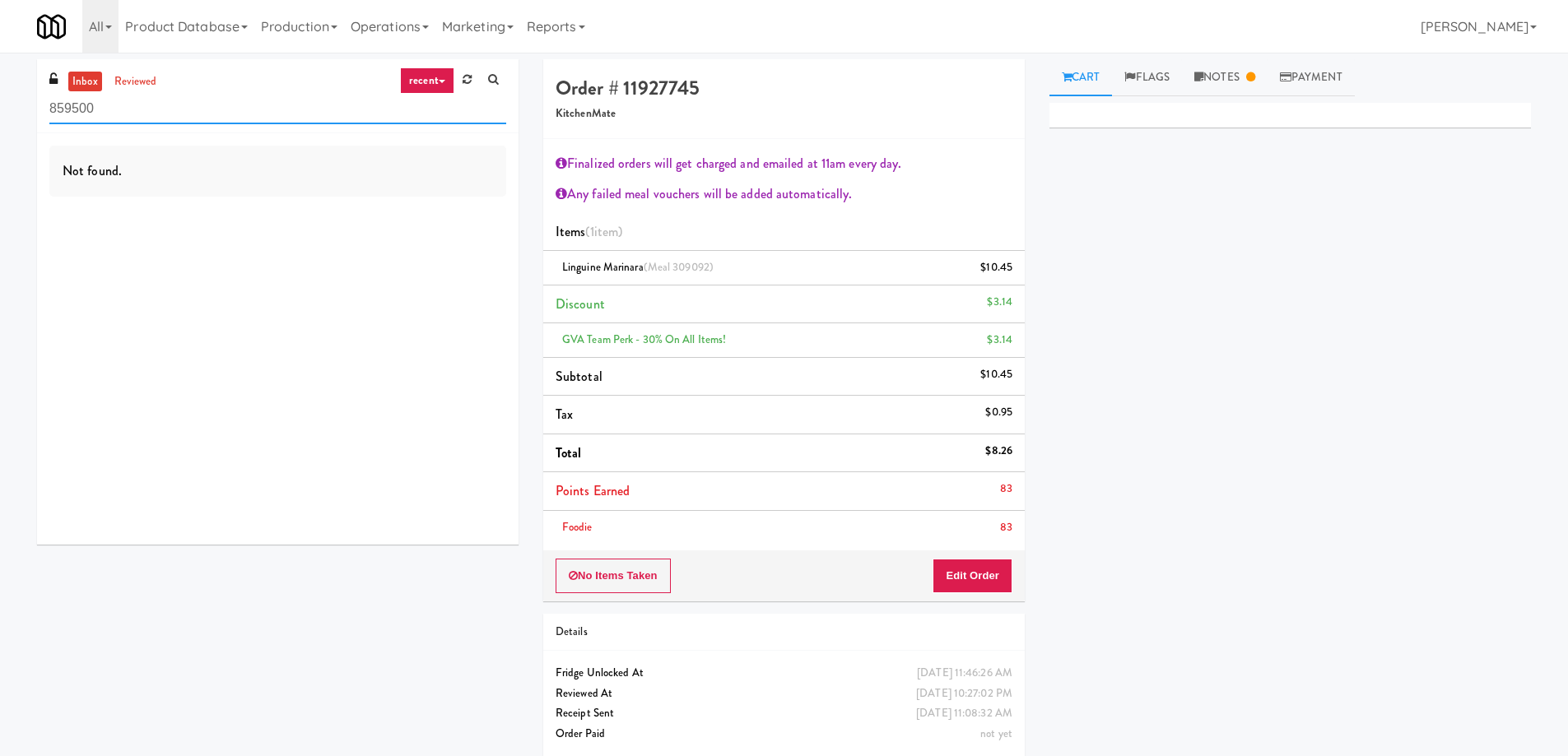
click at [181, 106] on input "859500" at bounding box center [277, 108] width 456 height 30
paste input "Pennys DC"
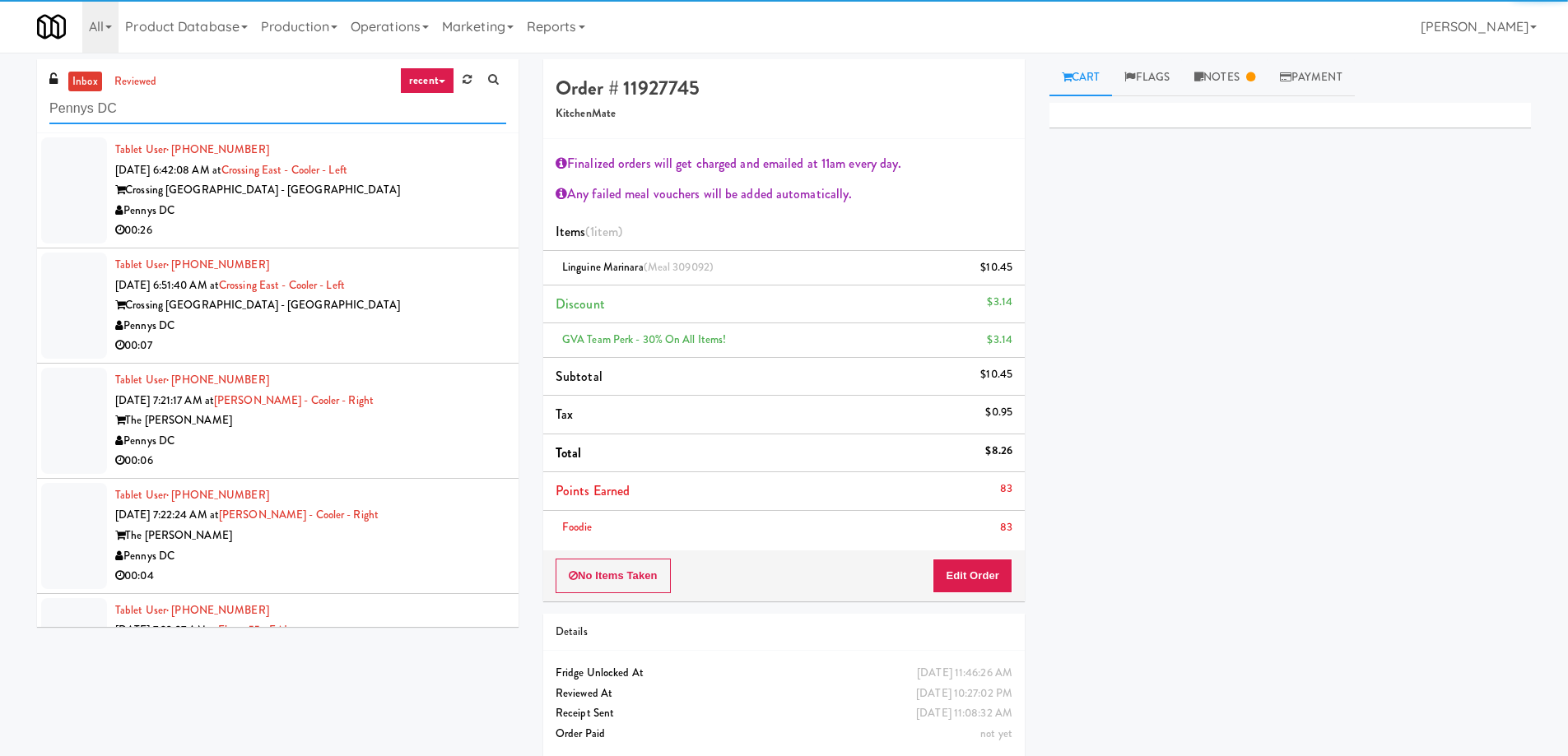
type input "Pennys DC"
click at [442, 229] on div "00:26" at bounding box center [310, 231] width 391 height 21
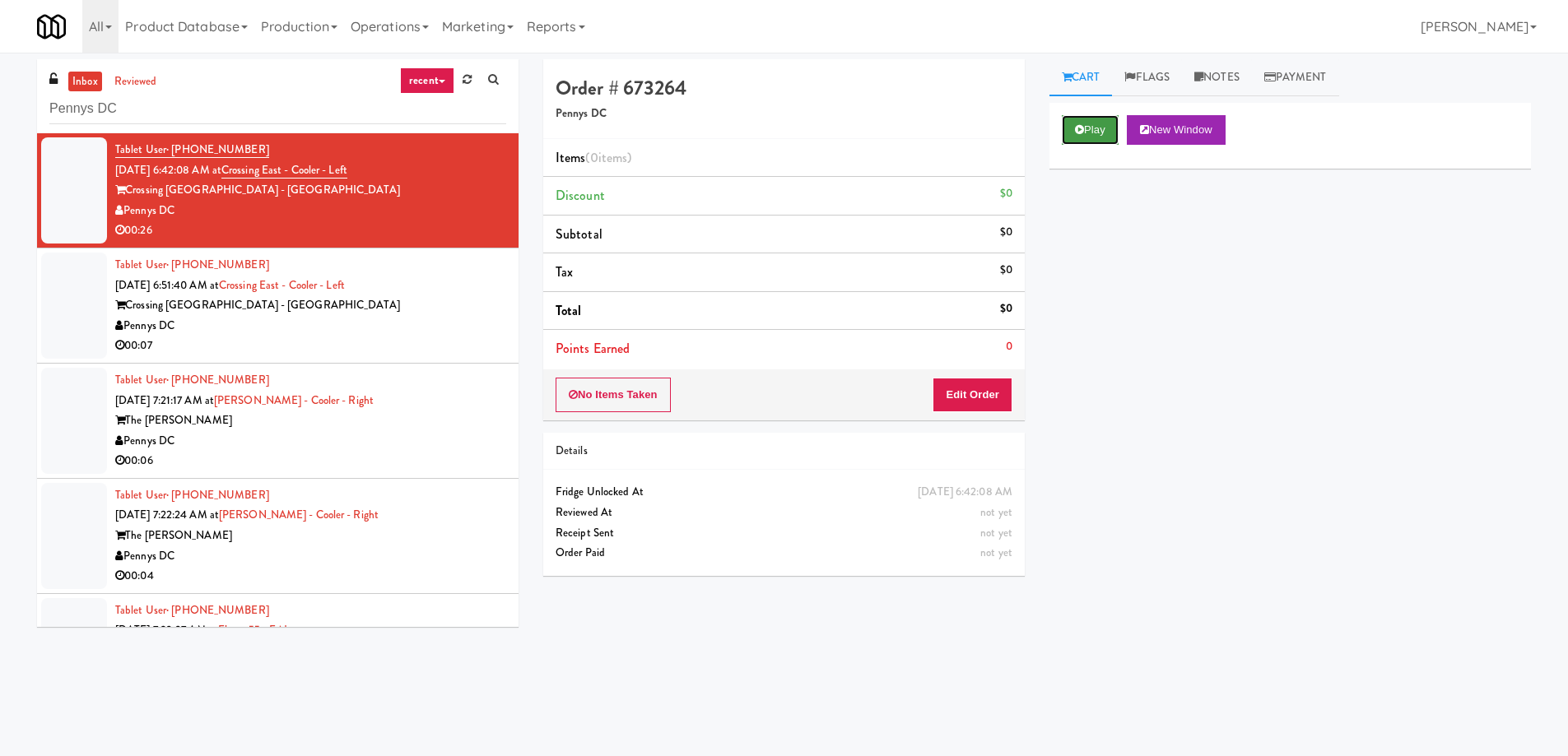
click at [1077, 141] on button "Play" at bounding box center [1090, 130] width 57 height 29
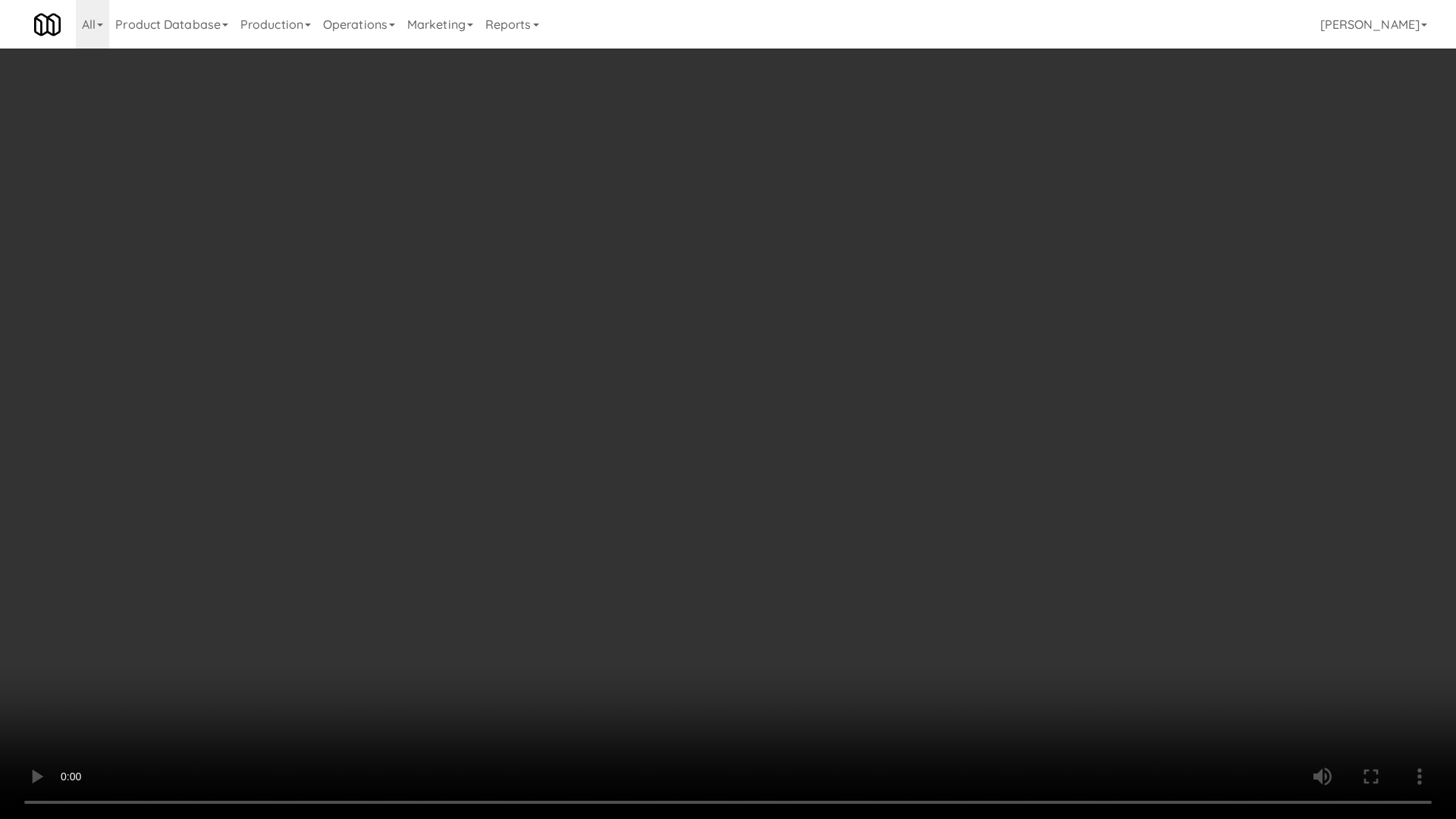
click at [920, 474] on video at bounding box center [728, 410] width 1456 height 819
click at [760, 362] on video at bounding box center [728, 410] width 1456 height 819
click at [762, 299] on video at bounding box center [728, 410] width 1456 height 819
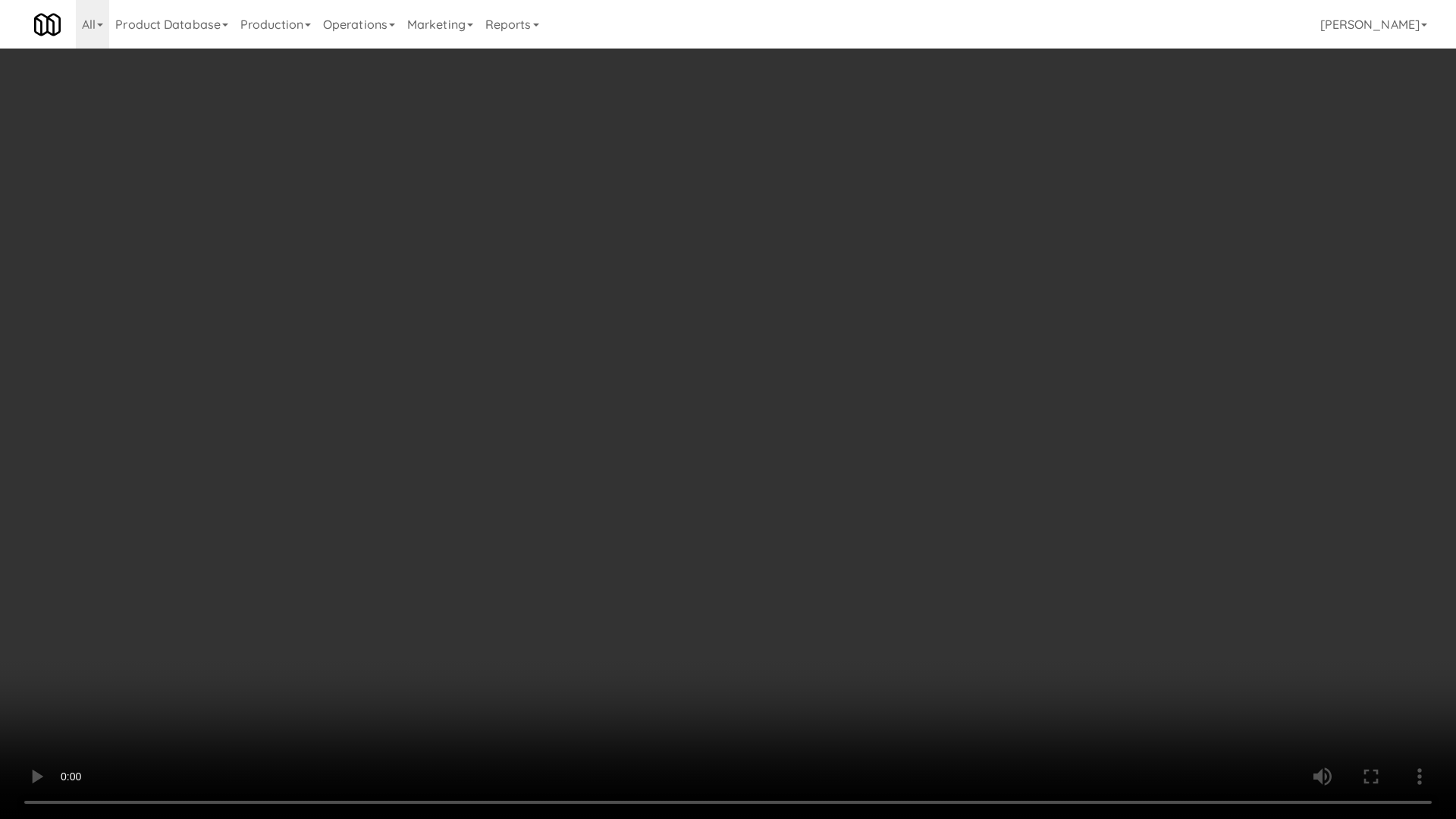
click at [762, 299] on video at bounding box center [728, 410] width 1456 height 819
click at [812, 314] on video at bounding box center [728, 410] width 1456 height 819
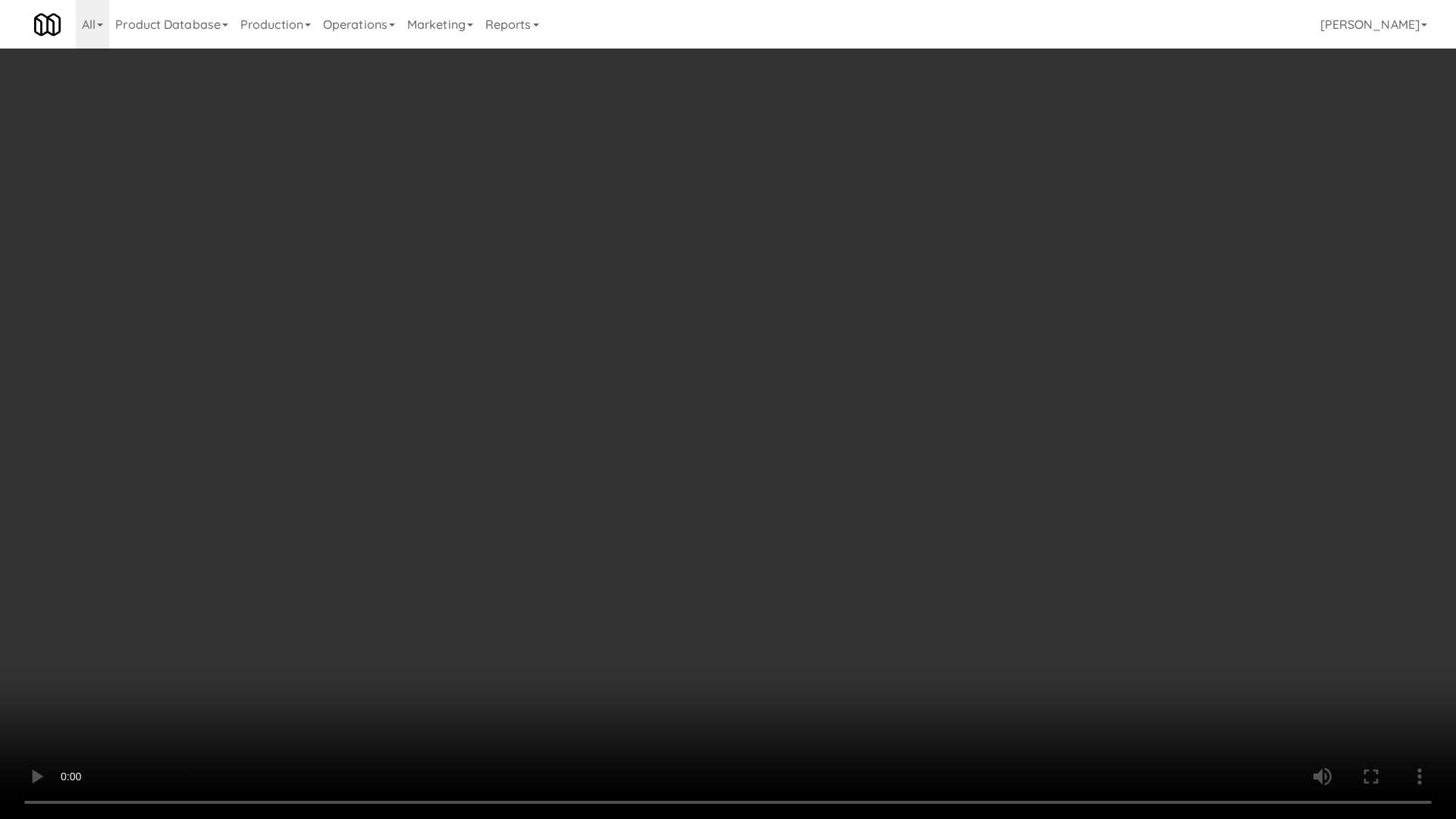
click at [812, 314] on video at bounding box center [728, 410] width 1456 height 819
click at [787, 474] on video at bounding box center [728, 410] width 1456 height 819
click at [778, 356] on video at bounding box center [728, 410] width 1456 height 819
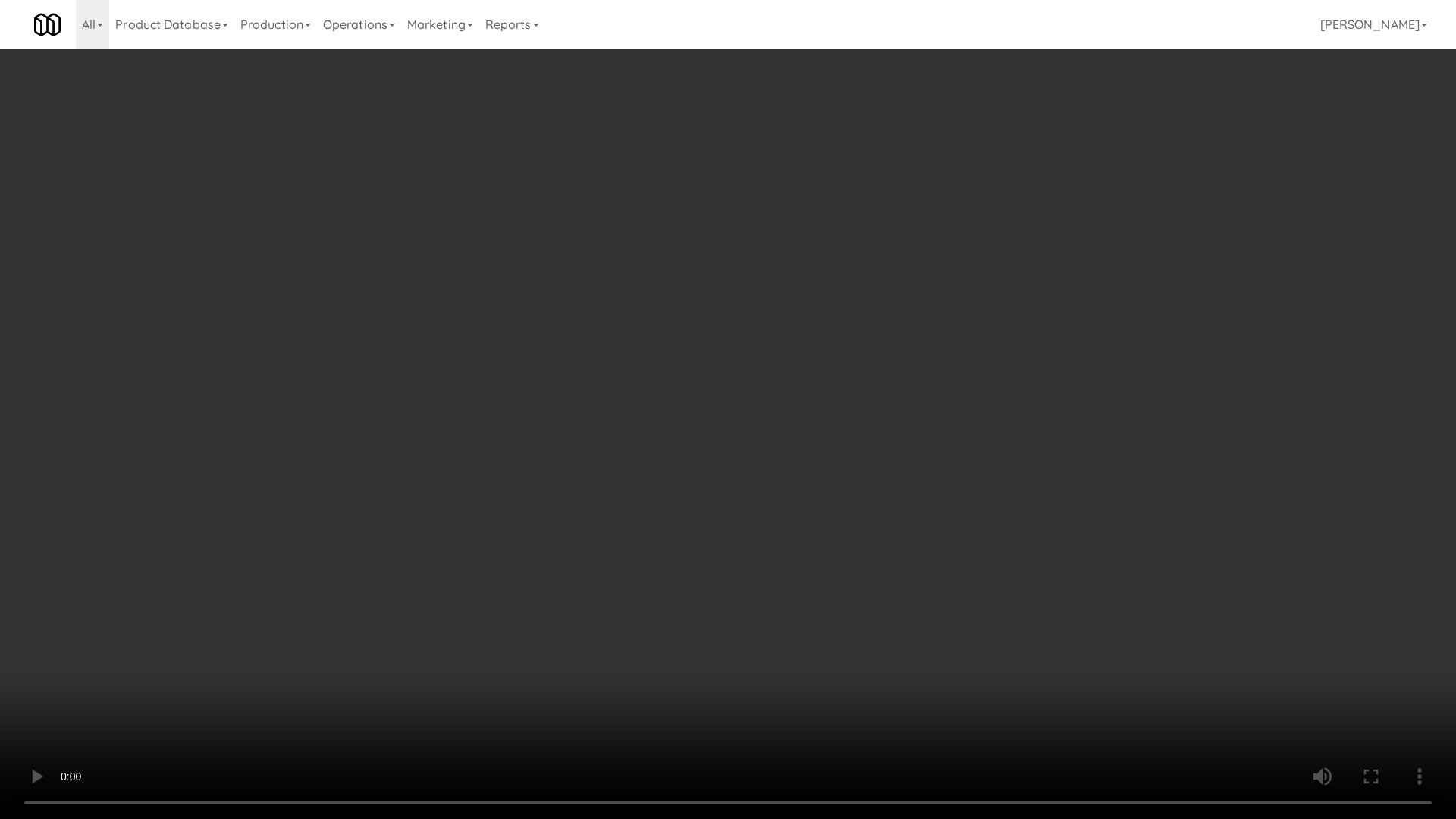
click at [778, 356] on video at bounding box center [728, 410] width 1456 height 819
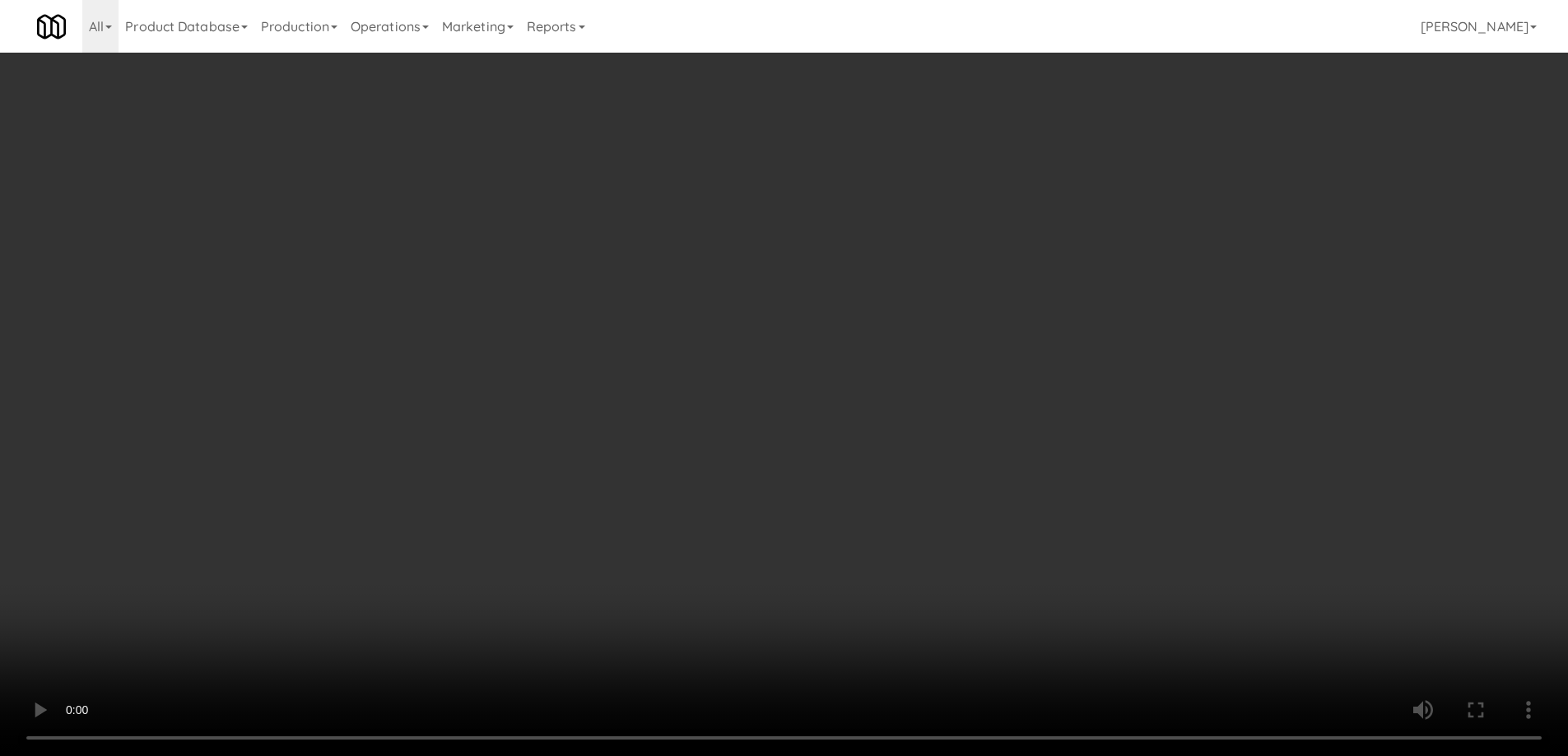
click at [667, 432] on video at bounding box center [784, 378] width 1568 height 756
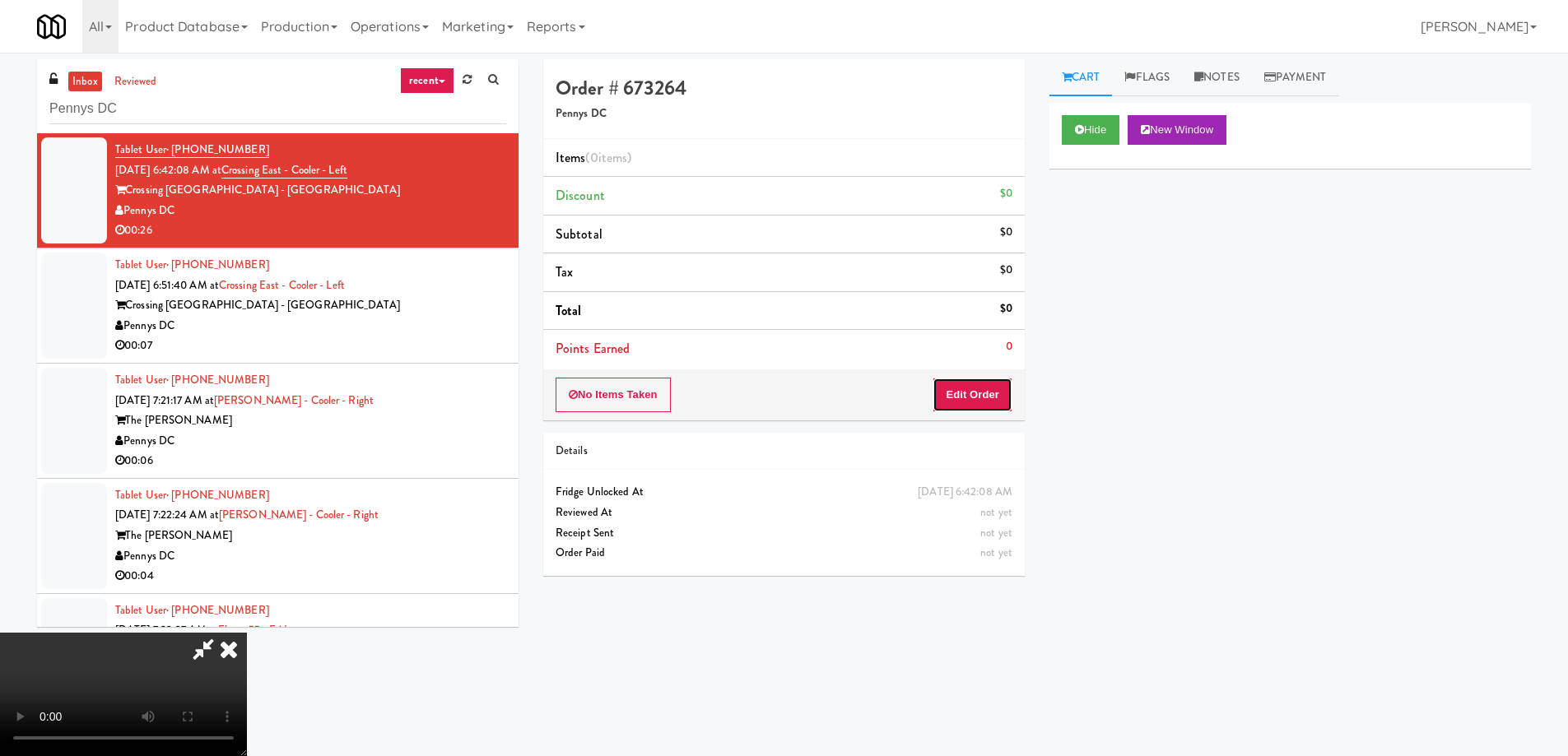
click at [981, 398] on button "Edit Order" at bounding box center [972, 395] width 80 height 34
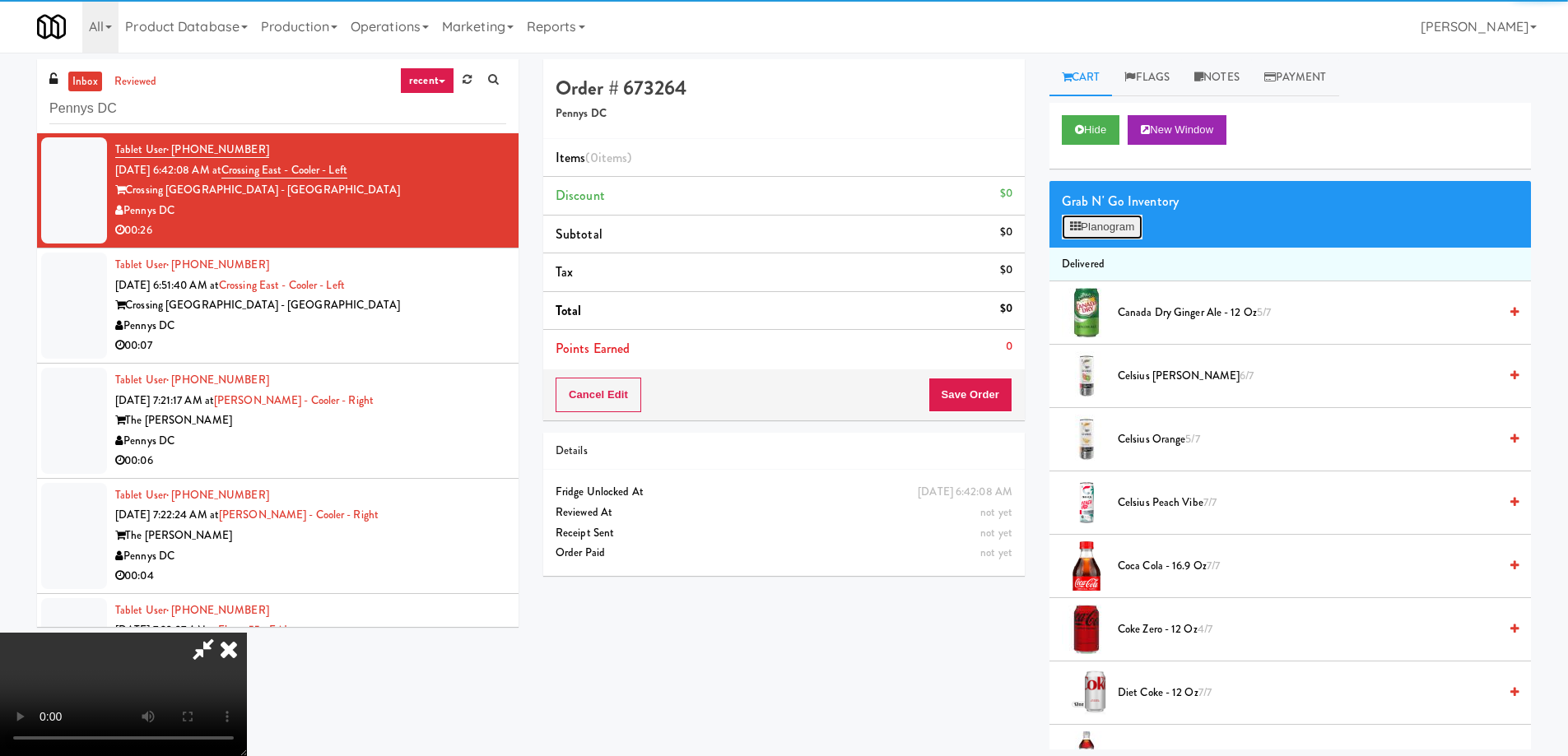
drag, startPoint x: 1107, startPoint y: 235, endPoint x: 1112, endPoint y: 223, distance: 13.0
click at [1112, 223] on button "Planogram" at bounding box center [1102, 227] width 81 height 25
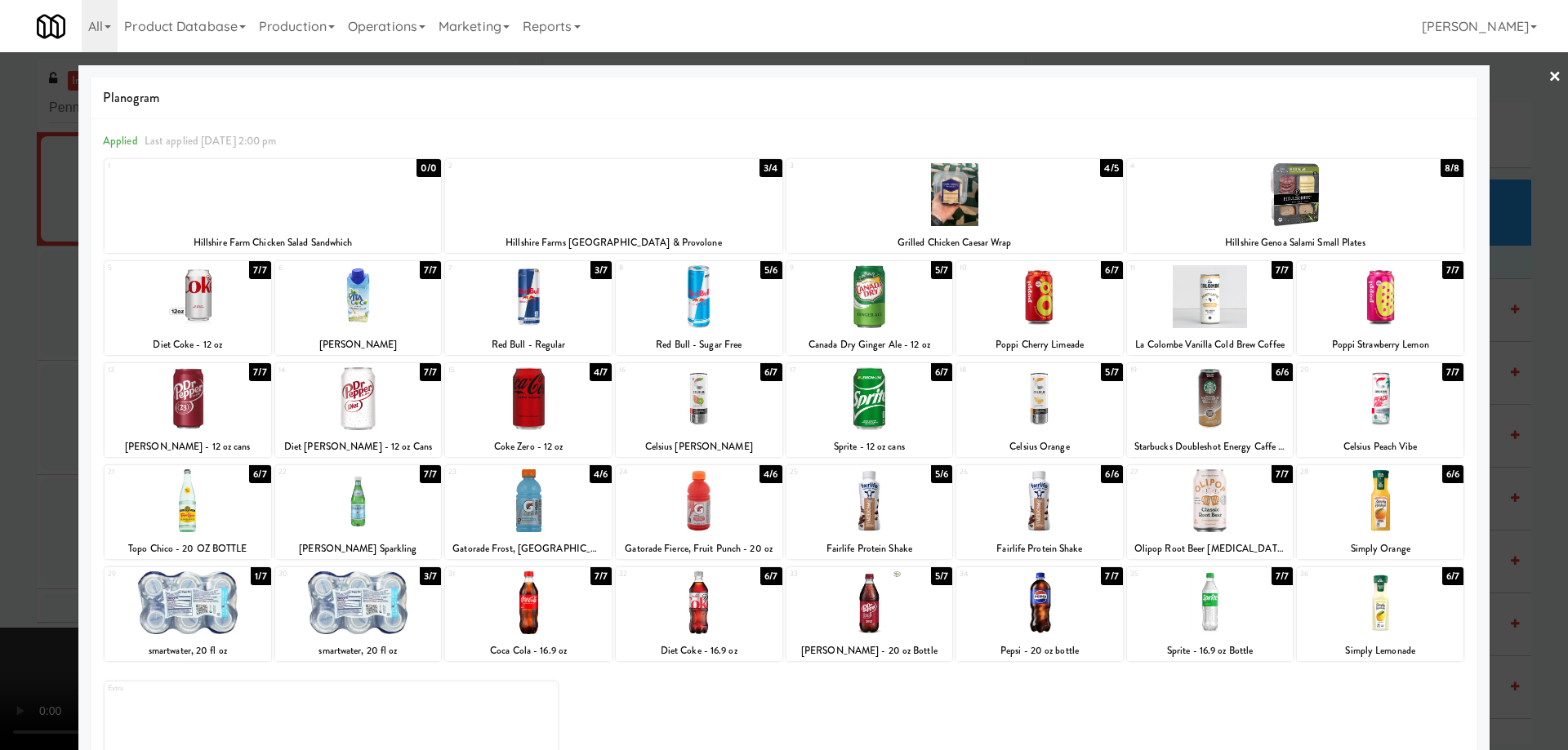
click at [1266, 517] on div at bounding box center [1209, 501] width 166 height 63
click at [1548, 78] on link "×" at bounding box center [1554, 77] width 13 height 50
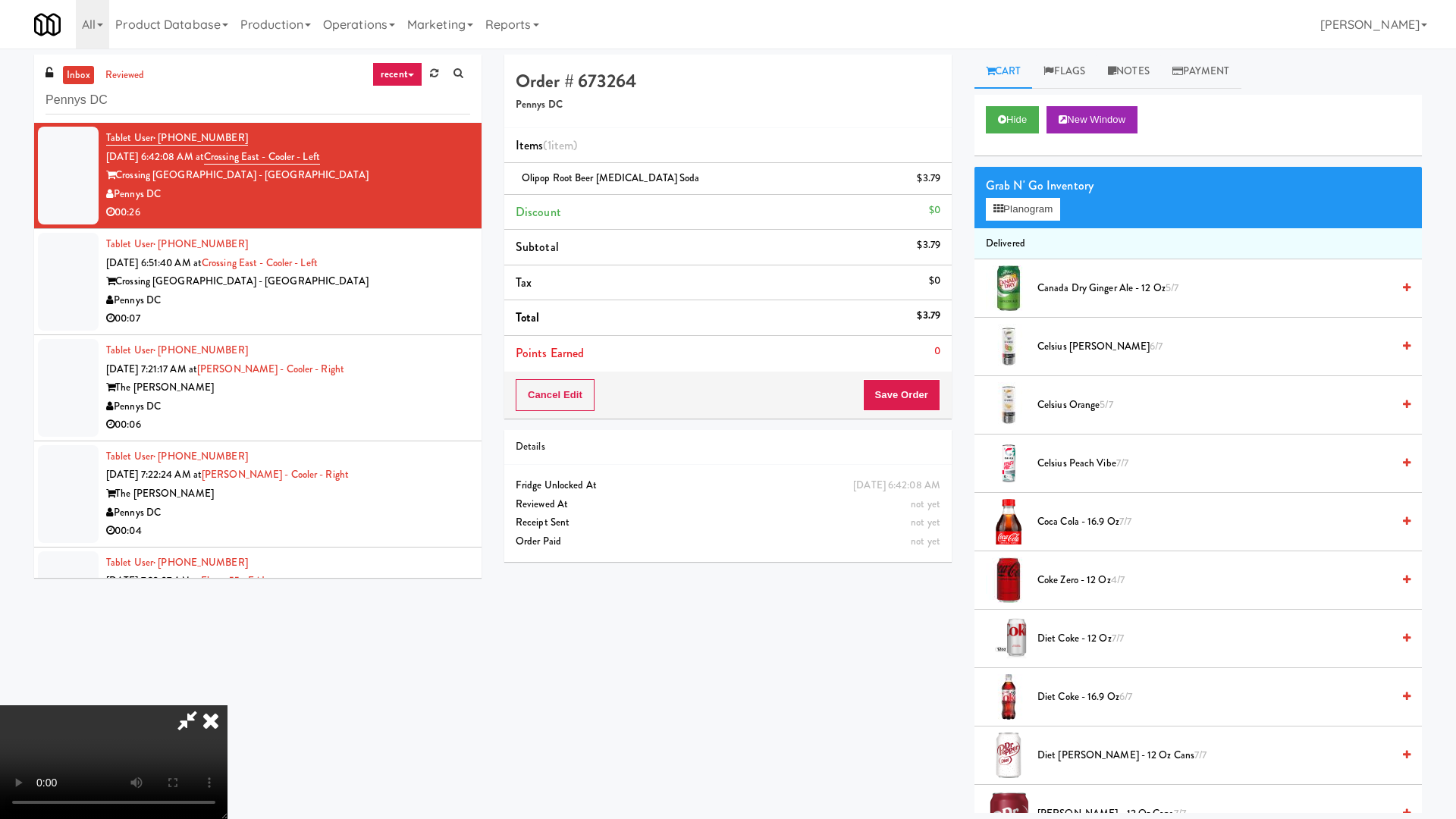
click at [227, 695] on video at bounding box center [113, 763] width 227 height 114
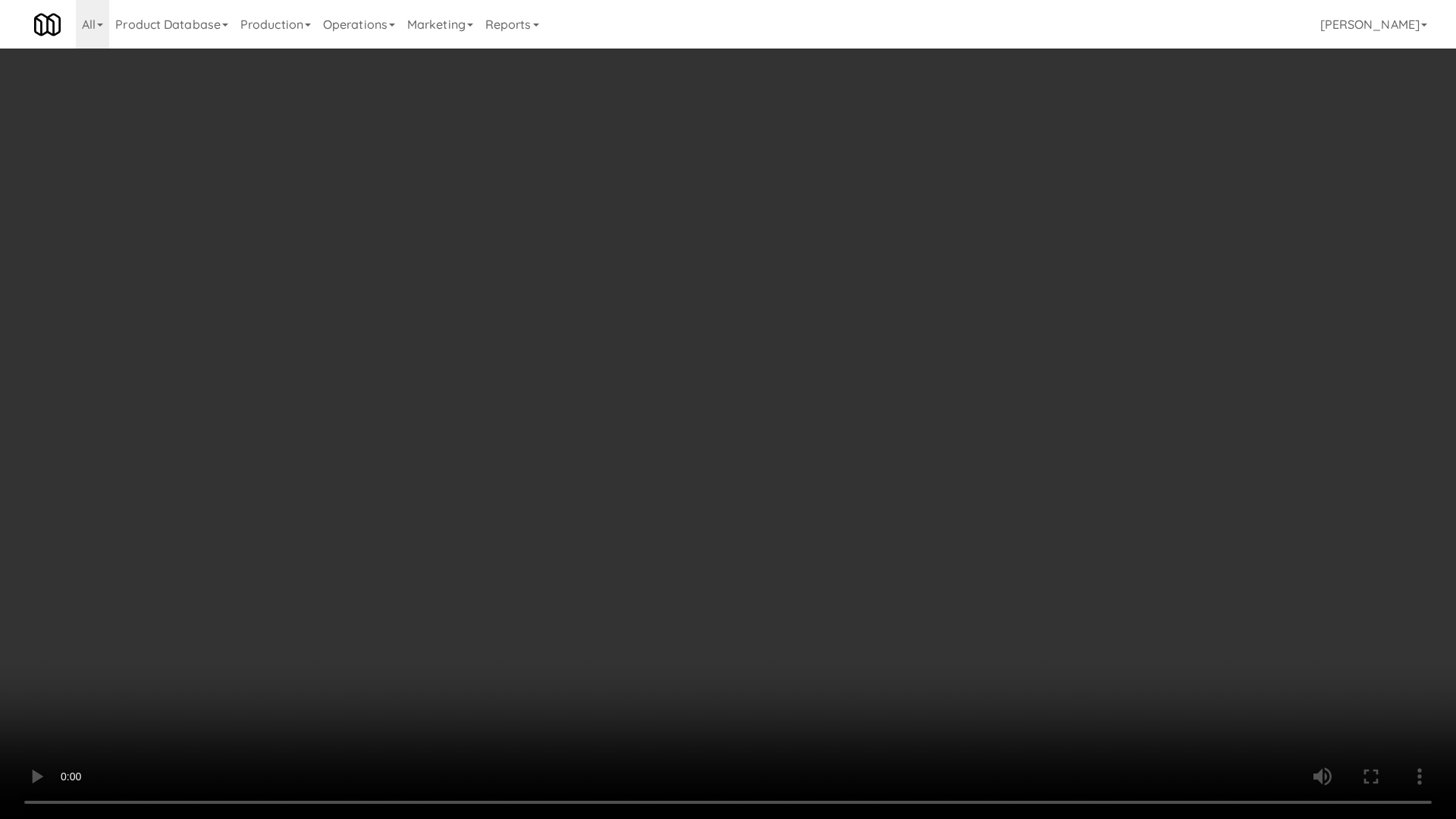
click at [796, 368] on video at bounding box center [728, 410] width 1456 height 819
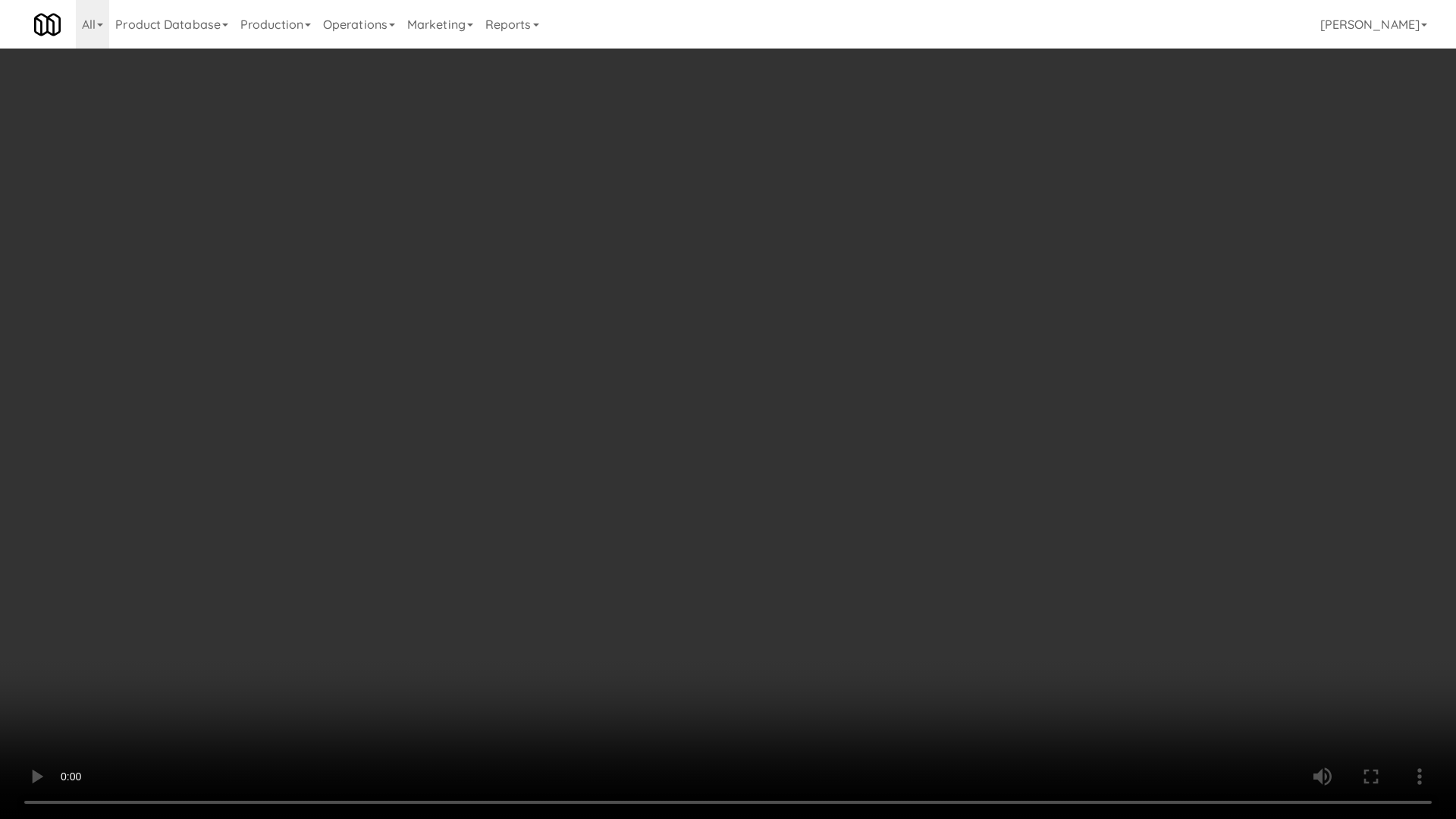
click at [796, 368] on video at bounding box center [728, 410] width 1456 height 819
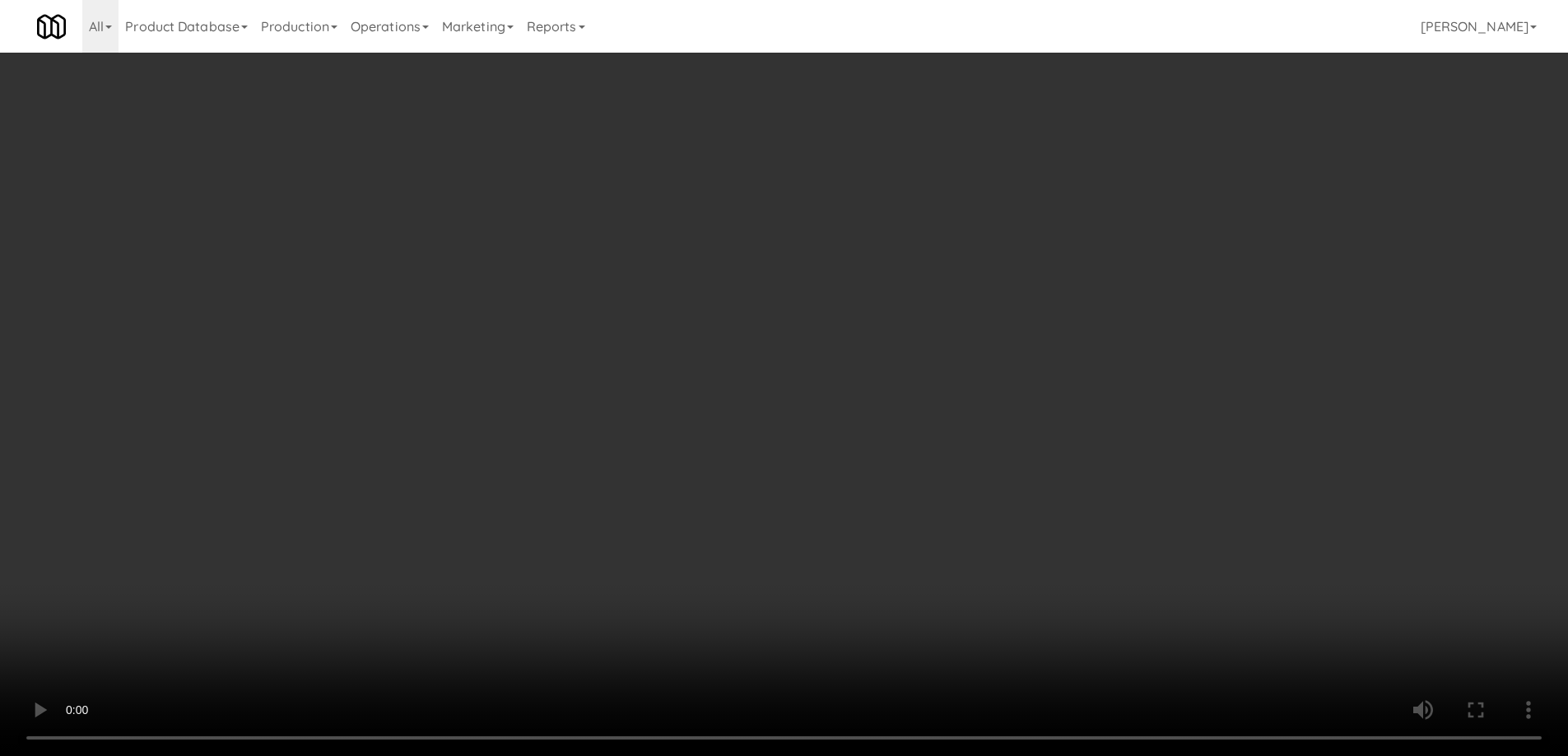
click at [716, 411] on video at bounding box center [784, 378] width 1568 height 756
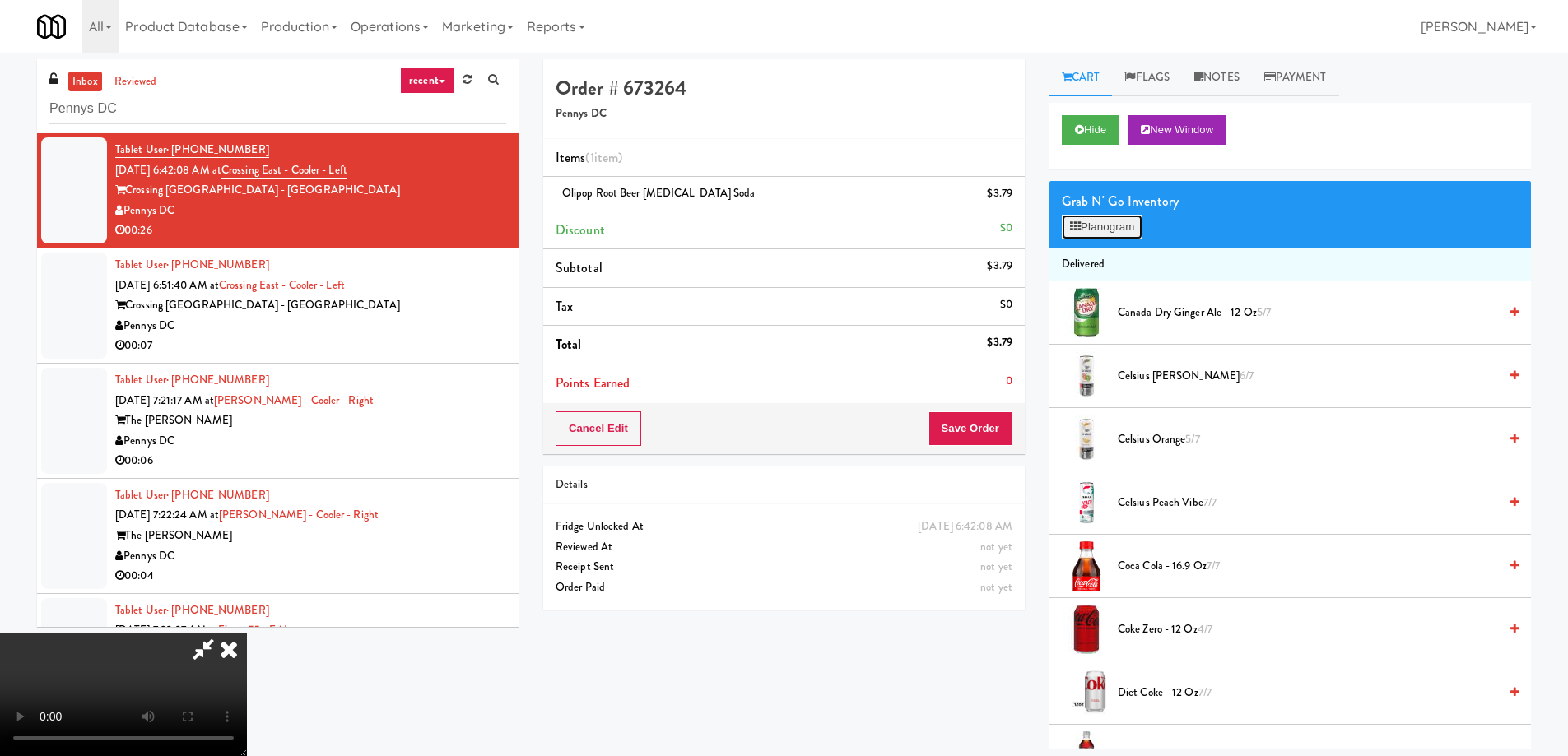
click at [1098, 233] on button "Planogram" at bounding box center [1102, 227] width 81 height 25
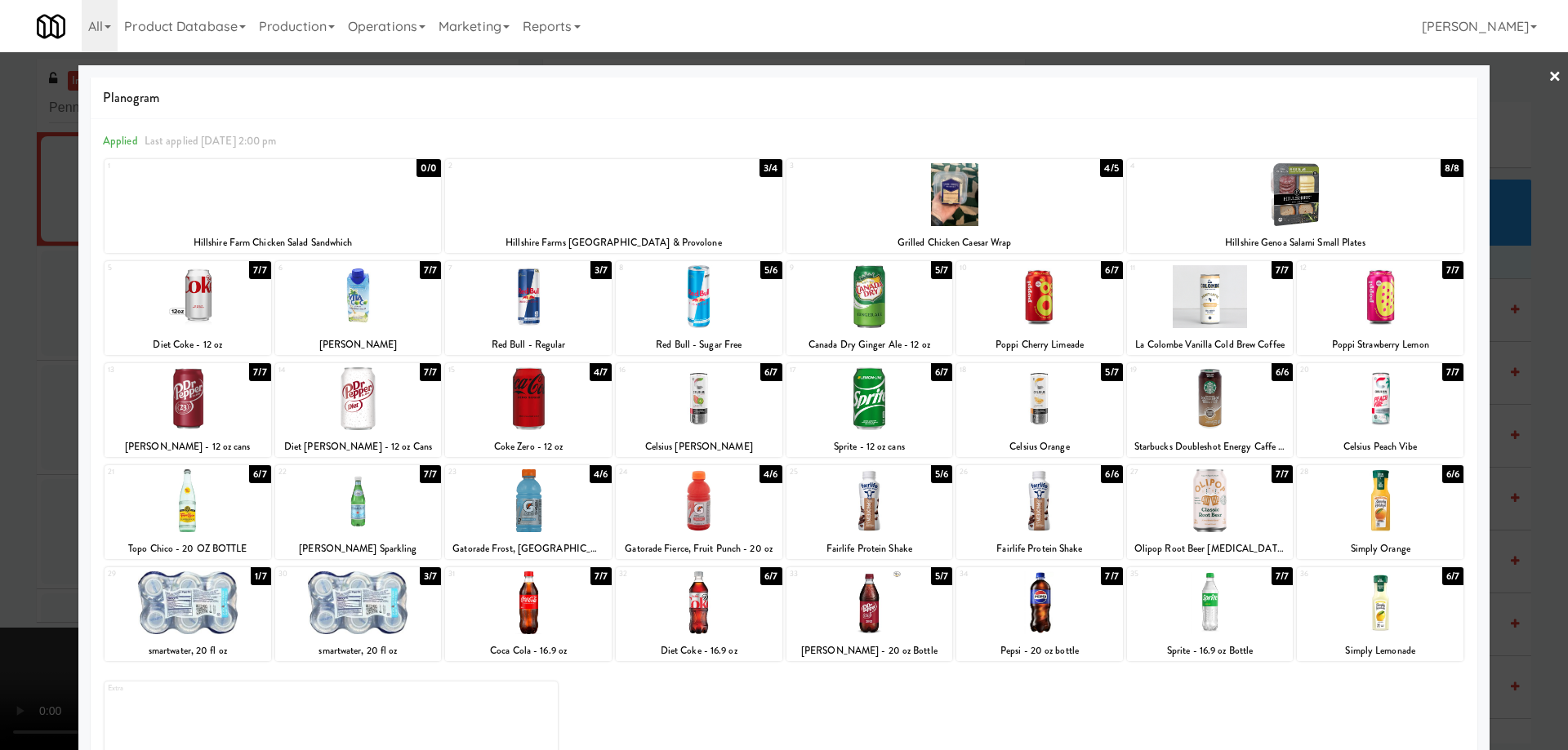
click at [1548, 74] on link "×" at bounding box center [1554, 77] width 13 height 50
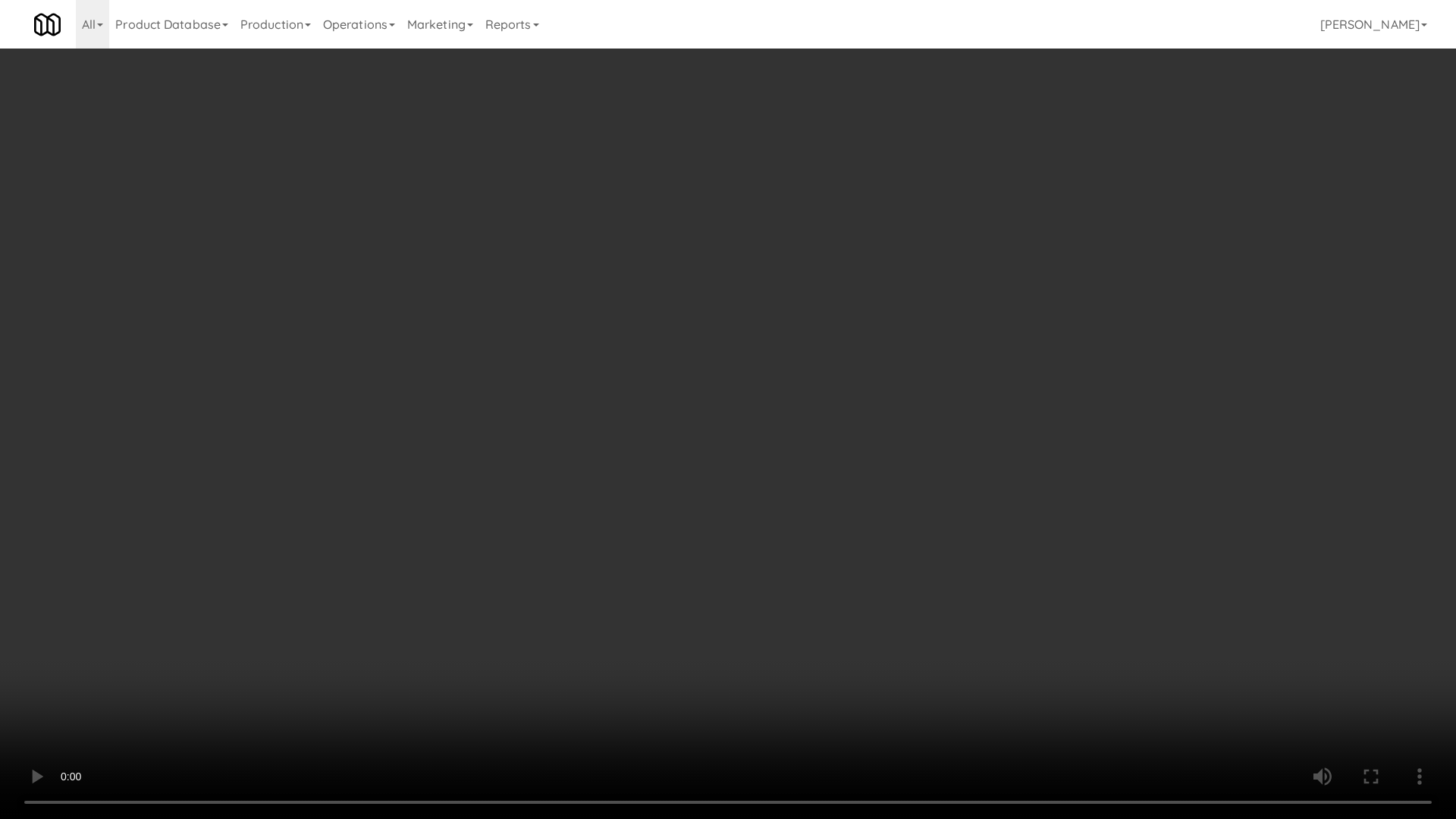
click at [772, 372] on video at bounding box center [728, 410] width 1456 height 819
click at [859, 448] on video at bounding box center [728, 410] width 1456 height 819
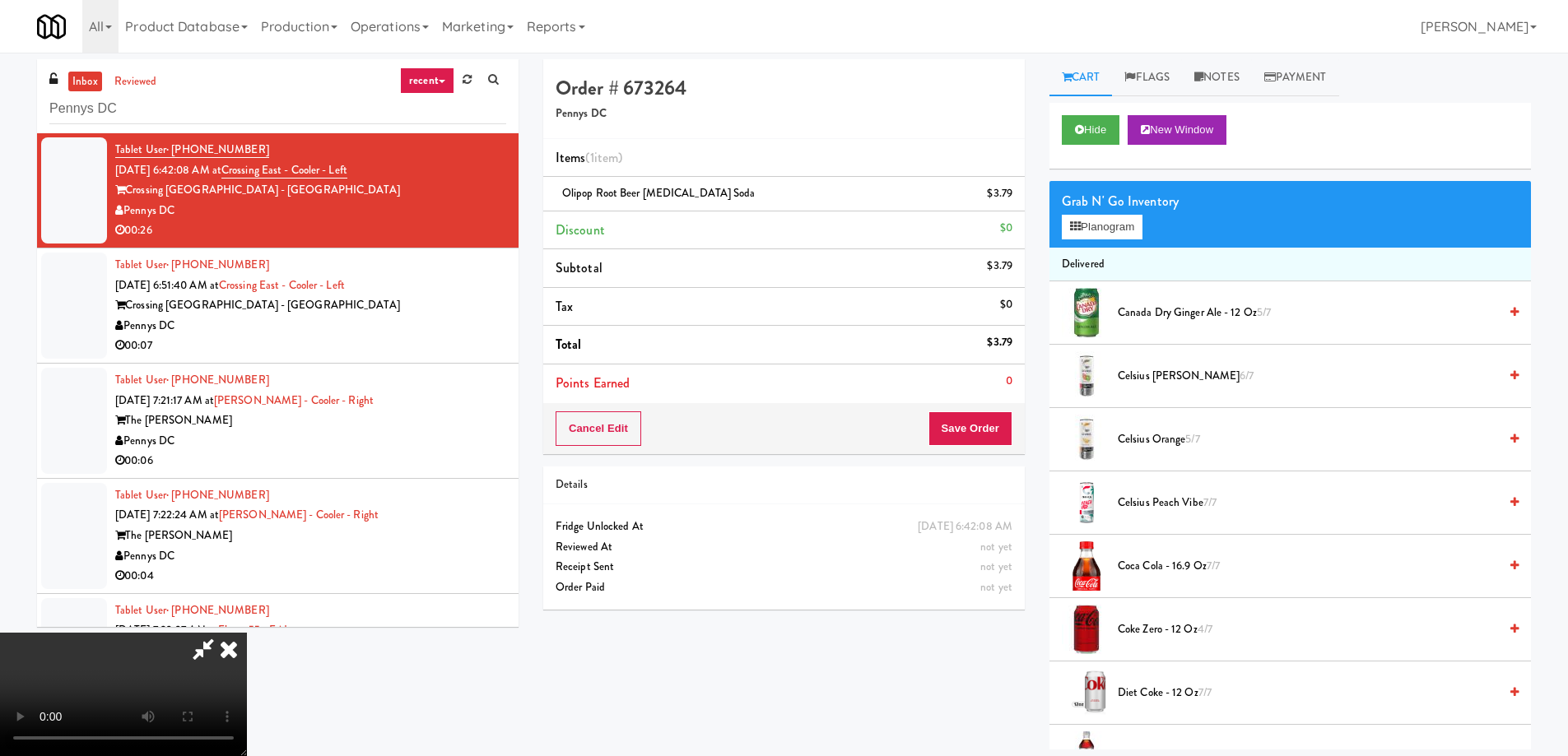
click at [247, 632] on icon at bounding box center [229, 649] width 36 height 33
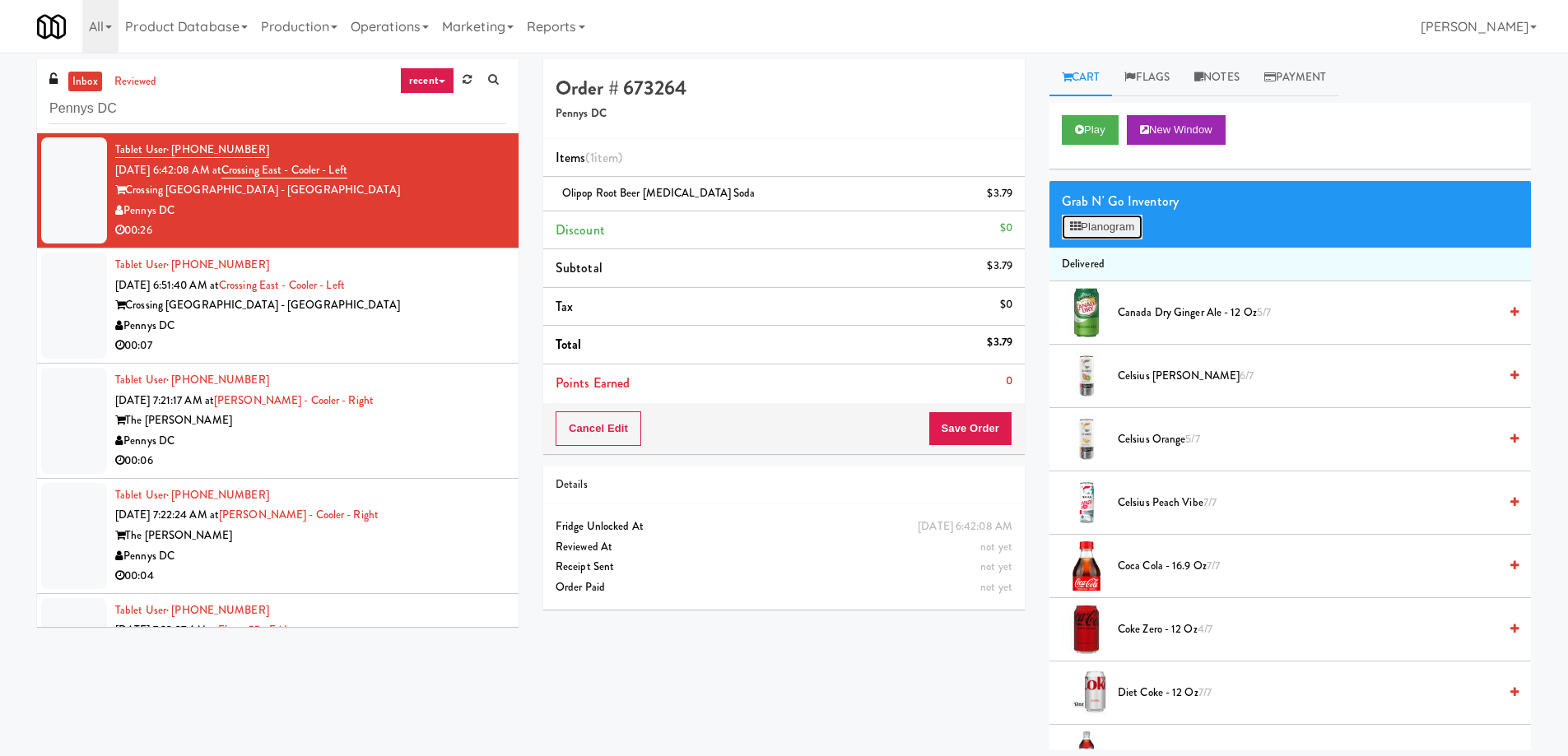
click at [1116, 216] on button "Planogram" at bounding box center [1102, 227] width 81 height 25
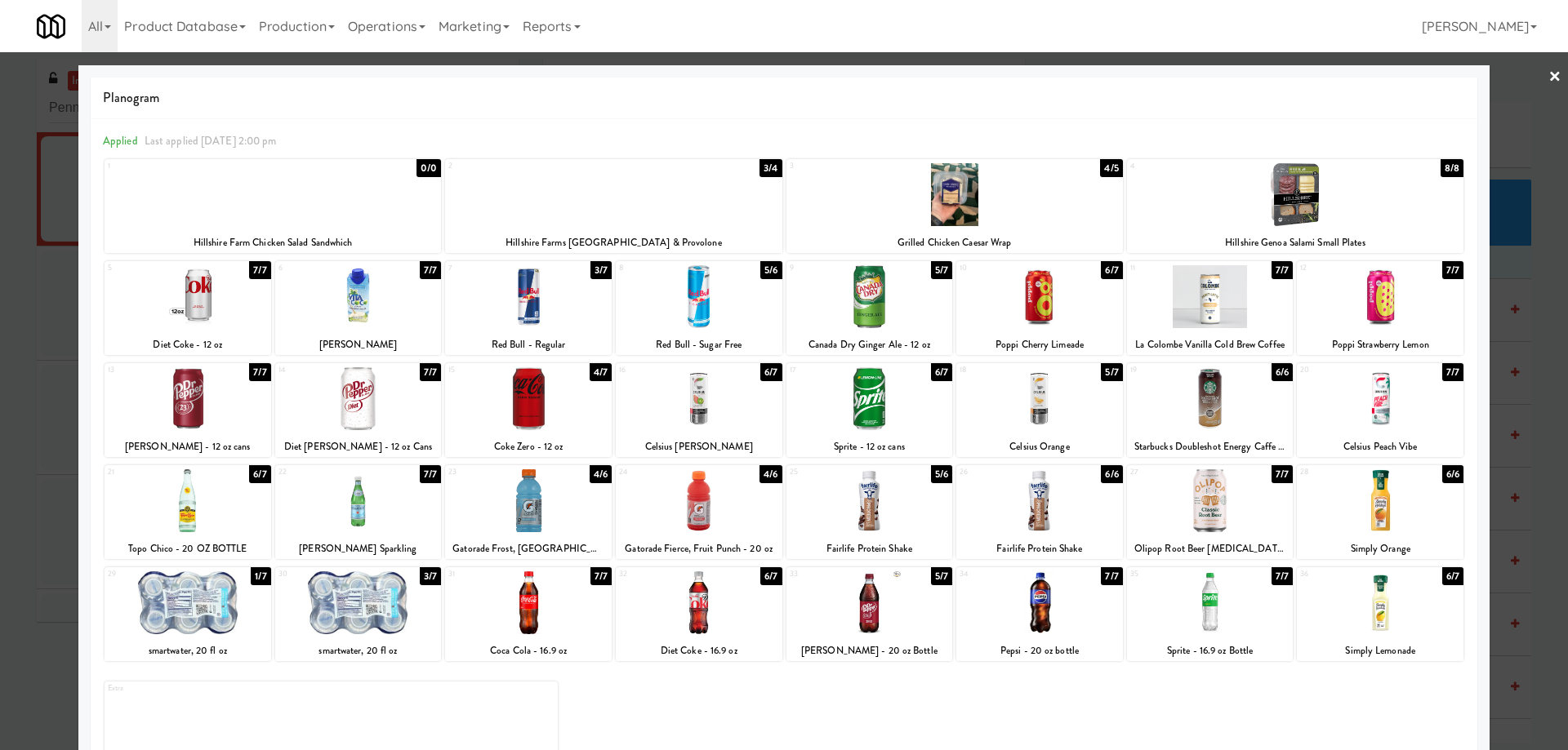
click at [395, 502] on div at bounding box center [358, 501] width 166 height 63
click at [1548, 78] on link "×" at bounding box center [1554, 77] width 13 height 50
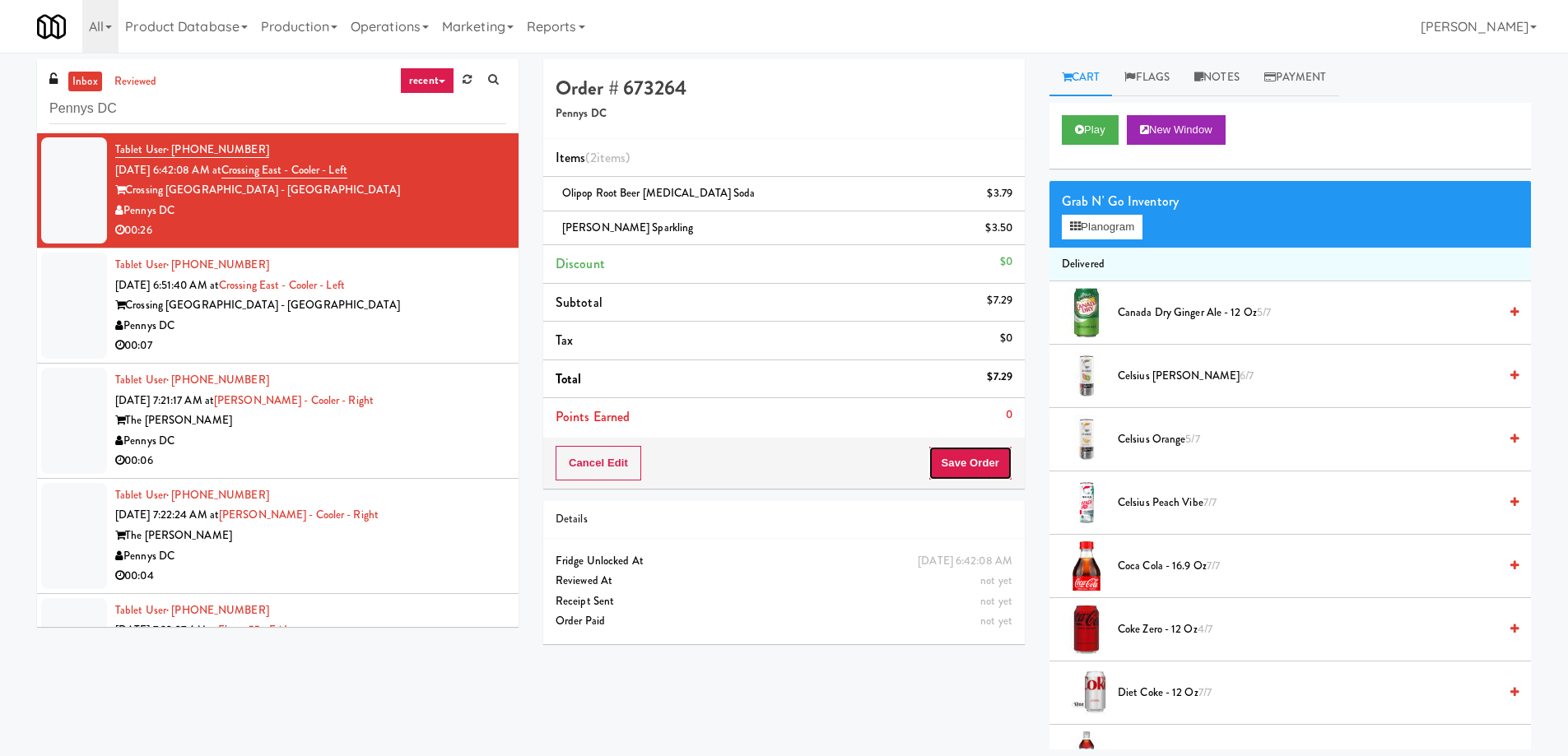
click at [974, 455] on button "Save Order" at bounding box center [971, 463] width 84 height 34
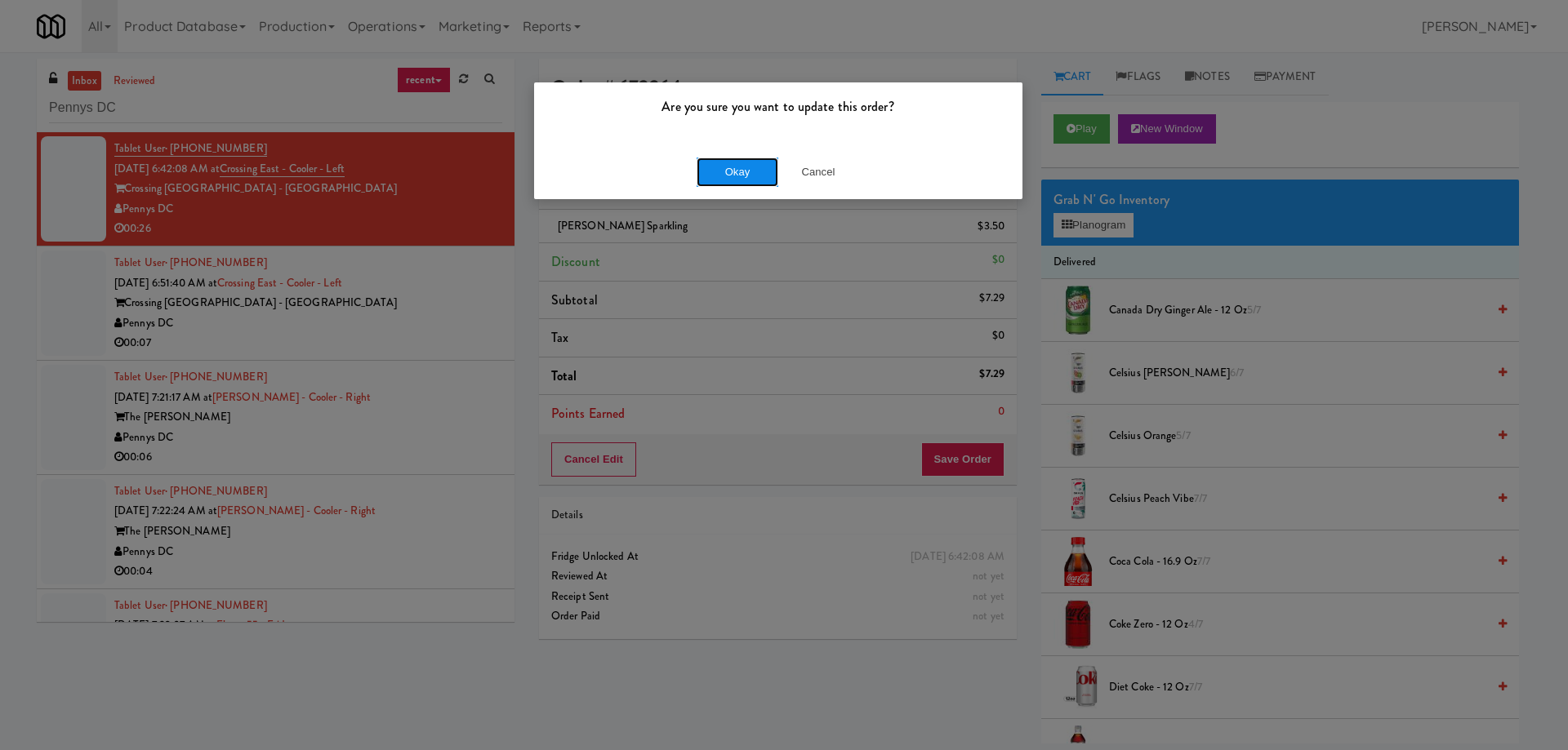
click at [734, 174] on button "Okay" at bounding box center [738, 172] width 82 height 29
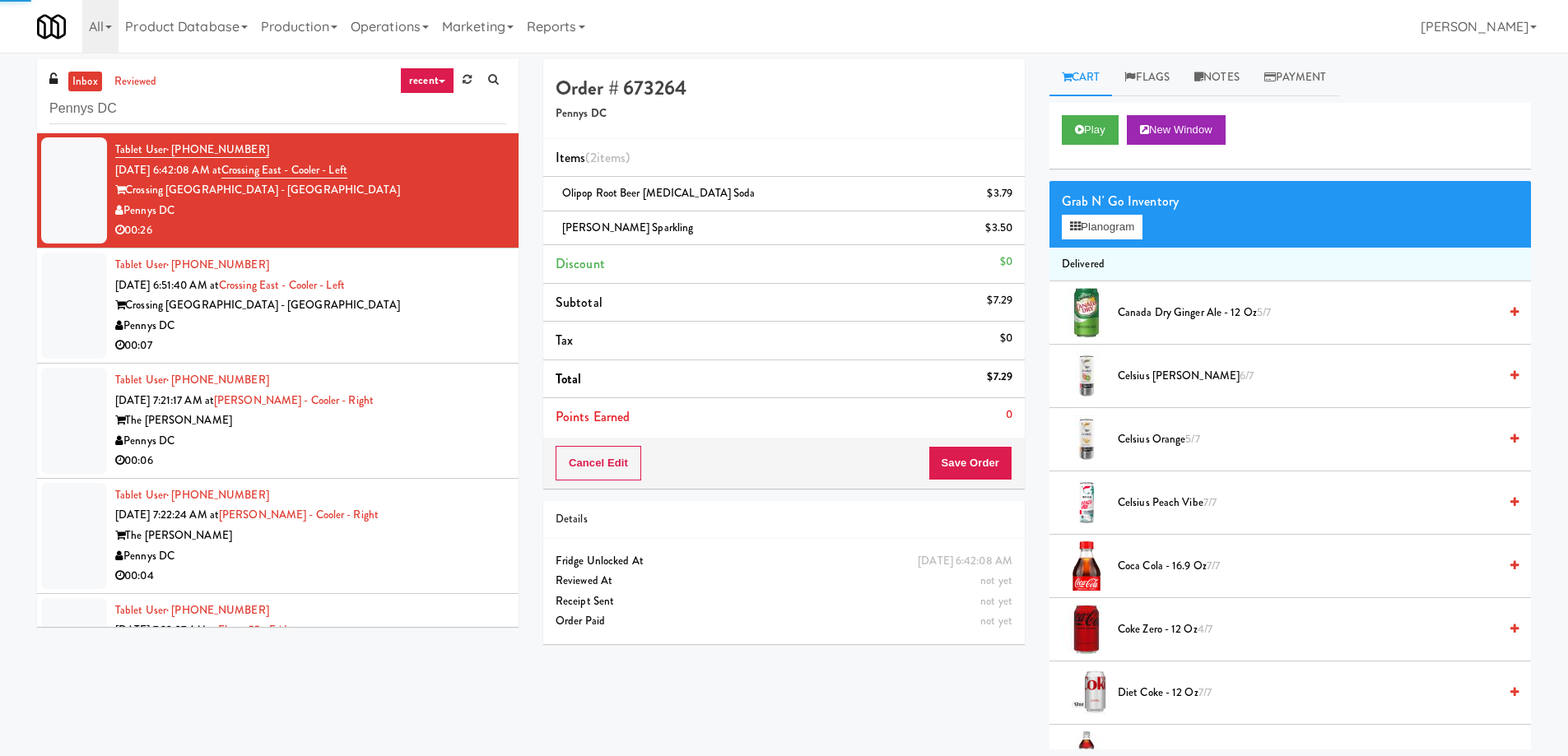
click at [456, 308] on div "Crossing DC - East" at bounding box center [310, 306] width 391 height 21
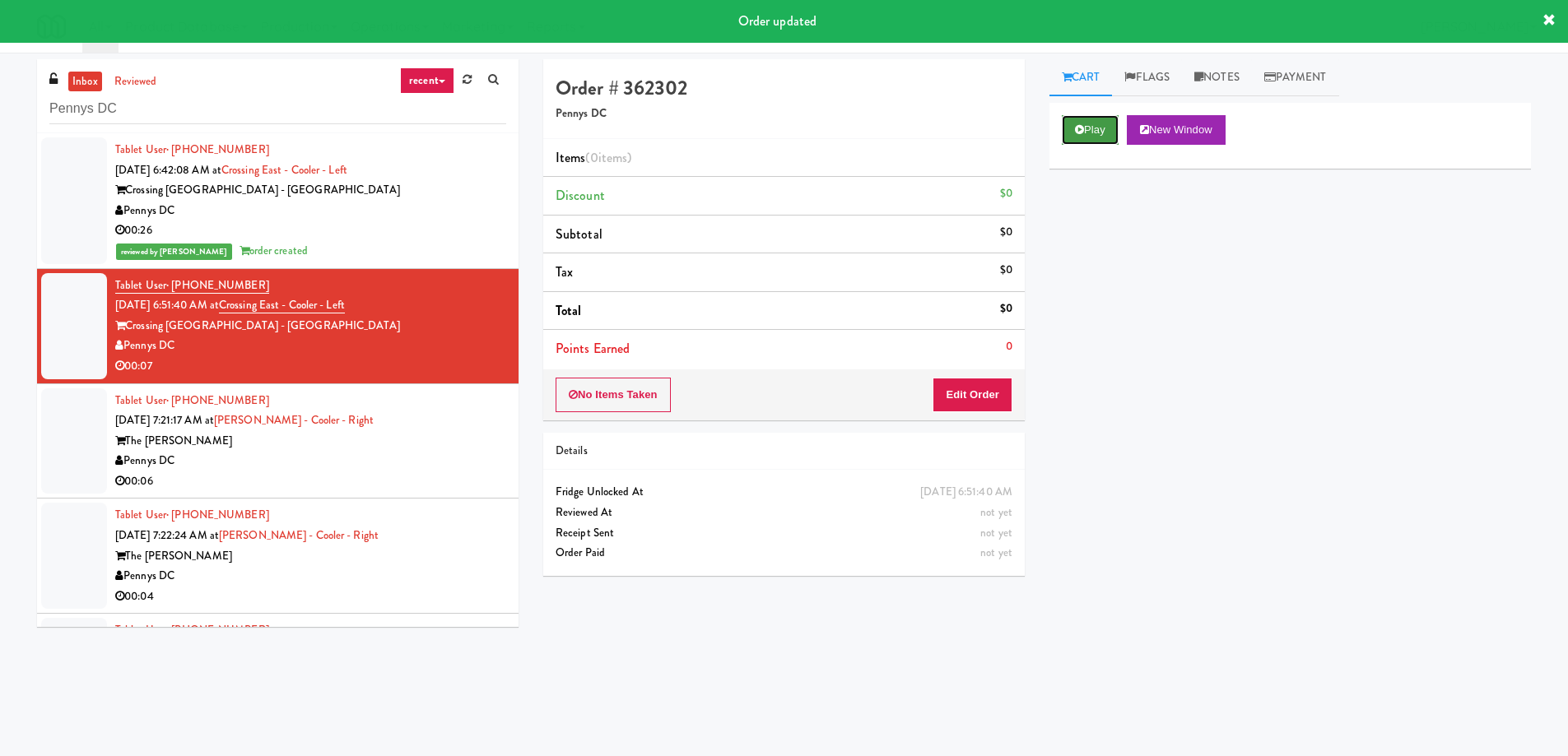
click at [1085, 130] on button "Play" at bounding box center [1090, 130] width 57 height 29
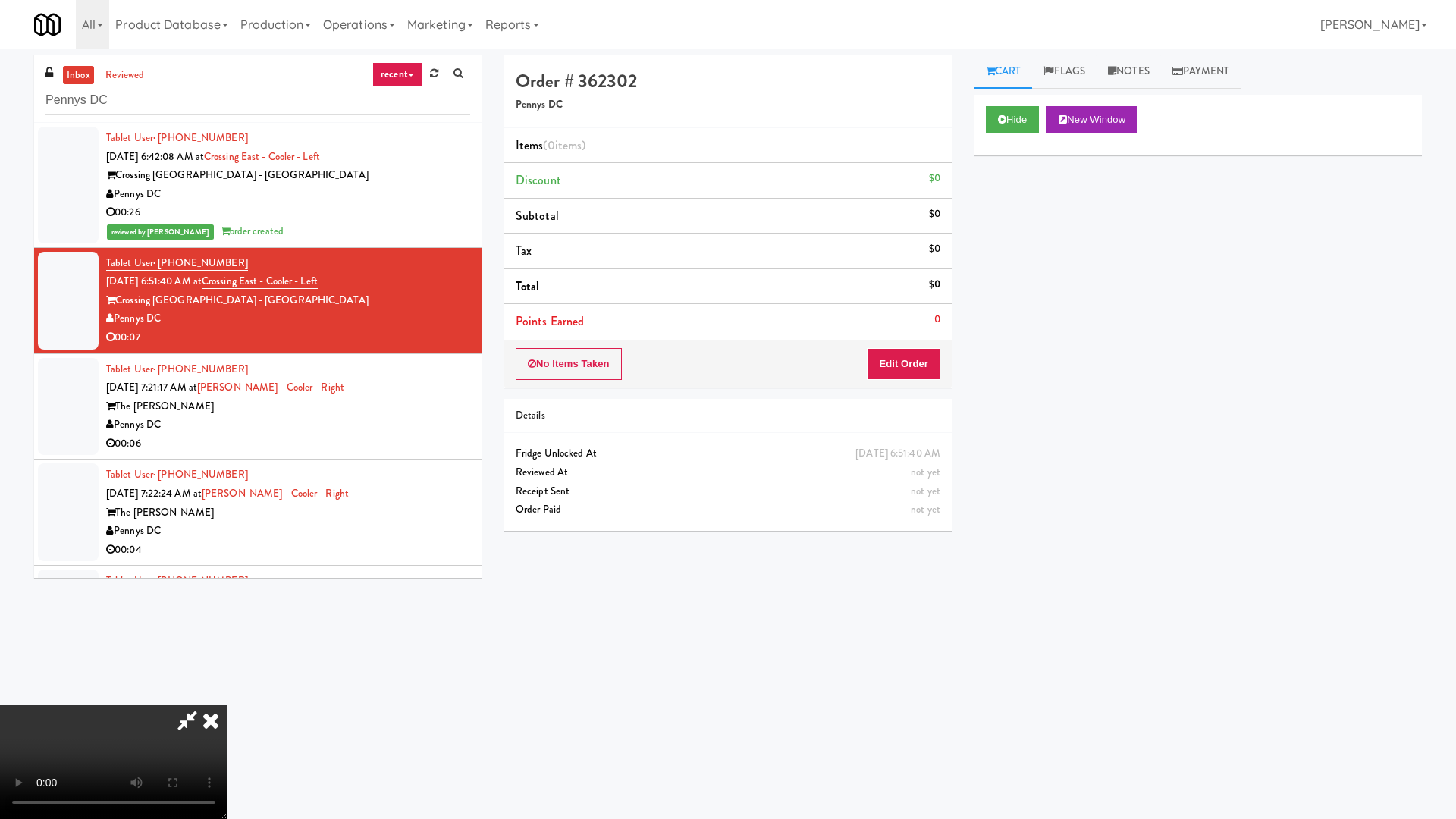
click at [227, 695] on video at bounding box center [113, 763] width 227 height 114
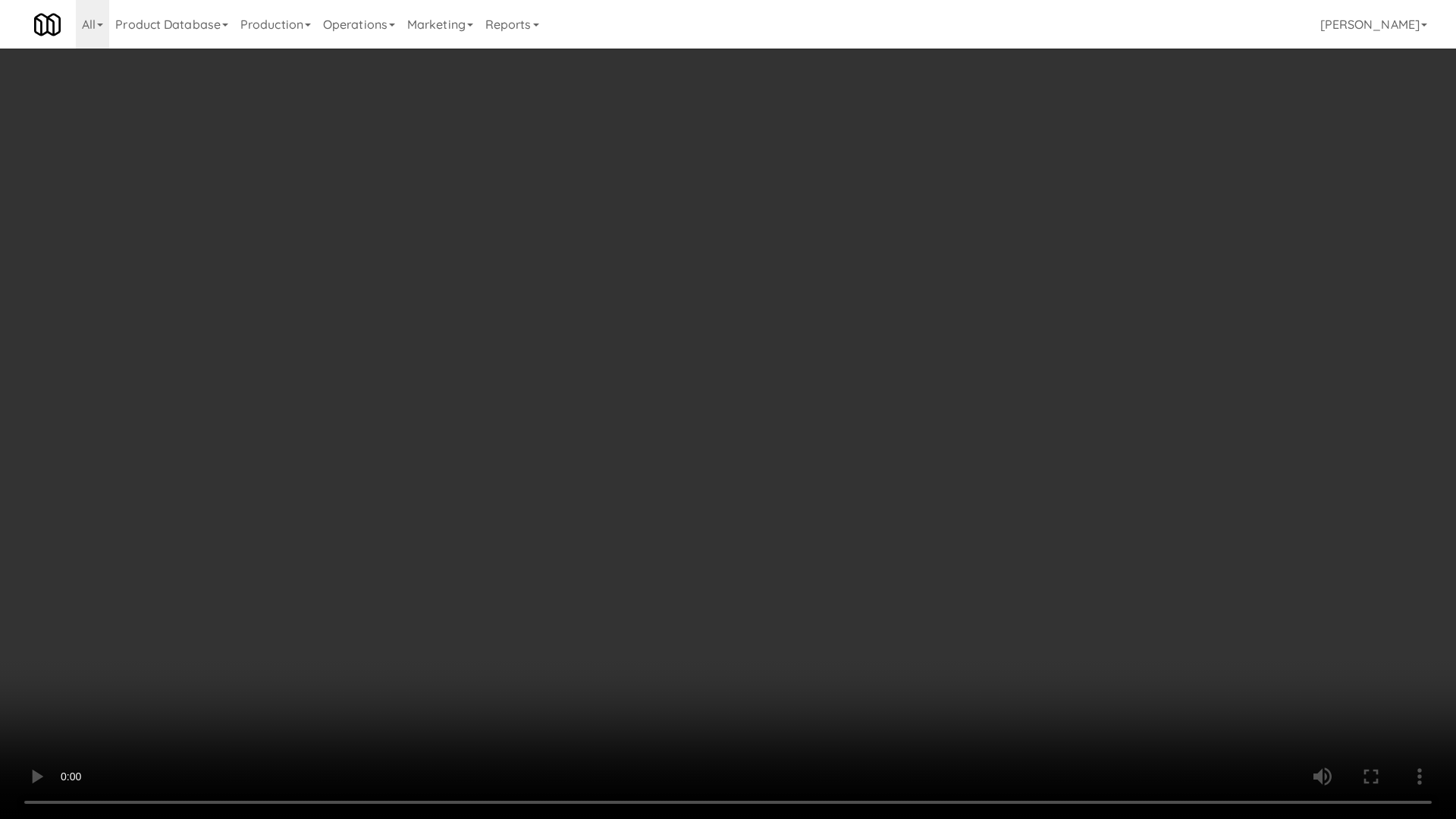
click at [712, 345] on video at bounding box center [728, 410] width 1456 height 819
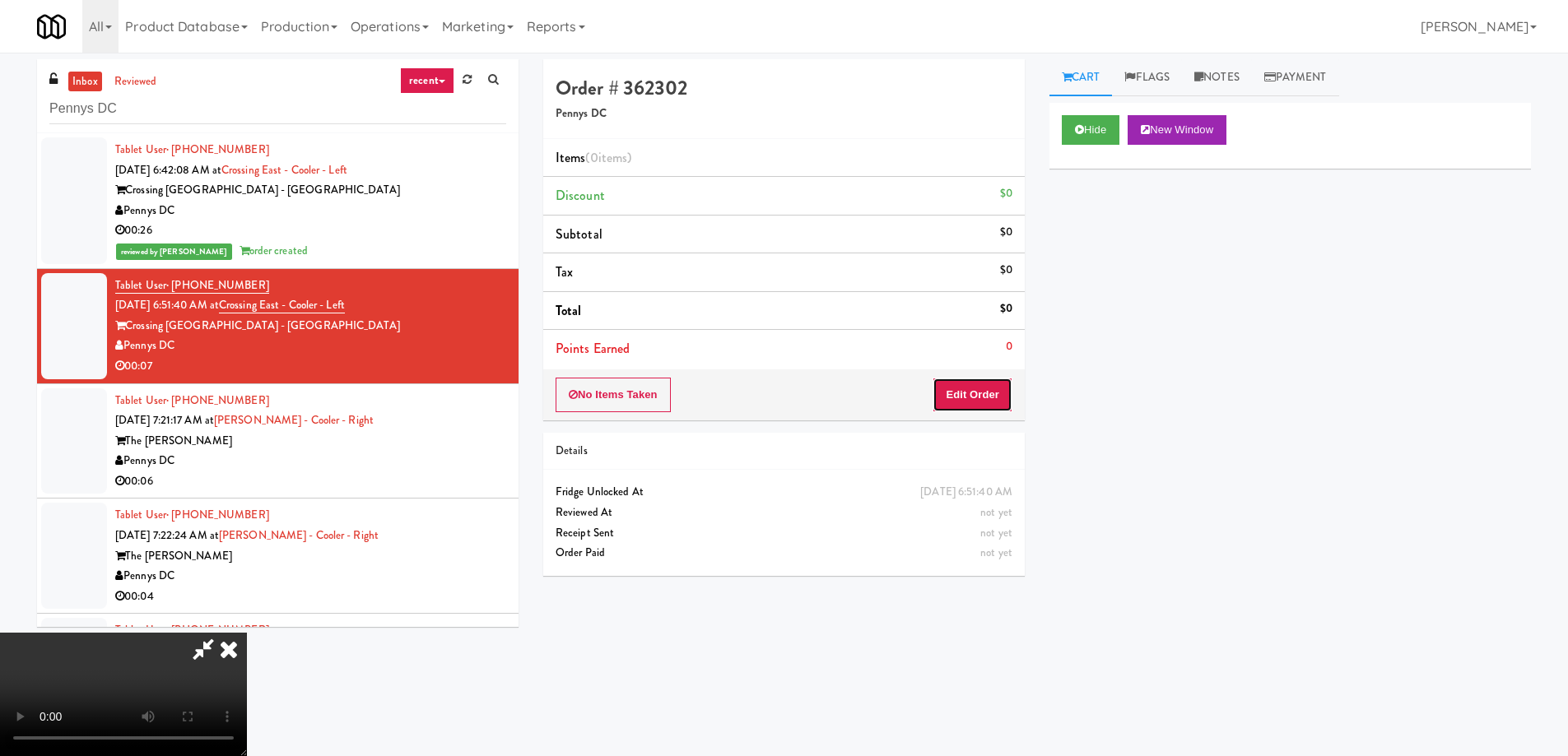
click at [973, 387] on button "Edit Order" at bounding box center [972, 395] width 80 height 34
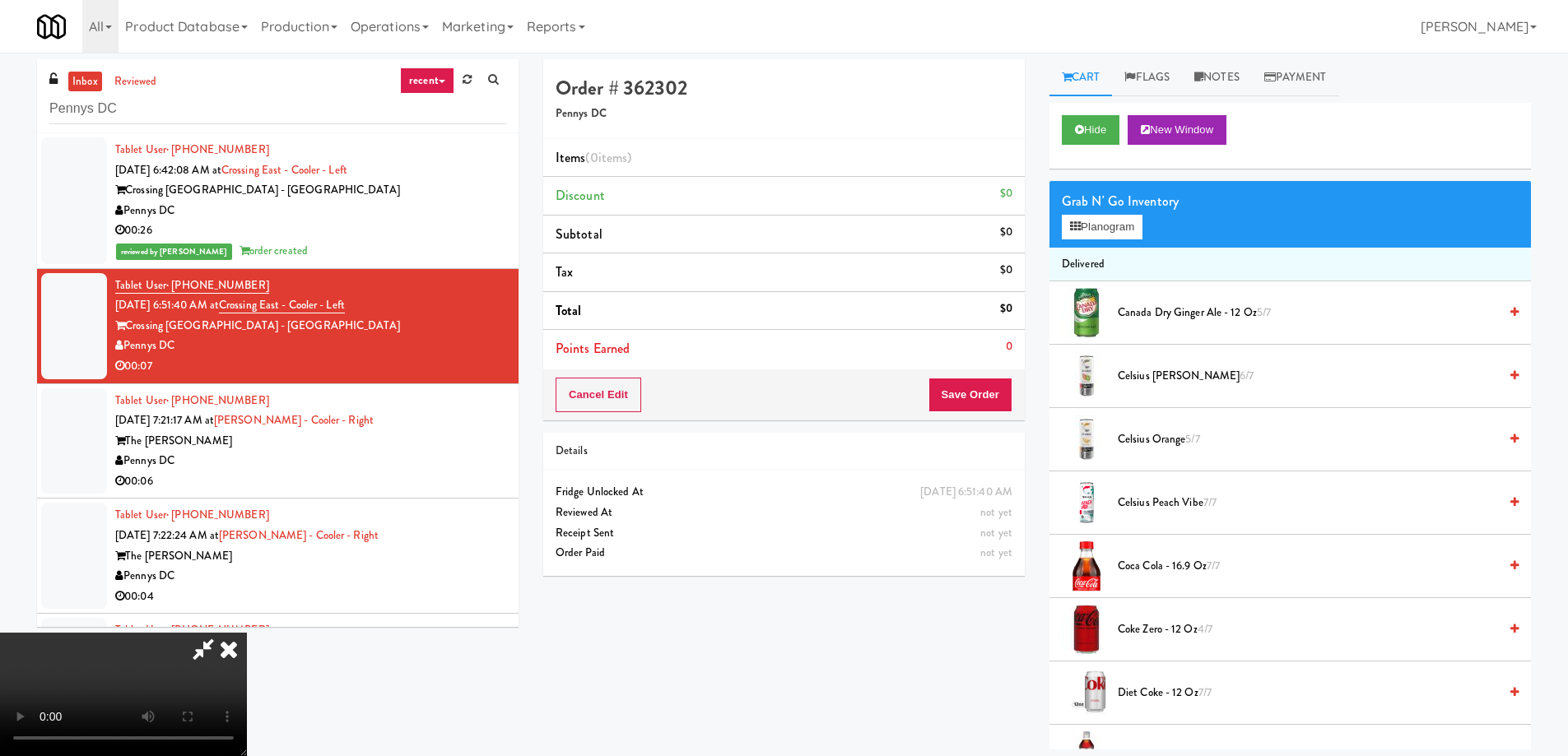
scroll to position [1746, 0]
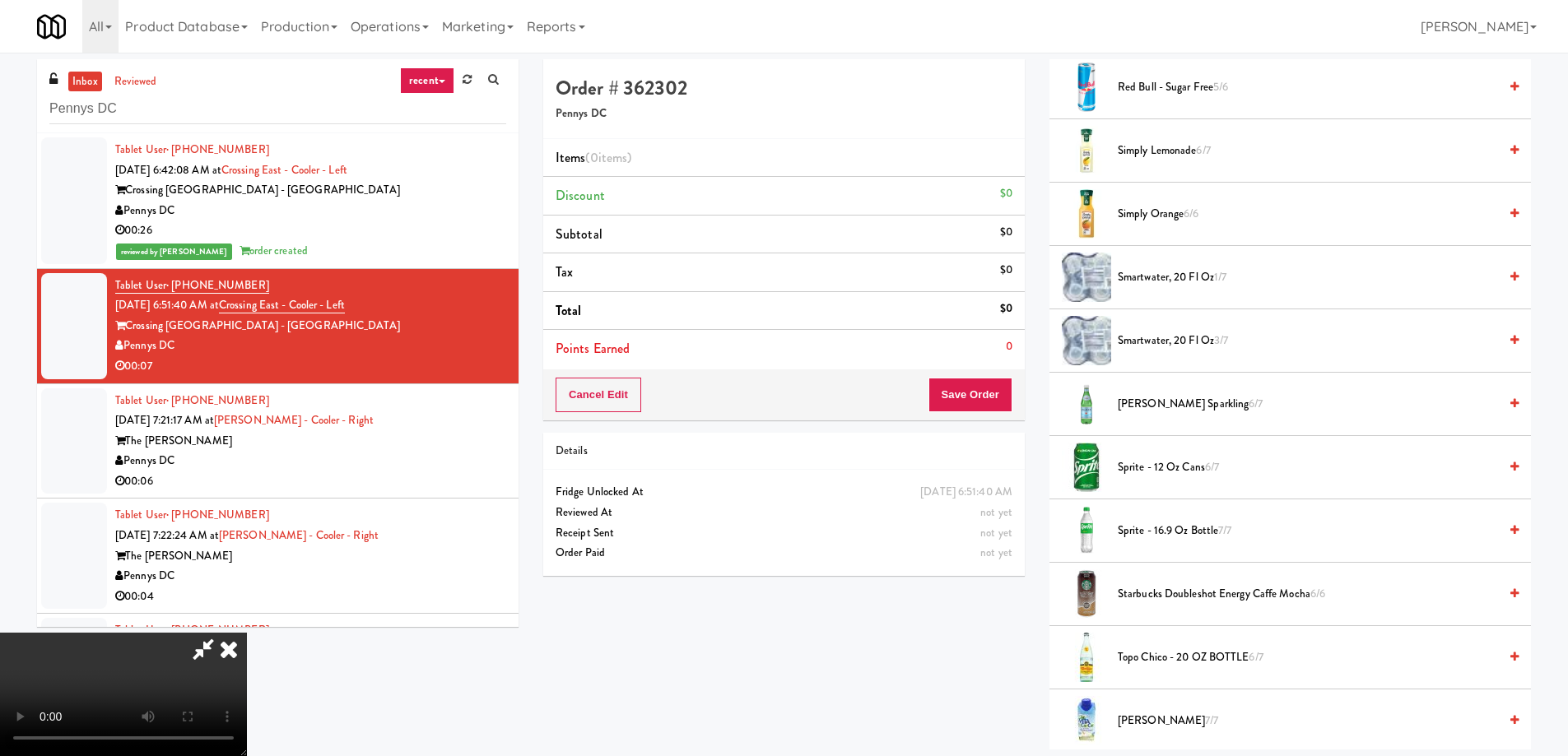
click at [1196, 398] on span "S.Pellegrino Sparkling 6/7" at bounding box center [1308, 405] width 380 height 21
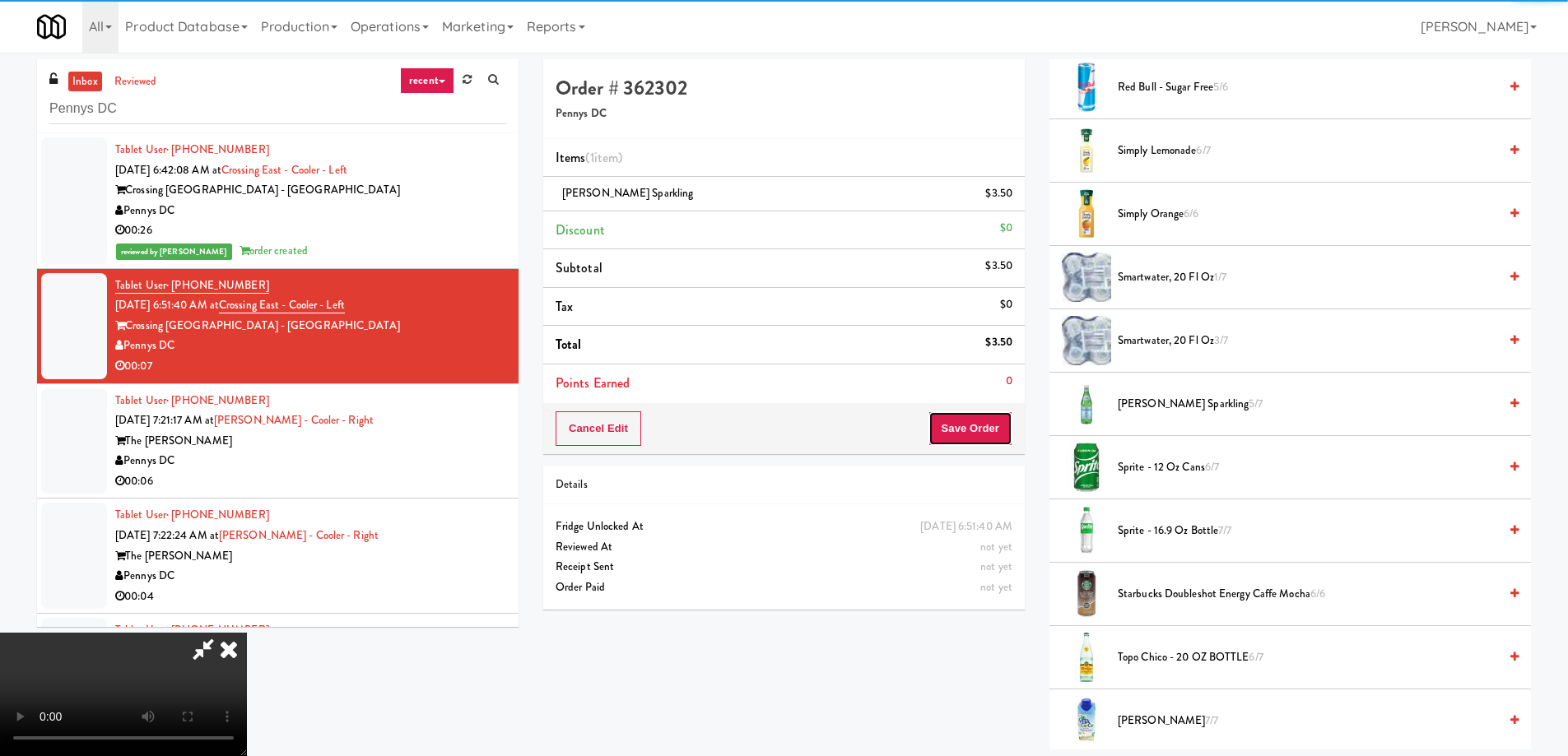
click at [976, 424] on button "Save Order" at bounding box center [971, 429] width 84 height 34
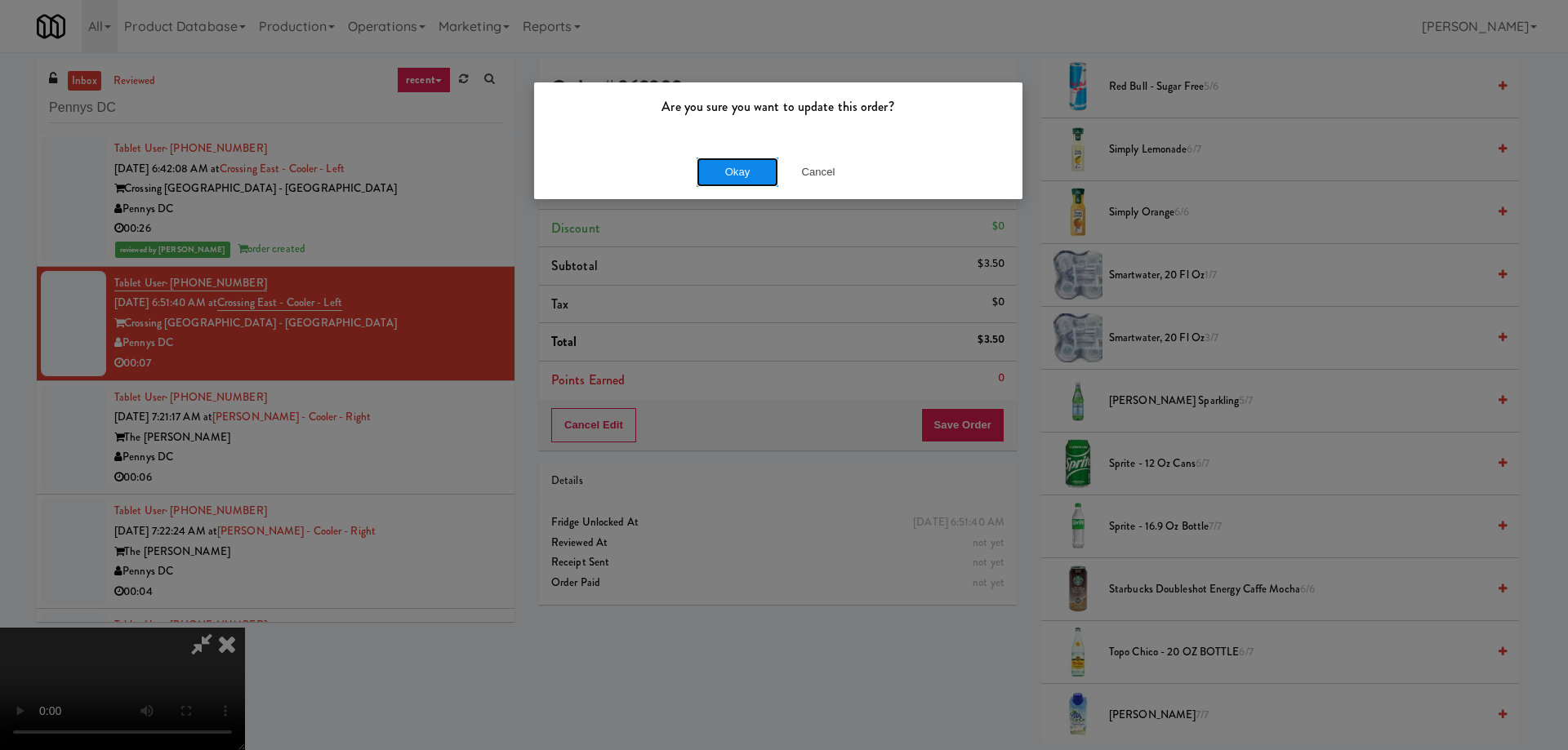
click at [732, 173] on button "Okay" at bounding box center [738, 172] width 82 height 29
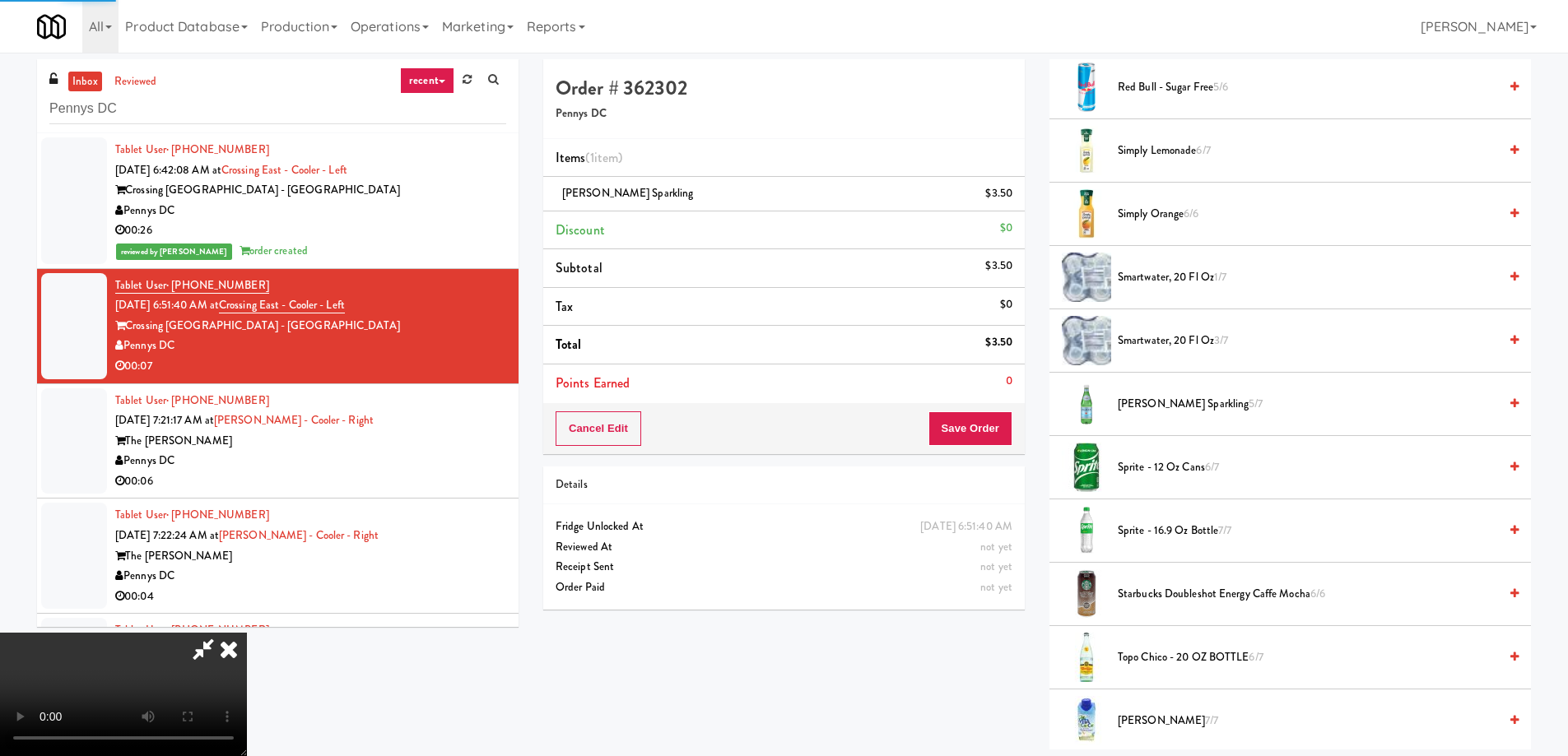
scroll to position [0, 0]
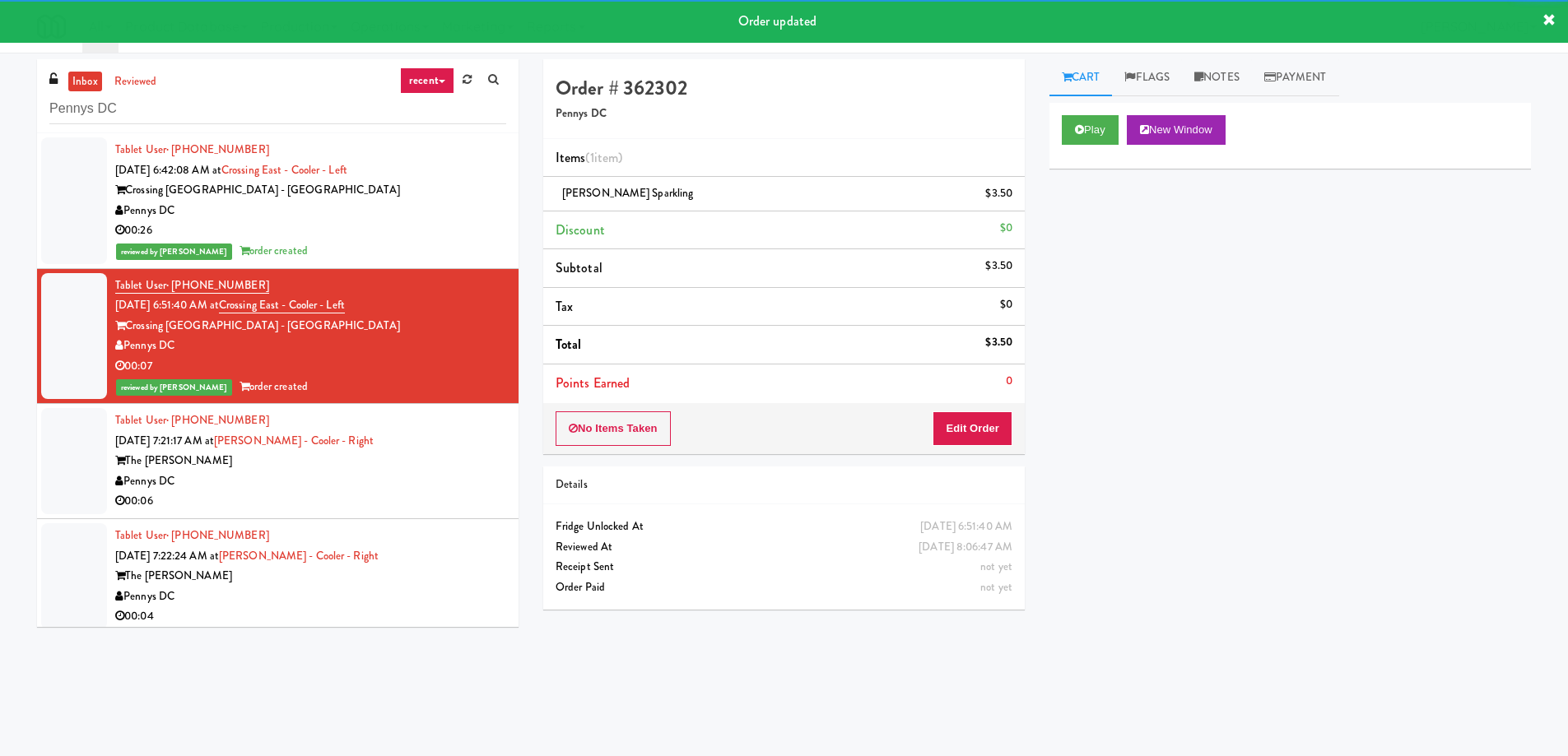
click at [430, 463] on div "The Hale" at bounding box center [310, 461] width 391 height 21
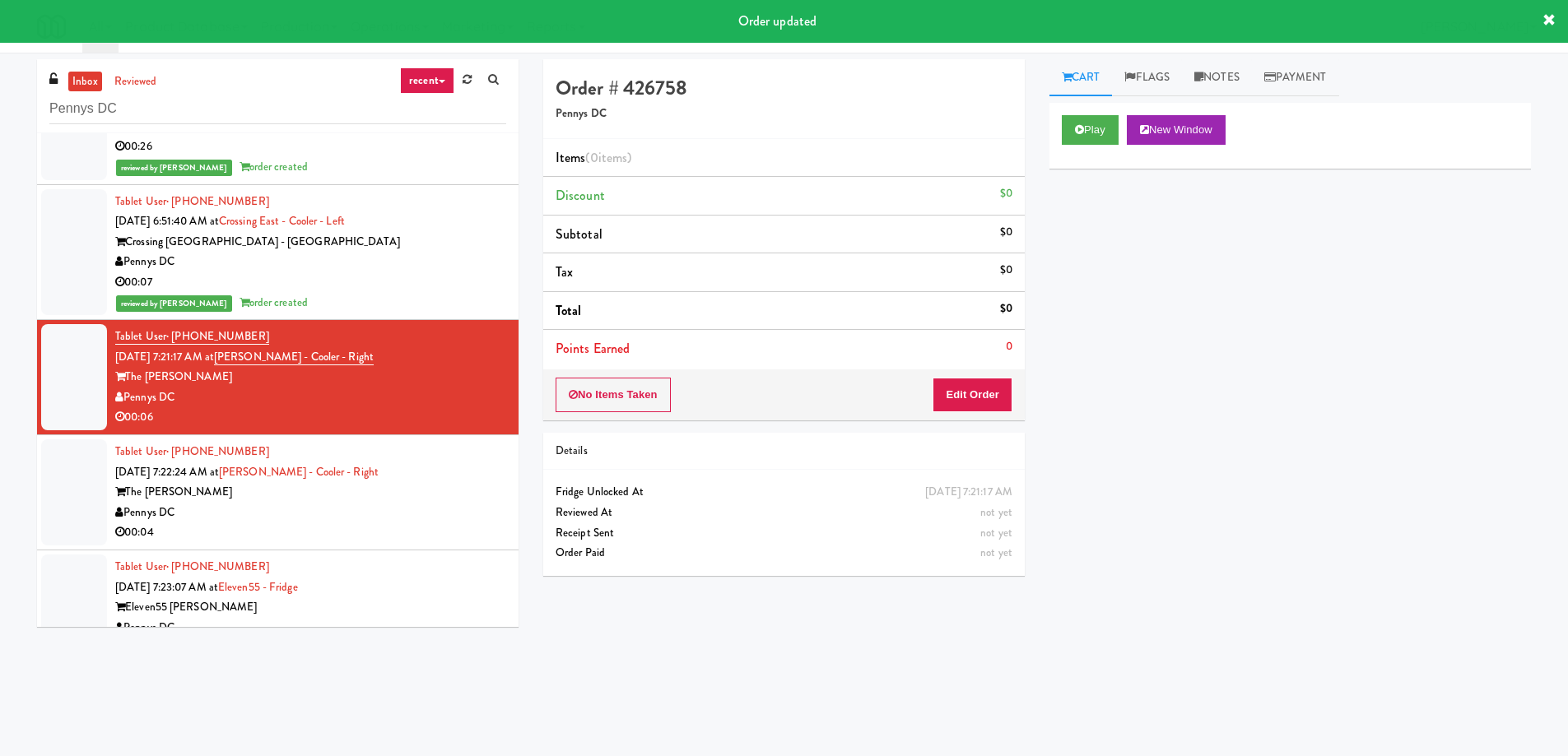
scroll to position [165, 0]
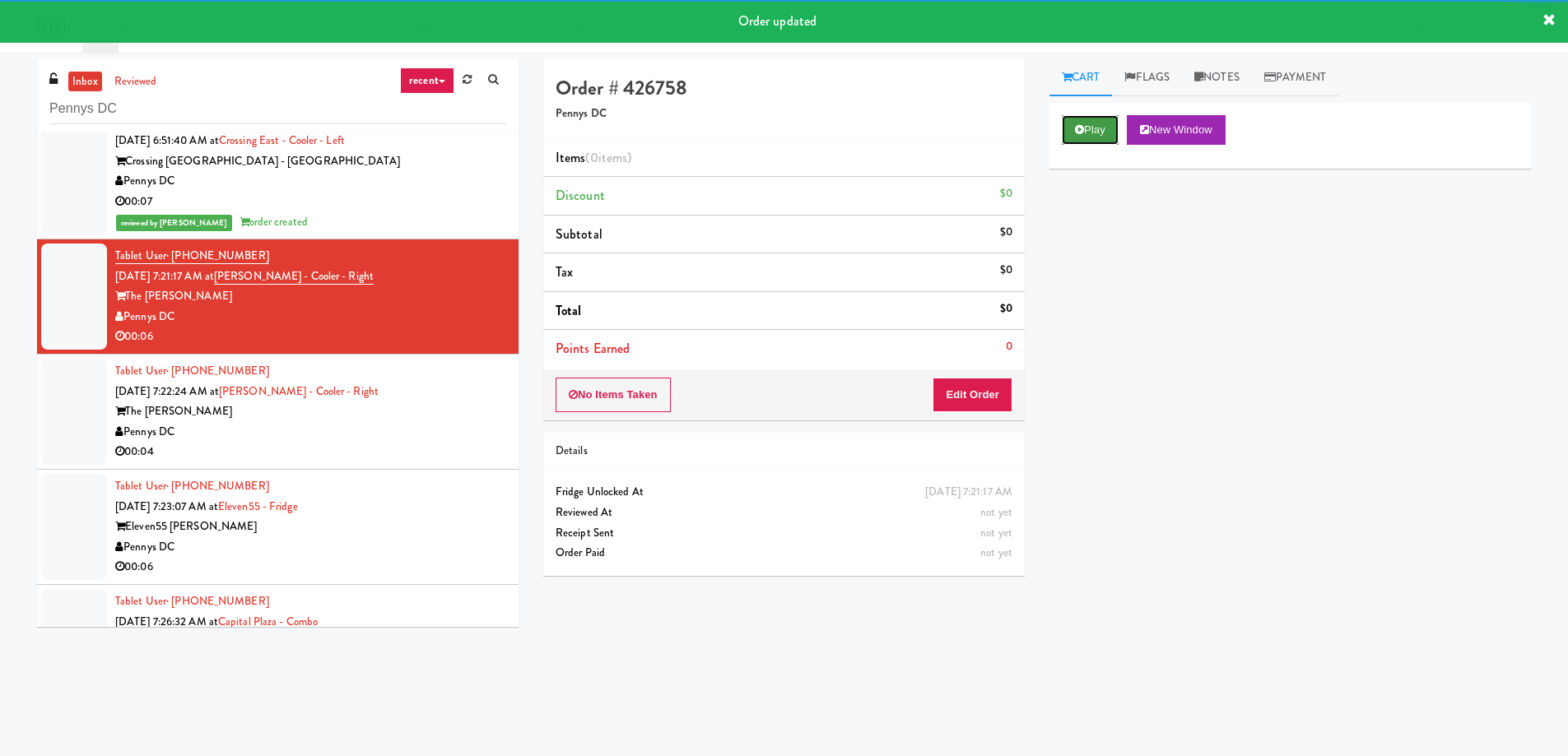
click at [1090, 127] on button "Play" at bounding box center [1090, 130] width 57 height 29
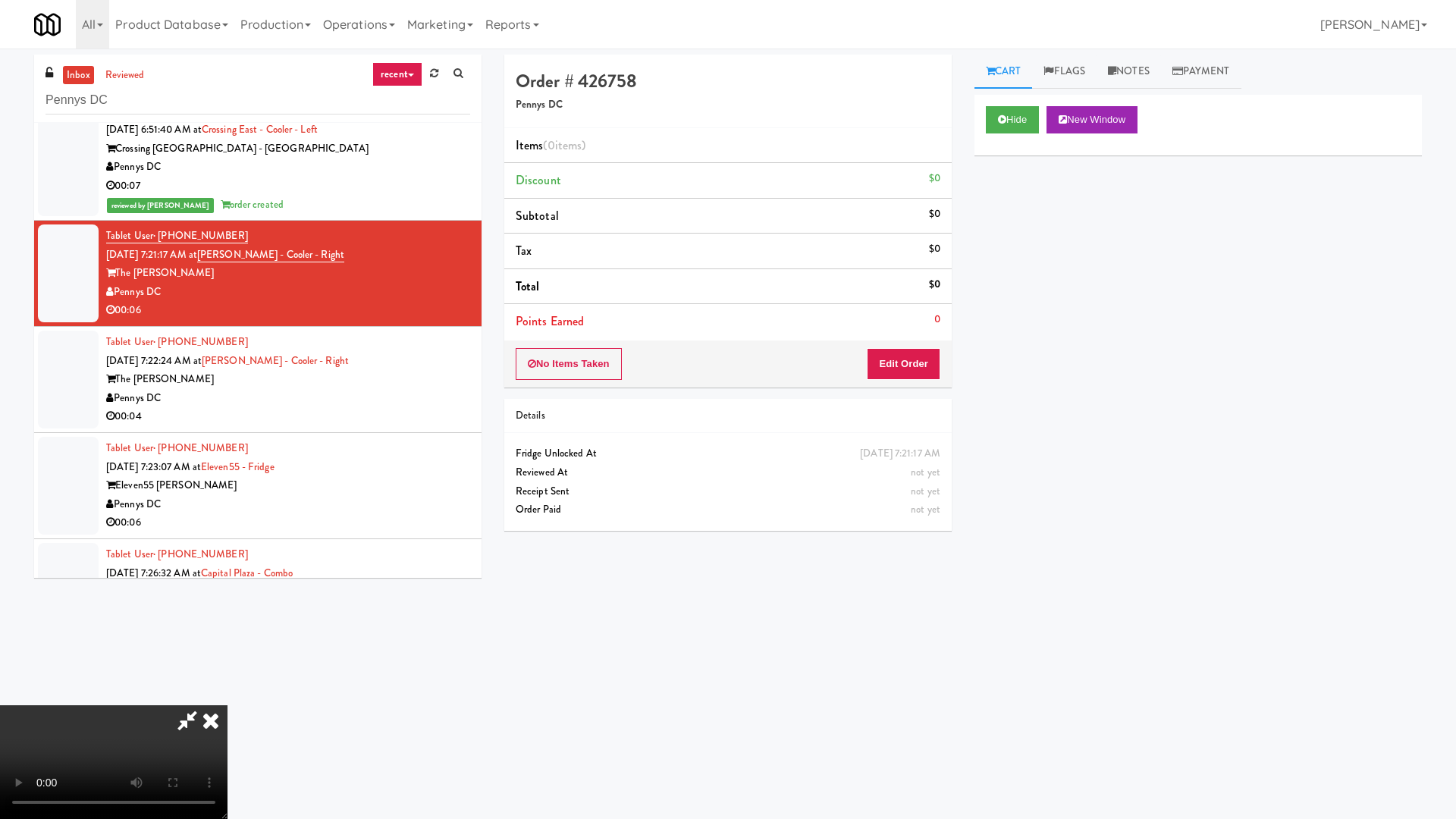
click at [227, 695] on video at bounding box center [113, 763] width 227 height 114
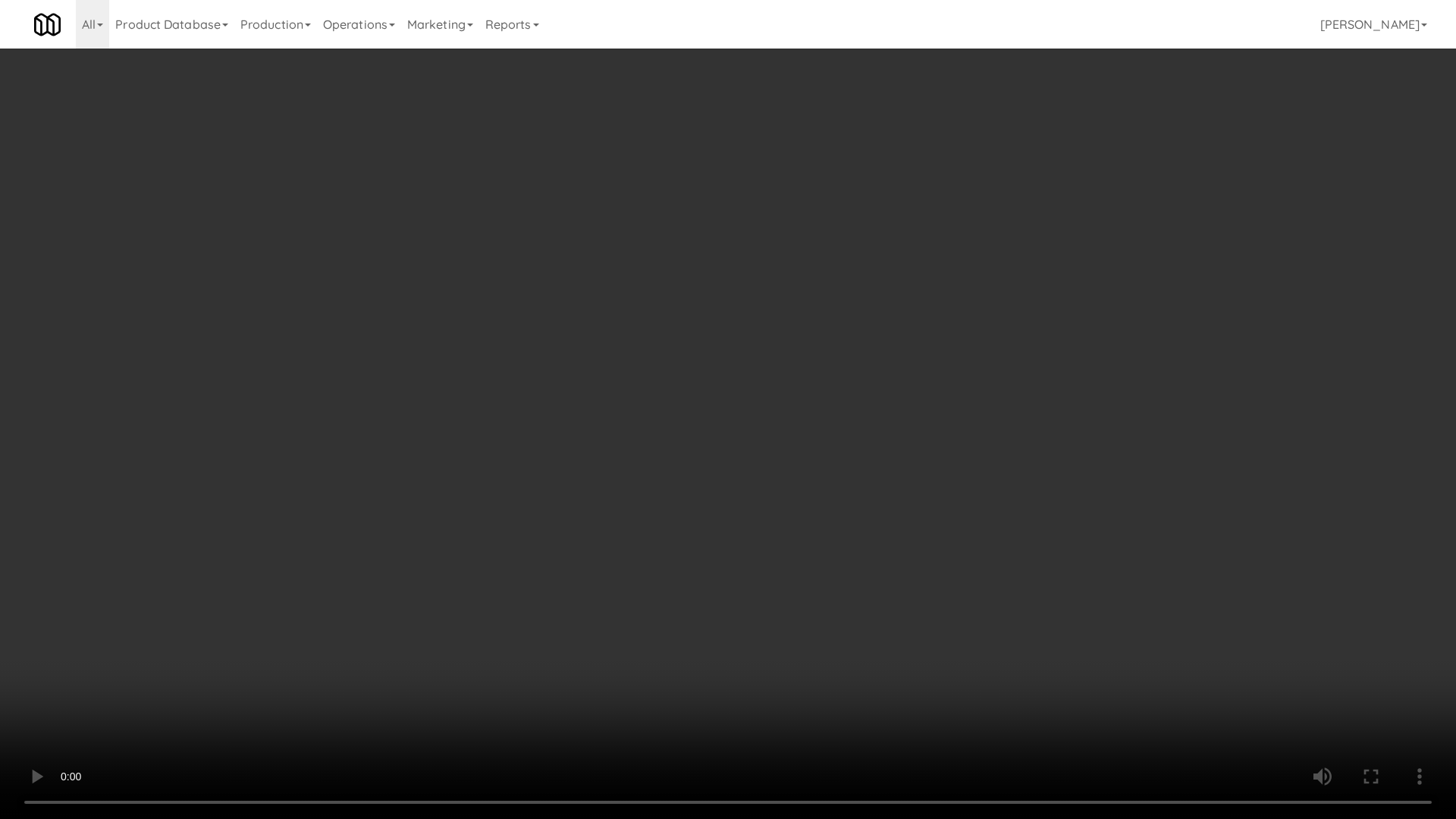
click at [819, 440] on video at bounding box center [728, 410] width 1456 height 819
click at [829, 432] on video at bounding box center [728, 410] width 1456 height 819
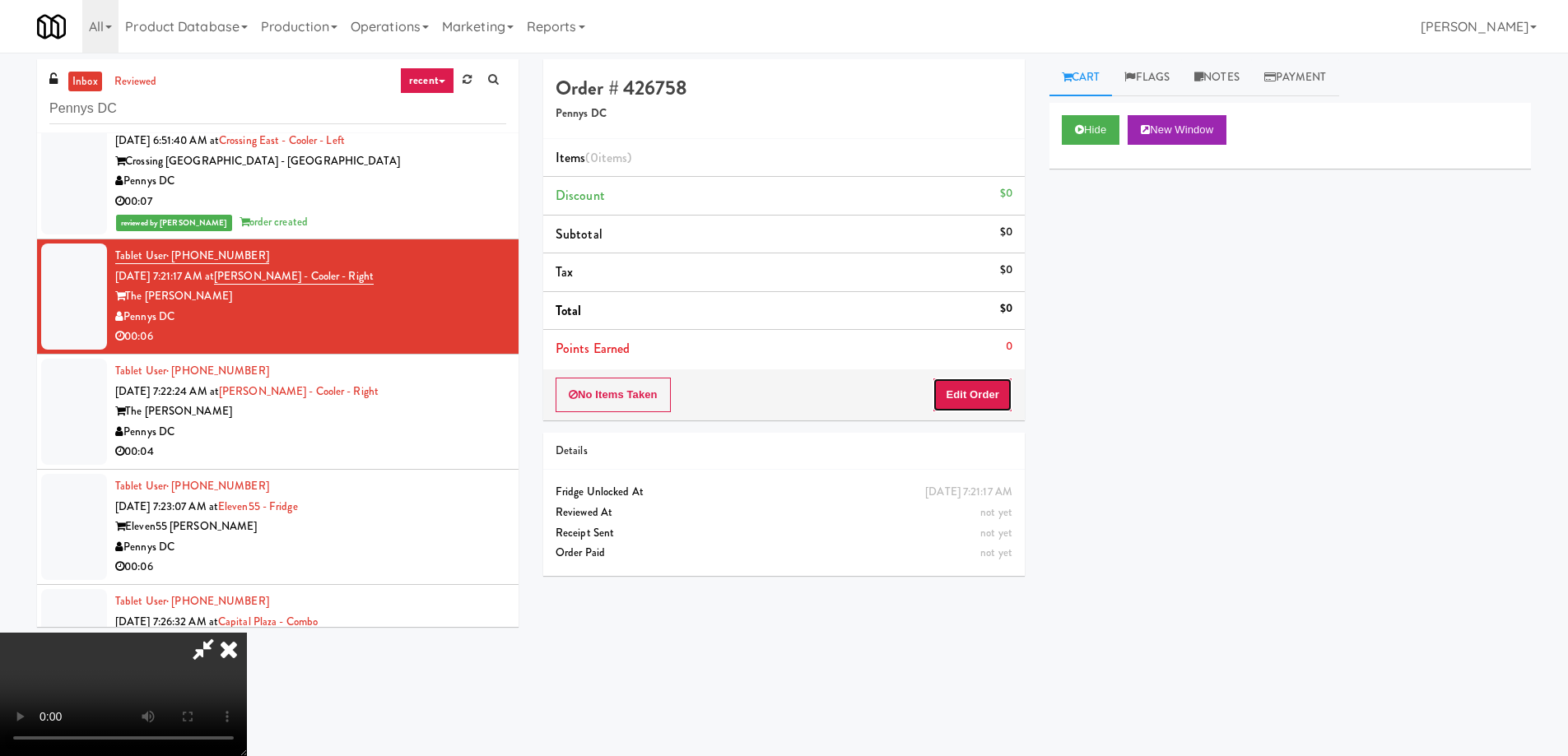
click at [984, 378] on button "Edit Order" at bounding box center [972, 395] width 80 height 34
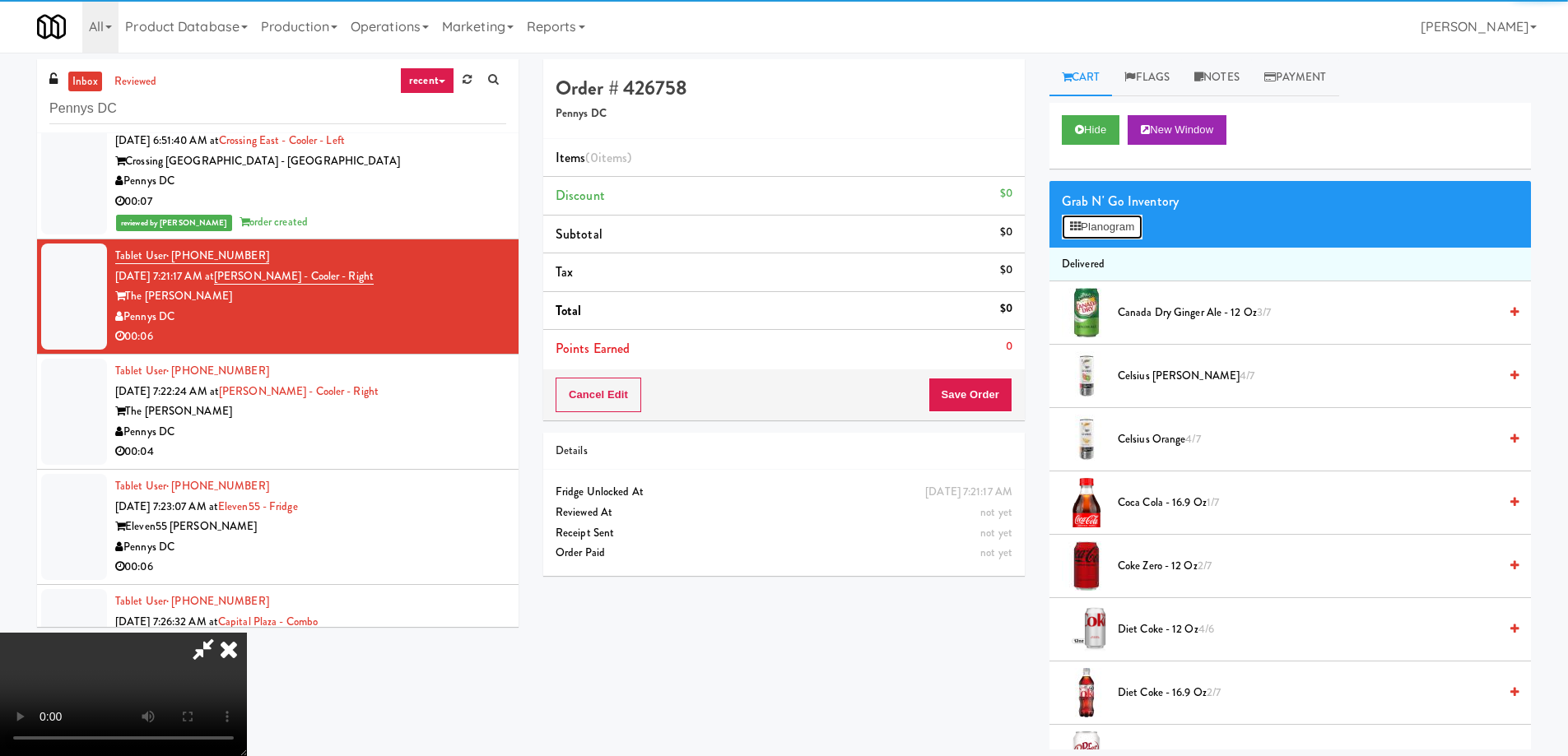
click at [1116, 230] on button "Planogram" at bounding box center [1102, 227] width 81 height 25
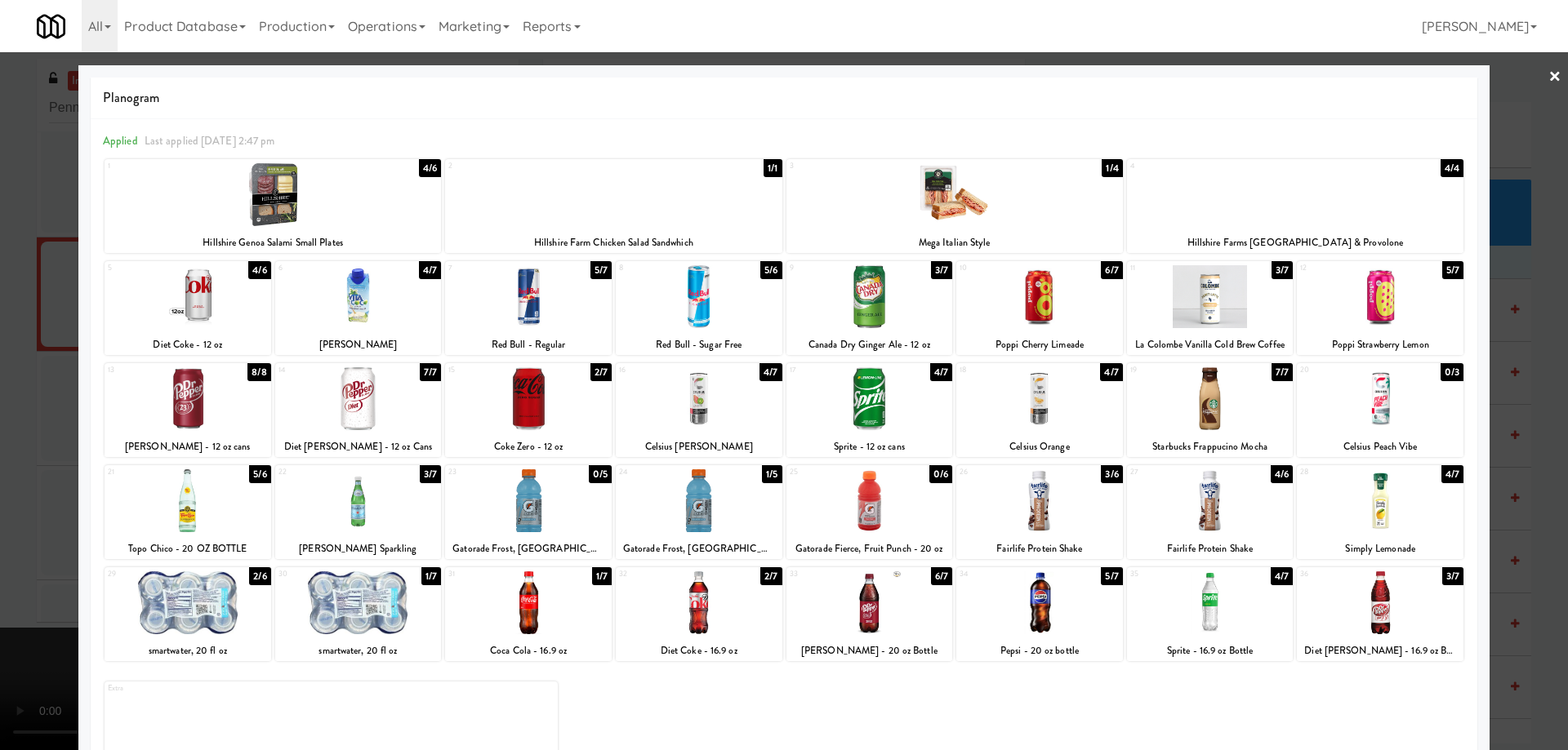
click at [718, 502] on div at bounding box center [698, 501] width 166 height 63
click at [393, 298] on div at bounding box center [358, 297] width 166 height 63
click at [1549, 73] on div at bounding box center [784, 375] width 1568 height 750
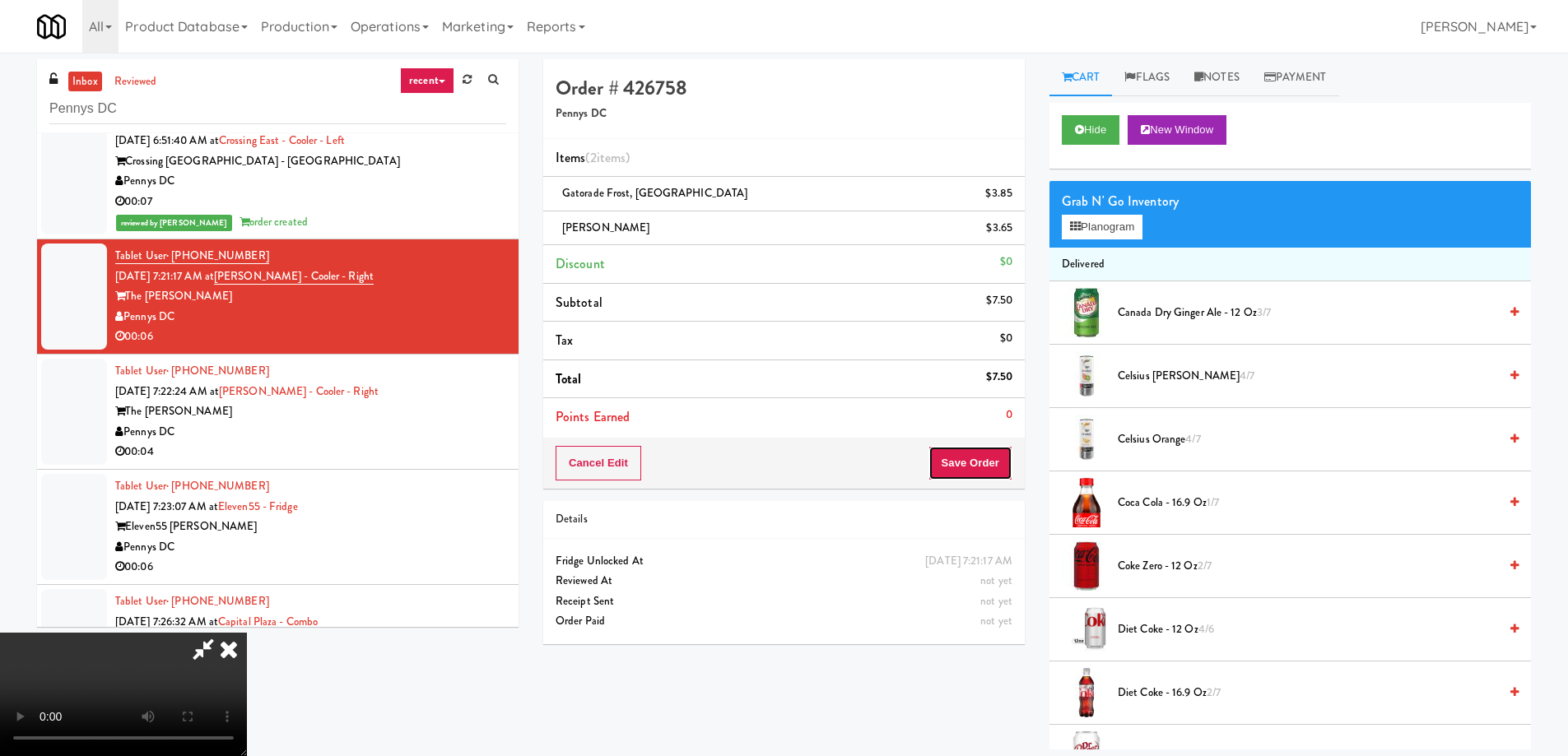
click at [985, 460] on button "Save Order" at bounding box center [971, 463] width 84 height 34
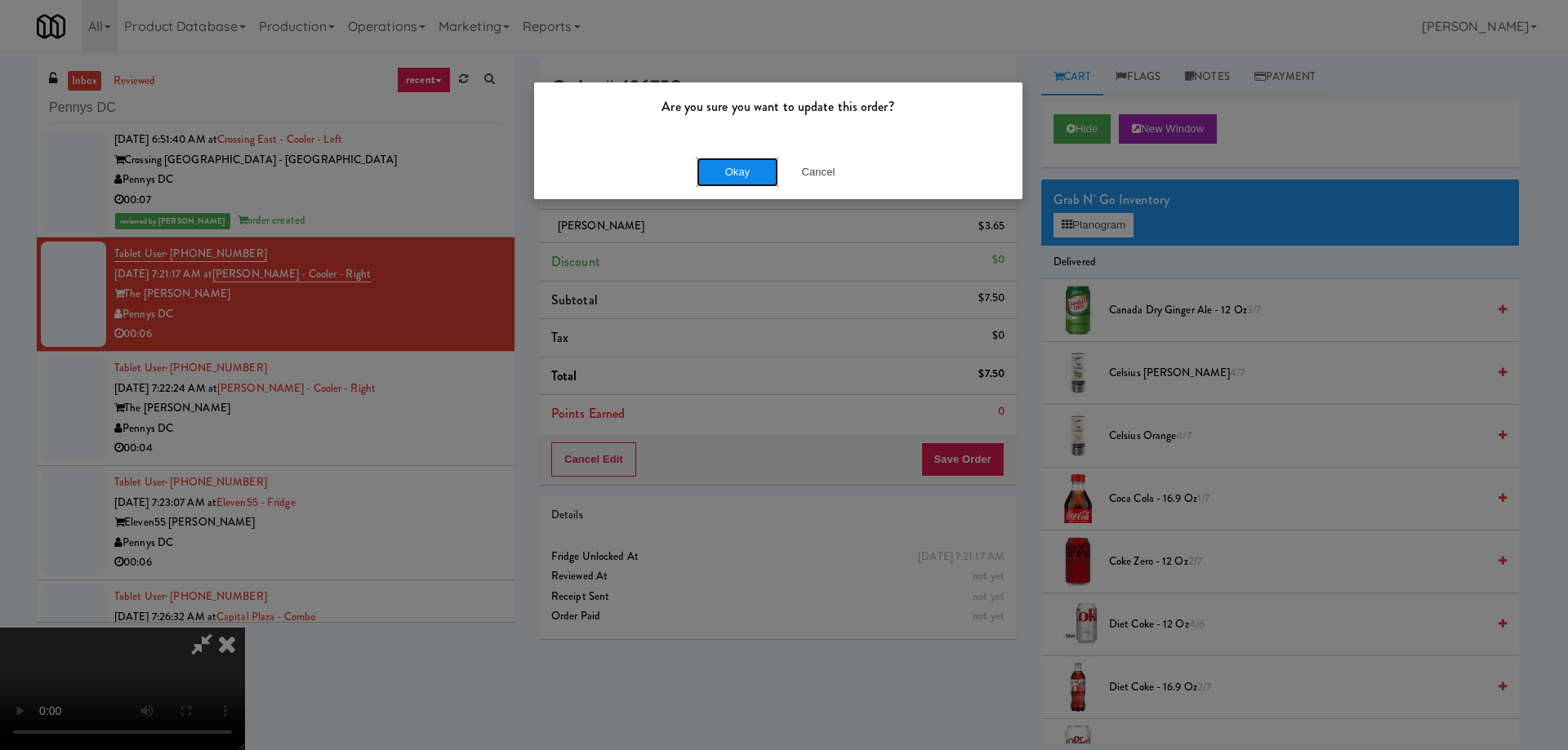
click at [752, 167] on button "Okay" at bounding box center [738, 172] width 82 height 29
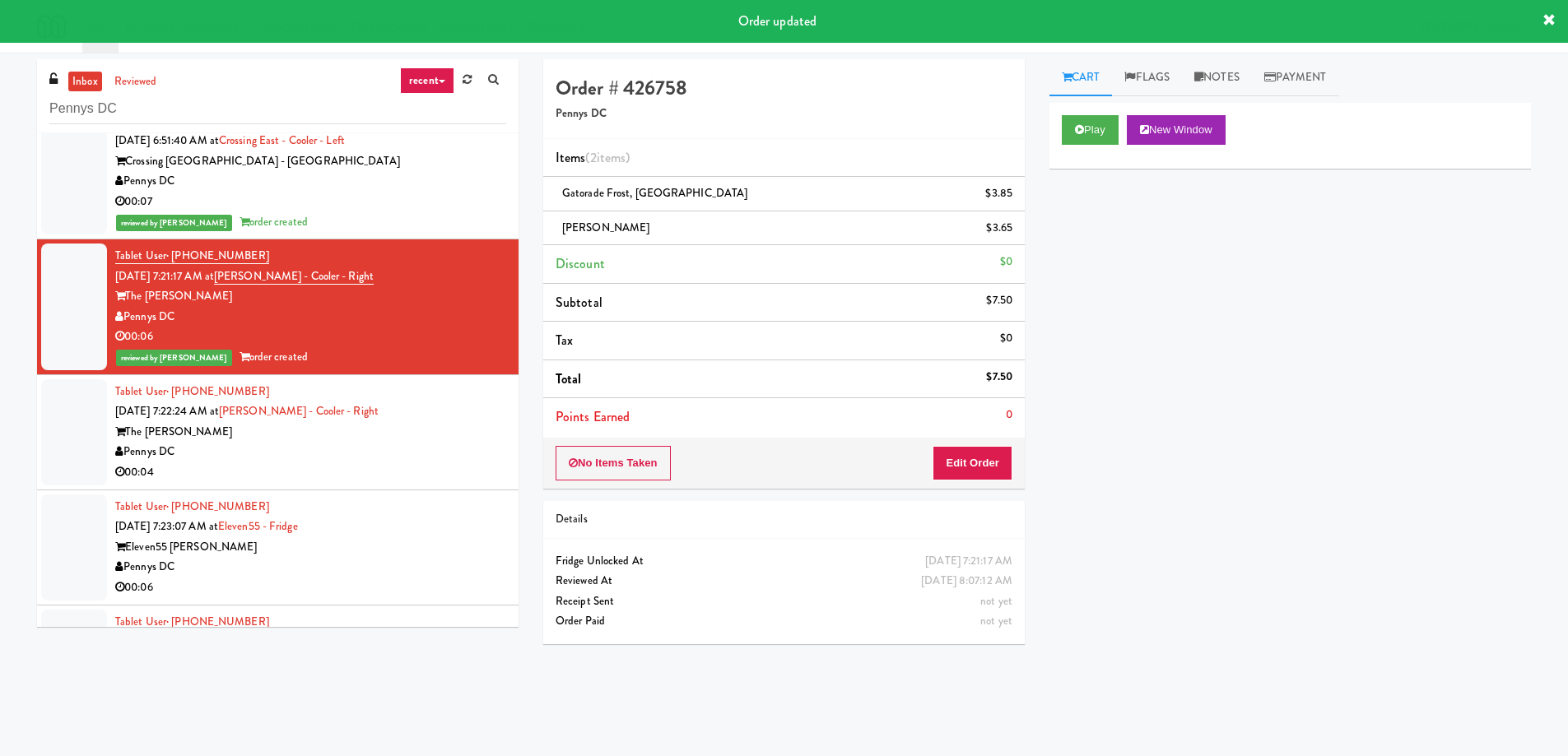
click at [432, 440] on div "The Hale" at bounding box center [310, 432] width 391 height 21
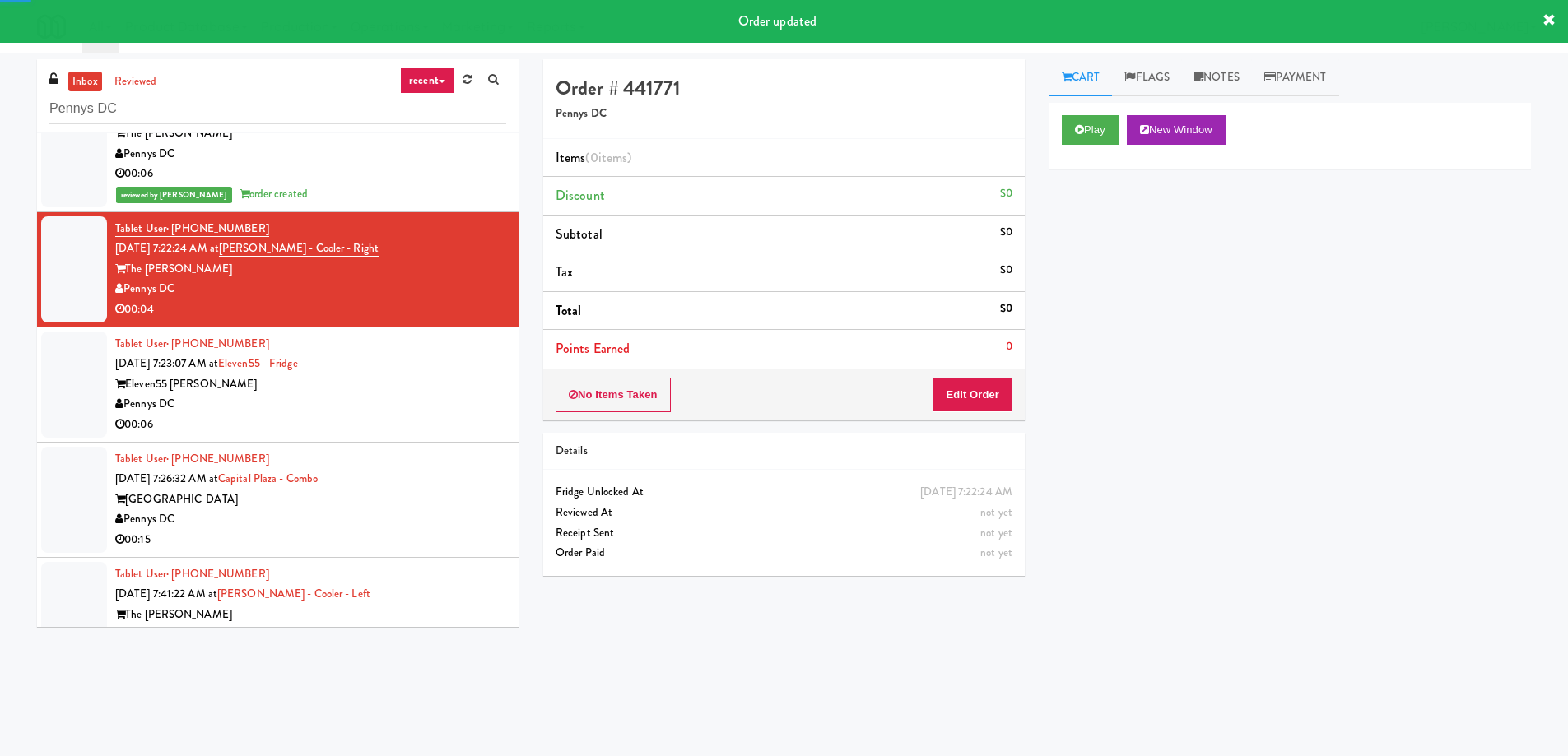
scroll to position [329, 0]
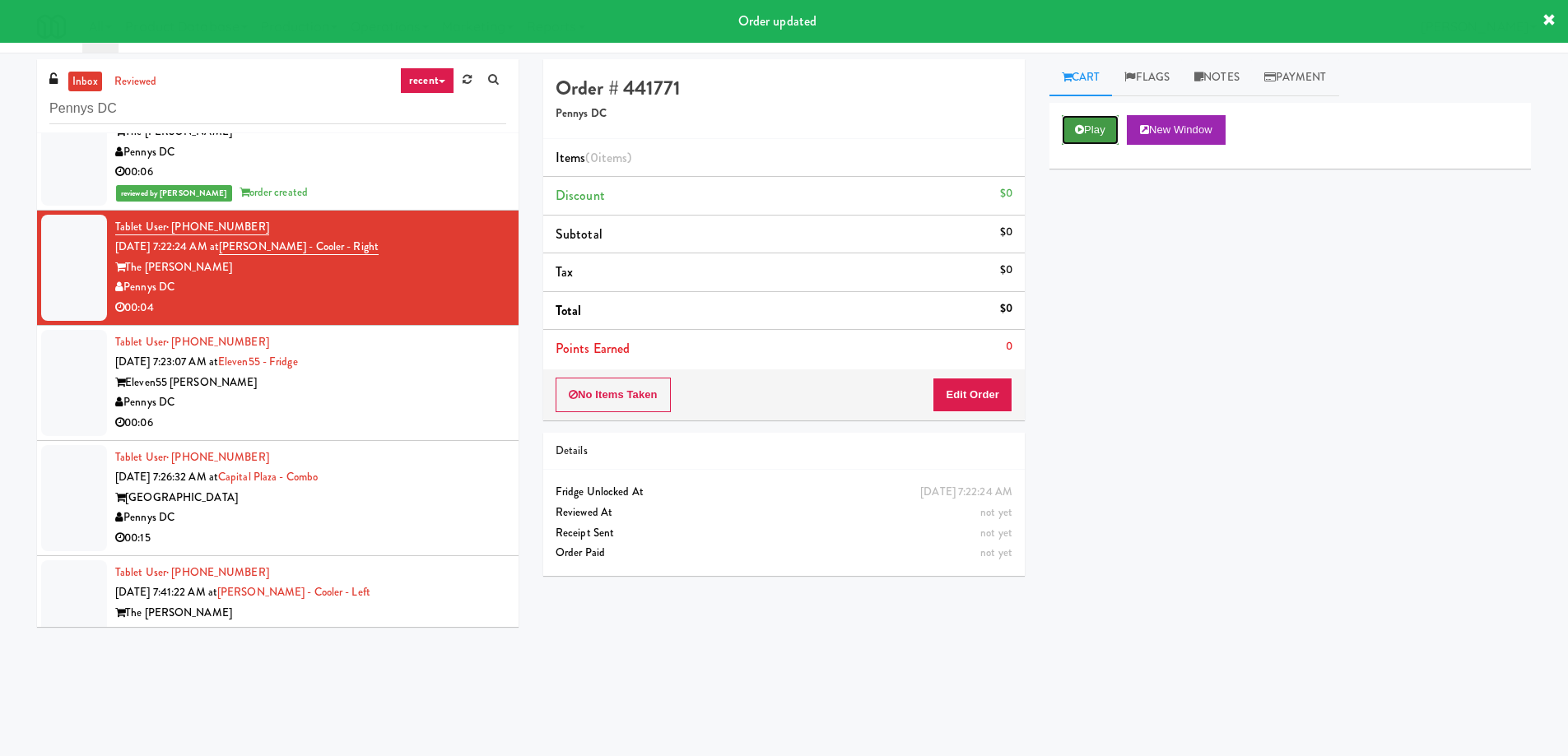
click at [1118, 122] on button "Play" at bounding box center [1090, 130] width 57 height 29
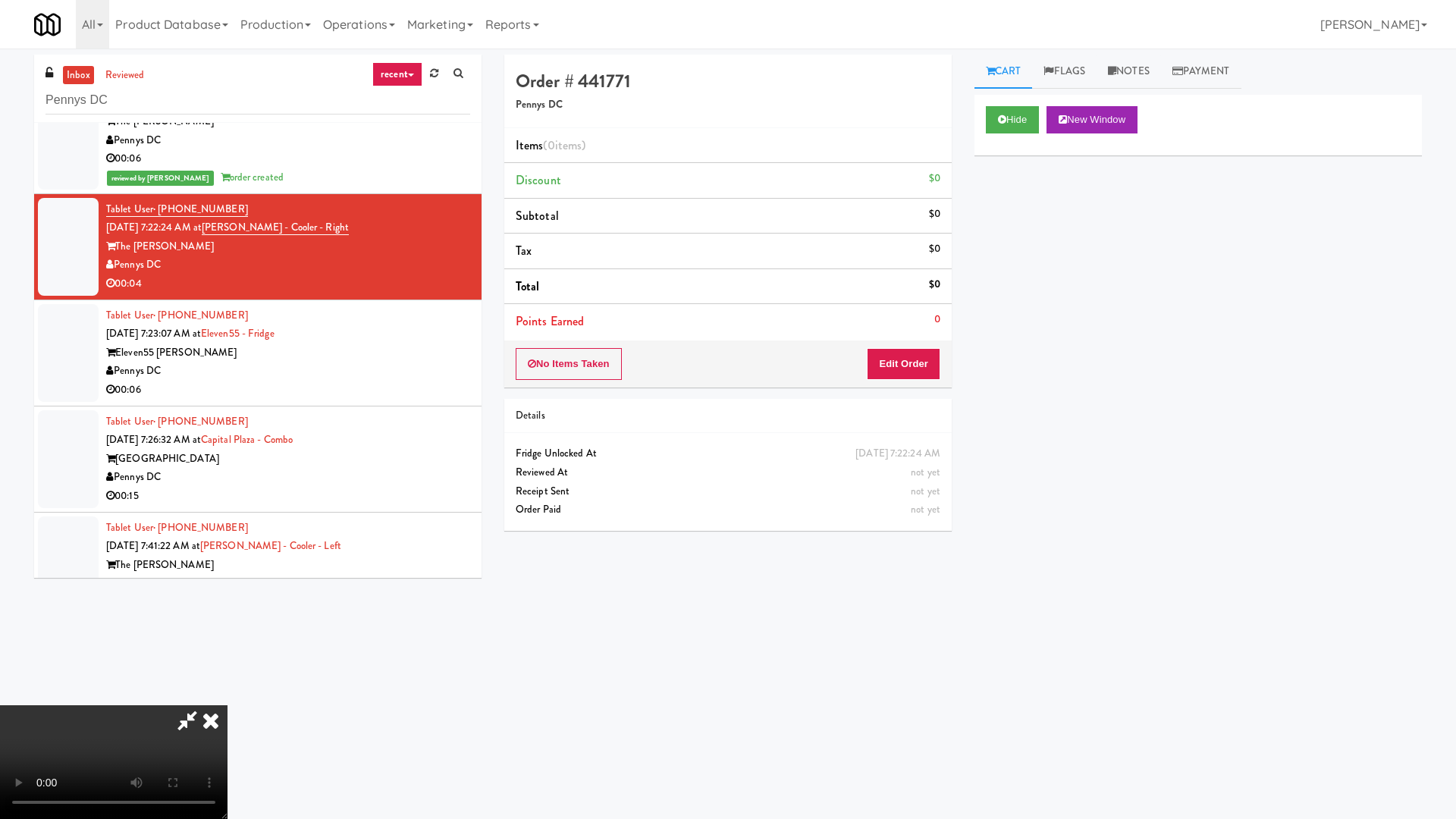
click at [227, 695] on video at bounding box center [113, 763] width 227 height 114
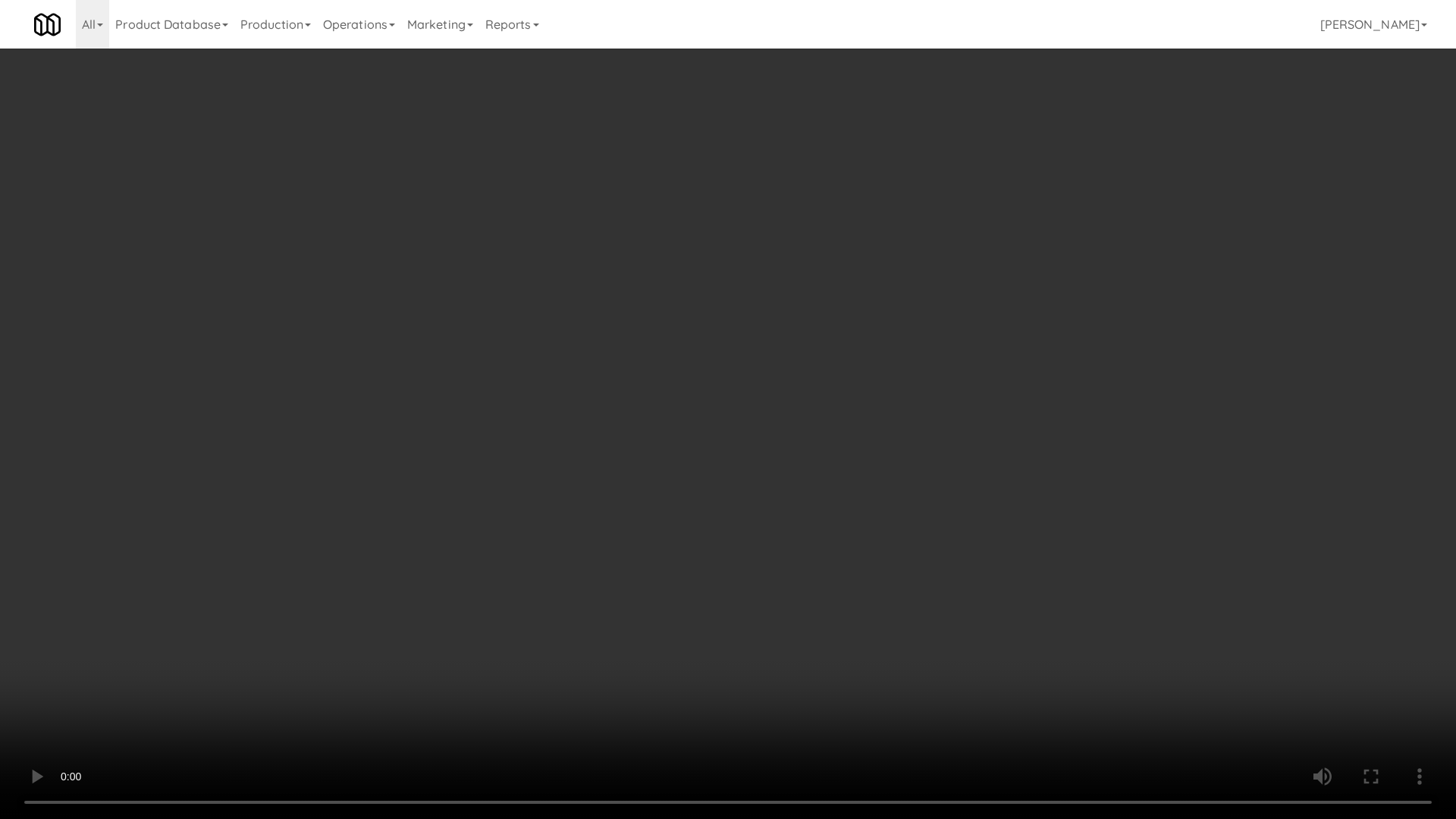
click at [855, 445] on video at bounding box center [728, 410] width 1456 height 819
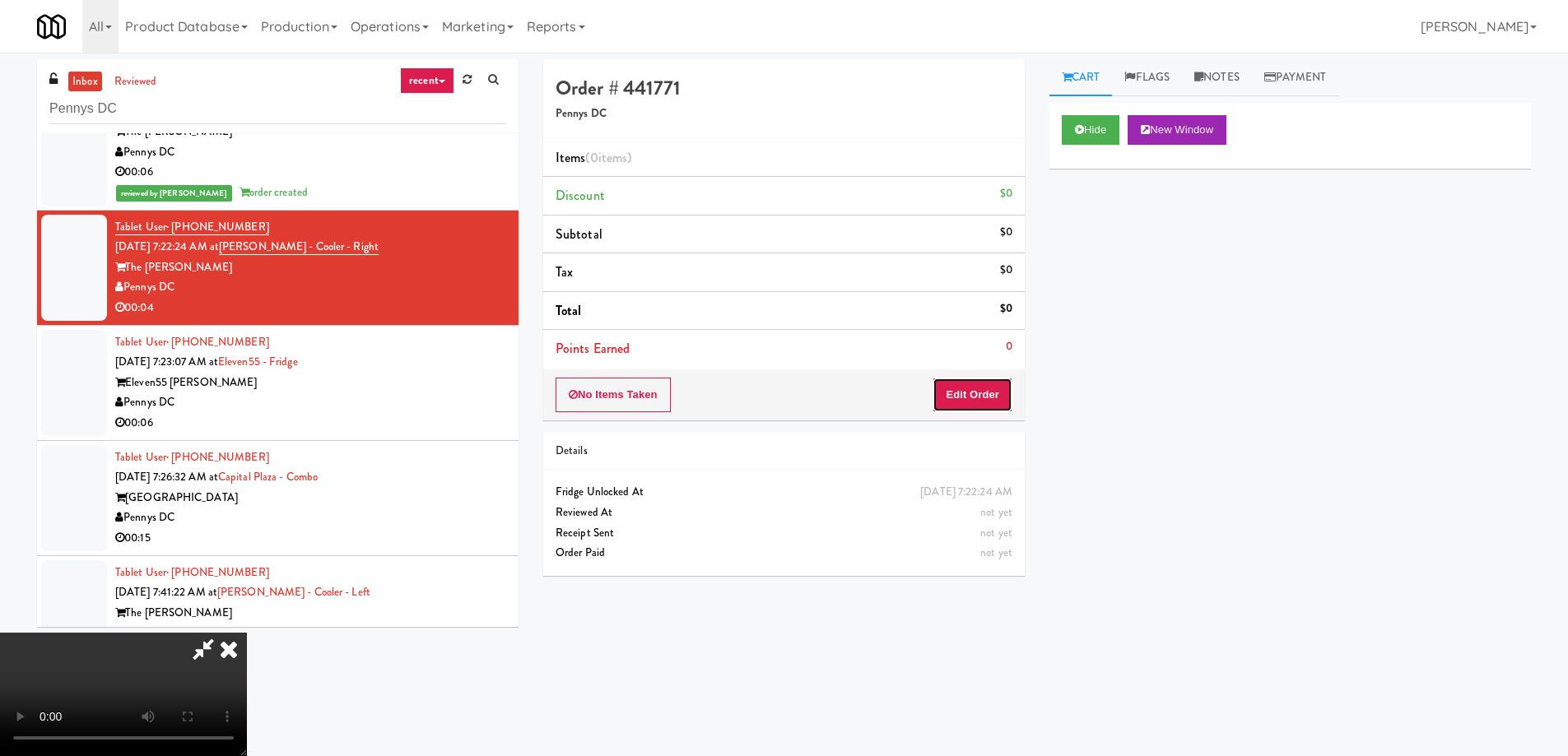
click at [1001, 399] on button "Edit Order" at bounding box center [972, 395] width 80 height 34
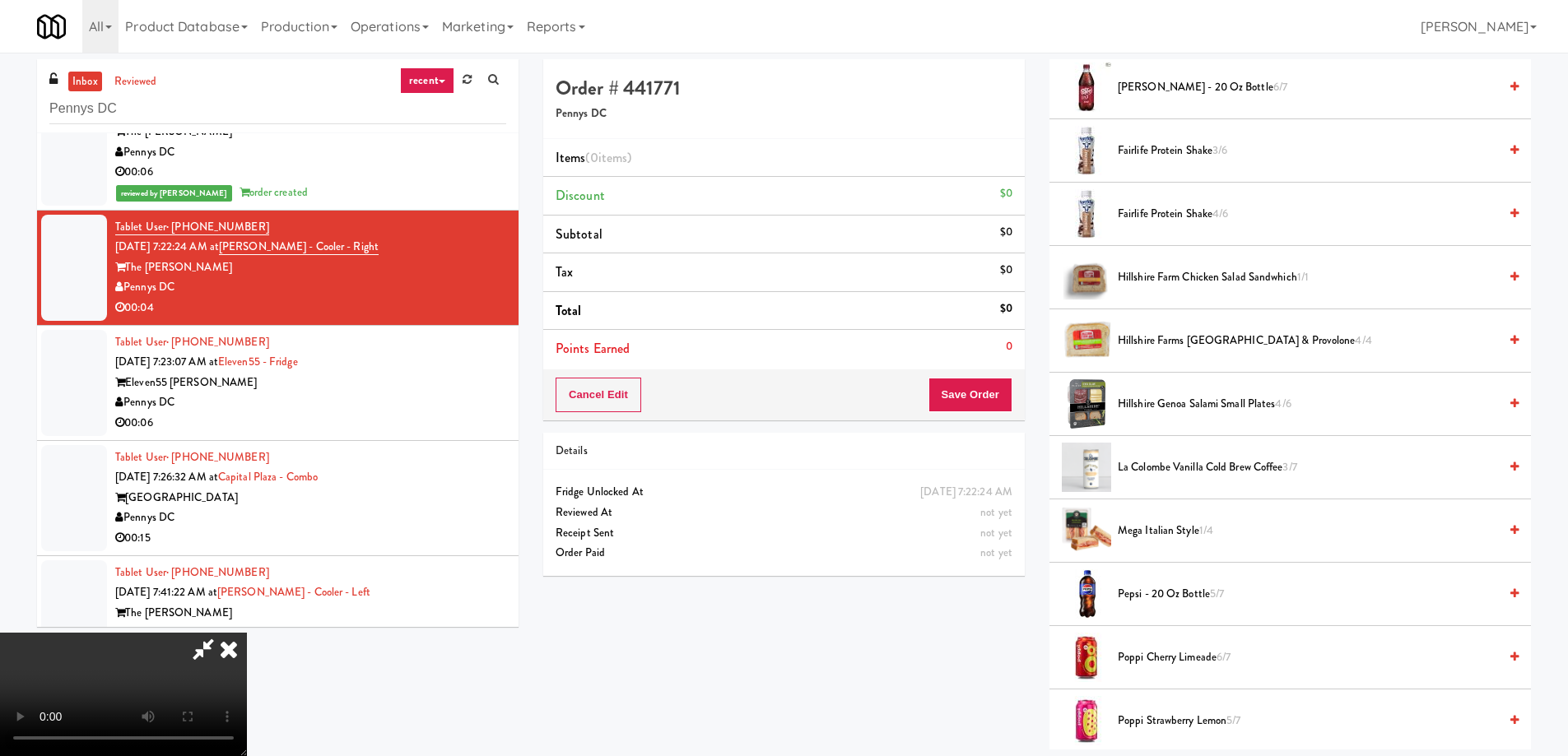
scroll to position [1429, 0]
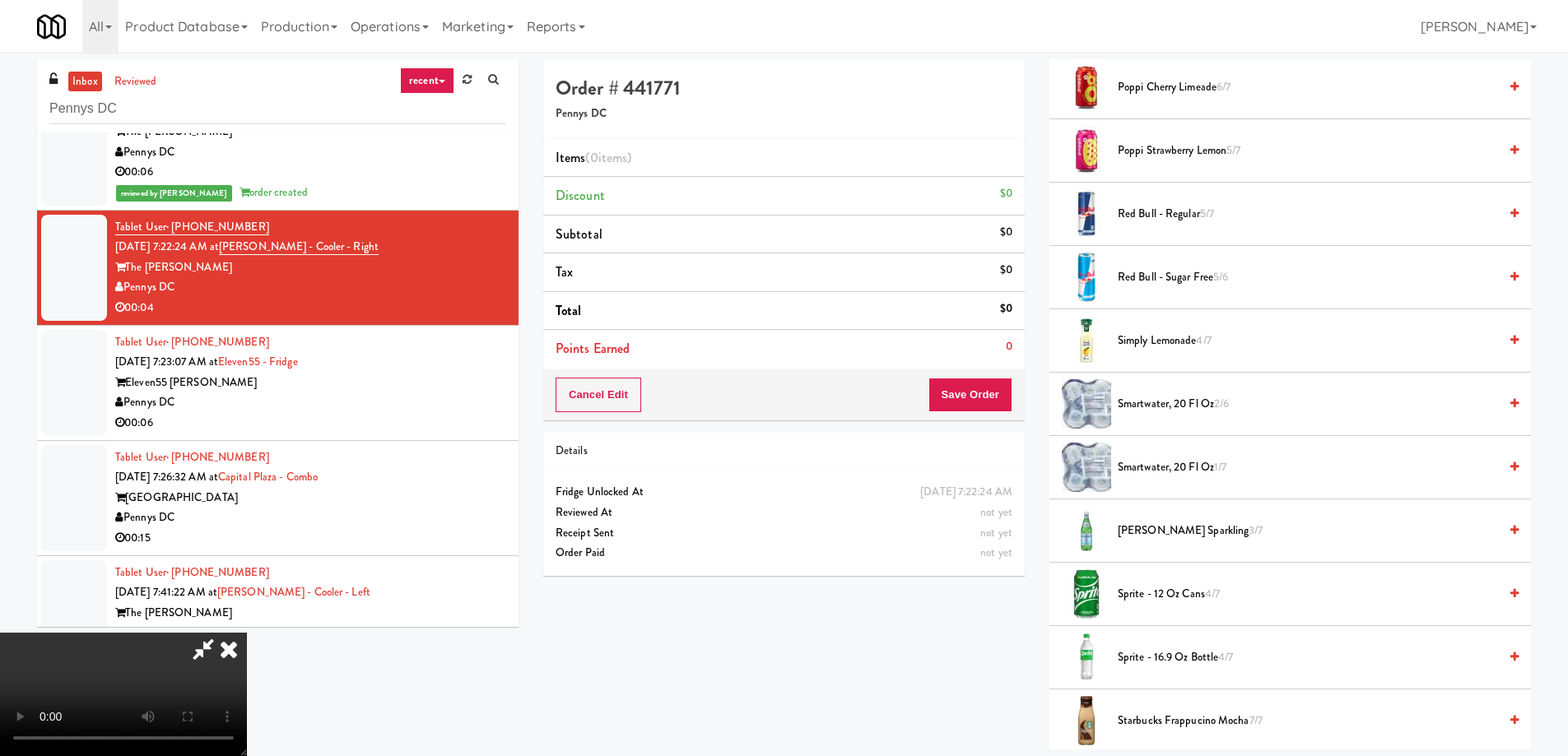
click at [1222, 413] on span "smartwater, 20 fl oz 2/6" at bounding box center [1308, 405] width 380 height 21
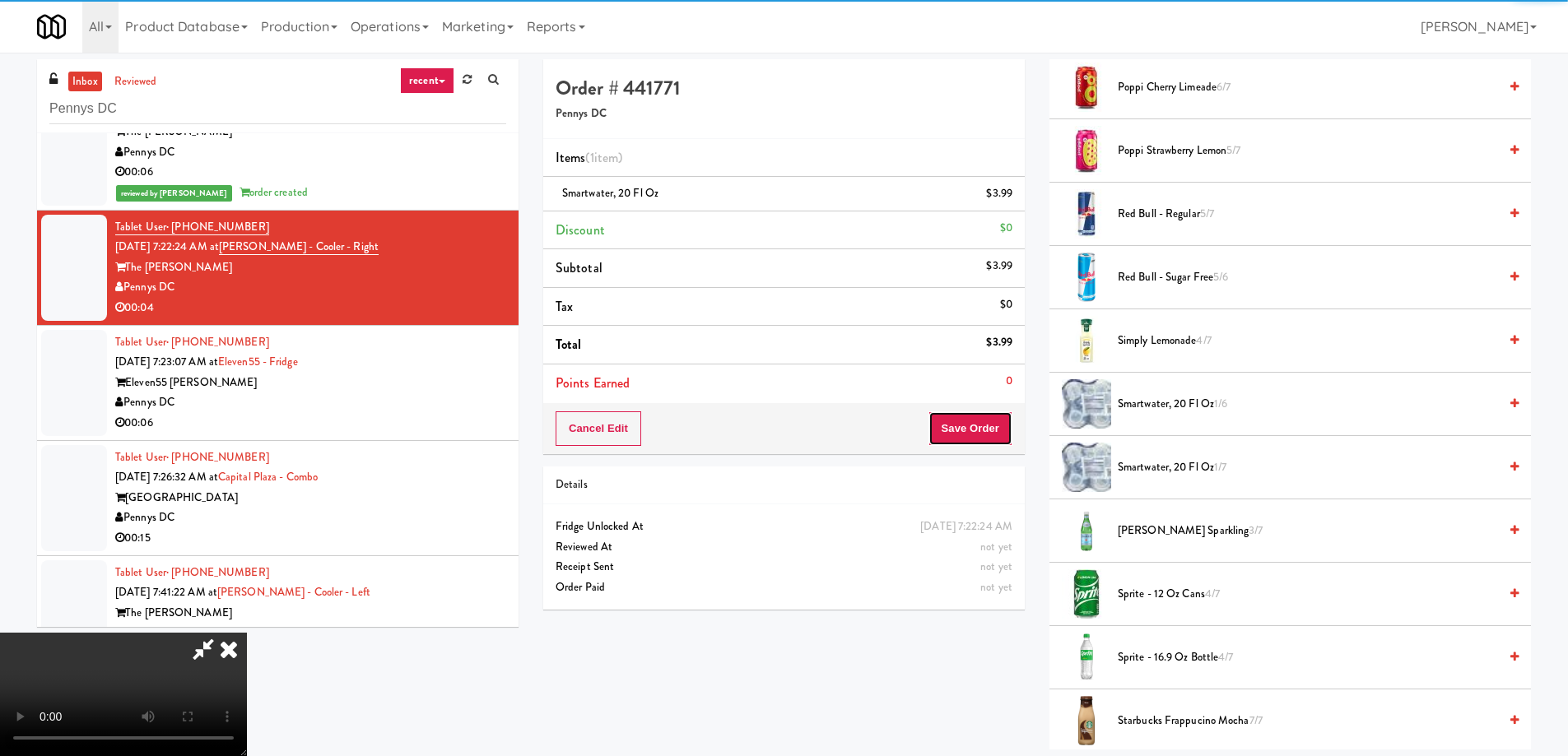
click at [966, 430] on button "Save Order" at bounding box center [971, 429] width 84 height 34
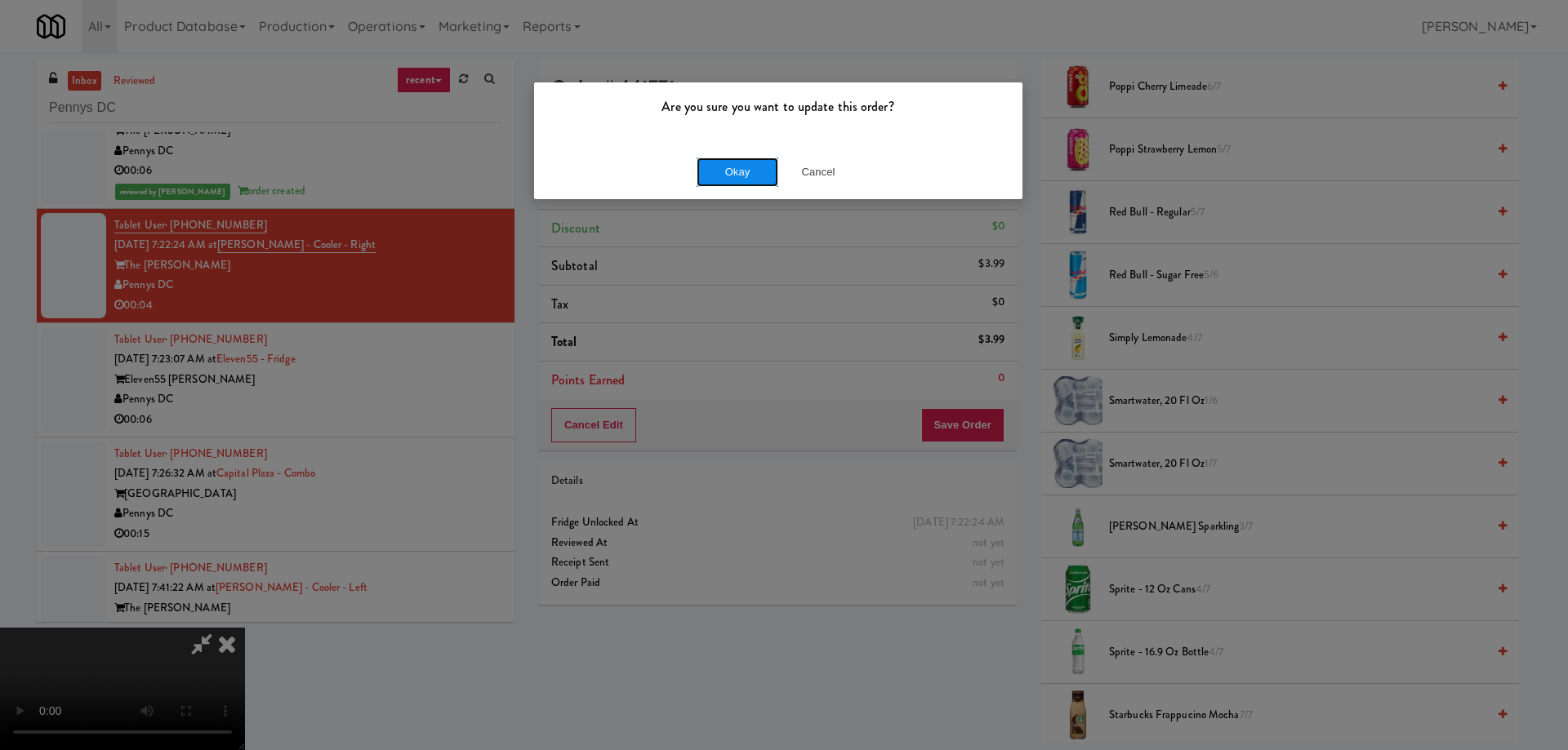
click at [719, 159] on button "Okay" at bounding box center [738, 172] width 82 height 29
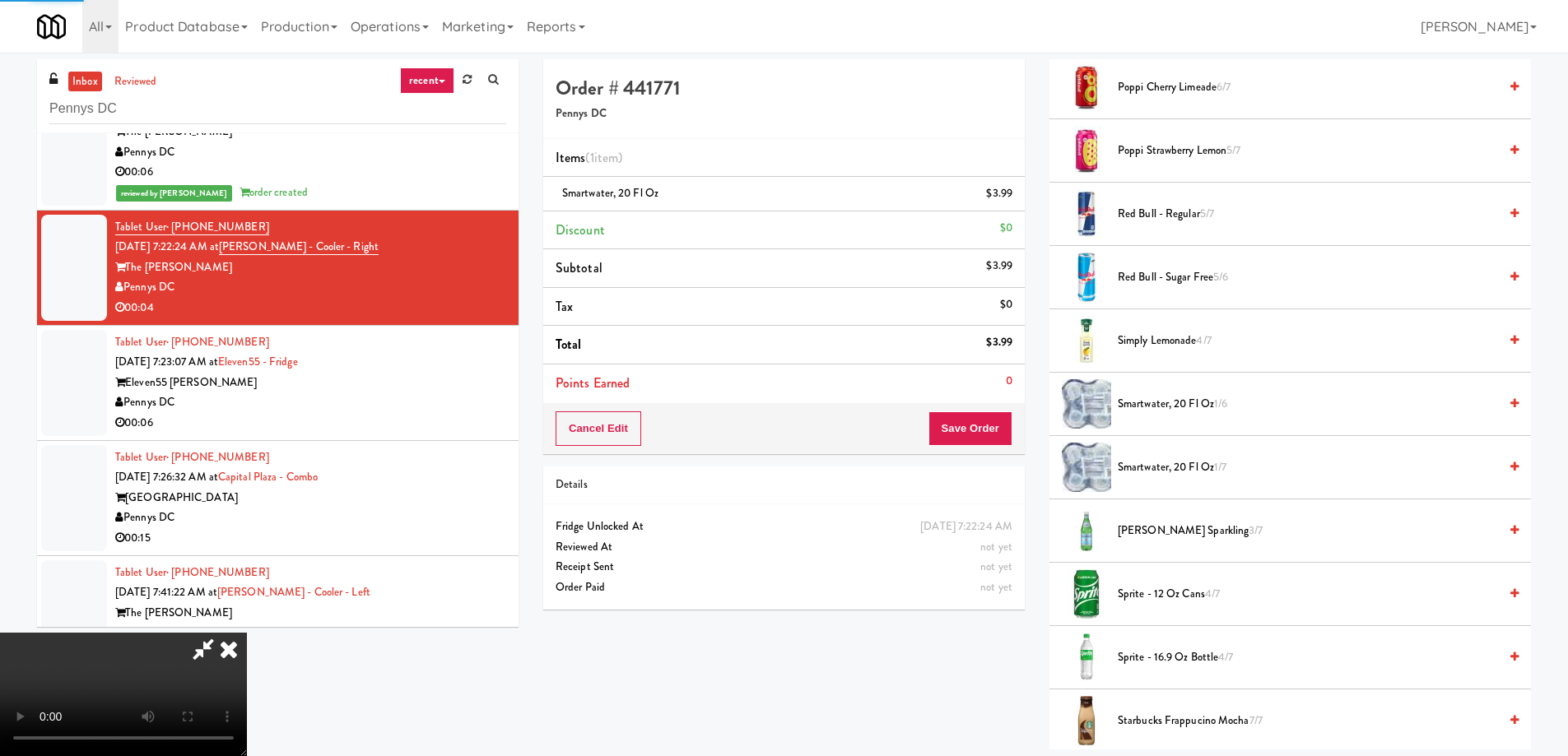
scroll to position [0, 0]
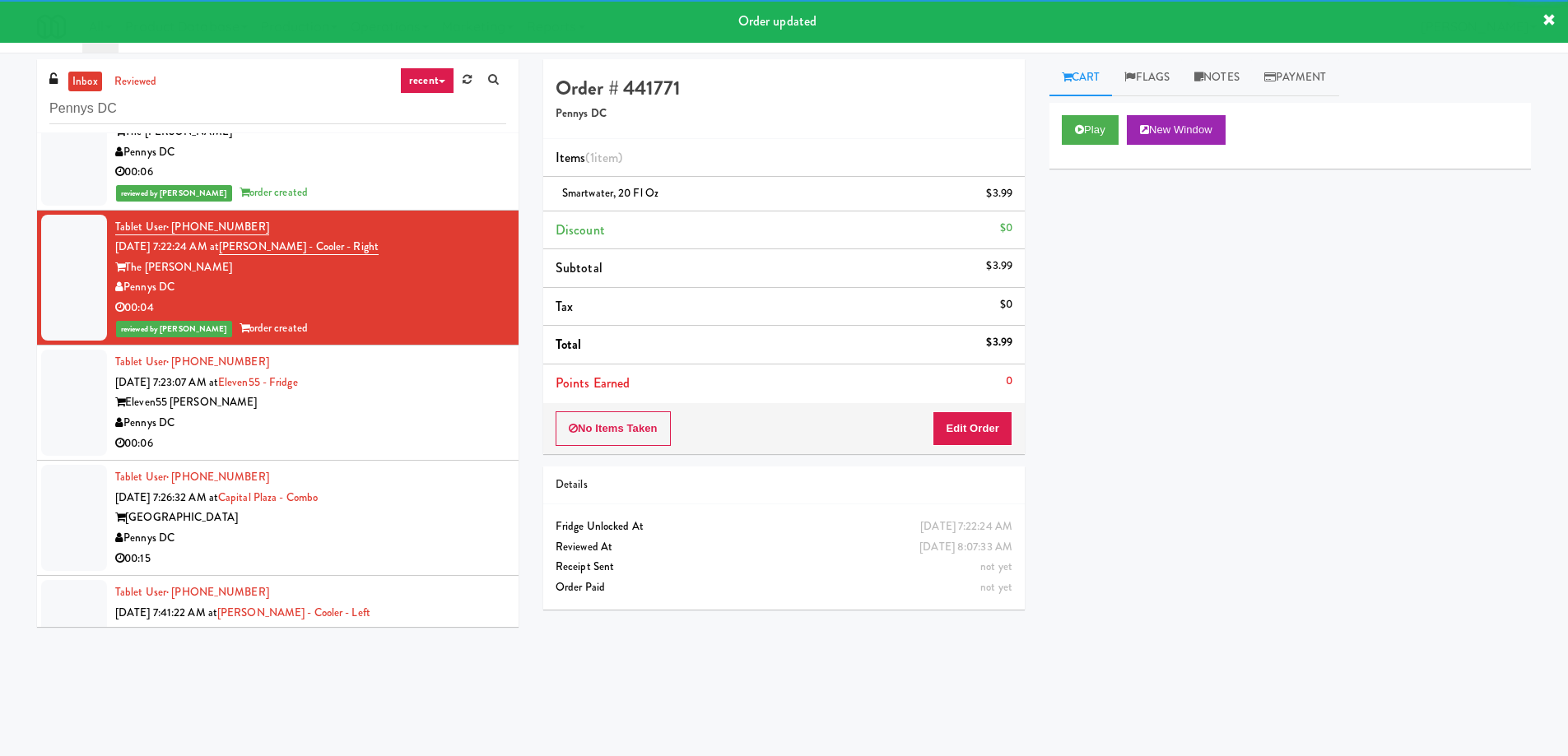
click at [438, 399] on div "Eleven55 Ripley" at bounding box center [310, 403] width 391 height 21
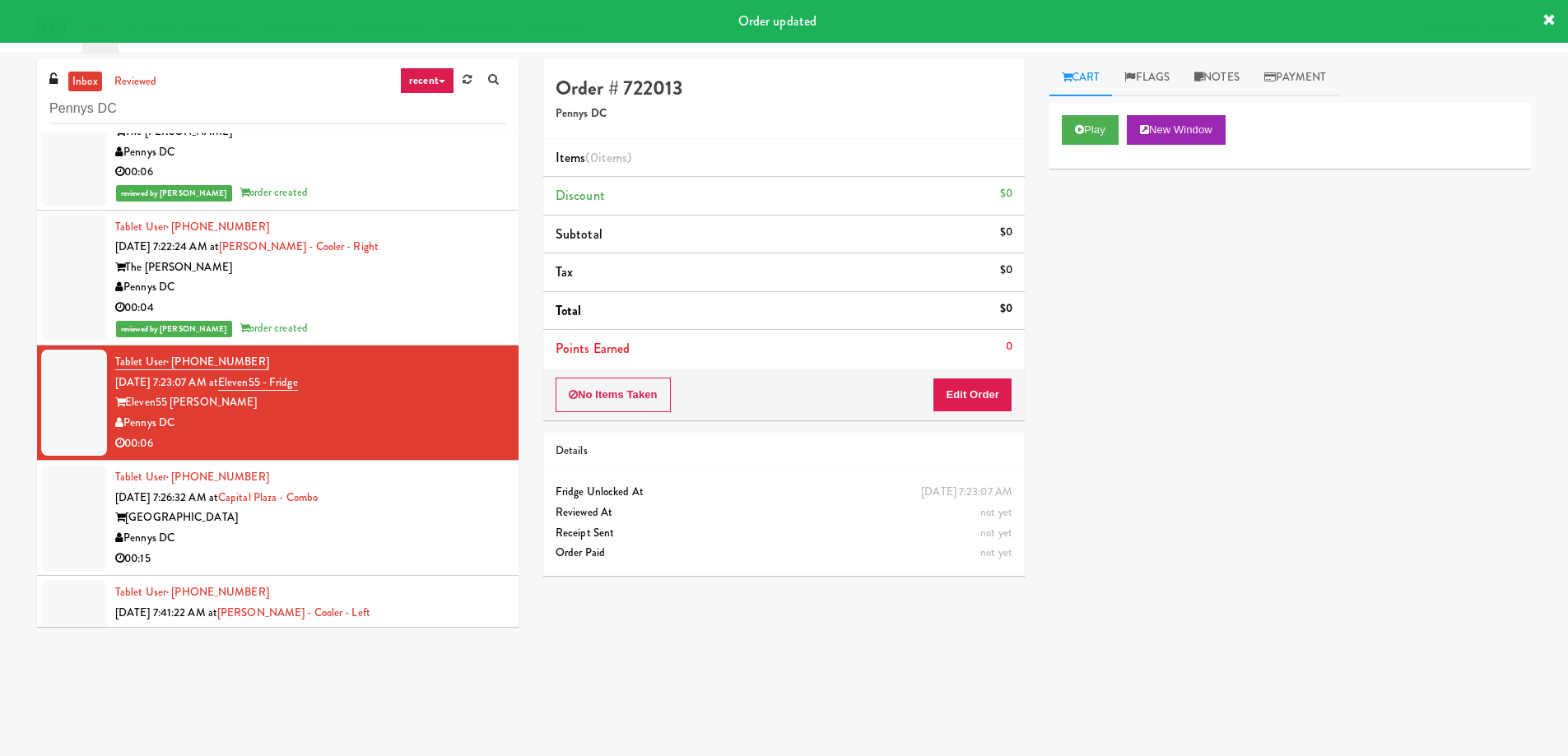
scroll to position [412, 0]
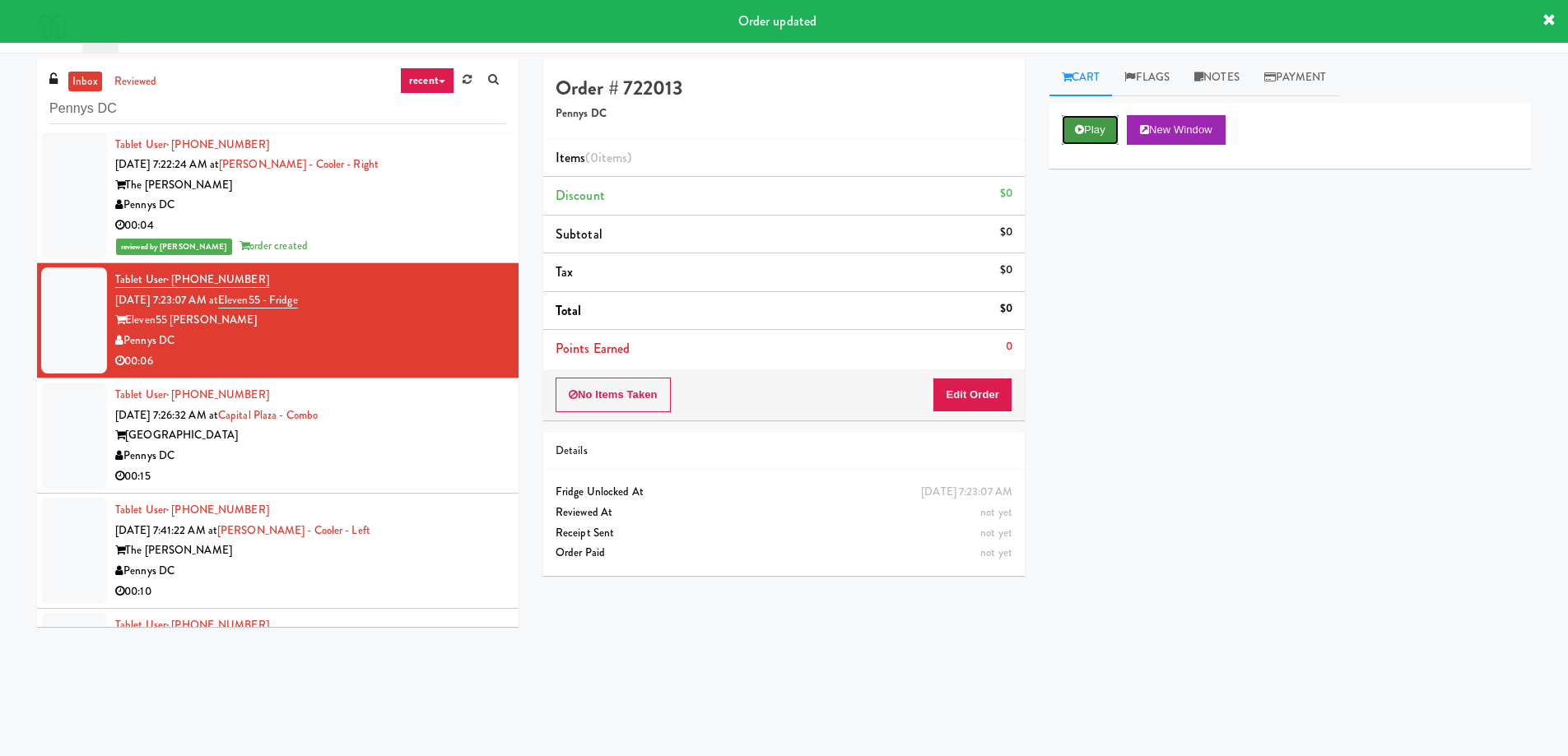
click at [1089, 126] on button "Play" at bounding box center [1090, 130] width 57 height 29
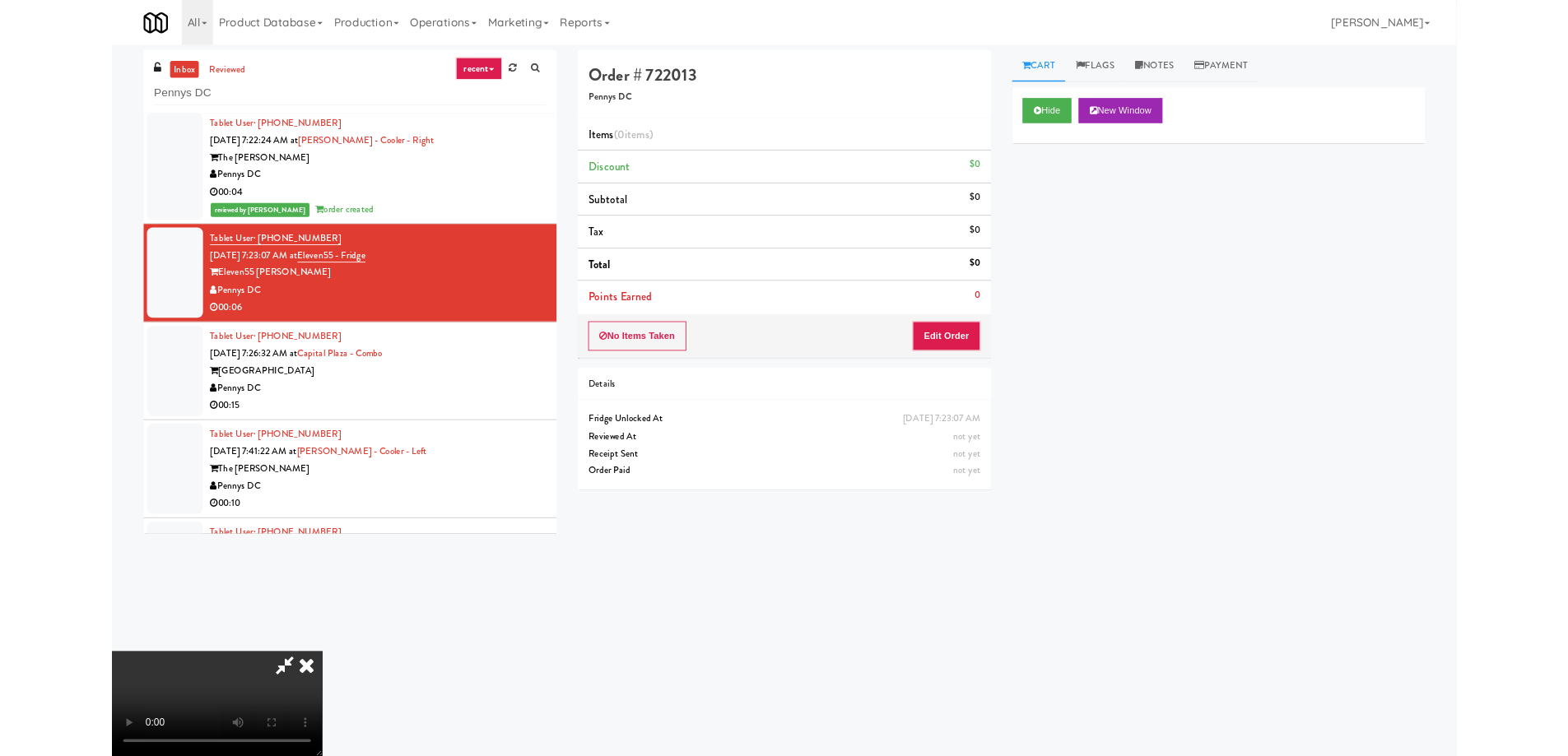
scroll to position [0, 0]
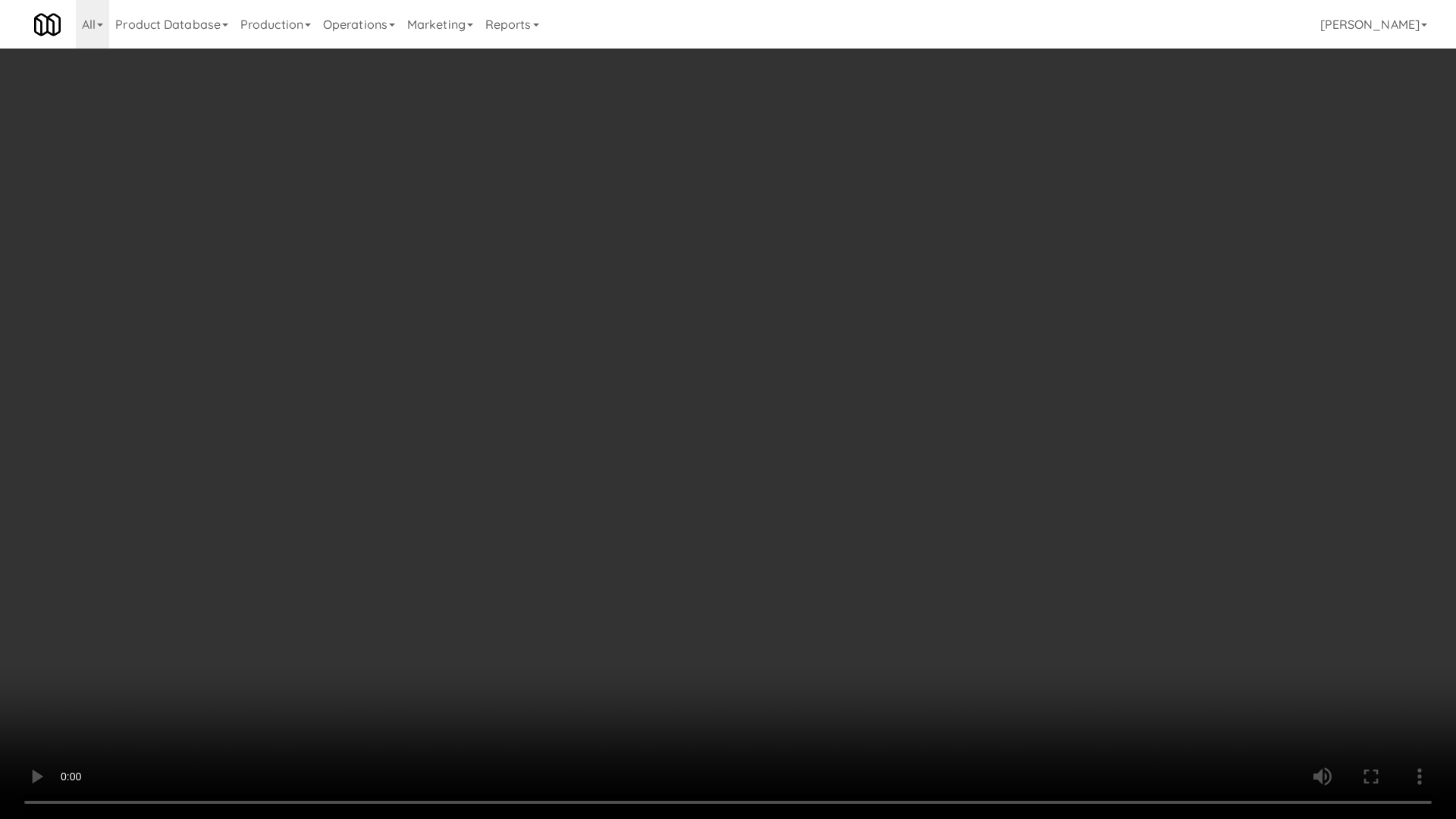
click at [724, 343] on video at bounding box center [728, 410] width 1456 height 819
click at [1138, 608] on video at bounding box center [728, 410] width 1456 height 819
click at [1081, 566] on video at bounding box center [728, 410] width 1456 height 819
click at [1073, 575] on video at bounding box center [728, 410] width 1456 height 819
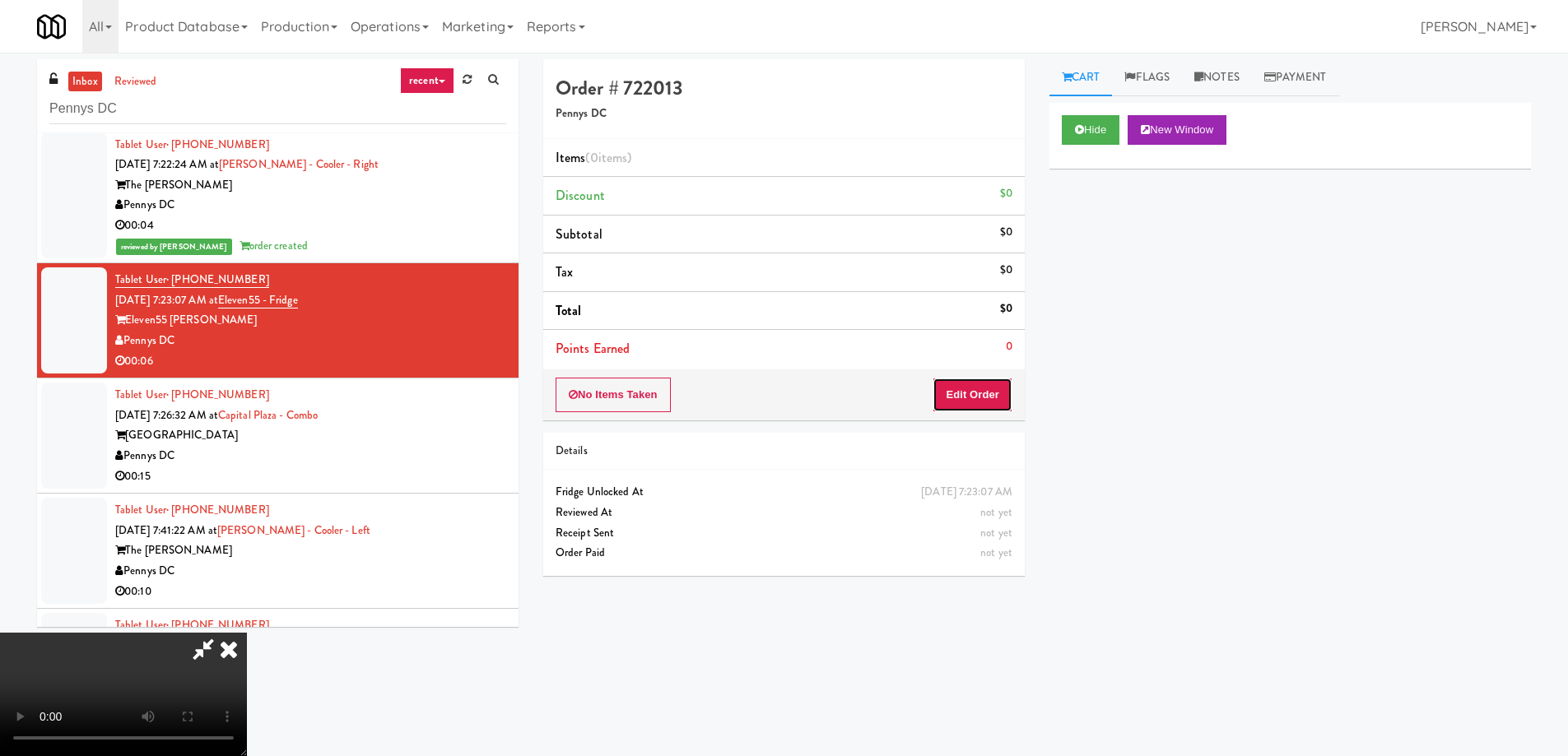
click at [1002, 397] on button "Edit Order" at bounding box center [972, 395] width 80 height 34
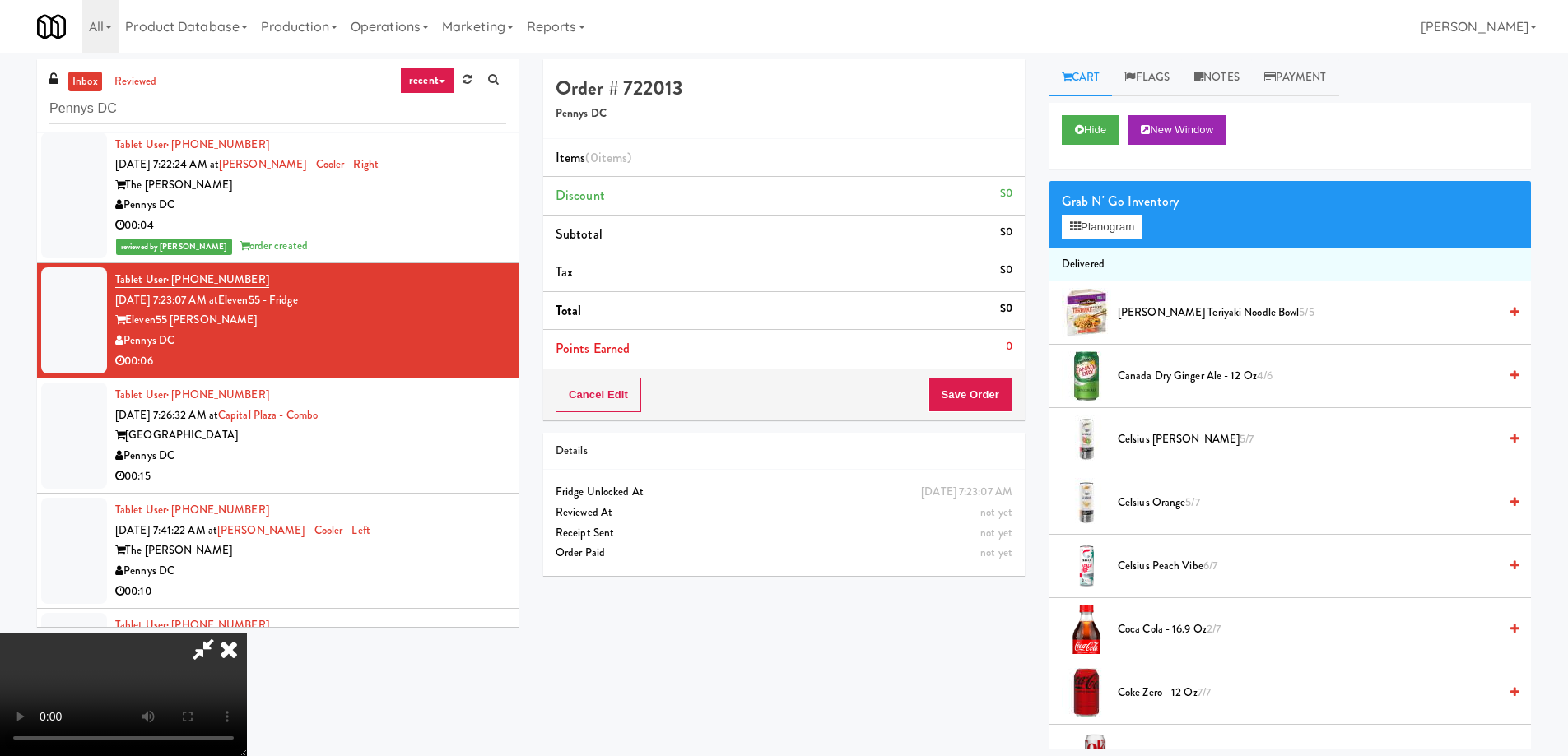
scroll to position [796, 0]
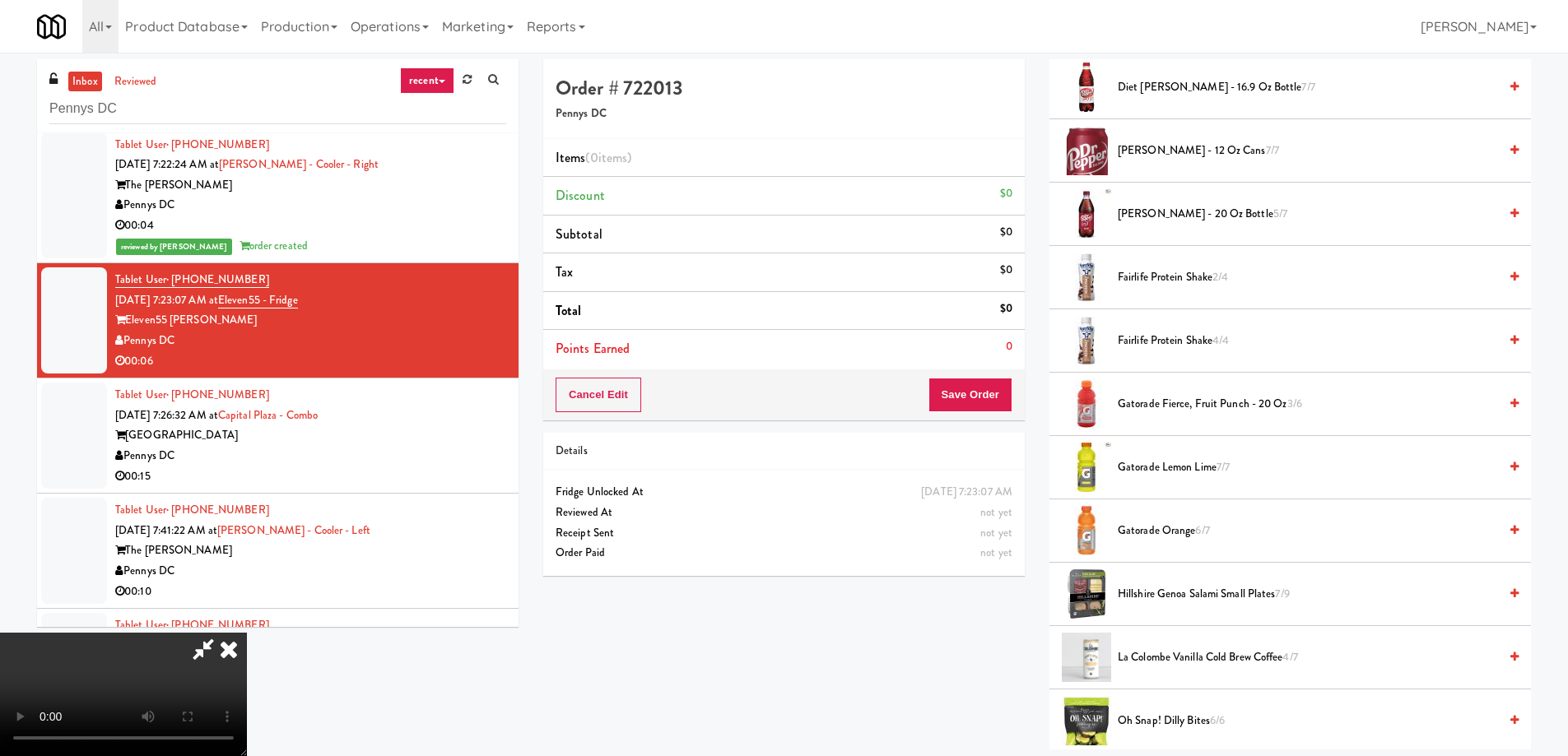
click at [1240, 531] on span "Gatorade Orange 6/7" at bounding box center [1308, 531] width 380 height 21
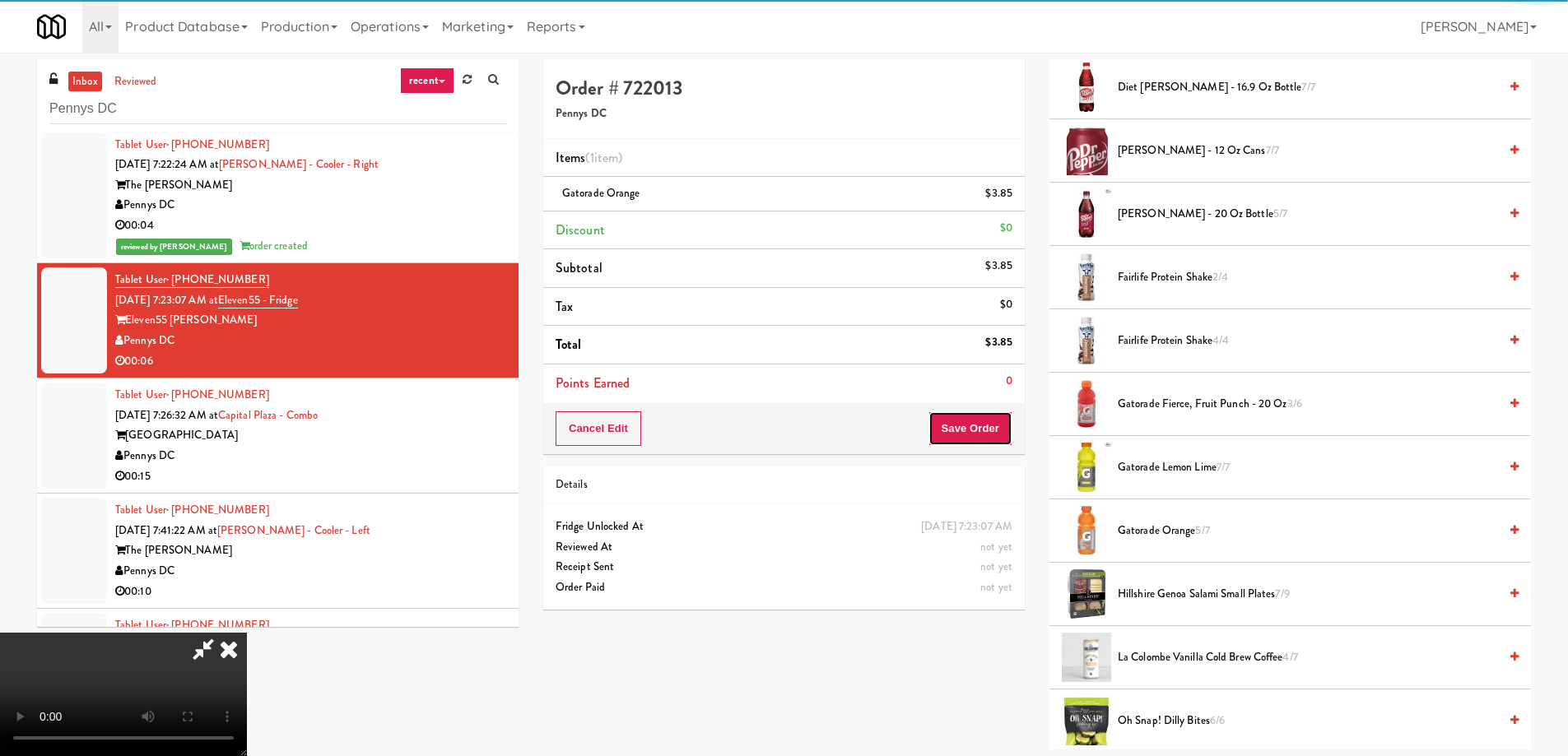
drag, startPoint x: 984, startPoint y: 422, endPoint x: 883, endPoint y: 367, distance: 115.0
click at [984, 418] on button "Save Order" at bounding box center [971, 429] width 84 height 34
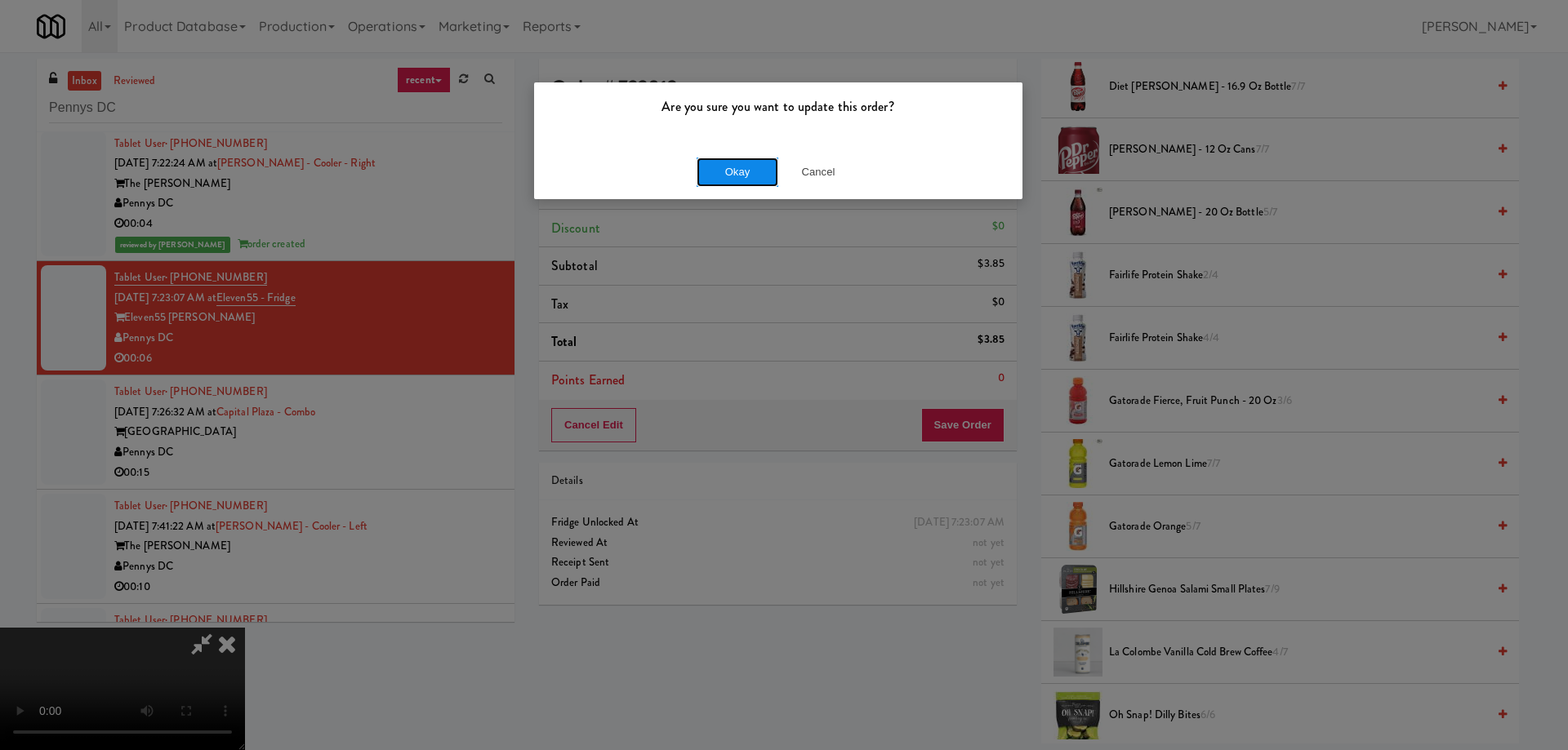
click at [754, 164] on button "Okay" at bounding box center [738, 172] width 82 height 29
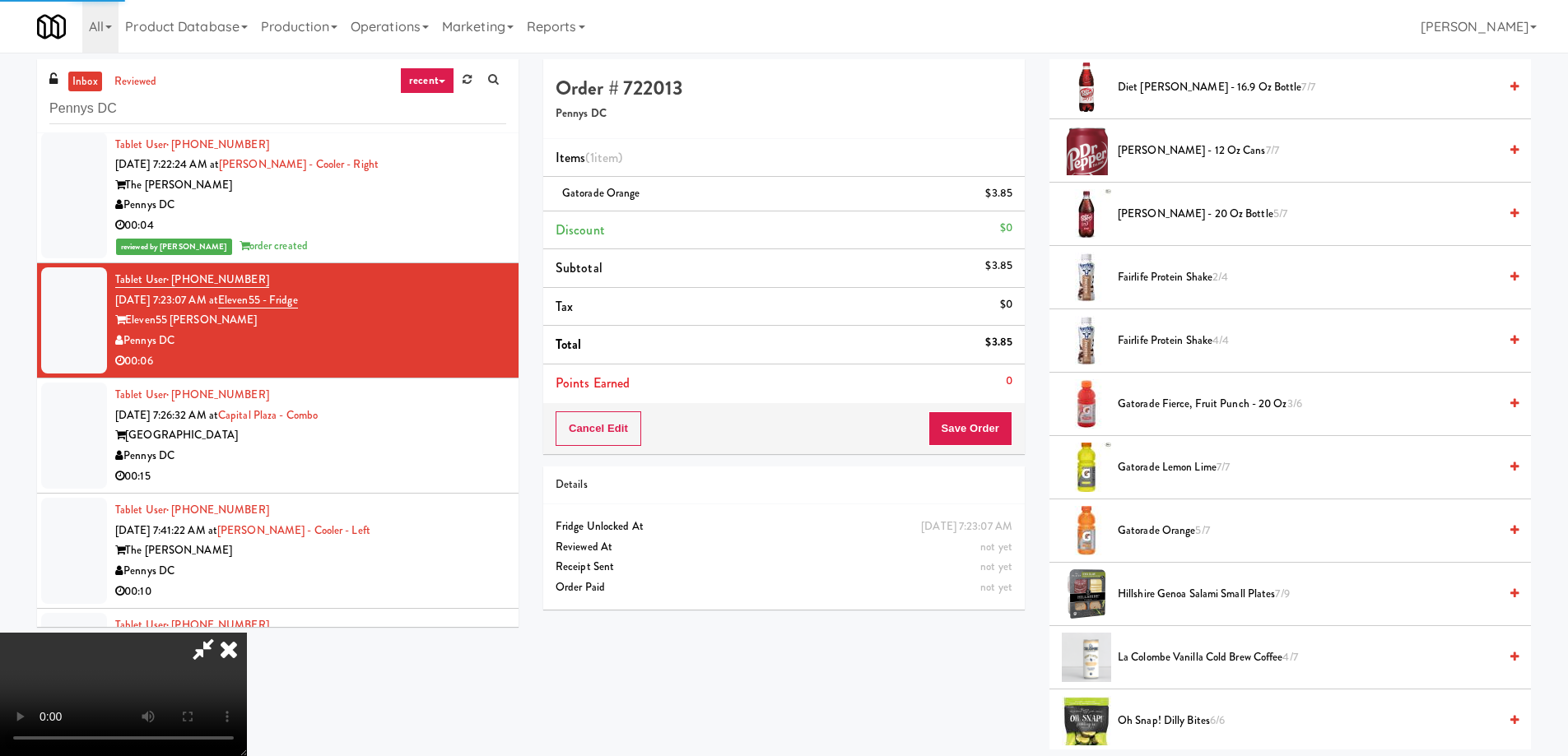
click at [247, 632] on icon at bounding box center [229, 649] width 36 height 33
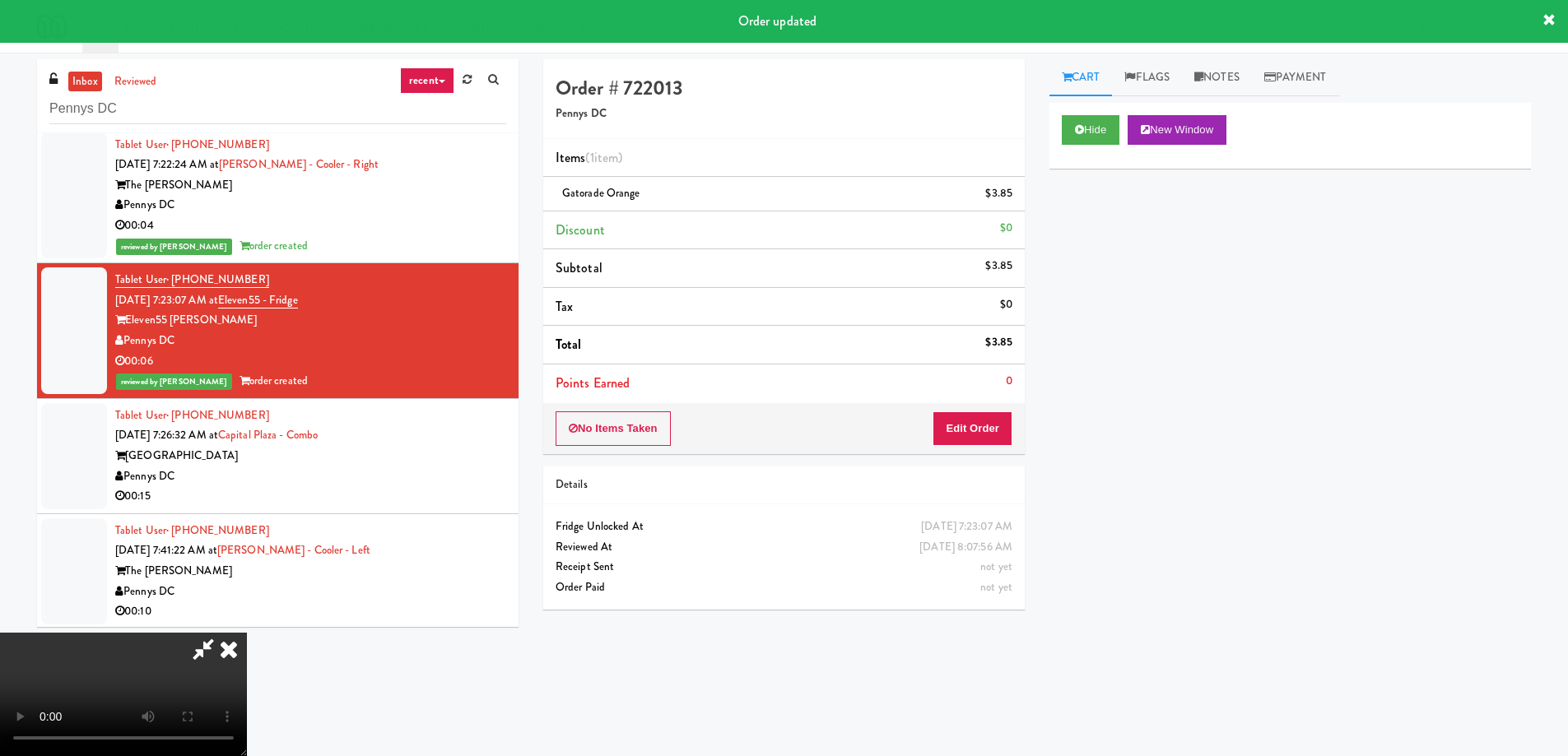
drag, startPoint x: 920, startPoint y: 74, endPoint x: 919, endPoint y: 92, distance: 18.0
click at [247, 632] on icon at bounding box center [229, 649] width 36 height 33
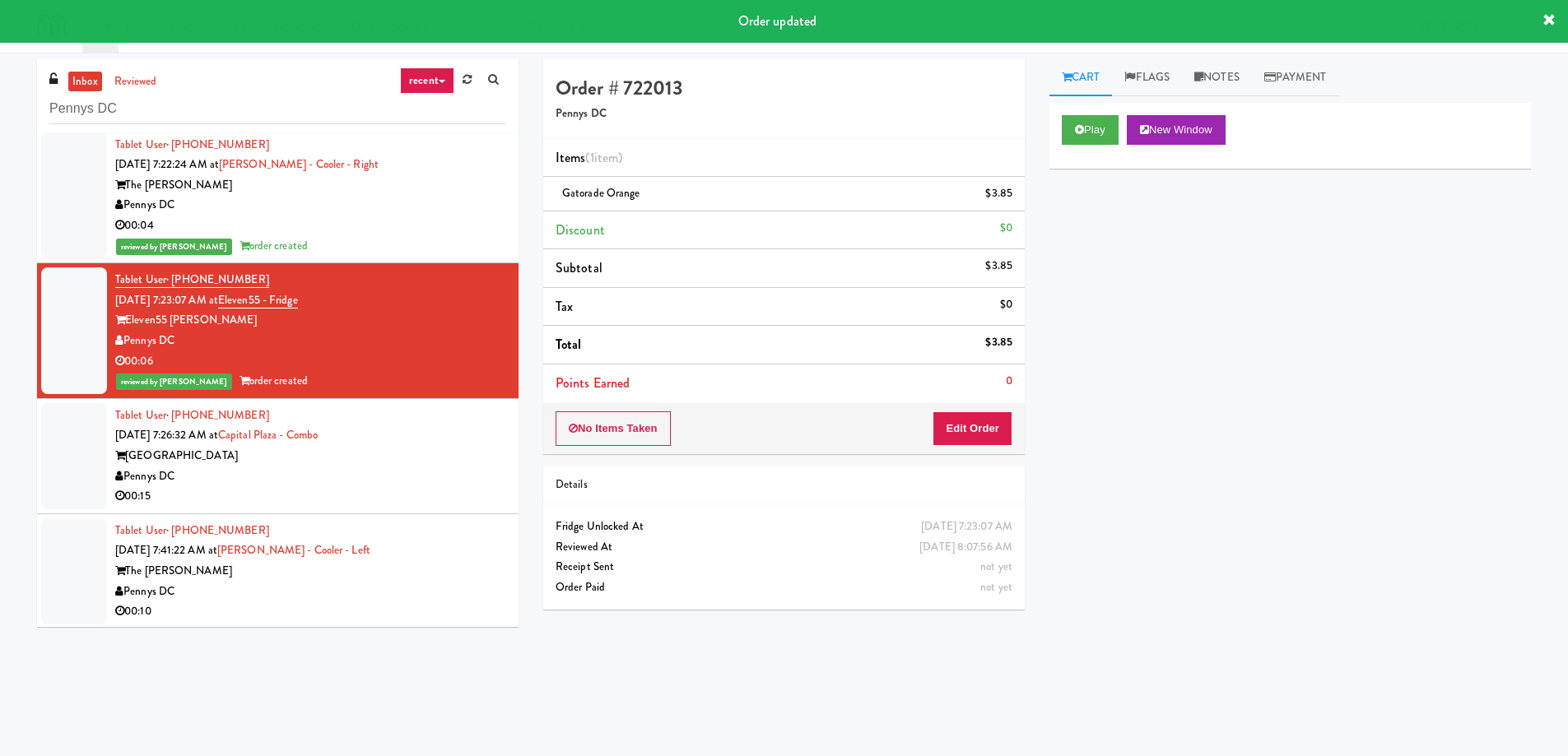
click at [438, 472] on div "Pennys DC" at bounding box center [310, 477] width 391 height 21
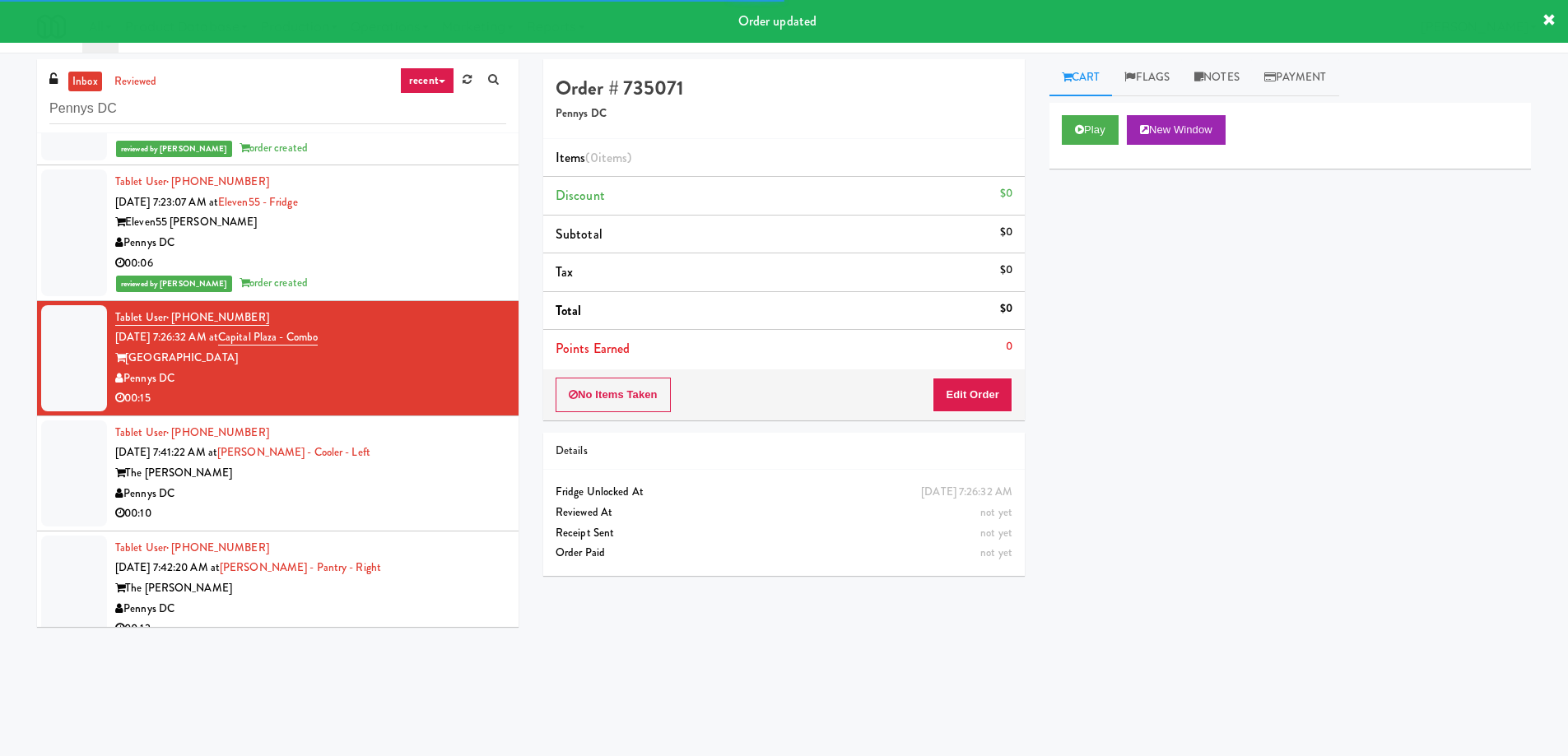
scroll to position [528, 0]
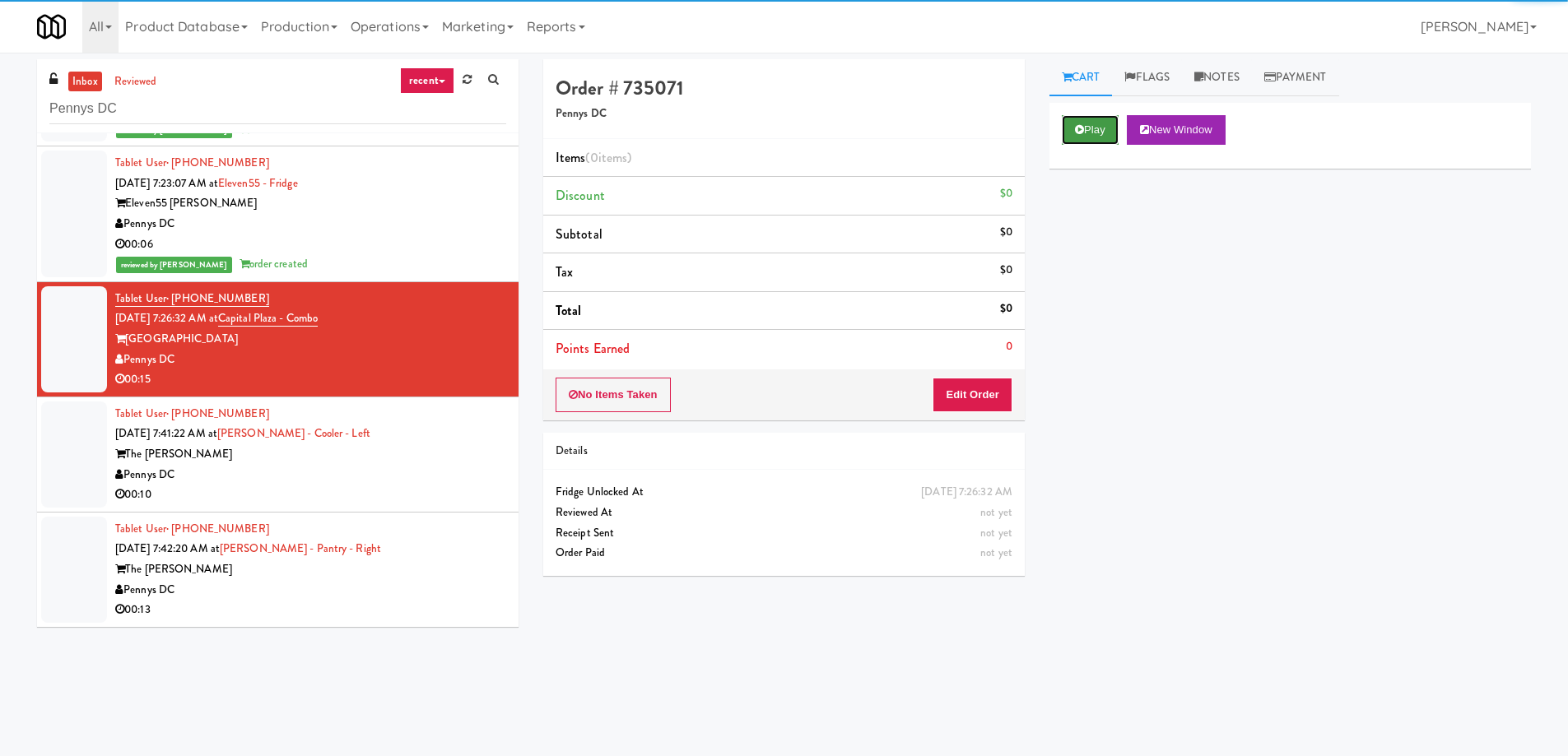
click at [1075, 123] on button "Play" at bounding box center [1090, 130] width 57 height 29
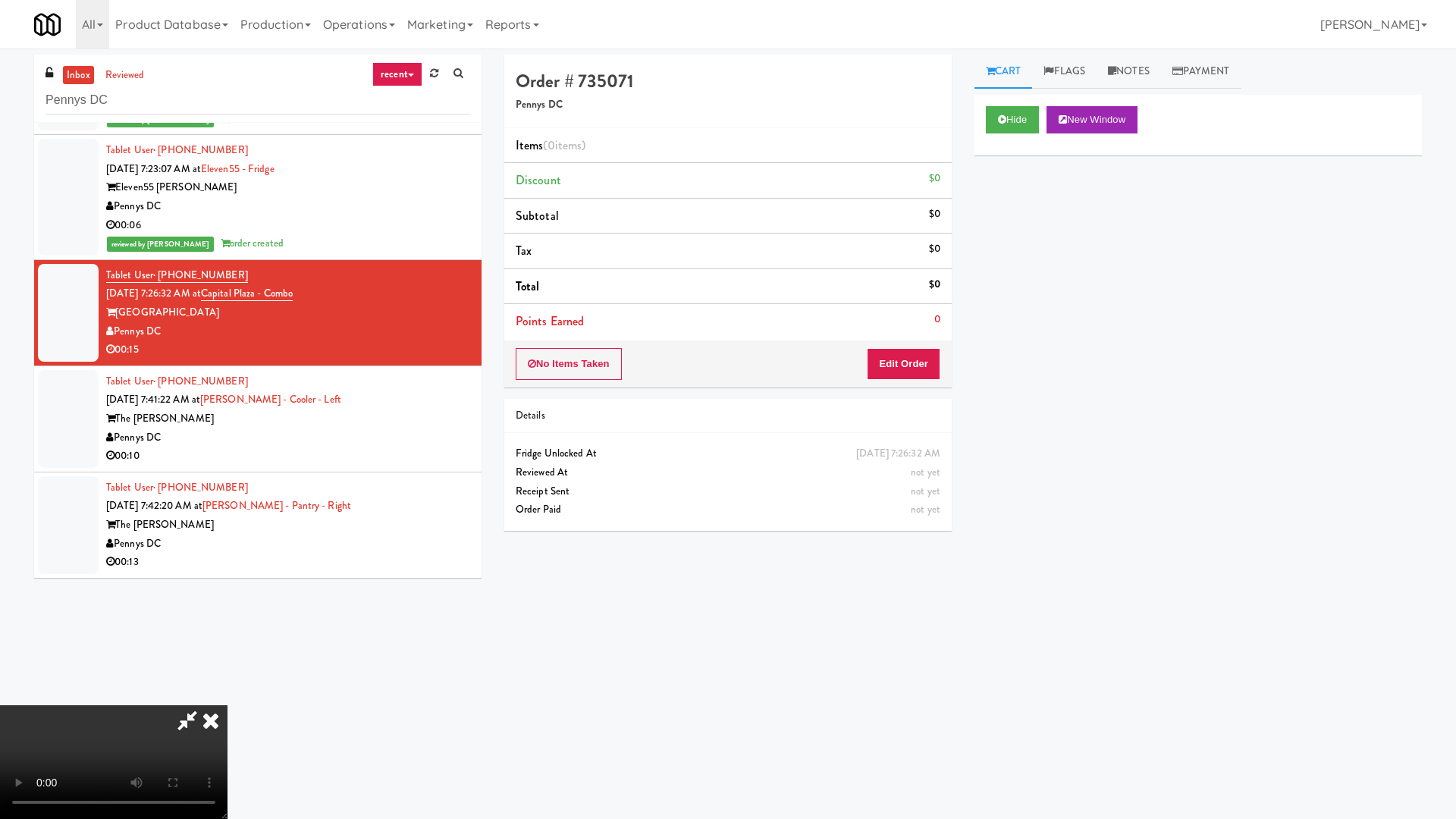
drag, startPoint x: 861, startPoint y: 426, endPoint x: 869, endPoint y: 425, distance: 8.1
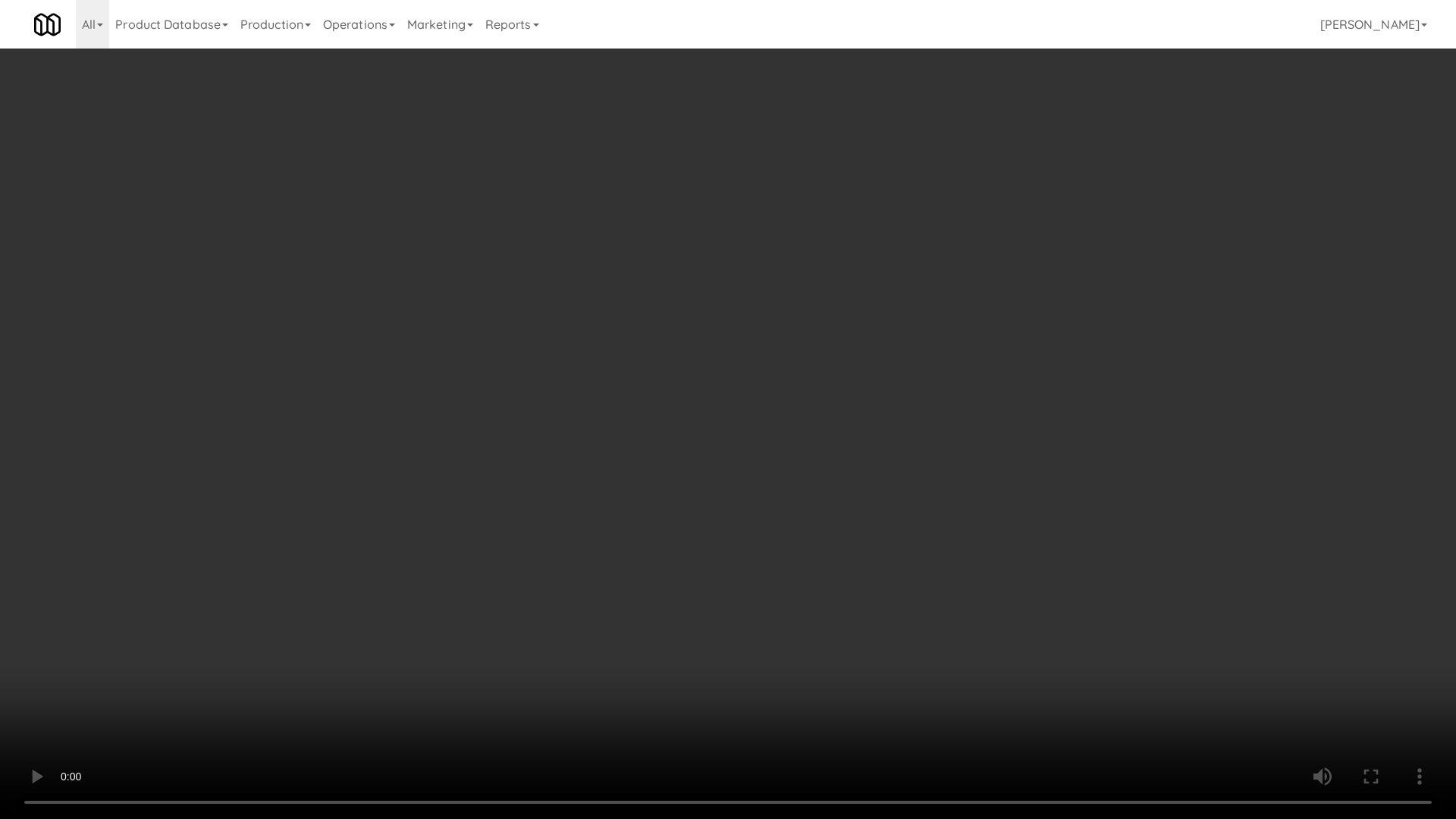
click at [861, 426] on video at bounding box center [728, 410] width 1456 height 819
click at [781, 465] on video at bounding box center [728, 410] width 1456 height 819
click at [793, 409] on video at bounding box center [728, 410] width 1456 height 819
click at [1047, 529] on video at bounding box center [728, 410] width 1456 height 819
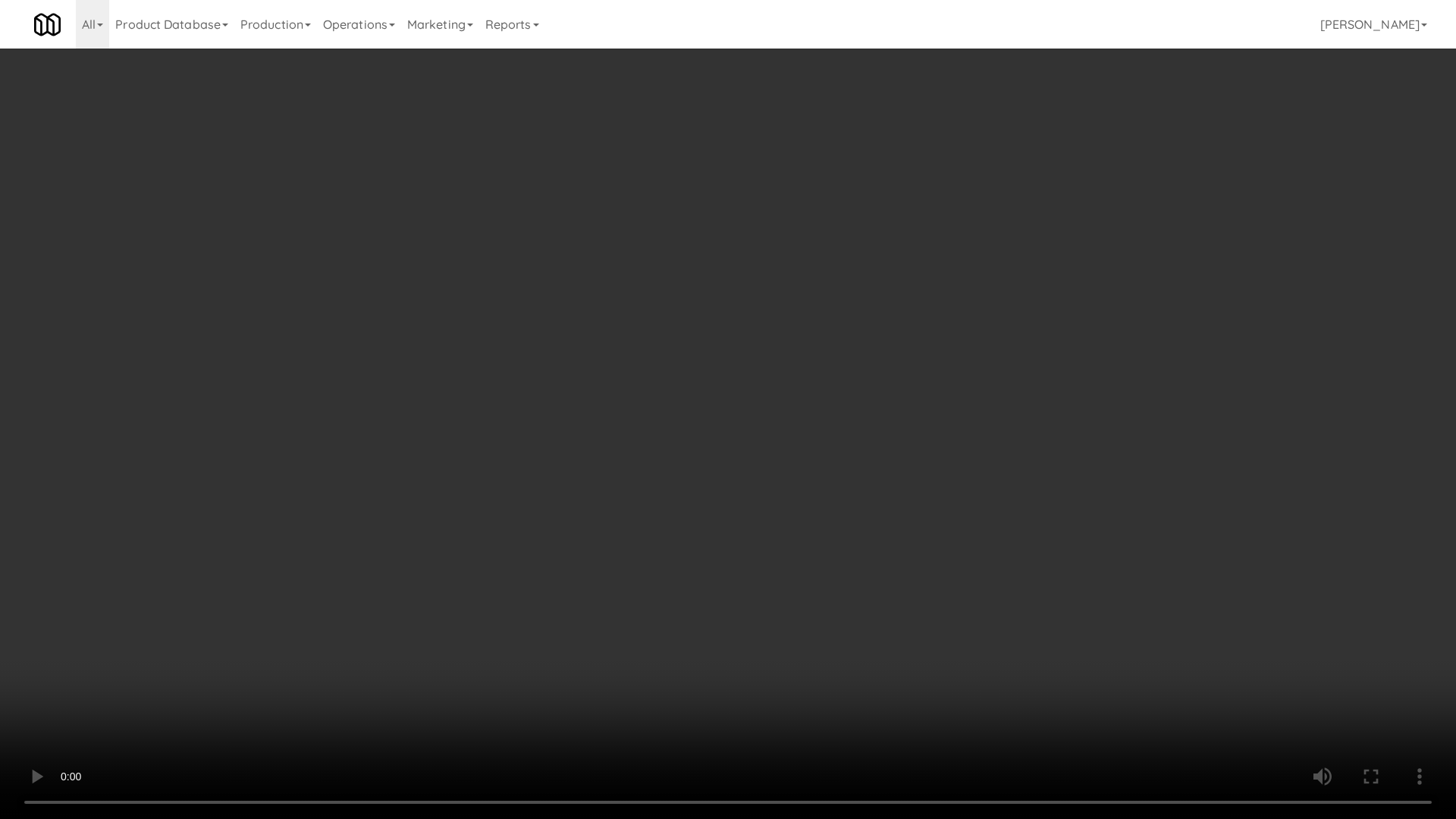
click at [1047, 529] on video at bounding box center [728, 410] width 1456 height 819
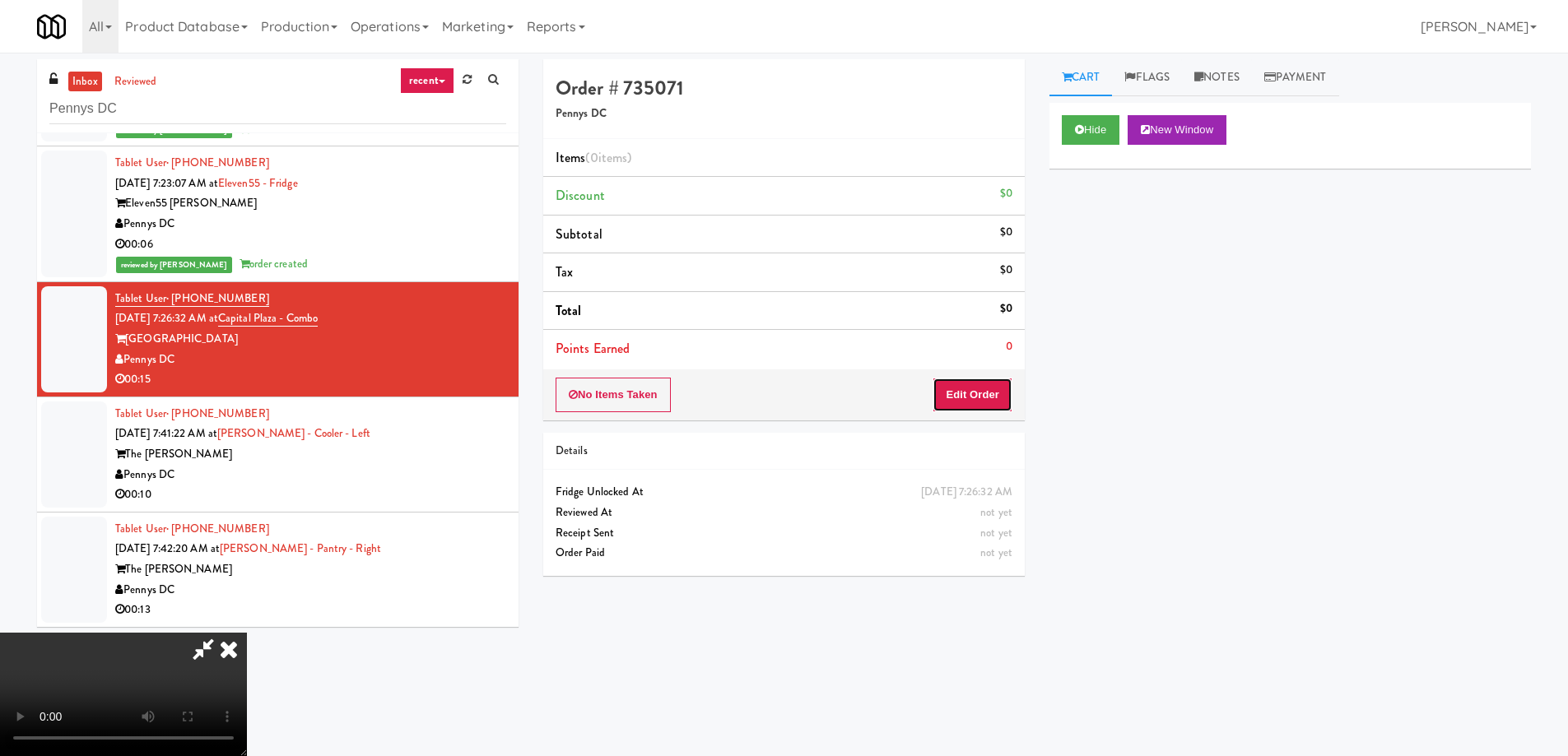
click at [1001, 390] on button "Edit Order" at bounding box center [972, 395] width 80 height 34
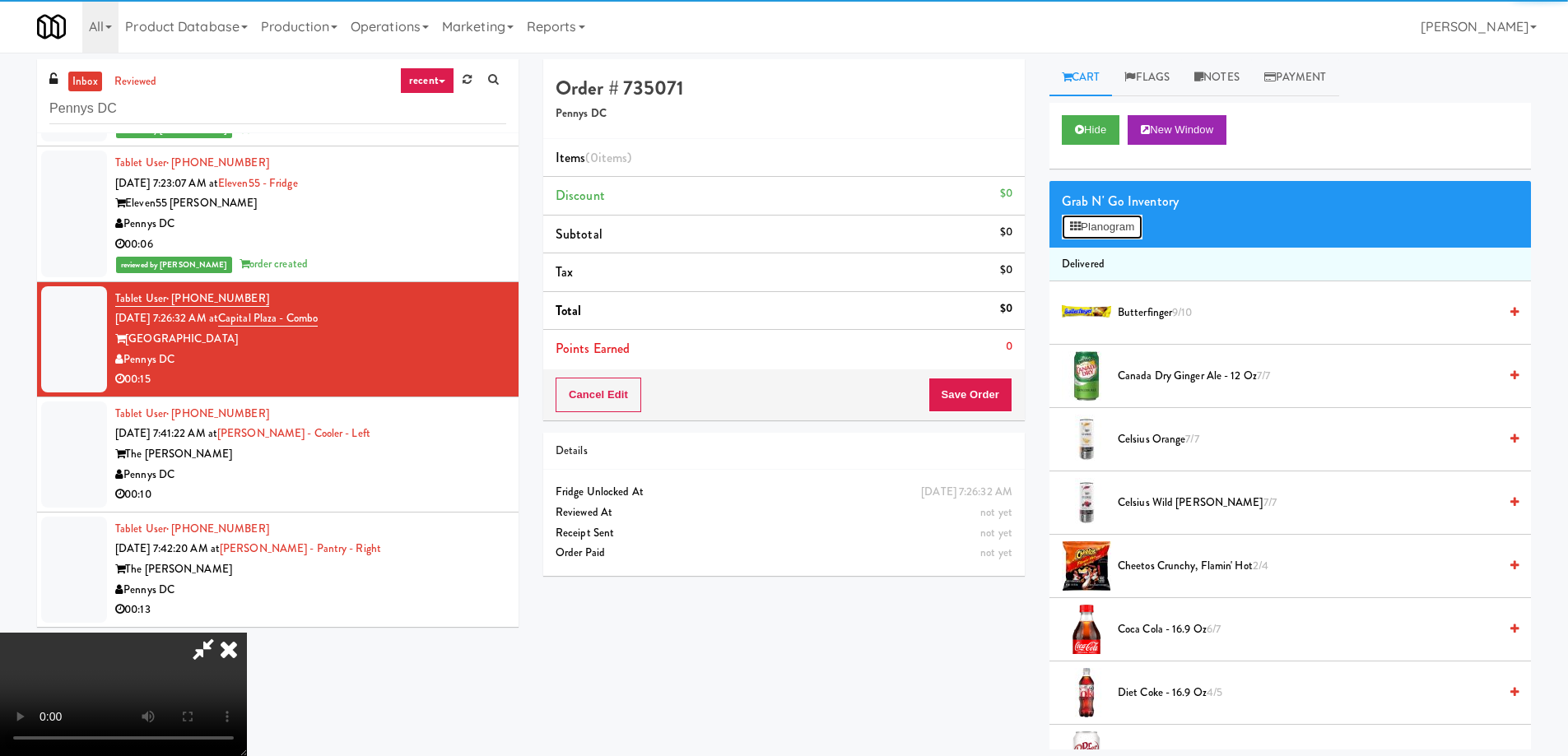
click at [1087, 218] on button "Planogram" at bounding box center [1102, 227] width 81 height 25
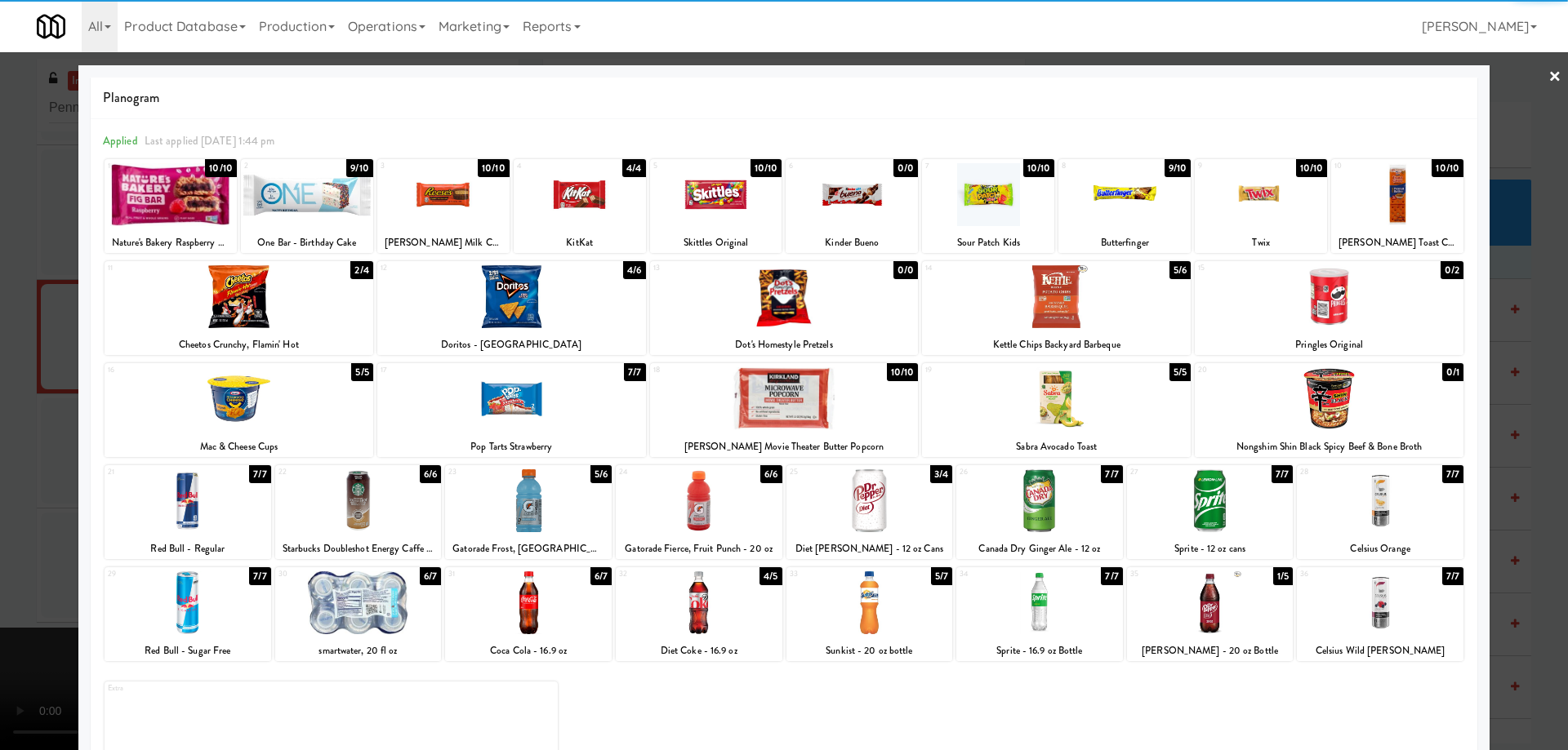
click at [1108, 306] on div at bounding box center [1056, 297] width 269 height 63
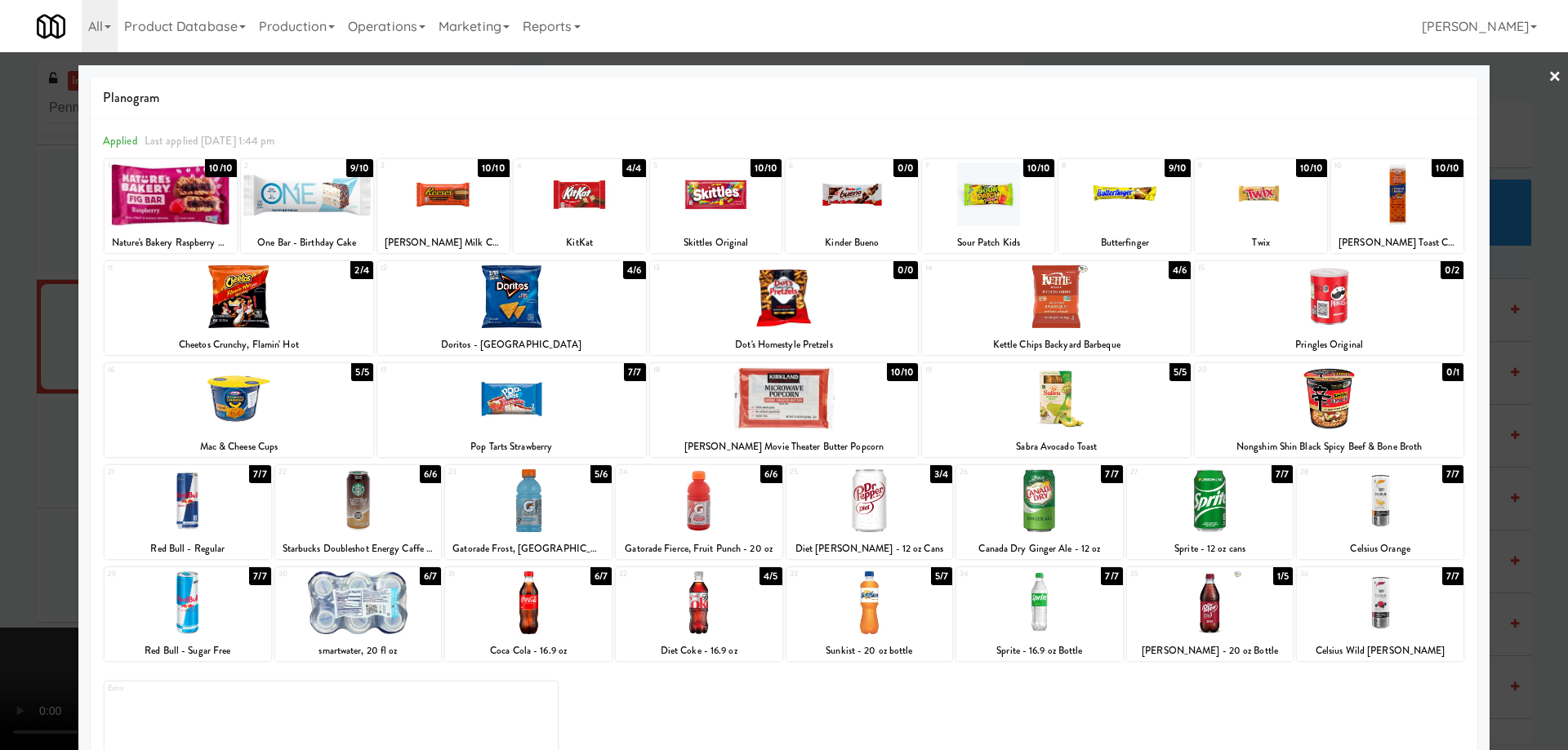
click at [1053, 314] on div at bounding box center [1056, 297] width 269 height 63
click at [893, 611] on div at bounding box center [869, 603] width 166 height 63
click at [1548, 78] on link "×" at bounding box center [1554, 77] width 13 height 50
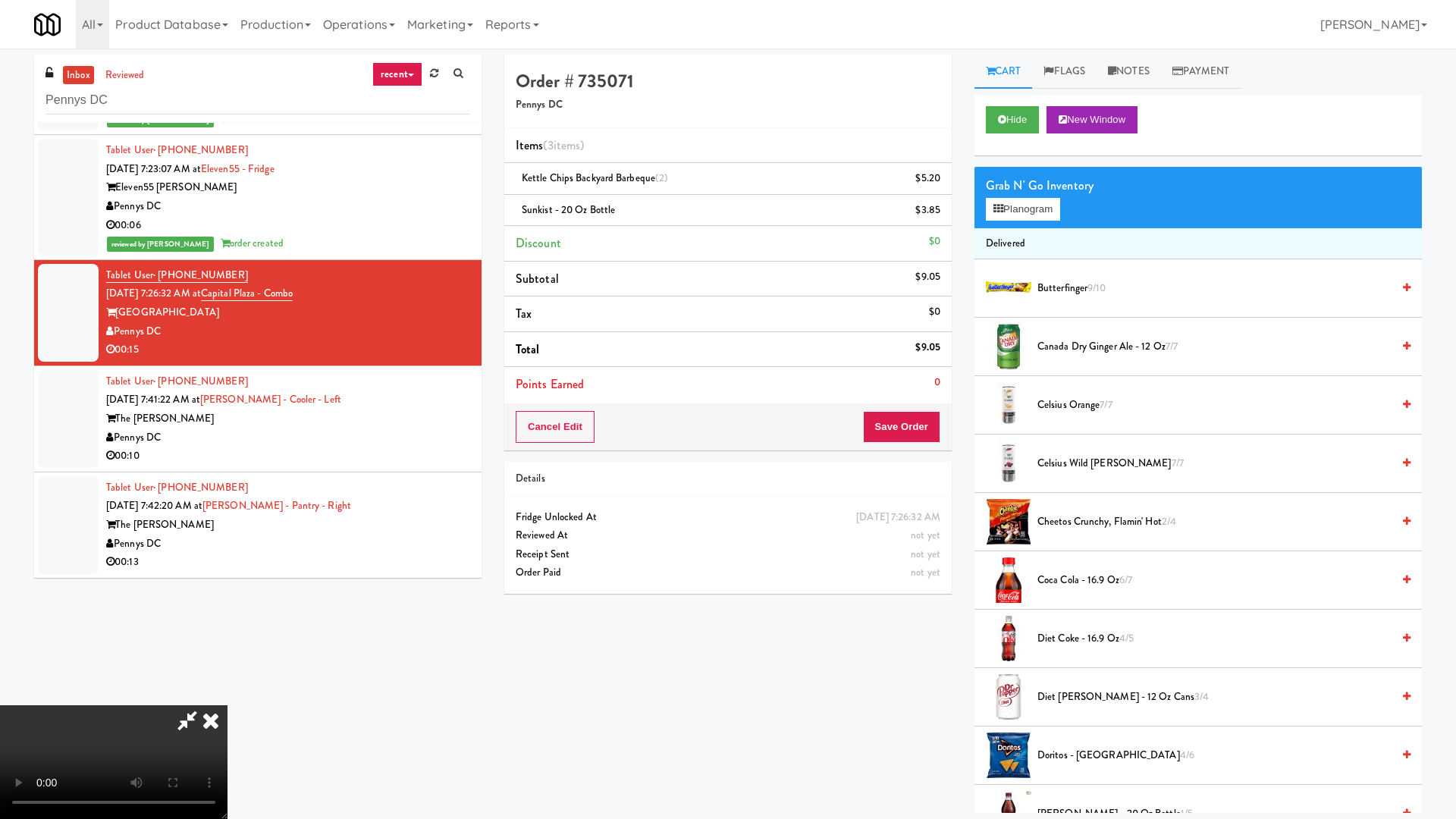
click at [227, 695] on video at bounding box center [113, 763] width 227 height 114
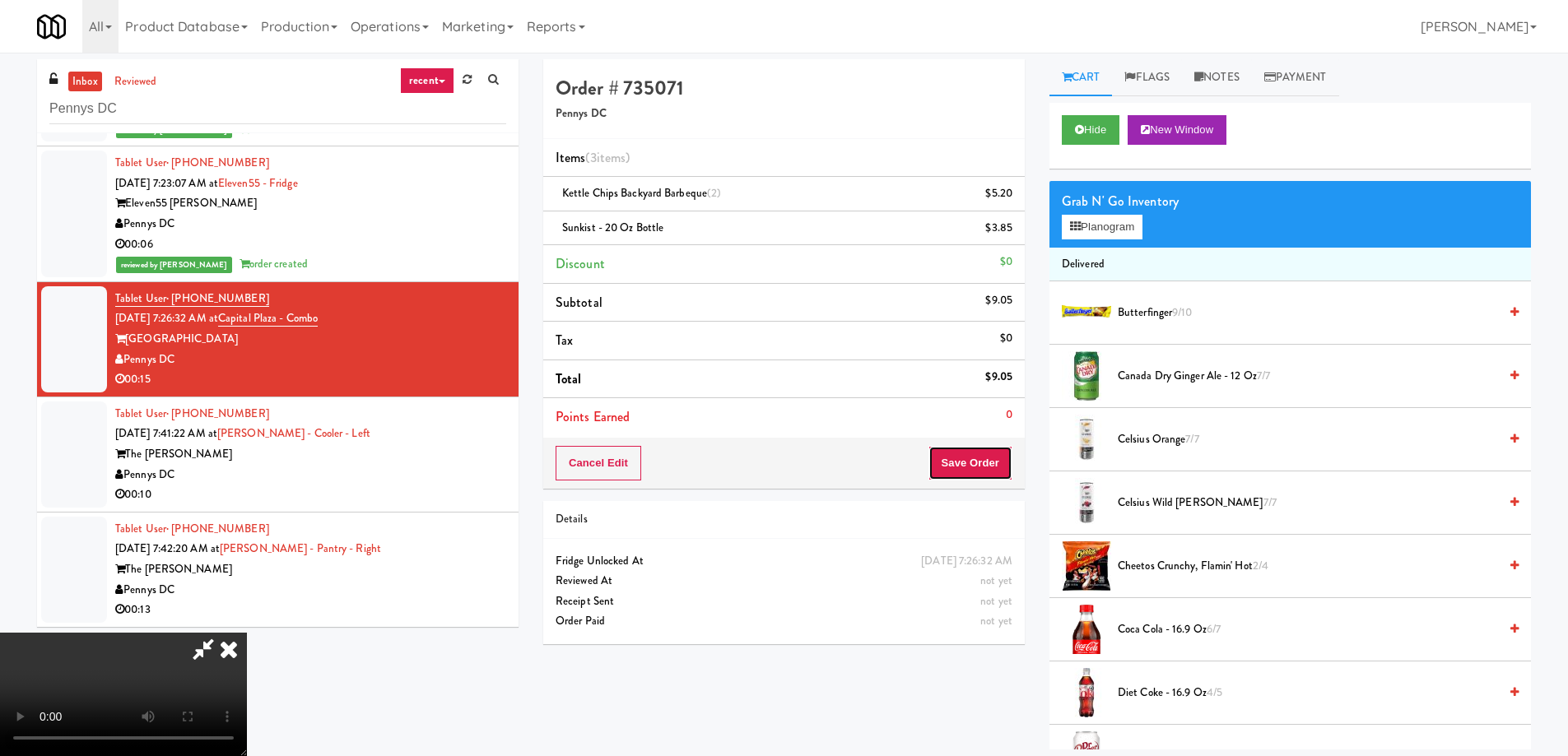
click at [990, 469] on button "Save Order" at bounding box center [971, 463] width 84 height 34
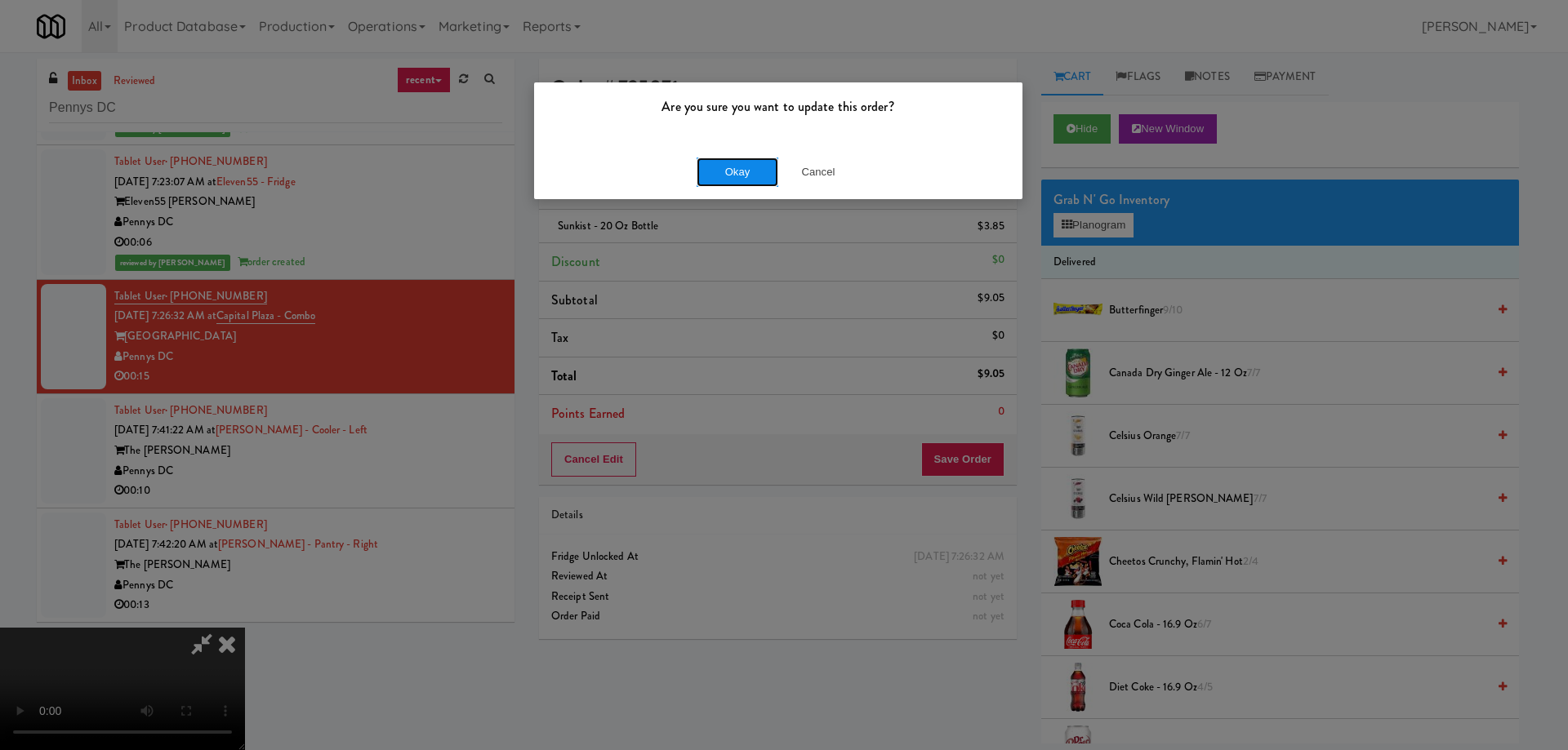
drag, startPoint x: 724, startPoint y: 167, endPoint x: 712, endPoint y: 173, distance: 13.4
click at [725, 165] on button "Okay" at bounding box center [738, 172] width 82 height 29
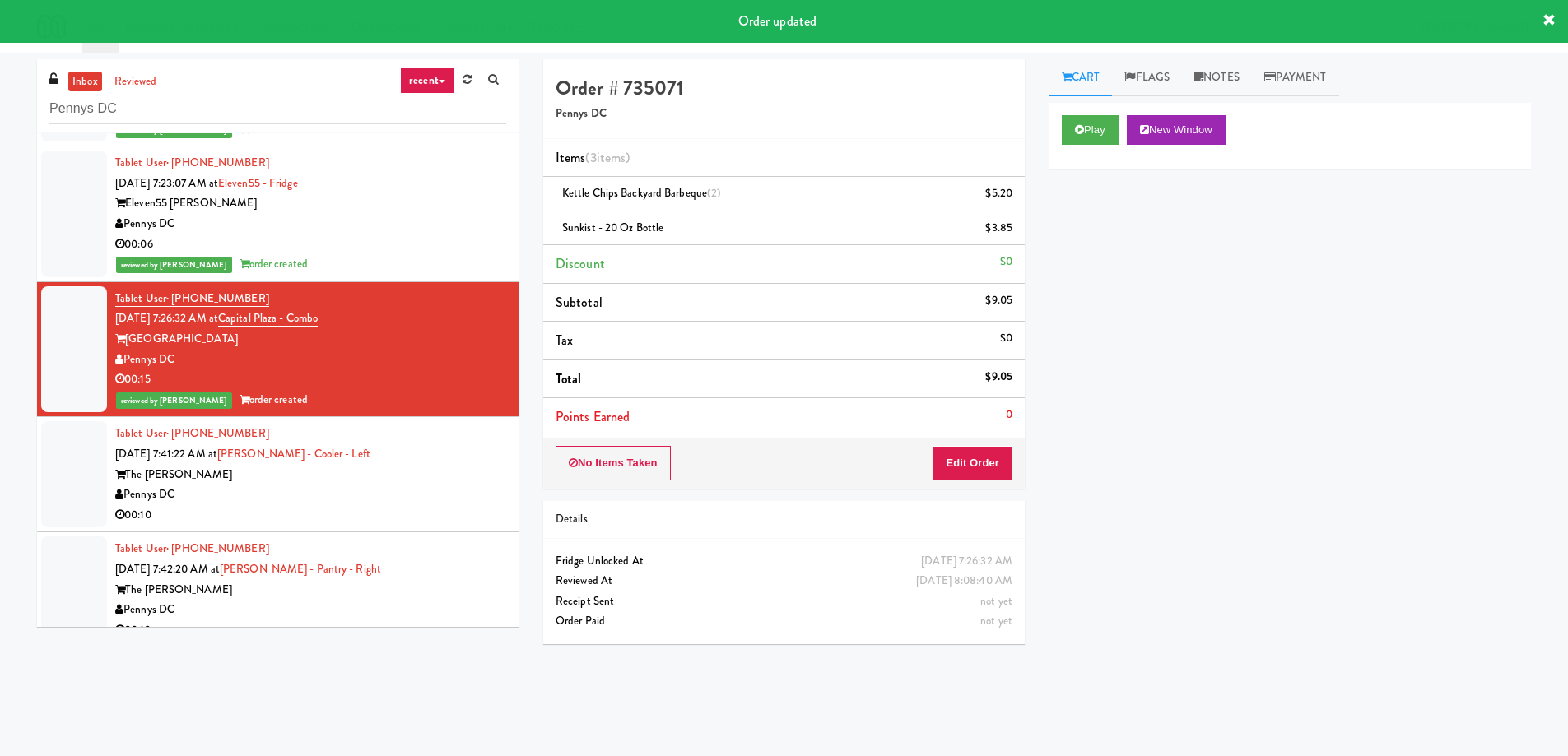
click at [457, 475] on div "The Kelvin" at bounding box center [310, 475] width 391 height 21
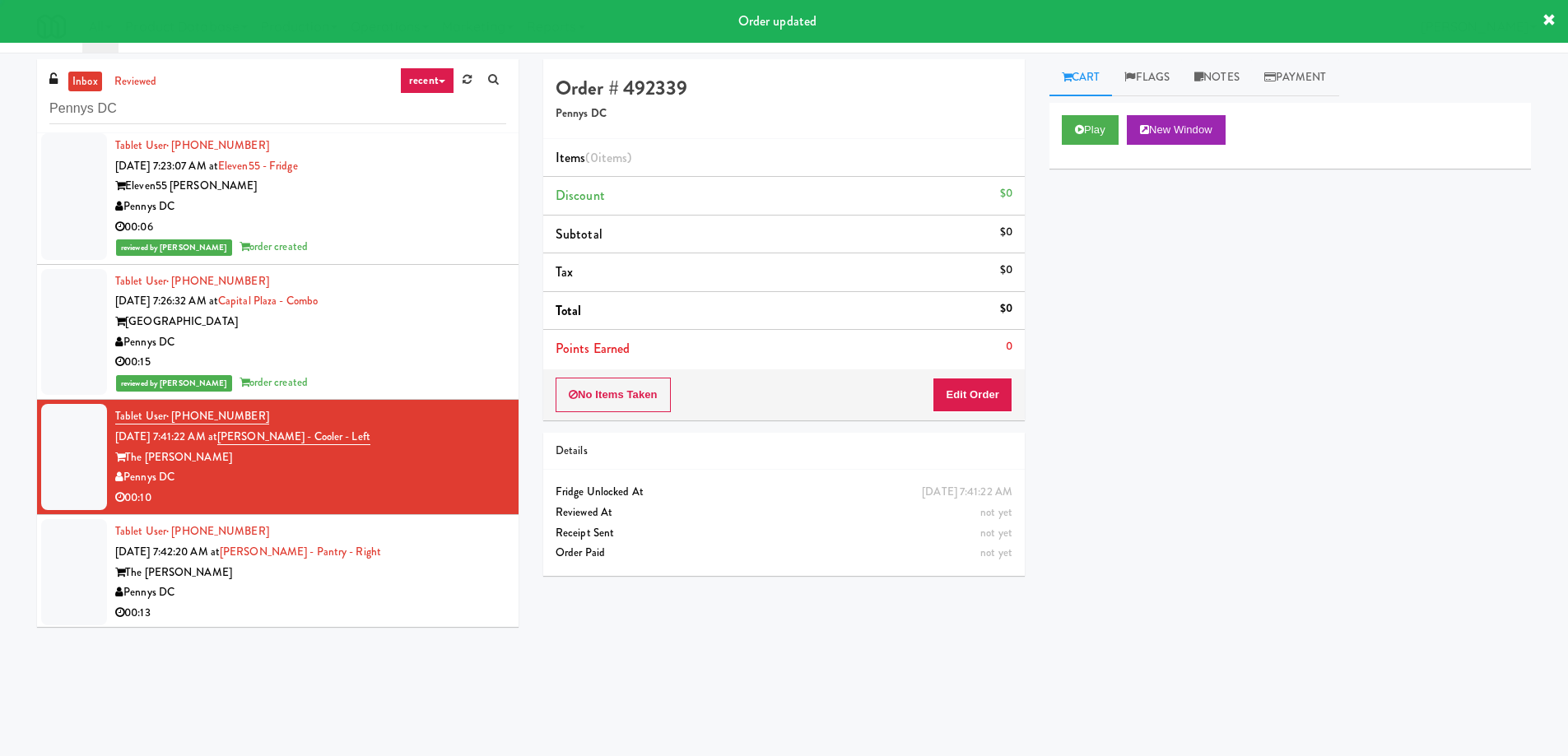
scroll to position [548, 0]
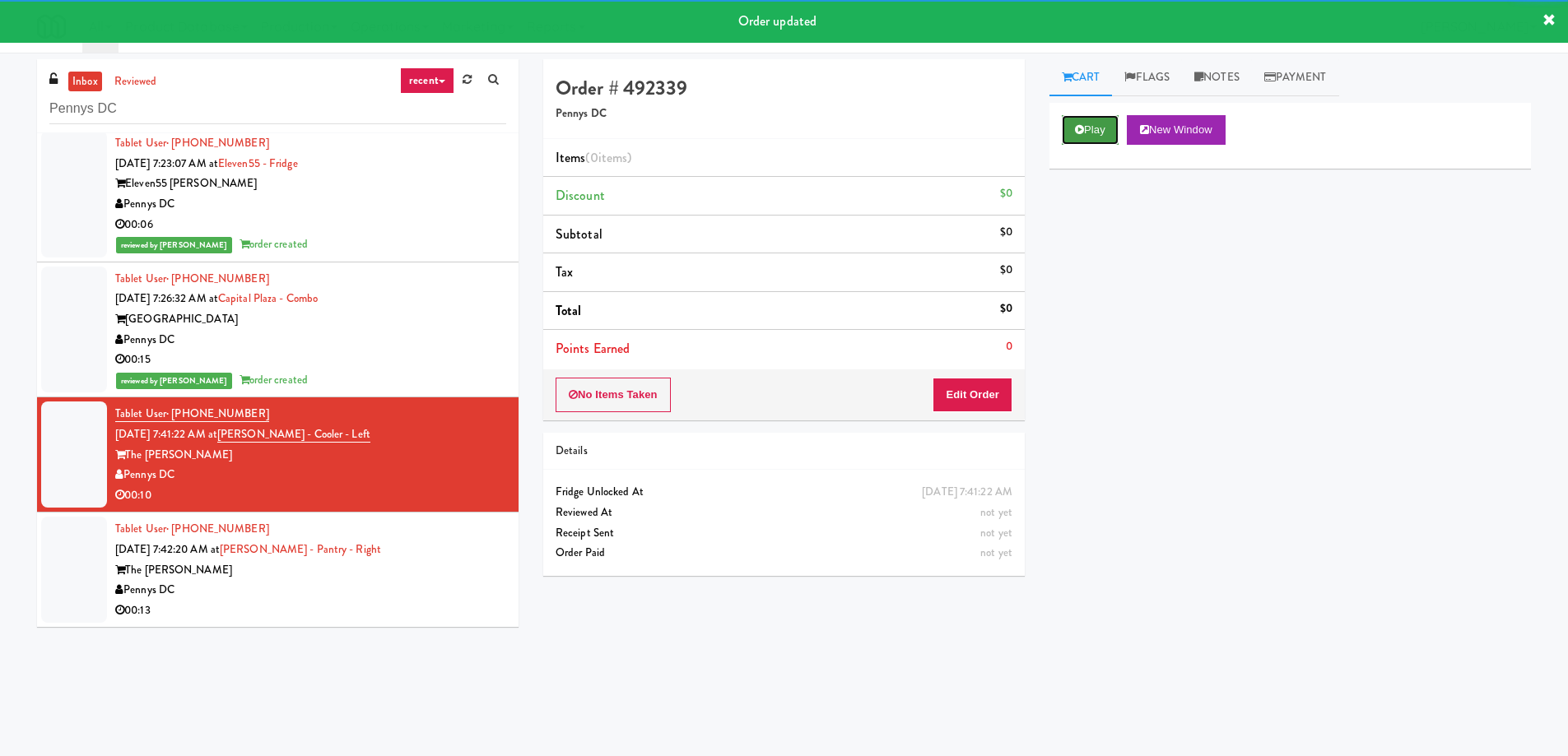
click at [1085, 120] on button "Play" at bounding box center [1090, 130] width 57 height 29
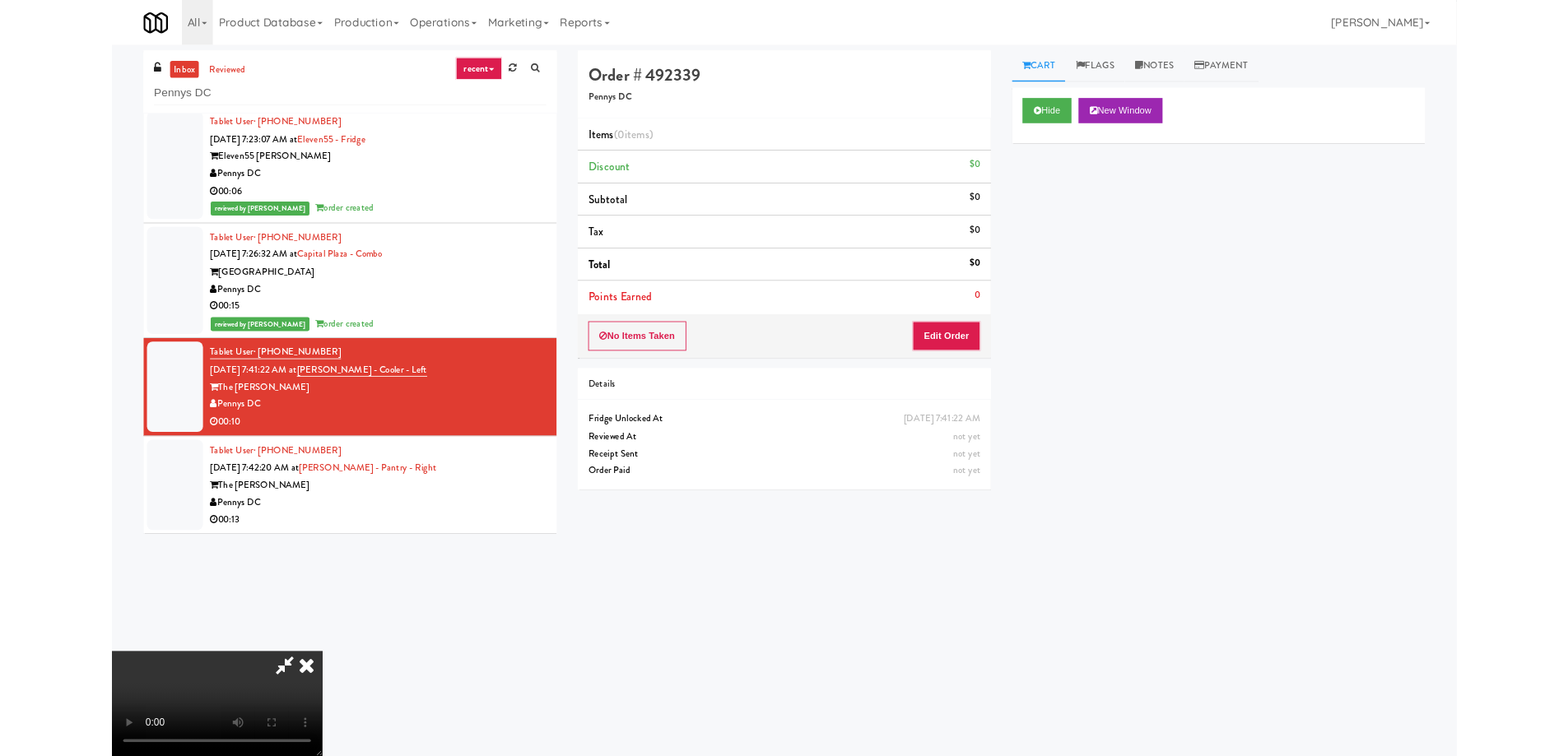
scroll to position [0, 0]
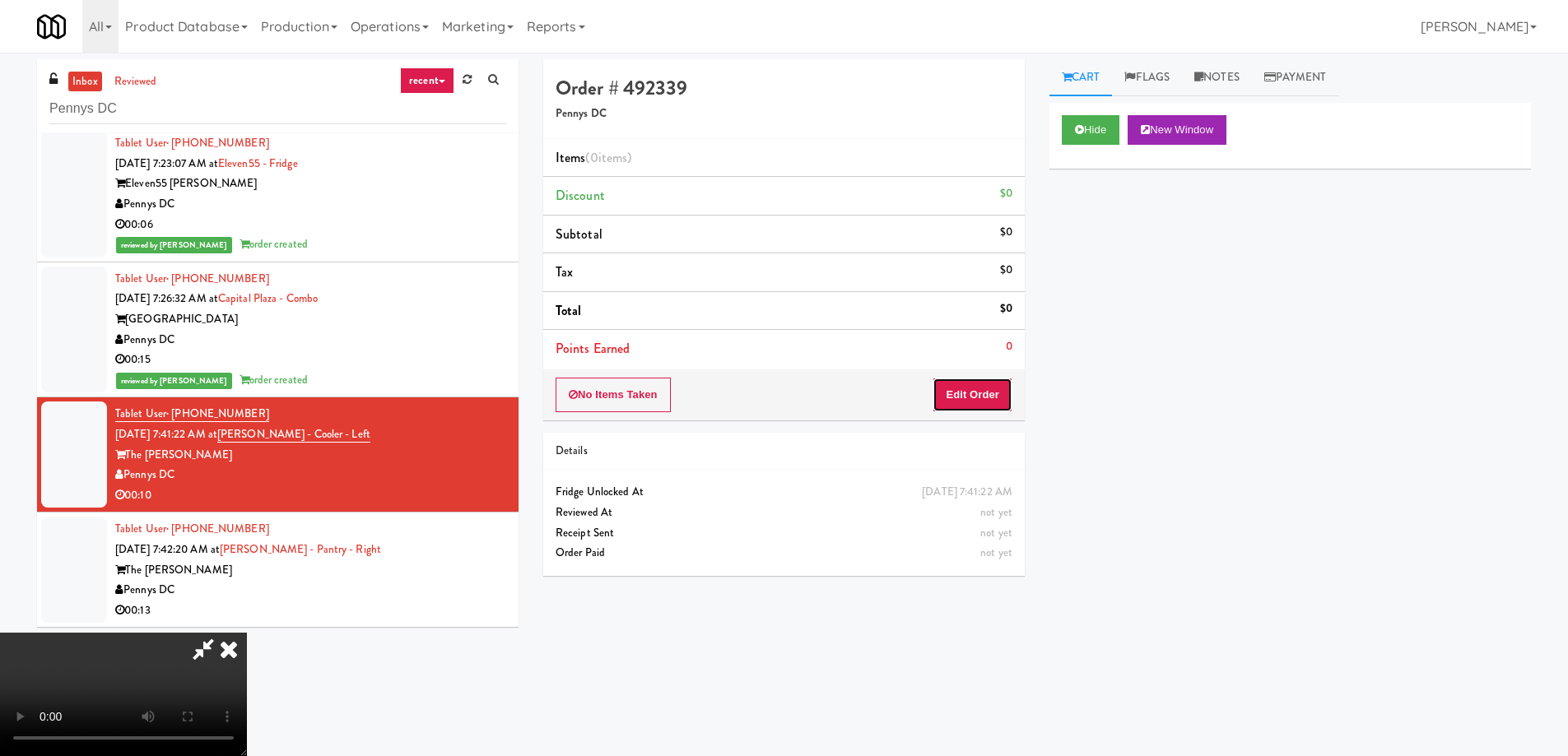
click at [993, 406] on button "Edit Order" at bounding box center [972, 395] width 80 height 34
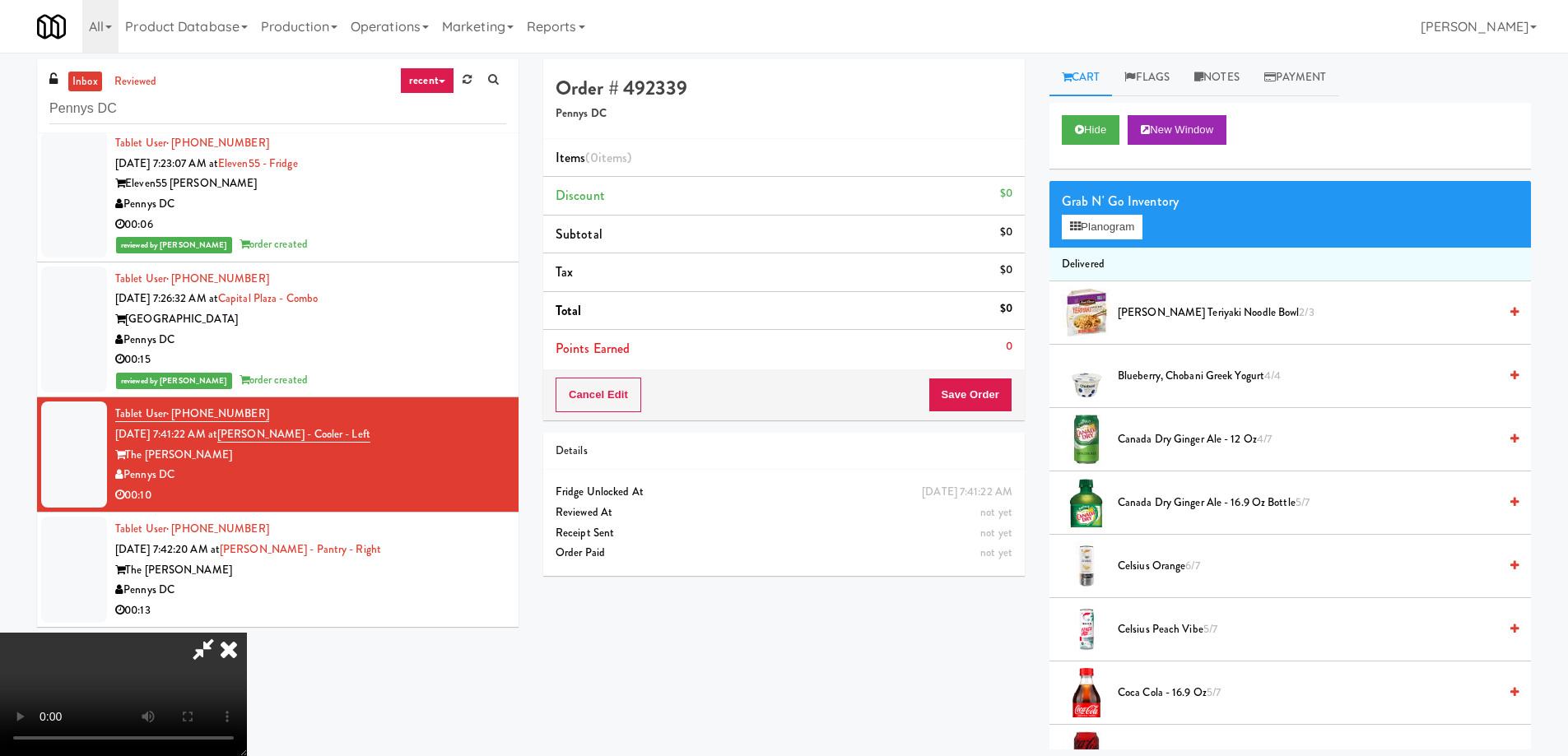
scroll to position [922, 0]
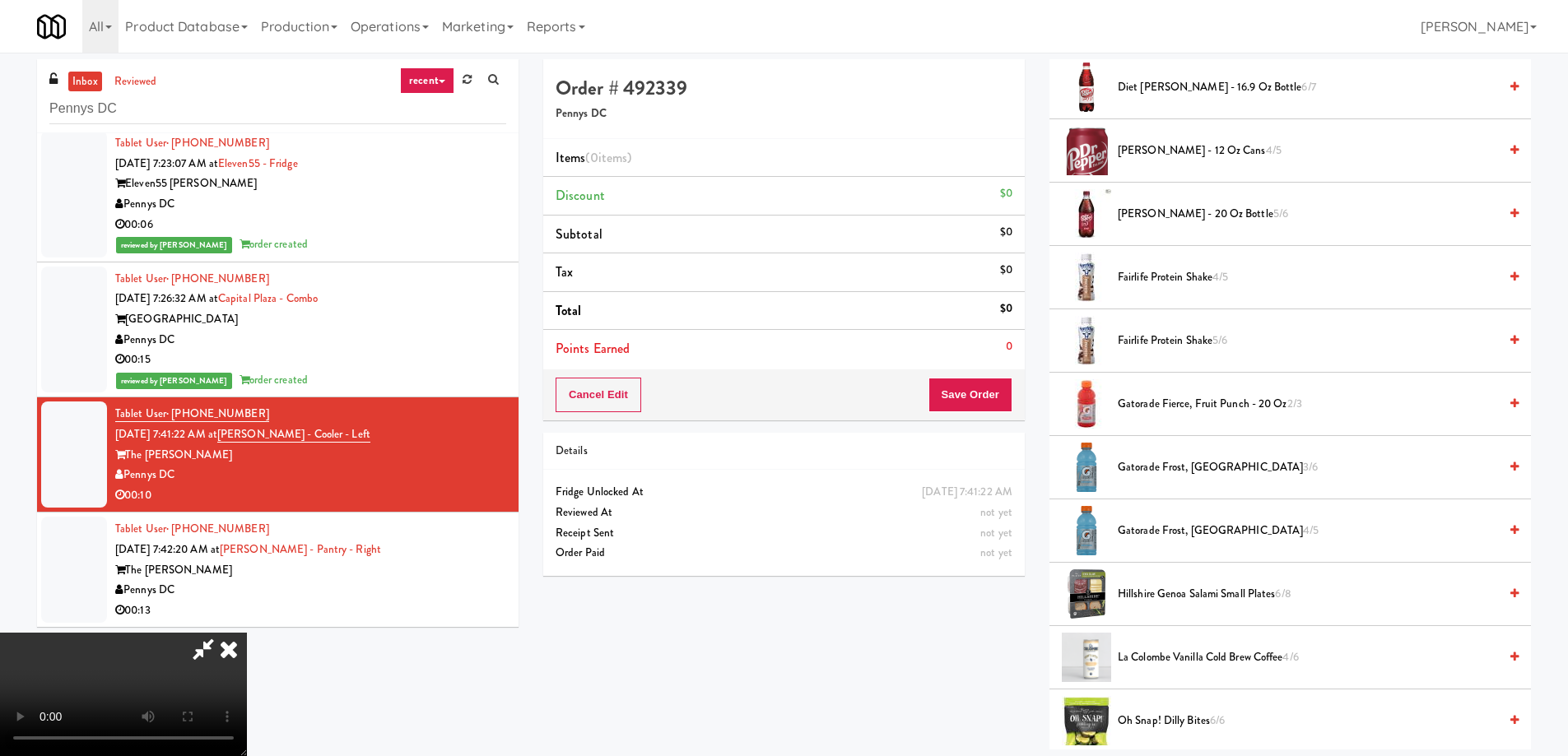
click at [1214, 399] on span "Gatorade Fierce, Fruit Punch - 20 oz 2/3" at bounding box center [1308, 405] width 380 height 21
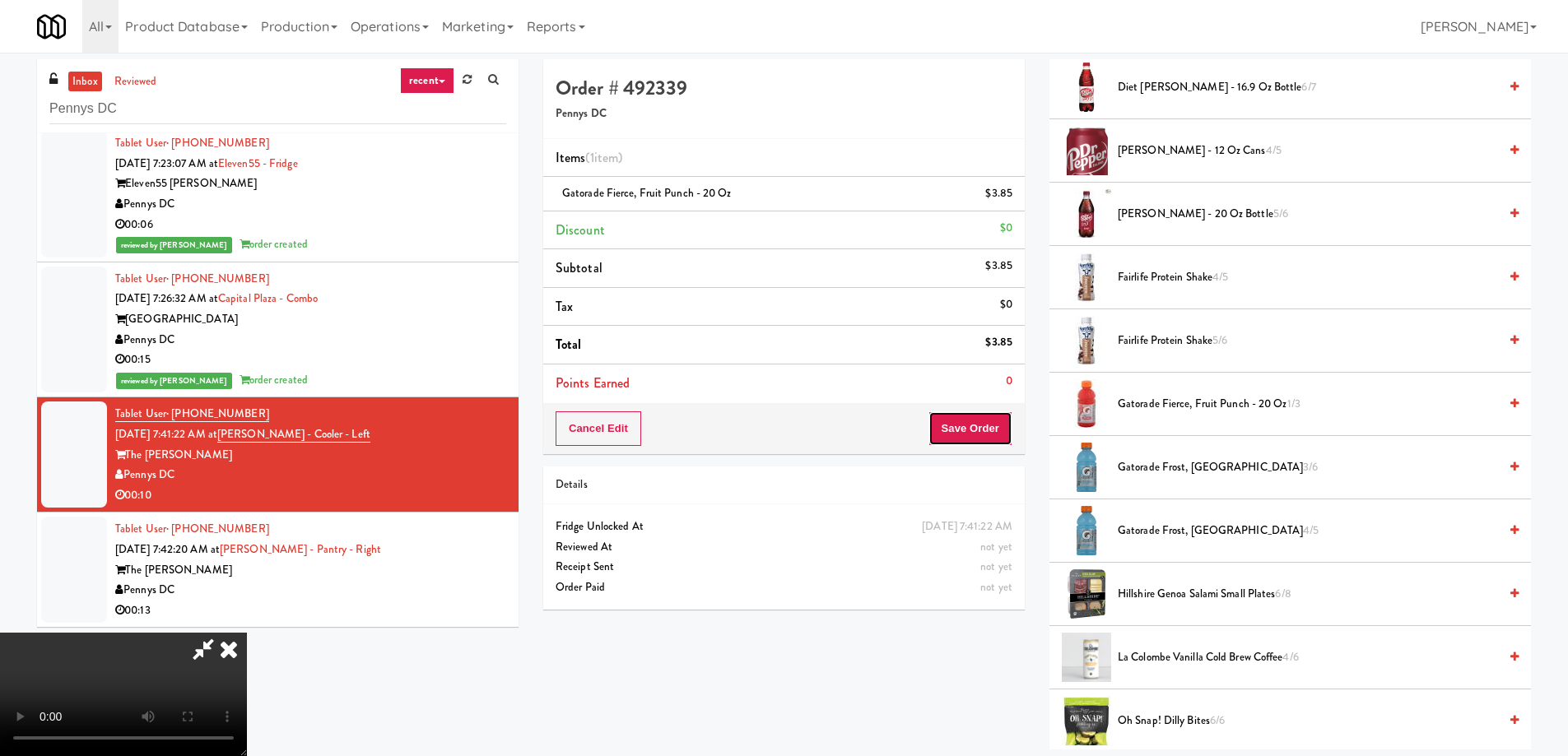
drag, startPoint x: 995, startPoint y: 429, endPoint x: 913, endPoint y: 344, distance: 118.1
click at [994, 429] on button "Save Order" at bounding box center [971, 429] width 84 height 34
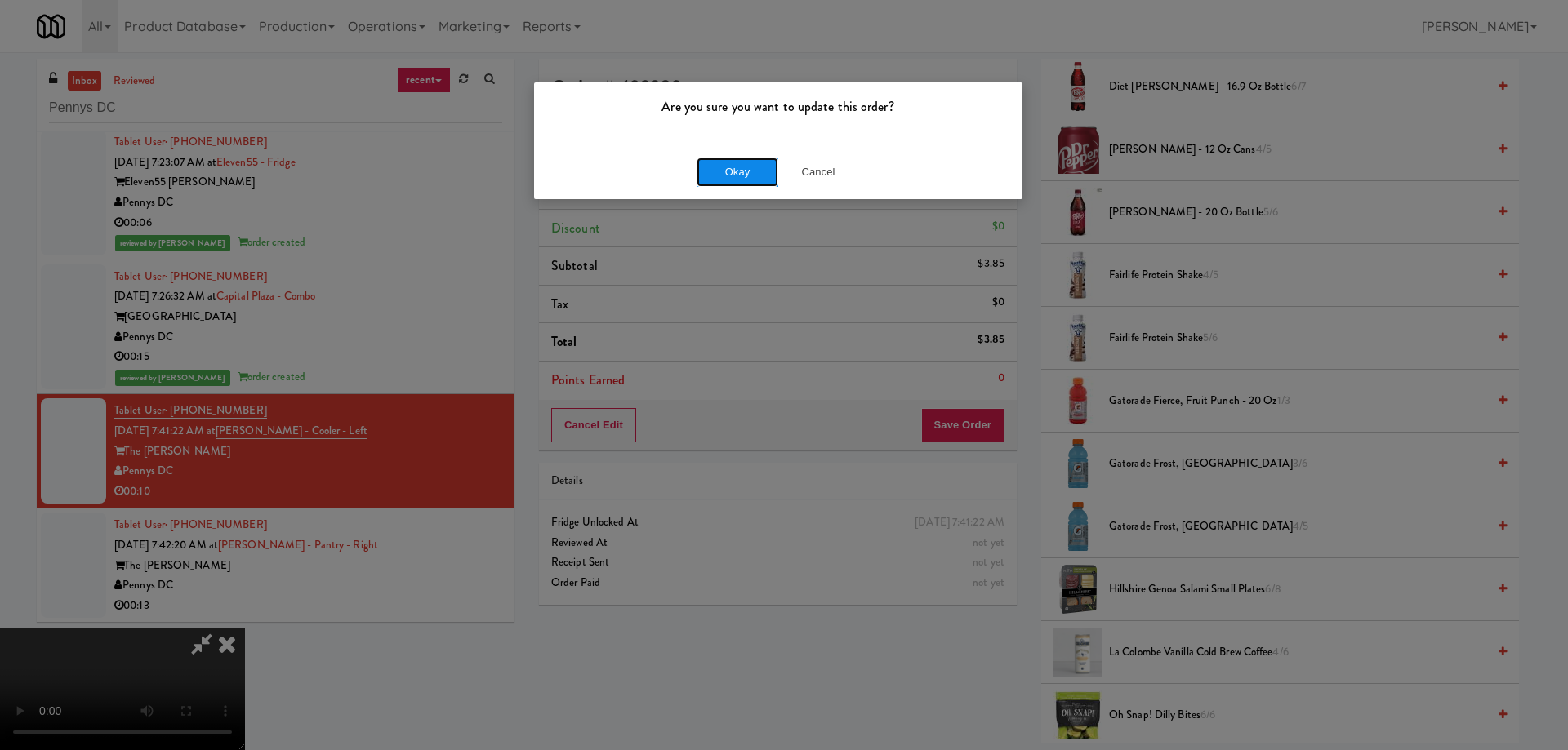
click at [722, 163] on button "Okay" at bounding box center [738, 172] width 82 height 29
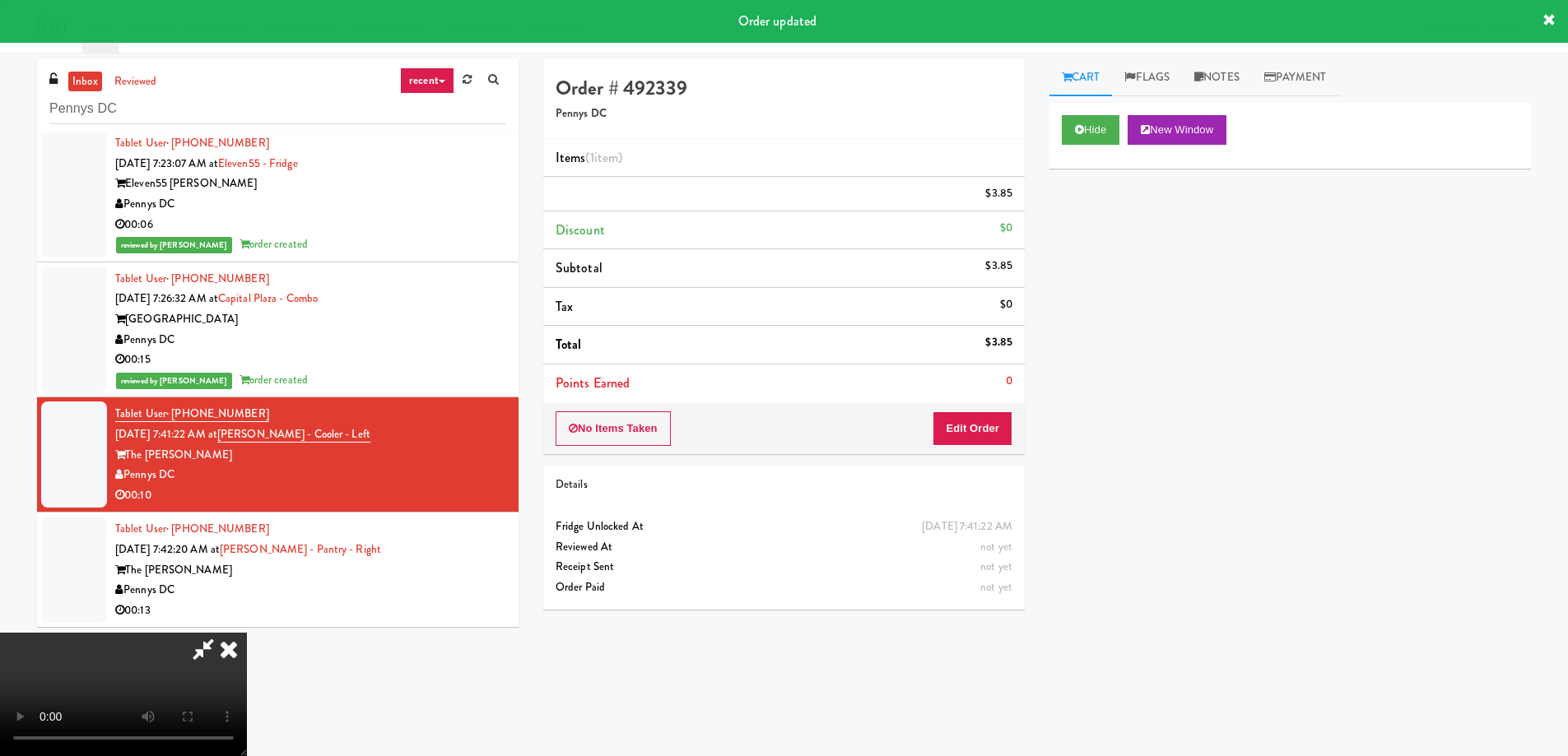
scroll to position [0, 0]
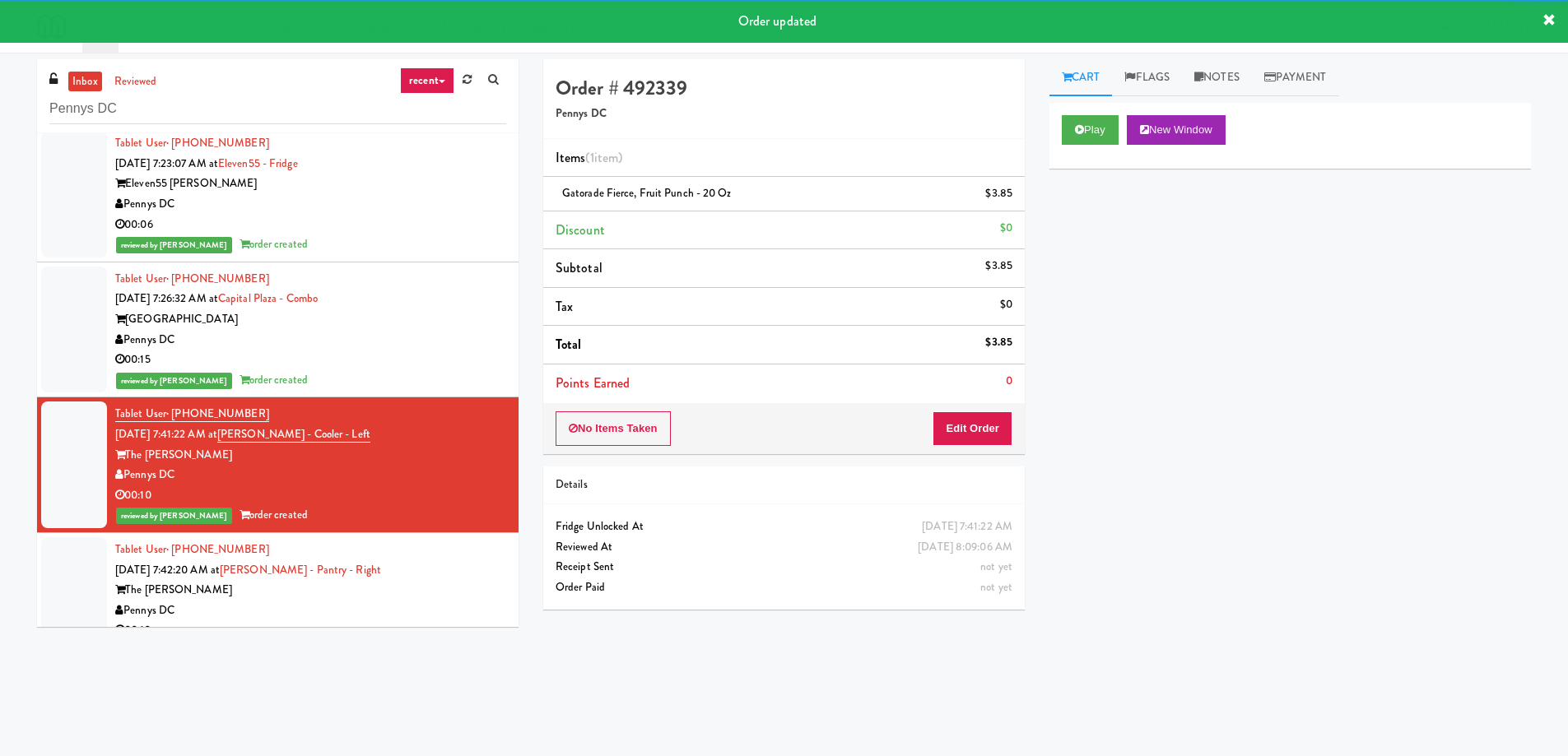
click at [475, 562] on div "Tablet User · (202) 427-4003 Aug 10, 2025 7:42:20 AM at Kelvin - Pantry - Right…" at bounding box center [310, 590] width 391 height 101
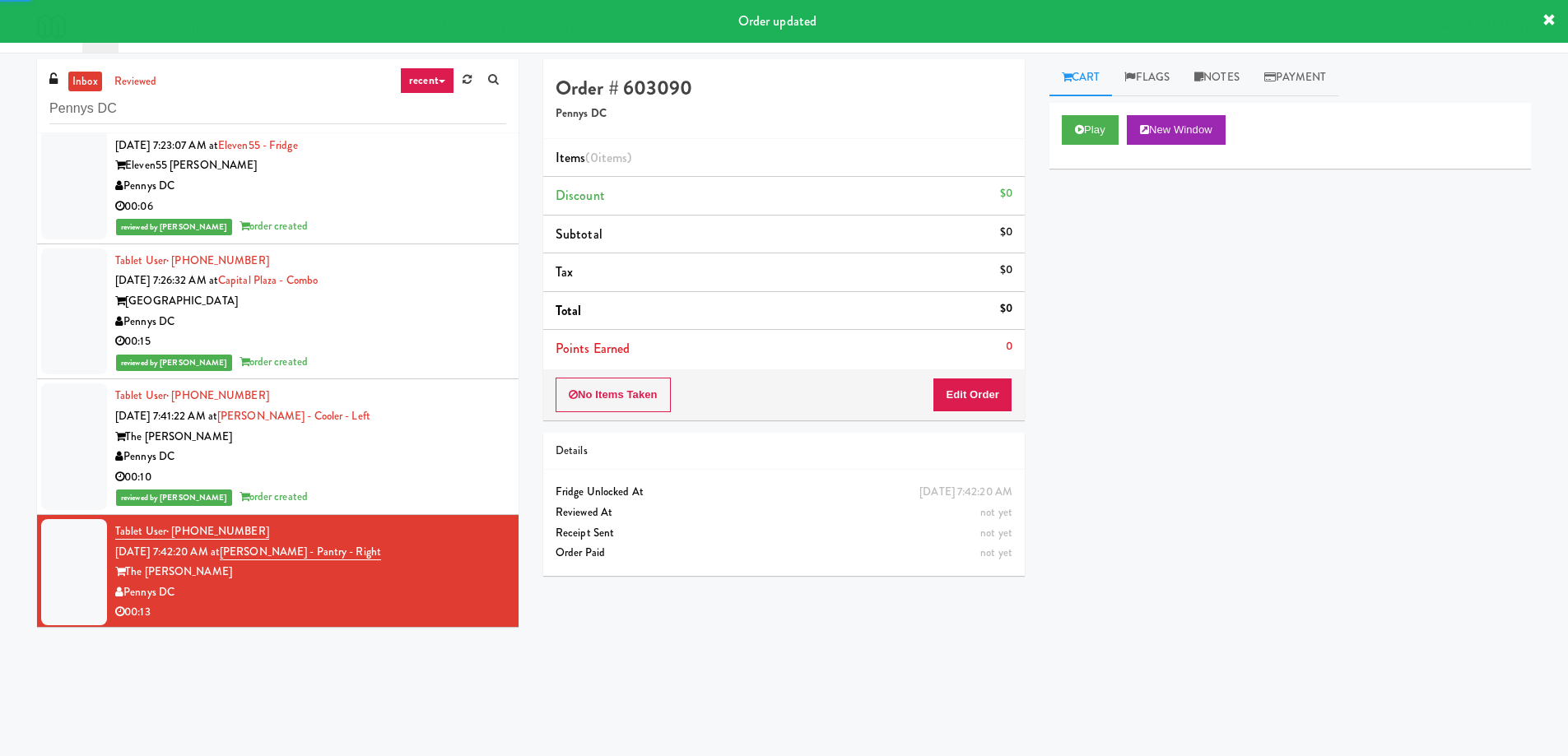
scroll to position [569, 0]
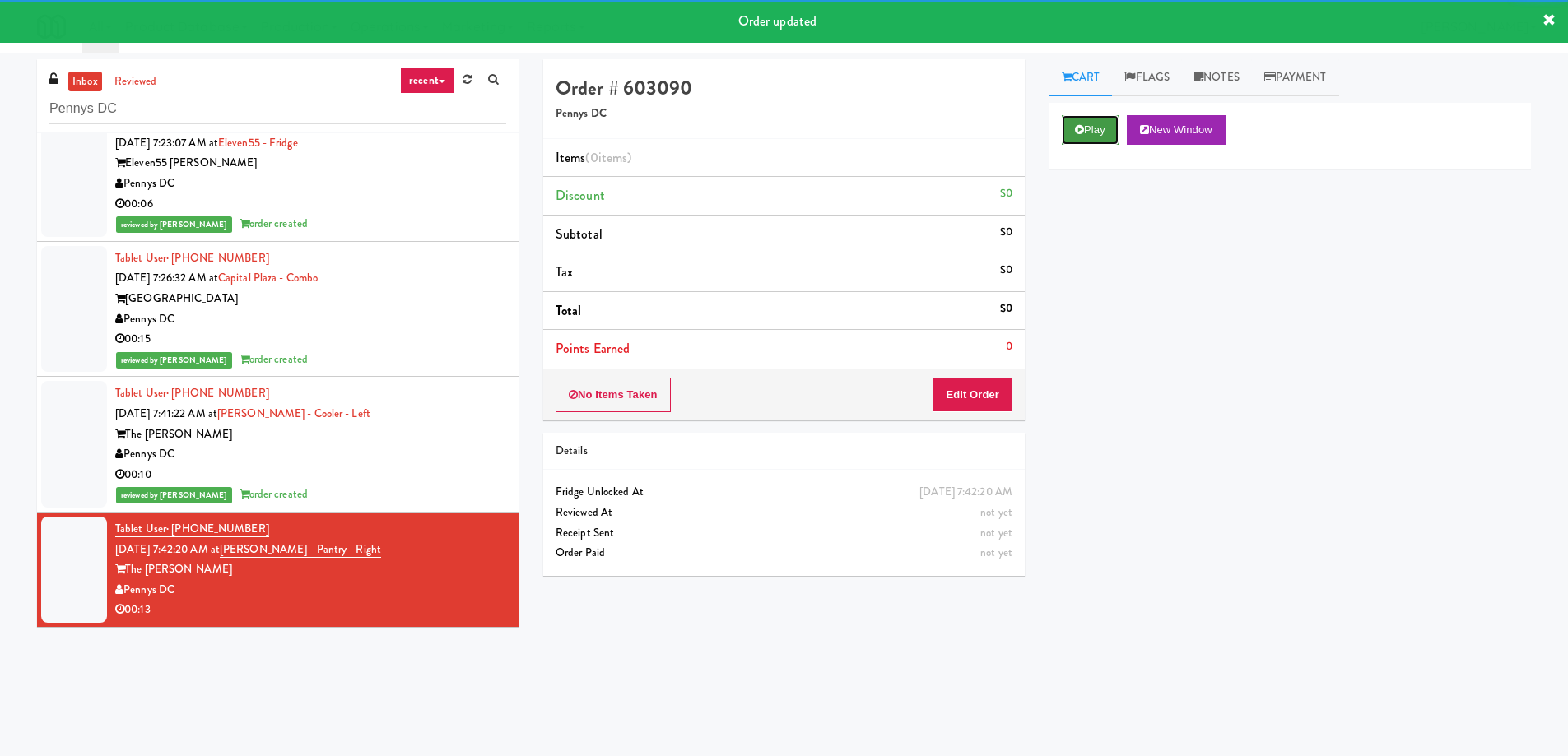
click at [1099, 124] on button "Play" at bounding box center [1090, 130] width 57 height 29
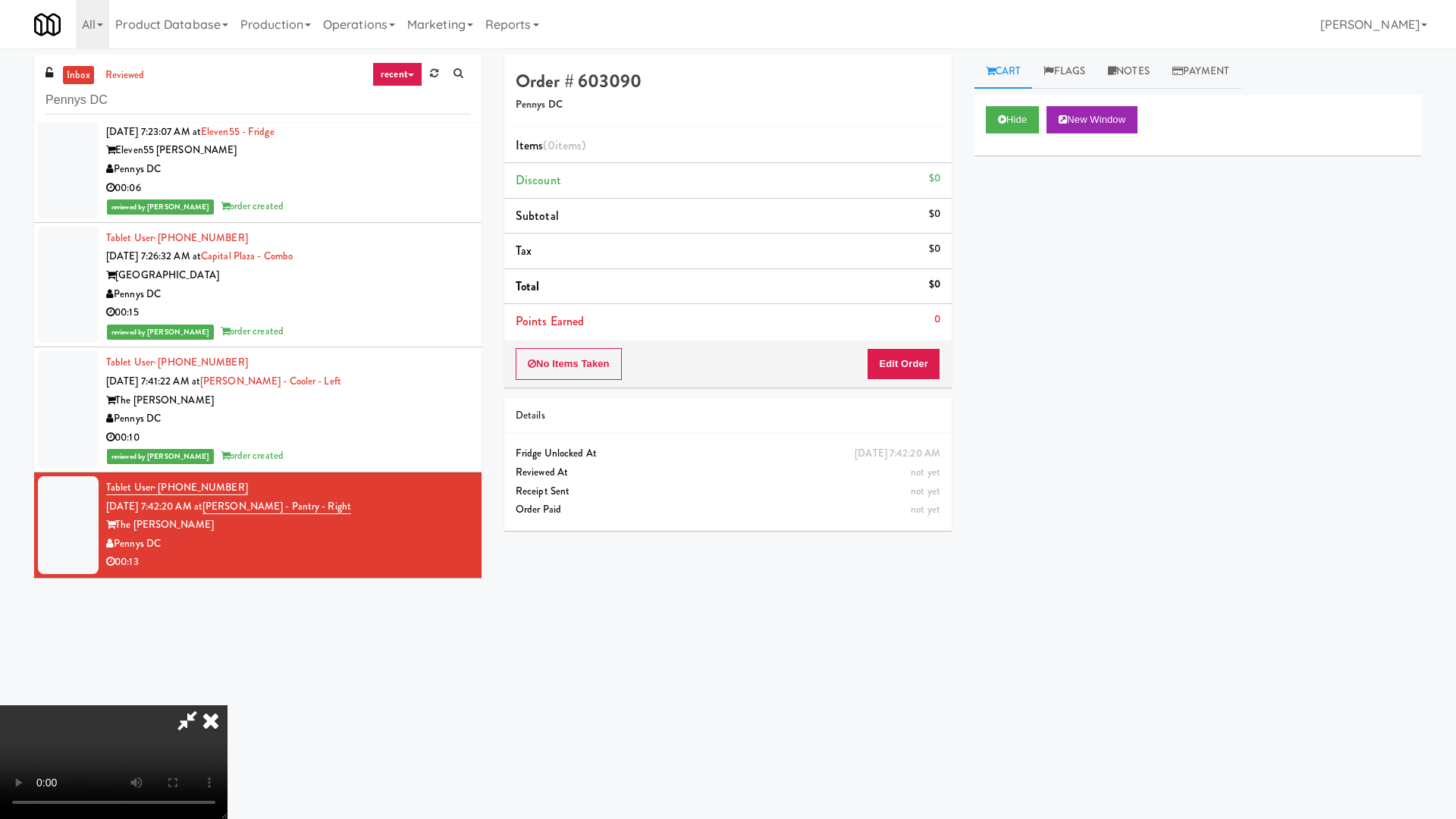
click at [227, 695] on video at bounding box center [113, 763] width 227 height 114
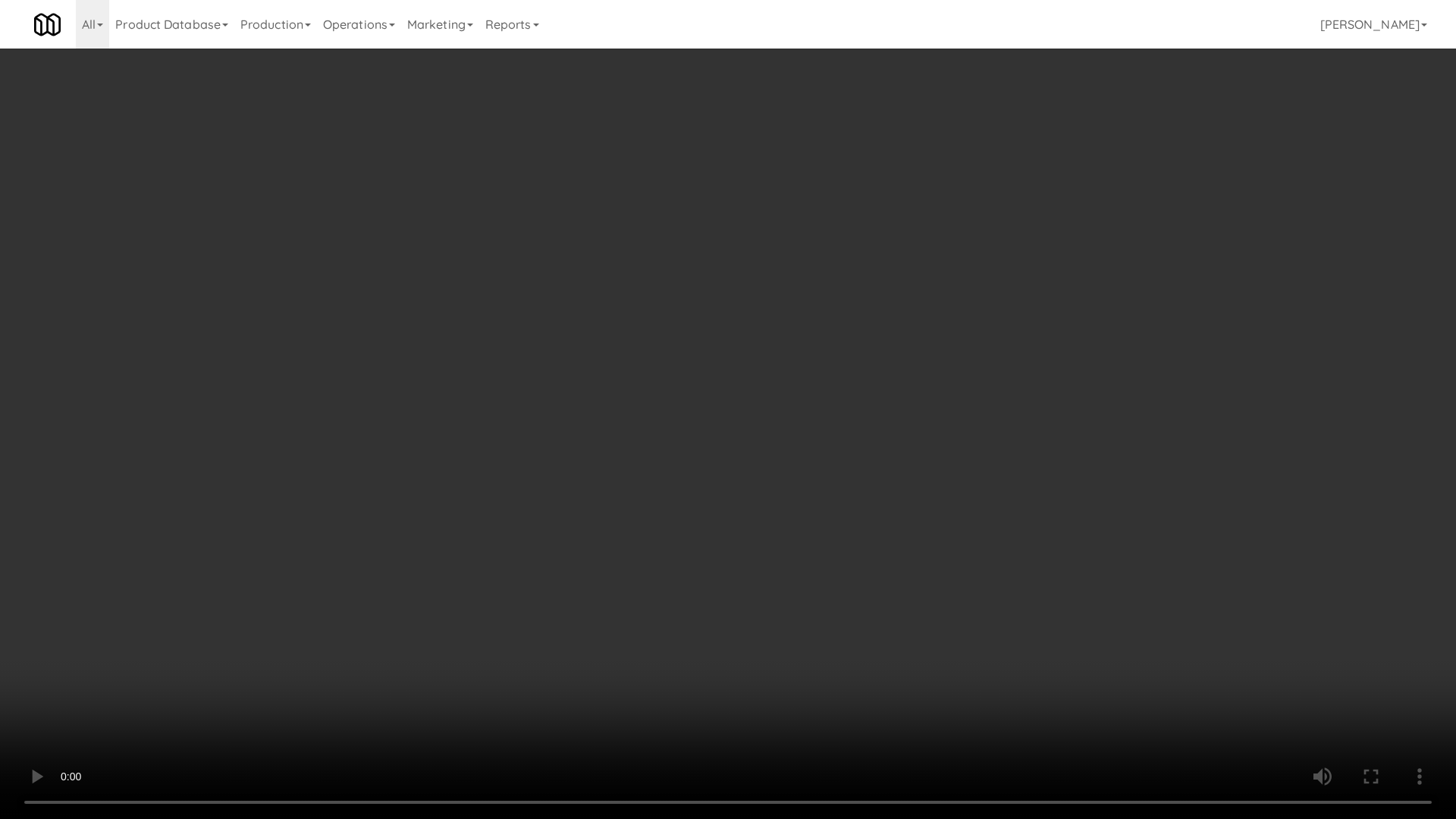
click at [693, 331] on video at bounding box center [728, 410] width 1456 height 819
click at [820, 494] on video at bounding box center [728, 410] width 1456 height 819
click at [924, 505] on video at bounding box center [728, 410] width 1456 height 819
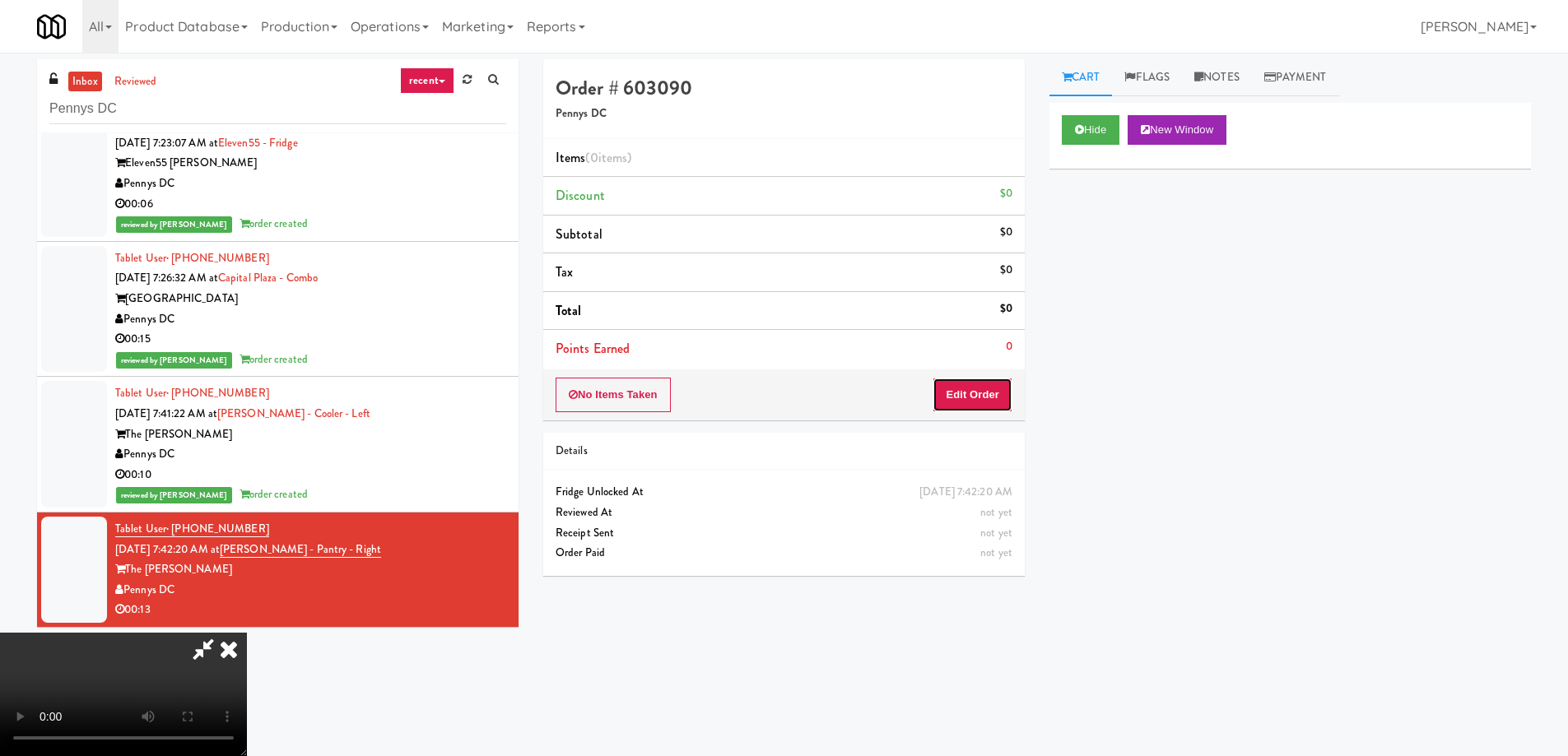
click at [983, 399] on button "Edit Order" at bounding box center [972, 395] width 80 height 34
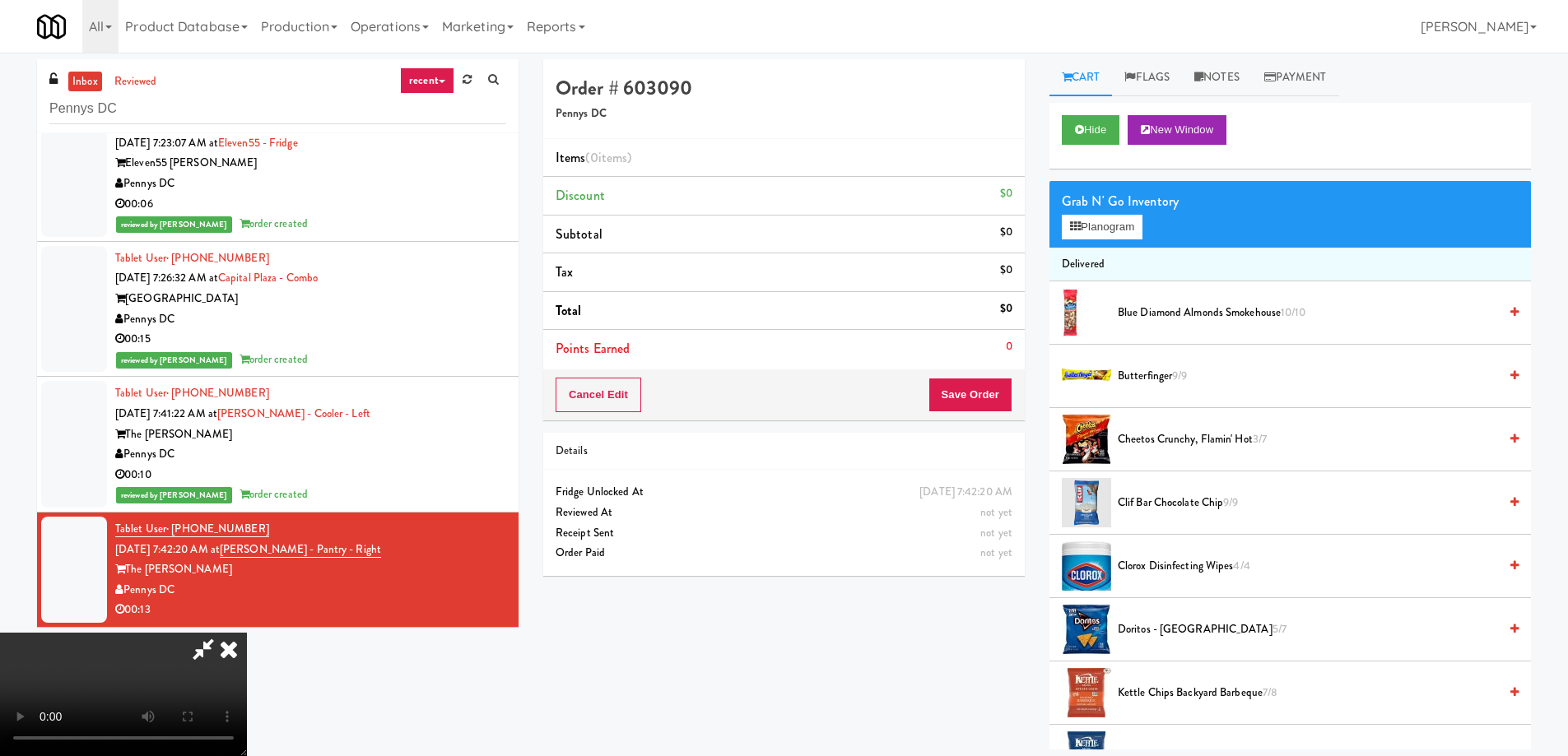
click at [1191, 447] on span "Cheetos Crunchy, Flamin' Hot 3/7" at bounding box center [1308, 440] width 380 height 21
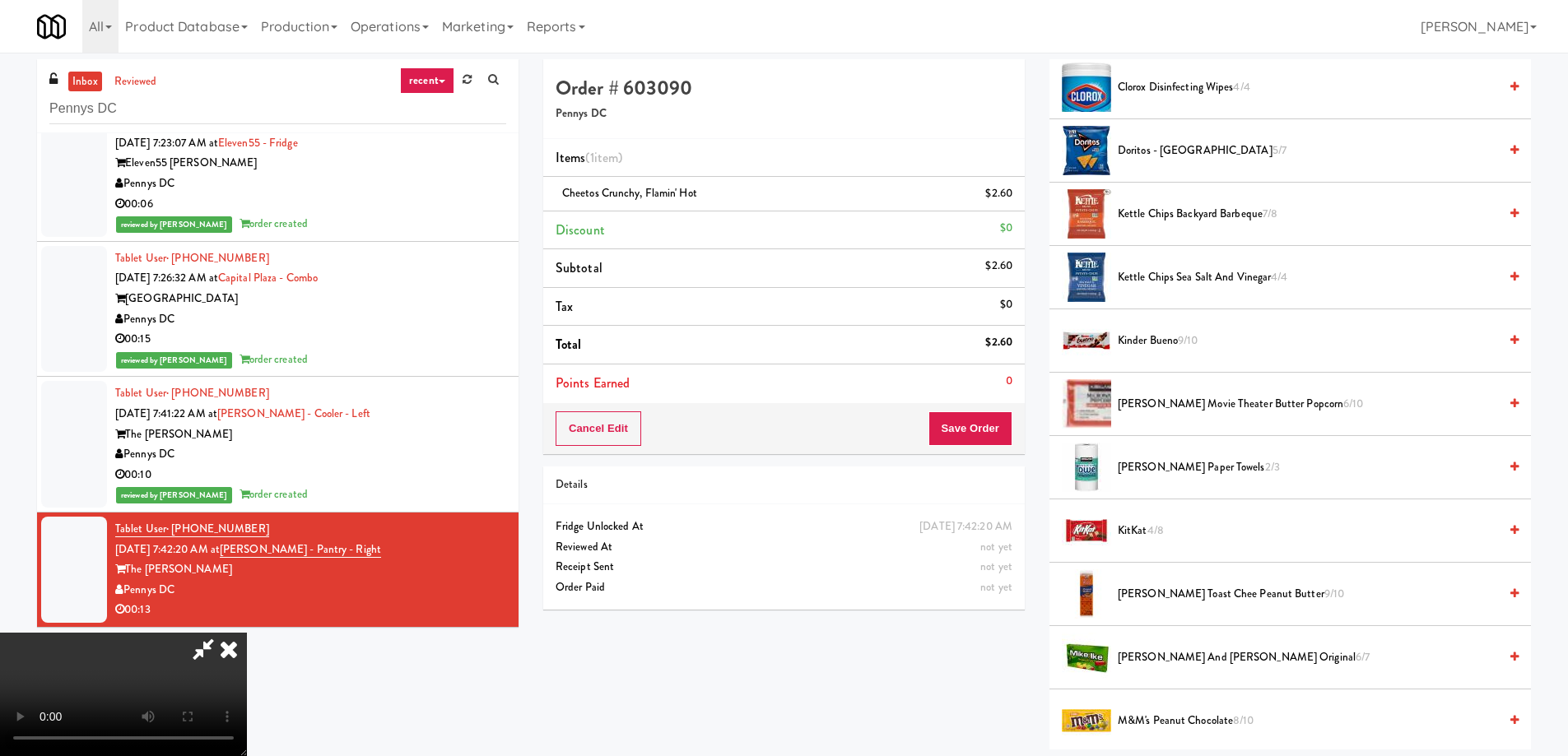
scroll to position [1239, 0]
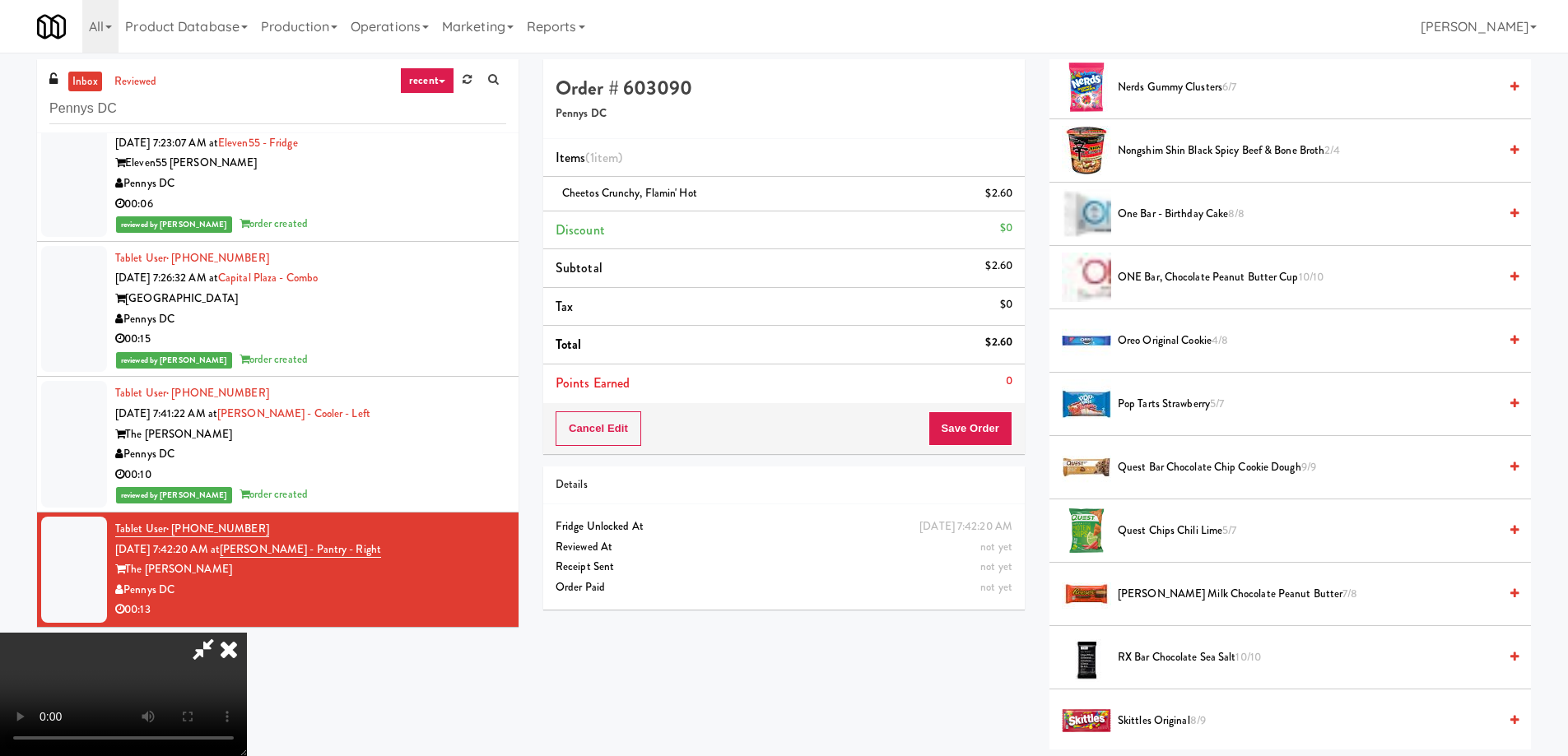
click at [1209, 396] on span "Pop Tarts Strawberry 5/7" at bounding box center [1308, 405] width 380 height 21
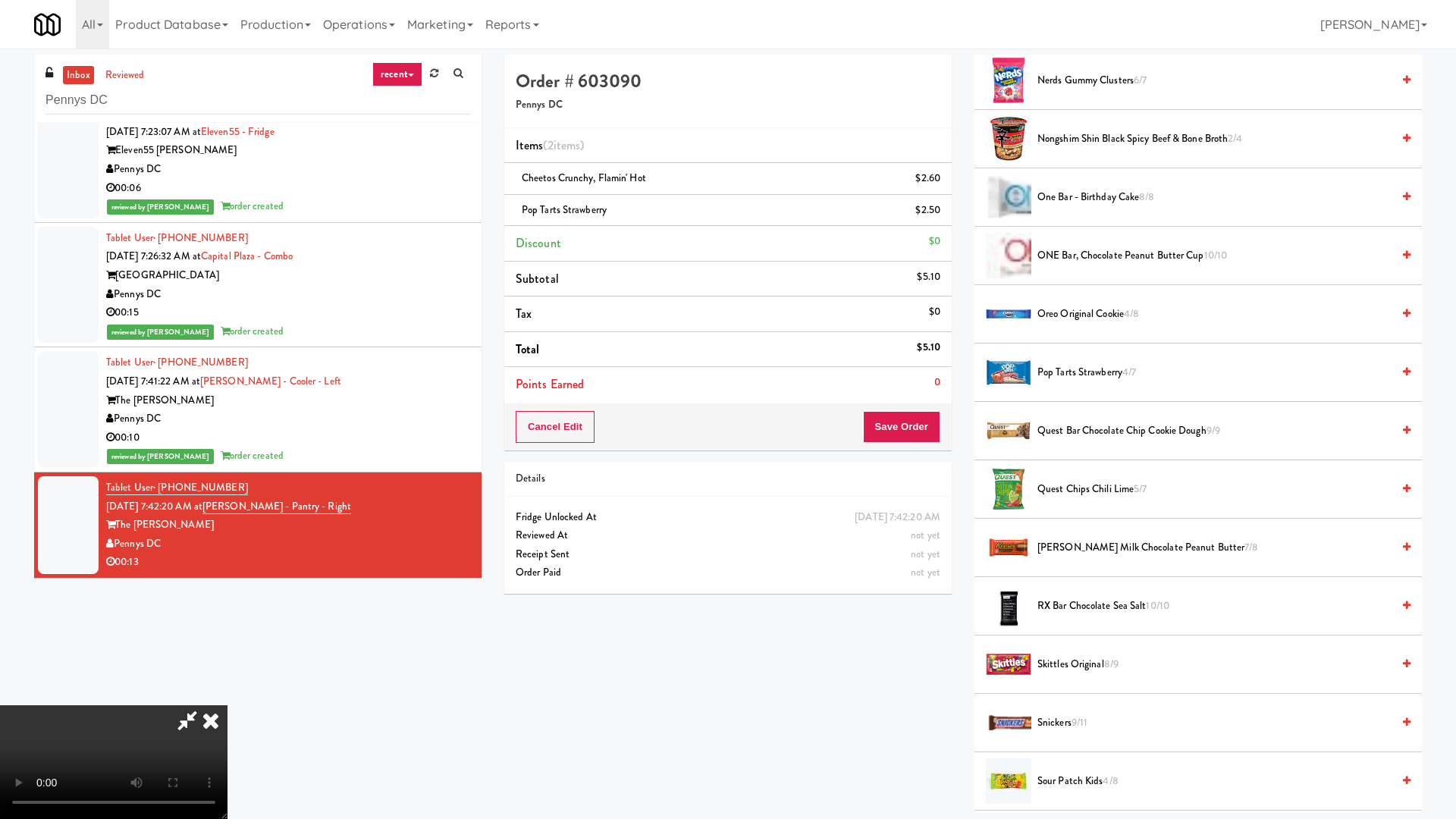
click at [227, 695] on video at bounding box center [113, 763] width 227 height 114
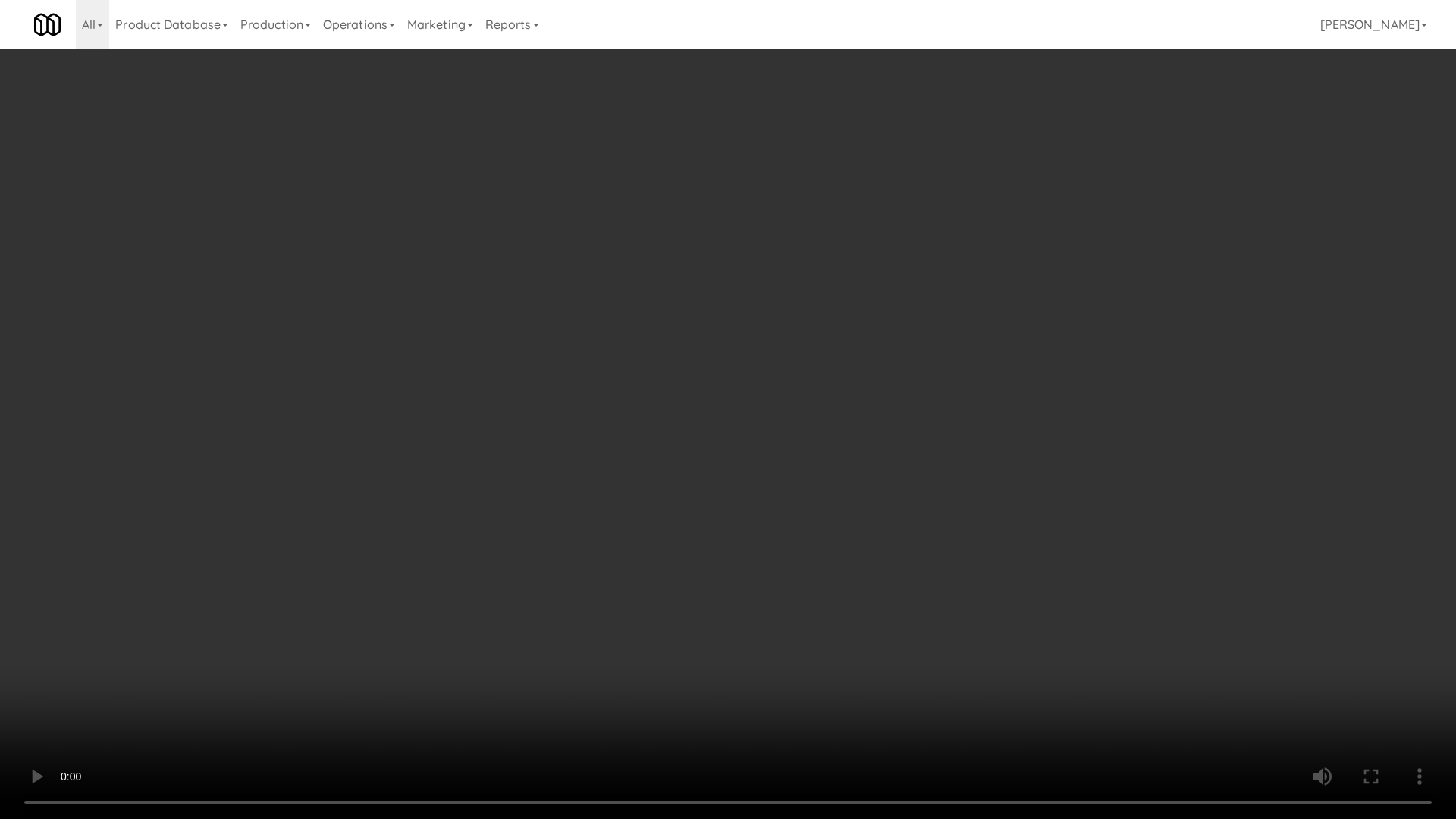
click at [1035, 310] on video at bounding box center [728, 410] width 1456 height 819
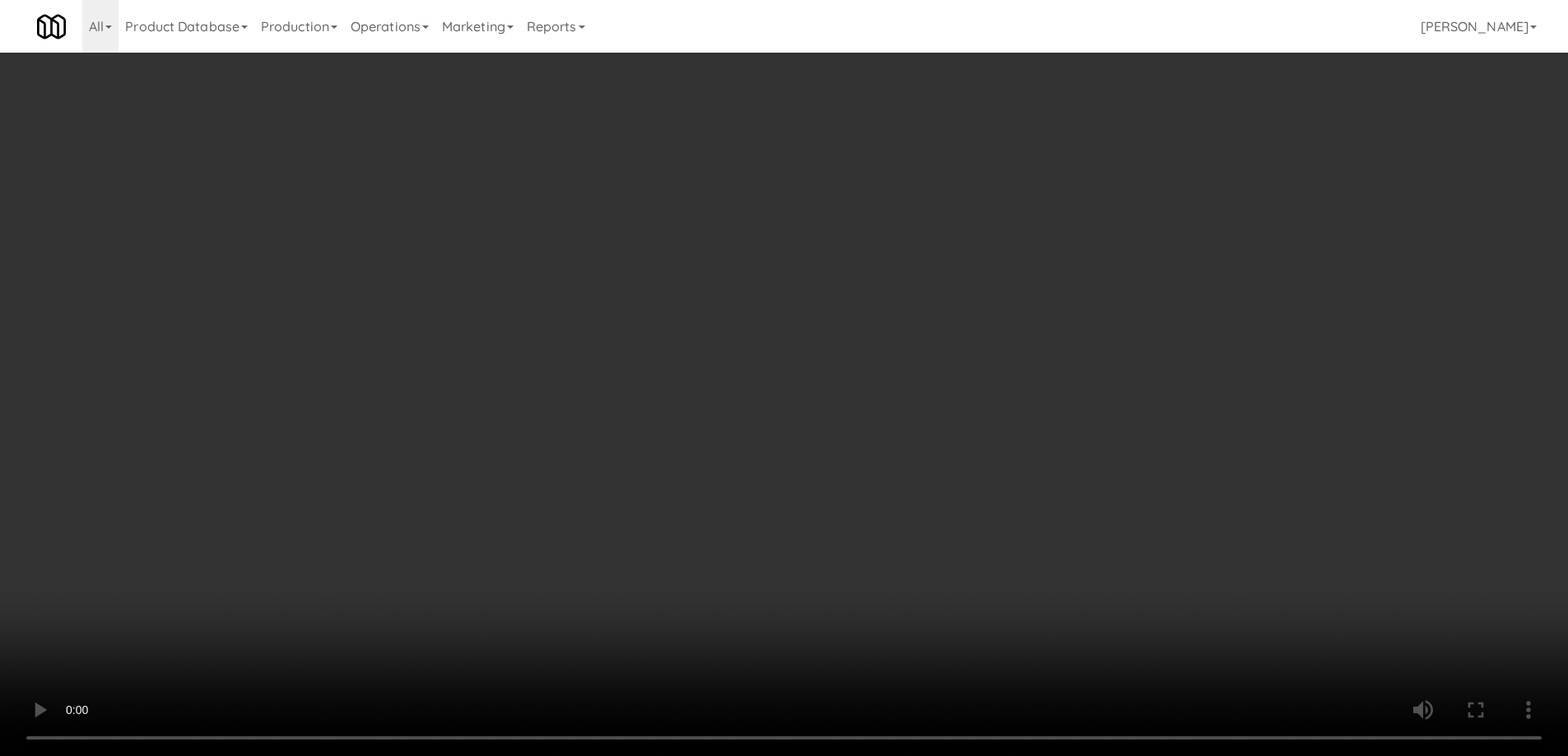
scroll to position [1682, 0]
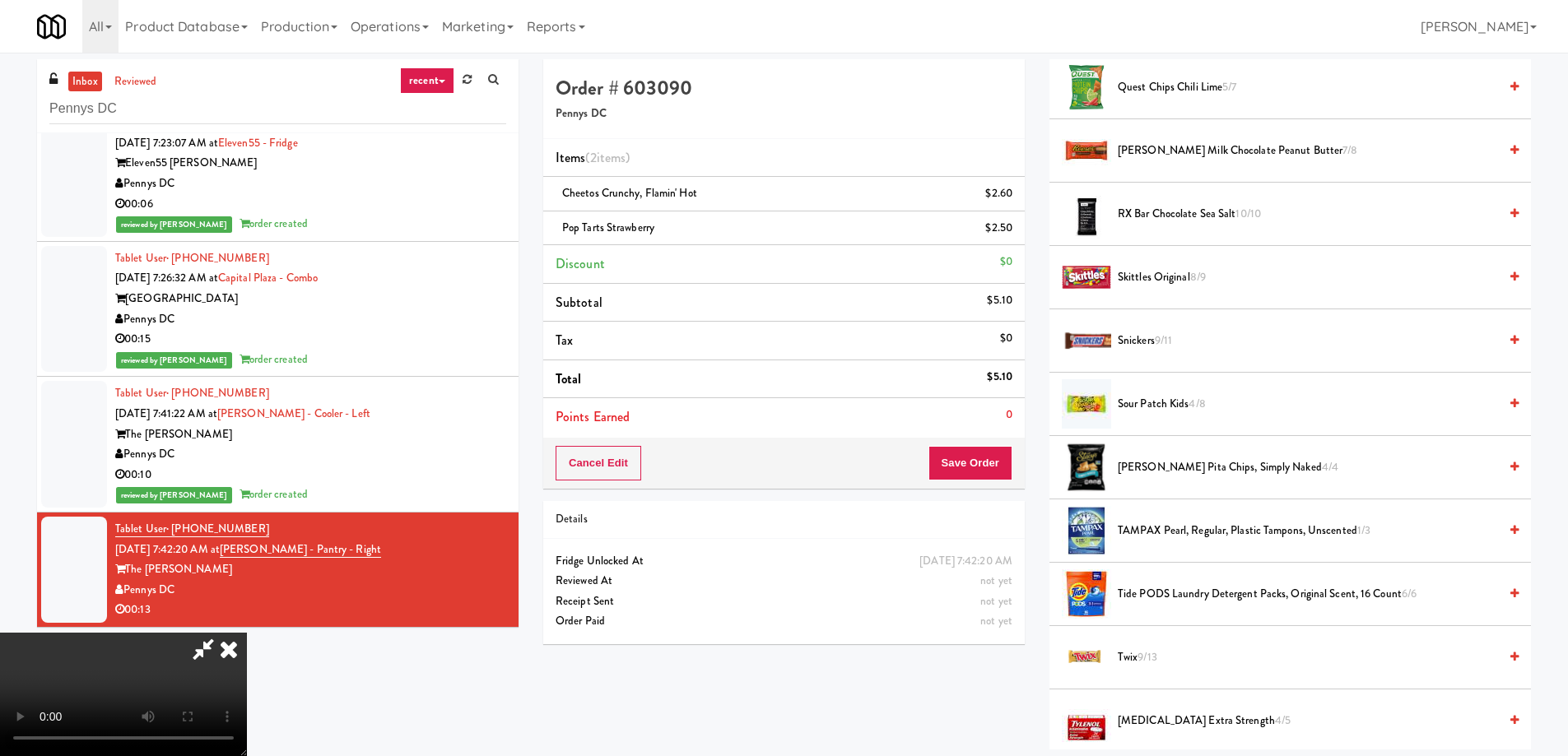
click at [1167, 401] on span "Sour Patch Kids 4/8" at bounding box center [1308, 405] width 380 height 21
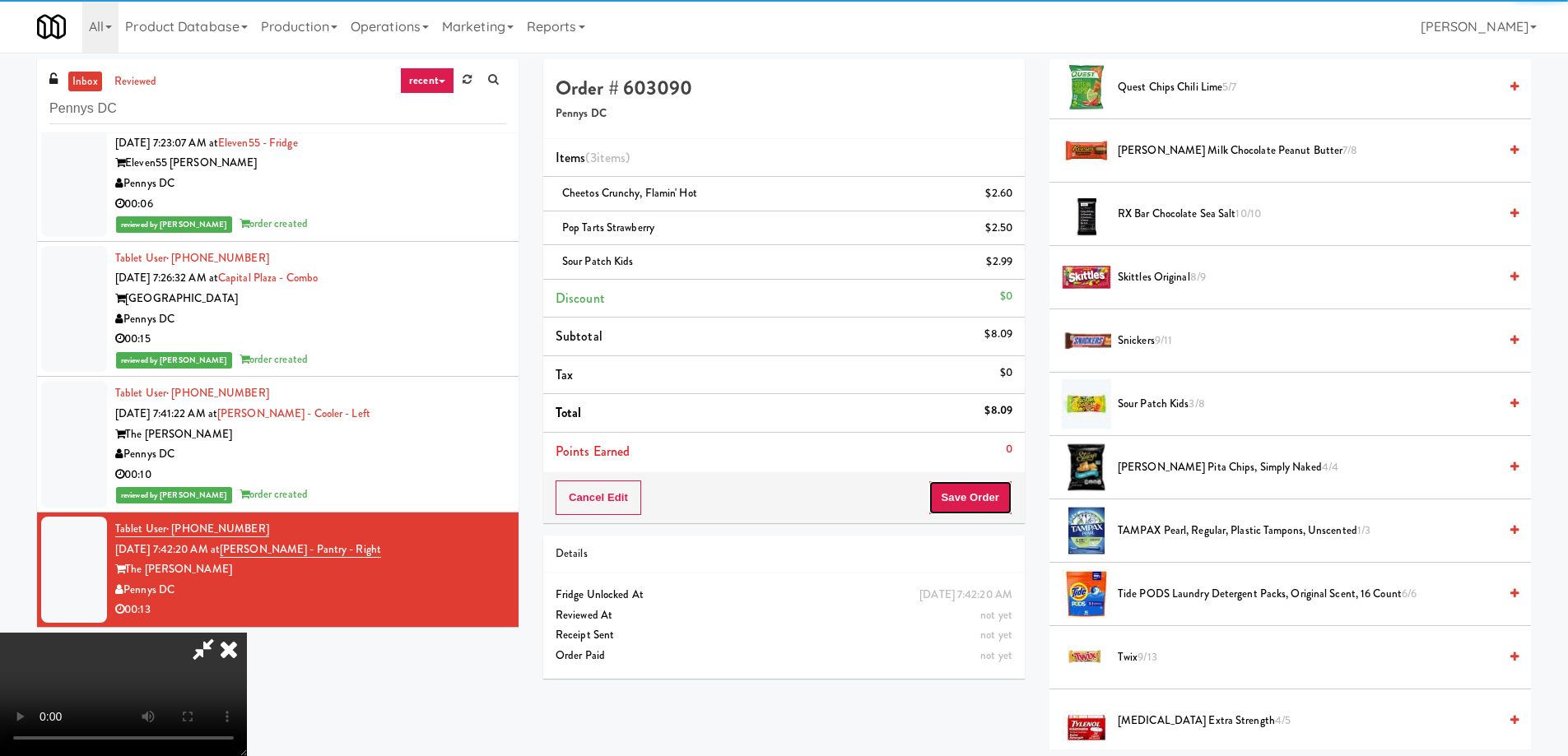
click at [982, 496] on button "Save Order" at bounding box center [971, 497] width 84 height 34
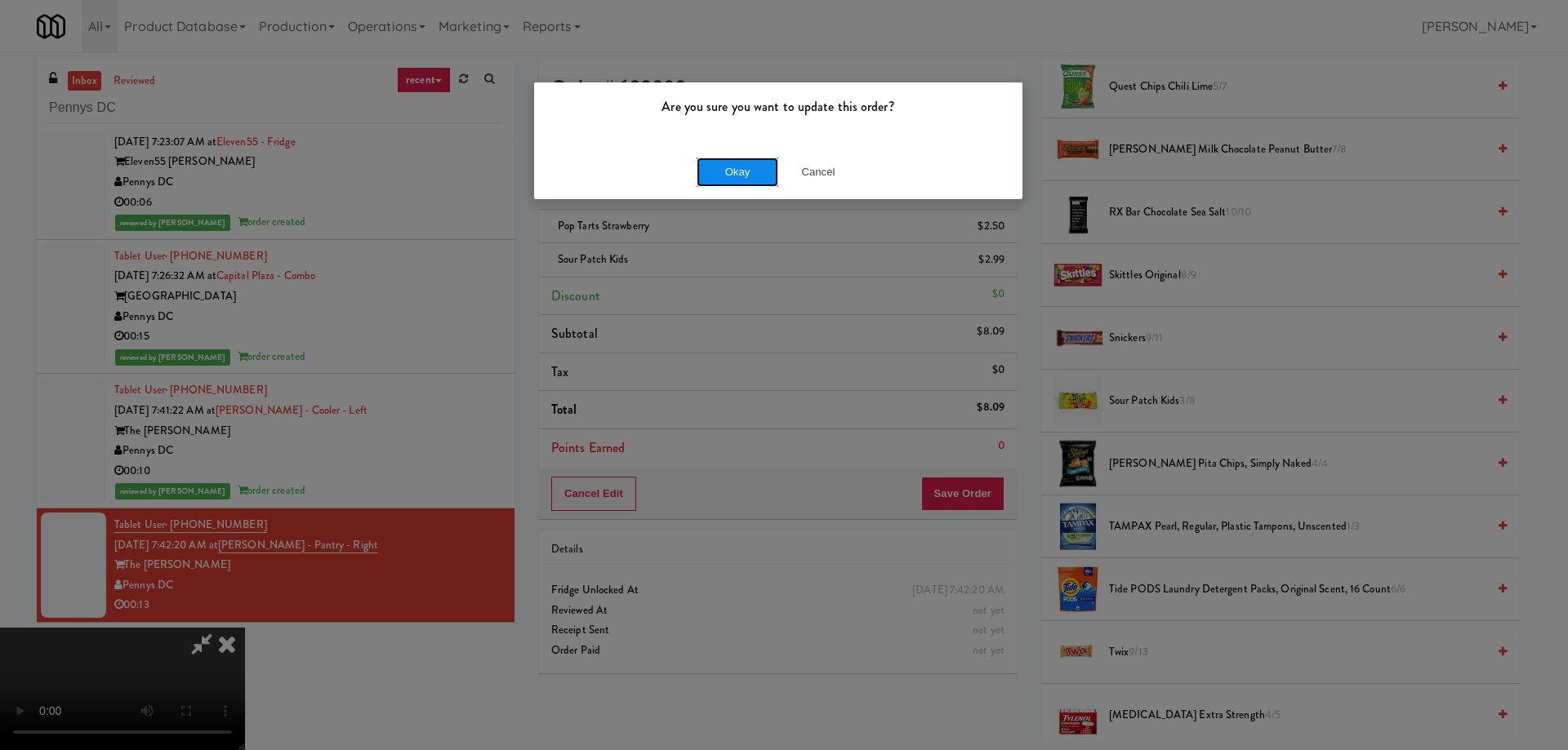
click at [732, 164] on button "Okay" at bounding box center [738, 172] width 82 height 29
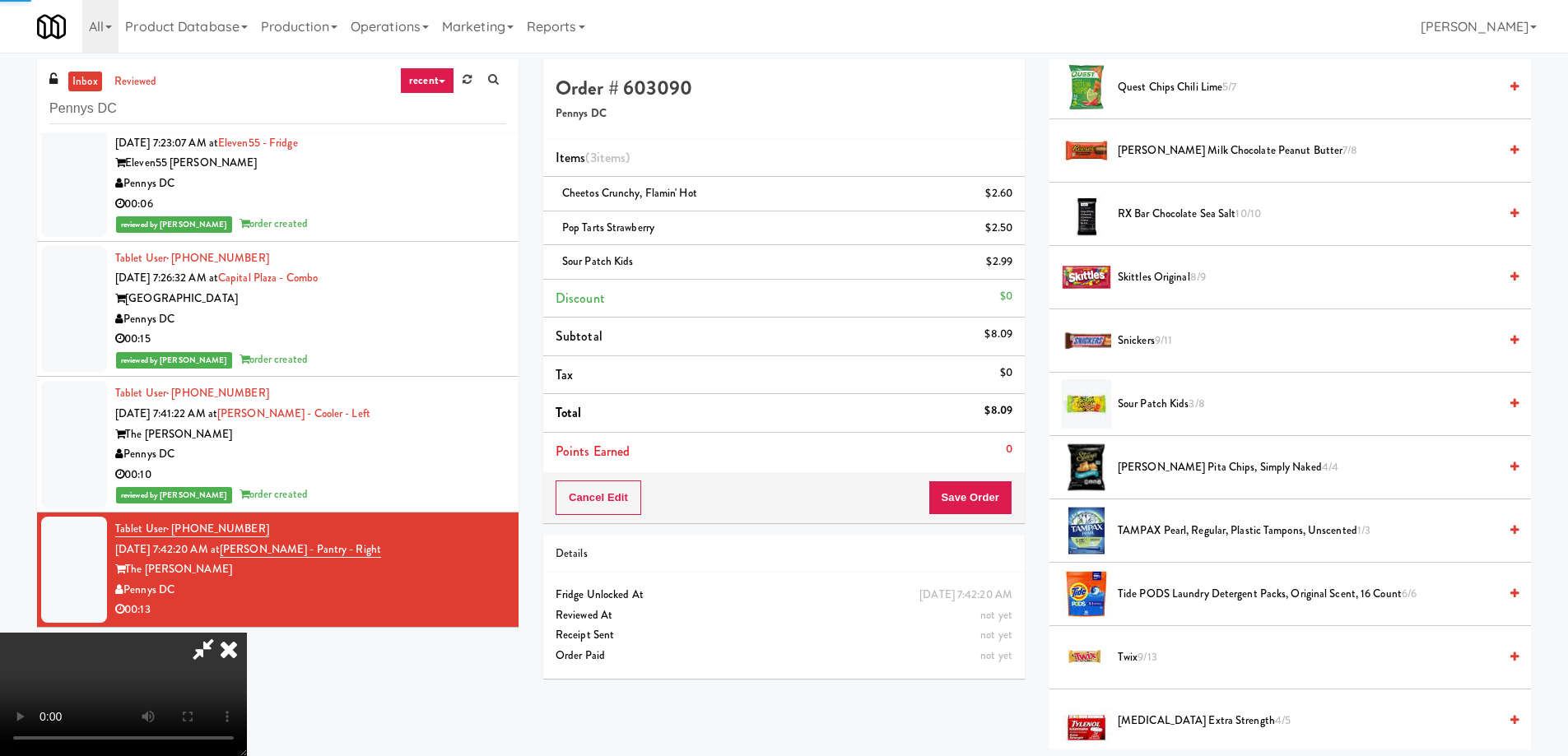
click at [247, 632] on icon at bounding box center [229, 649] width 36 height 33
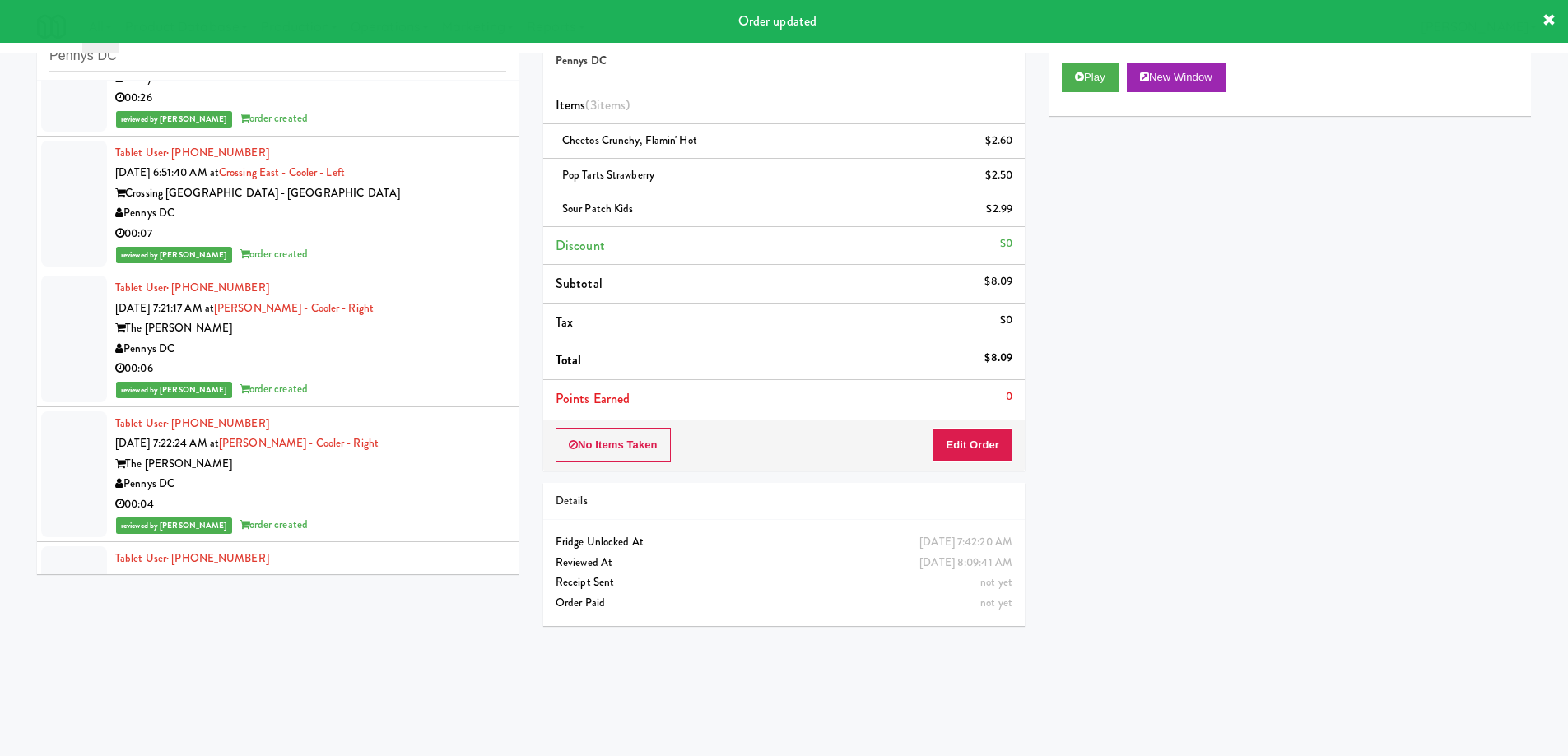
scroll to position [75, 0]
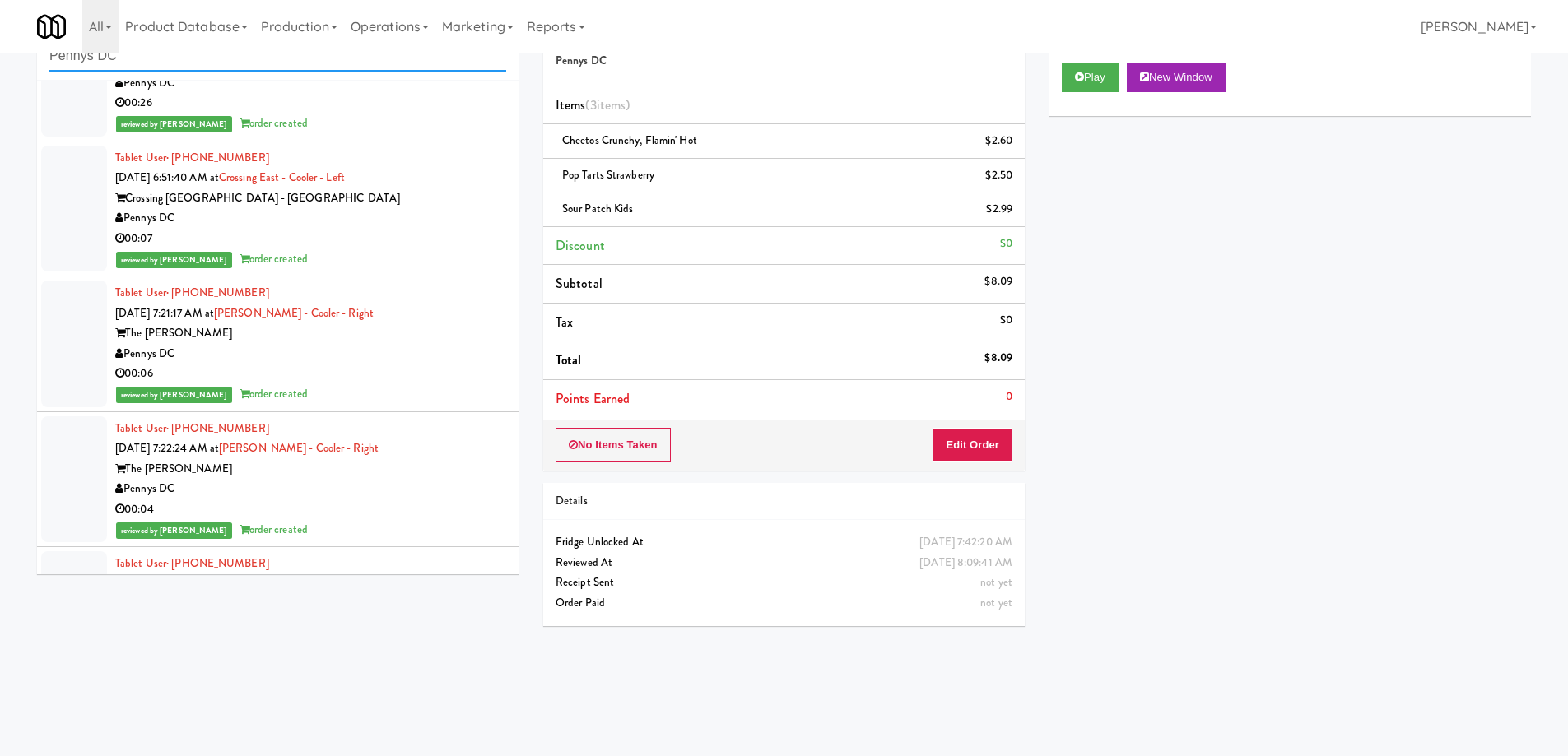
click at [248, 66] on input "Pennys DC" at bounding box center [277, 56] width 456 height 30
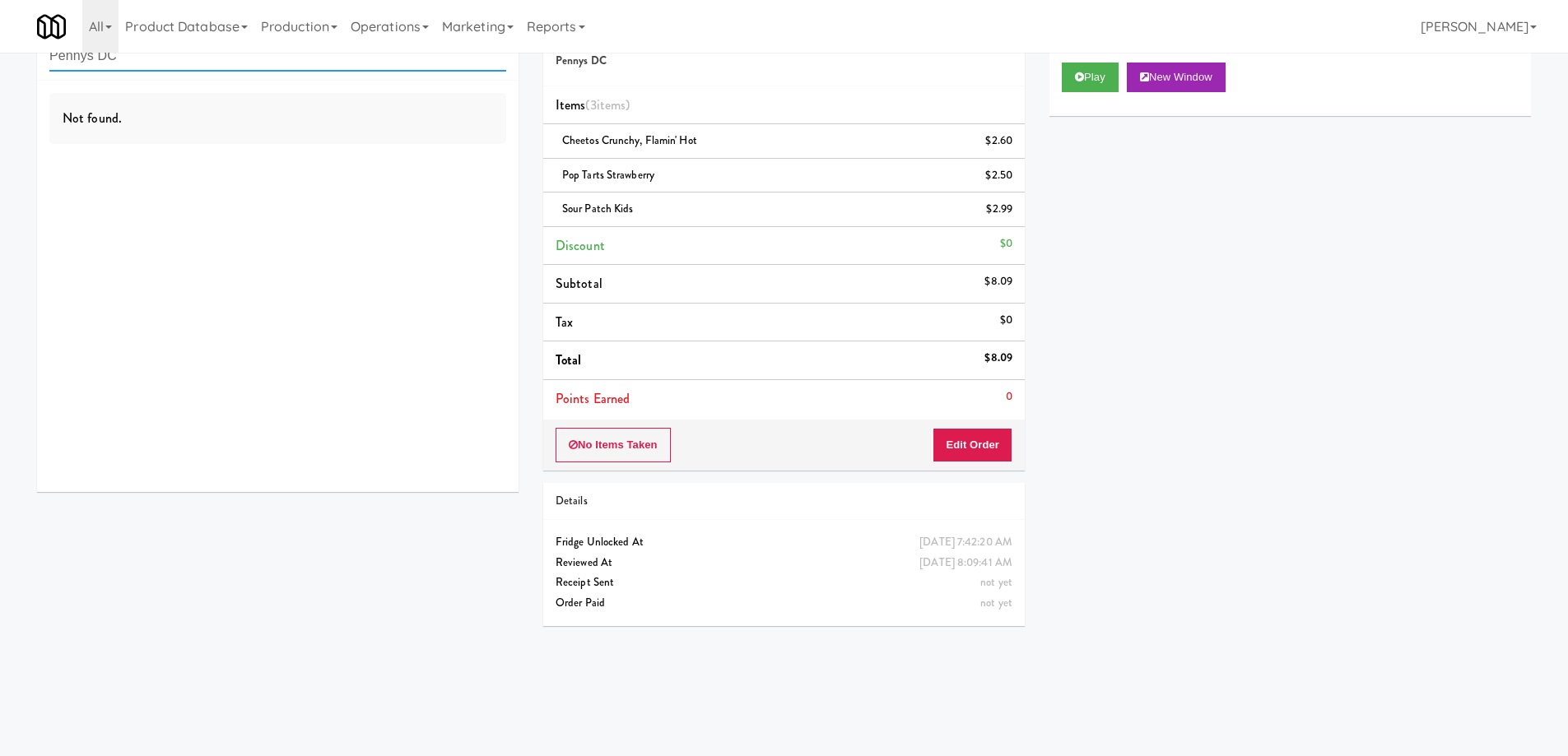
scroll to position [0, 0]
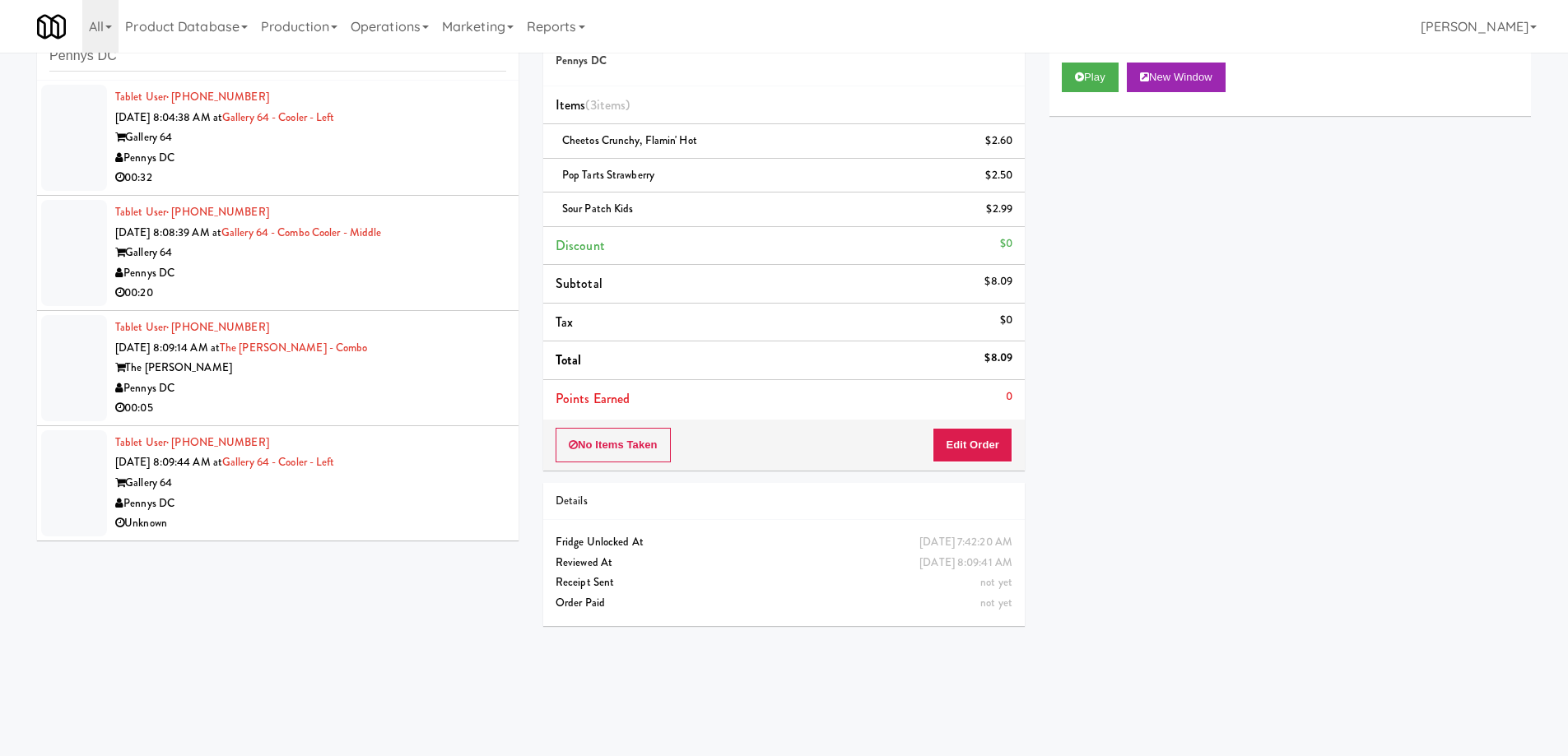
click at [350, 144] on div "Gallery 64" at bounding box center [310, 137] width 391 height 21
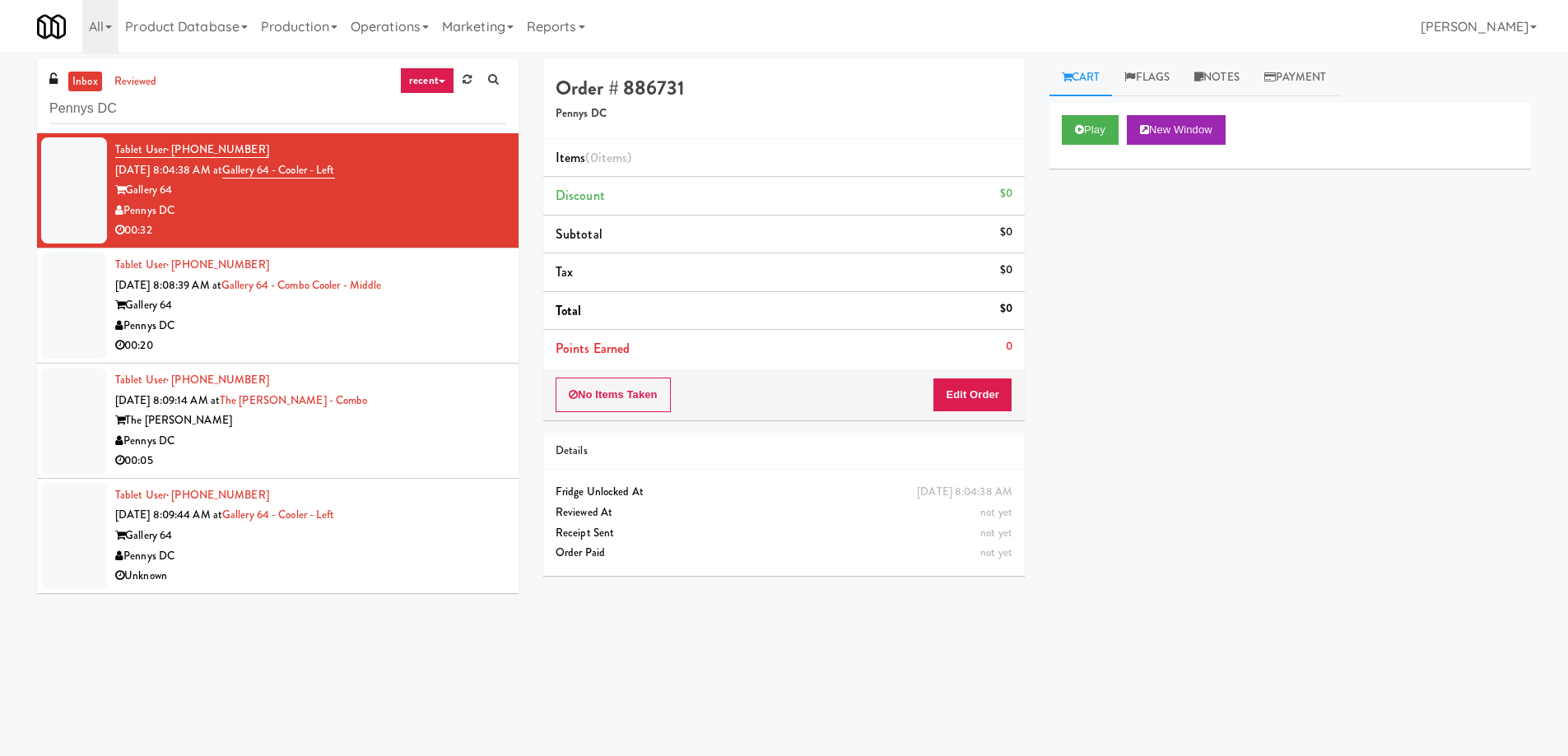
click at [430, 201] on div "Pennys DC" at bounding box center [310, 211] width 391 height 21
click at [1074, 126] on button "Play" at bounding box center [1090, 130] width 57 height 29
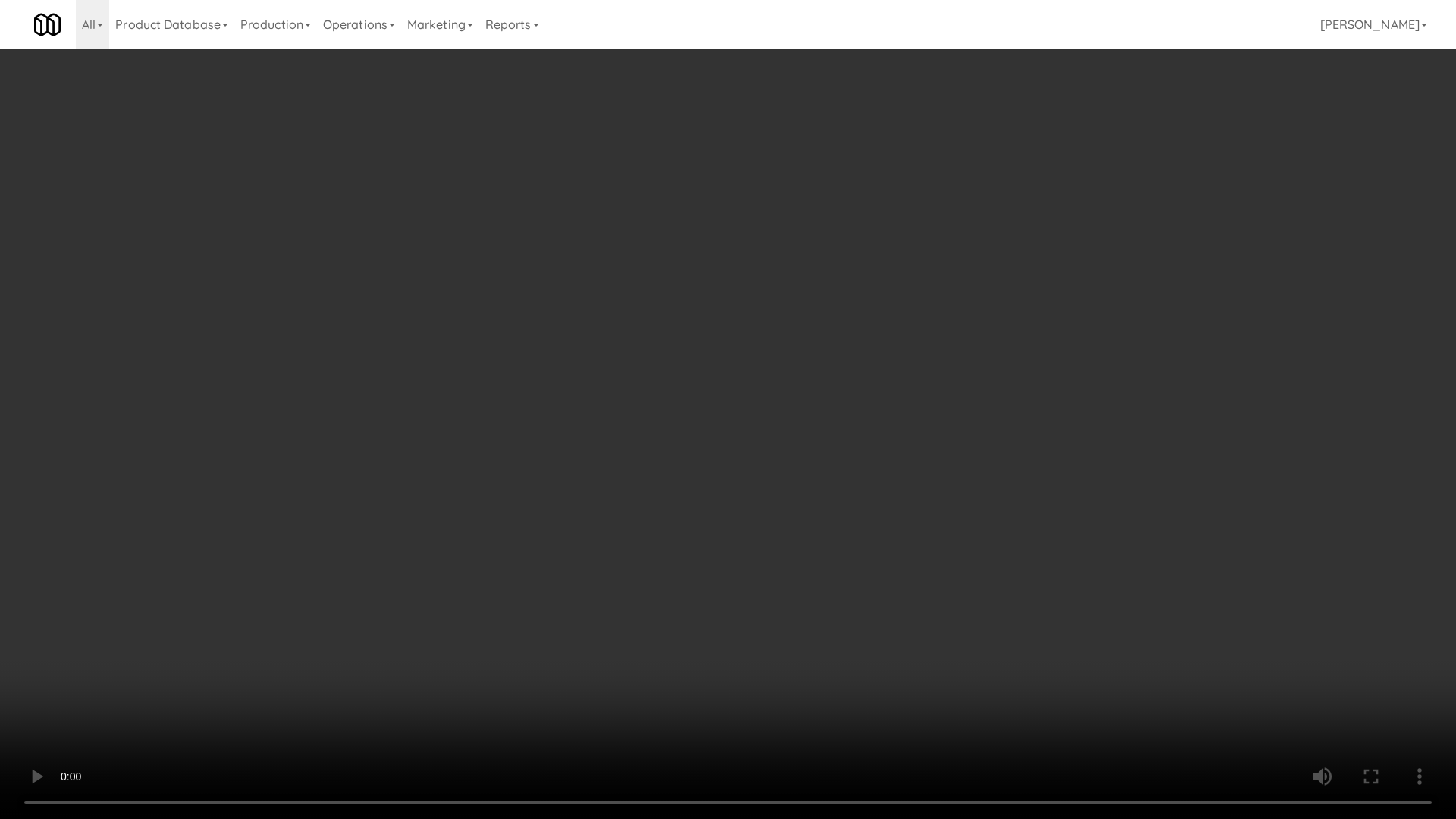
click at [1007, 482] on video at bounding box center [728, 410] width 1456 height 819
click at [882, 436] on video at bounding box center [728, 410] width 1456 height 819
click at [850, 428] on video at bounding box center [728, 410] width 1456 height 819
click at [850, 427] on video at bounding box center [728, 410] width 1456 height 819
click at [1017, 434] on video at bounding box center [728, 410] width 1456 height 819
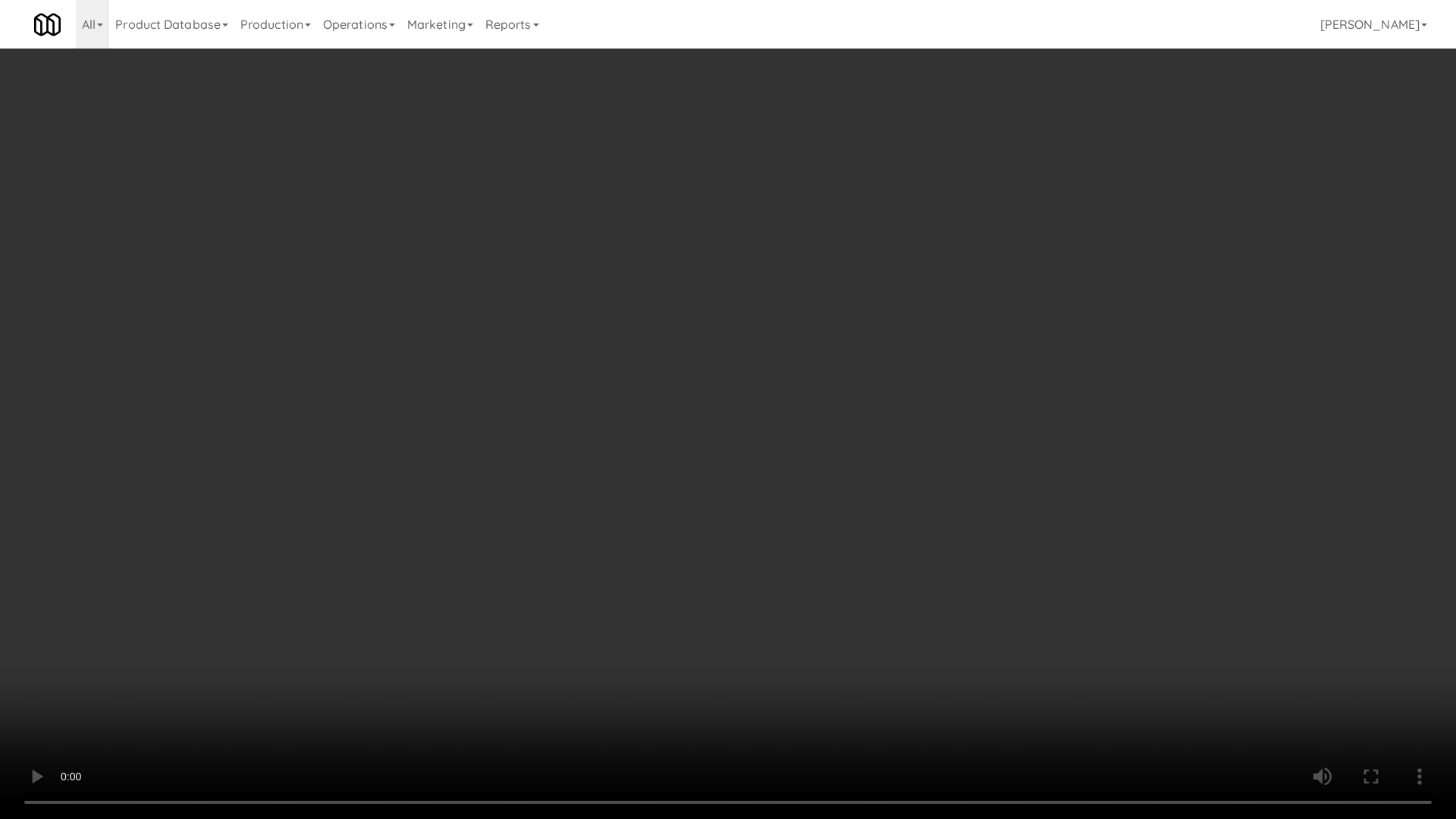
click at [1017, 434] on video at bounding box center [728, 410] width 1456 height 819
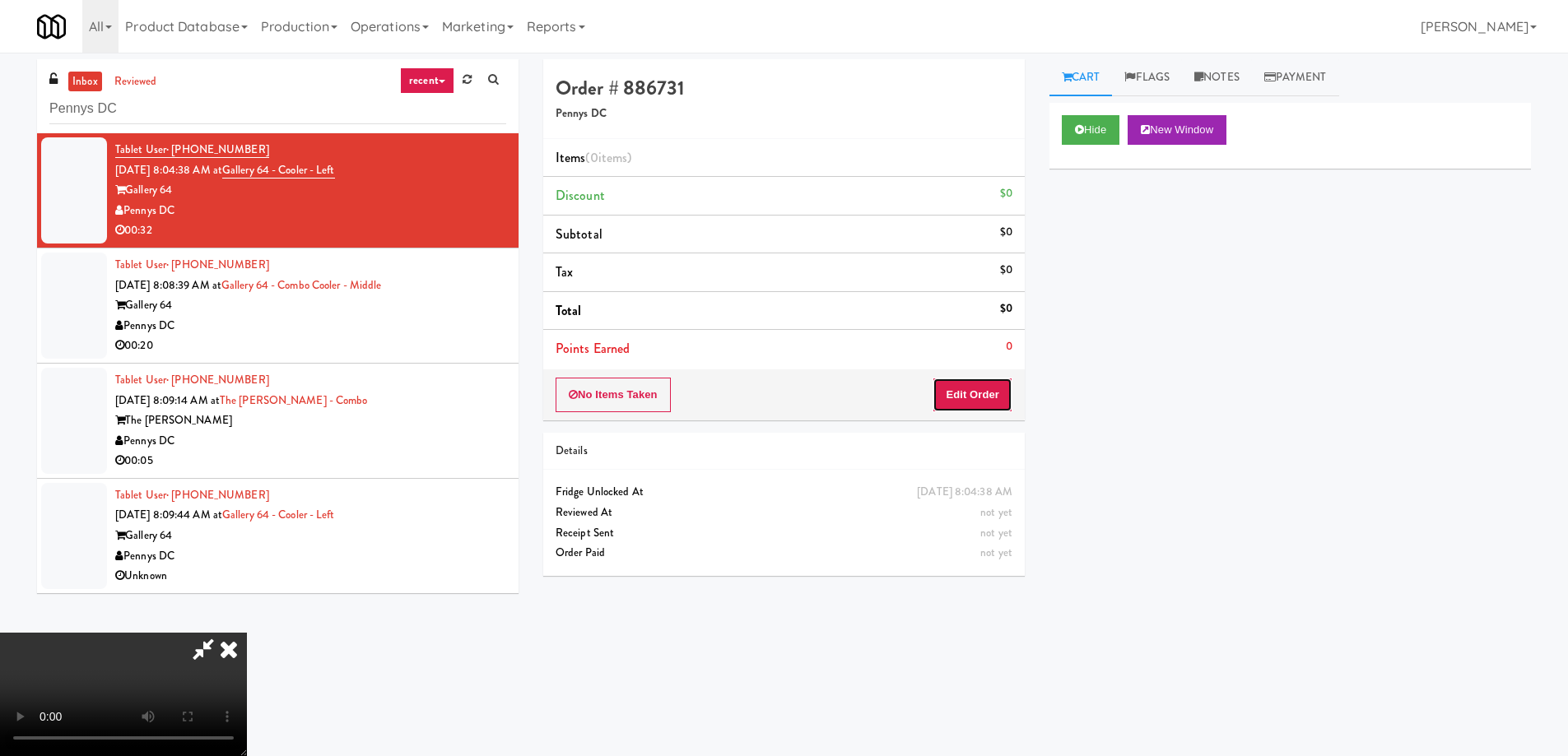
click at [969, 393] on button "Edit Order" at bounding box center [972, 395] width 80 height 34
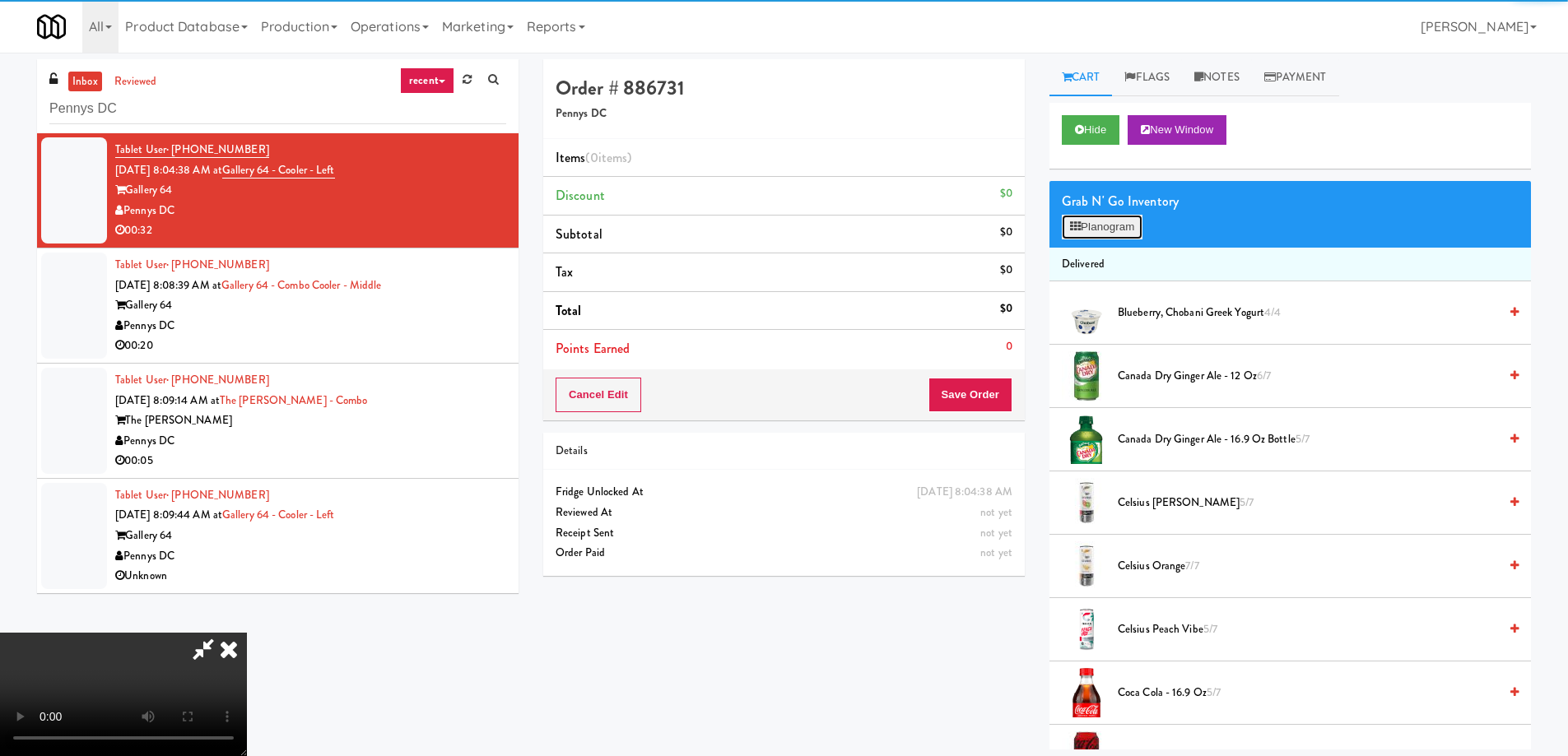
click at [1073, 231] on icon at bounding box center [1075, 227] width 10 height 10
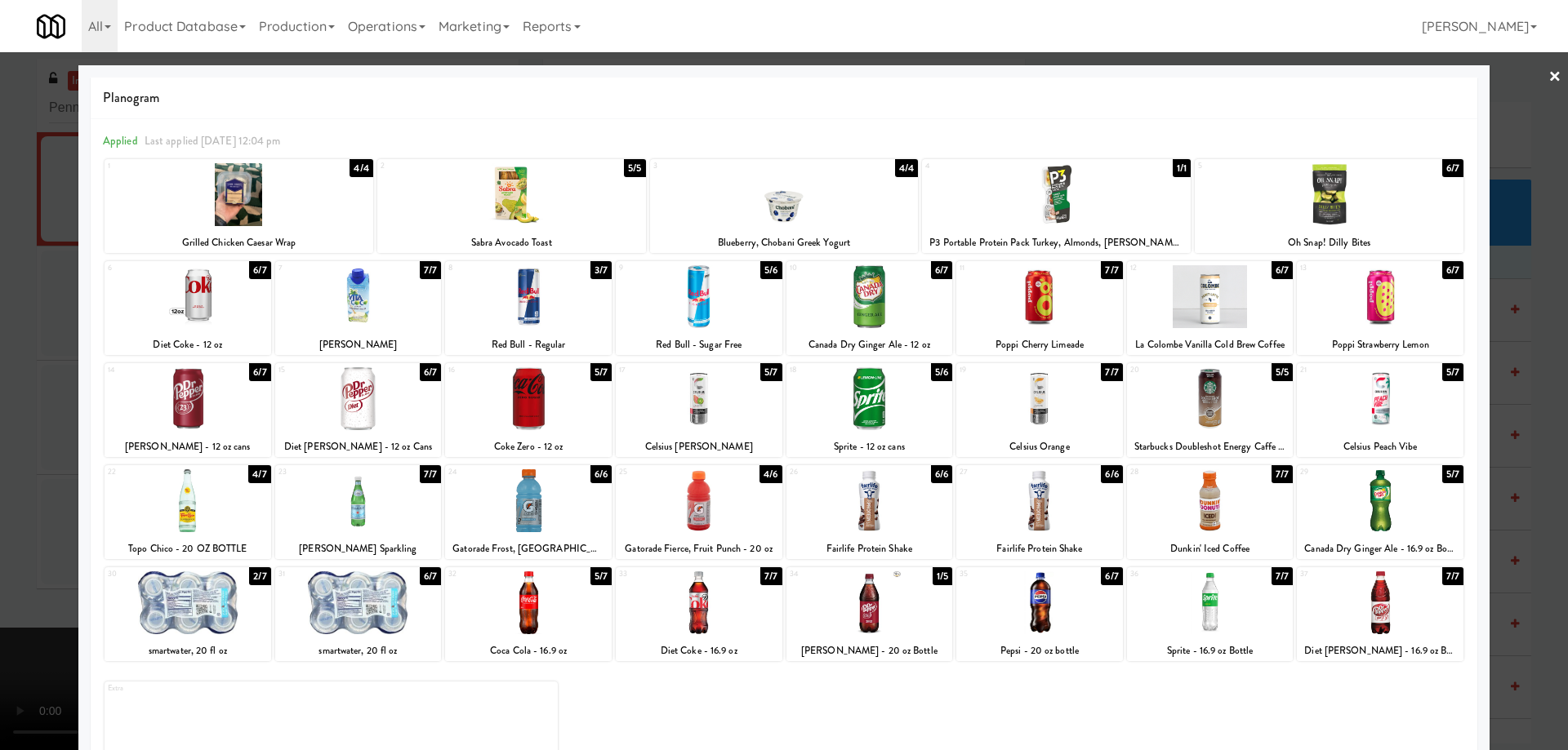
click at [549, 609] on div at bounding box center [528, 603] width 166 height 63
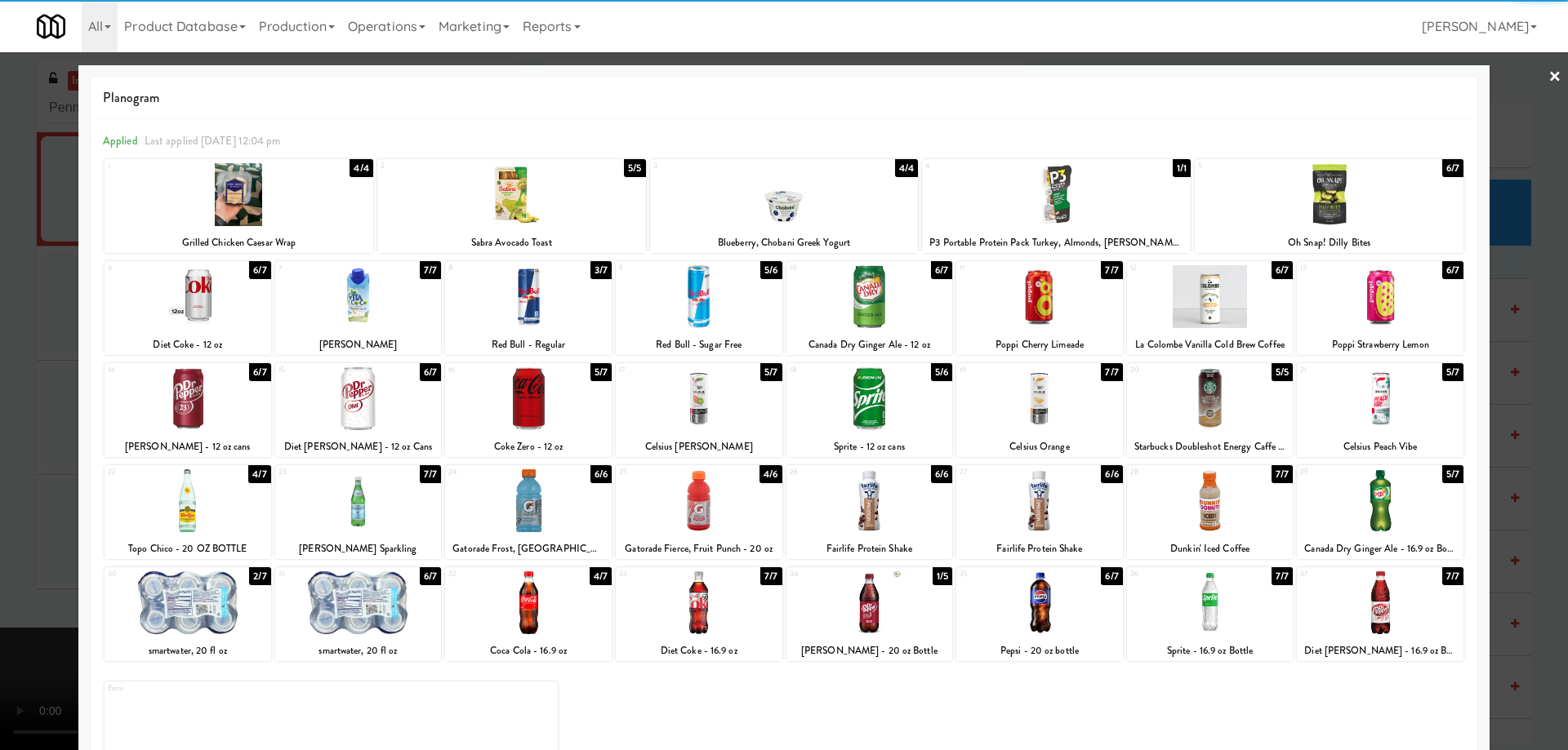
click at [1366, 606] on div at bounding box center [1380, 603] width 166 height 63
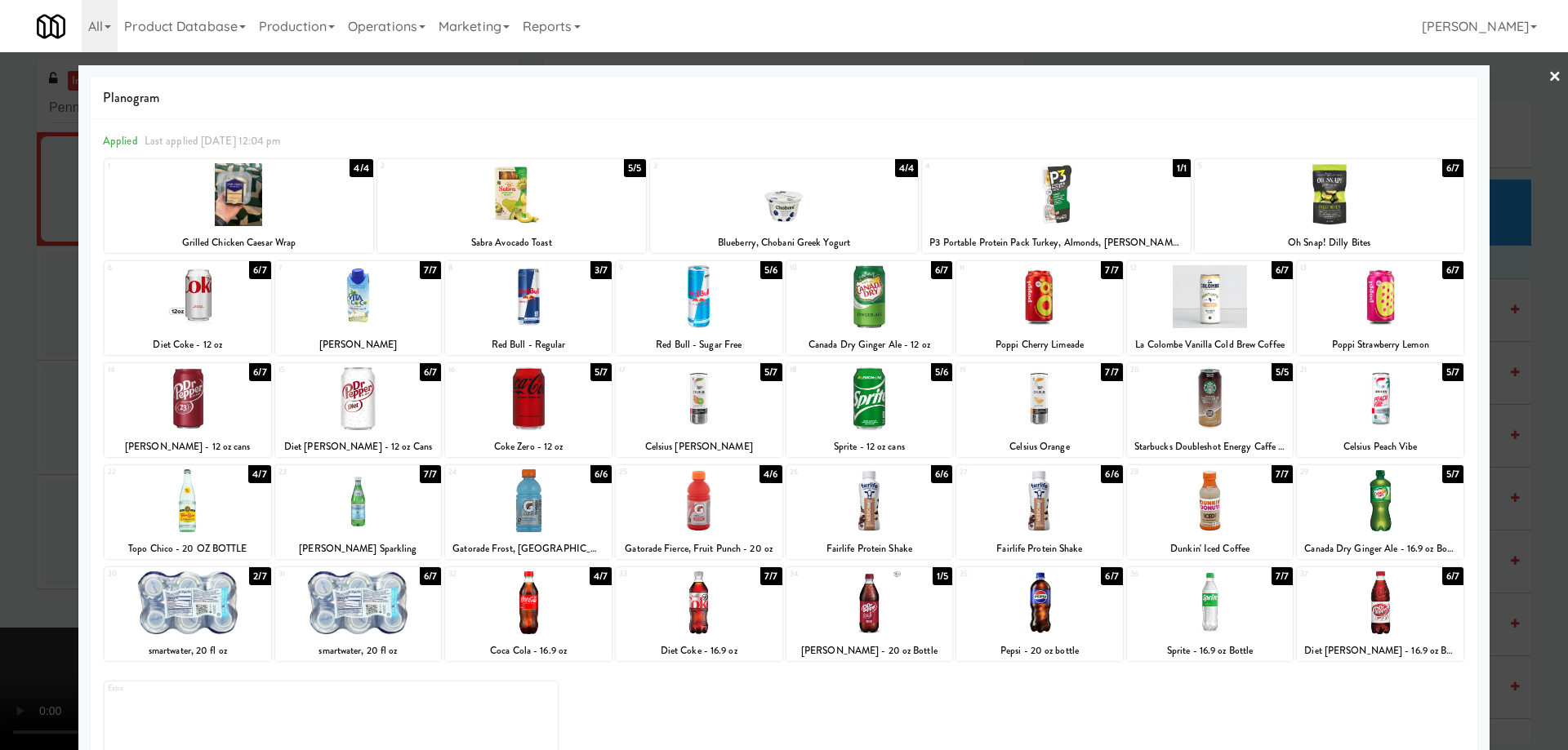
click at [1548, 73] on link "×" at bounding box center [1554, 77] width 13 height 50
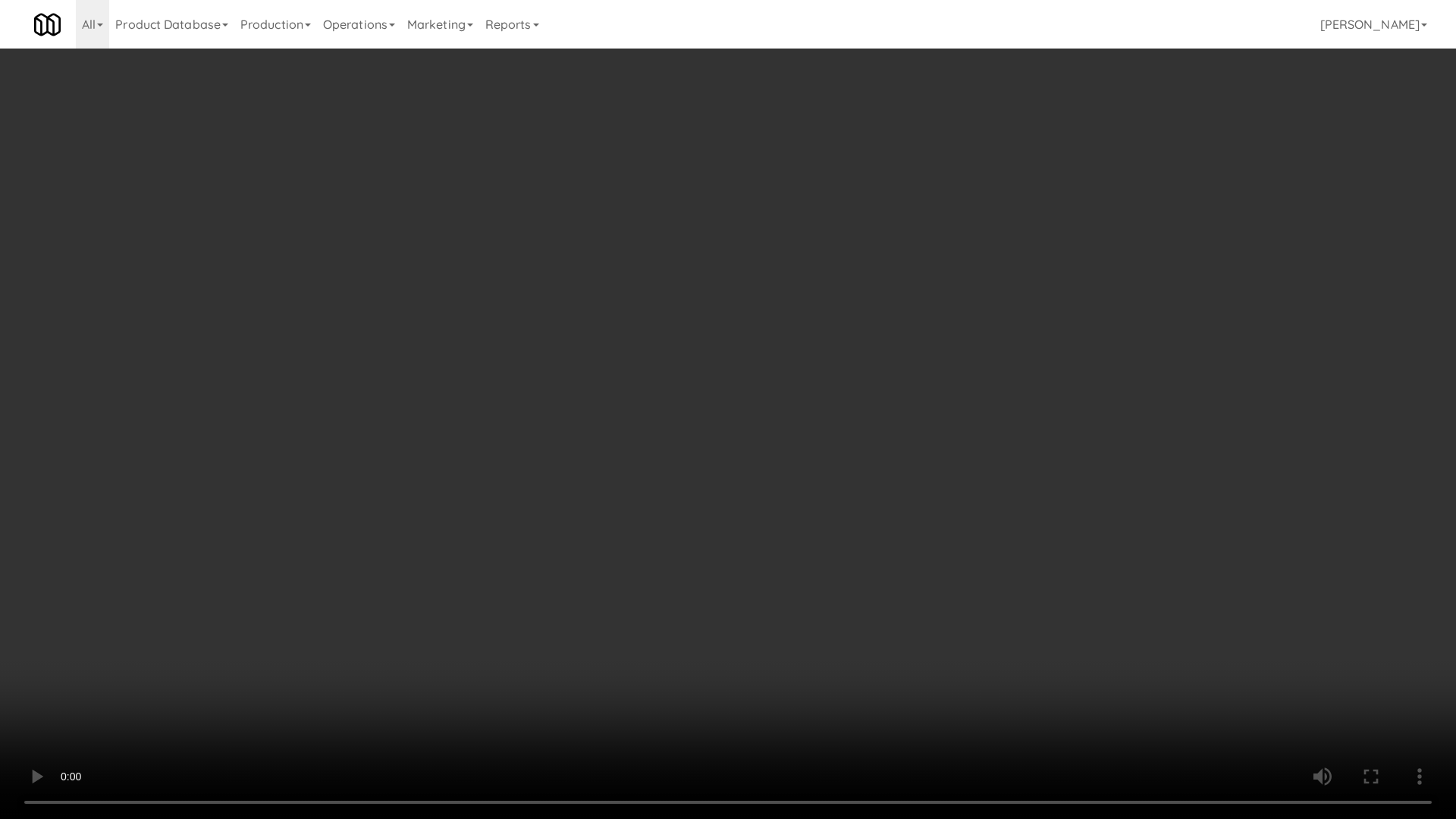
click at [664, 517] on video at bounding box center [728, 410] width 1456 height 819
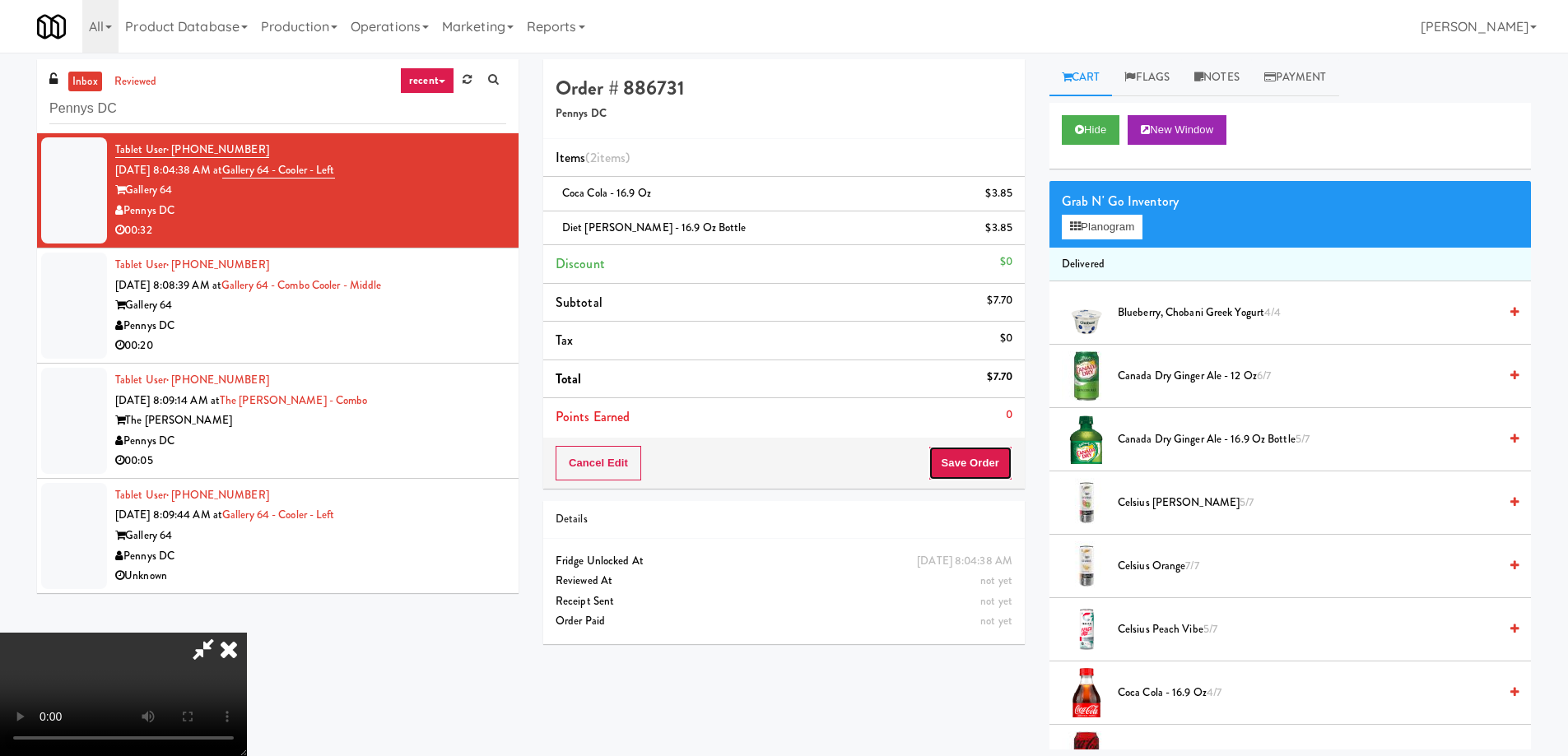
click at [994, 456] on button "Save Order" at bounding box center [971, 463] width 84 height 34
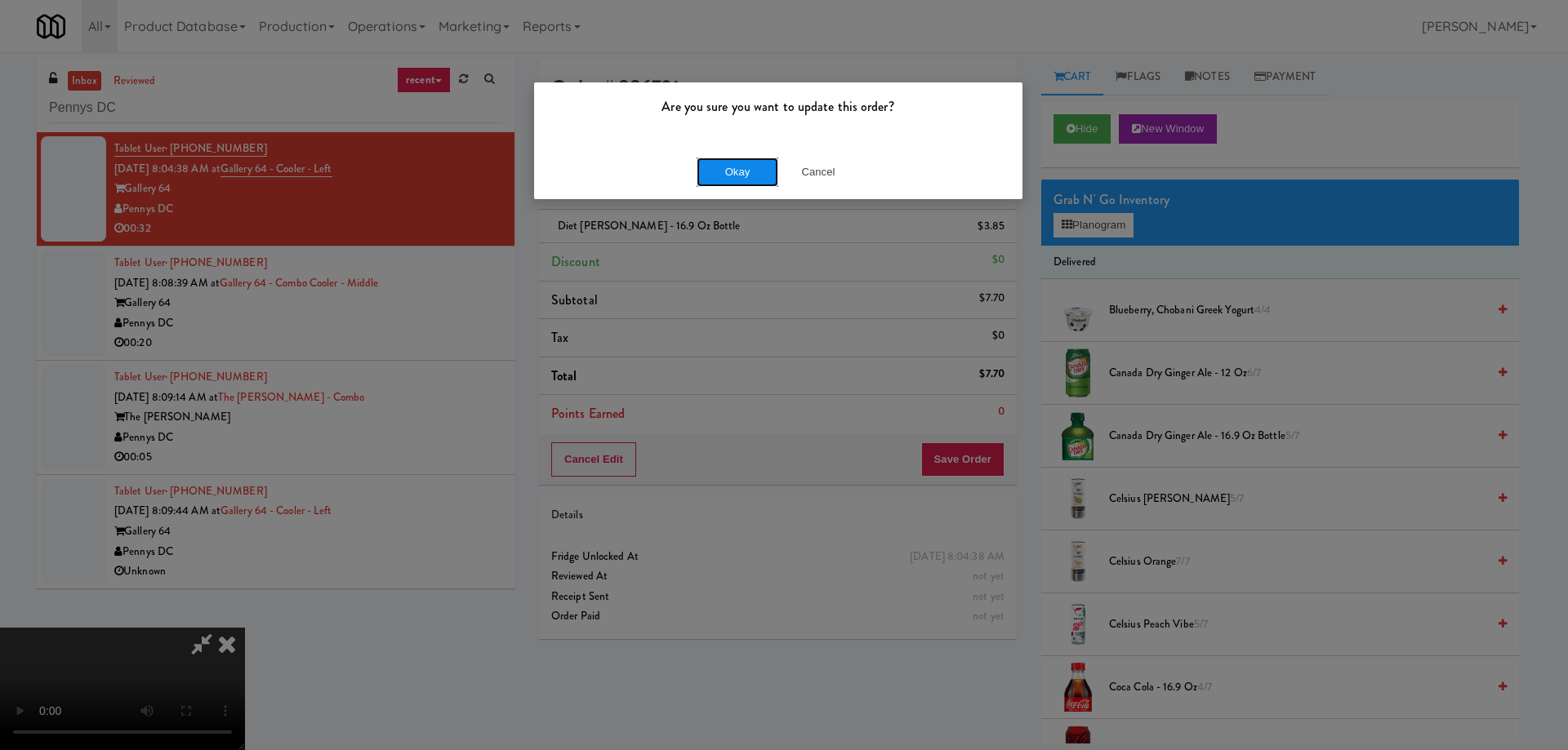
click at [721, 172] on button "Okay" at bounding box center [738, 172] width 82 height 29
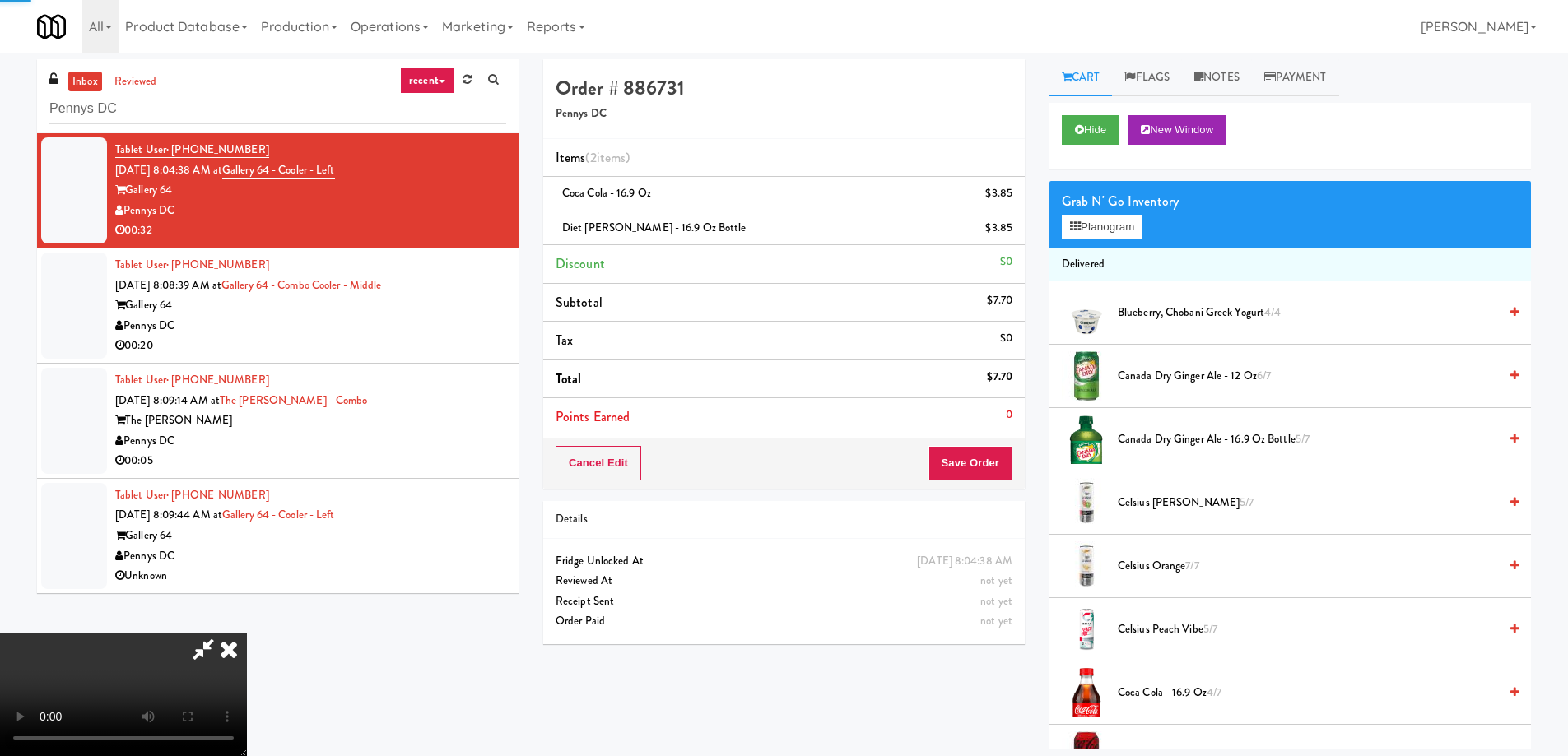
click at [247, 632] on icon at bounding box center [229, 649] width 36 height 33
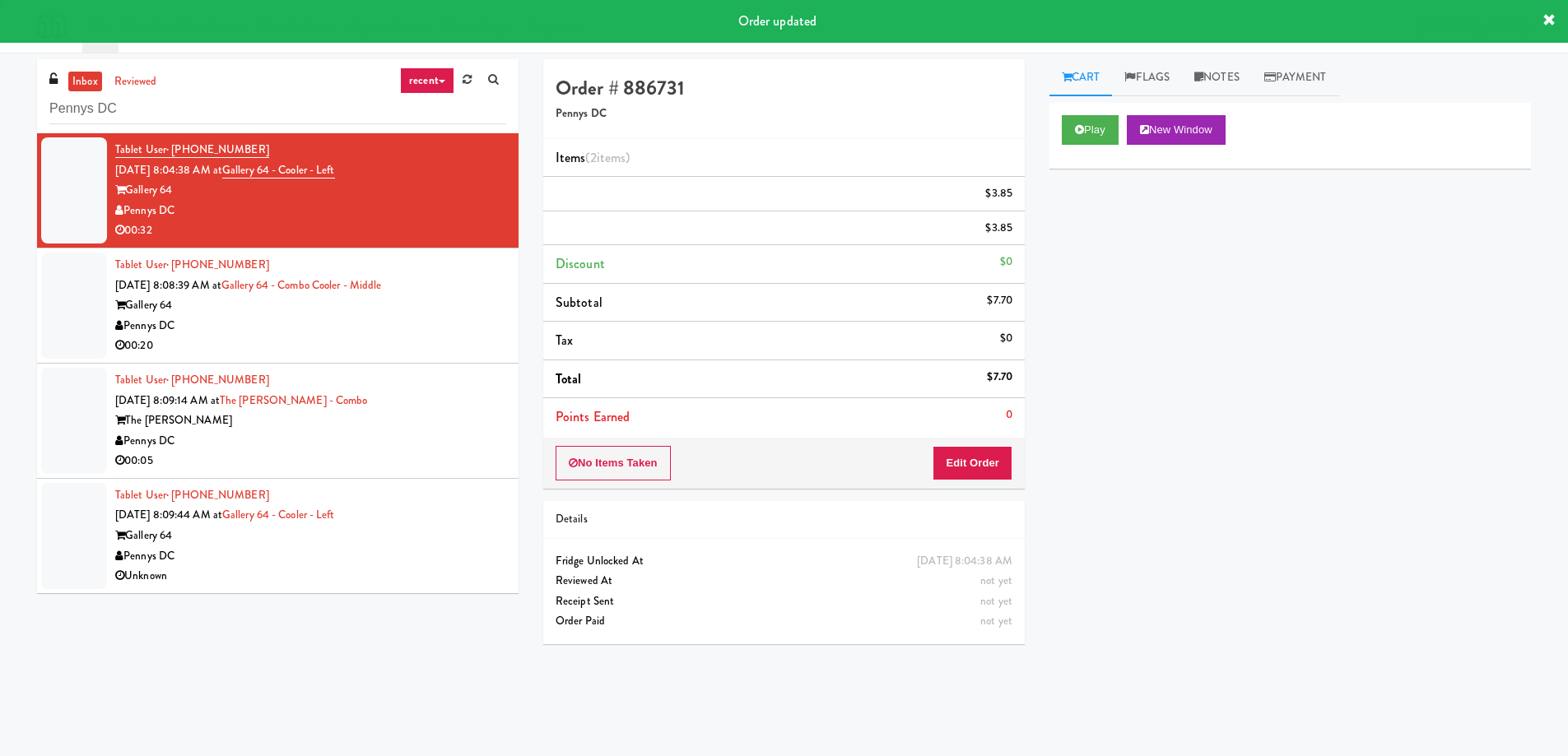
click at [467, 329] on div "Pennys DC" at bounding box center [310, 326] width 391 height 21
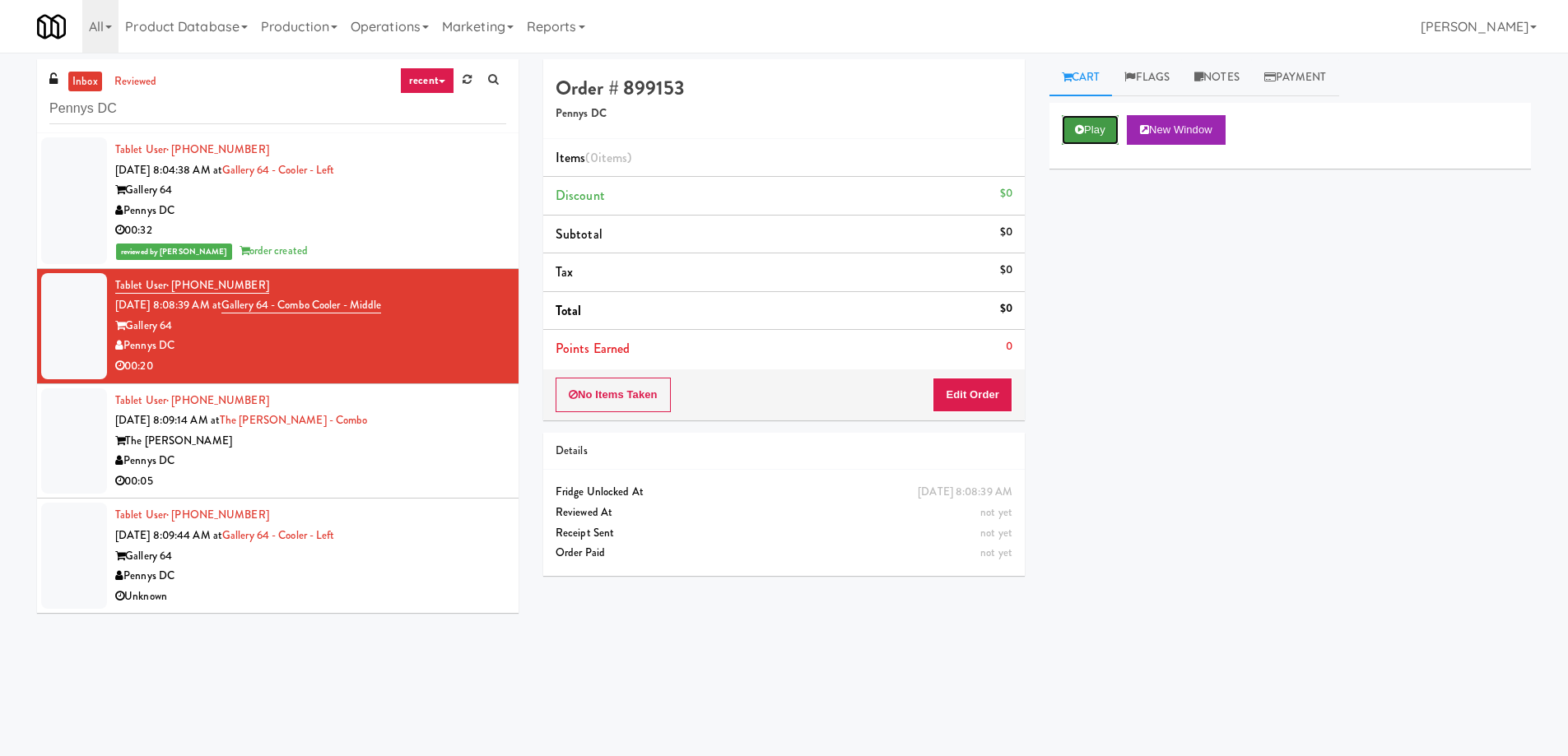
click at [1078, 128] on icon at bounding box center [1080, 130] width 9 height 10
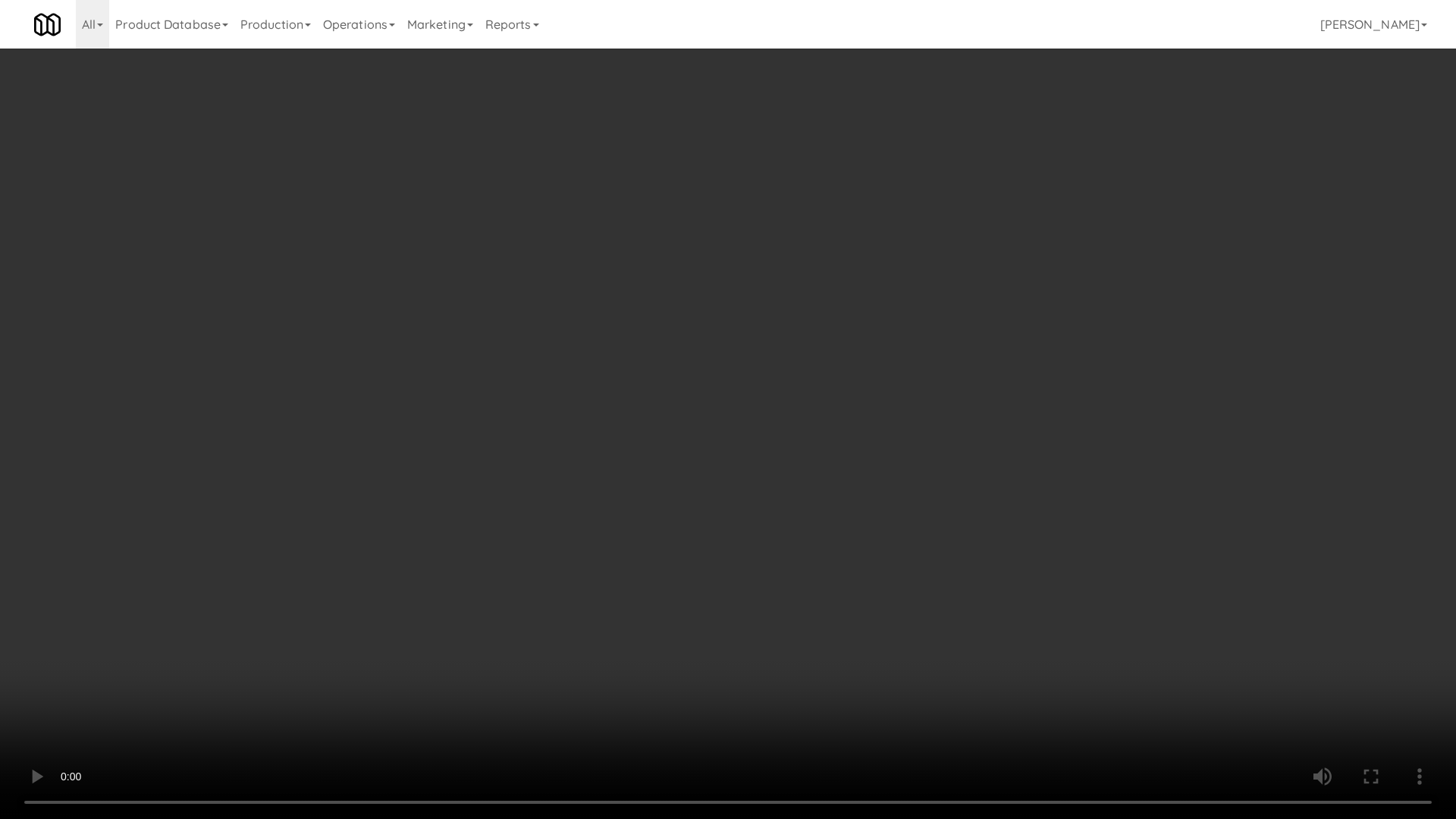
click at [934, 574] on video at bounding box center [728, 410] width 1456 height 819
drag, startPoint x: 922, startPoint y: 587, endPoint x: 899, endPoint y: 585, distance: 23.1
click at [922, 586] on video at bounding box center [728, 410] width 1456 height 819
click at [761, 524] on video at bounding box center [728, 410] width 1456 height 819
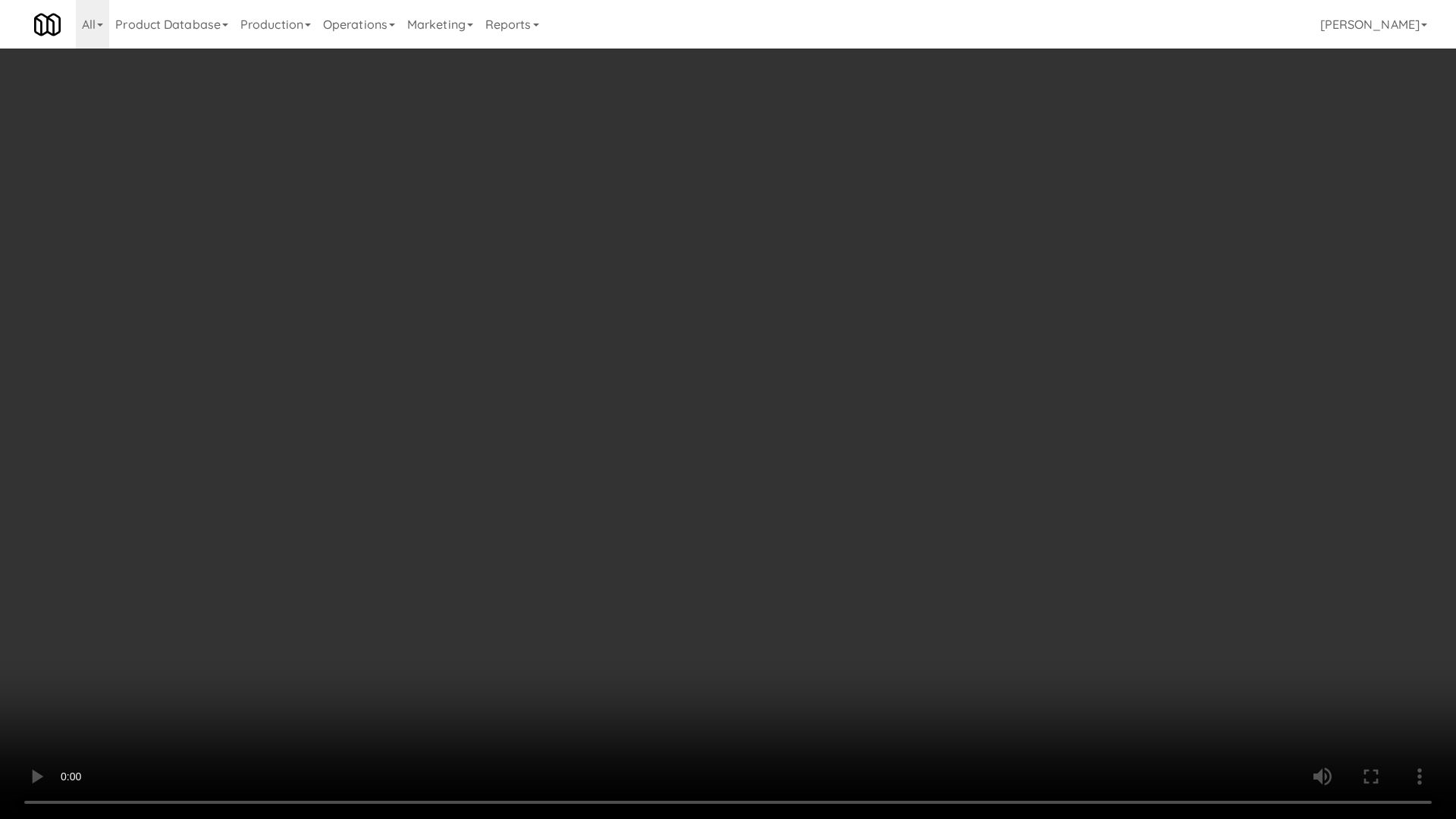
click at [761, 524] on video at bounding box center [728, 410] width 1456 height 819
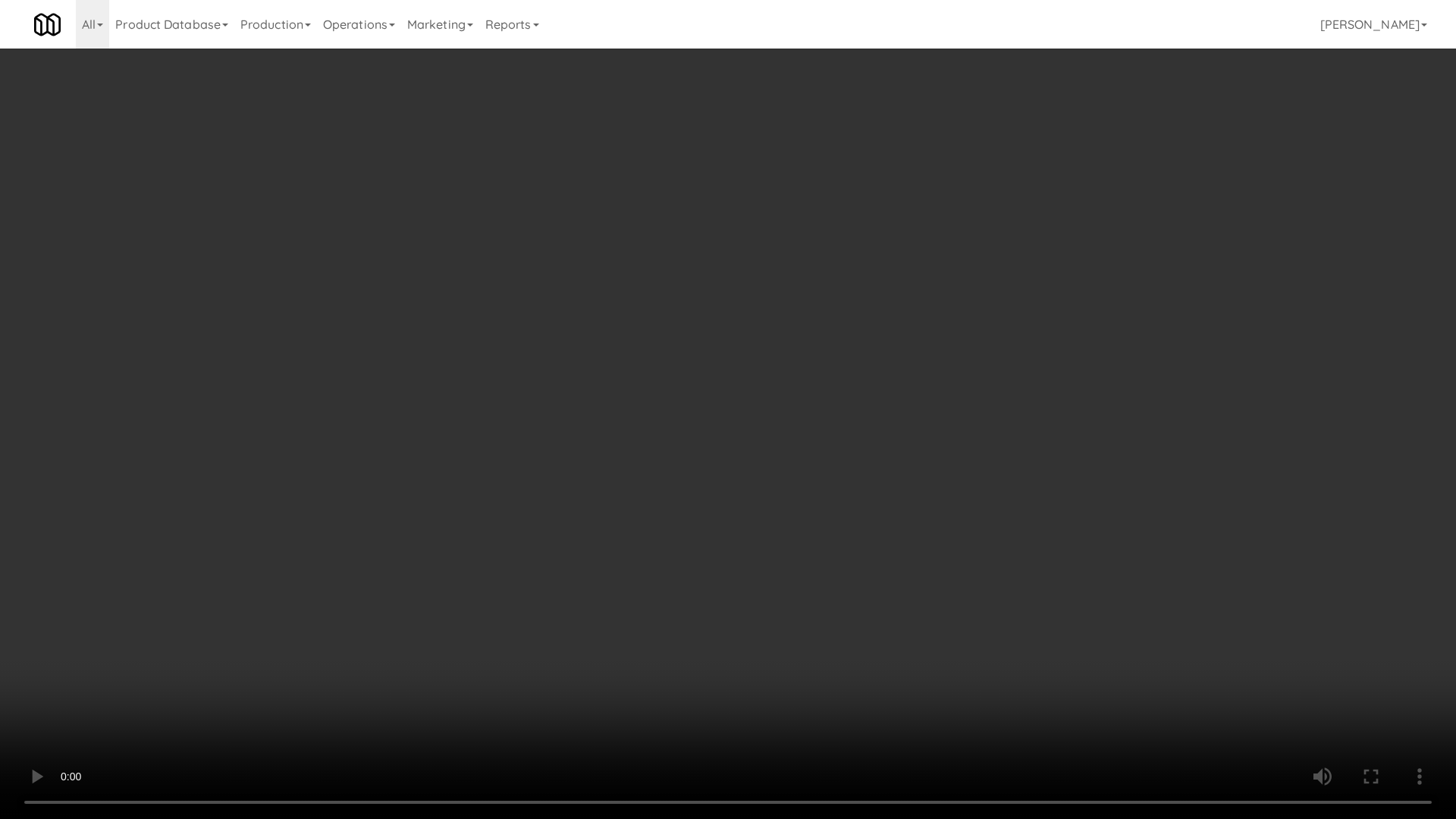
click at [761, 524] on video at bounding box center [728, 410] width 1456 height 819
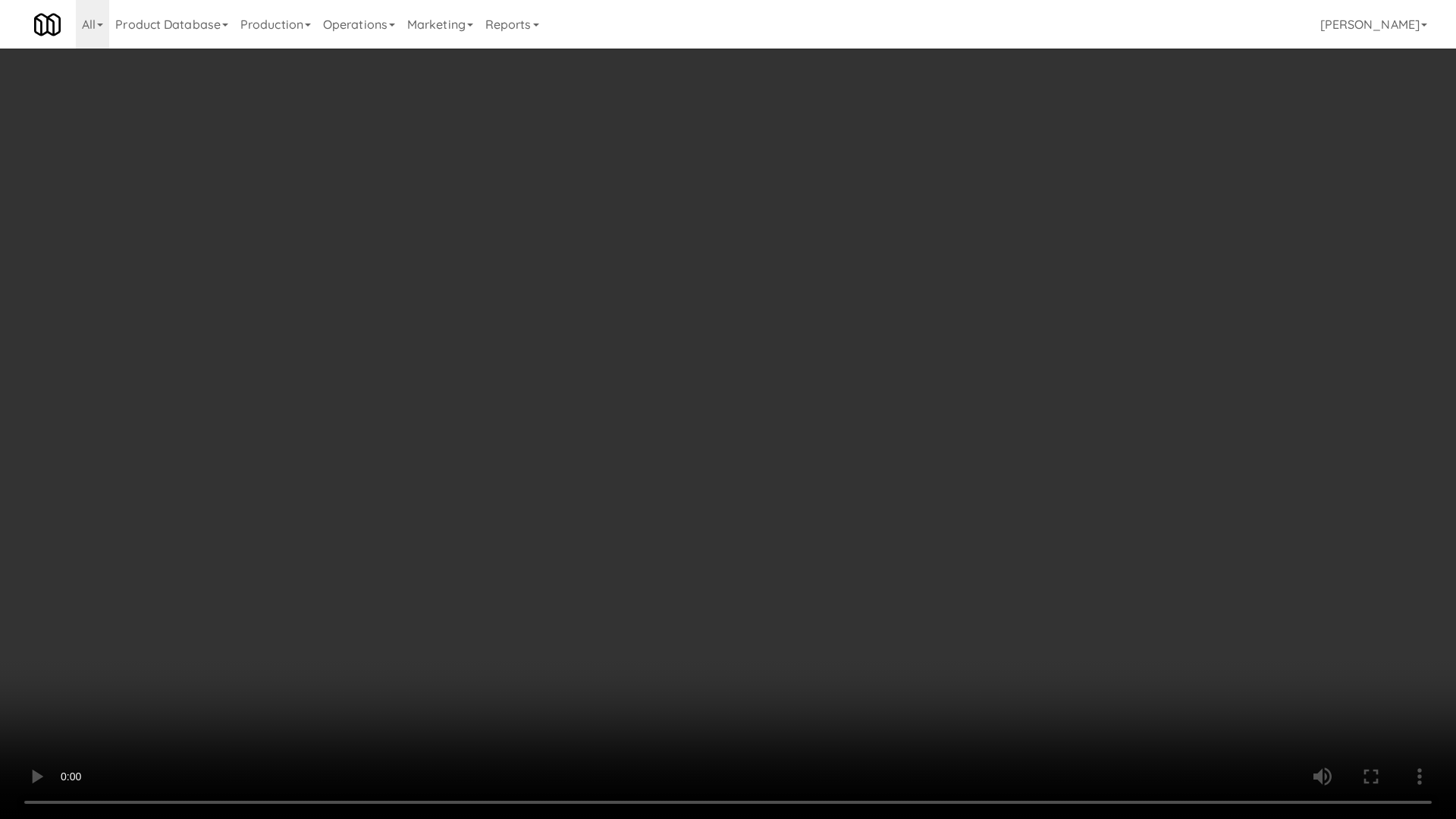
click at [761, 524] on video at bounding box center [728, 410] width 1456 height 819
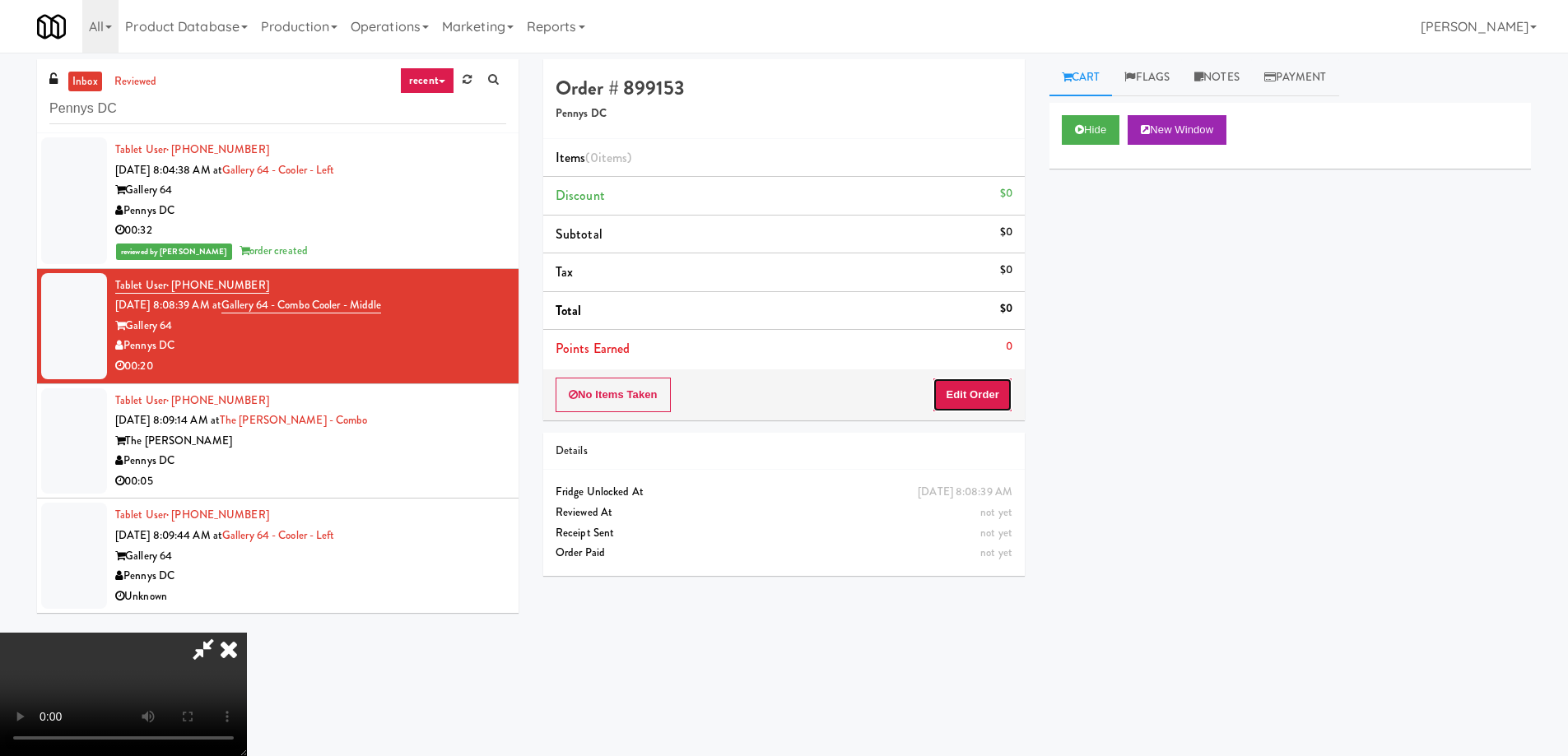
click at [968, 396] on button "Edit Order" at bounding box center [972, 395] width 80 height 34
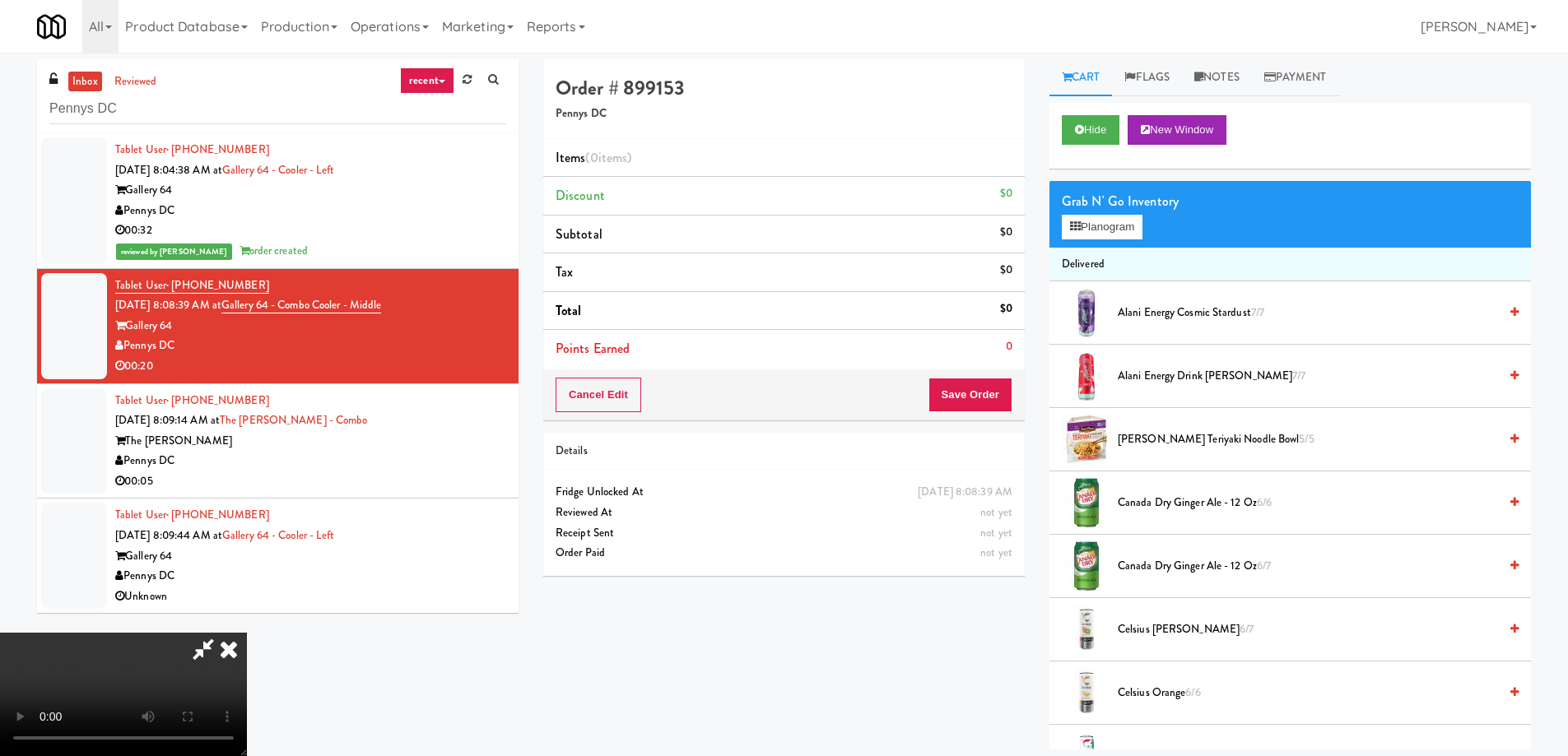
scroll to position [1492, 0]
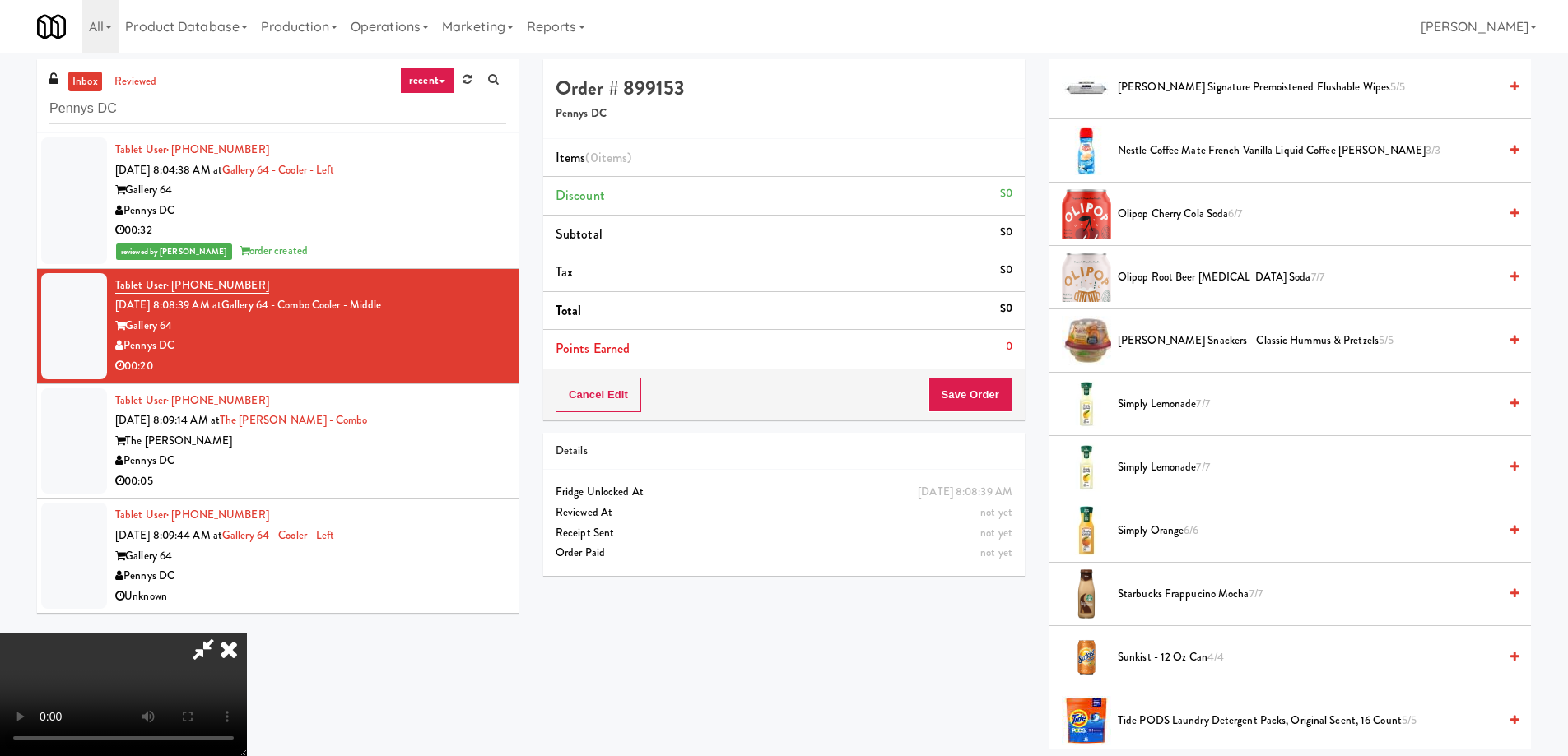
click at [1151, 528] on span "Simply Orange 6/6" at bounding box center [1308, 531] width 380 height 21
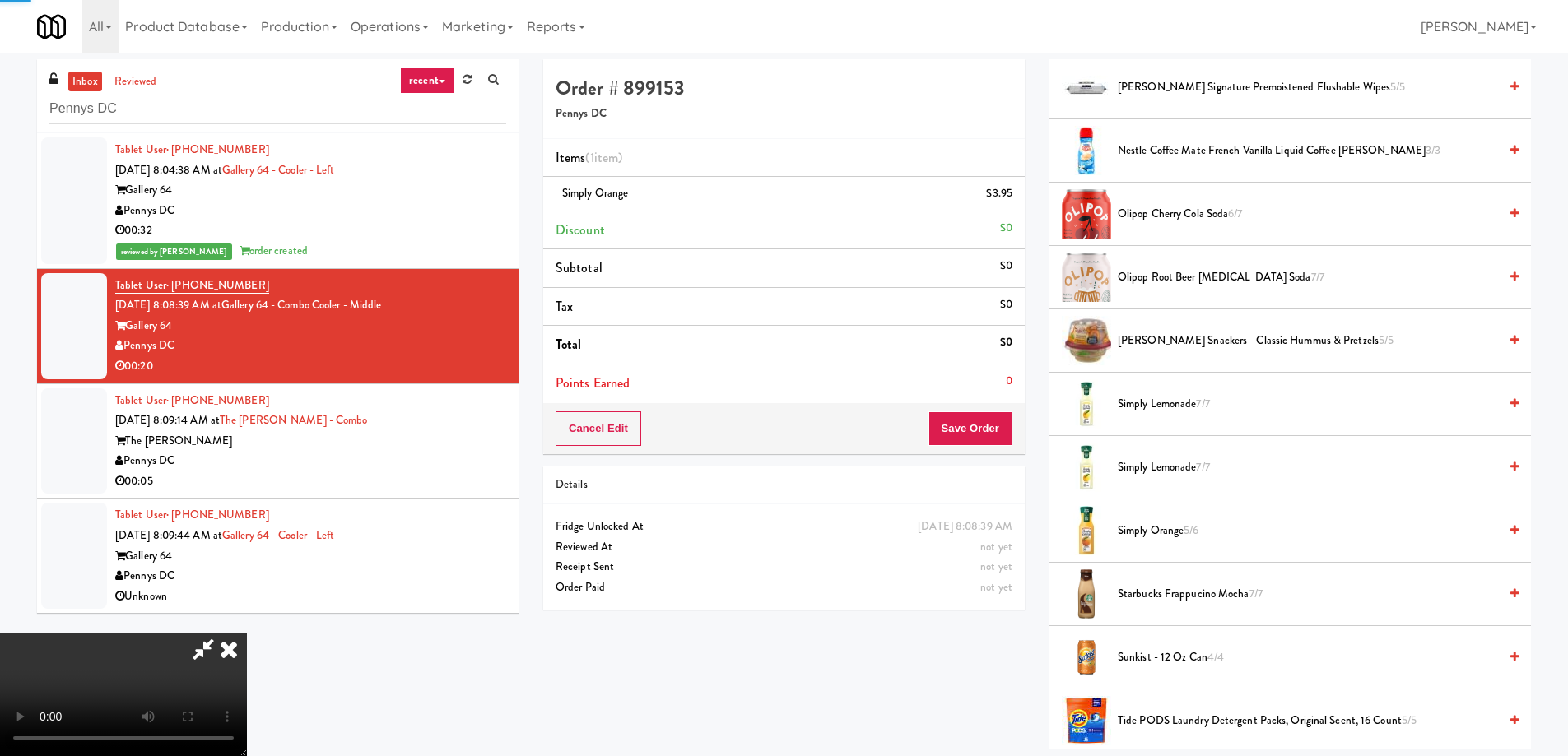
click at [1174, 528] on span "Simply Orange 5/6" at bounding box center [1308, 531] width 380 height 21
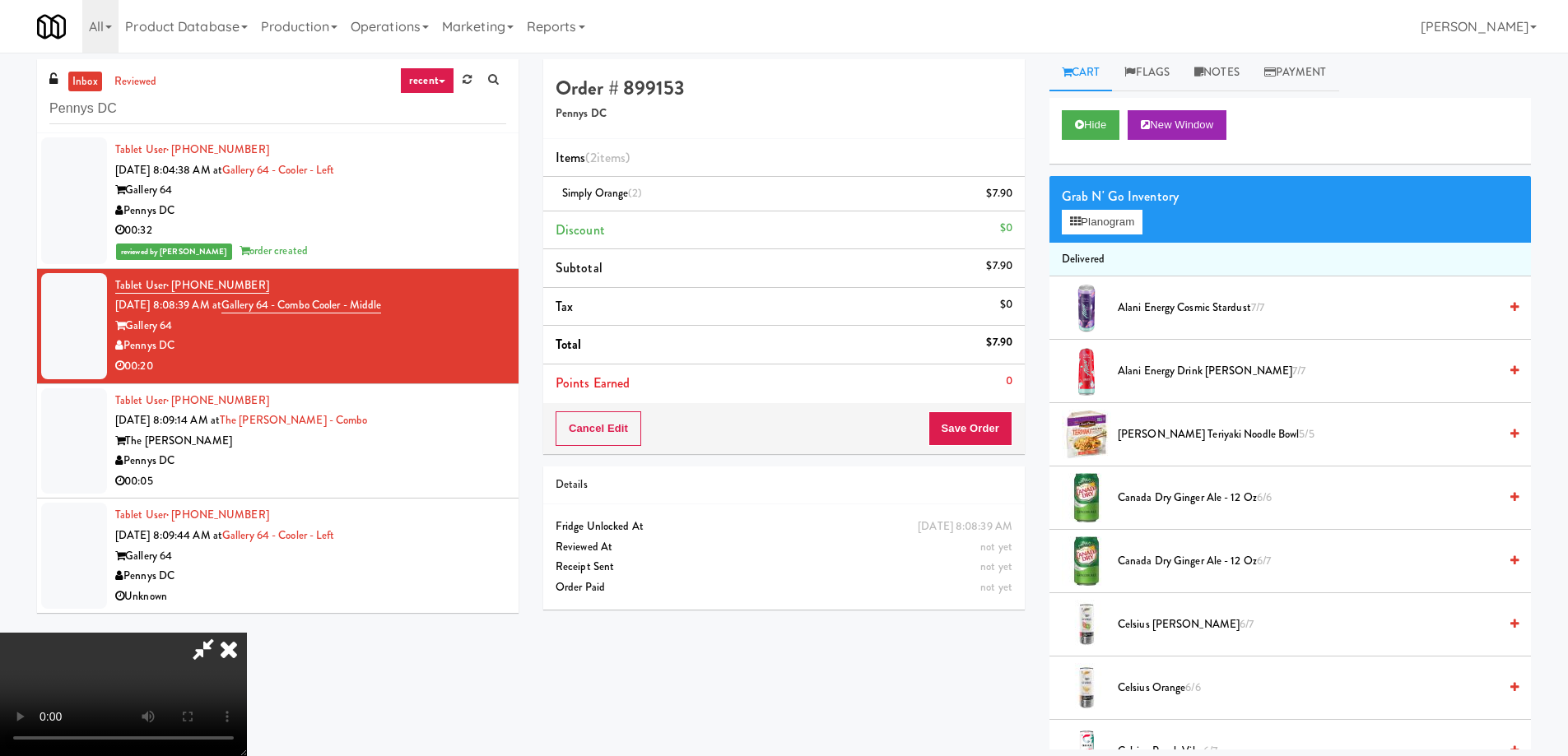
scroll to position [0, 0]
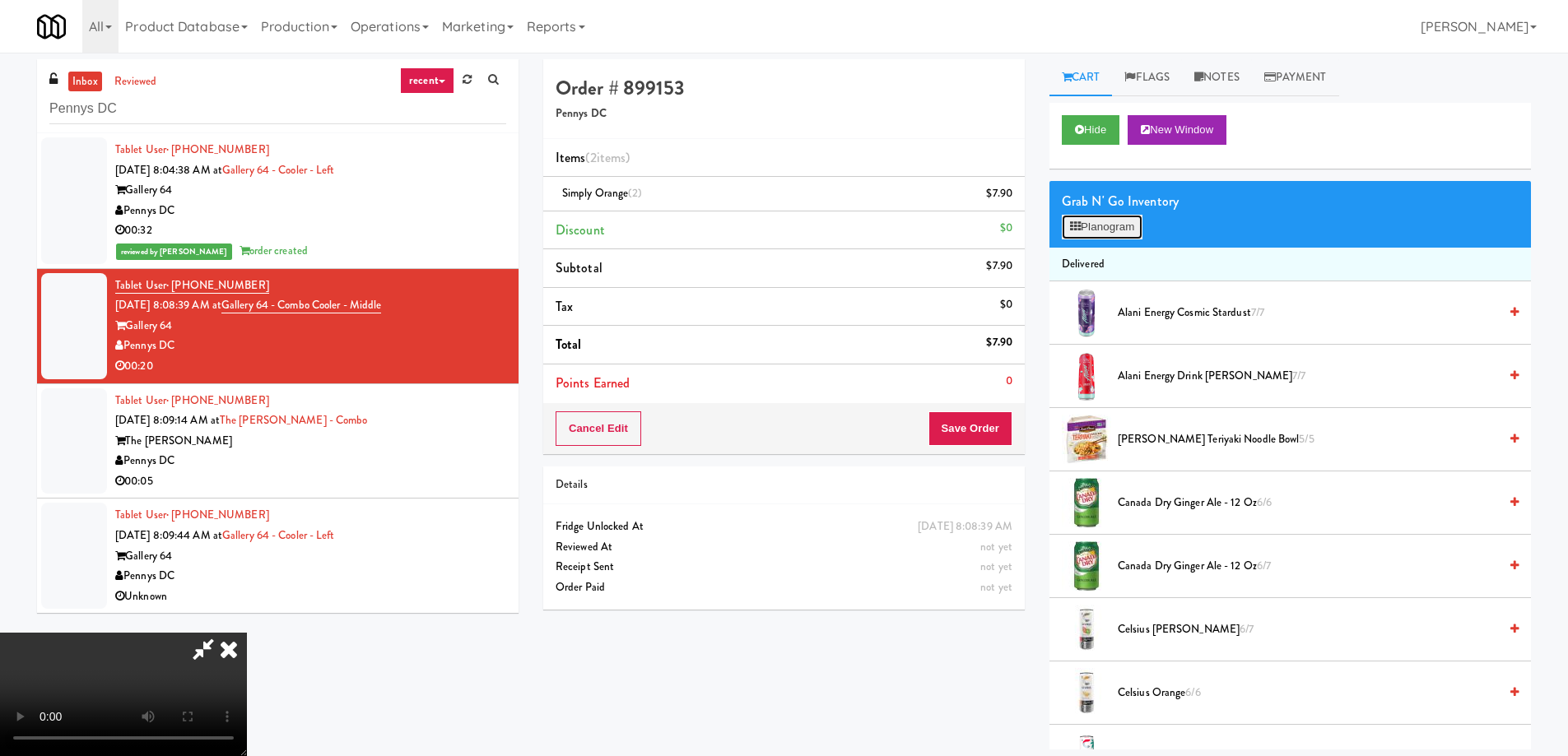
click at [1111, 230] on button "Planogram" at bounding box center [1102, 227] width 81 height 25
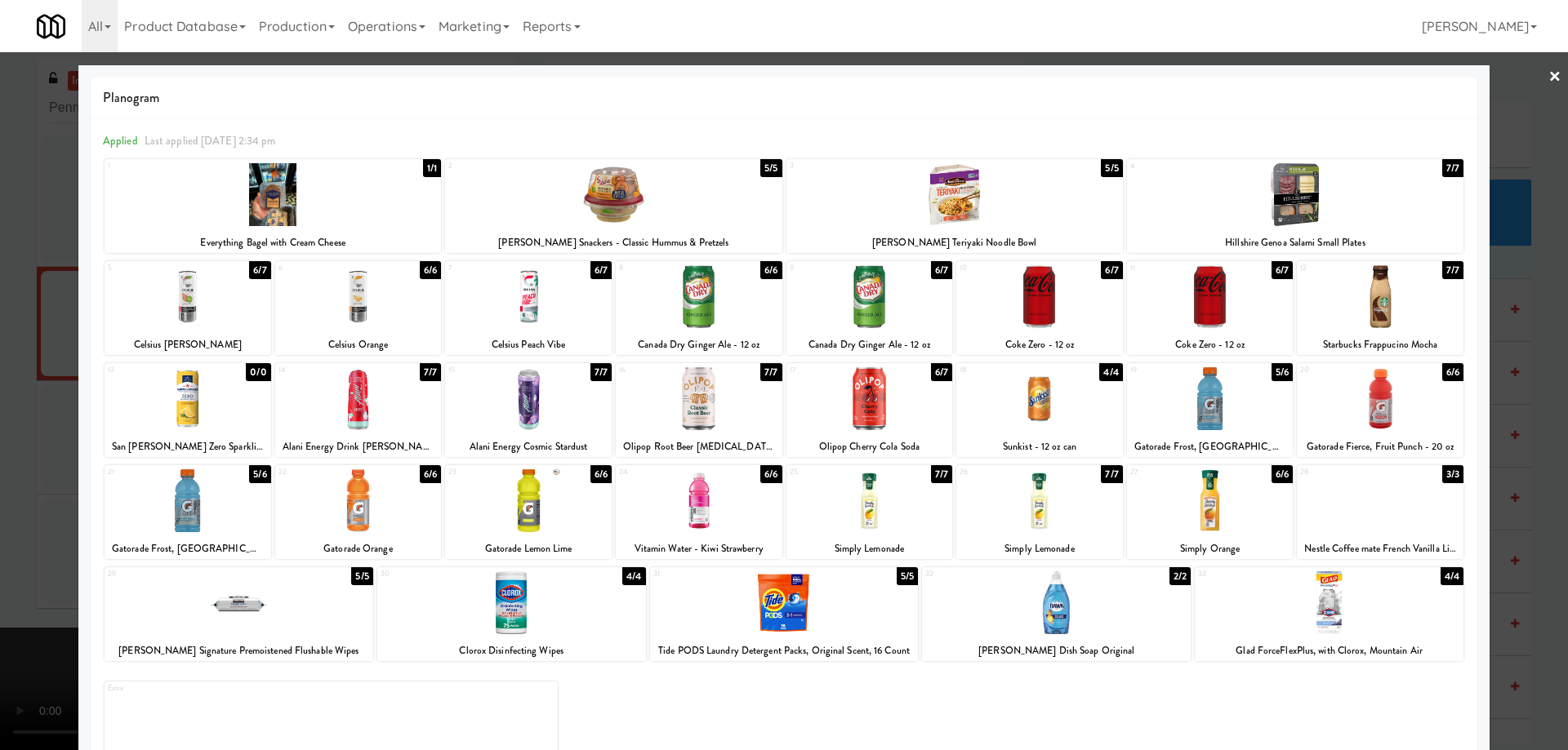
click at [255, 296] on div at bounding box center [188, 297] width 166 height 63
click at [1548, 72] on link "×" at bounding box center [1554, 77] width 13 height 50
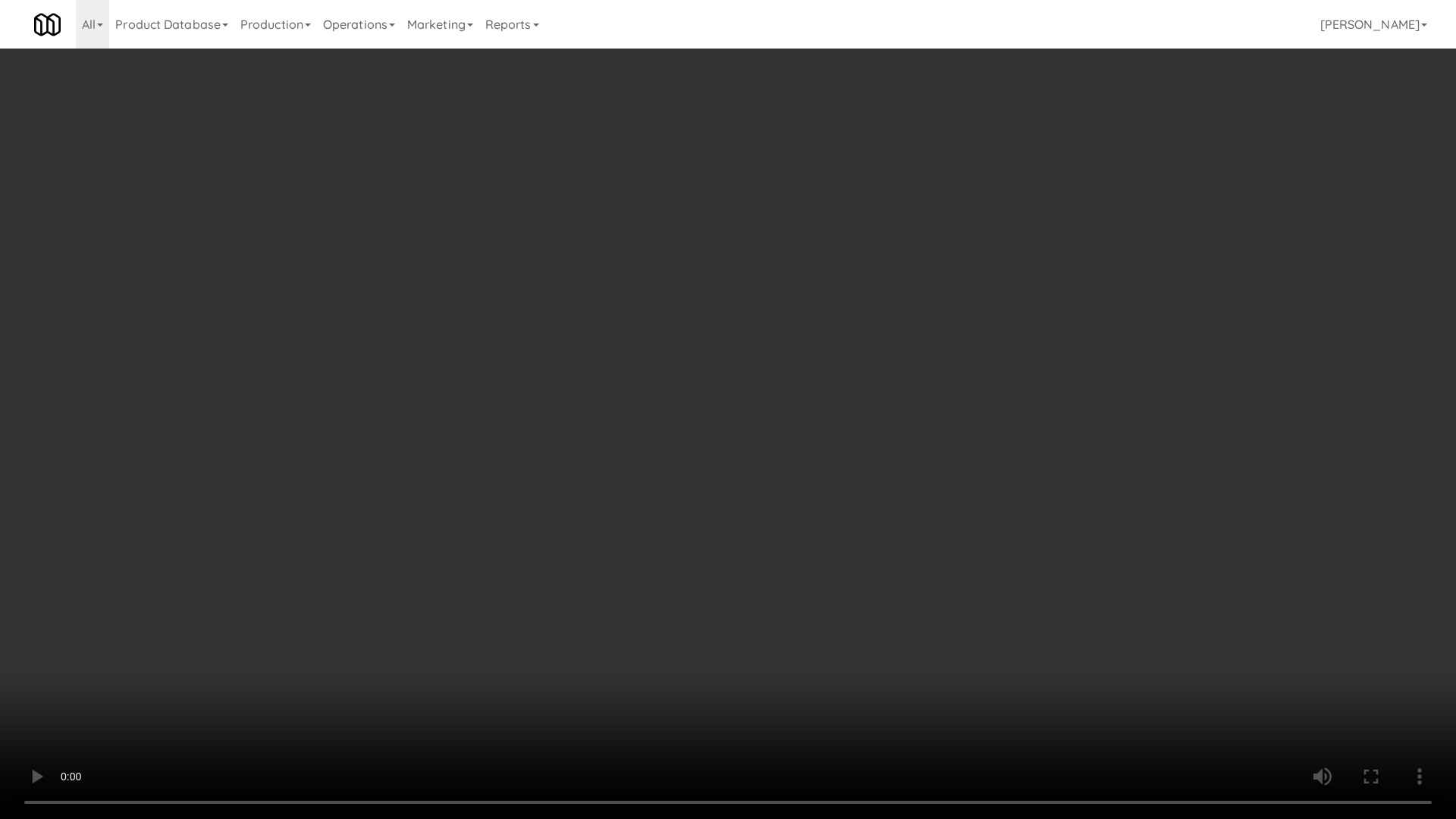
click at [770, 474] on video at bounding box center [728, 410] width 1456 height 819
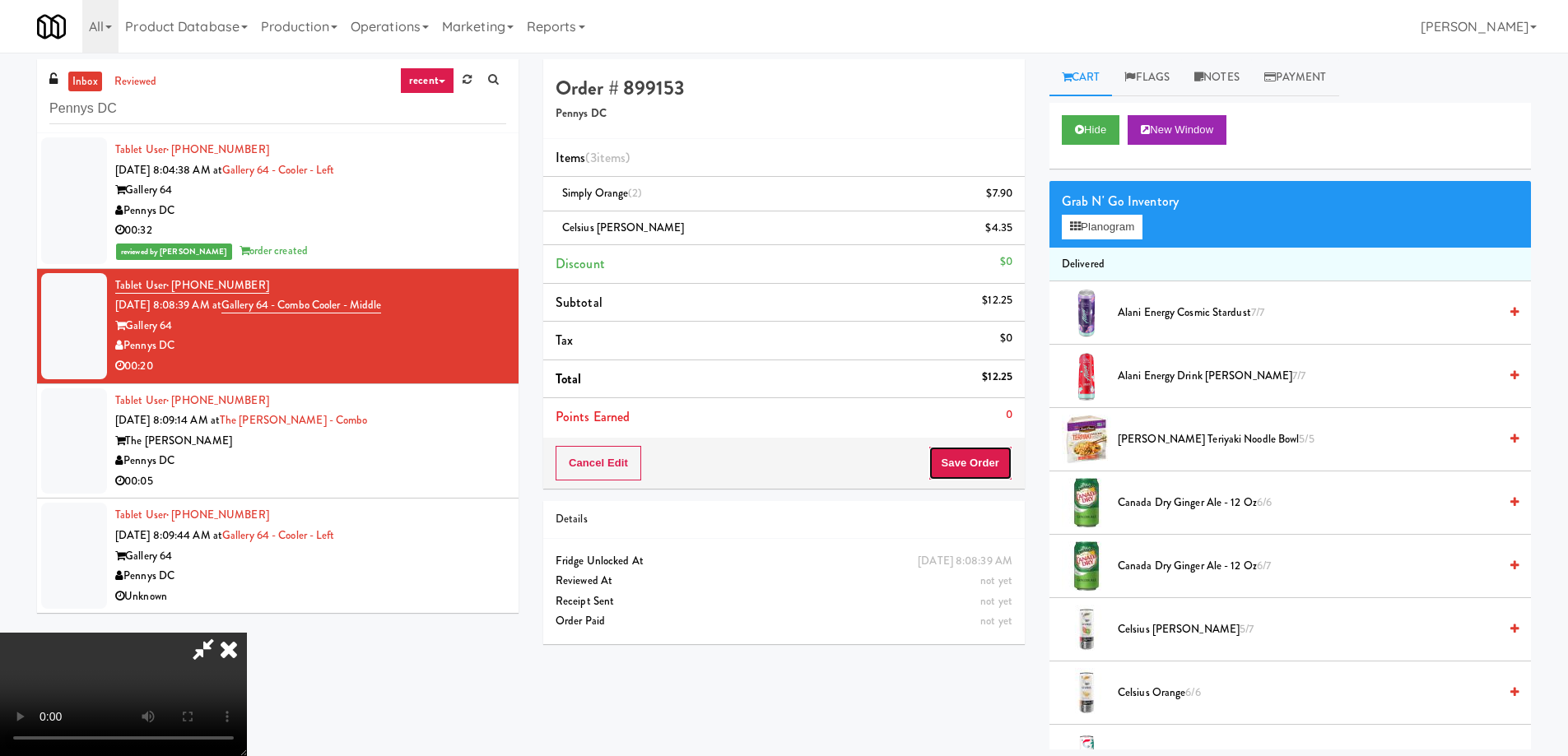
click at [992, 460] on button "Save Order" at bounding box center [971, 463] width 84 height 34
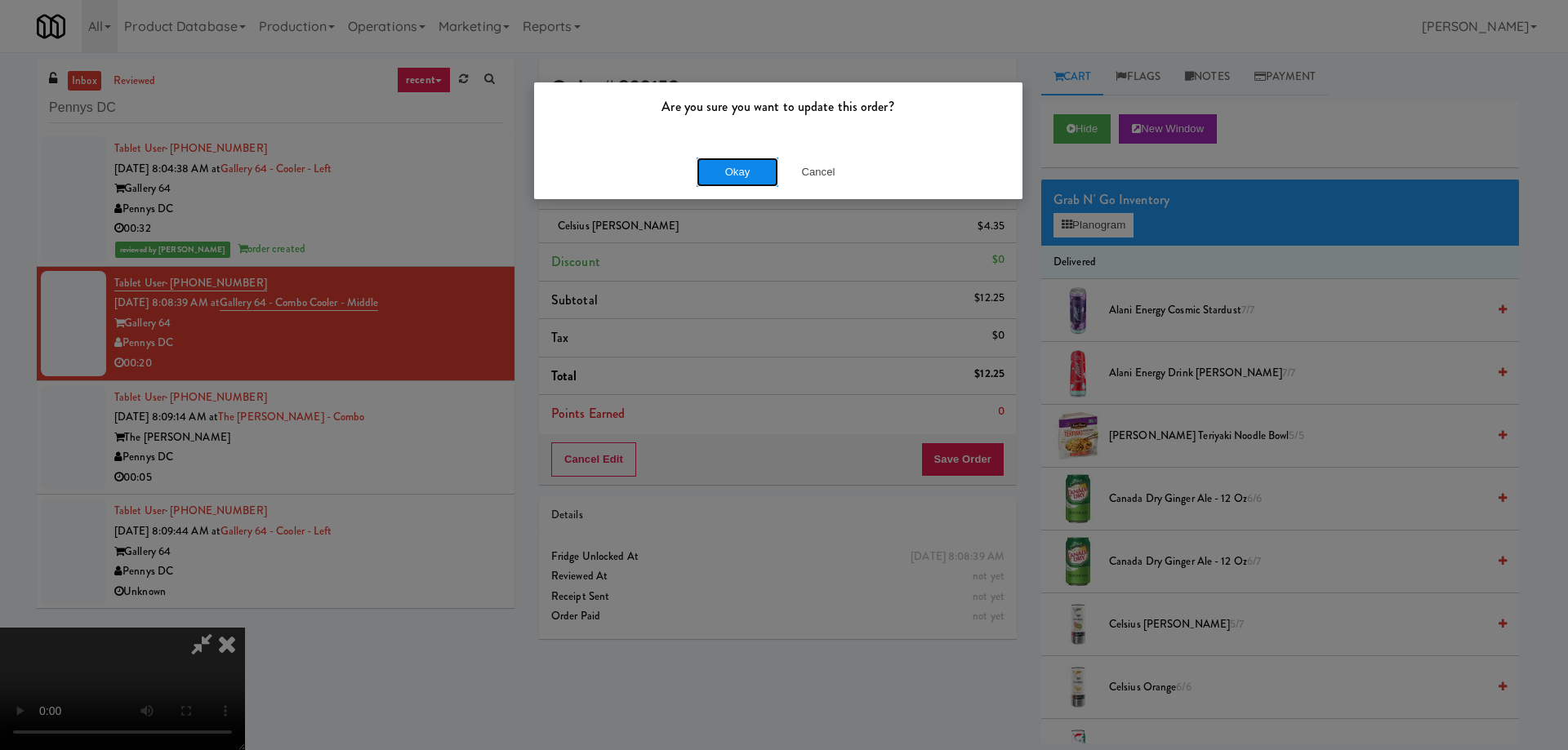
click at [741, 173] on button "Okay" at bounding box center [738, 172] width 82 height 29
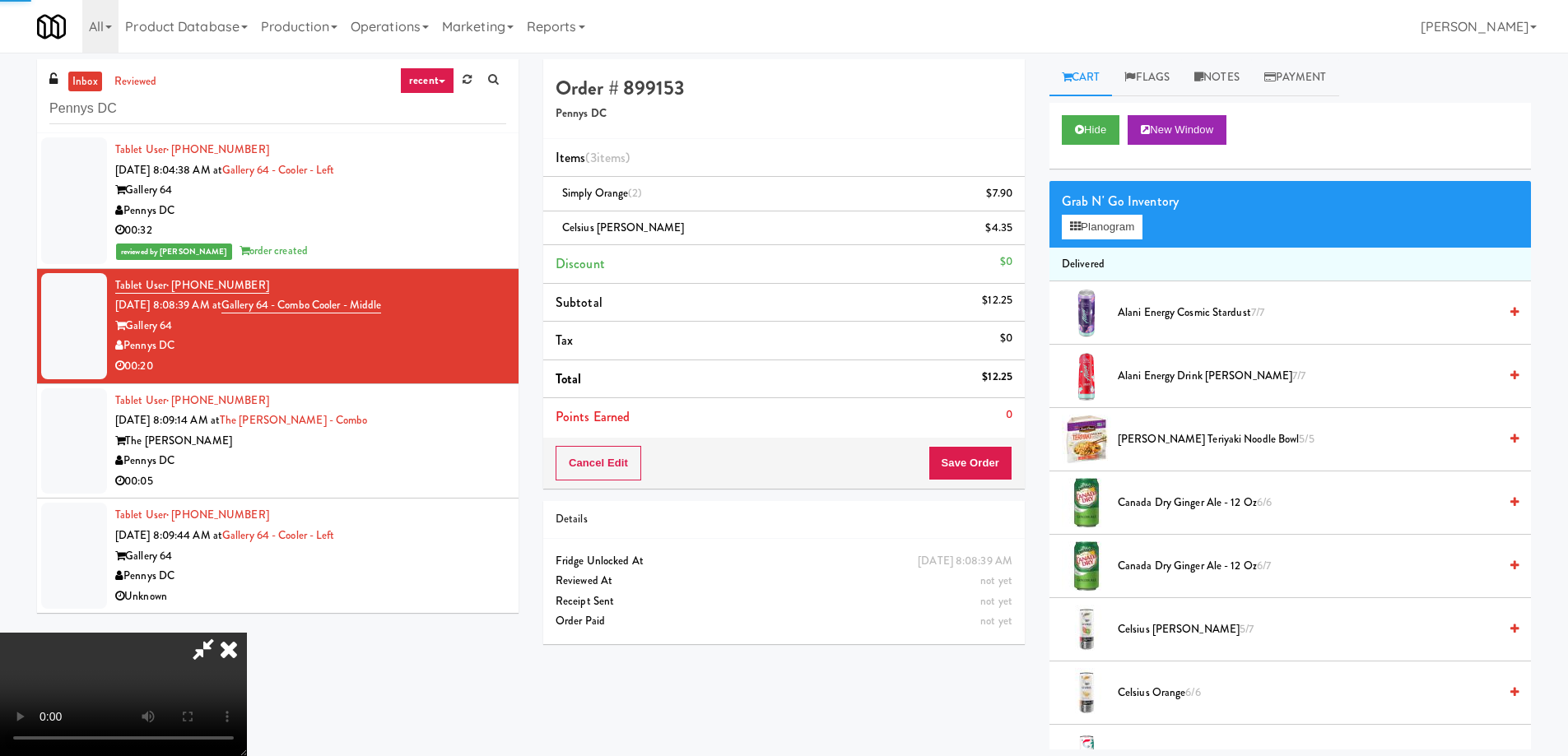
click at [247, 632] on icon at bounding box center [229, 649] width 36 height 33
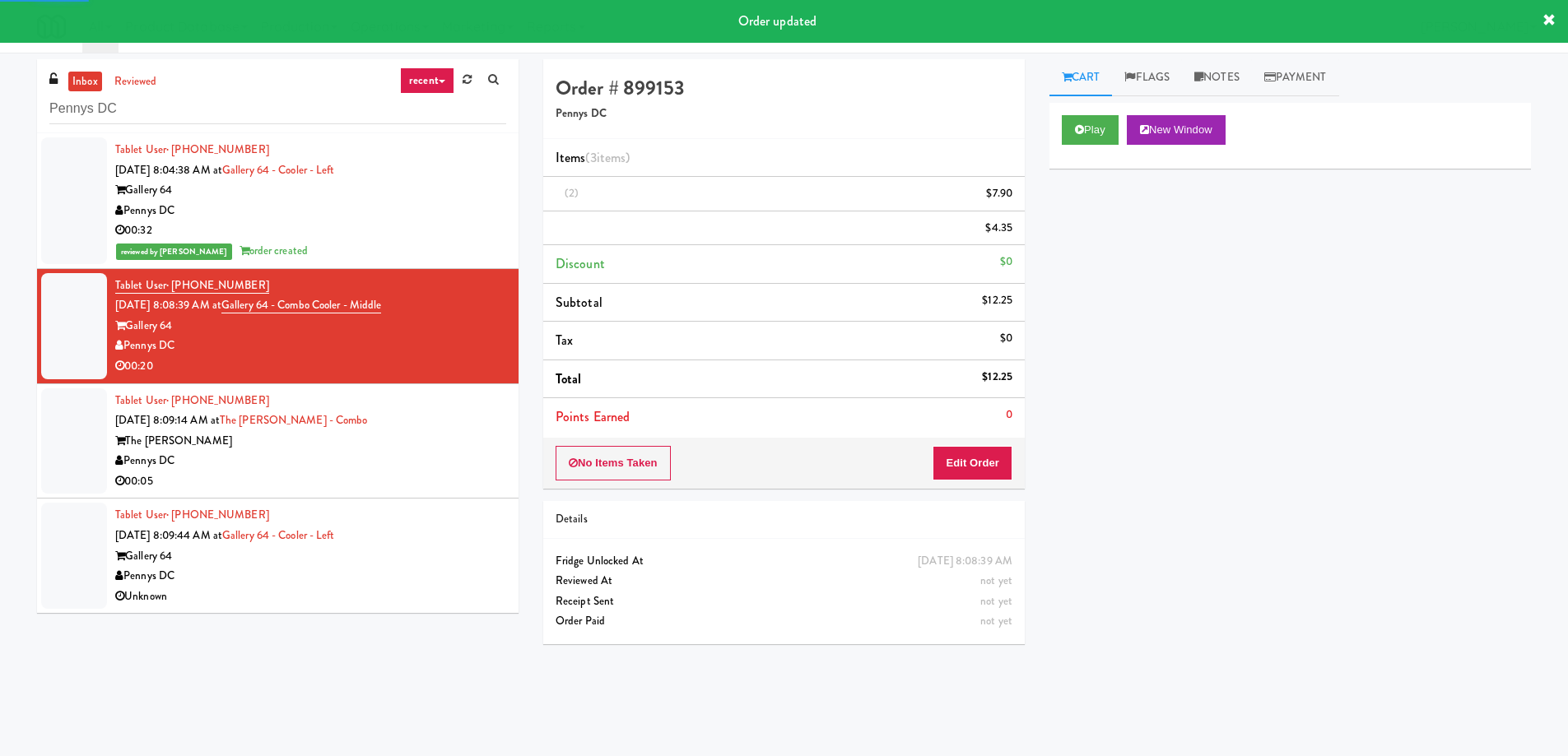
click at [460, 456] on div "Pennys DC" at bounding box center [310, 461] width 391 height 21
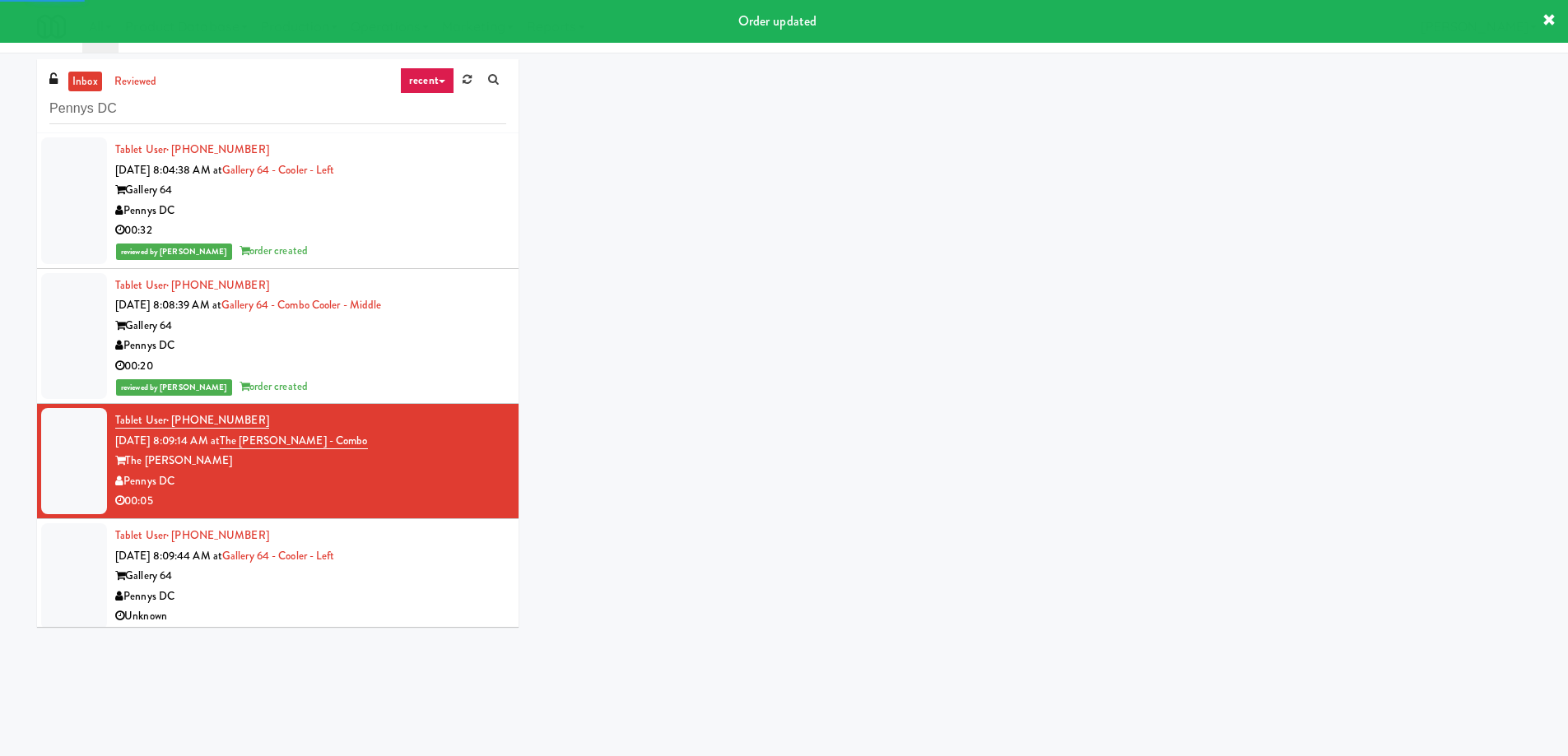
scroll to position [7, 0]
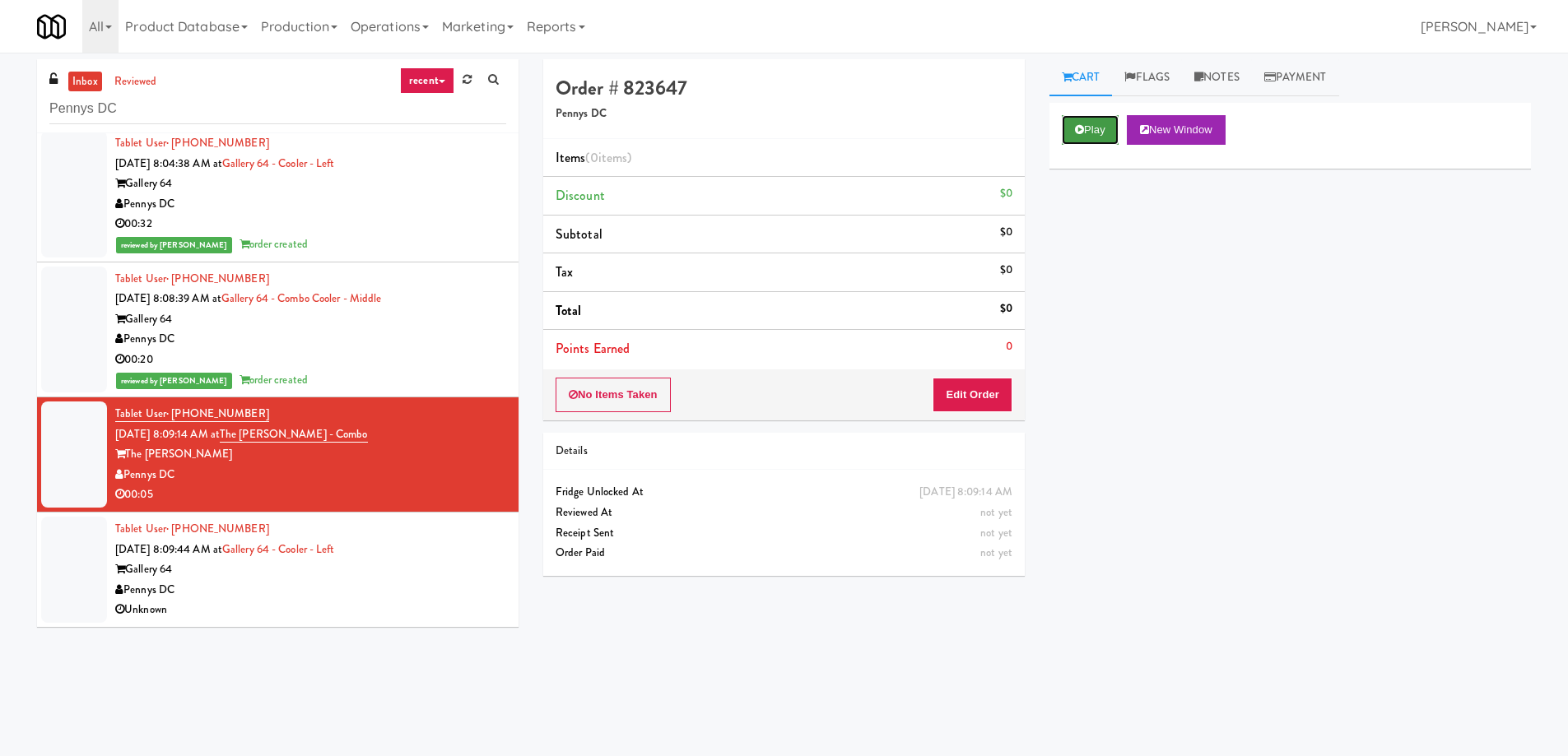
click at [1084, 131] on button "Play" at bounding box center [1090, 130] width 57 height 29
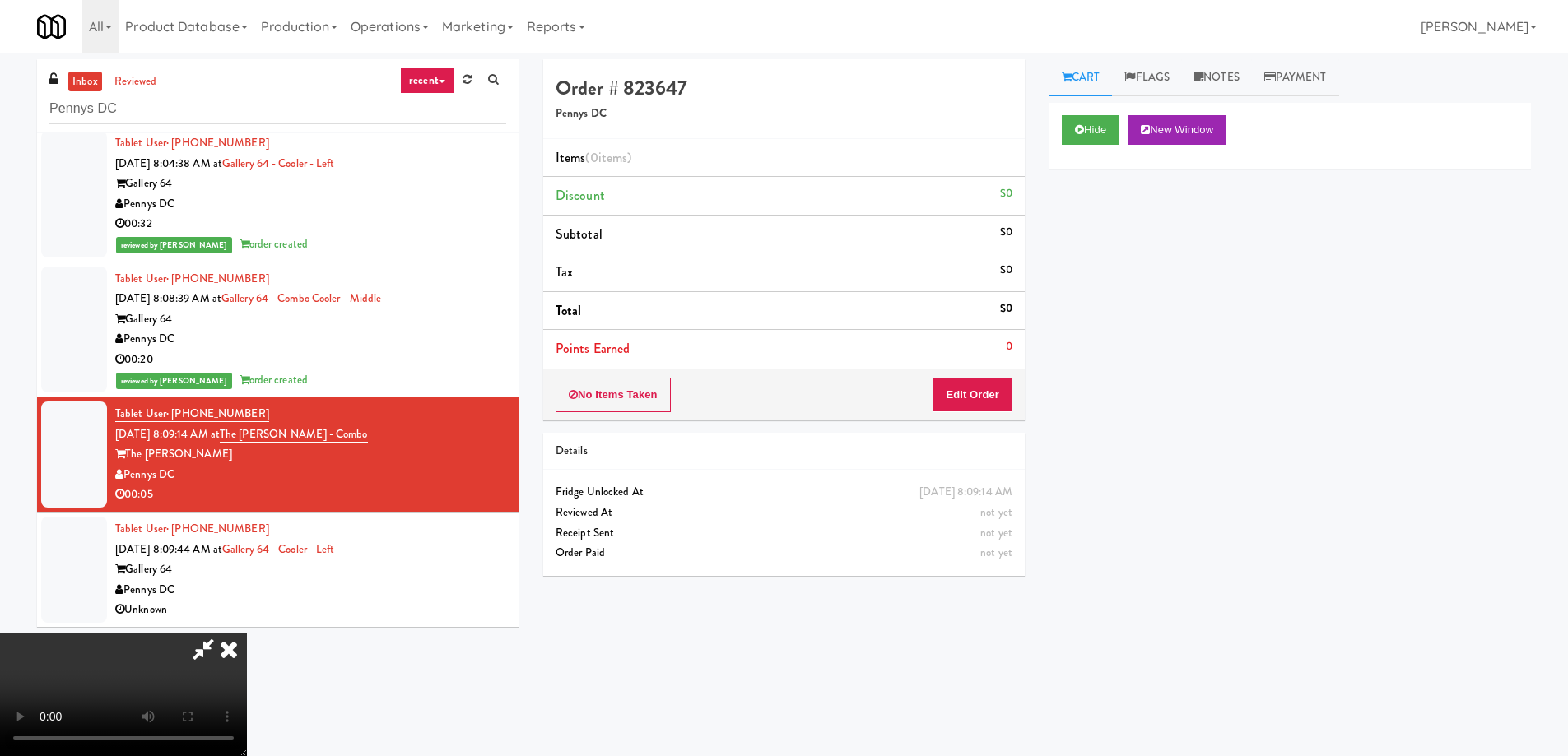
scroll to position [0, 0]
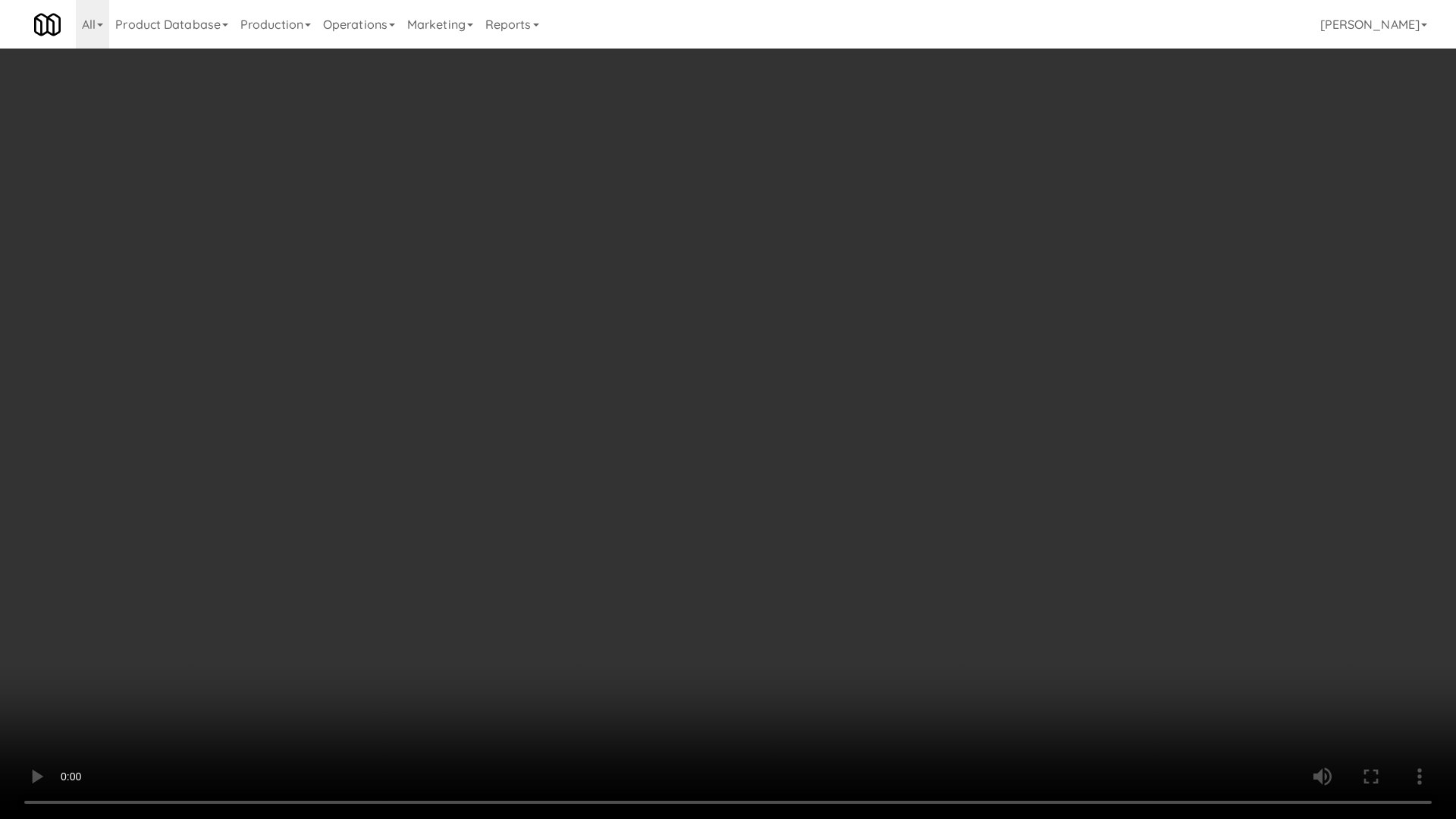
click at [690, 295] on video at bounding box center [728, 410] width 1456 height 819
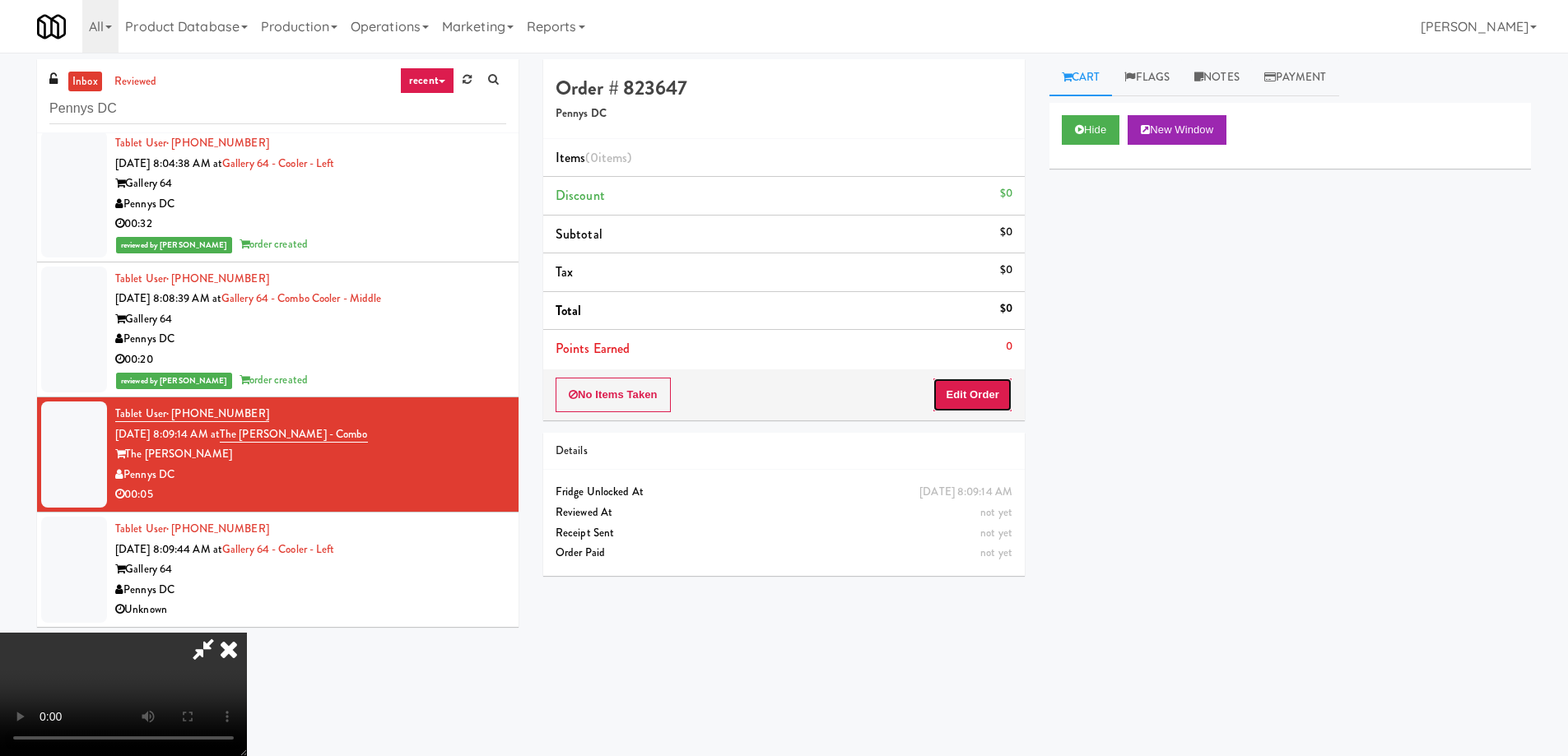
click at [992, 383] on button "Edit Order" at bounding box center [972, 395] width 80 height 34
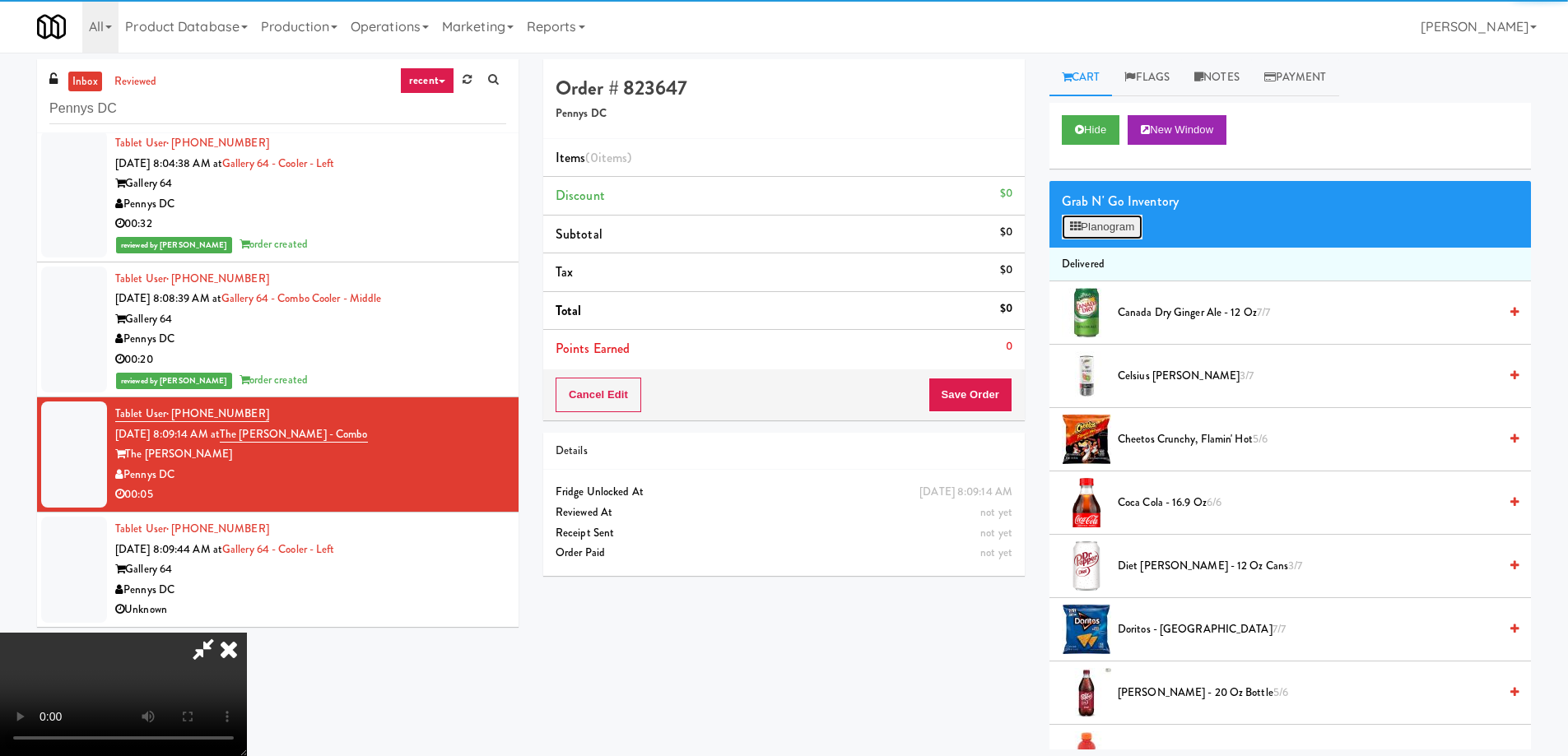
click at [1089, 223] on button "Planogram" at bounding box center [1102, 227] width 81 height 25
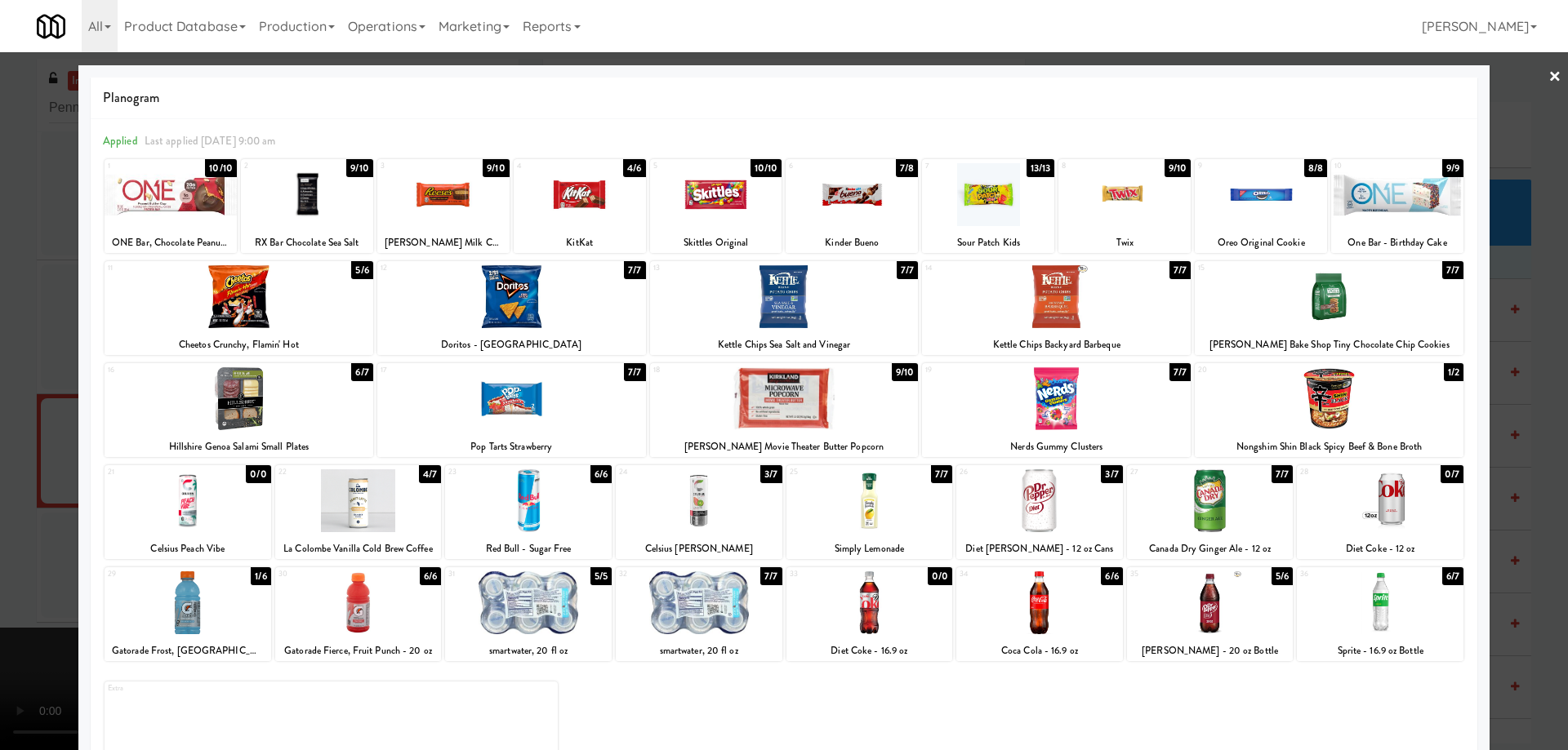
click at [746, 510] on div at bounding box center [698, 501] width 166 height 63
click at [1536, 78] on div "× Planogram Applied Last applied Friday 9:00 am 1 10/10 ONE Bar, Chocolate Pean…" at bounding box center [784, 375] width 1568 height 750
click at [1548, 69] on link "×" at bounding box center [1554, 77] width 13 height 50
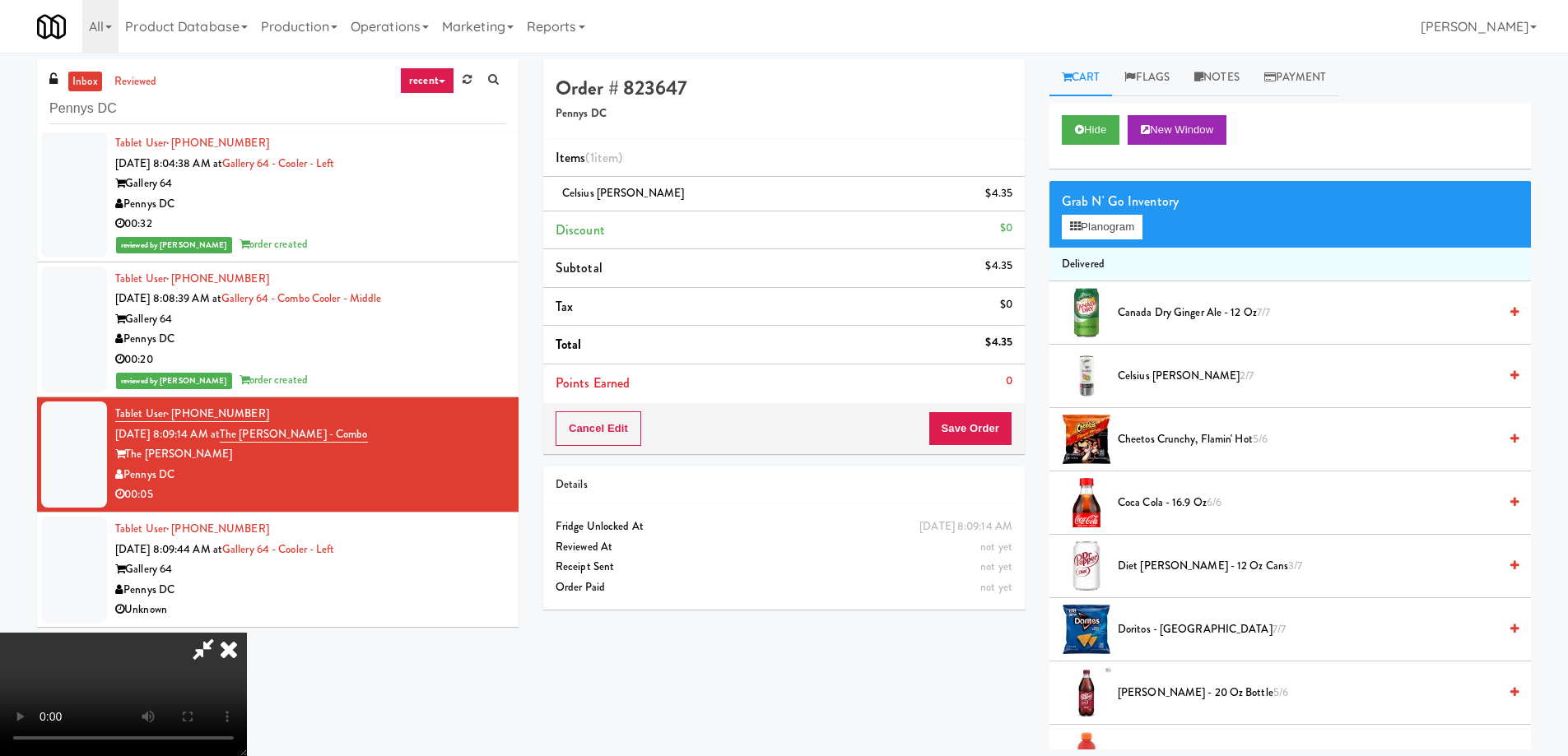
scroll to position [277, 0]
click at [950, 437] on button "Save Order" at bounding box center [971, 429] width 84 height 34
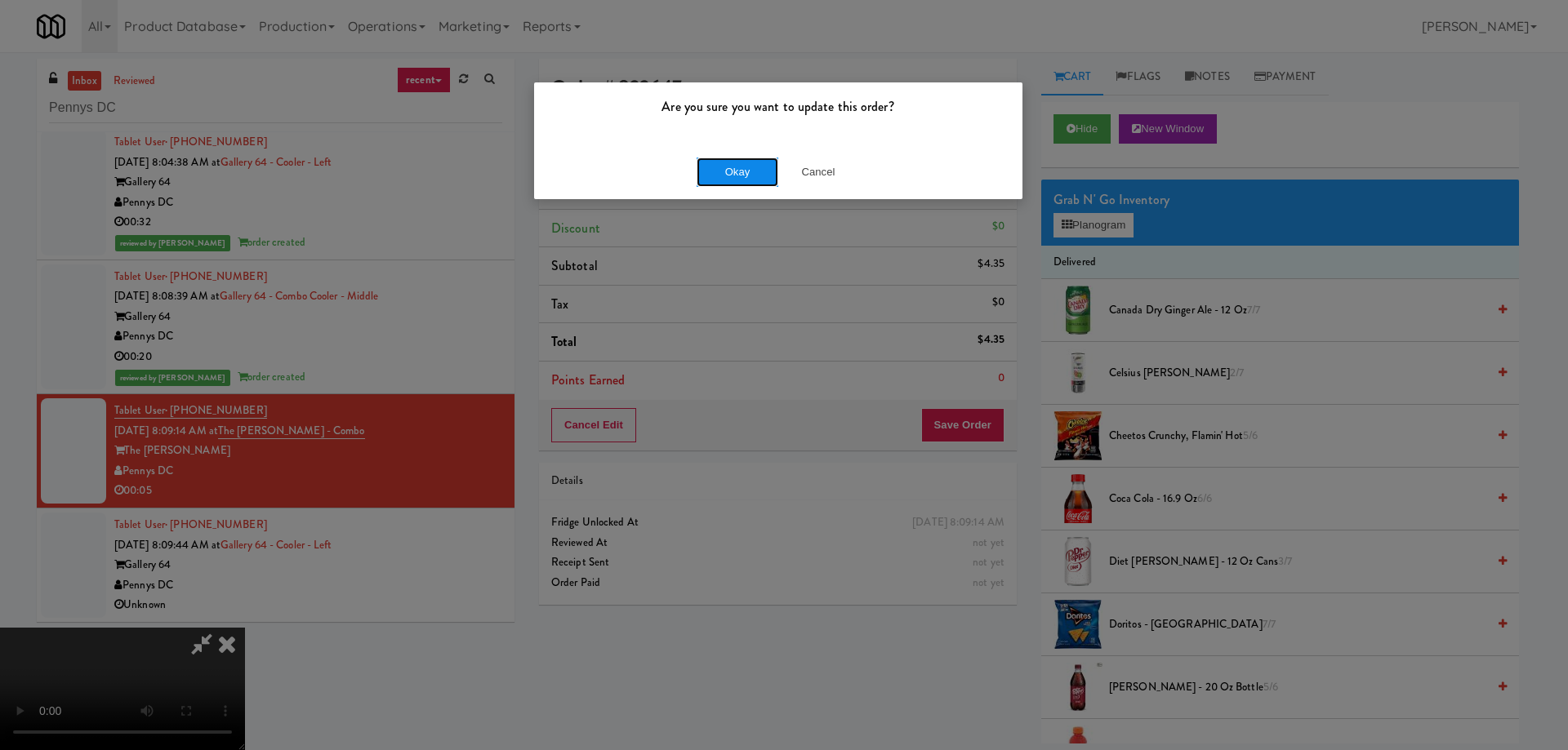
click at [726, 164] on button "Okay" at bounding box center [738, 172] width 82 height 29
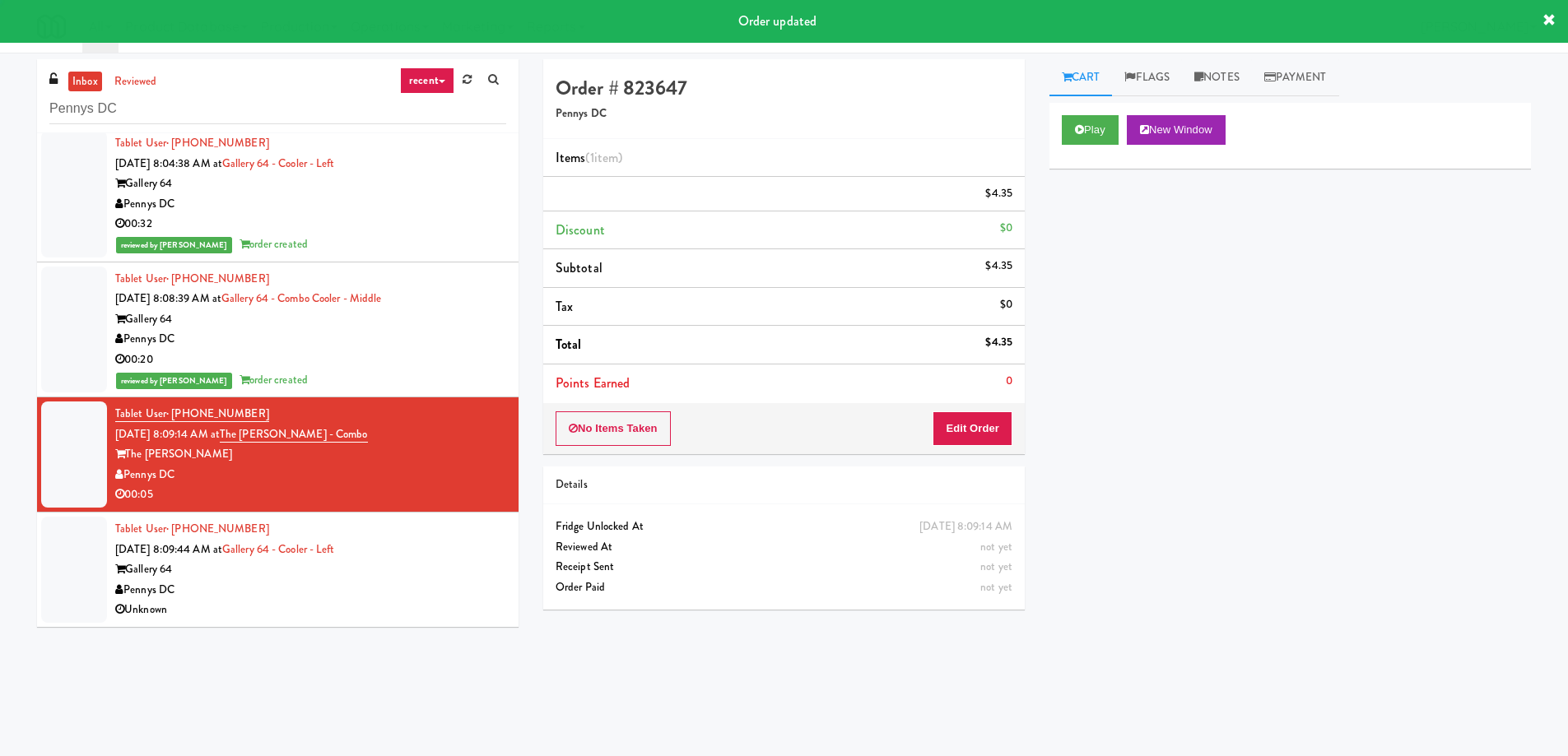
scroll to position [0, 0]
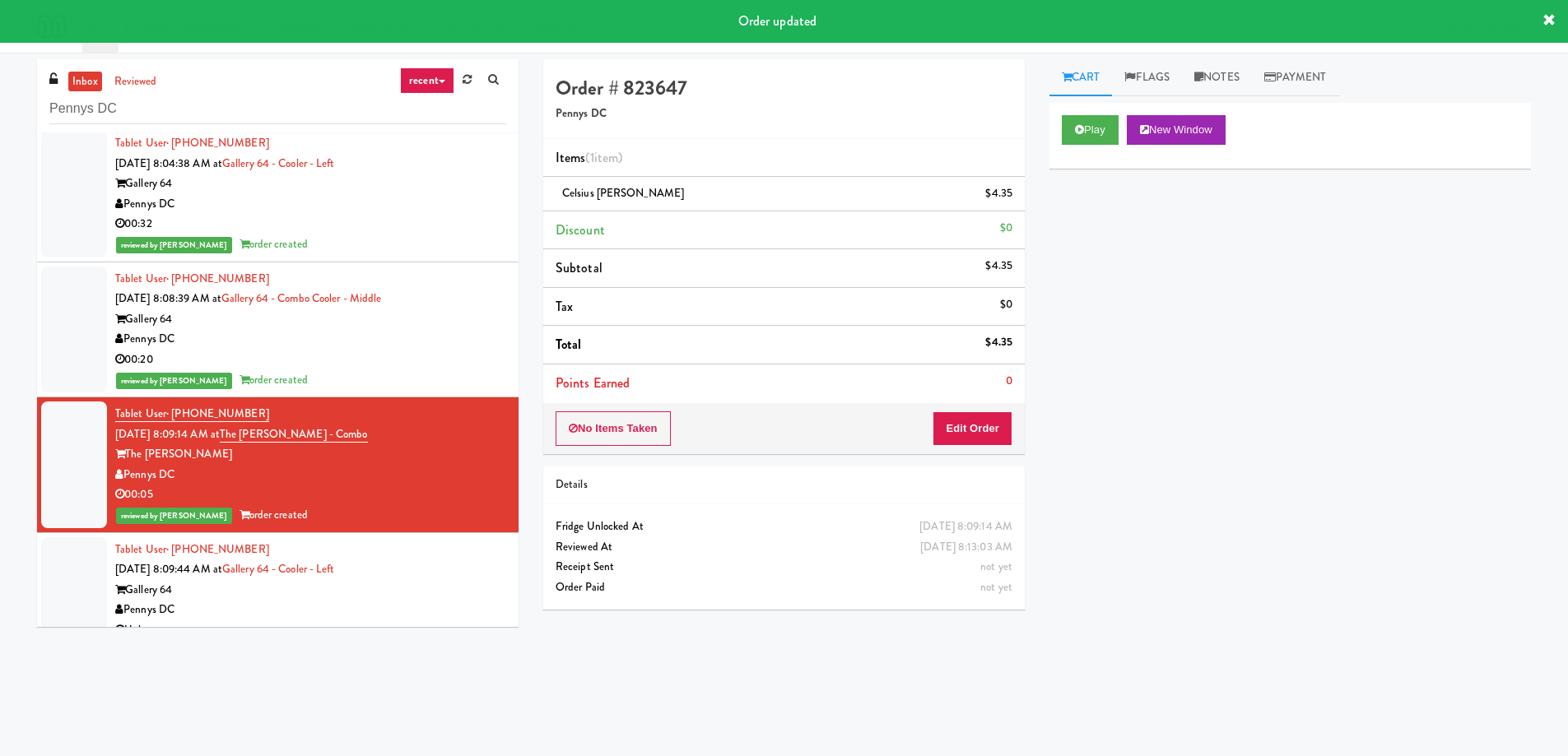
click at [409, 567] on div "Tablet User · (860) 319-9558 Aug 10, 2025 8:09:44 AM at Gallery 64 - Cooler - L…" at bounding box center [310, 590] width 391 height 101
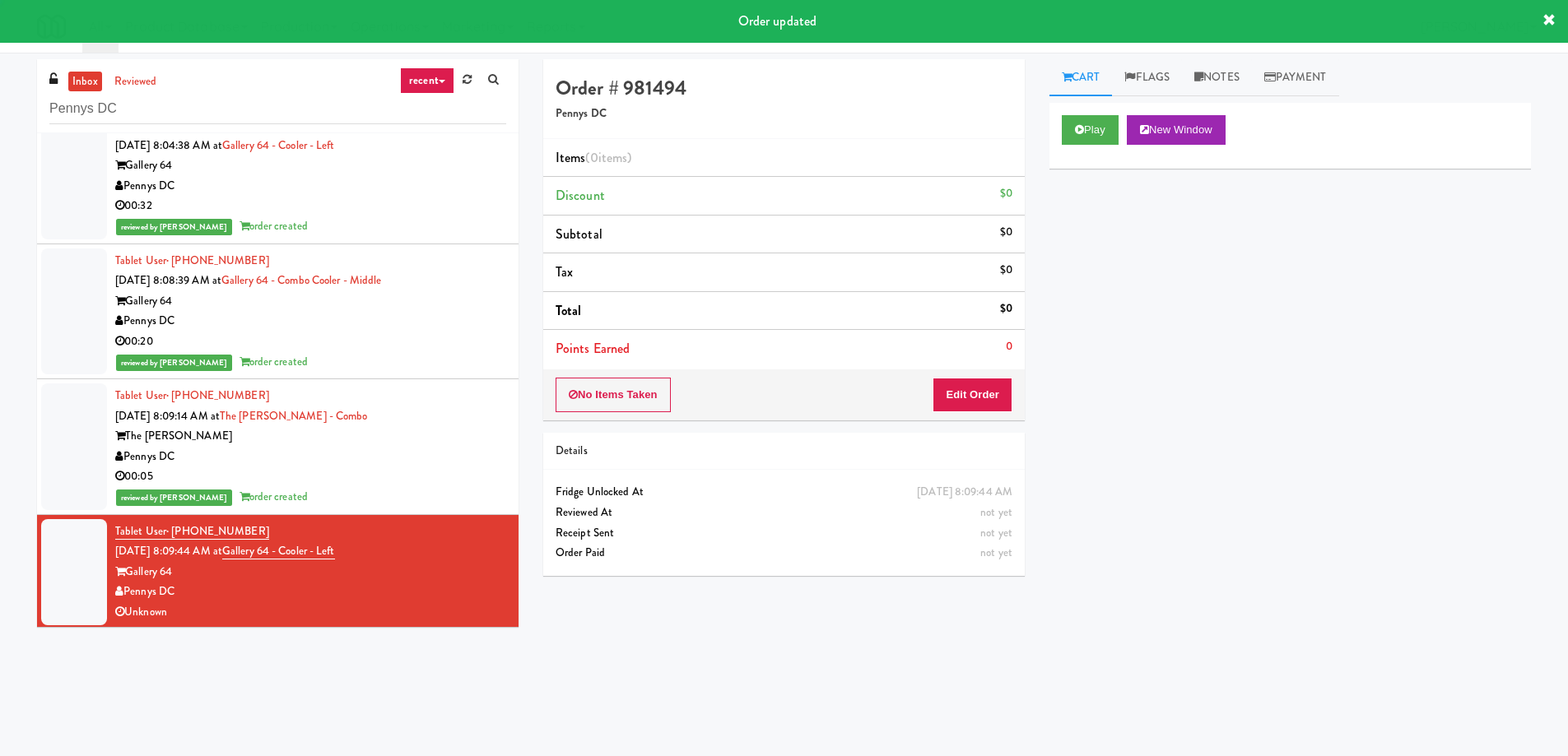
scroll to position [27, 0]
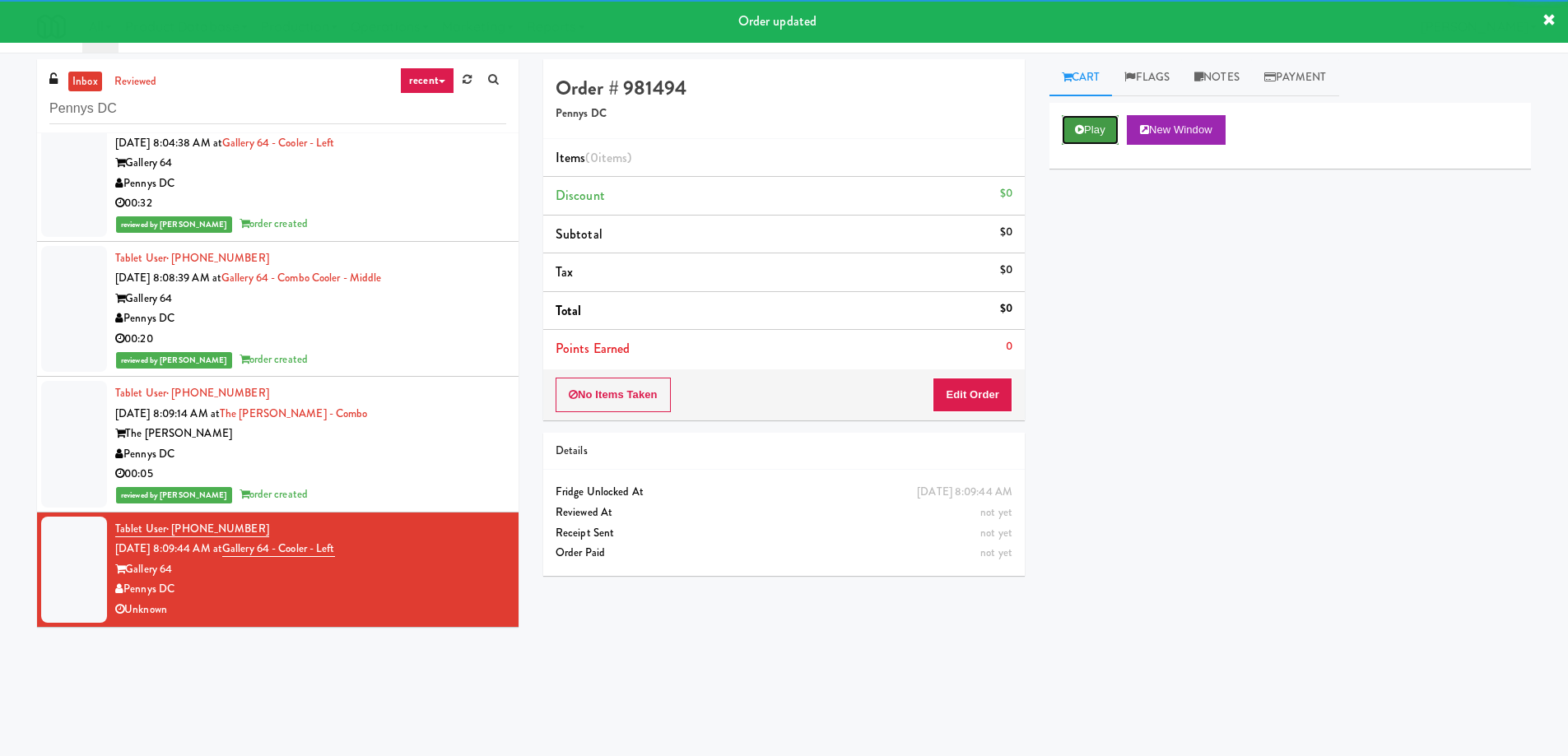
click at [1085, 122] on button "Play" at bounding box center [1090, 130] width 57 height 29
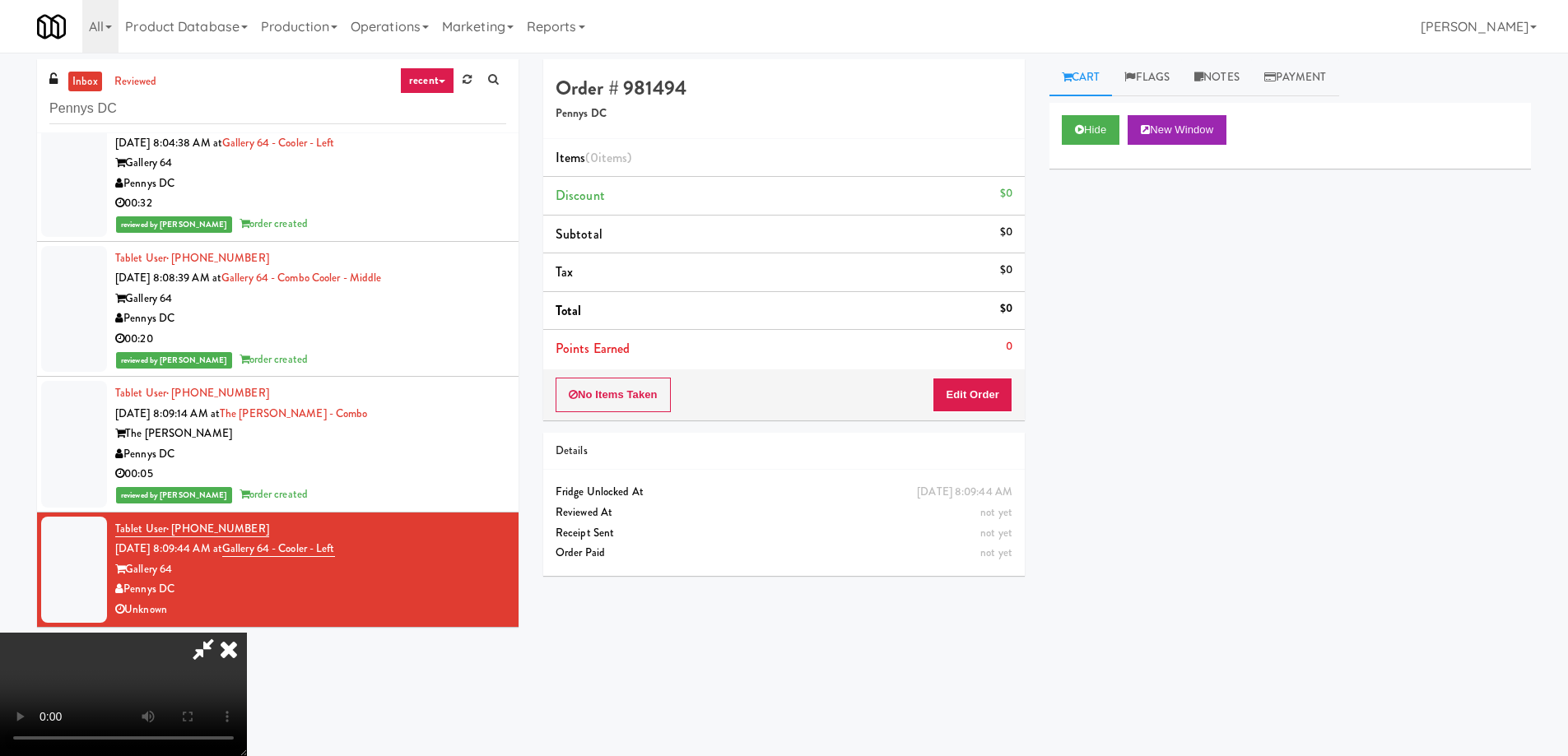
scroll to position [0, 0]
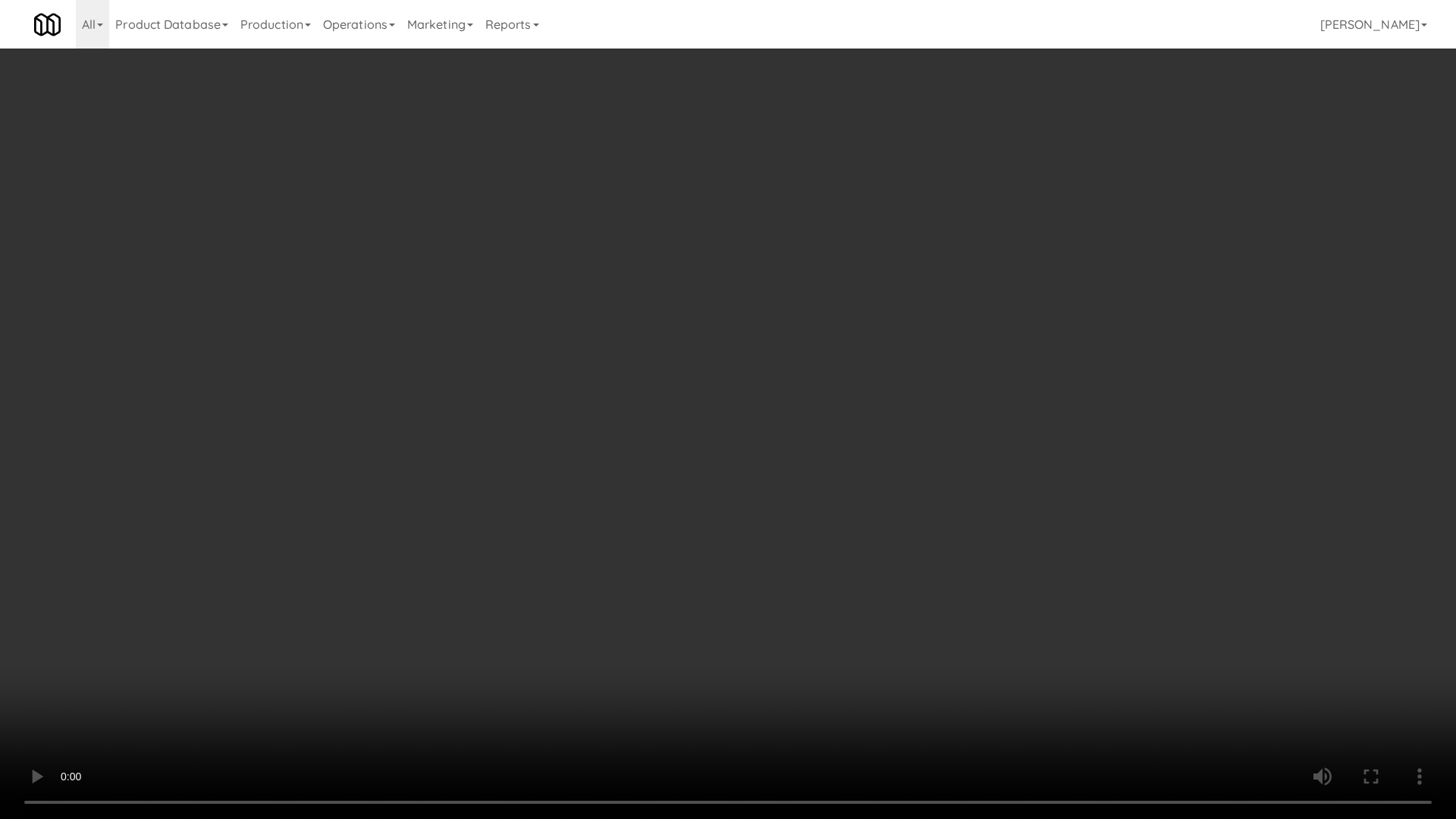
click at [794, 356] on video at bounding box center [728, 410] width 1456 height 819
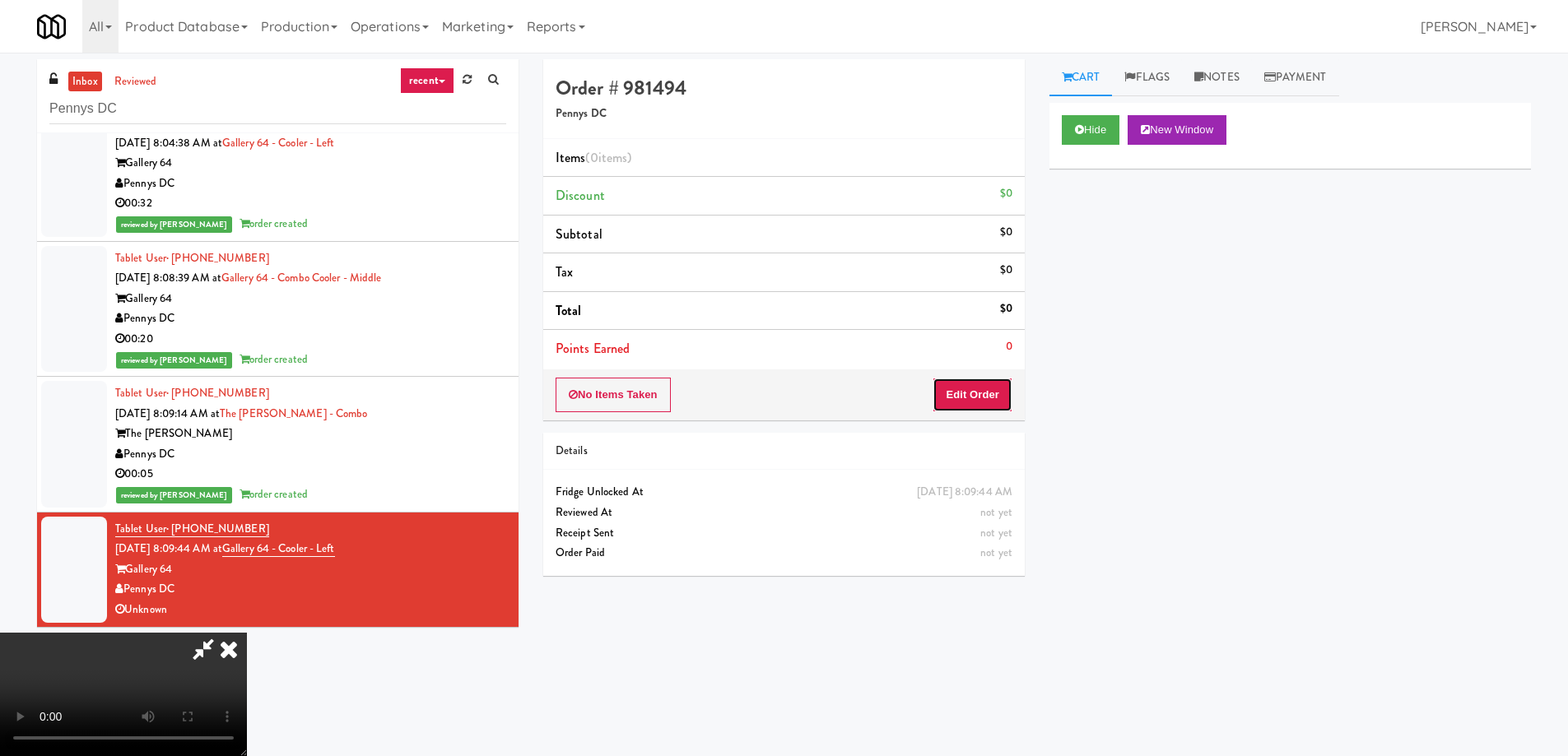
click at [970, 379] on button "Edit Order" at bounding box center [972, 395] width 80 height 34
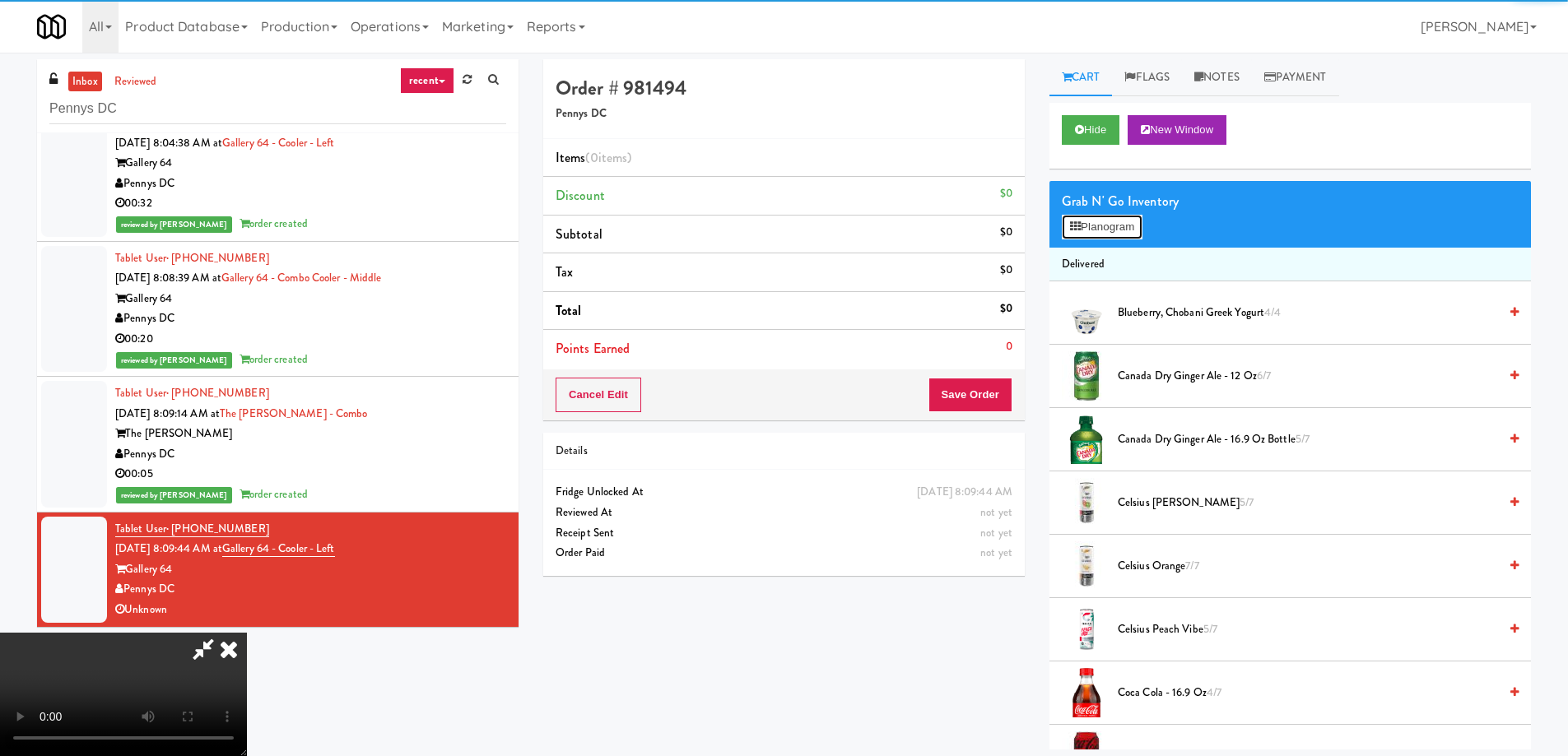
click at [1100, 222] on button "Planogram" at bounding box center [1102, 227] width 81 height 25
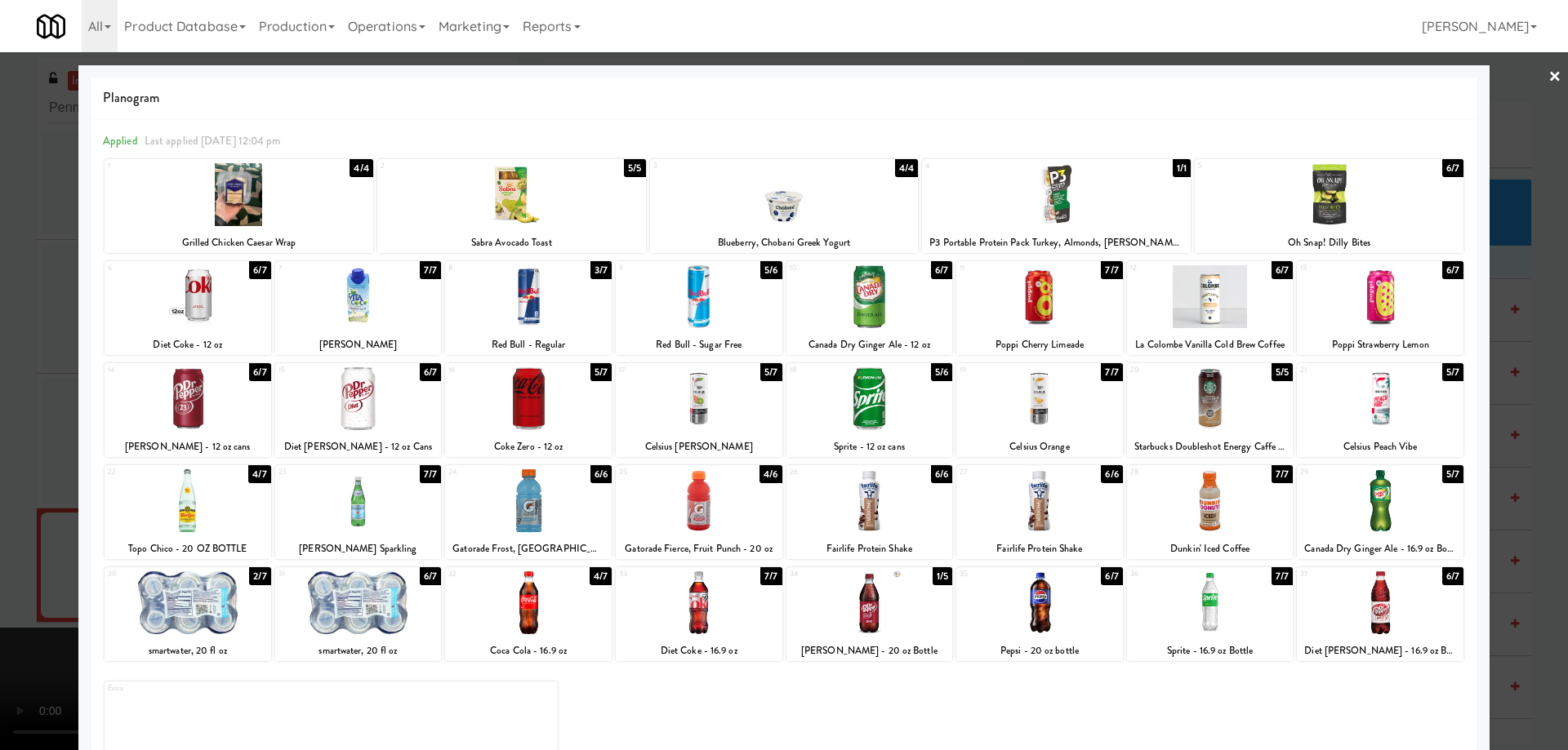
click at [1548, 75] on link "×" at bounding box center [1554, 77] width 13 height 50
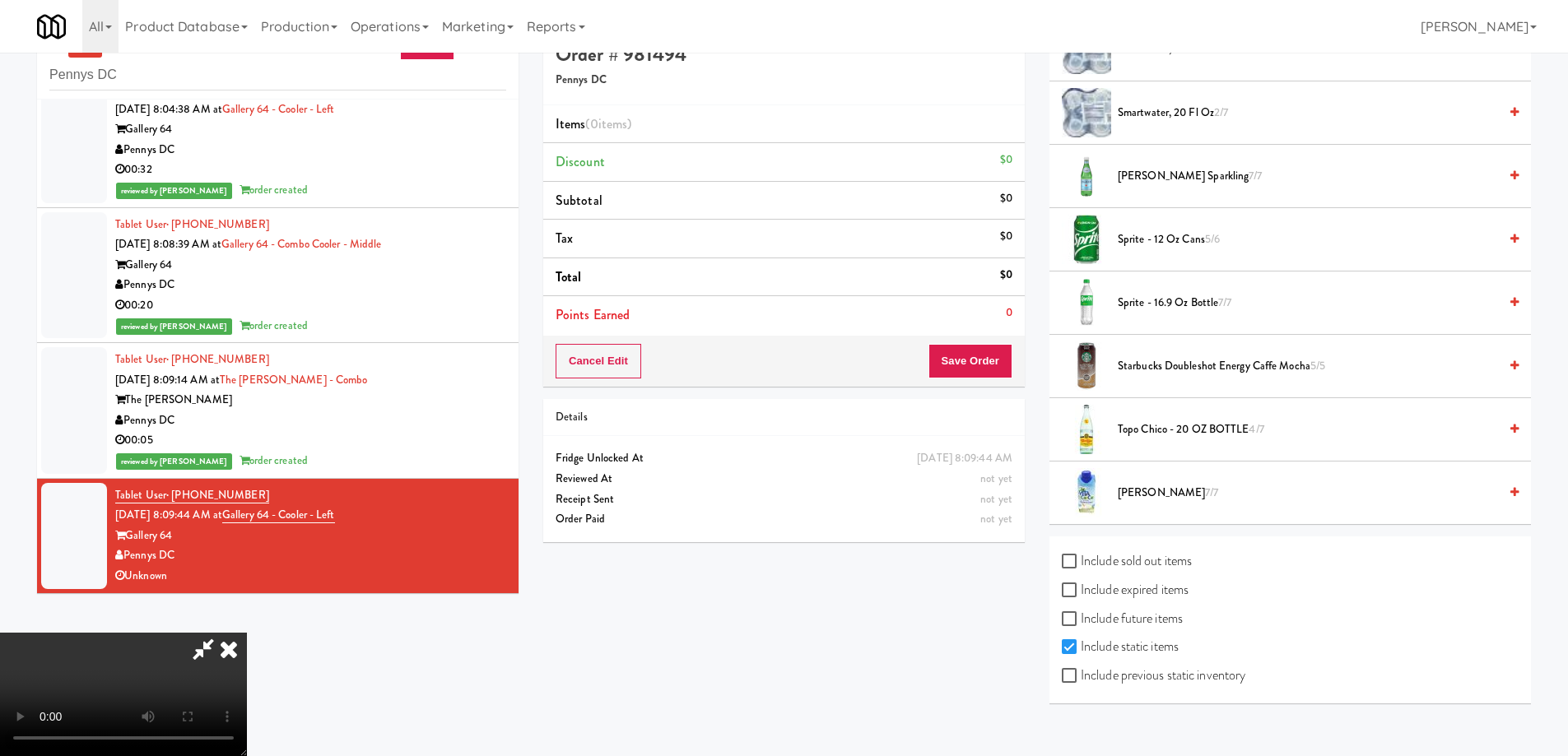
scroll to position [52, 0]
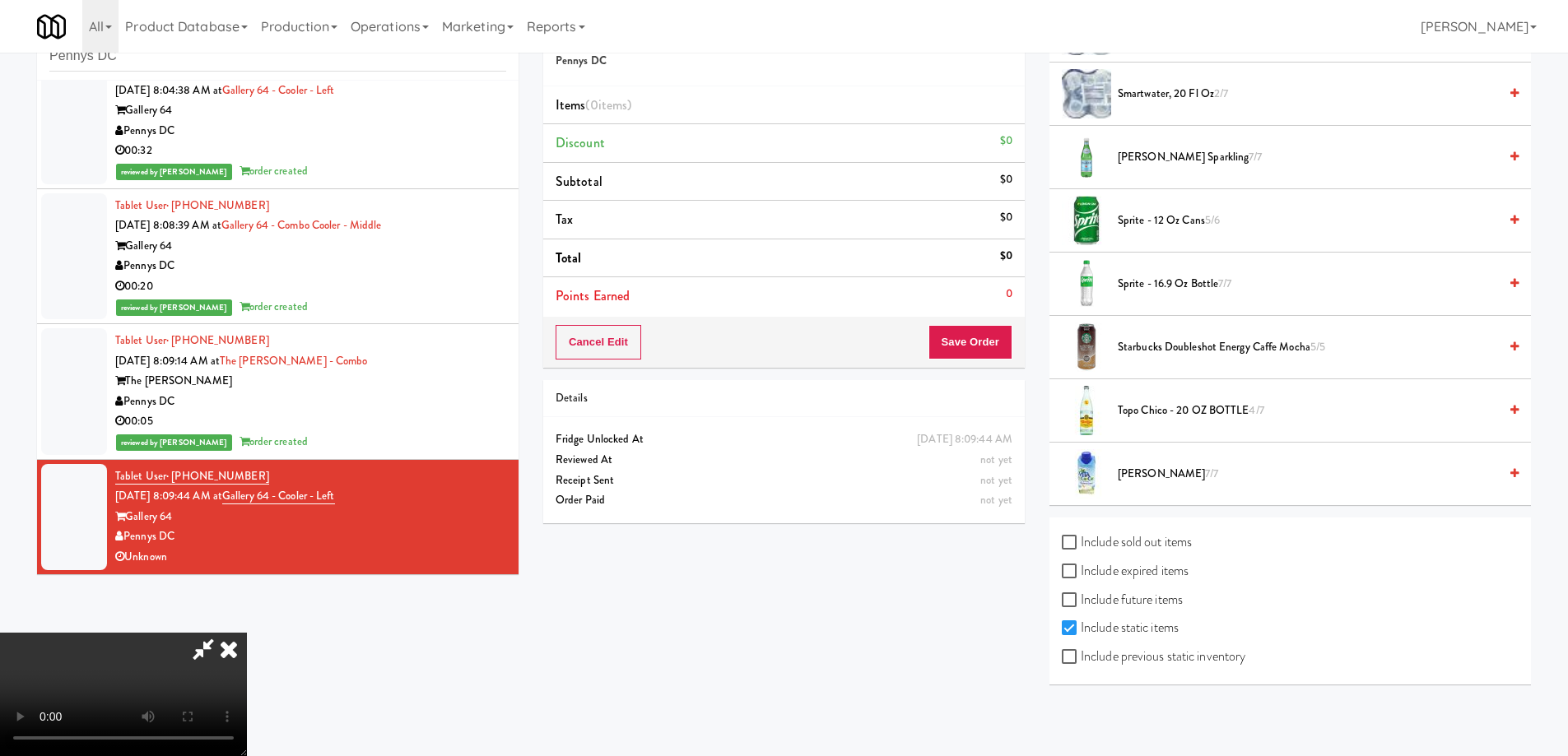
click at [1148, 563] on label "Include expired items" at bounding box center [1124, 570] width 126 height 25
click at [1081, 565] on input "Include expired items" at bounding box center [1071, 571] width 19 height 13
checkbox input "true"
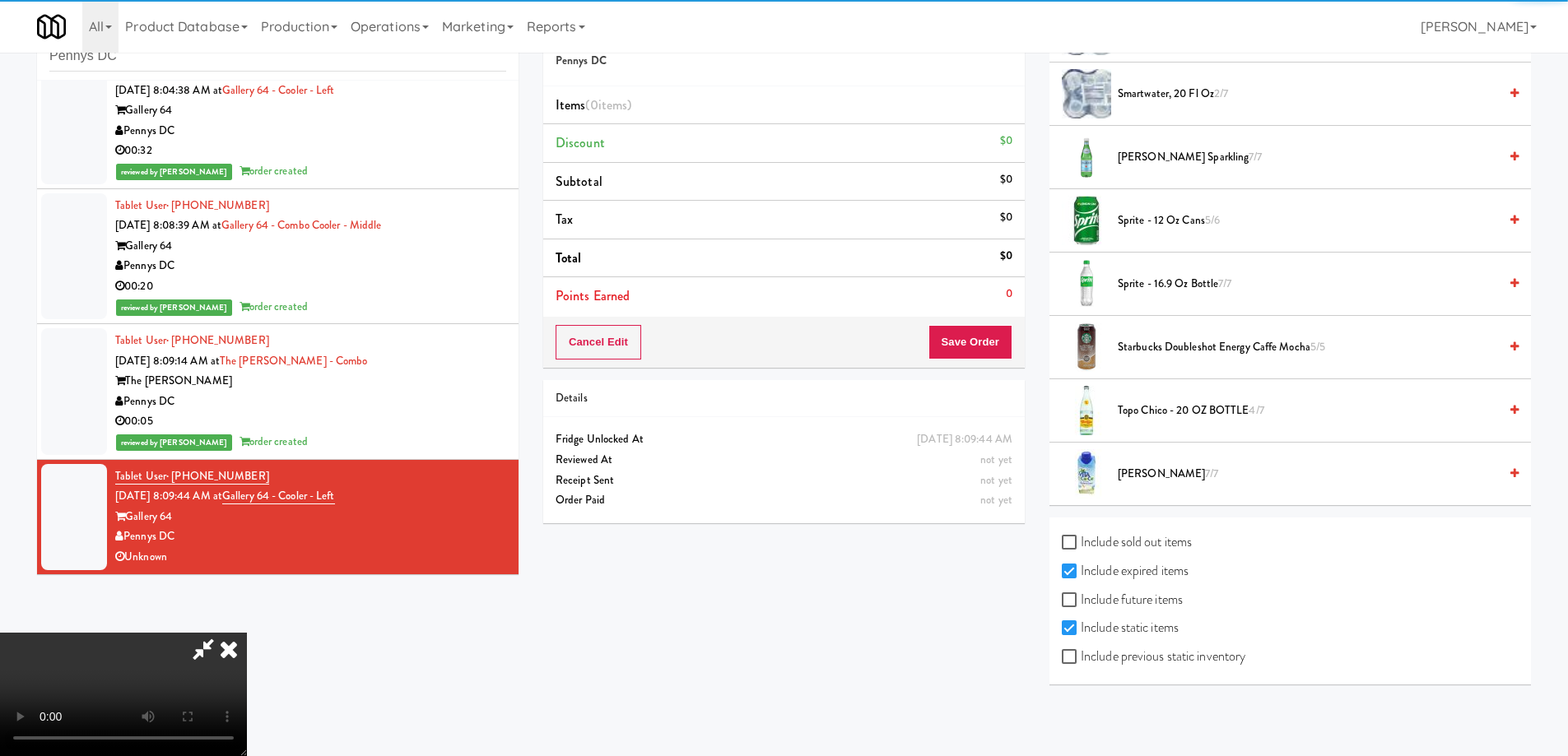
click at [1148, 652] on label "Include previous static inventory" at bounding box center [1154, 656] width 184 height 25
click at [1081, 652] on input "Include previous static inventory" at bounding box center [1071, 656] width 19 height 13
checkbox input "true"
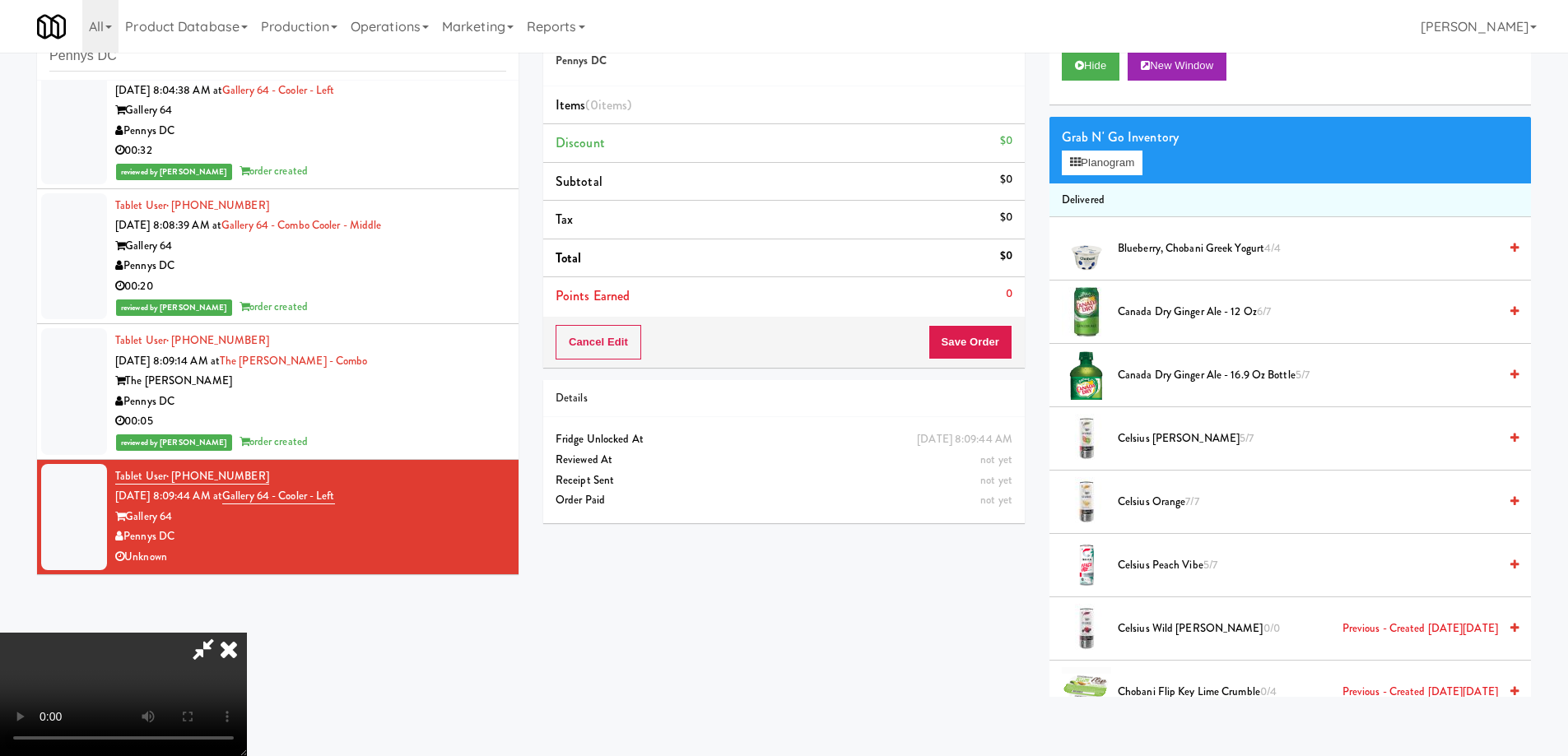
scroll to position [0, 0]
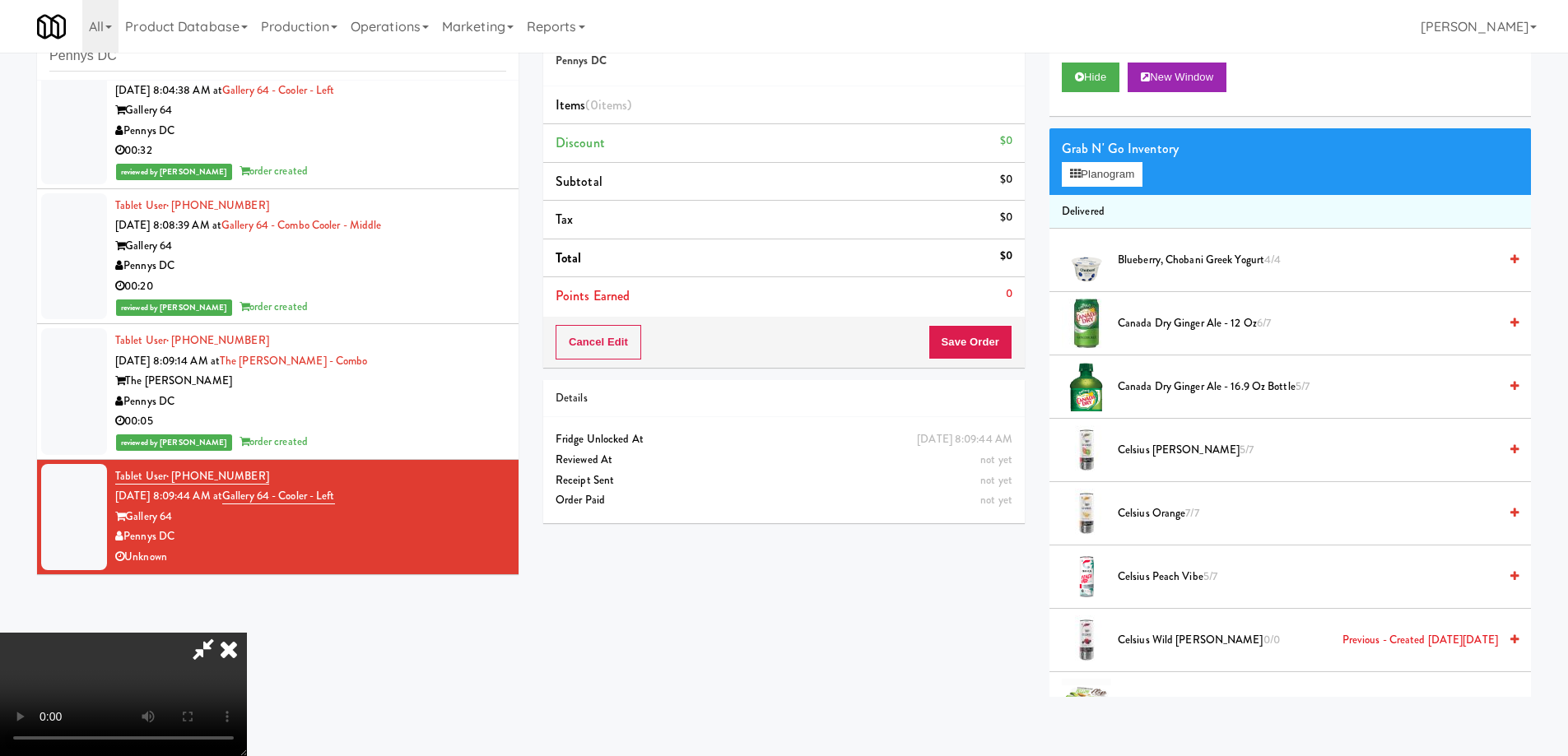
click at [247, 632] on icon at bounding box center [229, 649] width 36 height 33
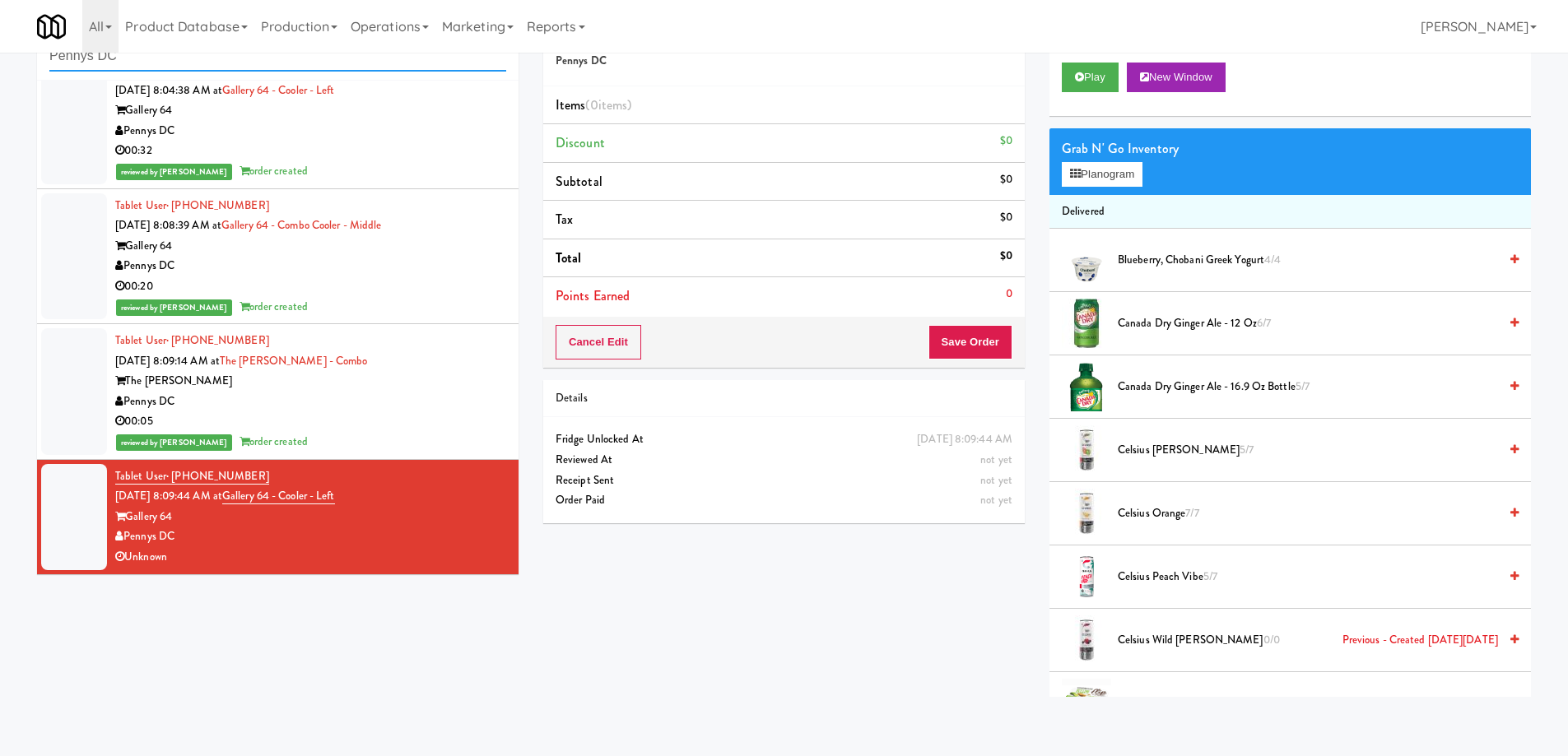
click at [209, 58] on input "Pennys DC" at bounding box center [277, 56] width 456 height 30
paste input "H&H Vending"
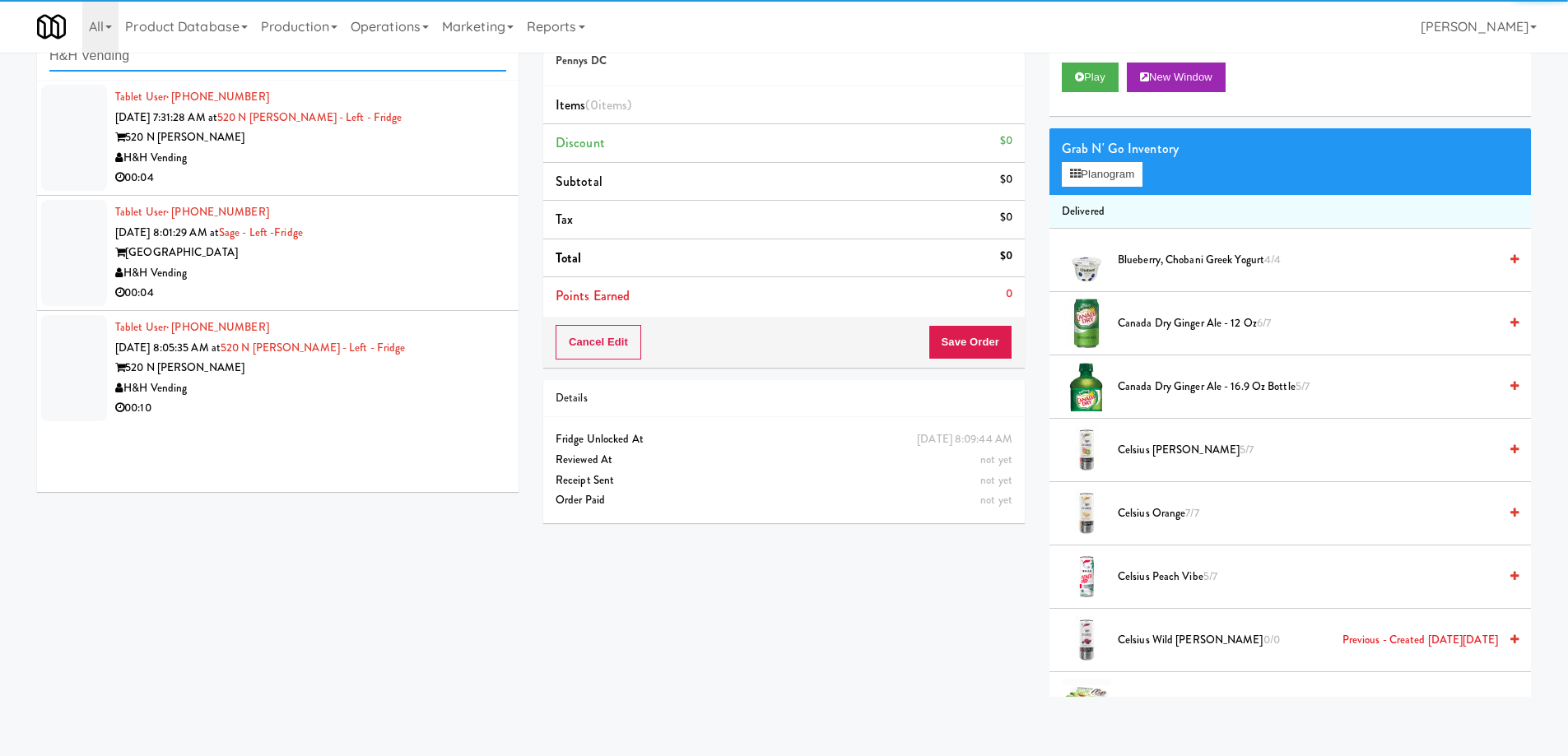
type input "H&H Vending"
click at [317, 159] on div "H&H Vending" at bounding box center [310, 158] width 391 height 21
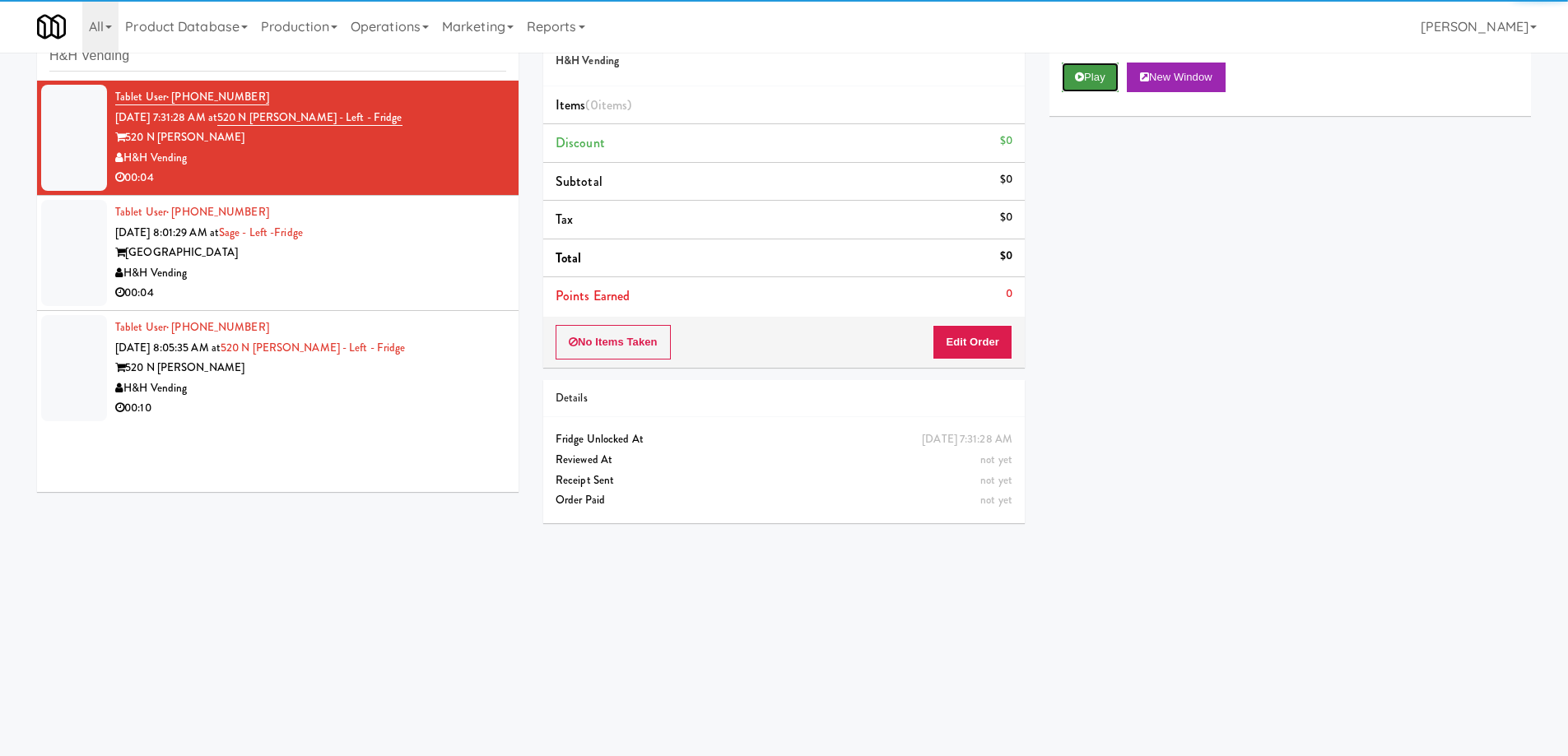
click at [1085, 80] on button "Play" at bounding box center [1090, 77] width 57 height 29
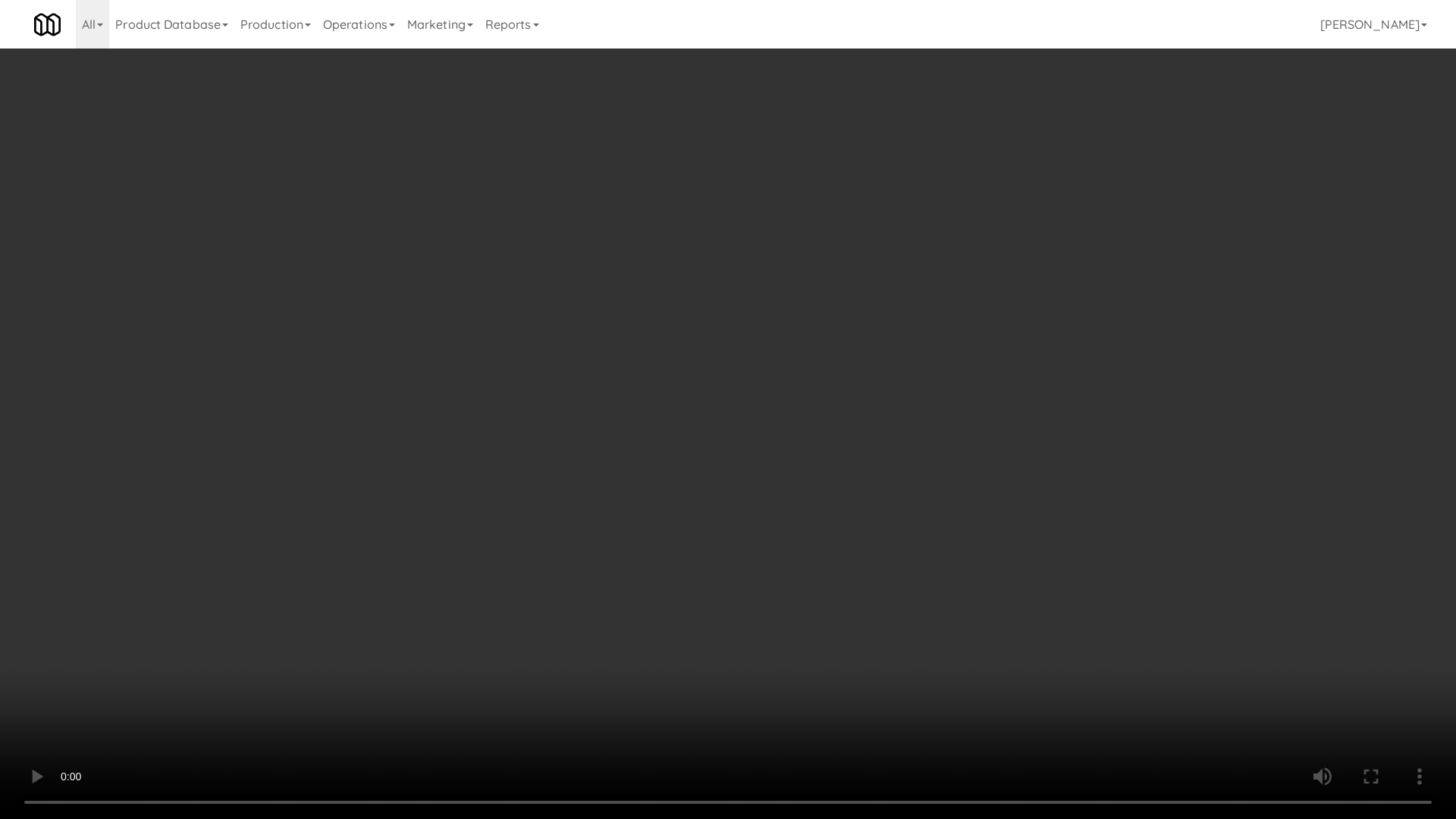
click at [793, 373] on video at bounding box center [728, 410] width 1456 height 819
click at [711, 539] on video at bounding box center [728, 410] width 1456 height 819
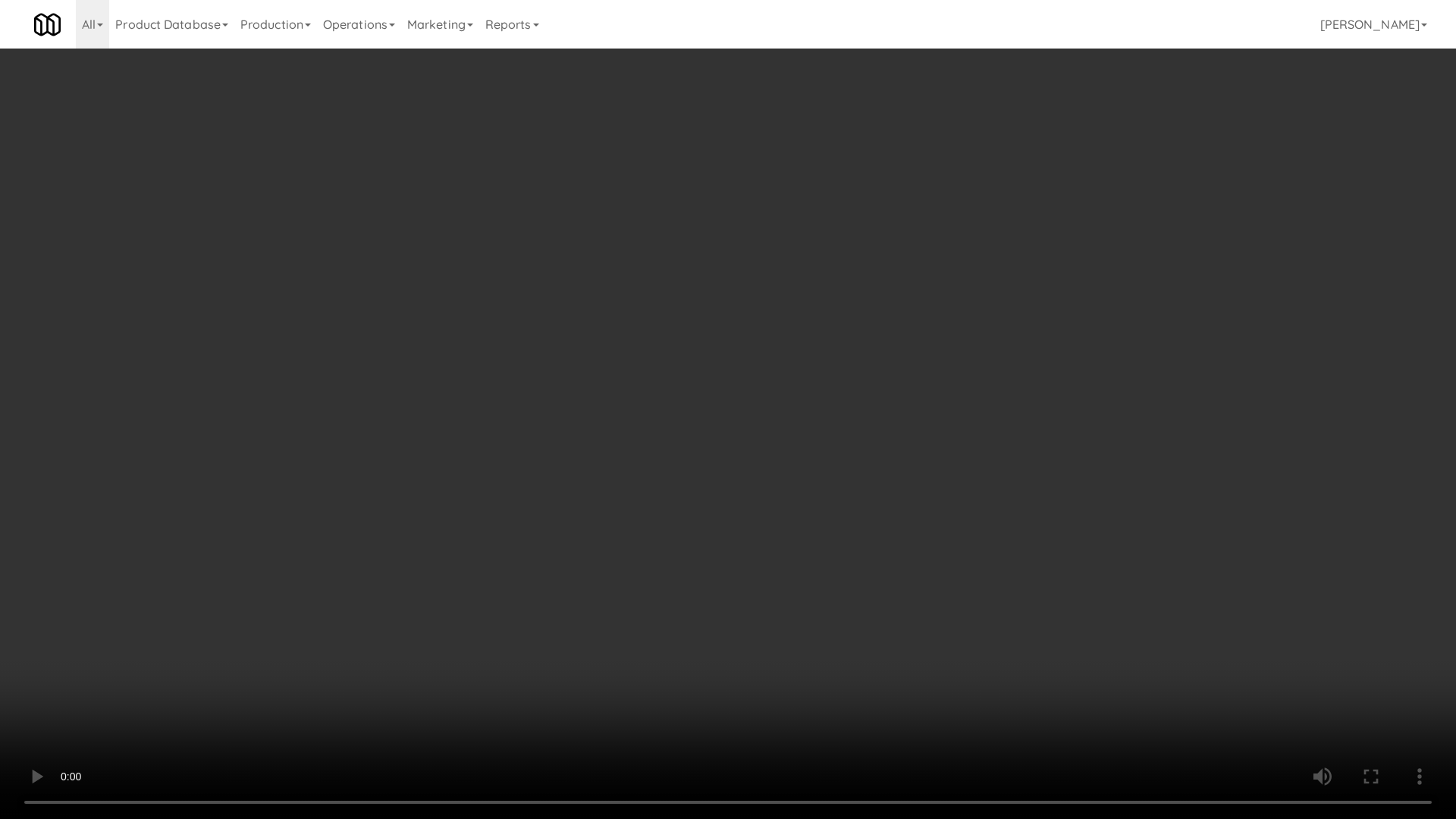
click at [711, 539] on video at bounding box center [728, 410] width 1456 height 819
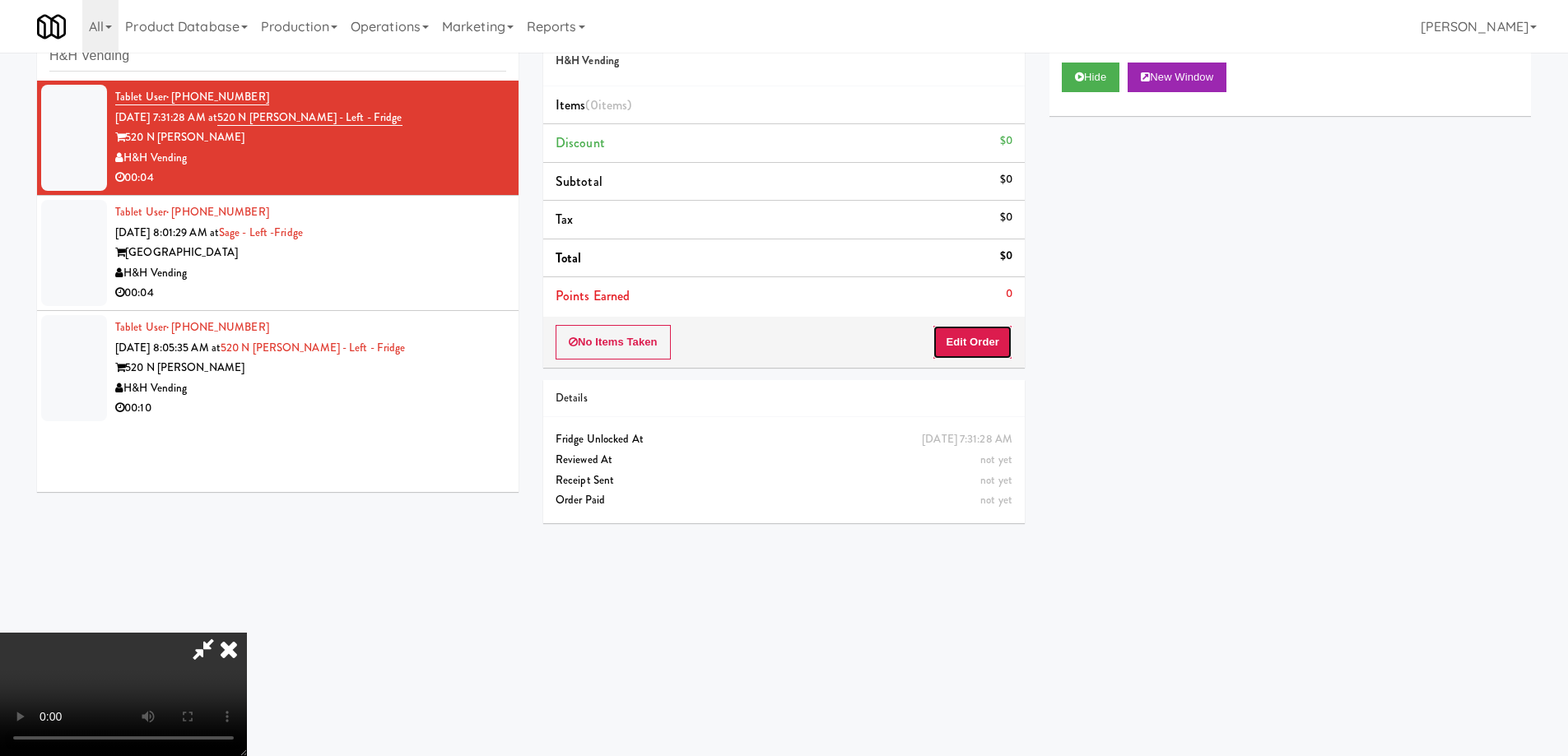
click at [972, 354] on button "Edit Order" at bounding box center [972, 342] width 80 height 34
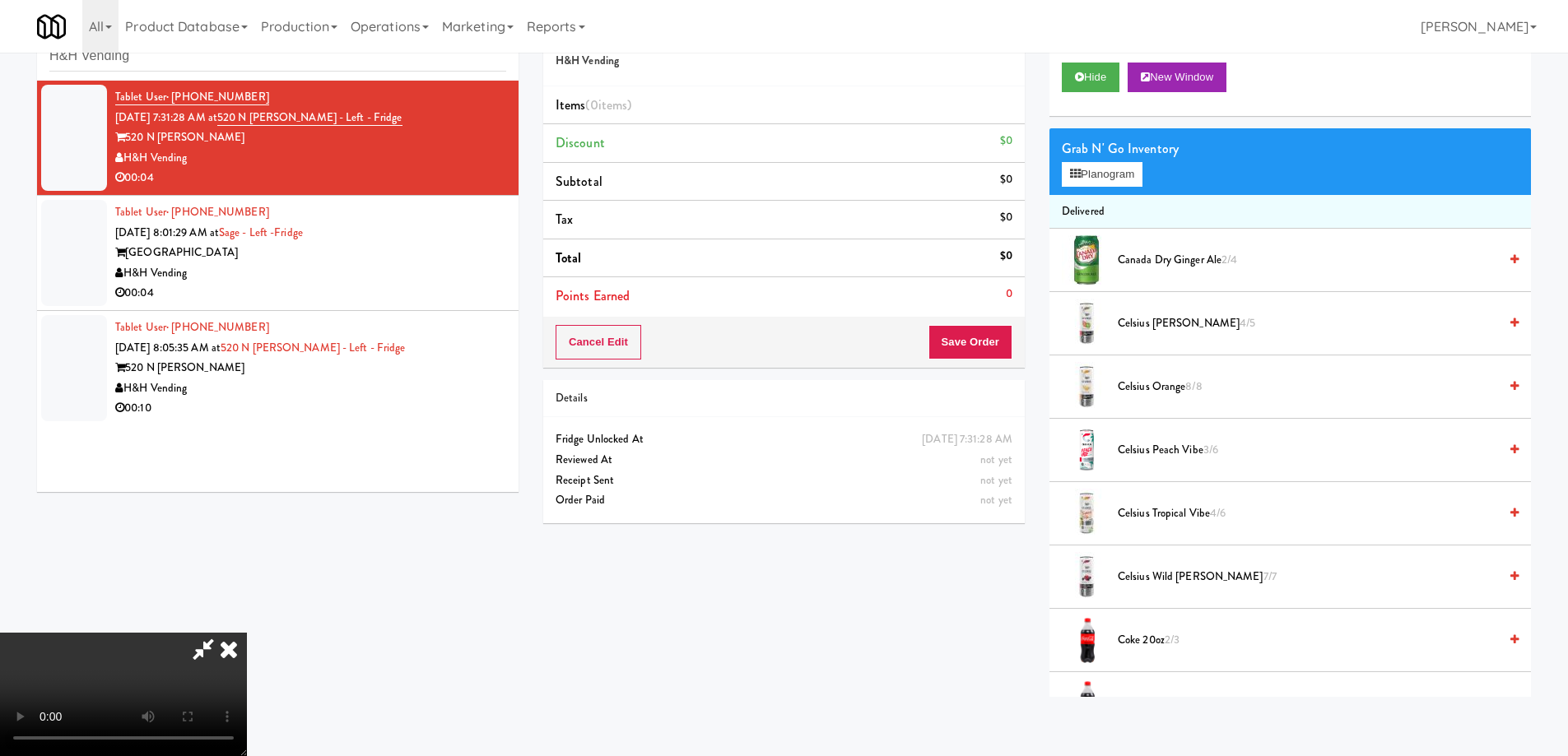
drag, startPoint x: 1143, startPoint y: 571, endPoint x: 1135, endPoint y: 568, distance: 8.5
click at [1143, 572] on span "Celsius Wild Berry 7/7" at bounding box center [1308, 577] width 380 height 21
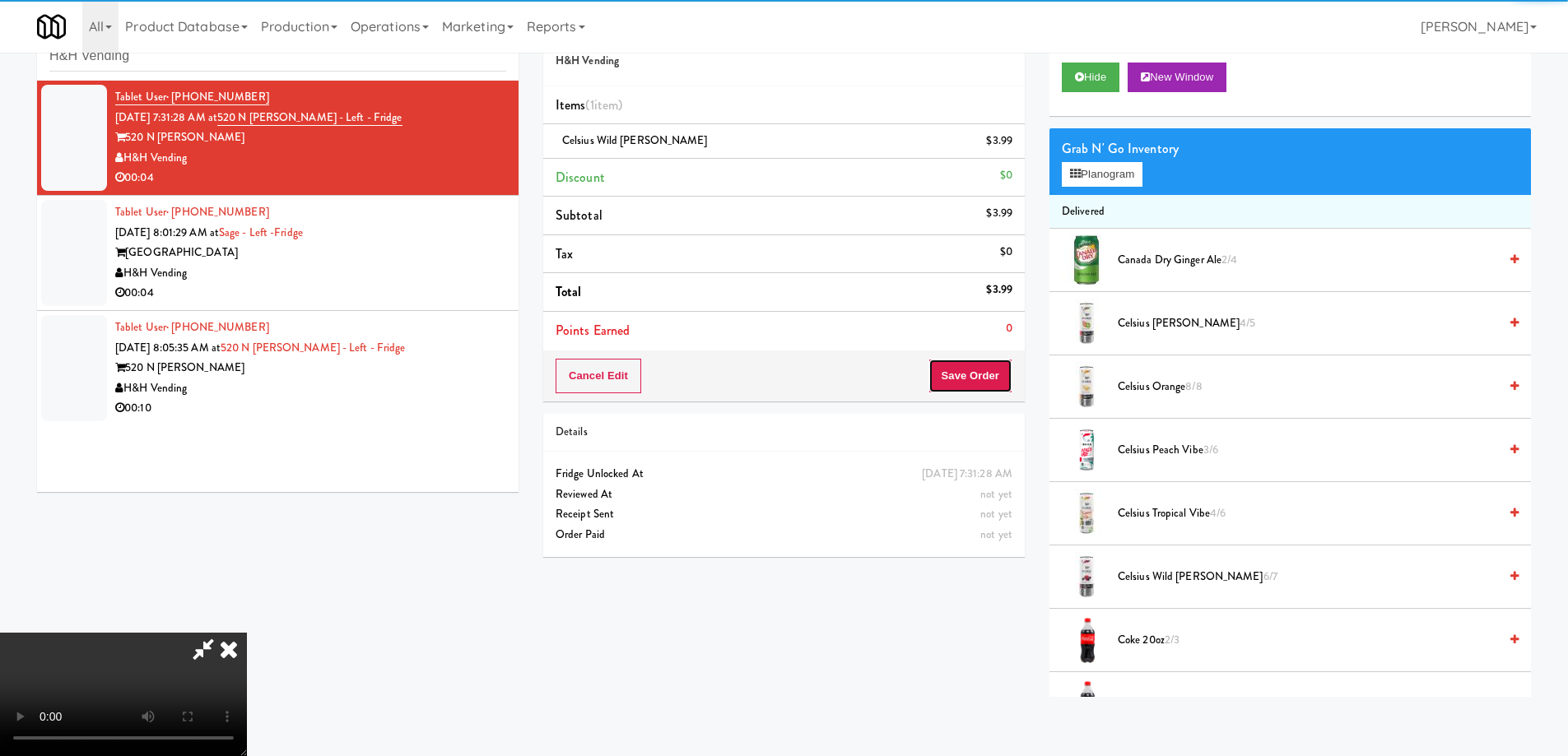
click at [970, 377] on button "Save Order" at bounding box center [971, 376] width 84 height 34
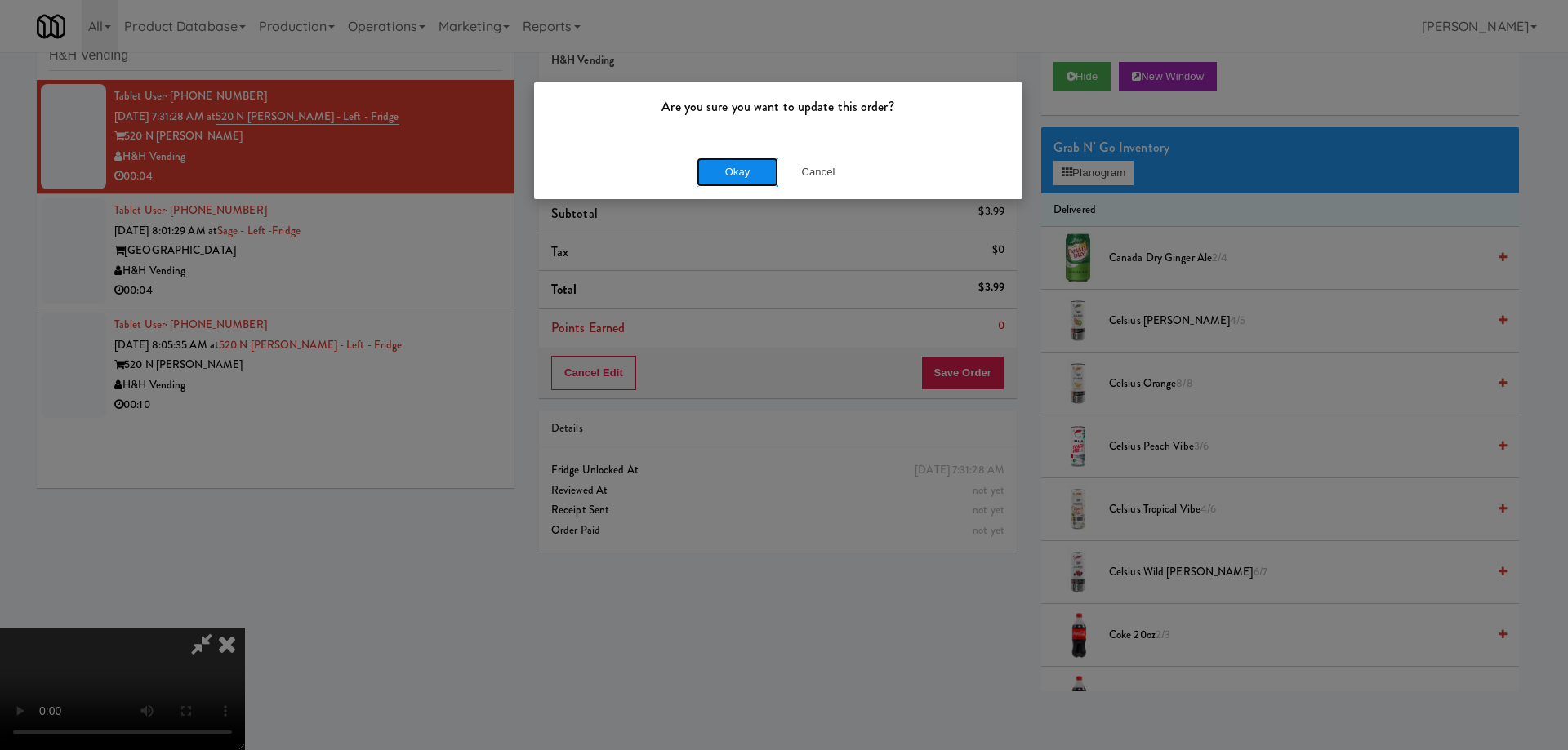
click at [743, 176] on button "Okay" at bounding box center [738, 172] width 82 height 29
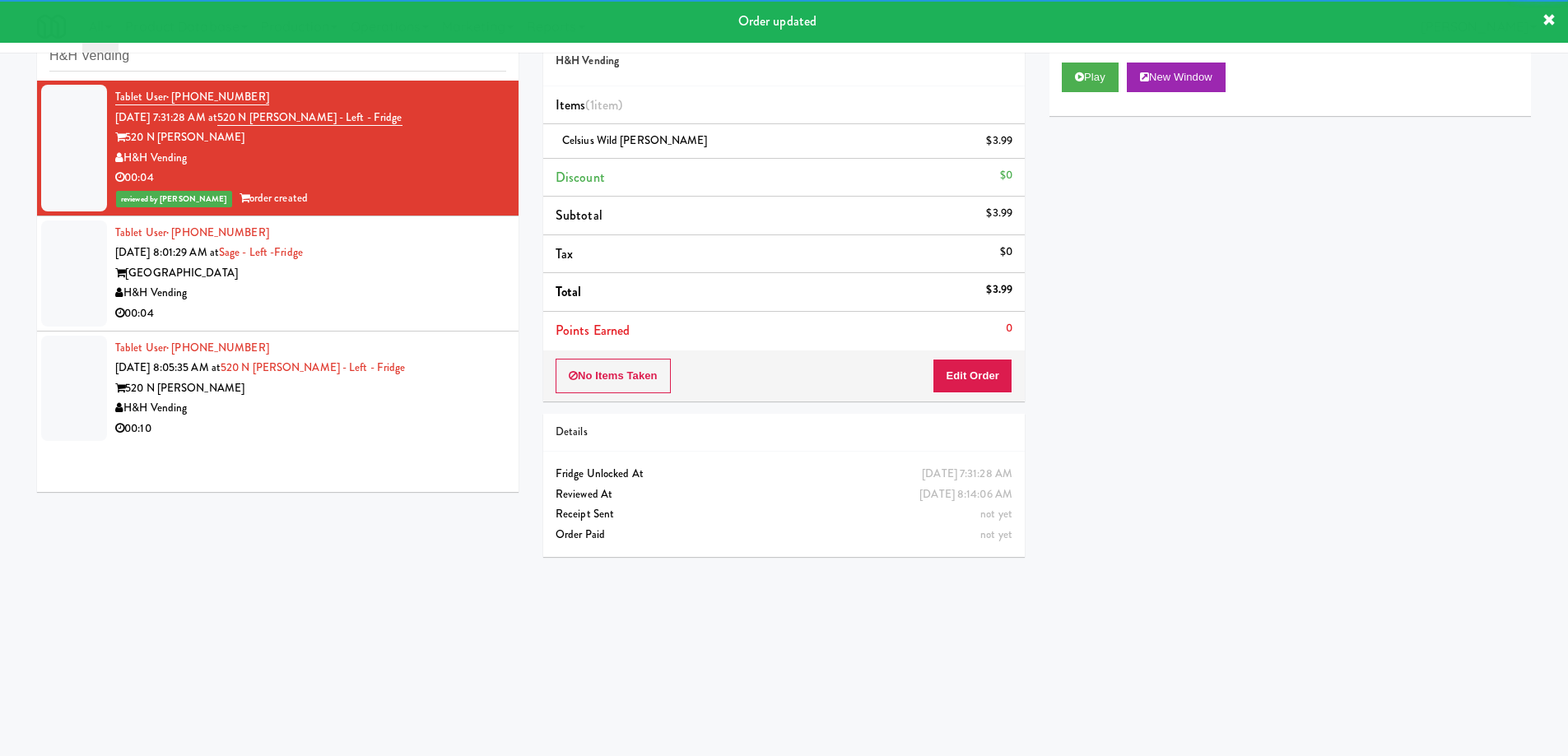
click at [426, 265] on div "Sage West Loop" at bounding box center [310, 273] width 391 height 21
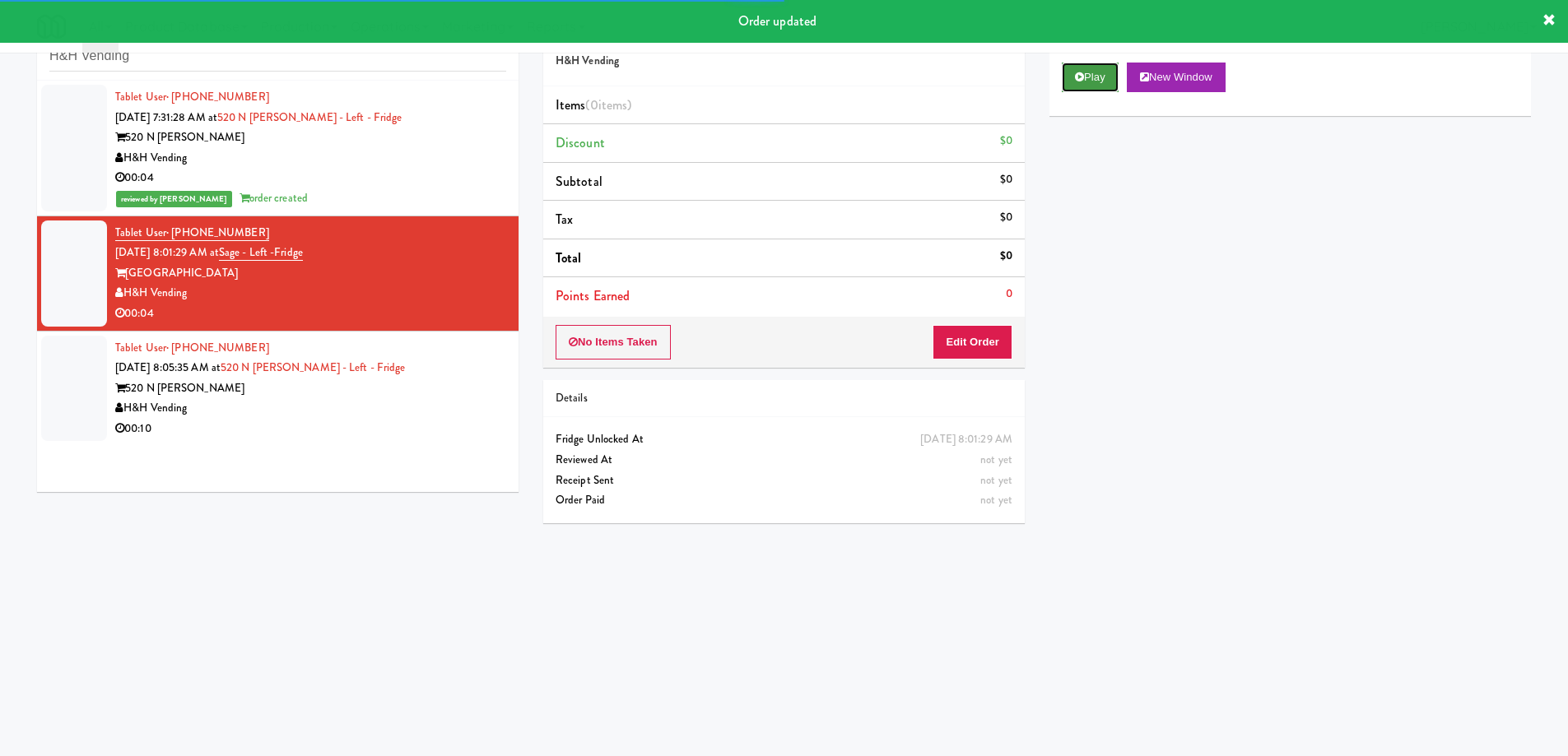
click at [1099, 68] on button "Play" at bounding box center [1090, 77] width 57 height 29
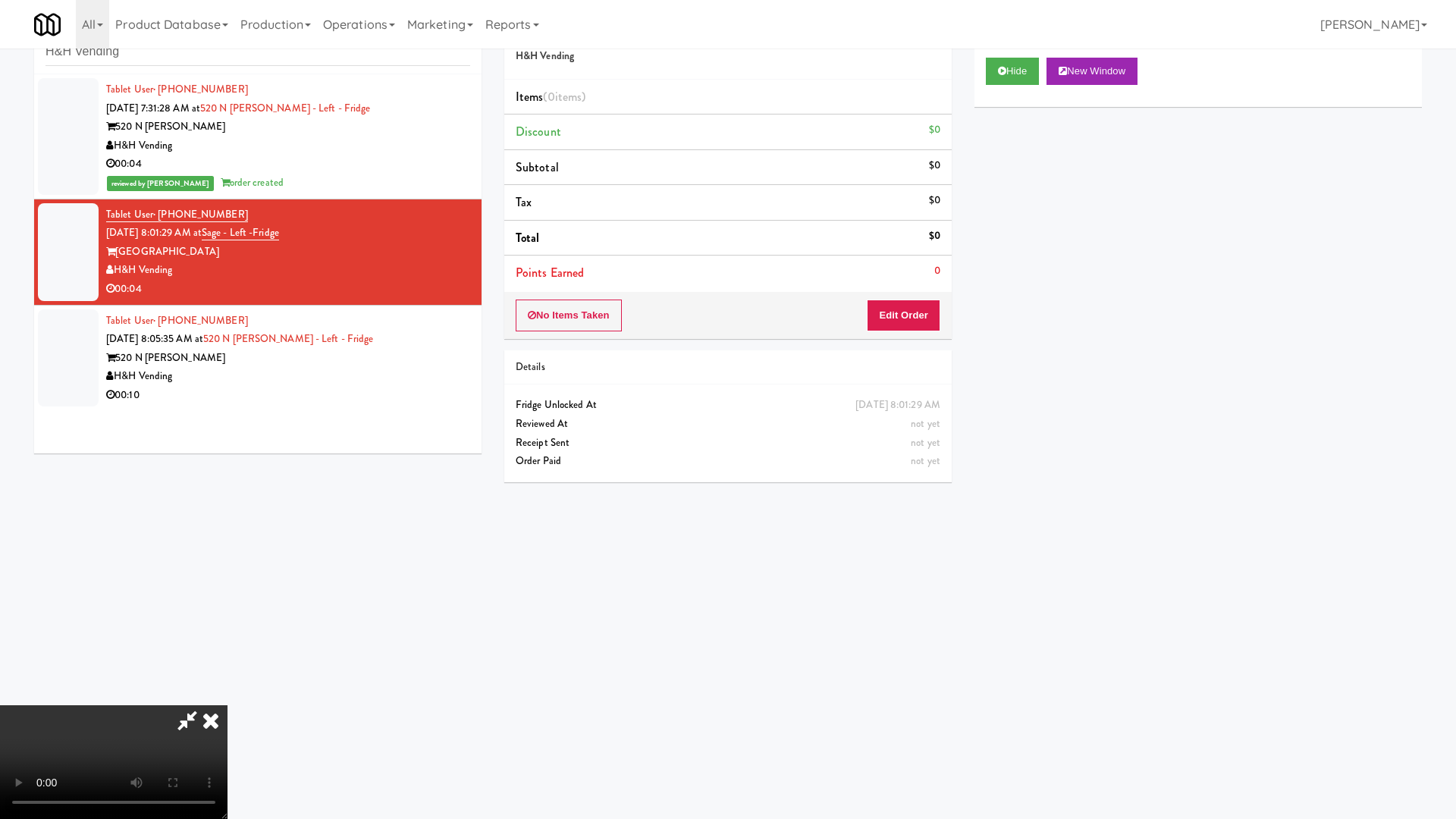
click at [227, 695] on video at bounding box center [113, 763] width 227 height 114
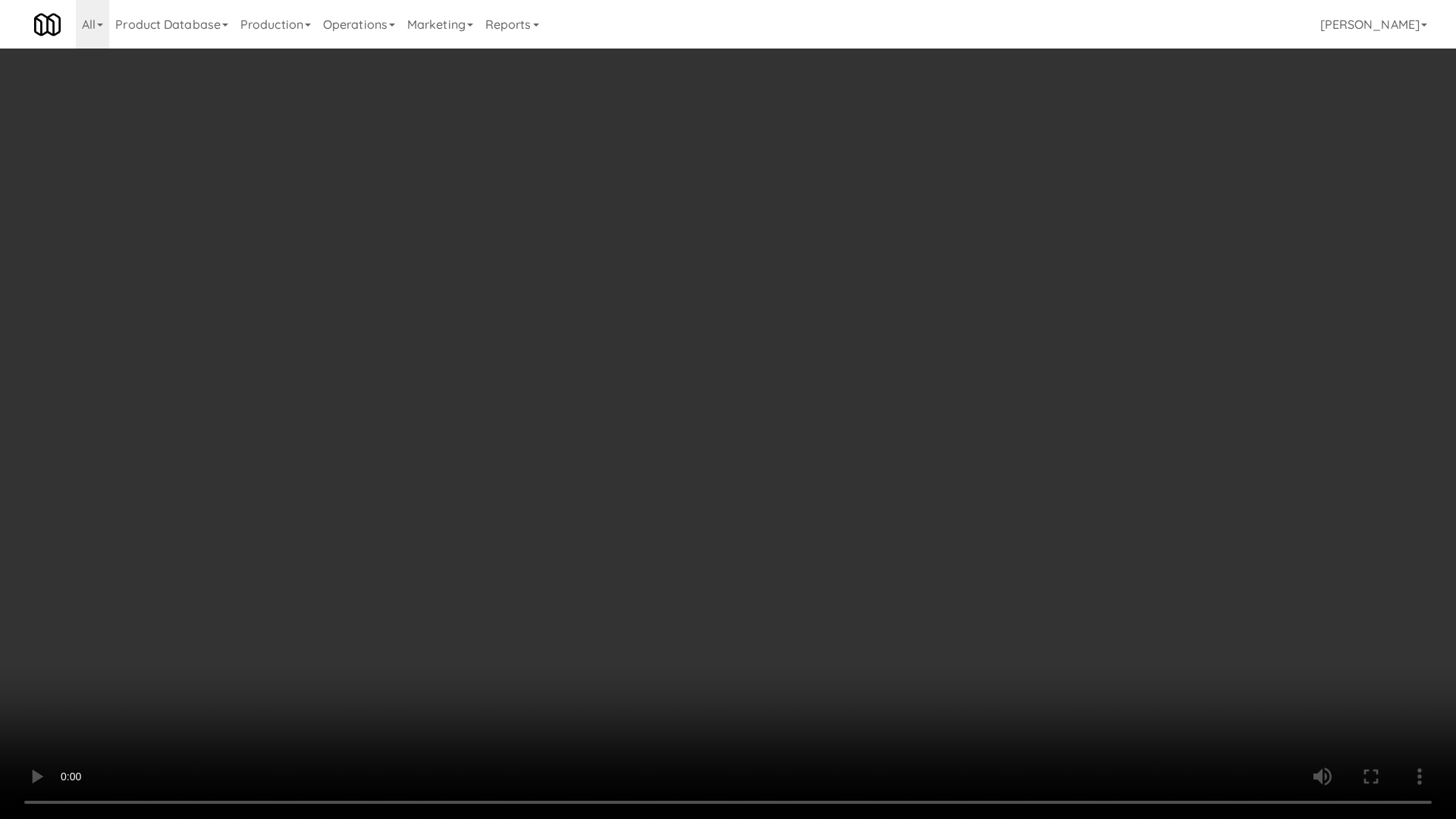
click at [764, 341] on video at bounding box center [728, 410] width 1456 height 819
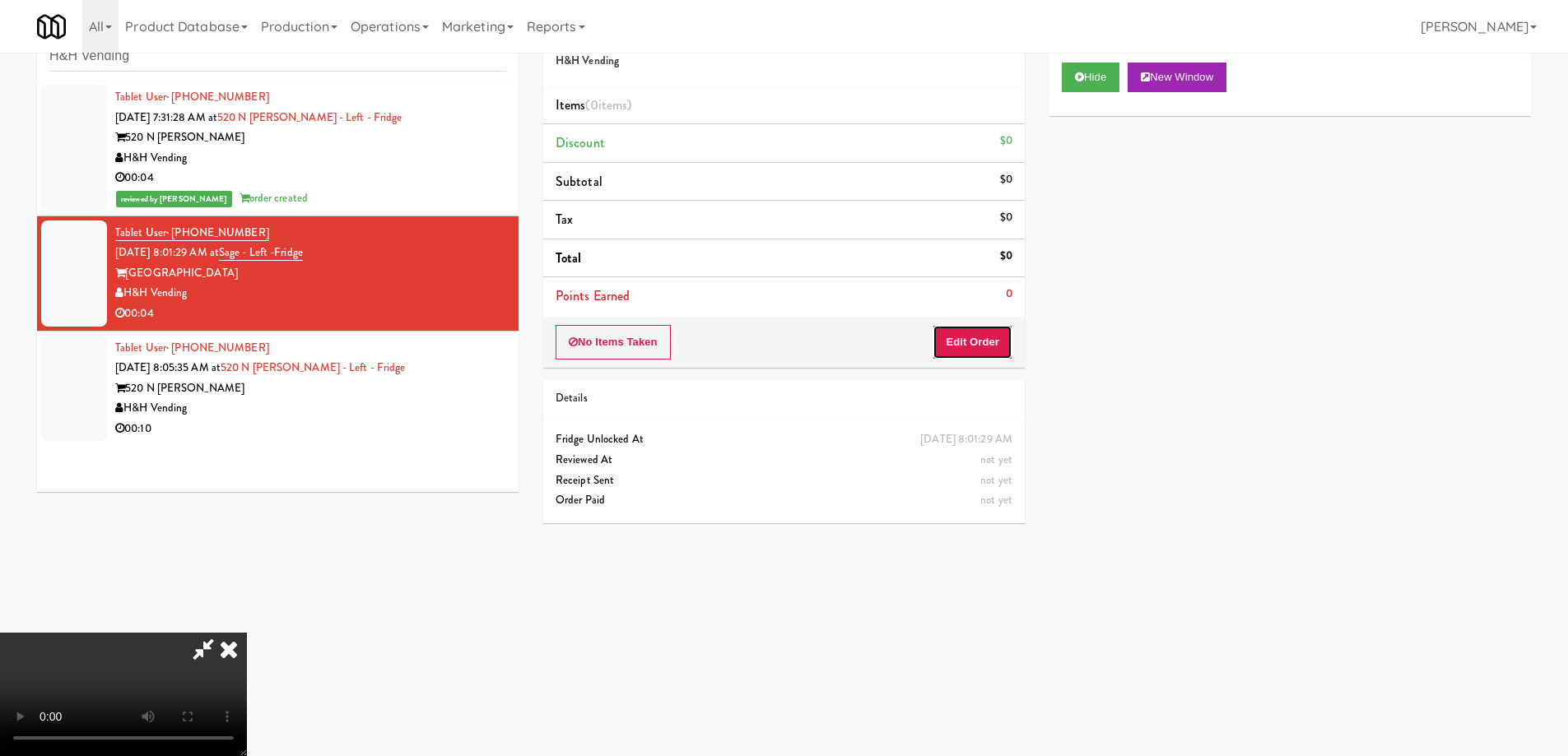
click at [980, 344] on button "Edit Order" at bounding box center [972, 342] width 80 height 34
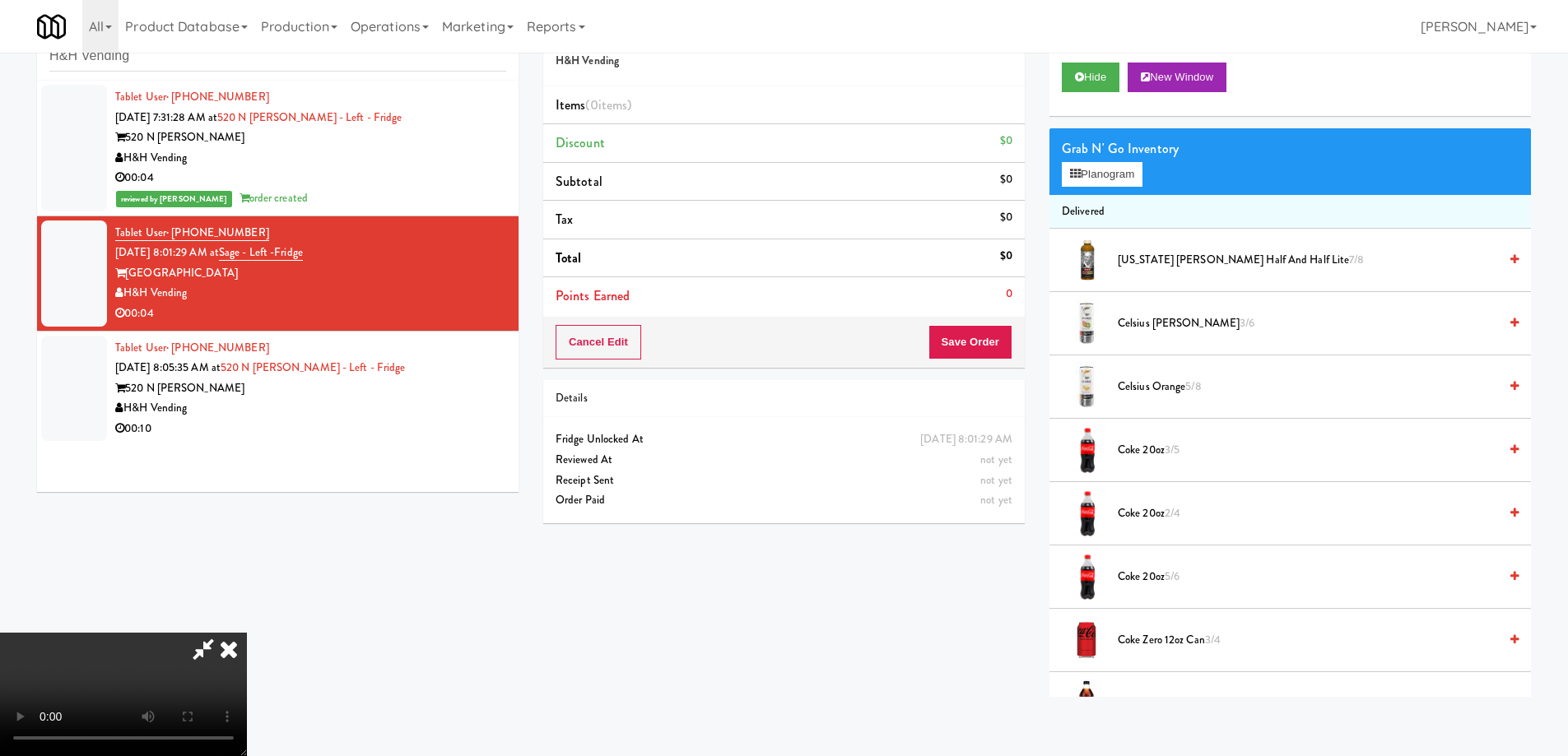
click at [1181, 327] on span "Celsius Kiwi Guava 3/6" at bounding box center [1308, 324] width 380 height 21
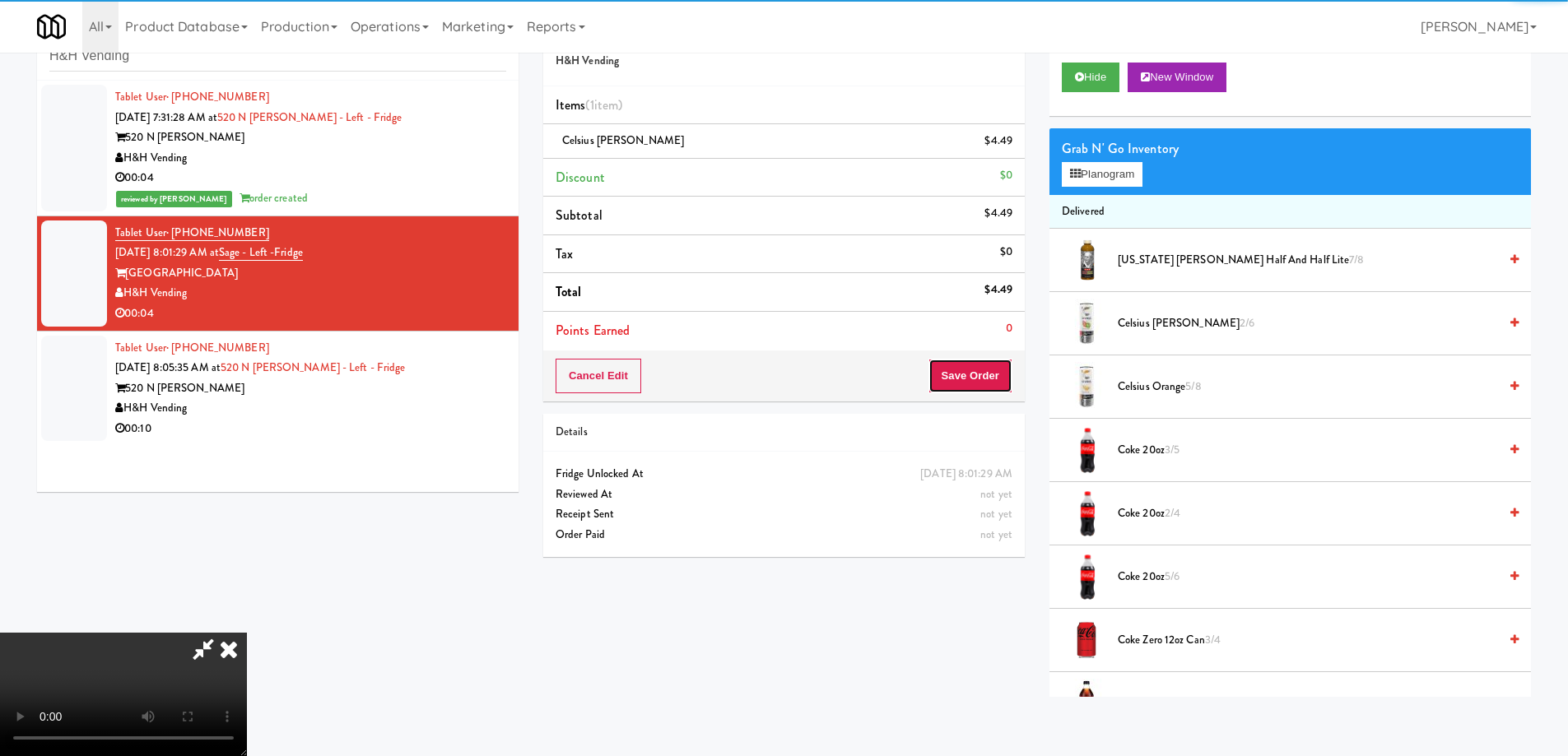
click at [986, 375] on button "Save Order" at bounding box center [971, 376] width 84 height 34
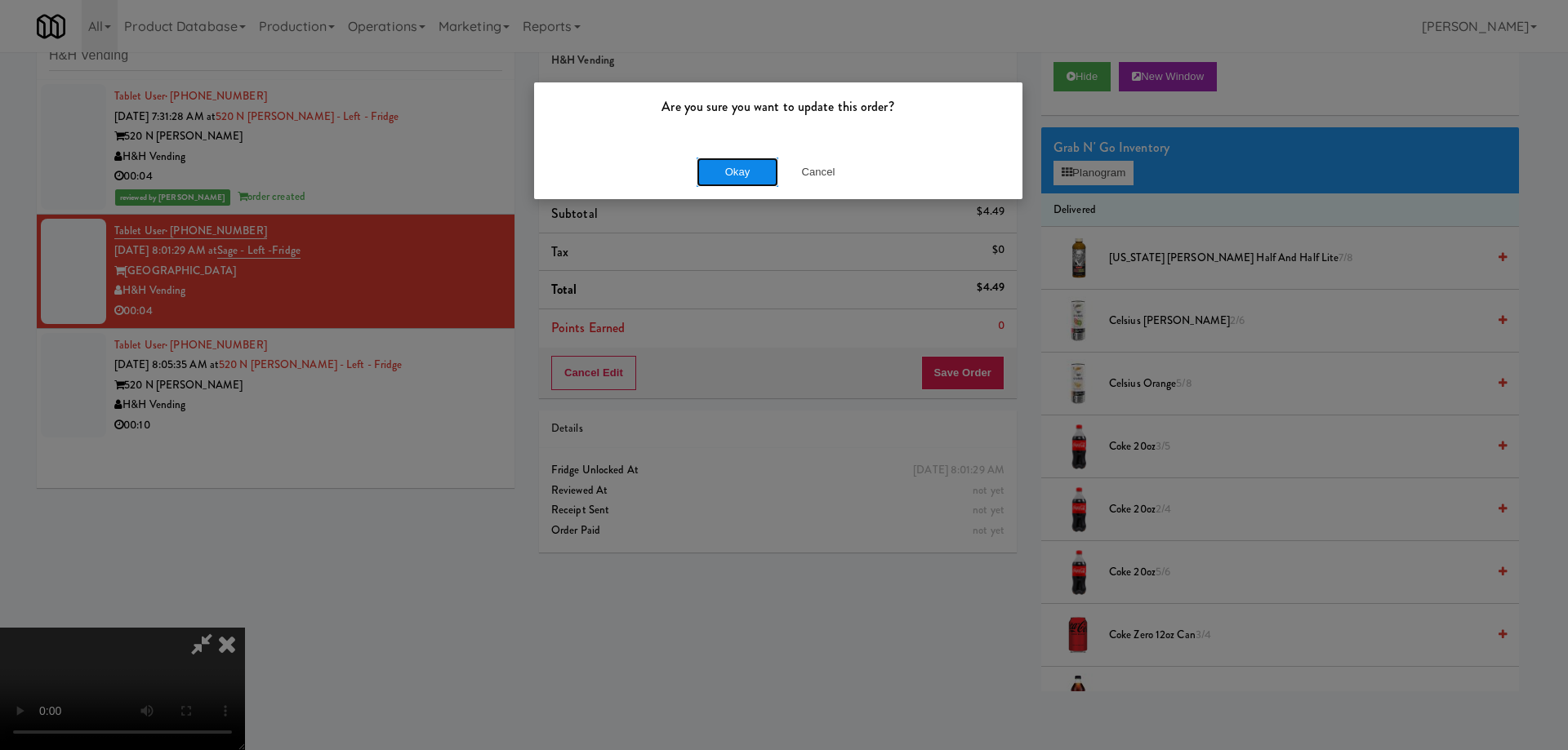
click at [756, 171] on button "Okay" at bounding box center [738, 172] width 82 height 29
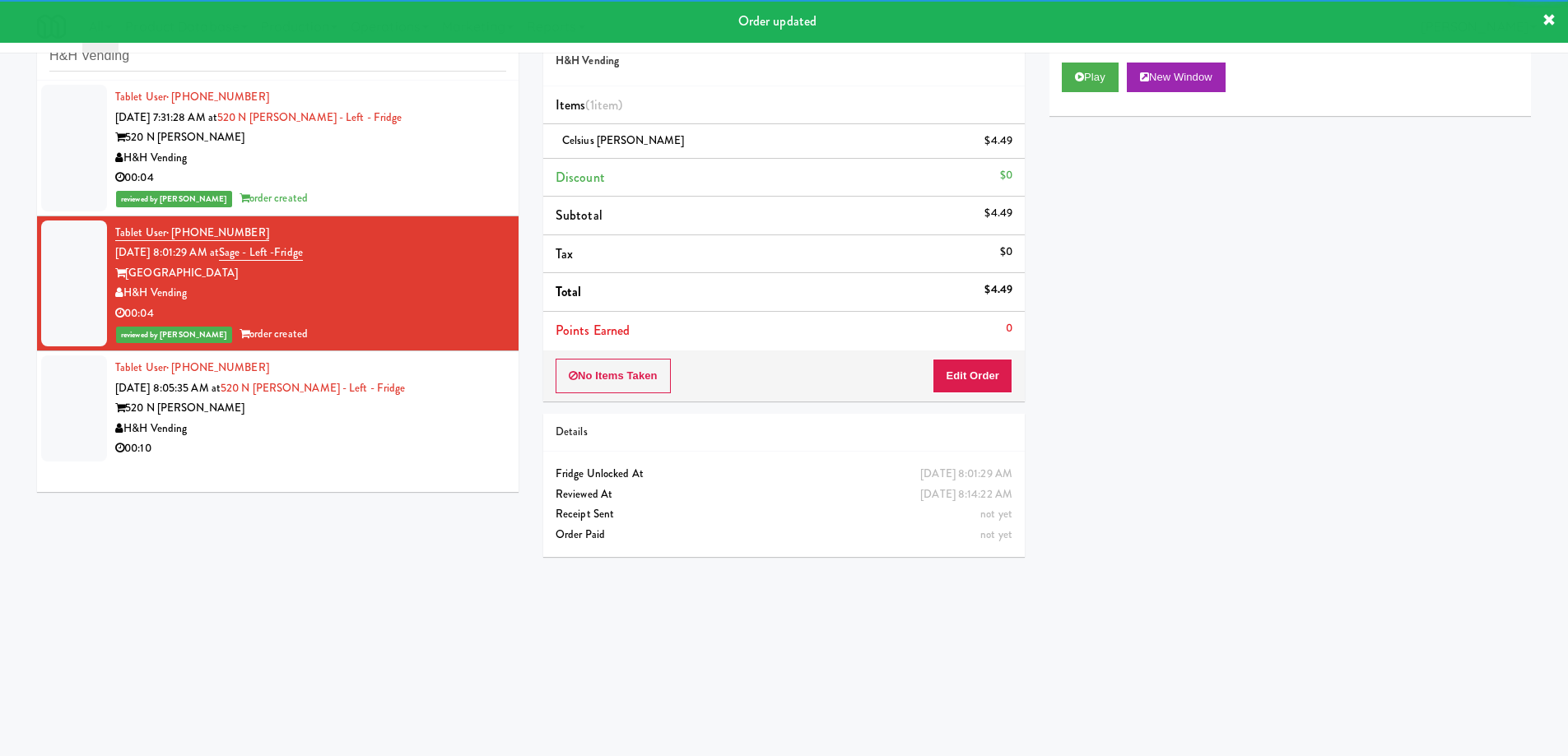
click at [445, 426] on div "H&H Vending" at bounding box center [310, 429] width 391 height 21
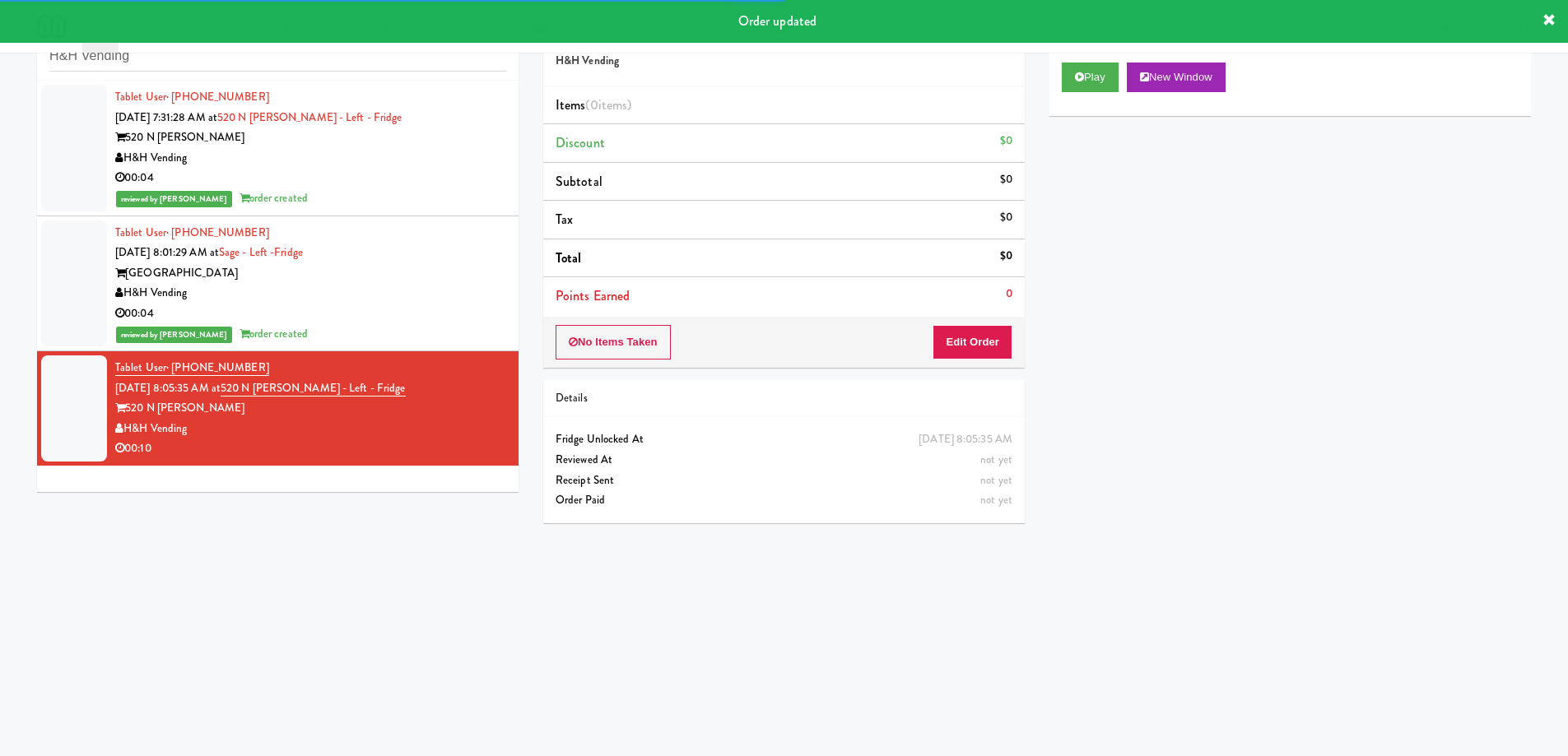
click at [1086, 93] on div "Play New Window" at bounding box center [1290, 82] width 481 height 66
click at [1088, 76] on button "Play" at bounding box center [1090, 77] width 57 height 29
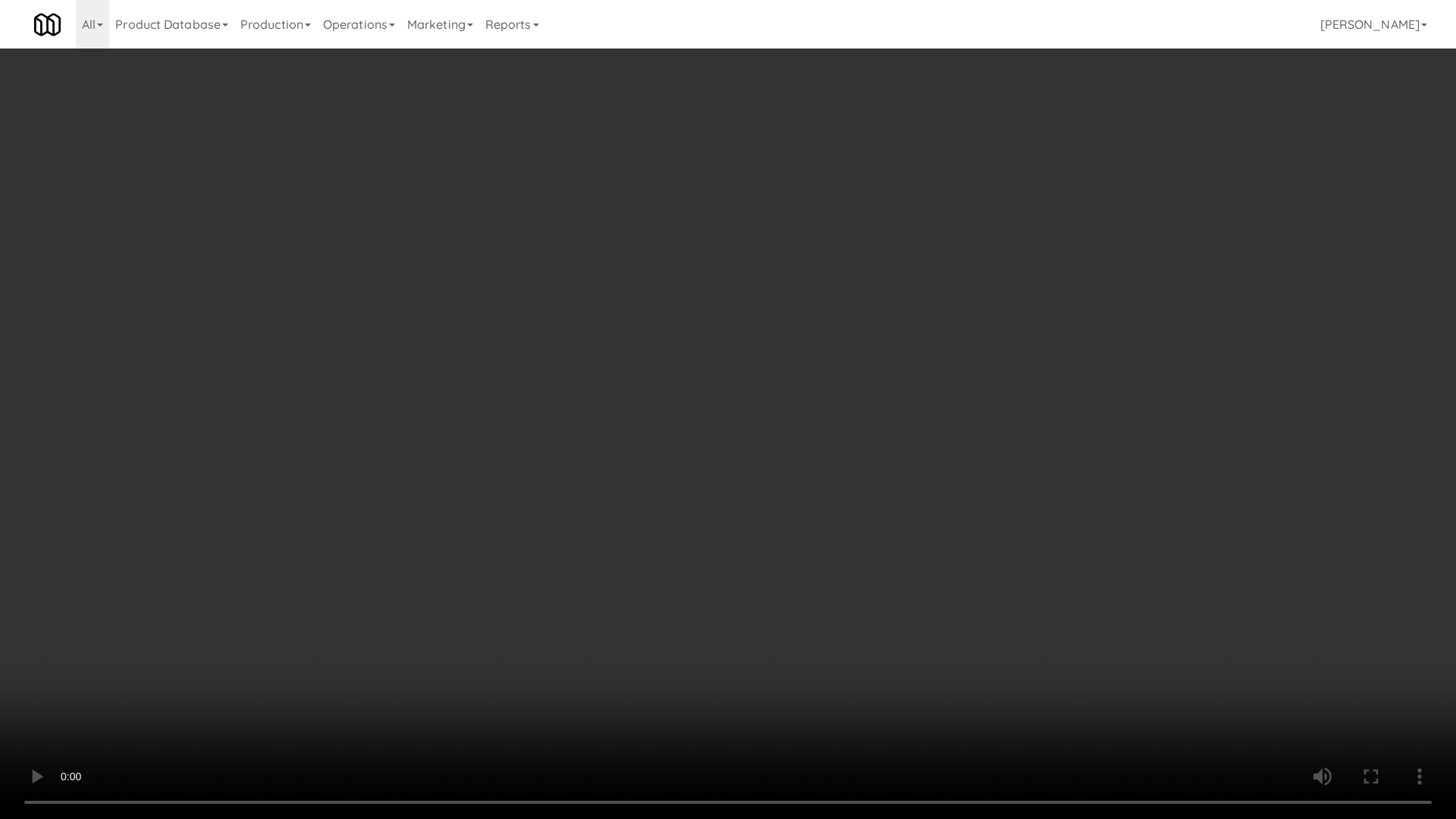
click at [764, 303] on video at bounding box center [728, 410] width 1456 height 819
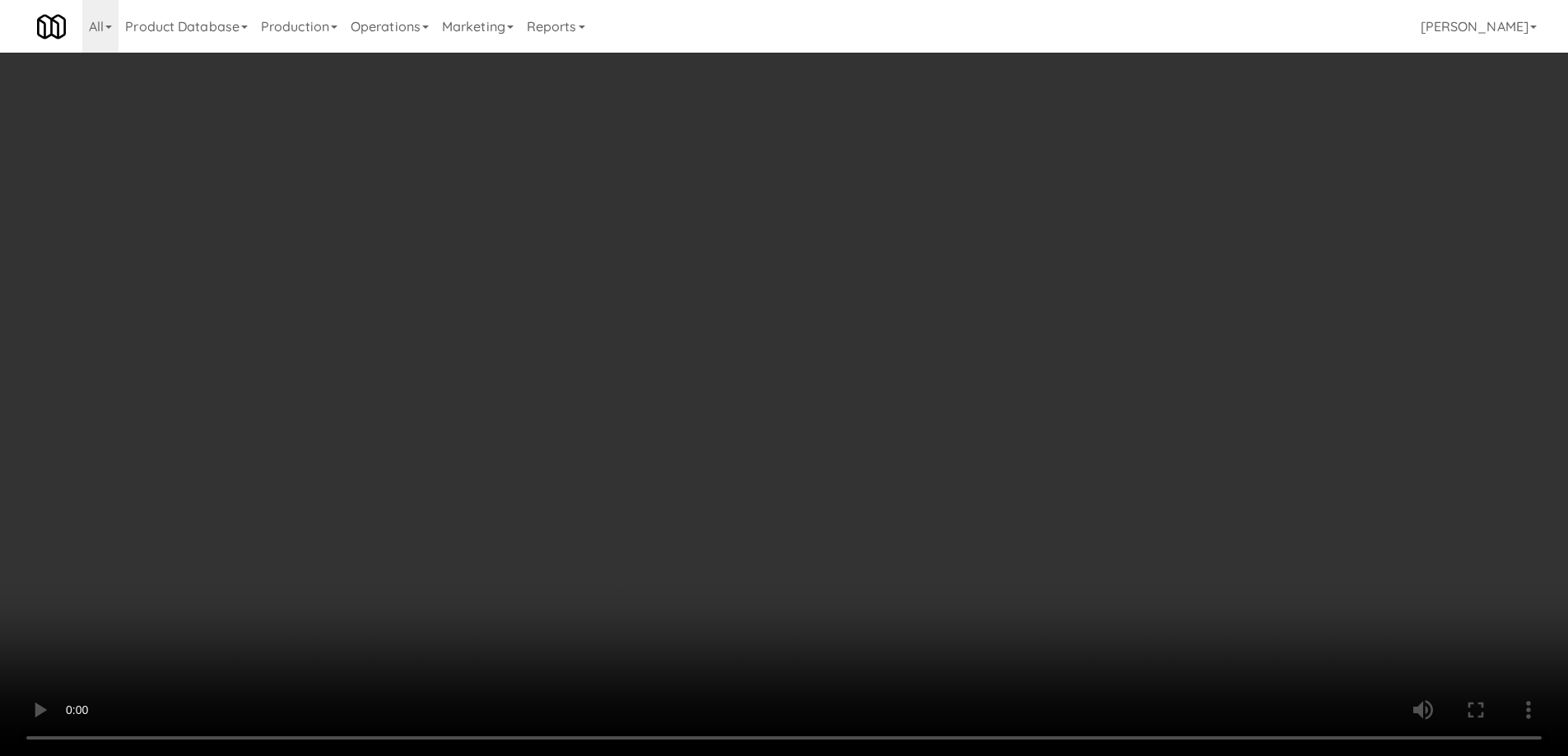
click at [976, 320] on div "No Items Taken Edit Order" at bounding box center [784, 342] width 481 height 51
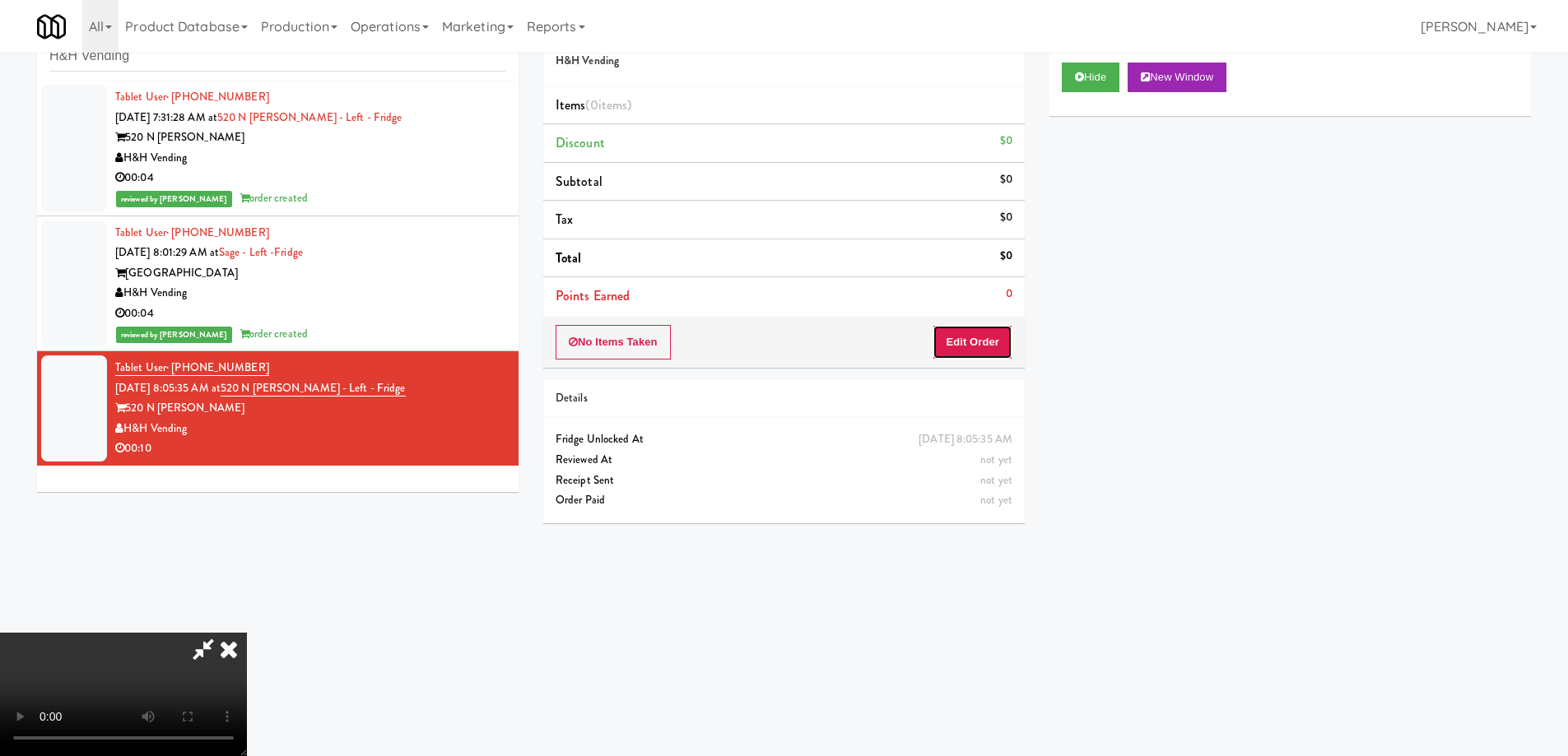
click at [973, 332] on button "Edit Order" at bounding box center [972, 342] width 80 height 34
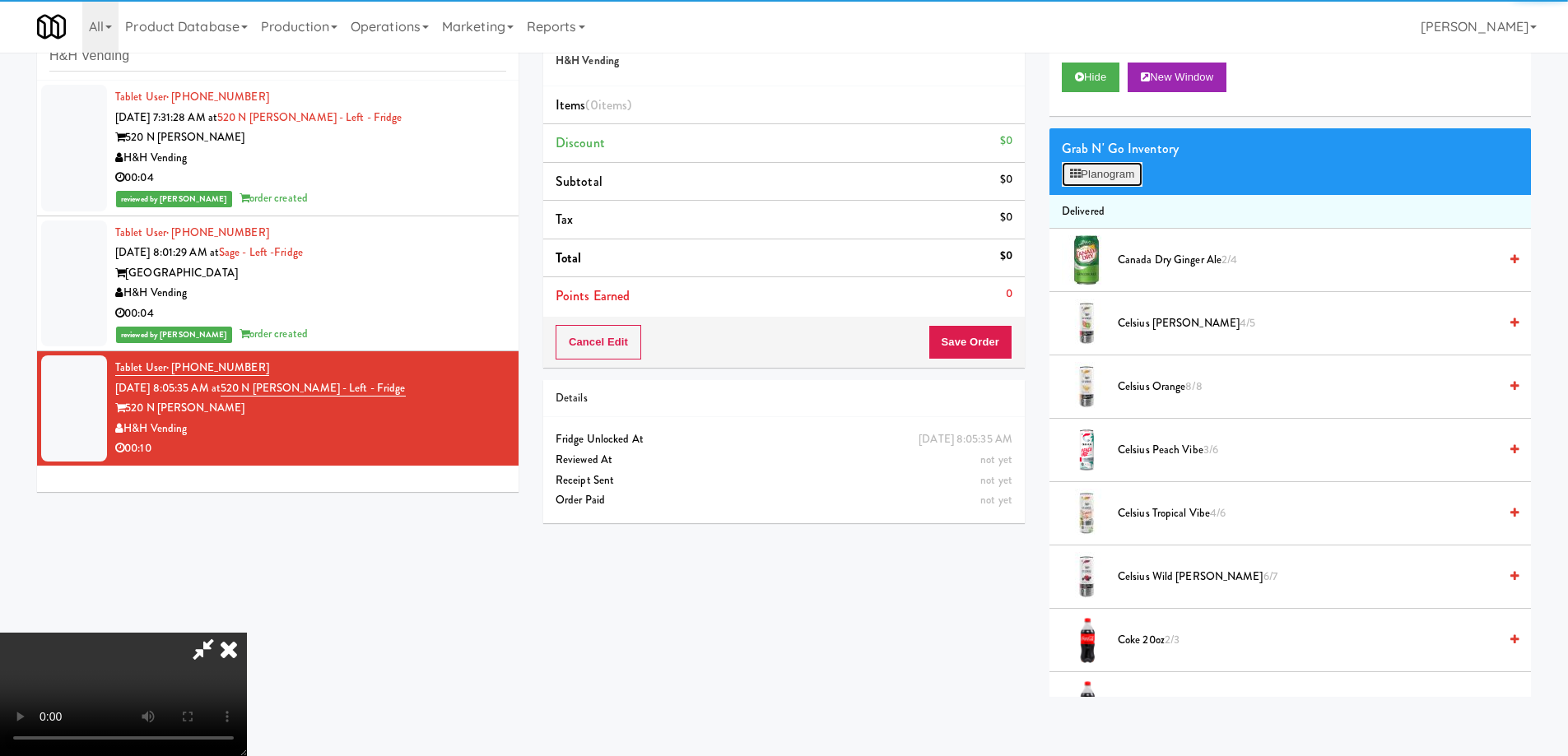
click at [1087, 176] on button "Planogram" at bounding box center [1102, 174] width 81 height 25
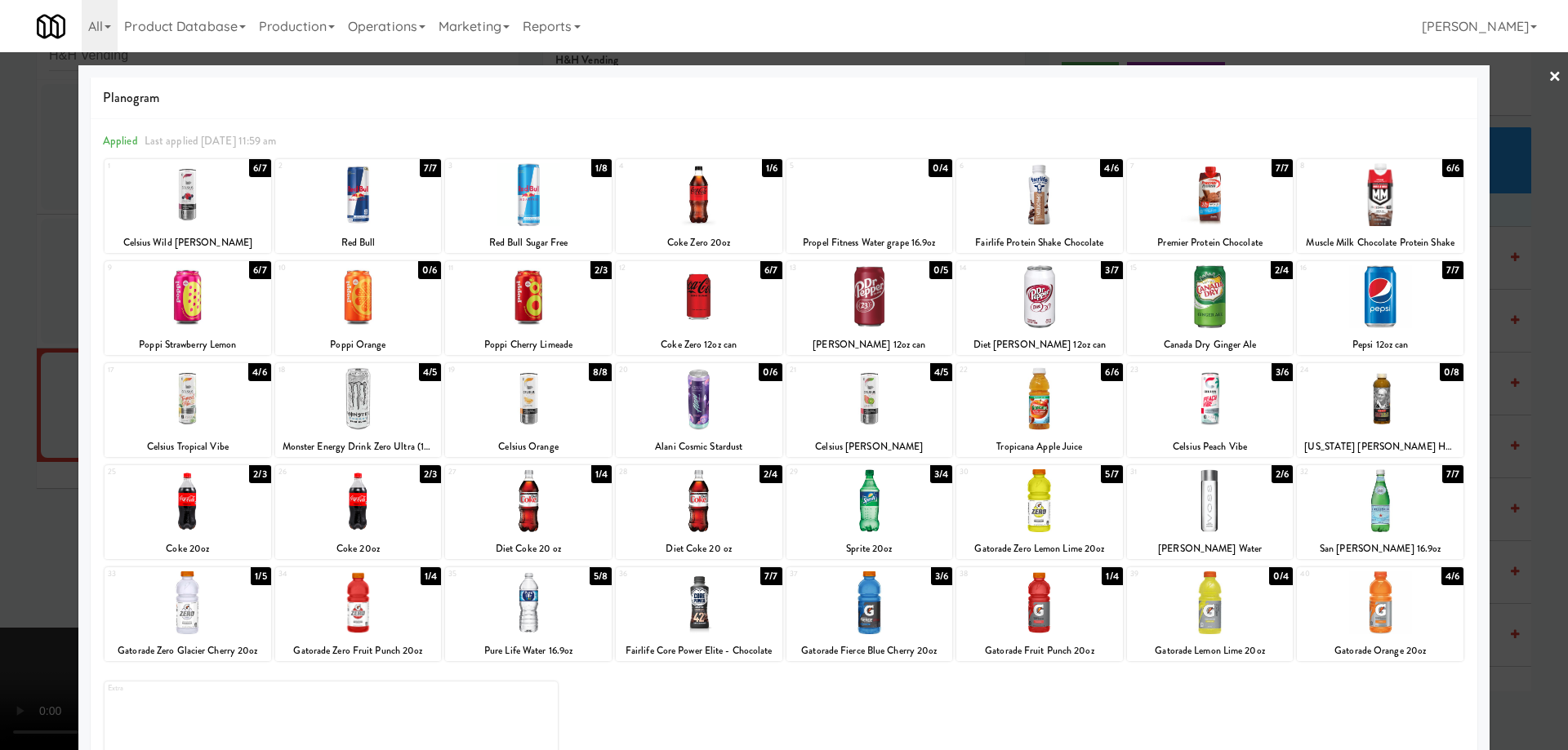
click at [559, 192] on div at bounding box center [528, 195] width 166 height 63
click at [1548, 72] on link "×" at bounding box center [1554, 77] width 13 height 50
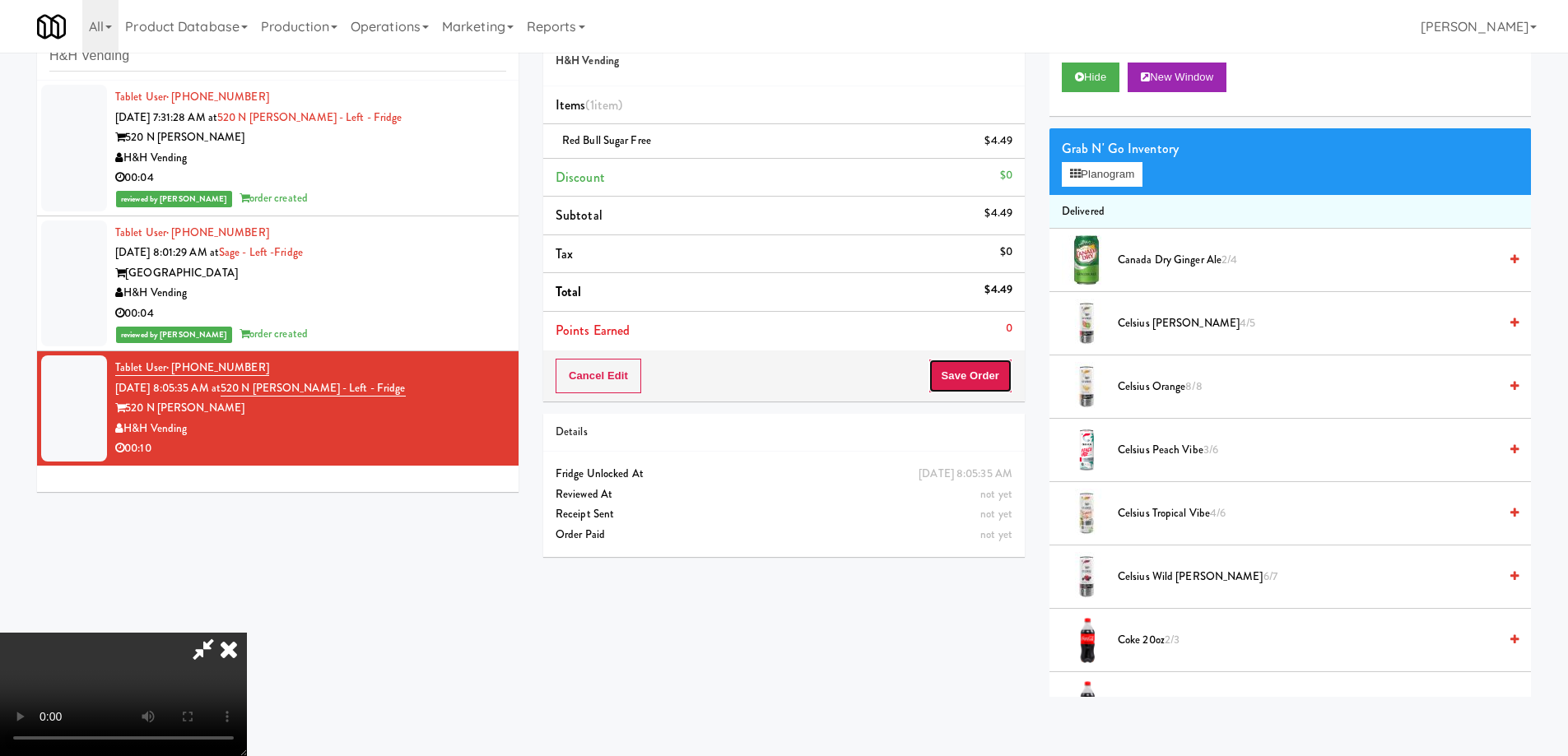
click at [975, 377] on button "Save Order" at bounding box center [971, 376] width 84 height 34
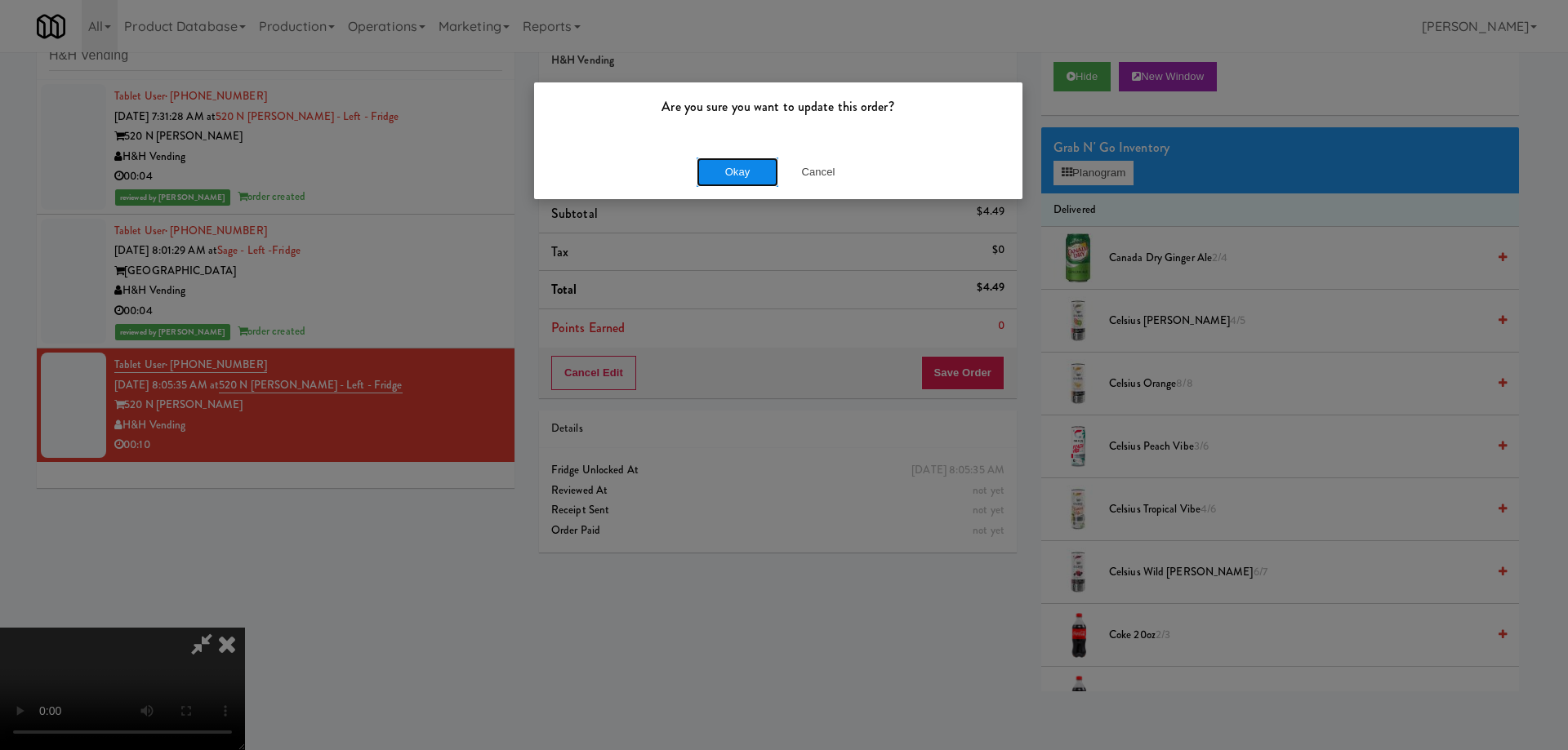
click at [720, 163] on button "Okay" at bounding box center [738, 172] width 82 height 29
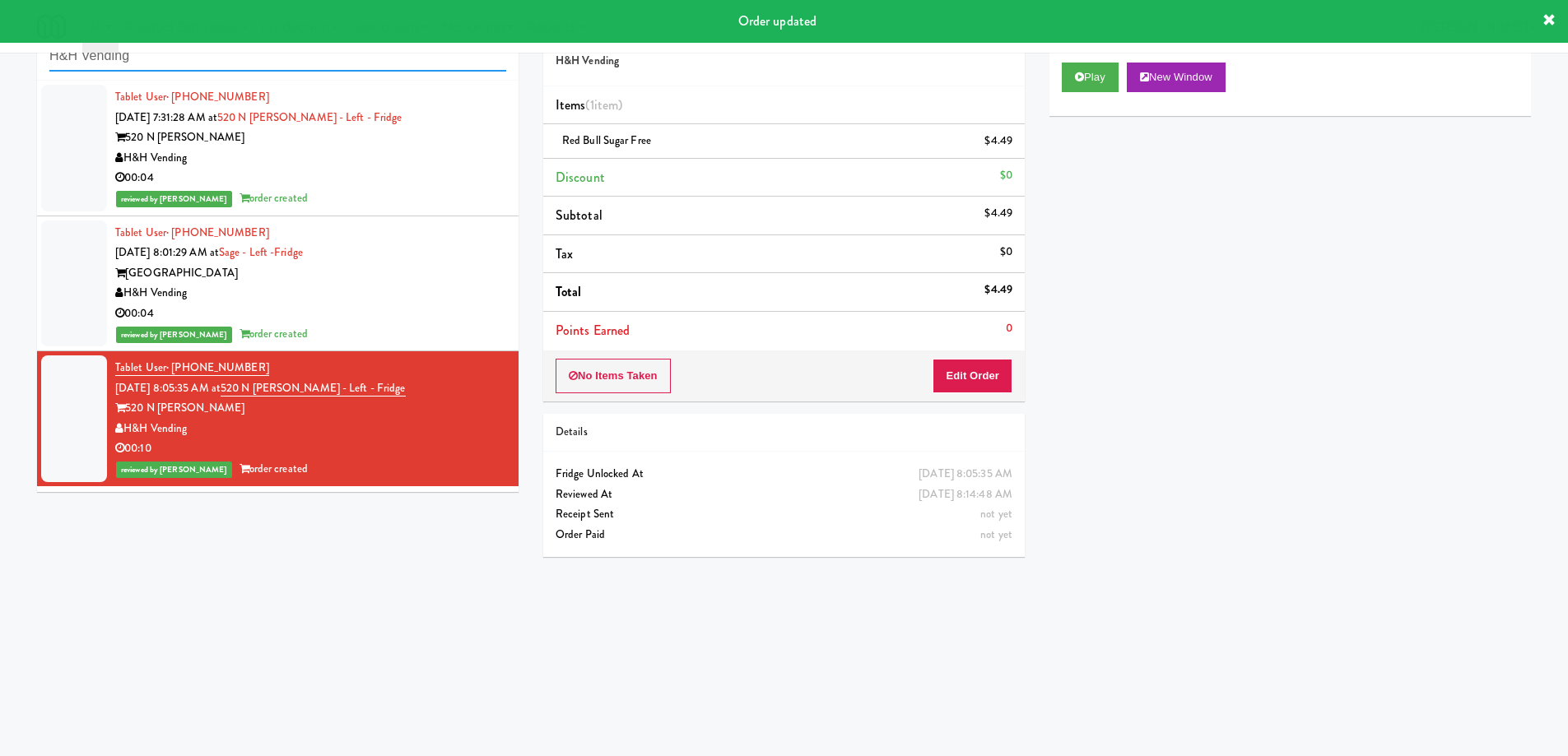
click at [307, 58] on input "H&H Vending" at bounding box center [277, 56] width 456 height 30
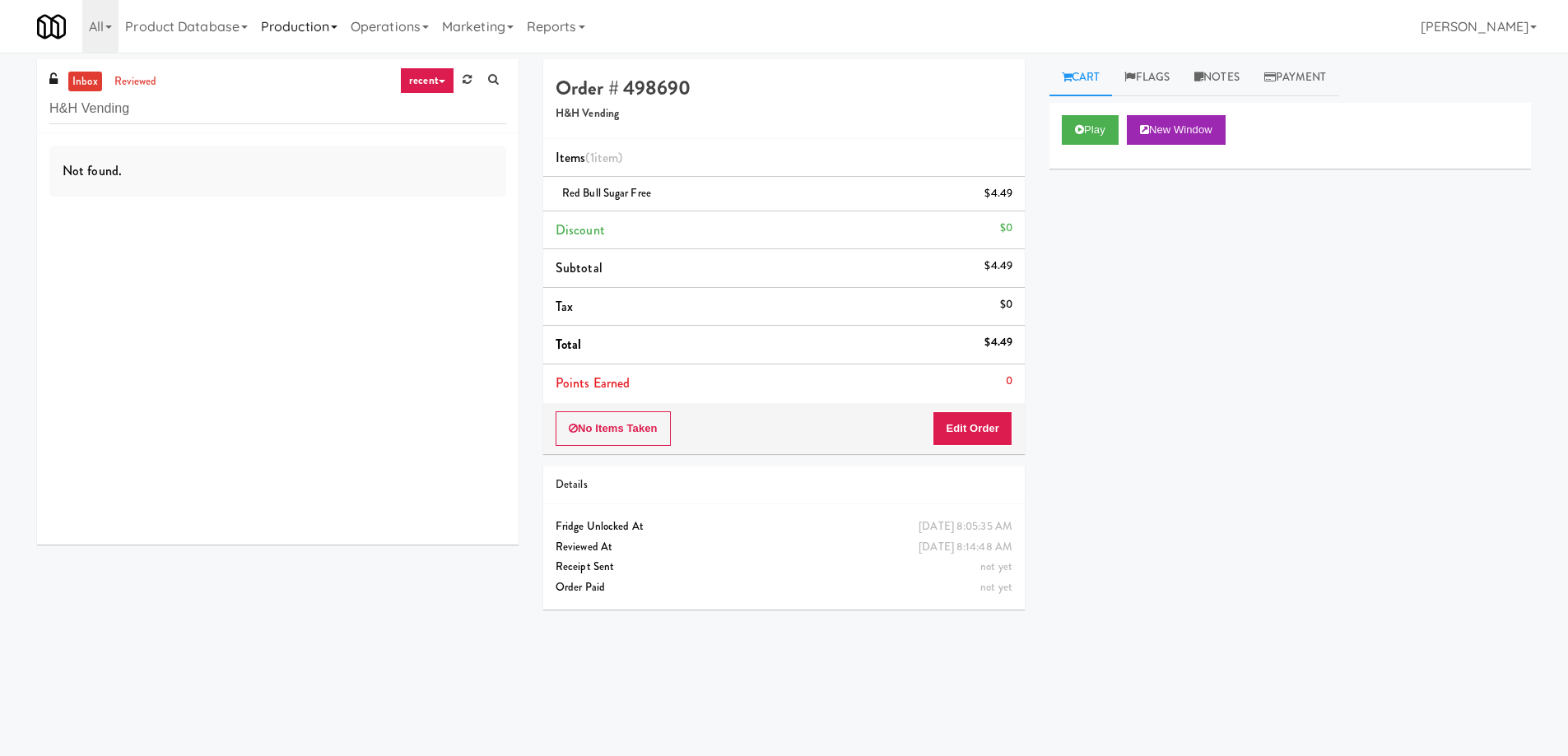
scroll to position [52, 0]
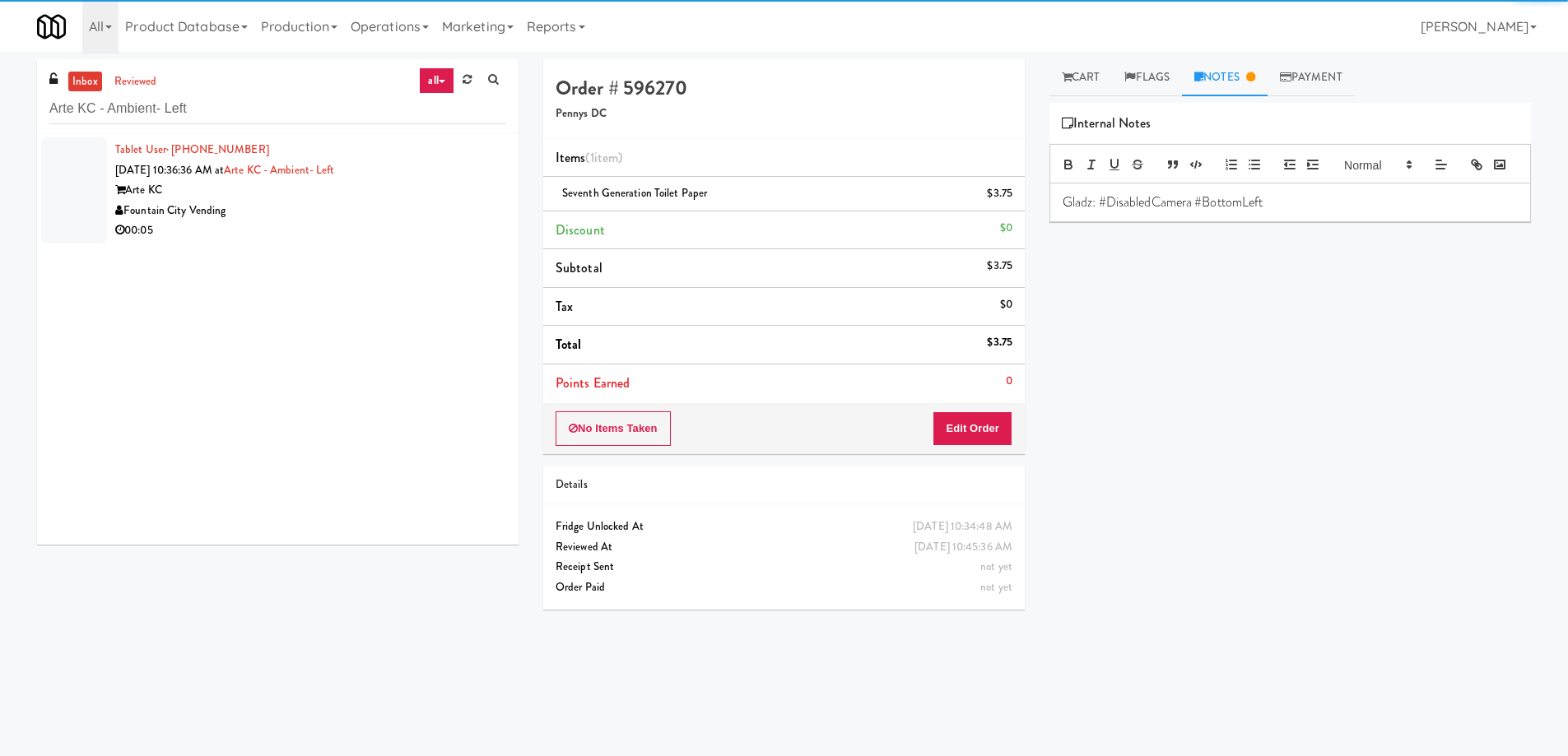
type input "Arte KC - Ambient- Left"
click at [349, 215] on div "Fountain City Vending" at bounding box center [310, 211] width 391 height 21
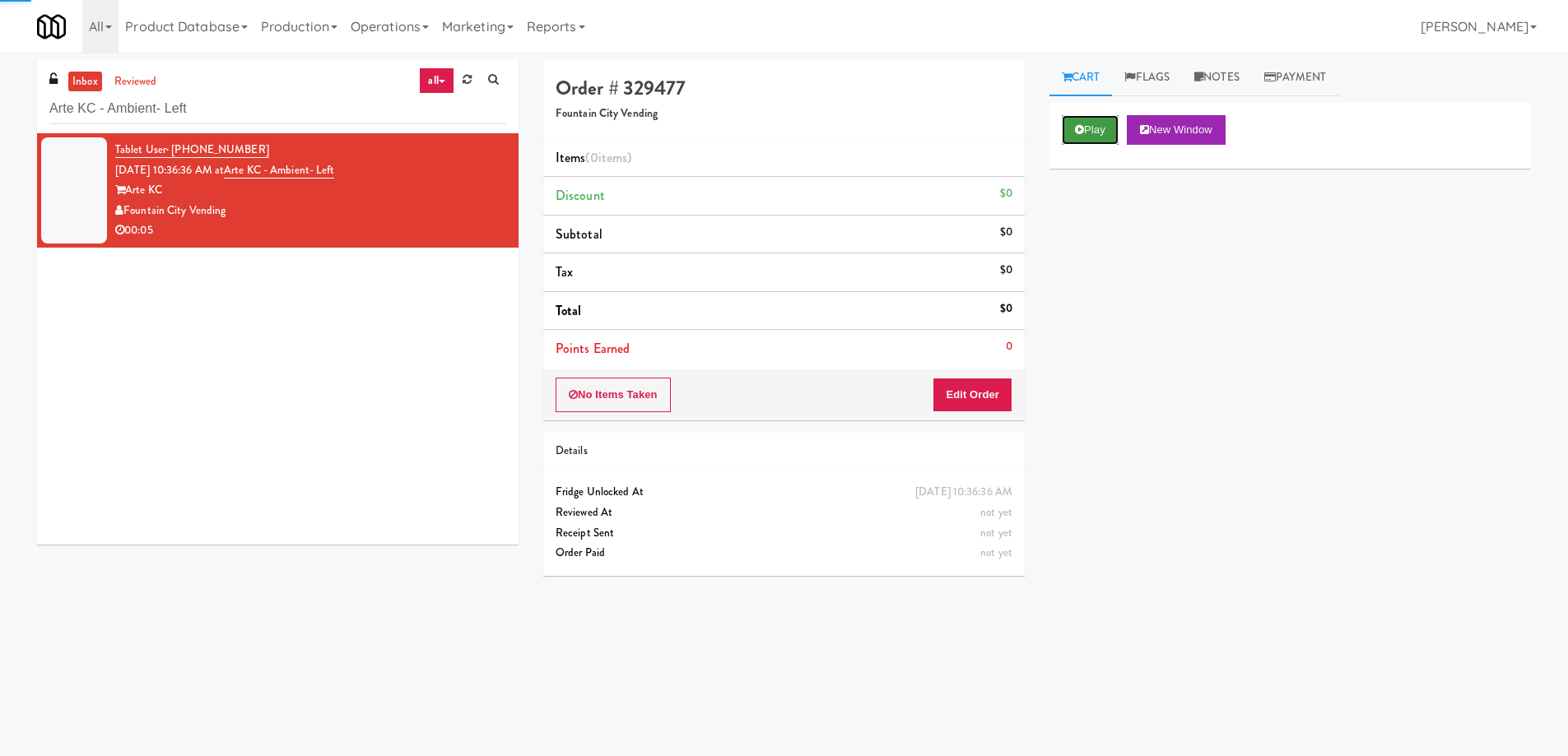
click at [1099, 123] on button "Play" at bounding box center [1090, 130] width 57 height 29
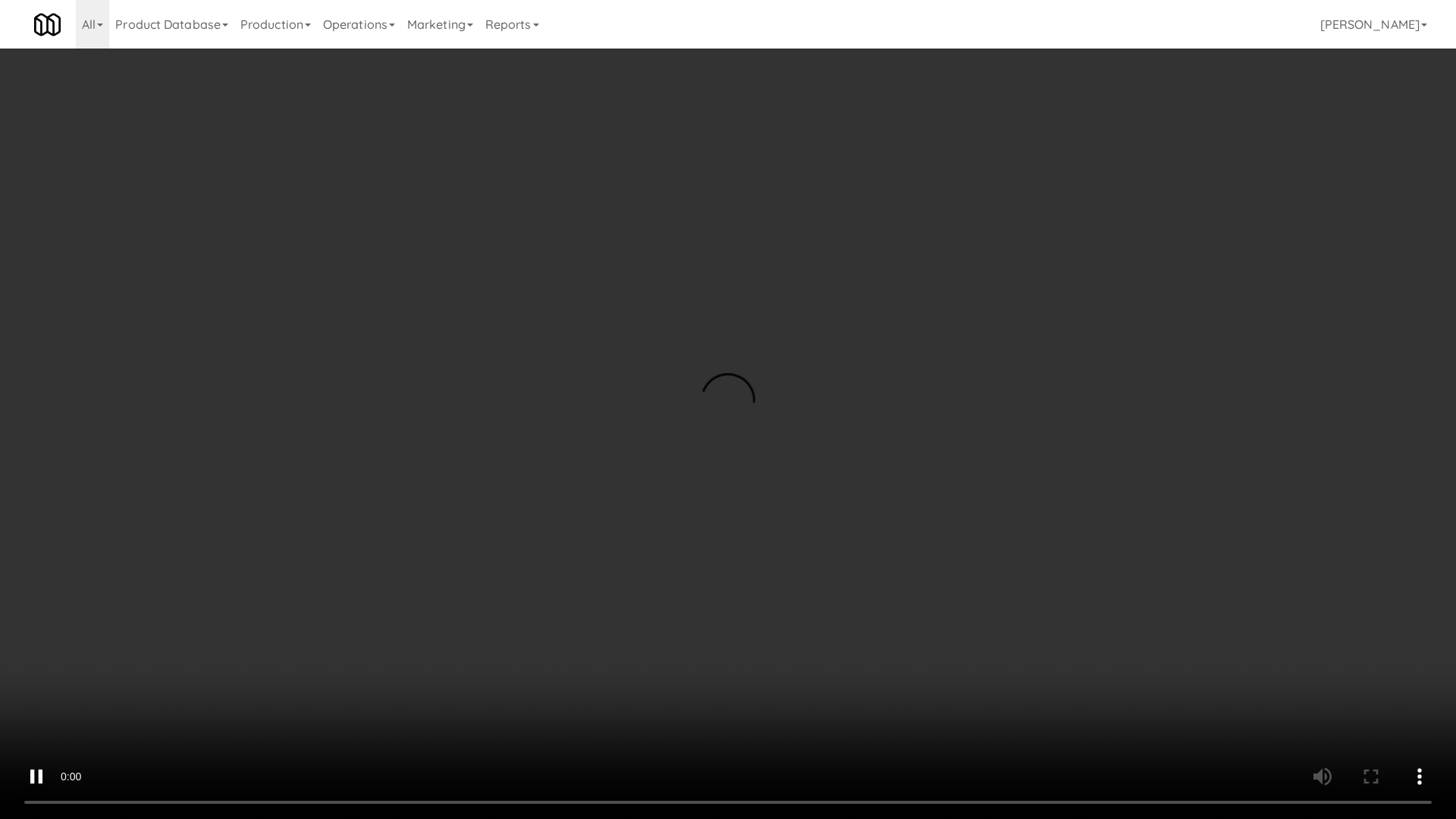
click at [694, 414] on video at bounding box center [728, 410] width 1456 height 819
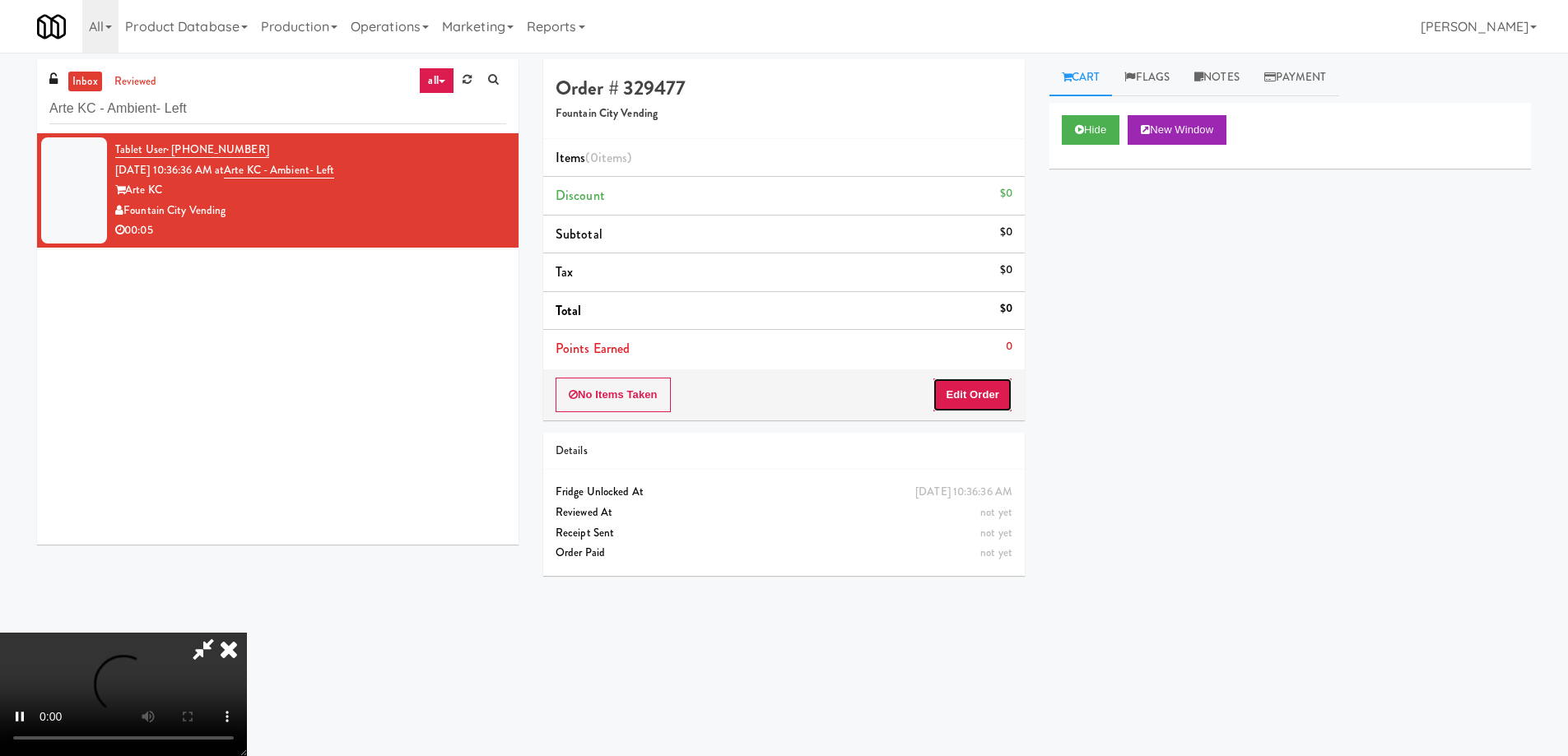
click at [978, 391] on button "Edit Order" at bounding box center [972, 395] width 80 height 34
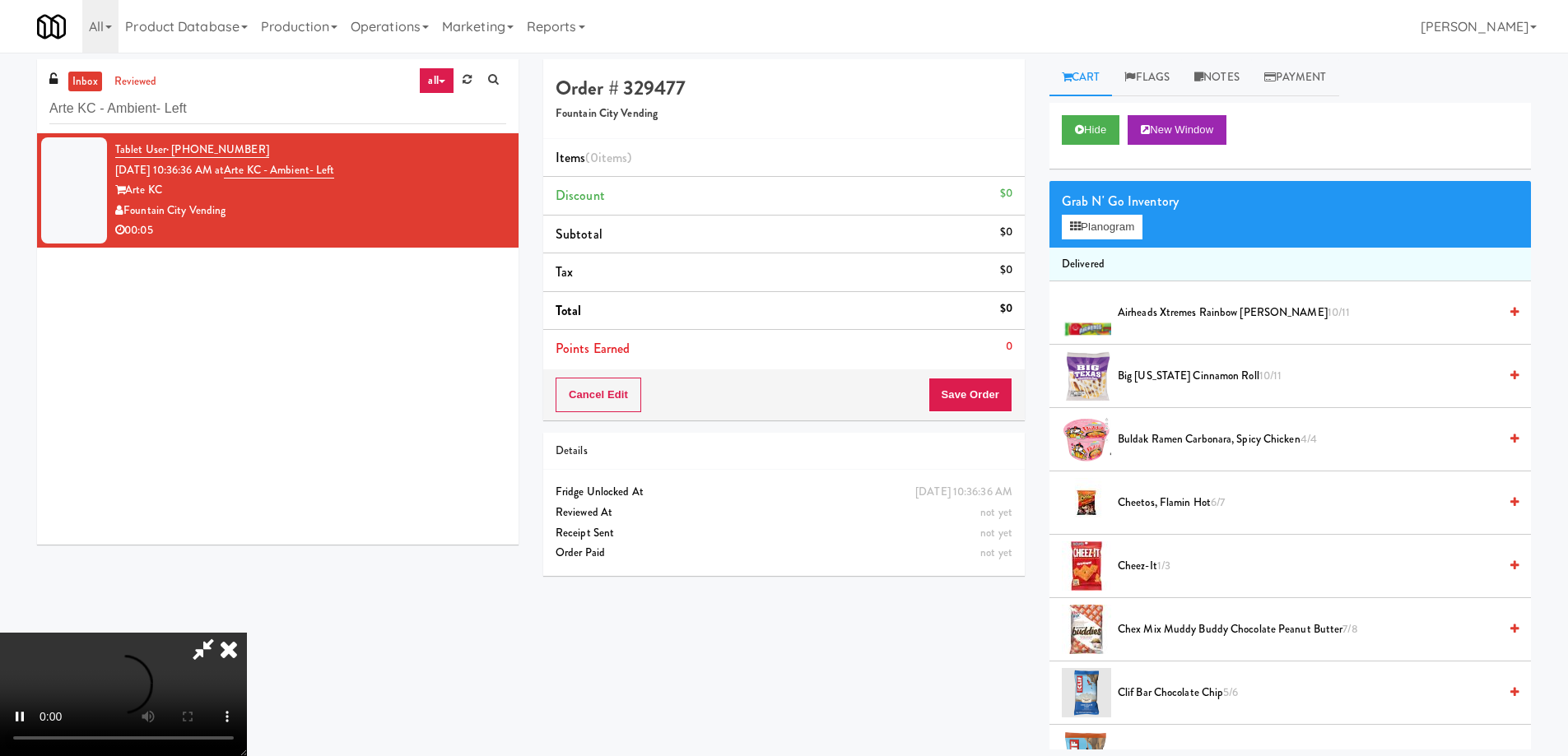
click at [1155, 572] on span "Cheez-It 1/3" at bounding box center [1308, 566] width 380 height 21
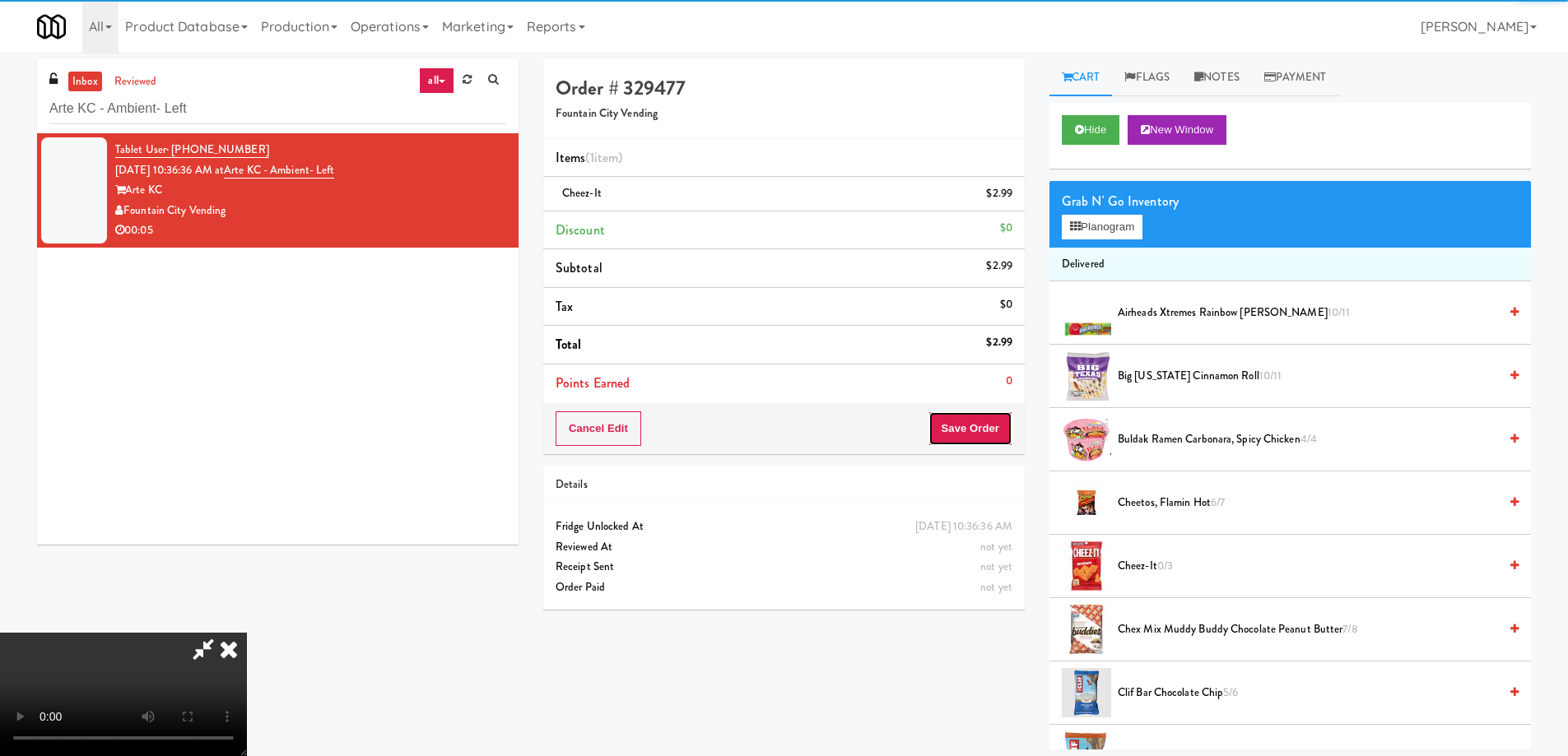
click at [983, 431] on button "Save Order" at bounding box center [971, 429] width 84 height 34
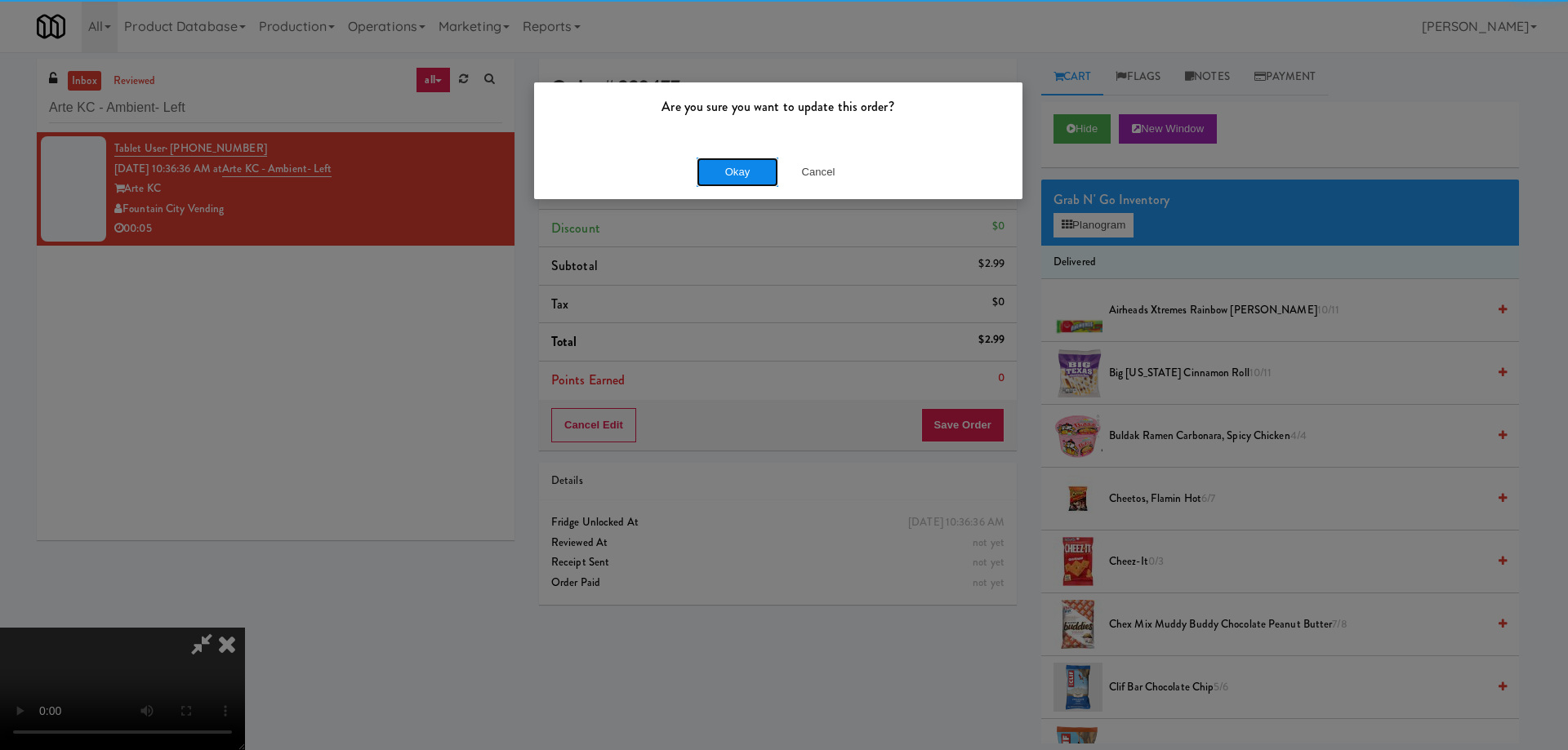
click at [732, 179] on button "Okay" at bounding box center [738, 172] width 82 height 29
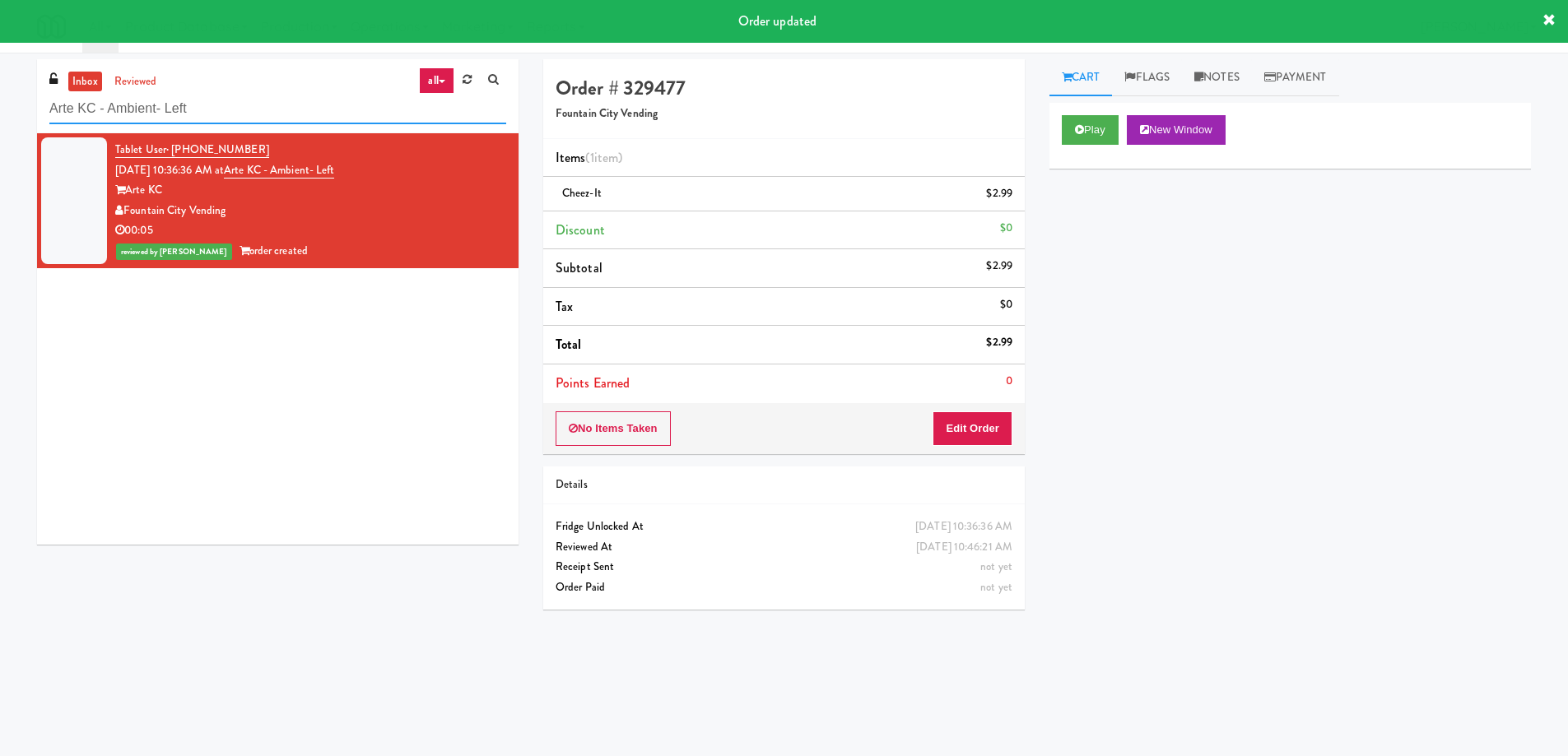
click at [310, 112] on input "Arte KC - Ambient- Left" at bounding box center [277, 108] width 456 height 30
paste input "750 N Dearborn - Right- Ambien"
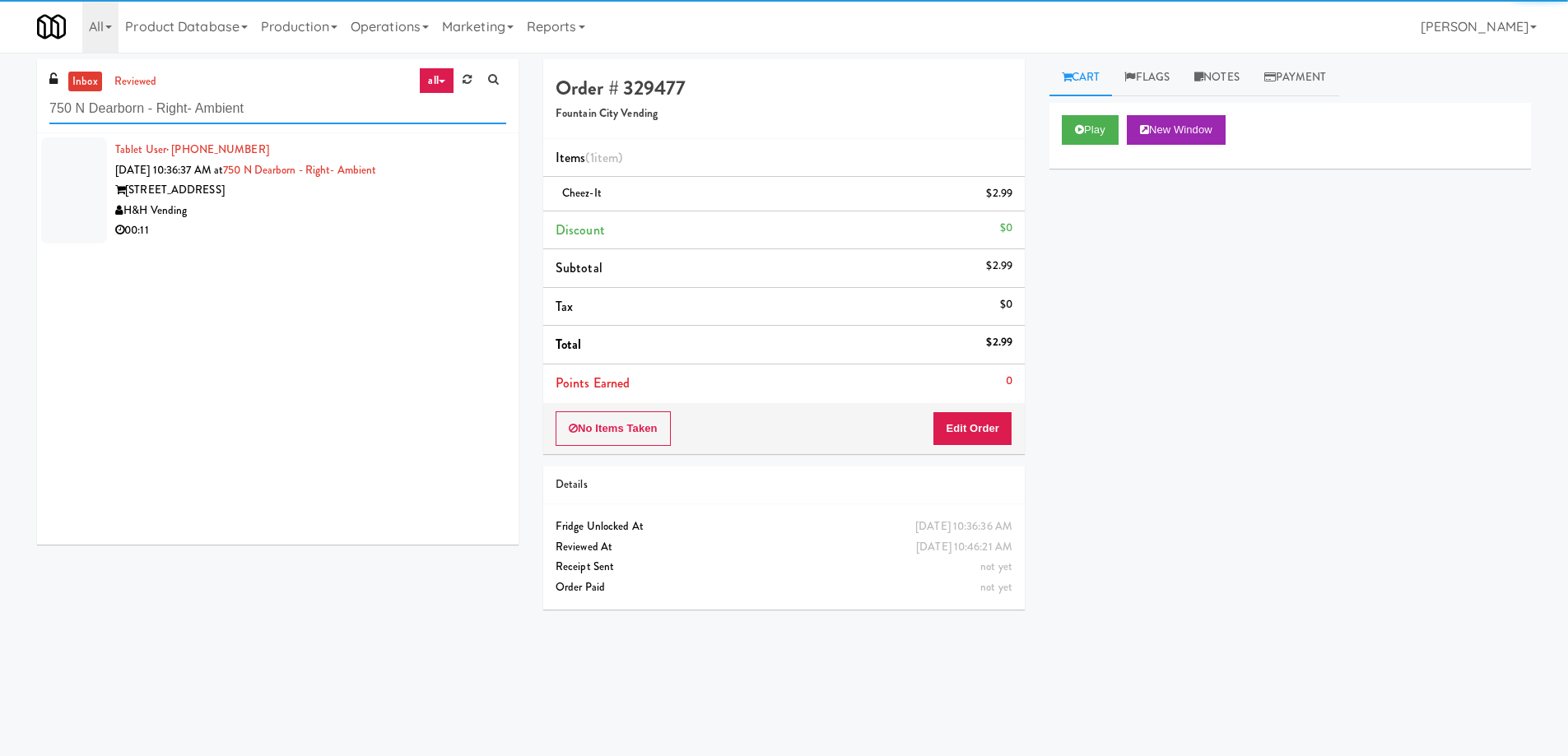
type input "750 N Dearborn - Right- Ambient"
click at [405, 224] on div "00:11" at bounding box center [310, 231] width 391 height 21
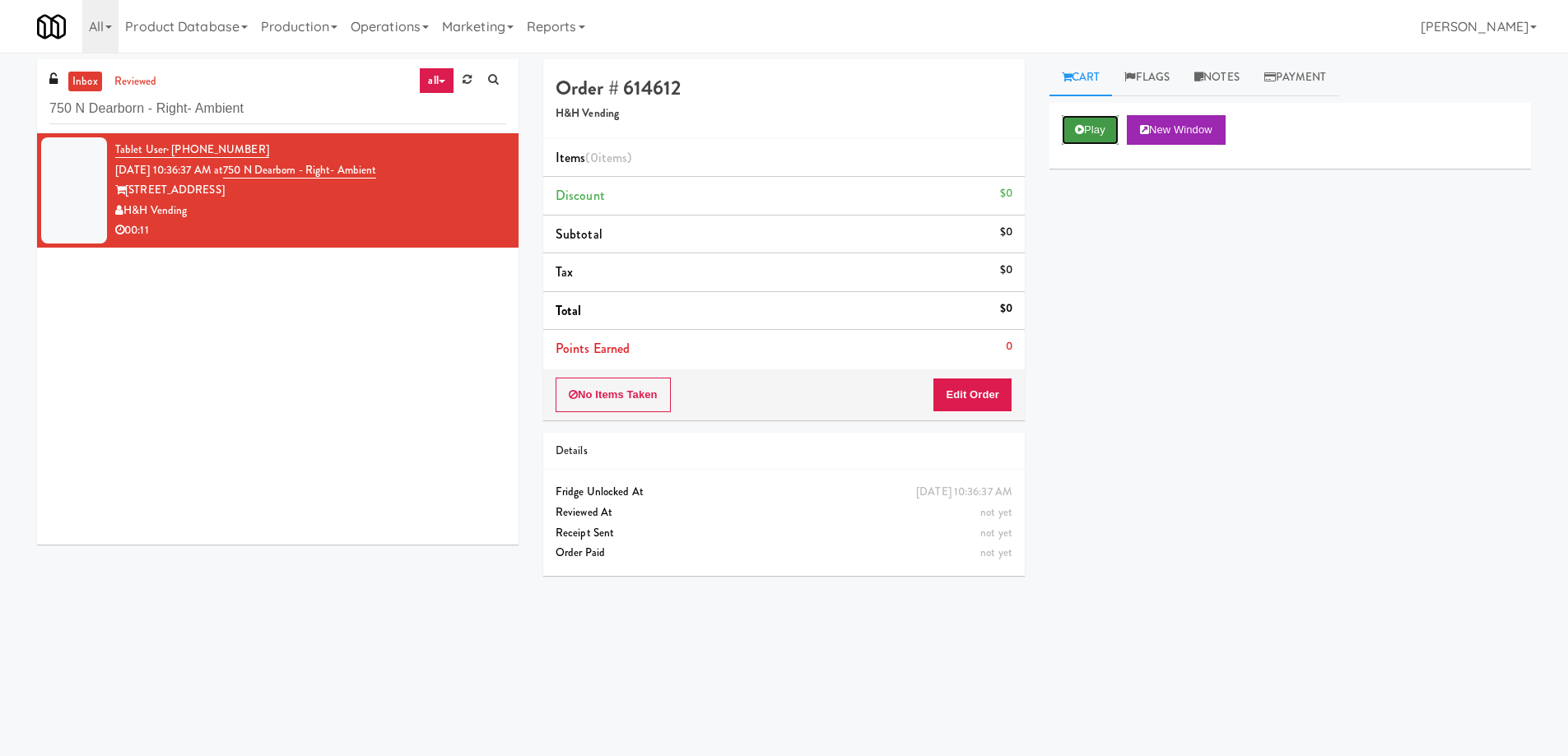
click at [1082, 133] on icon at bounding box center [1080, 130] width 9 height 10
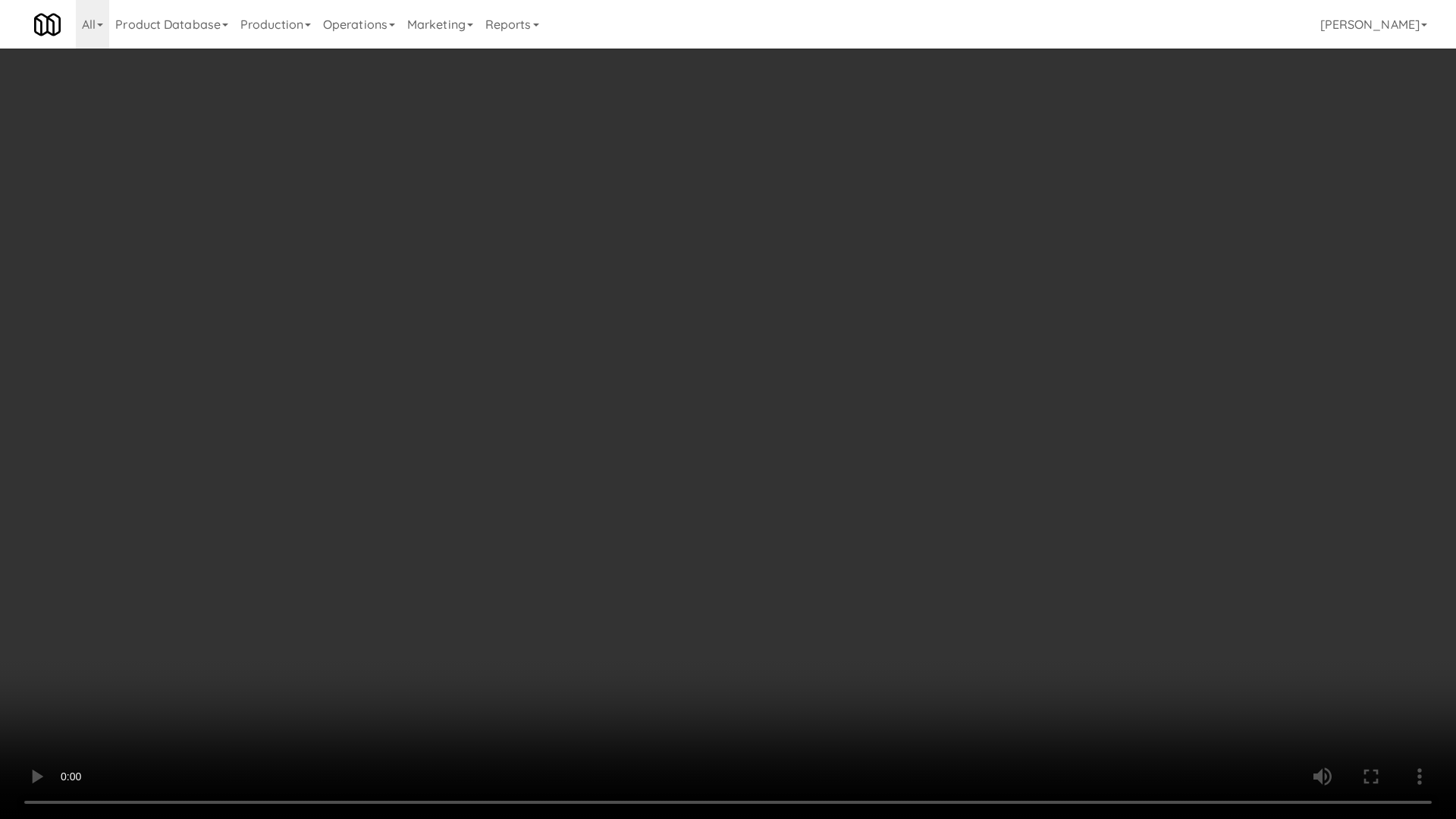
click at [576, 425] on video at bounding box center [728, 410] width 1456 height 819
click at [732, 429] on video at bounding box center [728, 410] width 1456 height 819
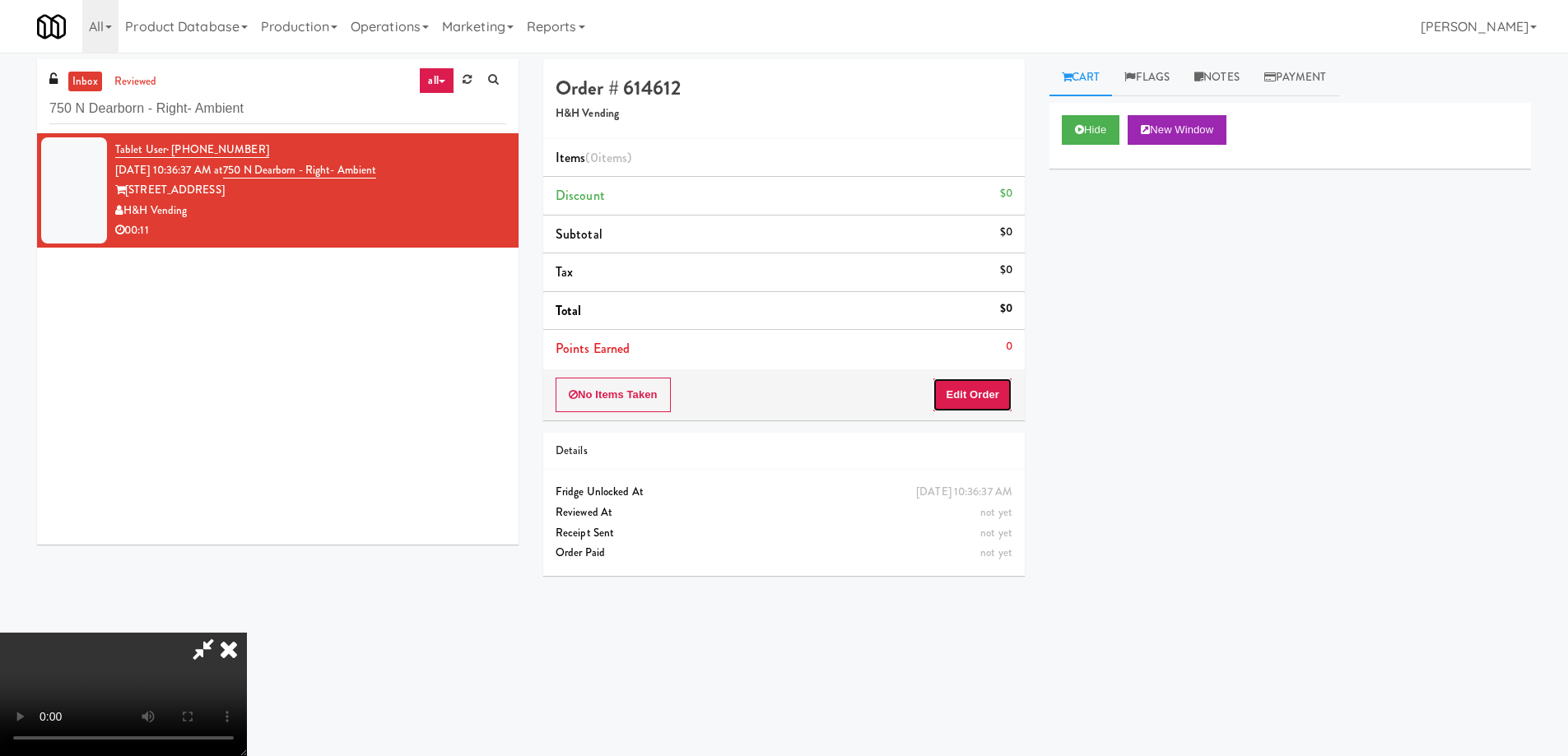
drag, startPoint x: 984, startPoint y: 397, endPoint x: 1004, endPoint y: 334, distance: 66.1
click at [984, 396] on button "Edit Order" at bounding box center [972, 395] width 80 height 34
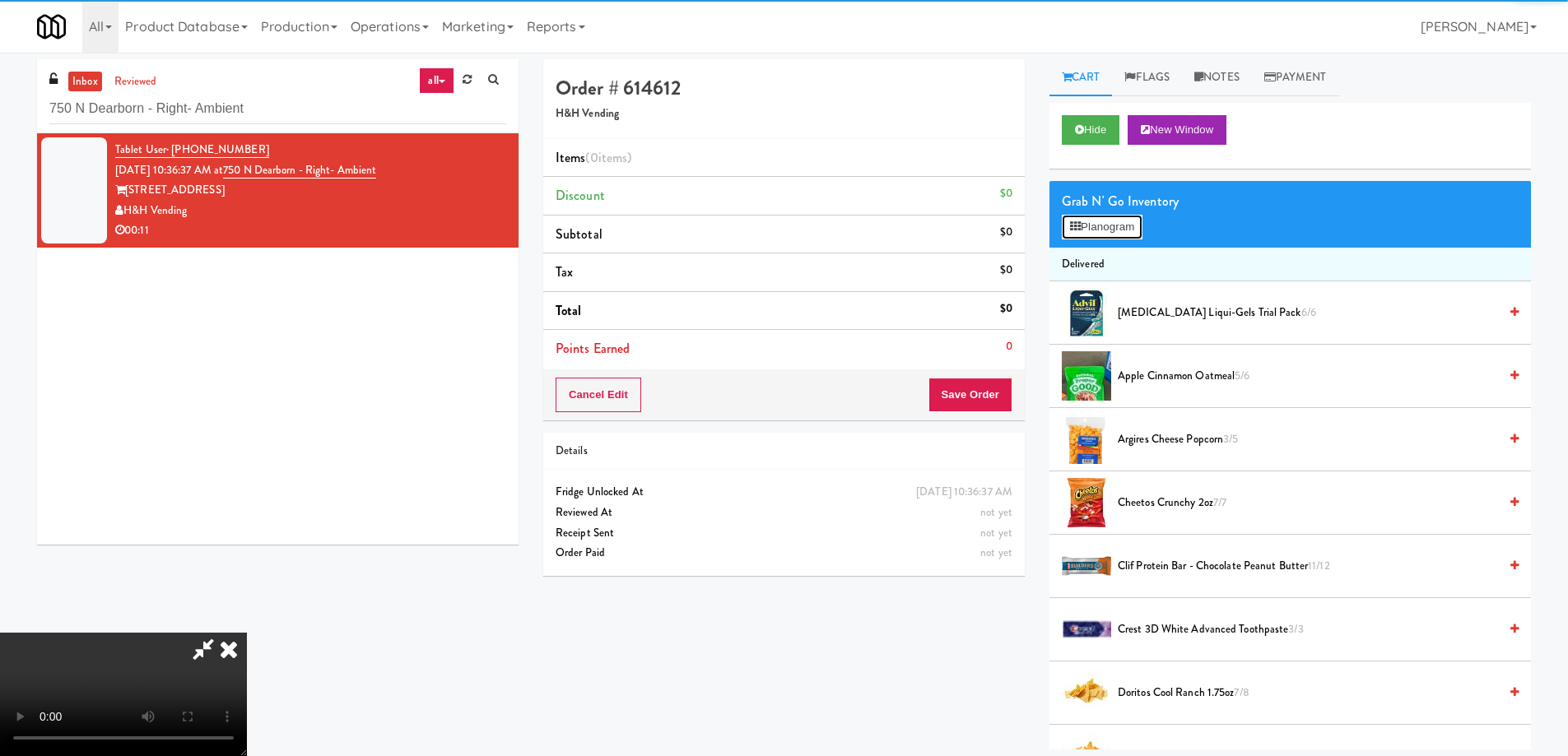
click at [1093, 235] on button "Planogram" at bounding box center [1102, 227] width 81 height 25
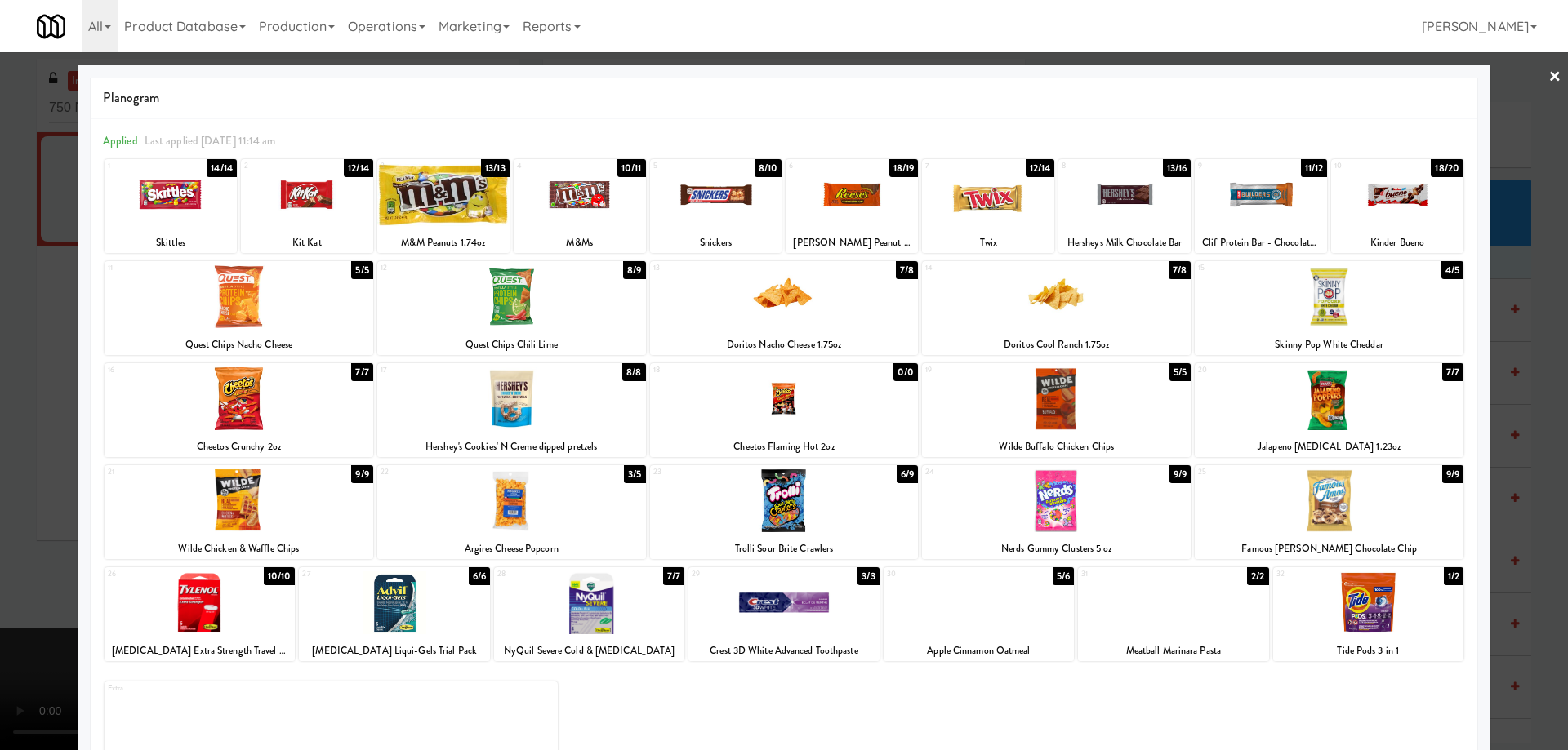
click at [1099, 310] on div at bounding box center [1056, 297] width 269 height 63
click at [1550, 78] on div at bounding box center [784, 375] width 1568 height 750
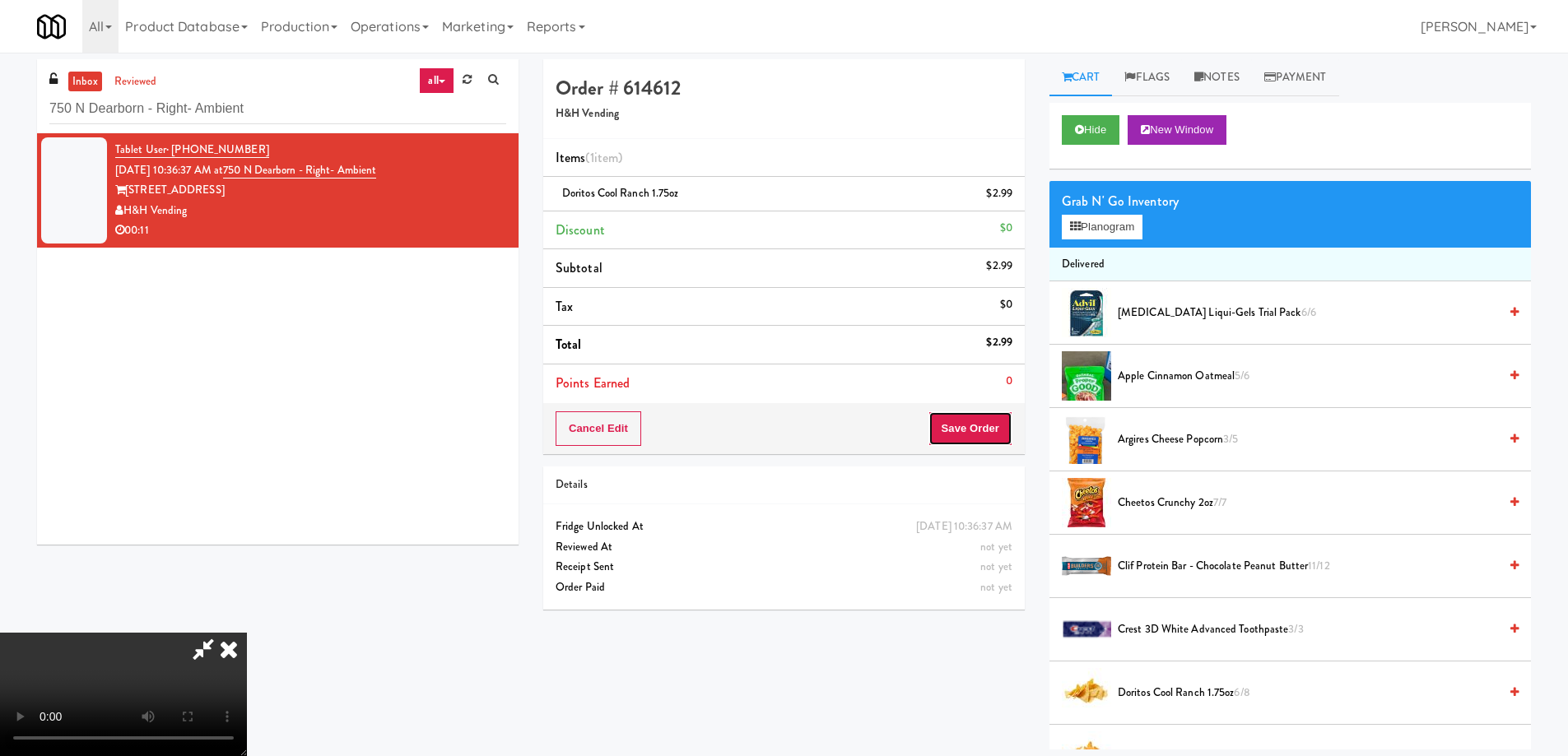
click at [971, 418] on button "Save Order" at bounding box center [971, 429] width 84 height 34
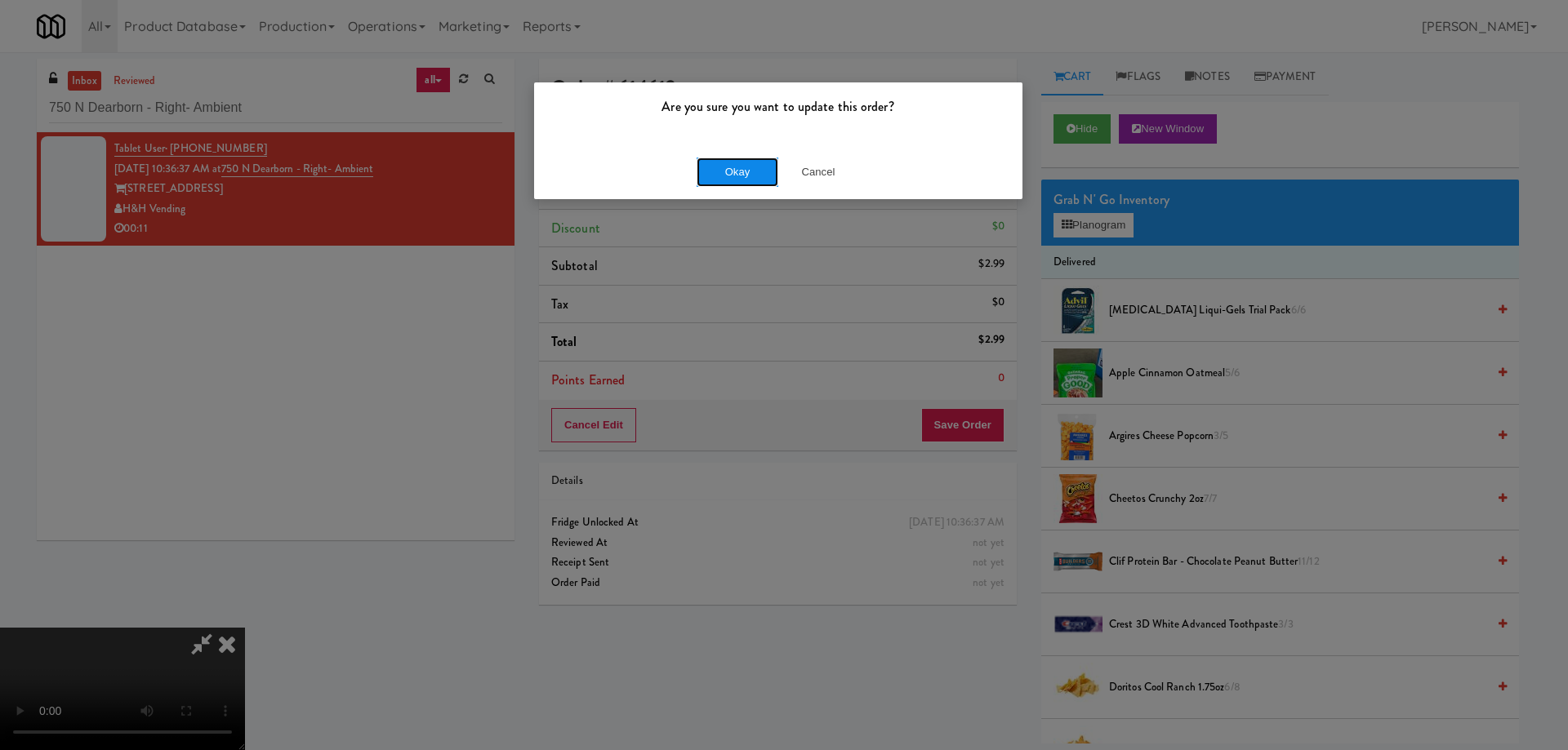
click at [733, 162] on button "Okay" at bounding box center [738, 172] width 82 height 29
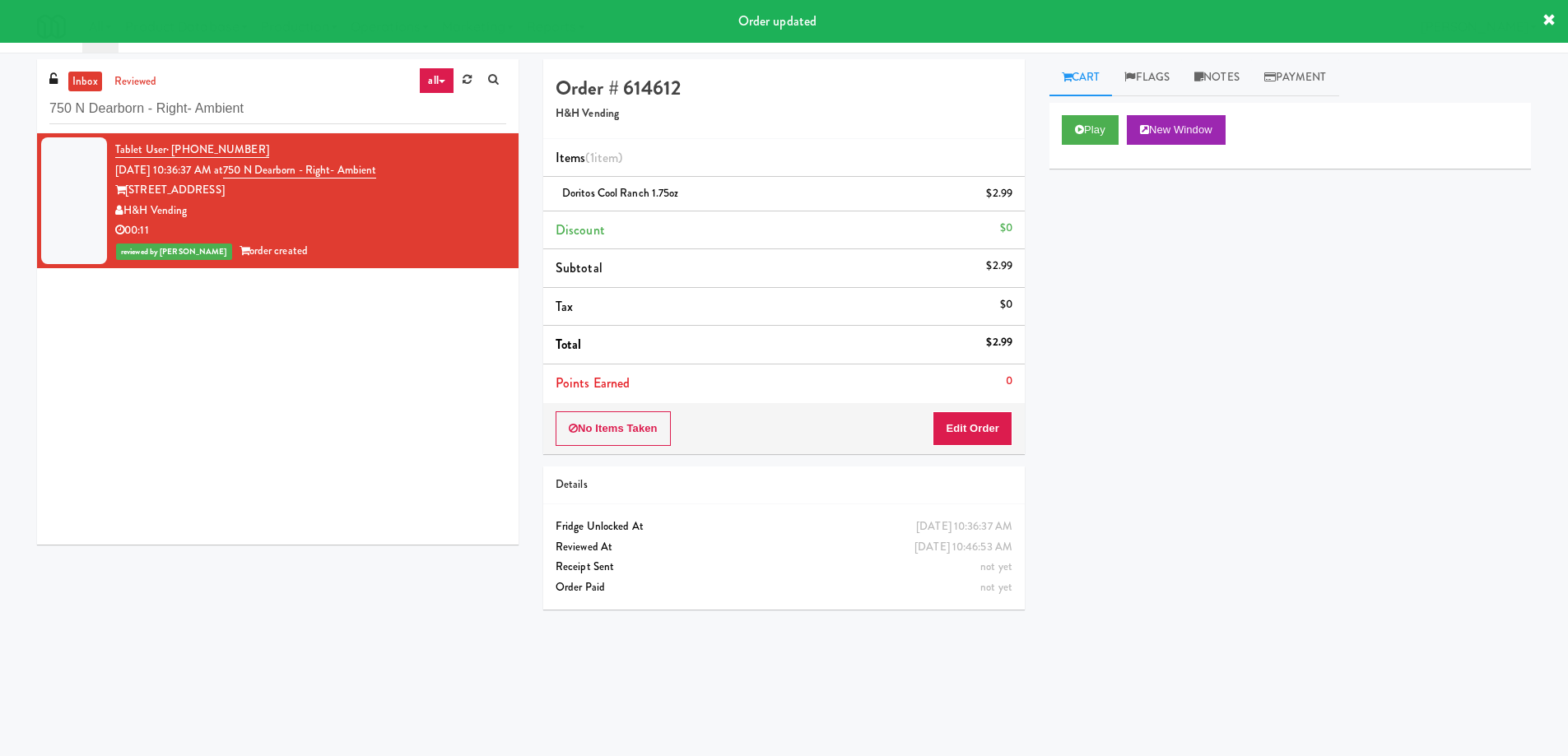
click at [1258, 573] on div "Play New Window Primary Flag Clear Flag if unable to determine what was taken o…" at bounding box center [1290, 412] width 481 height 617
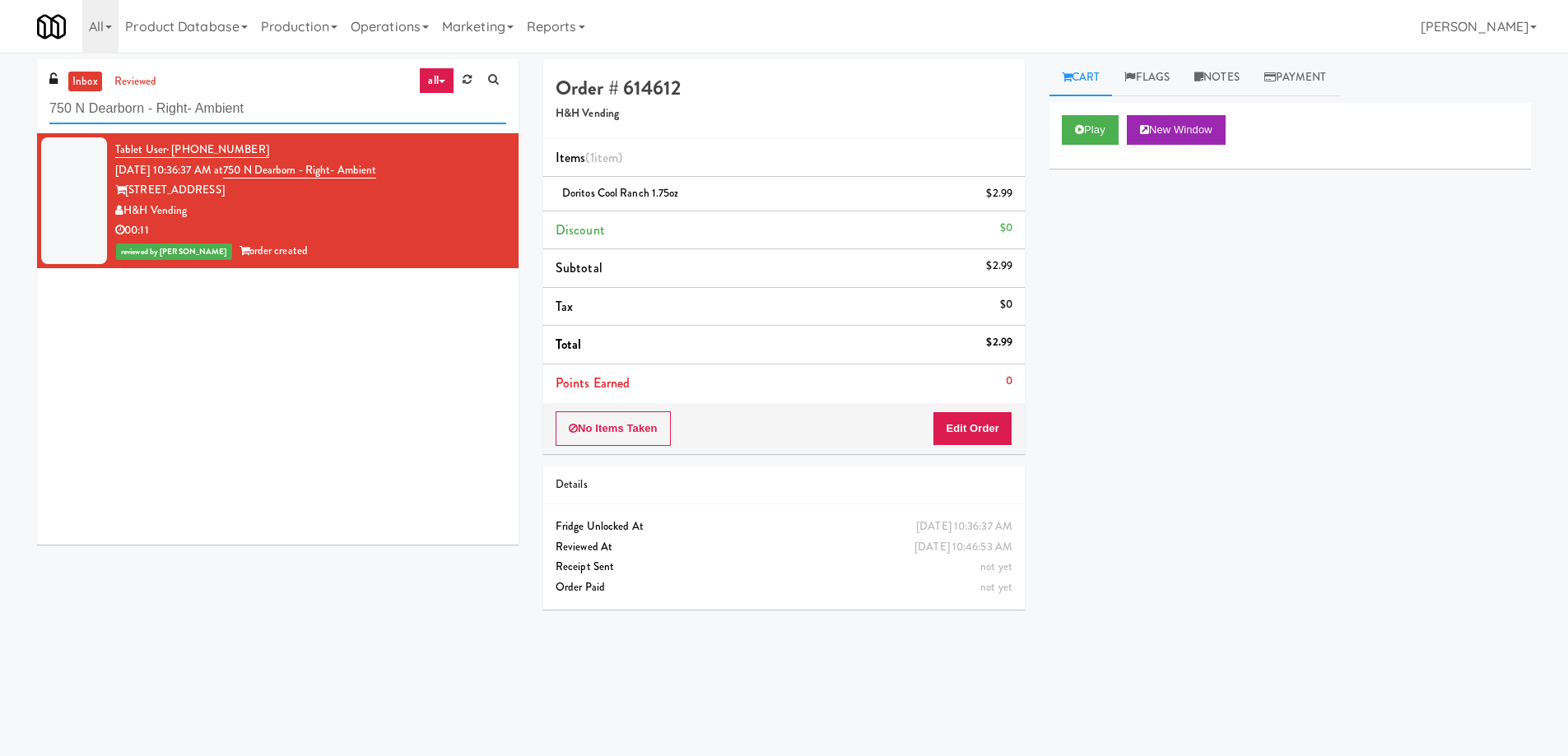
click at [260, 116] on input "750 N Dearborn - Right- Ambient" at bounding box center [277, 108] width 456 height 30
paste input "Woodlands - Combo"
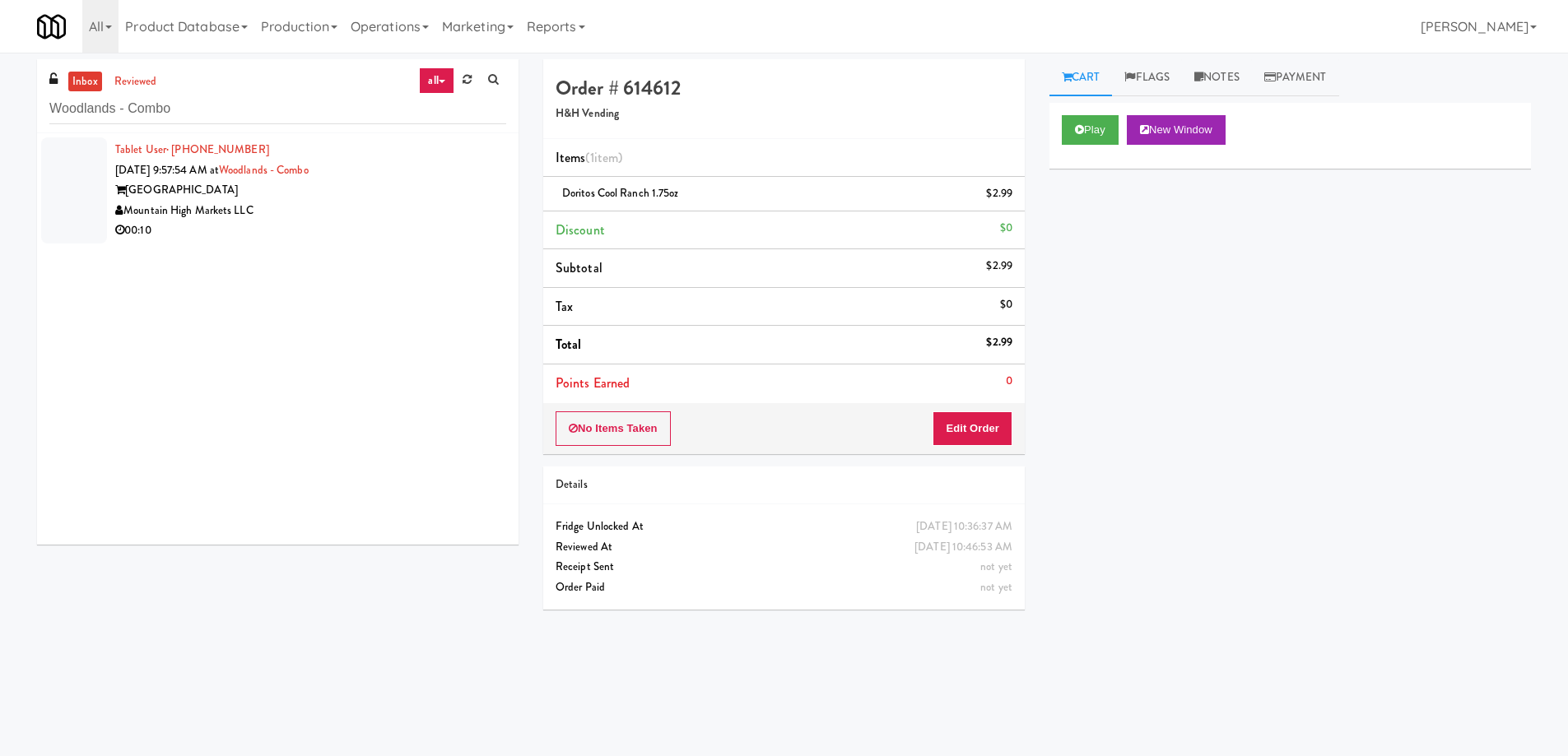
click at [335, 210] on div "Mountain High Markets LLC" at bounding box center [310, 211] width 391 height 21
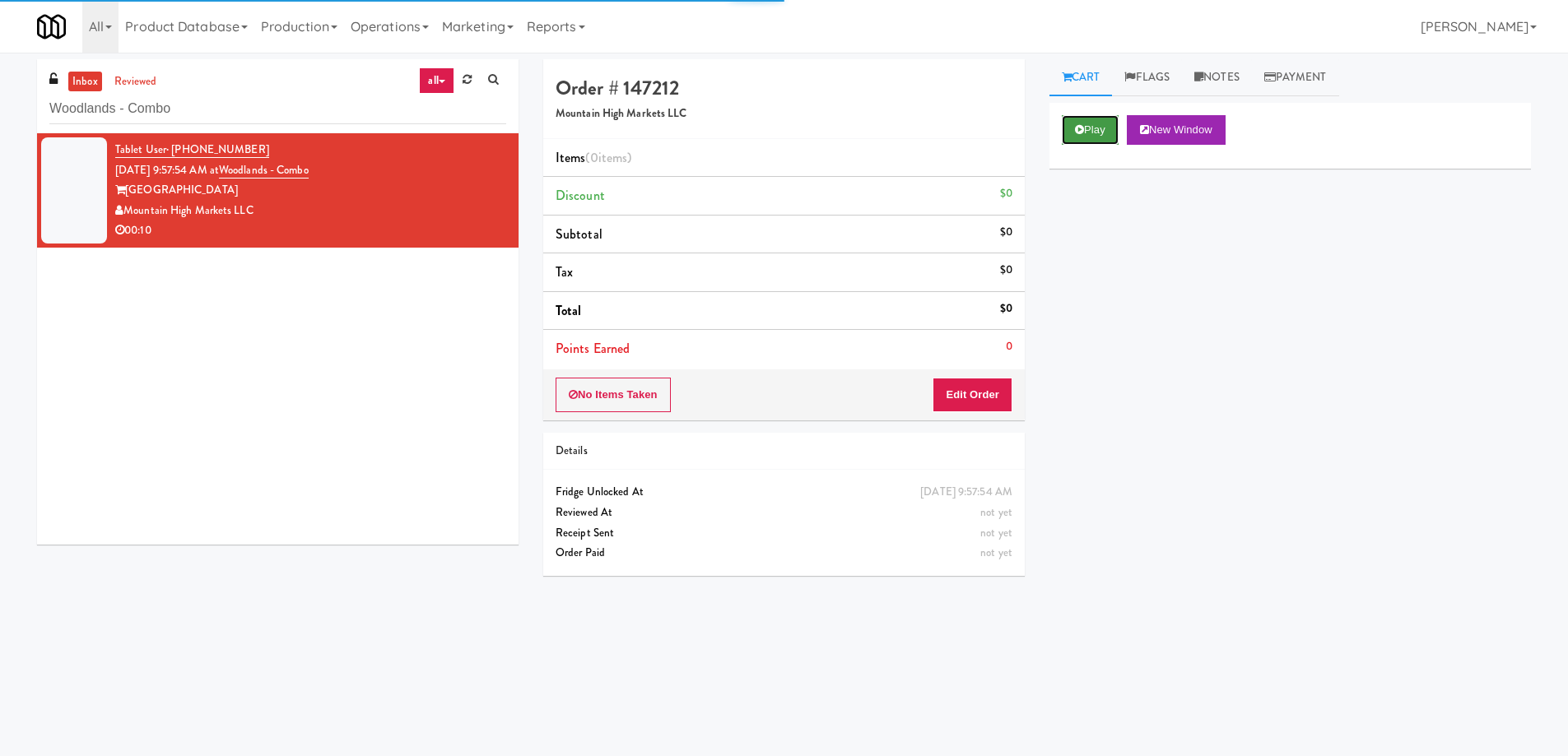
click at [1102, 128] on button "Play" at bounding box center [1090, 130] width 57 height 29
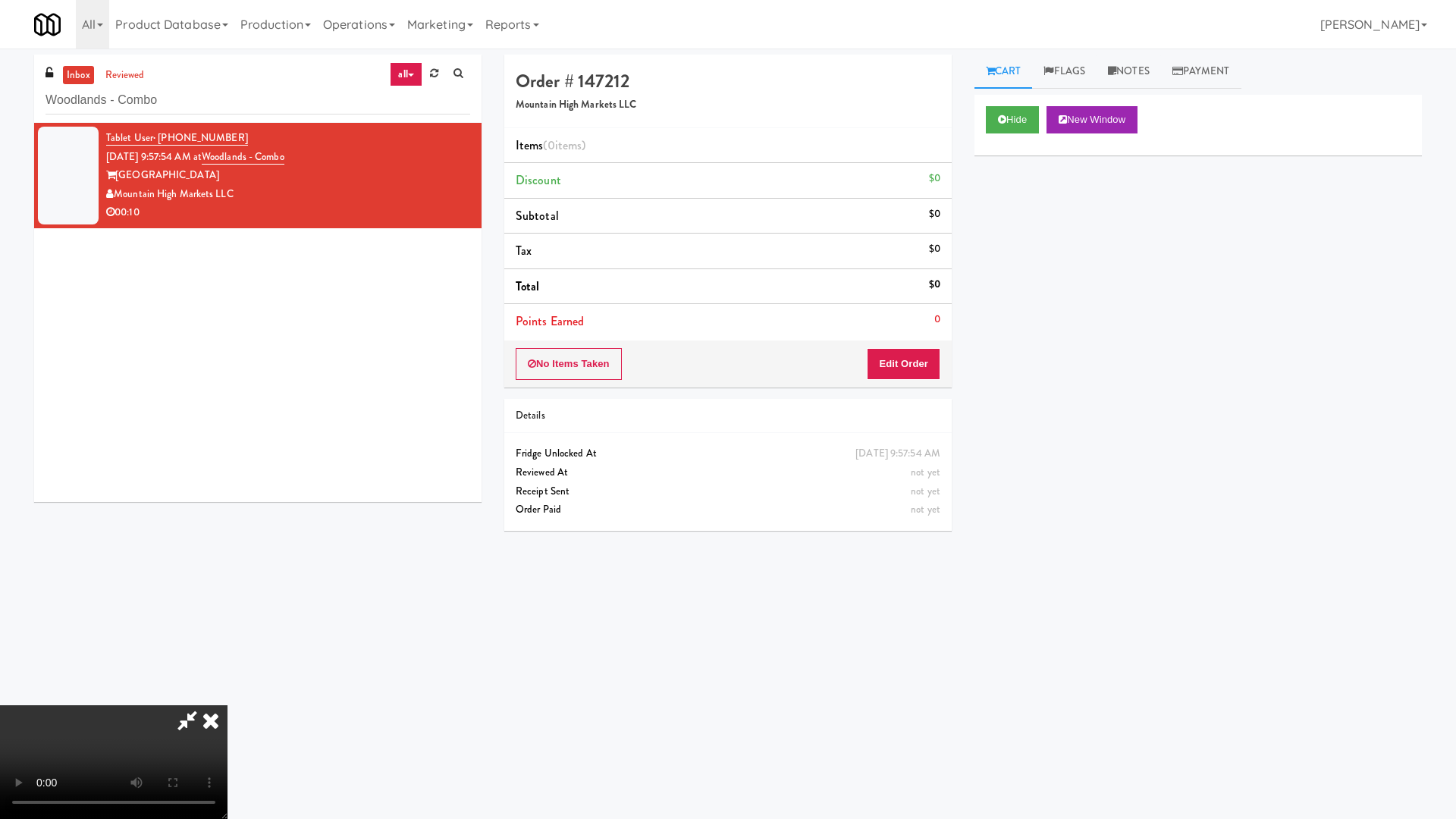
click at [227, 696] on video at bounding box center [113, 763] width 227 height 114
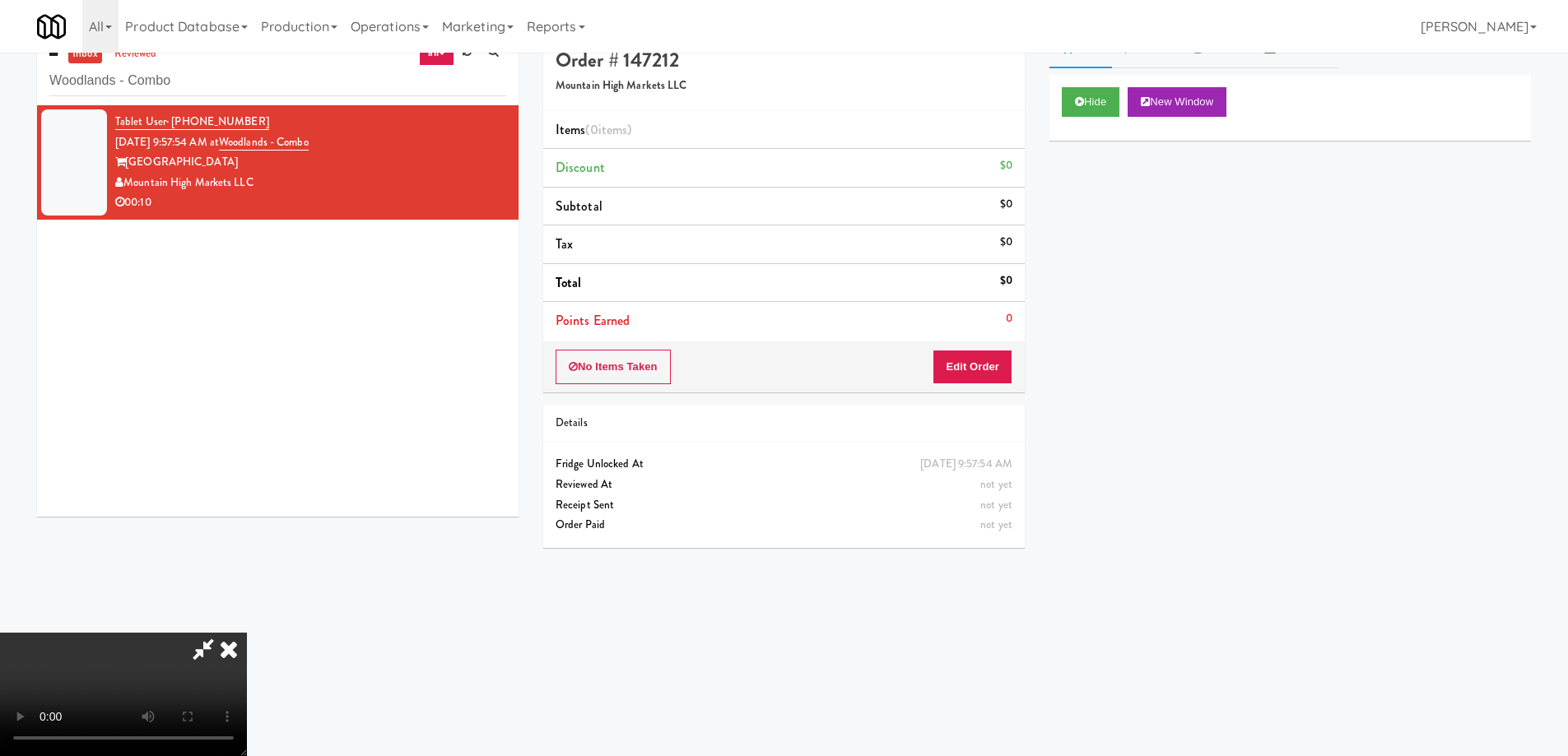
scroll to position [52, 0]
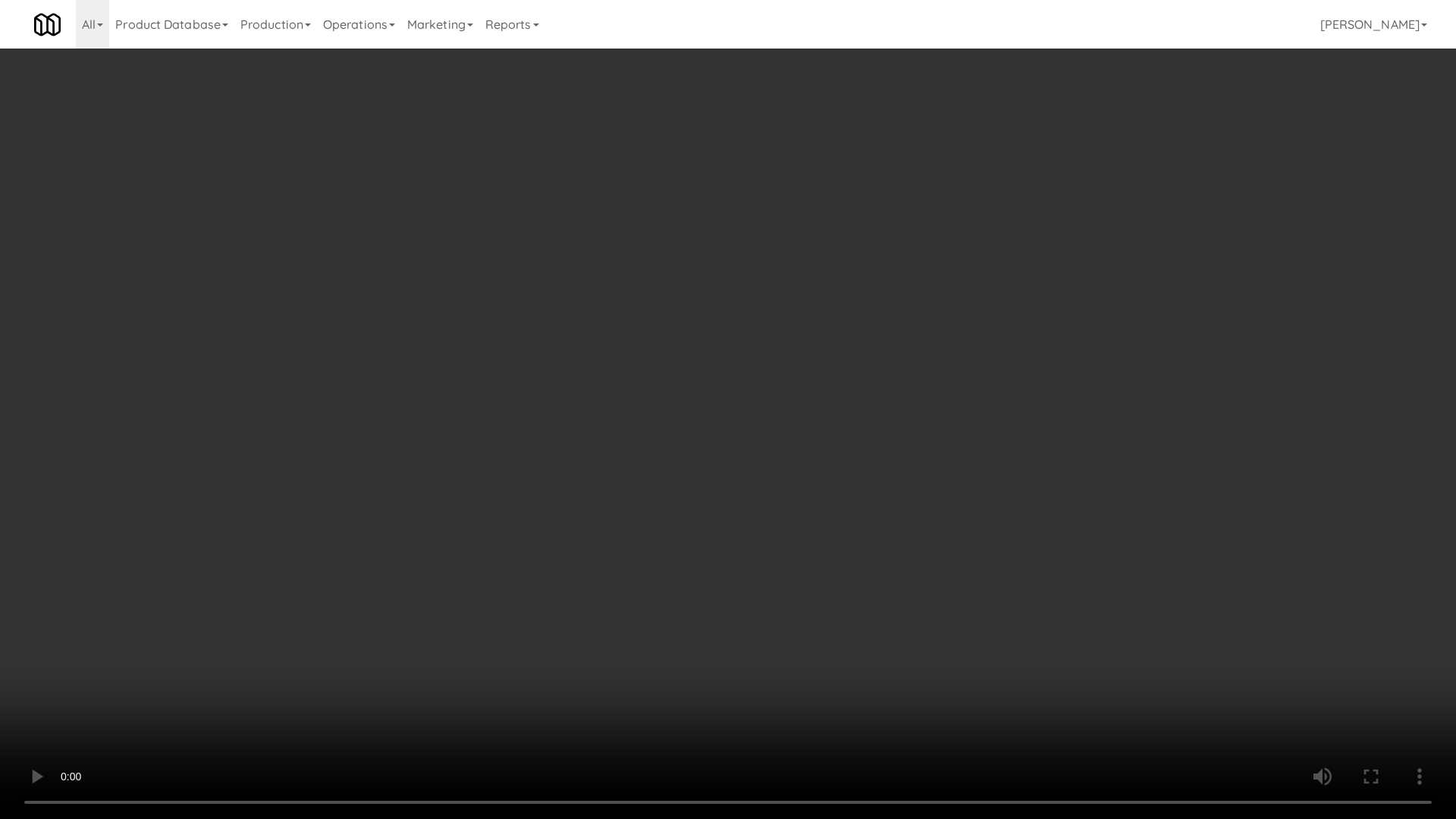
click at [595, 526] on video at bounding box center [728, 410] width 1456 height 819
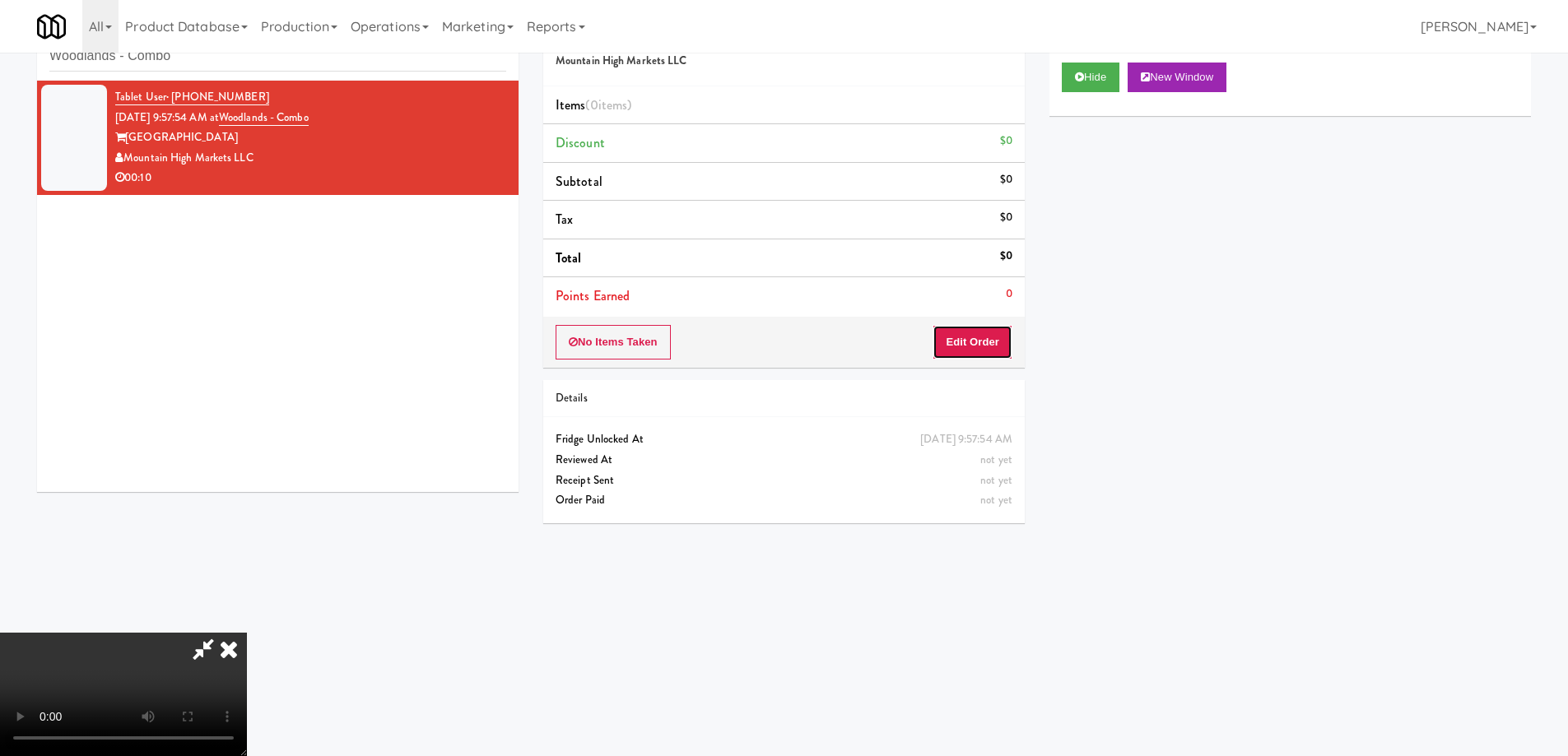
click at [992, 338] on button "Edit Order" at bounding box center [972, 342] width 80 height 34
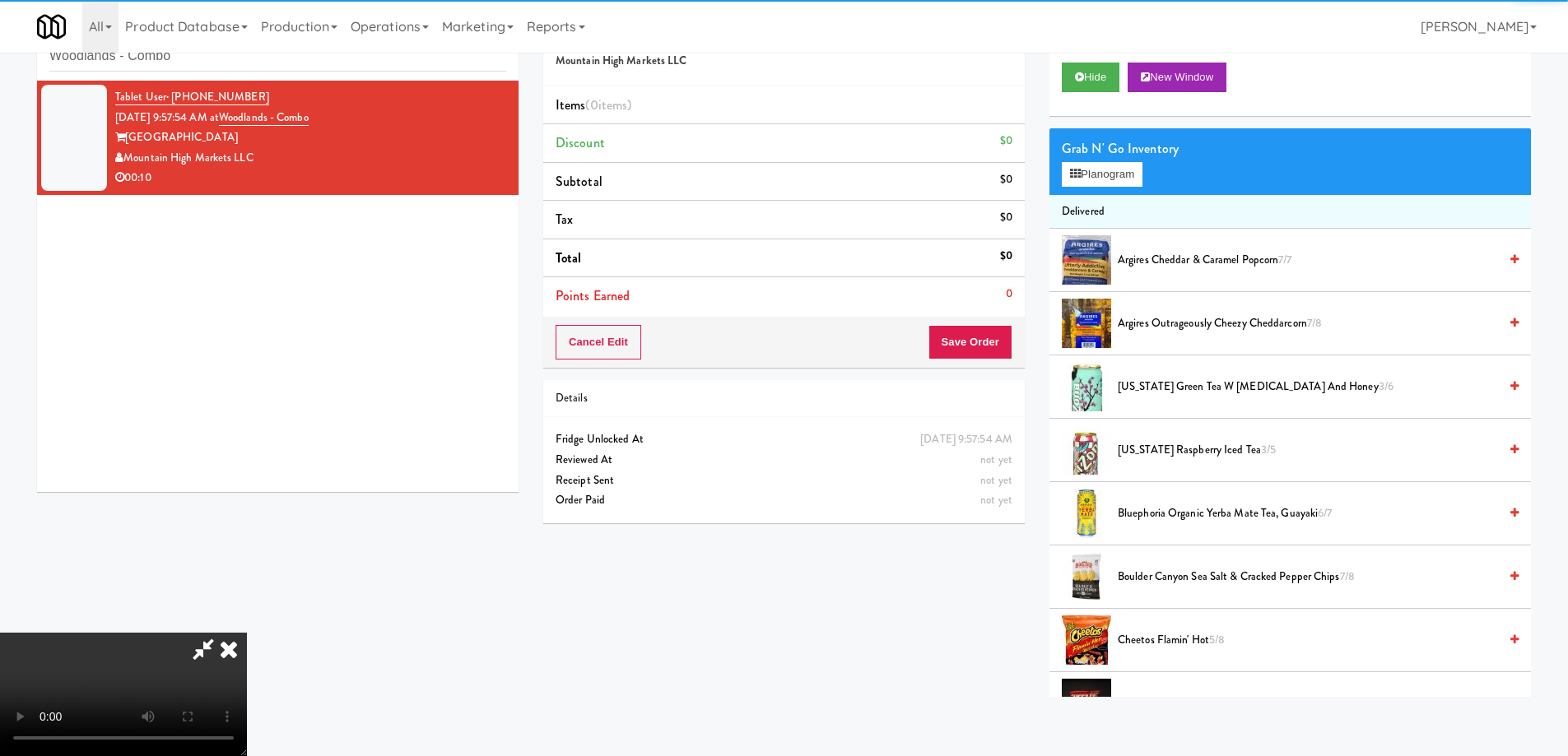
scroll to position [1429, 0]
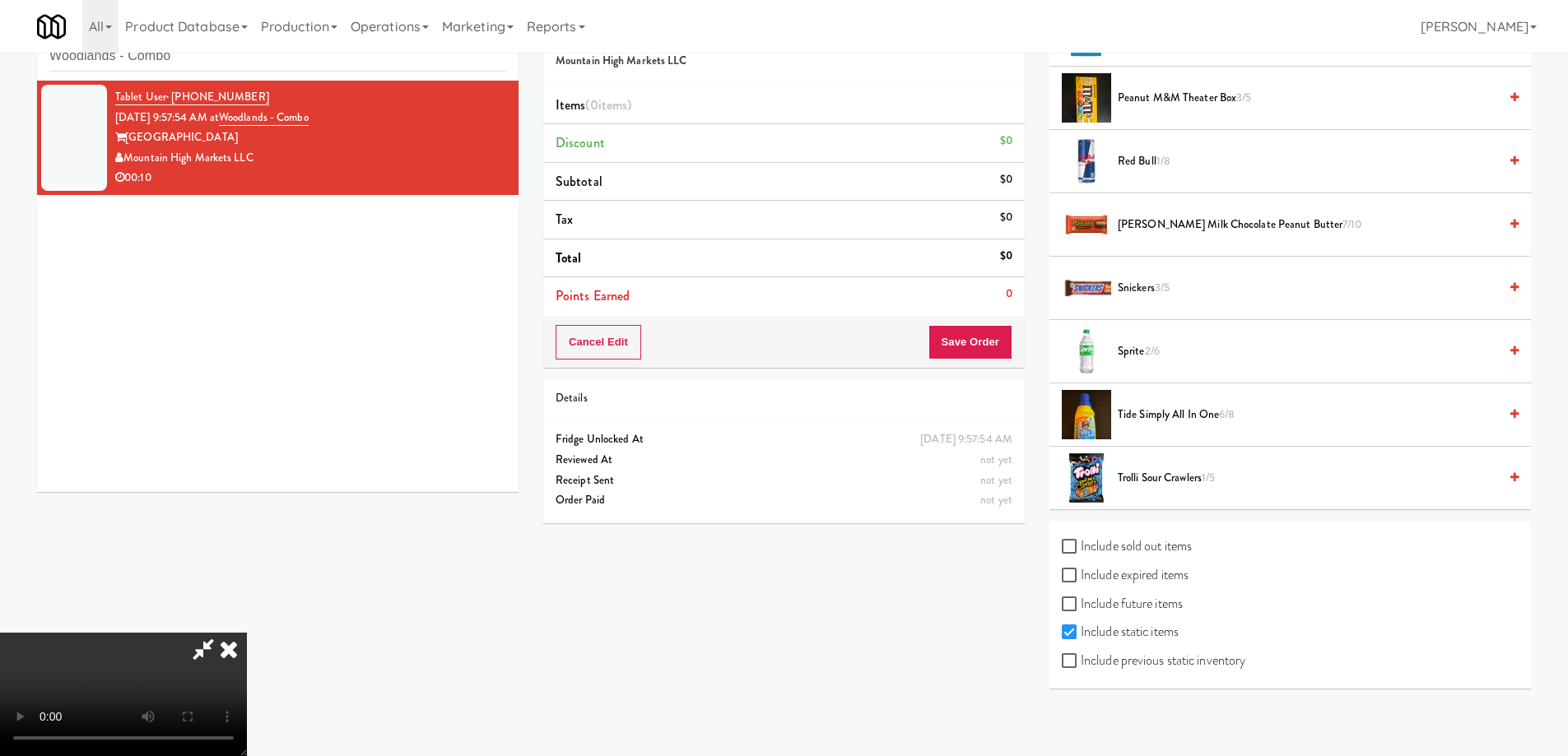
click at [1151, 355] on span "2/6" at bounding box center [1152, 351] width 15 height 15
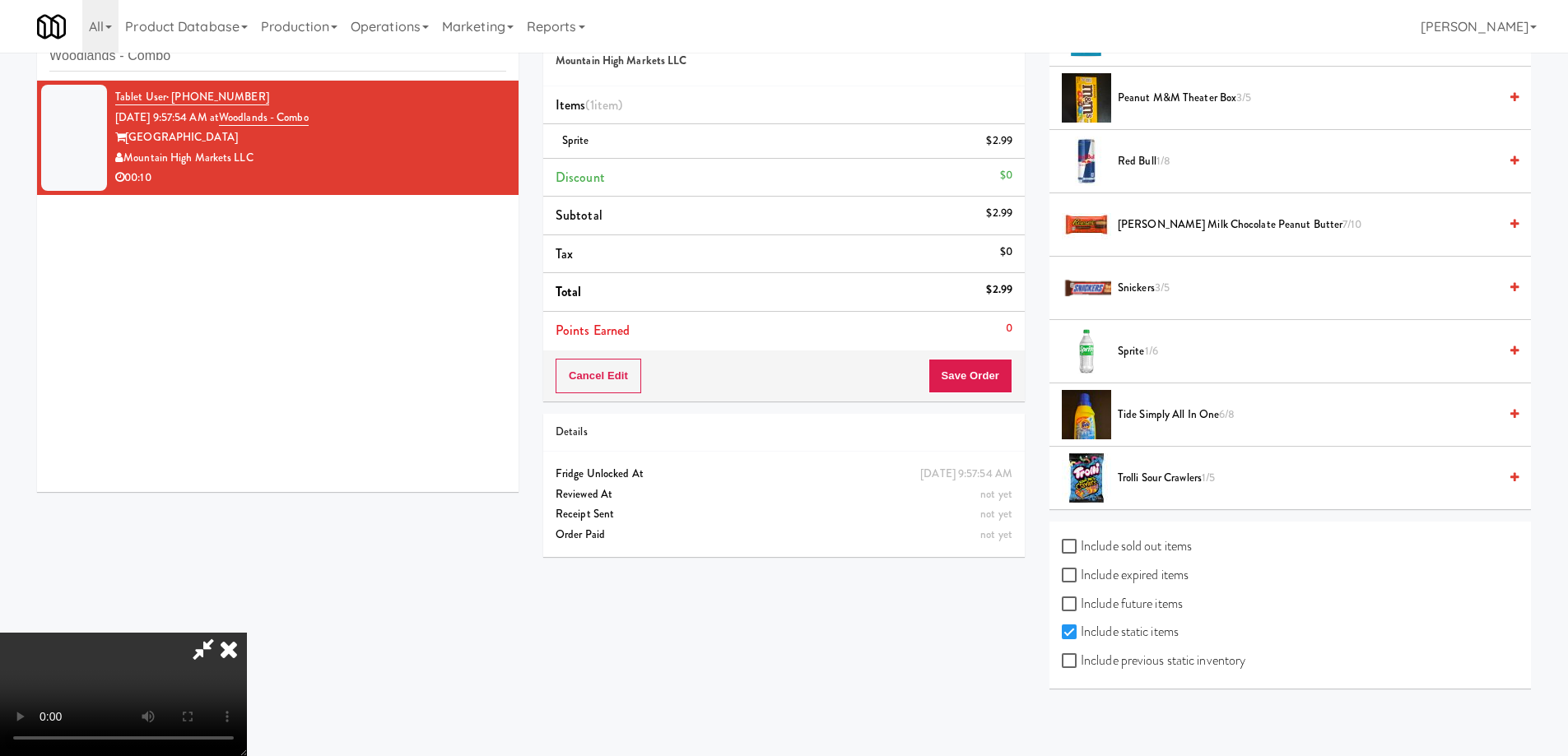
scroll to position [985, 0]
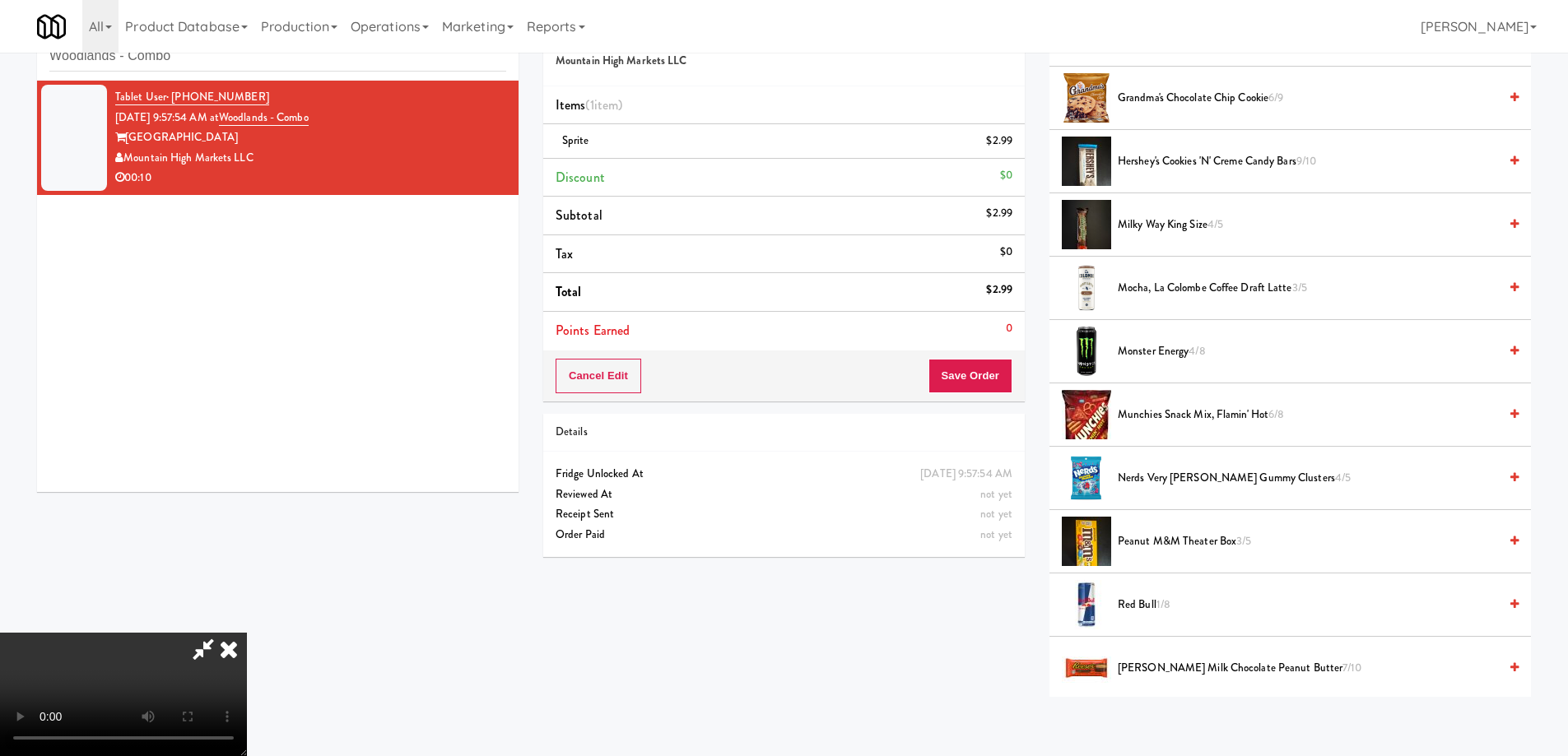
click at [1187, 344] on span "Monster Energy 4/8" at bounding box center [1308, 351] width 380 height 21
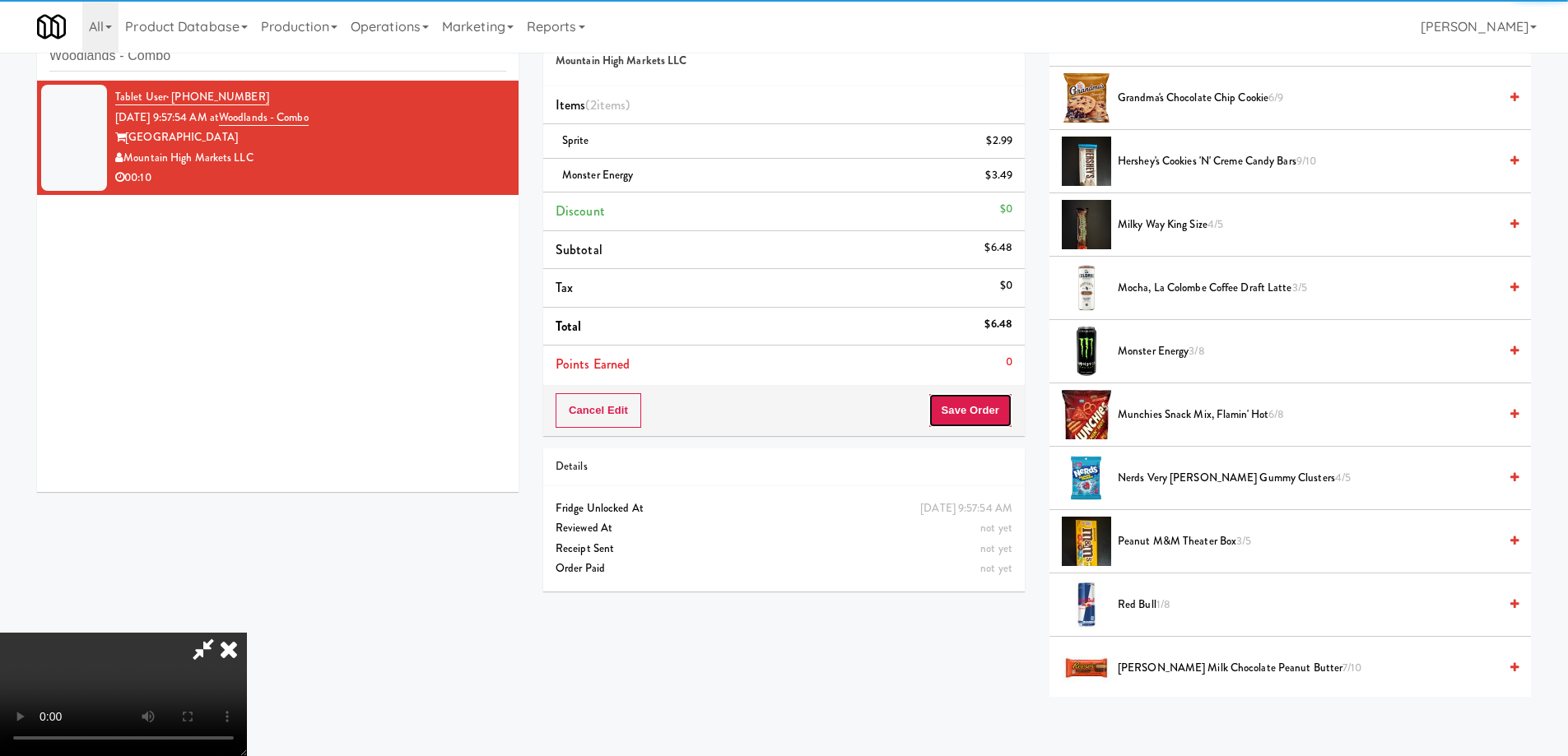
click at [982, 398] on button "Save Order" at bounding box center [971, 411] width 84 height 34
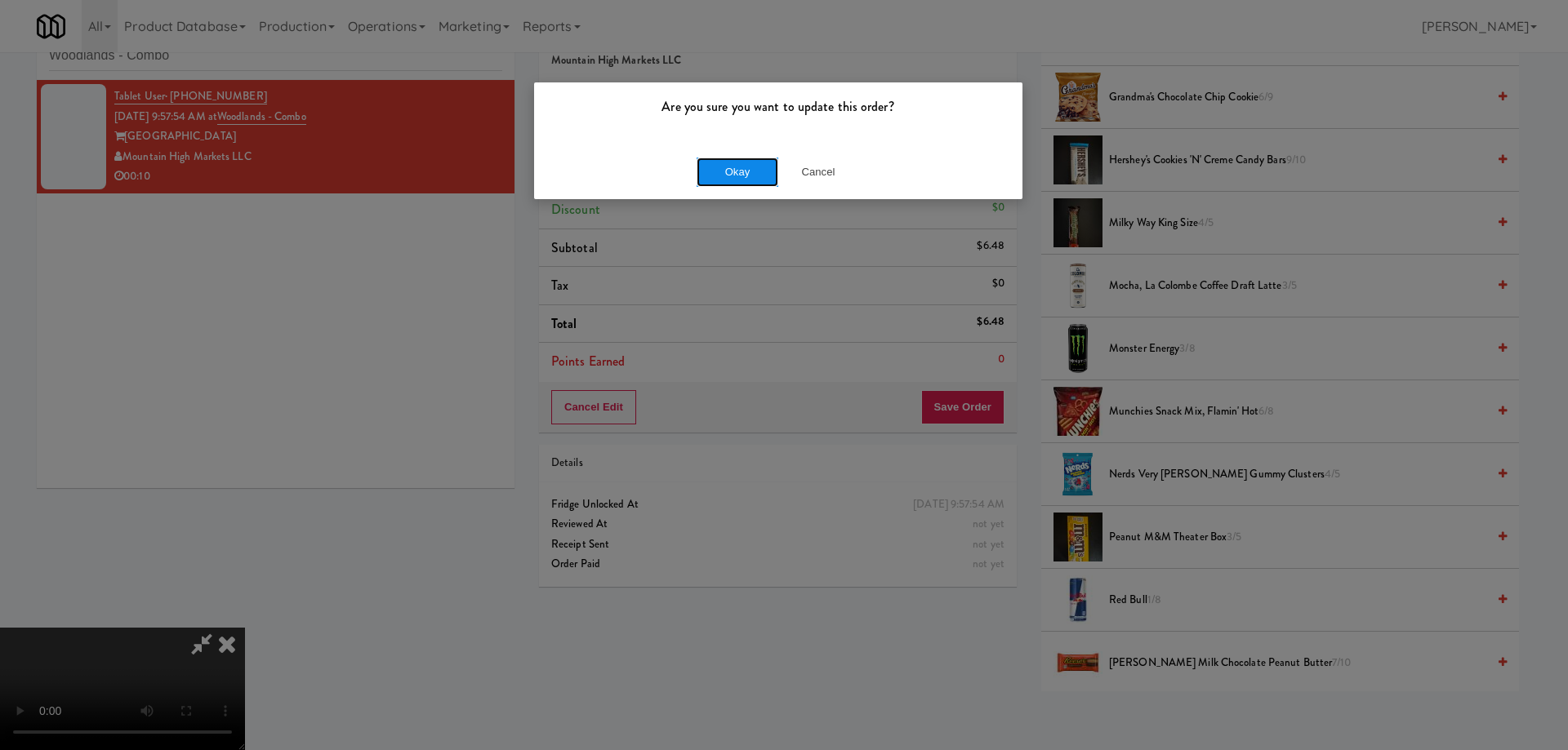
click at [718, 164] on button "Okay" at bounding box center [738, 172] width 82 height 29
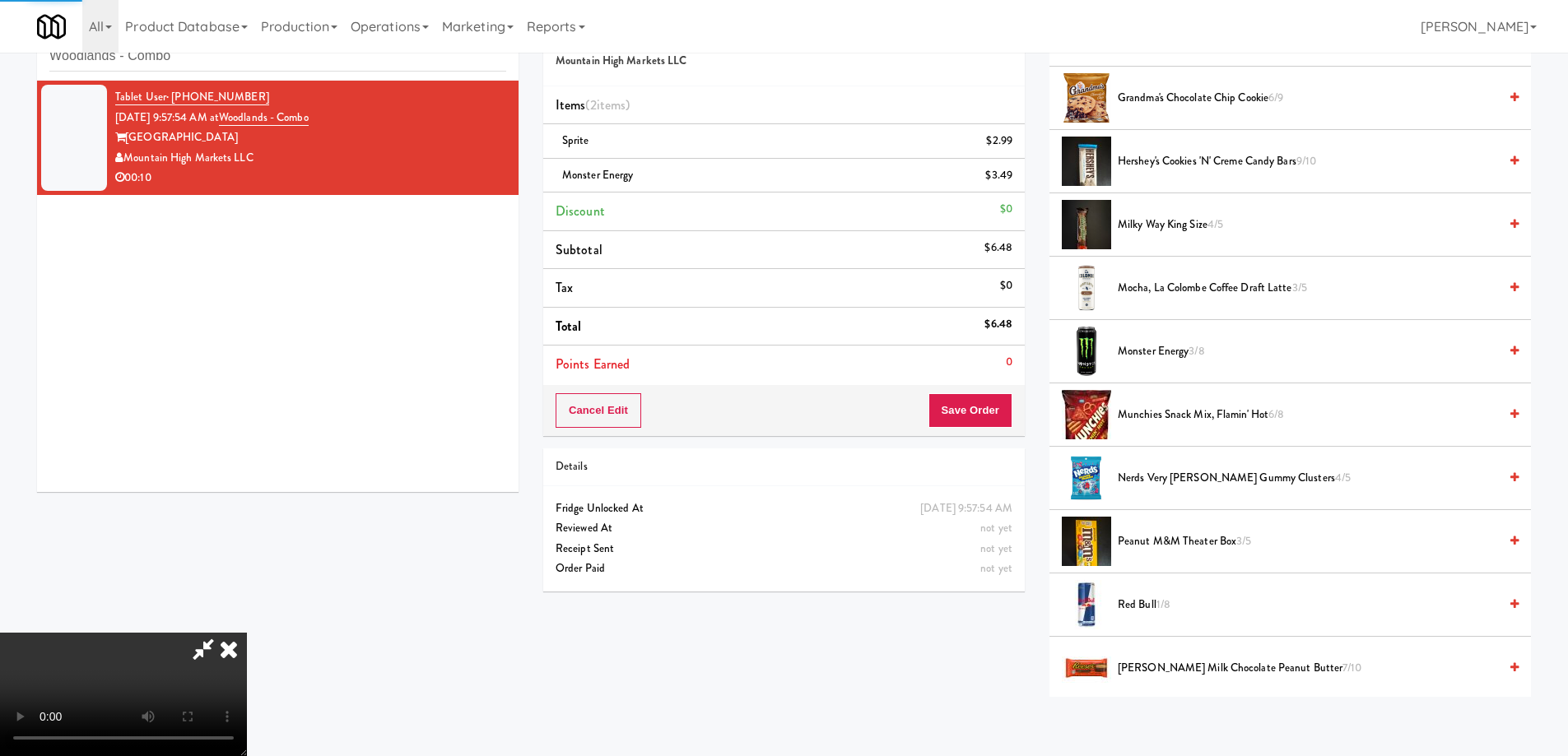
click at [247, 632] on icon at bounding box center [229, 649] width 36 height 33
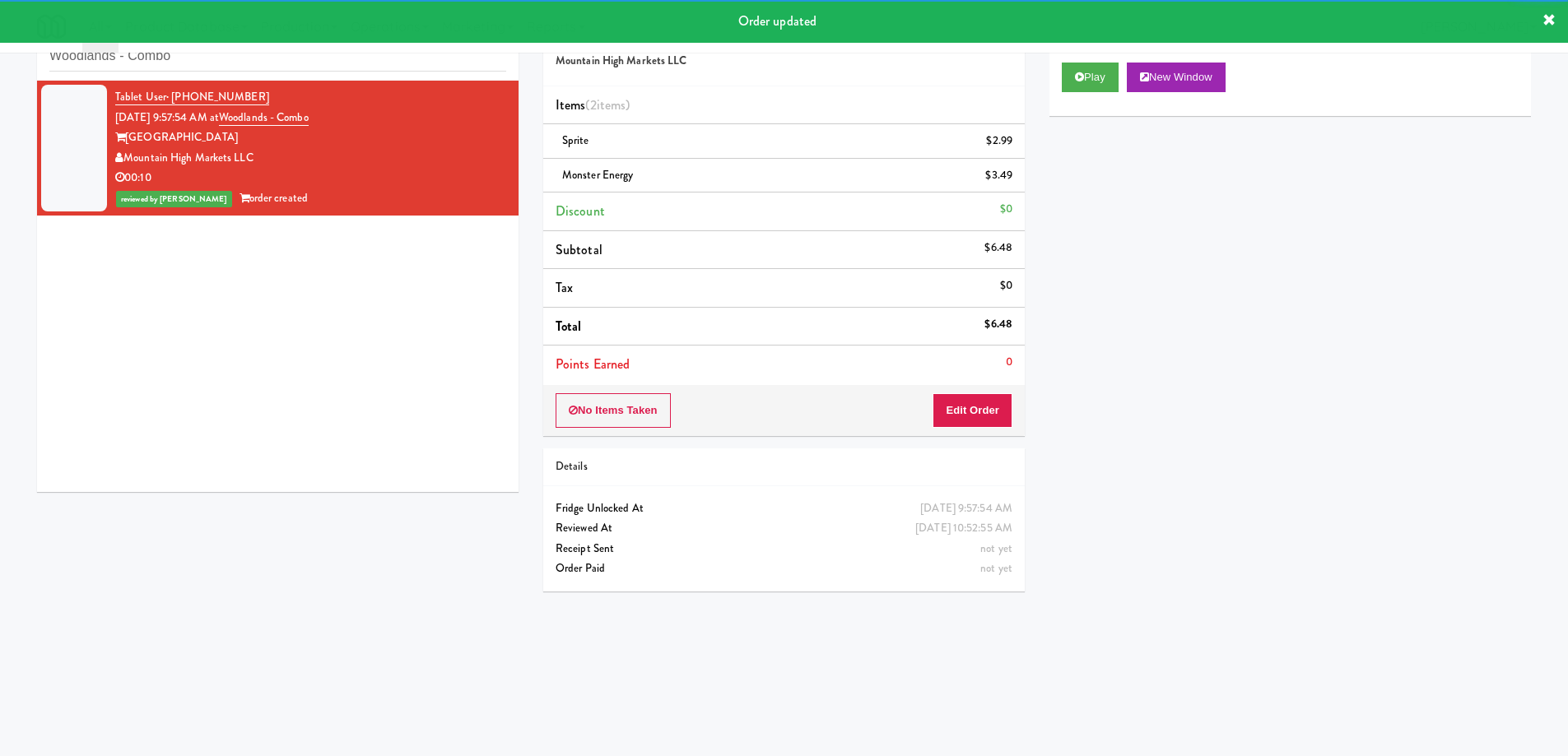
scroll to position [0, 0]
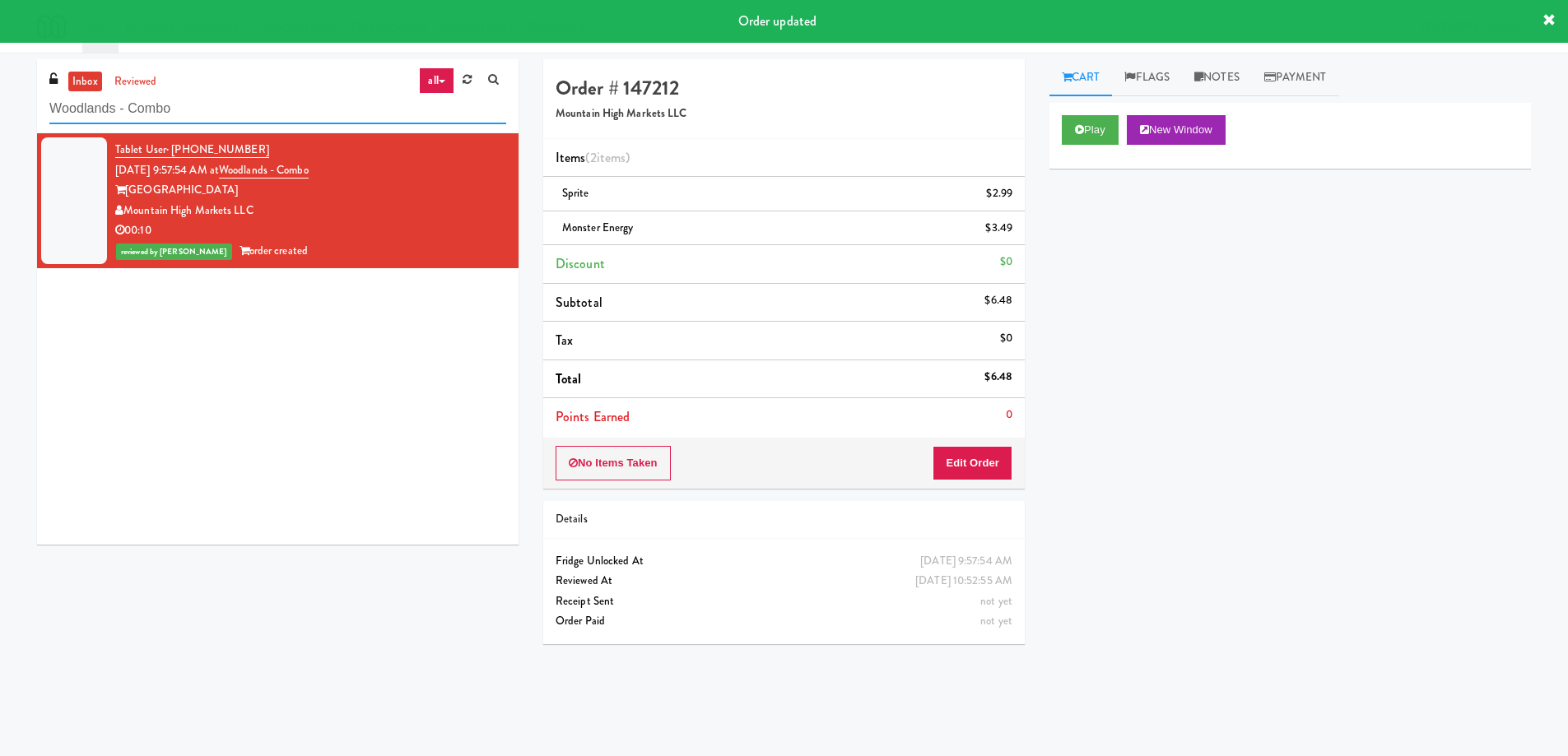
click at [229, 97] on input "Woodlands - Combo" at bounding box center [277, 108] width 456 height 30
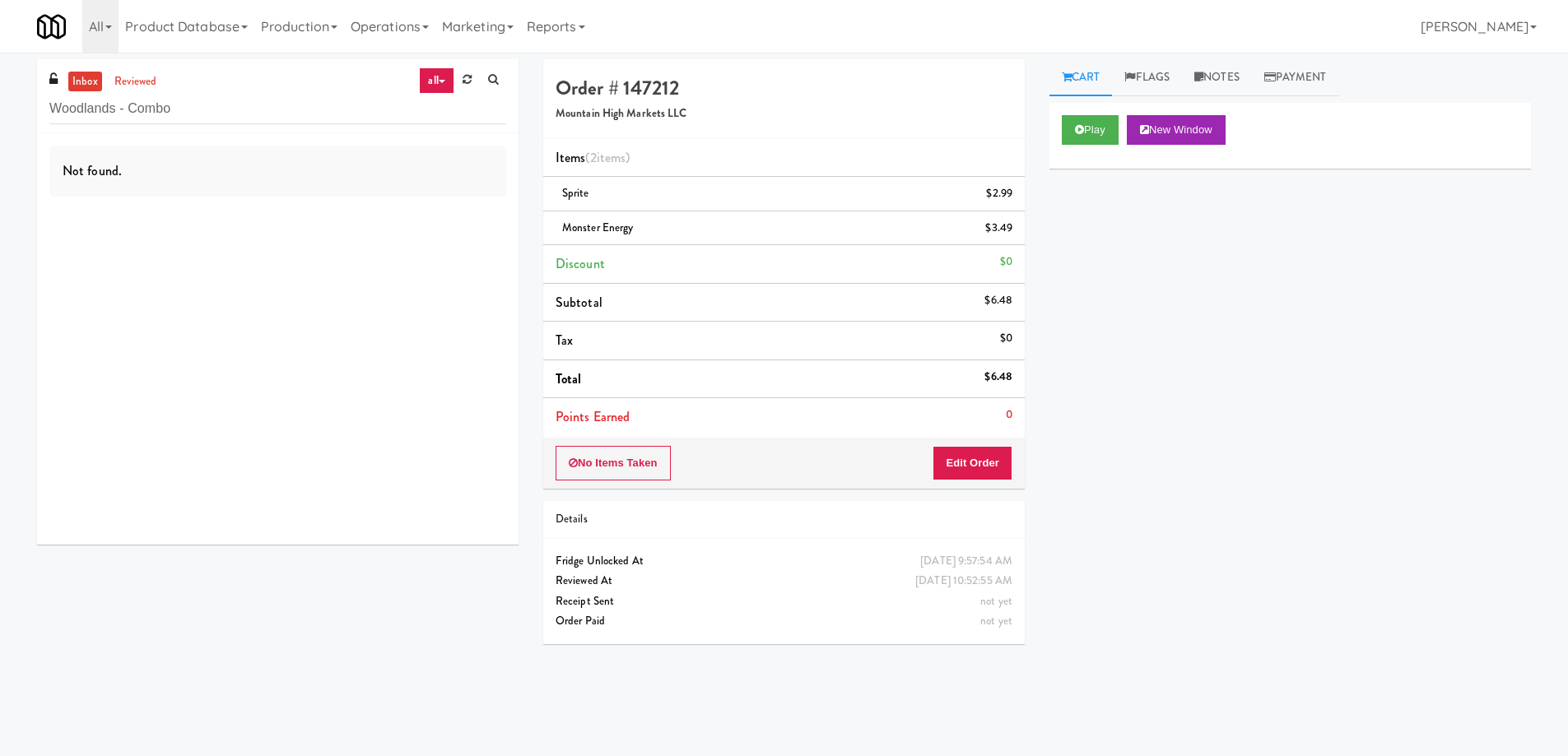
click at [1215, 630] on div "Play New Window Primary Flag Clear Flag if unable to determine what was taken o…" at bounding box center [1290, 412] width 481 height 617
click at [186, 100] on input "Woodlands - Combo" at bounding box center [277, 108] width 456 height 30
click at [186, 99] on input "Woodlands - Combo" at bounding box center [277, 108] width 456 height 30
paste input "399 Fremont - Cooler"
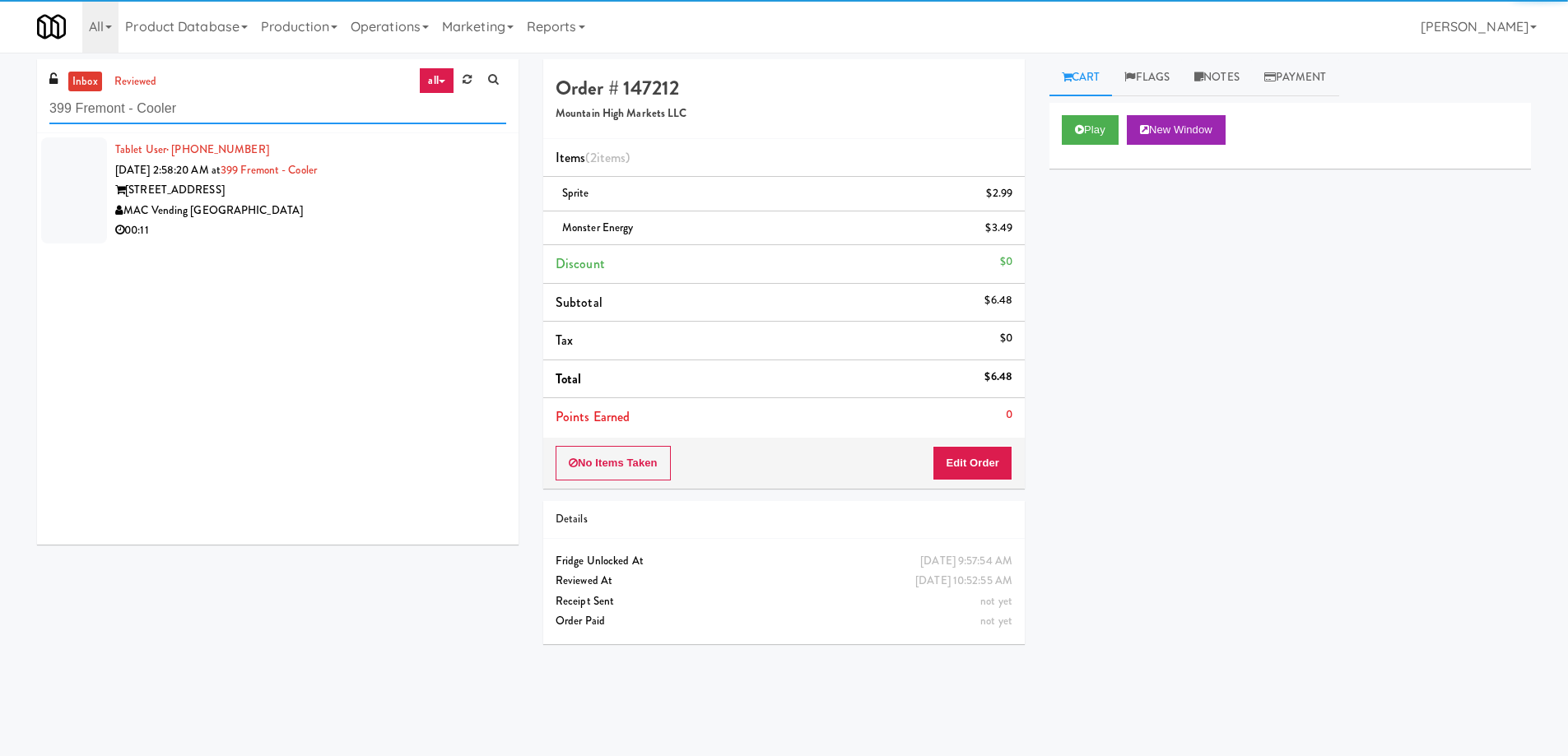
type input "399 Fremont - Cooler"
click at [315, 221] on div "00:11" at bounding box center [310, 231] width 391 height 21
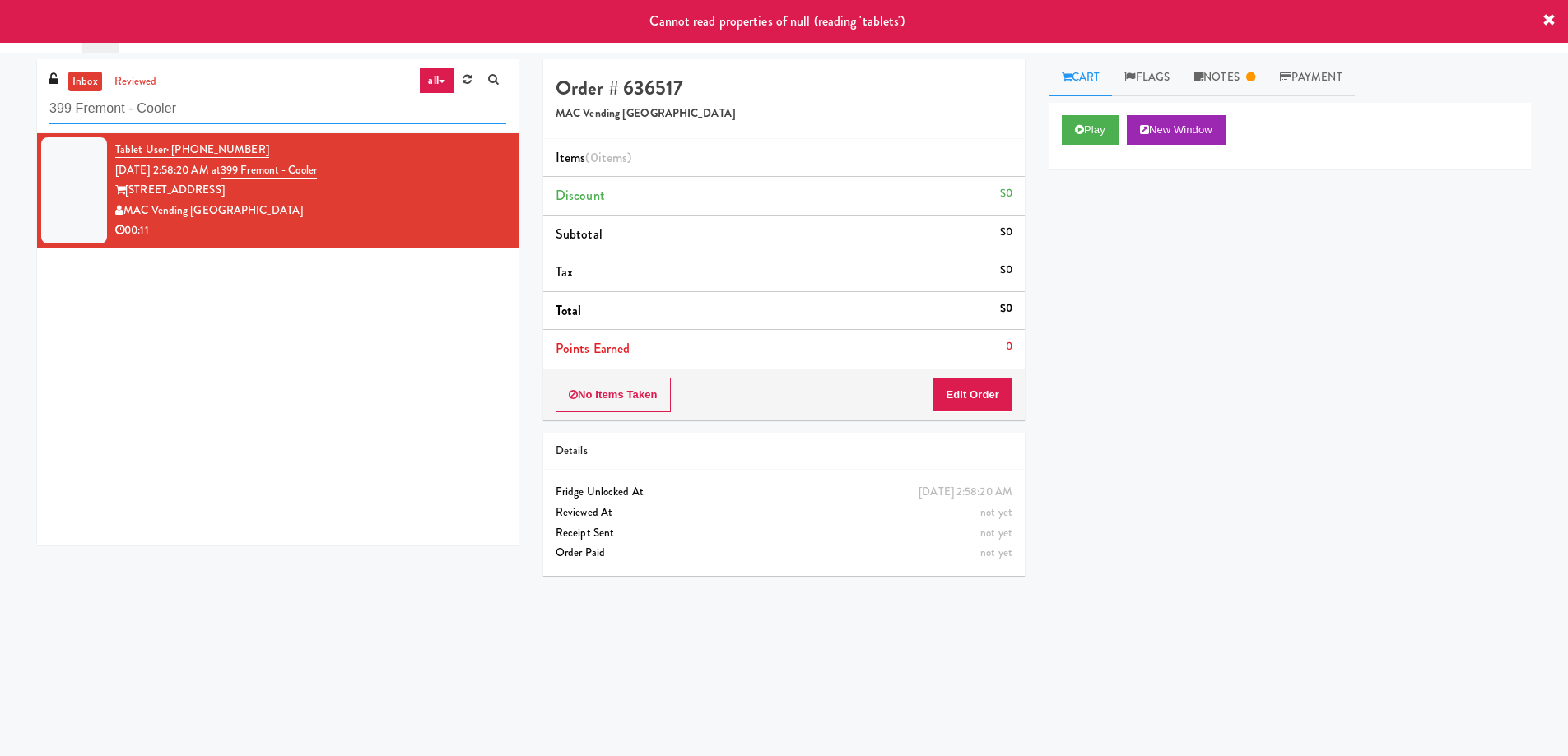
click at [225, 107] on input "399 Fremont - Cooler" at bounding box center [277, 108] width 456 height 30
paste input "IKEA Burlington EMPU"
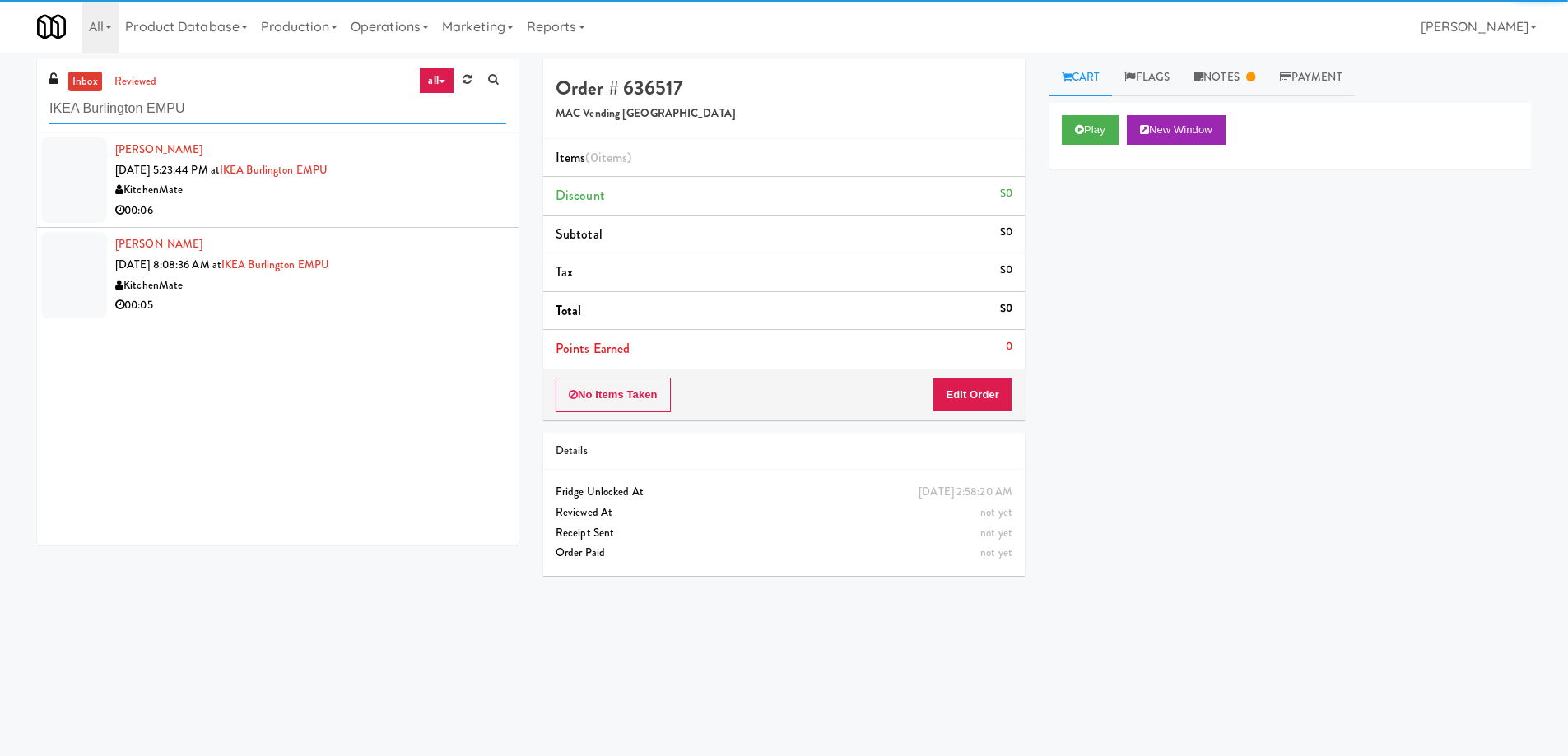
type input "IKEA Burlington EMPU"
click at [319, 191] on div "KitchenMate" at bounding box center [310, 191] width 391 height 21
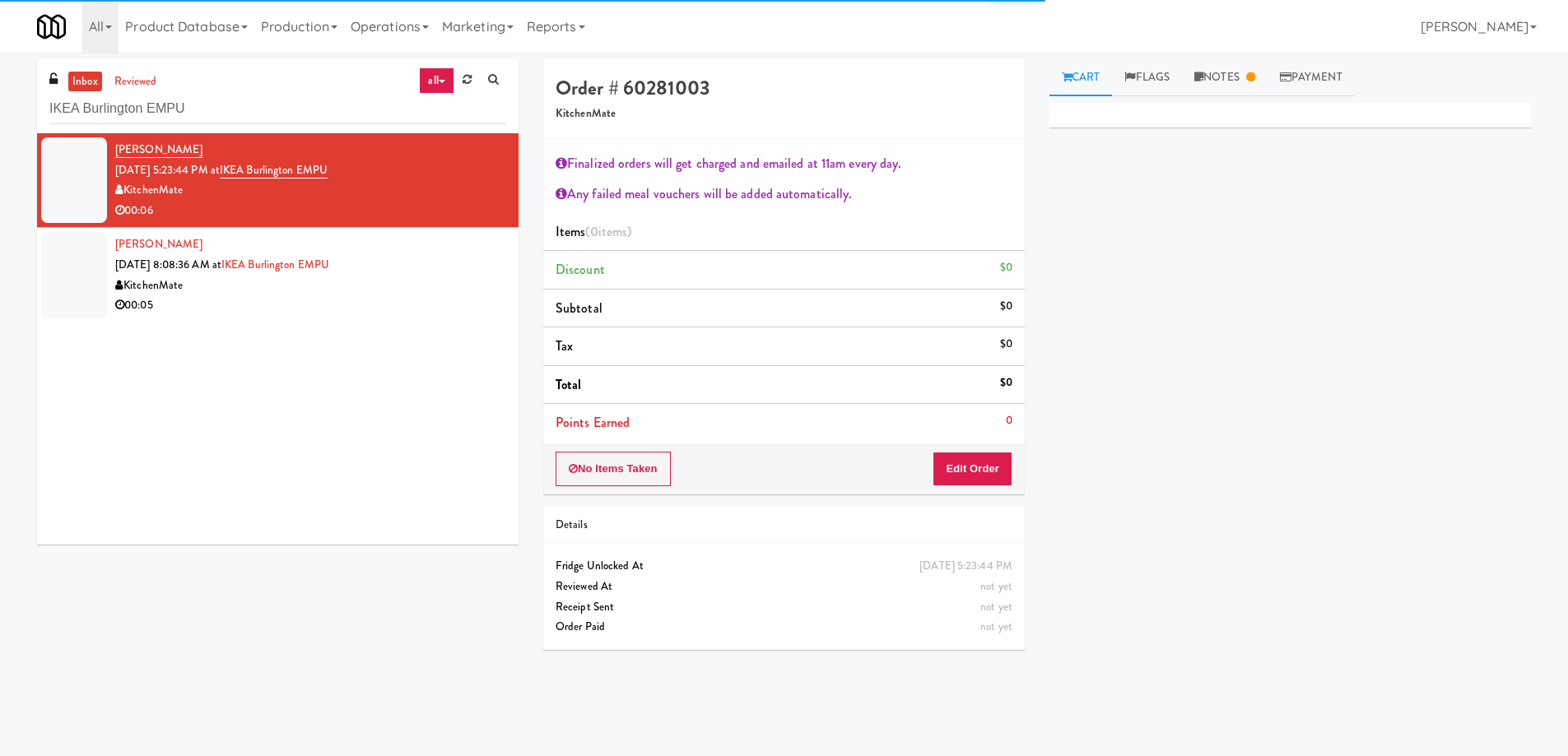
click at [415, 269] on div "Matt Whalen Aug 8, 2025 8:08:36 AM at IKEA Burlington EMPU KitchenMate 00:05" at bounding box center [310, 275] width 391 height 81
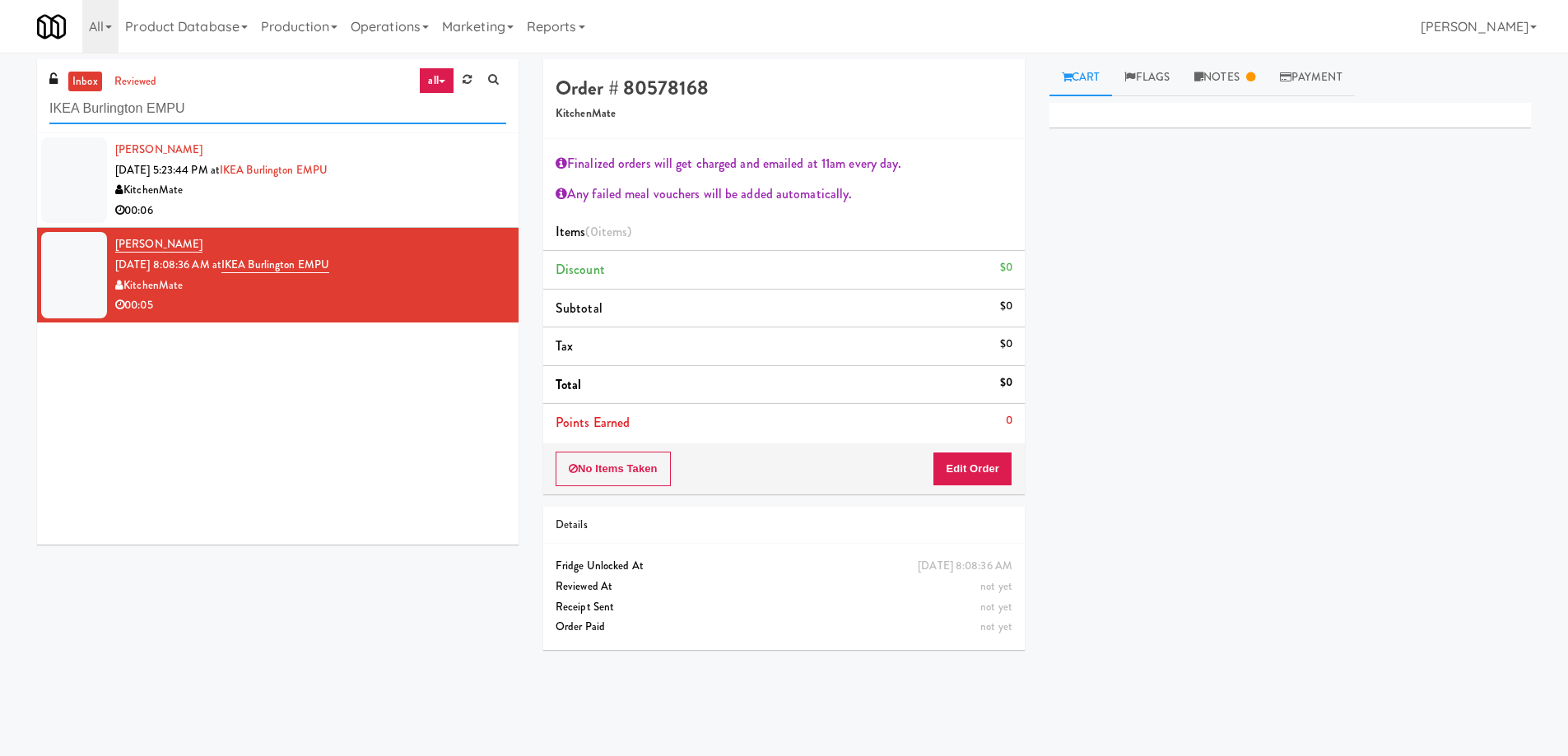
click at [250, 117] on input "IKEA Burlington EMPU" at bounding box center [277, 108] width 456 height 30
paste input "HaNoBe 6211 - w/ Gym"
type input "HaNoBe 6211 - w/ Gym"
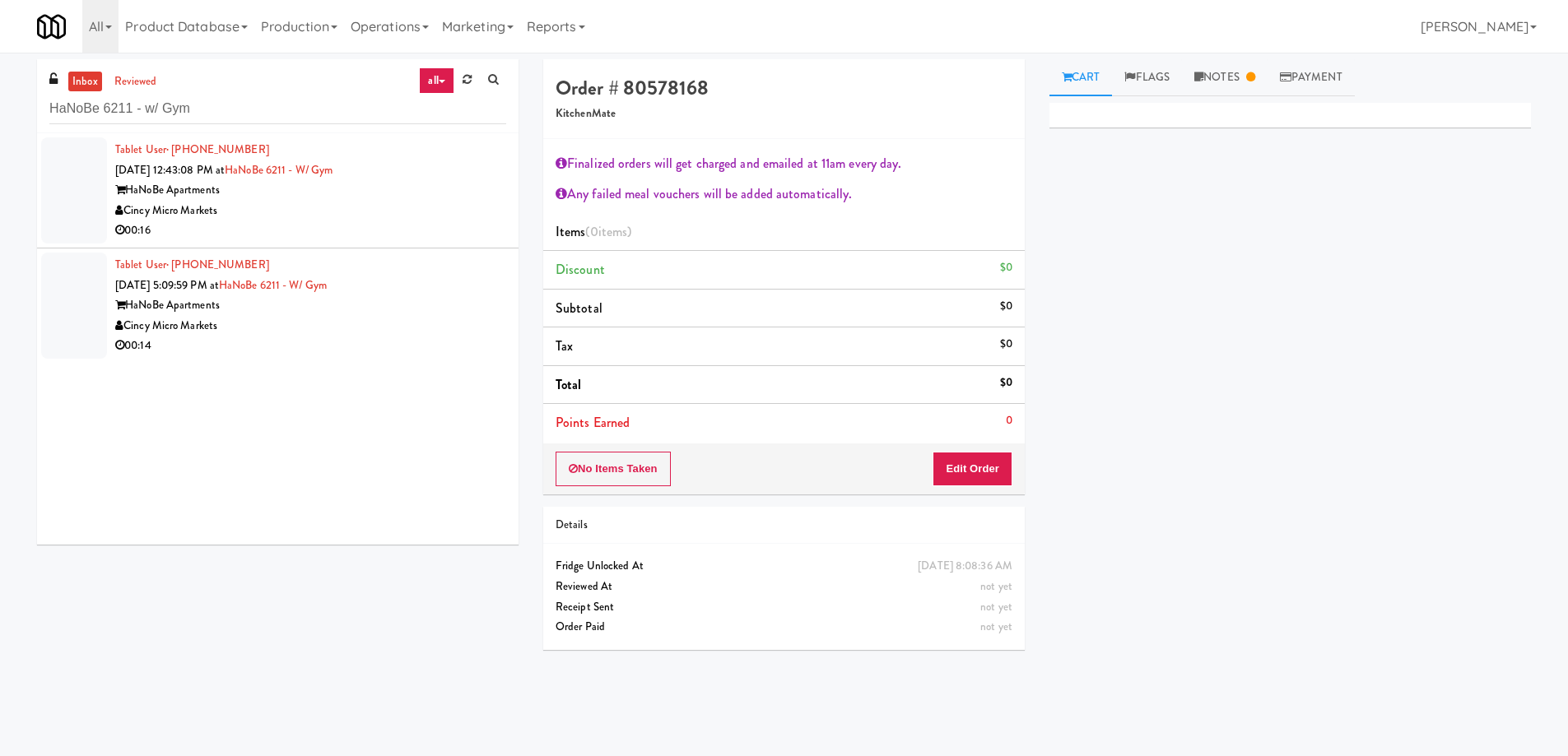
click at [438, 192] on div "HaNoBe Apartments" at bounding box center [310, 191] width 391 height 21
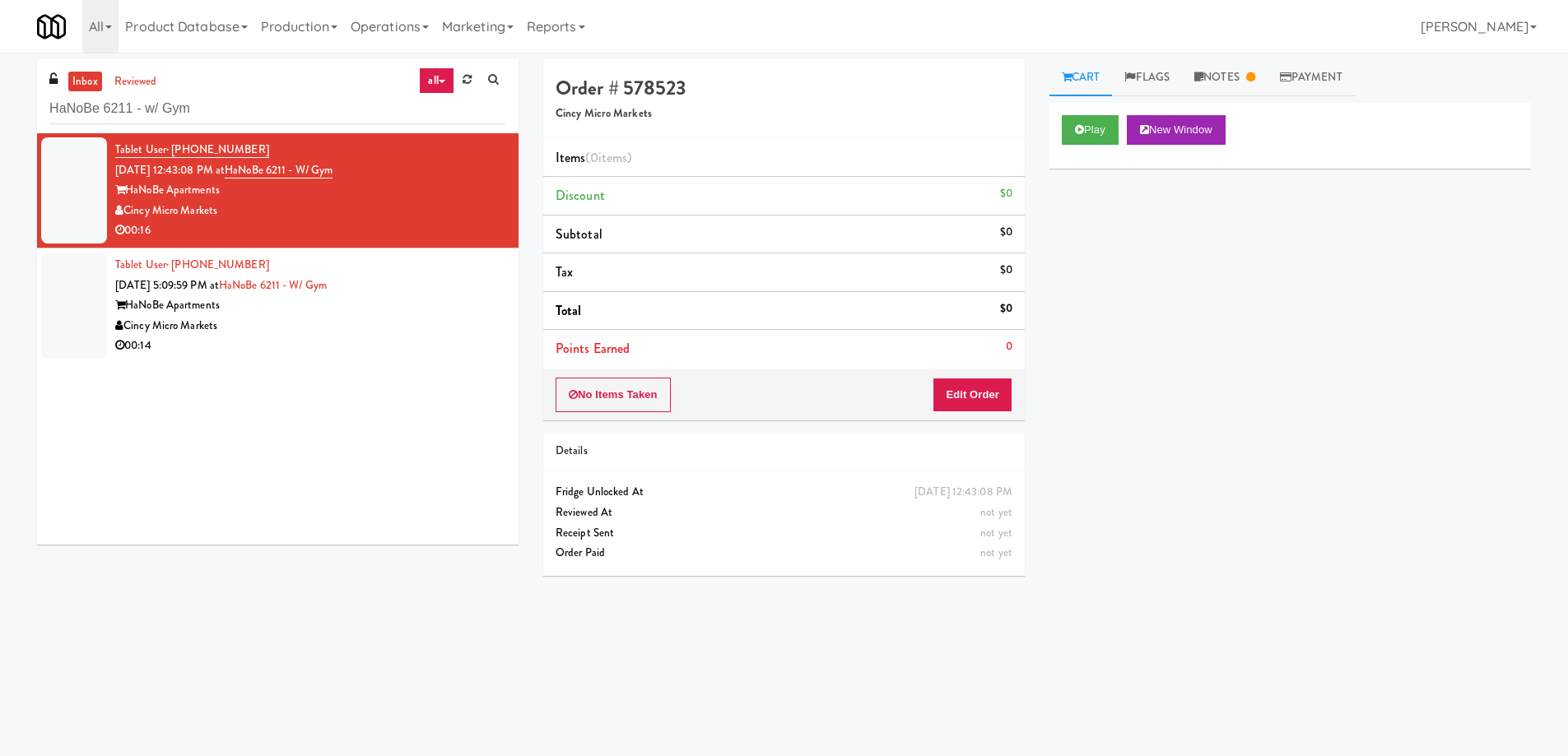
click at [420, 322] on div "Cincy Micro Markets" at bounding box center [310, 326] width 391 height 21
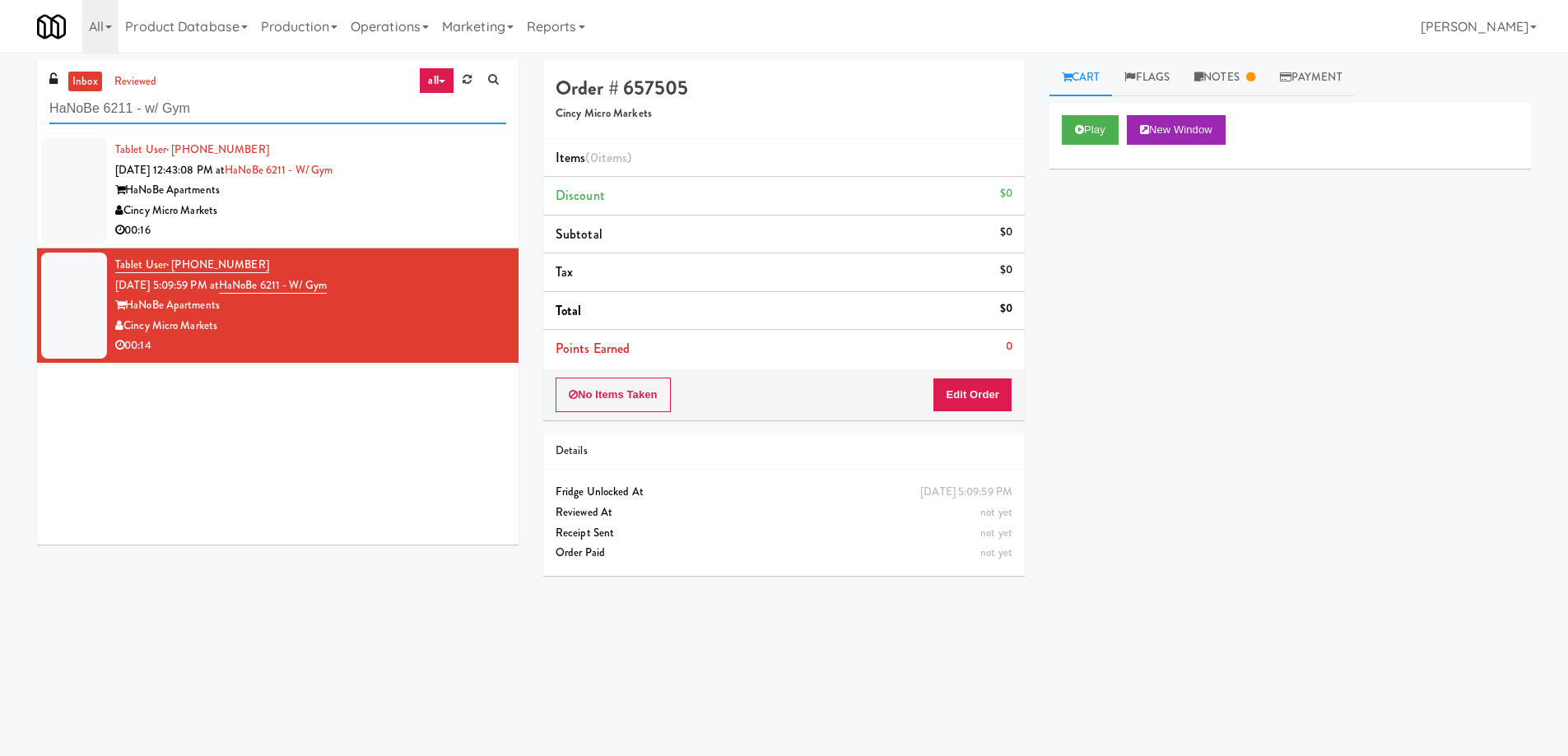
click at [196, 96] on input "HaNoBe 6211 - w/ Gym" at bounding box center [277, 108] width 456 height 30
paste input "Exhibit on Superior Combo"
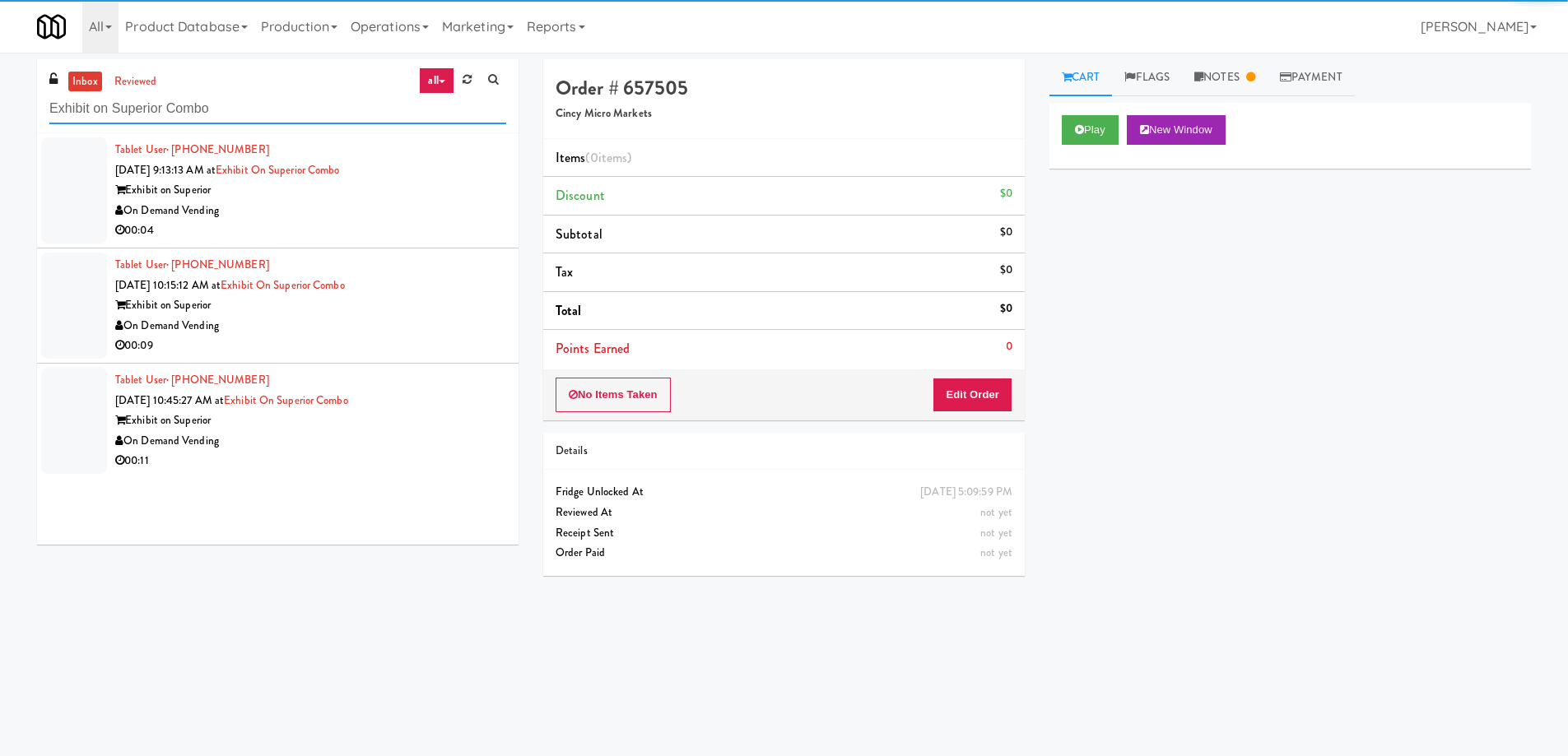
type input "Exhibit on Superior Combo"
click at [315, 199] on div "Exhibit on Superior" at bounding box center [310, 191] width 391 height 21
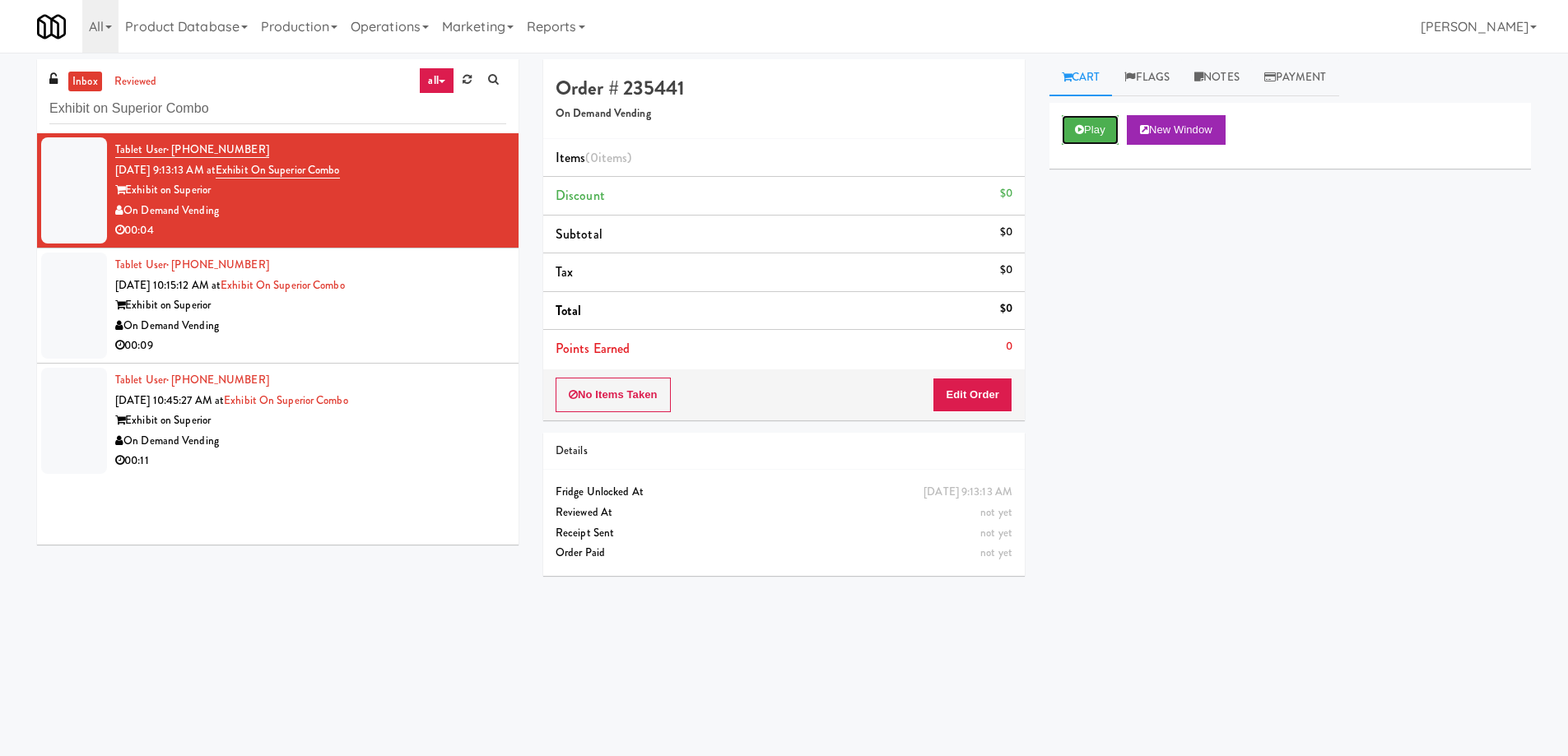
drag, startPoint x: 1095, startPoint y: 131, endPoint x: 1101, endPoint y: 159, distance: 28.6
click at [1095, 130] on button "Play" at bounding box center [1090, 130] width 57 height 29
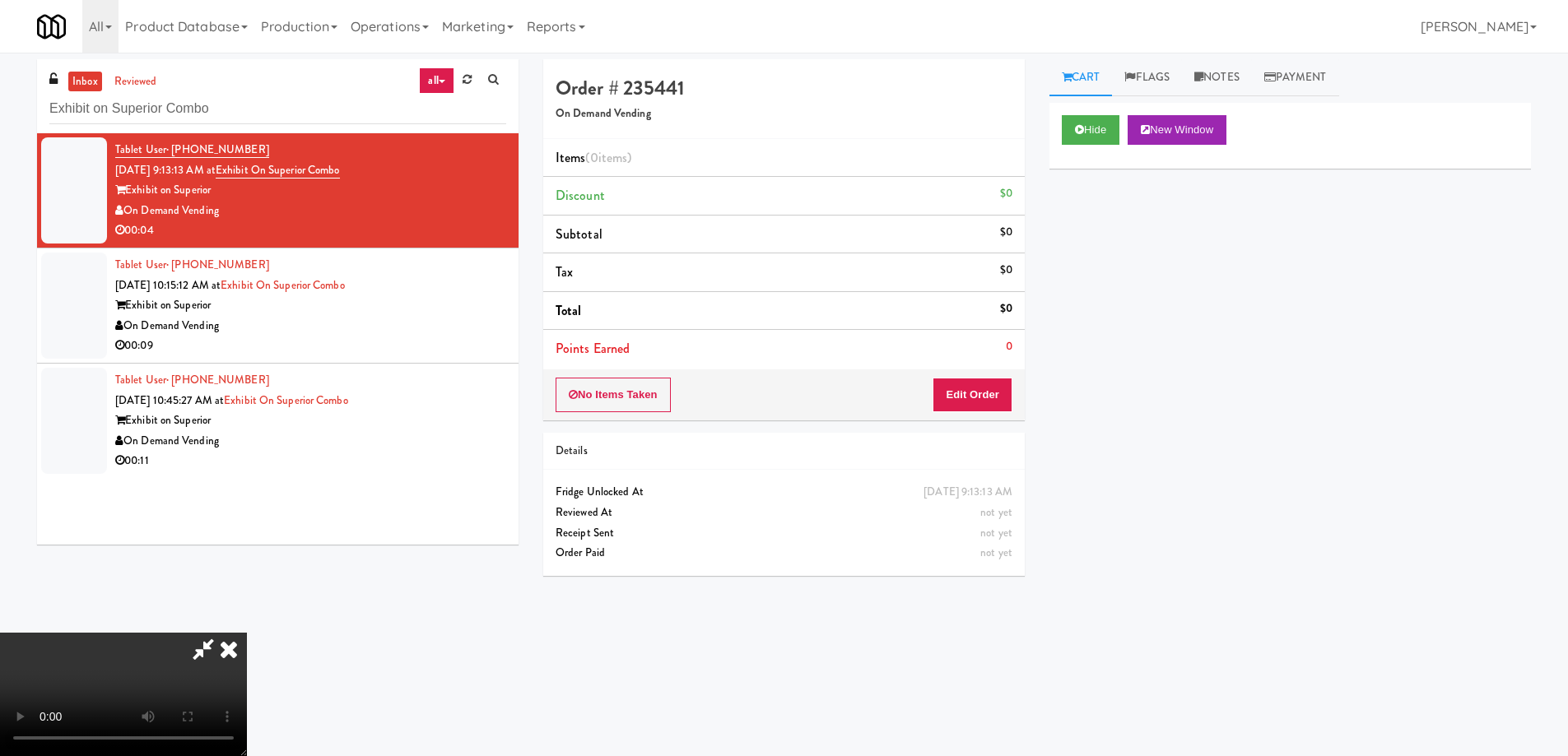
click at [247, 632] on video at bounding box center [123, 694] width 247 height 124
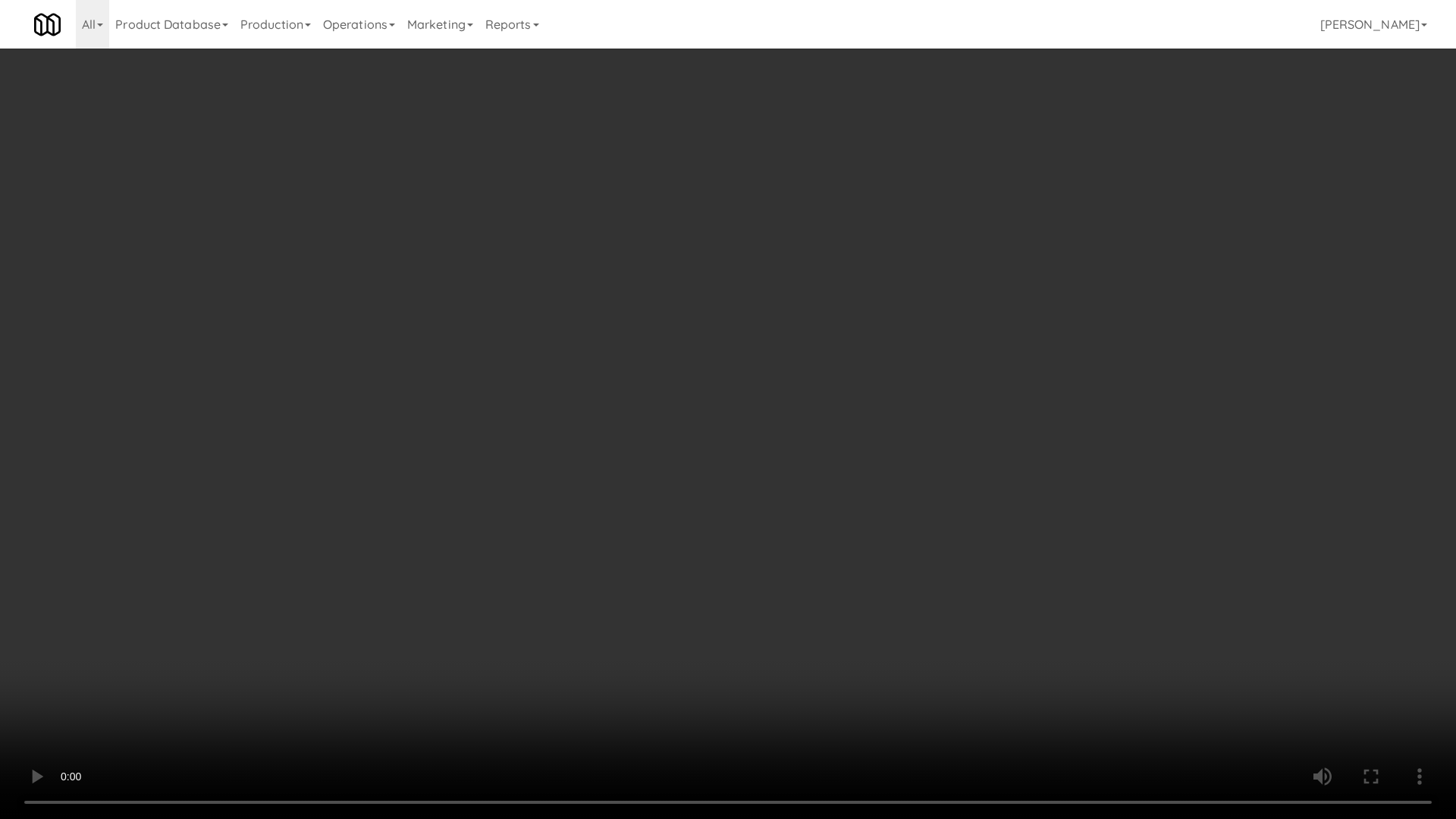
click at [706, 474] on video at bounding box center [728, 410] width 1456 height 819
click at [758, 379] on video at bounding box center [728, 410] width 1456 height 819
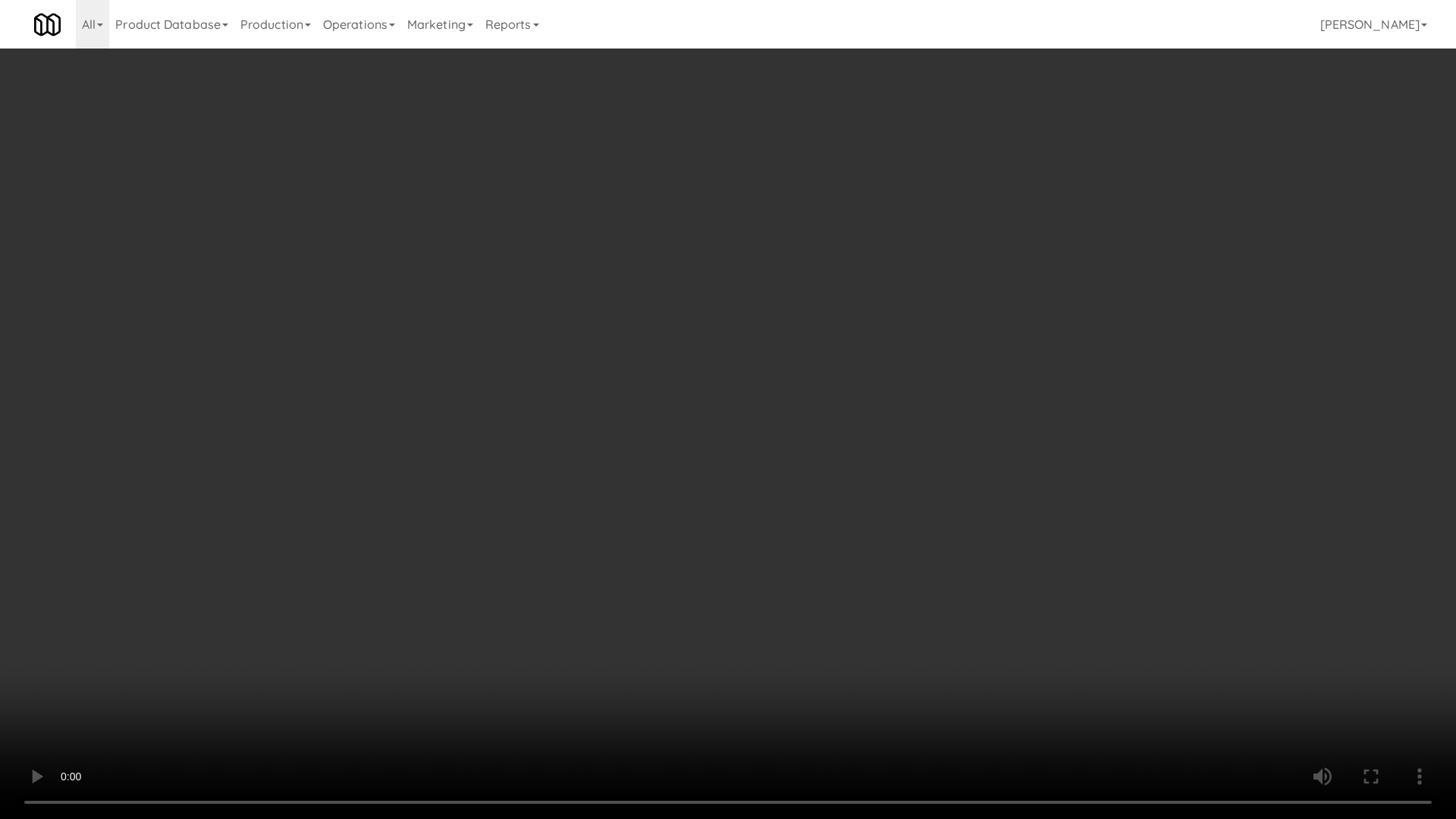
click at [758, 379] on video at bounding box center [728, 410] width 1456 height 819
click at [733, 388] on video at bounding box center [728, 410] width 1456 height 819
click at [739, 364] on video at bounding box center [728, 410] width 1456 height 819
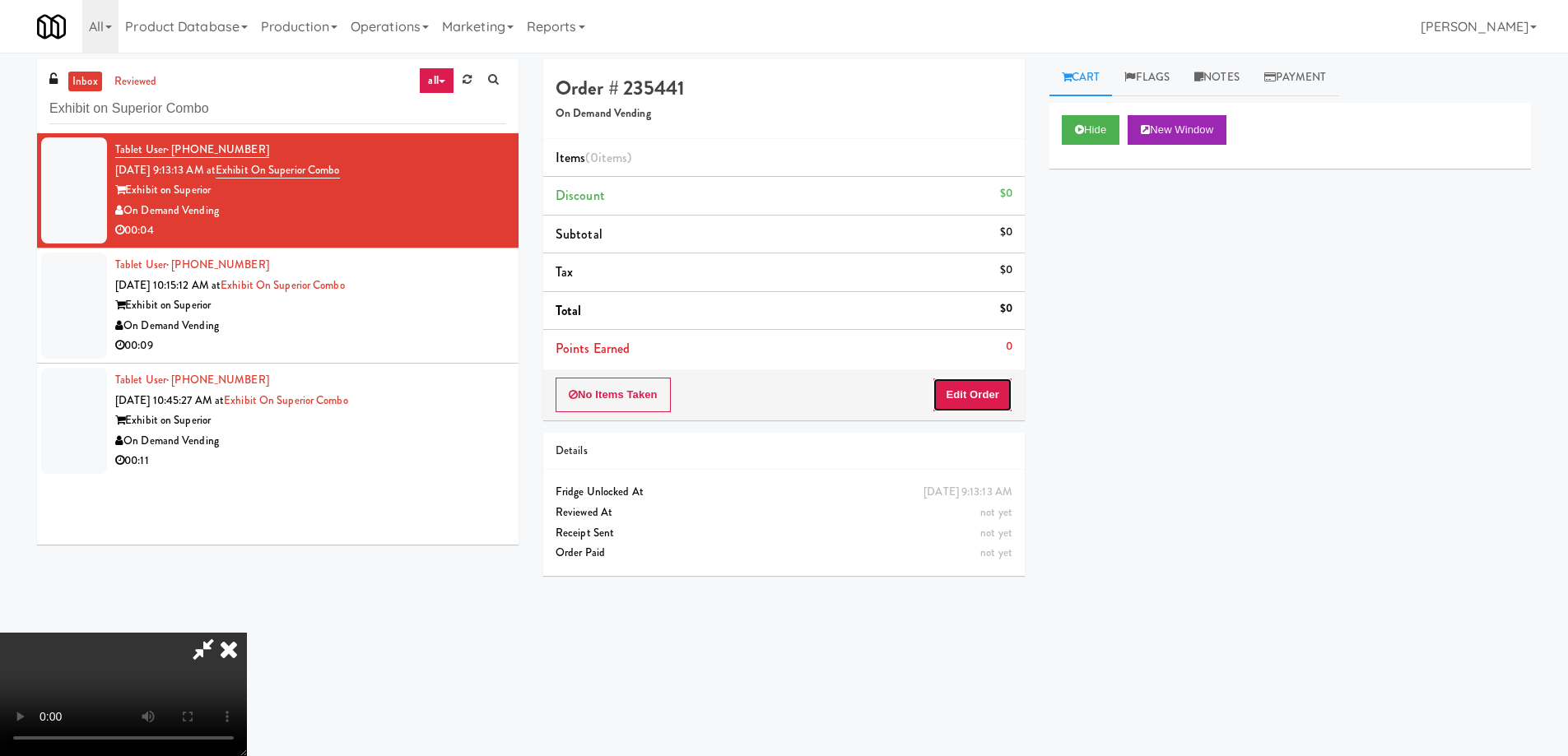
click at [992, 395] on button "Edit Order" at bounding box center [972, 395] width 80 height 34
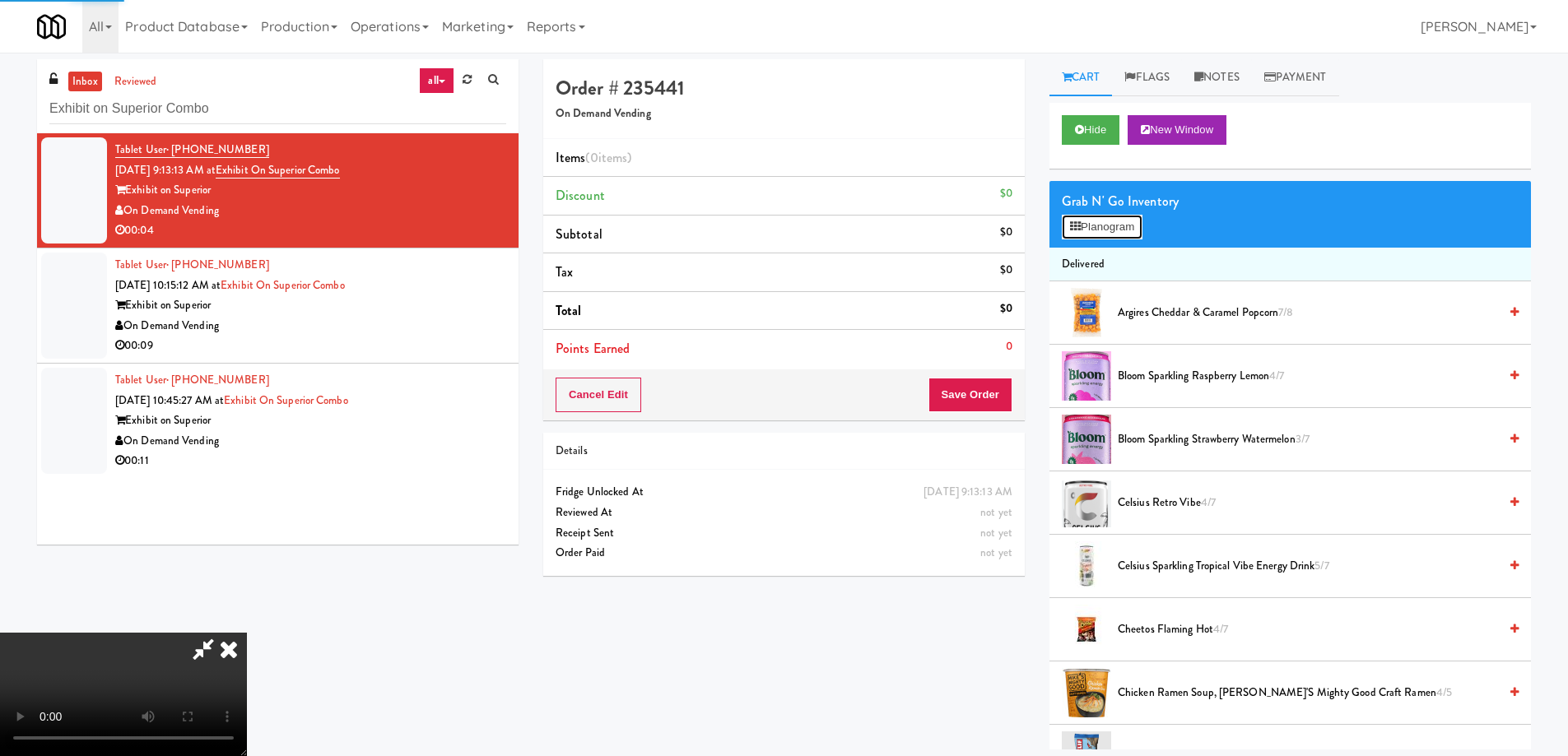
click at [1136, 227] on button "Planogram" at bounding box center [1102, 227] width 81 height 25
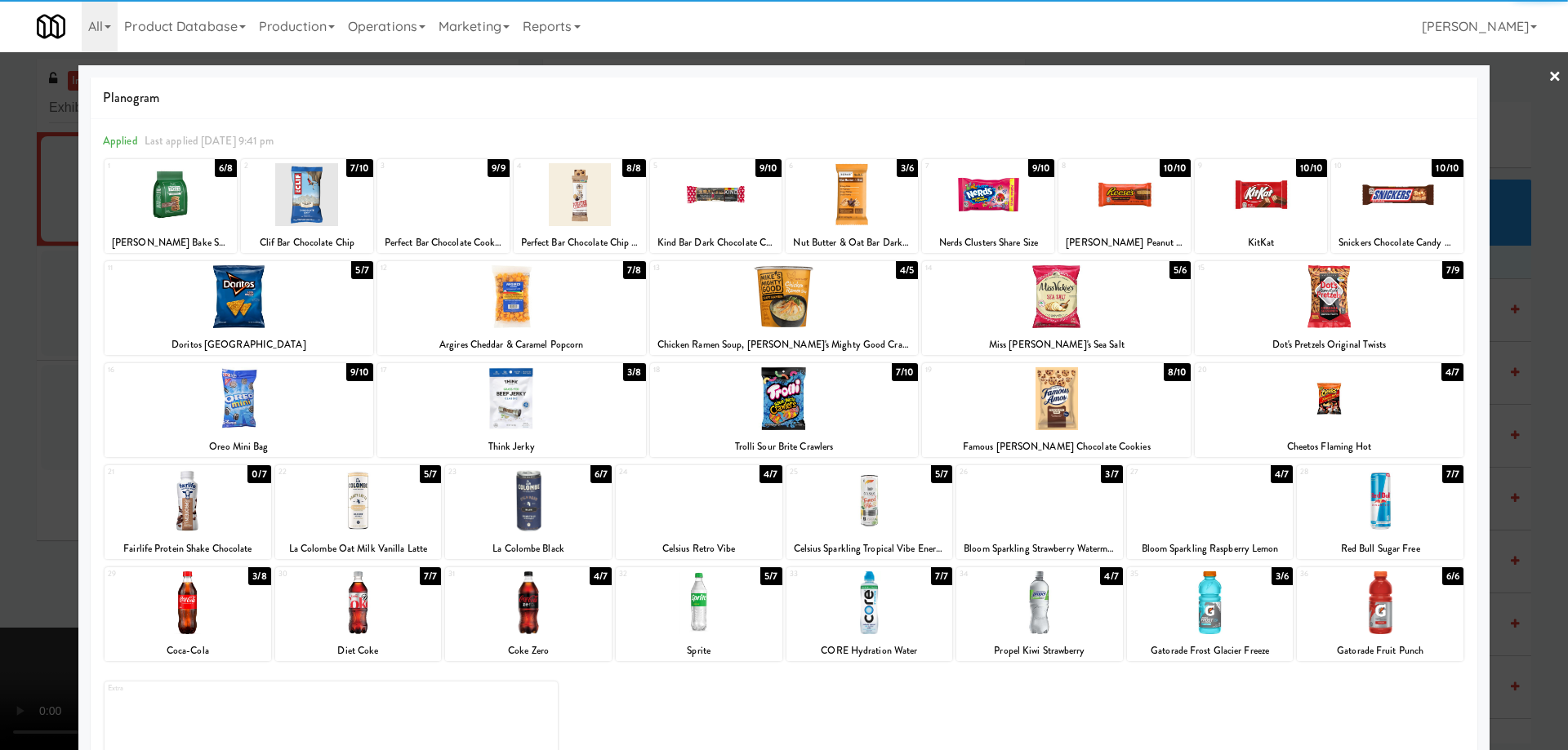
click at [888, 193] on div at bounding box center [851, 195] width 132 height 63
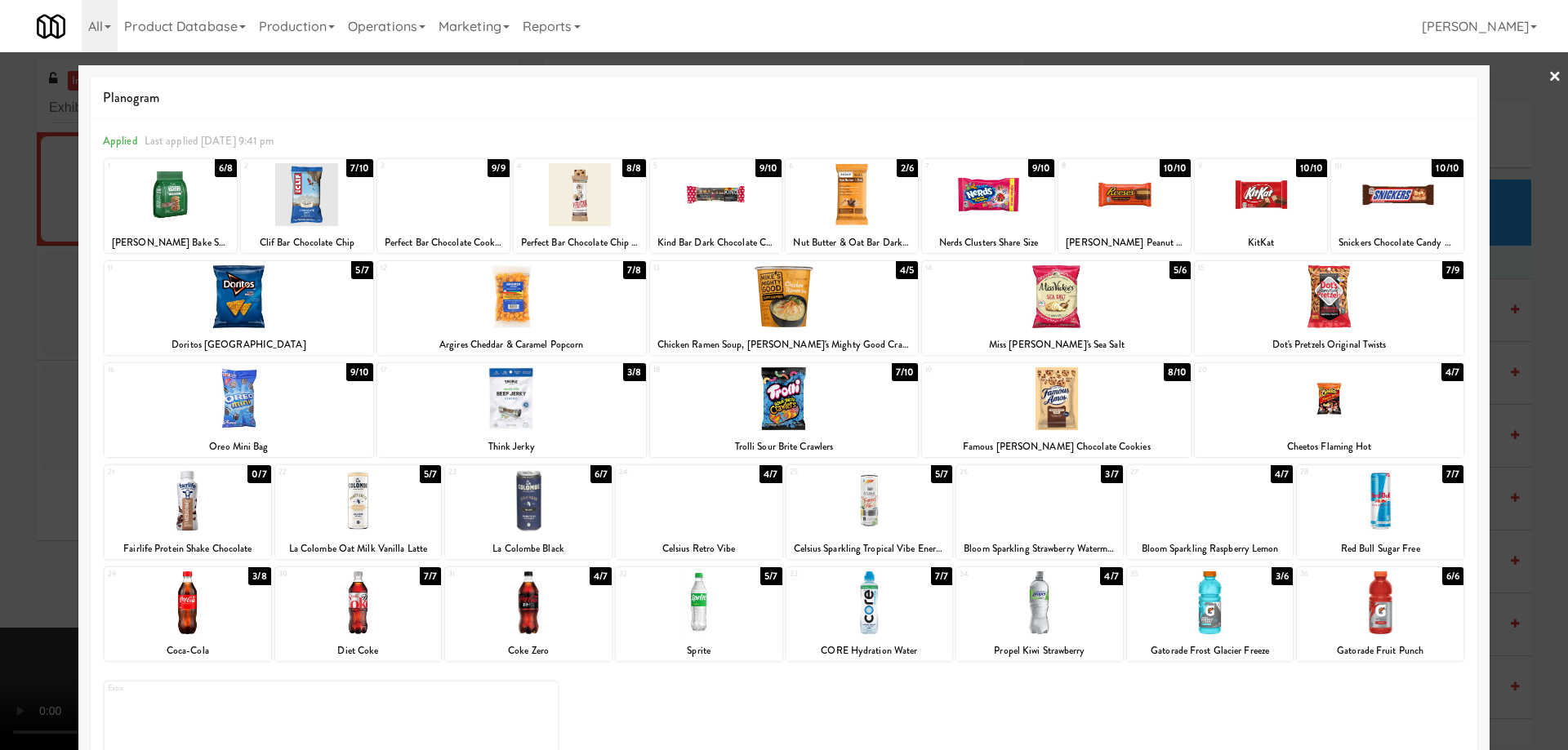
click at [1548, 83] on link "×" at bounding box center [1554, 77] width 13 height 50
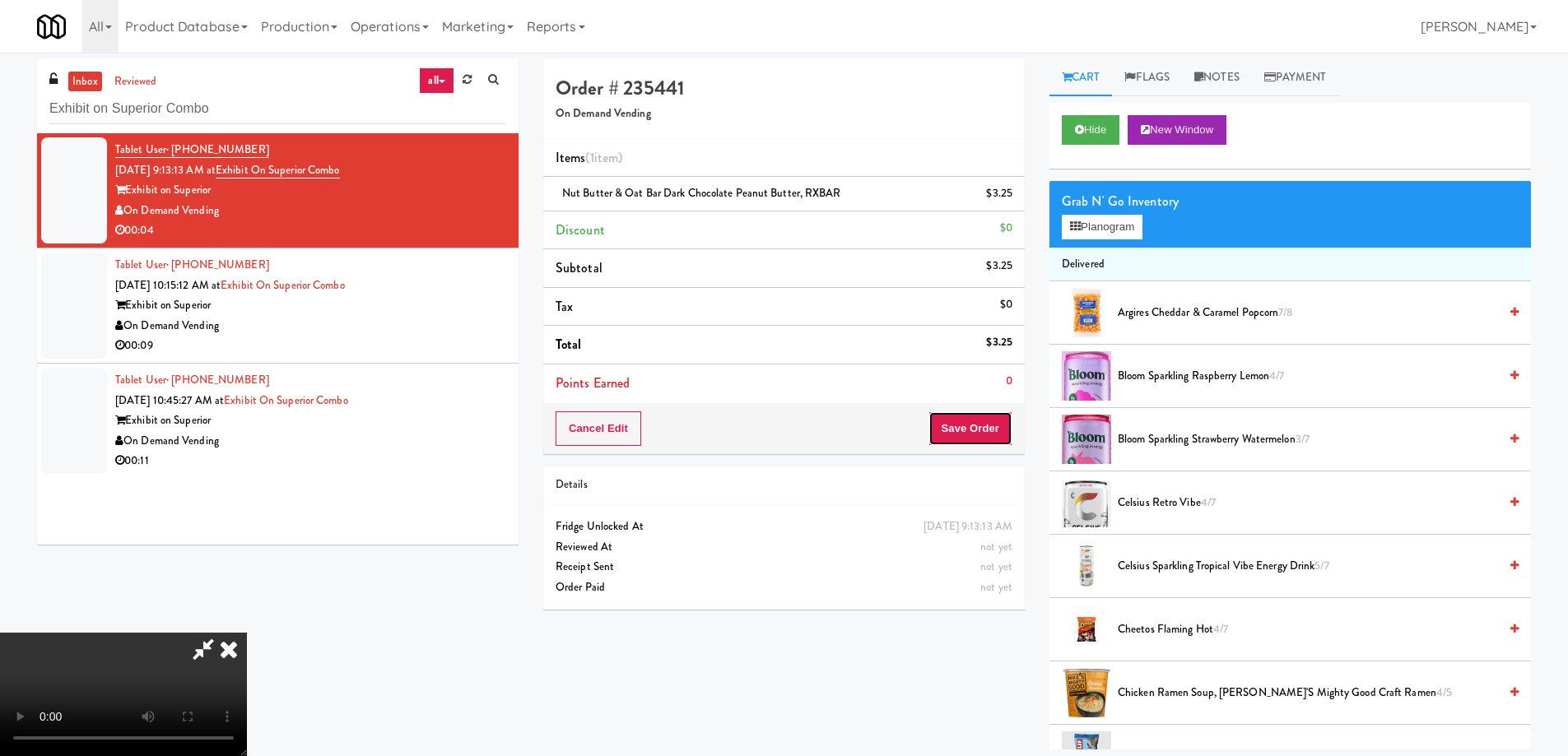
click at [956, 418] on button "Save Order" at bounding box center [971, 429] width 84 height 34
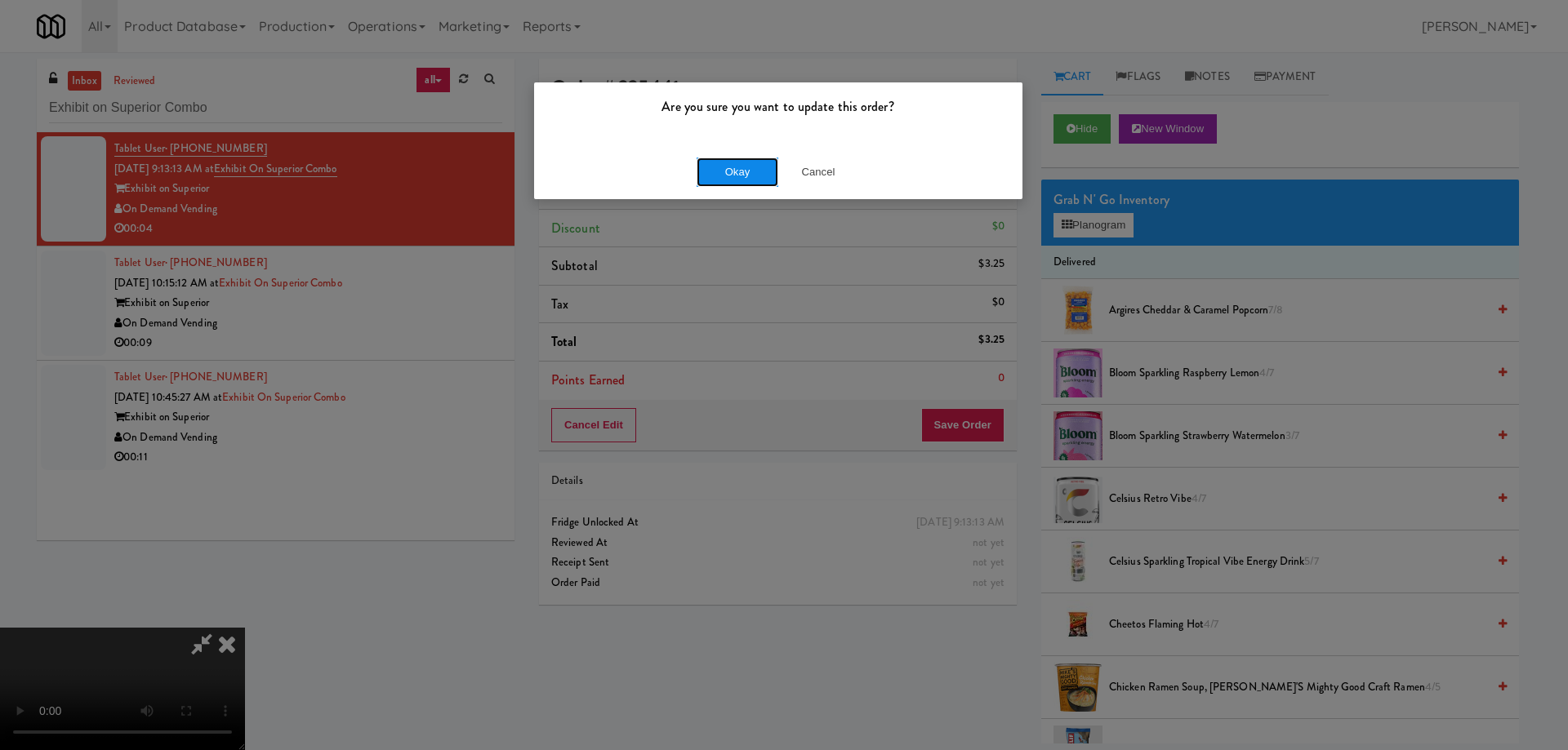
click at [709, 170] on button "Okay" at bounding box center [738, 172] width 82 height 29
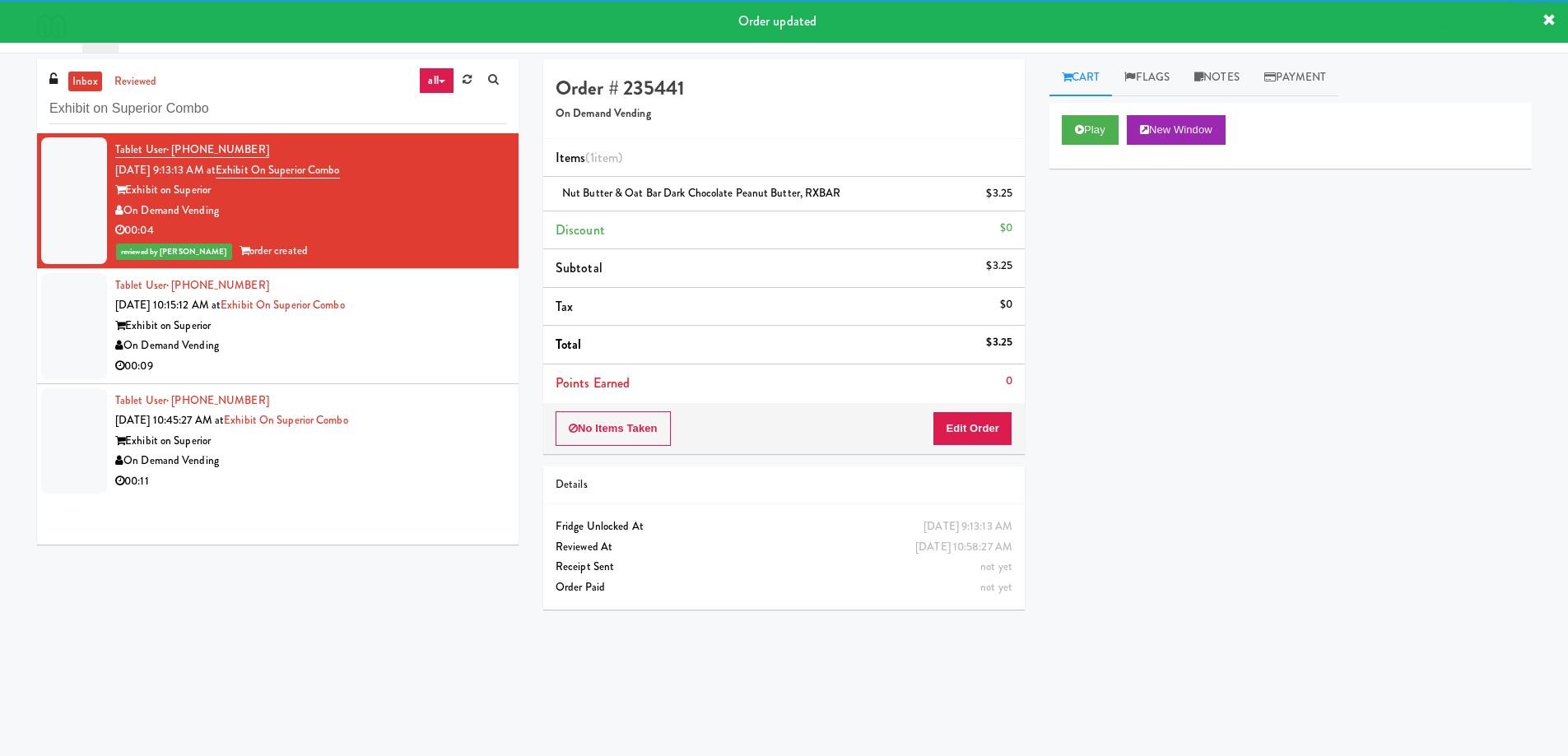
click at [457, 318] on div "Exhibit on Superior" at bounding box center [310, 326] width 391 height 21
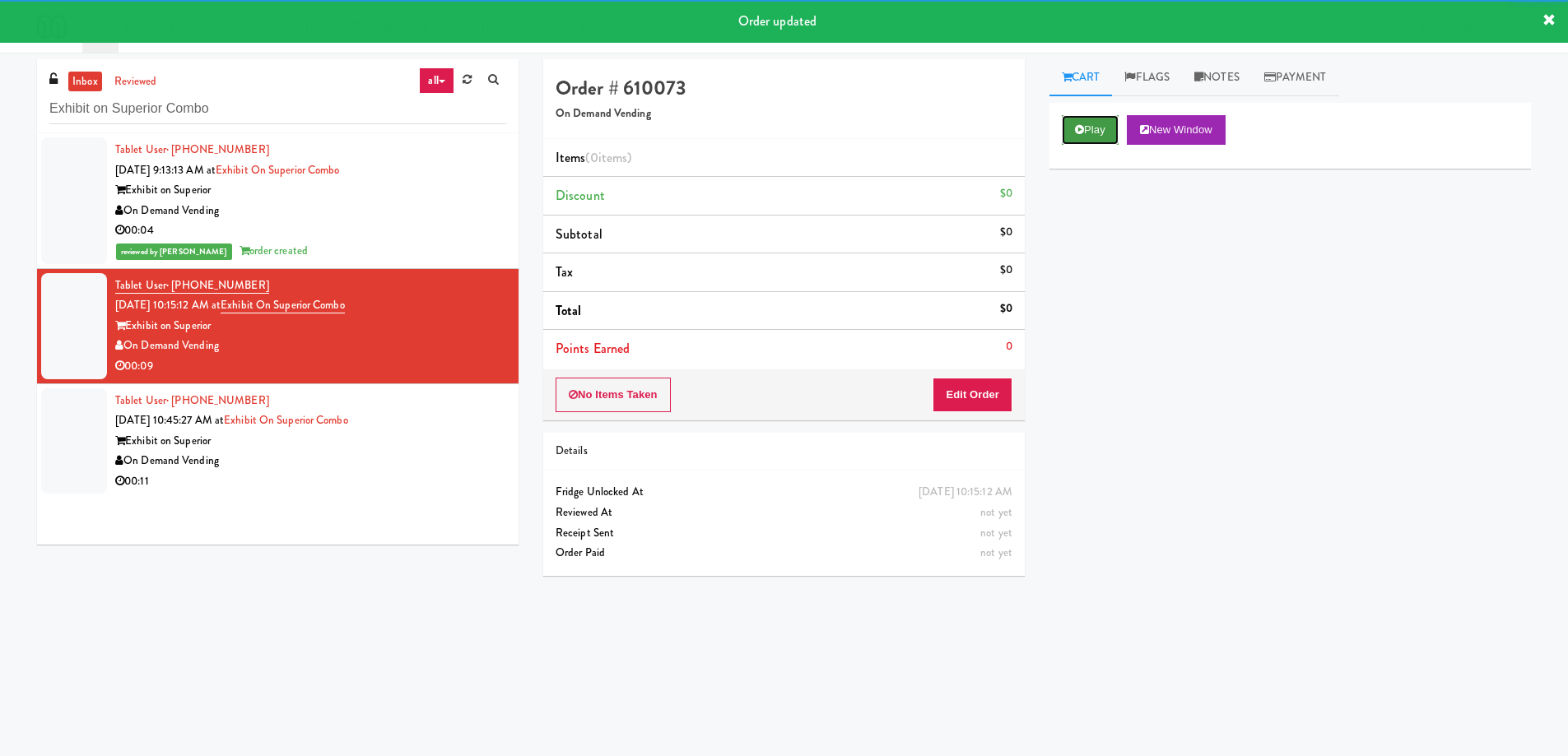
click at [1083, 131] on icon at bounding box center [1080, 130] width 9 height 10
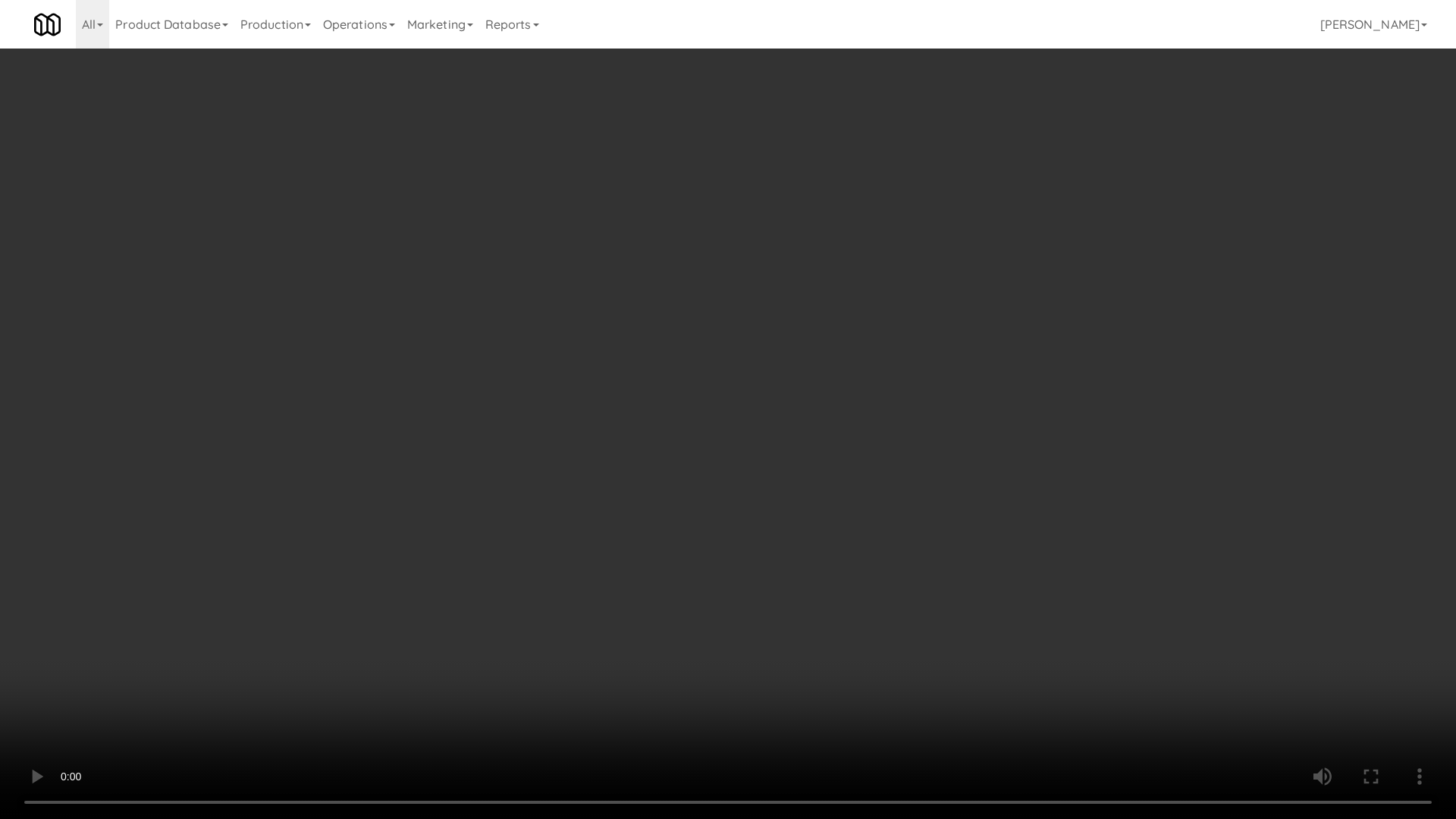
click at [686, 440] on video at bounding box center [728, 410] width 1456 height 819
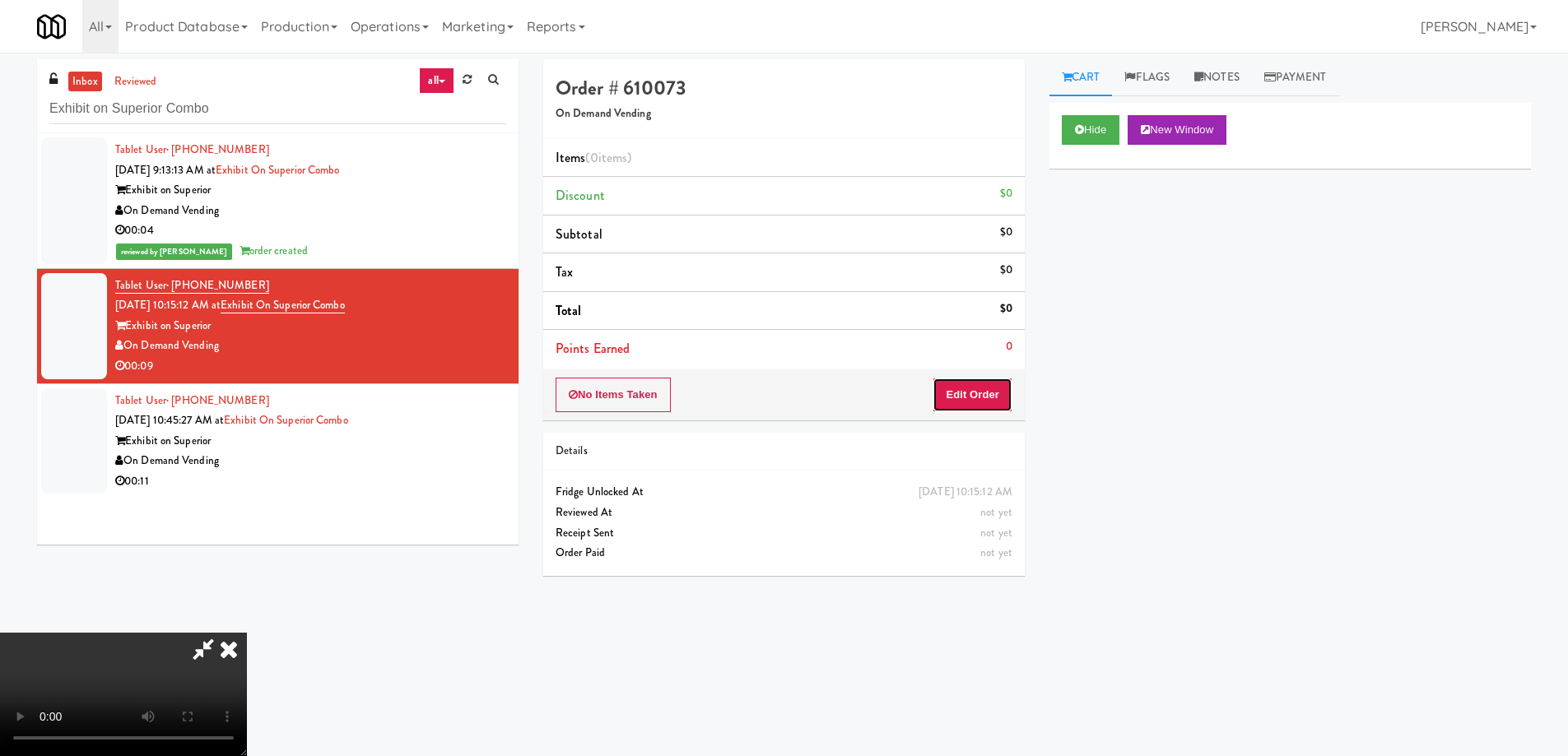
click at [989, 396] on button "Edit Order" at bounding box center [972, 395] width 80 height 34
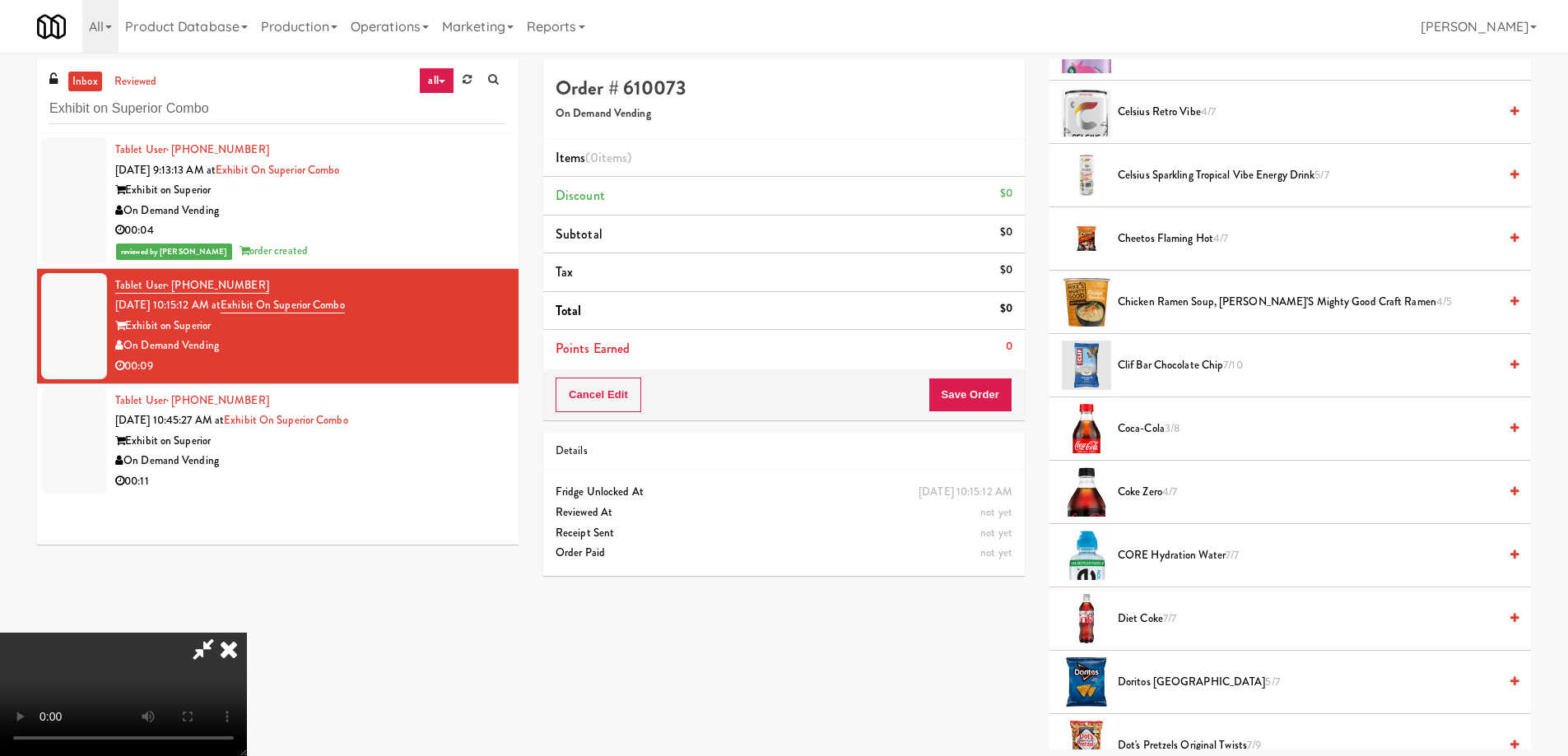
scroll to position [494, 0]
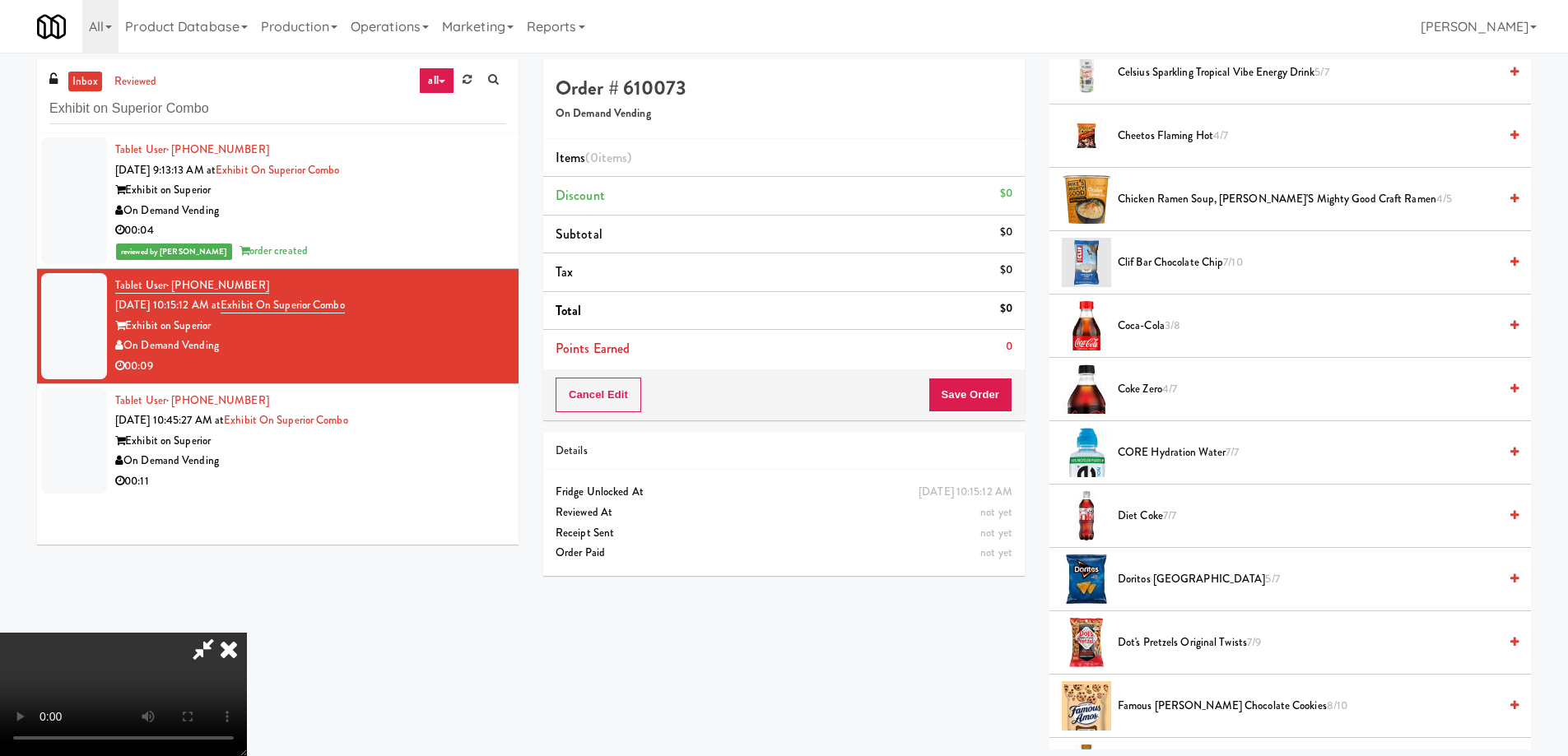
click at [1167, 518] on span "7/7" at bounding box center [1169, 515] width 13 height 15
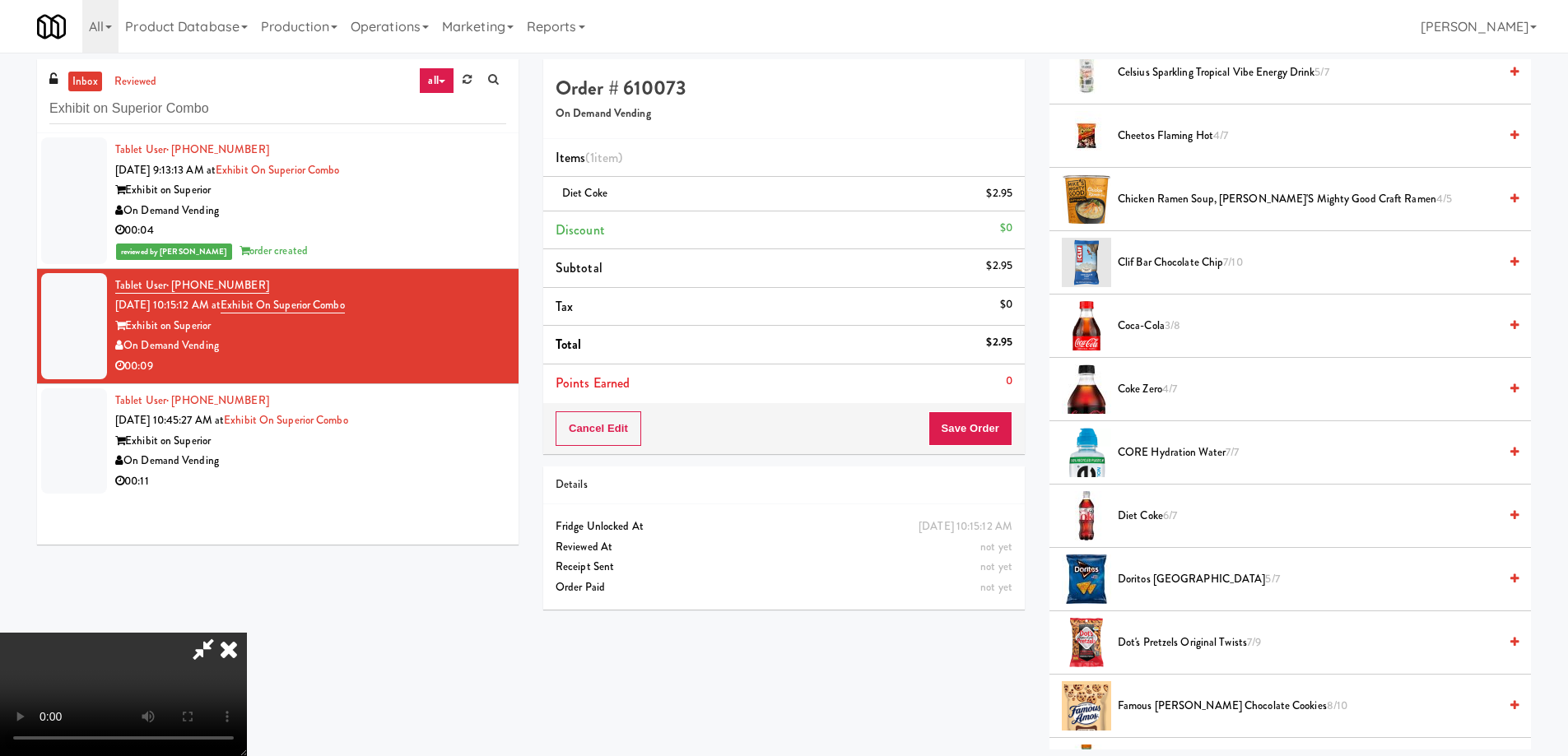
scroll to position [859, 0]
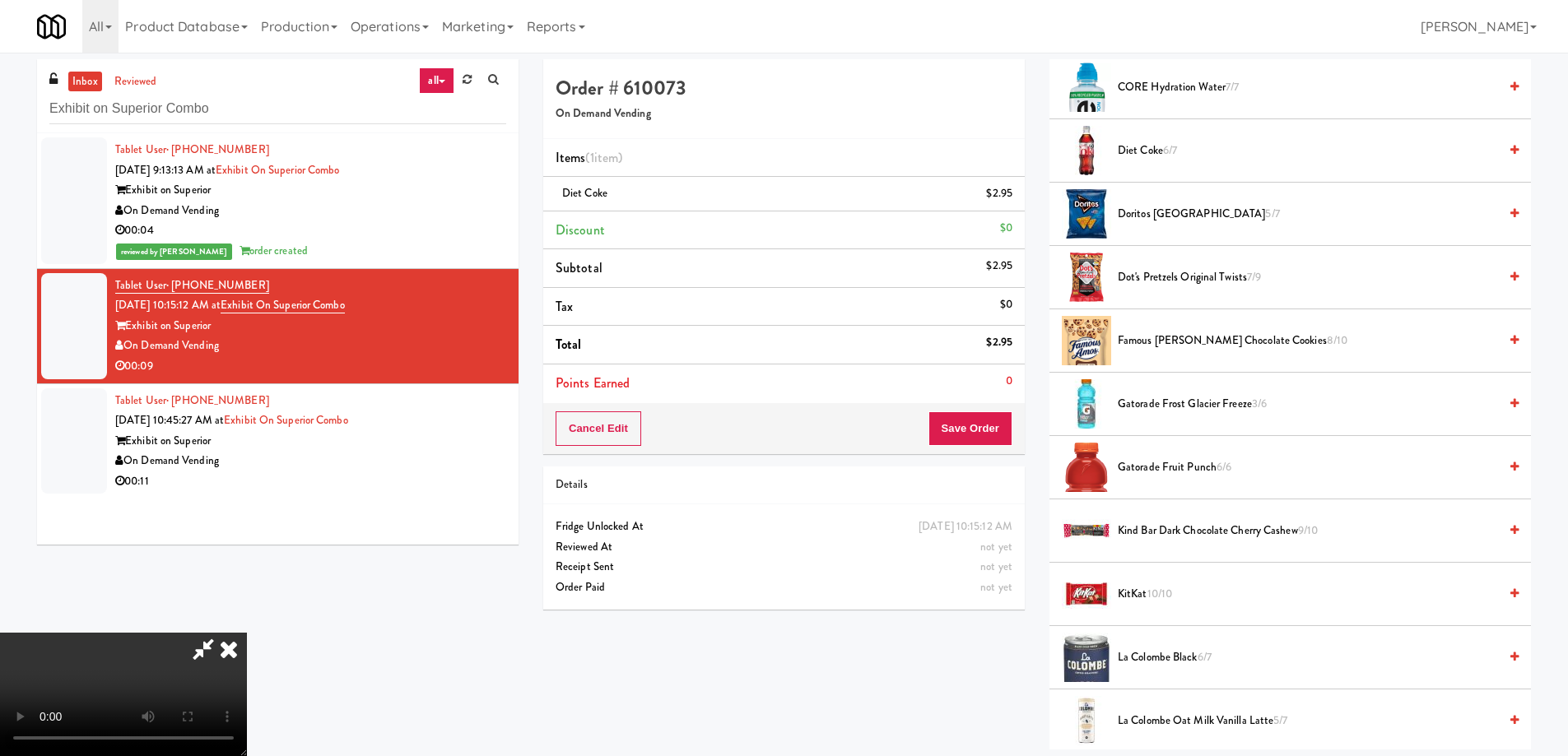
click at [1155, 465] on span "Gatorade Fruit Punch 6/6" at bounding box center [1308, 467] width 380 height 21
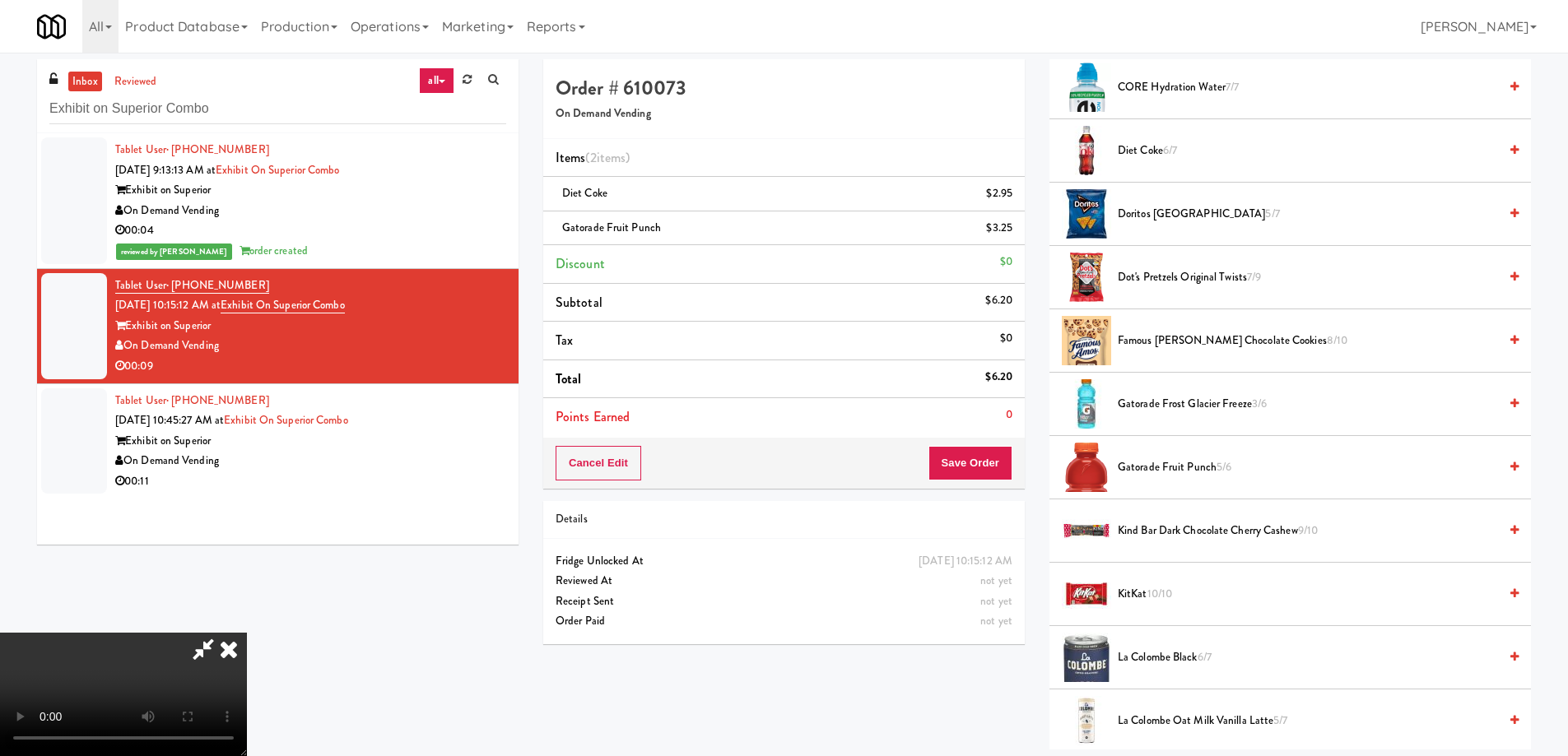
scroll to position [0, 0]
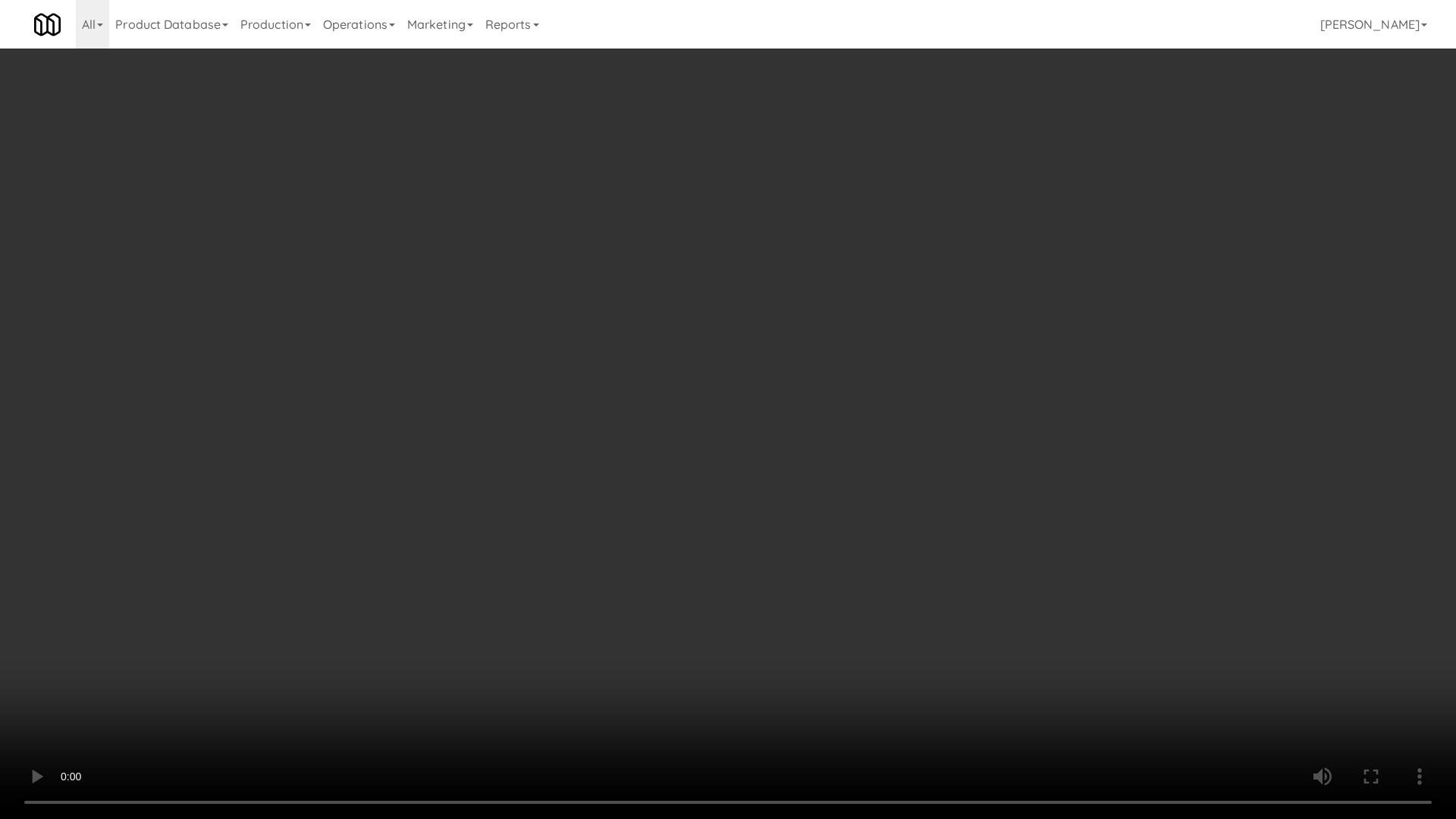
click at [841, 479] on video at bounding box center [728, 410] width 1456 height 819
click at [918, 542] on video at bounding box center [728, 410] width 1456 height 819
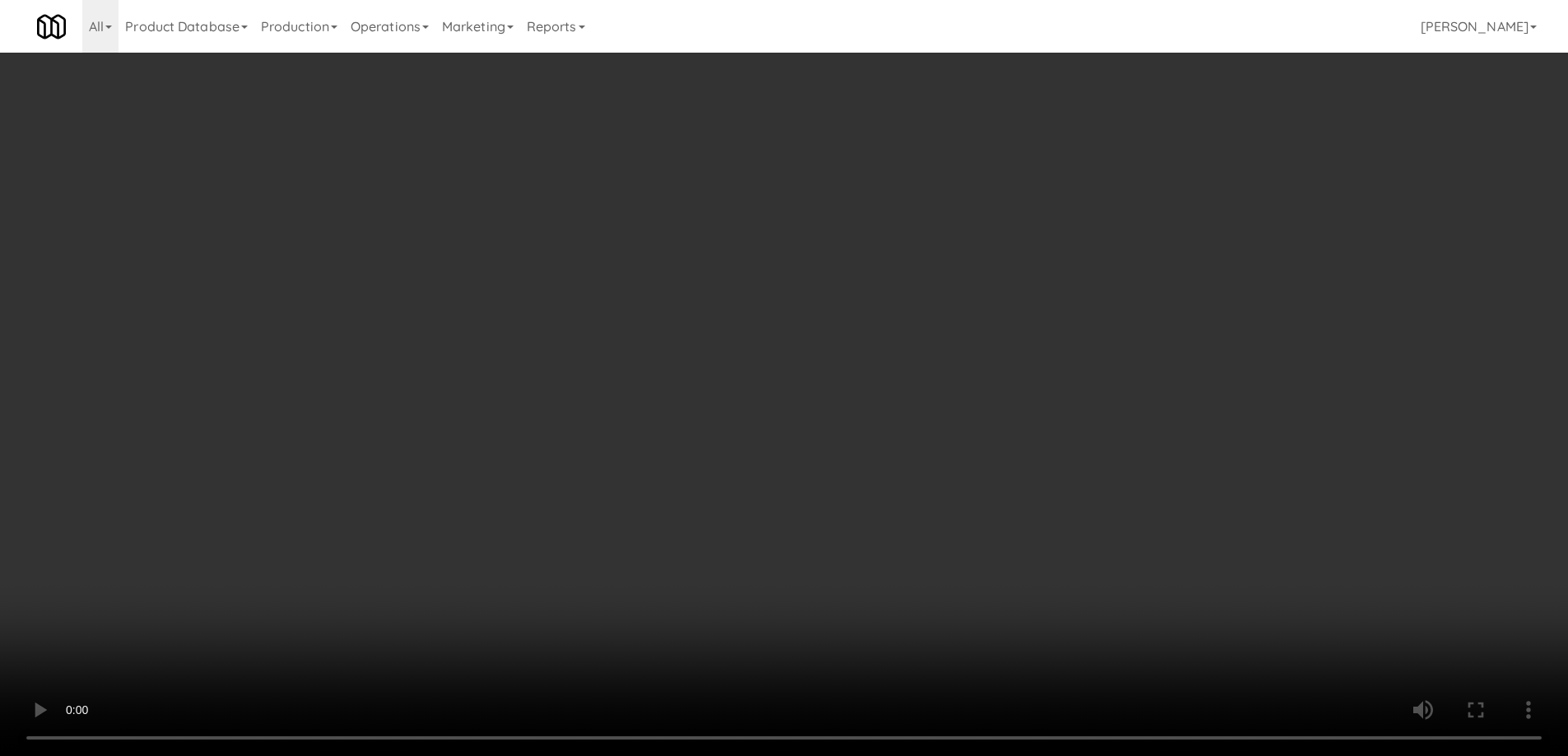
scroll to position [612, 0]
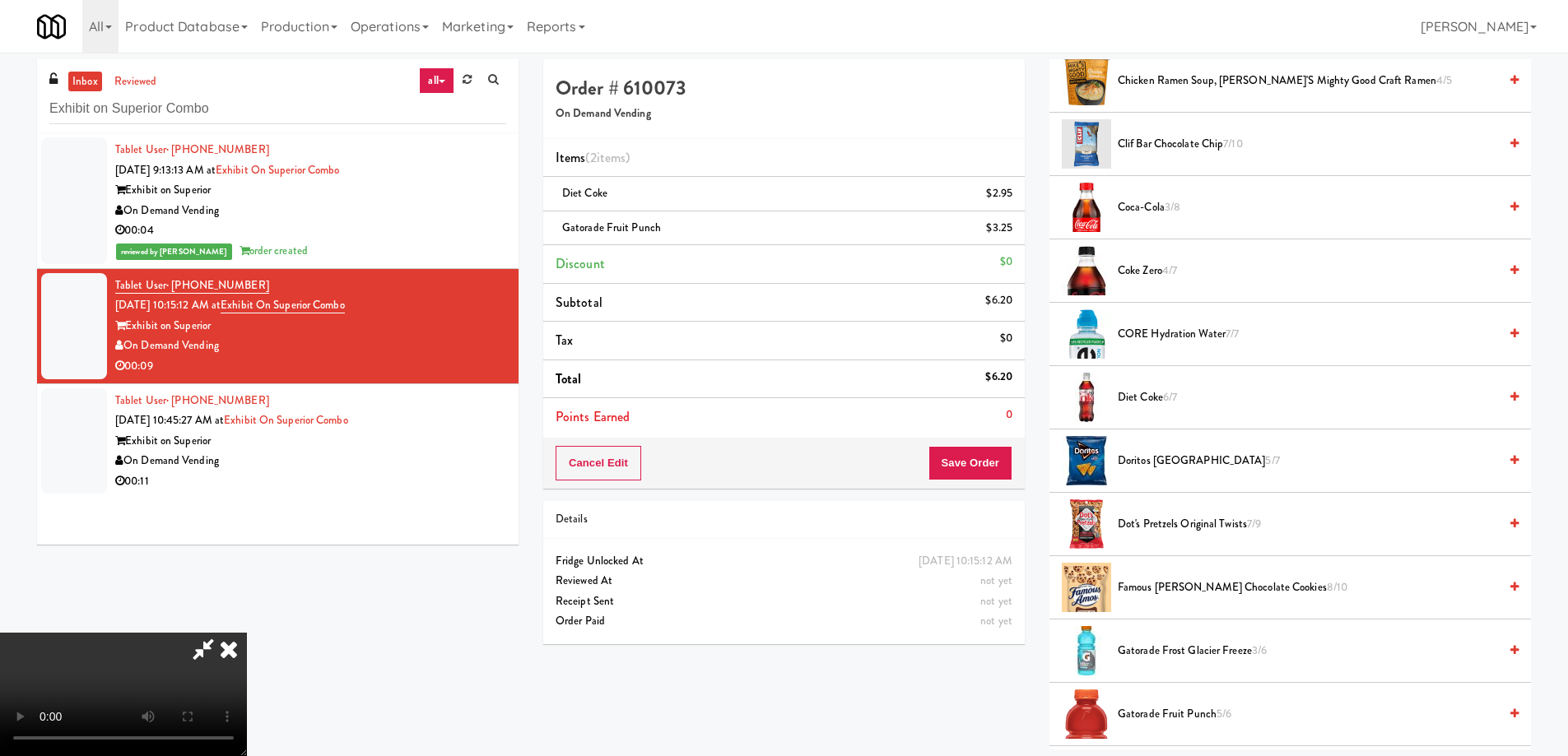
click at [1179, 330] on span "CORE Hydration Water 7/7" at bounding box center [1308, 334] width 380 height 21
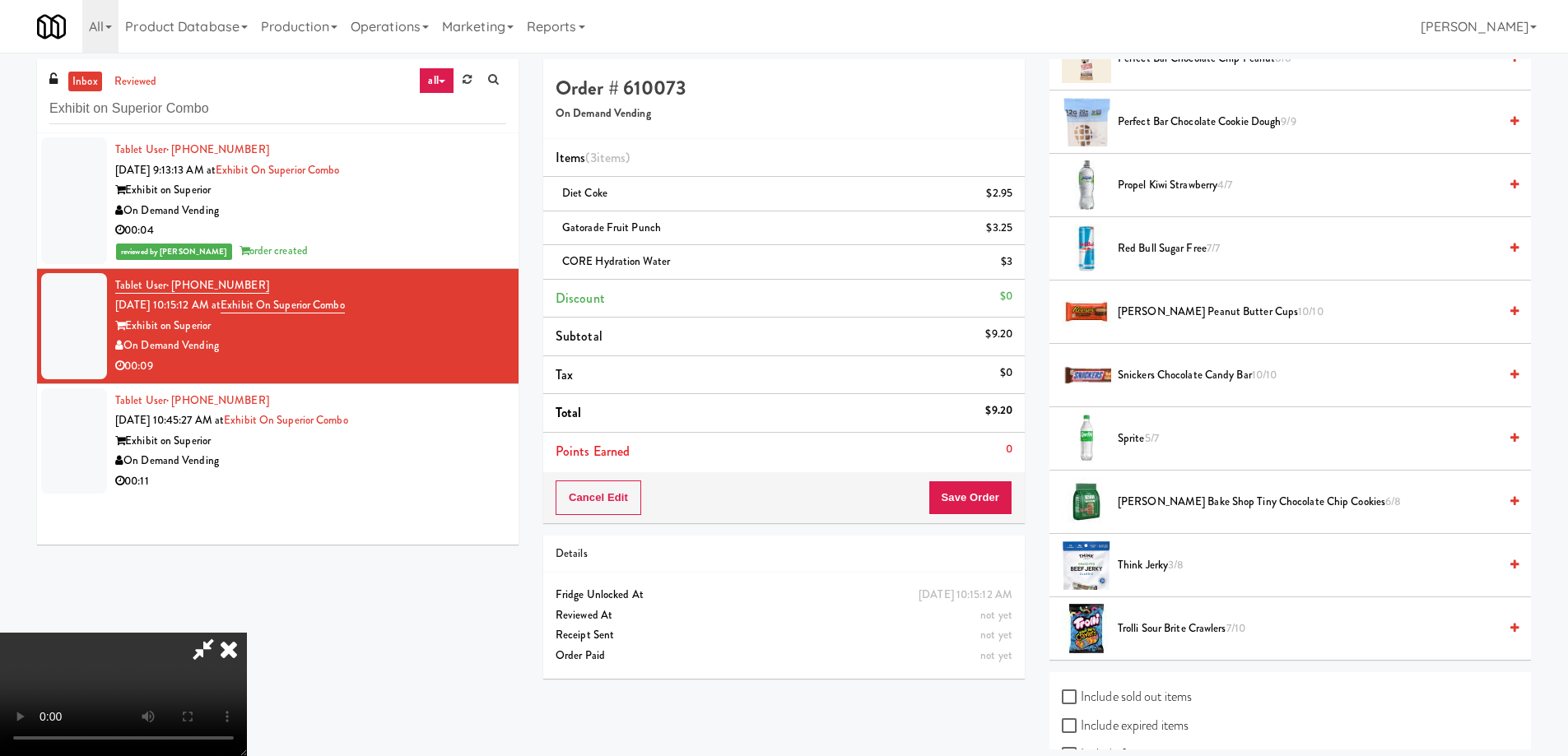
scroll to position [1846, 0]
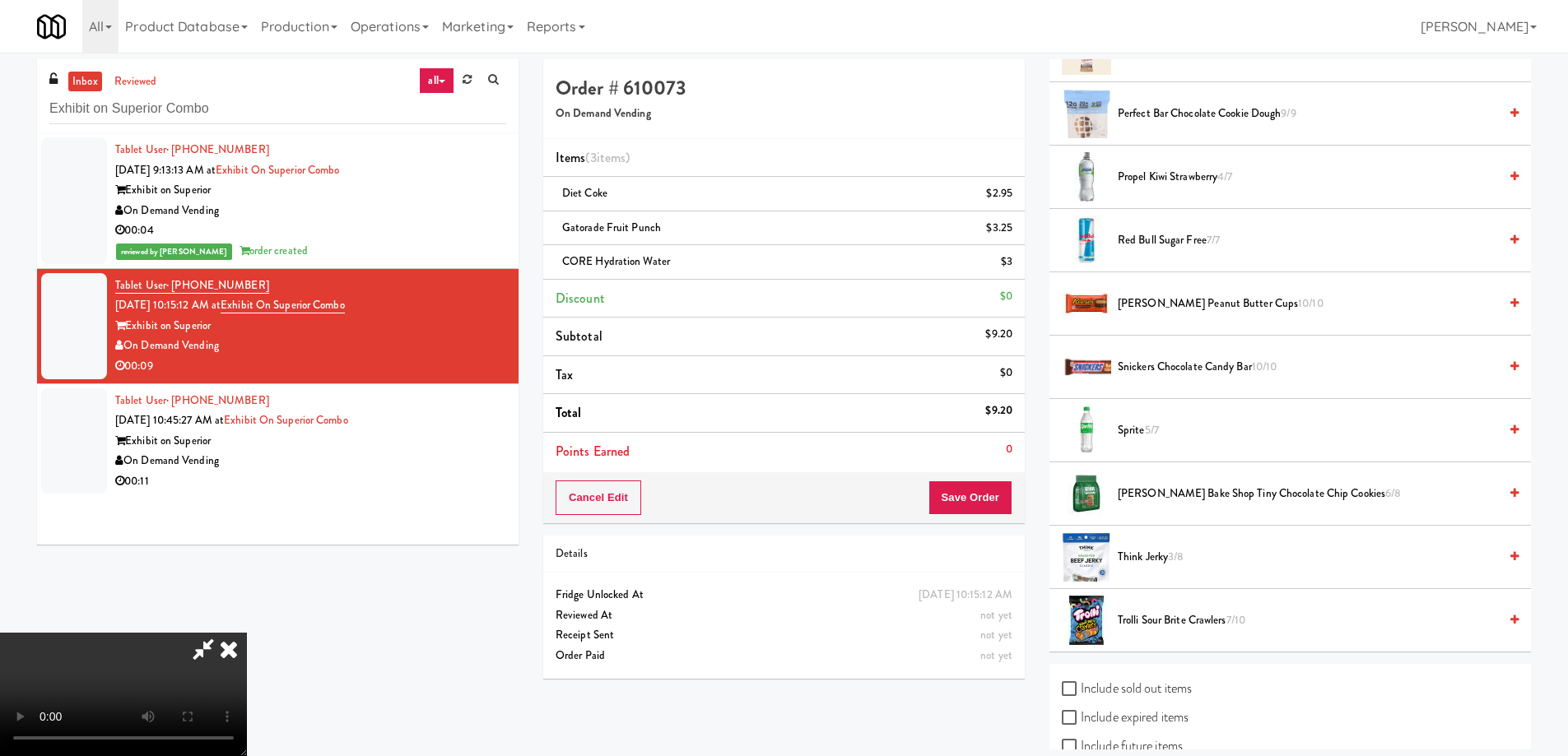
click at [1145, 423] on span "Sprite 5/7" at bounding box center [1308, 430] width 380 height 21
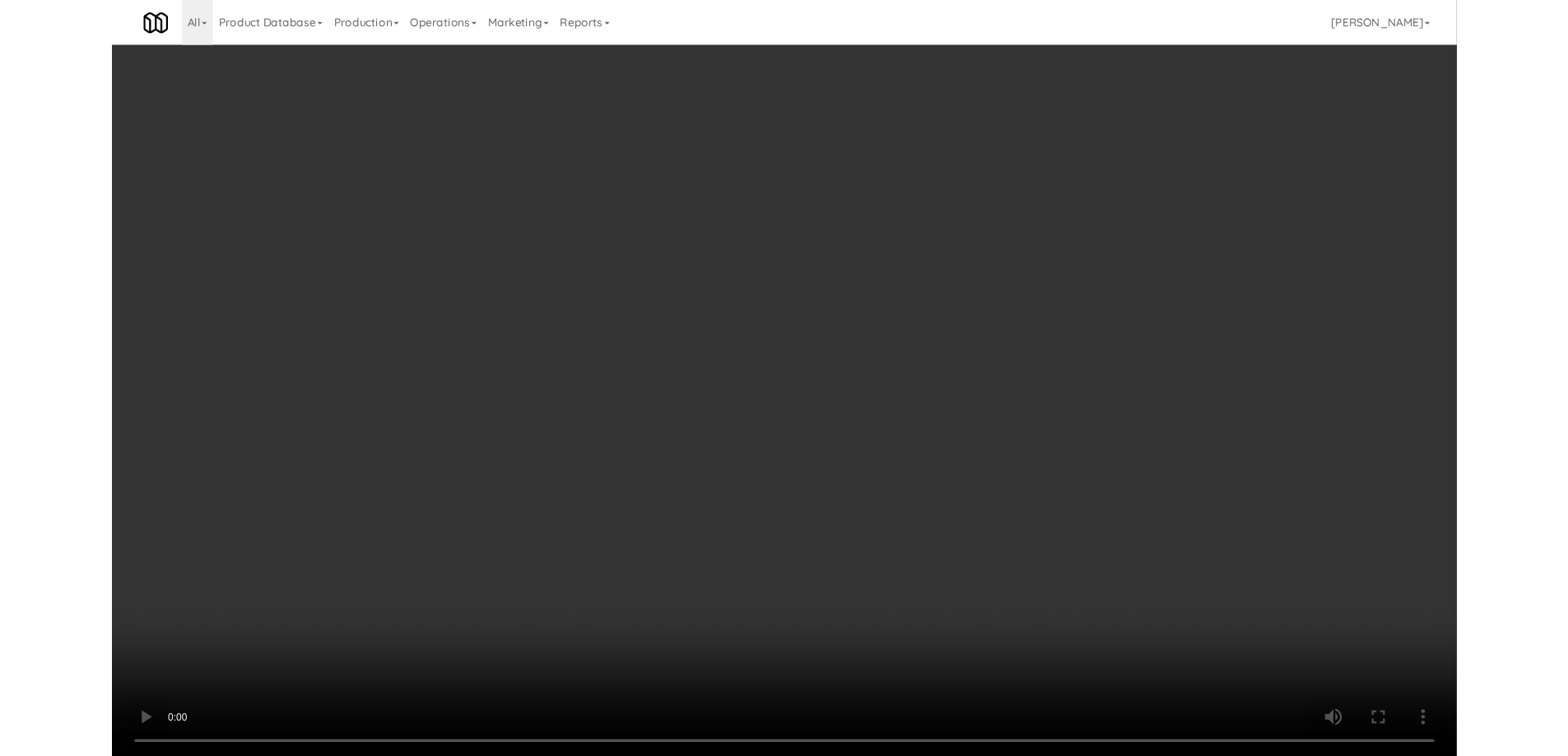
scroll to position [0, 0]
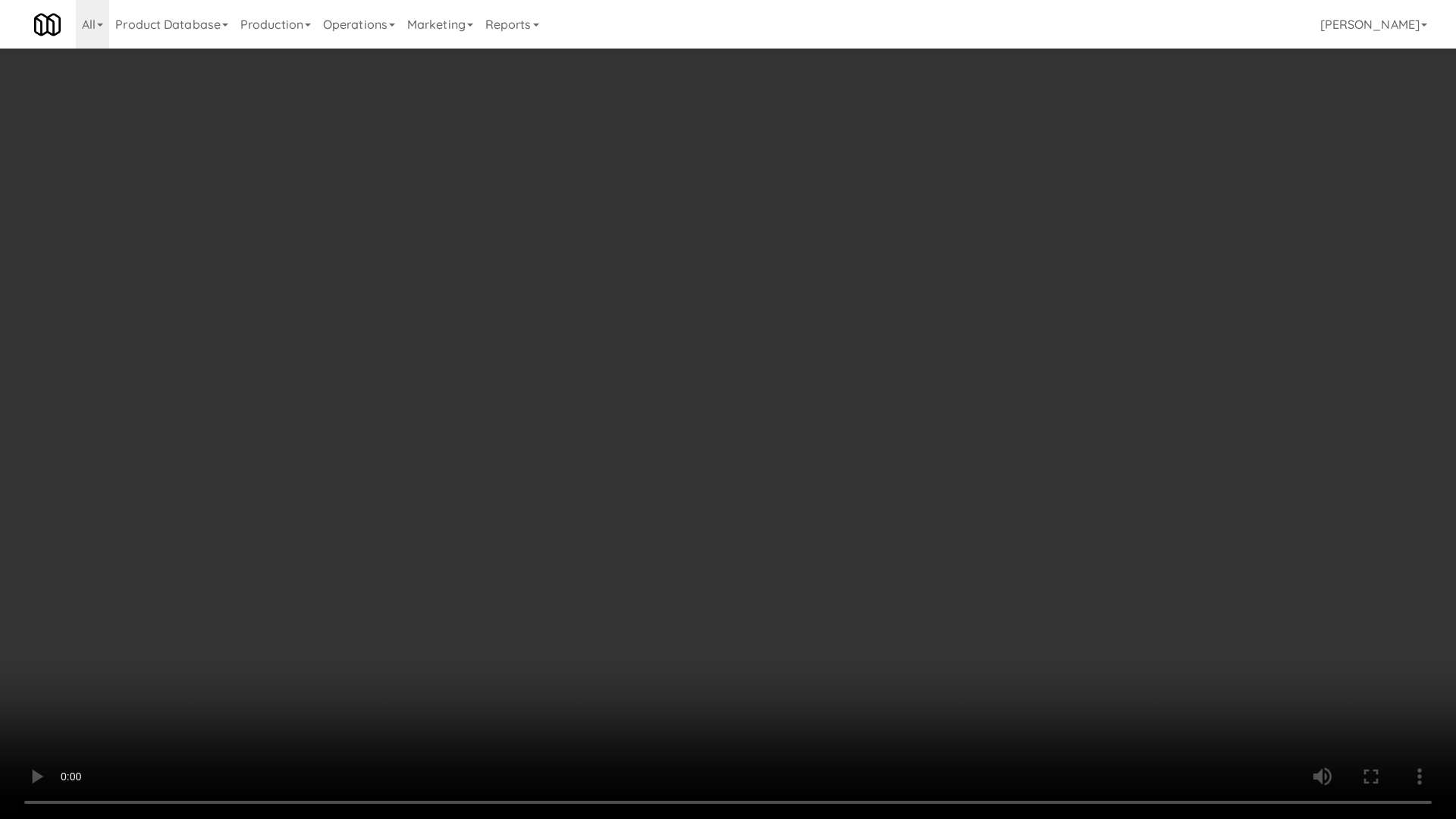
click at [836, 512] on video at bounding box center [728, 410] width 1456 height 819
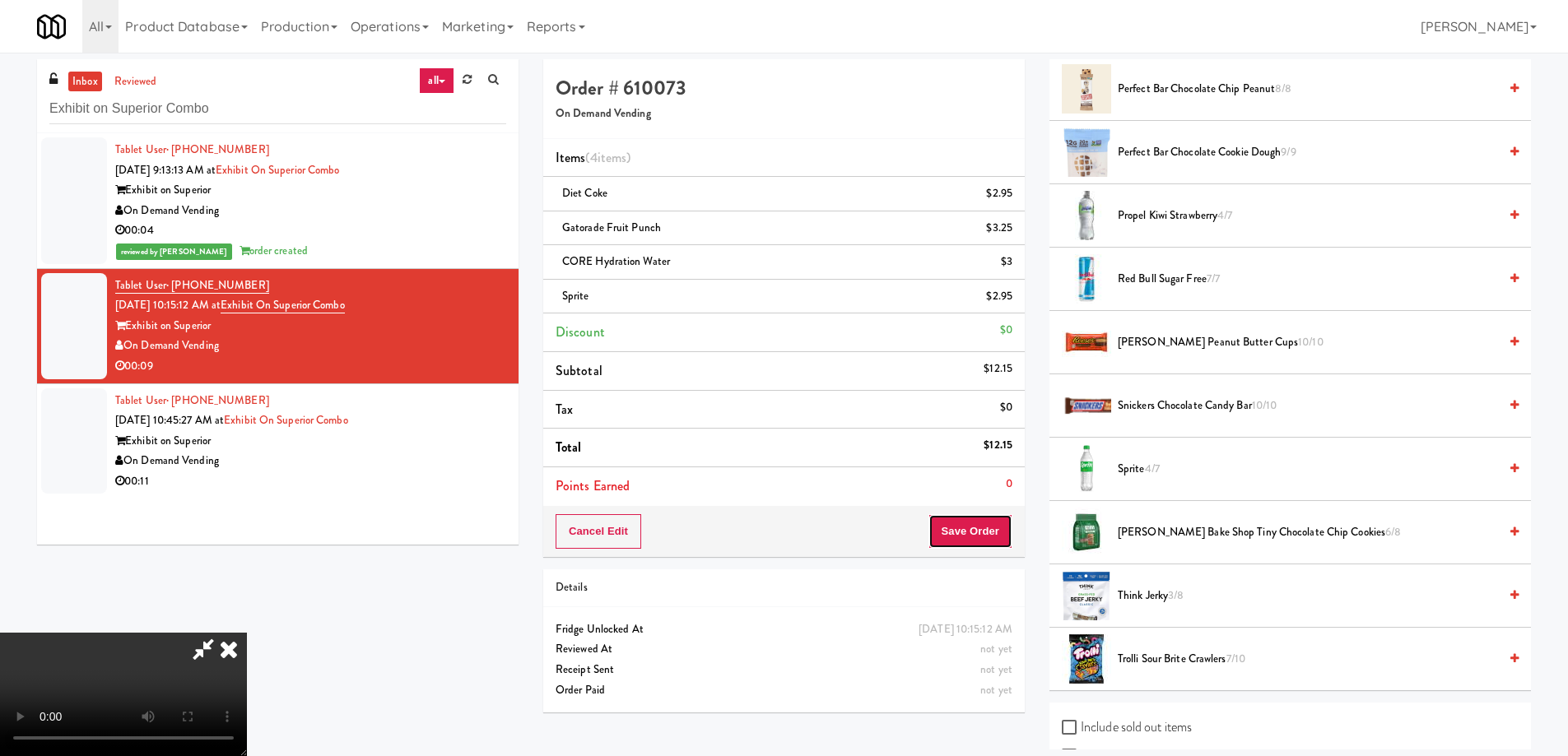
click at [973, 533] on button "Save Order" at bounding box center [971, 531] width 84 height 34
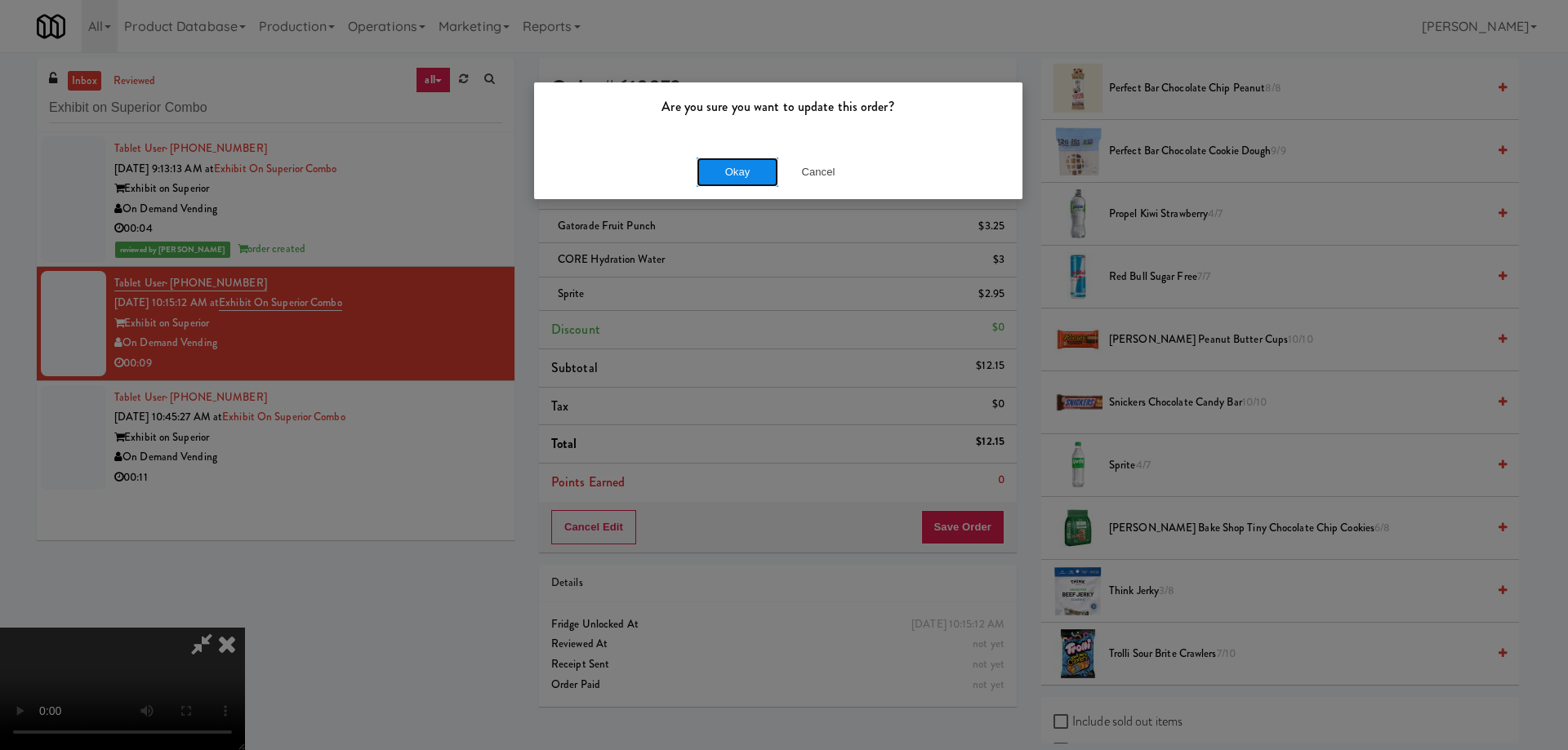
click at [724, 164] on button "Okay" at bounding box center [738, 172] width 82 height 29
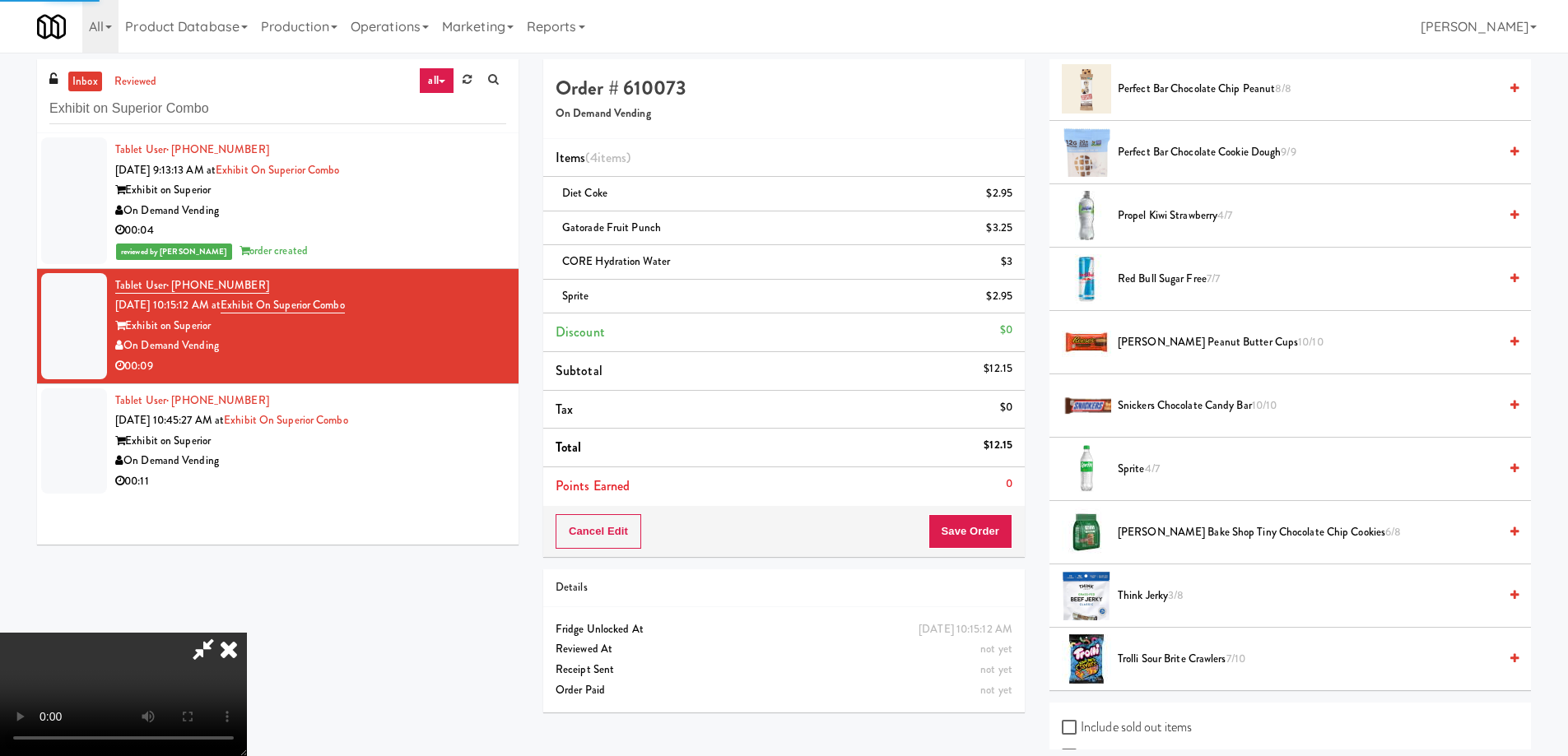
click at [247, 632] on icon at bounding box center [229, 649] width 36 height 33
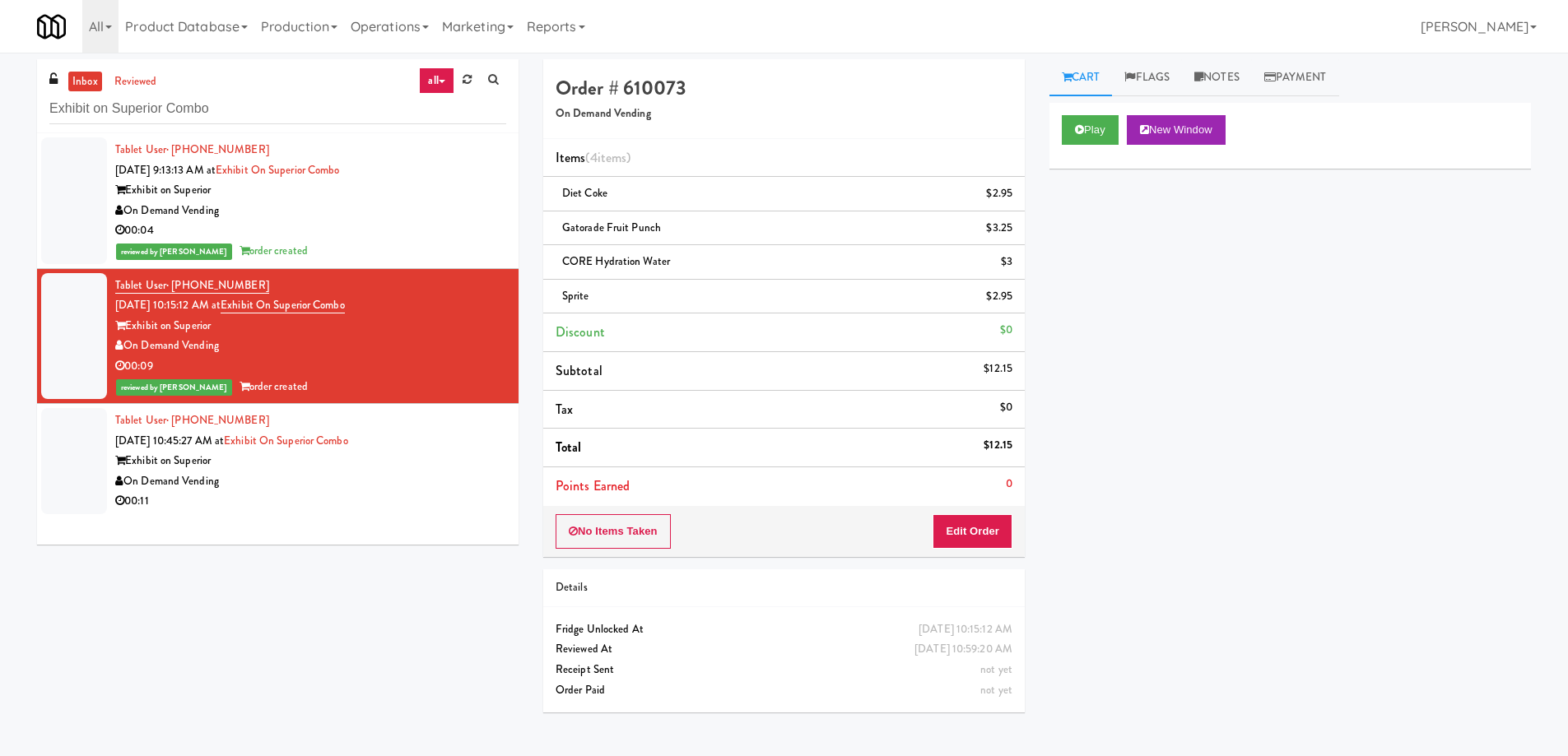
click at [463, 468] on div "Exhibit on Superior" at bounding box center [310, 461] width 391 height 21
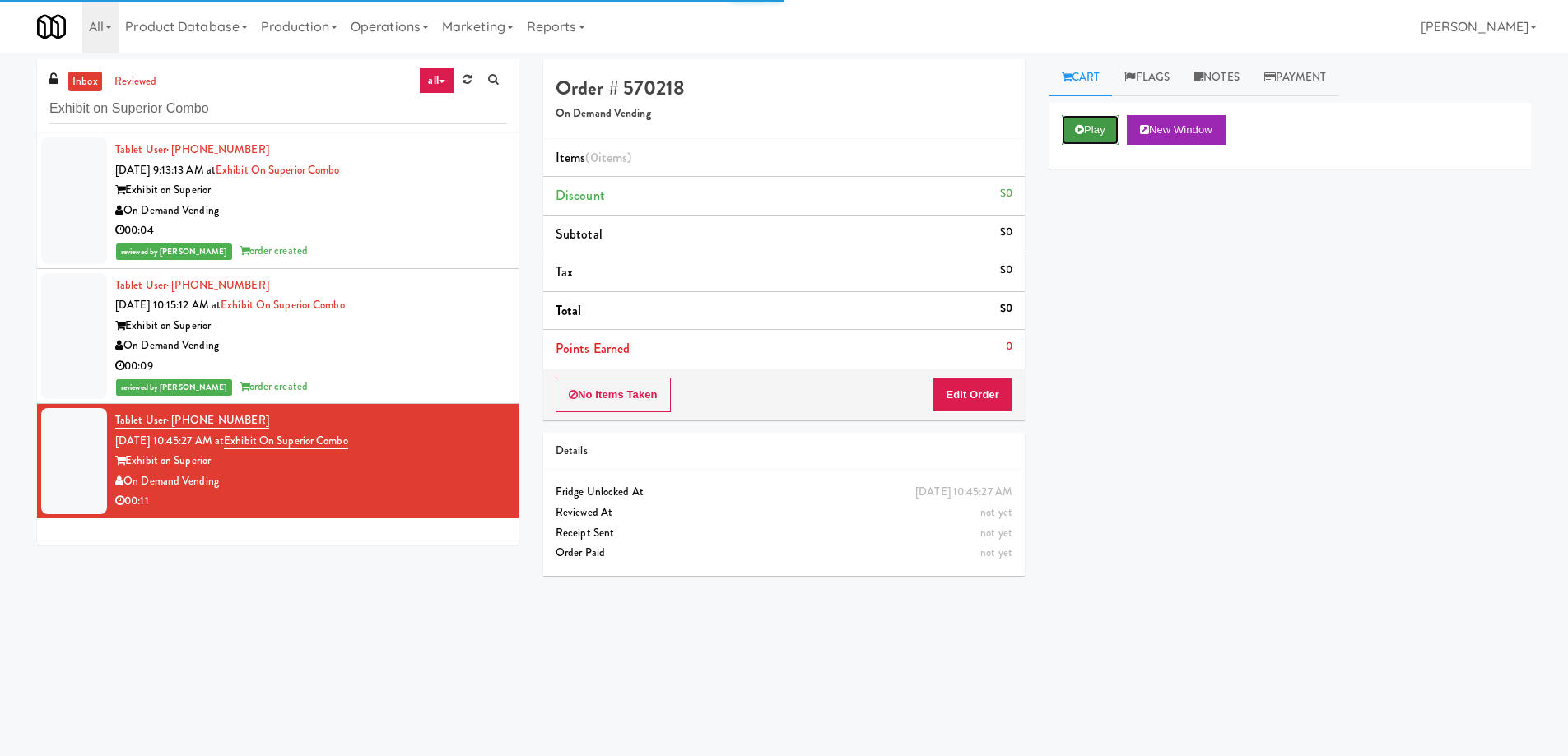
click at [1082, 122] on button "Play" at bounding box center [1090, 130] width 57 height 29
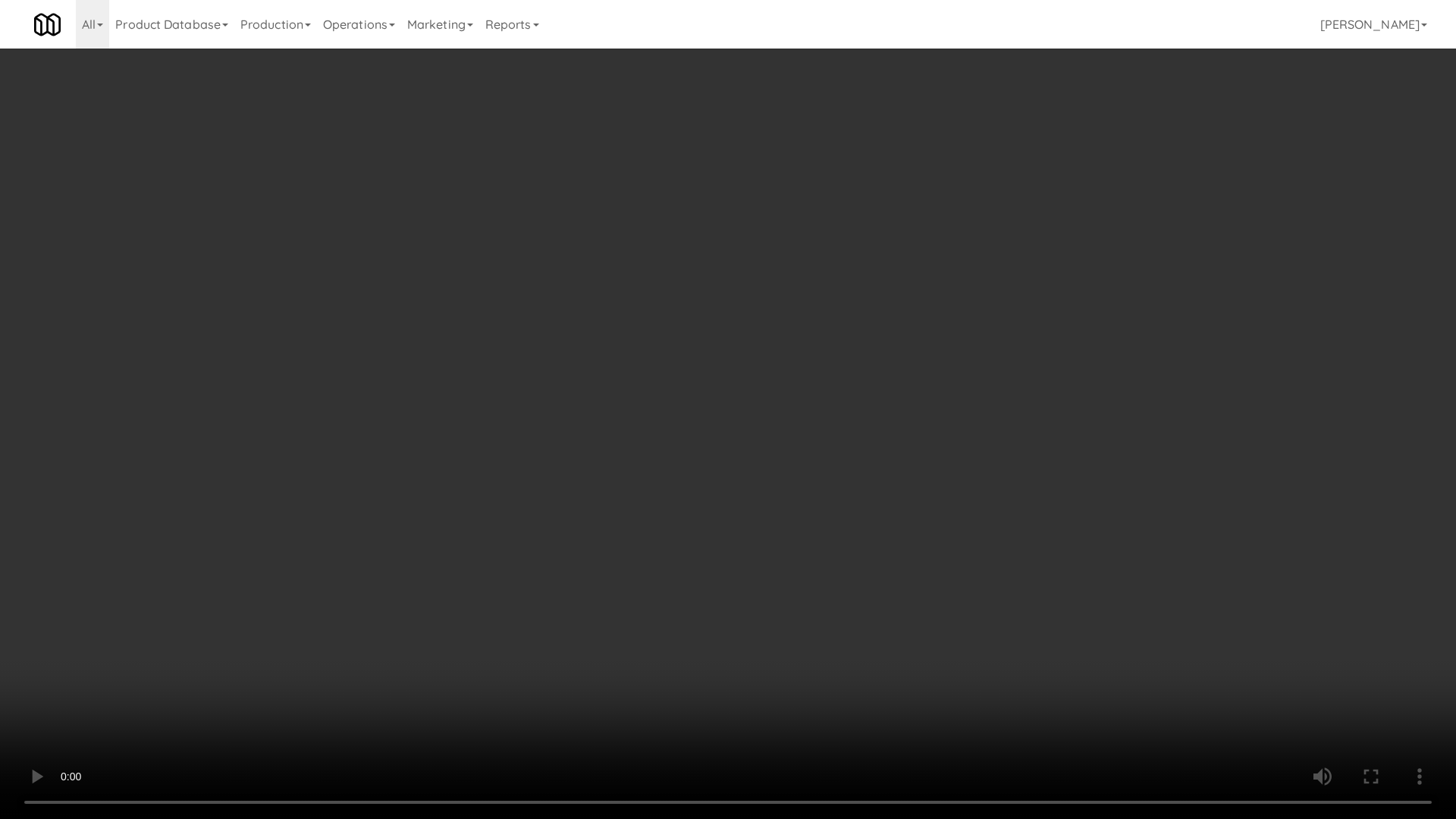
click at [833, 495] on video at bounding box center [728, 410] width 1456 height 819
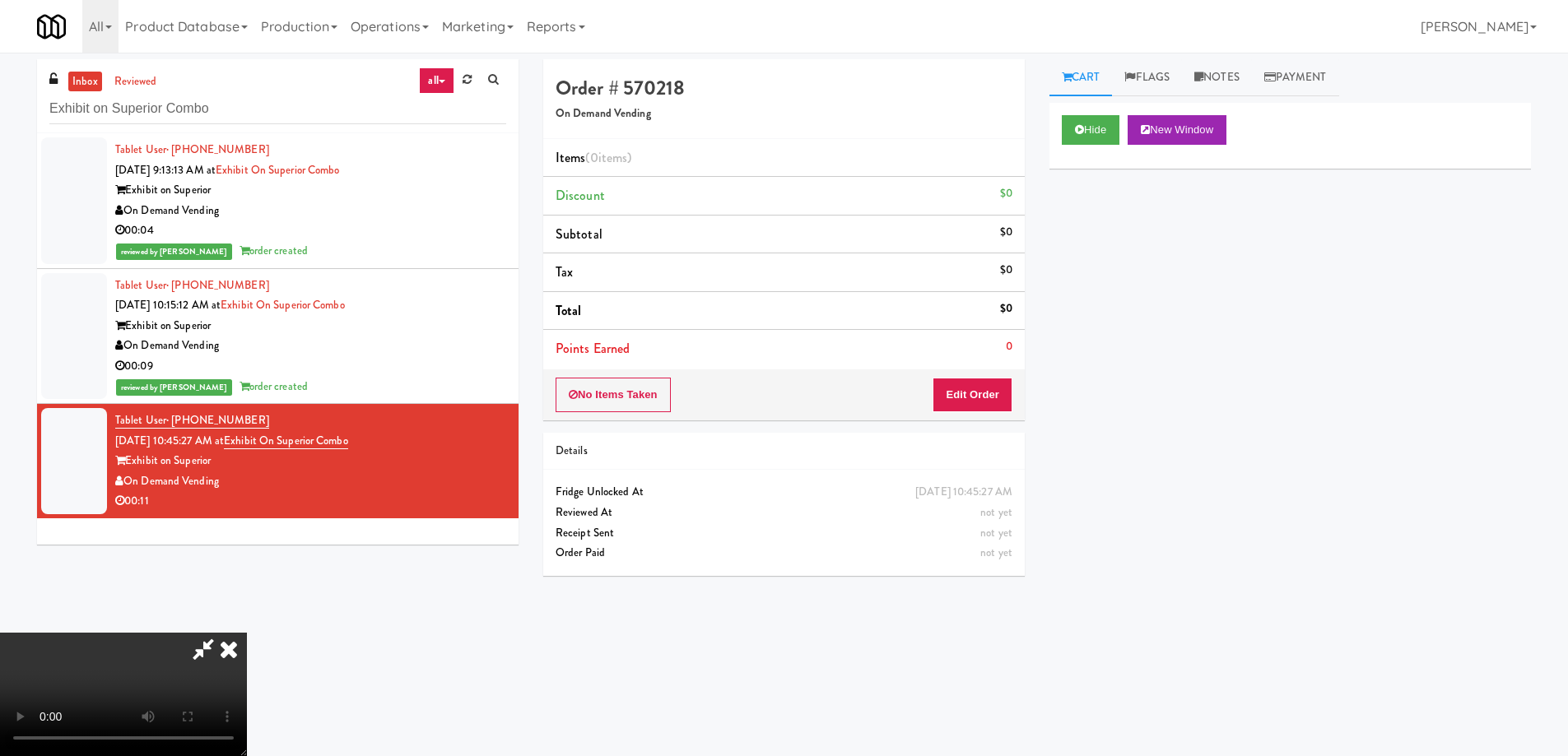
click at [247, 632] on icon at bounding box center [229, 649] width 36 height 33
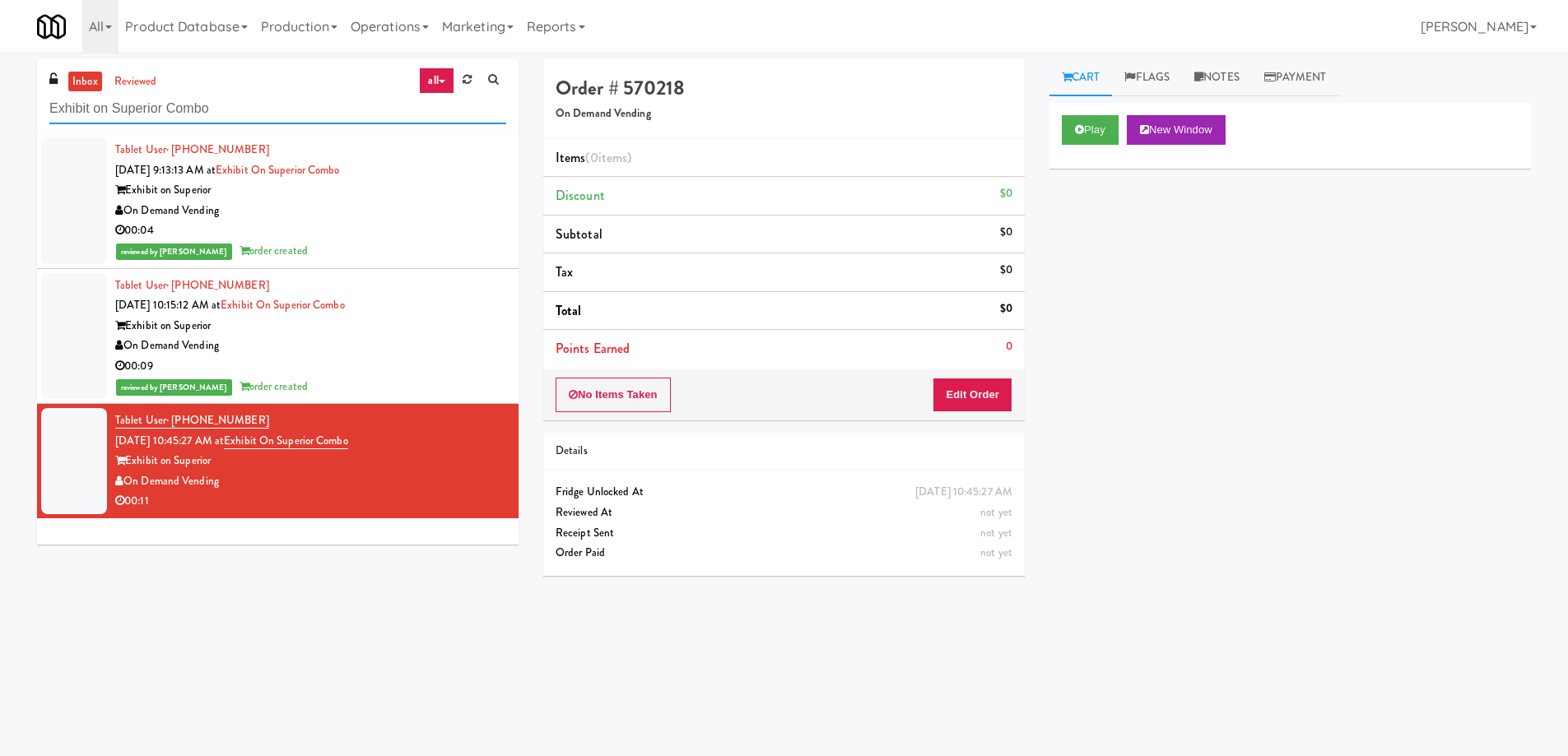
click at [241, 110] on input "Exhibit on Superior Combo" at bounding box center [277, 108] width 456 height 30
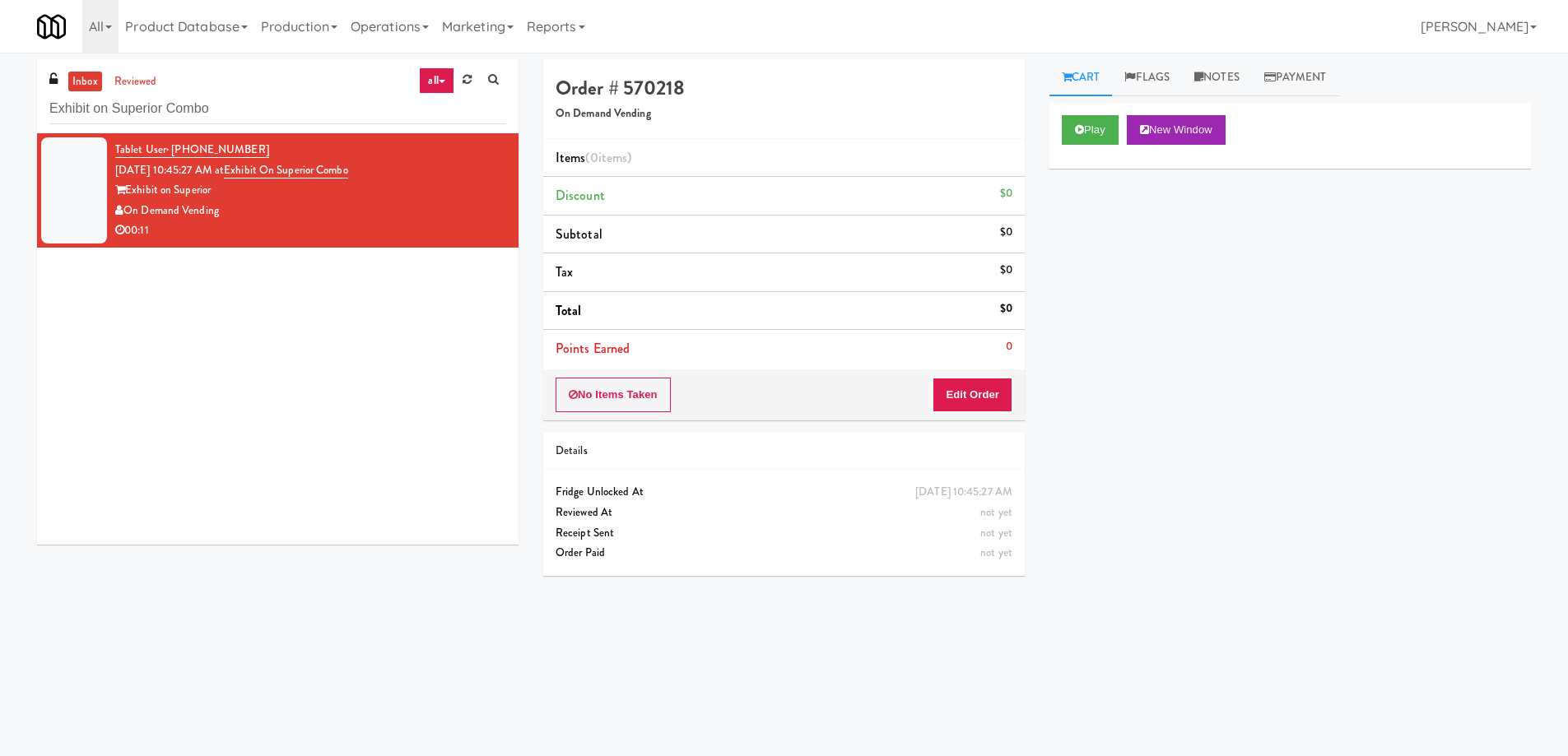
click at [352, 354] on div "Tablet User · (312) 343-7859 Aug 10, 2025 10:45:27 AM at Exhibit on Superior Co…" at bounding box center [278, 338] width 481 height 412
click at [234, 92] on div "Exhibit on Superior Combo" at bounding box center [277, 107] width 456 height 32
click at [224, 114] on input "Exhibit on Superior Combo" at bounding box center [277, 108] width 456 height 30
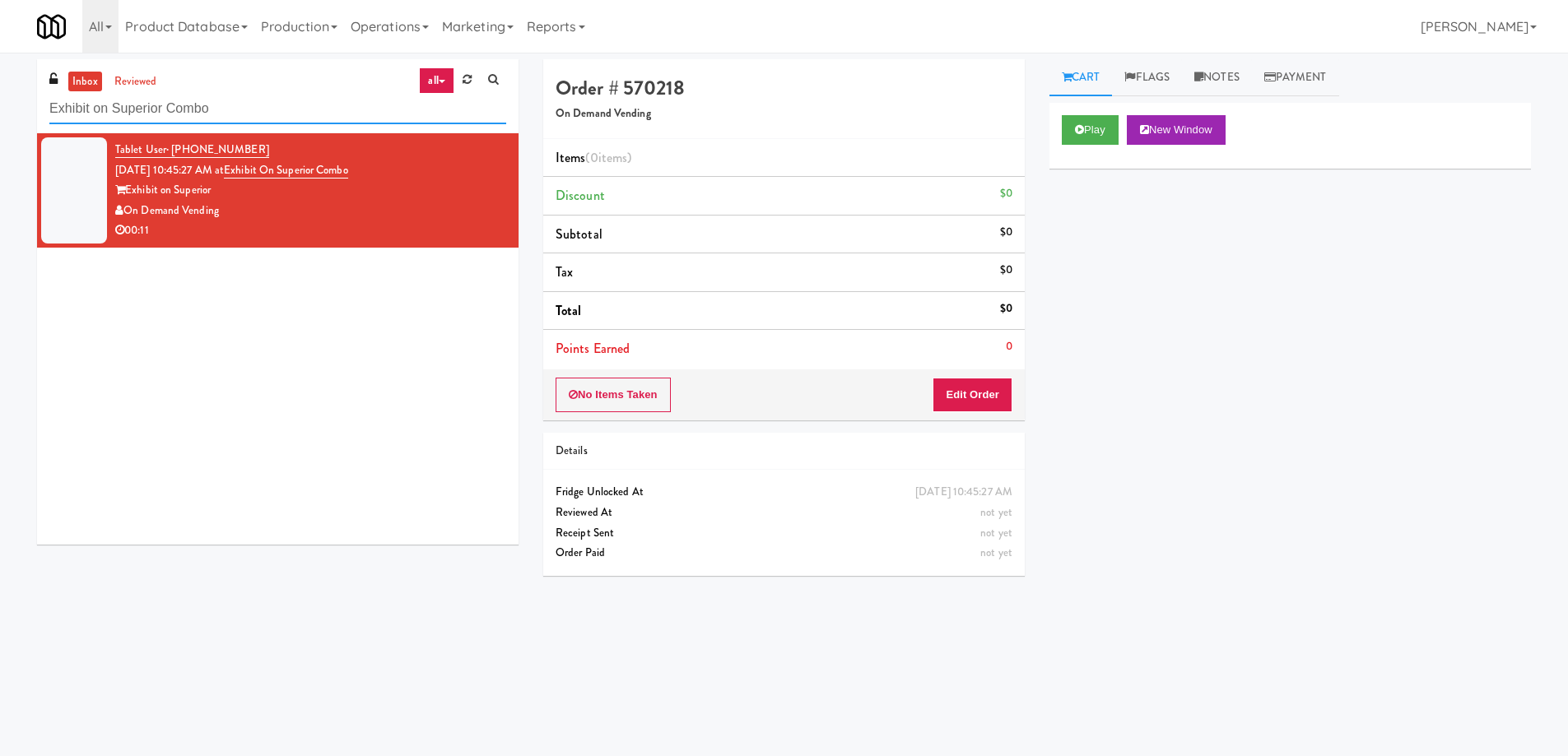
click at [224, 114] on input "Exhibit on Superior Combo" at bounding box center [277, 108] width 456 height 30
paste input "St. Joseph's Health Centre"
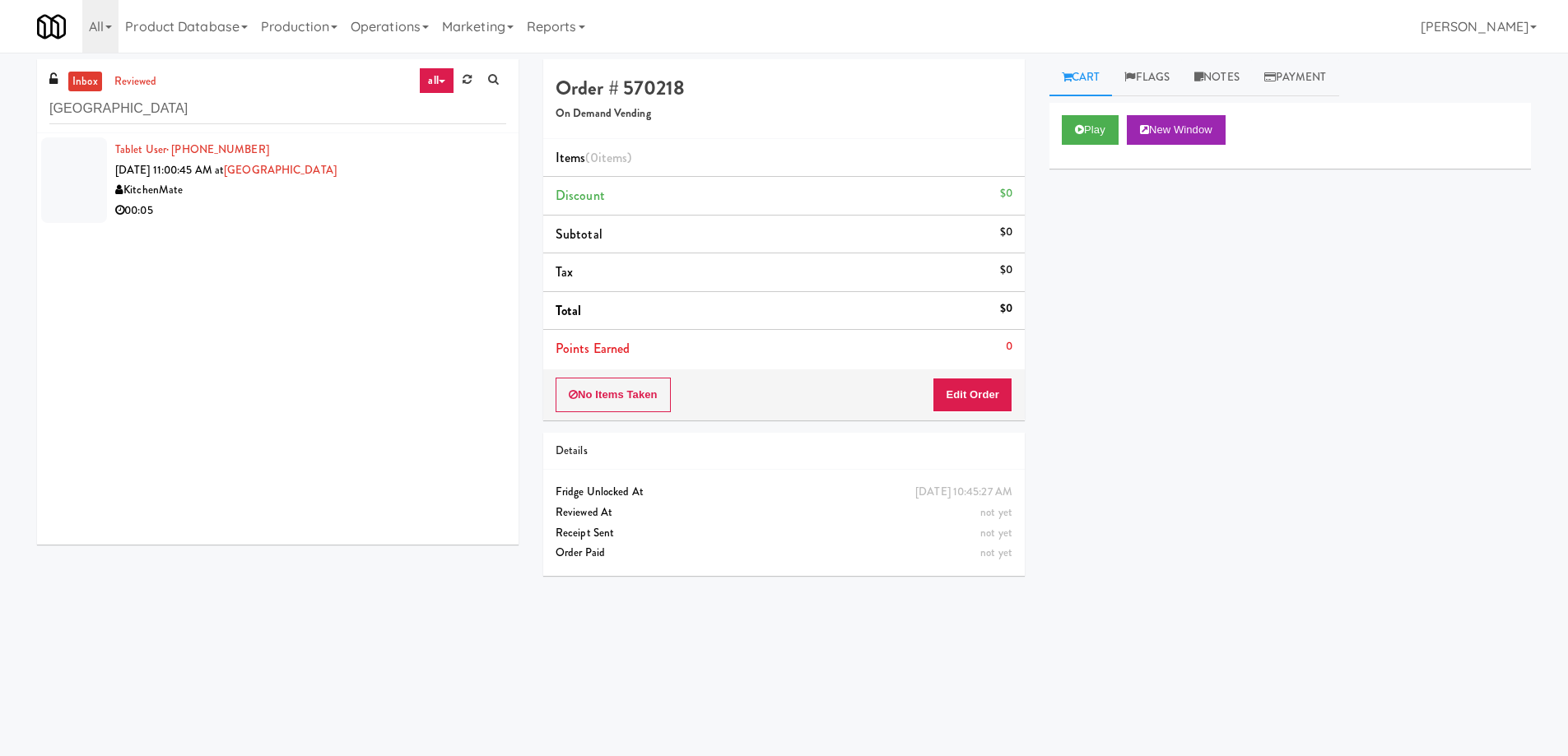
click at [383, 202] on div "00:05" at bounding box center [310, 211] width 391 height 21
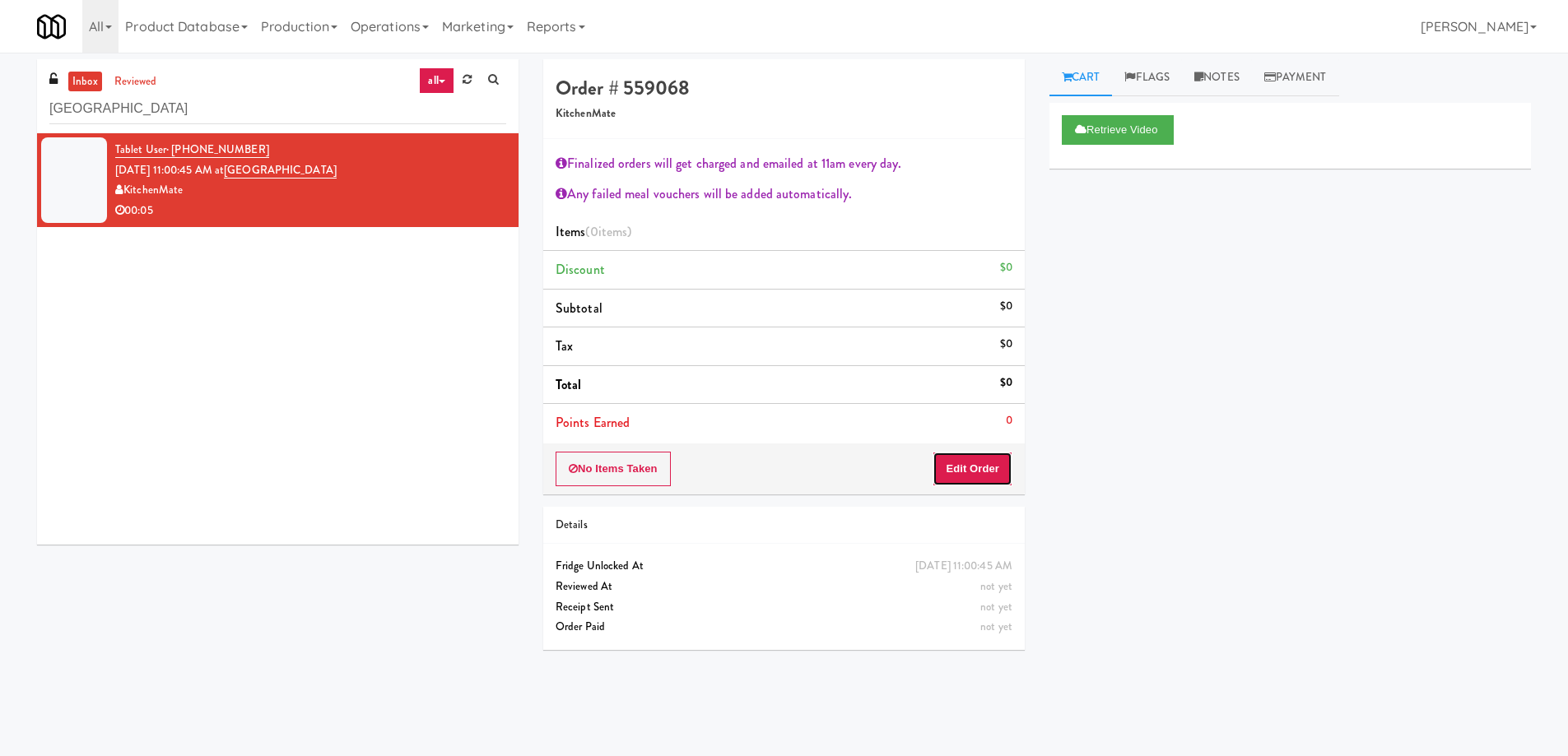
click at [977, 469] on button "Edit Order" at bounding box center [972, 469] width 80 height 34
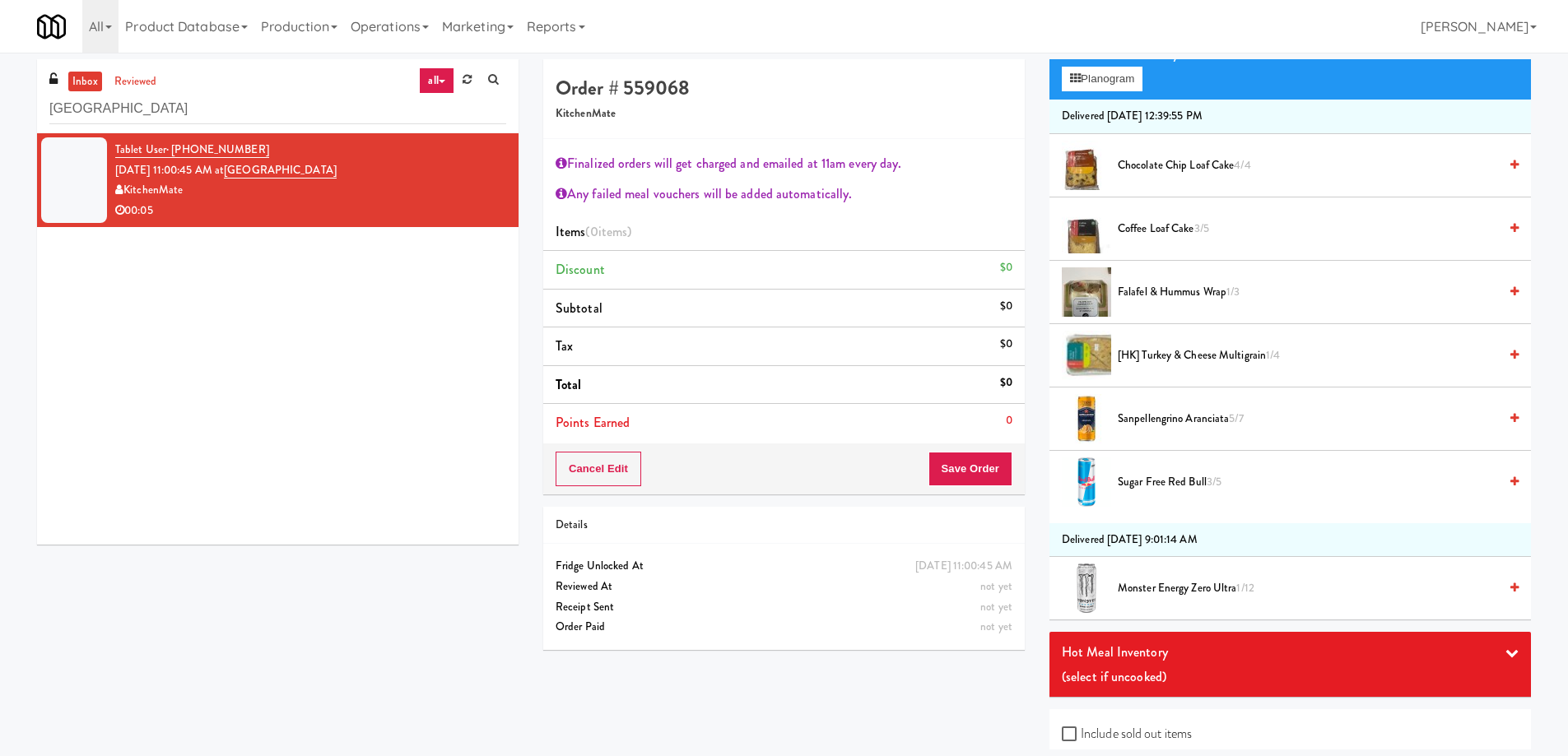
scroll to position [247, 0]
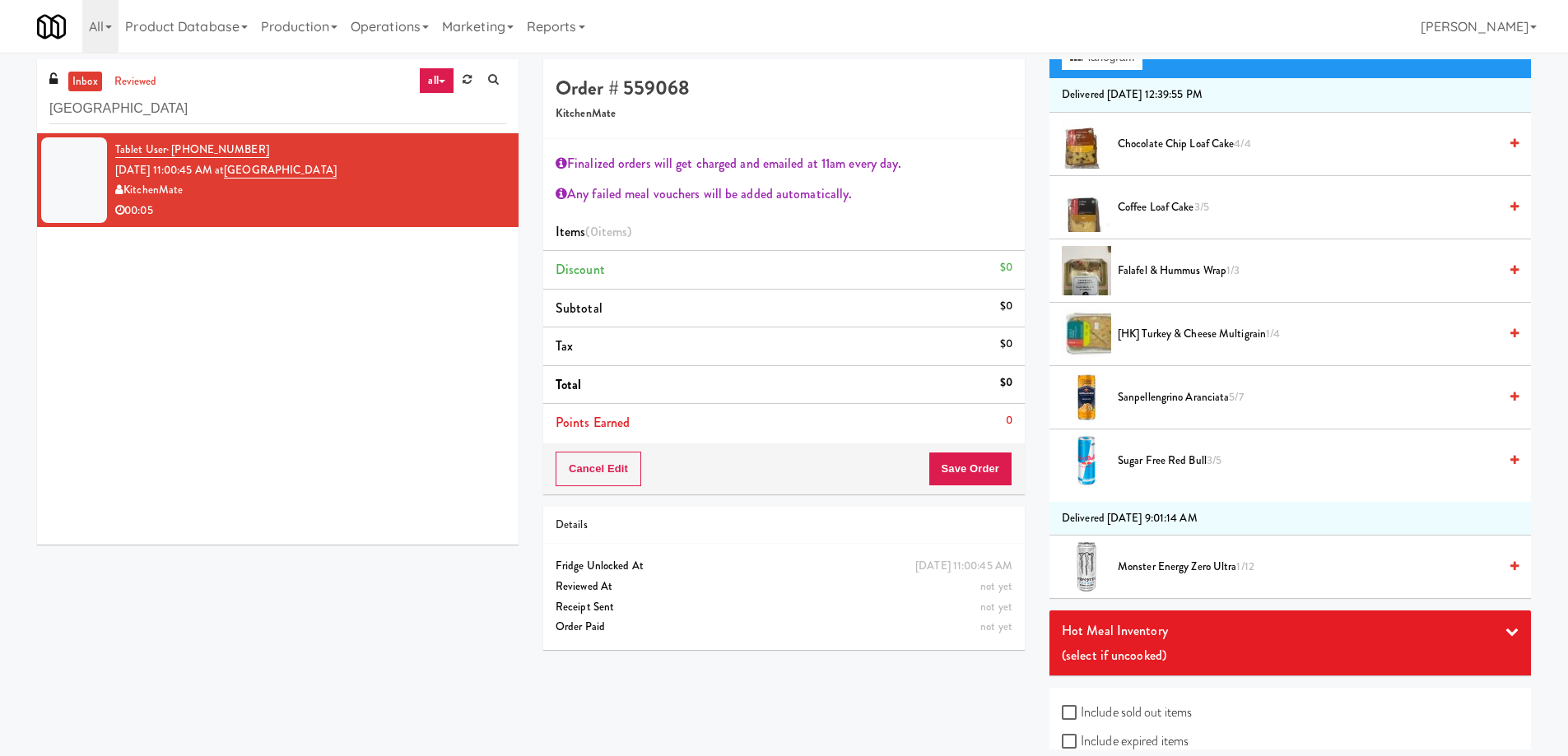
click at [1160, 393] on span "Sanpellengrino Aranciata 5/7" at bounding box center [1308, 398] width 380 height 21
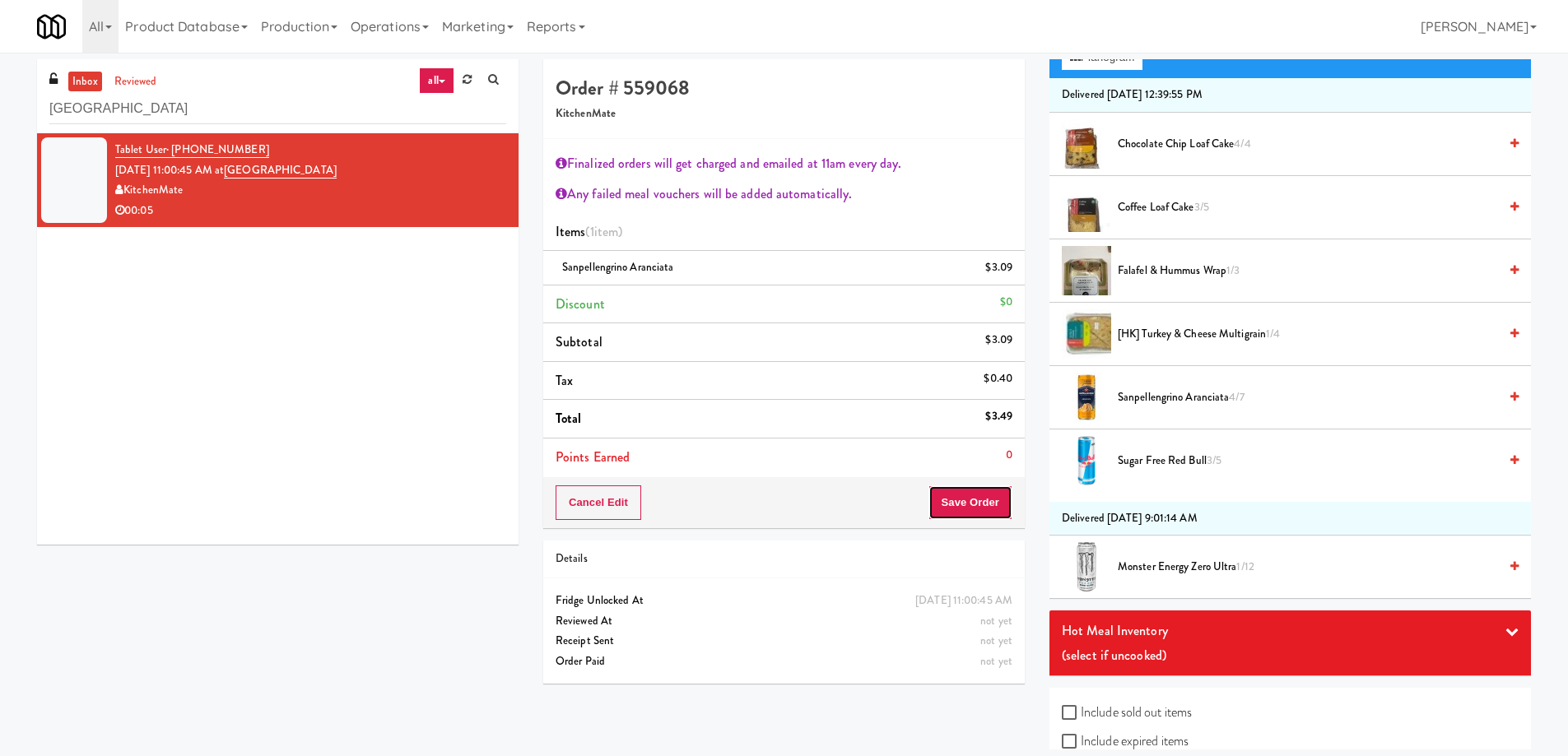
click at [980, 500] on button "Save Order" at bounding box center [971, 503] width 84 height 34
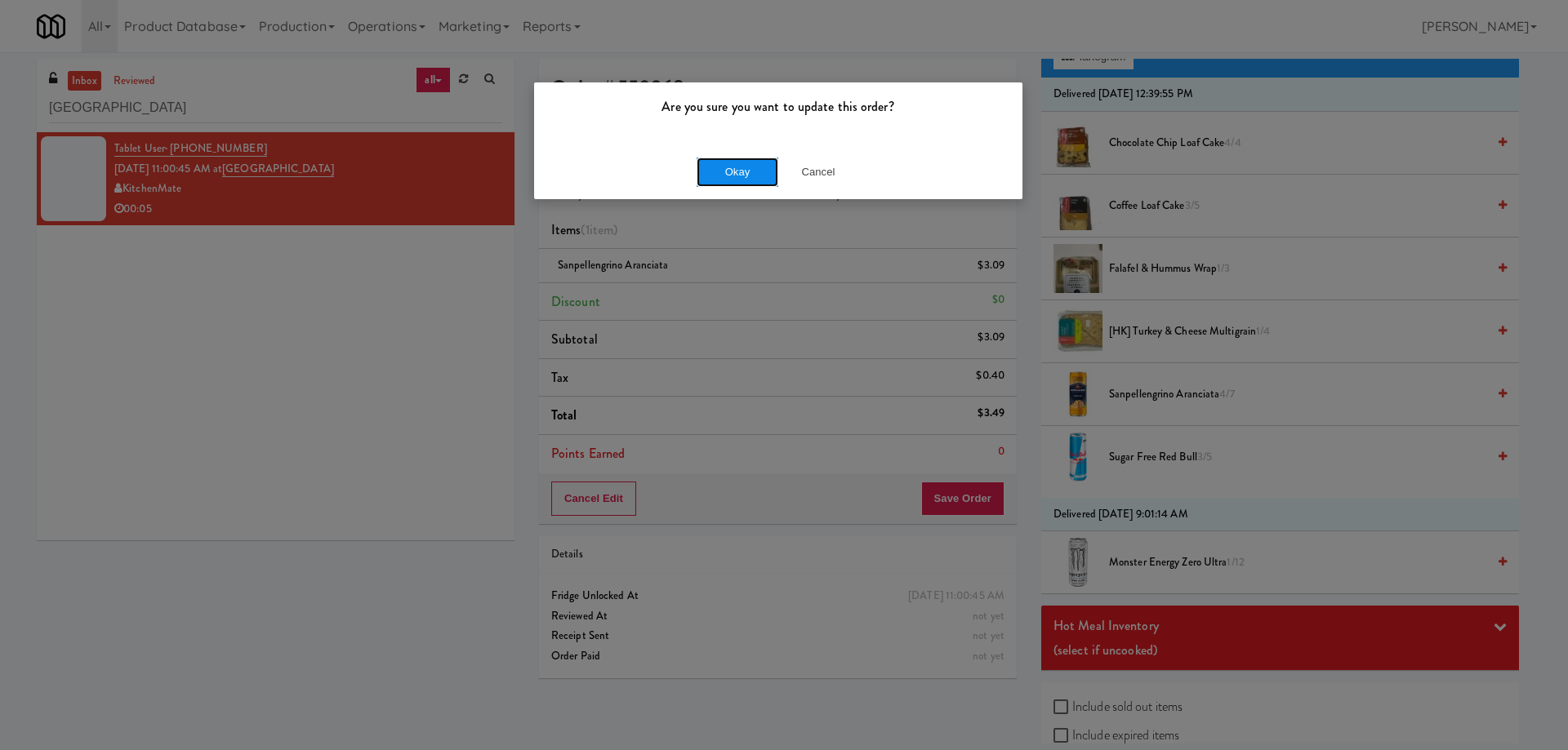
click at [734, 170] on button "Okay" at bounding box center [738, 172] width 82 height 29
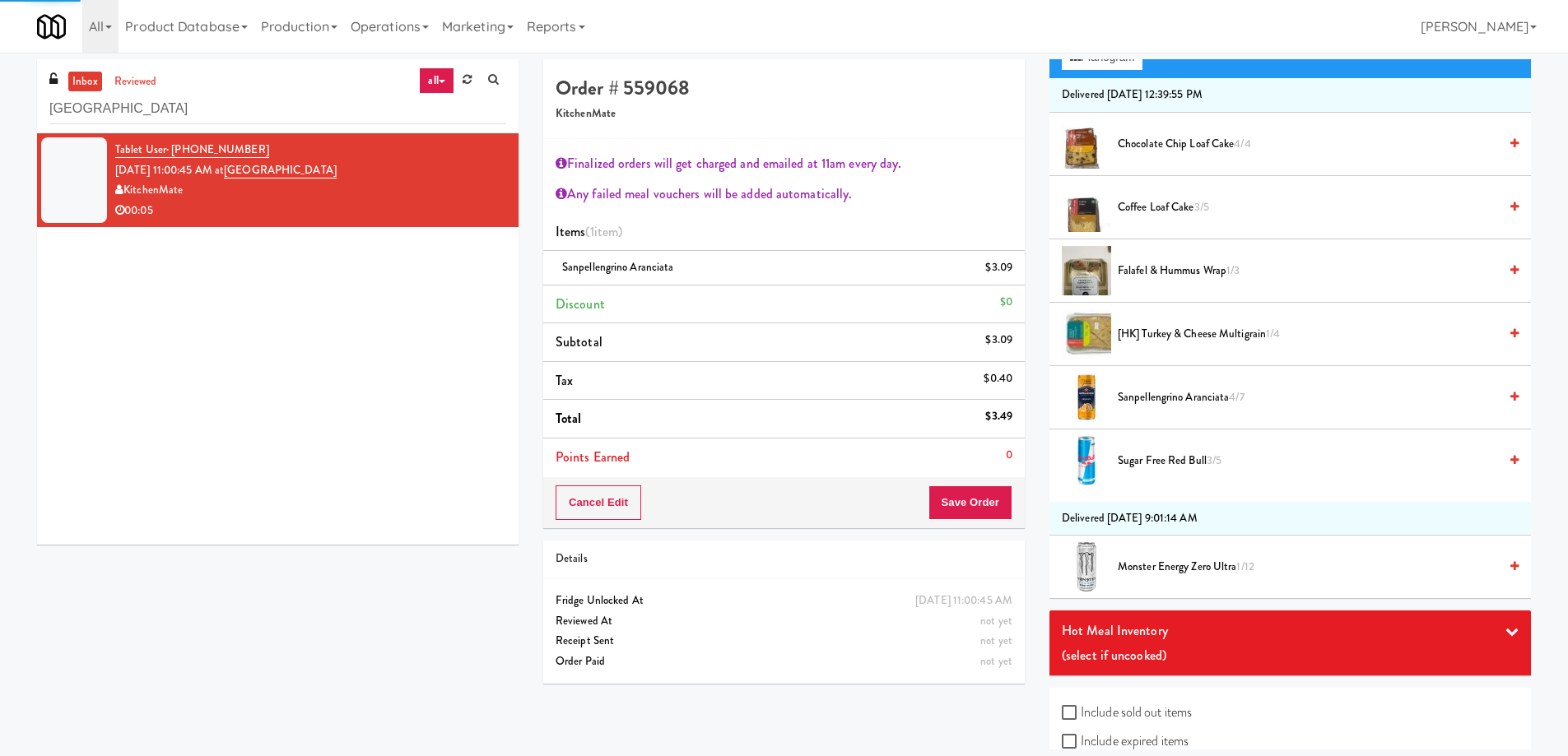
scroll to position [0, 0]
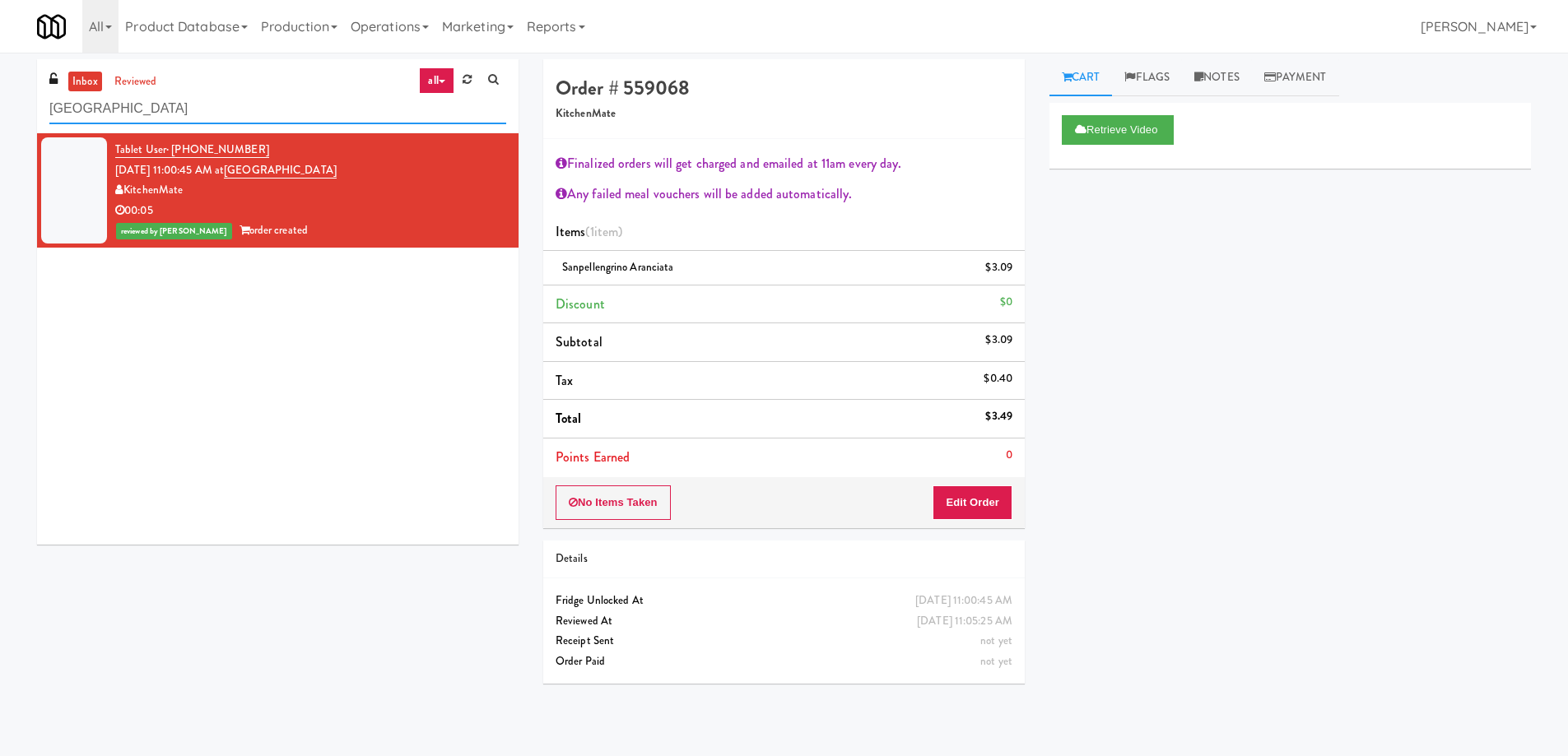
click at [236, 120] on input "St. Joseph's Health Centre" at bounding box center [277, 108] width 456 height 30
paste input "The Sutton - Cooler #1"
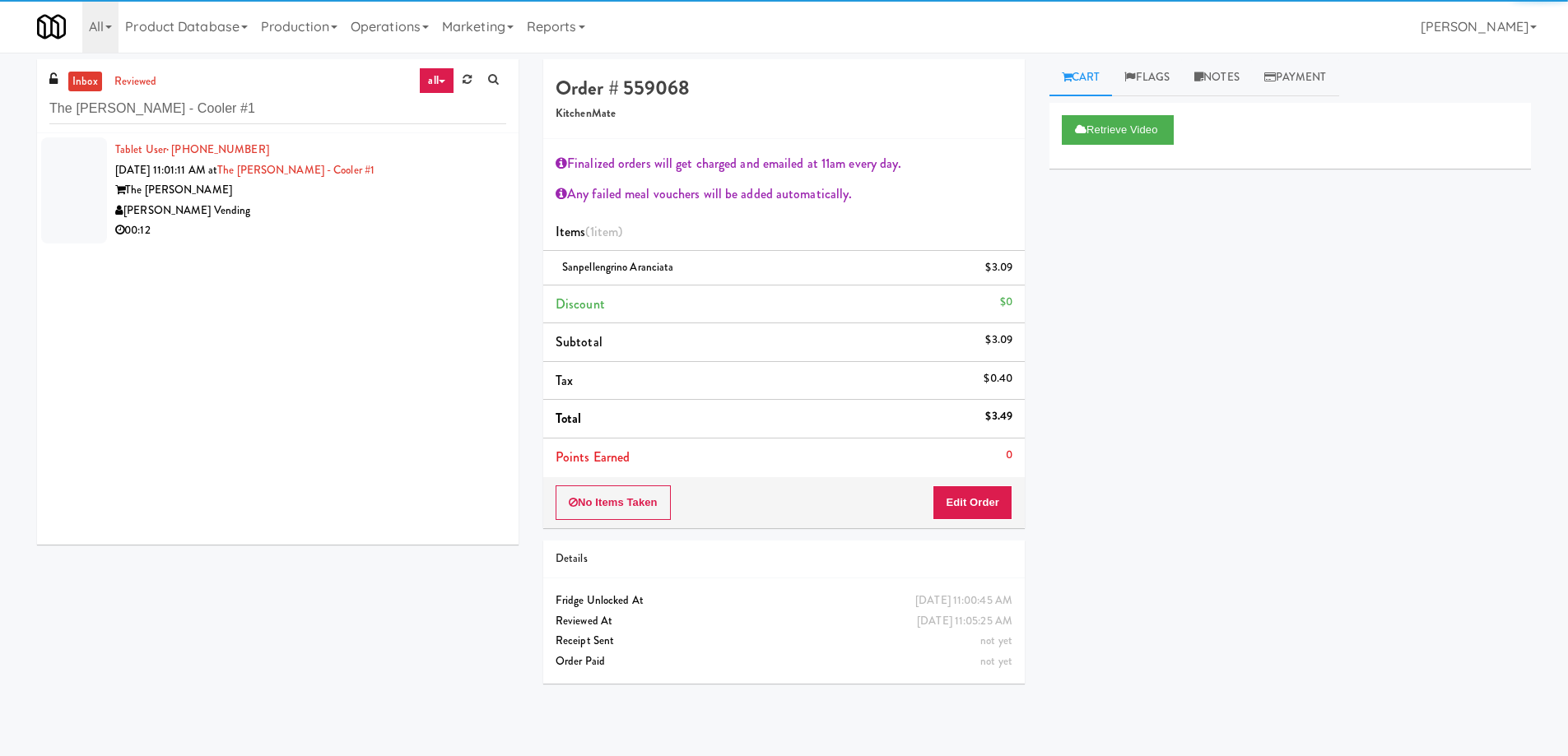
click at [352, 205] on div "[PERSON_NAME] Vending" at bounding box center [310, 211] width 391 height 21
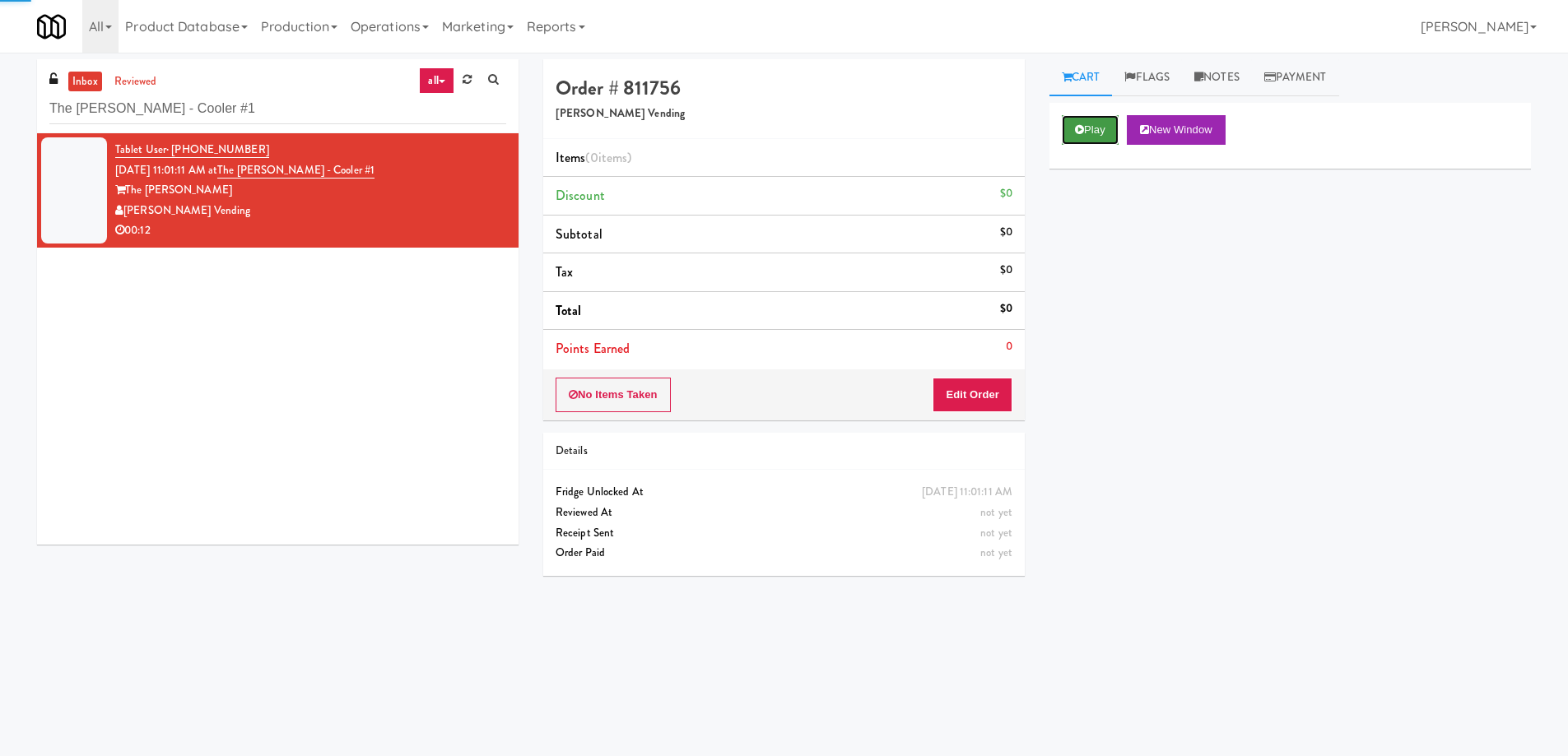
click at [1079, 122] on button "Play" at bounding box center [1090, 130] width 57 height 29
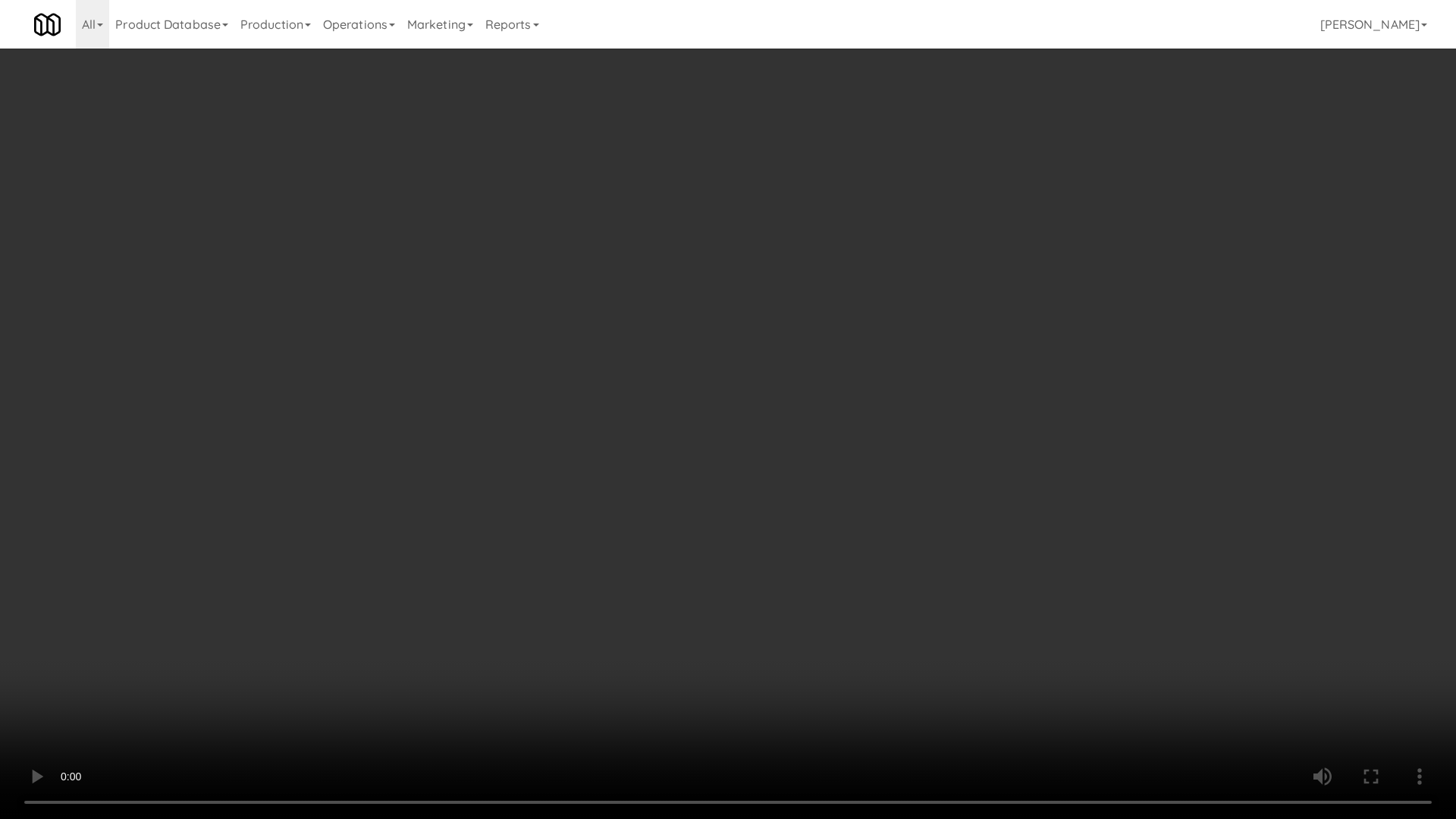
click at [717, 383] on video at bounding box center [728, 410] width 1456 height 819
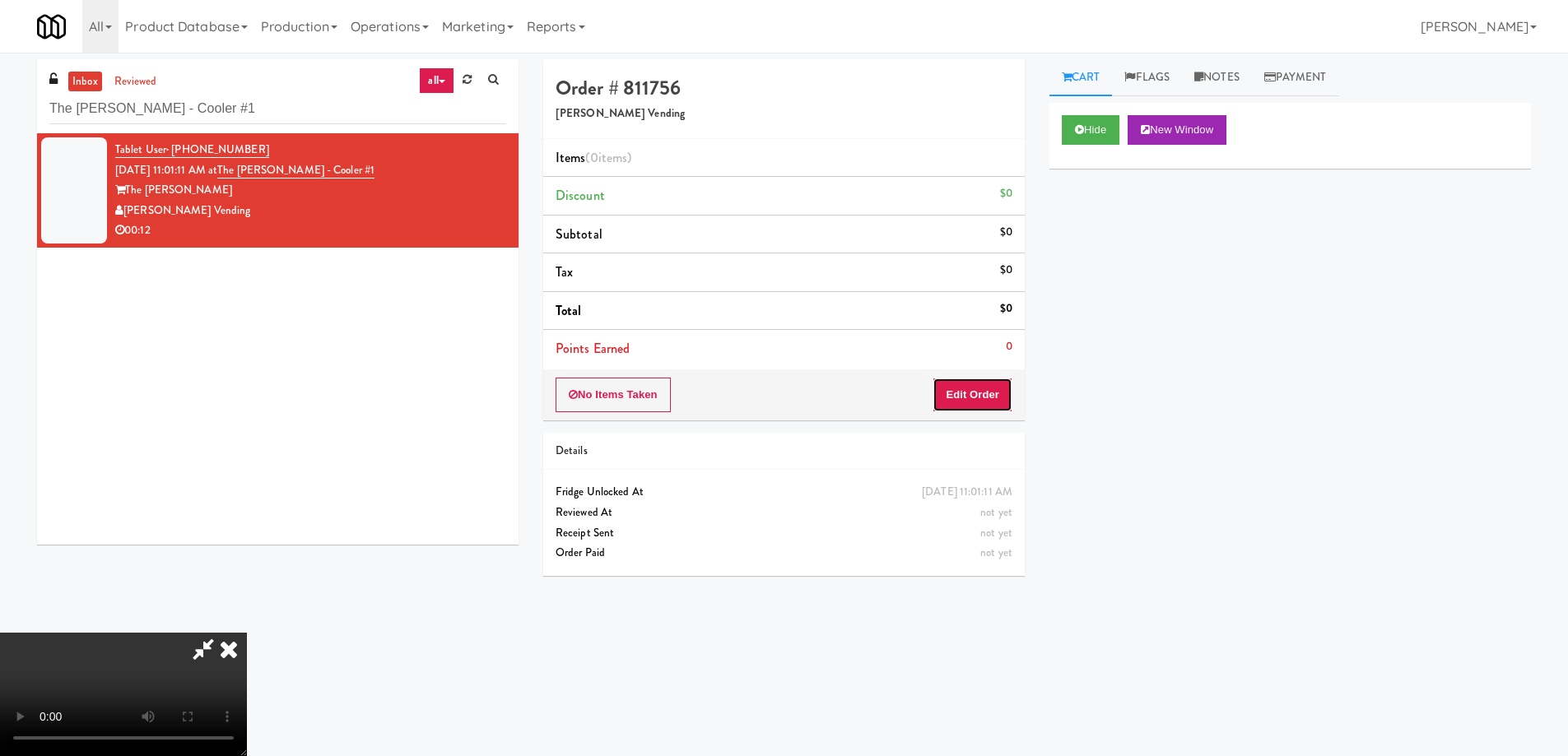
click at [960, 393] on button "Edit Order" at bounding box center [972, 395] width 80 height 34
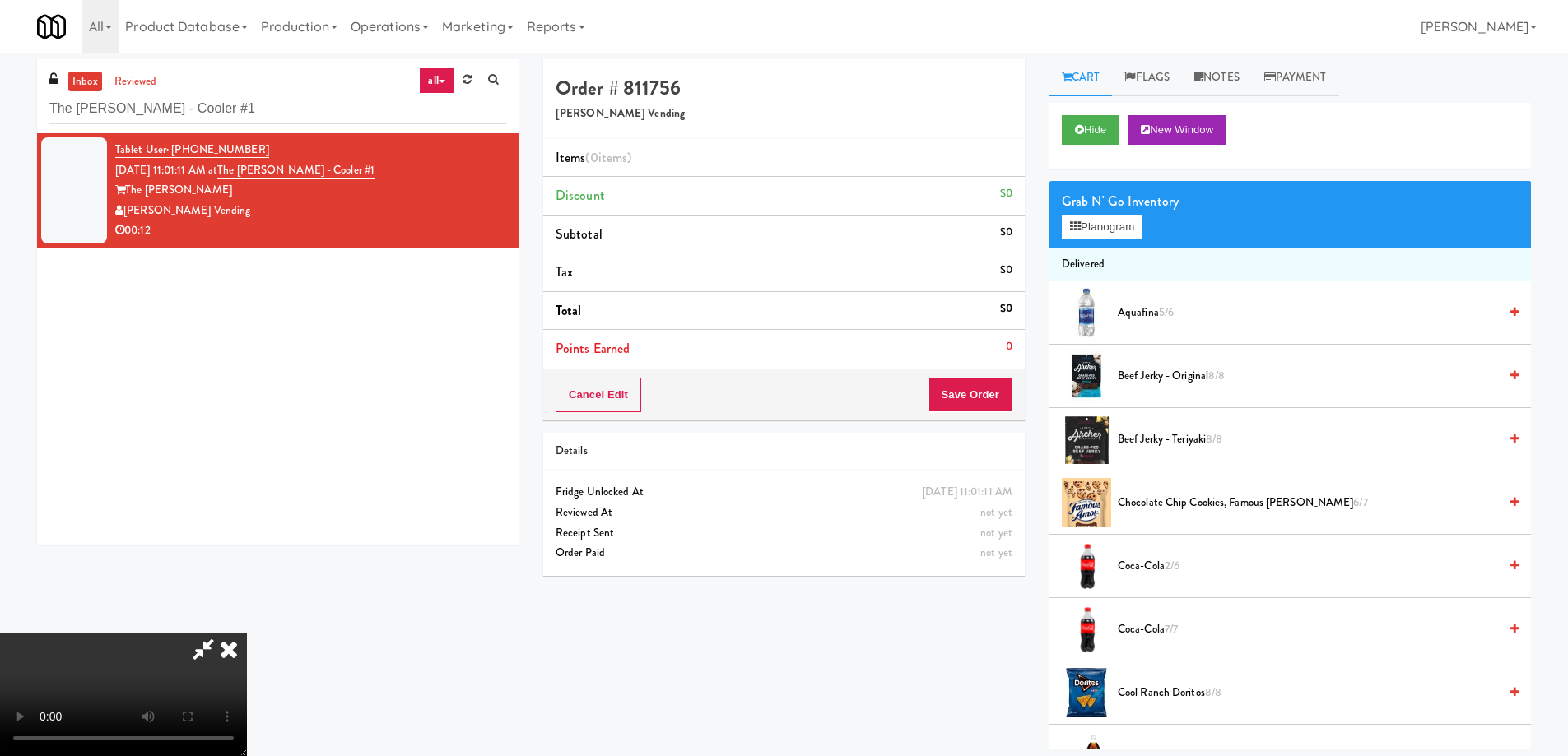
click at [1178, 621] on span "7/7" at bounding box center [1171, 629] width 13 height 15
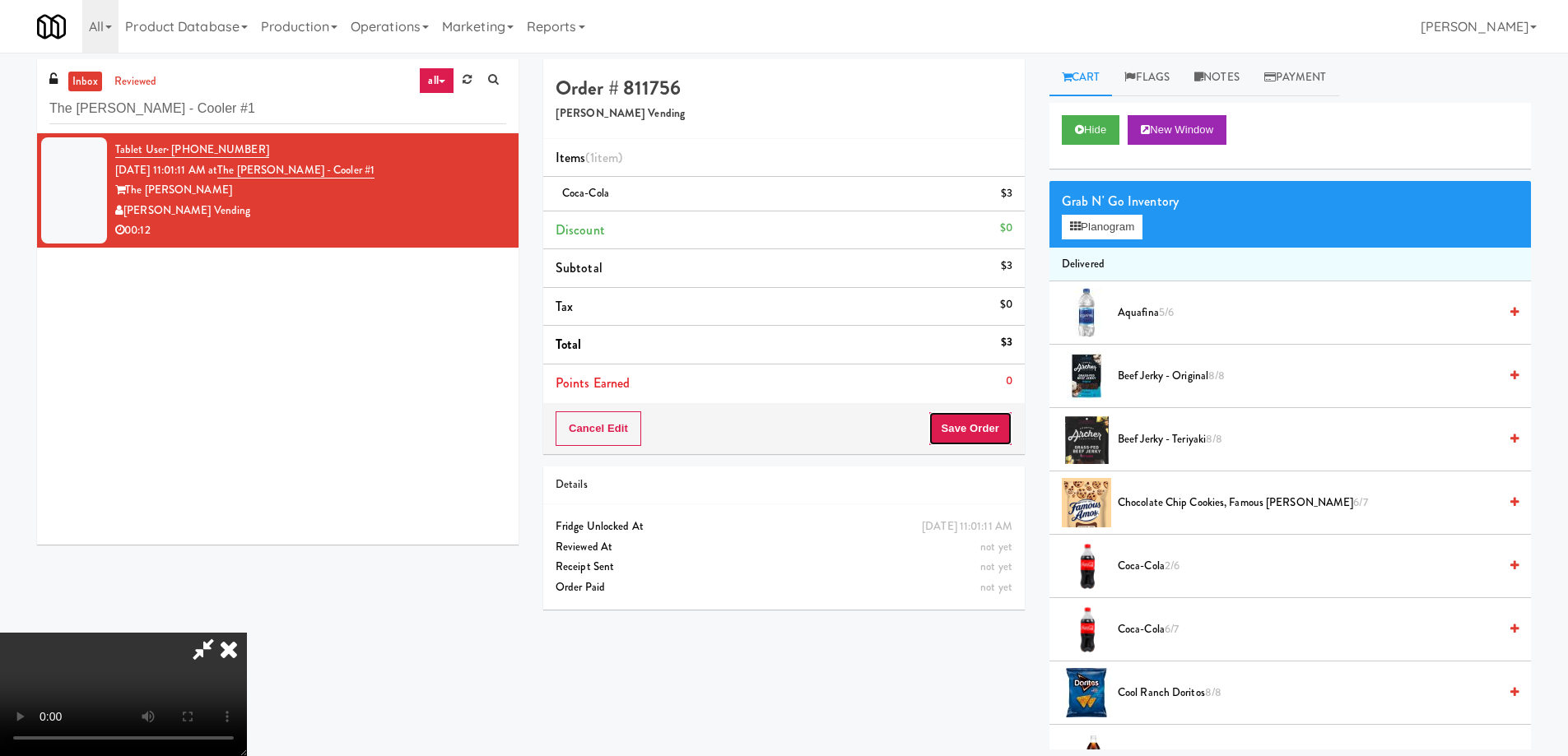
click at [993, 424] on button "Save Order" at bounding box center [971, 429] width 84 height 34
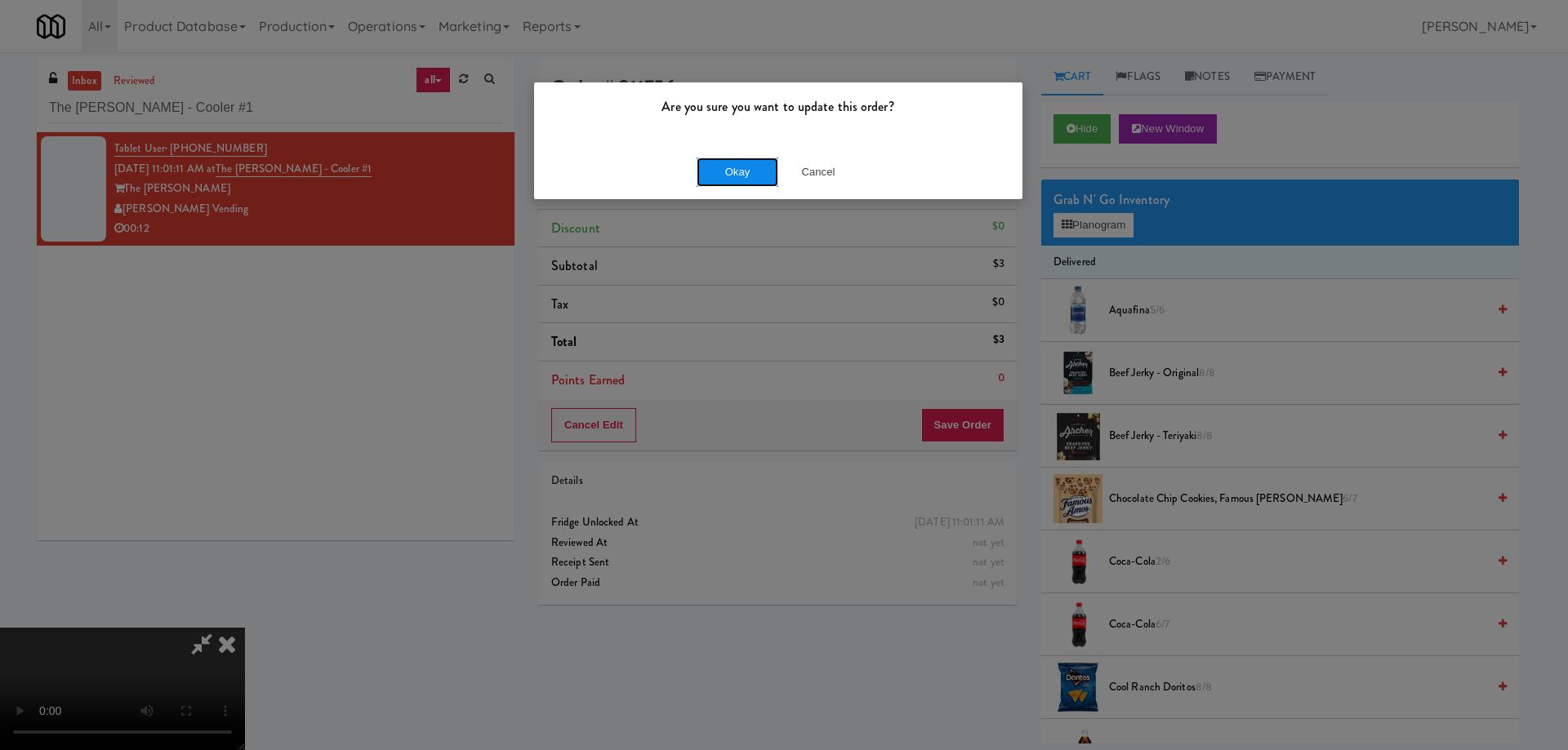
click at [751, 176] on button "Okay" at bounding box center [738, 172] width 82 height 29
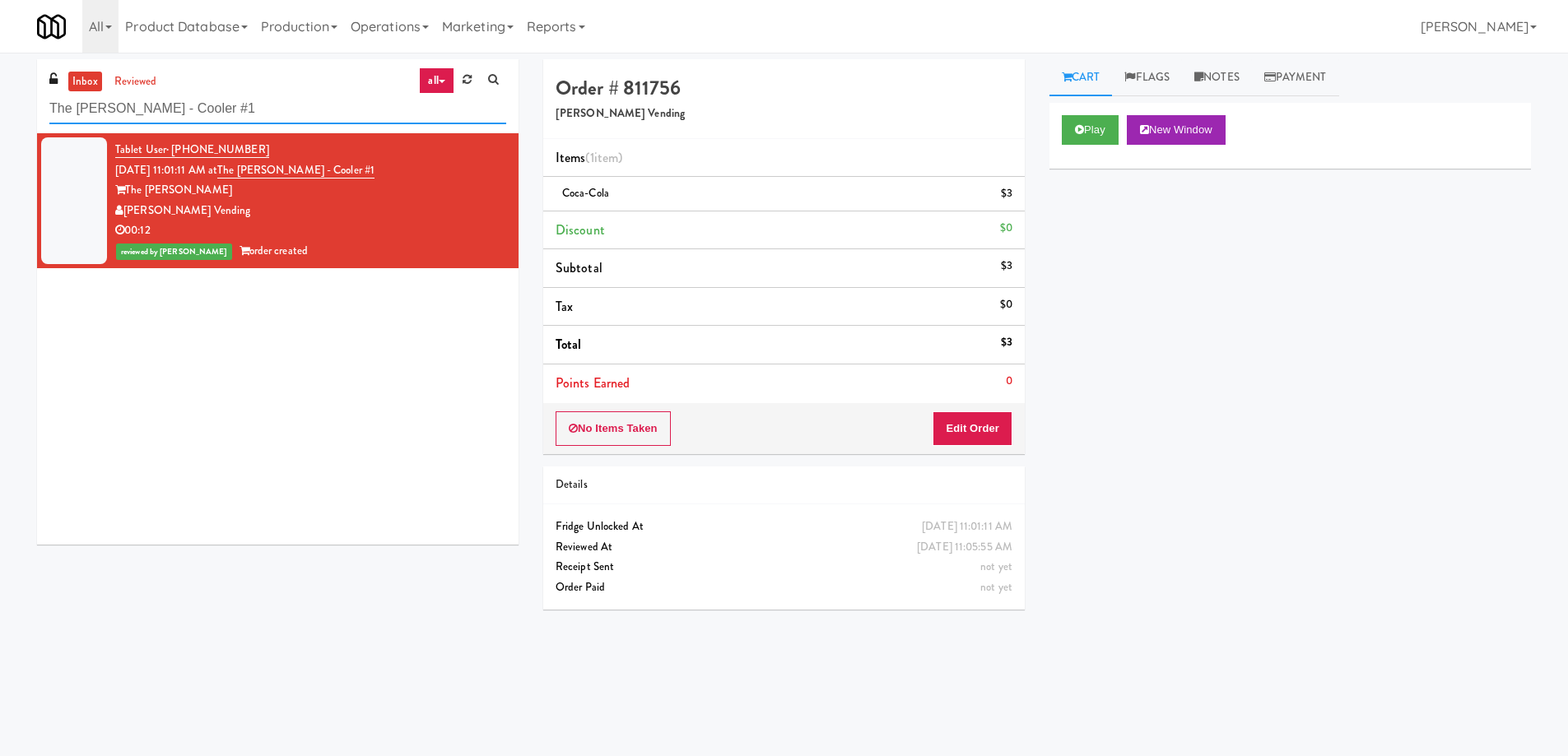
click at [233, 109] on input "The Sutton - Cooler #1" at bounding box center [277, 108] width 456 height 30
paste input "Kinetic - Left"
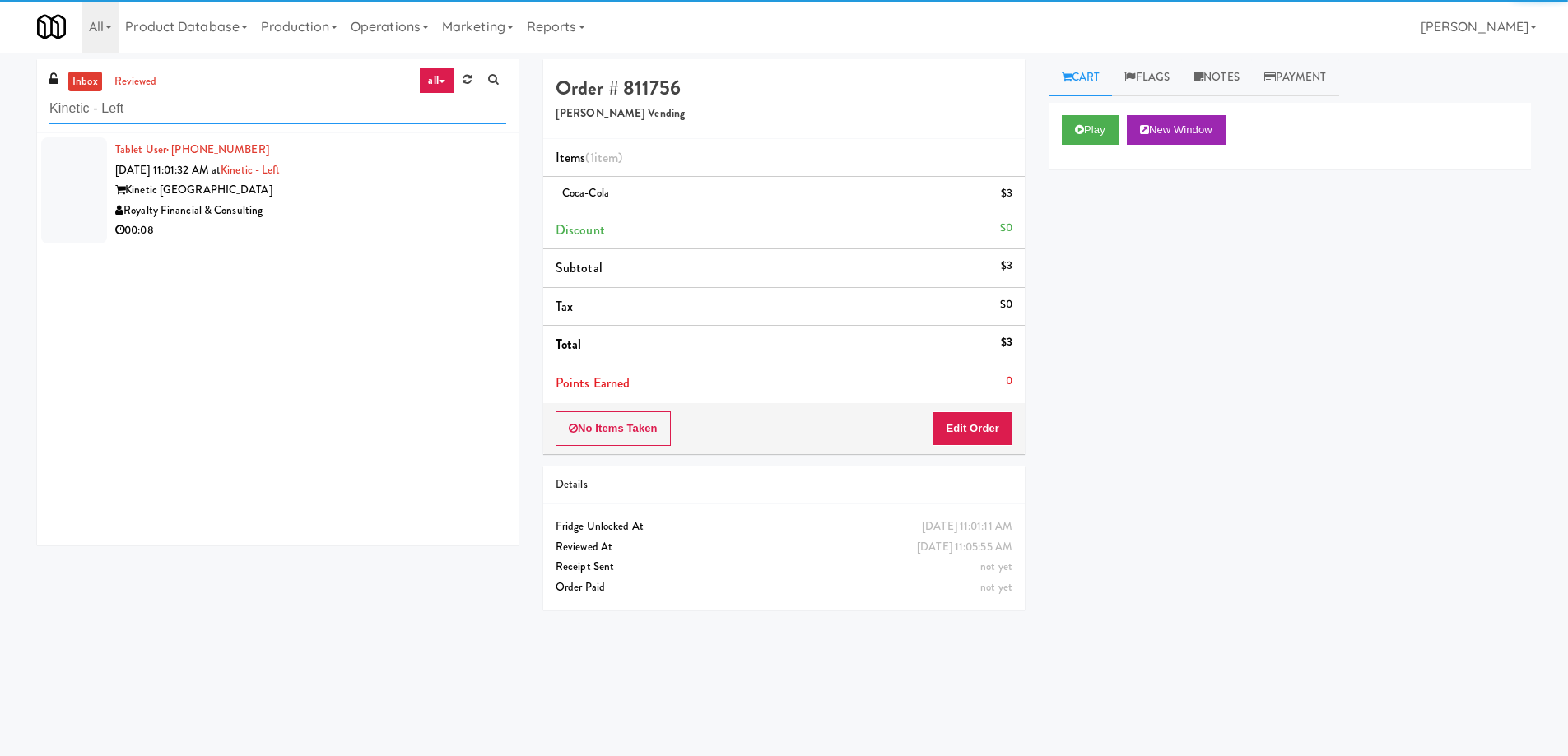
type input "Kinetic - Left"
click at [328, 201] on div "Royalty Financial & Consulting" at bounding box center [310, 211] width 391 height 21
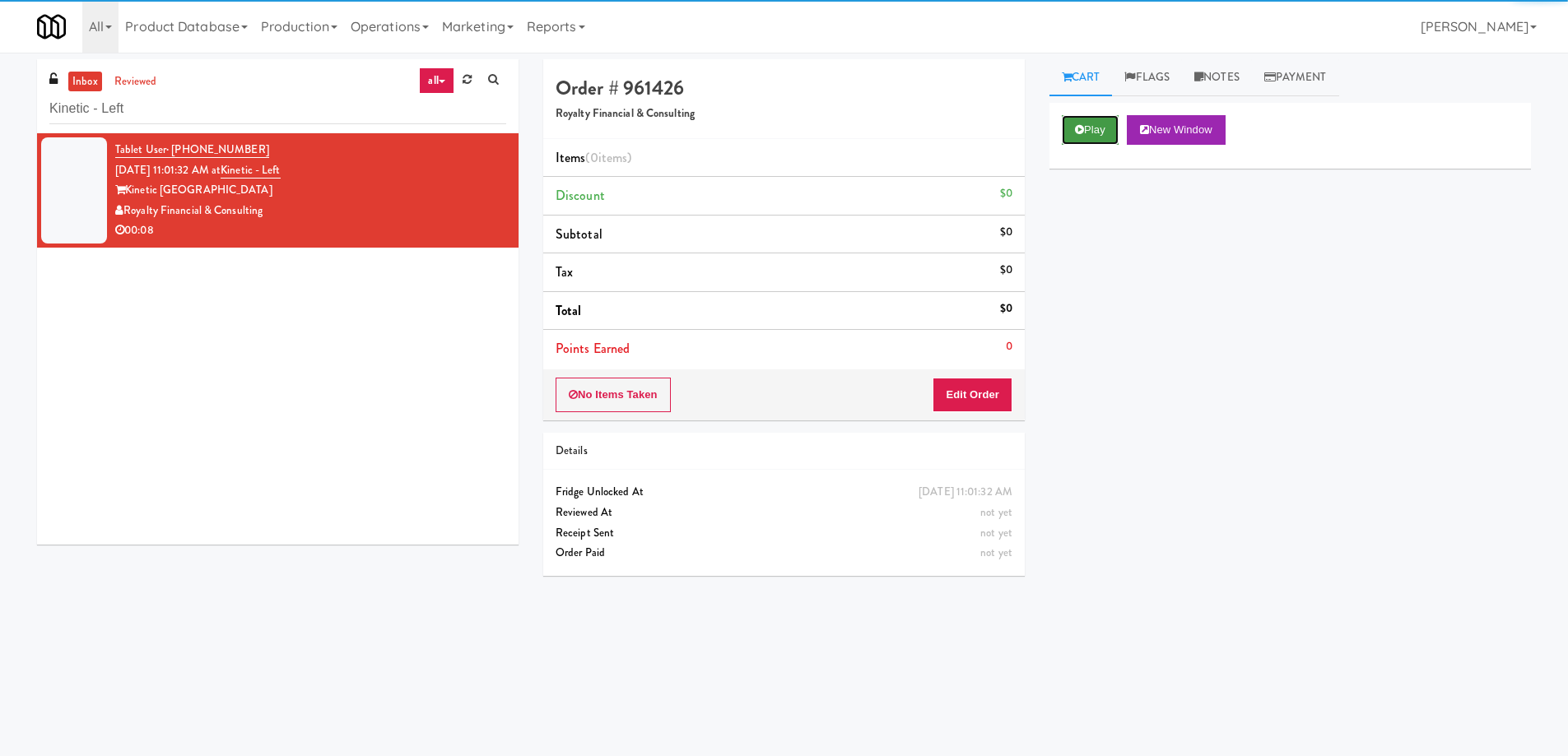
click at [1103, 130] on button "Play" at bounding box center [1090, 130] width 57 height 29
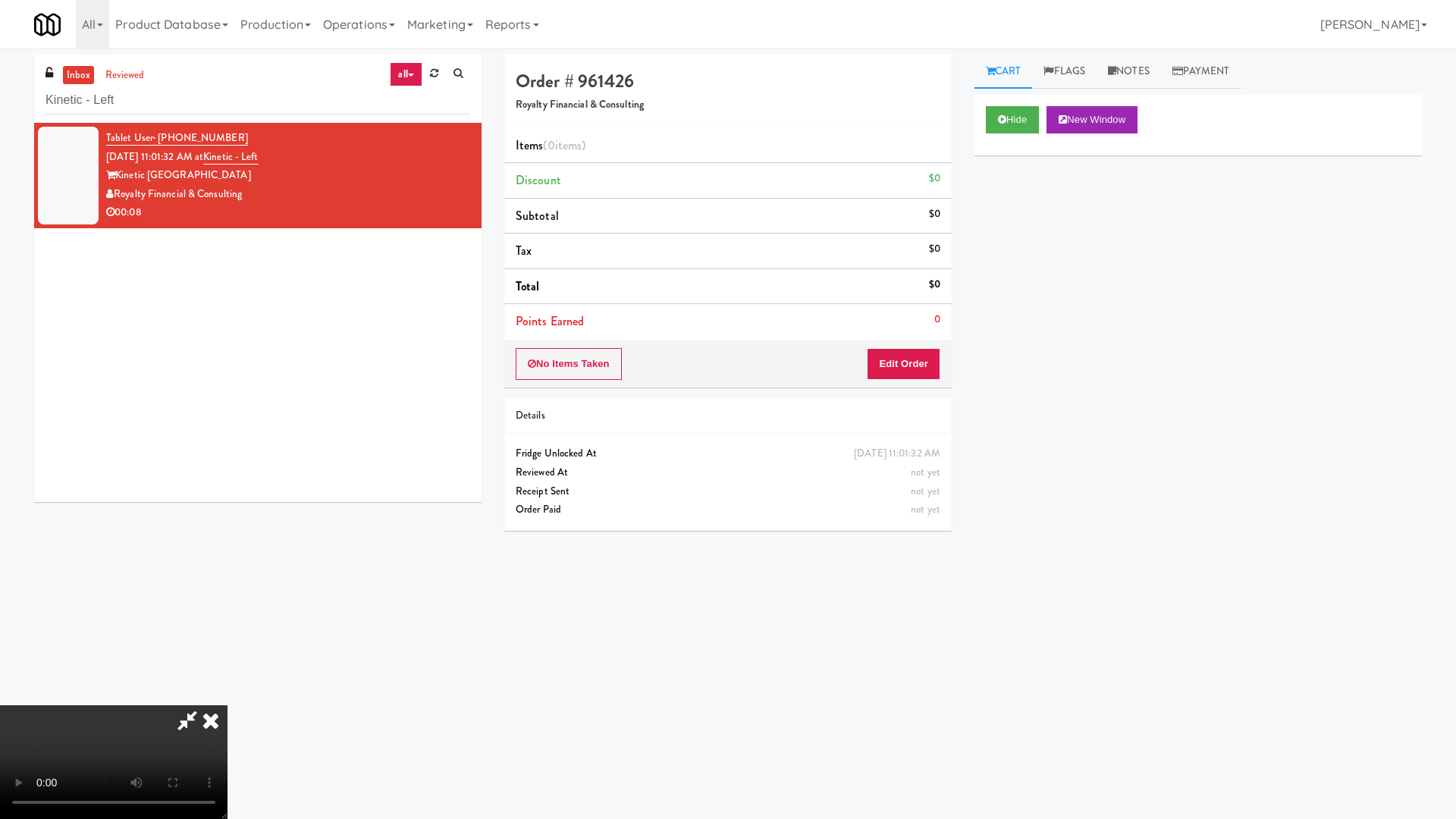
click at [227, 696] on video at bounding box center [113, 763] width 227 height 114
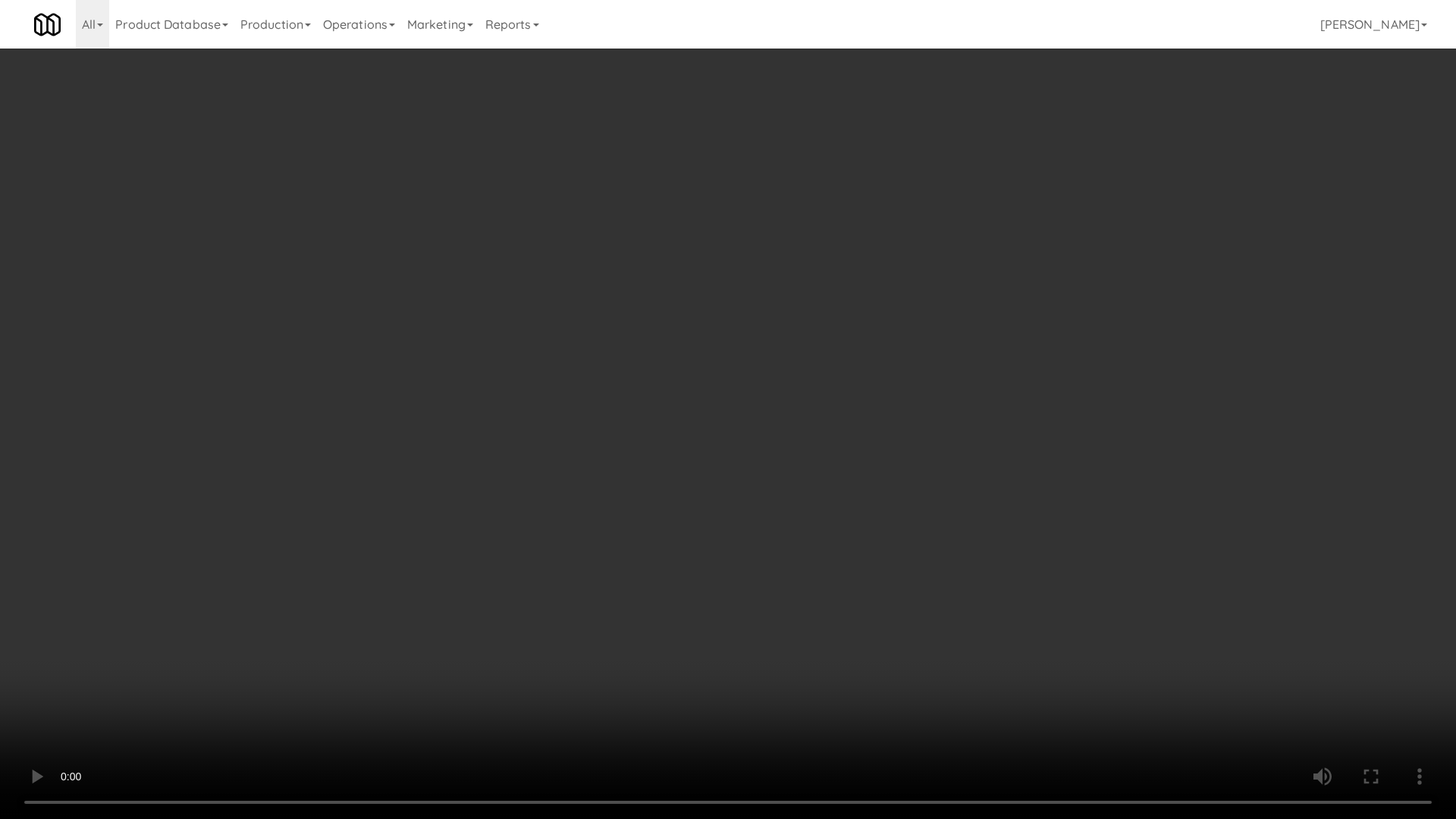
click at [701, 399] on video at bounding box center [728, 410] width 1456 height 819
click at [874, 478] on video at bounding box center [728, 410] width 1456 height 819
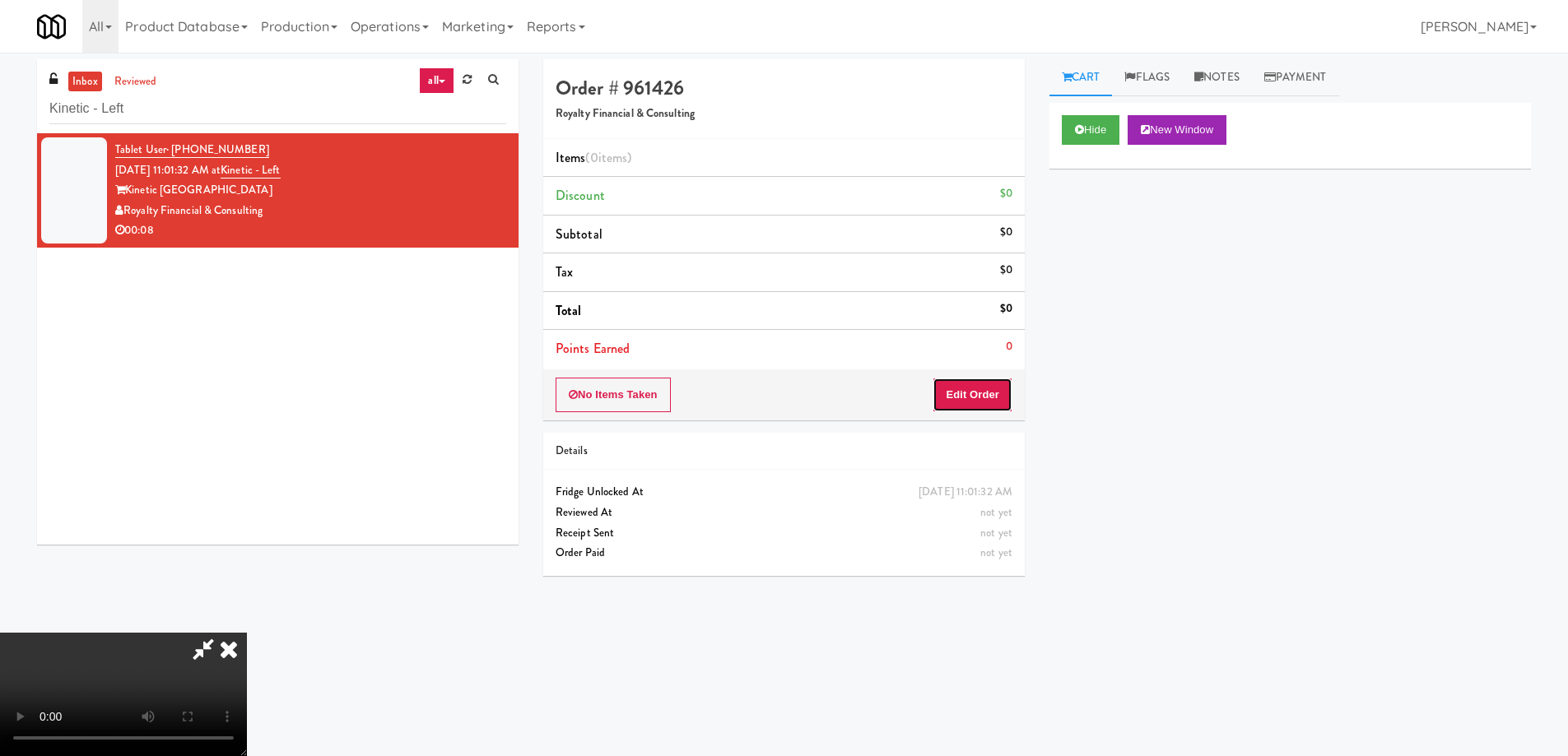
click at [983, 393] on button "Edit Order" at bounding box center [972, 395] width 80 height 34
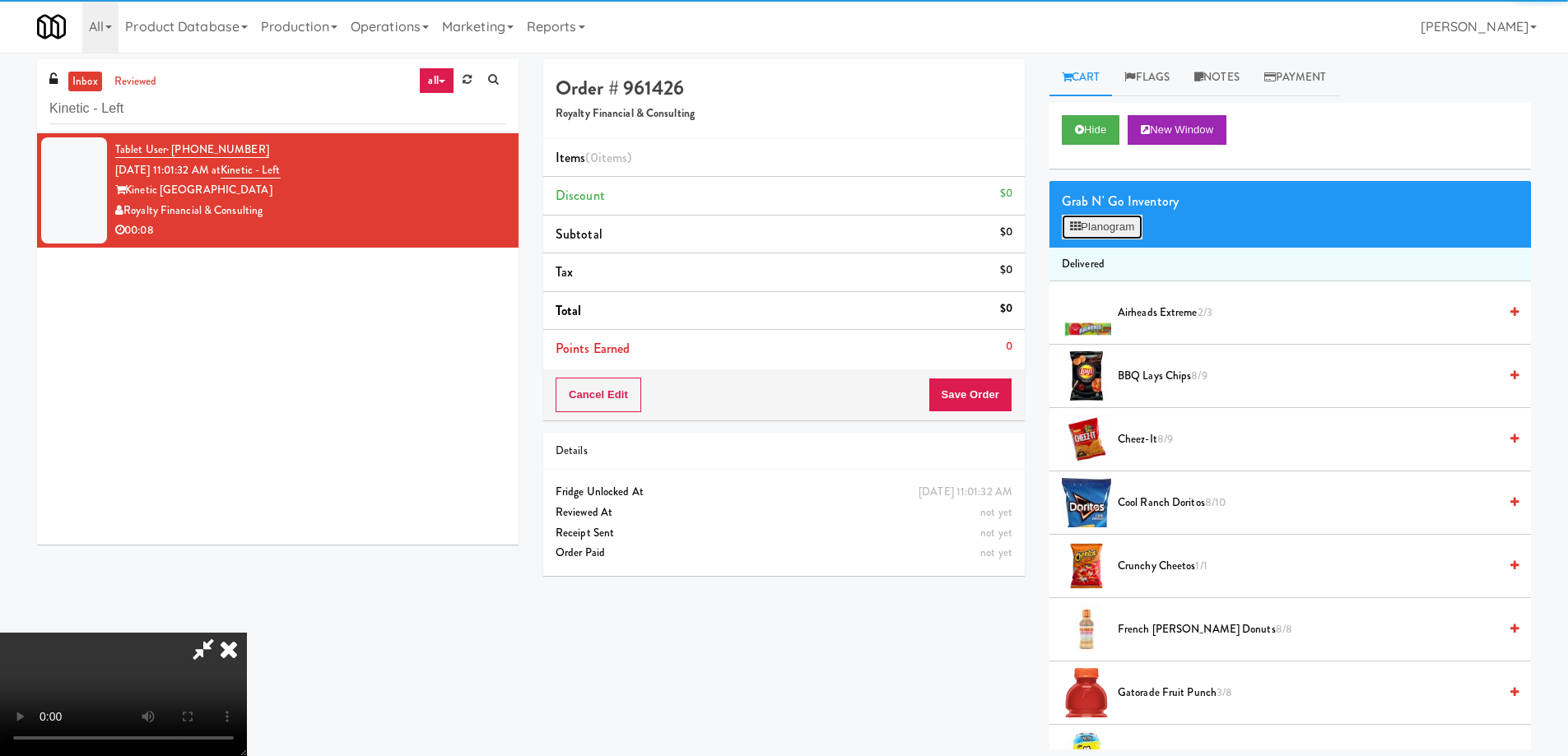
click at [1127, 230] on button "Planogram" at bounding box center [1102, 227] width 81 height 25
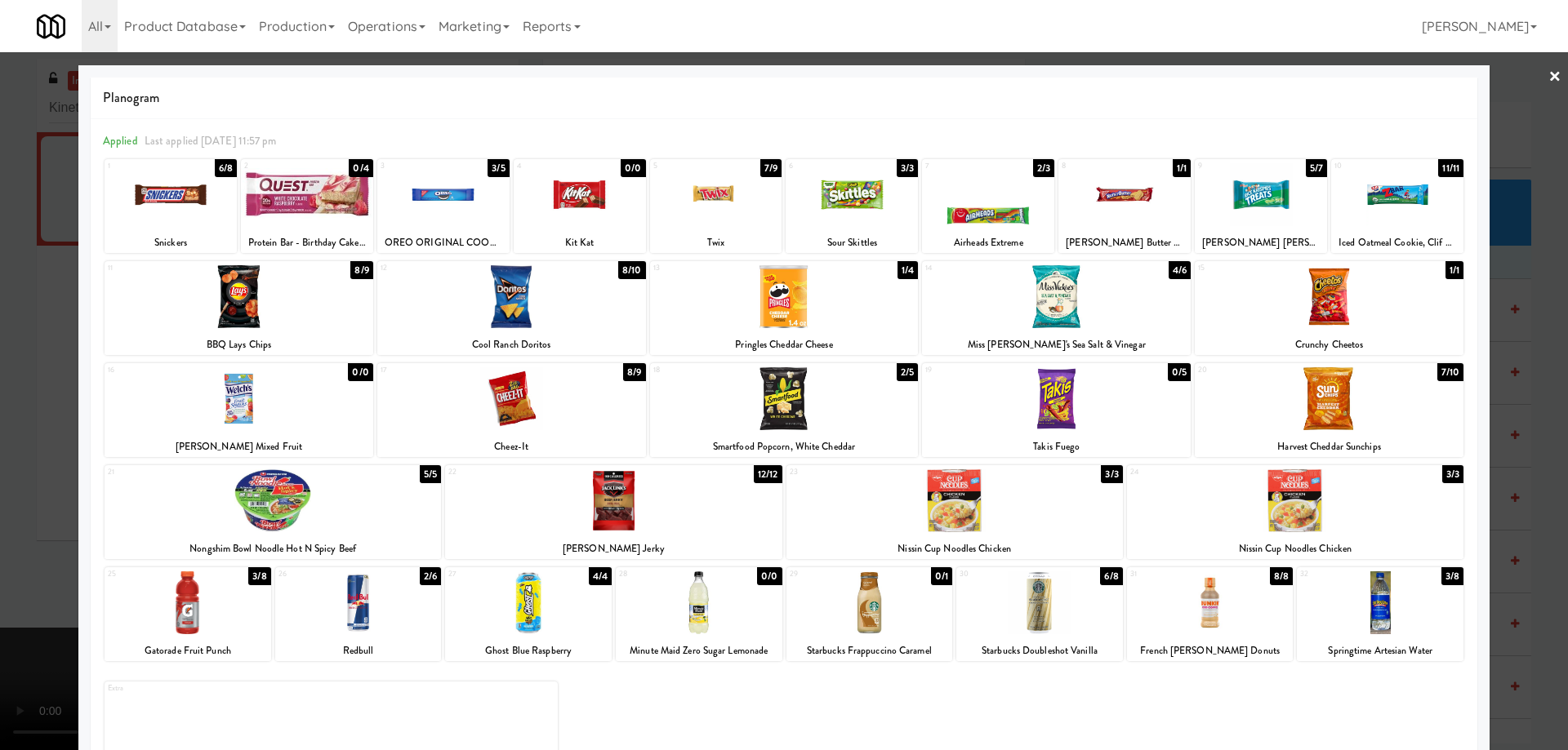
click at [390, 490] on div at bounding box center [273, 501] width 337 height 63
click at [1534, 76] on div at bounding box center [784, 375] width 1568 height 750
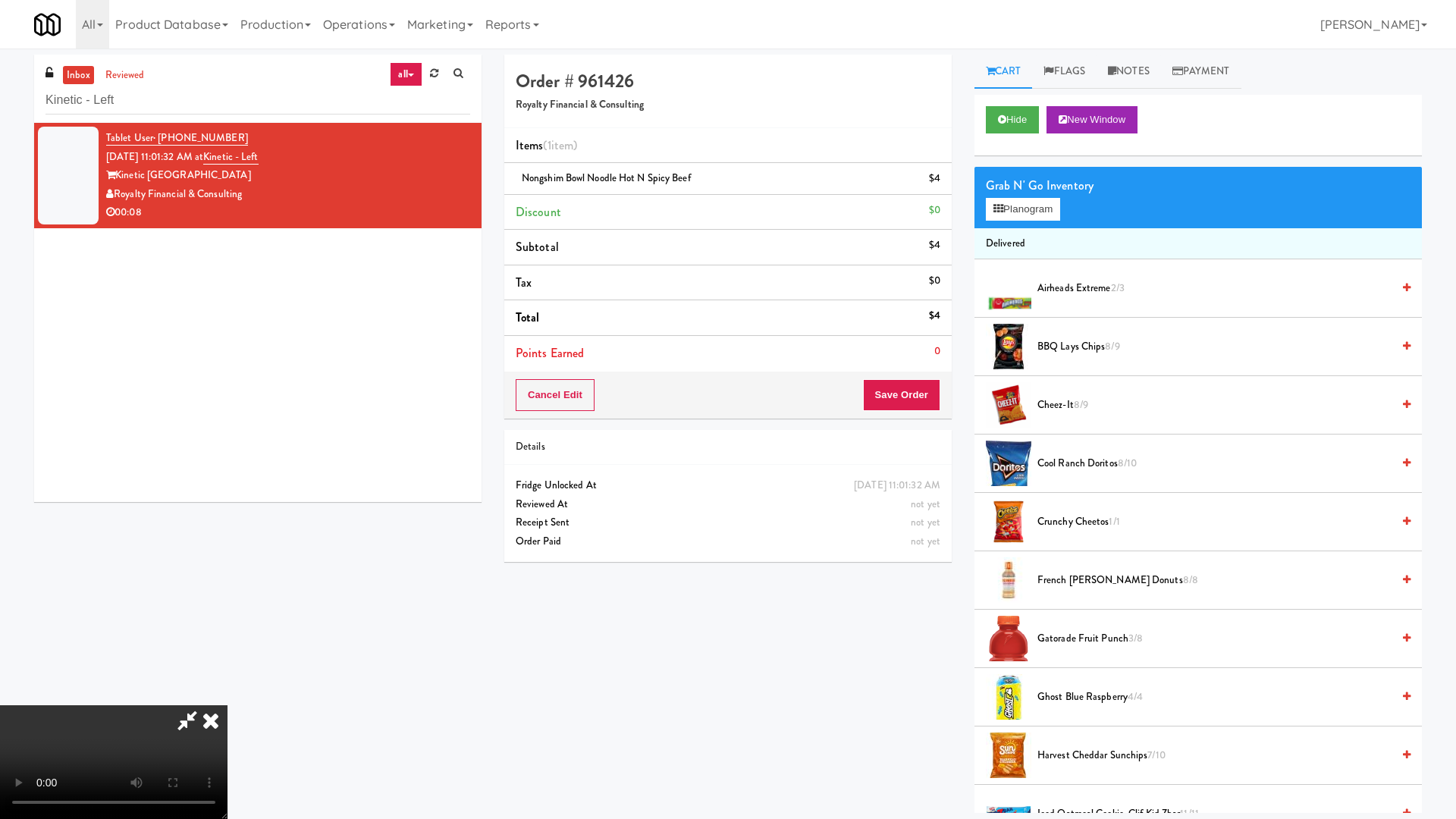
click at [227, 696] on video at bounding box center [113, 763] width 227 height 114
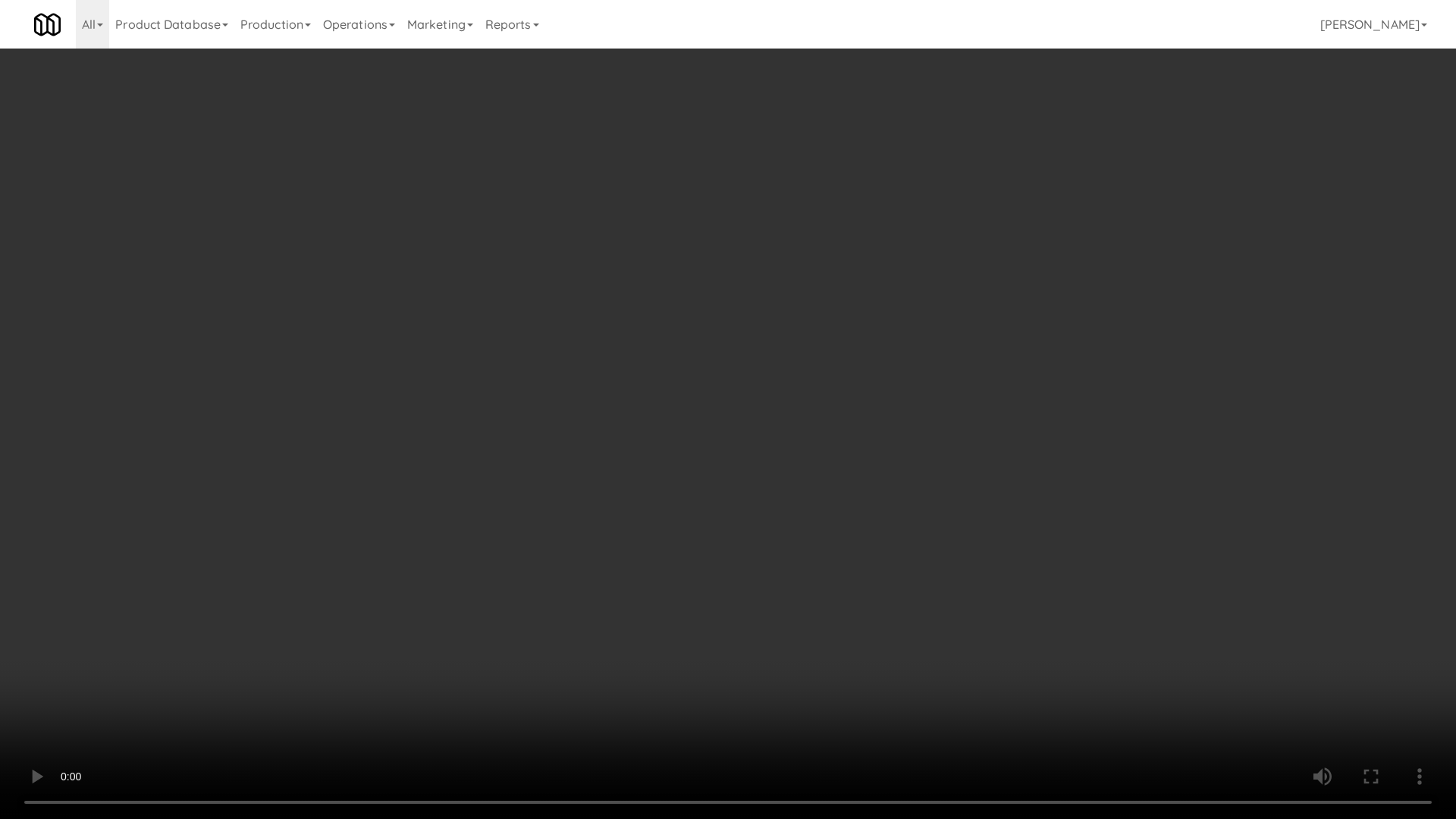
click at [749, 355] on video at bounding box center [728, 410] width 1456 height 819
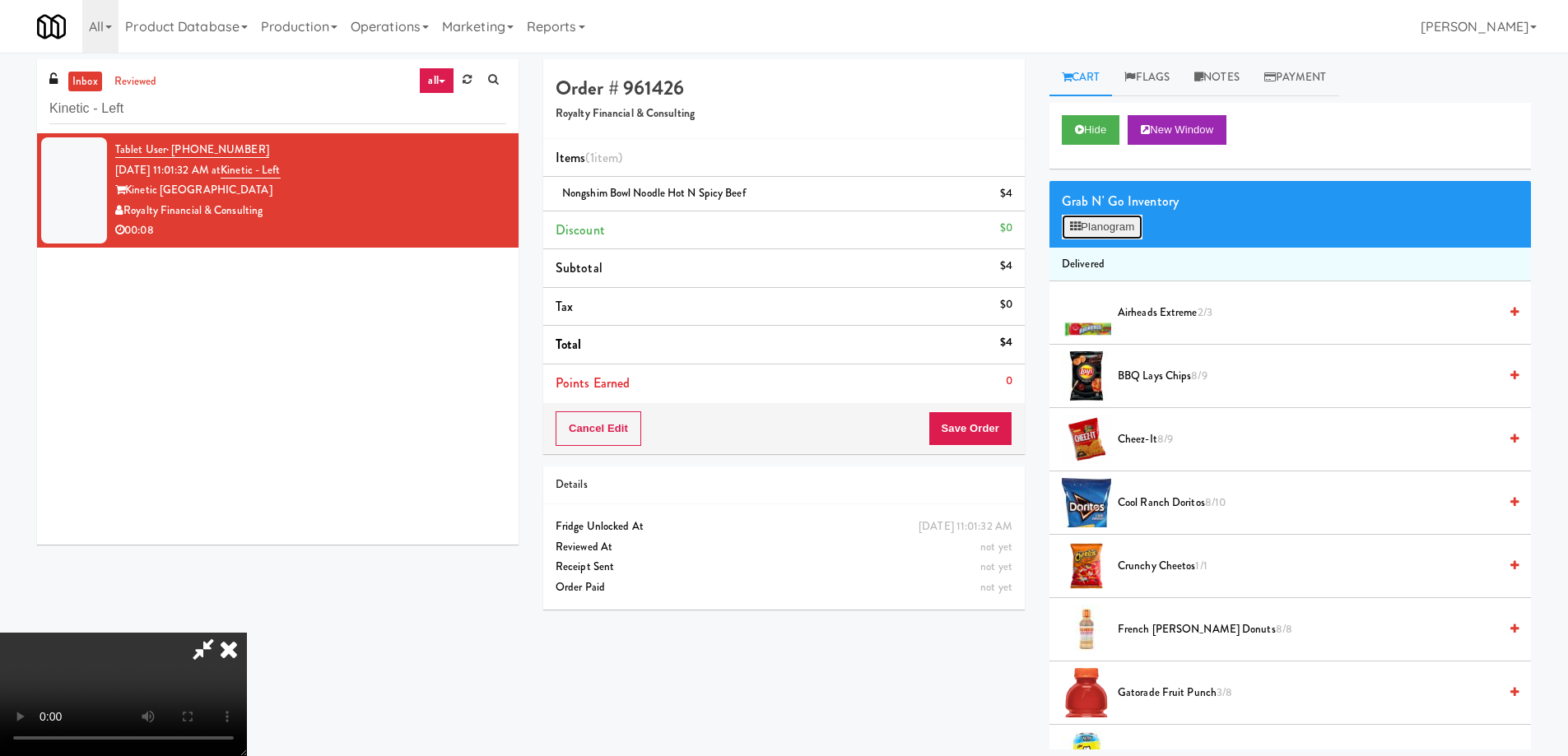
click at [1095, 235] on button "Planogram" at bounding box center [1102, 227] width 81 height 25
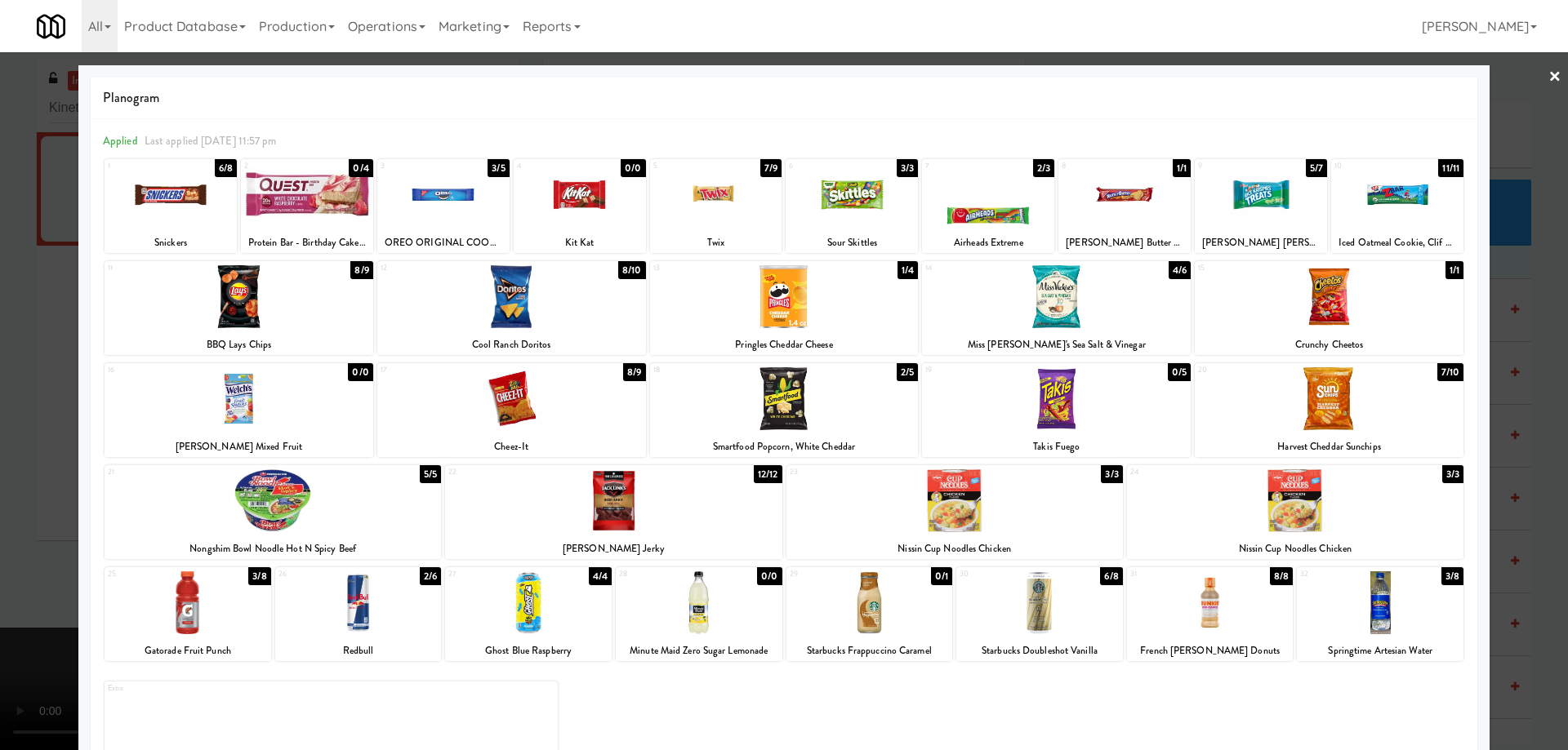
click at [1068, 606] on div at bounding box center [1039, 603] width 166 height 63
click at [1548, 78] on link "×" at bounding box center [1554, 77] width 13 height 50
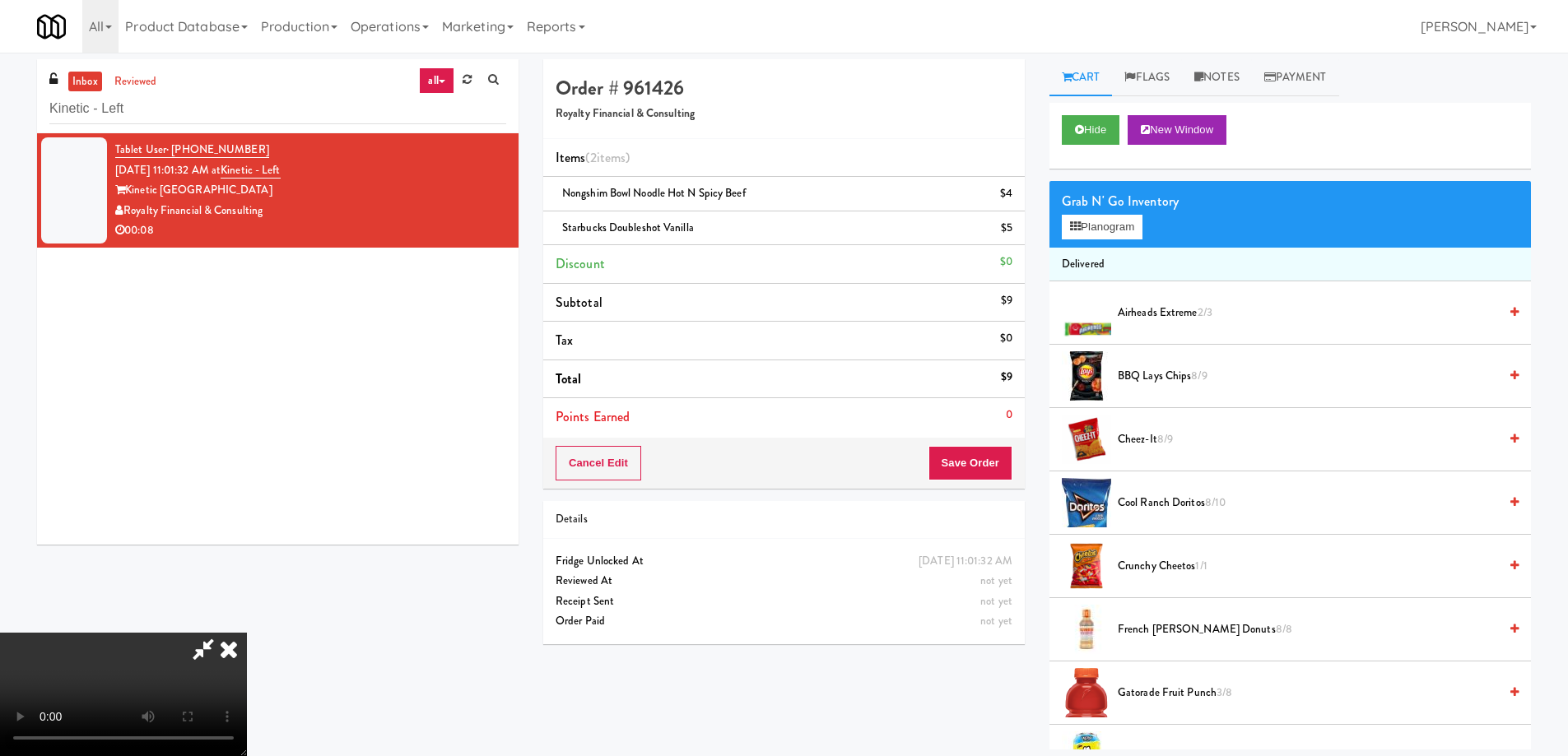
click at [247, 632] on icon at bounding box center [229, 649] width 36 height 33
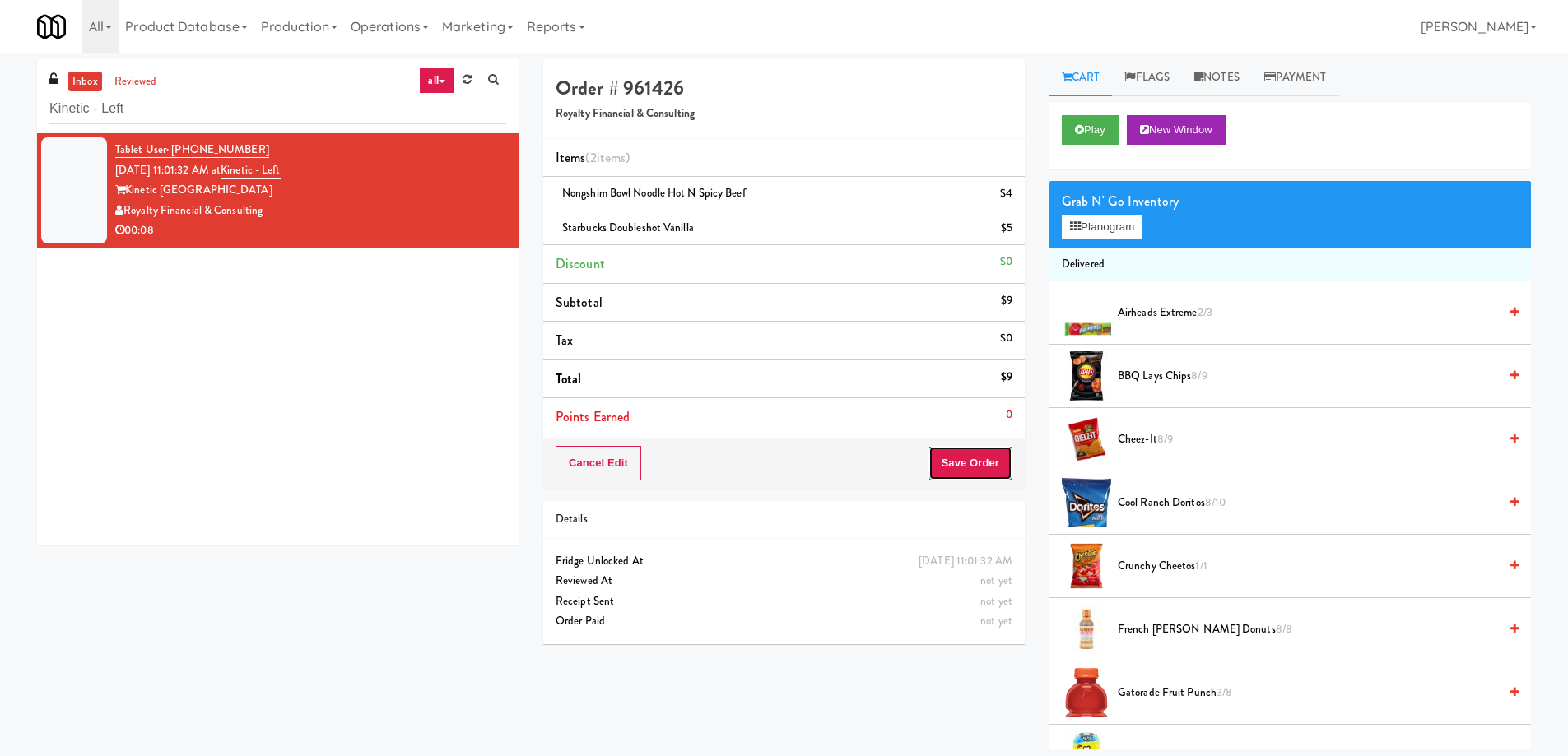
click at [961, 449] on button "Save Order" at bounding box center [971, 463] width 84 height 34
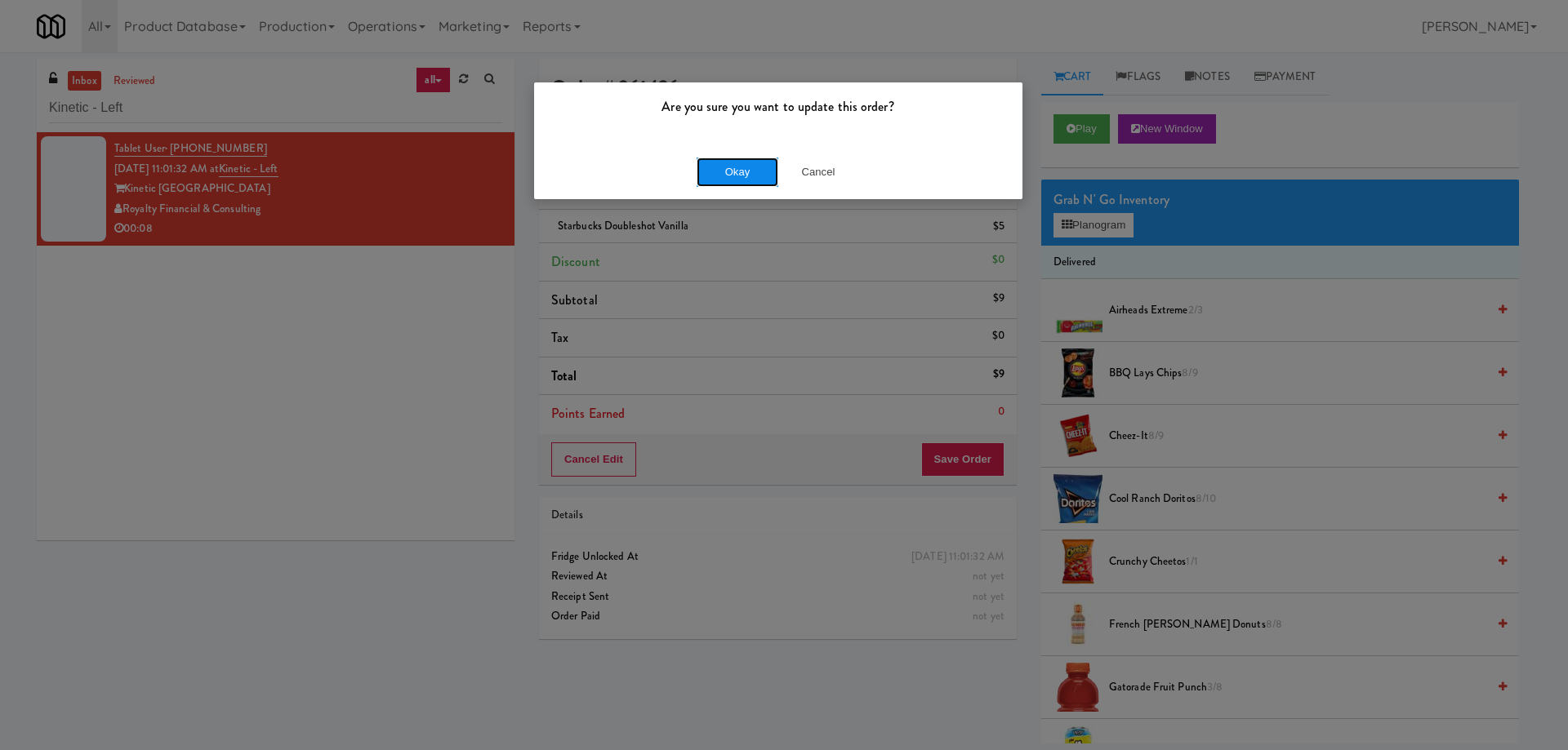
click at [737, 171] on button "Okay" at bounding box center [738, 172] width 82 height 29
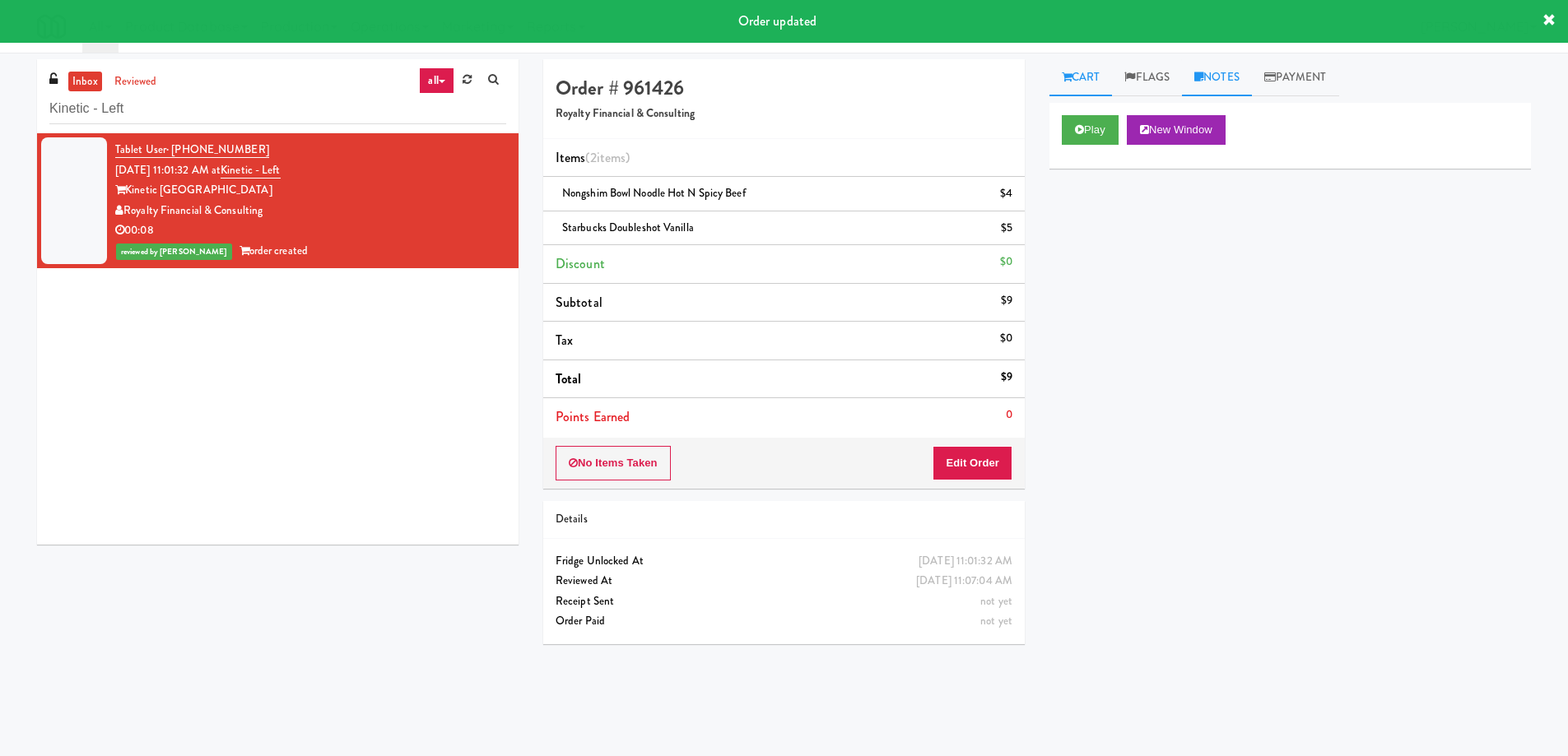
click at [1214, 81] on link "Notes" at bounding box center [1216, 77] width 70 height 37
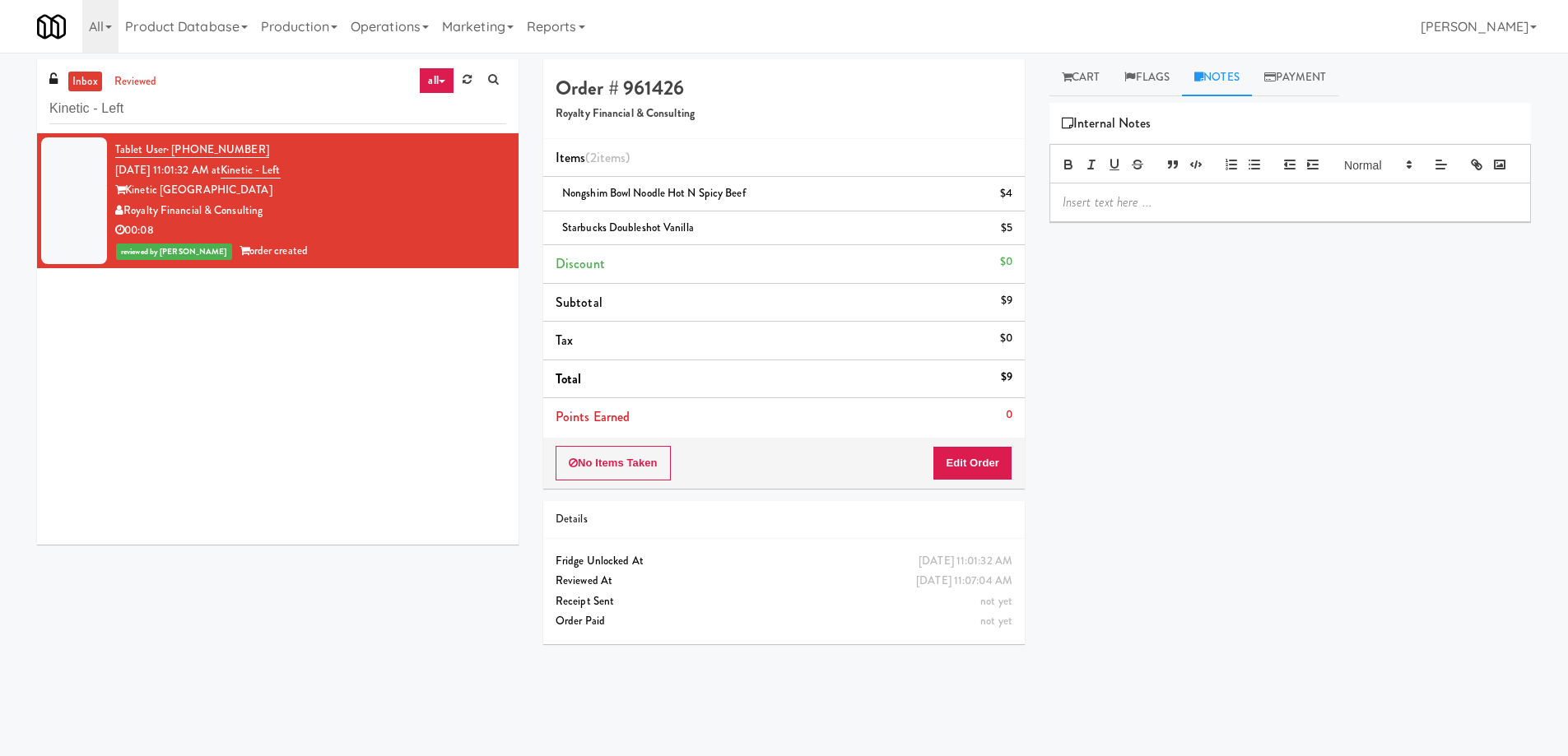
click at [1148, 211] on p at bounding box center [1290, 202] width 456 height 18
click at [639, 229] on span "Starbucks Doubleshot Vanilla" at bounding box center [628, 228] width 132 height 15
copy span "Starbucks Doubleshot Vanilla"
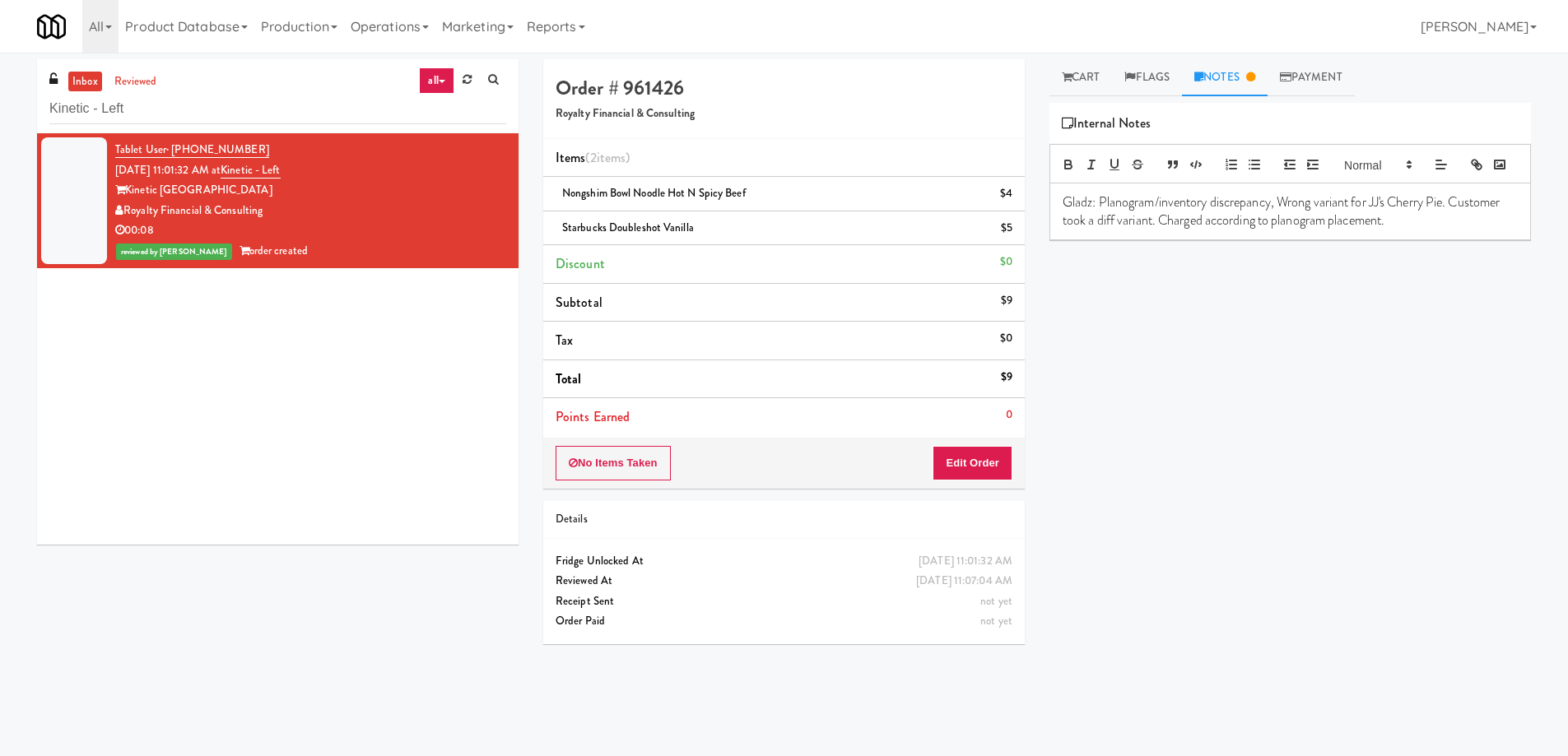
click at [1279, 224] on p "Gladz: Planogram/inventory discrepancy, Wrong variant for JJ's Cherry Pie. Cust…" at bounding box center [1290, 211] width 456 height 37
click at [1448, 225] on p "Gladz: Planogram/inventory discrepancy, Wrong variant for JJ's Cherry Pie. Cust…" at bounding box center [1290, 211] width 456 height 37
drag, startPoint x: 1167, startPoint y: 241, endPoint x: 1320, endPoint y: 242, distance: 153.0
click at [1320, 230] on p "Gladz: Planogram/inventory discrepancy, Different packaging for Starbucks Doubl…" at bounding box center [1290, 211] width 456 height 37
click at [1449, 230] on p "Gladz: Planogram/inventory discrepancy, Different packaging for Starbucks Doubl…" at bounding box center [1290, 211] width 456 height 37
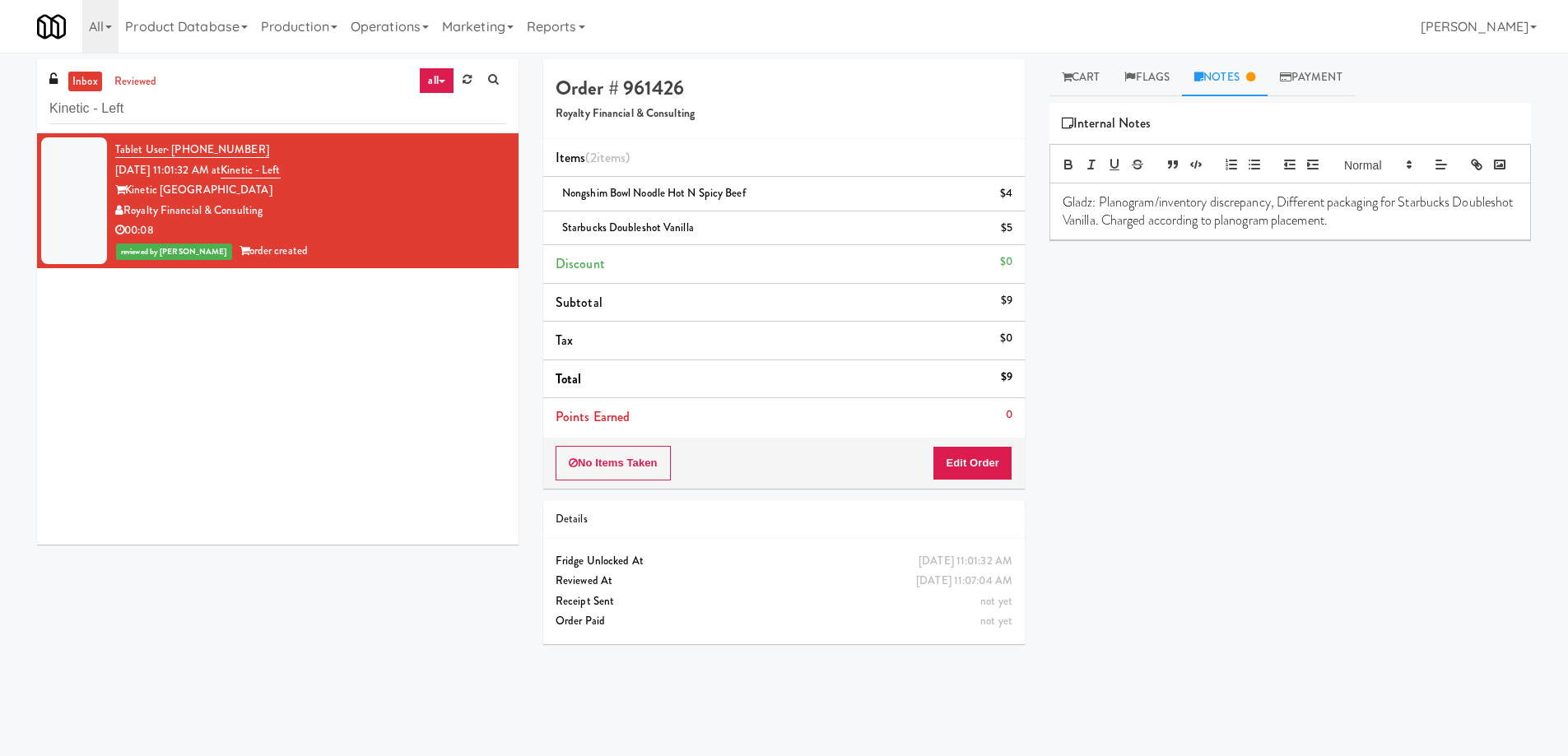
click at [1432, 445] on div "Play New Window Primary Flag Clear Flag if unable to determine what was taken o…" at bounding box center [1290, 412] width 481 height 617
click at [243, 113] on input "Kinetic - Left" at bounding box center [277, 108] width 456 height 30
paste input "Sentral Pantry"
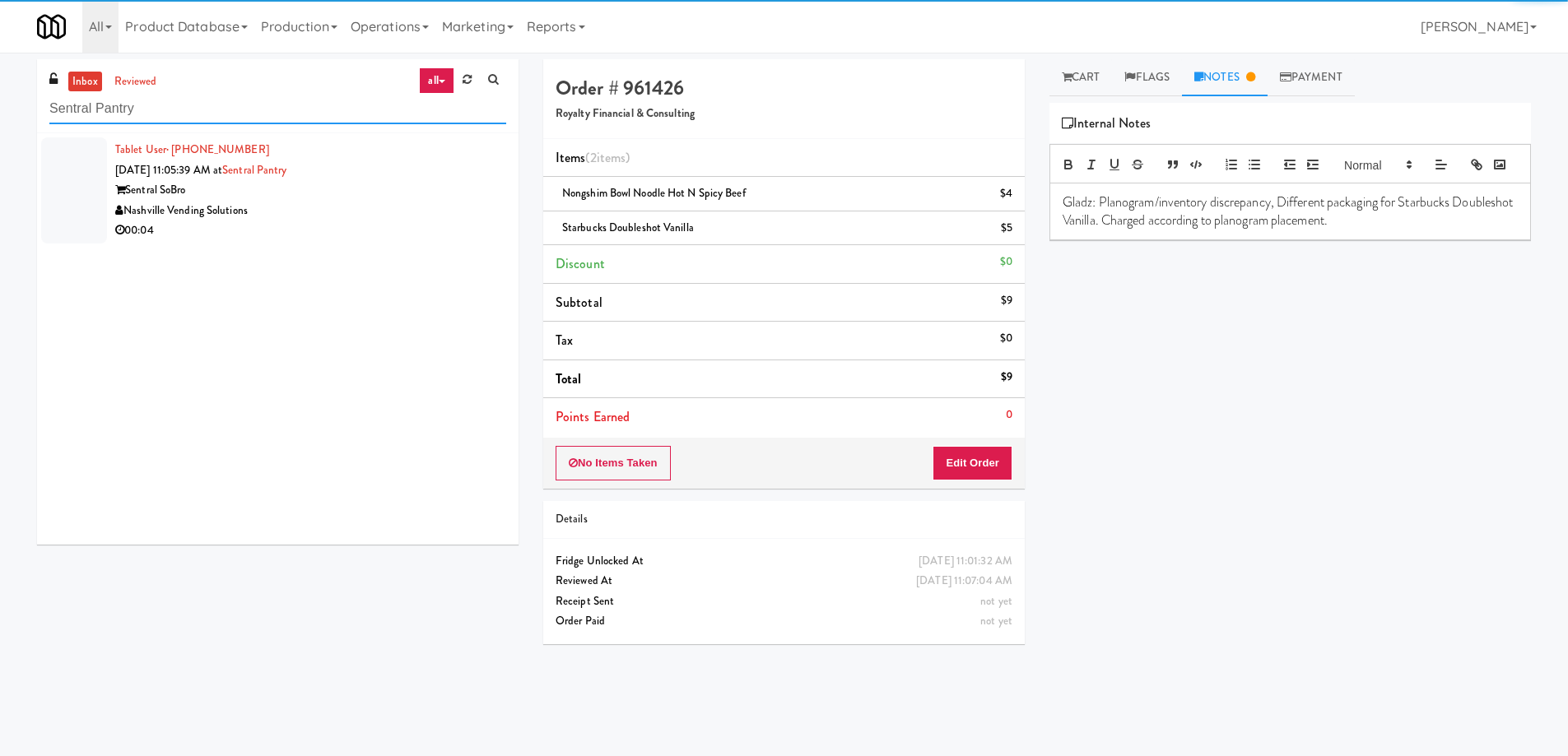
type input "Sentral Pantry"
click at [411, 196] on div "Sentral SoBro" at bounding box center [310, 191] width 391 height 21
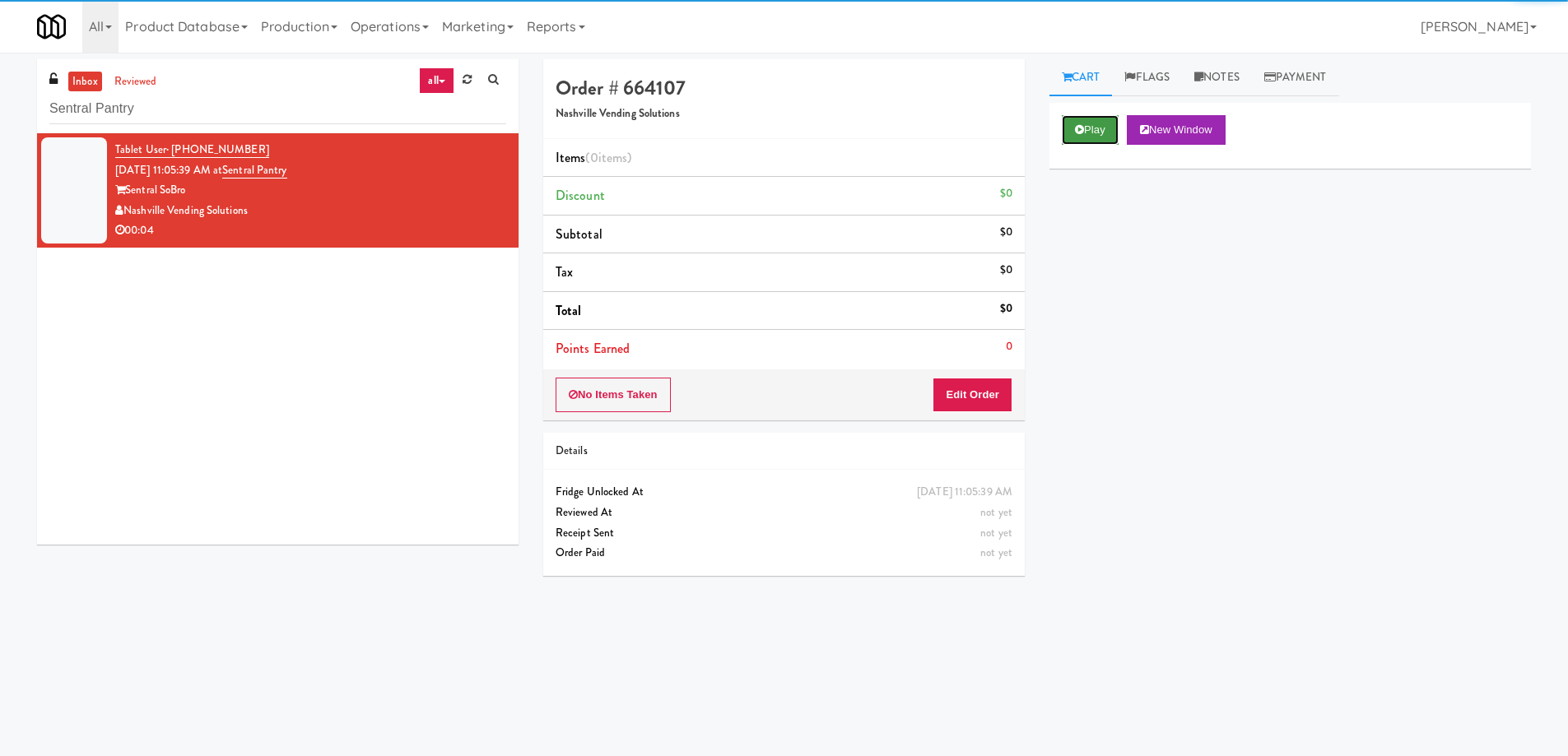
click at [1088, 129] on button "Play" at bounding box center [1090, 130] width 57 height 29
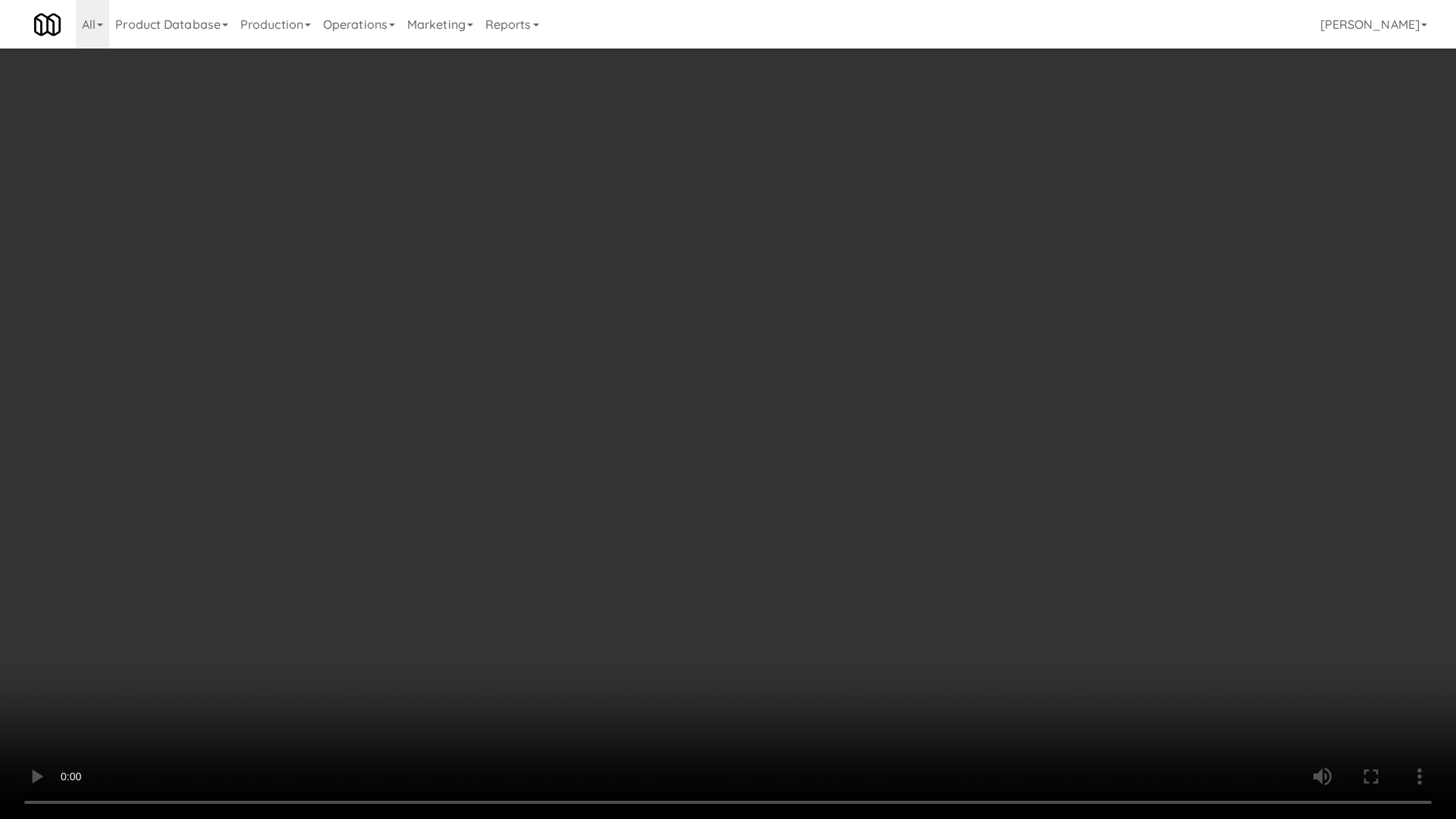
click at [735, 401] on video at bounding box center [728, 410] width 1456 height 819
drag, startPoint x: 735, startPoint y: 401, endPoint x: 742, endPoint y: 433, distance: 32.8
click at [735, 401] on video at bounding box center [728, 410] width 1456 height 819
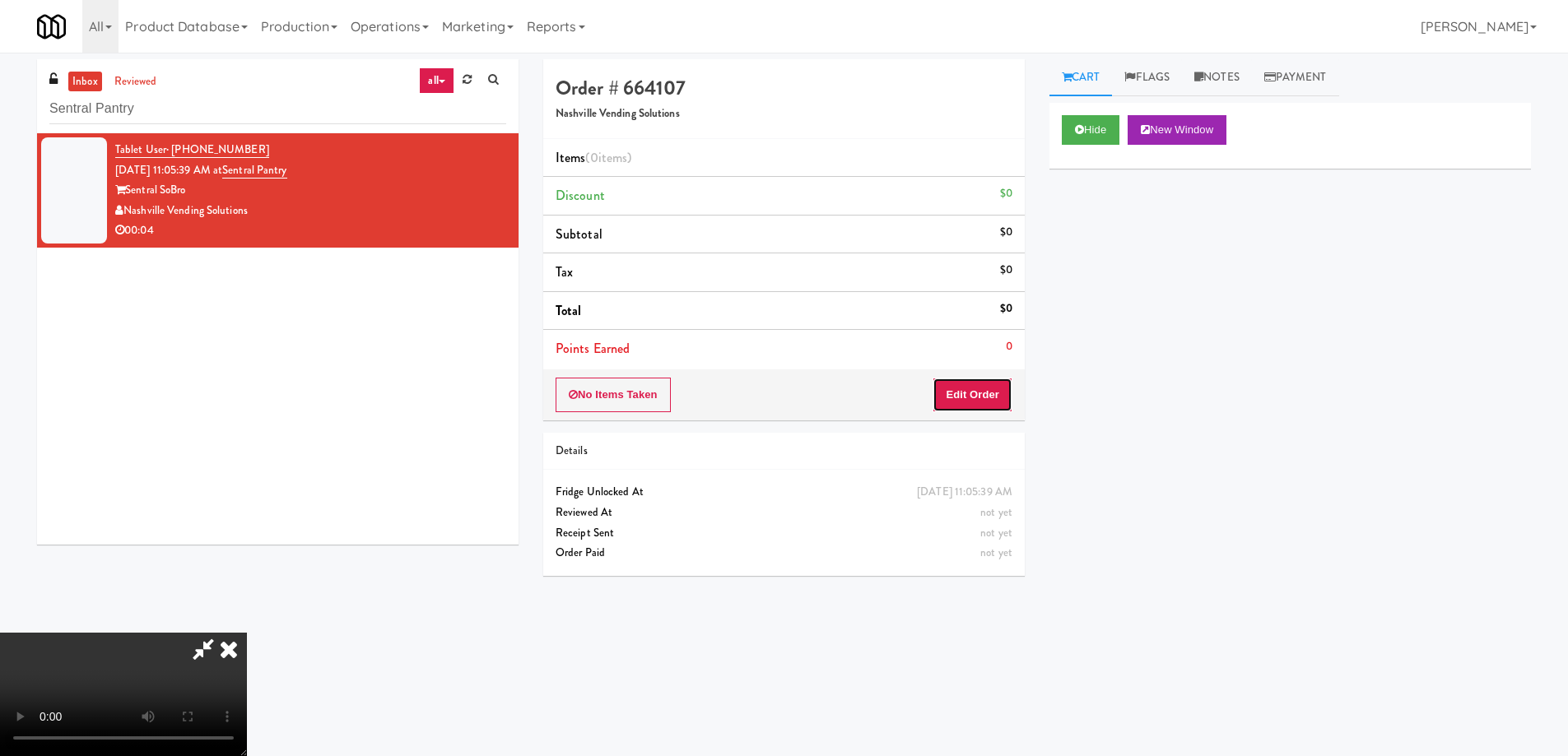
drag, startPoint x: 996, startPoint y: 386, endPoint x: 1027, endPoint y: 365, distance: 37.4
click at [996, 385] on button "Edit Order" at bounding box center [972, 395] width 80 height 34
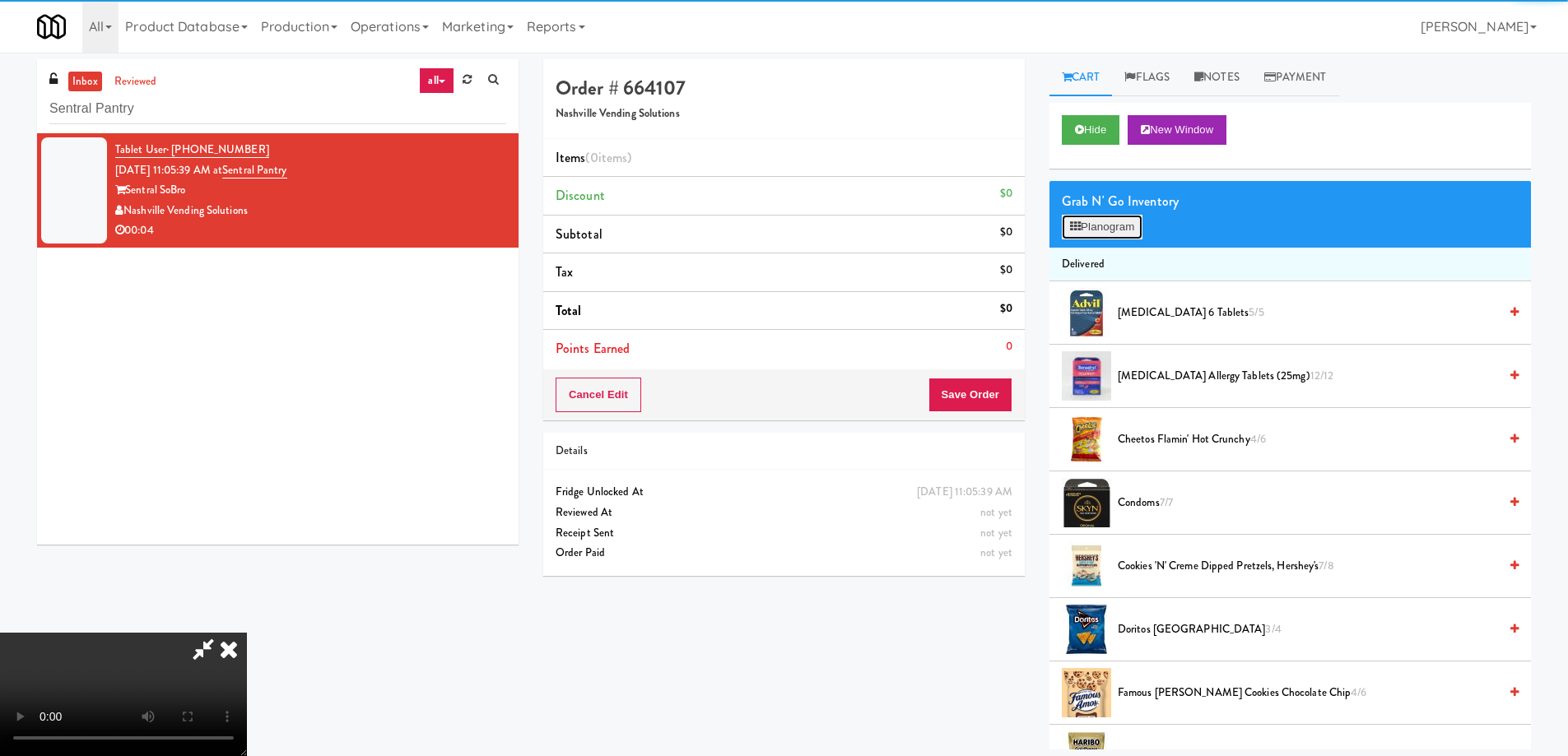
click at [1123, 215] on button "Planogram" at bounding box center [1102, 227] width 81 height 25
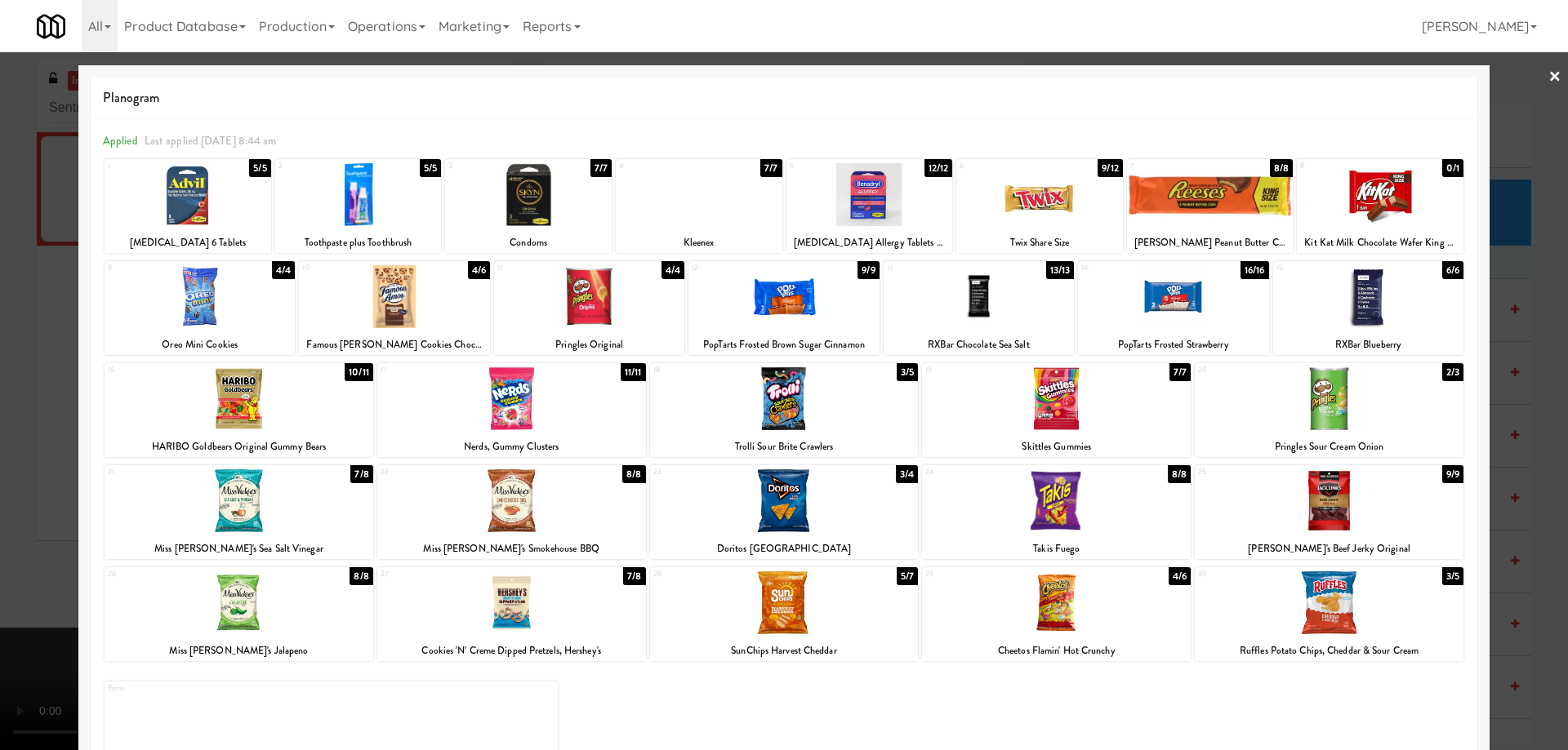
click at [413, 196] on div at bounding box center [358, 195] width 166 height 63
click at [1548, 76] on link "×" at bounding box center [1554, 77] width 13 height 50
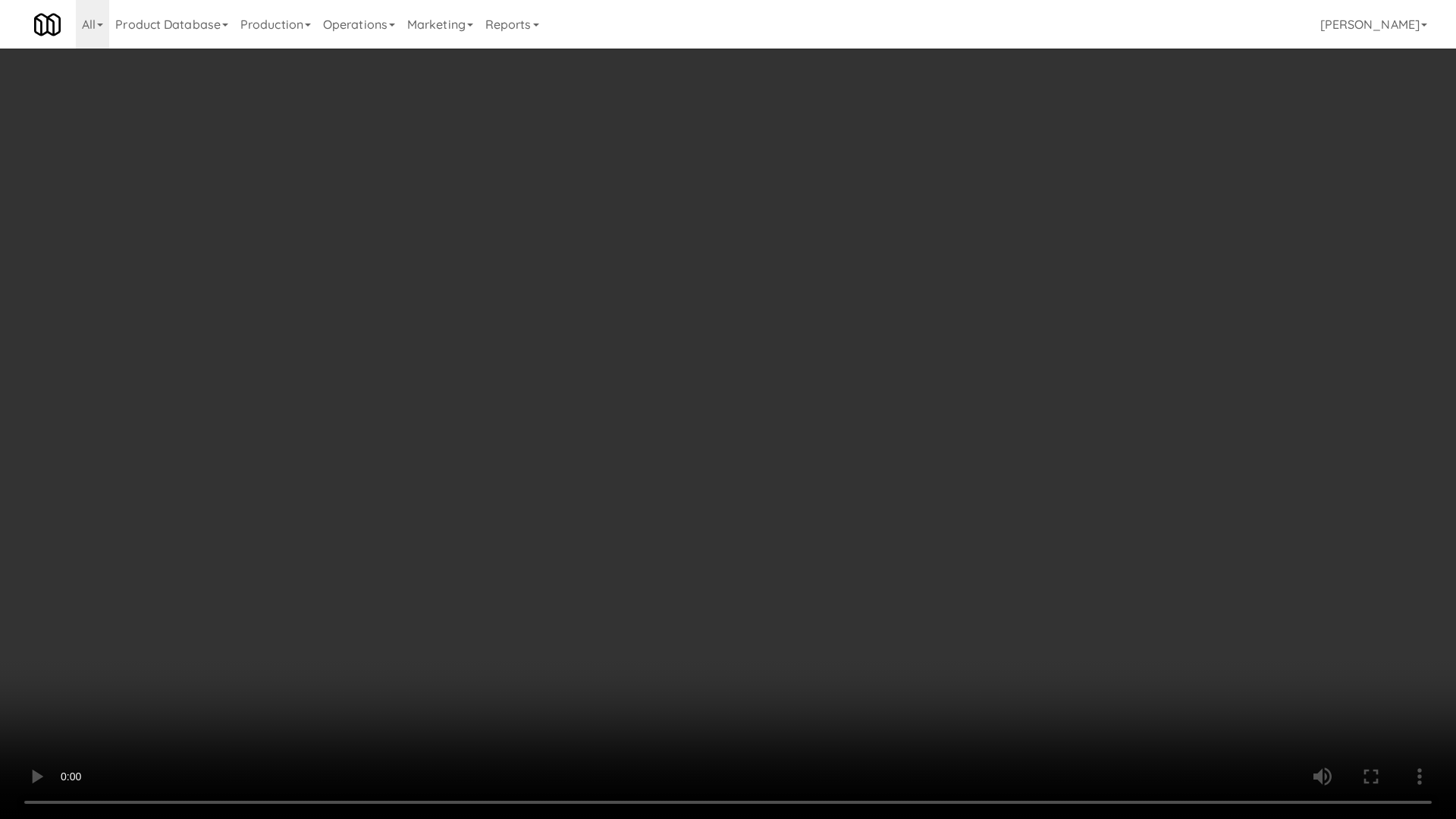
click at [651, 510] on video at bounding box center [728, 410] width 1456 height 819
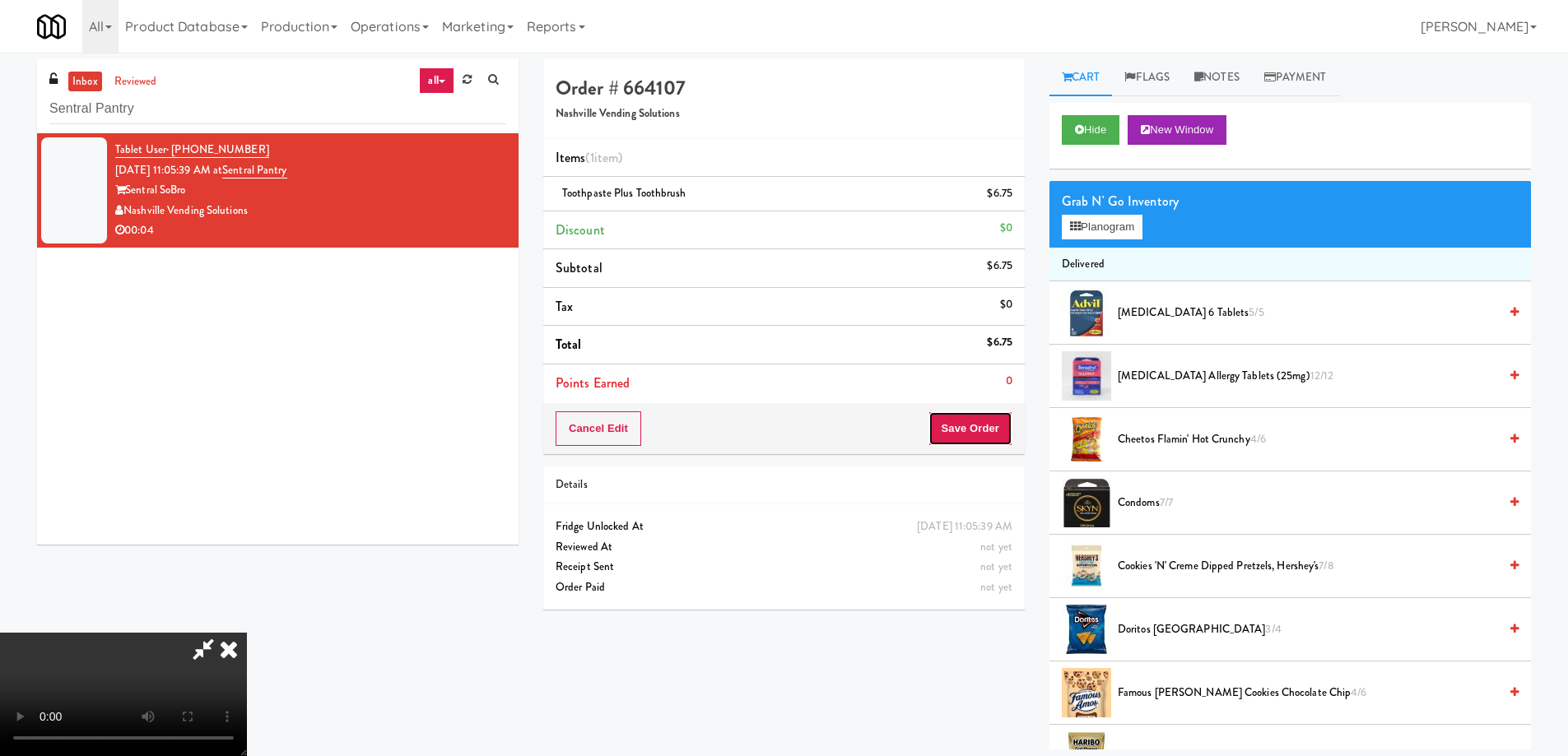
click at [968, 439] on button "Save Order" at bounding box center [971, 429] width 84 height 34
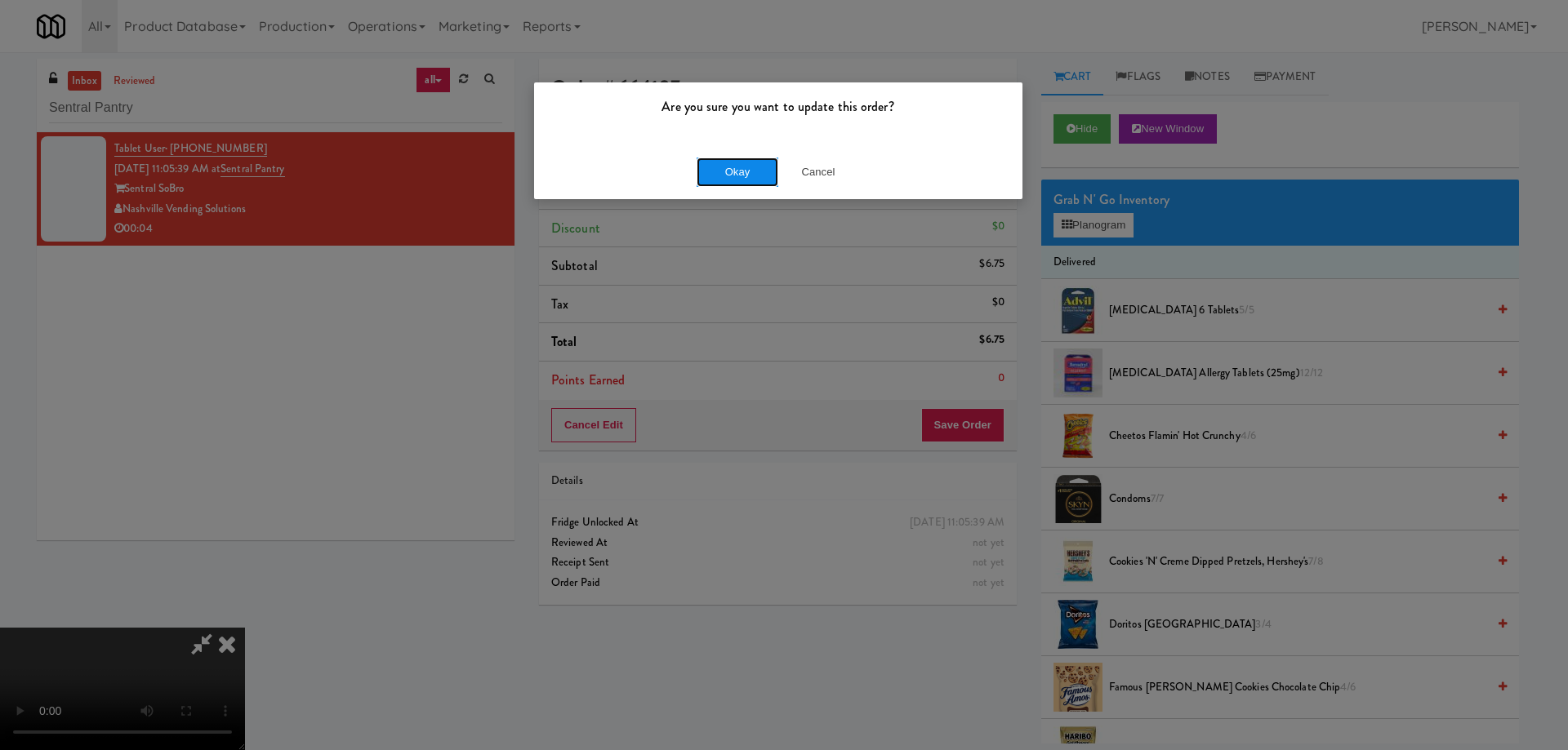
click at [726, 164] on button "Okay" at bounding box center [738, 172] width 82 height 29
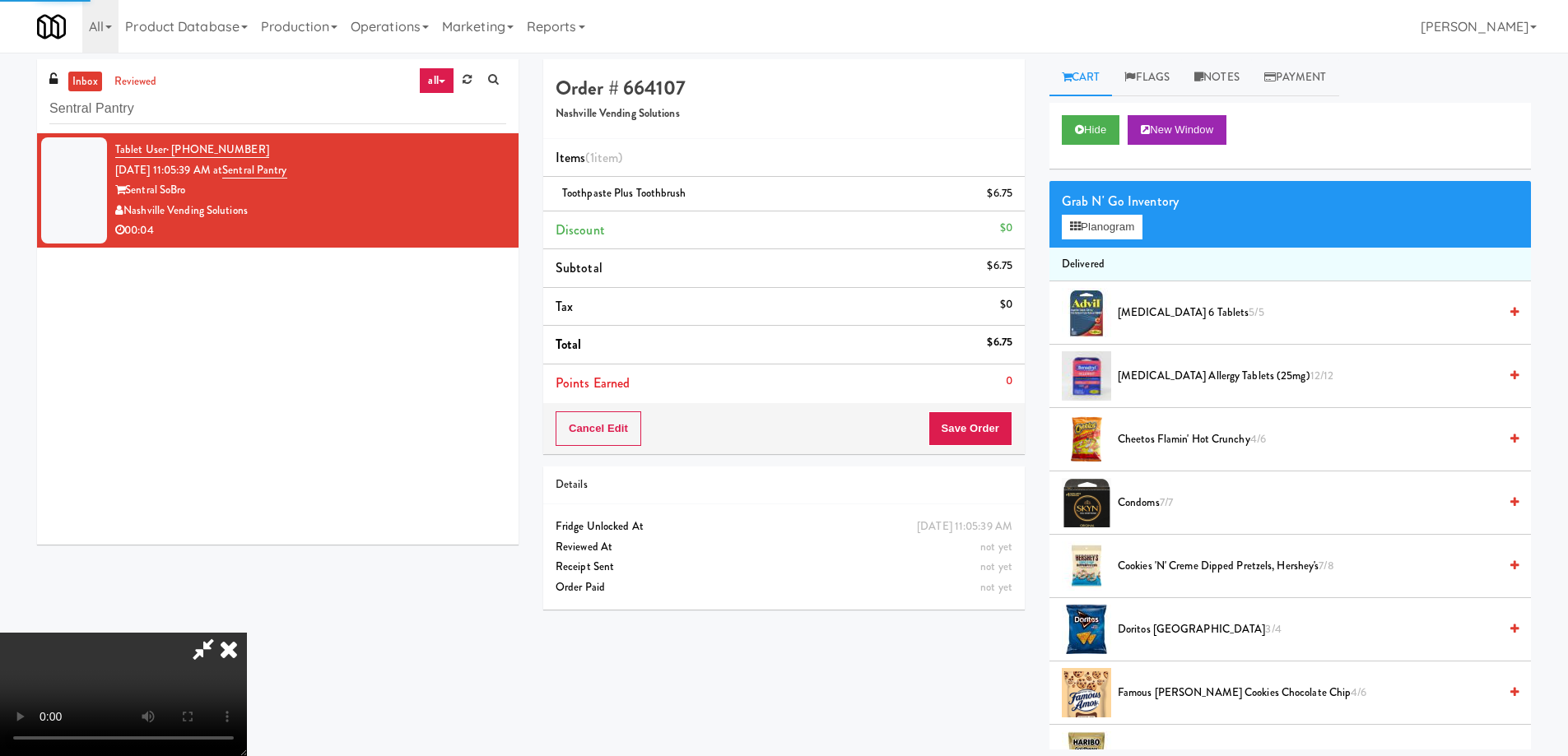
click at [247, 632] on icon at bounding box center [229, 649] width 36 height 33
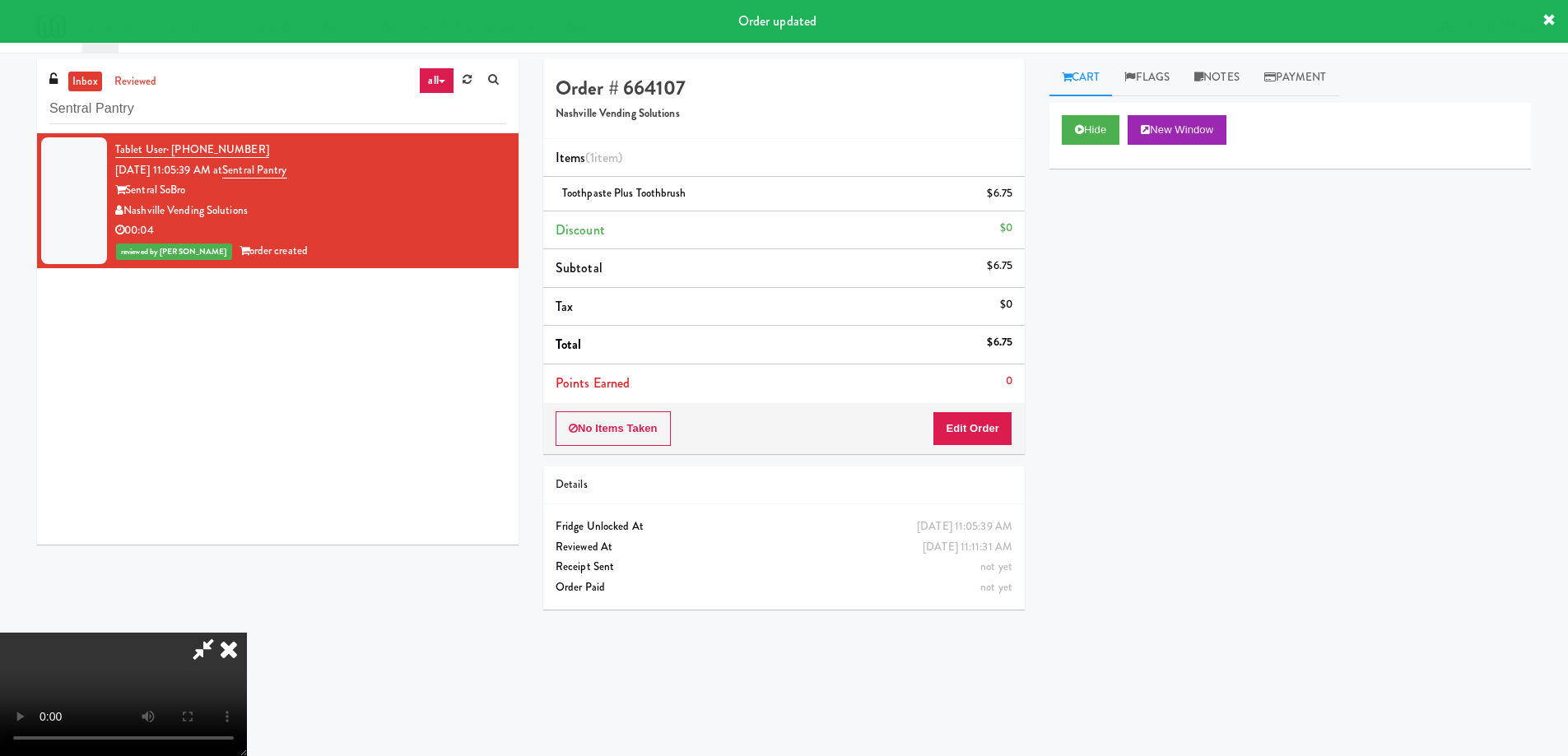
click at [247, 632] on icon at bounding box center [229, 649] width 36 height 33
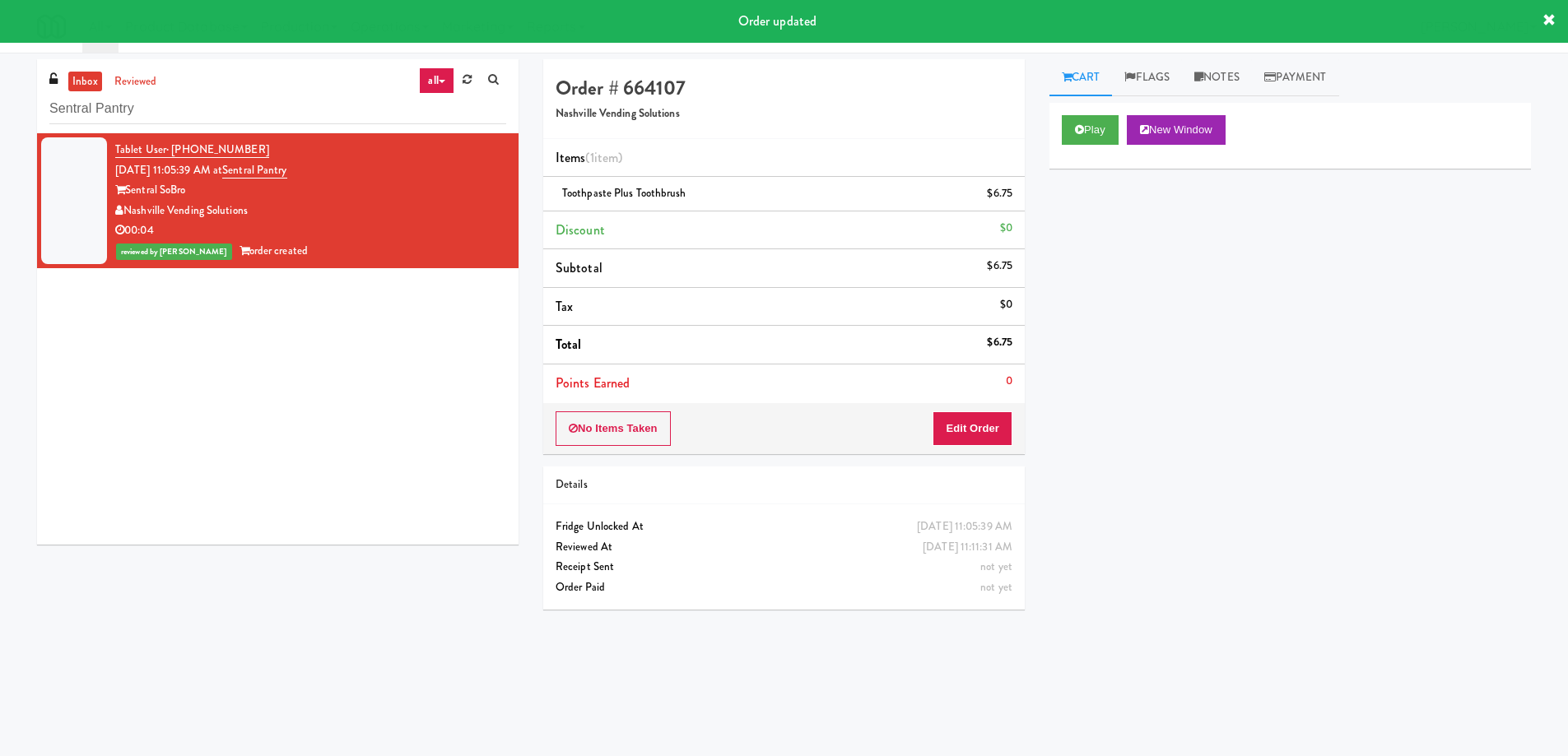
click at [1098, 331] on div "Play New Window Primary Flag Clear Flag if unable to determine what was taken o…" at bounding box center [1290, 412] width 481 height 617
click at [340, 112] on input "Sentral Pantry" at bounding box center [277, 108] width 456 height 30
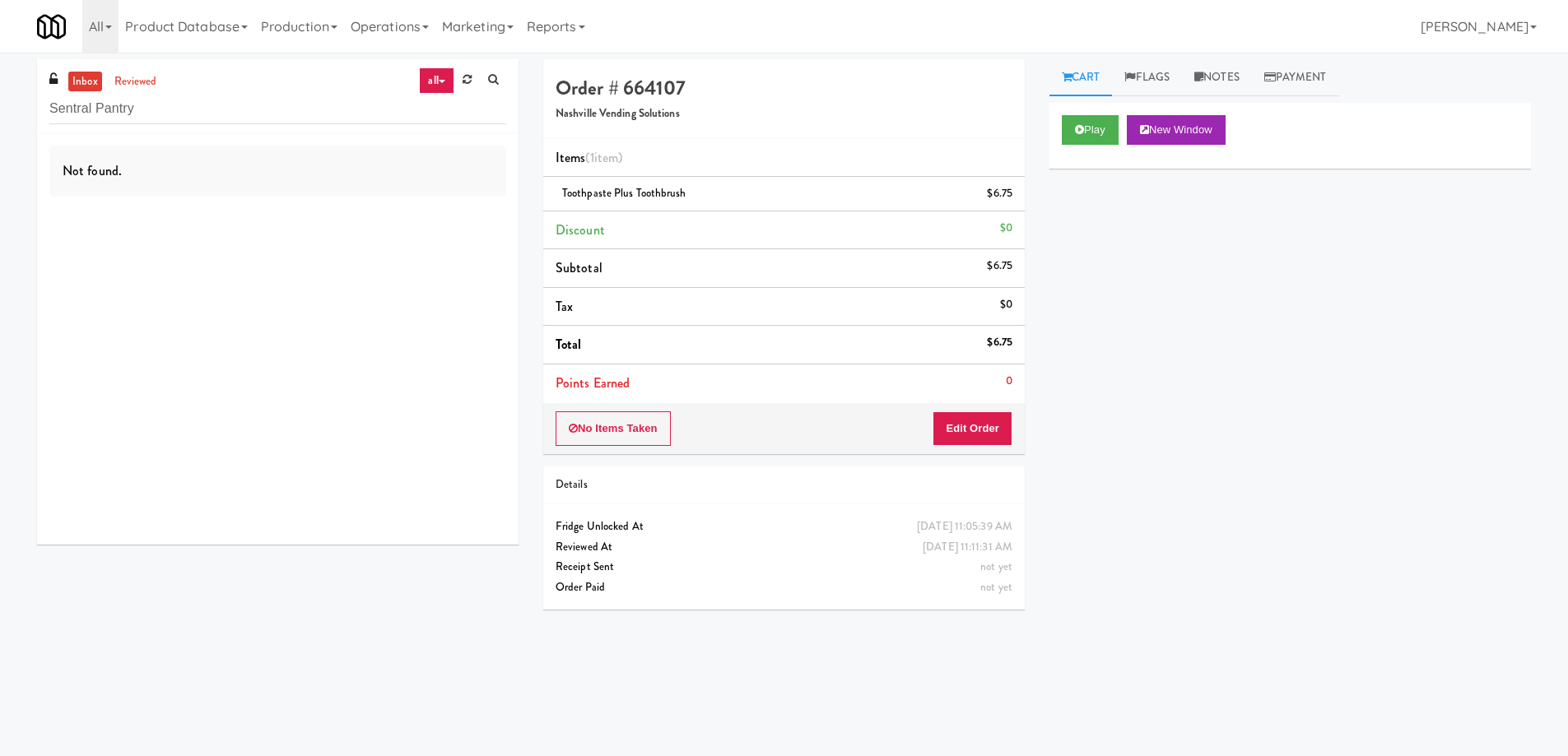
click at [1283, 601] on div "Play New Window Primary Flag Clear Flag if unable to determine what was taken o…" at bounding box center [1290, 412] width 481 height 617
click at [281, 113] on input "Sentral Pantry" at bounding box center [277, 108] width 456 height 30
paste input "Healthtrax Cafe Food"
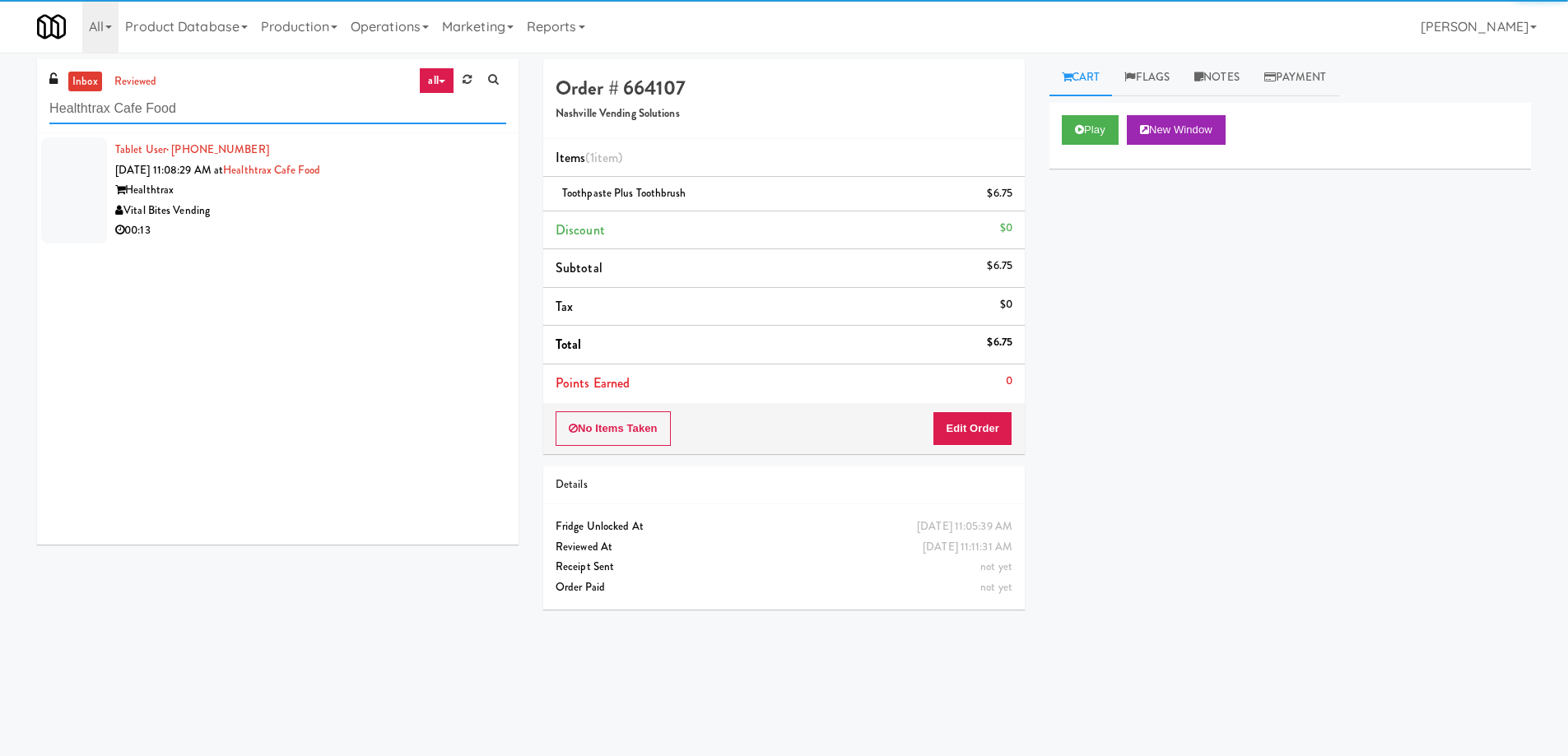
type input "Healthtrax Cafe Food"
click at [399, 197] on div "Healthtrax" at bounding box center [310, 191] width 391 height 21
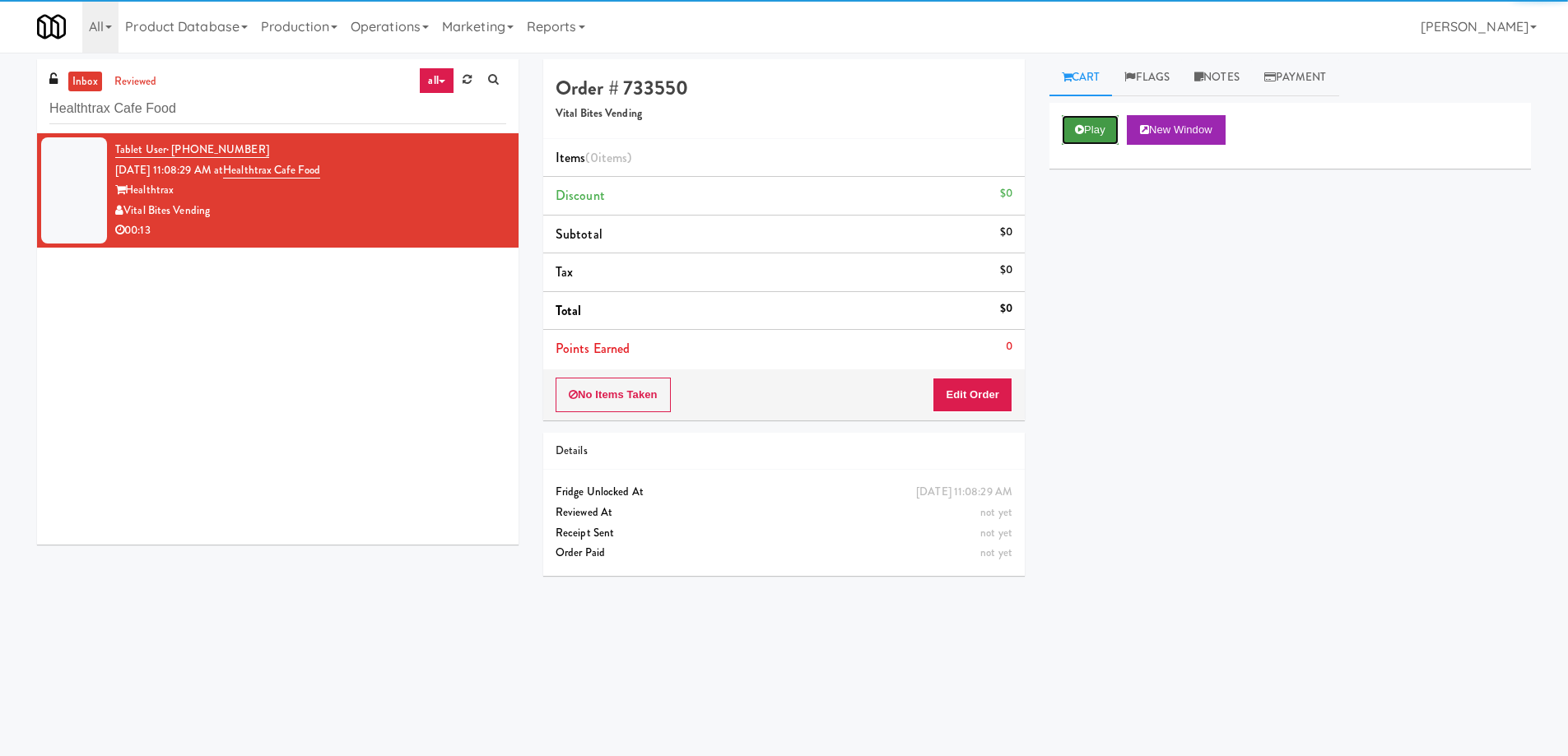
click at [1110, 126] on button "Play" at bounding box center [1090, 130] width 57 height 29
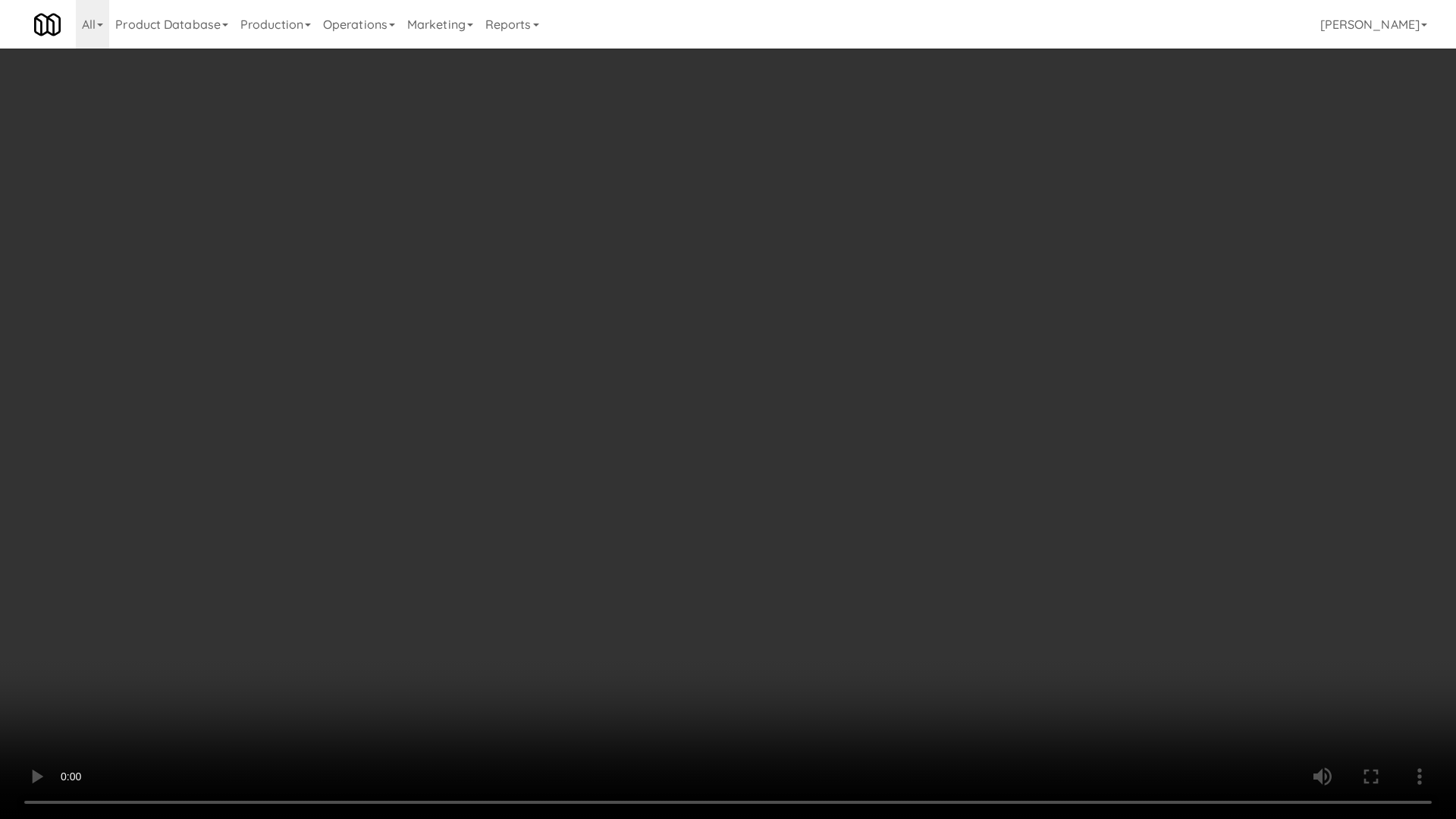
click at [680, 398] on video at bounding box center [728, 410] width 1456 height 819
click at [867, 430] on video at bounding box center [728, 410] width 1456 height 819
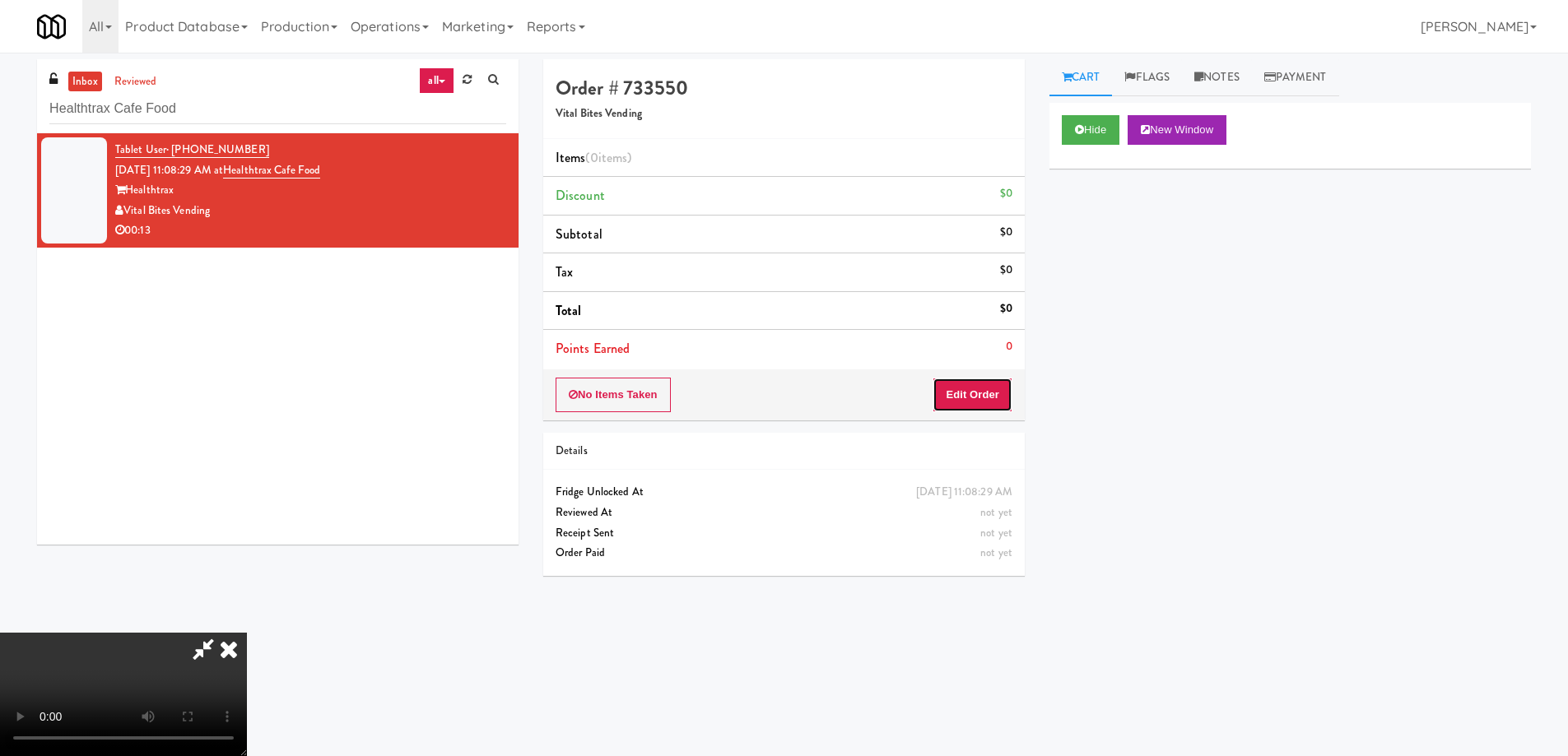
click at [975, 393] on button "Edit Order" at bounding box center [972, 395] width 80 height 34
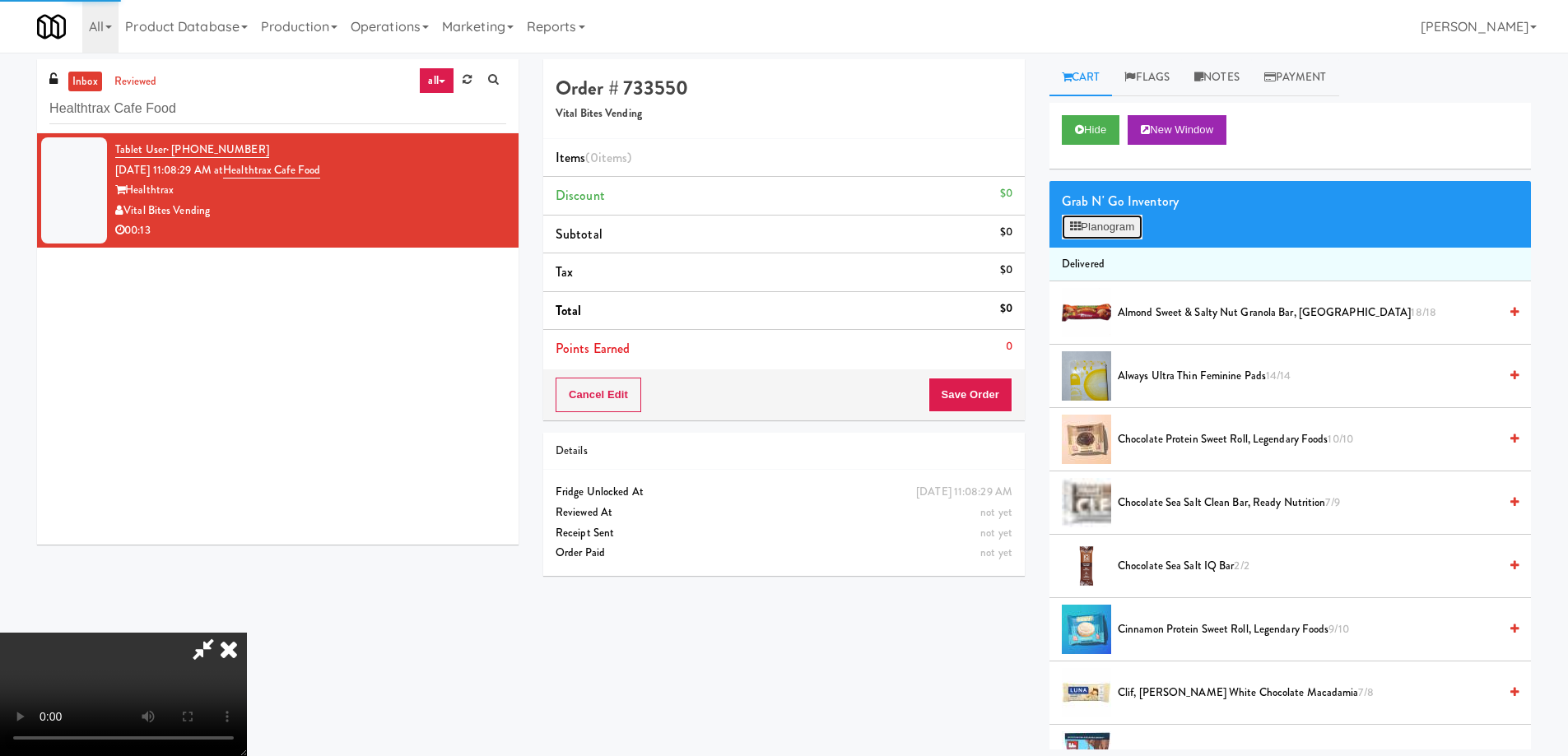
click at [1106, 224] on button "Planogram" at bounding box center [1102, 227] width 81 height 25
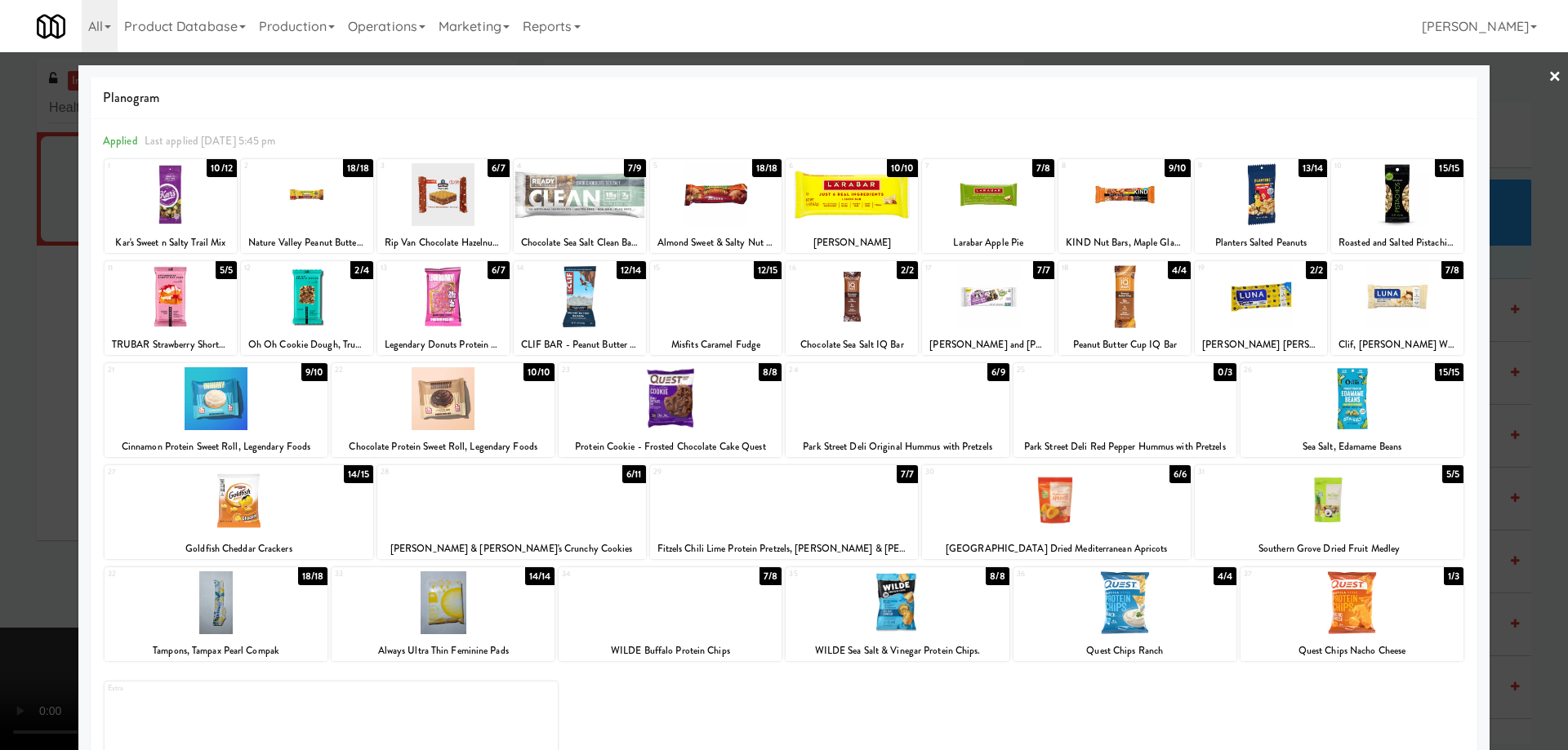
click at [1018, 300] on div at bounding box center [987, 297] width 132 height 63
click at [1548, 77] on link "×" at bounding box center [1554, 77] width 13 height 50
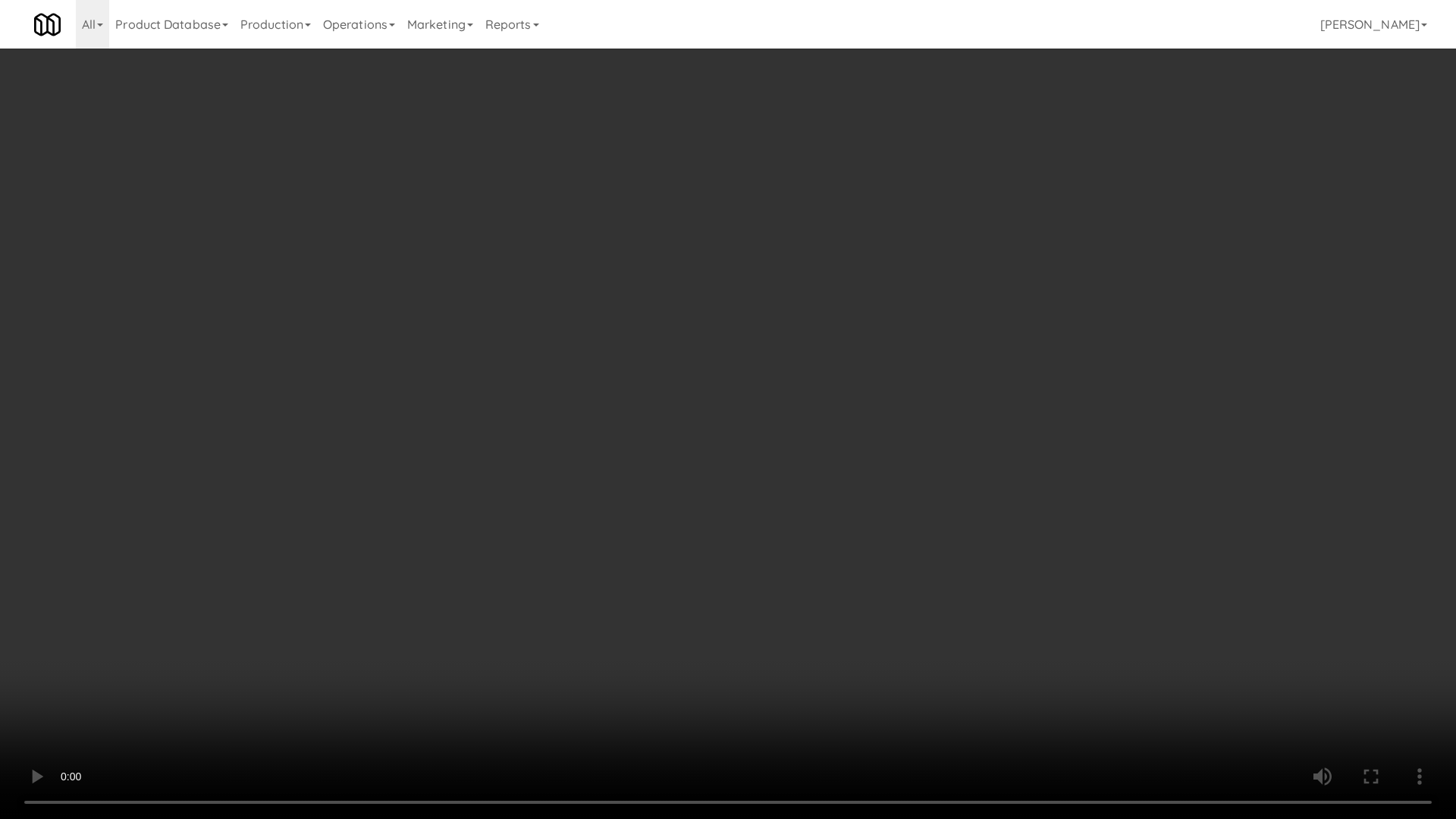
click at [722, 488] on video at bounding box center [728, 410] width 1456 height 819
click at [741, 476] on video at bounding box center [728, 410] width 1456 height 819
click at [750, 495] on video at bounding box center [728, 410] width 1456 height 819
click at [794, 463] on video at bounding box center [728, 410] width 1456 height 819
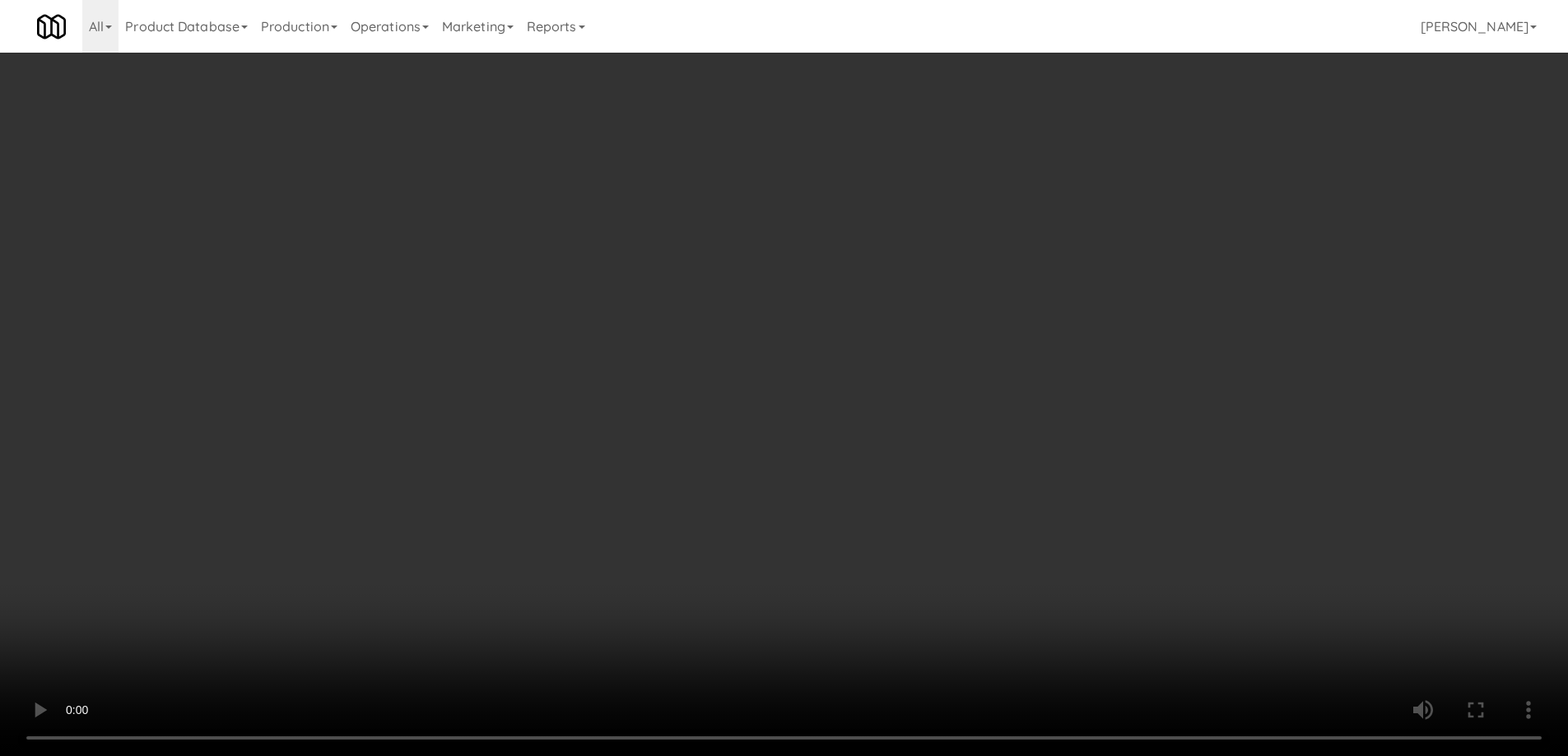
click at [1015, 203] on icon at bounding box center [1014, 199] width 9 height 10
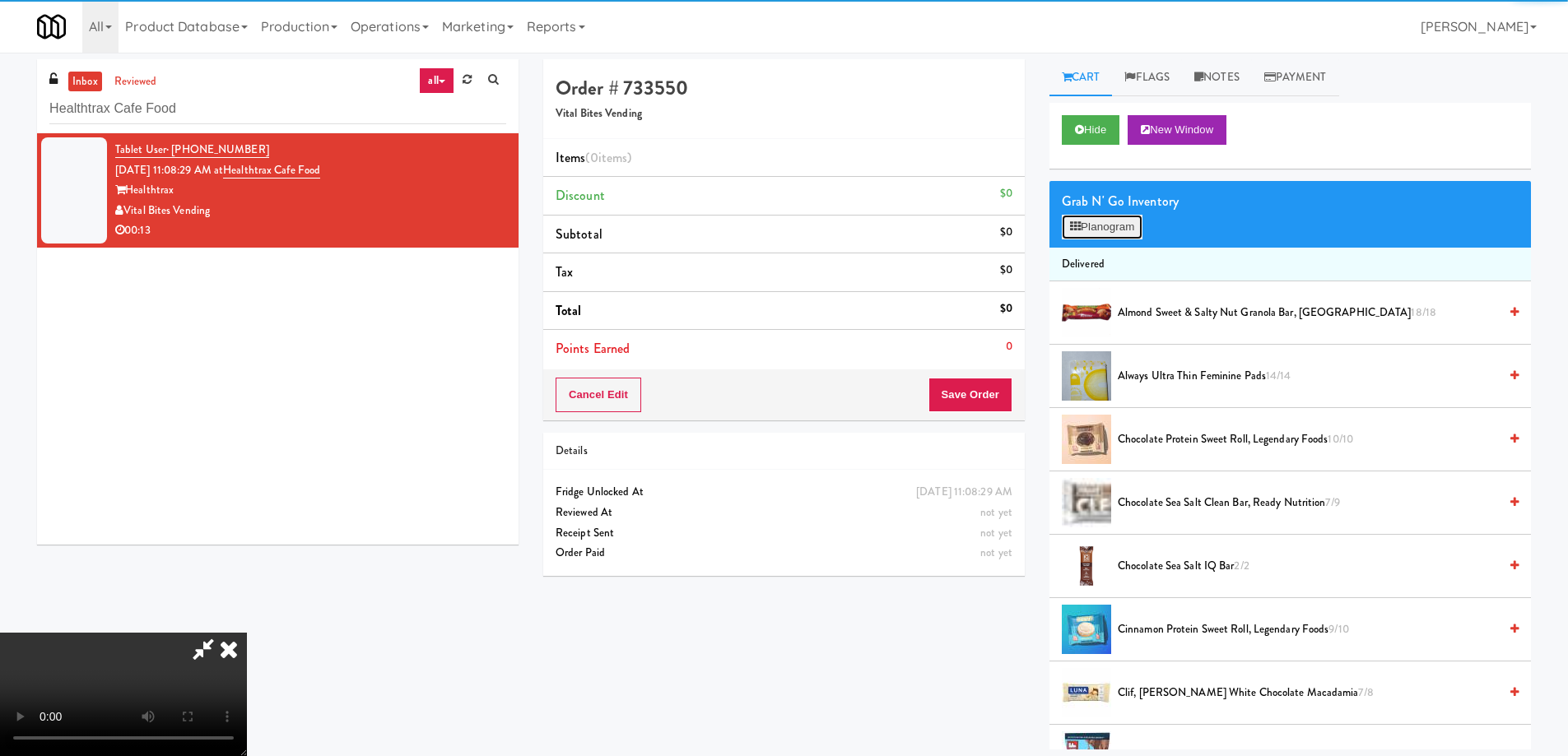
click at [1099, 226] on button "Planogram" at bounding box center [1102, 227] width 81 height 25
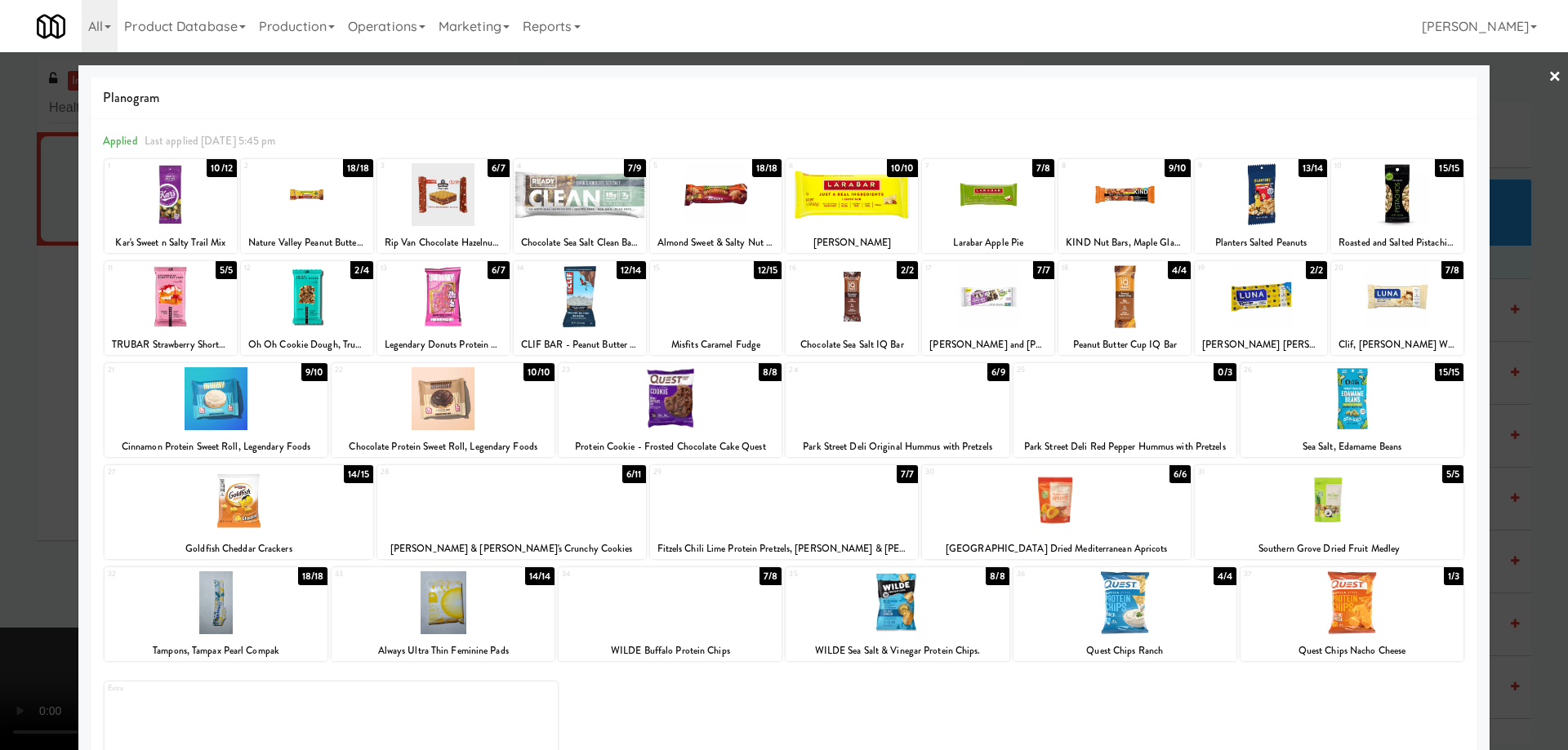
click at [1160, 309] on div at bounding box center [1124, 297] width 132 height 63
click at [1548, 76] on link "×" at bounding box center [1554, 77] width 13 height 50
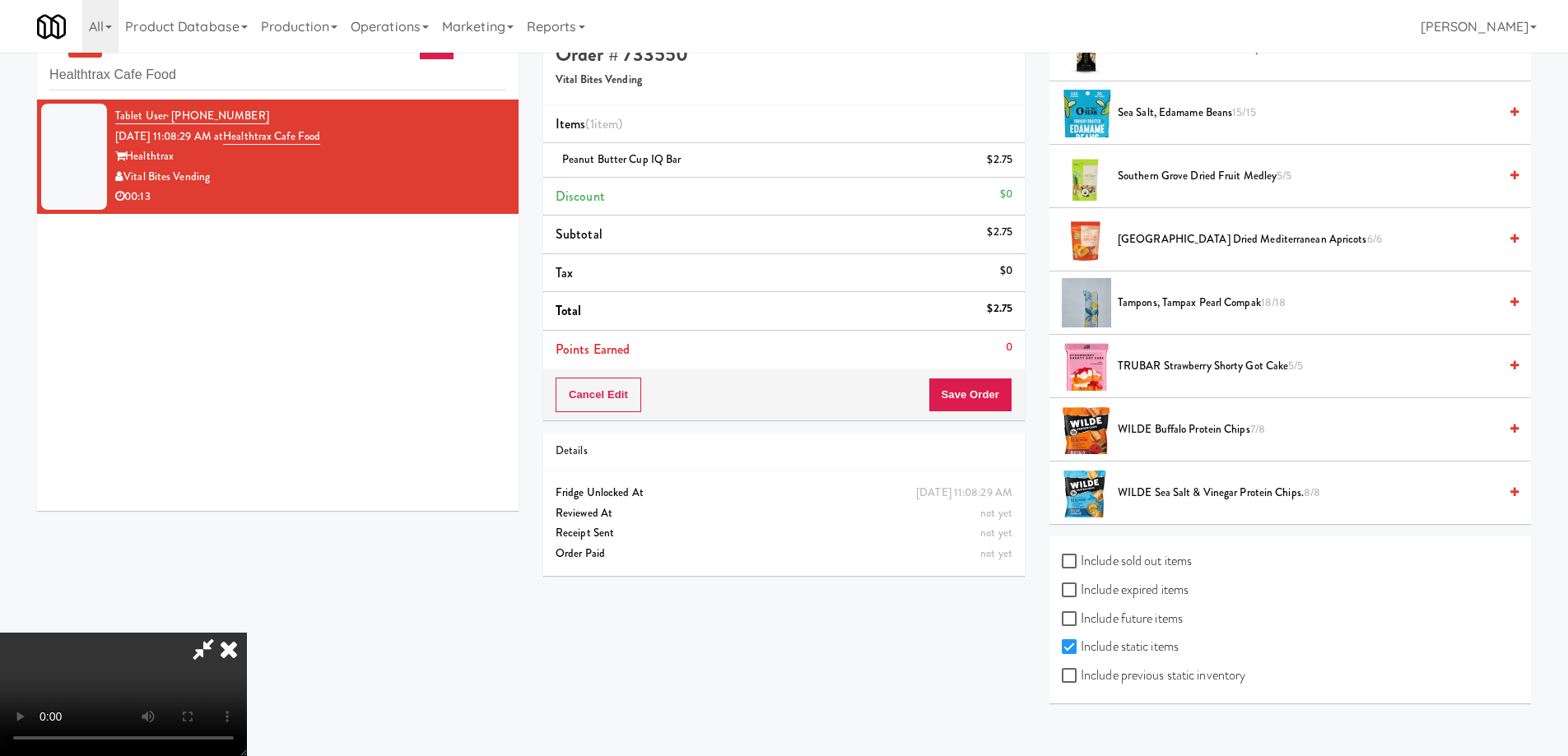
scroll to position [52, 0]
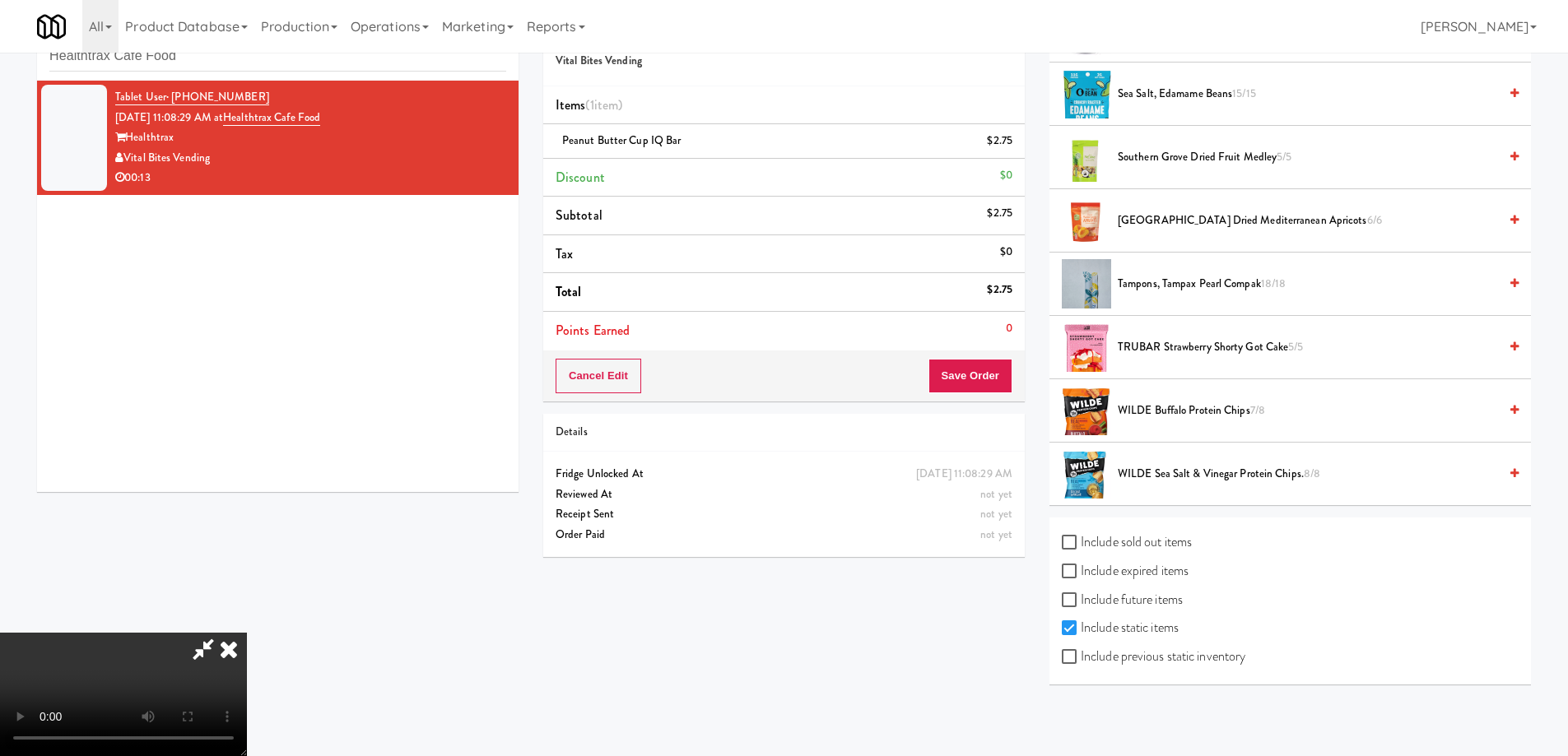
click at [1161, 569] on label "Include expired items" at bounding box center [1124, 570] width 126 height 25
click at [1081, 569] on input "Include expired items" at bounding box center [1071, 571] width 19 height 13
checkbox input "true"
click at [1174, 665] on label "Include previous static inventory" at bounding box center [1154, 656] width 184 height 25
click at [1081, 664] on input "Include previous static inventory" at bounding box center [1071, 656] width 19 height 13
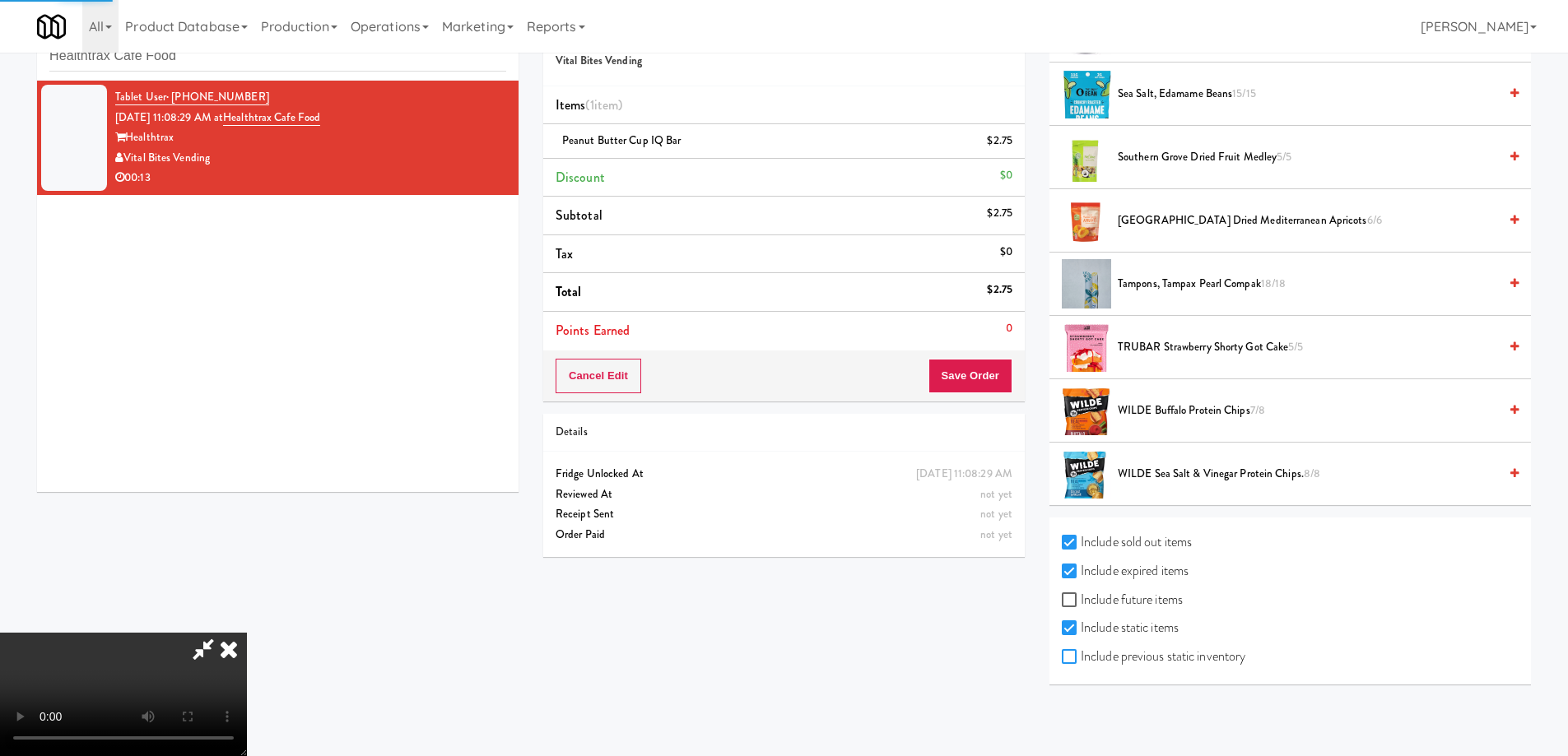
checkbox input "true"
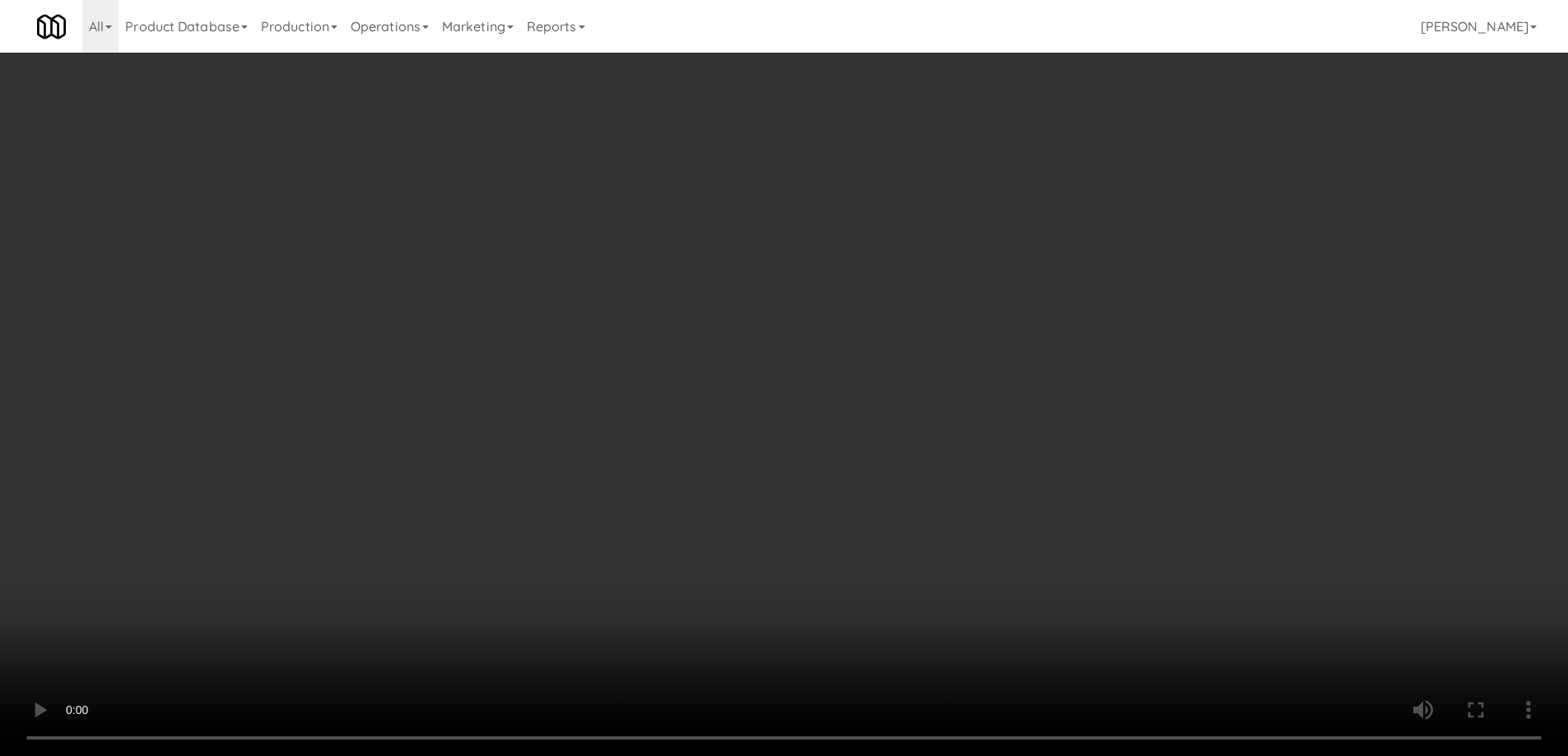
scroll to position [0, 0]
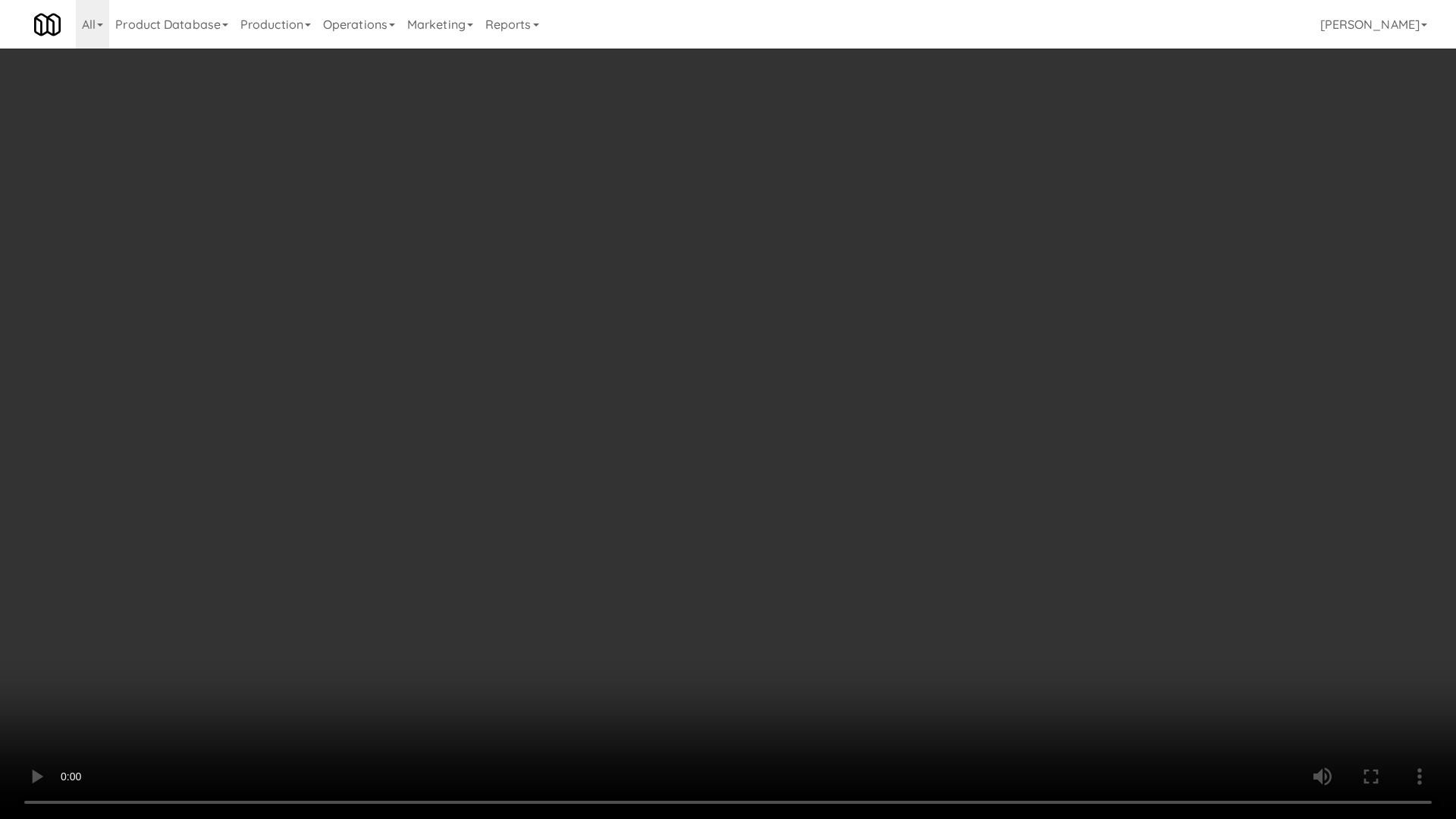
click at [785, 457] on video at bounding box center [728, 410] width 1456 height 819
click at [790, 425] on video at bounding box center [728, 410] width 1456 height 819
click at [801, 477] on video at bounding box center [728, 410] width 1456 height 819
click at [806, 461] on video at bounding box center [728, 410] width 1456 height 819
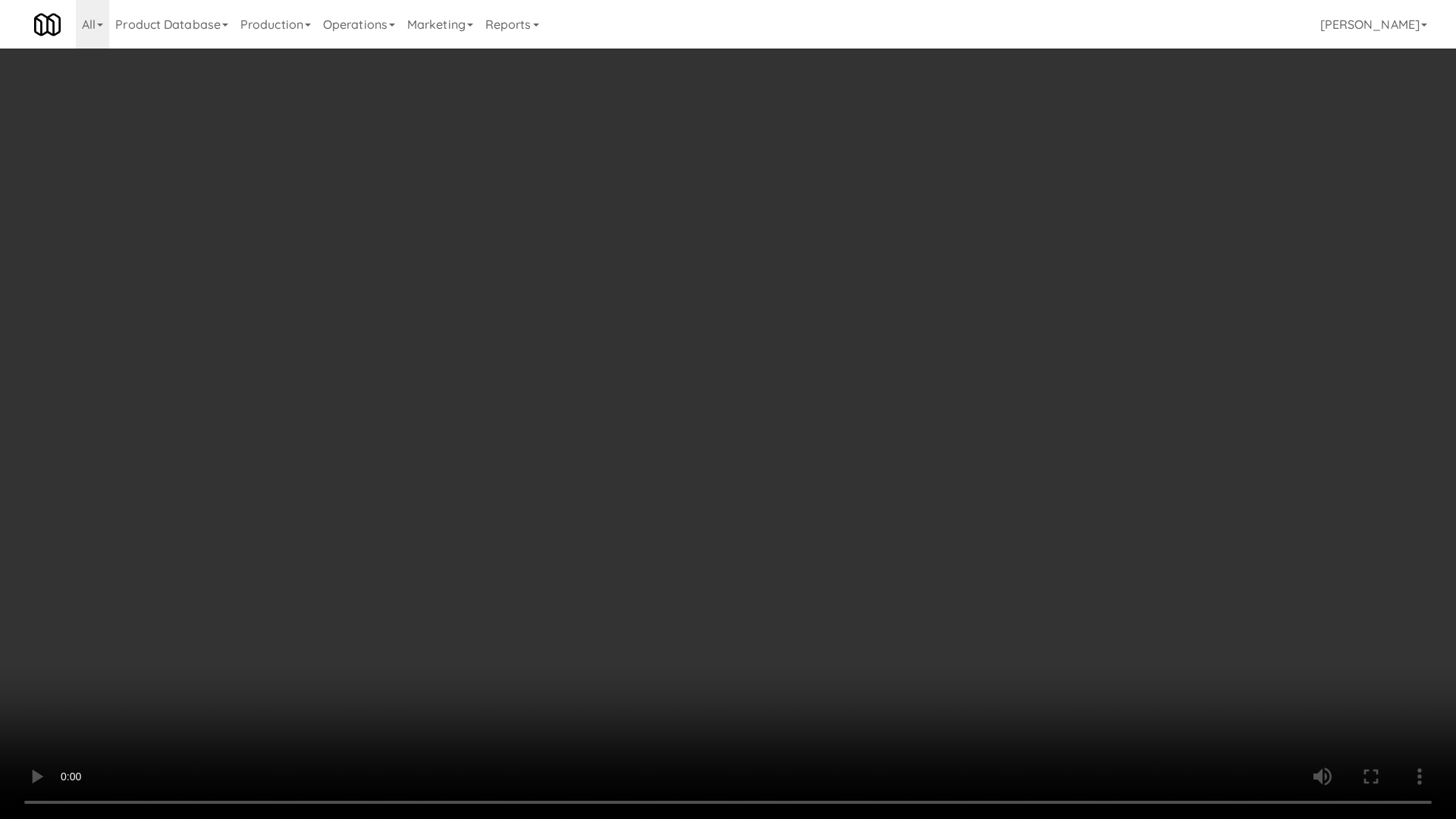
click at [806, 461] on video at bounding box center [728, 410] width 1456 height 819
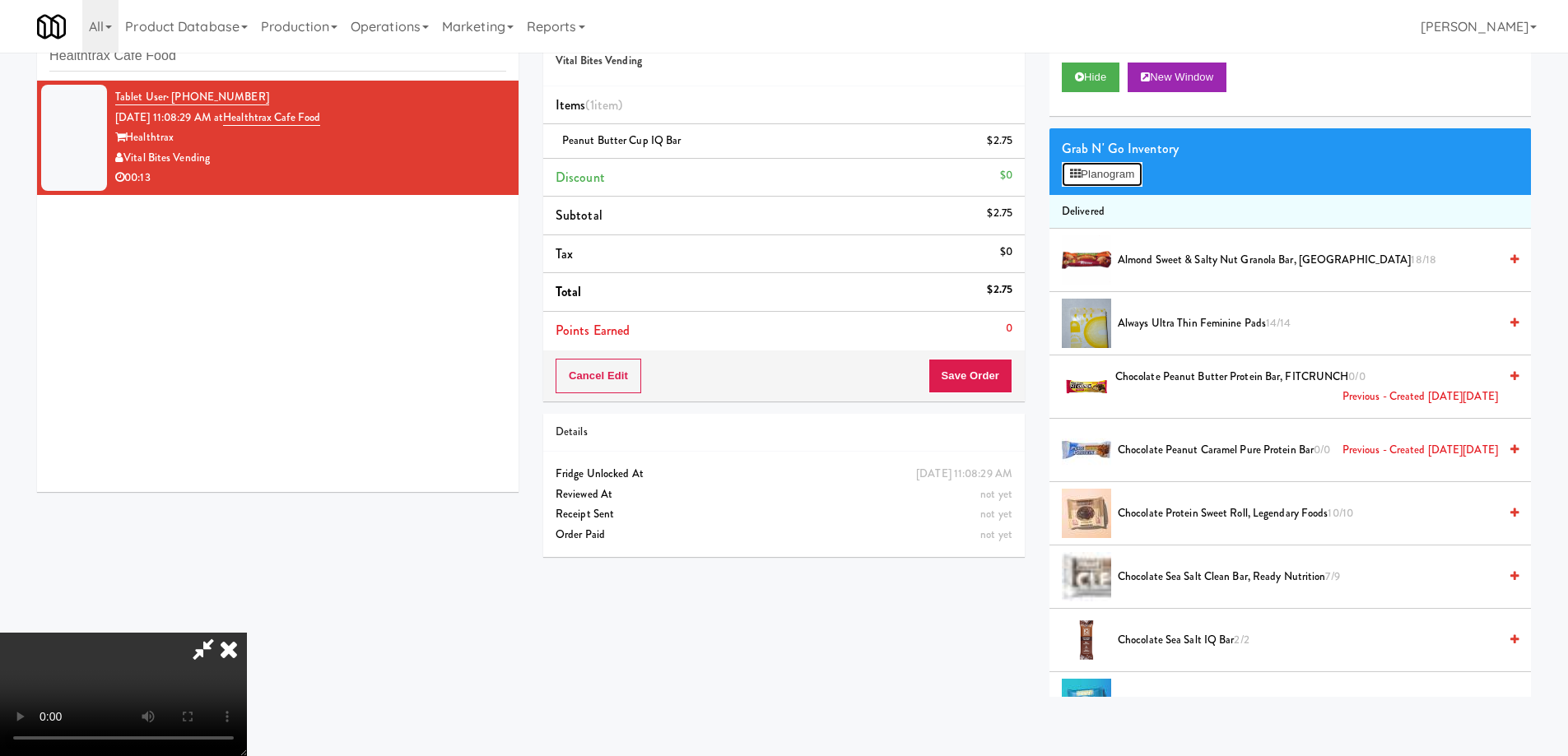
drag, startPoint x: 1103, startPoint y: 175, endPoint x: 1085, endPoint y: 175, distance: 18.0
click at [1103, 174] on button "Planogram" at bounding box center [1102, 174] width 81 height 25
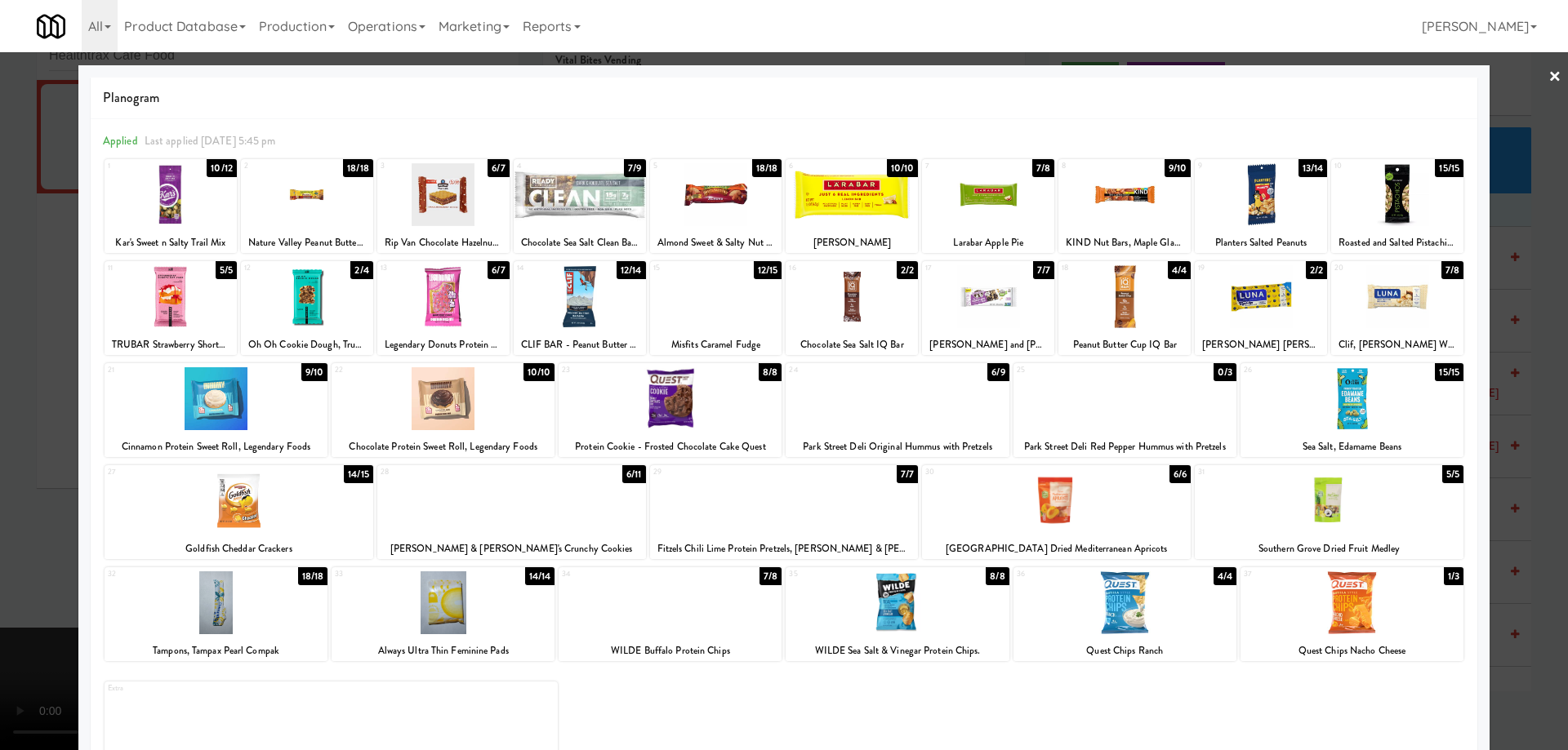
drag, startPoint x: 275, startPoint y: 407, endPoint x: 297, endPoint y: 406, distance: 22.0
click at [275, 407] on div at bounding box center [216, 399] width 223 height 63
click at [1548, 75] on link "×" at bounding box center [1554, 77] width 13 height 50
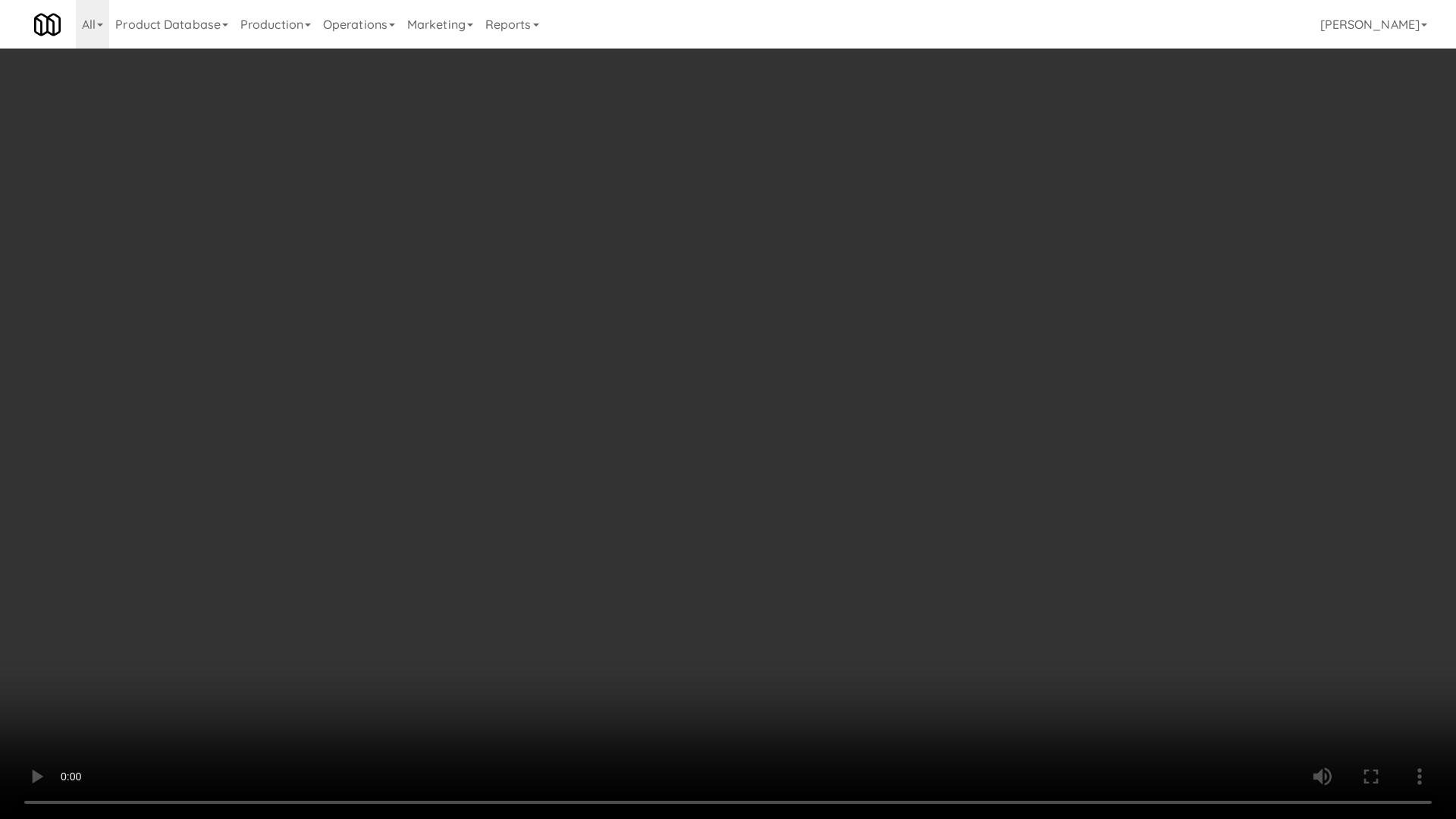
click at [766, 375] on video at bounding box center [728, 410] width 1456 height 819
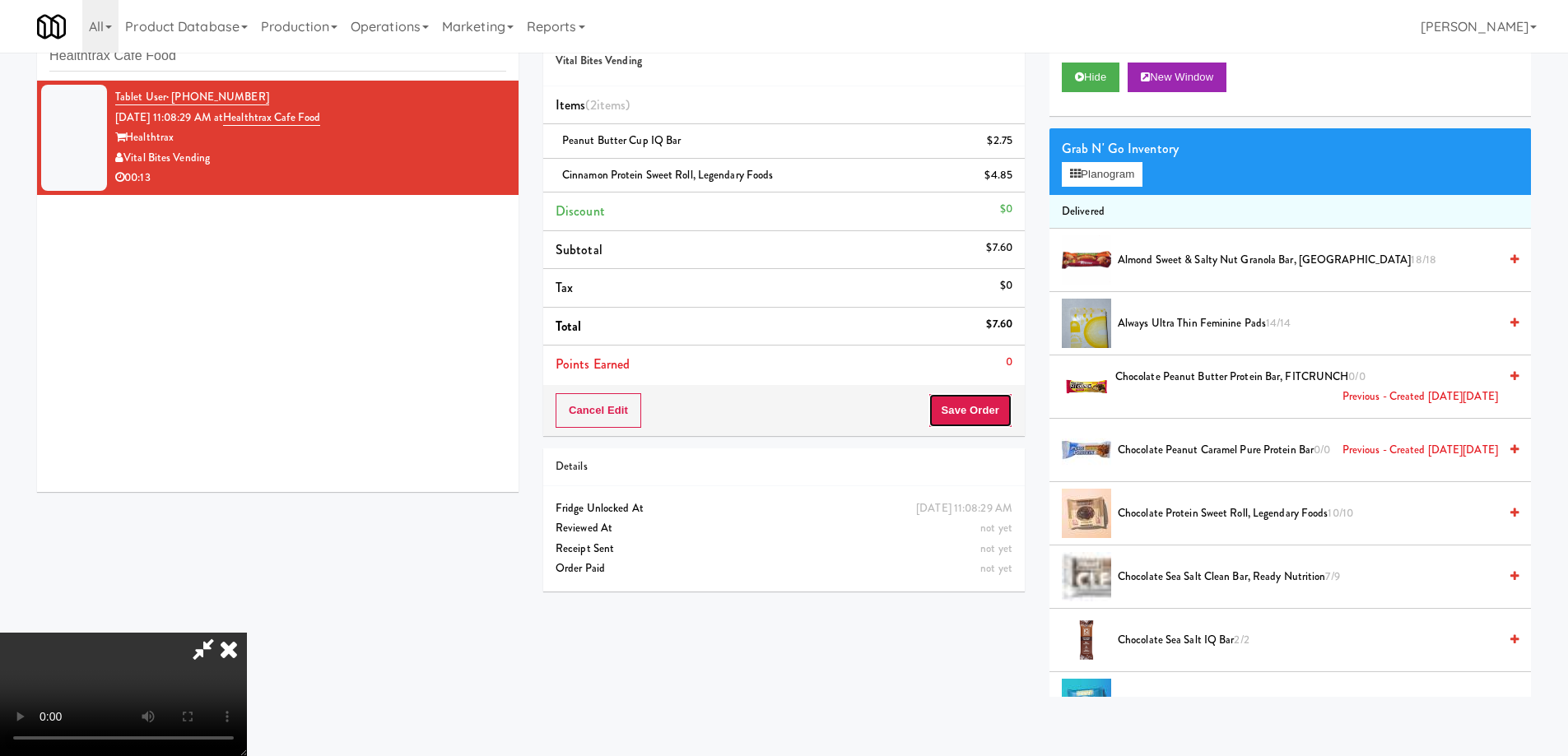
click at [991, 396] on button "Save Order" at bounding box center [971, 411] width 84 height 34
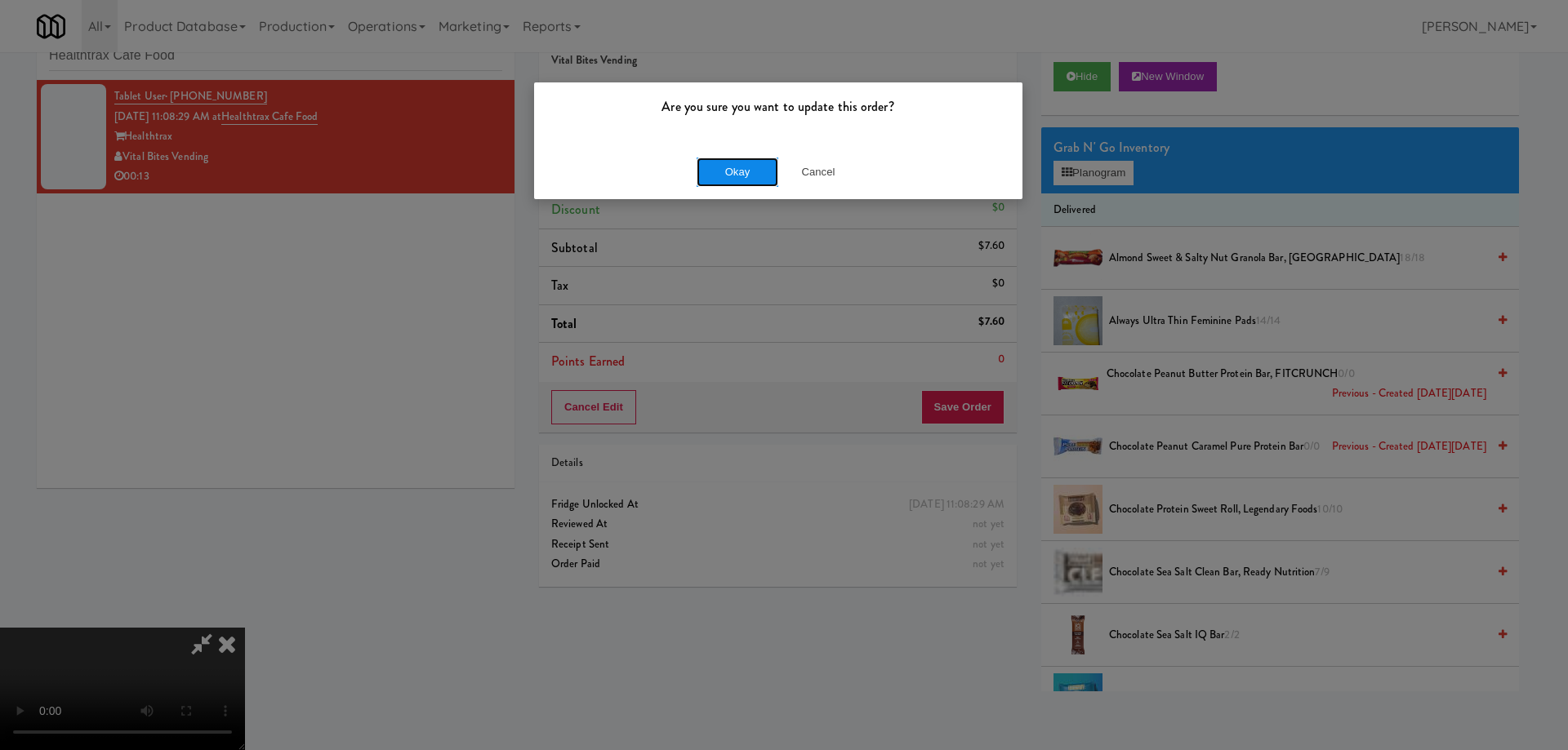
click at [719, 169] on button "Okay" at bounding box center [738, 172] width 82 height 29
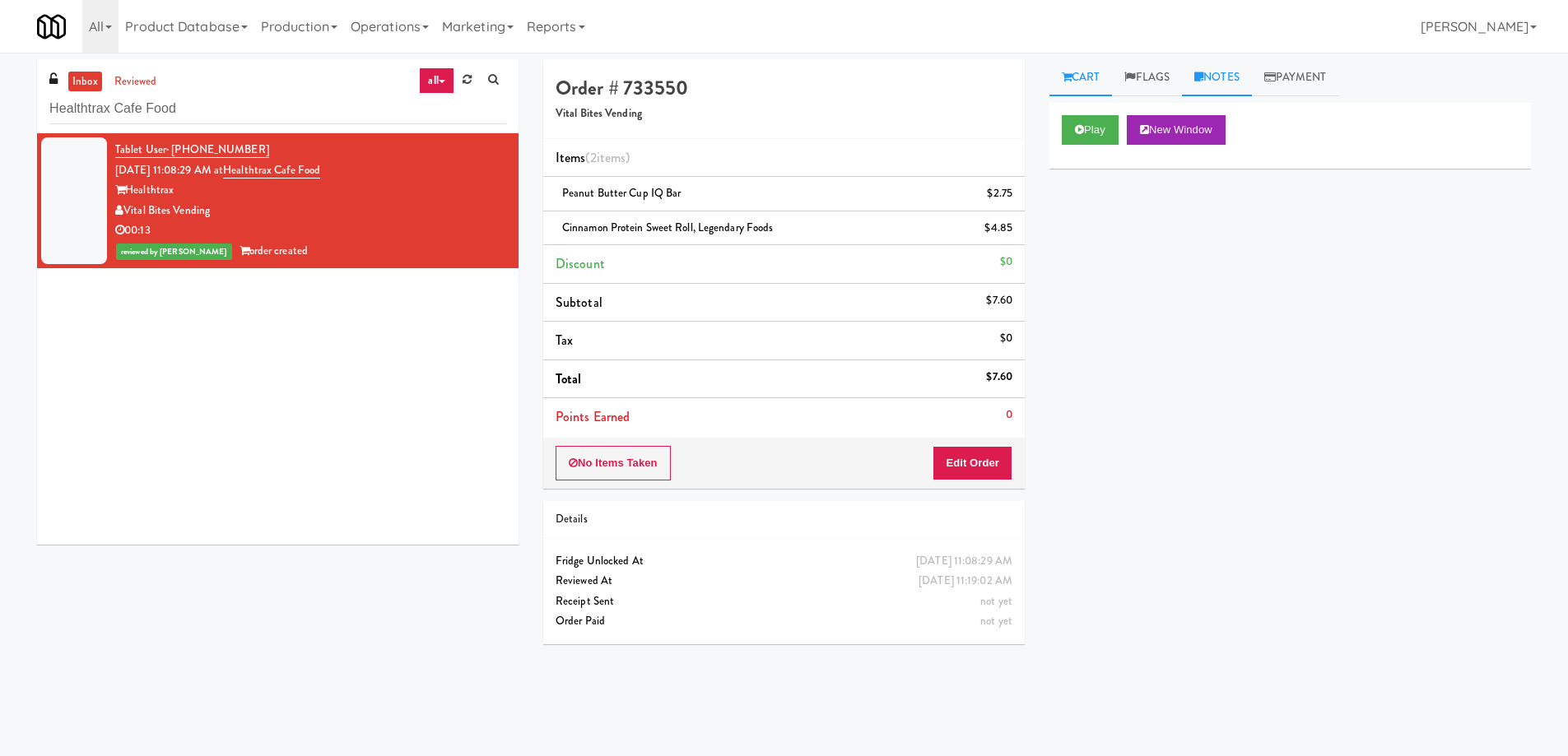
click at [1223, 82] on link "Notes" at bounding box center [1216, 77] width 70 height 37
click at [1171, 211] on p at bounding box center [1290, 202] width 456 height 18
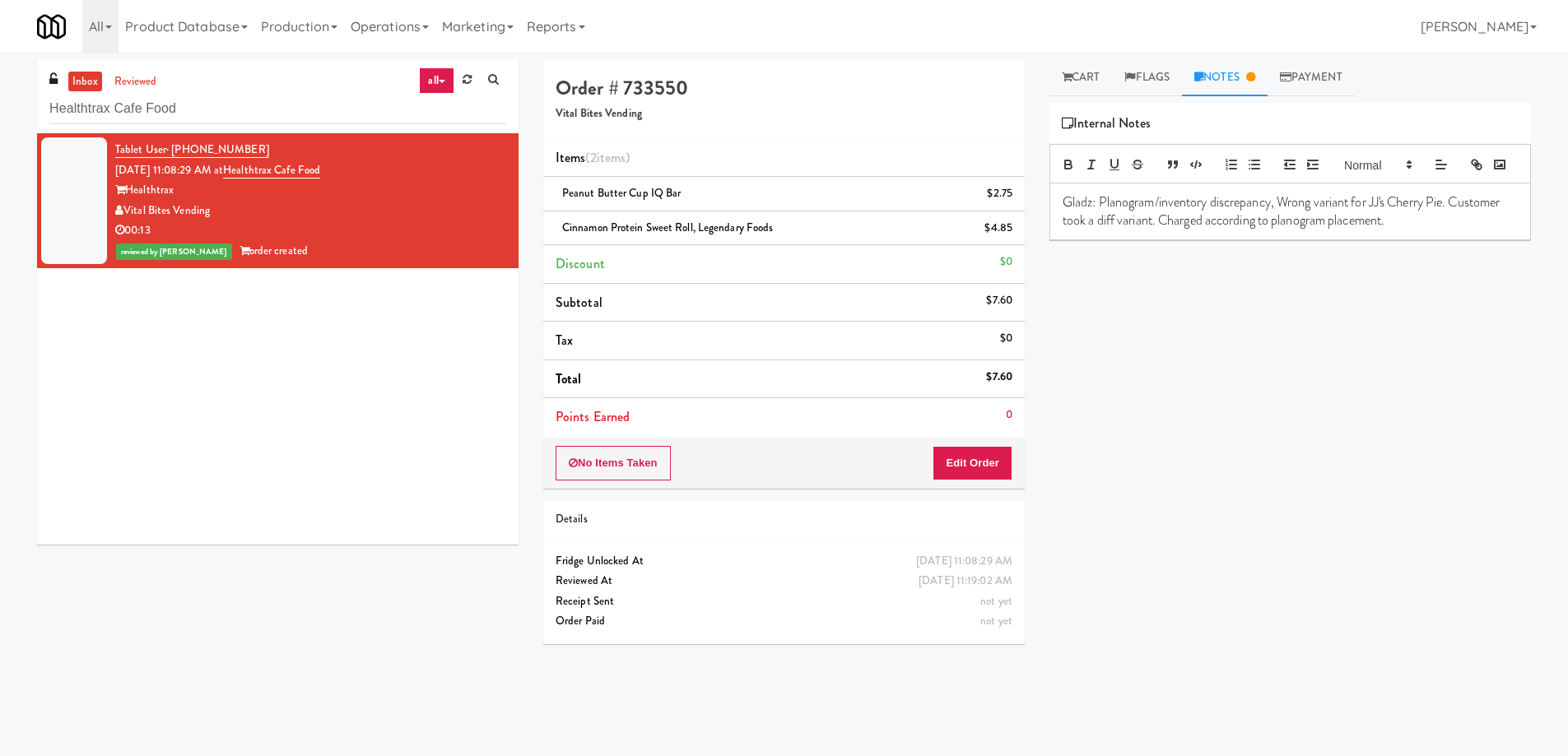
click at [630, 186] on span "Peanut Butter Cup IQ Bar" at bounding box center [622, 192] width 119 height 15
copy span "Peanut Butter Cup IQ Bar"
click at [1375, 224] on p "Gladz: Planogram/inventory discrepancy, Wrong variant for JJ's Cherry Pie. Cust…" at bounding box center [1290, 211] width 456 height 37
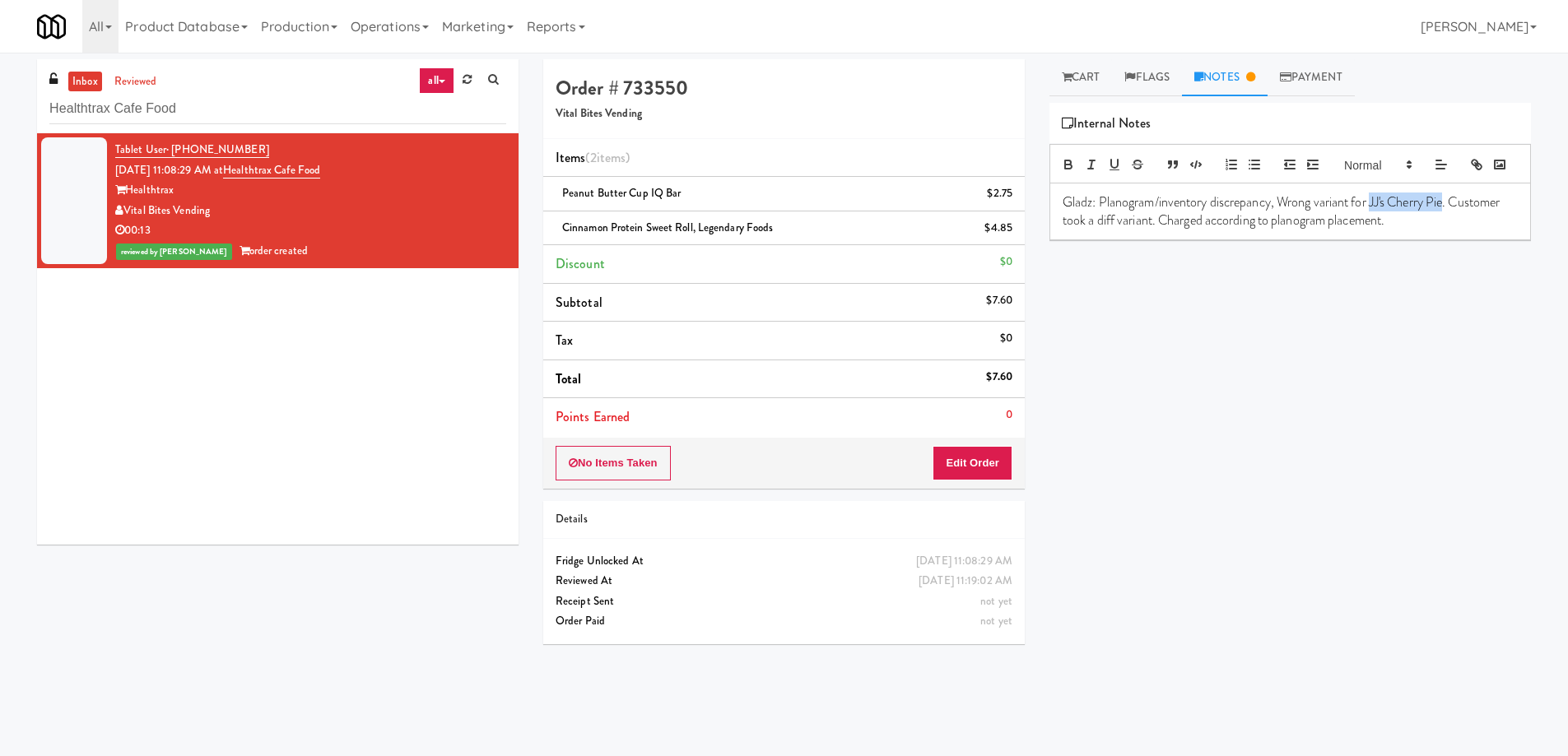
click at [1447, 229] on p "Gladz: Planogram/inventory discrepancy, Wrong variant for JJ's Cherry Pie. Cust…" at bounding box center [1290, 211] width 456 height 37
click at [1479, 230] on p "Gladz: Planogram/inventory discrepancy, Wrong variant for Peanut Butter Cup IQ …" at bounding box center [1290, 211] width 456 height 37
click at [1471, 418] on div "Play New Window Primary Flag Clear Flag if unable to determine what was taken o…" at bounding box center [1290, 412] width 481 height 617
click at [230, 116] on input "Healthtrax Cafe Food" at bounding box center [277, 108] width 456 height 30
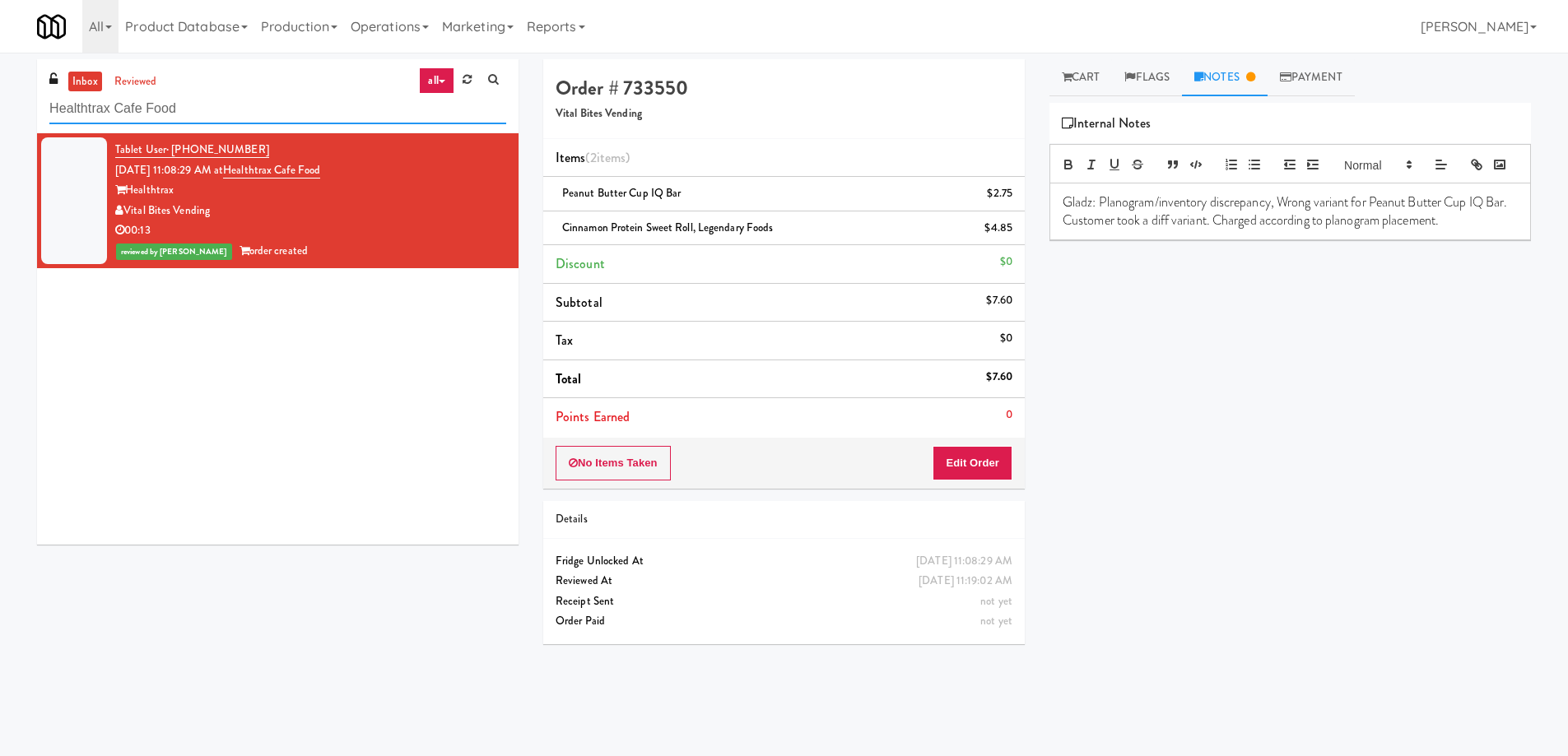
click at [230, 116] on input "Healthtrax Cafe Food" at bounding box center [277, 108] width 456 height 30
paste input "Railside-Pantry-Right"
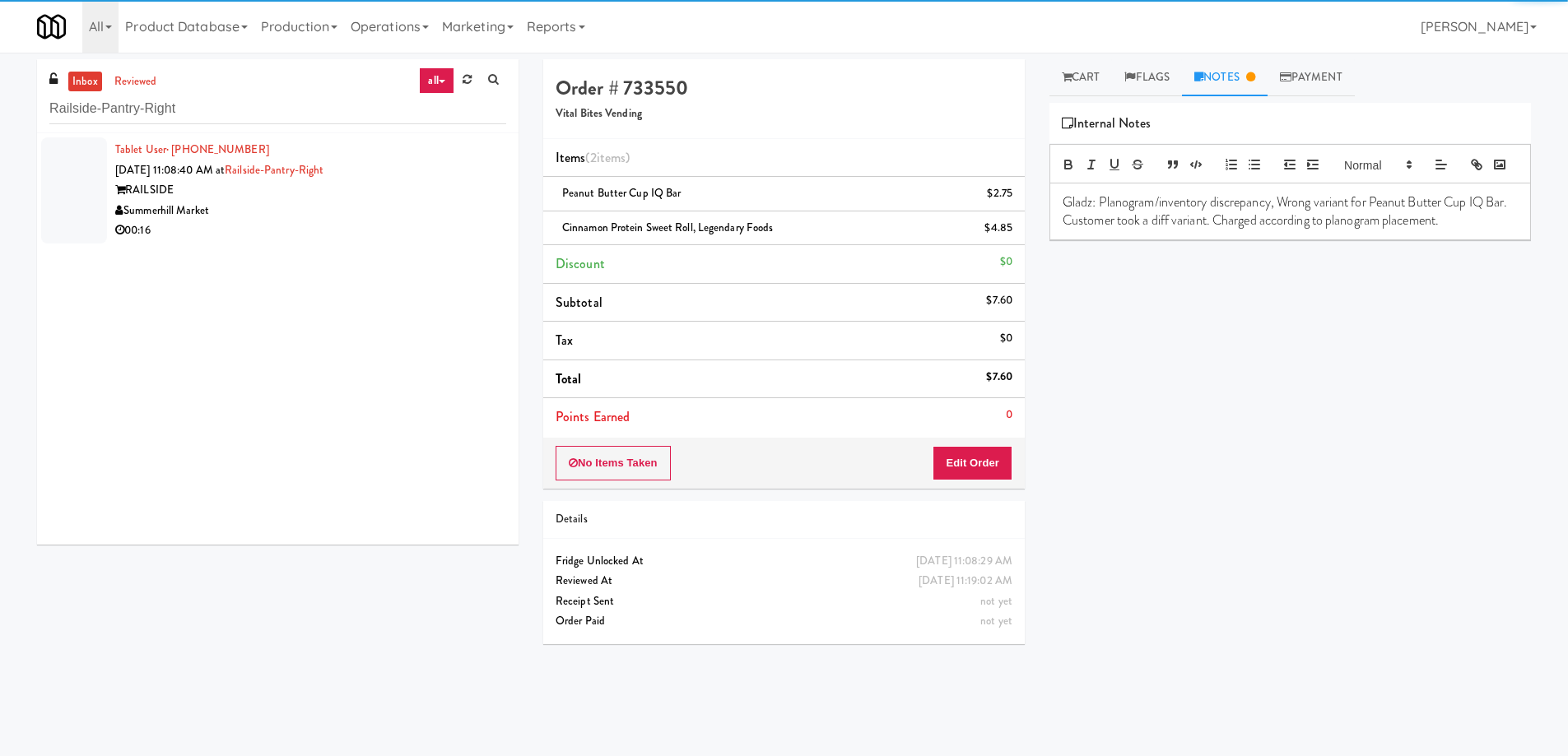
click at [394, 206] on div "Summerhill Market" at bounding box center [310, 211] width 391 height 21
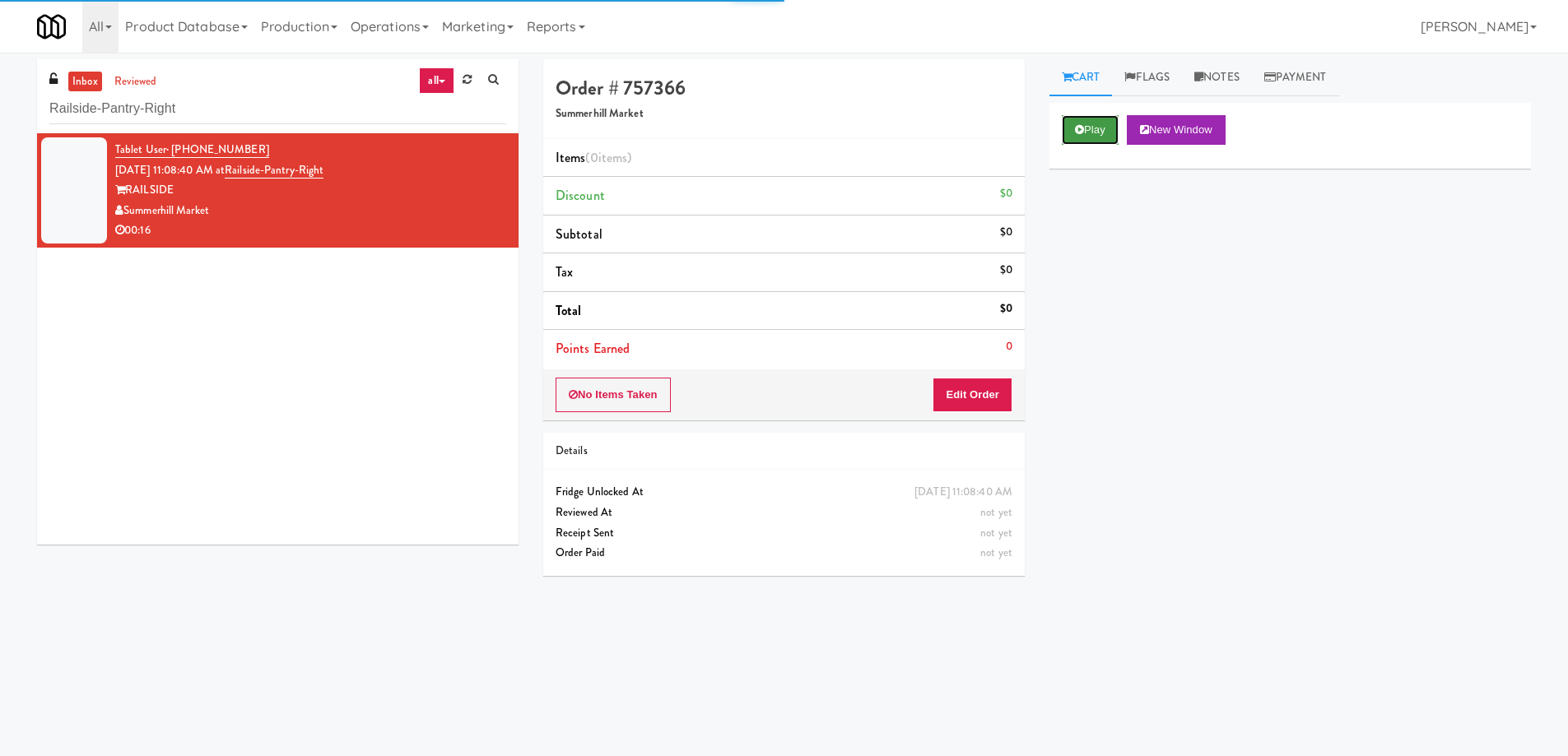
click at [1118, 123] on button "Play" at bounding box center [1090, 130] width 57 height 29
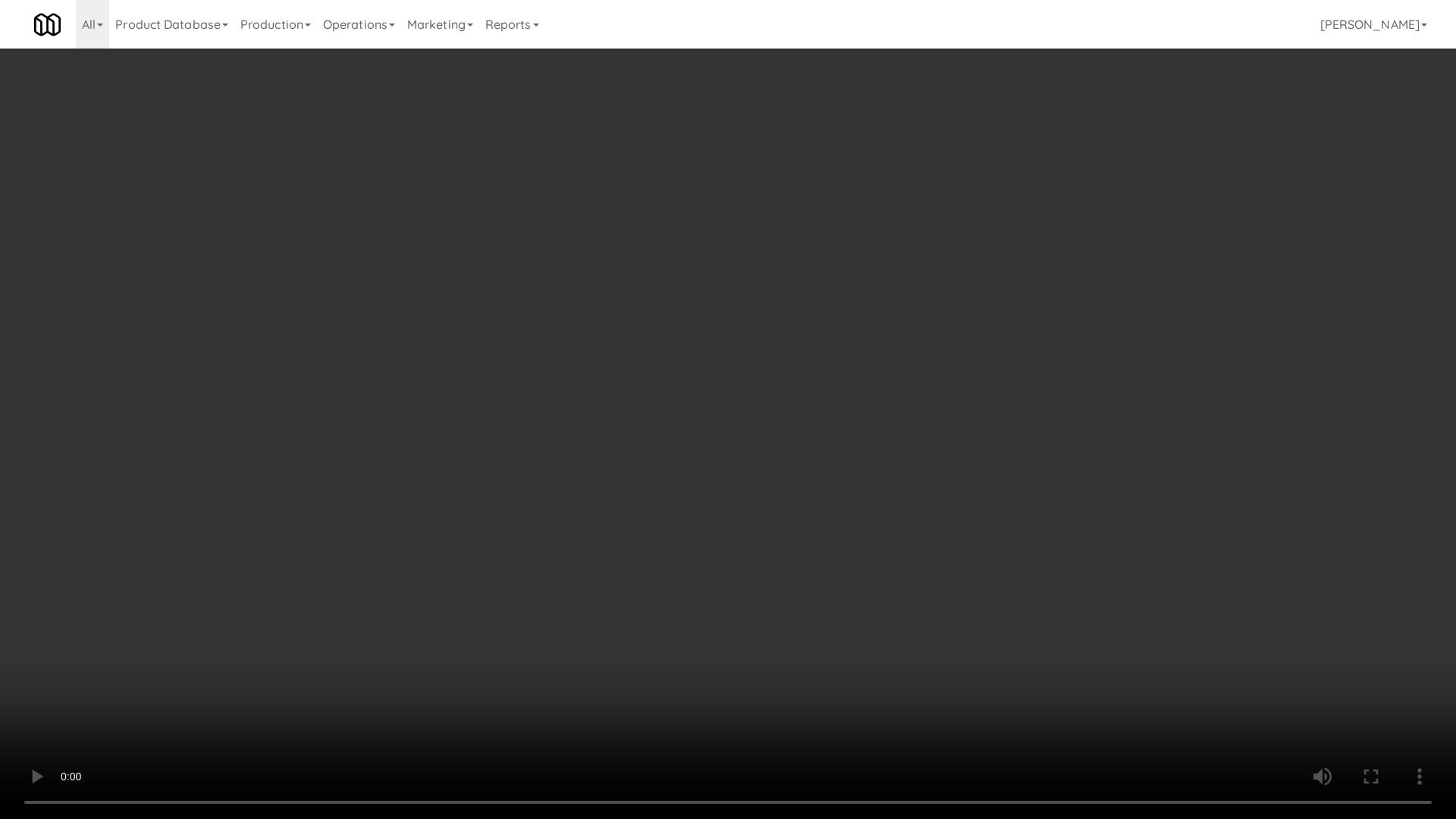
click at [785, 421] on video at bounding box center [728, 410] width 1456 height 819
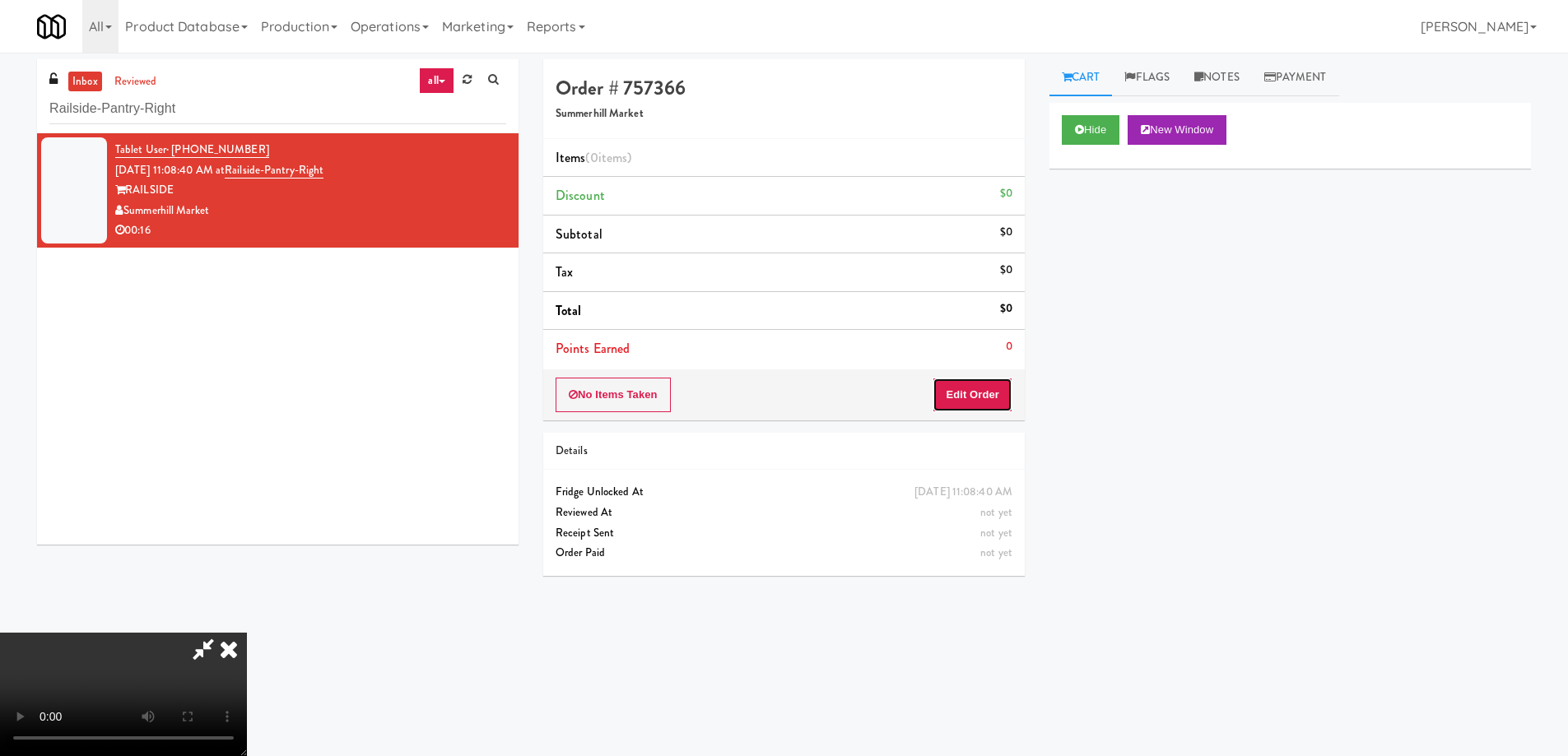
click at [988, 401] on button "Edit Order" at bounding box center [972, 395] width 80 height 34
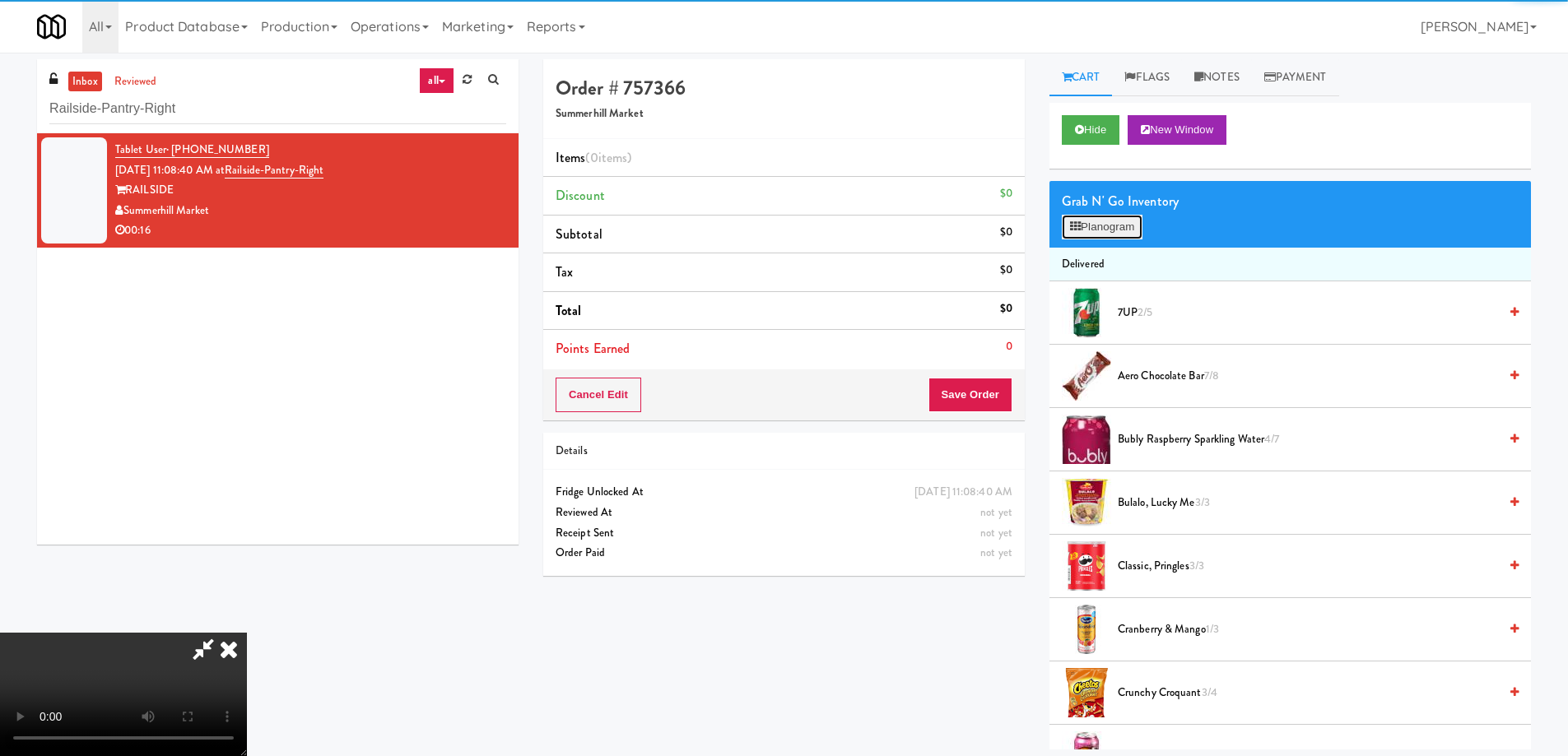
click at [1101, 226] on button "Planogram" at bounding box center [1102, 227] width 81 height 25
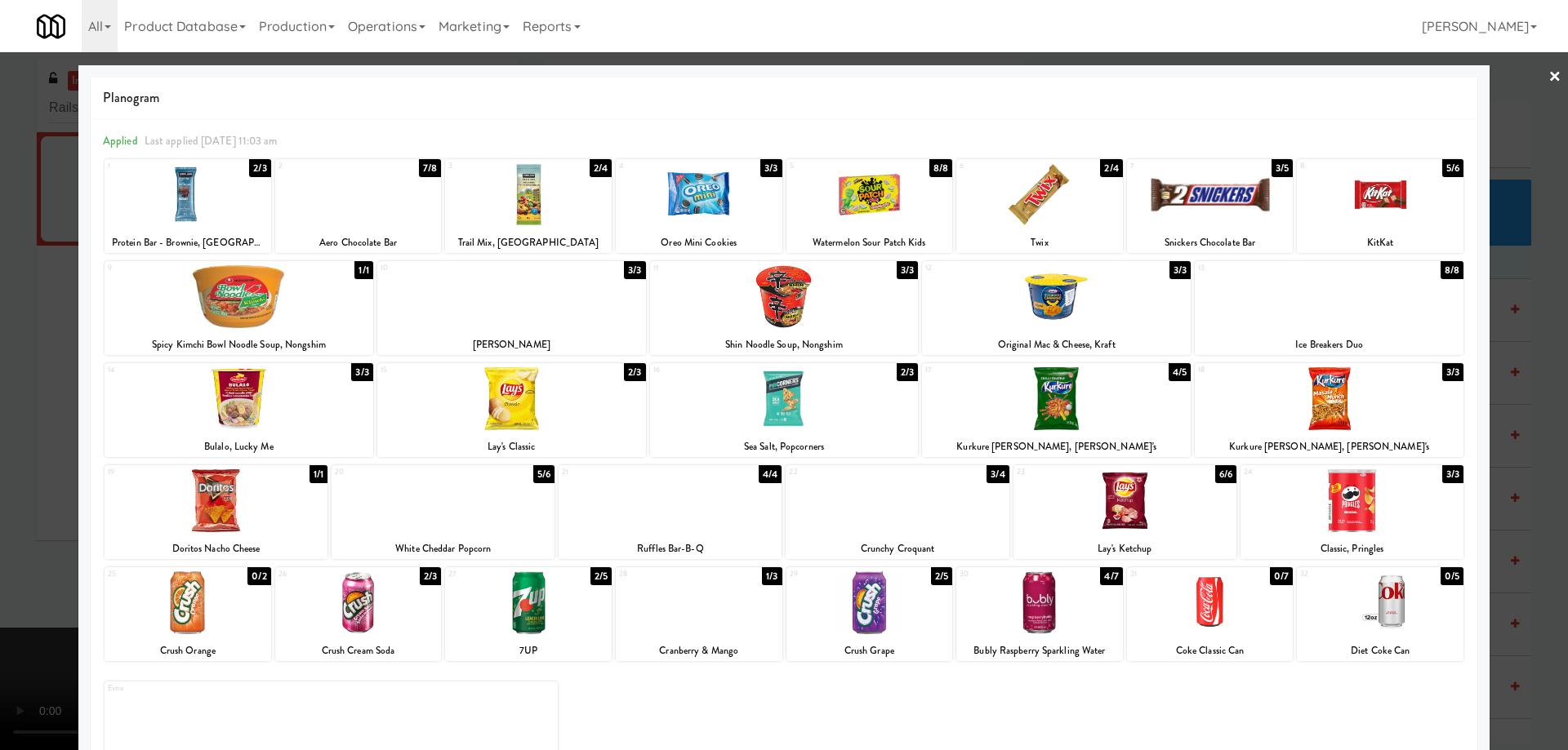
click at [1107, 397] on div at bounding box center [1056, 399] width 269 height 63
click at [1548, 84] on link "×" at bounding box center [1554, 77] width 13 height 50
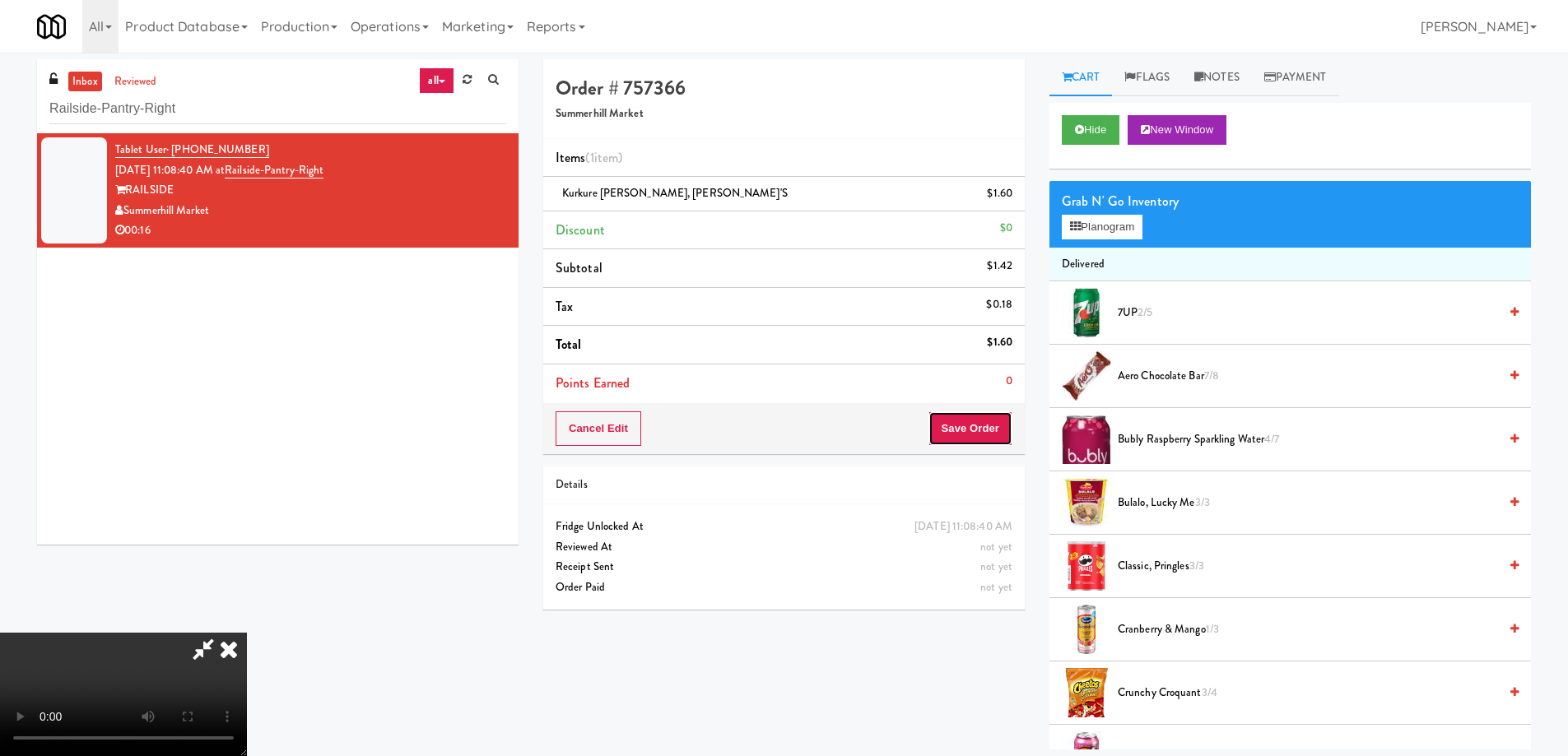
click at [977, 423] on button "Save Order" at bounding box center [971, 429] width 84 height 34
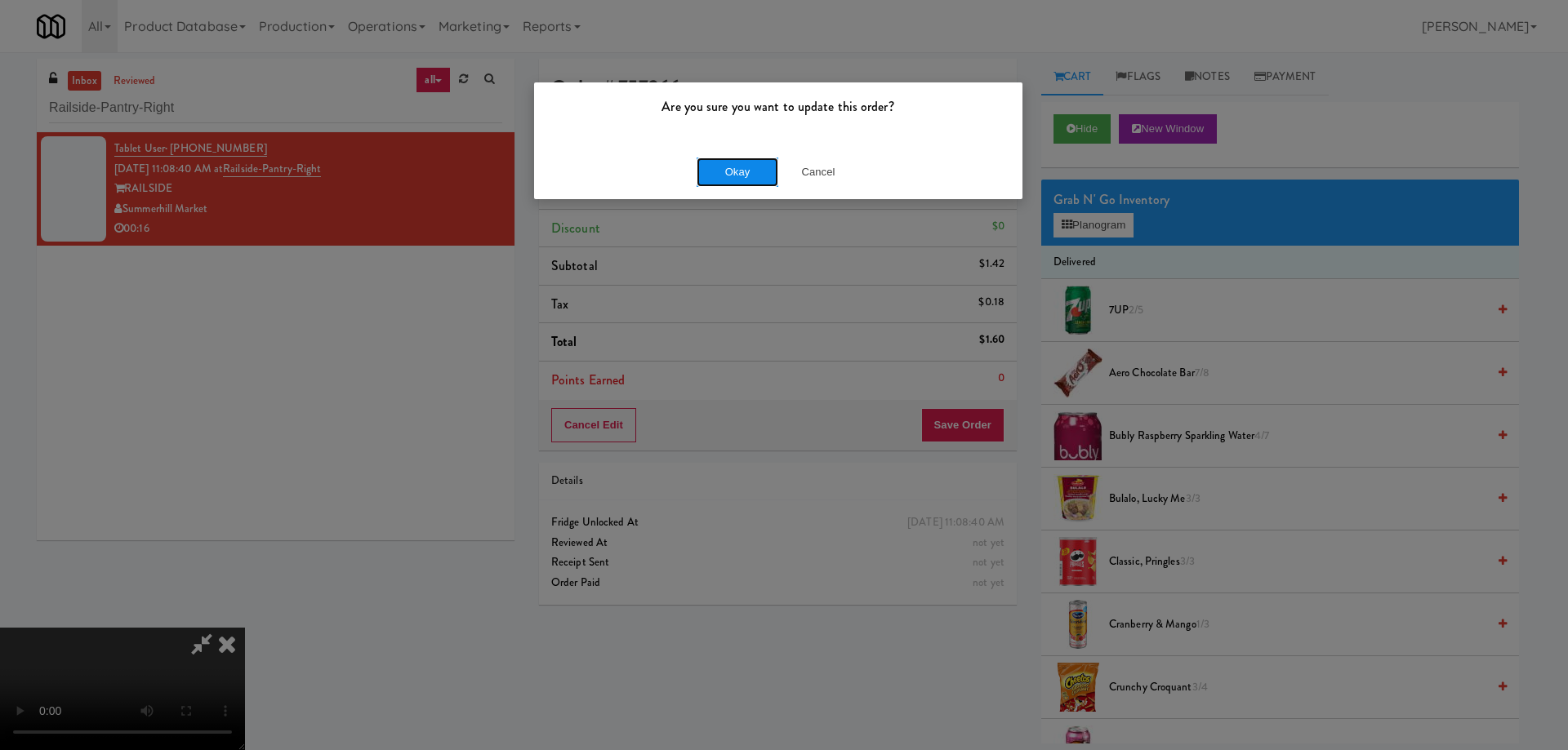
click at [761, 164] on button "Okay" at bounding box center [738, 172] width 82 height 29
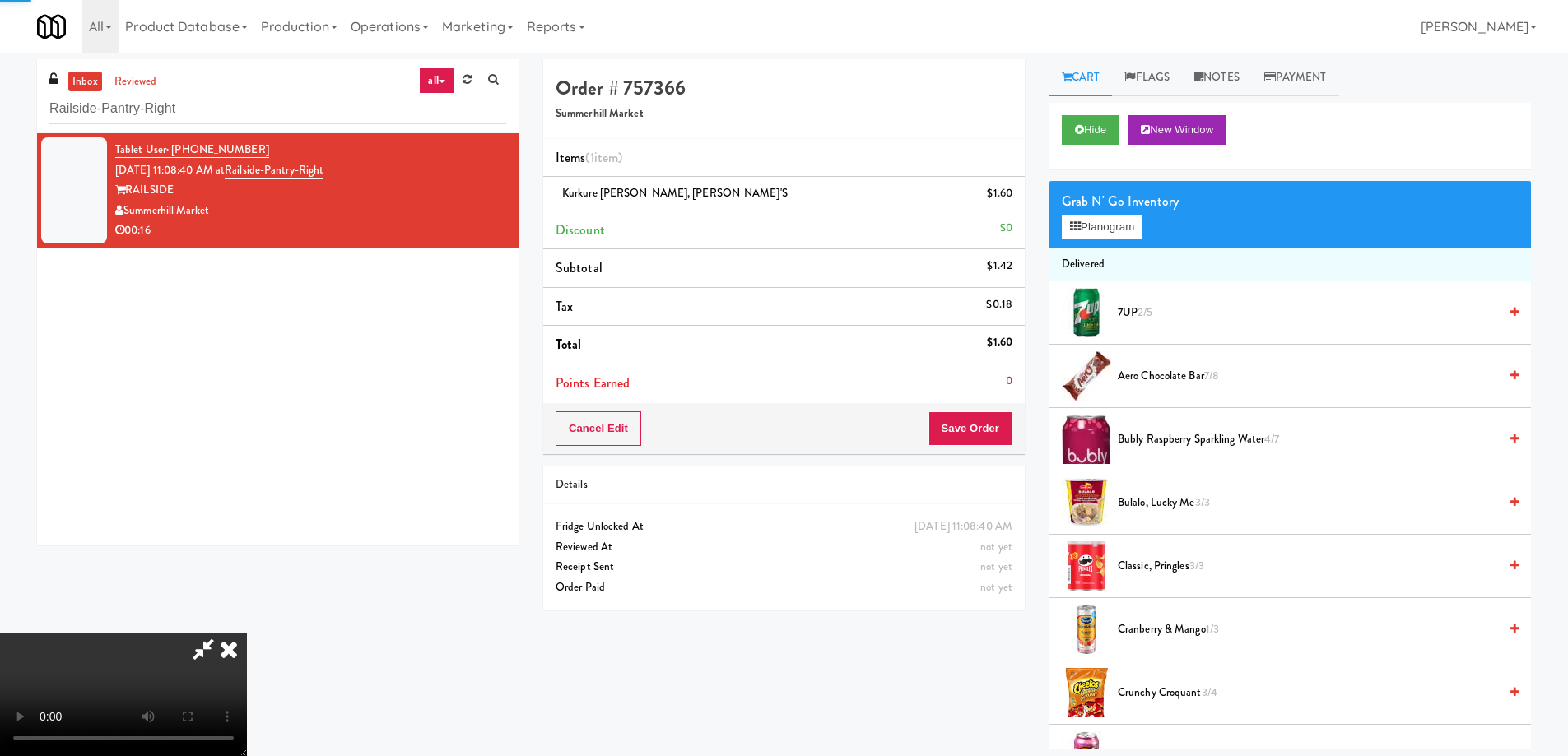
click at [247, 632] on icon at bounding box center [229, 649] width 36 height 33
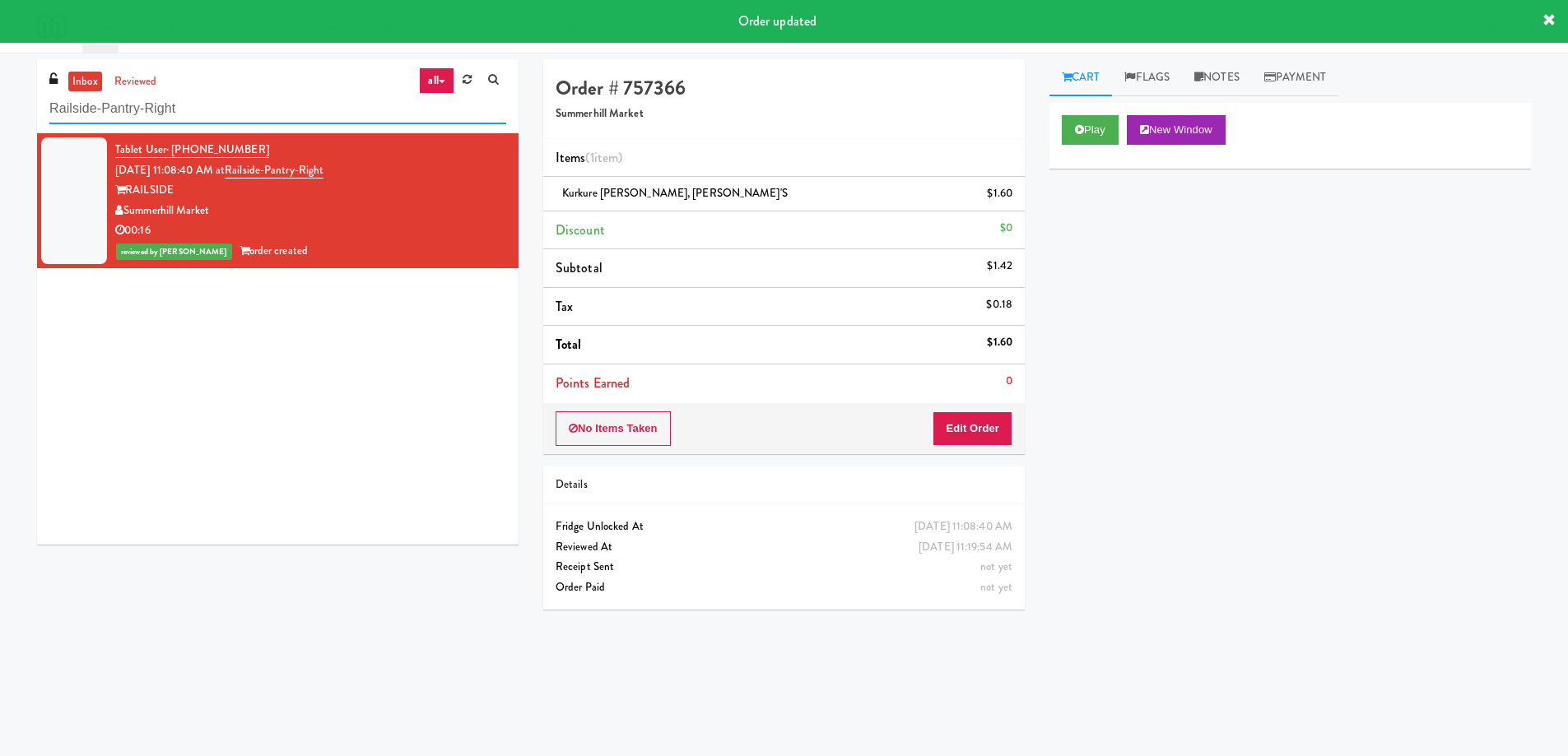
click at [343, 98] on input "Railside-Pantry-Right" at bounding box center [277, 108] width 456 height 30
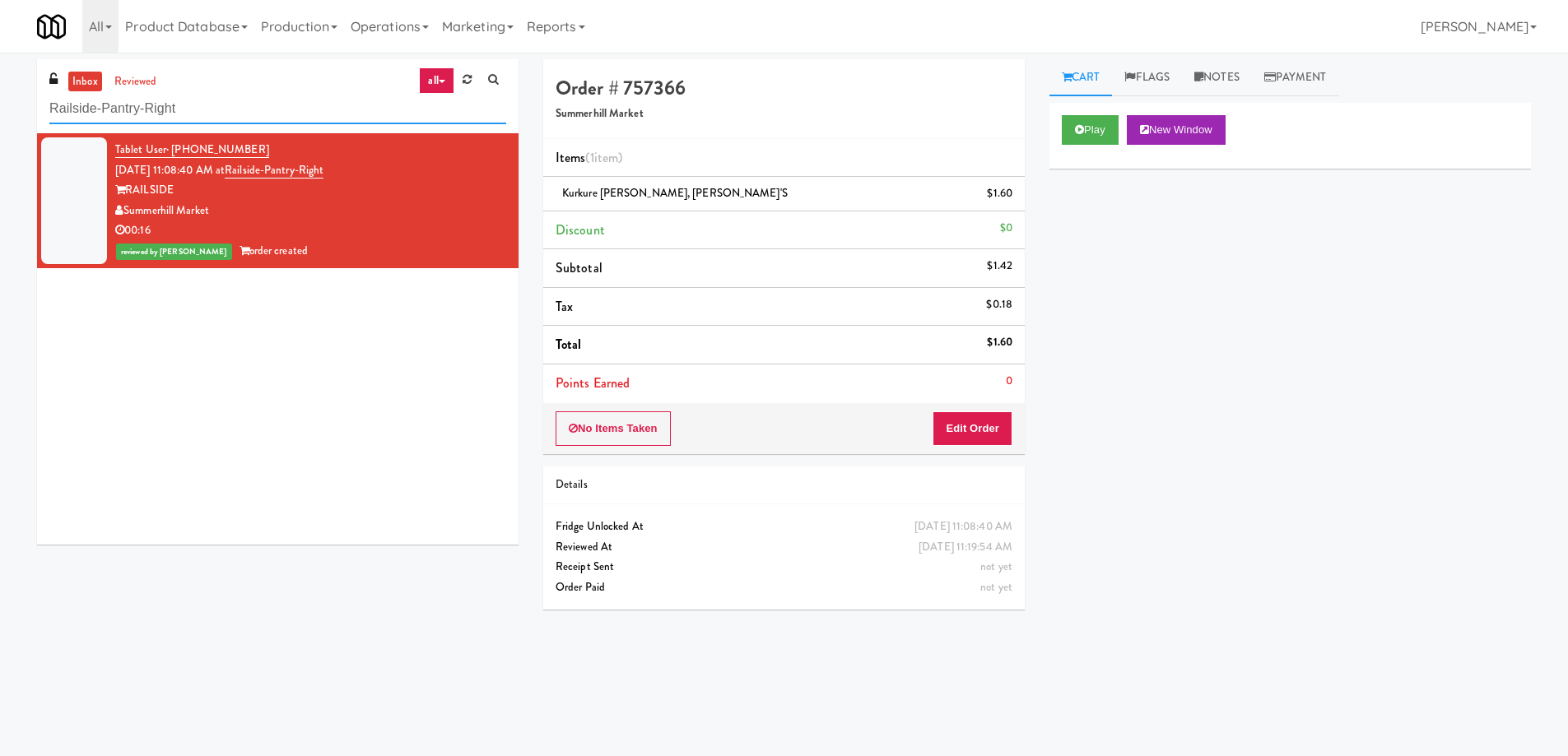
click at [229, 109] on input "Railside-Pantry-Right" at bounding box center [277, 108] width 456 height 30
paste input "Cosmopolitan at Lorton Station - Cooler #2"
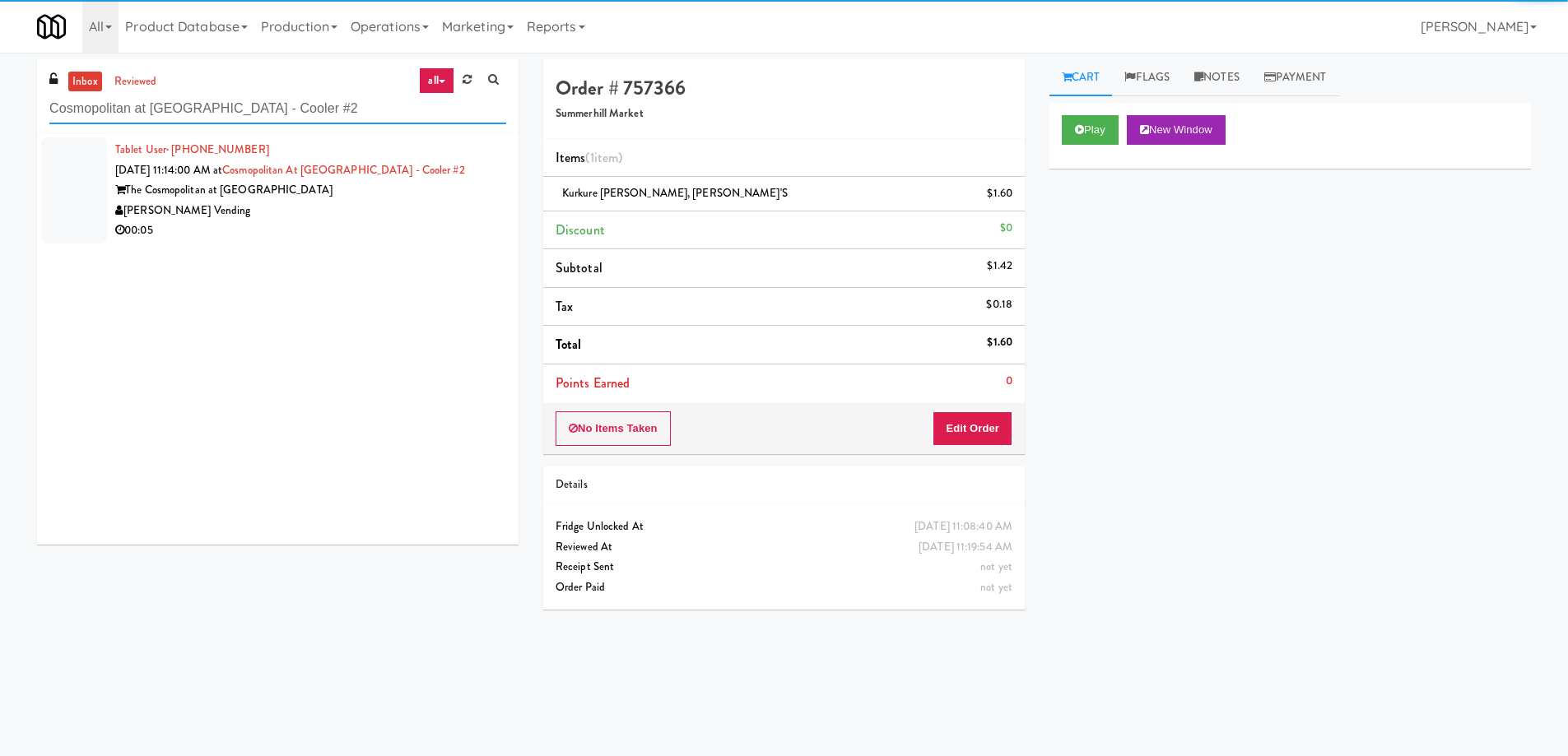
type input "Cosmopolitan at Lorton Station - Cooler #2"
click at [413, 204] on div "[PERSON_NAME] Vending" at bounding box center [310, 211] width 391 height 21
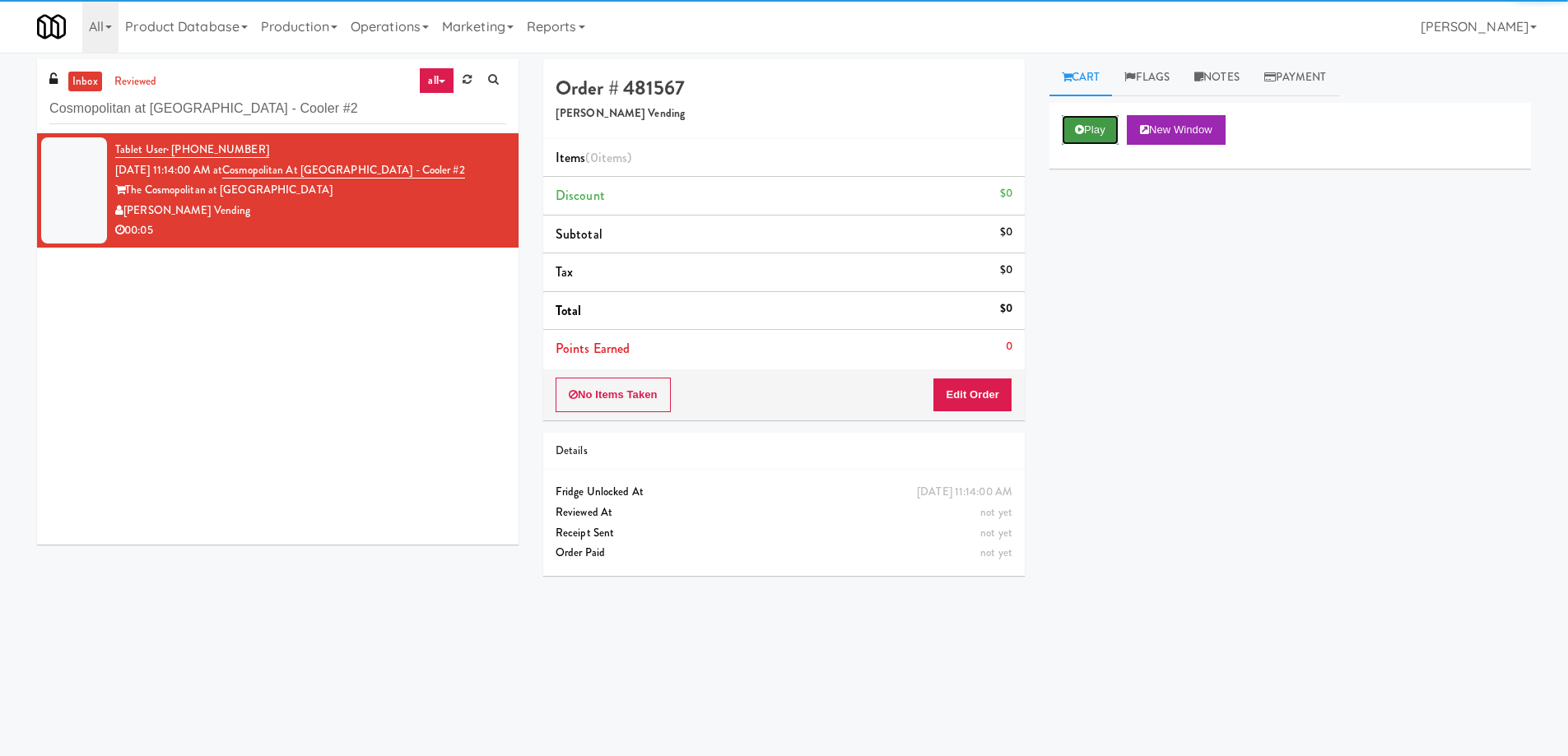
click at [1087, 124] on button "Play" at bounding box center [1090, 130] width 57 height 29
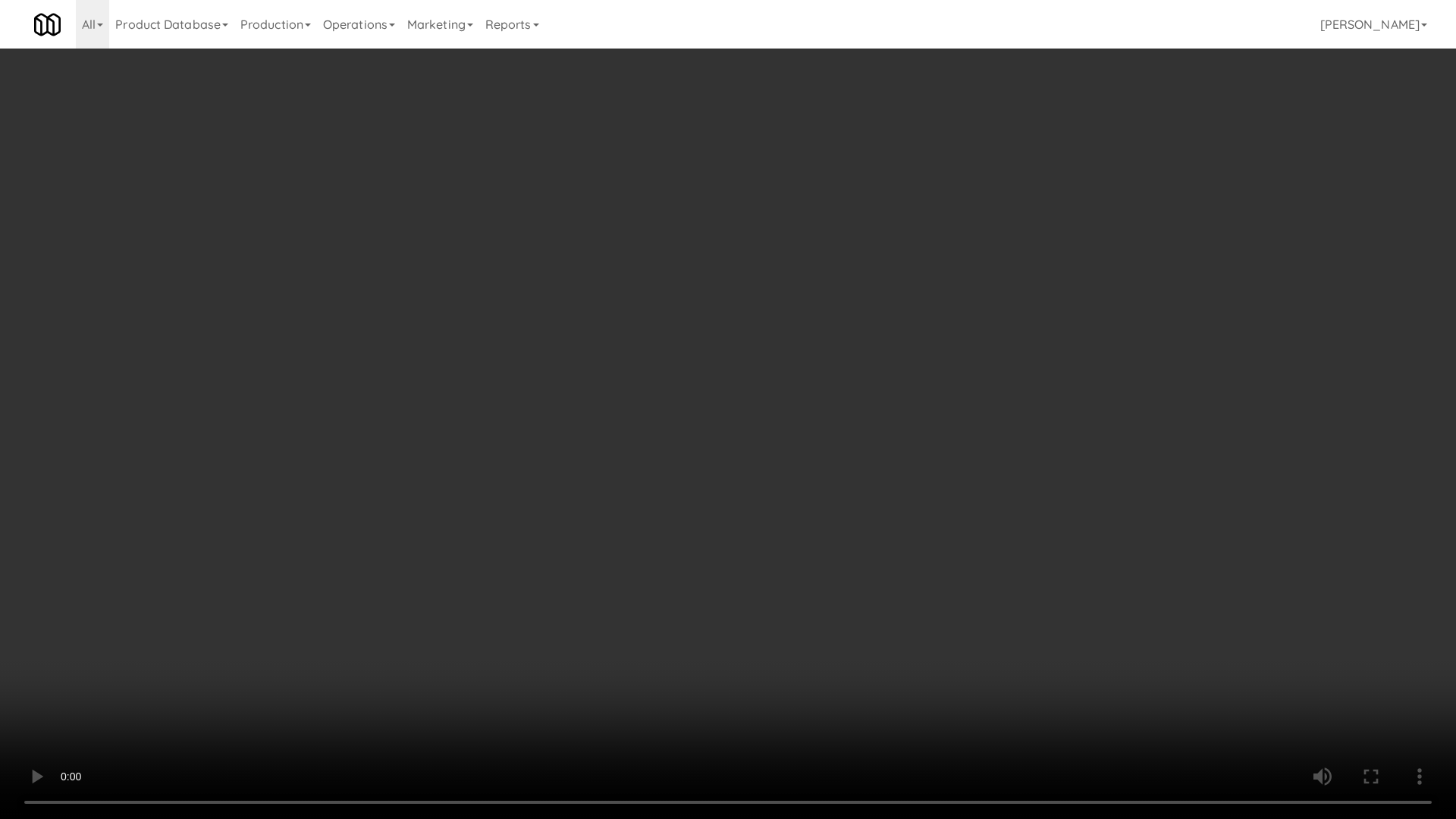
click at [758, 384] on video at bounding box center [728, 410] width 1456 height 819
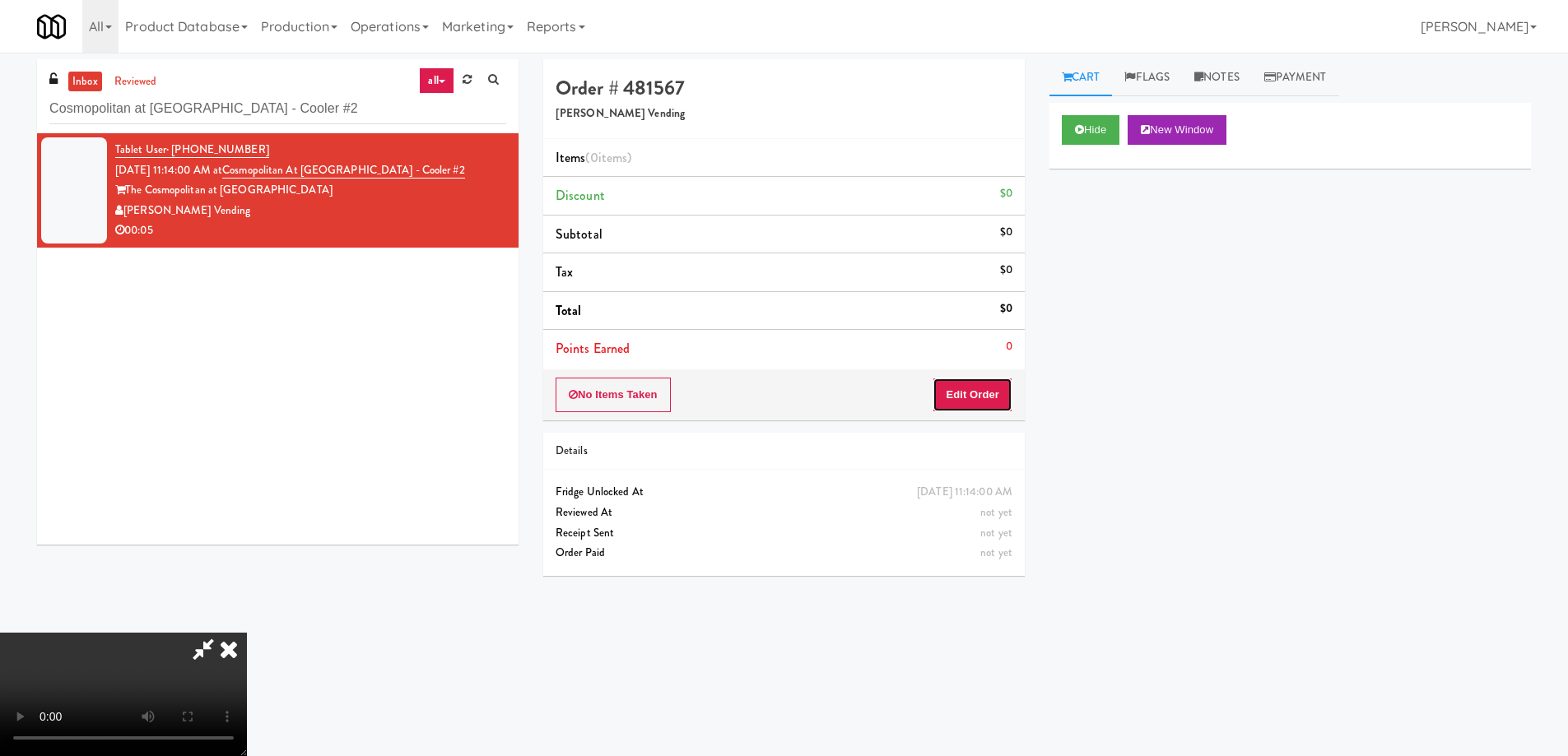
click at [1005, 399] on button "Edit Order" at bounding box center [972, 395] width 80 height 34
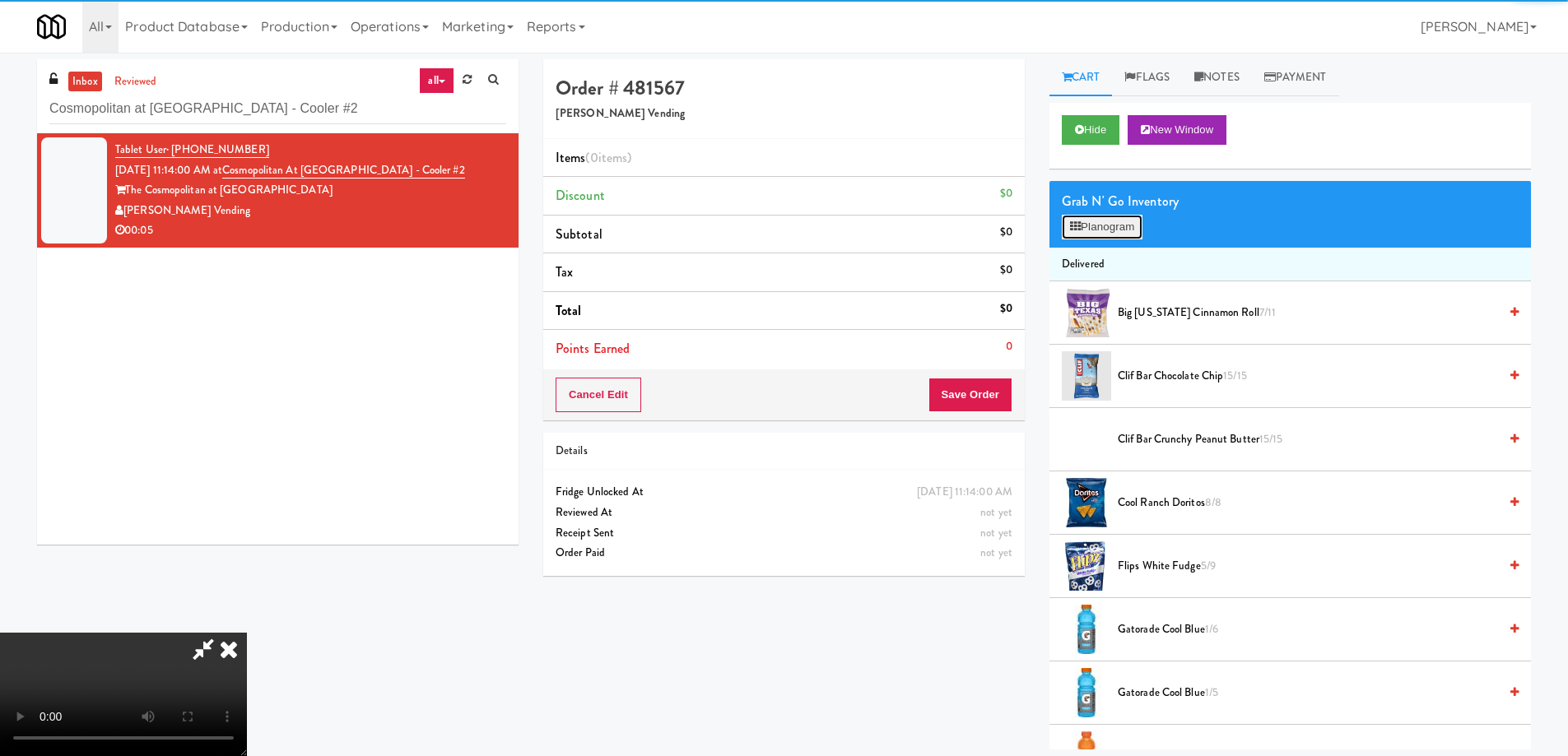
click at [1118, 223] on button "Planogram" at bounding box center [1102, 227] width 81 height 25
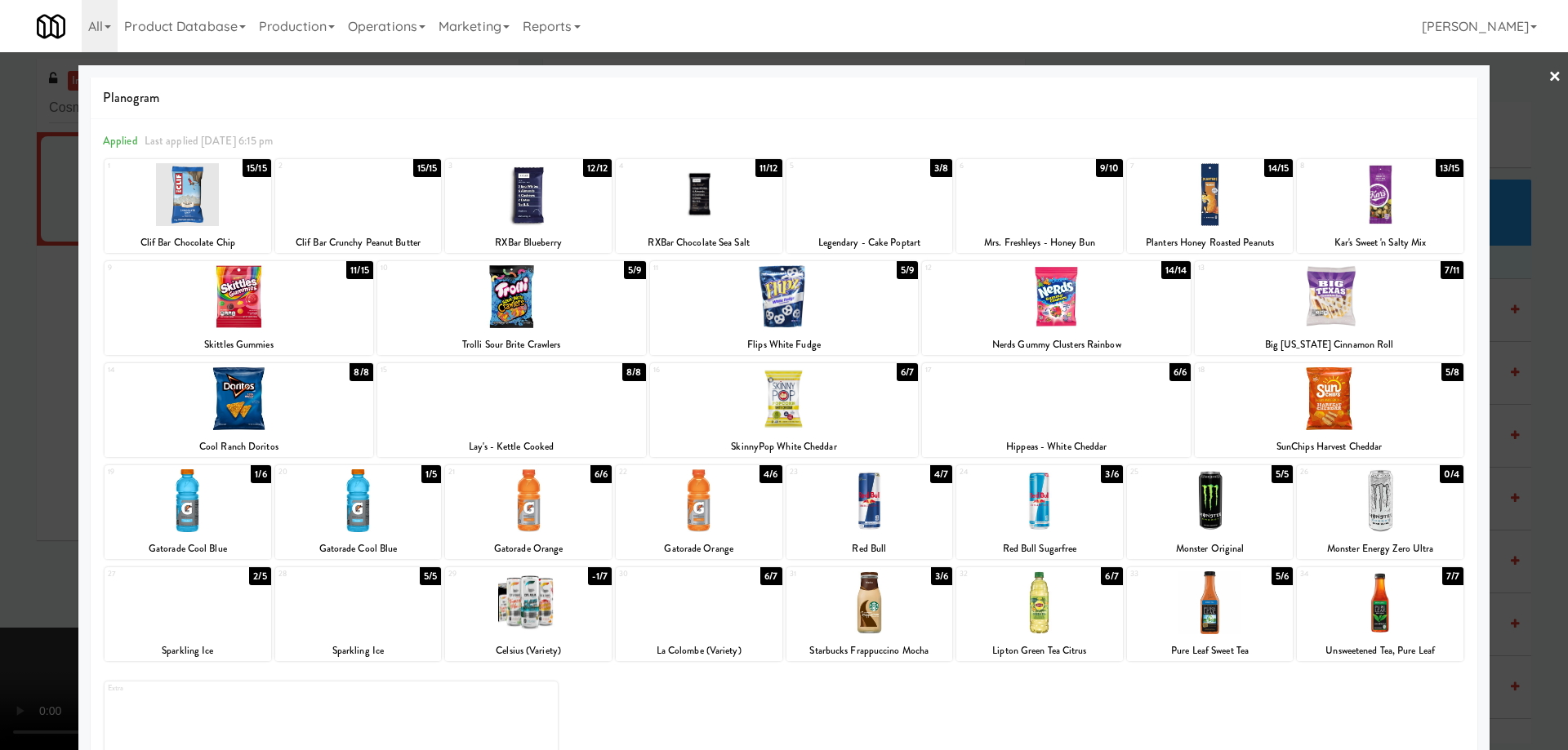
click at [566, 302] on div at bounding box center [511, 297] width 269 height 63
click at [1548, 73] on link "×" at bounding box center [1554, 77] width 13 height 50
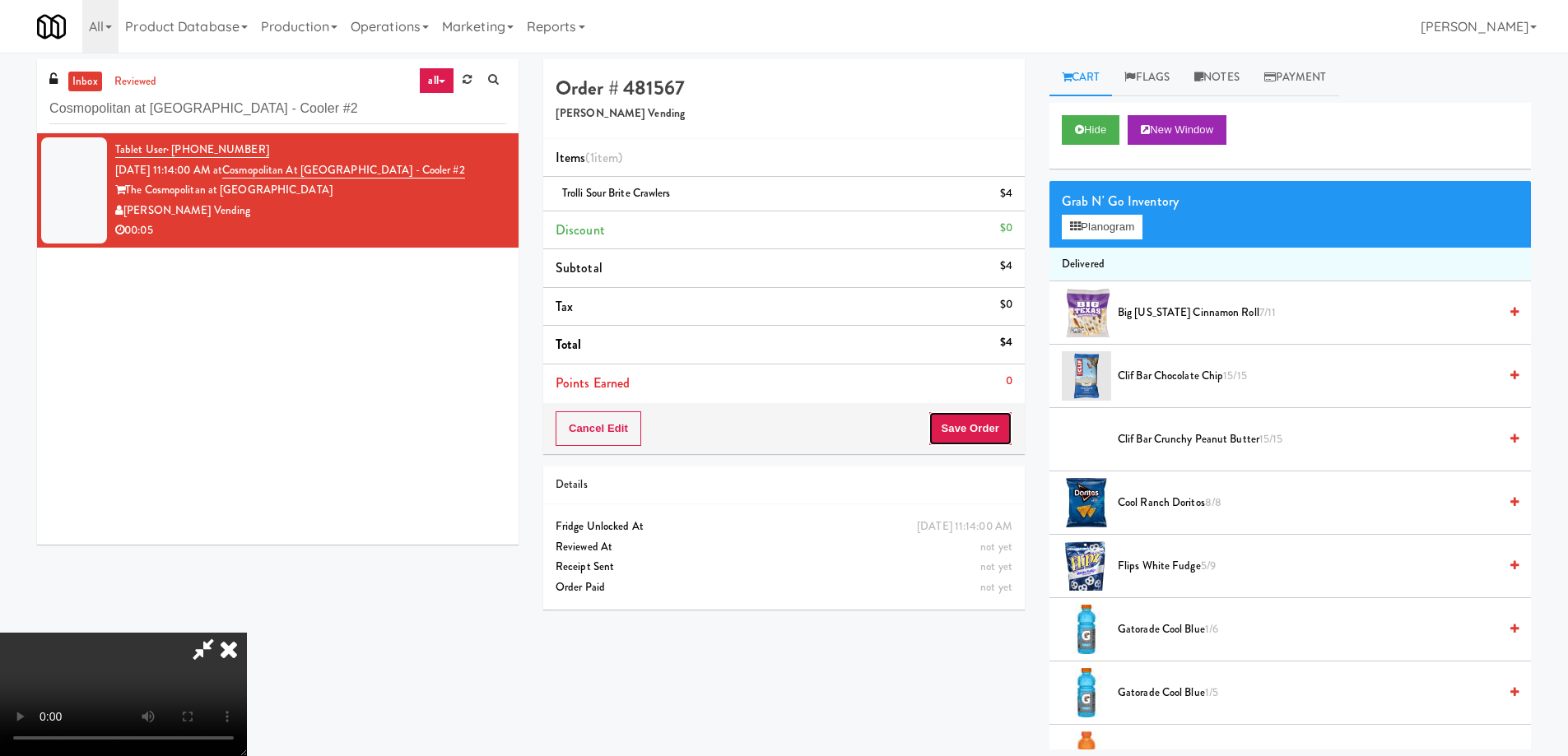
click at [982, 417] on button "Save Order" at bounding box center [971, 429] width 84 height 34
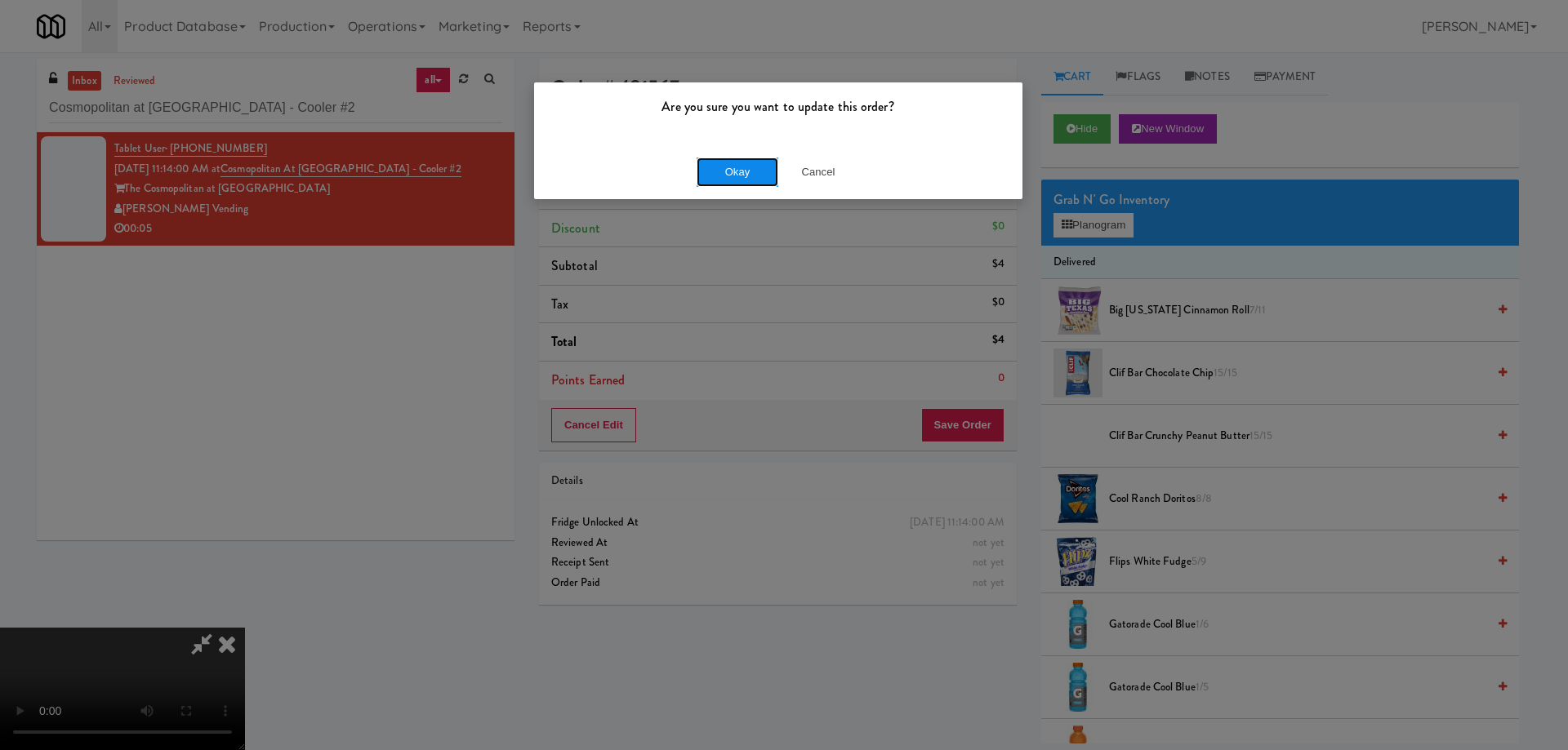
click at [720, 165] on button "Okay" at bounding box center [738, 172] width 82 height 29
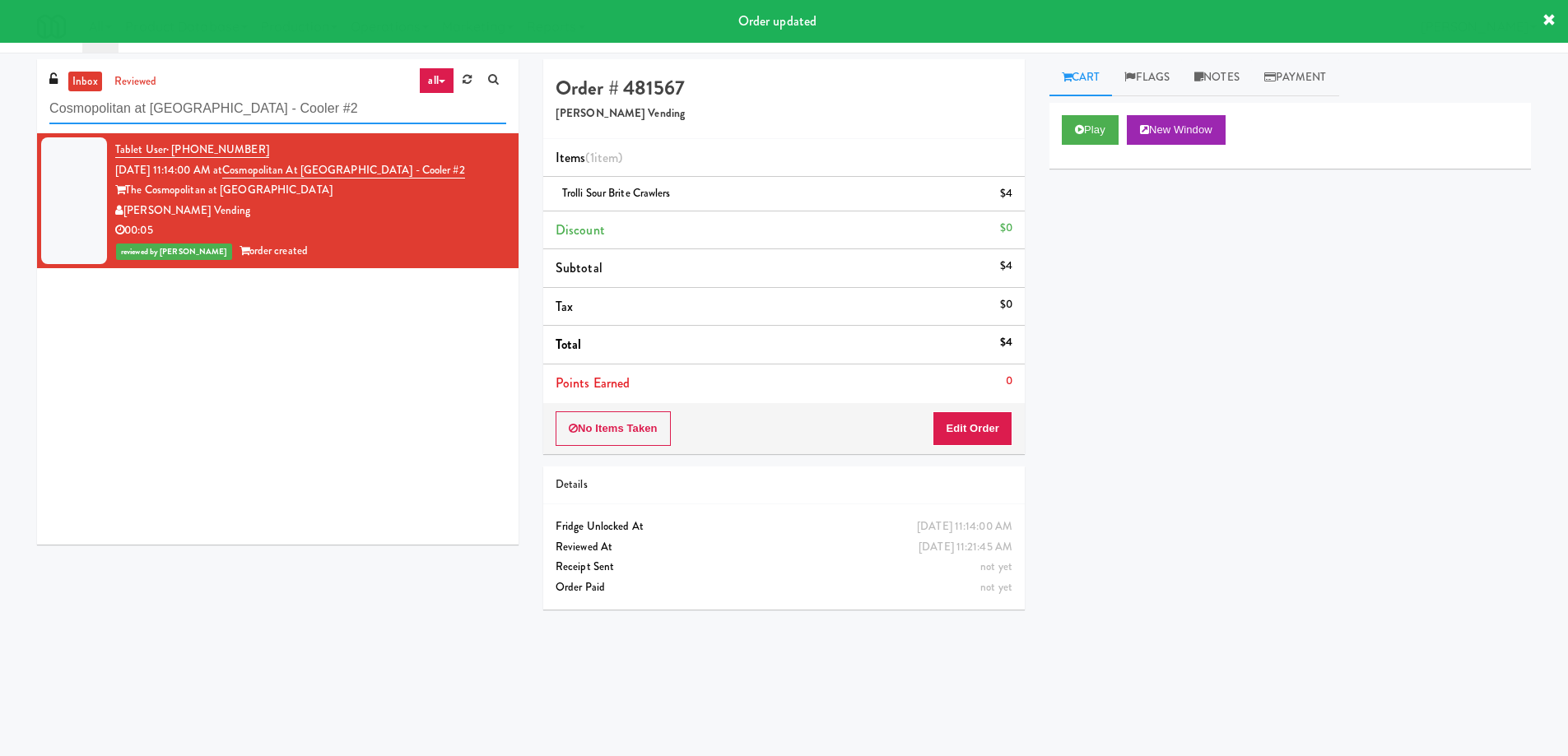
click at [276, 118] on input "Cosmopolitan at Lorton Station - Cooler #2" at bounding box center [277, 108] width 456 height 30
paste input "Hale - Cooler - Right"
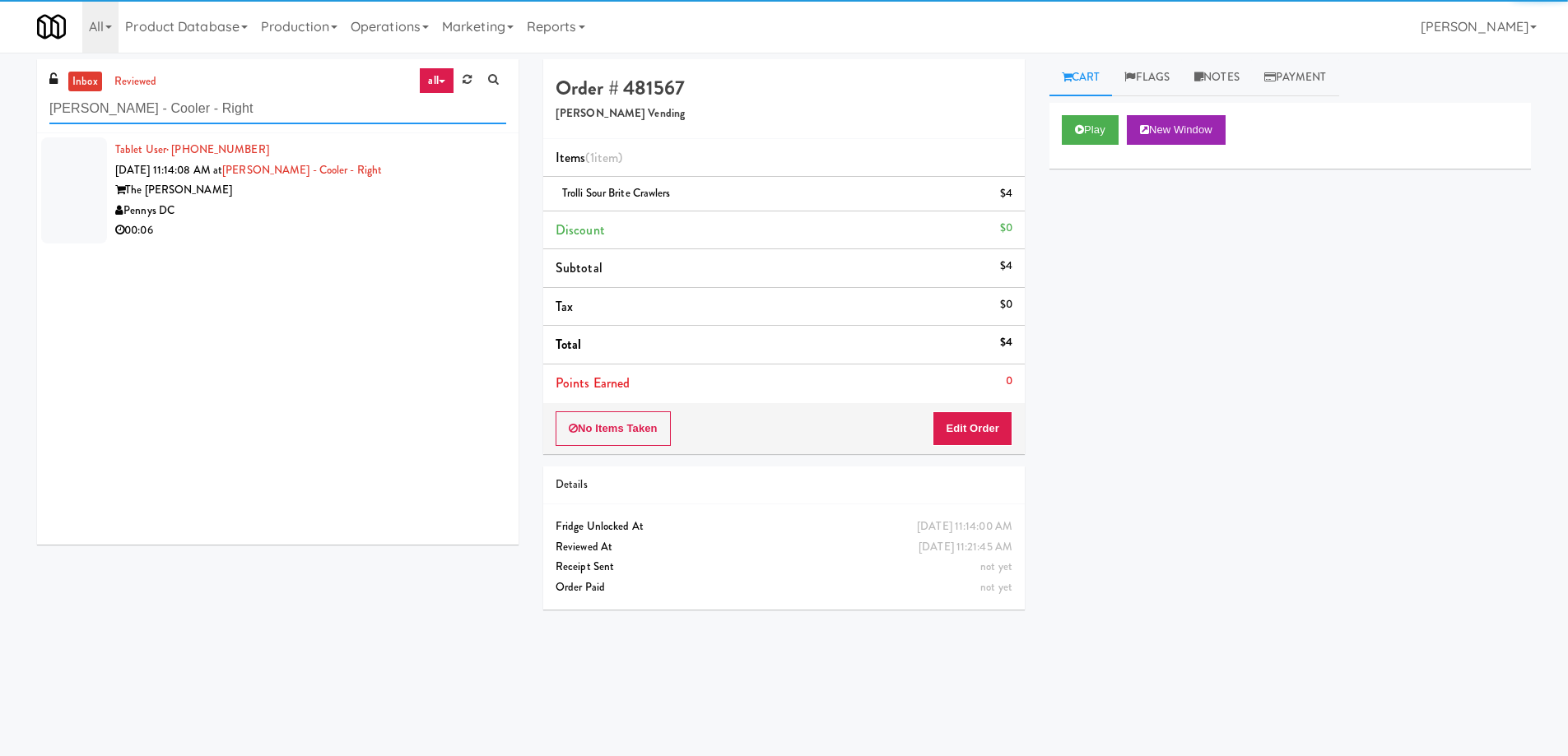
type input "Hale - Cooler - Right"
click at [321, 226] on div "00:06" at bounding box center [310, 231] width 391 height 21
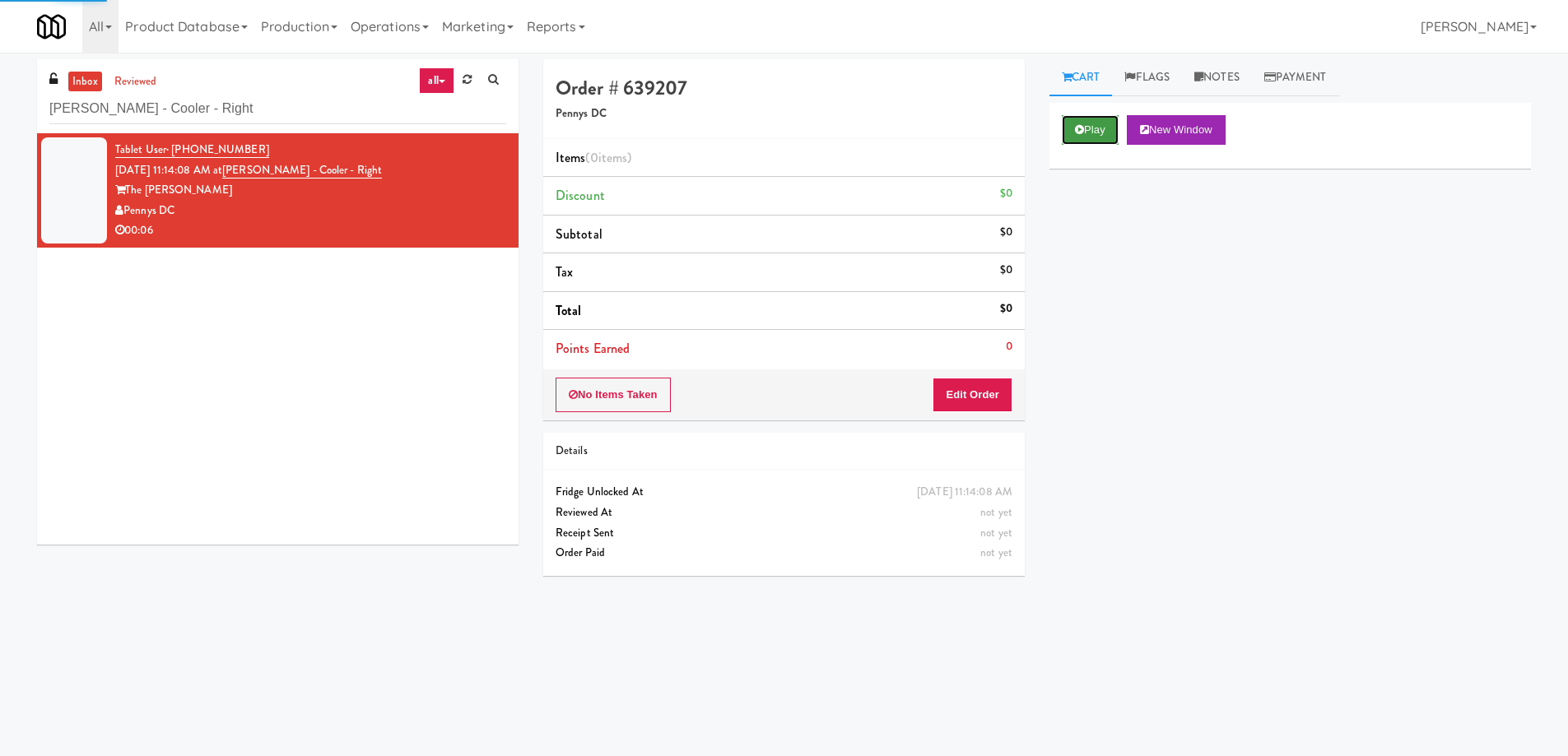
click at [1104, 122] on button "Play" at bounding box center [1090, 130] width 57 height 29
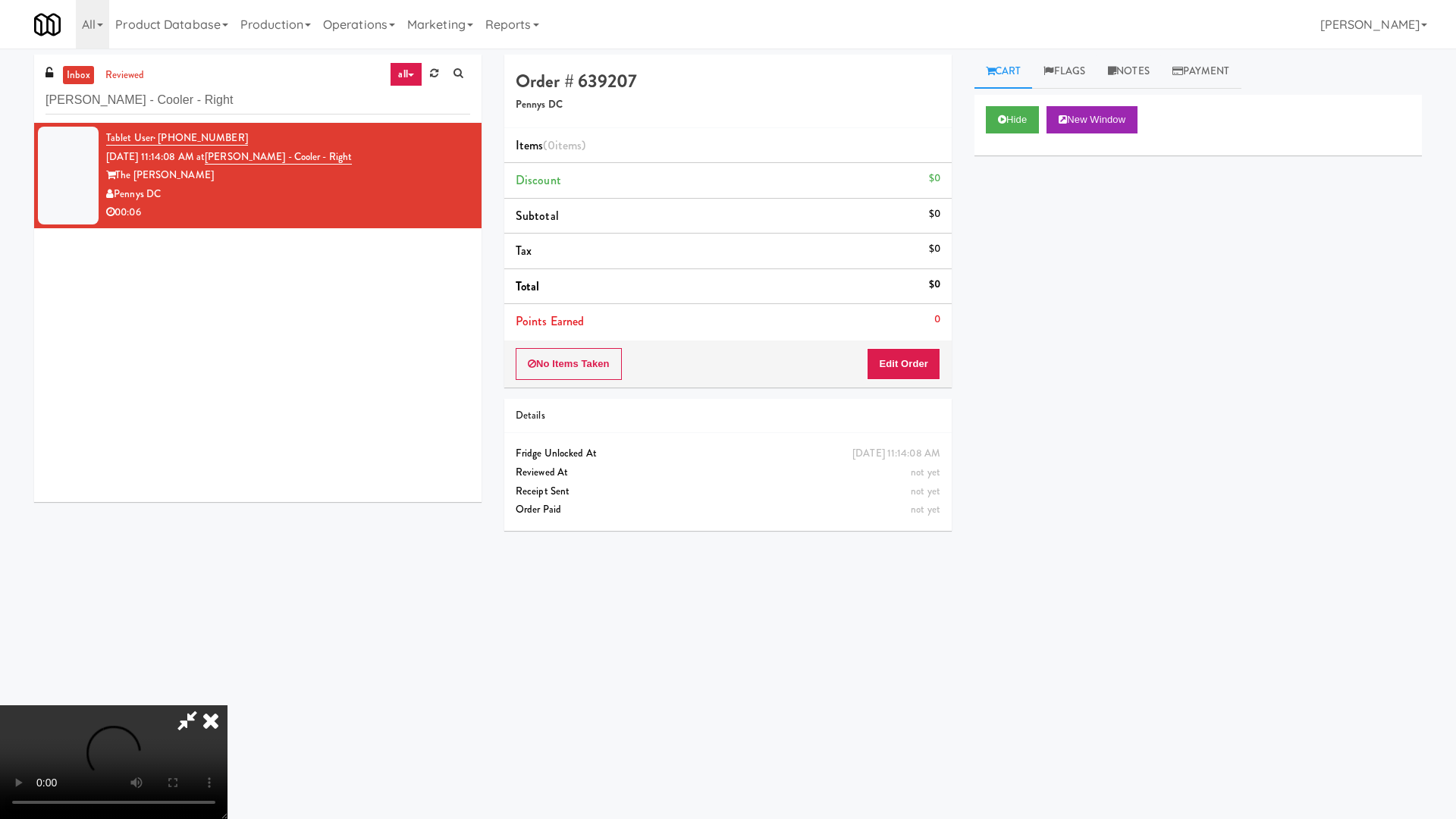
drag, startPoint x: 699, startPoint y: 430, endPoint x: 731, endPoint y: 433, distance: 32.1
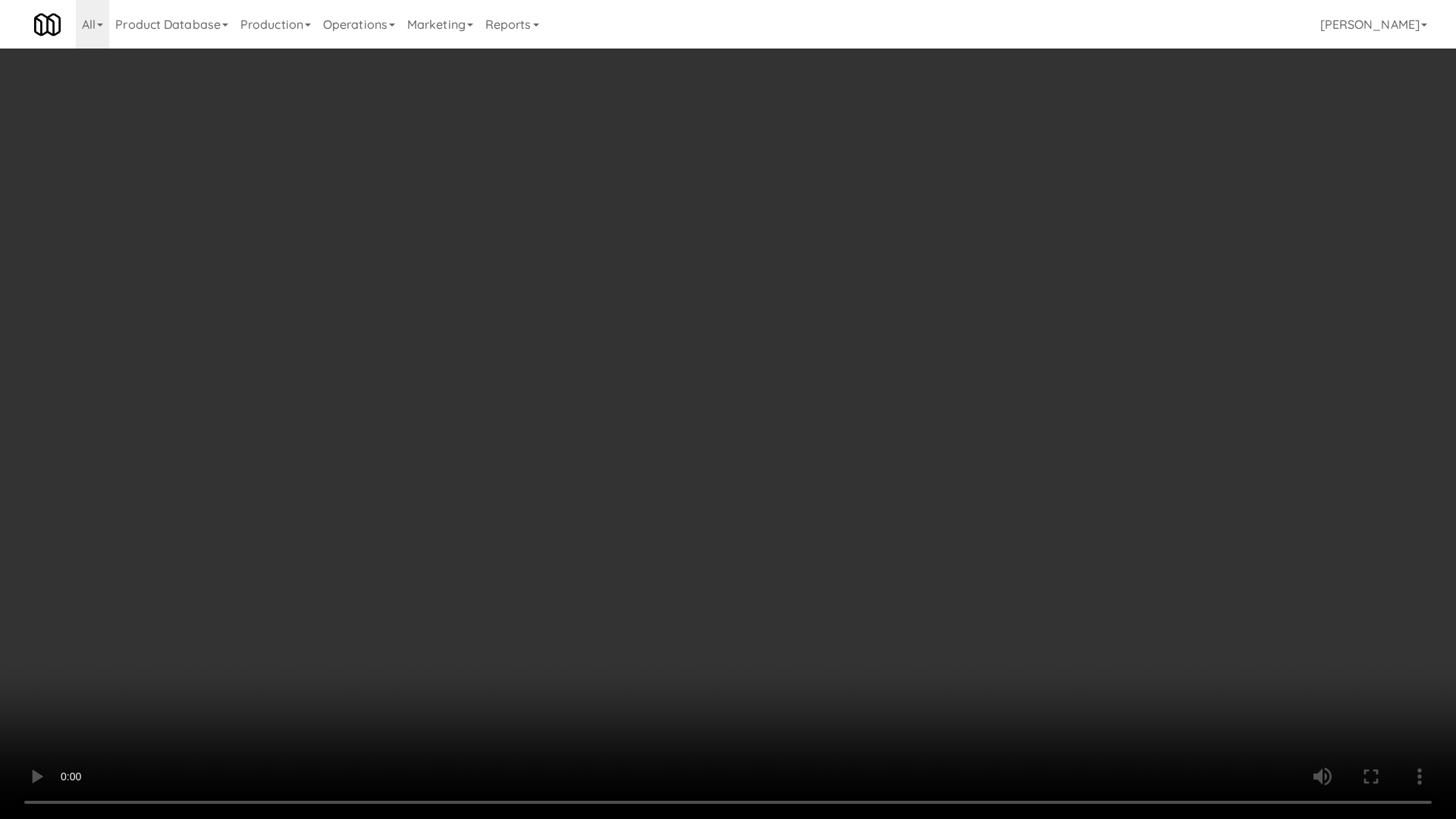
click at [699, 430] on video at bounding box center [728, 410] width 1456 height 819
click at [726, 532] on video at bounding box center [728, 410] width 1456 height 819
click at [709, 432] on video at bounding box center [728, 410] width 1456 height 819
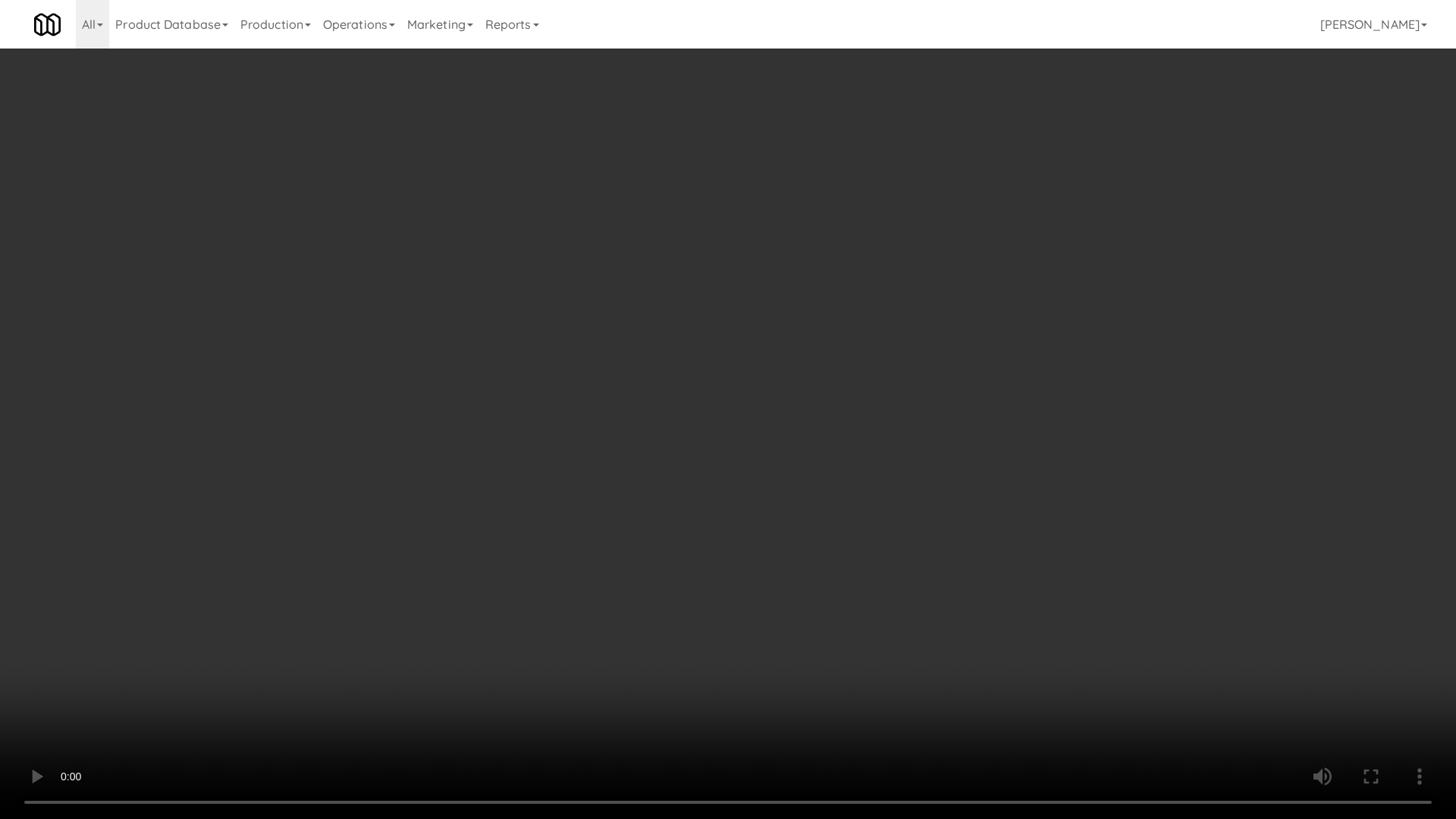
click at [709, 432] on video at bounding box center [728, 410] width 1456 height 819
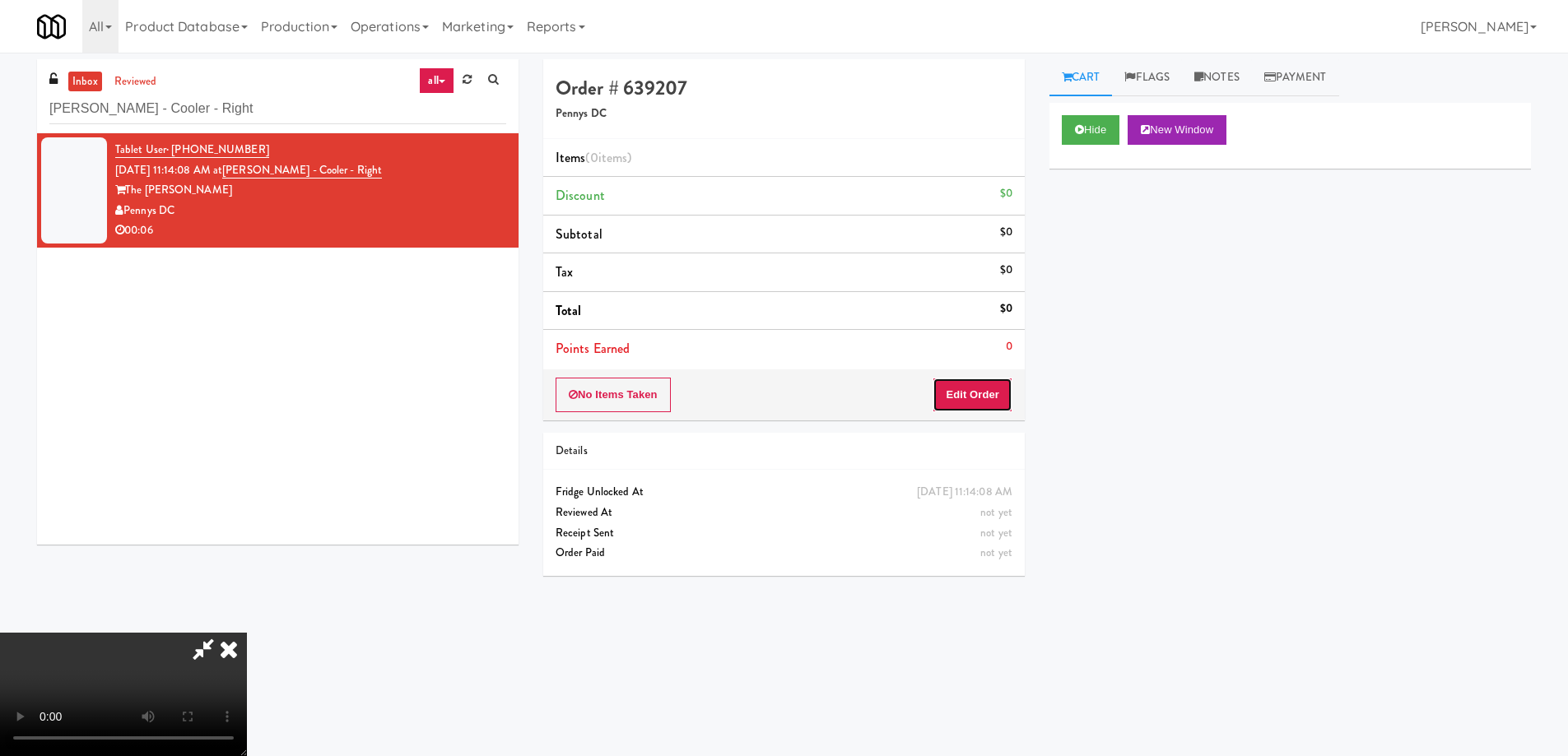
click at [987, 404] on button "Edit Order" at bounding box center [972, 395] width 80 height 34
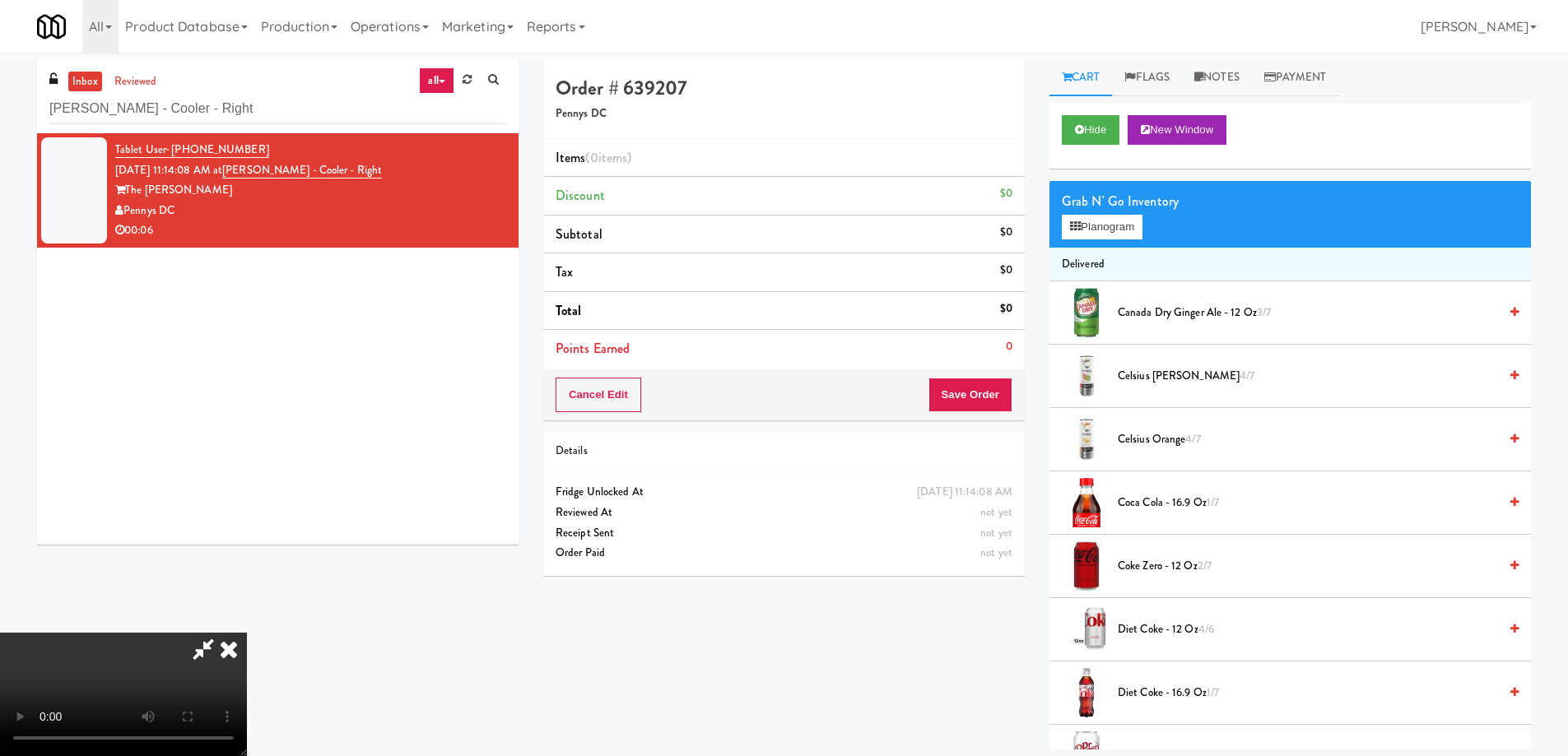
click at [1183, 307] on span "Canada Dry Ginger Ale - 12 oz 3/7" at bounding box center [1308, 313] width 380 height 21
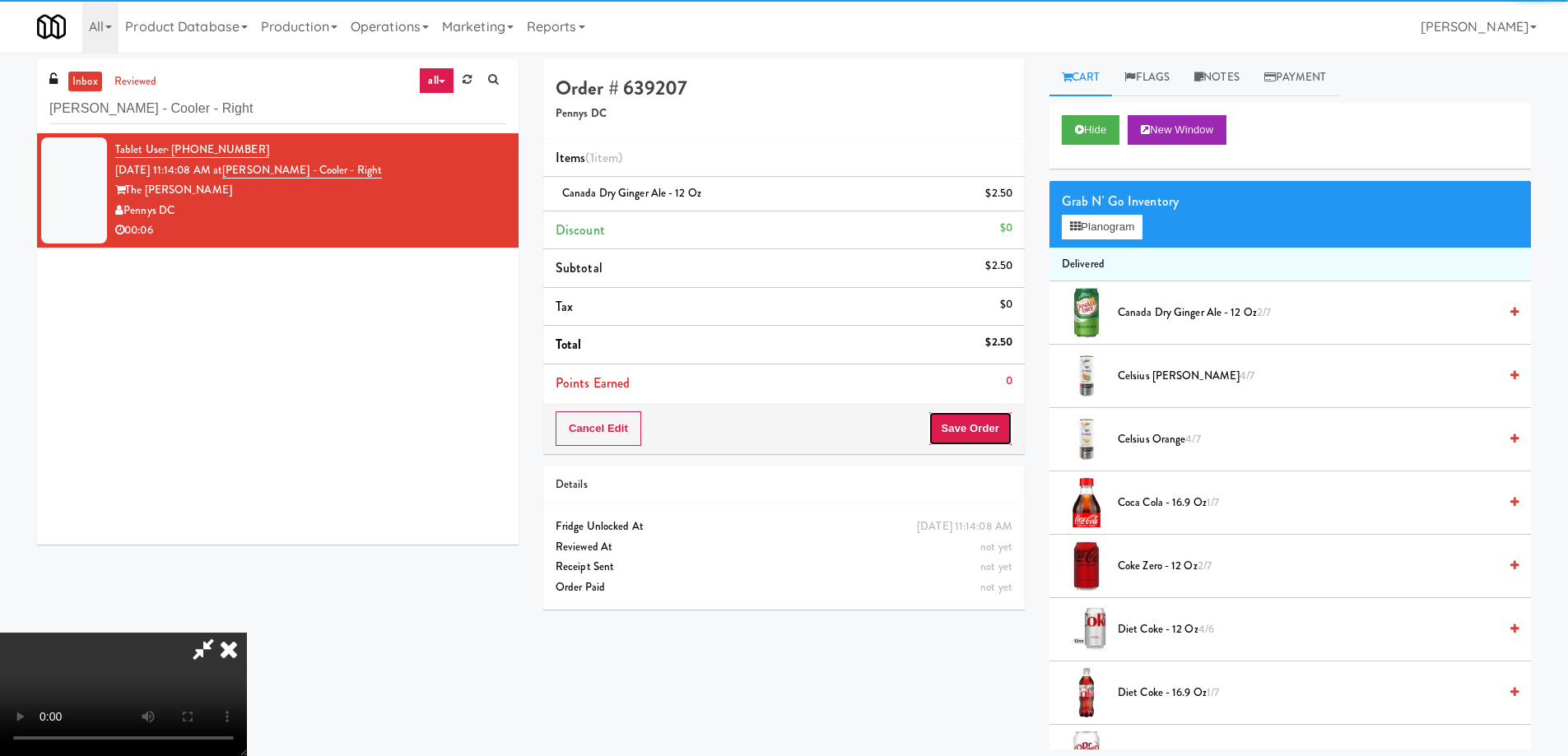
click at [991, 428] on button "Save Order" at bounding box center [971, 429] width 84 height 34
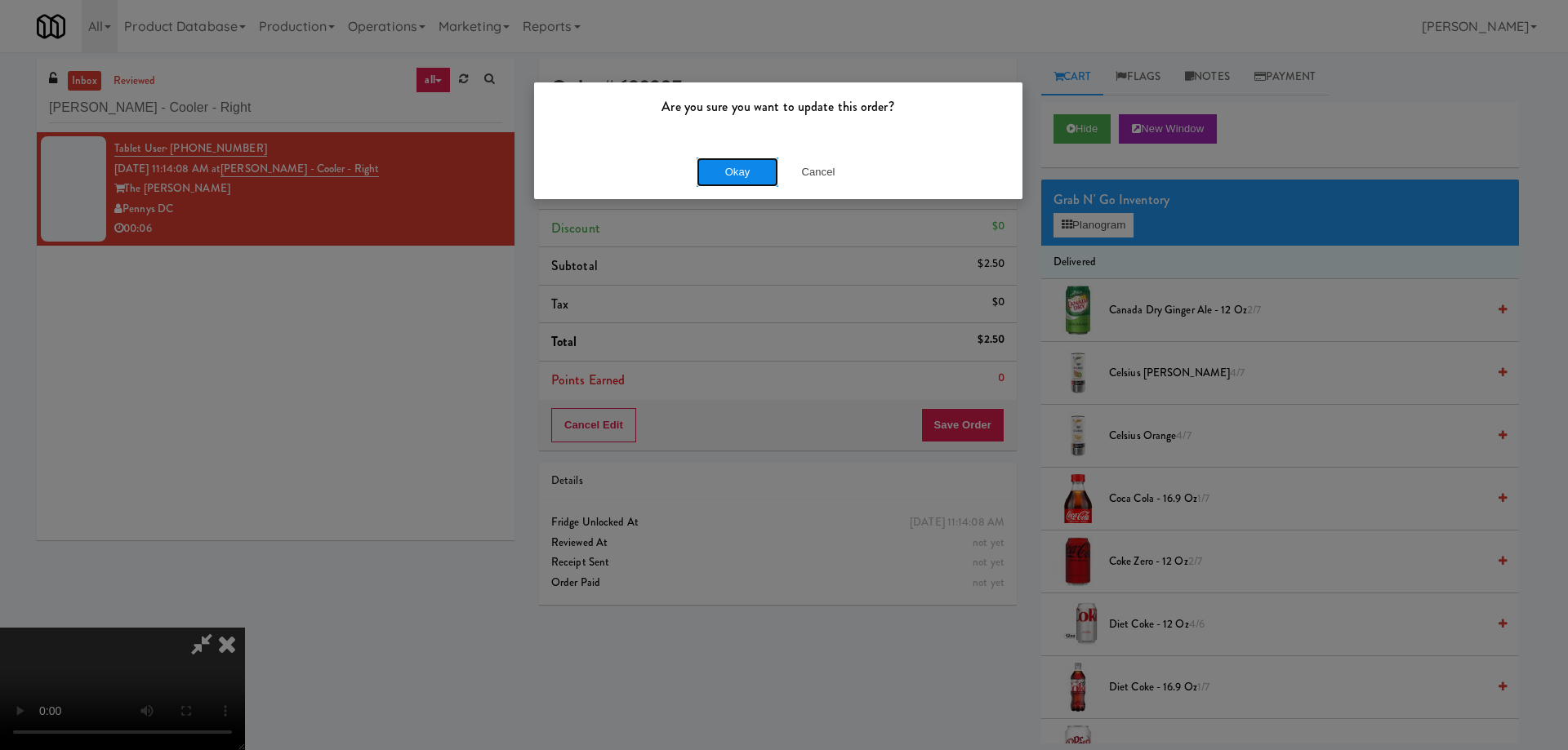
click at [747, 174] on button "Okay" at bounding box center [738, 172] width 82 height 29
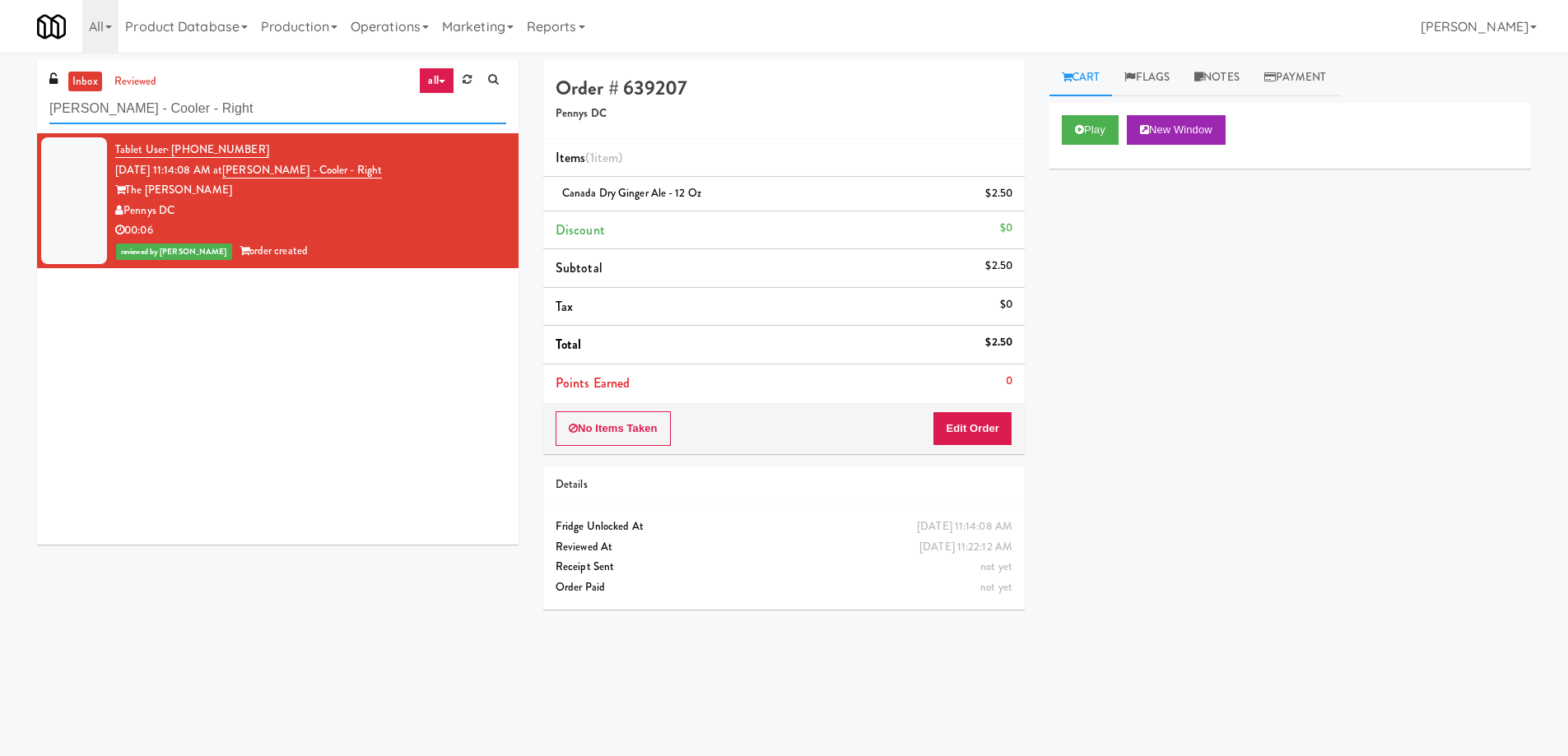
click at [261, 96] on input "Hale - Cooler - Right" at bounding box center [277, 108] width 456 height 30
paste input "Eleven10"
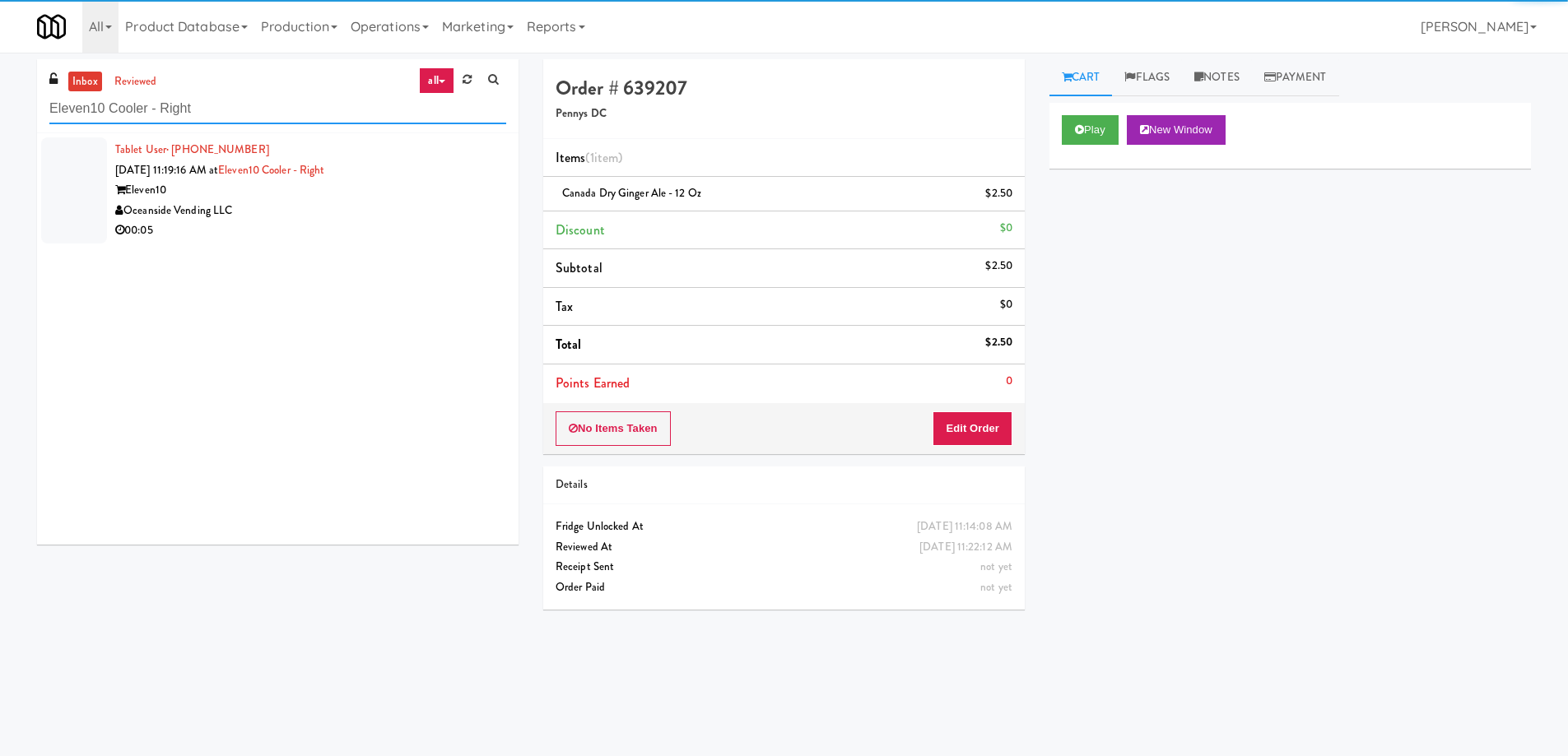
type input "Eleven10 Cooler - Right"
click at [407, 222] on div "00:05" at bounding box center [310, 231] width 391 height 21
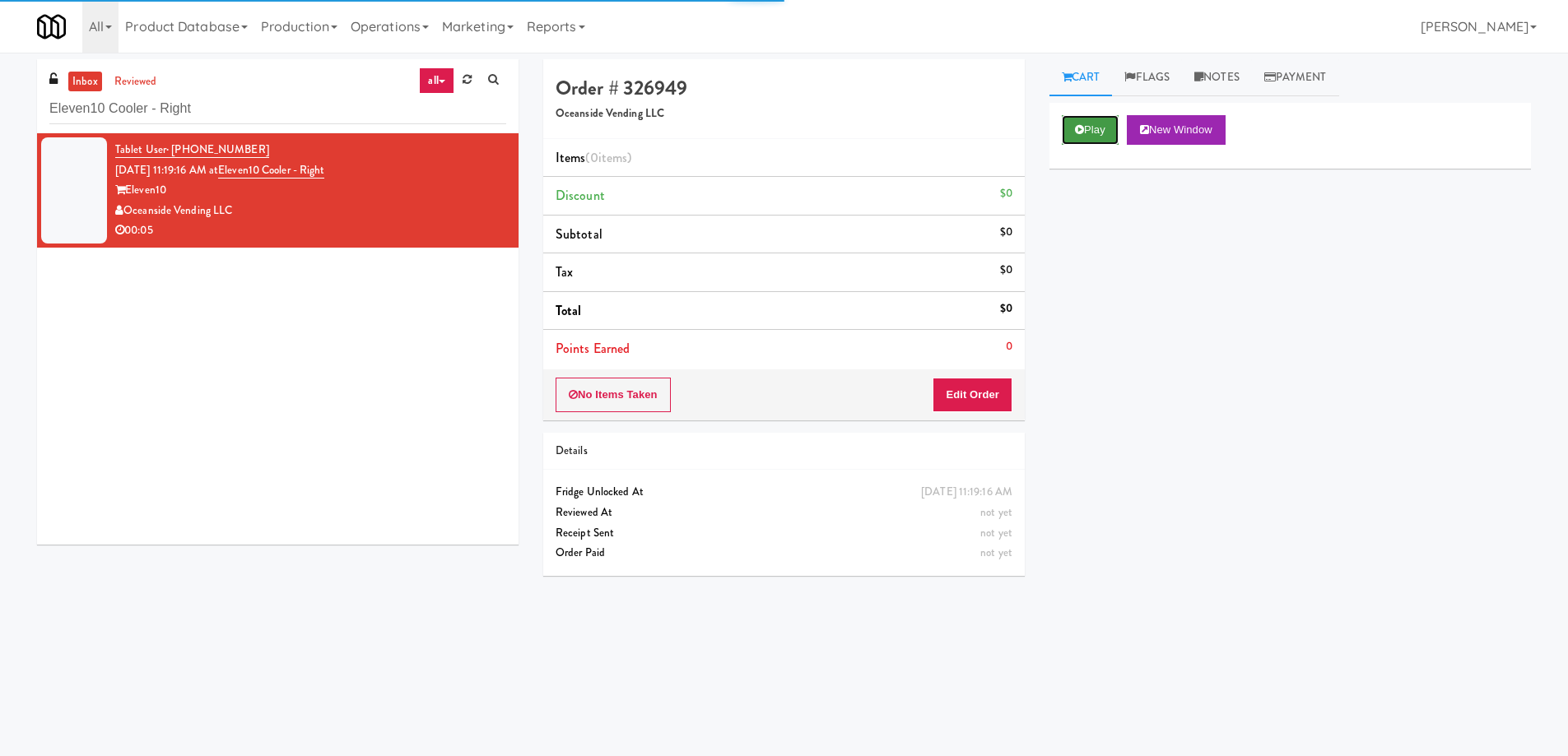
click at [1089, 141] on button "Play" at bounding box center [1090, 130] width 57 height 29
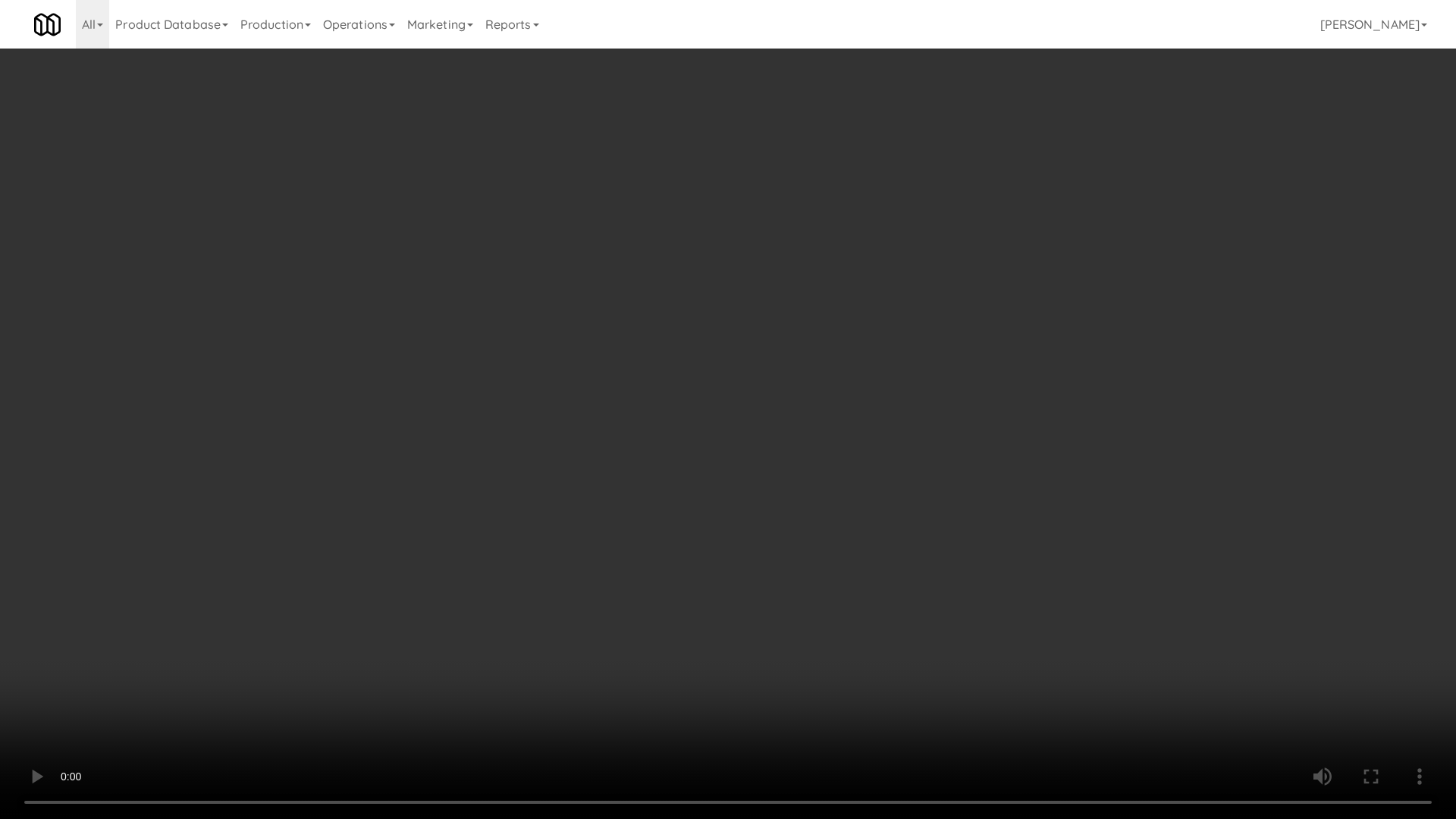
click at [761, 400] on video at bounding box center [728, 410] width 1456 height 819
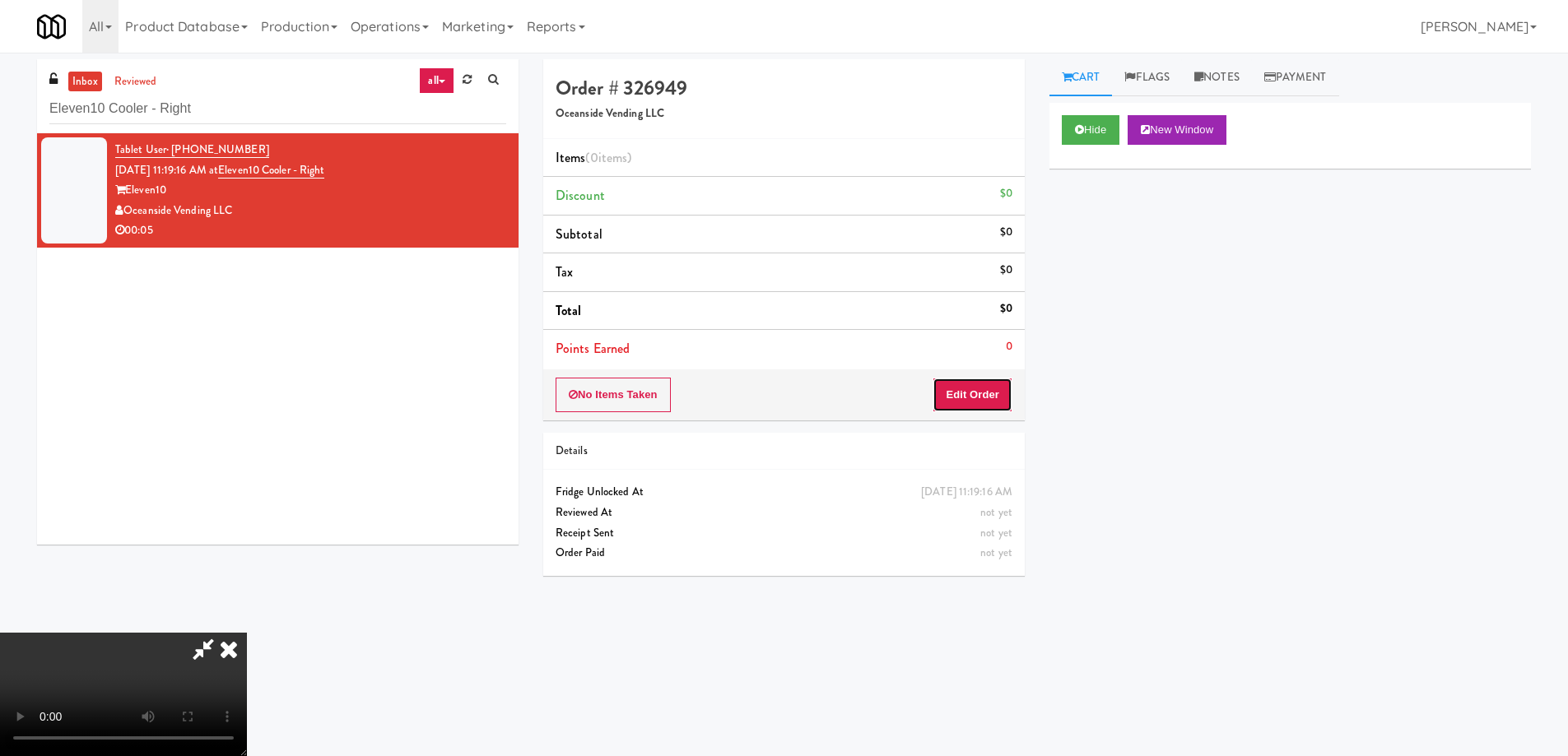
drag, startPoint x: 983, startPoint y: 381, endPoint x: 996, endPoint y: 356, distance: 28.2
click at [983, 380] on button "Edit Order" at bounding box center [972, 395] width 80 height 34
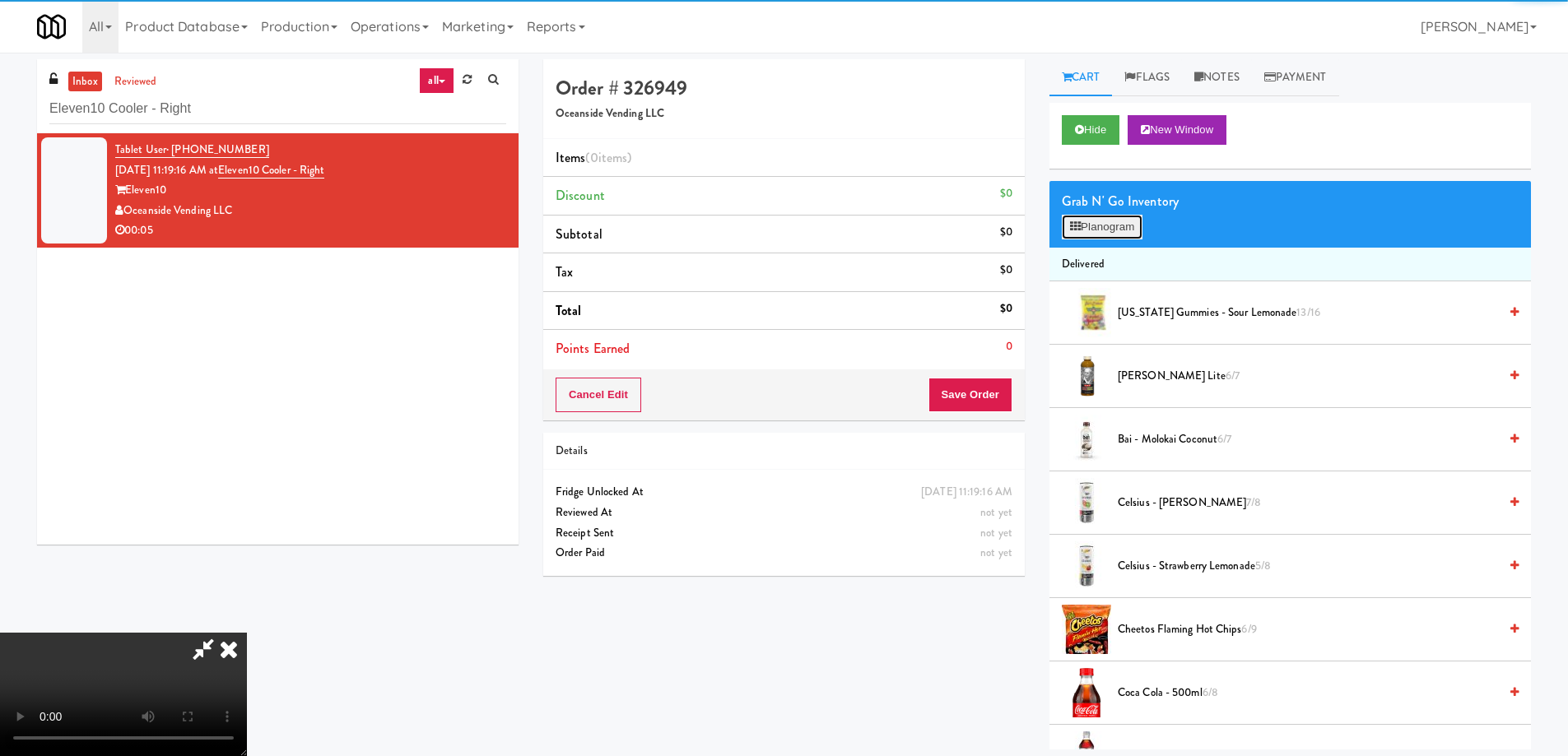
click at [1090, 230] on button "Planogram" at bounding box center [1102, 227] width 81 height 25
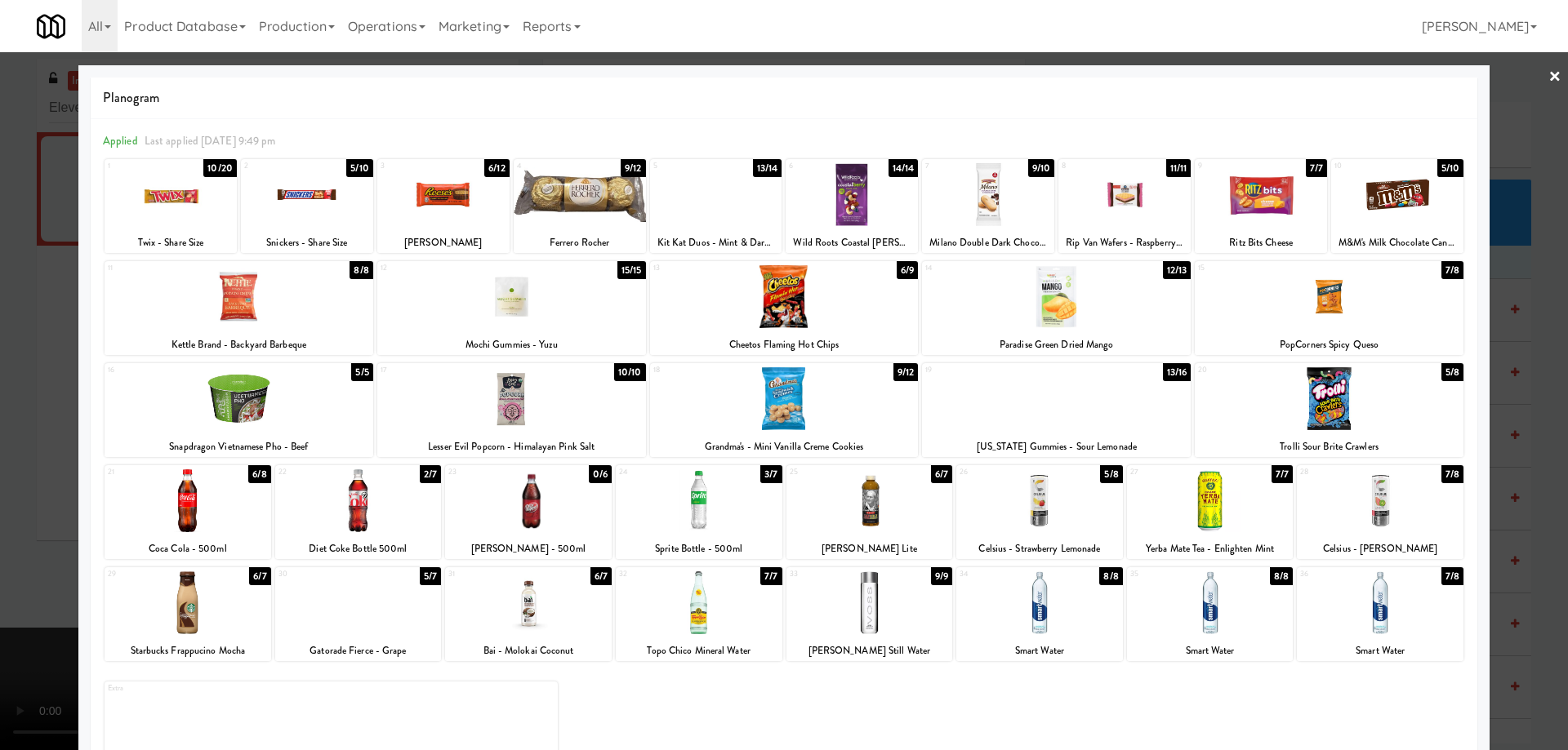
click at [1548, 79] on link "×" at bounding box center [1554, 77] width 13 height 50
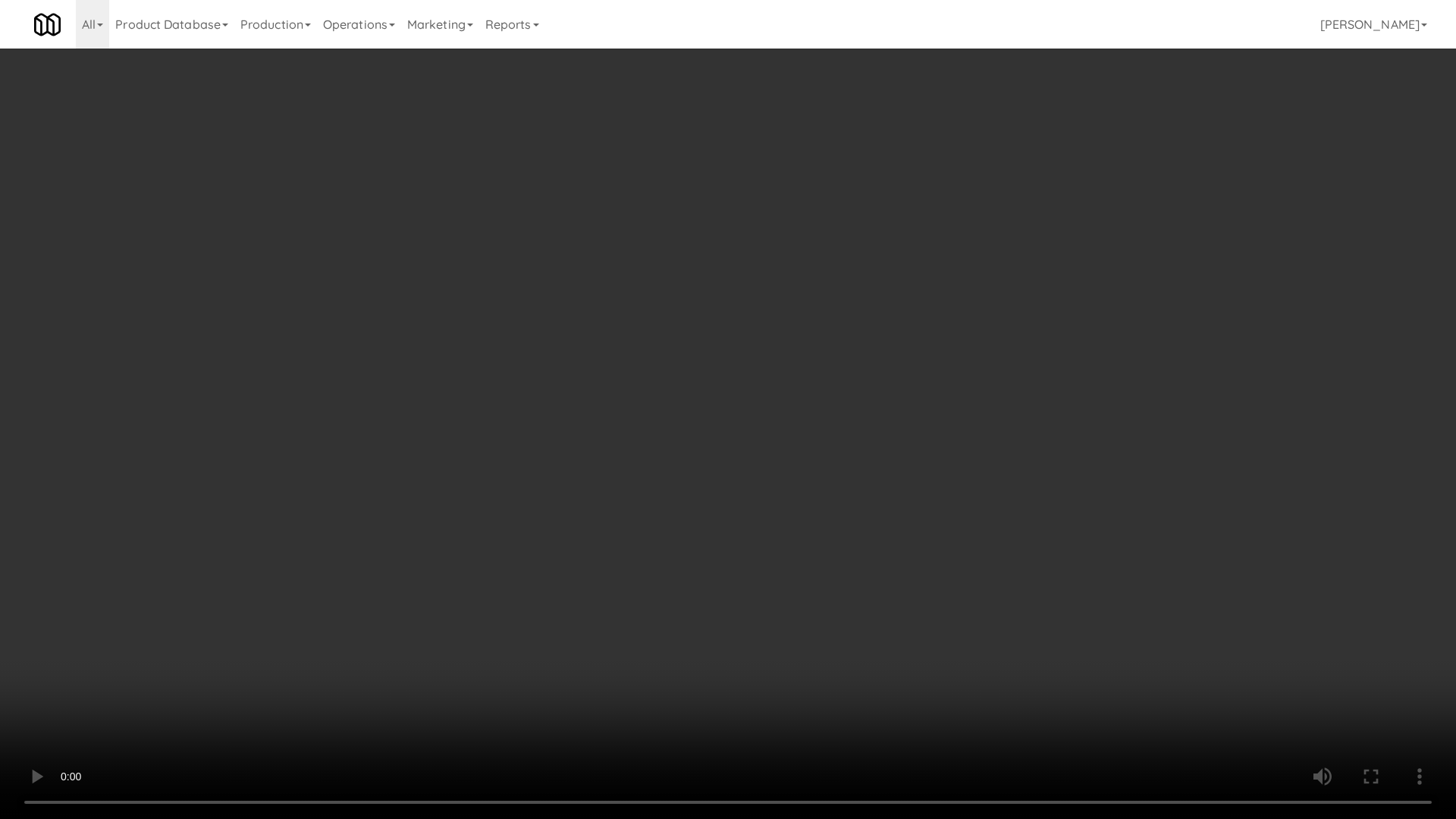
click at [815, 542] on video at bounding box center [728, 410] width 1456 height 819
click at [890, 440] on video at bounding box center [728, 410] width 1456 height 819
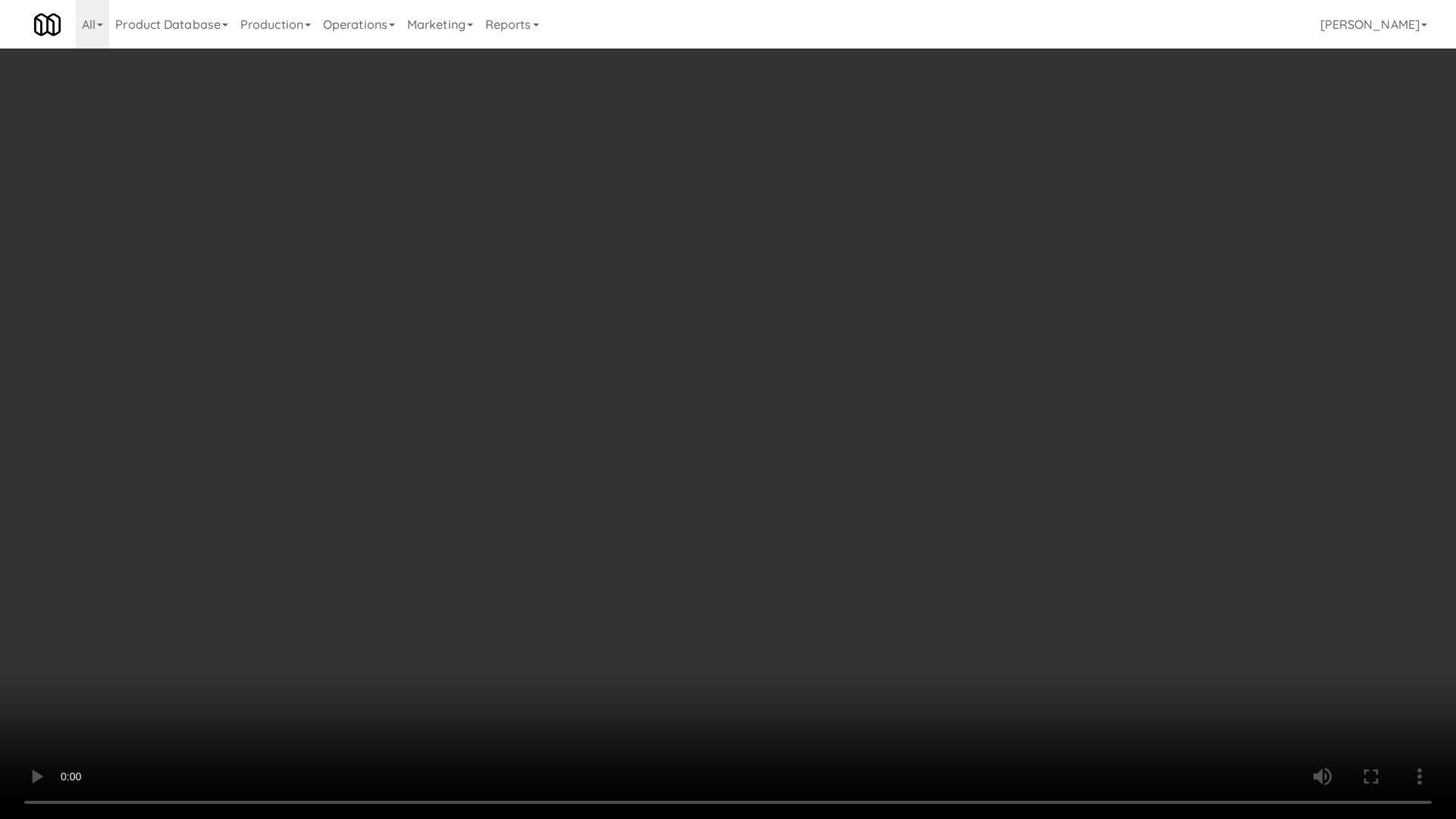
click at [890, 440] on video at bounding box center [728, 410] width 1456 height 819
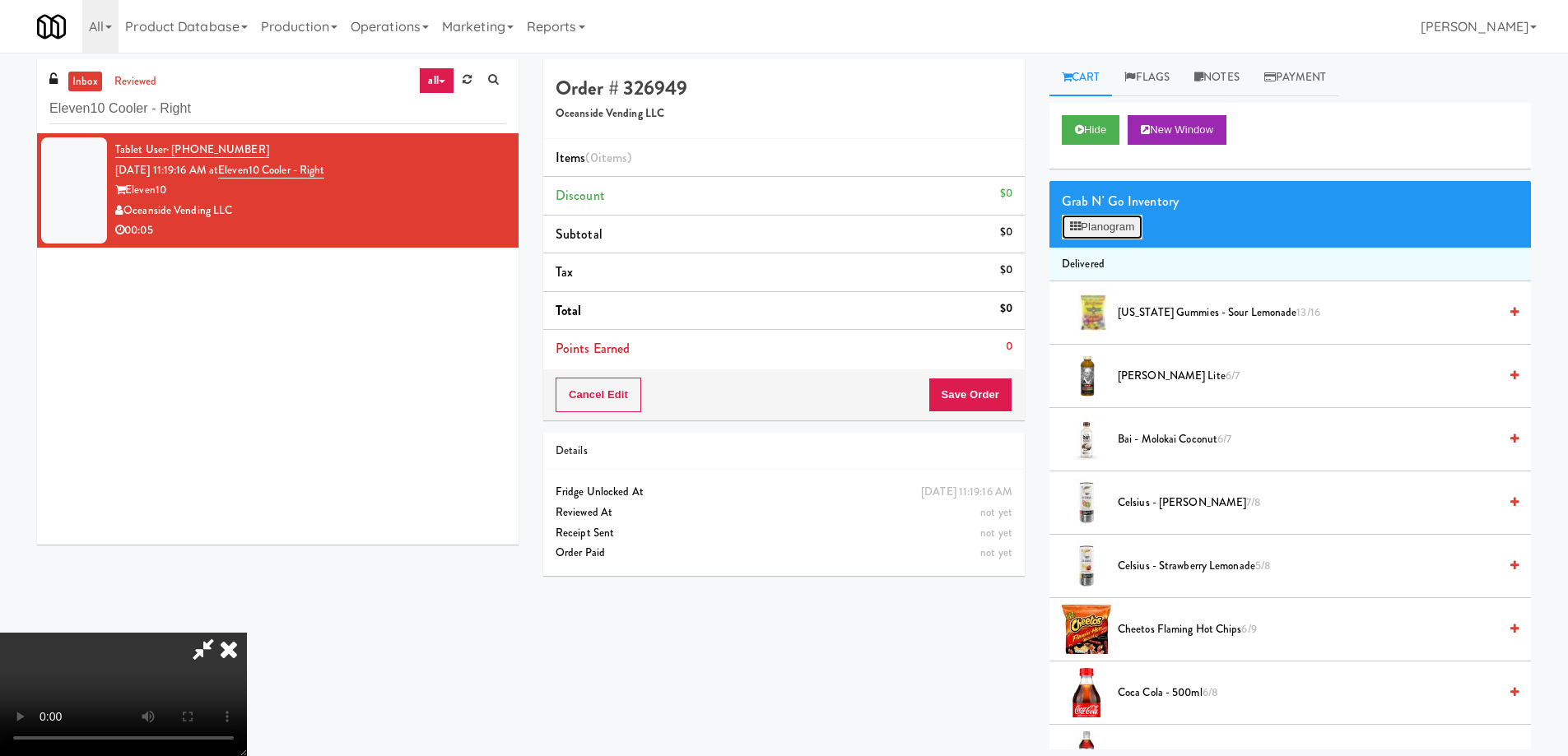
click at [1114, 218] on button "Planogram" at bounding box center [1102, 227] width 81 height 25
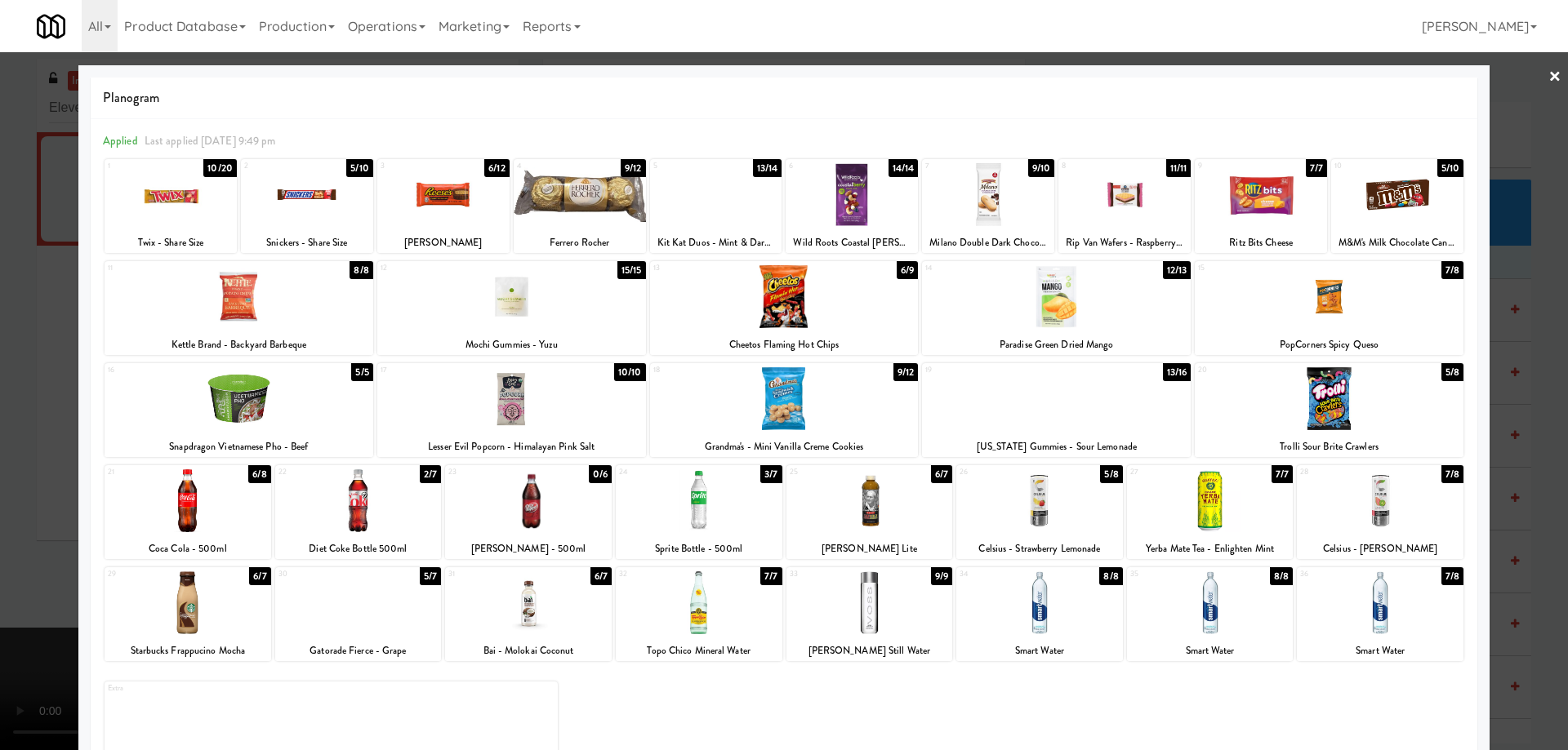
click at [1068, 516] on div at bounding box center [1039, 501] width 166 height 63
click at [1548, 72] on link "×" at bounding box center [1554, 77] width 13 height 50
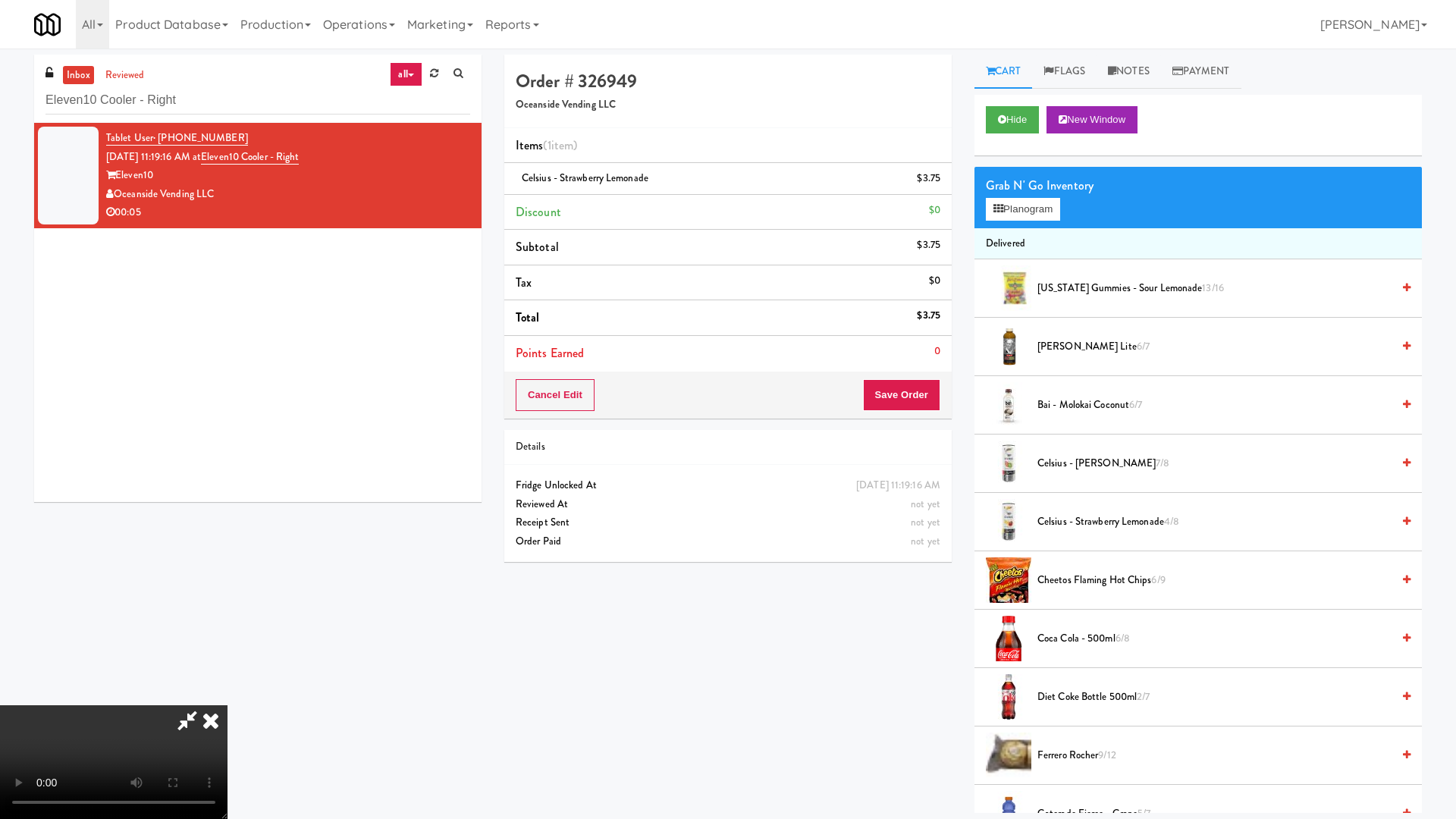
click at [227, 696] on video at bounding box center [113, 763] width 227 height 114
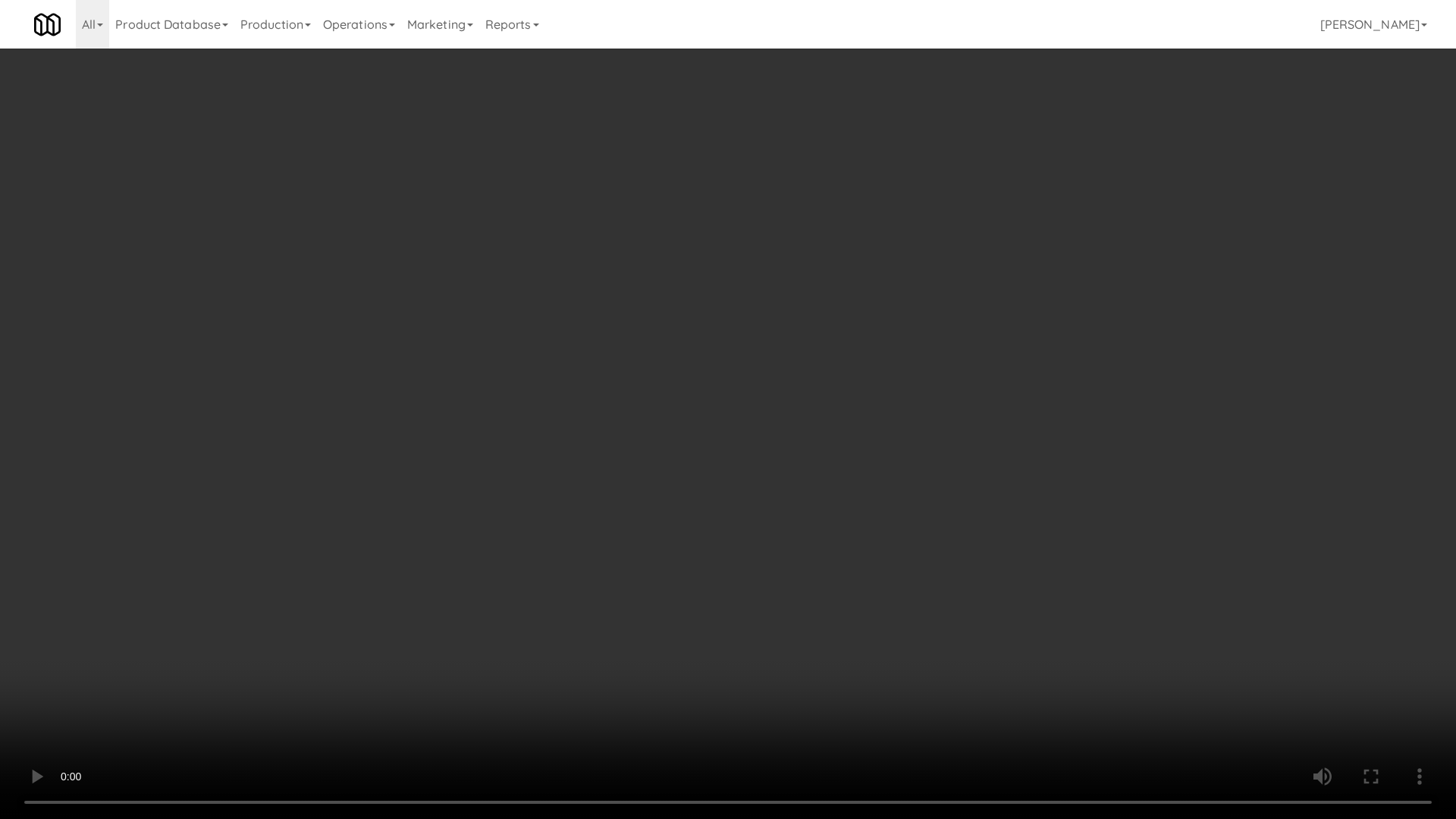
click at [874, 558] on video at bounding box center [728, 410] width 1456 height 819
click at [801, 508] on video at bounding box center [728, 410] width 1456 height 819
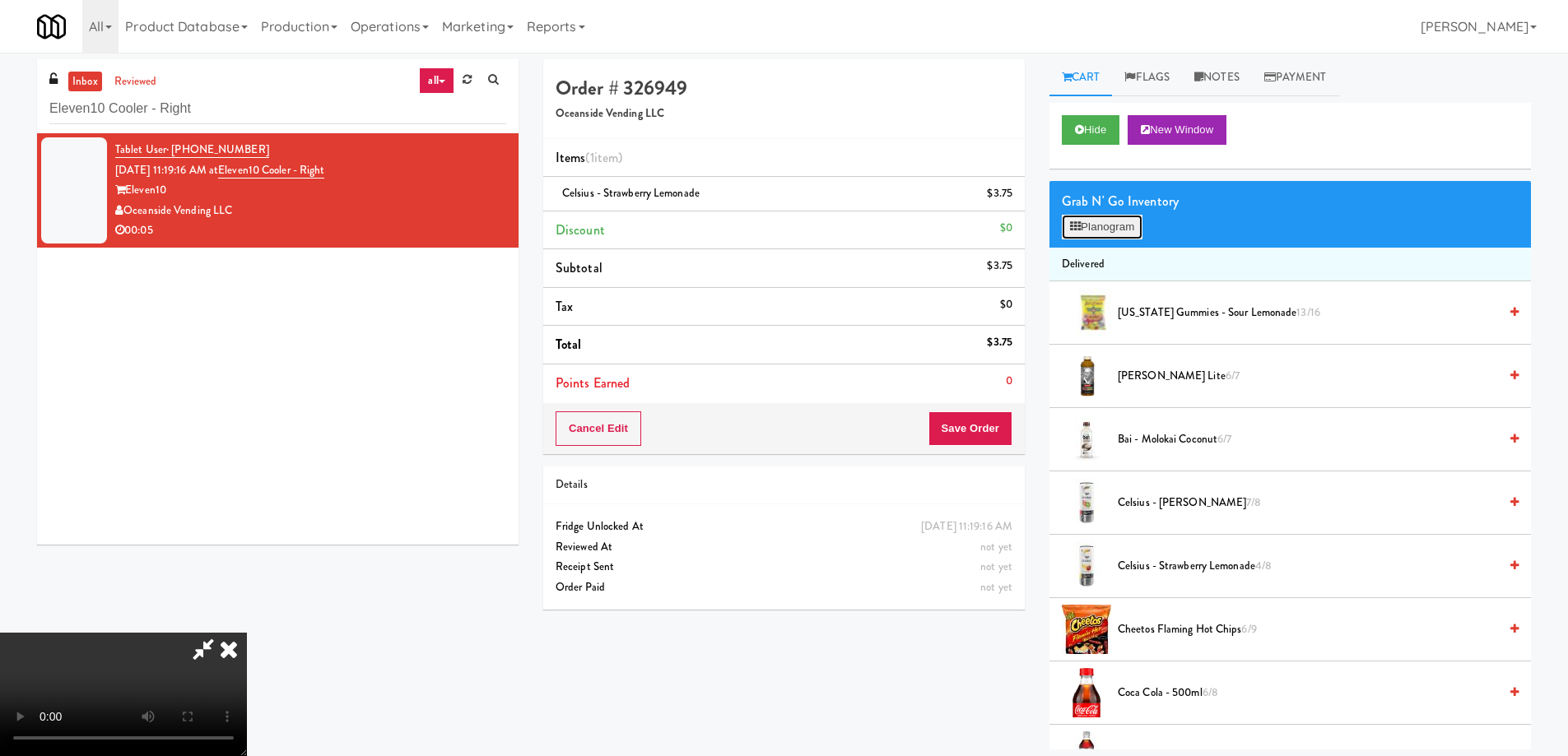
click at [1115, 225] on button "Planogram" at bounding box center [1102, 227] width 81 height 25
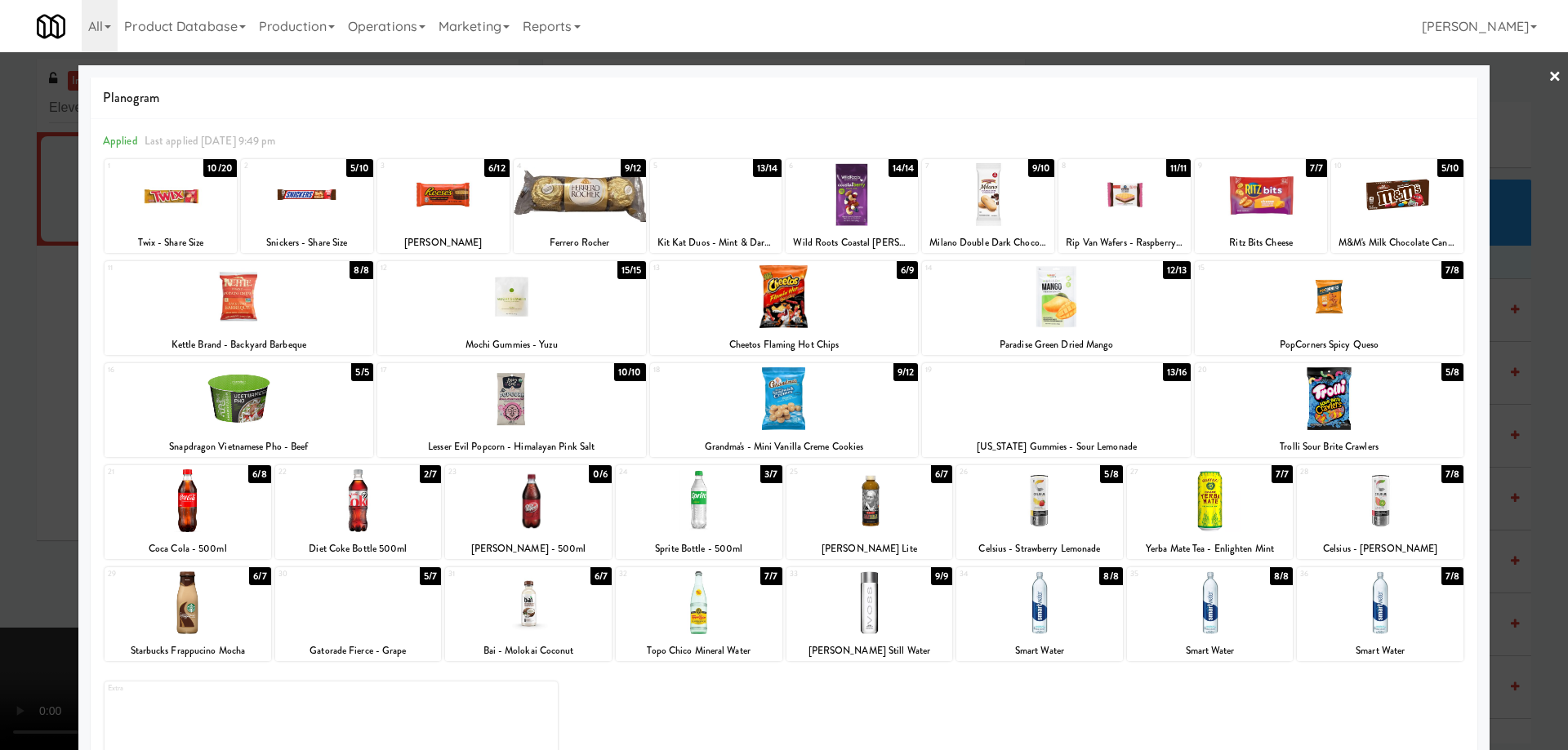
click at [1548, 78] on link "×" at bounding box center [1554, 77] width 13 height 50
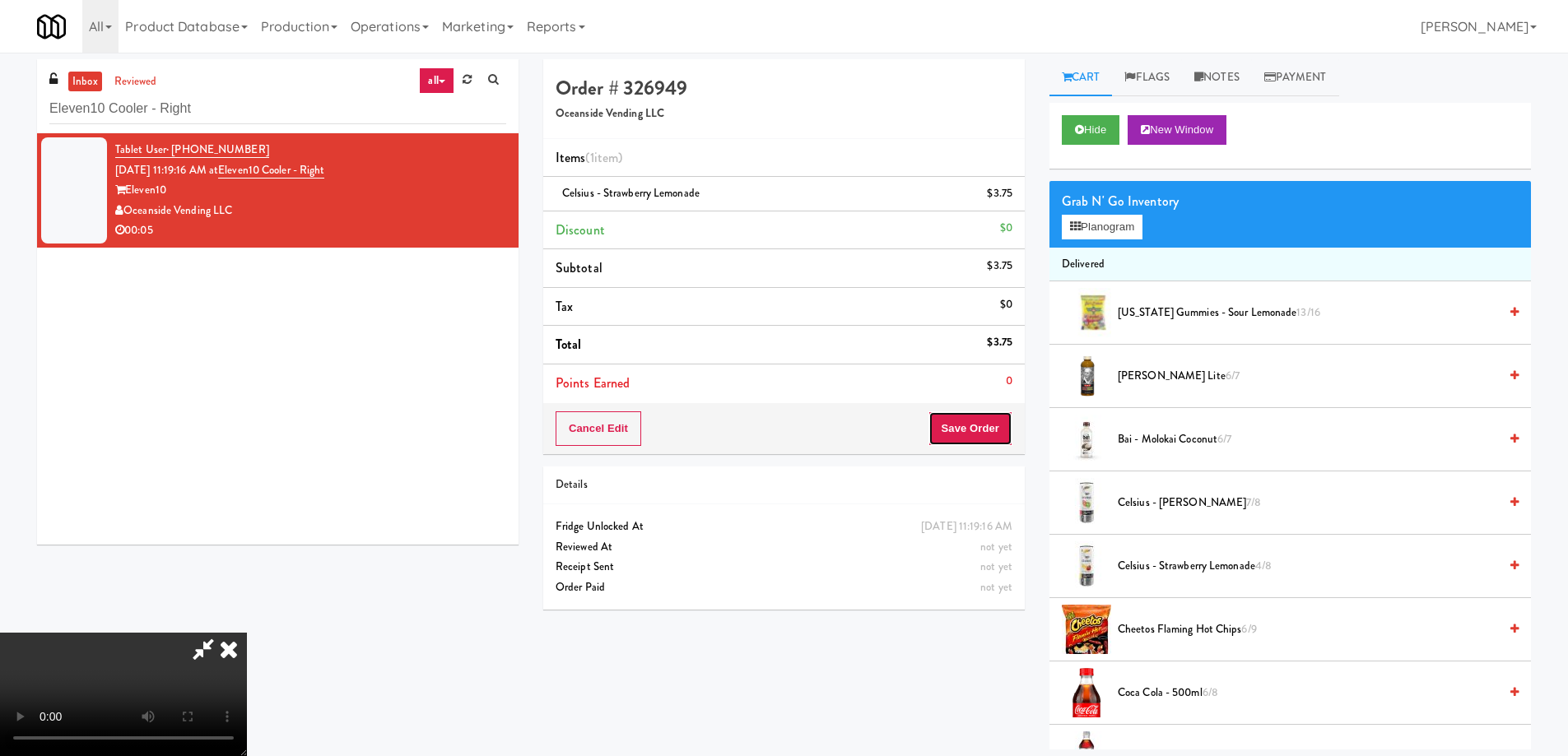
drag, startPoint x: 997, startPoint y: 438, endPoint x: 995, endPoint y: 429, distance: 9.2
click at [997, 436] on button "Save Order" at bounding box center [971, 429] width 84 height 34
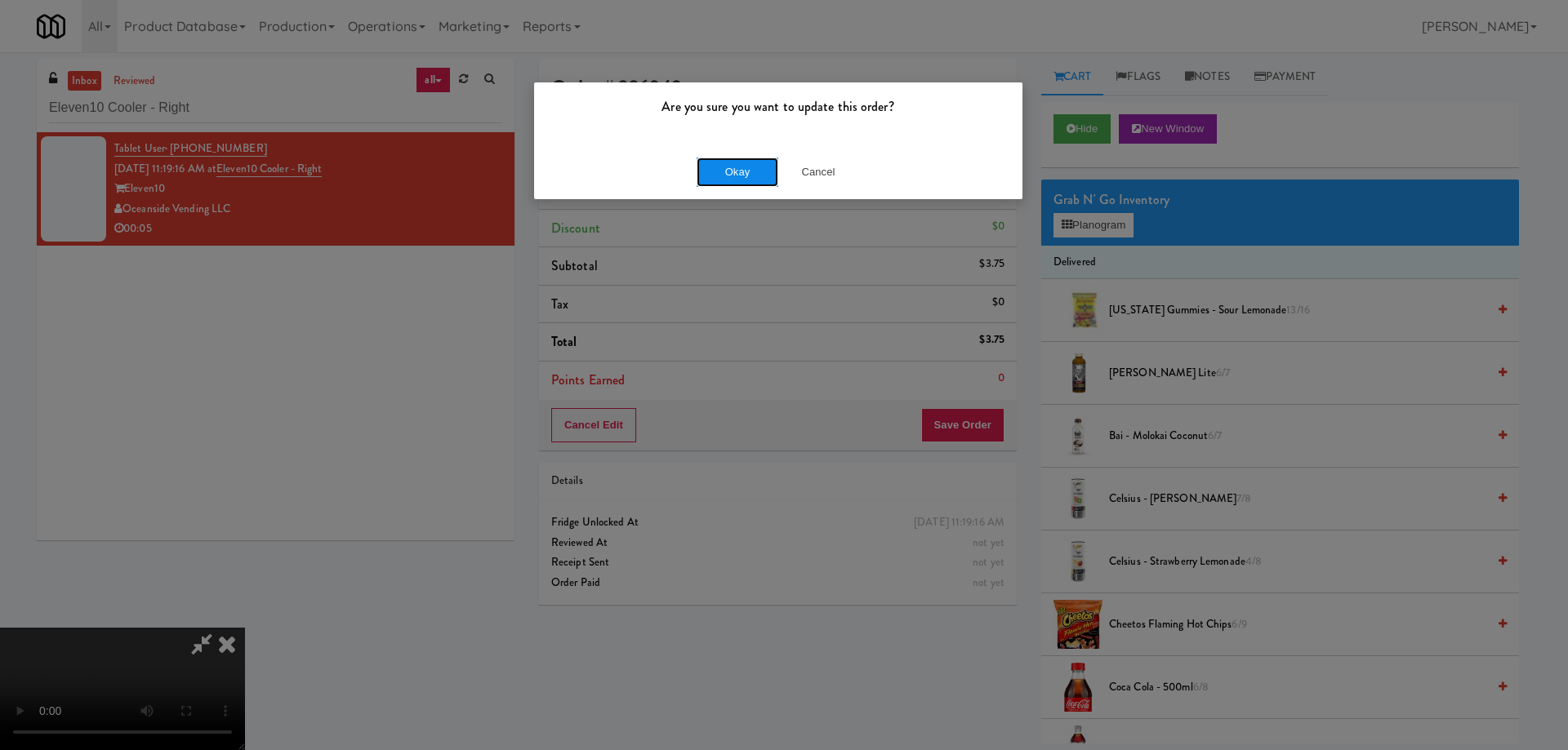
click at [754, 158] on button "Okay" at bounding box center [738, 172] width 82 height 29
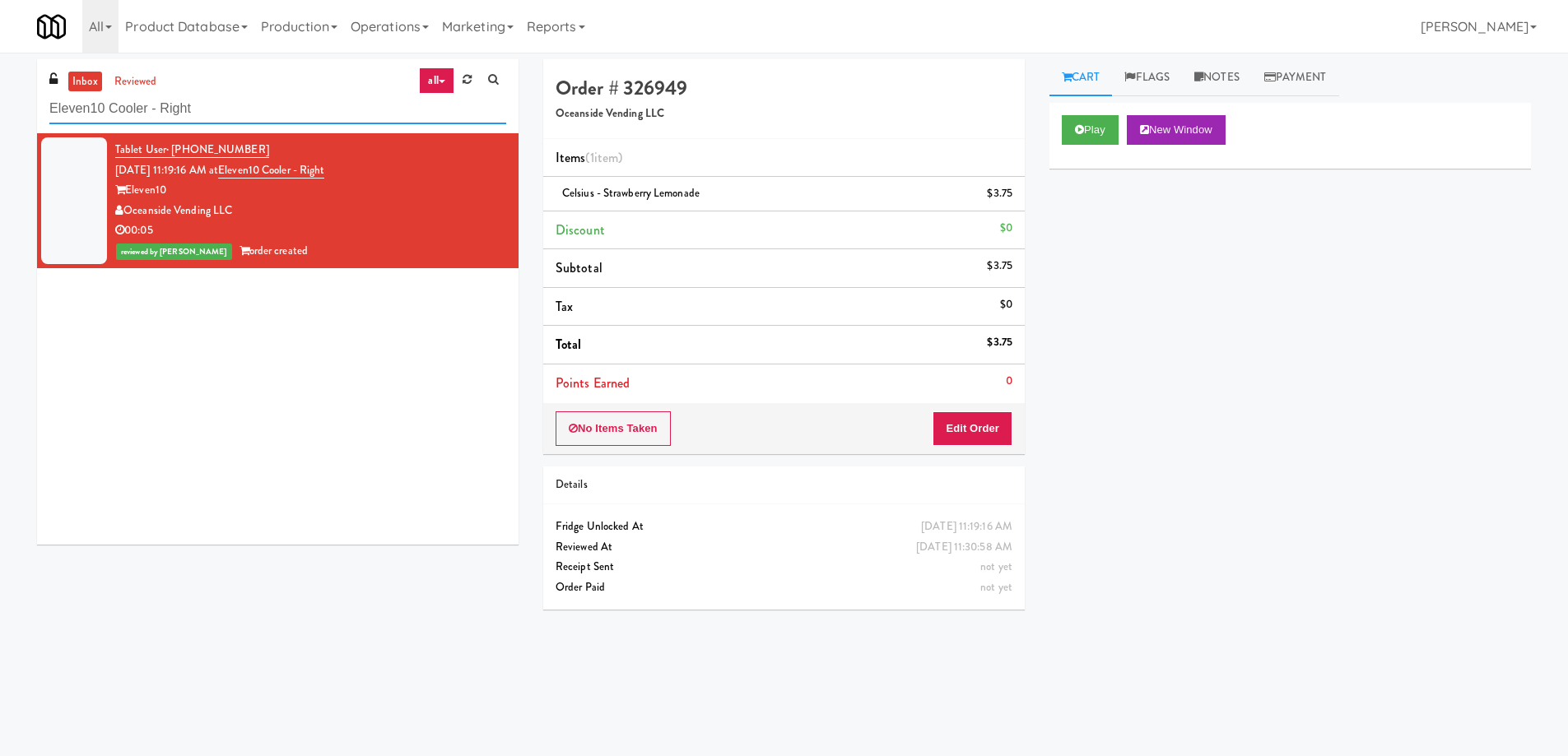
click at [206, 114] on input "Eleven10 Cooler - Right" at bounding box center [277, 108] width 456 height 30
paste input "Illume - Cooler - Lef"
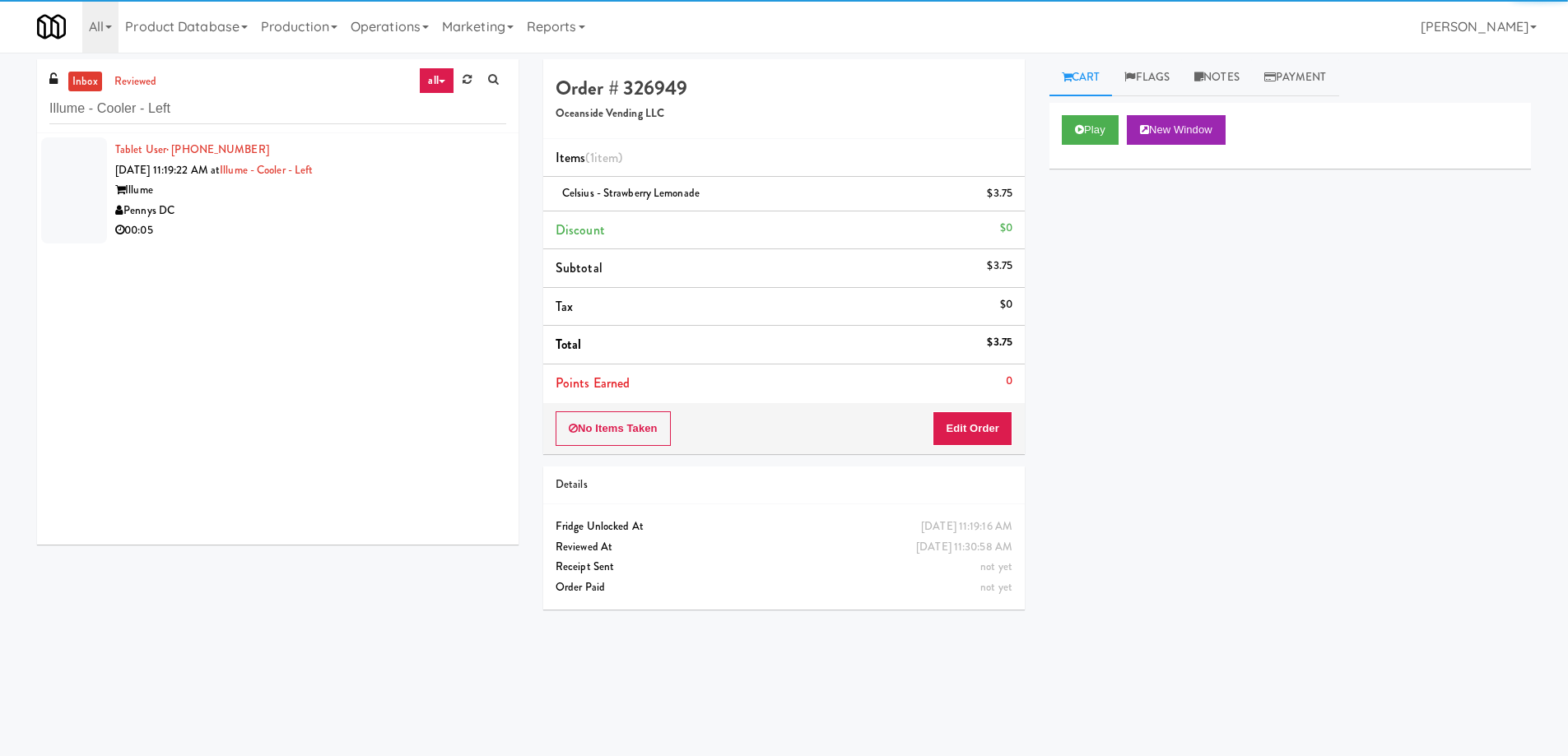
drag, startPoint x: 358, startPoint y: 204, endPoint x: 555, endPoint y: 216, distance: 197.4
click at [358, 204] on div "Pennys DC" at bounding box center [310, 211] width 391 height 21
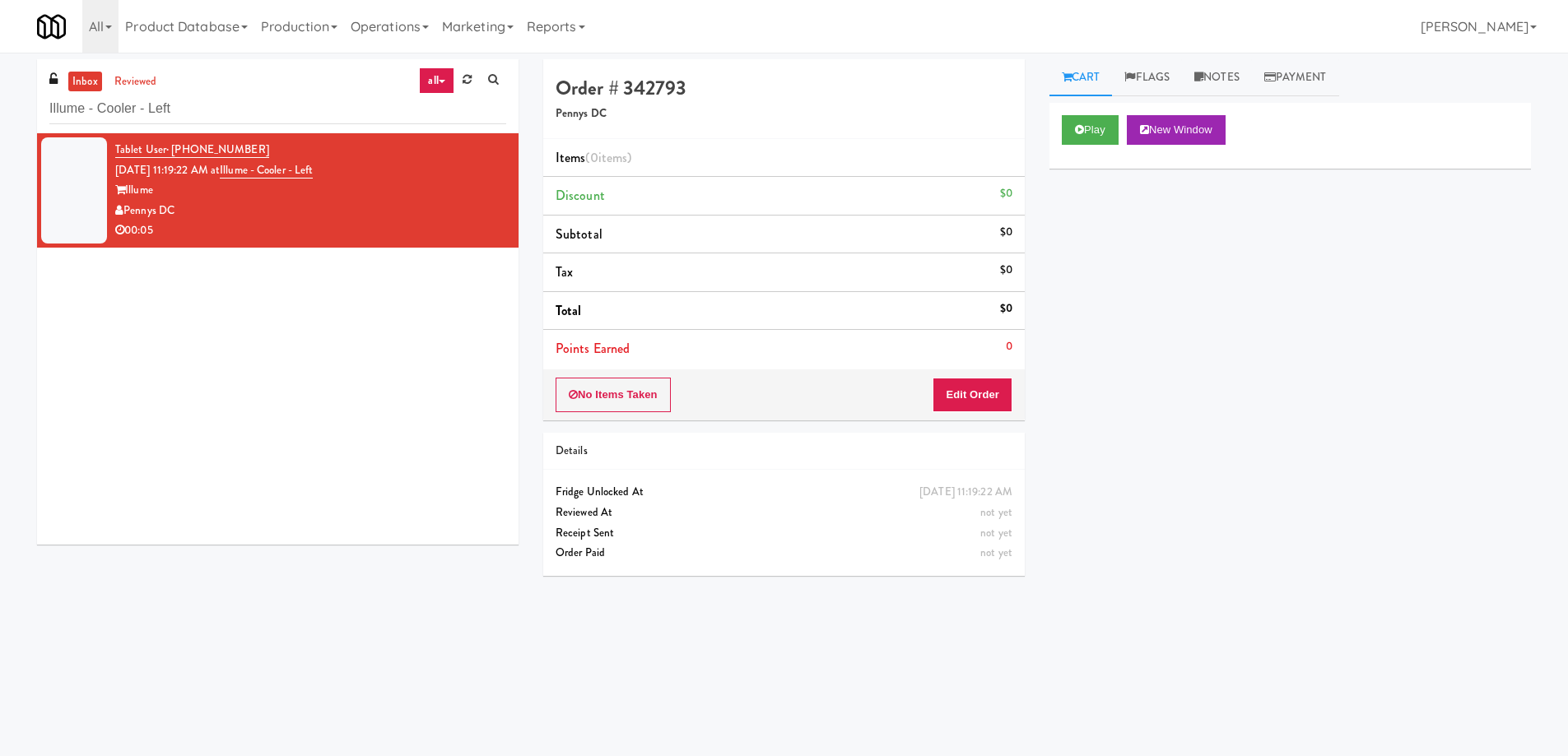
click at [1093, 145] on div "Play New Window" at bounding box center [1290, 136] width 481 height 66
click at [1091, 143] on button "Play" at bounding box center [1090, 130] width 57 height 29
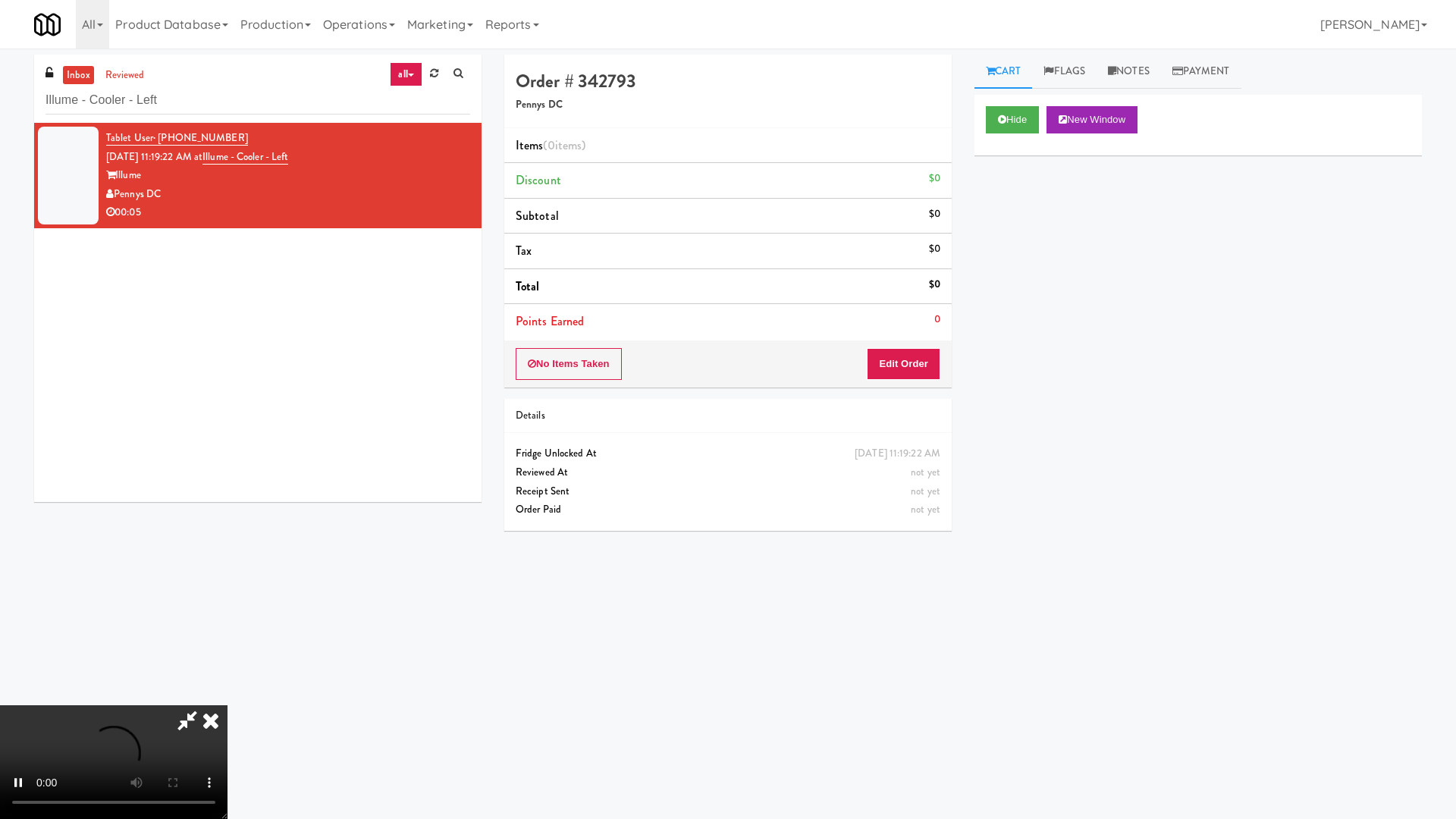
click at [227, 696] on video at bounding box center [113, 763] width 227 height 114
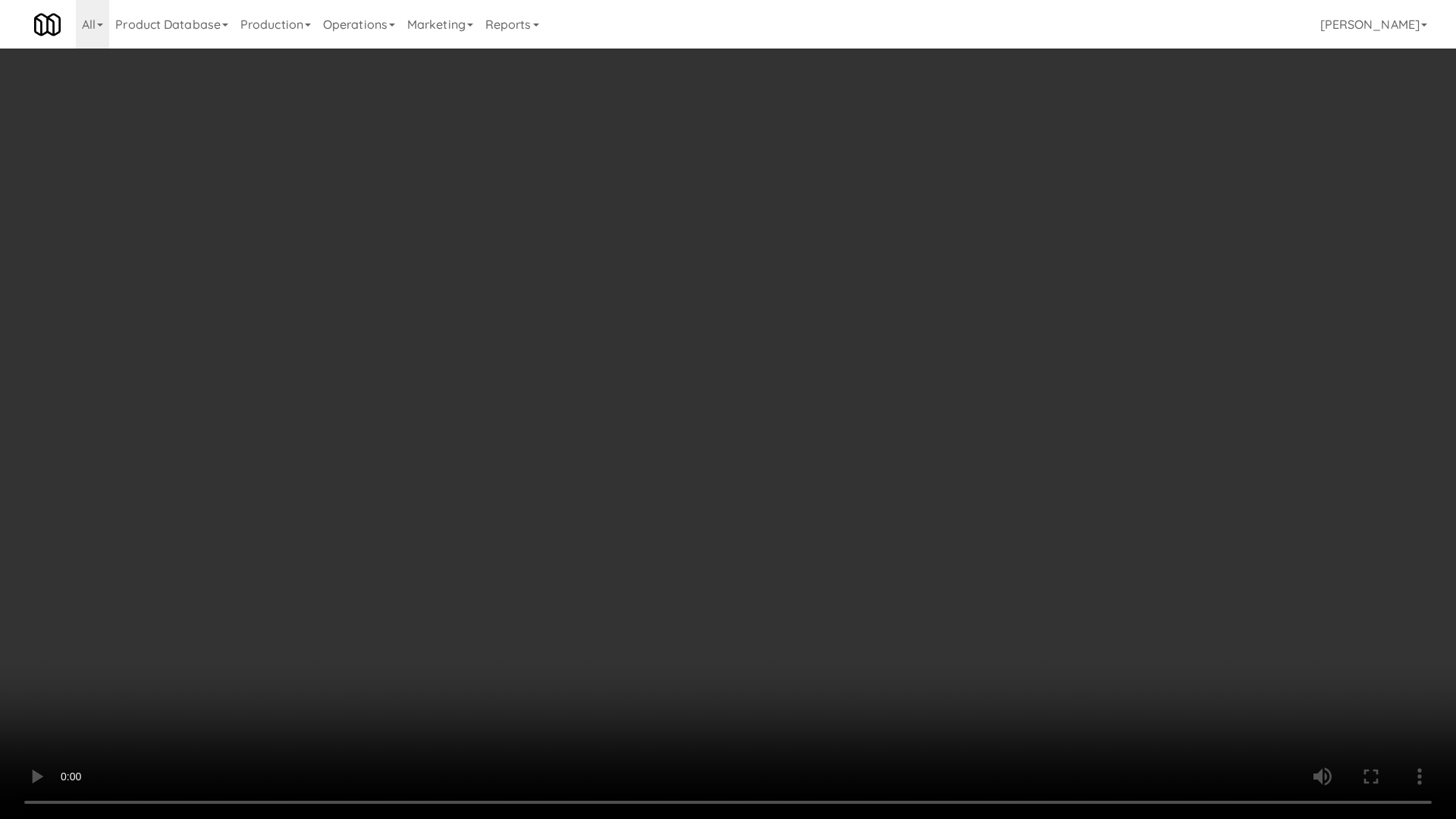
click at [691, 374] on video at bounding box center [728, 410] width 1456 height 819
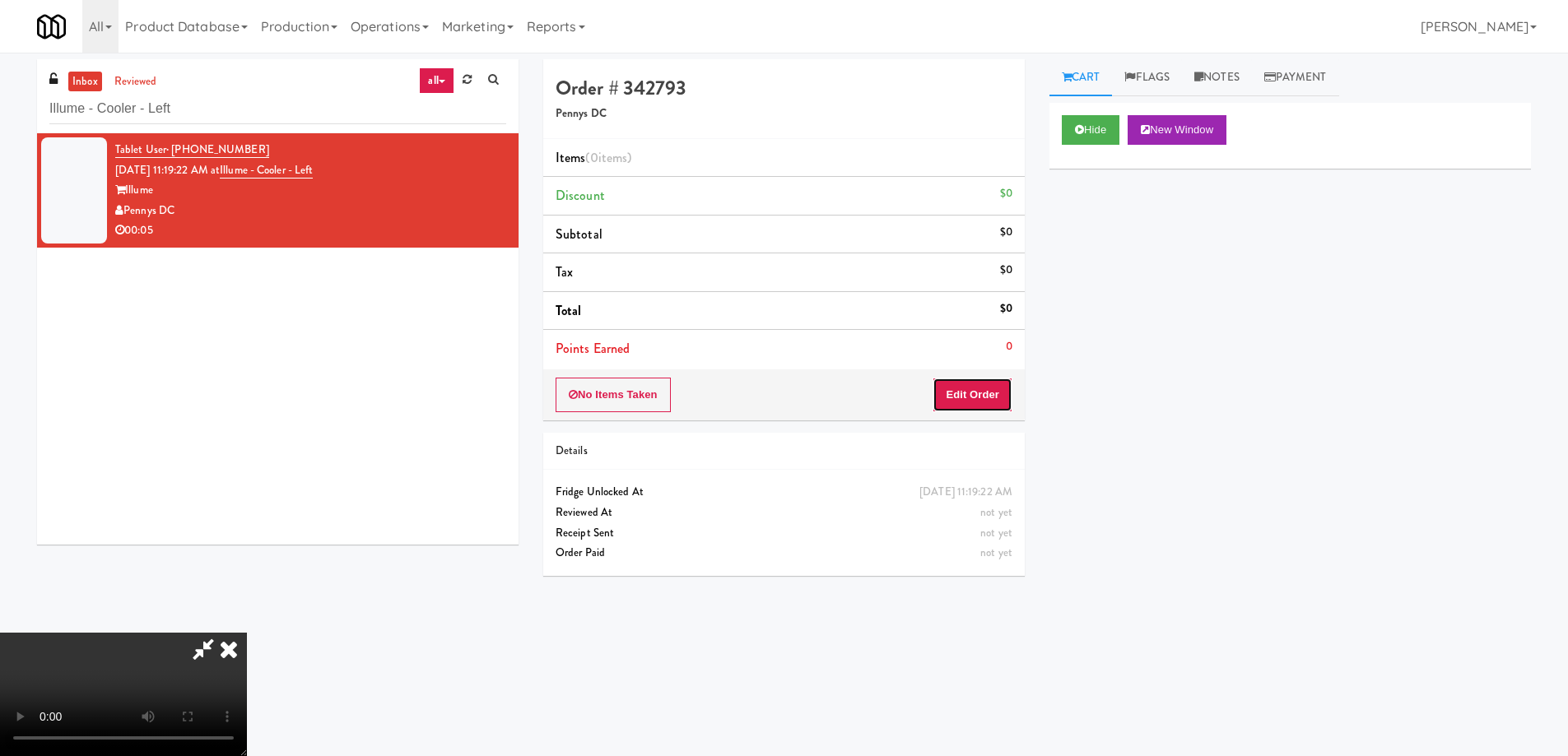
click at [968, 387] on button "Edit Order" at bounding box center [972, 395] width 80 height 34
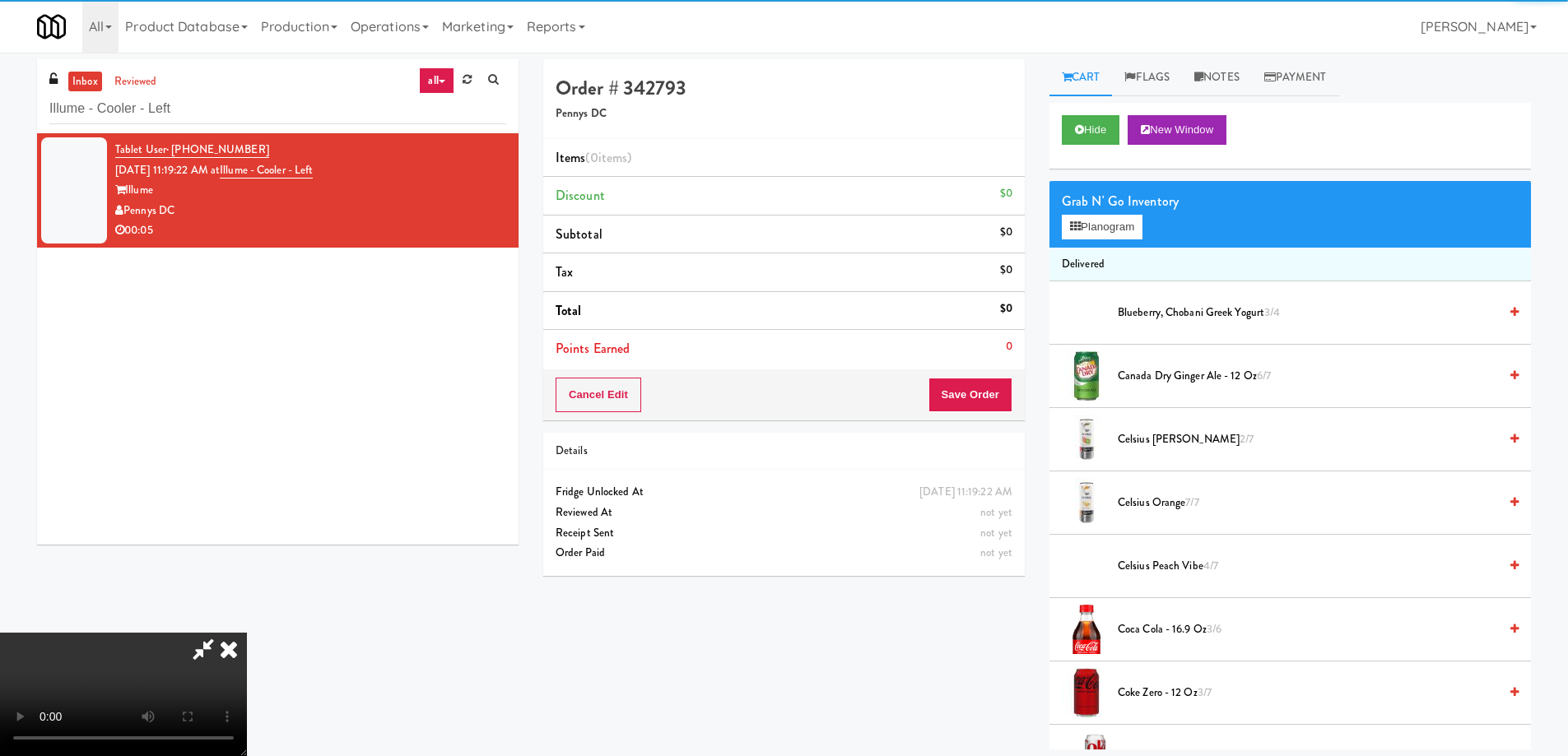
scroll to position [165, 0]
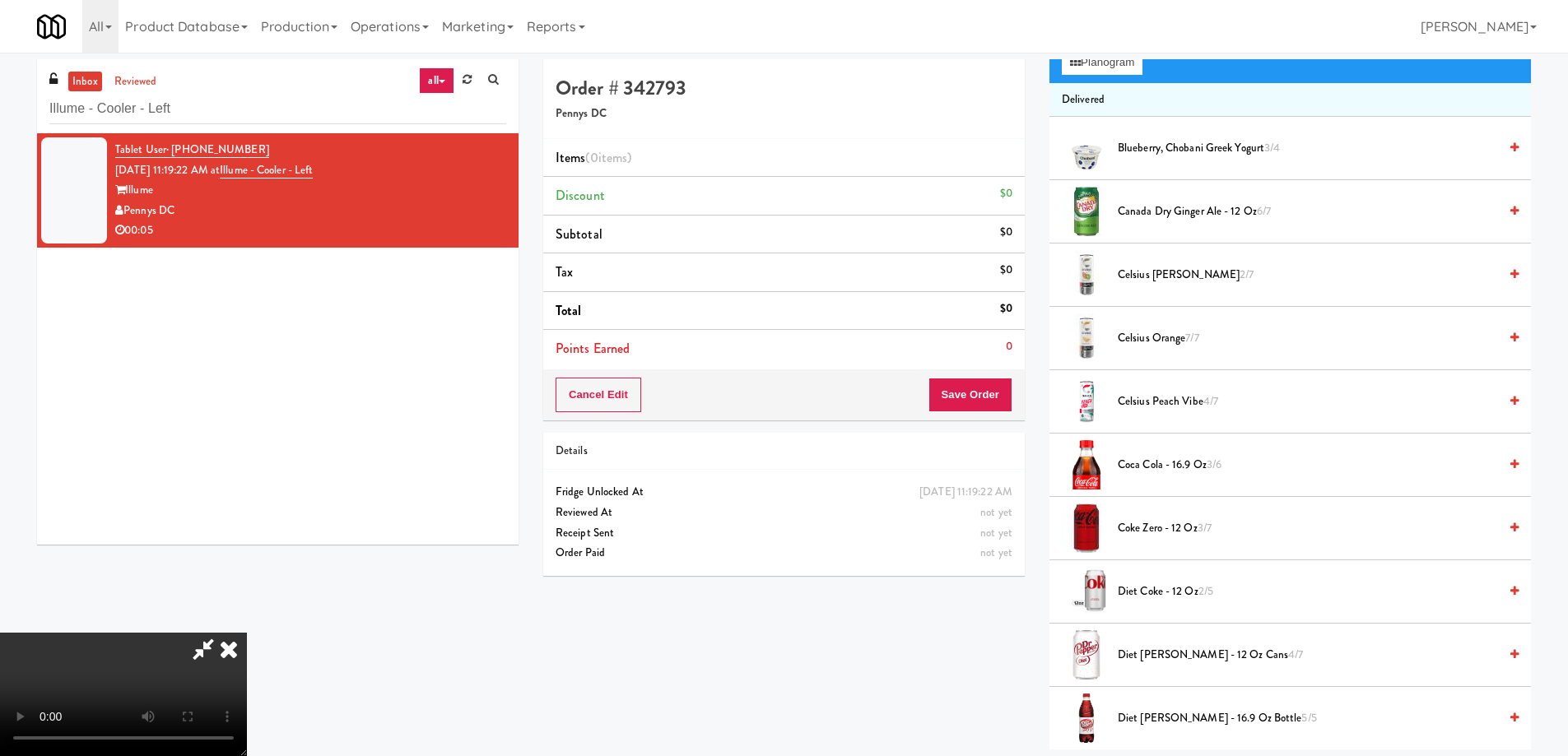
click at [1153, 412] on span "Celsius Peach Vibe 4/7" at bounding box center [1308, 402] width 380 height 21
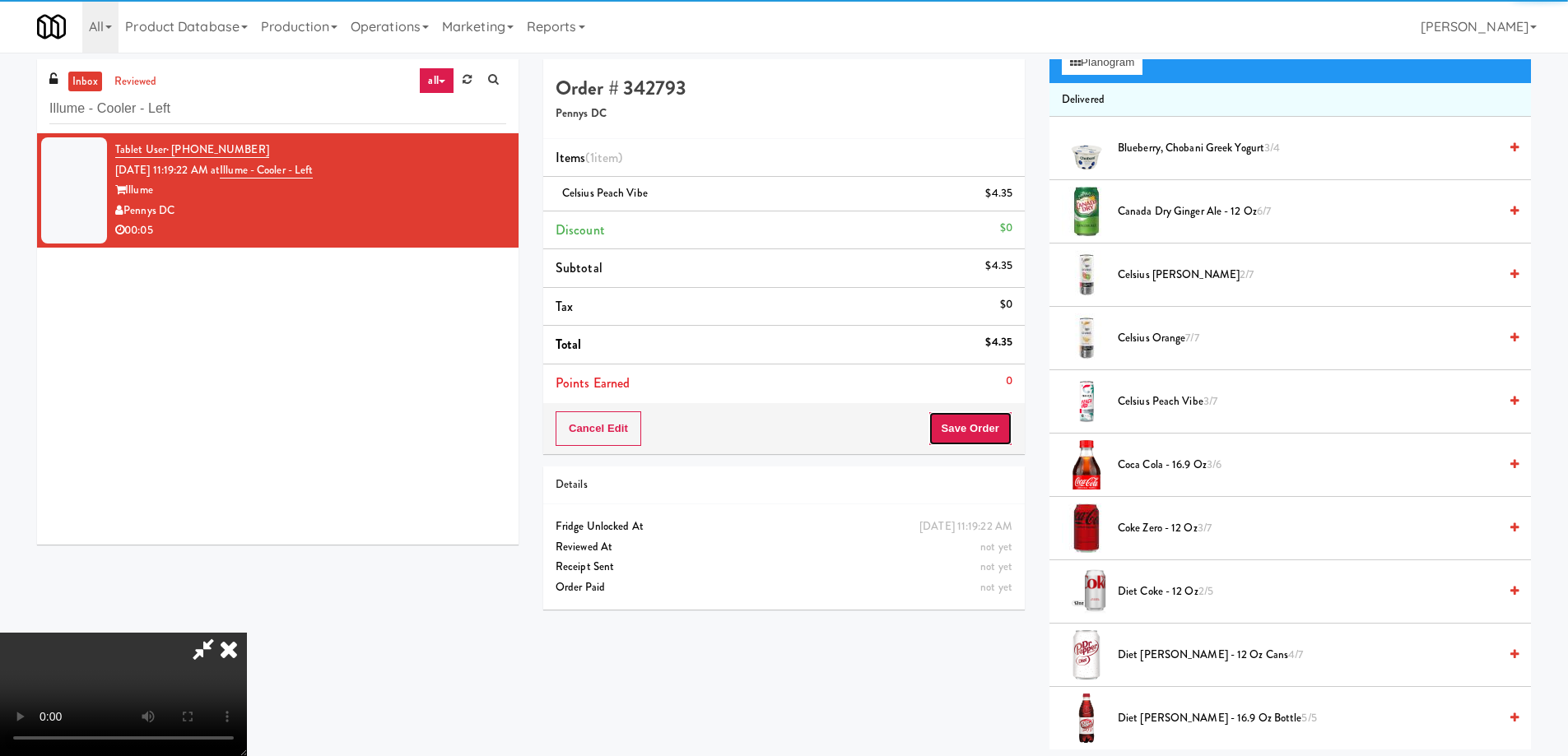
click at [996, 437] on button "Save Order" at bounding box center [971, 429] width 84 height 34
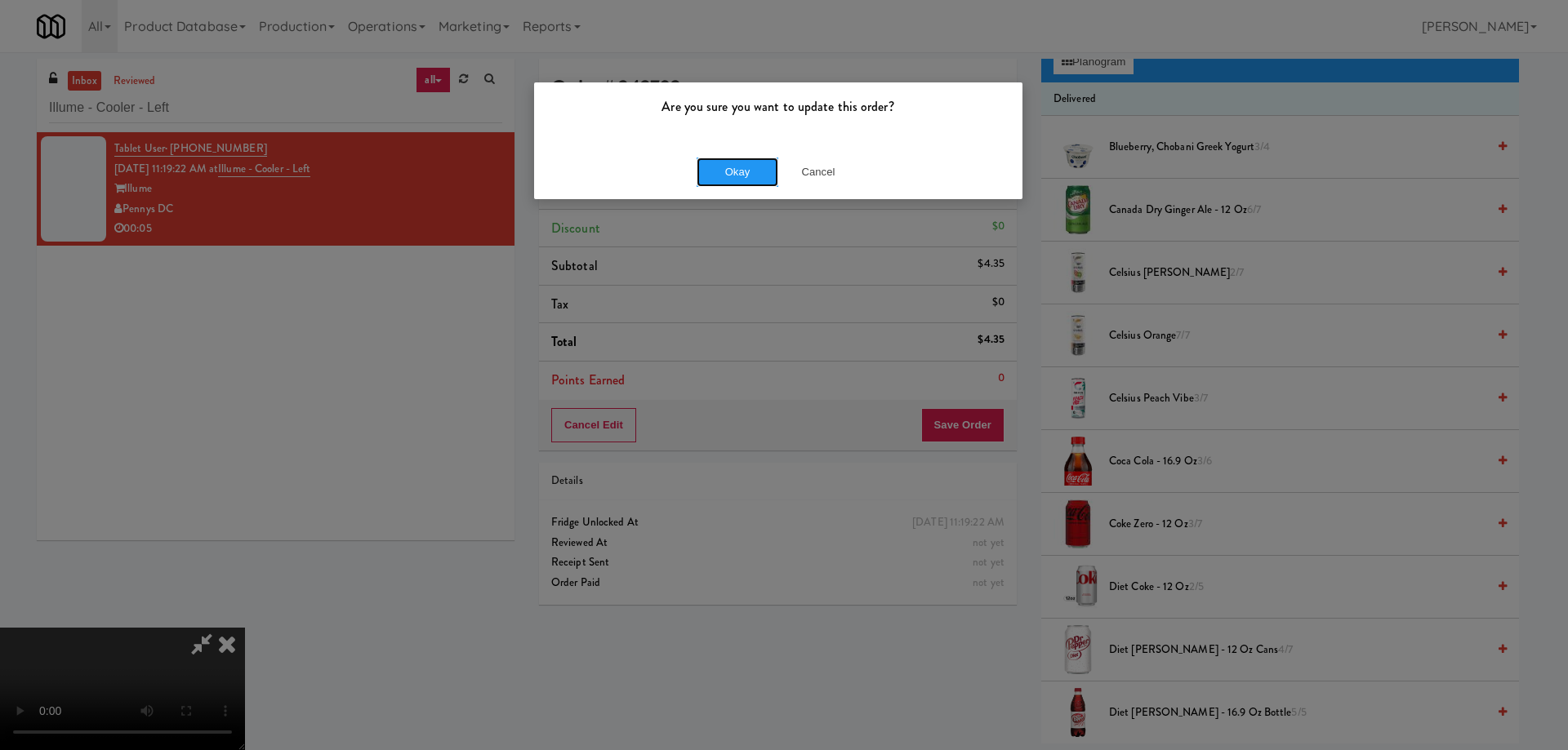
click at [726, 178] on button "Okay" at bounding box center [738, 172] width 82 height 29
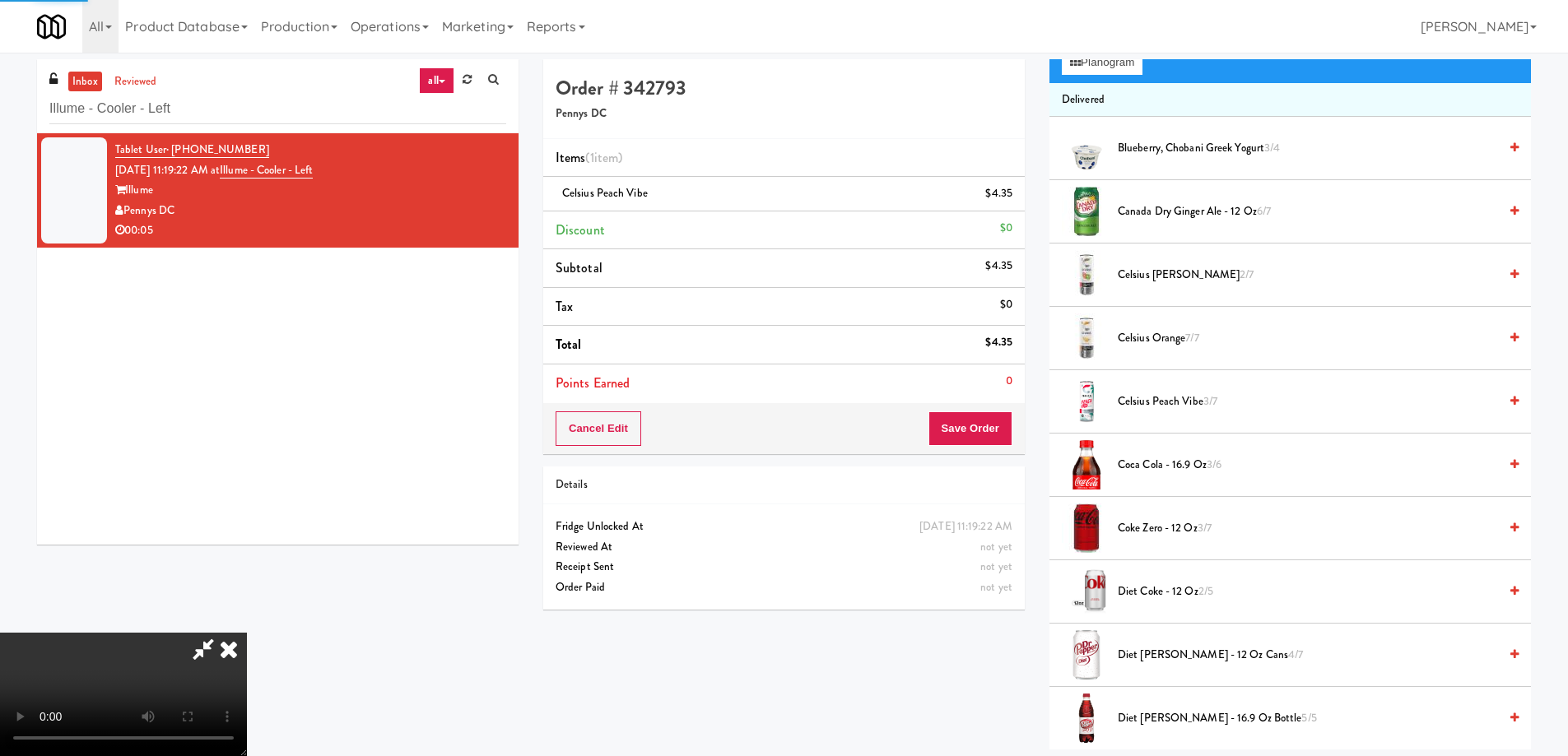
scroll to position [0, 0]
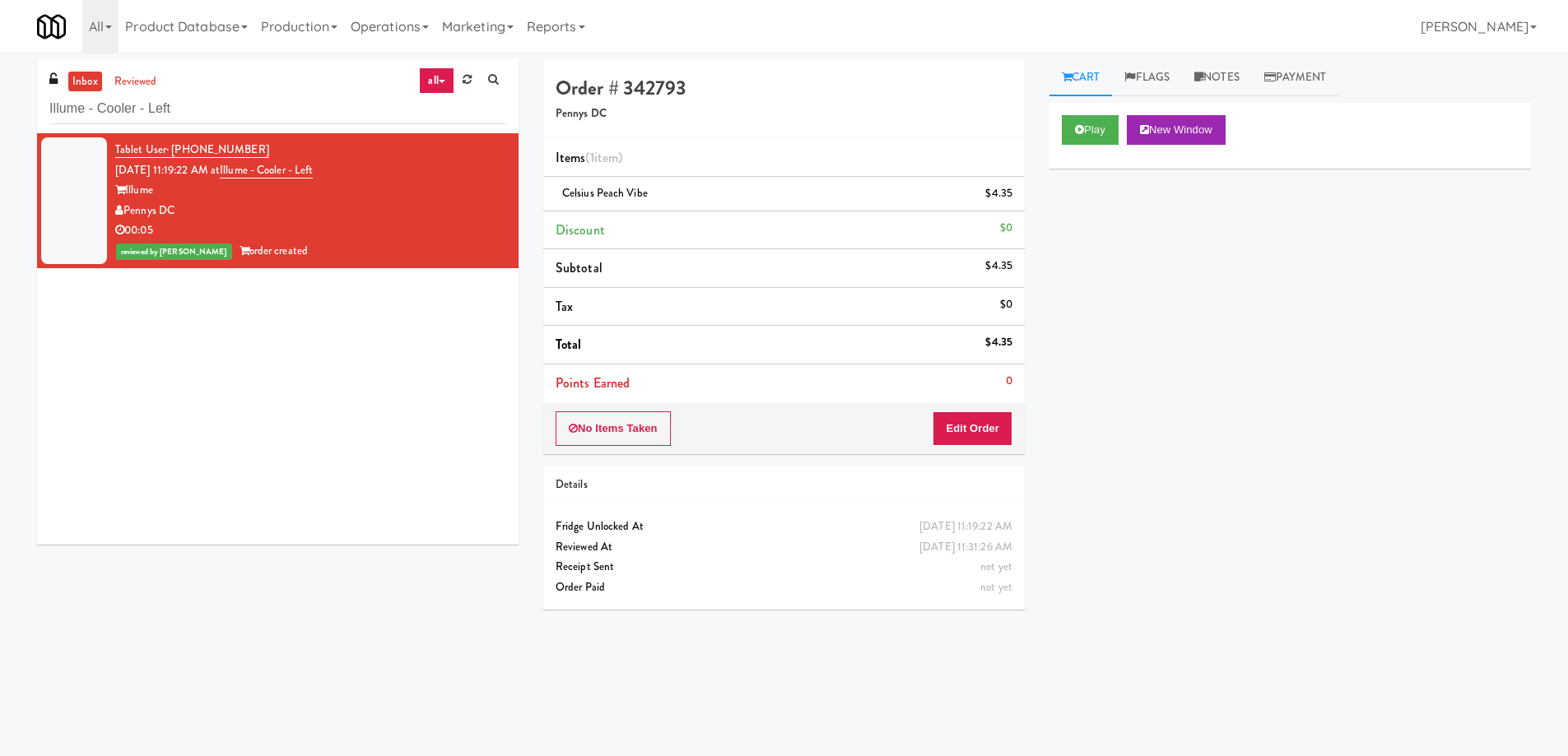
click at [260, 92] on div "Illume - Cooler - Left" at bounding box center [277, 107] width 456 height 32
click at [243, 116] on input "Illume - Cooler - Left" at bounding box center [277, 108] width 456 height 30
paste input "AVE Tampa Riverwalk - Drinks - Cooler"
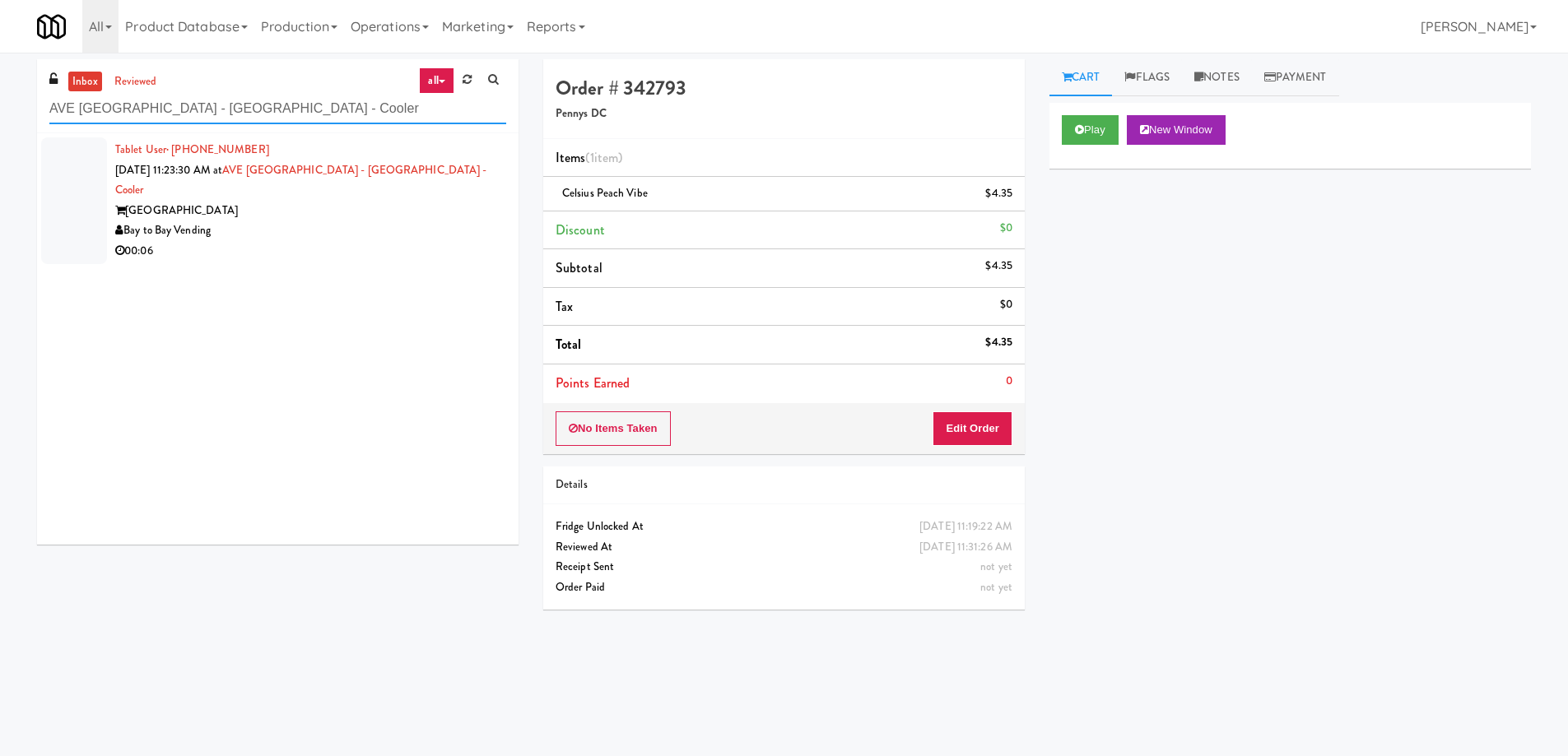
type input "AVE Tampa Riverwalk - Drinks - Cooler"
click at [419, 241] on div "00:06" at bounding box center [310, 252] width 391 height 21
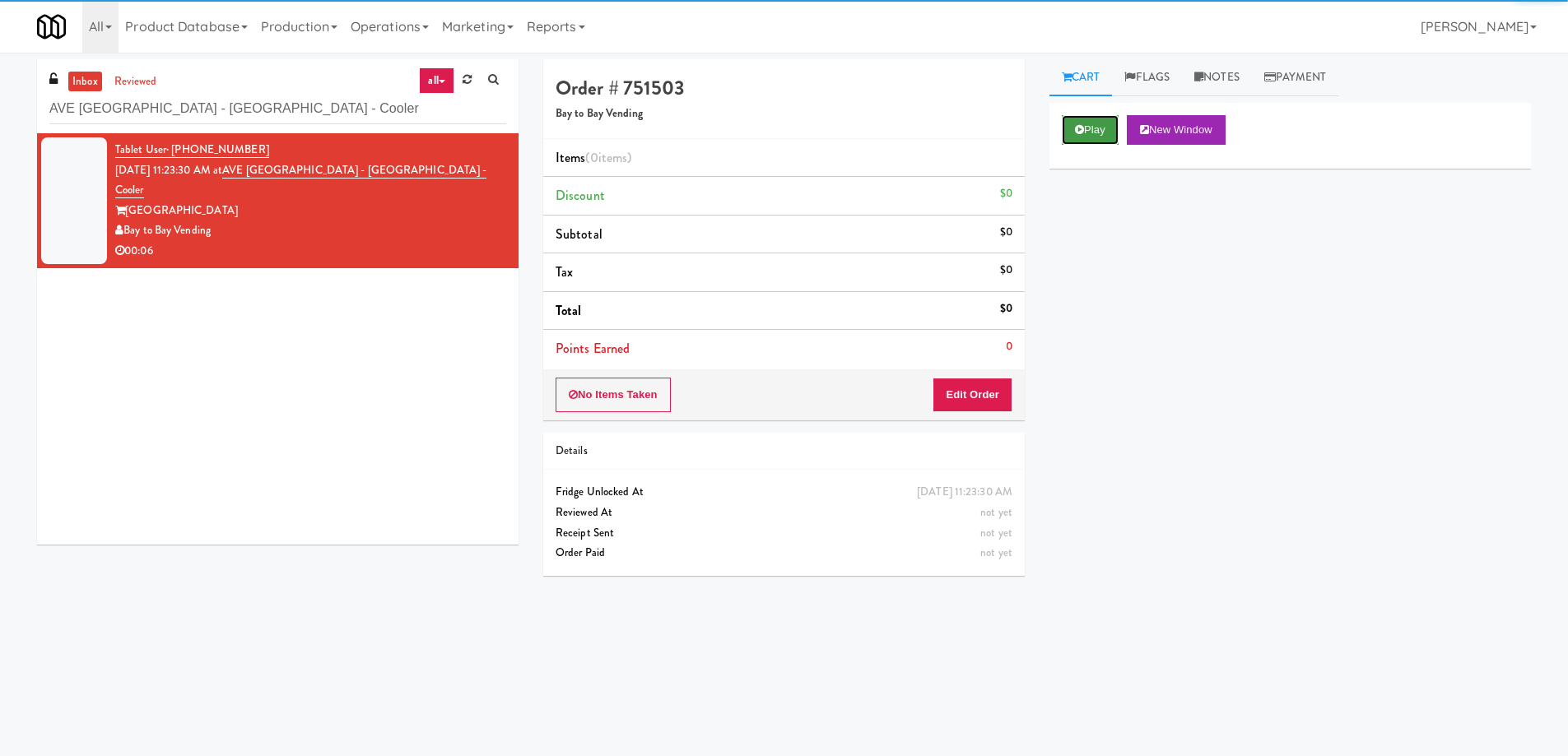
click at [1099, 124] on button "Play" at bounding box center [1090, 130] width 57 height 29
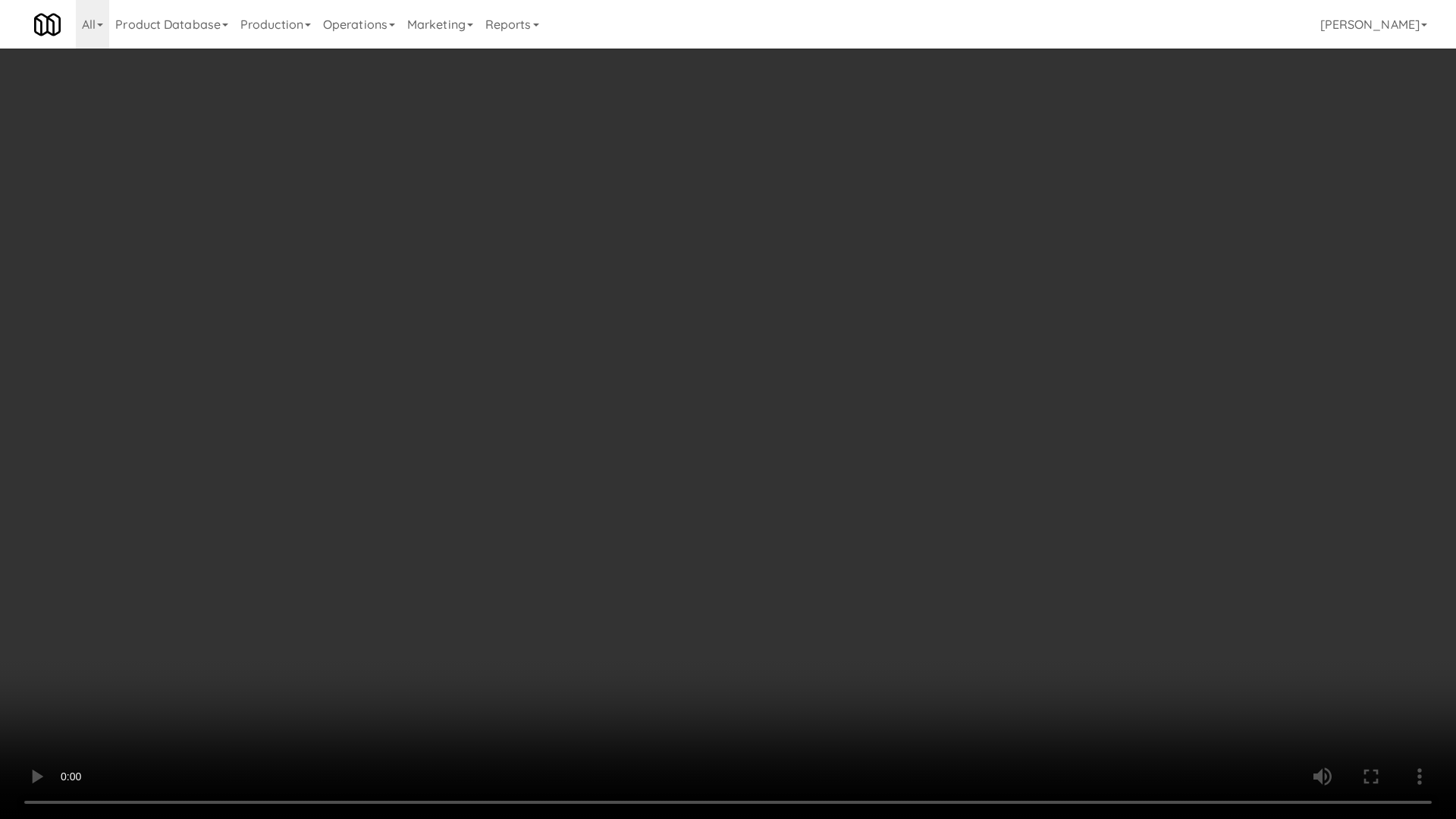
click at [676, 430] on video at bounding box center [728, 410] width 1456 height 819
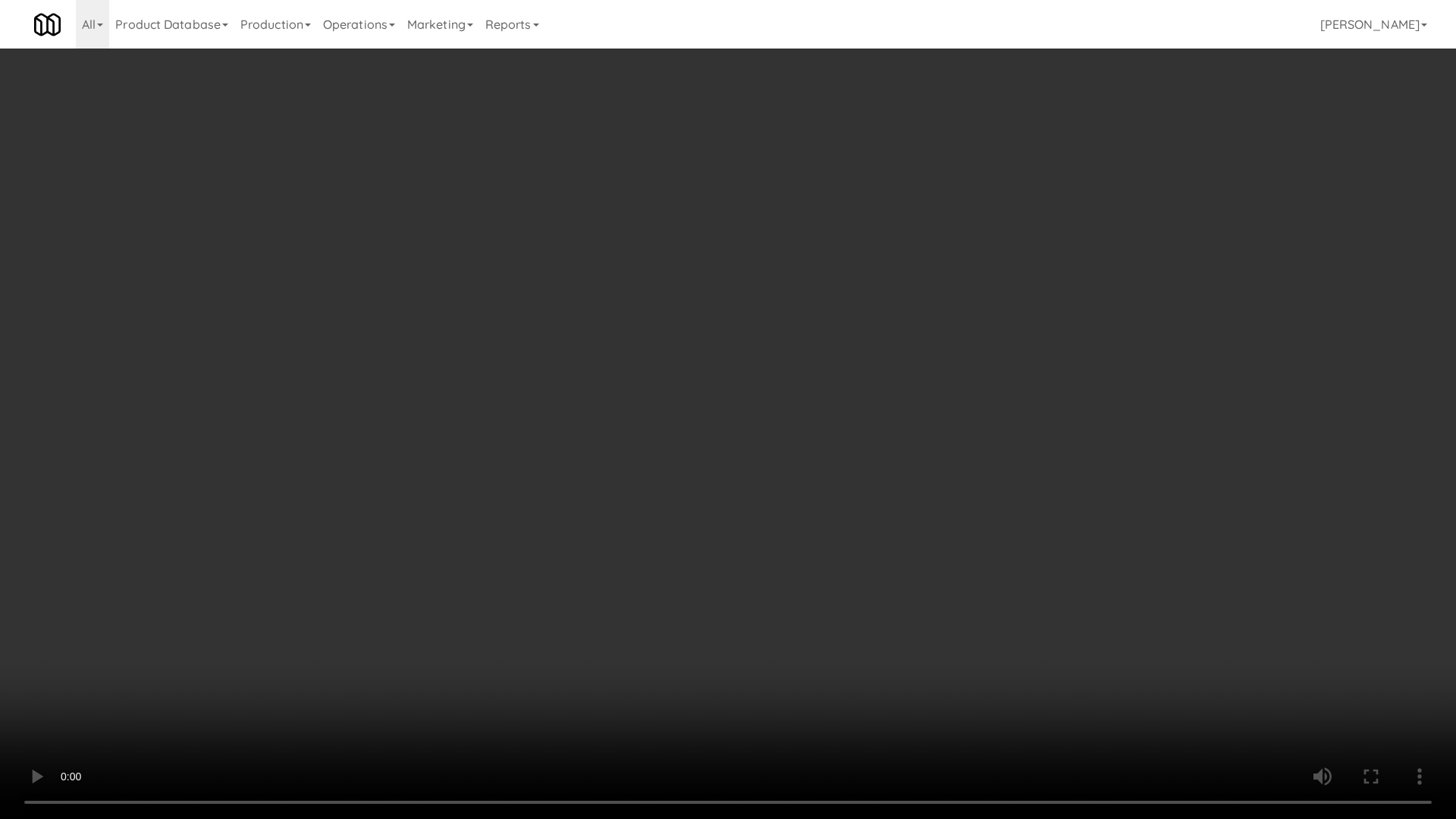
click at [676, 430] on video at bounding box center [728, 410] width 1456 height 819
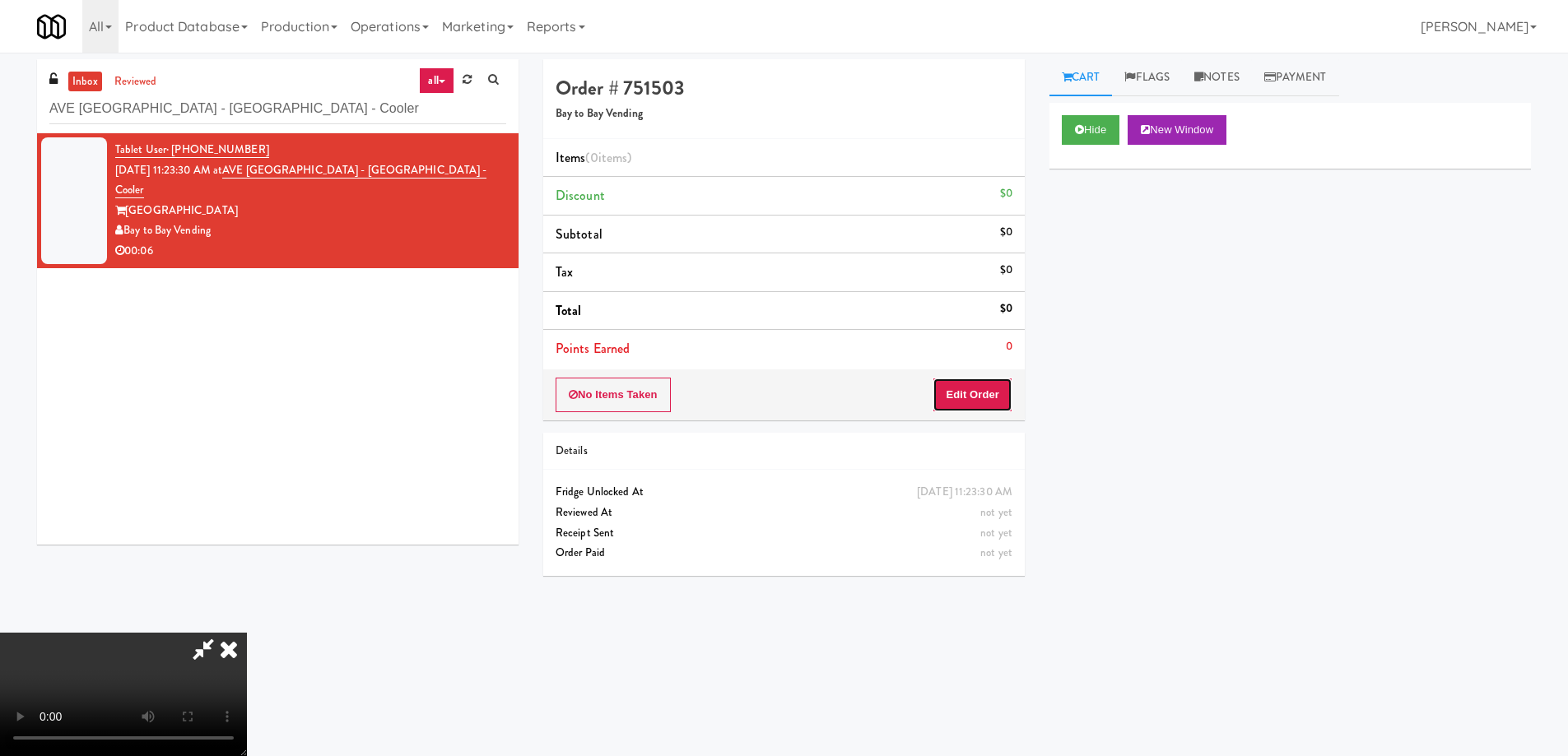
click at [978, 387] on button "Edit Order" at bounding box center [972, 395] width 80 height 34
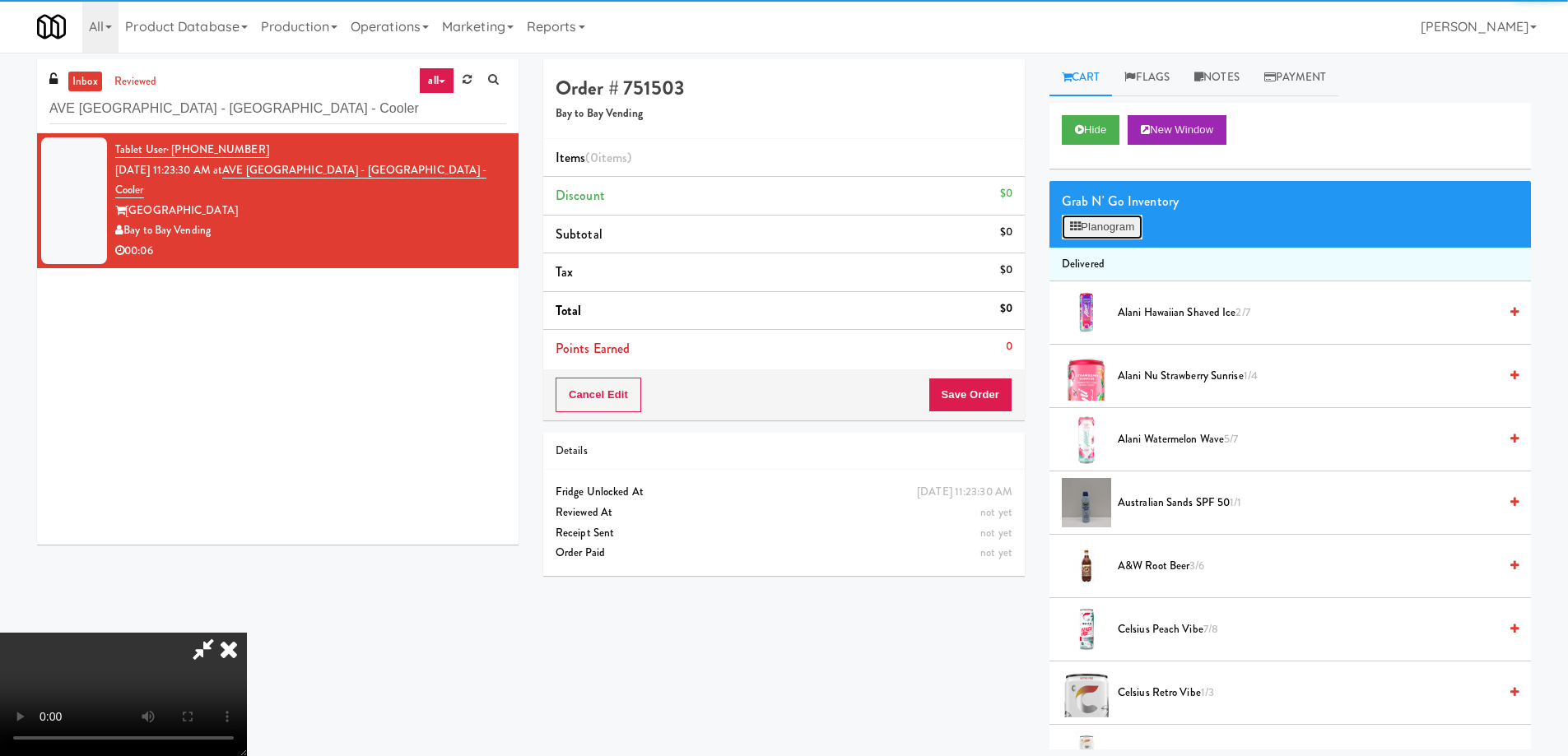
click at [1091, 223] on button "Planogram" at bounding box center [1102, 227] width 81 height 25
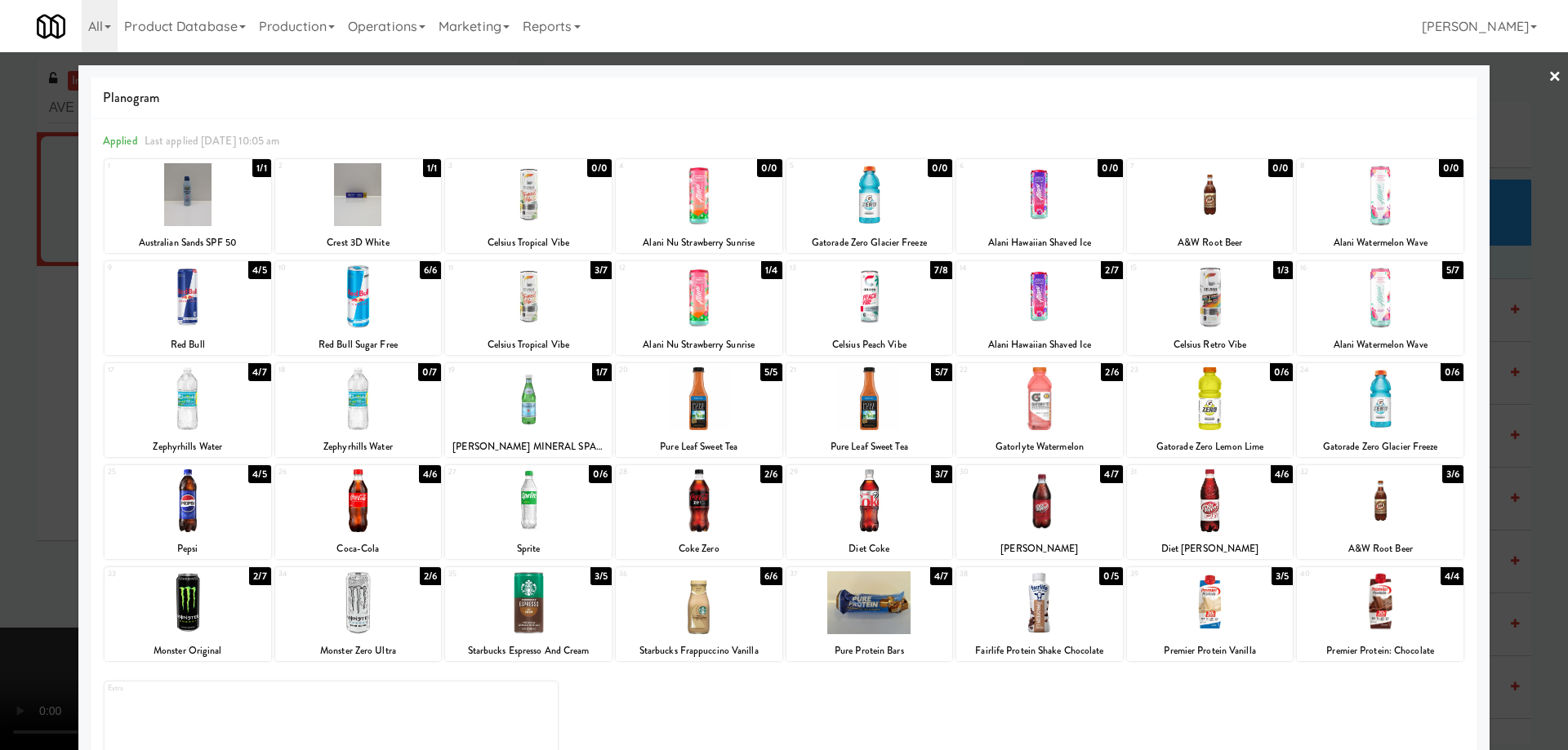
click at [1077, 500] on div at bounding box center [1039, 501] width 166 height 63
click at [1233, 522] on div at bounding box center [1209, 501] width 166 height 63
click at [1548, 72] on link "×" at bounding box center [1554, 77] width 13 height 50
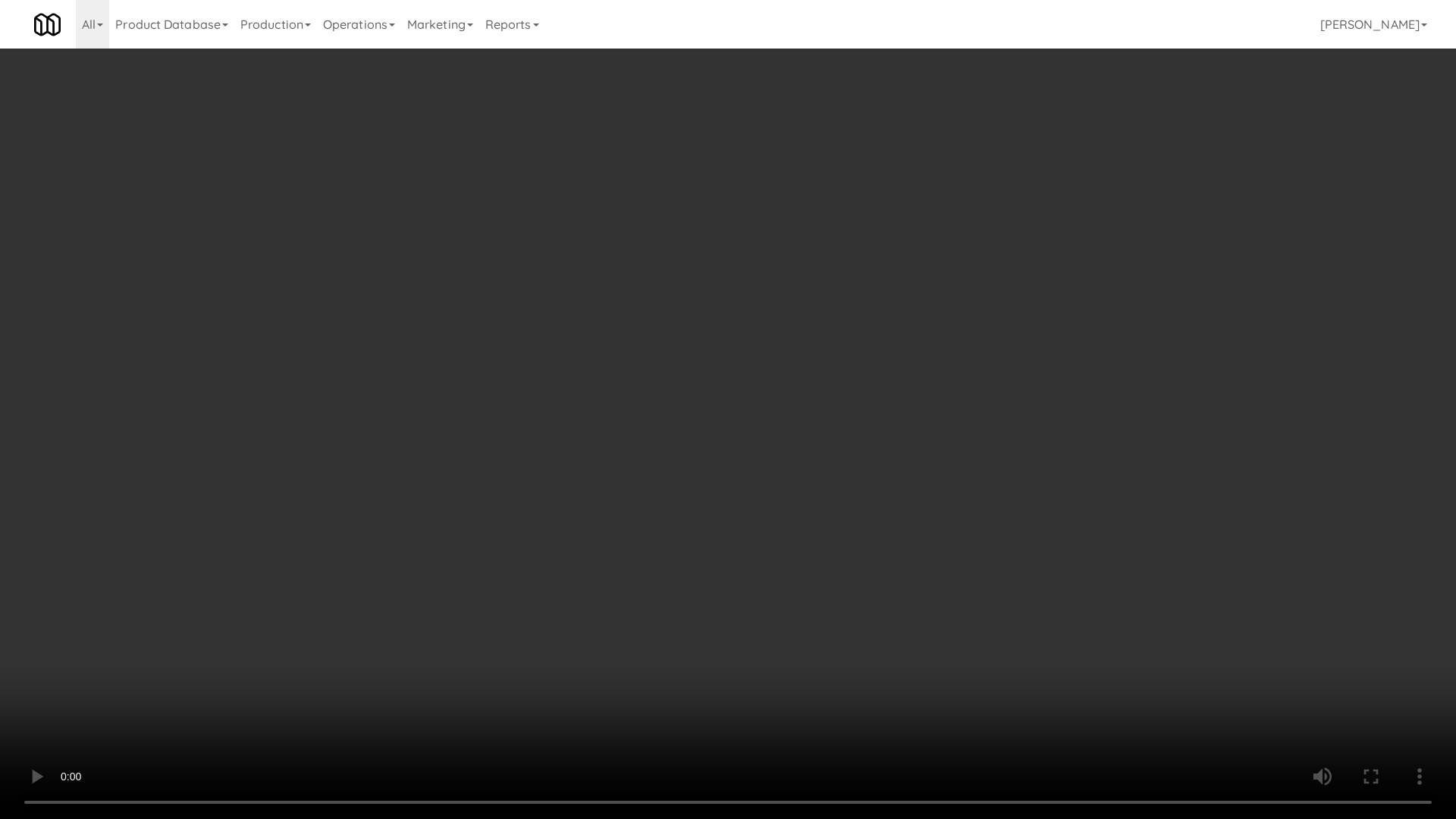
click at [749, 398] on video at bounding box center [728, 410] width 1456 height 819
click at [839, 358] on video at bounding box center [728, 410] width 1456 height 819
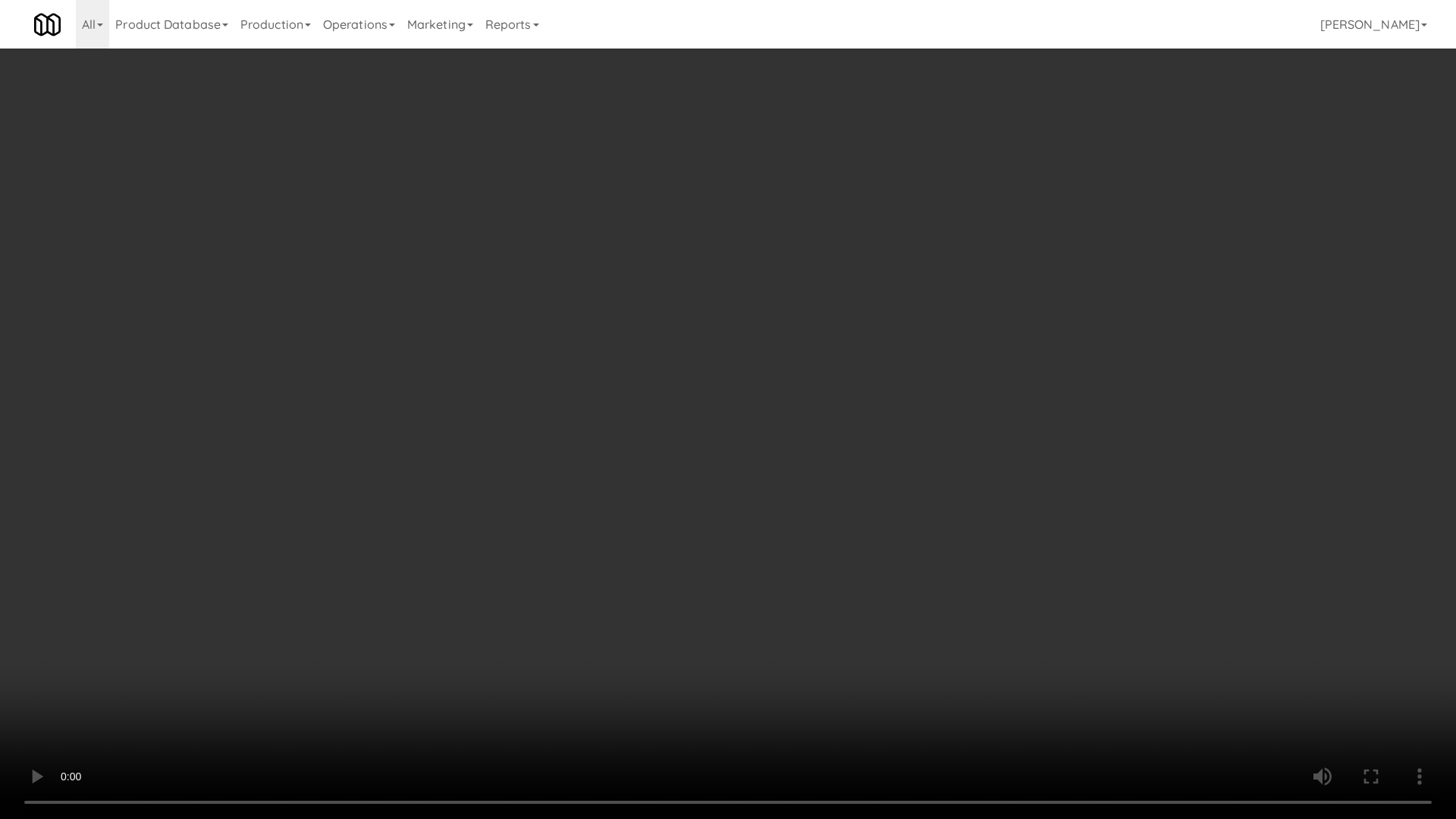
click at [850, 518] on video at bounding box center [728, 410] width 1456 height 819
click at [799, 470] on video at bounding box center [728, 410] width 1456 height 819
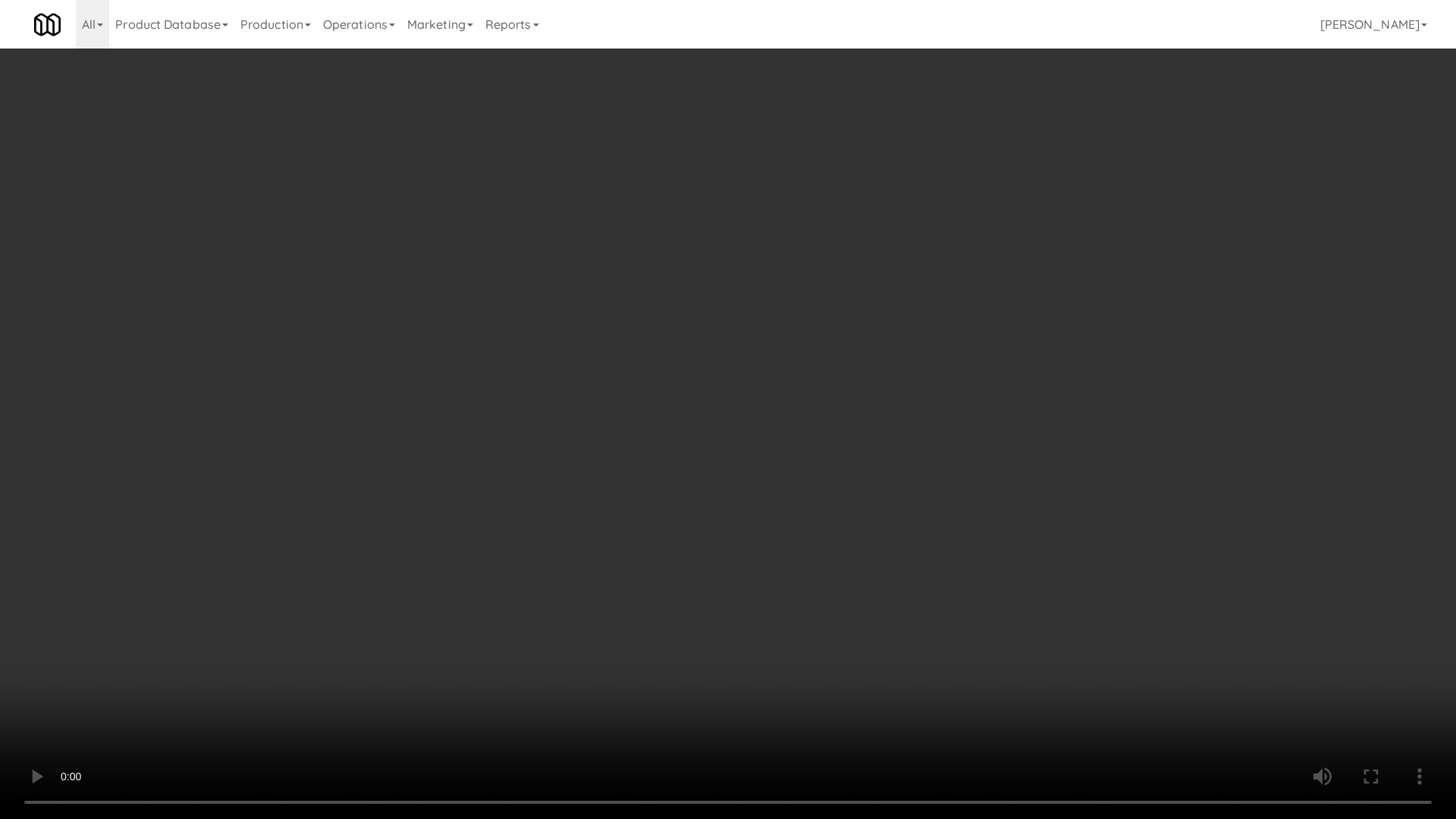
click at [799, 470] on video at bounding box center [728, 410] width 1456 height 819
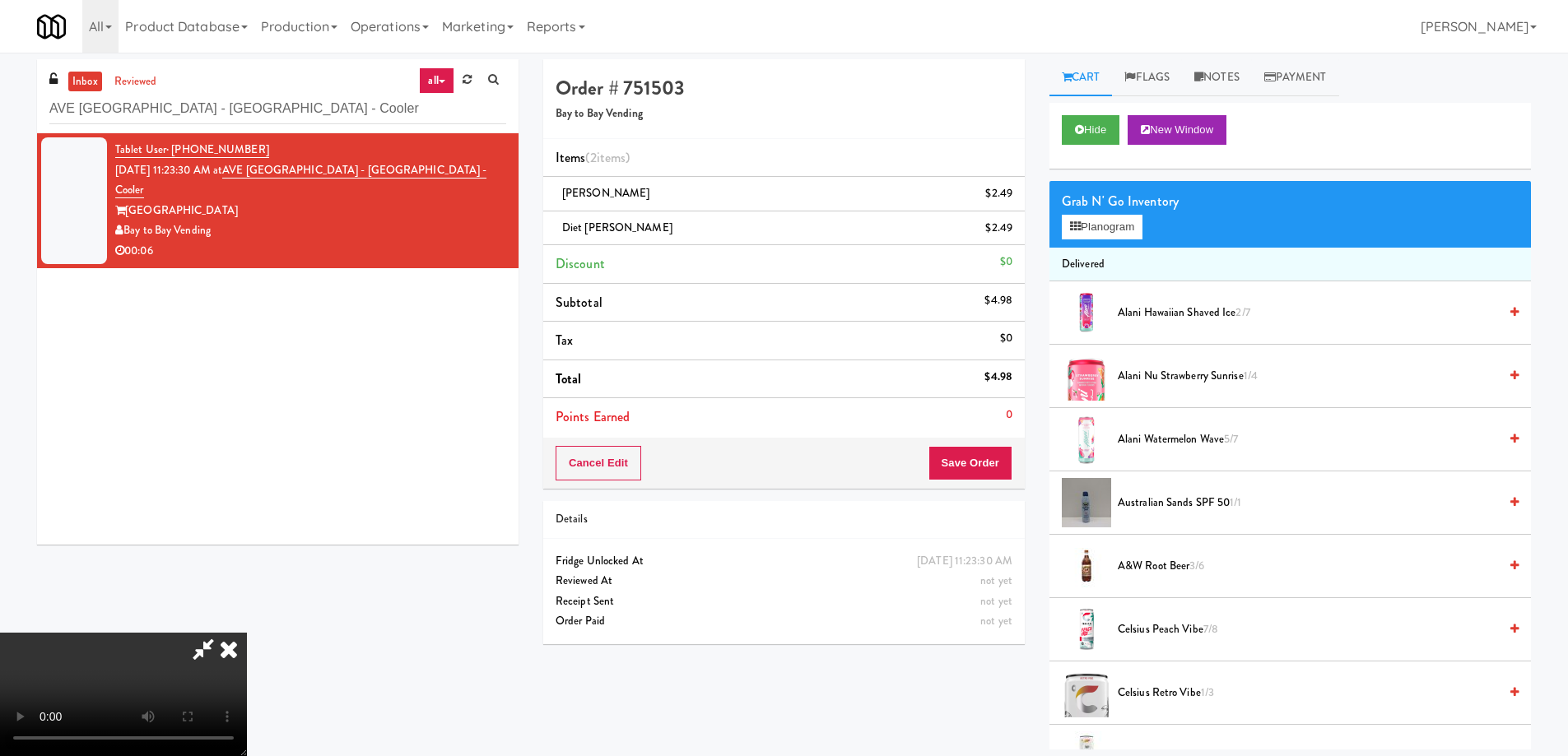
click at [247, 632] on icon at bounding box center [229, 649] width 36 height 33
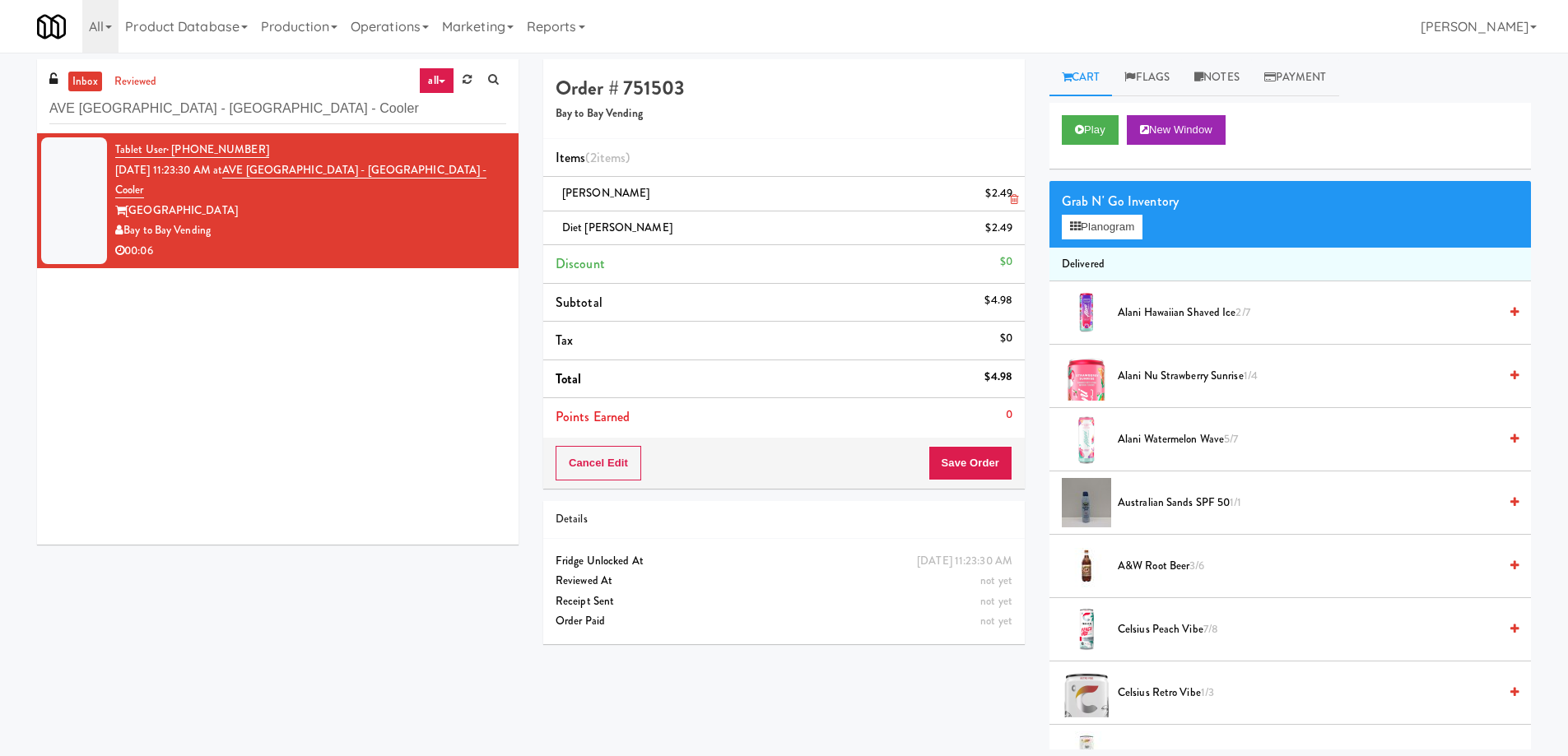
click at [1010, 191] on link at bounding box center [1010, 200] width 15 height 21
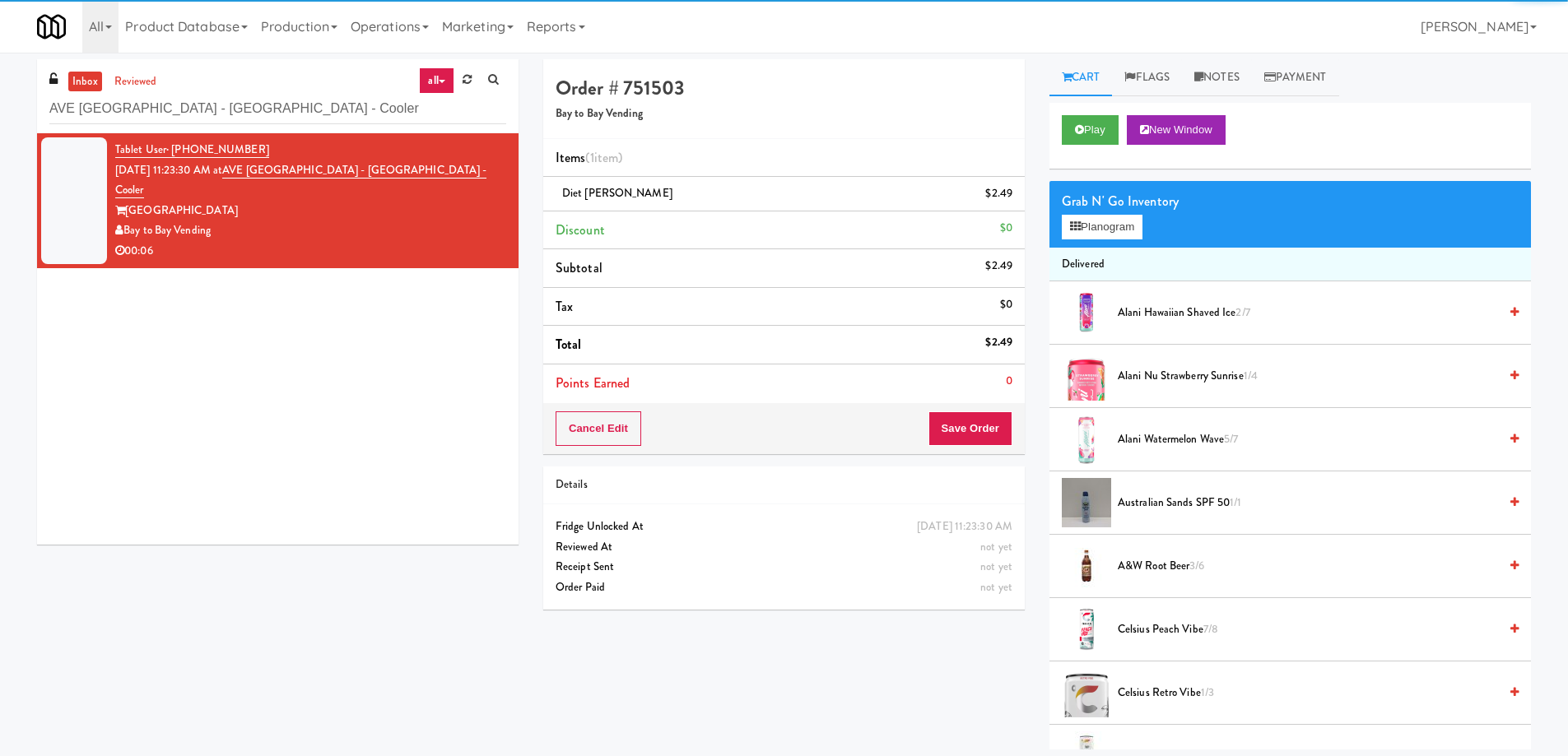
click at [1010, 191] on link at bounding box center [1010, 200] width 15 height 21
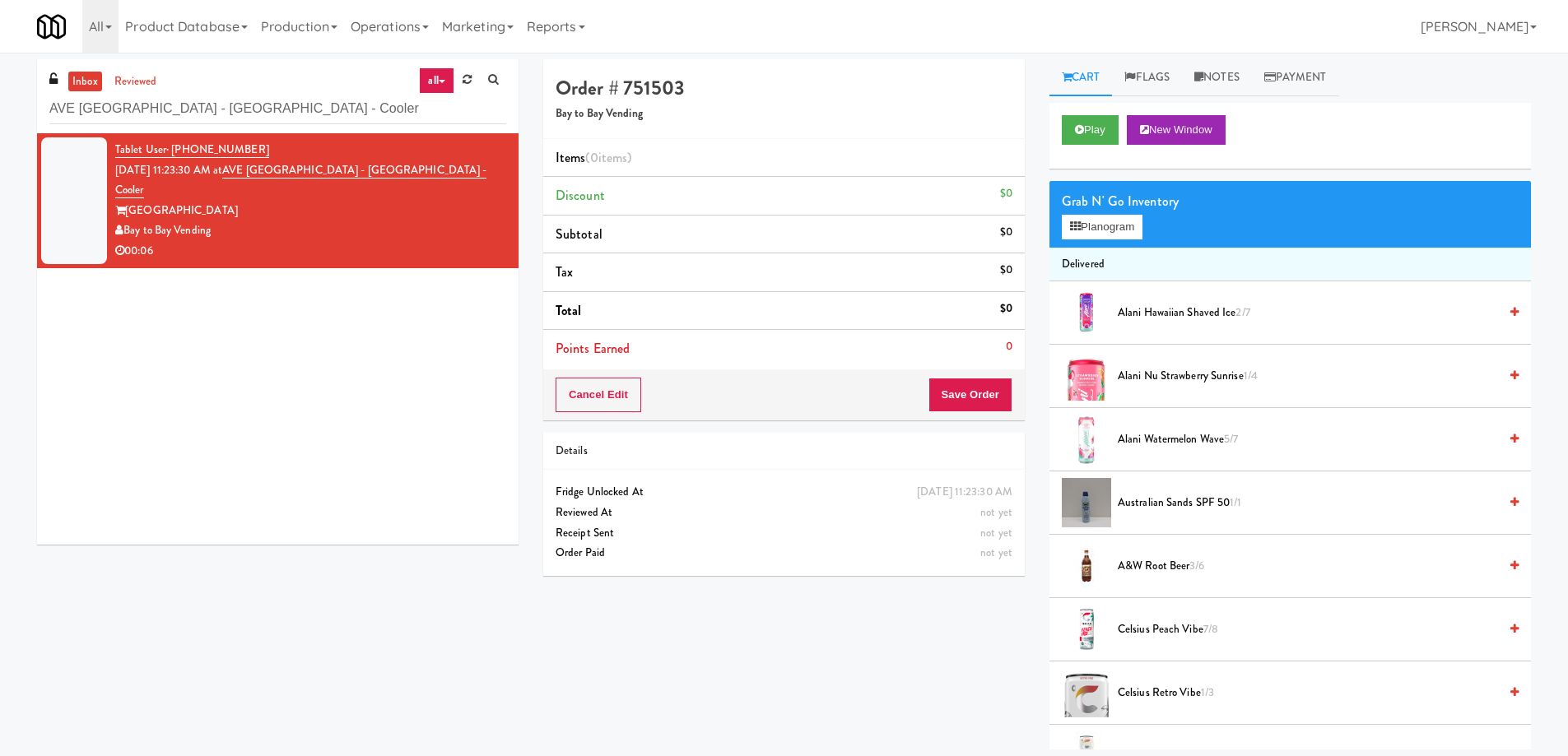
click at [1109, 241] on div "Grab N' Go Inventory Planogram" at bounding box center [1290, 215] width 481 height 67
click at [1108, 220] on button "Planogram" at bounding box center [1102, 227] width 81 height 25
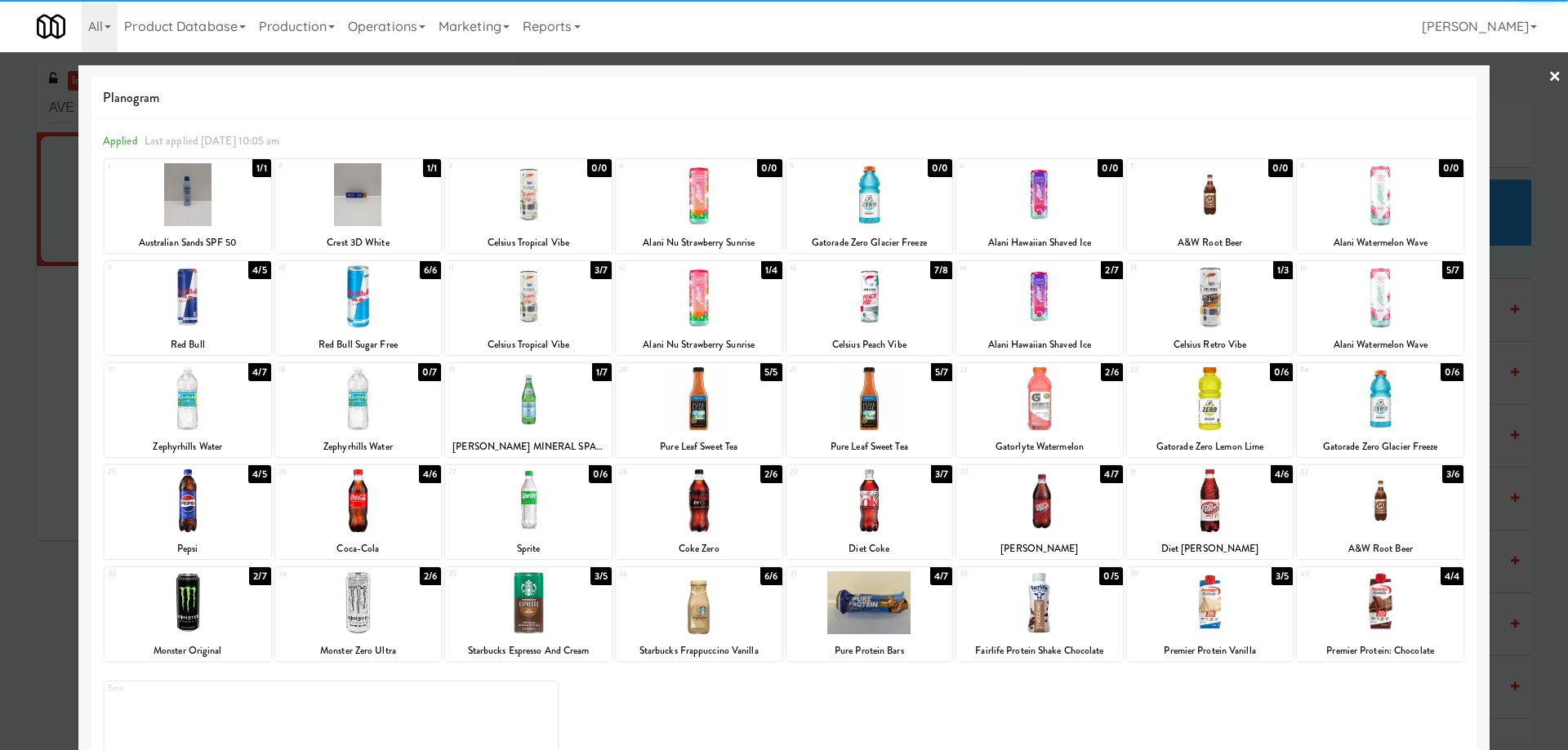
click at [1044, 502] on div at bounding box center [1039, 501] width 166 height 63
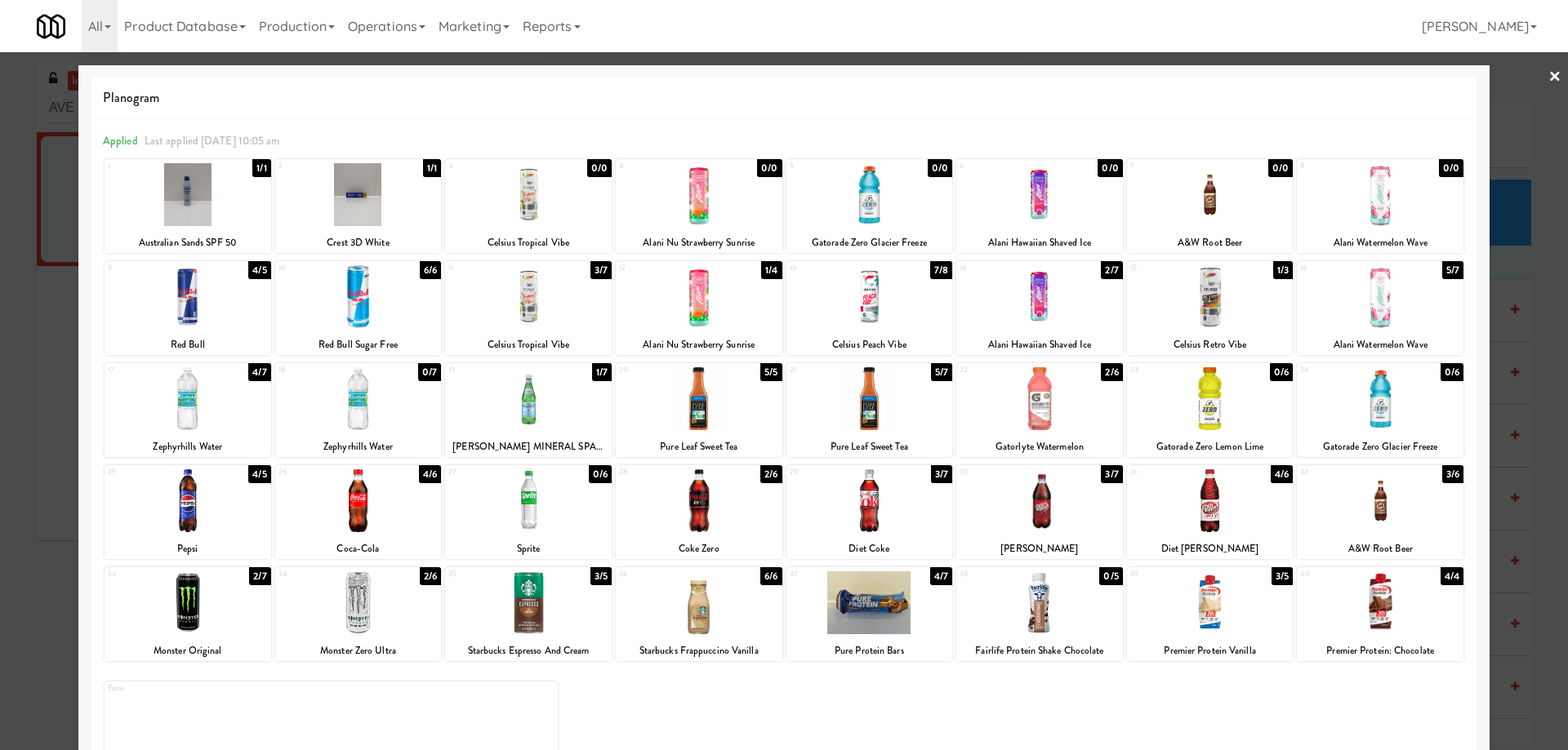
click at [1418, 496] on div at bounding box center [1380, 501] width 166 height 63
click at [1548, 79] on link "×" at bounding box center [1554, 77] width 13 height 50
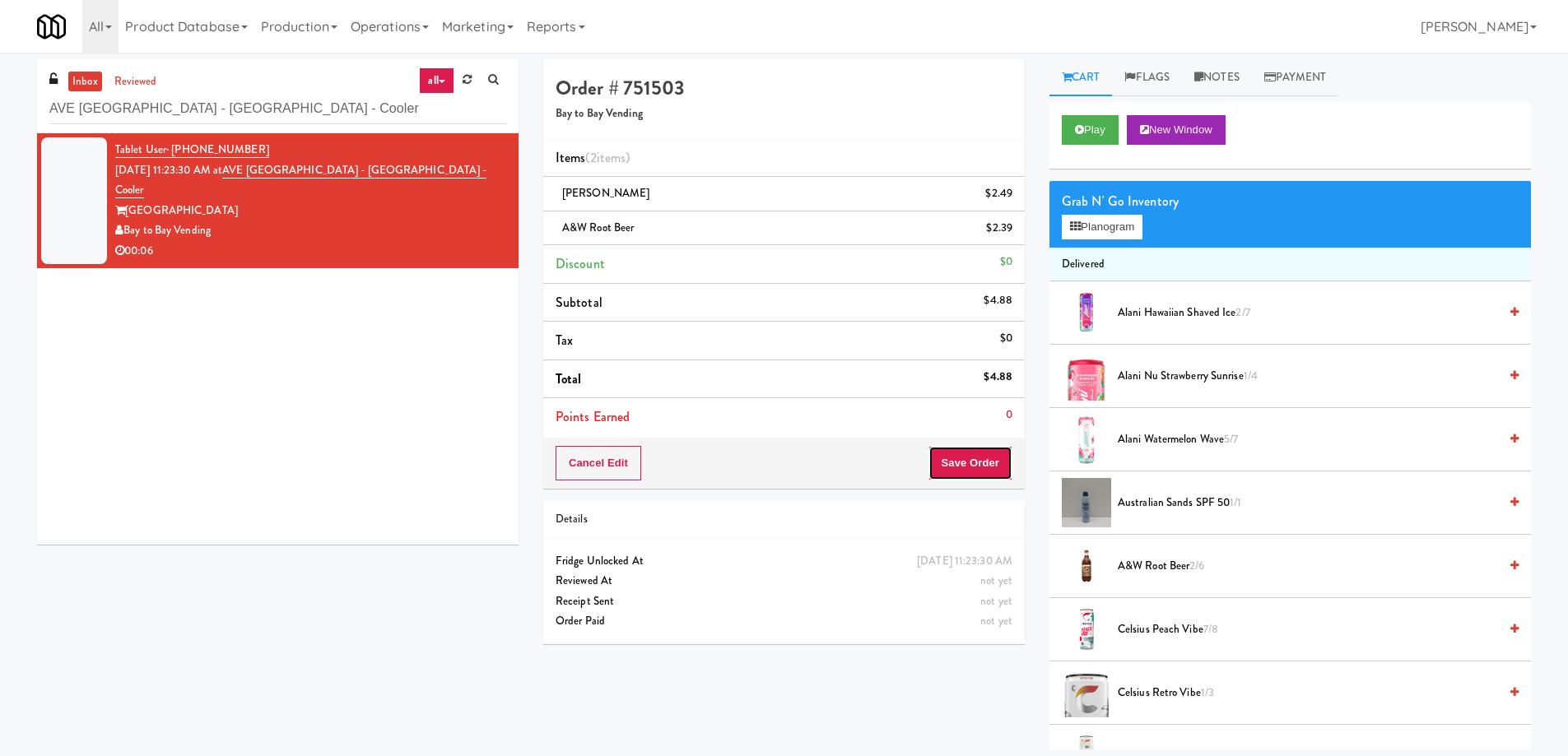
click at [986, 462] on button "Save Order" at bounding box center [971, 463] width 84 height 34
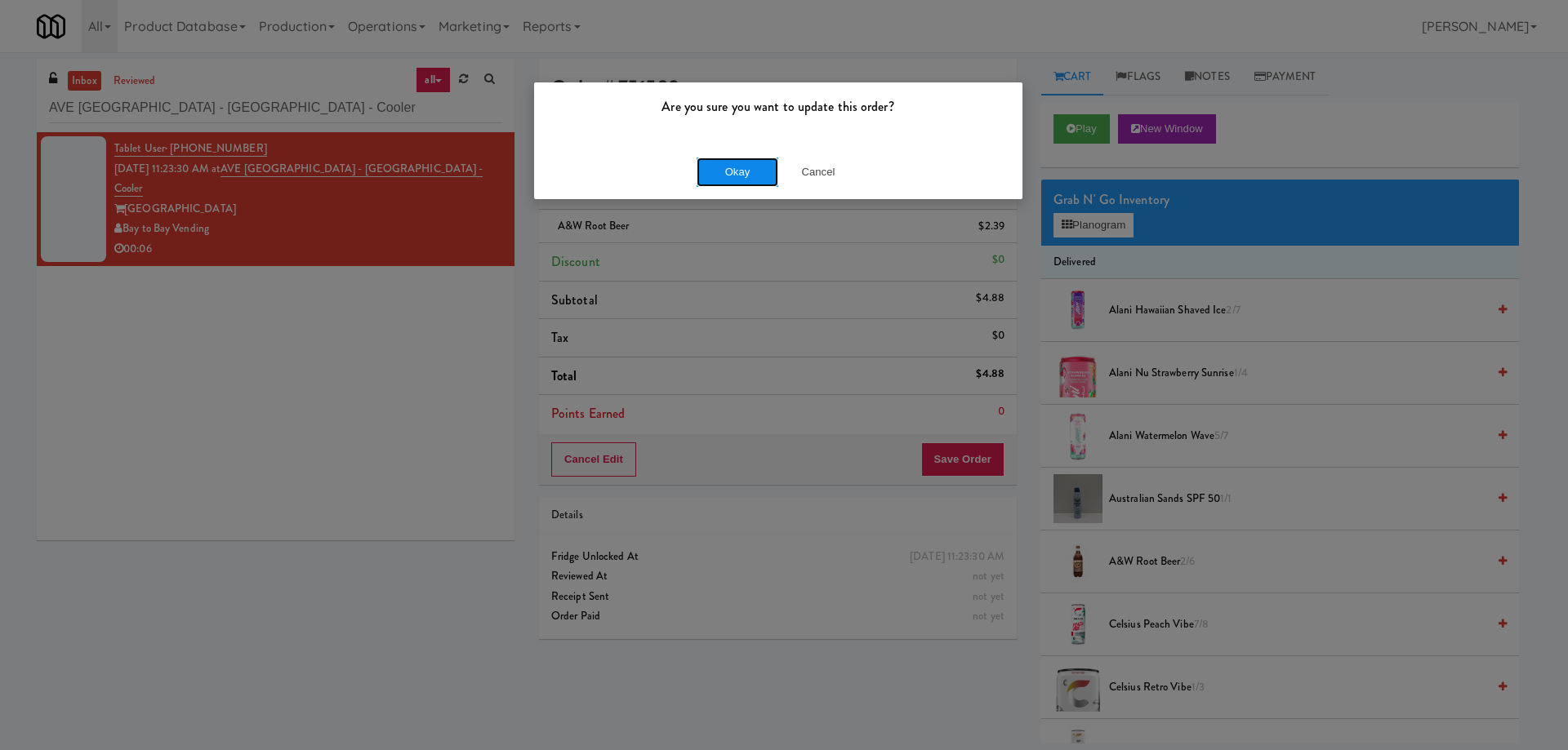
click at [722, 178] on button "Okay" at bounding box center [738, 172] width 82 height 29
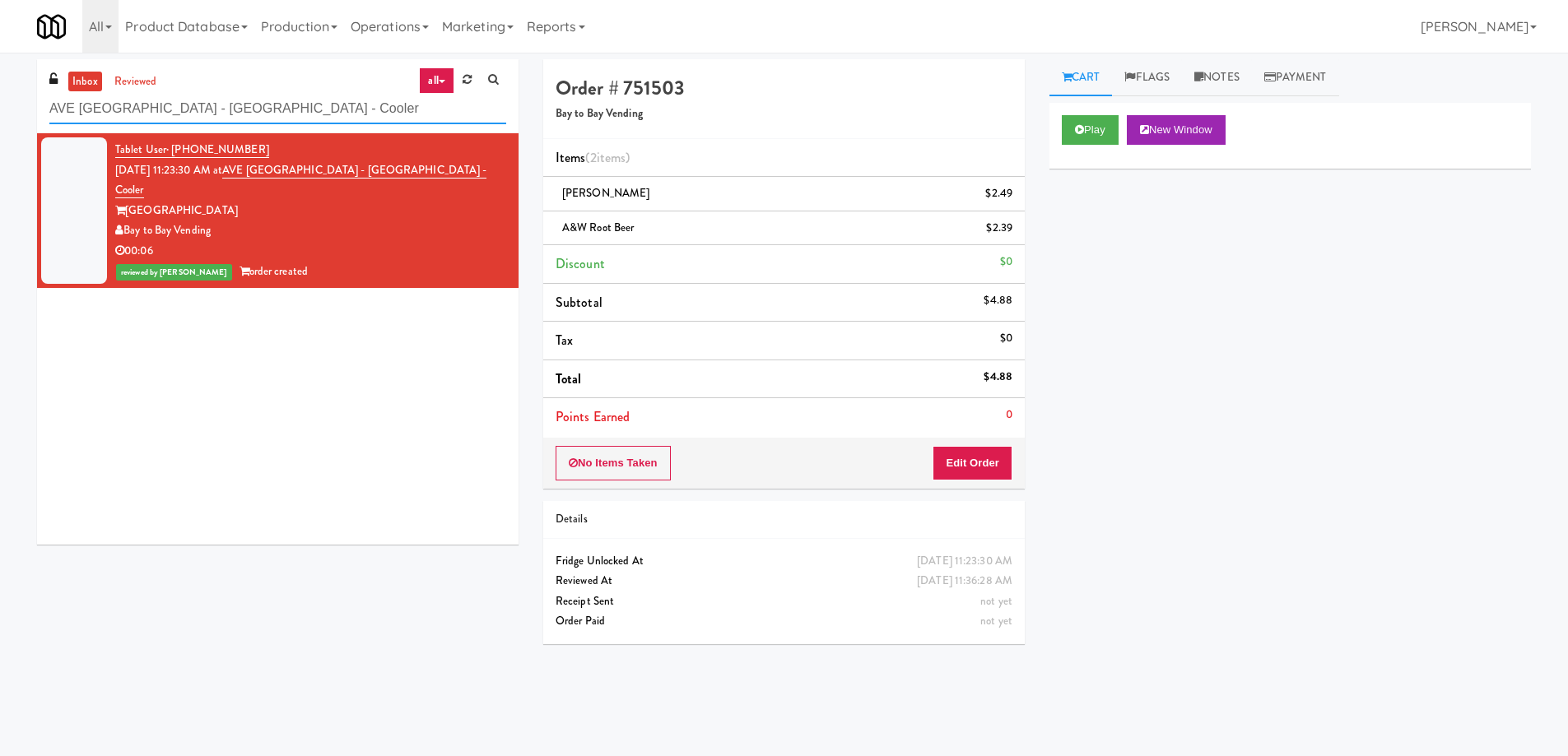
click at [242, 104] on input "AVE Tampa Riverwalk - Drinks - Cooler" at bounding box center [277, 108] width 456 height 30
paste input "Stonebriar #1"
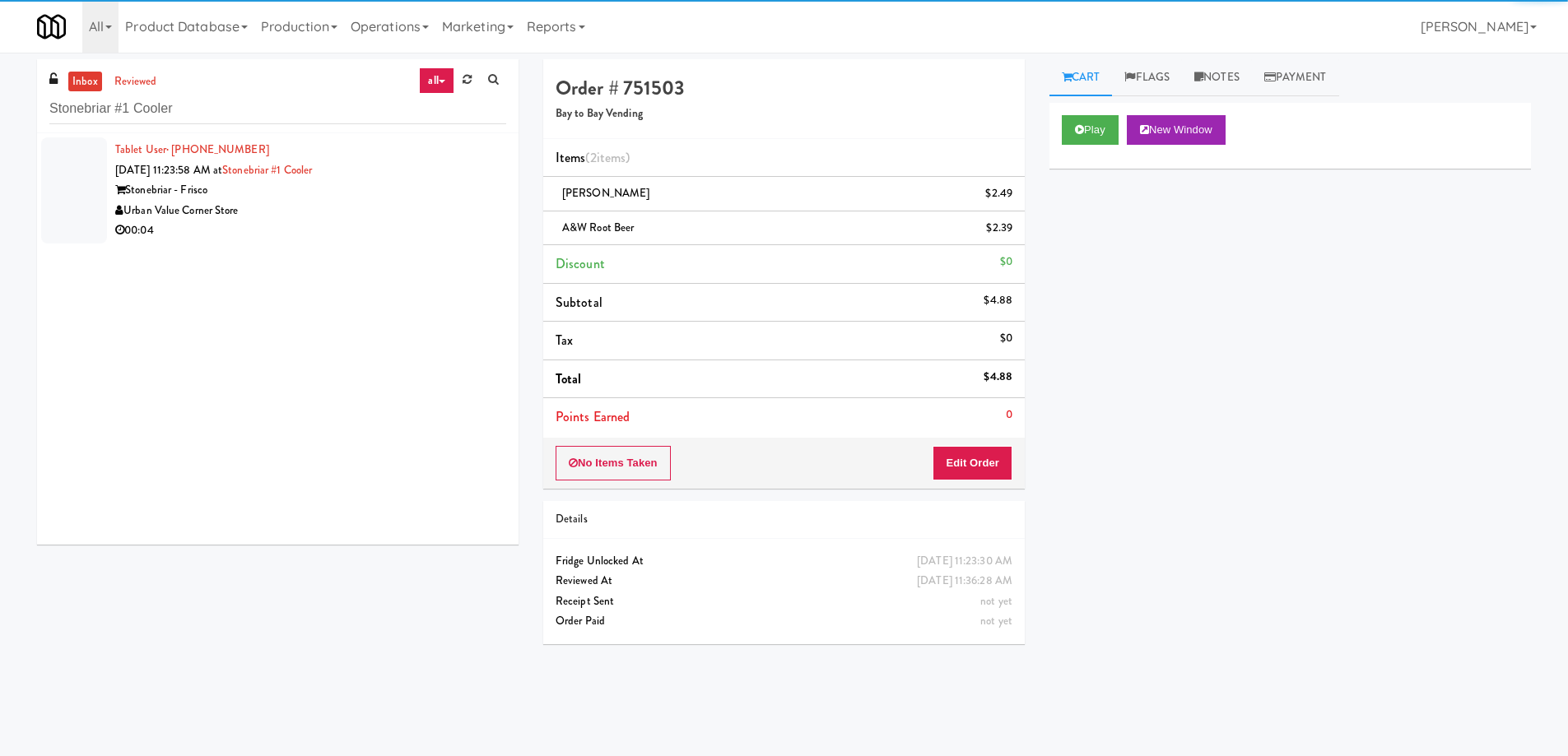
click at [404, 234] on div "00:04" at bounding box center [310, 231] width 391 height 21
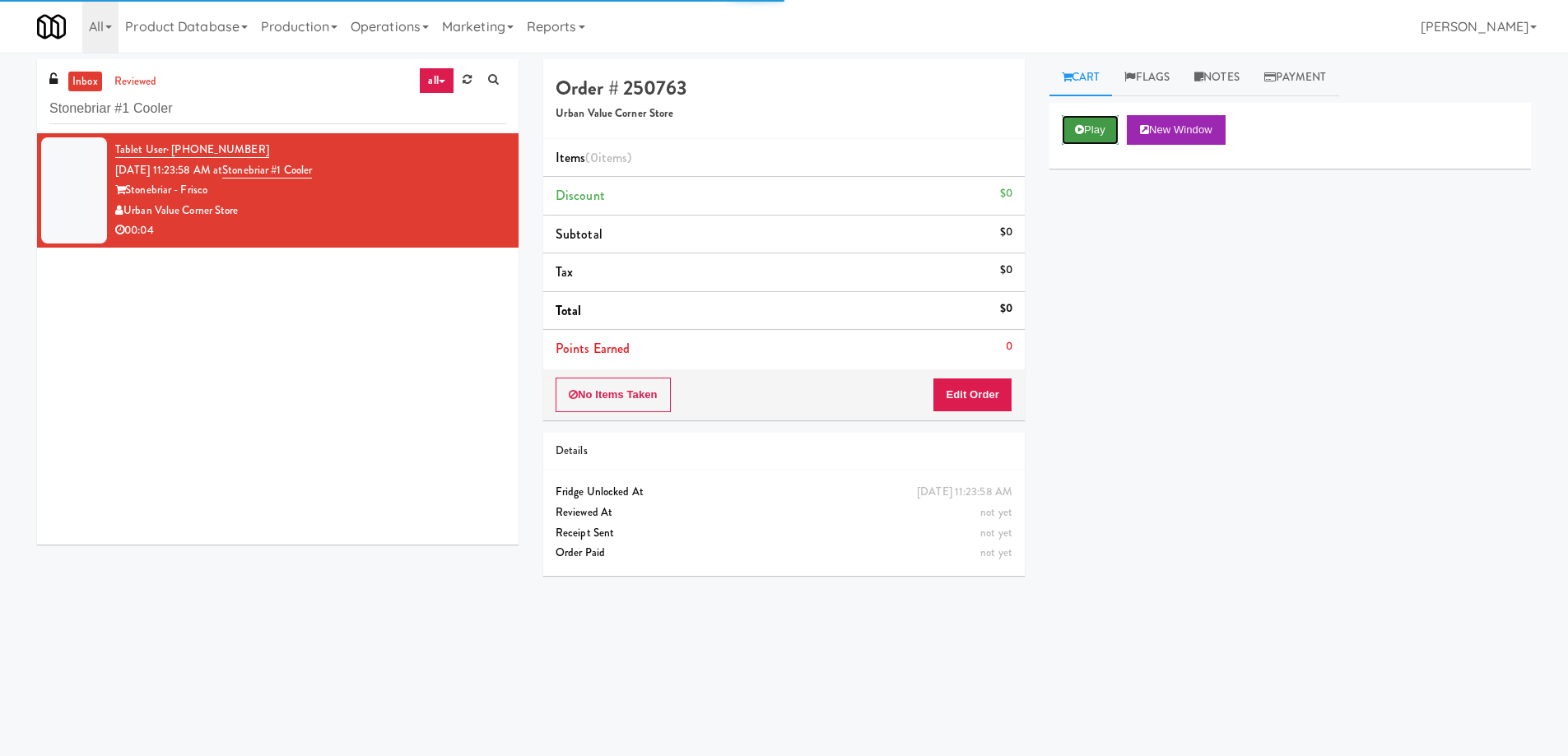
click at [1097, 131] on button "Play" at bounding box center [1090, 130] width 57 height 29
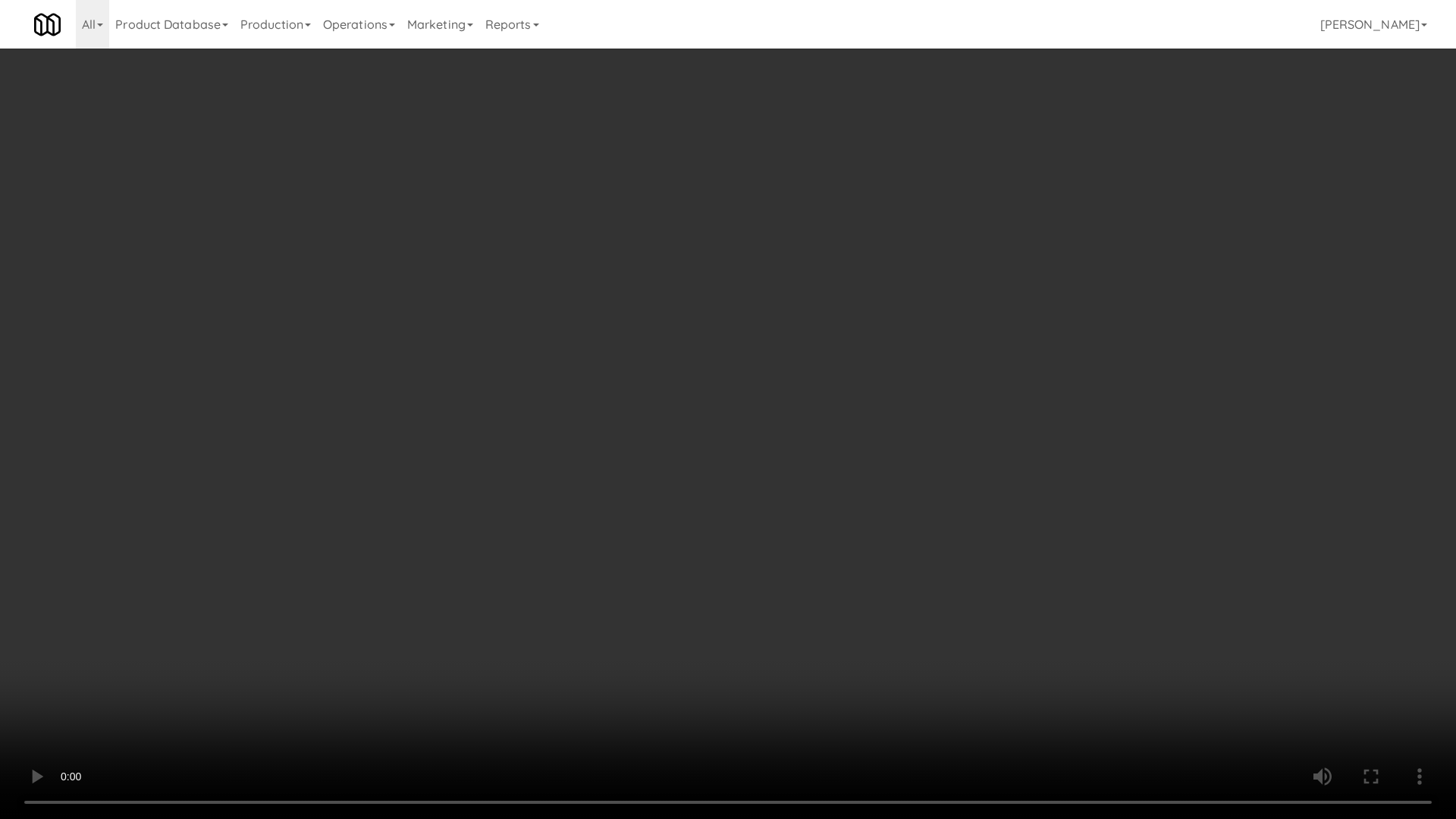
click at [682, 450] on video at bounding box center [728, 410] width 1456 height 819
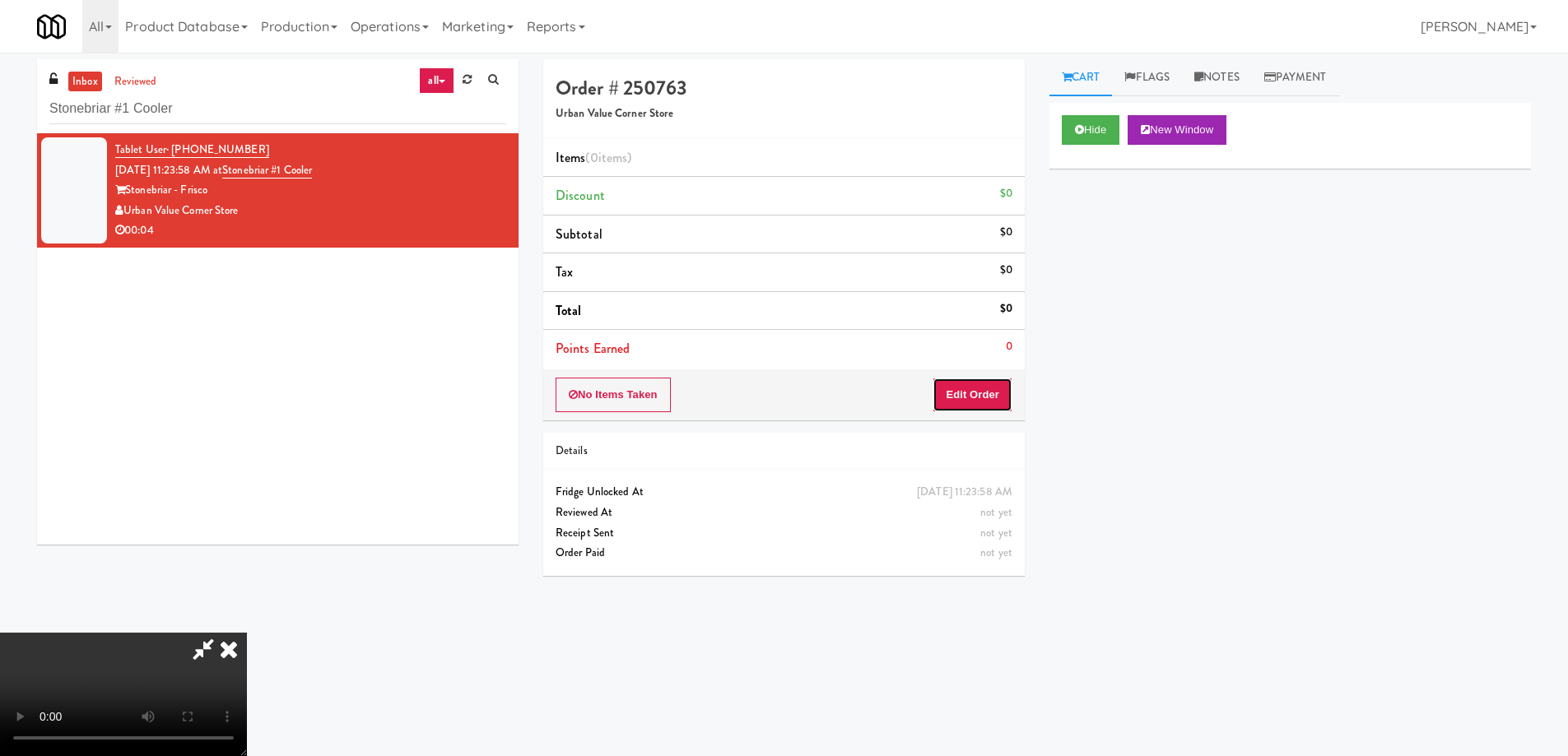
click at [960, 378] on button "Edit Order" at bounding box center [972, 395] width 80 height 34
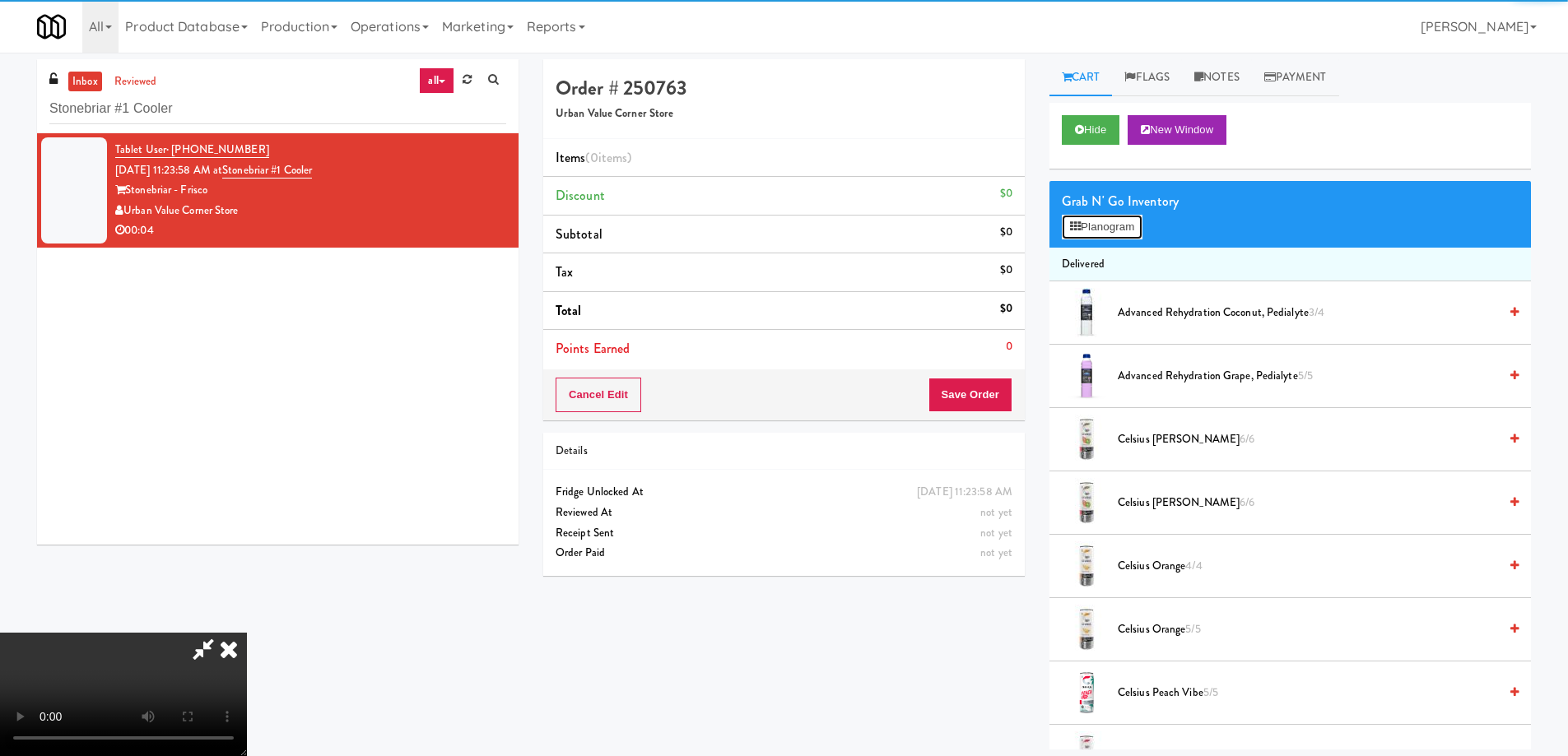
click at [1097, 222] on button "Planogram" at bounding box center [1102, 227] width 81 height 25
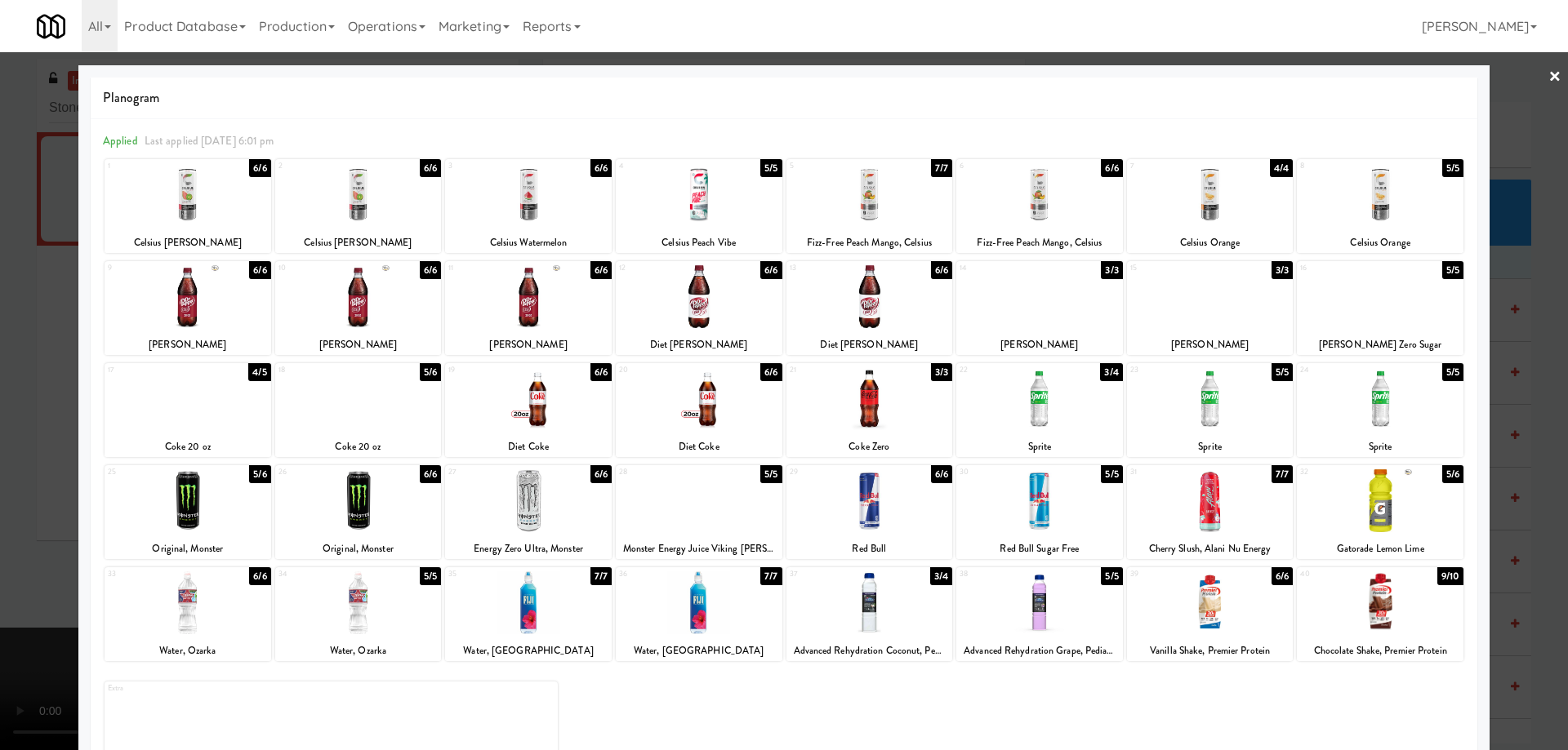
click at [890, 201] on div at bounding box center [869, 195] width 166 height 63
click at [1548, 70] on link "×" at bounding box center [1554, 77] width 13 height 50
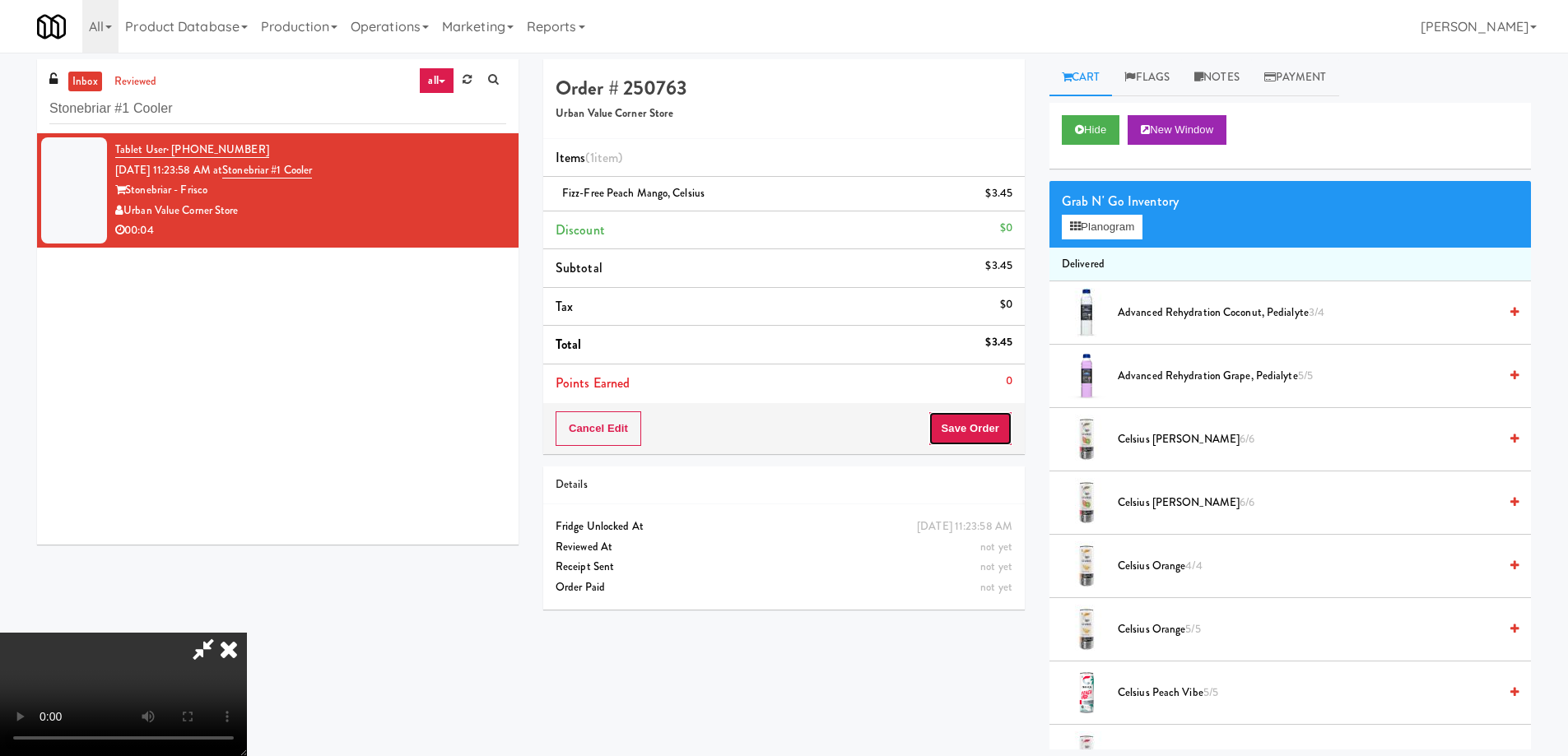
click at [992, 421] on button "Save Order" at bounding box center [971, 429] width 84 height 34
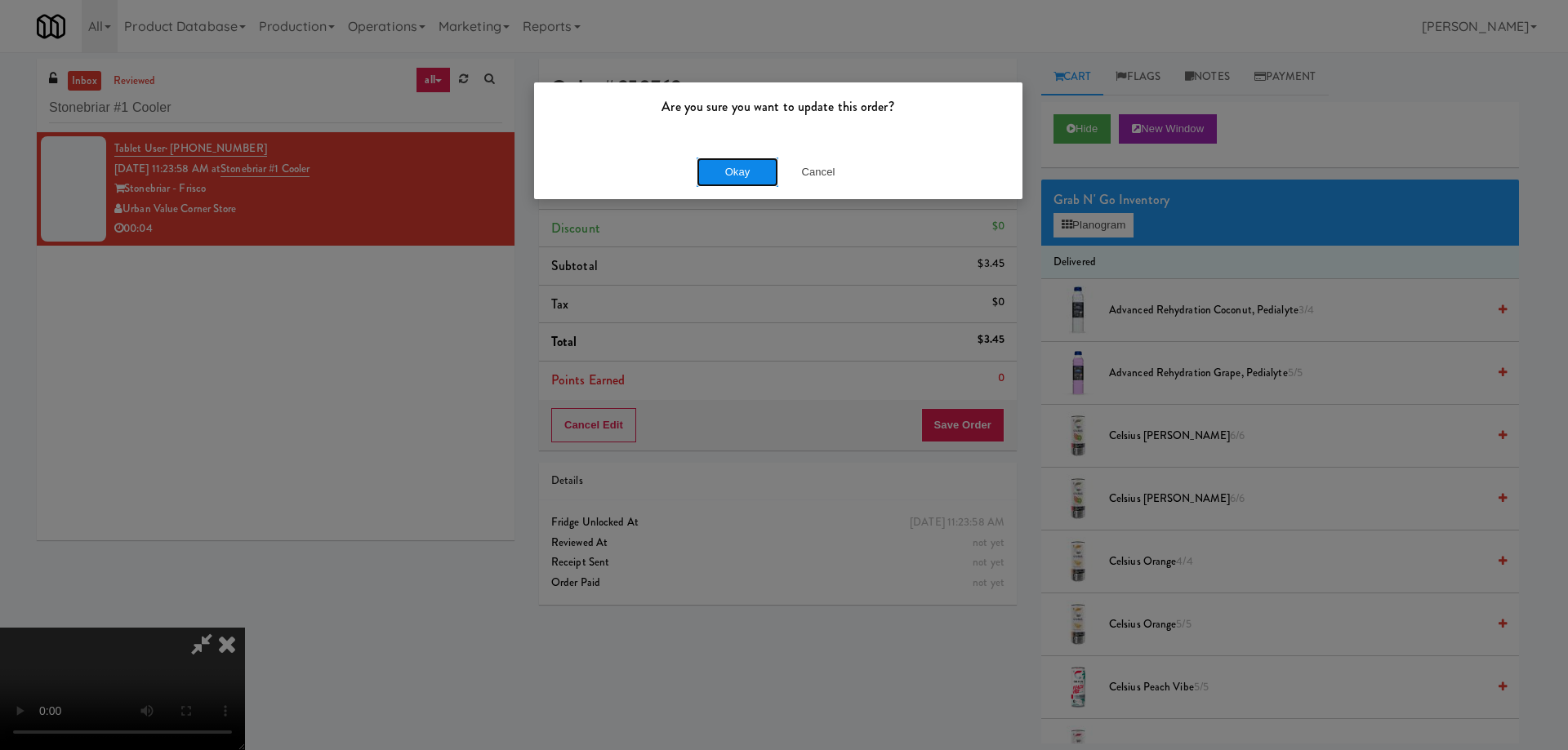
click at [723, 168] on button "Okay" at bounding box center [738, 172] width 82 height 29
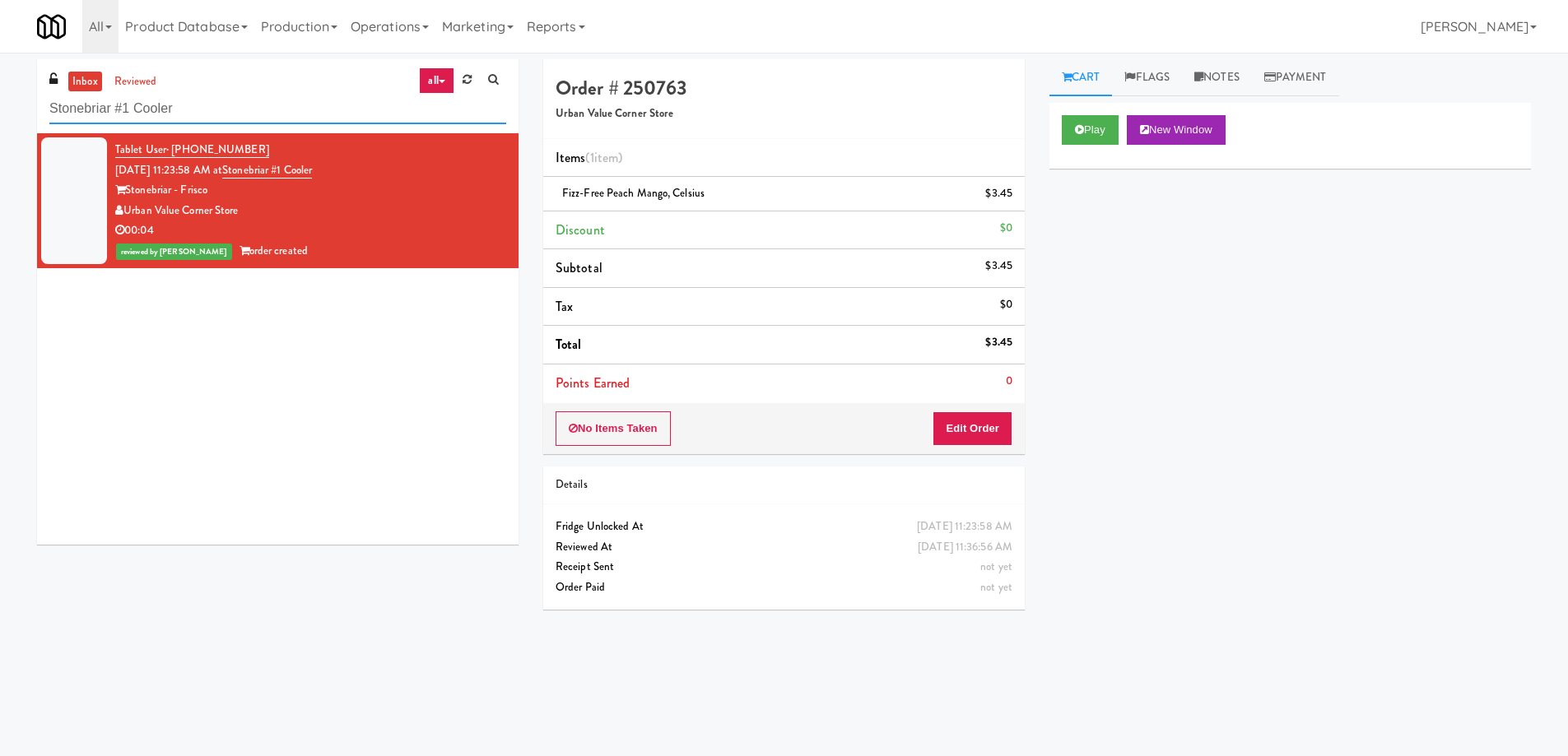
click at [250, 113] on input "Stonebriar #1 Cooler" at bounding box center [277, 108] width 456 height 30
paste input "Elm Cooler-Right"
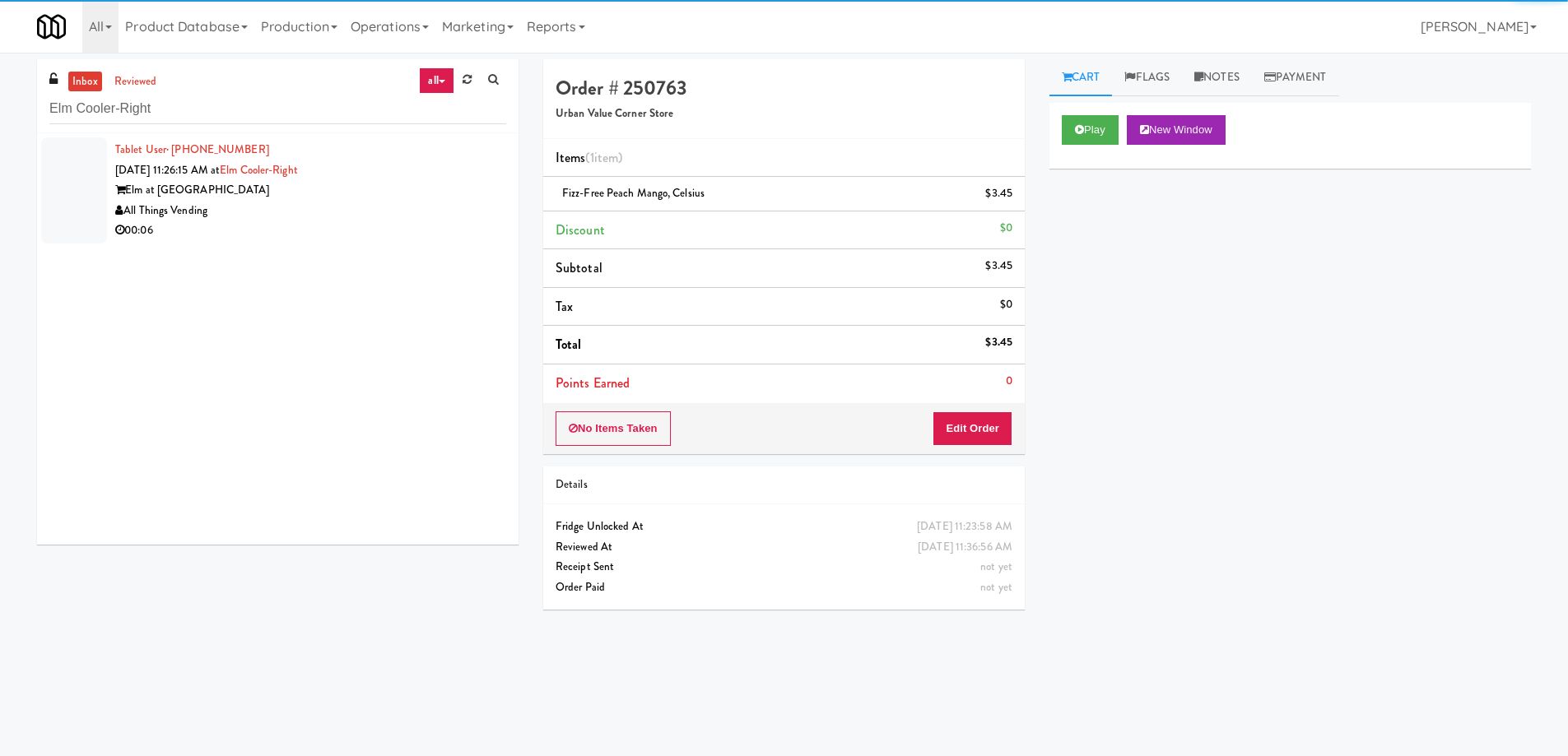
click at [403, 201] on div "All Things Vending" at bounding box center [310, 211] width 391 height 21
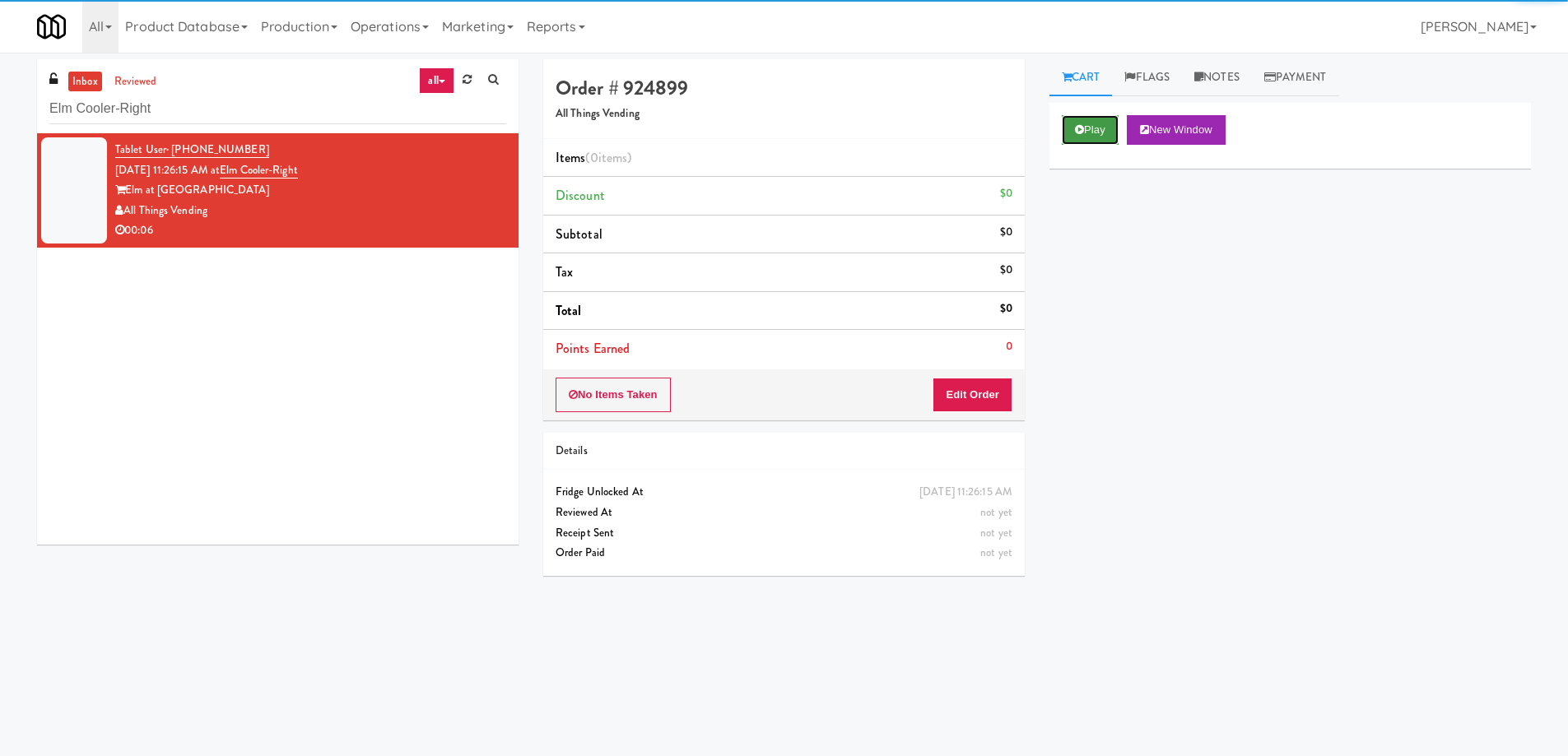
click at [1094, 123] on button "Play" at bounding box center [1090, 130] width 57 height 29
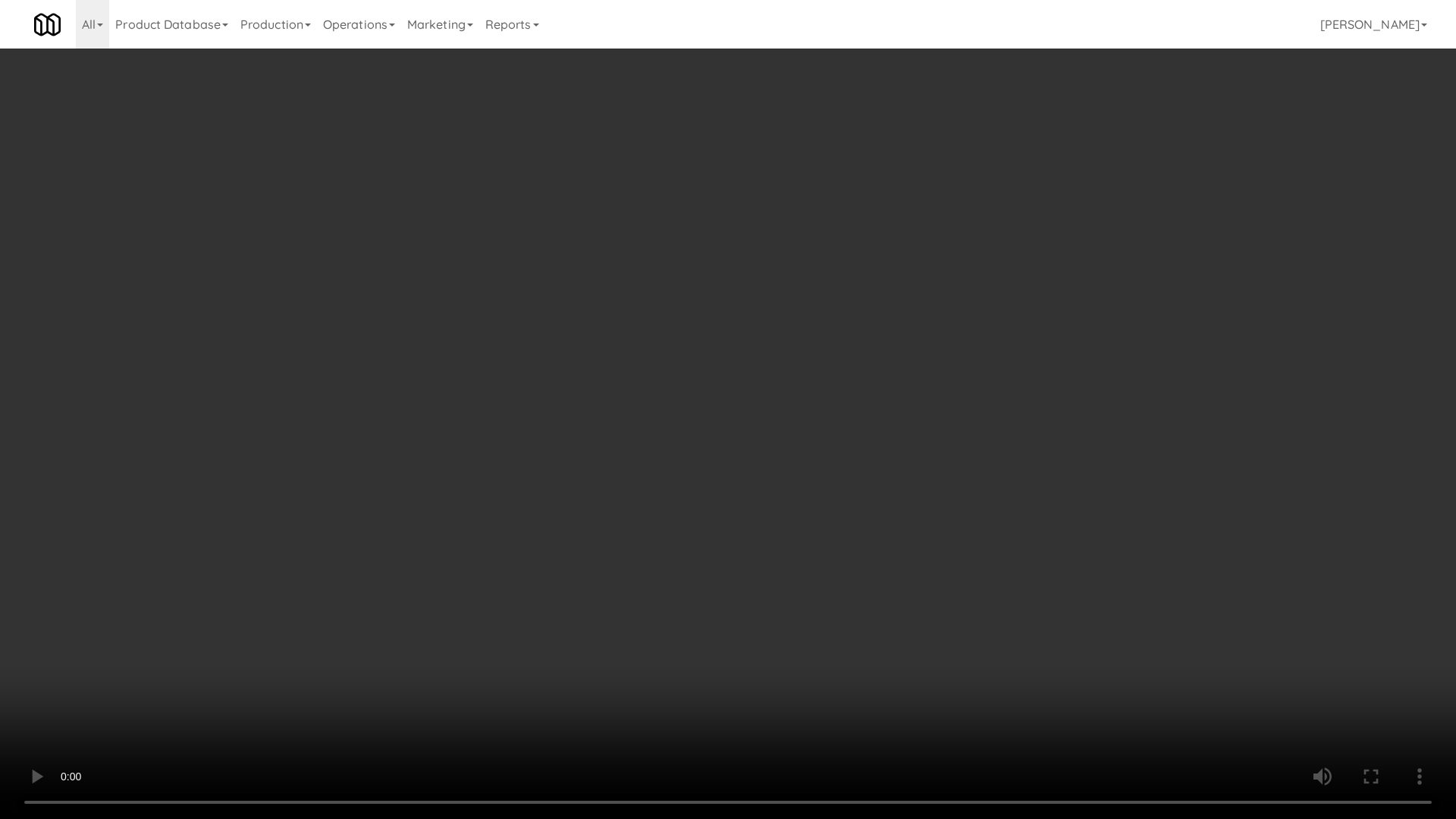
click at [665, 452] on video at bounding box center [728, 410] width 1456 height 819
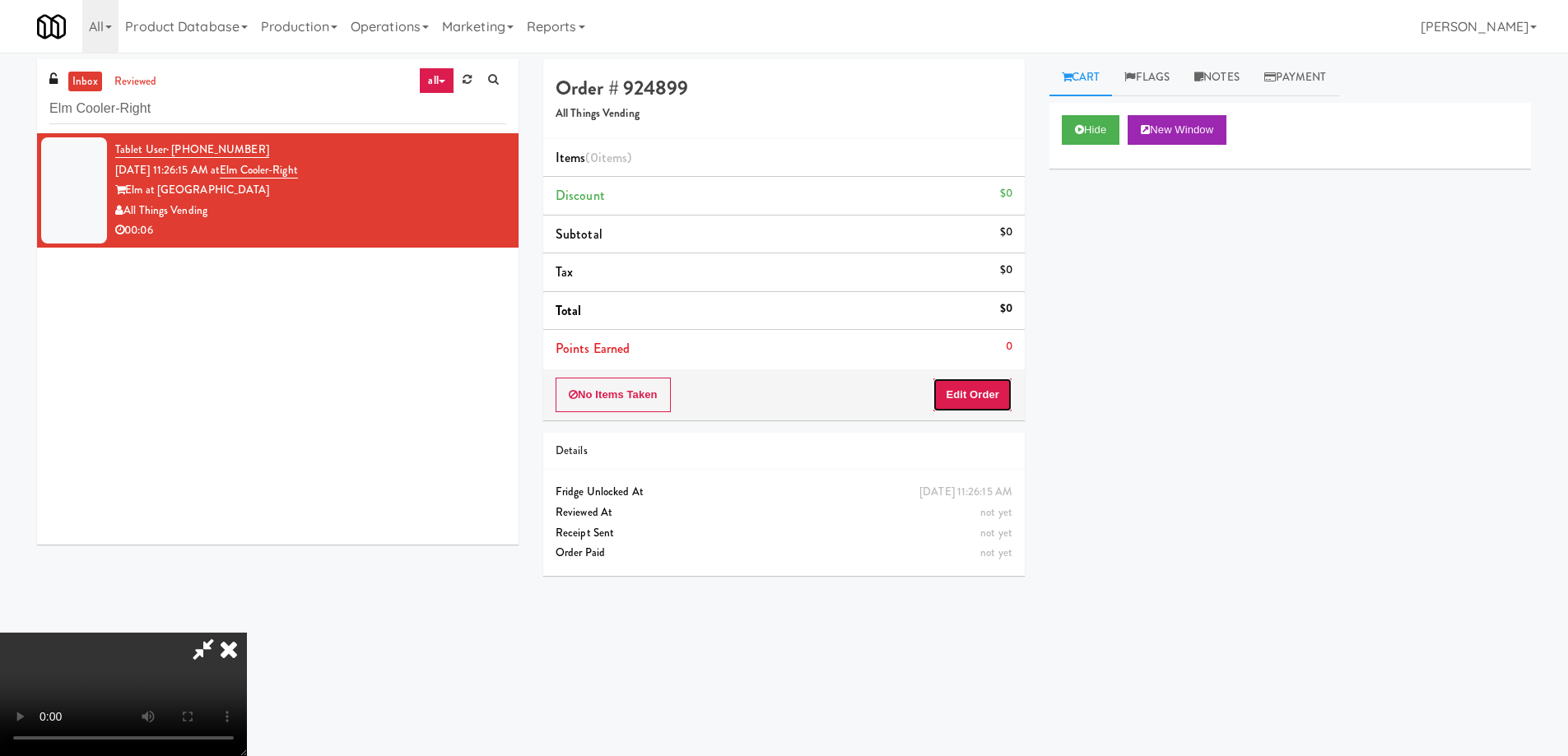
click at [971, 386] on button "Edit Order" at bounding box center [972, 395] width 80 height 34
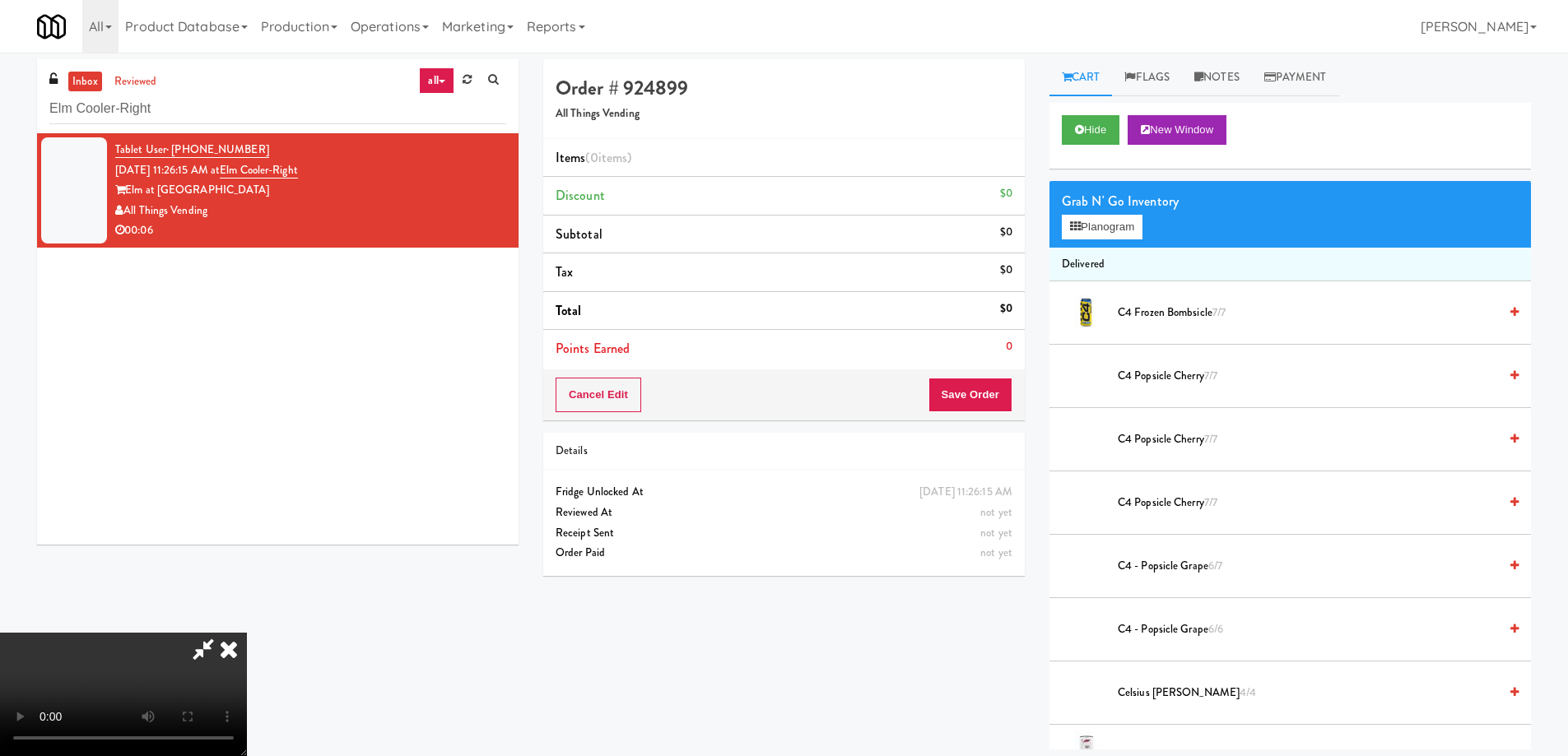
scroll to position [1556, 0]
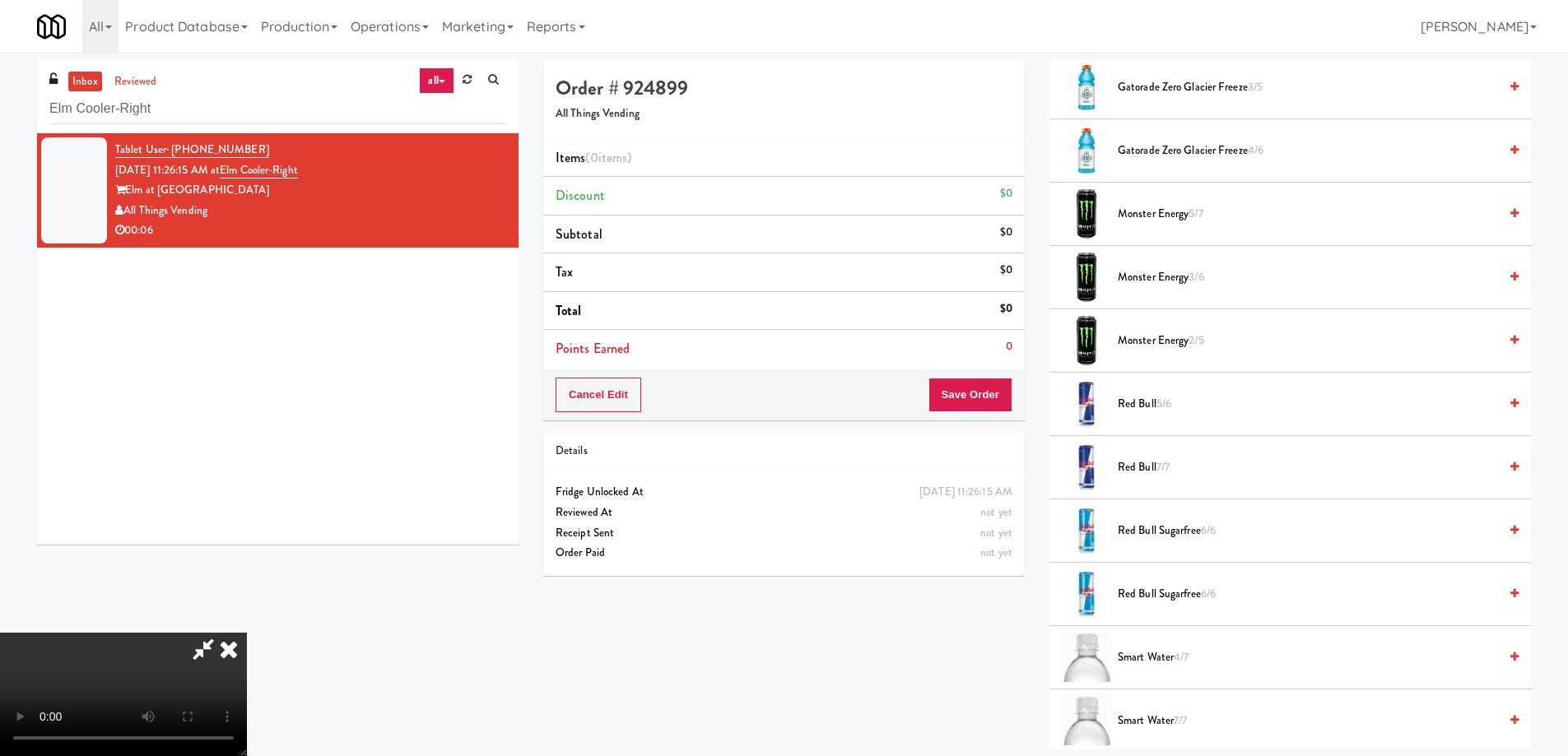
click at [1143, 405] on span "Red Bull 5/6" at bounding box center [1308, 405] width 380 height 21
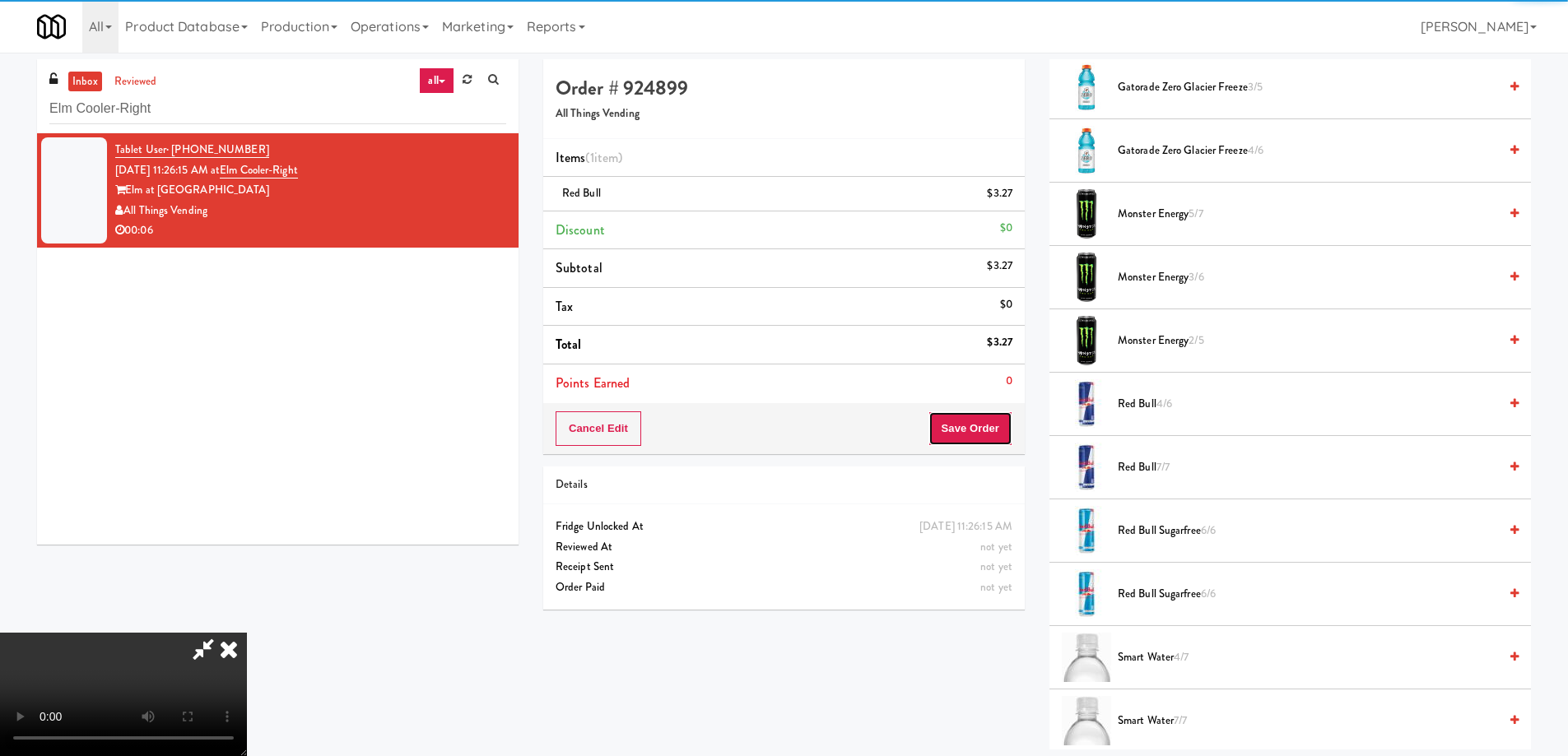
click at [990, 425] on button "Save Order" at bounding box center [971, 429] width 84 height 34
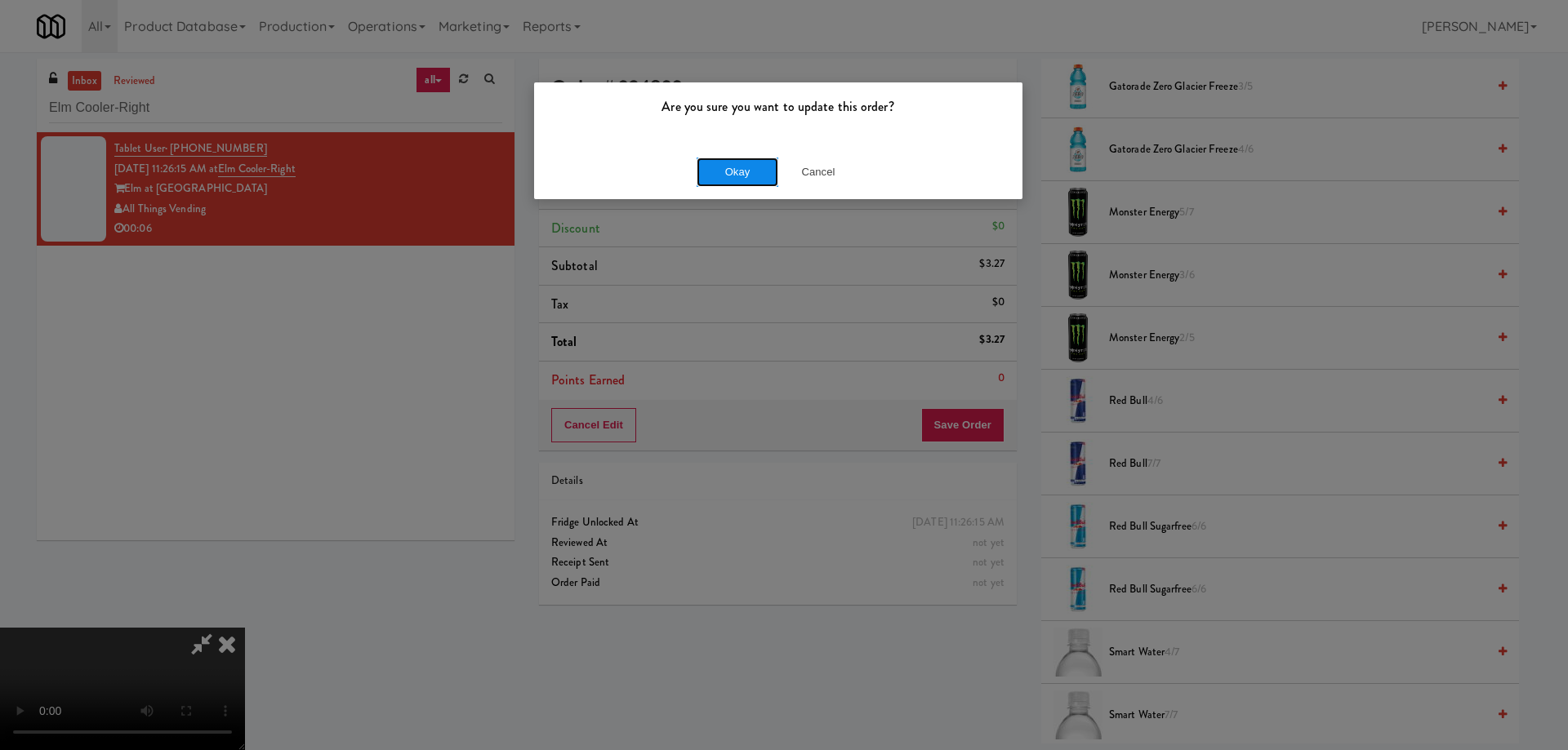
click at [741, 170] on button "Okay" at bounding box center [738, 172] width 82 height 29
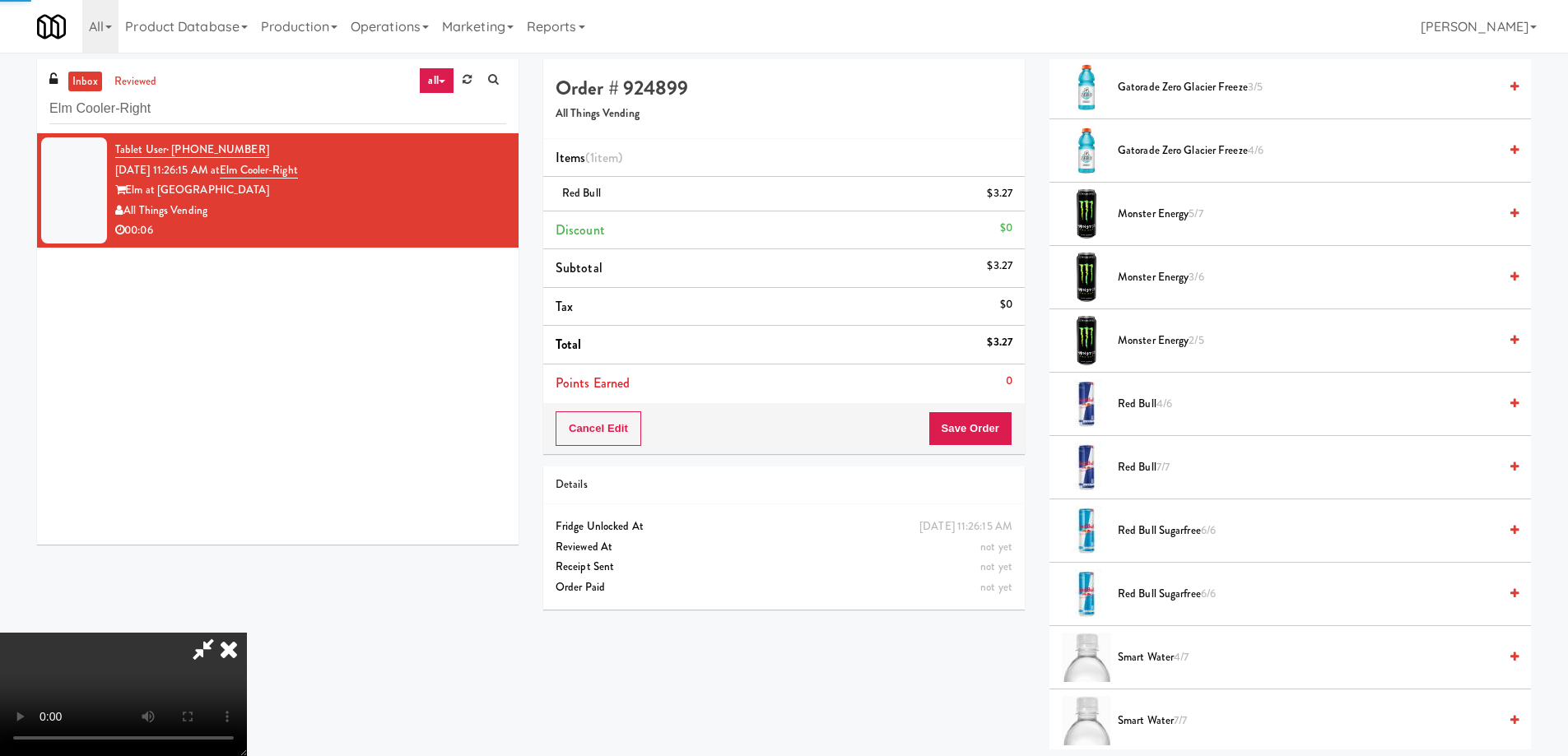
click at [247, 632] on icon at bounding box center [229, 649] width 36 height 33
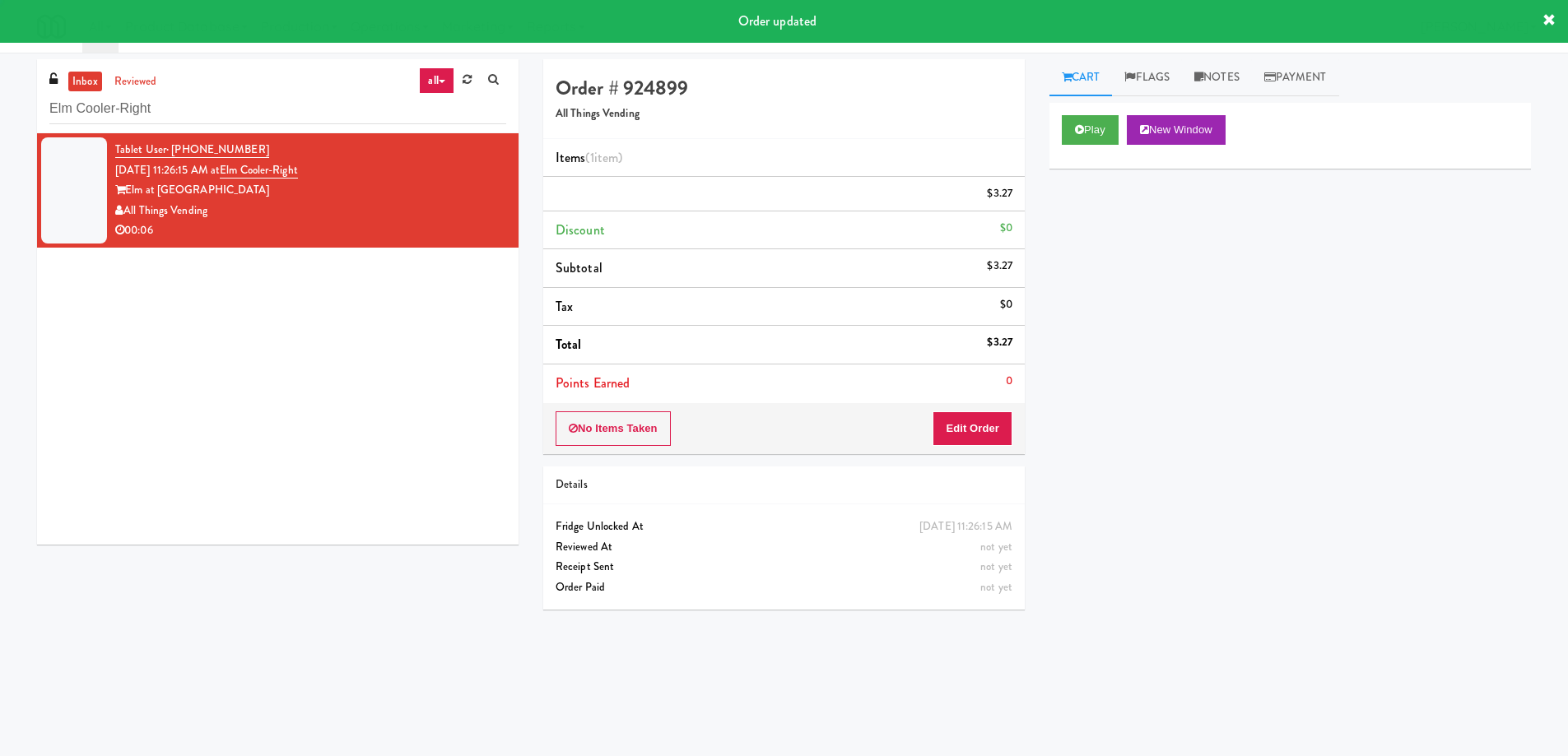
scroll to position [0, 0]
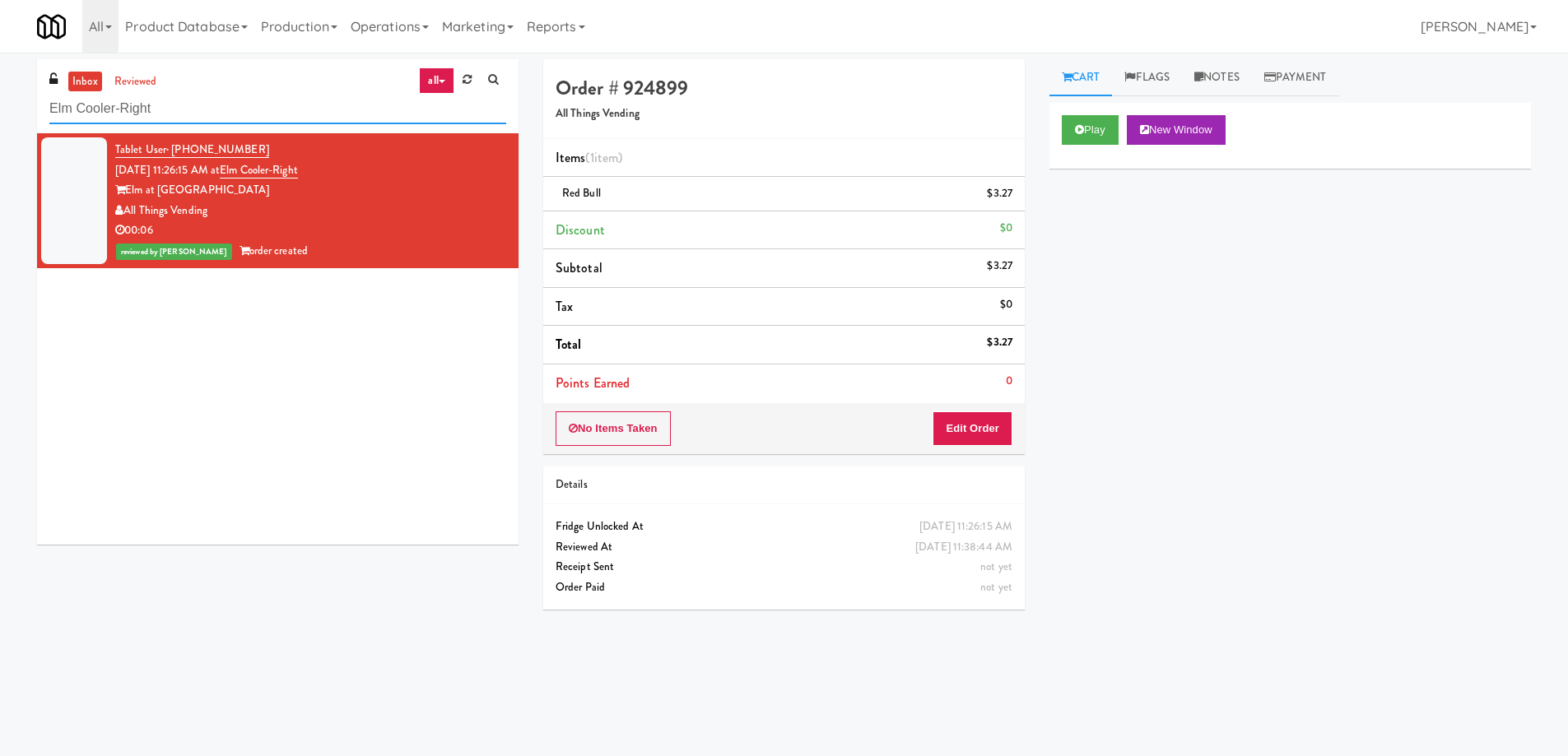
click at [223, 107] on input "Elm Cooler-Right" at bounding box center [277, 108] width 456 height 30
paste input "Vela - Pantry -"
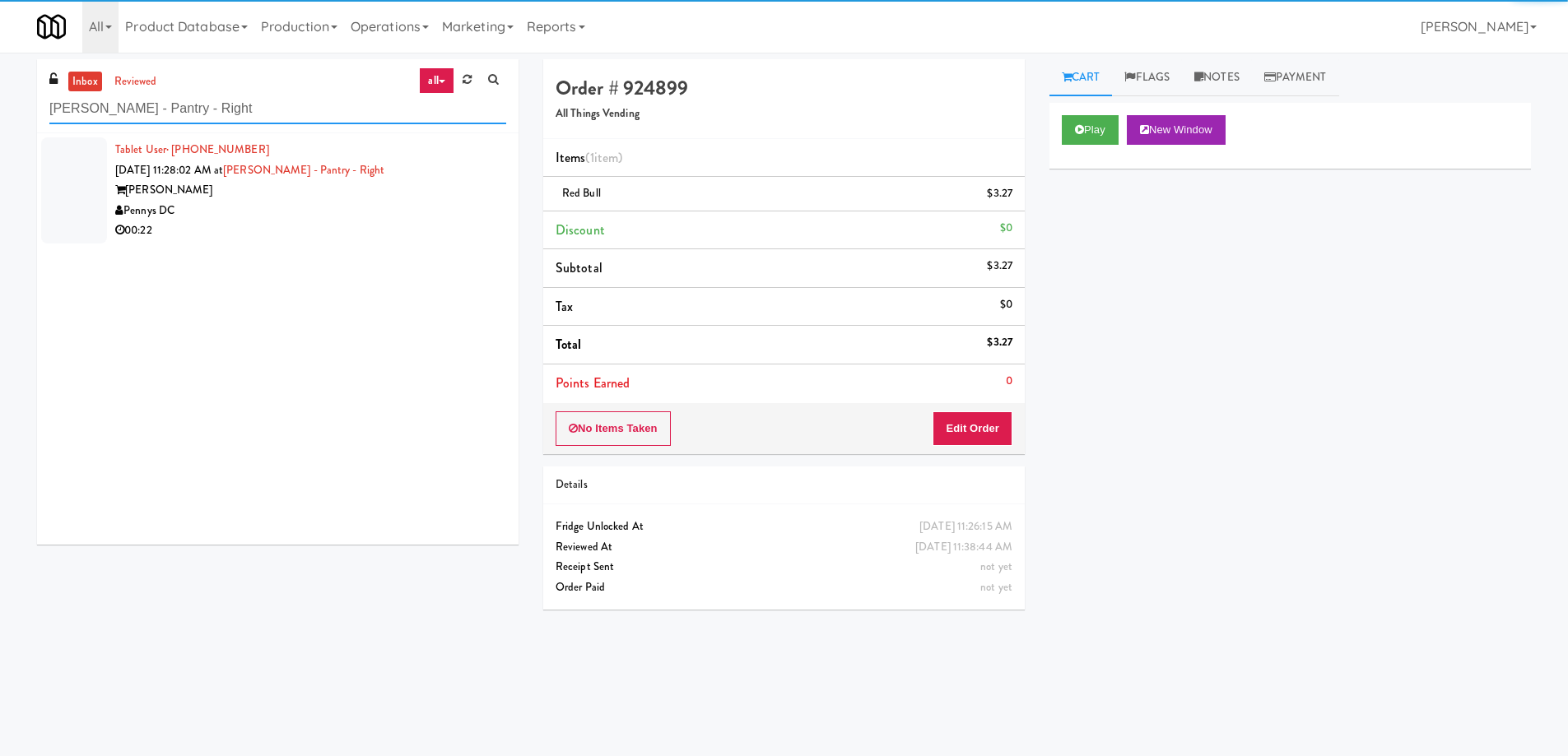
type input "Vela - Pantry - Right"
click at [340, 207] on div "Pennys DC" at bounding box center [310, 211] width 391 height 21
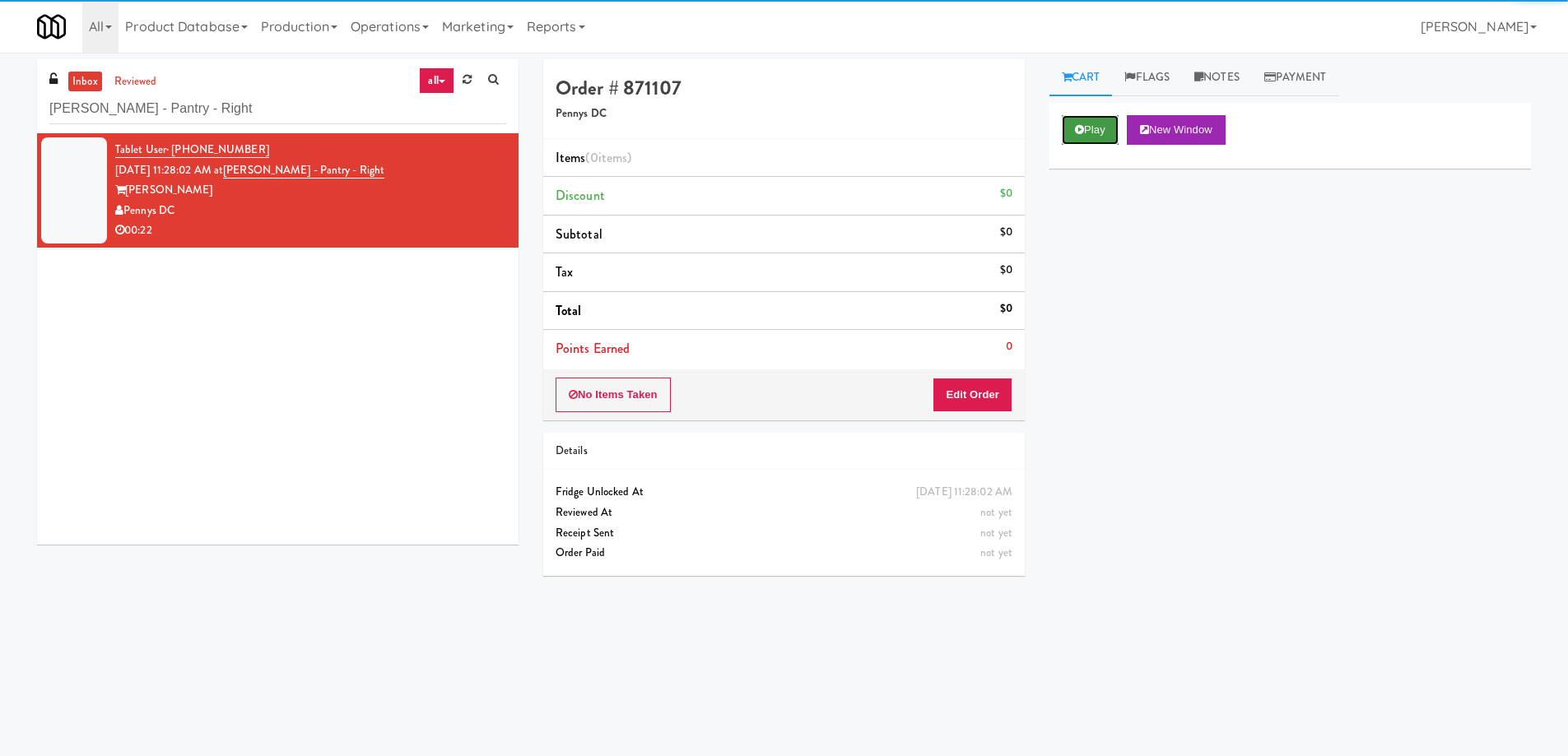
click at [1106, 128] on button "Play" at bounding box center [1090, 130] width 57 height 29
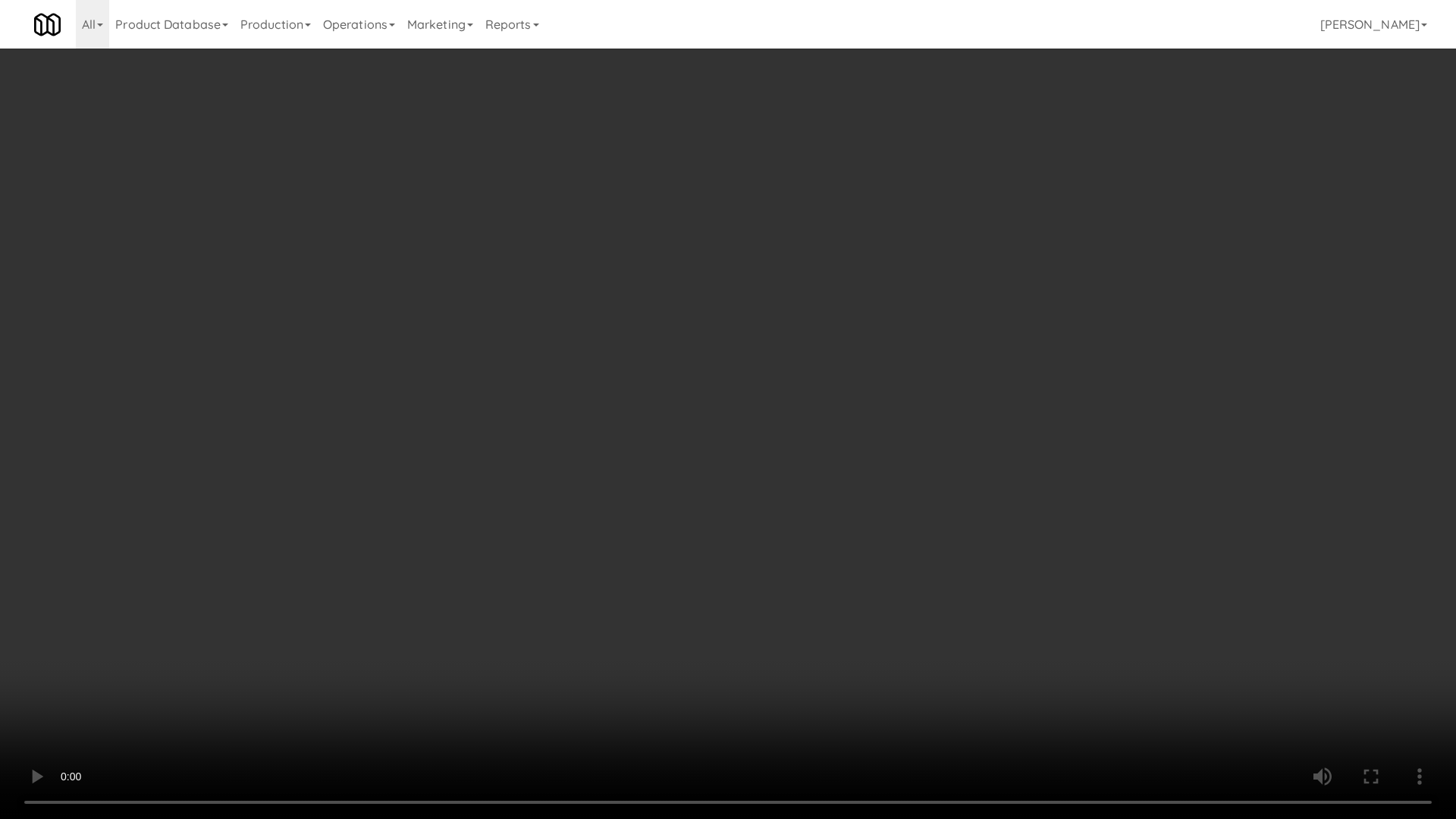
click at [596, 379] on video at bounding box center [728, 410] width 1456 height 819
click at [770, 509] on video at bounding box center [728, 410] width 1456 height 819
click at [783, 366] on video at bounding box center [728, 410] width 1456 height 819
click at [827, 372] on video at bounding box center [728, 410] width 1456 height 819
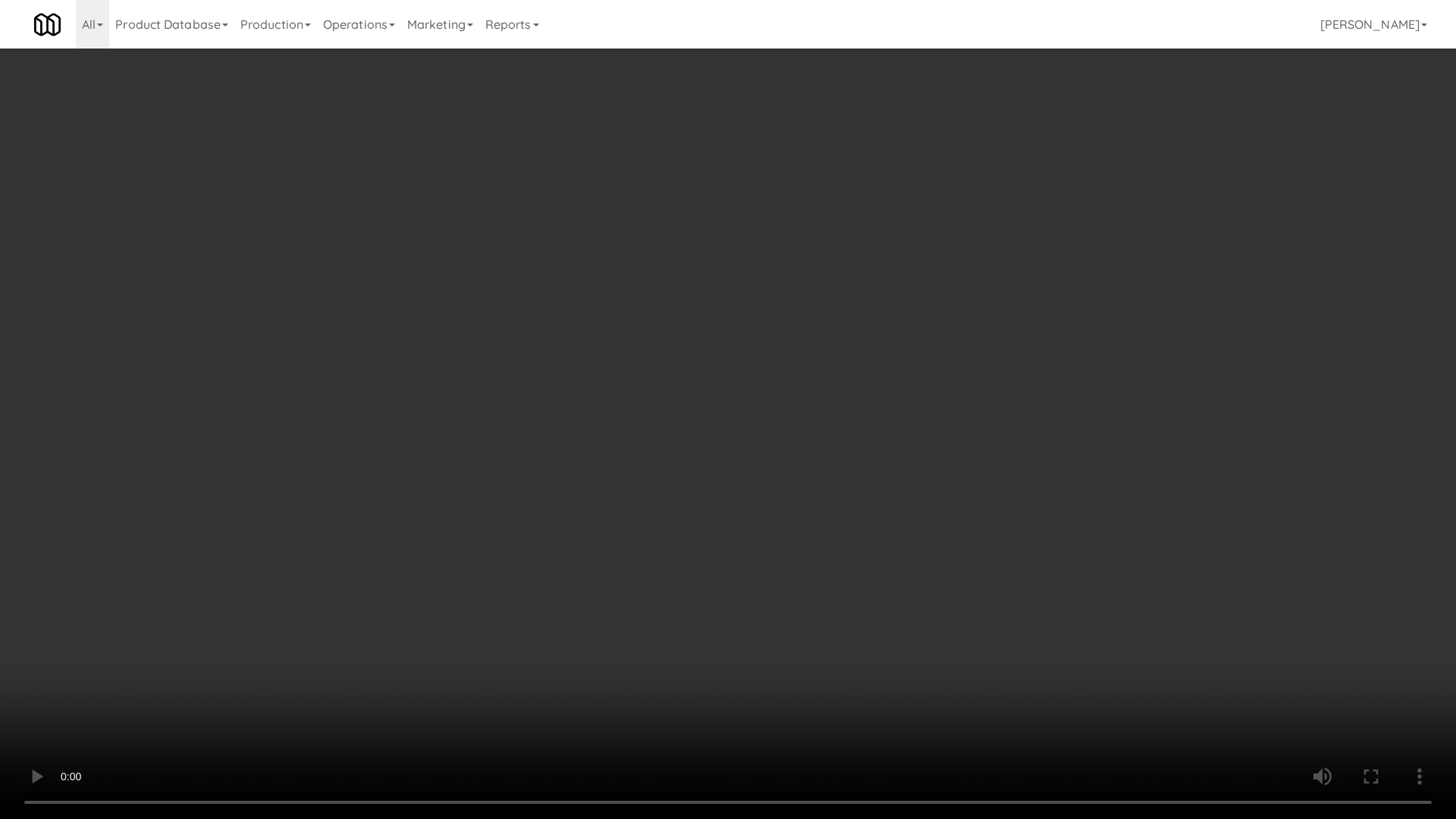
click at [827, 372] on video at bounding box center [728, 410] width 1456 height 819
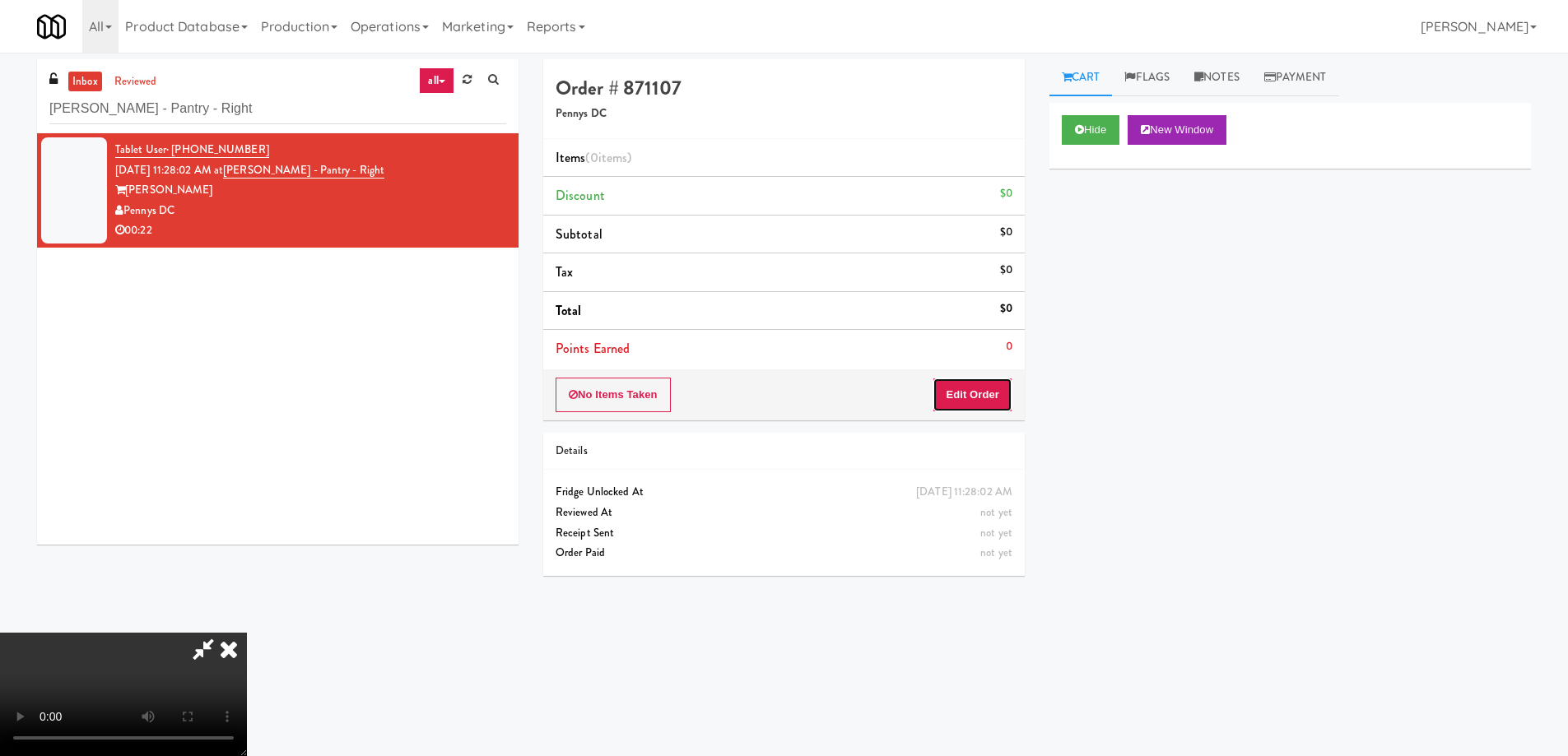
drag, startPoint x: 959, startPoint y: 388, endPoint x: 1042, endPoint y: 305, distance: 117.4
click at [959, 387] on button "Edit Order" at bounding box center [972, 395] width 80 height 34
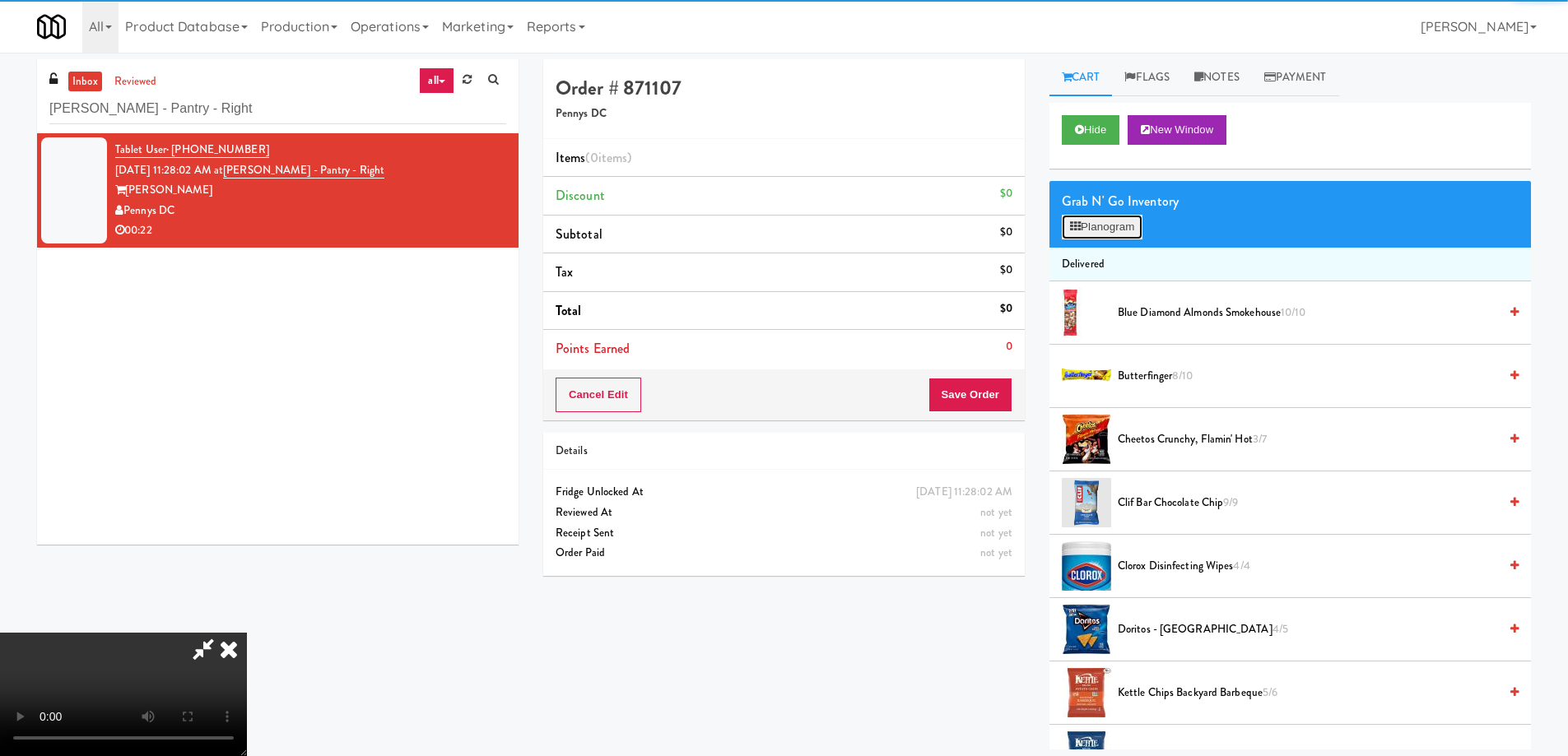
click at [1097, 235] on button "Planogram" at bounding box center [1102, 227] width 81 height 25
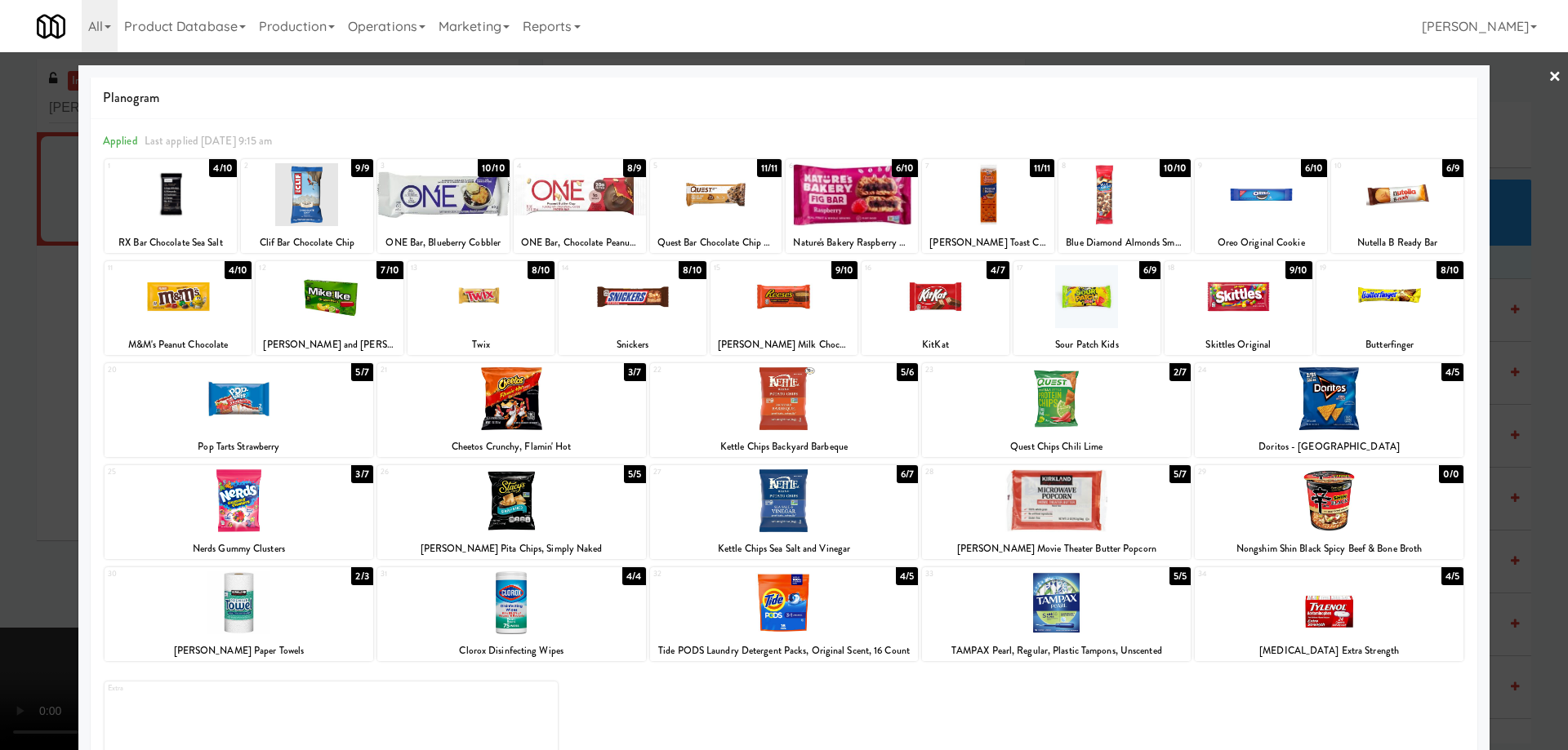
click at [877, 186] on div at bounding box center [851, 195] width 132 height 63
click at [865, 201] on div at bounding box center [851, 195] width 132 height 63
click at [1548, 74] on link "×" at bounding box center [1554, 77] width 13 height 50
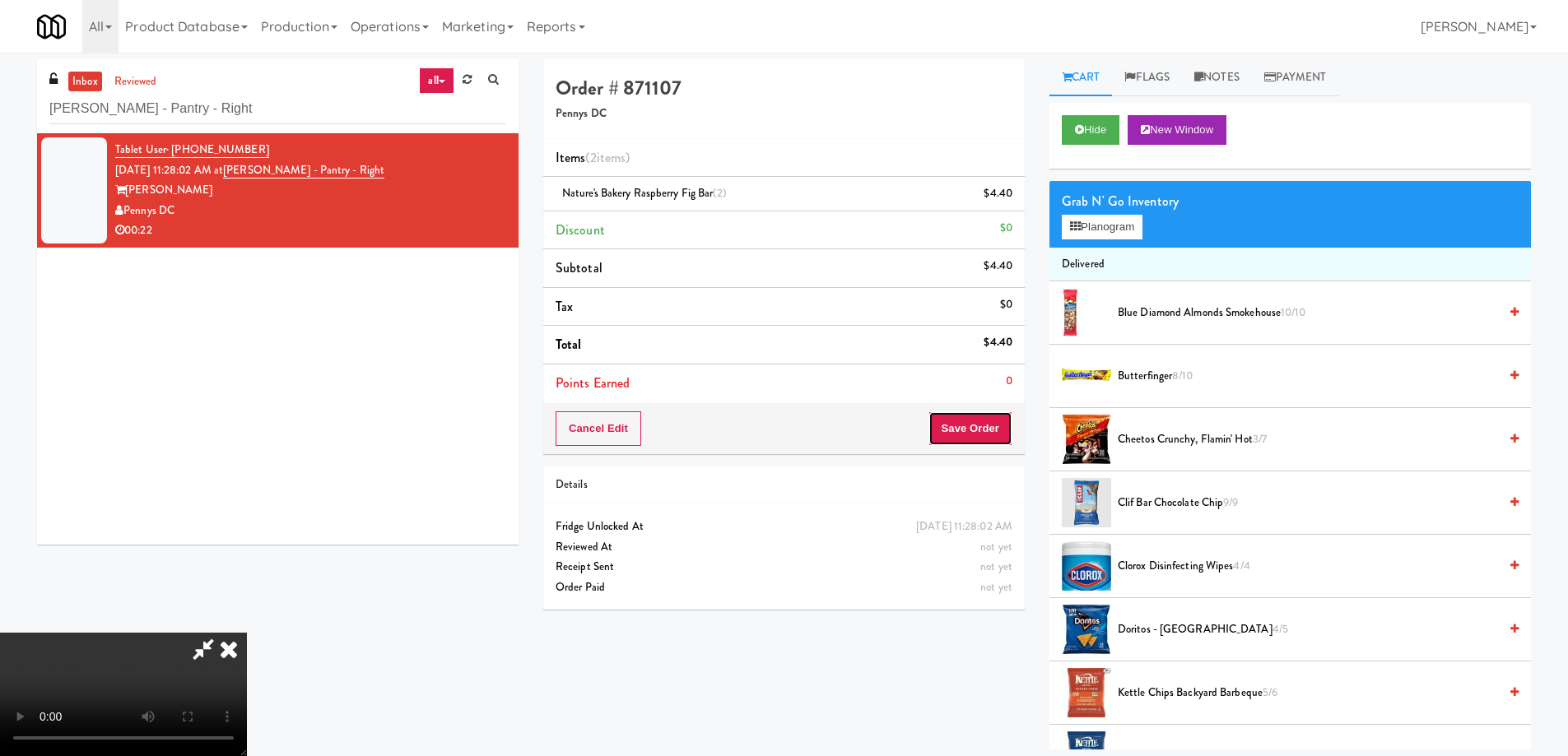
click at [1000, 431] on button "Save Order" at bounding box center [971, 429] width 84 height 34
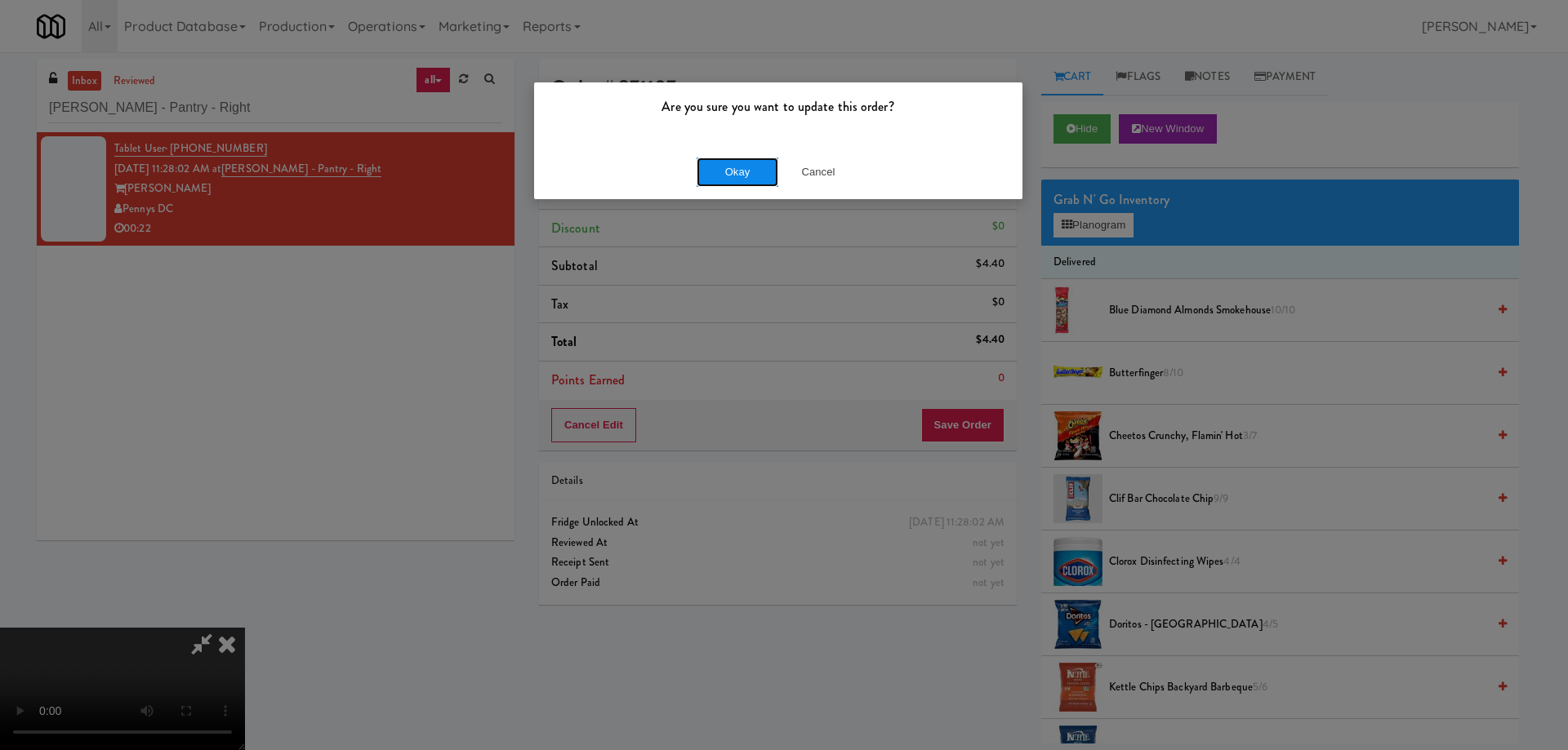
click at [726, 179] on button "Okay" at bounding box center [738, 172] width 82 height 29
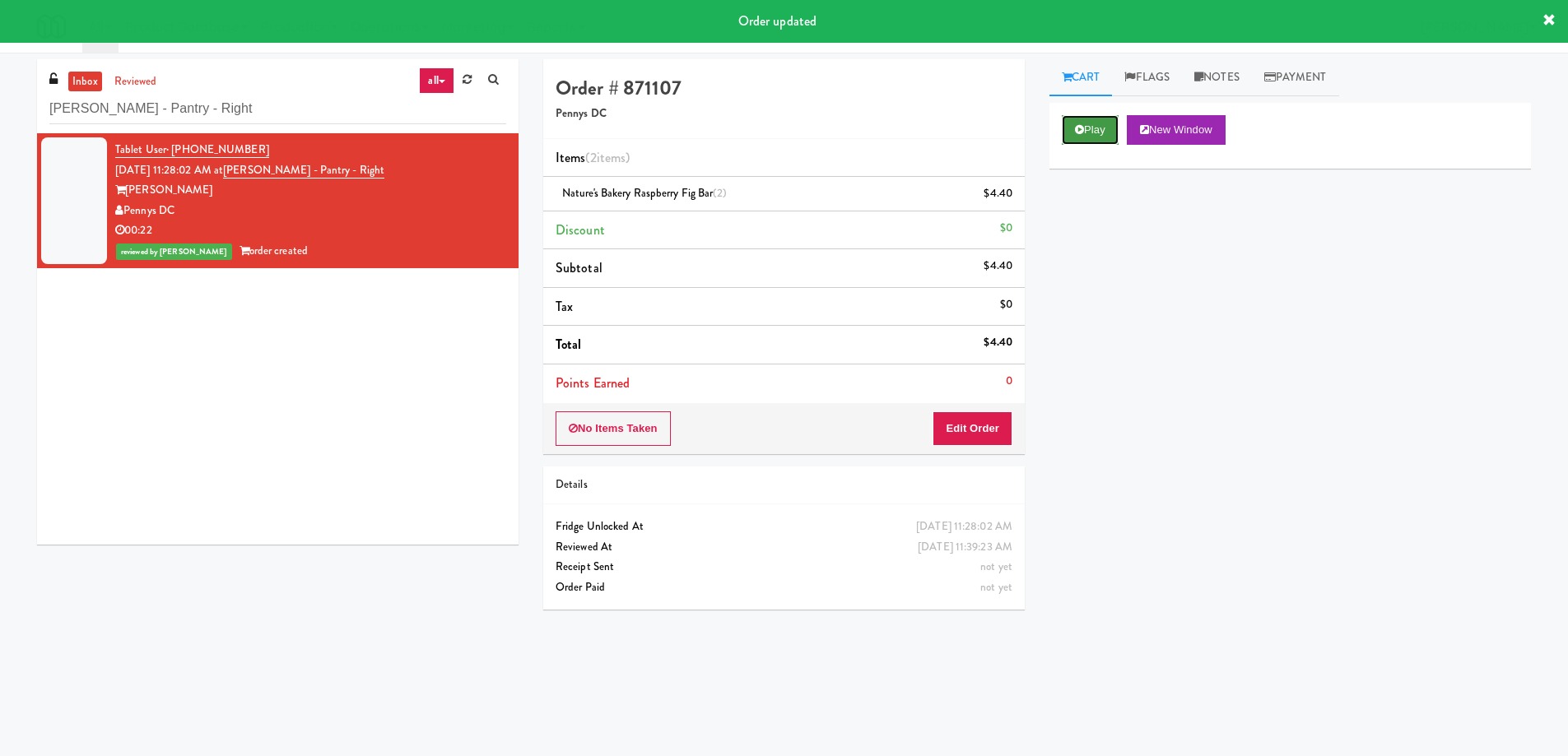
click at [1098, 127] on button "Play" at bounding box center [1090, 130] width 57 height 29
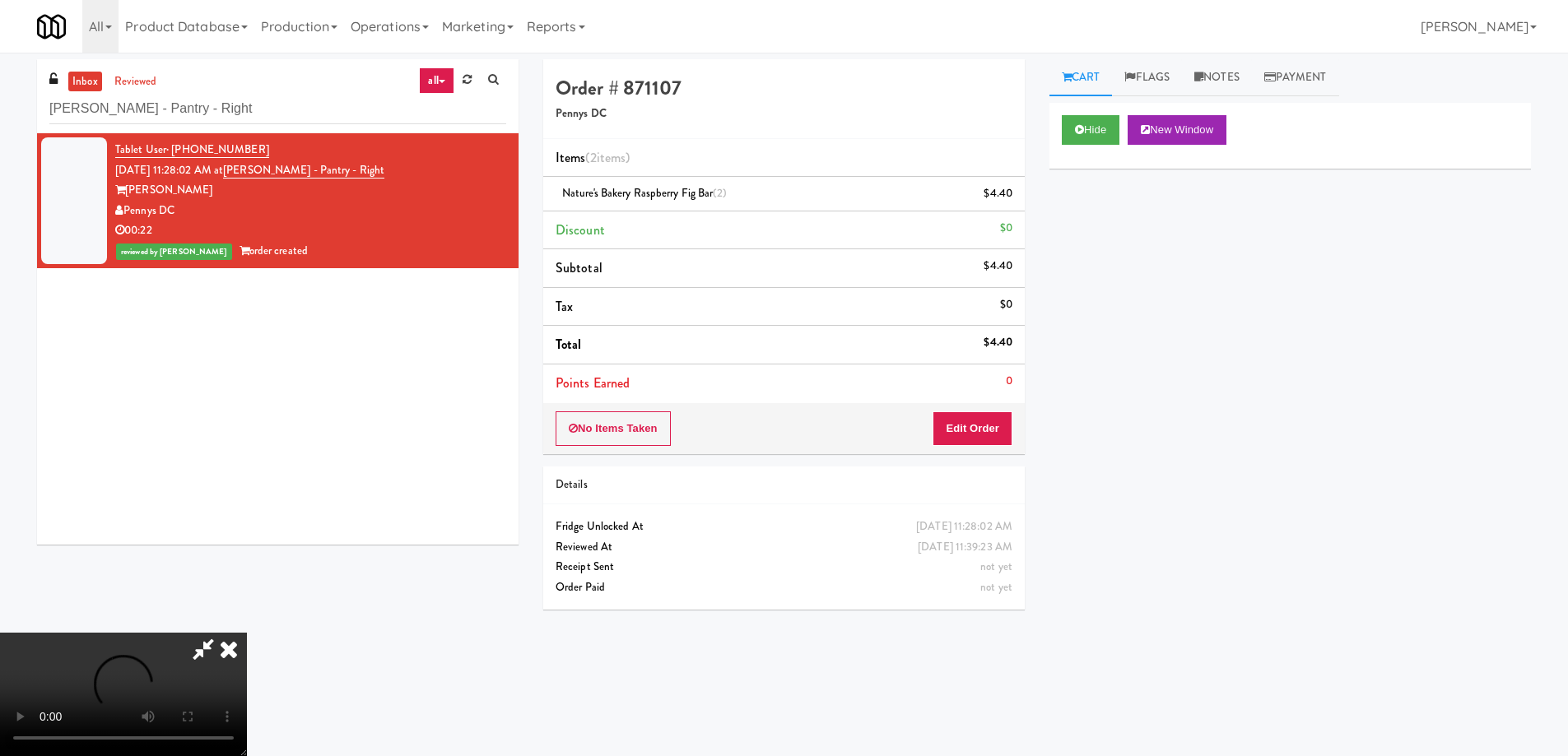
click at [247, 632] on icon at bounding box center [229, 649] width 36 height 33
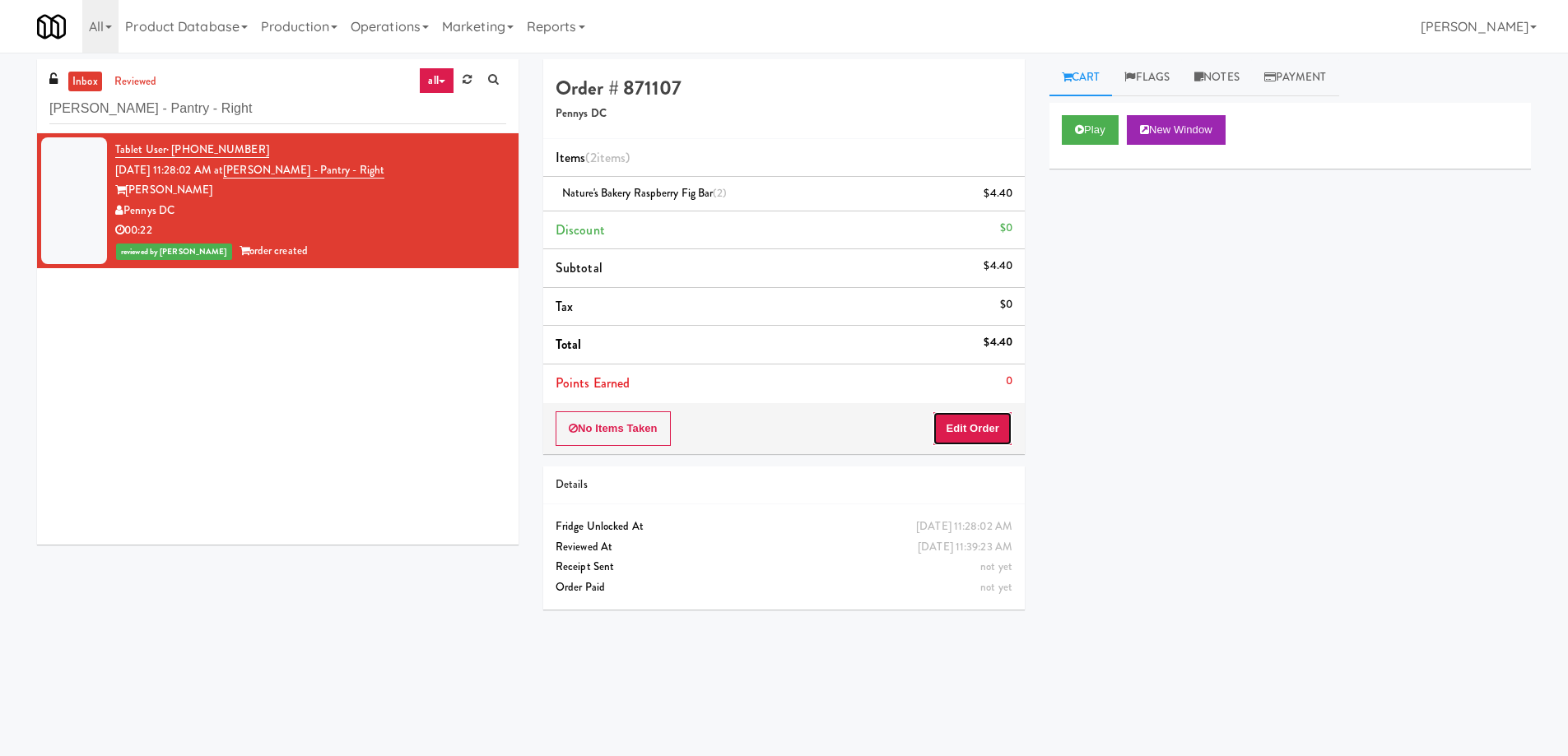
click at [969, 433] on button "Edit Order" at bounding box center [972, 429] width 80 height 34
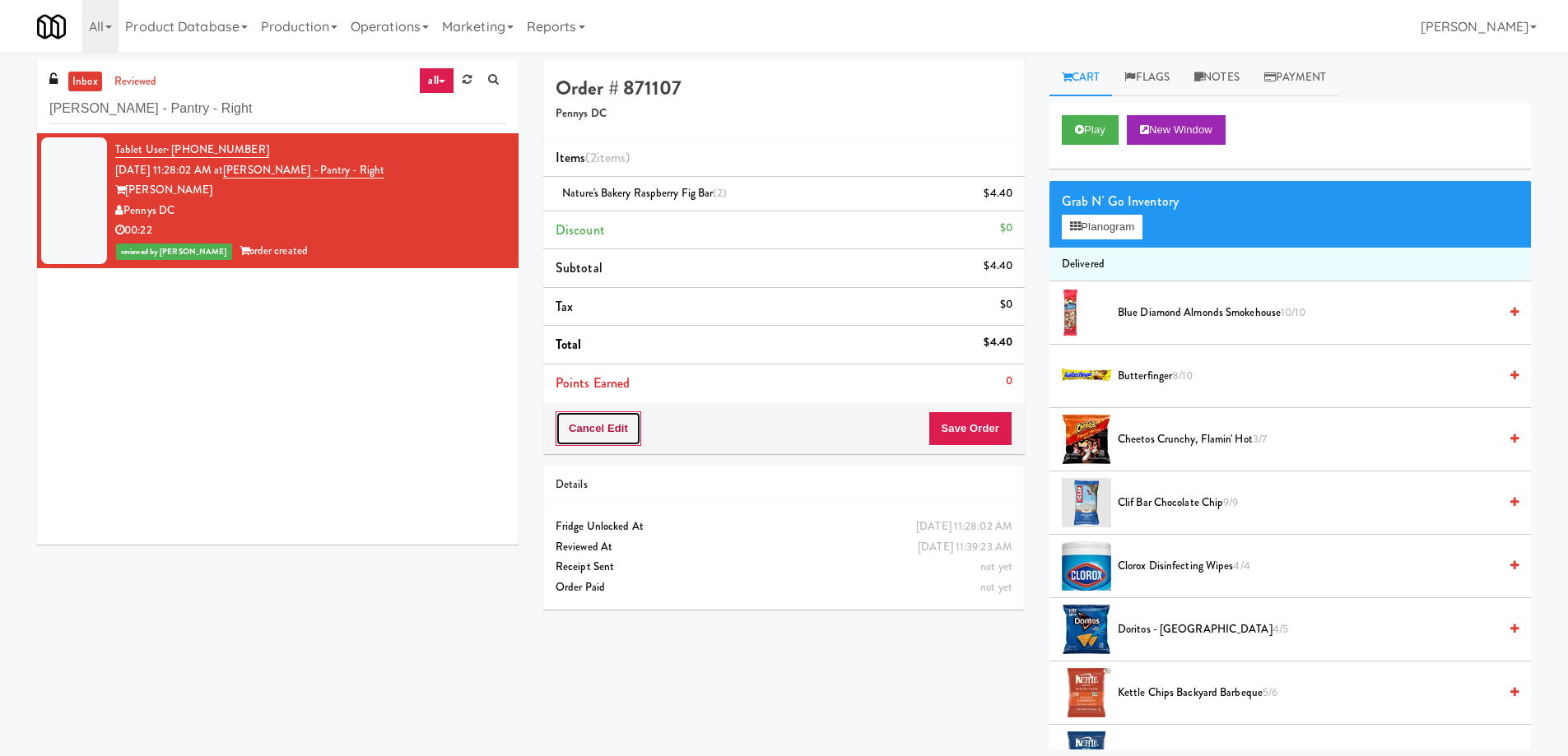
click at [612, 433] on button "Cancel Edit" at bounding box center [598, 429] width 86 height 34
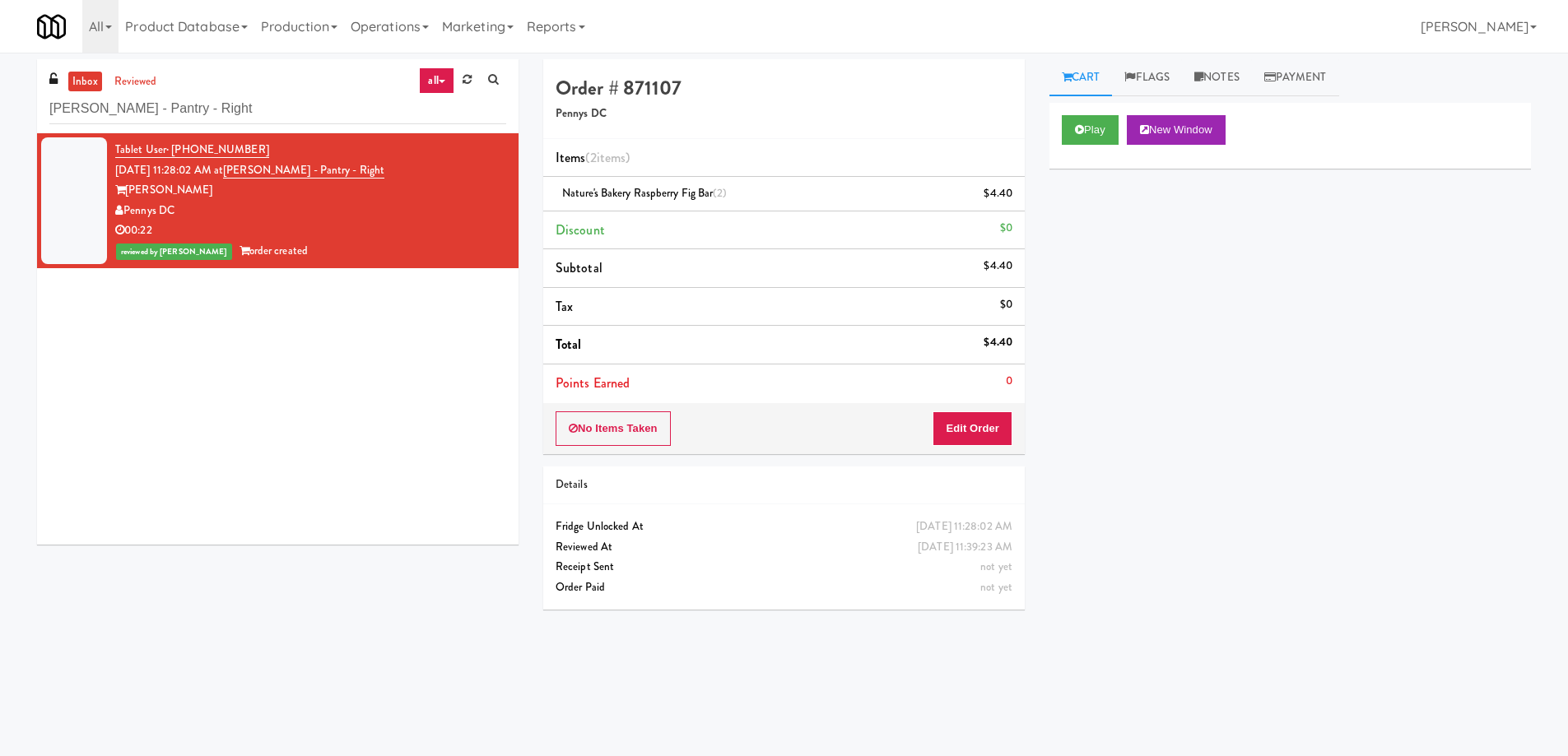
click at [798, 327] on li "Total $4.40" at bounding box center [784, 344] width 481 height 39
click at [313, 112] on input "Vela - Pantry - Right" at bounding box center [277, 108] width 456 height 30
paste input "Ame - Pantry"
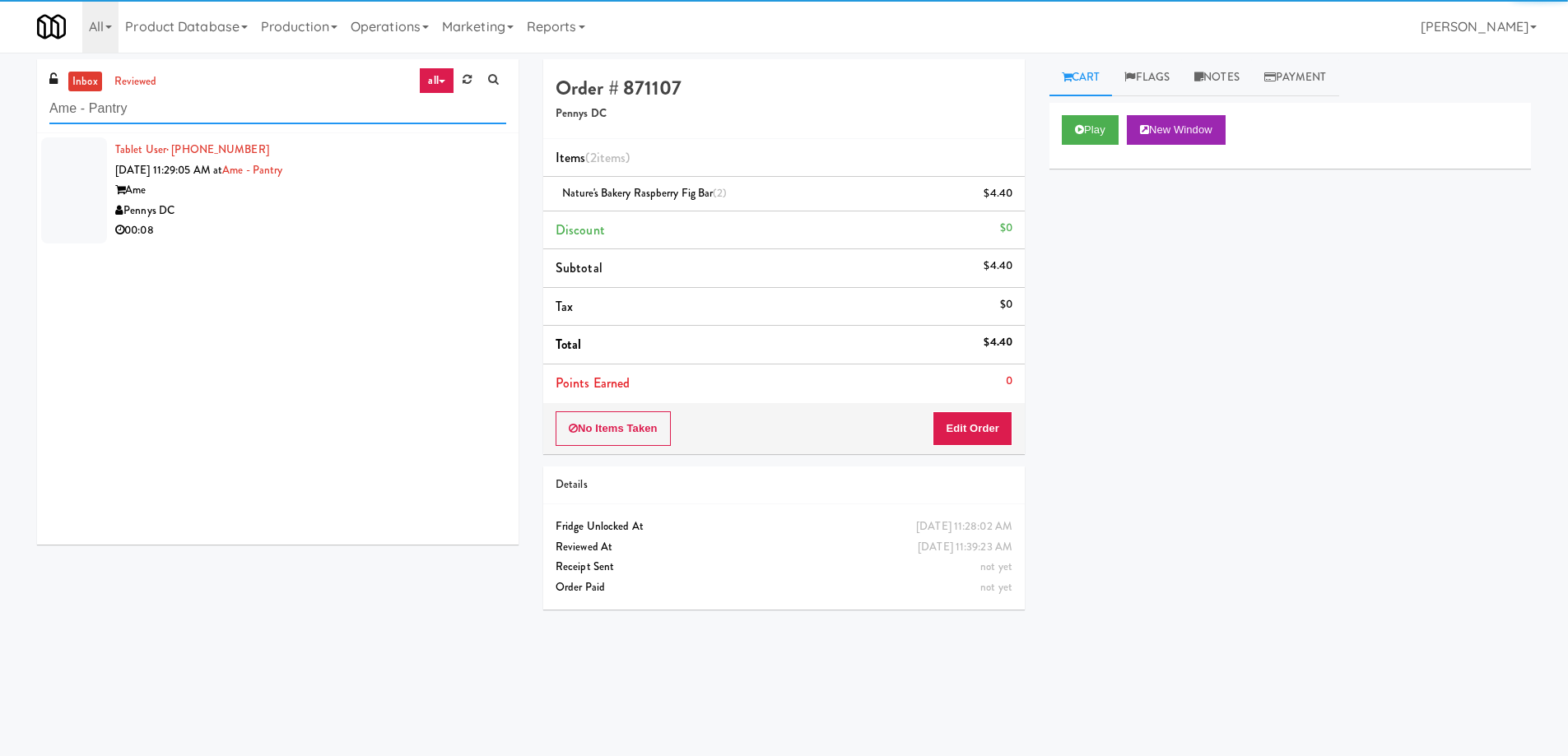
type input "Ame - Pantry"
click at [454, 204] on div "Pennys DC" at bounding box center [310, 211] width 391 height 21
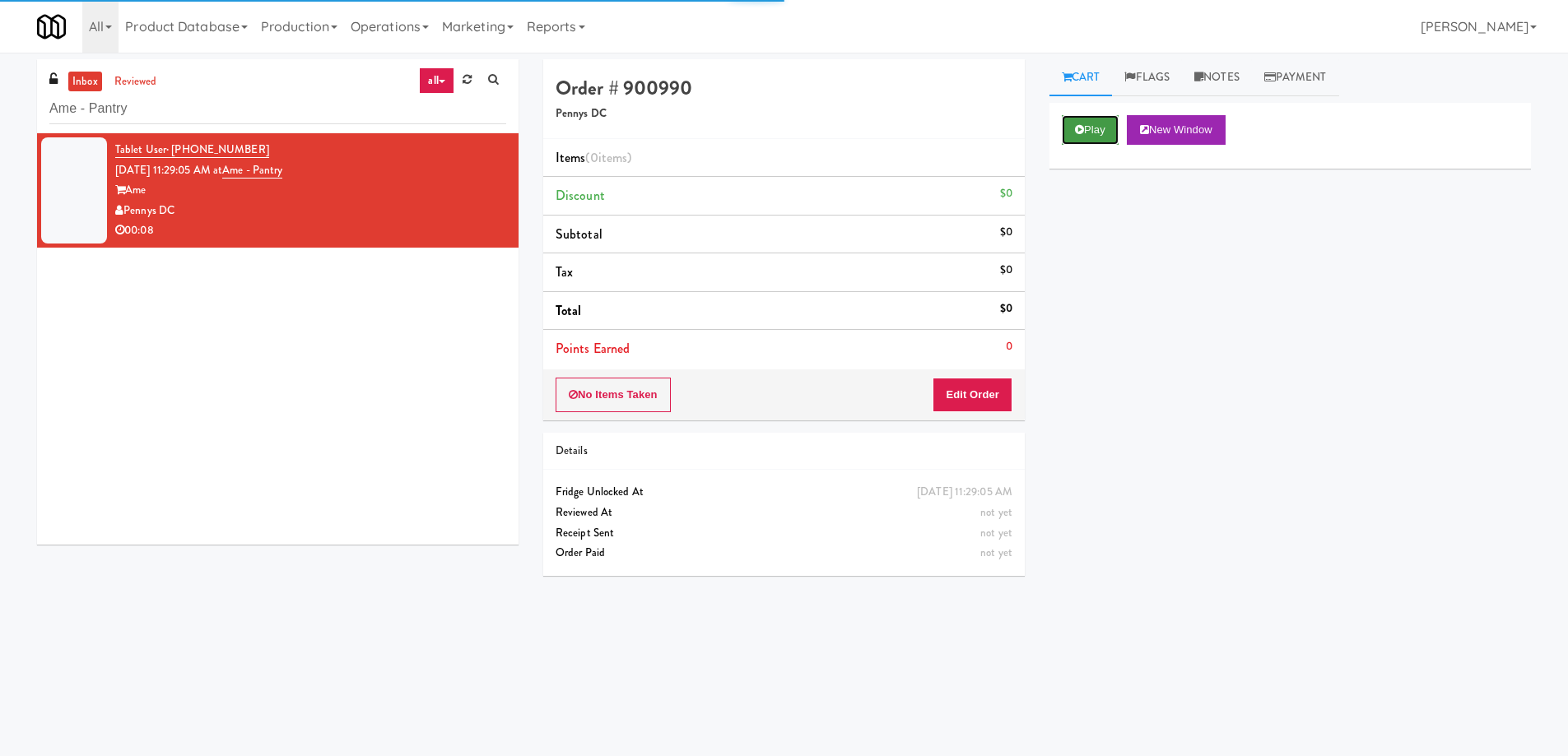
click at [1094, 119] on button "Play" at bounding box center [1090, 130] width 57 height 29
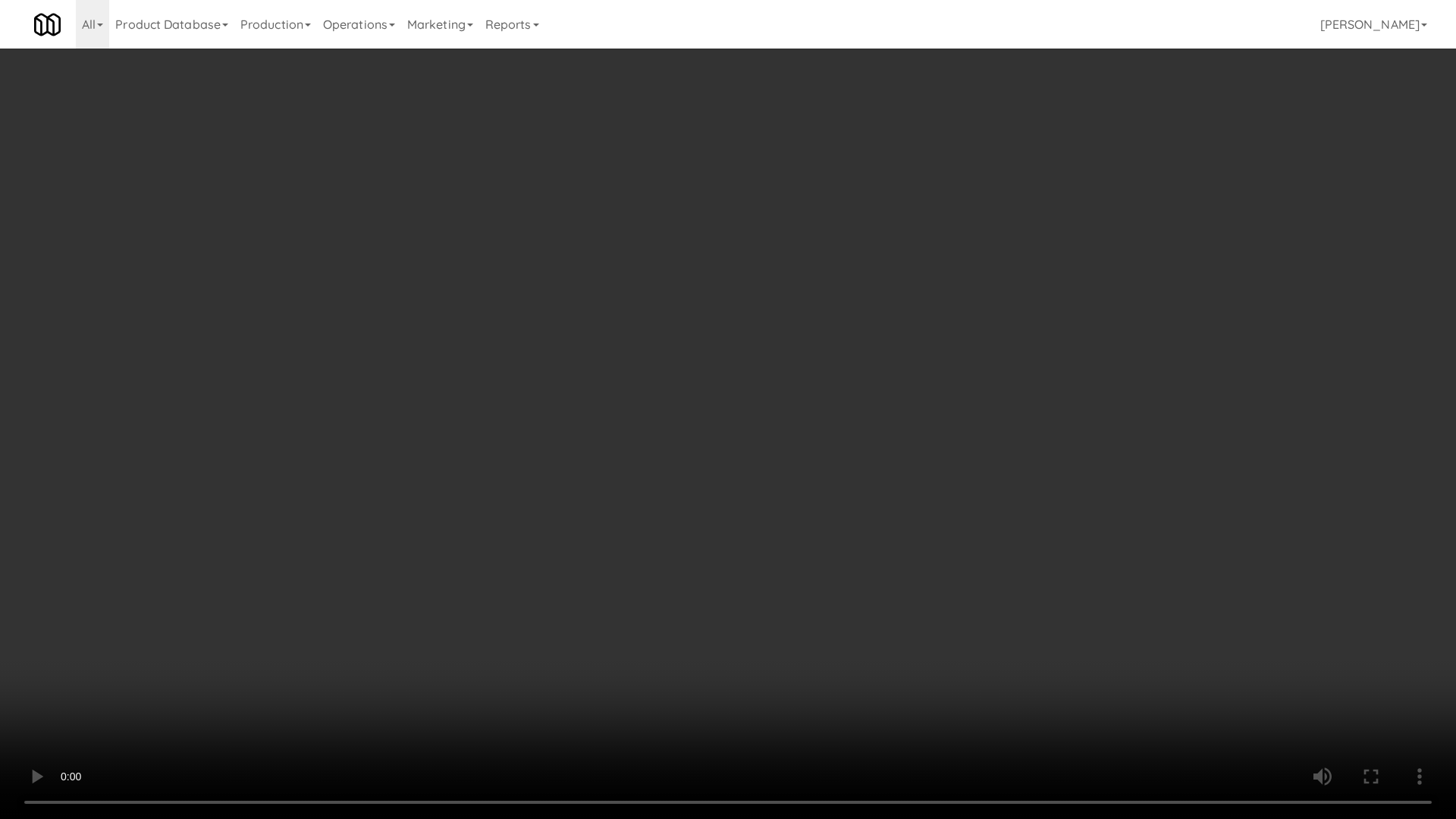
click at [674, 344] on video at bounding box center [728, 410] width 1456 height 819
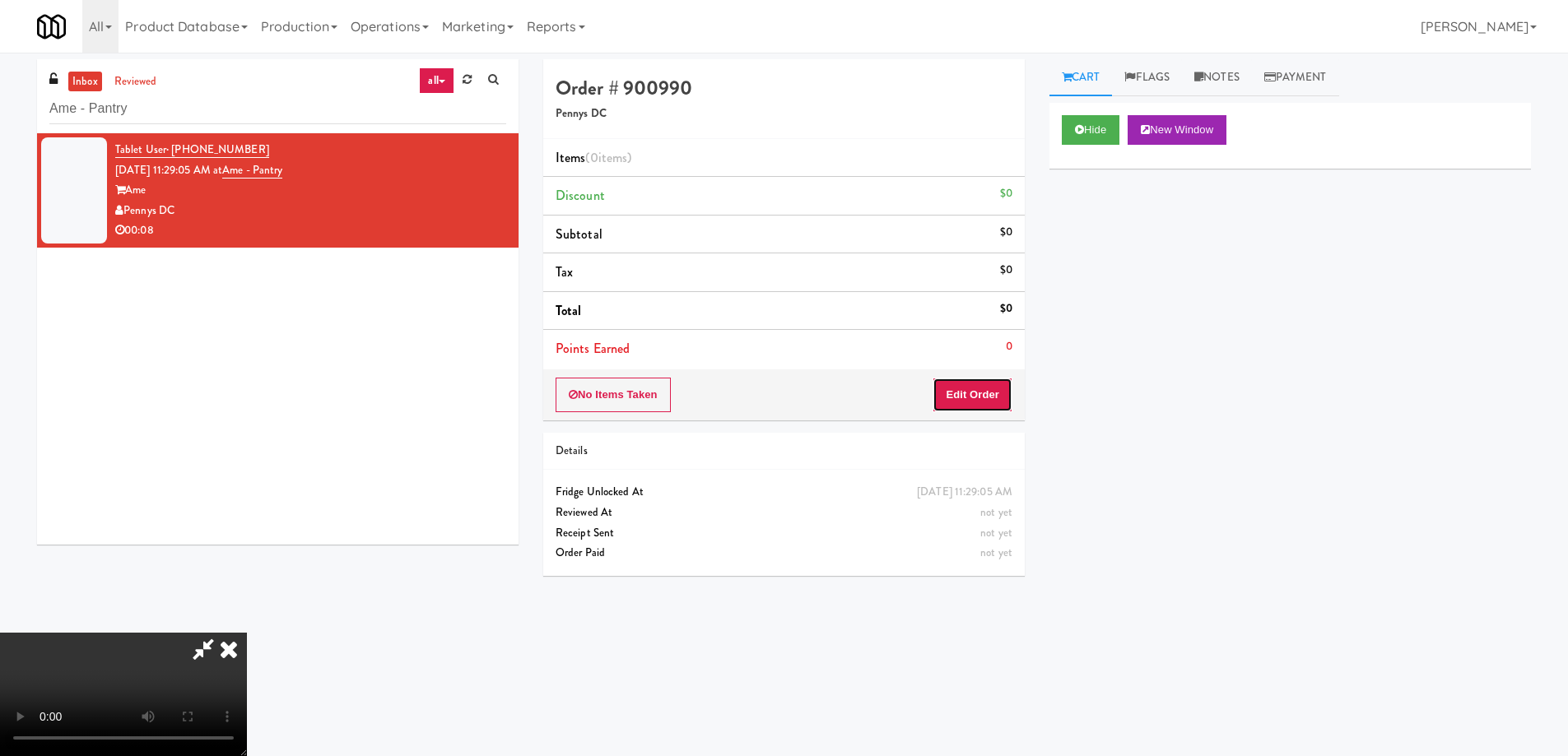
click at [996, 400] on button "Edit Order" at bounding box center [972, 395] width 80 height 34
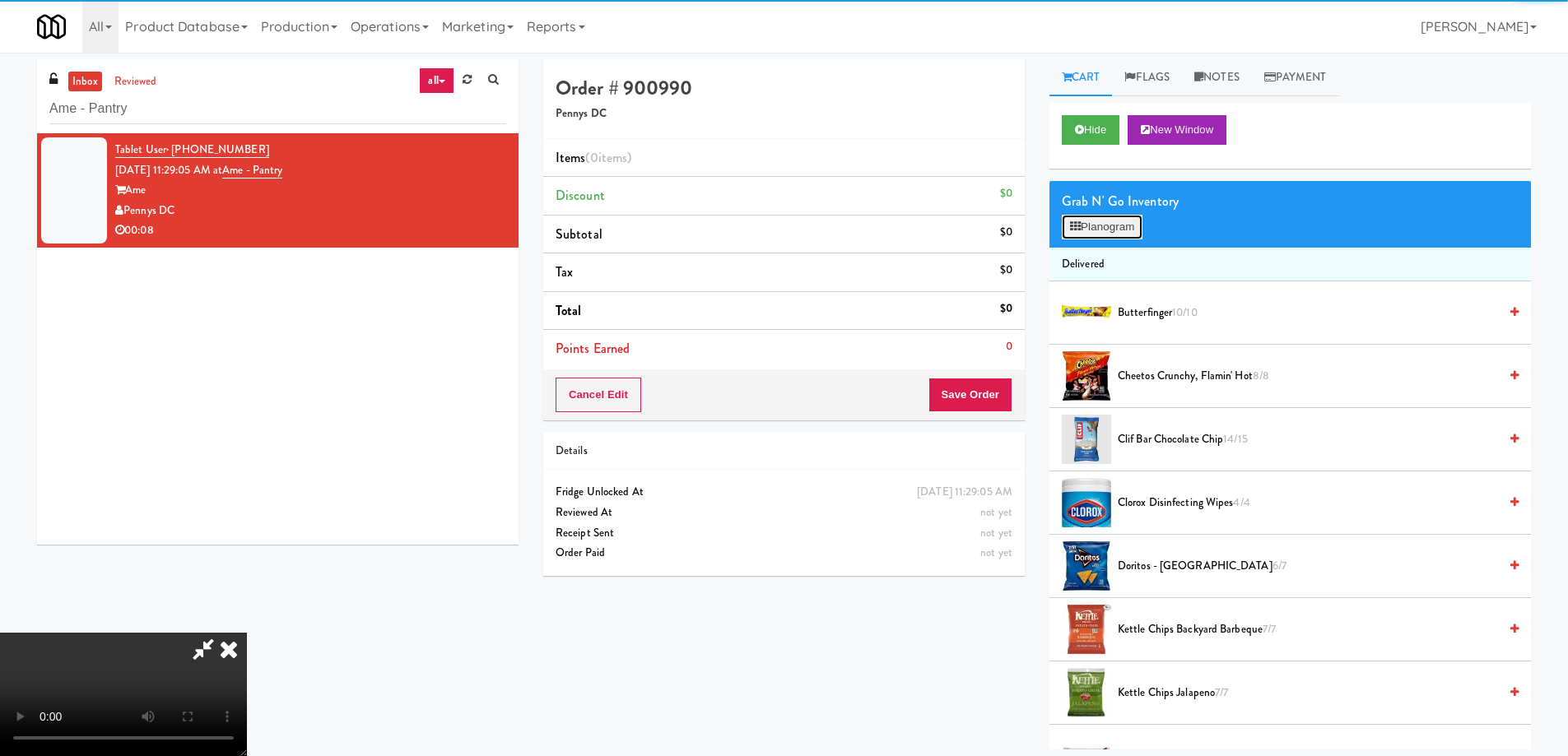
click at [1100, 226] on button "Planogram" at bounding box center [1102, 227] width 81 height 25
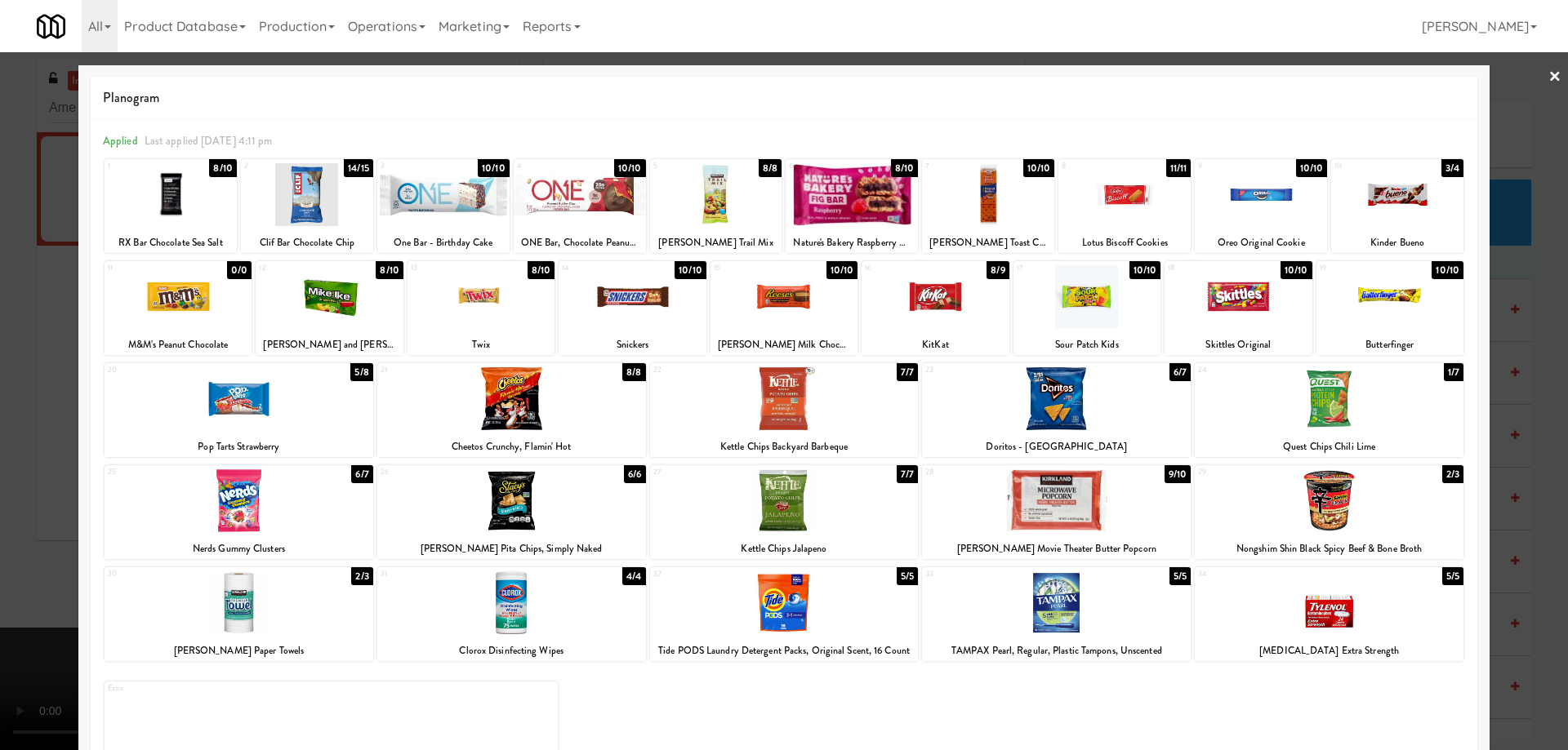
click at [858, 491] on div at bounding box center [784, 501] width 269 height 63
click at [1548, 81] on link "×" at bounding box center [1554, 77] width 13 height 50
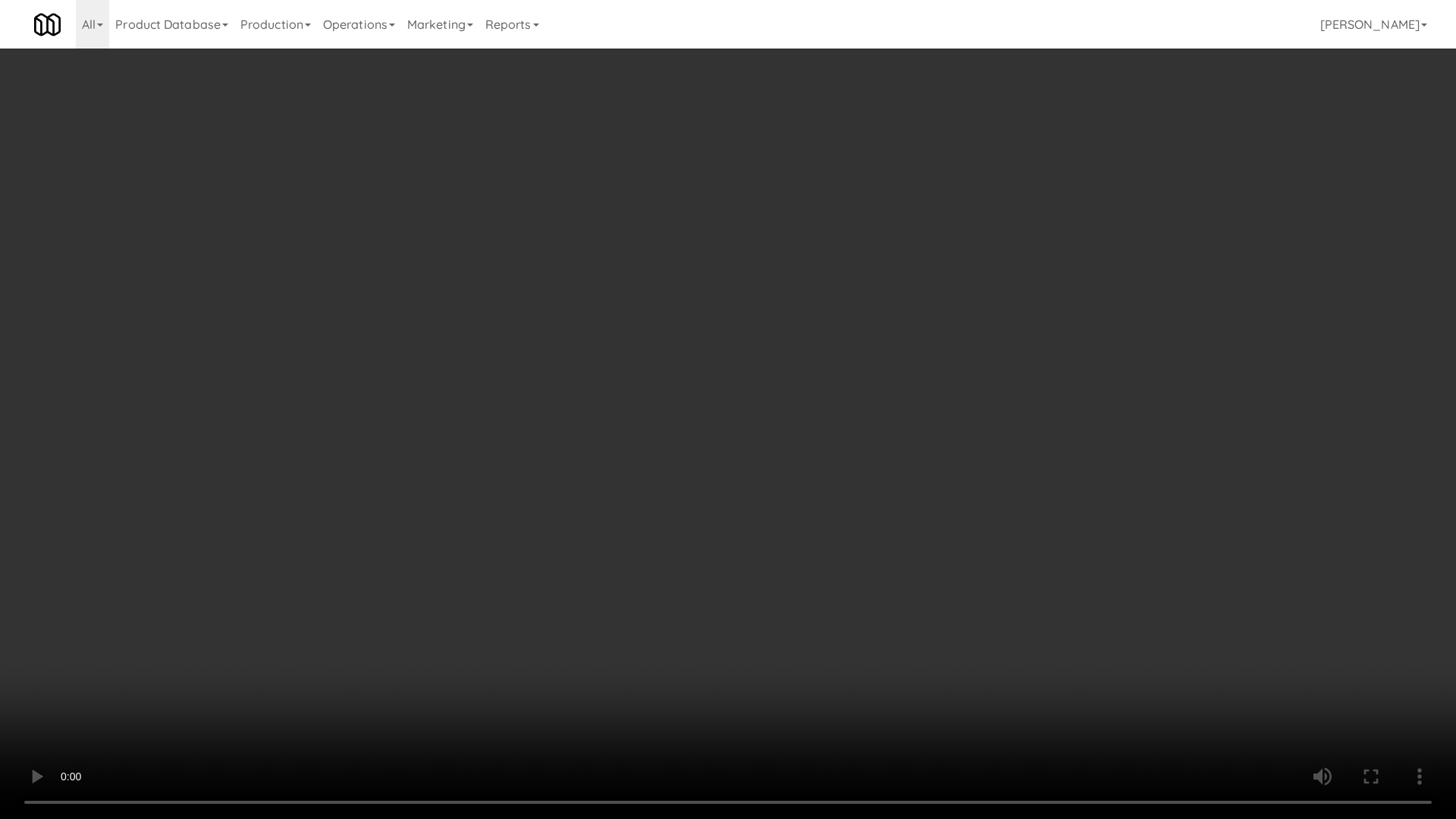
click at [759, 421] on video at bounding box center [728, 410] width 1456 height 819
click at [768, 424] on video at bounding box center [728, 410] width 1456 height 819
click at [777, 426] on video at bounding box center [728, 410] width 1456 height 819
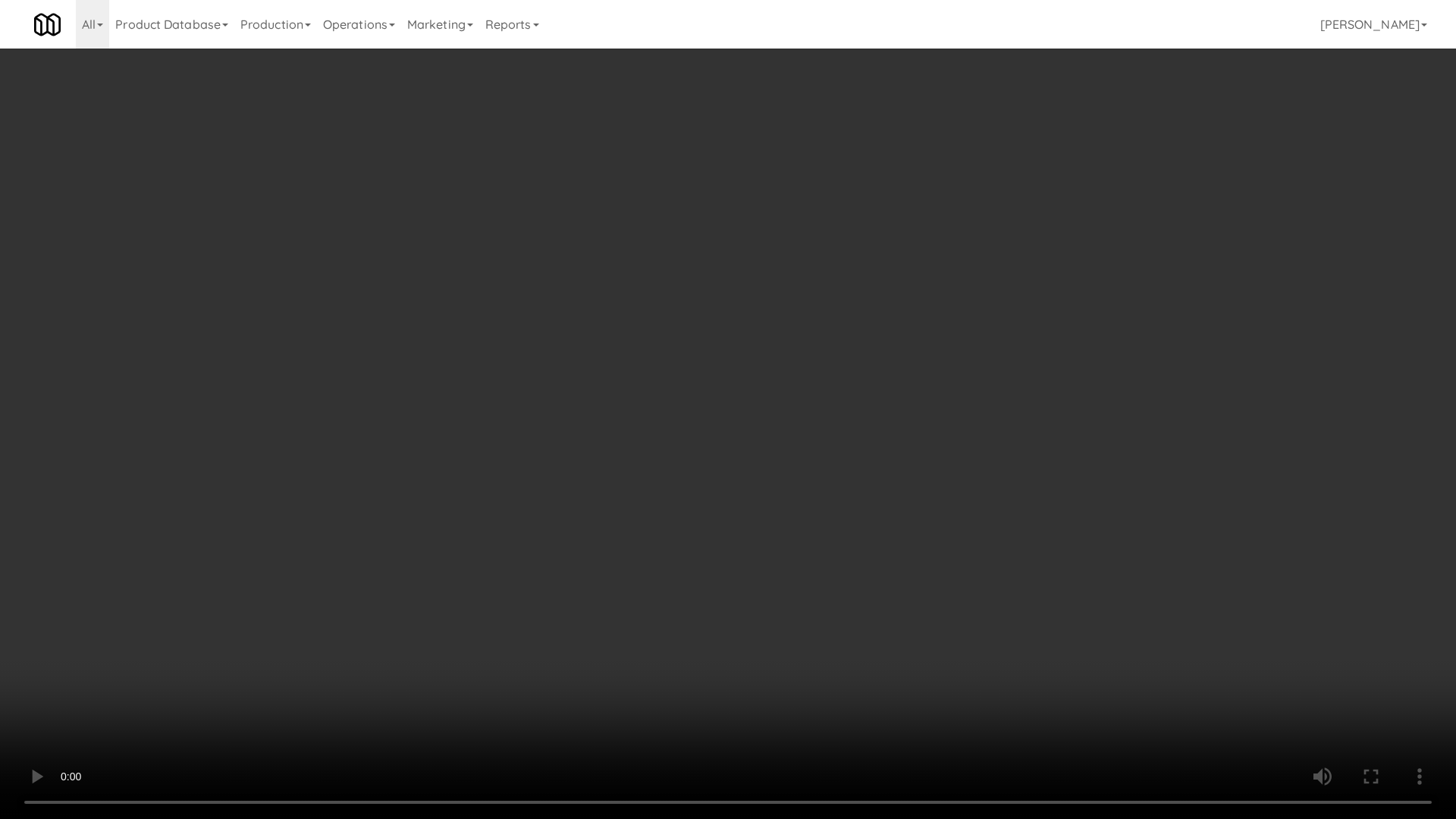
click at [777, 426] on video at bounding box center [728, 410] width 1456 height 819
click at [830, 448] on video at bounding box center [728, 410] width 1456 height 819
click at [875, 474] on video at bounding box center [728, 410] width 1456 height 819
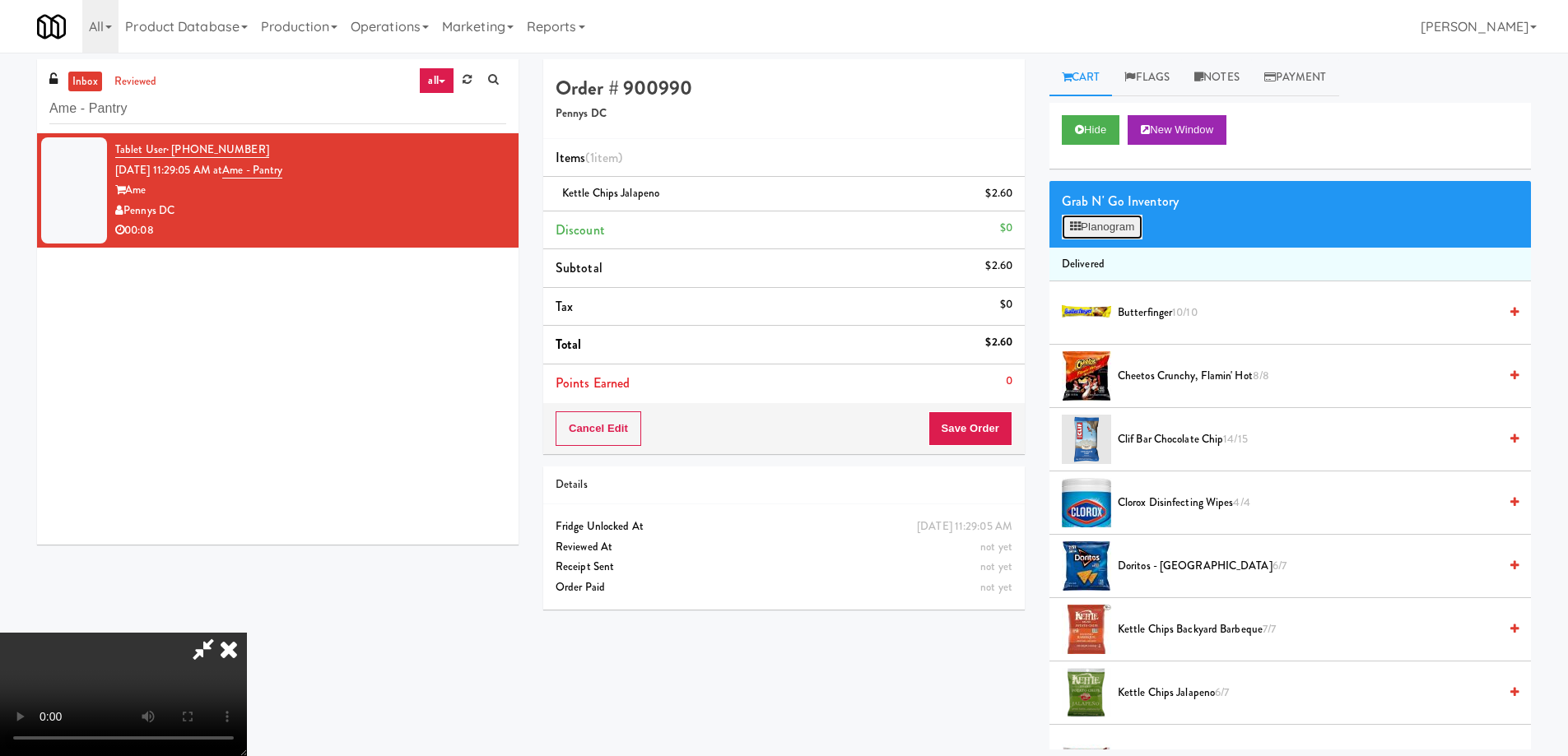
click at [1124, 225] on button "Planogram" at bounding box center [1102, 227] width 81 height 25
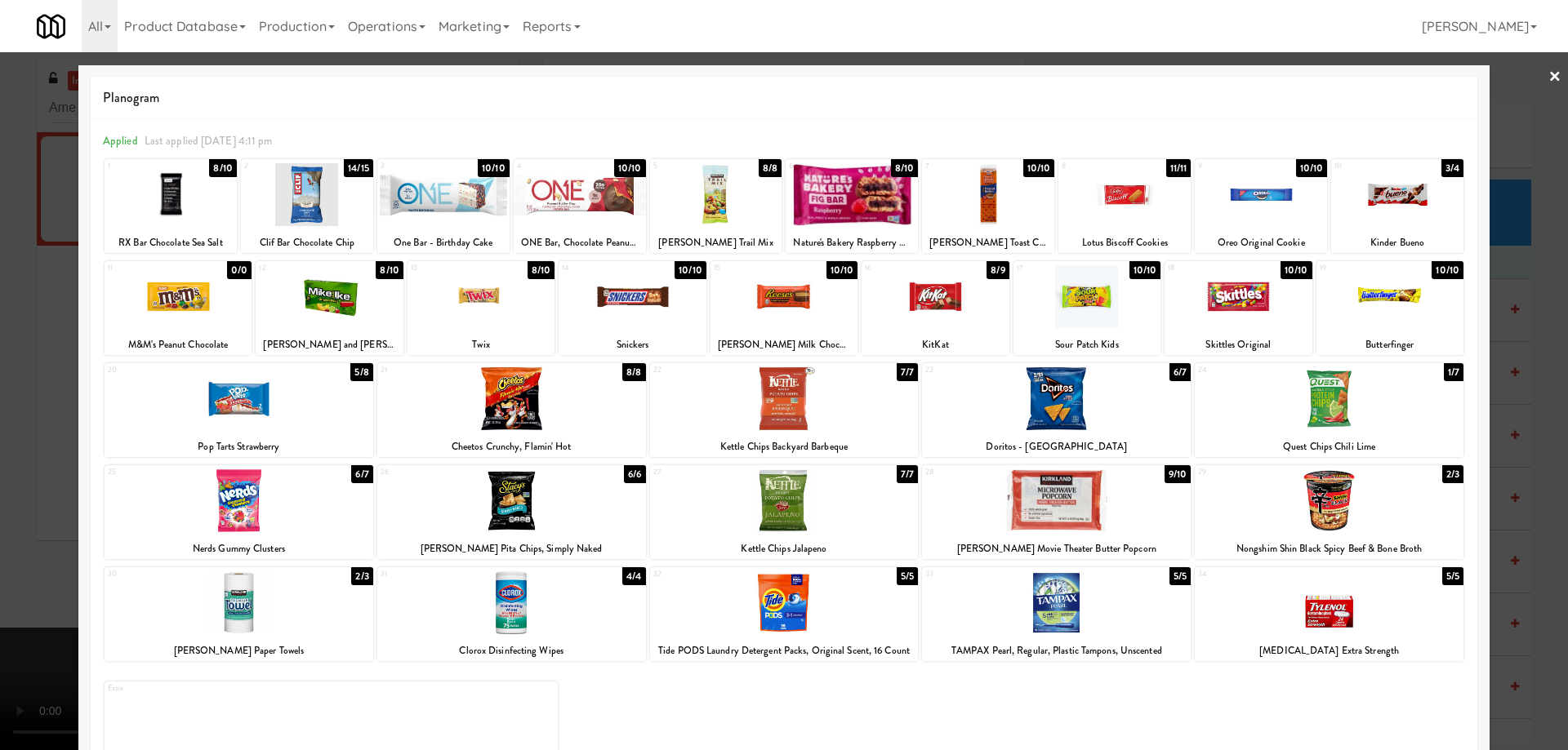
click at [1550, 68] on div at bounding box center [784, 375] width 1568 height 750
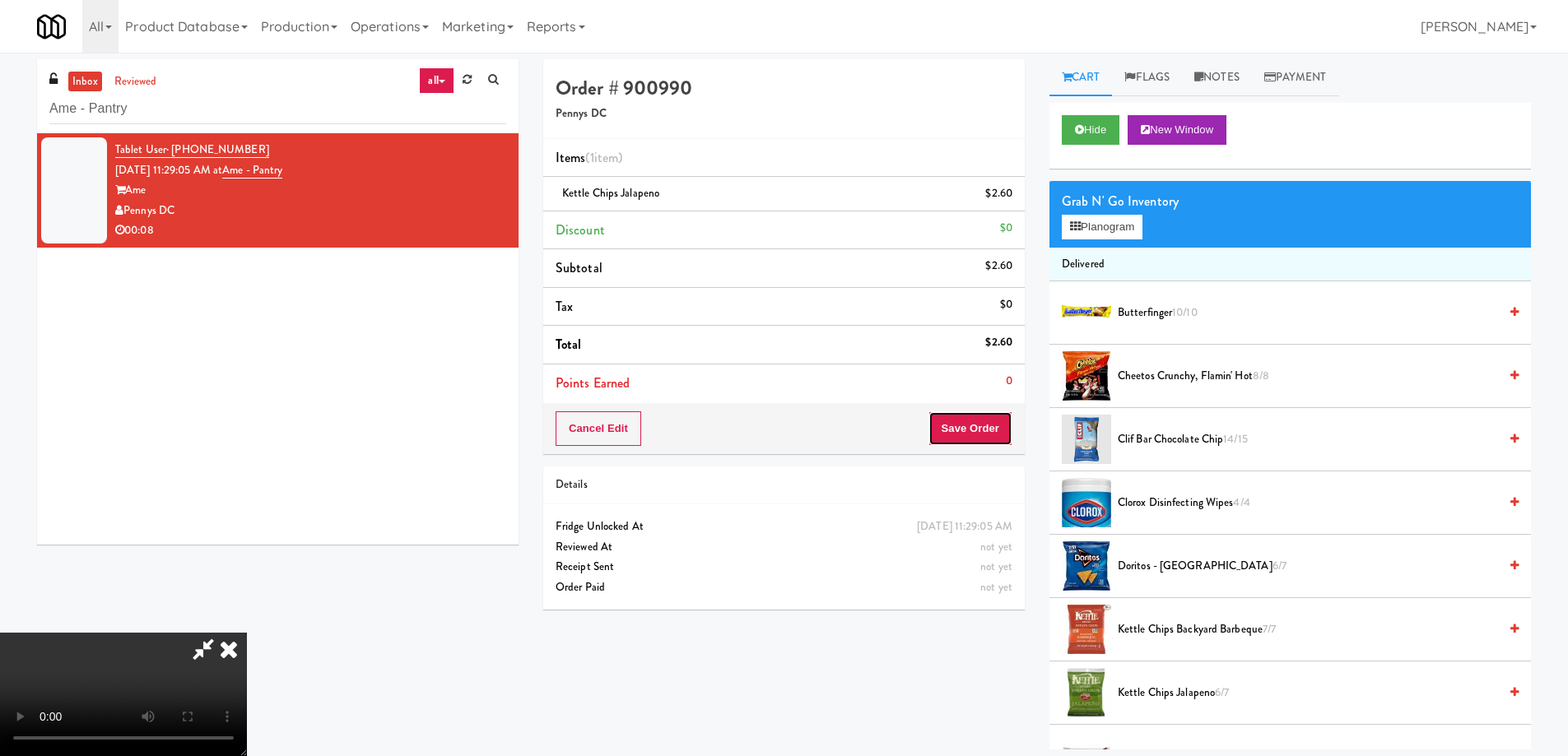
click at [1005, 431] on button "Save Order" at bounding box center [971, 429] width 84 height 34
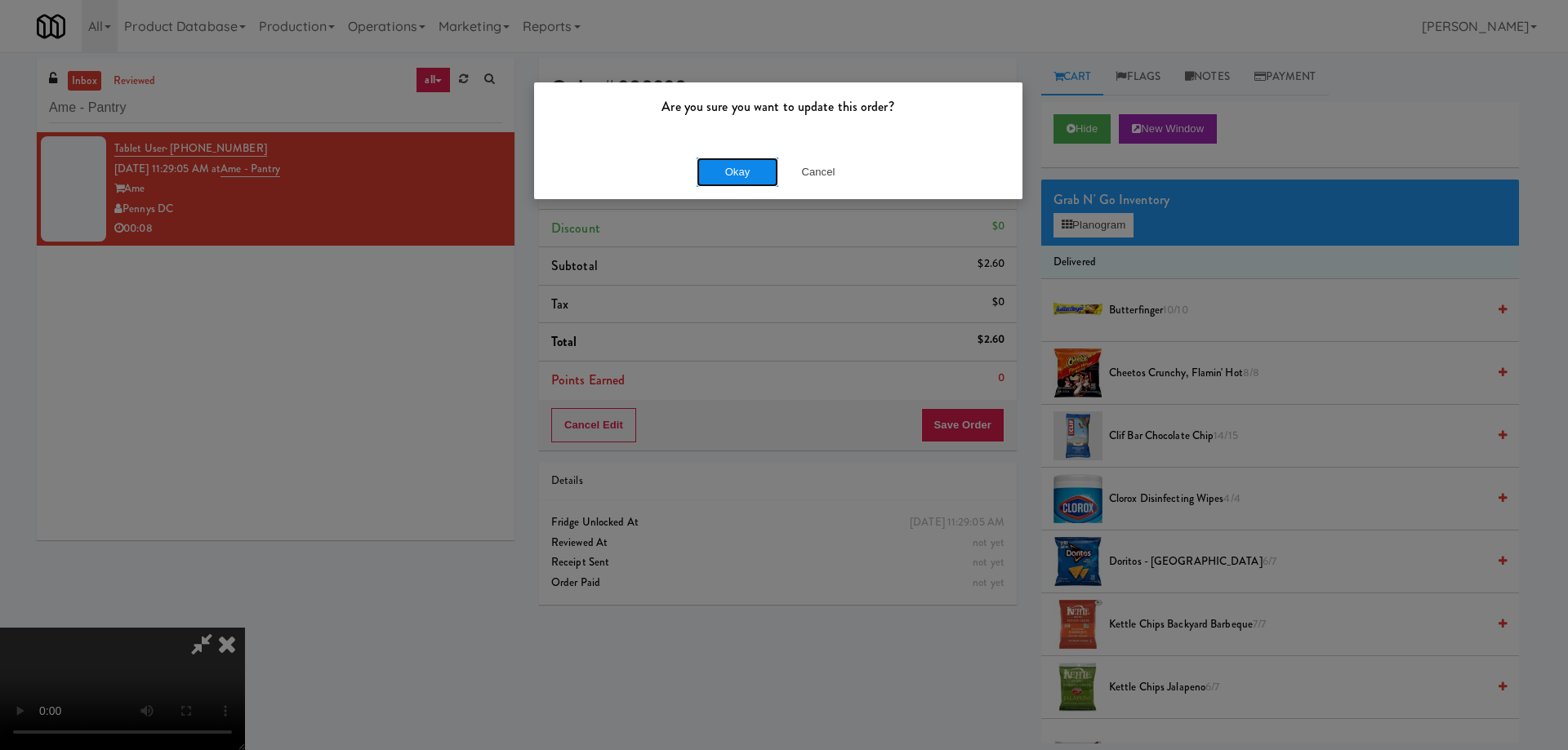
click at [739, 163] on button "Okay" at bounding box center [738, 172] width 82 height 29
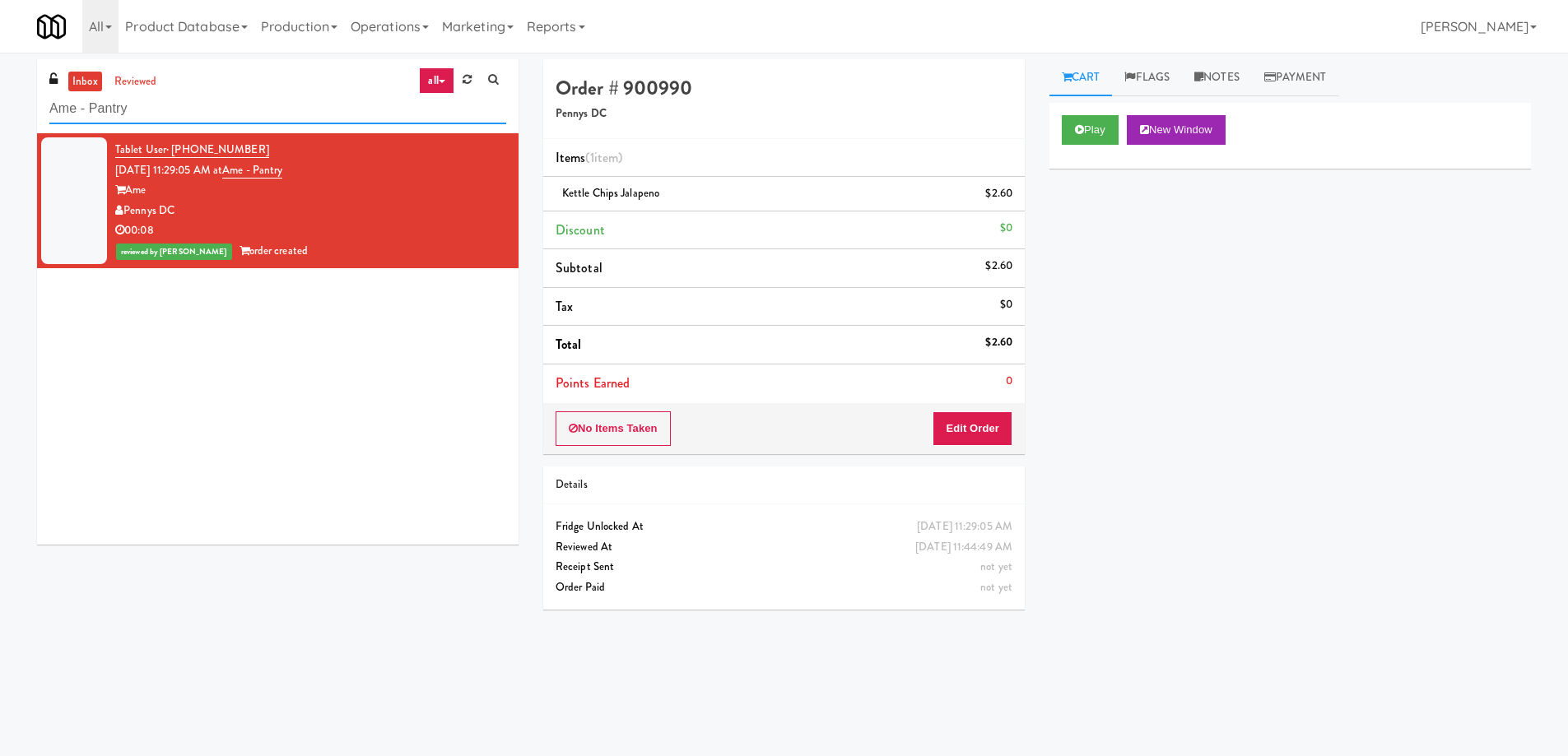
click at [301, 119] on input "Ame - Pantry" at bounding box center [277, 108] width 456 height 30
paste input "Scarborough Birchmount Hospital - Main Lobb"
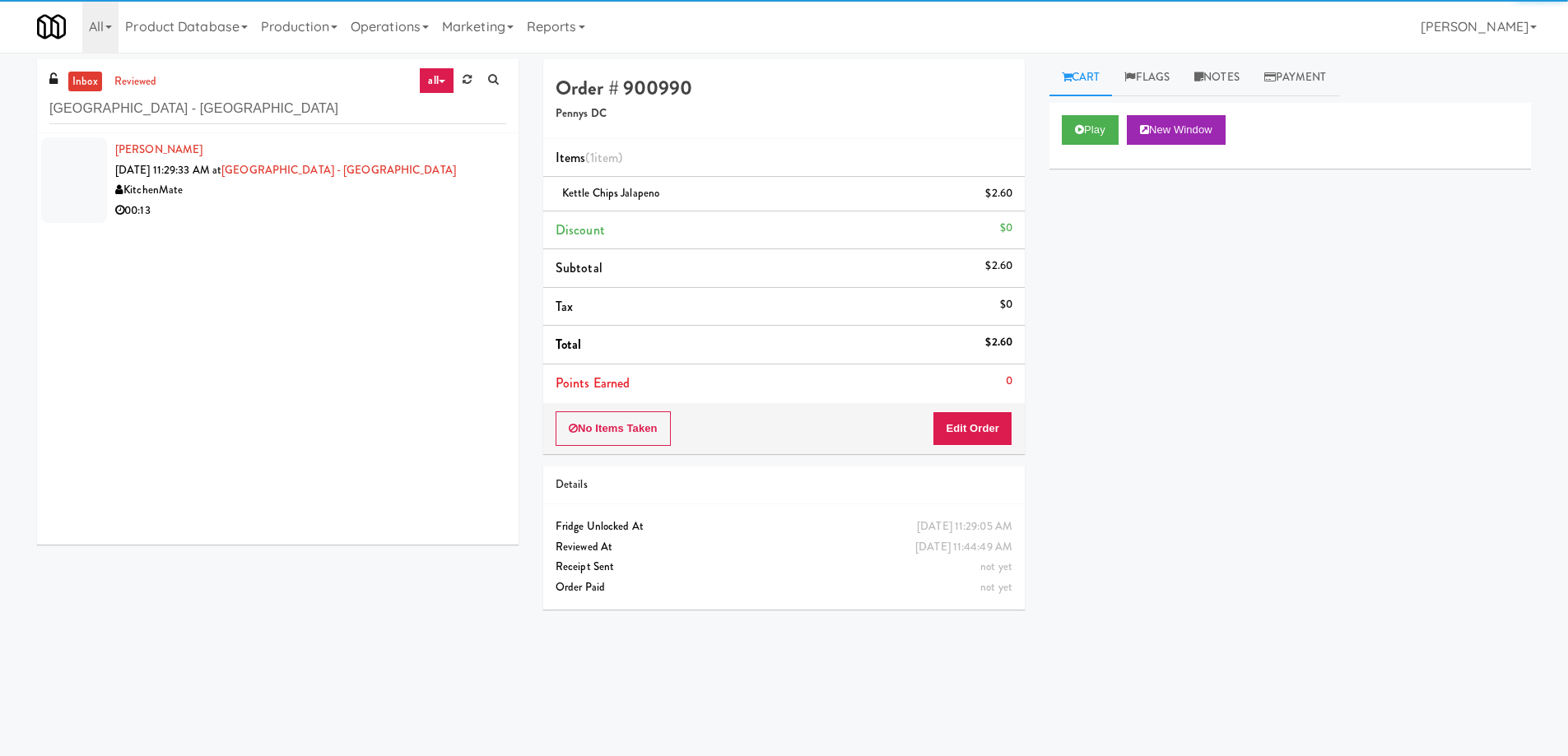
click at [371, 210] on div "00:13" at bounding box center [310, 211] width 391 height 21
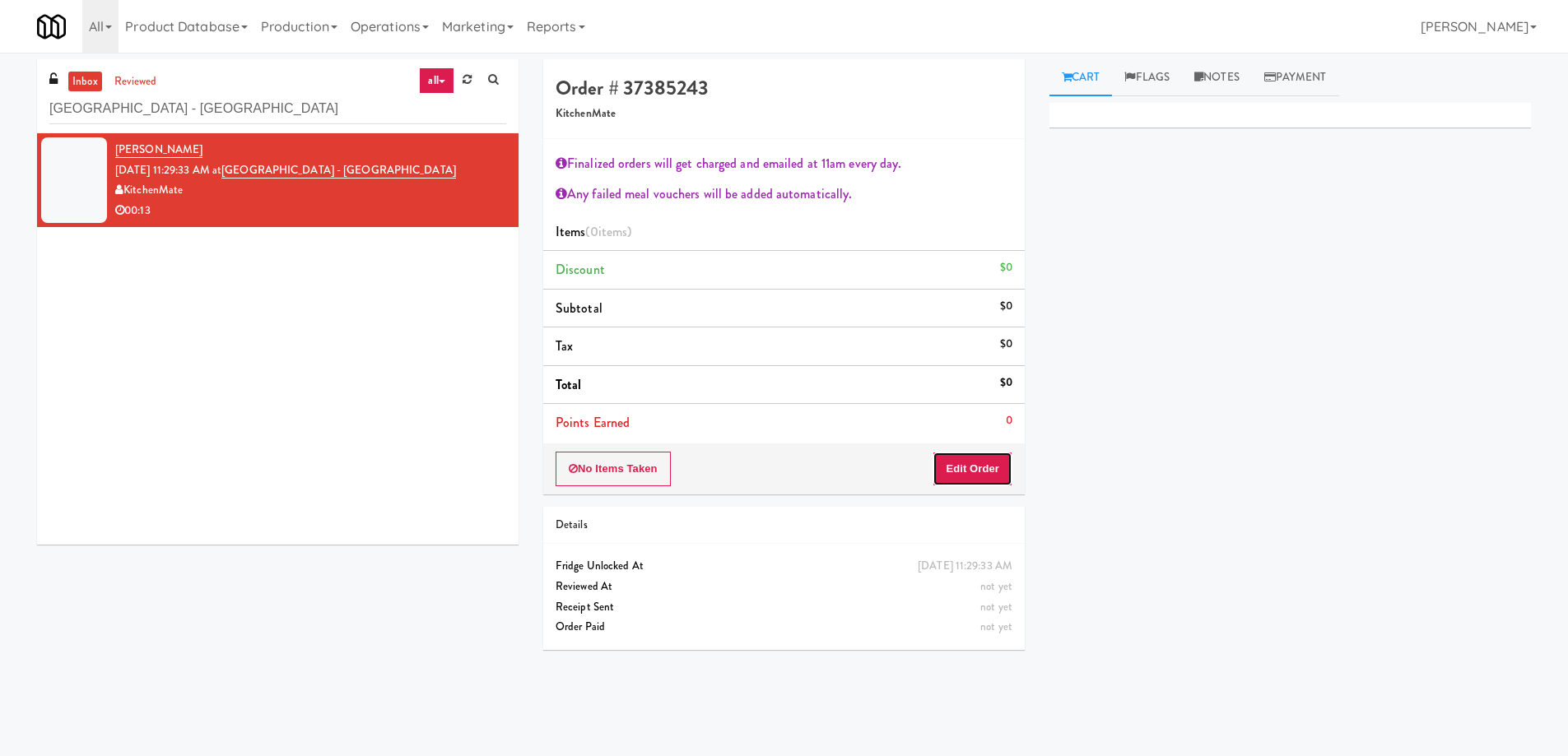
click at [977, 468] on button "Edit Order" at bounding box center [972, 469] width 80 height 34
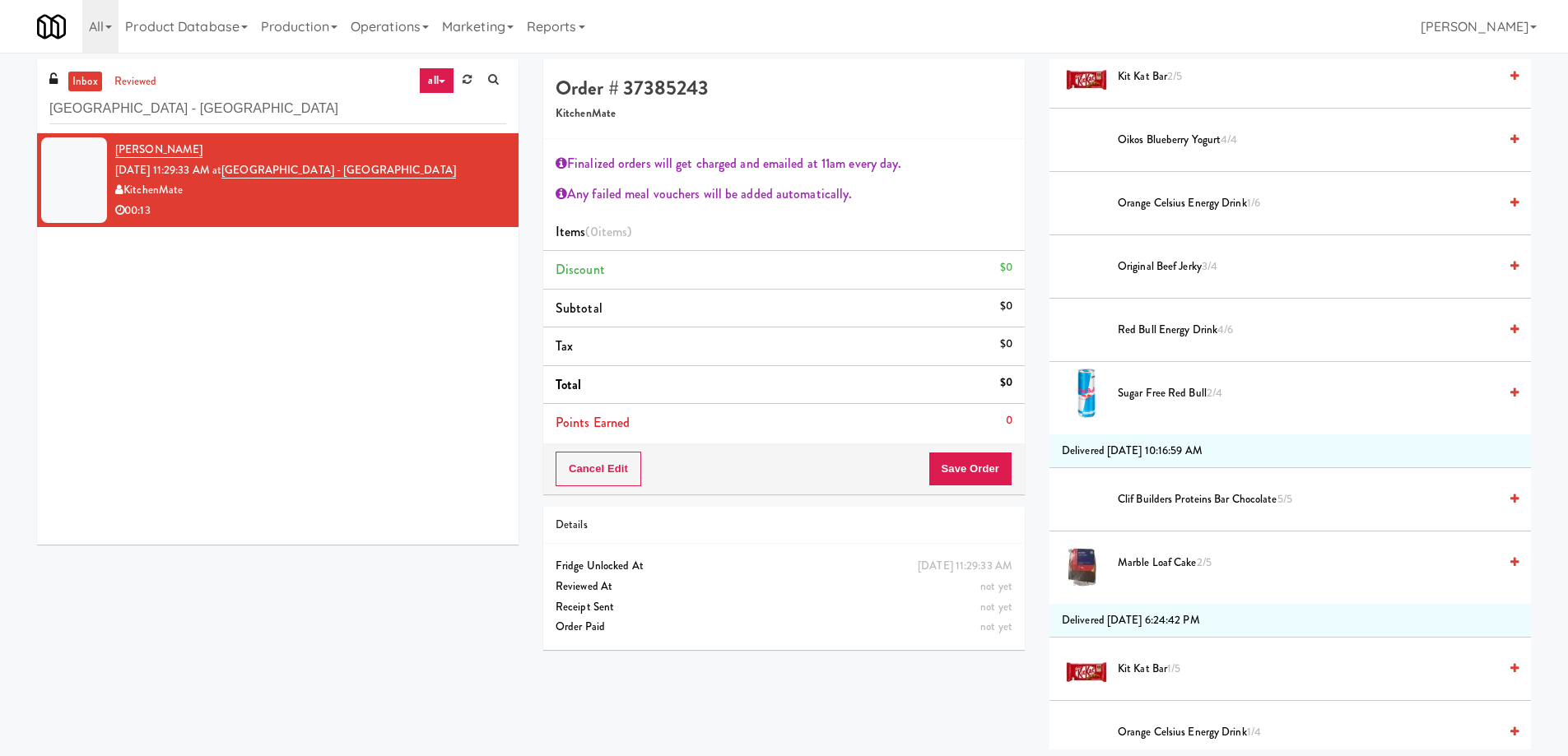
scroll to position [576, 0]
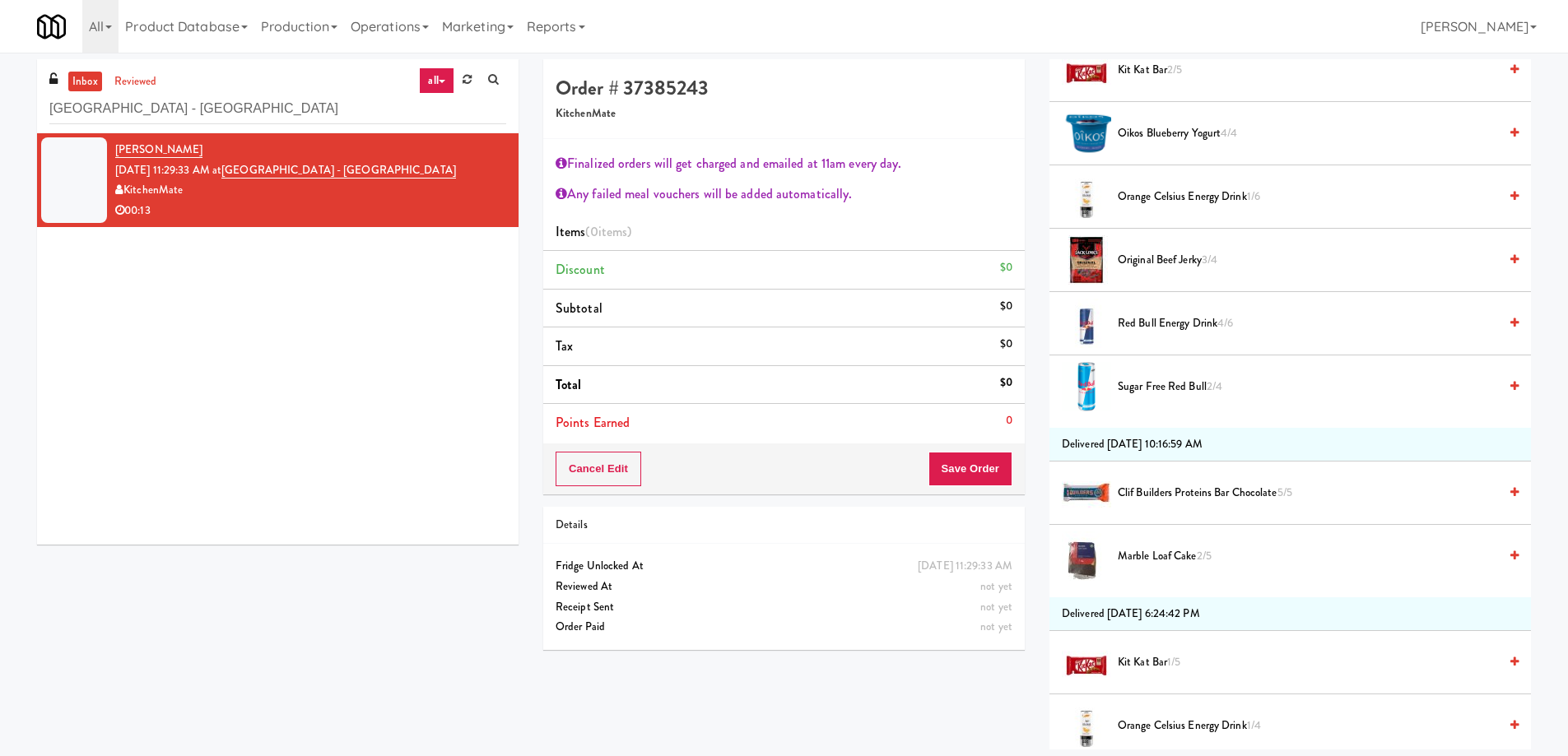
click at [1163, 493] on span "Clif Builders proteins Bar Chocolate 5/5" at bounding box center [1308, 493] width 380 height 21
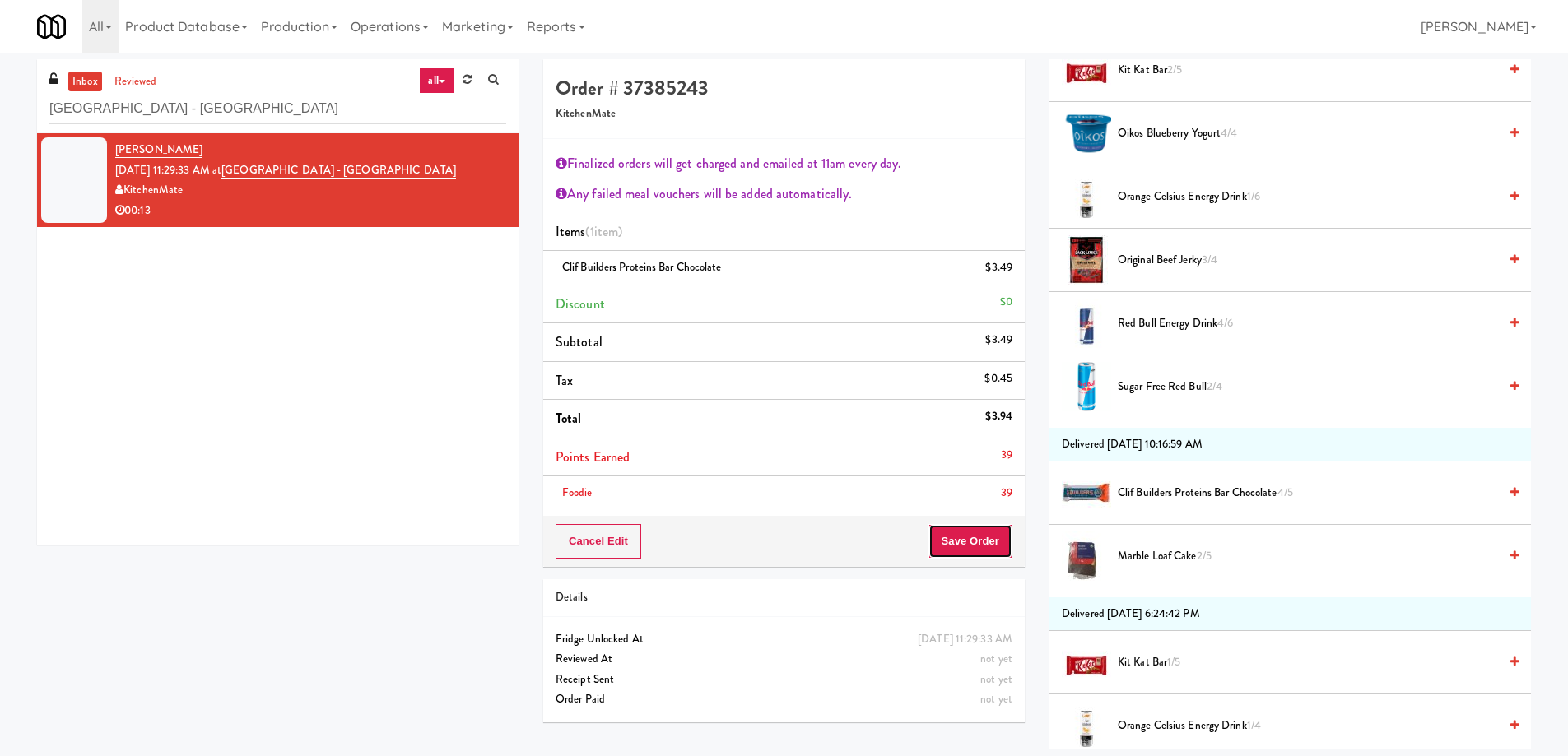
drag, startPoint x: 997, startPoint y: 533, endPoint x: 938, endPoint y: 479, distance: 80.0
click at [995, 533] on button "Save Order" at bounding box center [971, 541] width 84 height 34
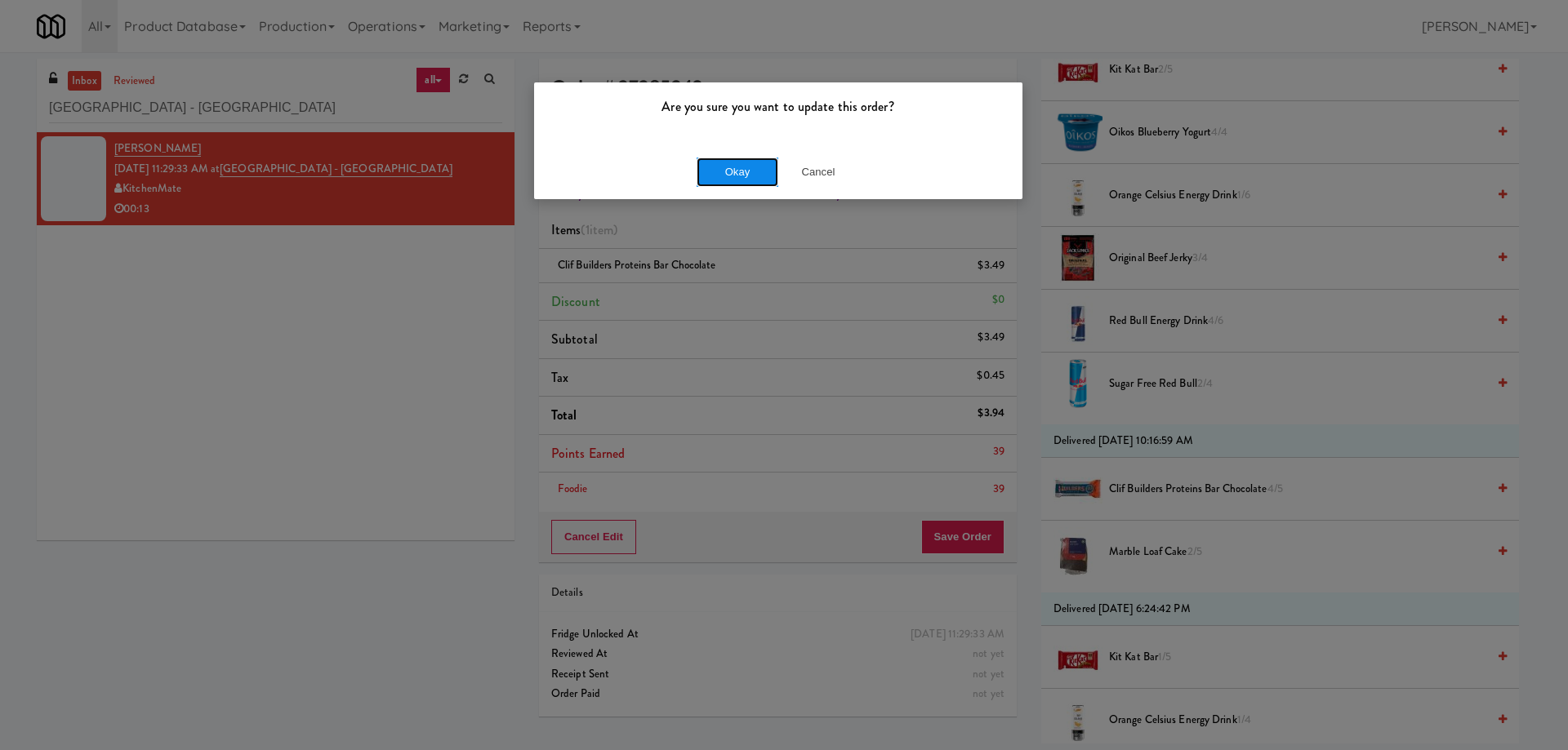
click at [710, 162] on button "Okay" at bounding box center [738, 172] width 82 height 29
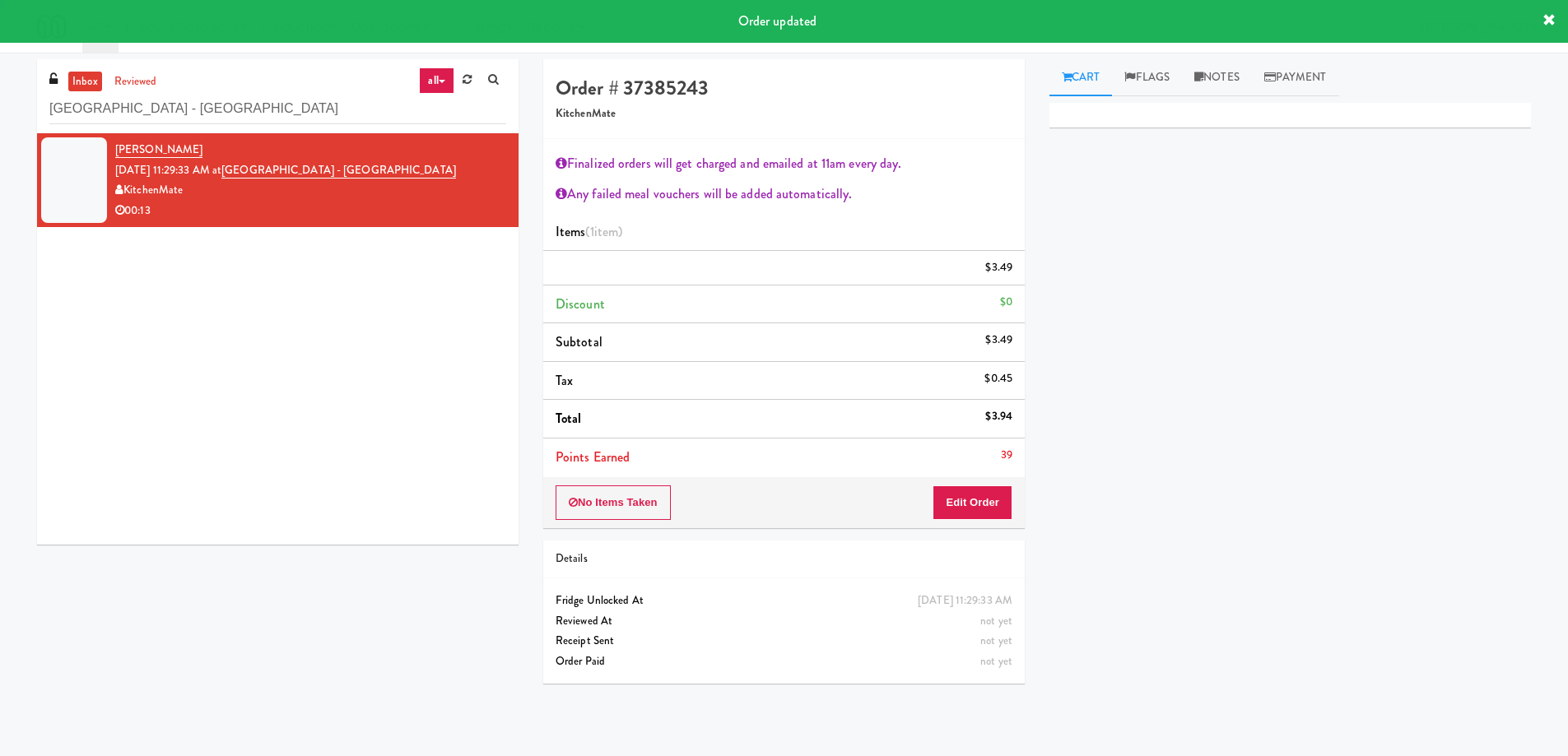
scroll to position [0, 0]
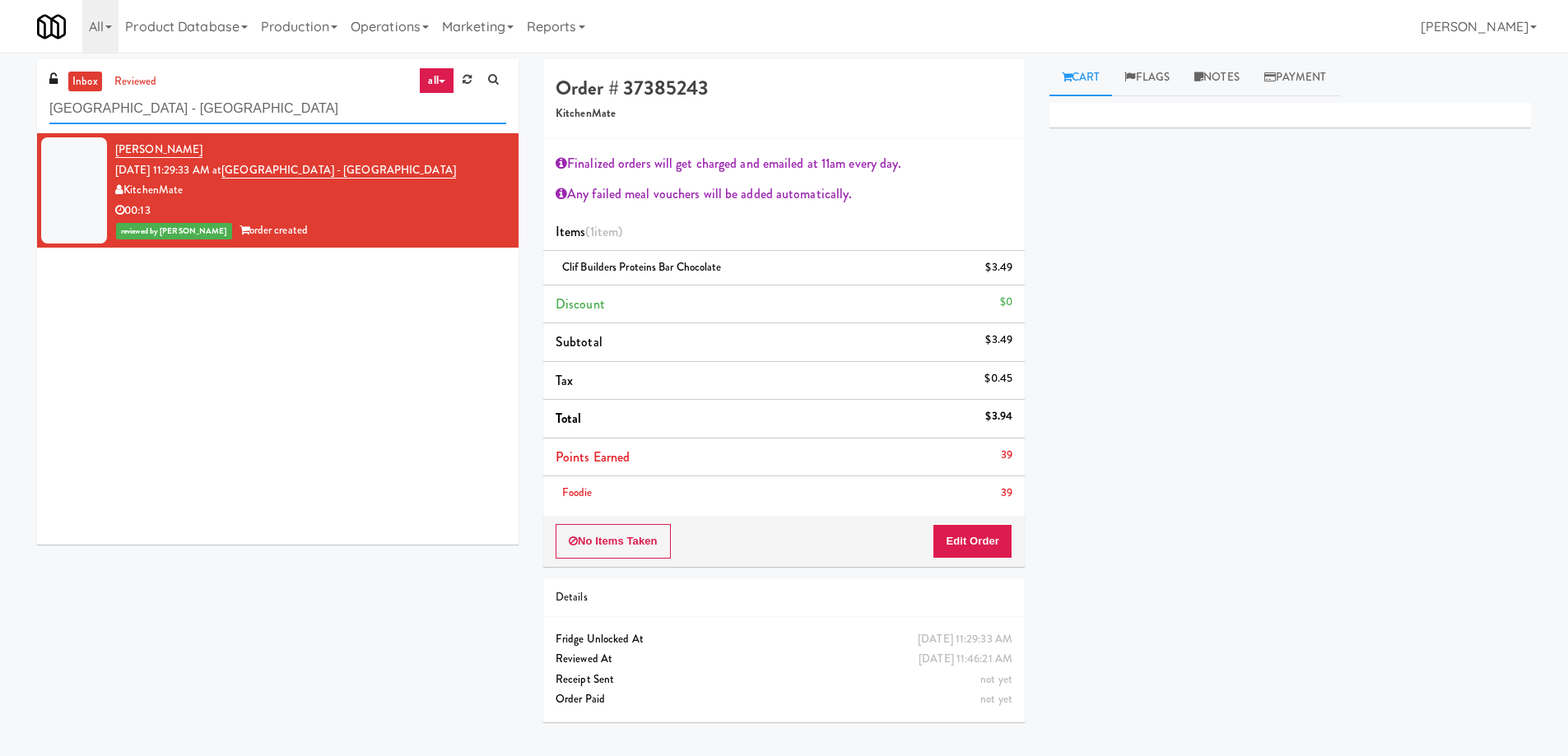
click at [279, 113] on input "Scarborough Birchmount Hospital - Main Lobby" at bounding box center [277, 108] width 456 height 30
paste input "Maplewood Meals"
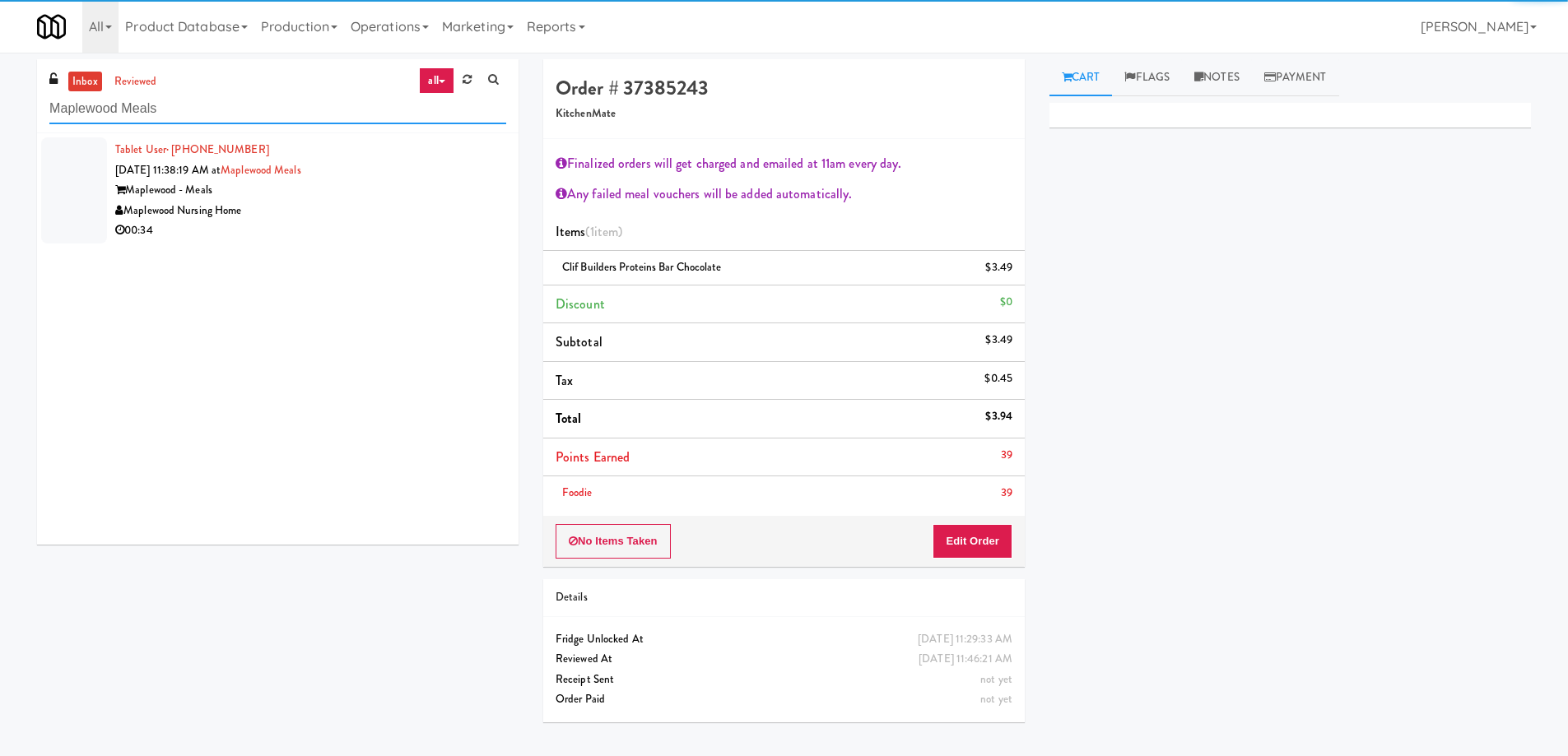
type input "Maplewood Meals"
click at [381, 205] on div "Maplewood Nursing Home" at bounding box center [310, 211] width 391 height 21
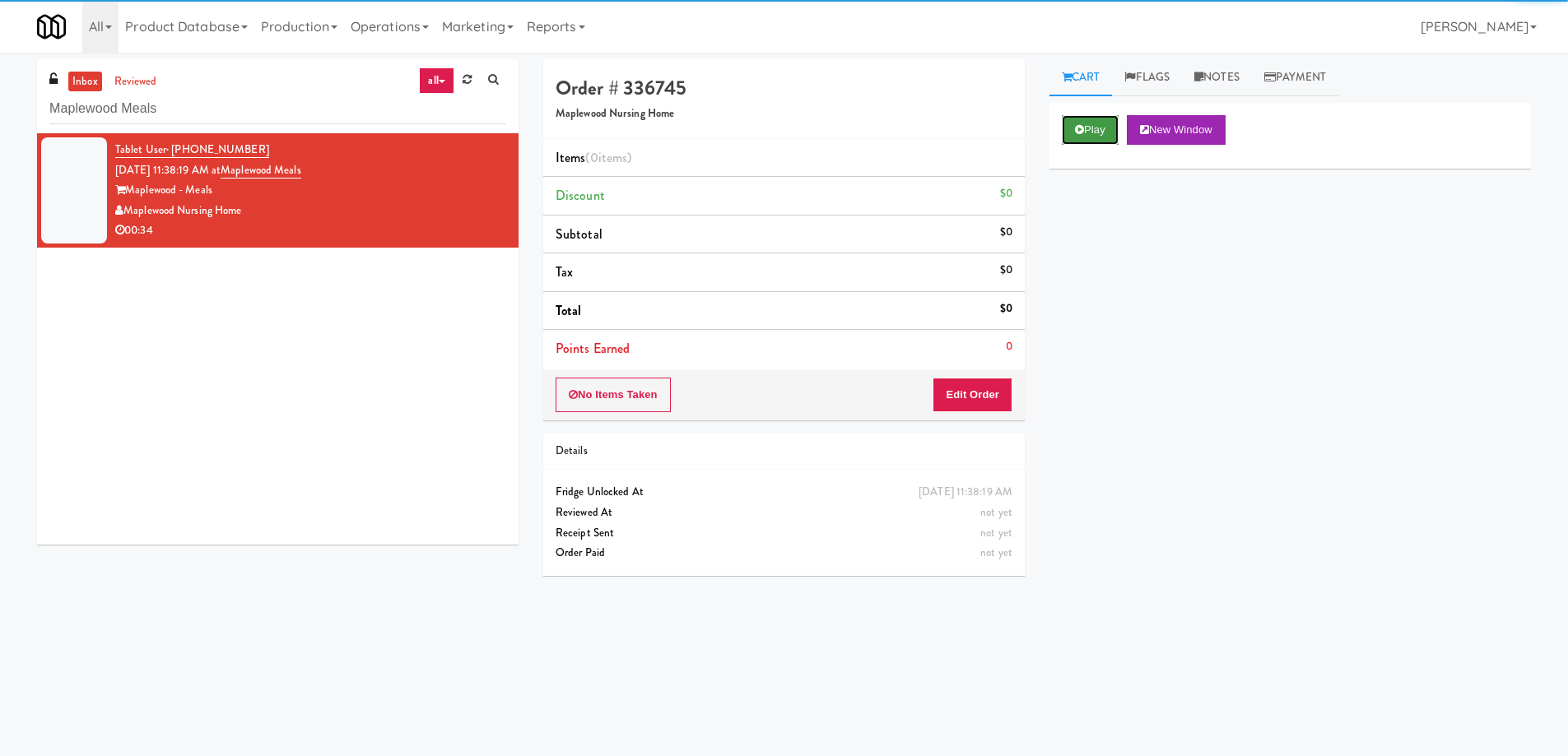
click at [1076, 134] on icon at bounding box center [1080, 130] width 9 height 10
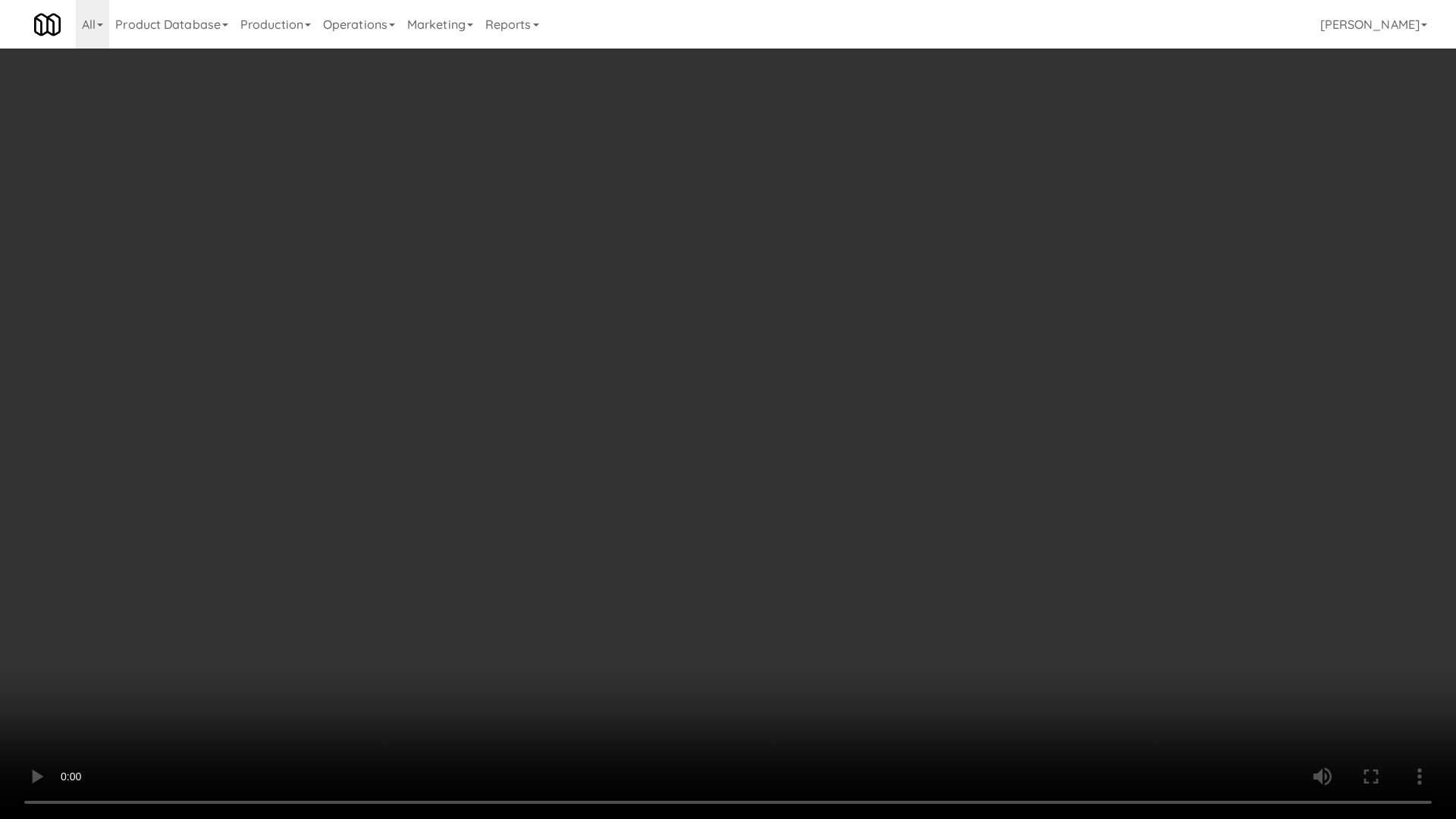
click at [848, 467] on video at bounding box center [728, 410] width 1456 height 819
click at [713, 440] on video at bounding box center [728, 410] width 1456 height 819
click at [707, 390] on video at bounding box center [728, 410] width 1456 height 819
click at [724, 388] on video at bounding box center [728, 410] width 1456 height 819
click at [723, 383] on video at bounding box center [728, 410] width 1456 height 819
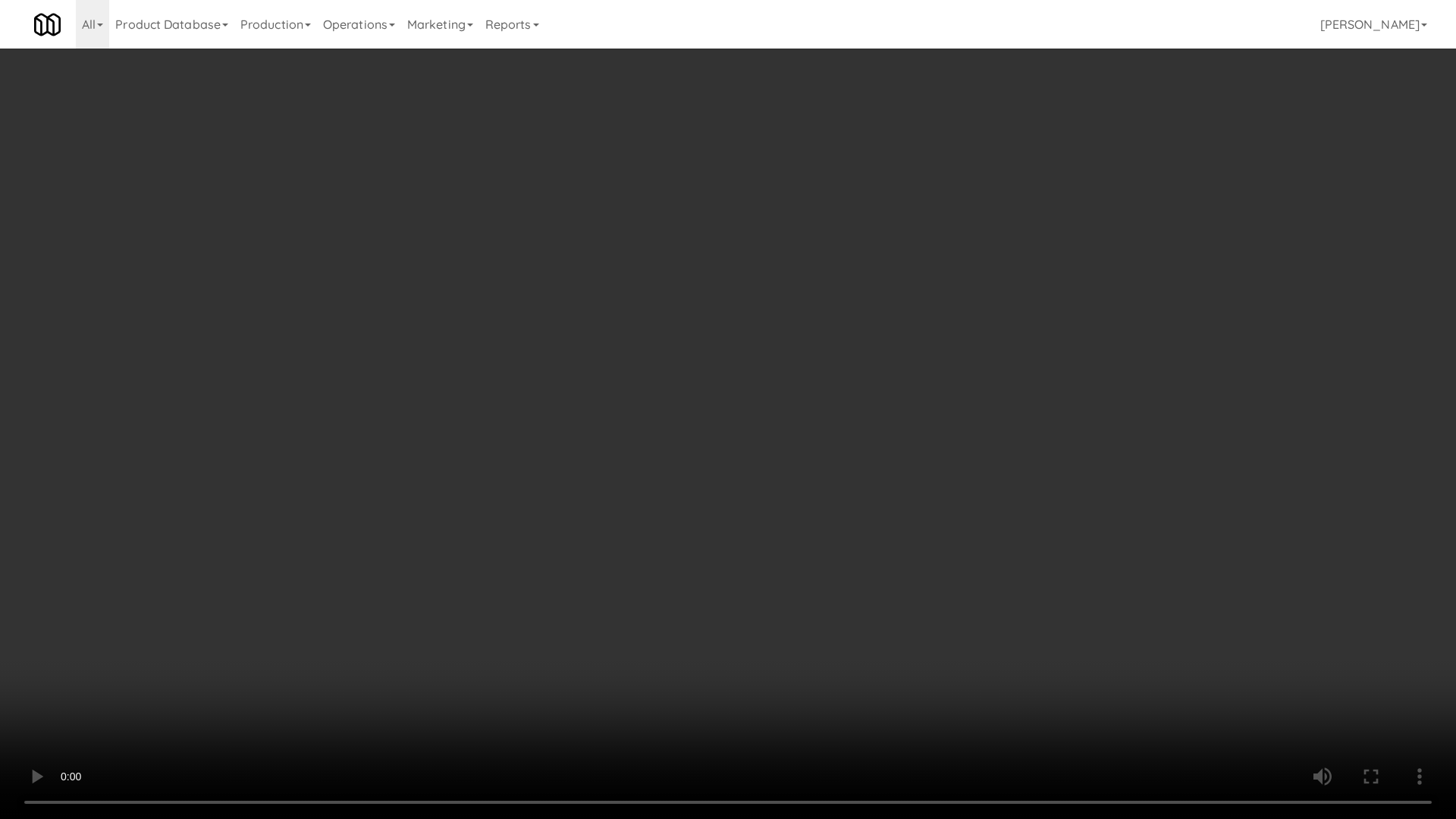
click at [723, 383] on video at bounding box center [728, 410] width 1456 height 819
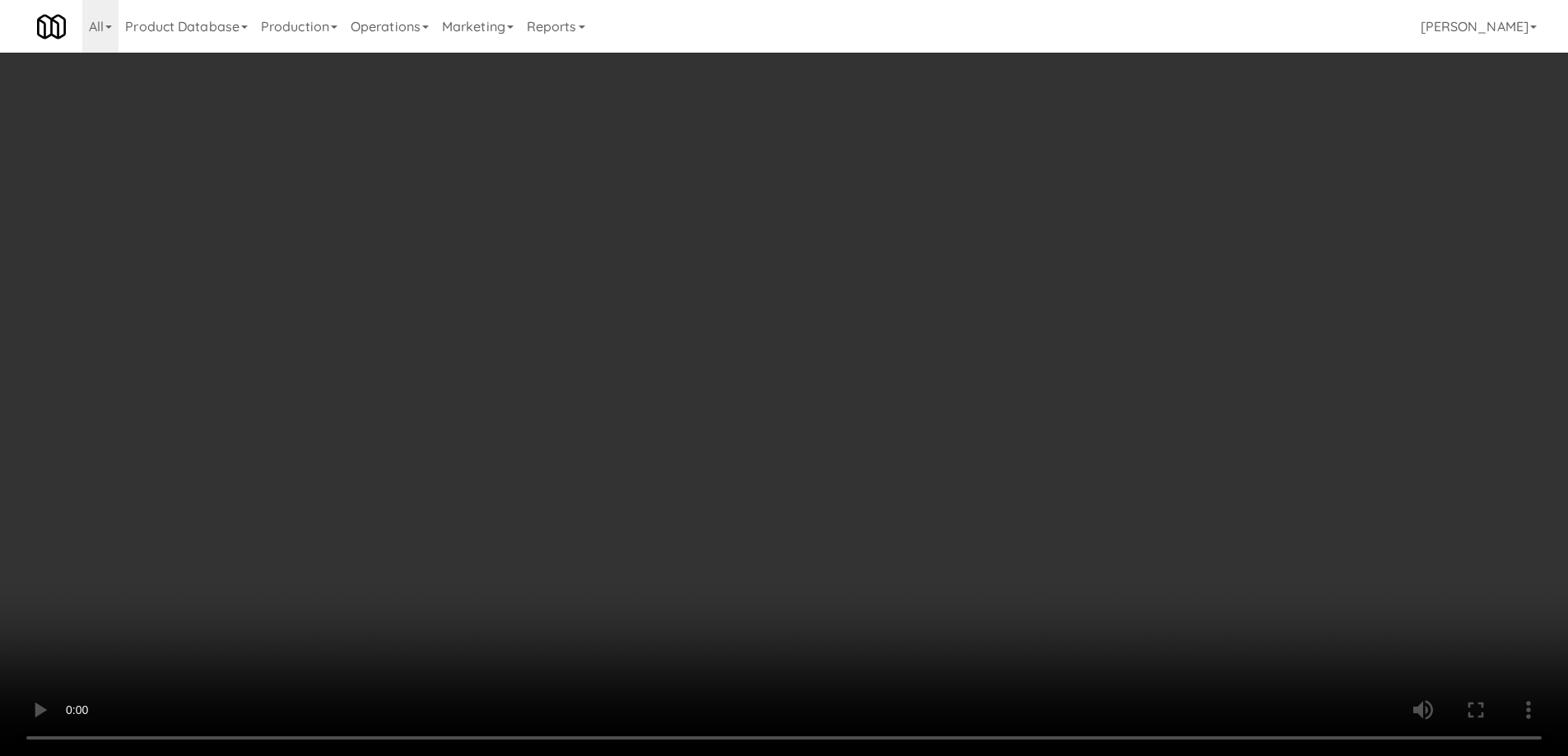
click at [974, 368] on div "Items (0 items ) Discount $0 Subtotal $0 Tax $0 Total $0 Points Earned 0" at bounding box center [784, 254] width 481 height 230
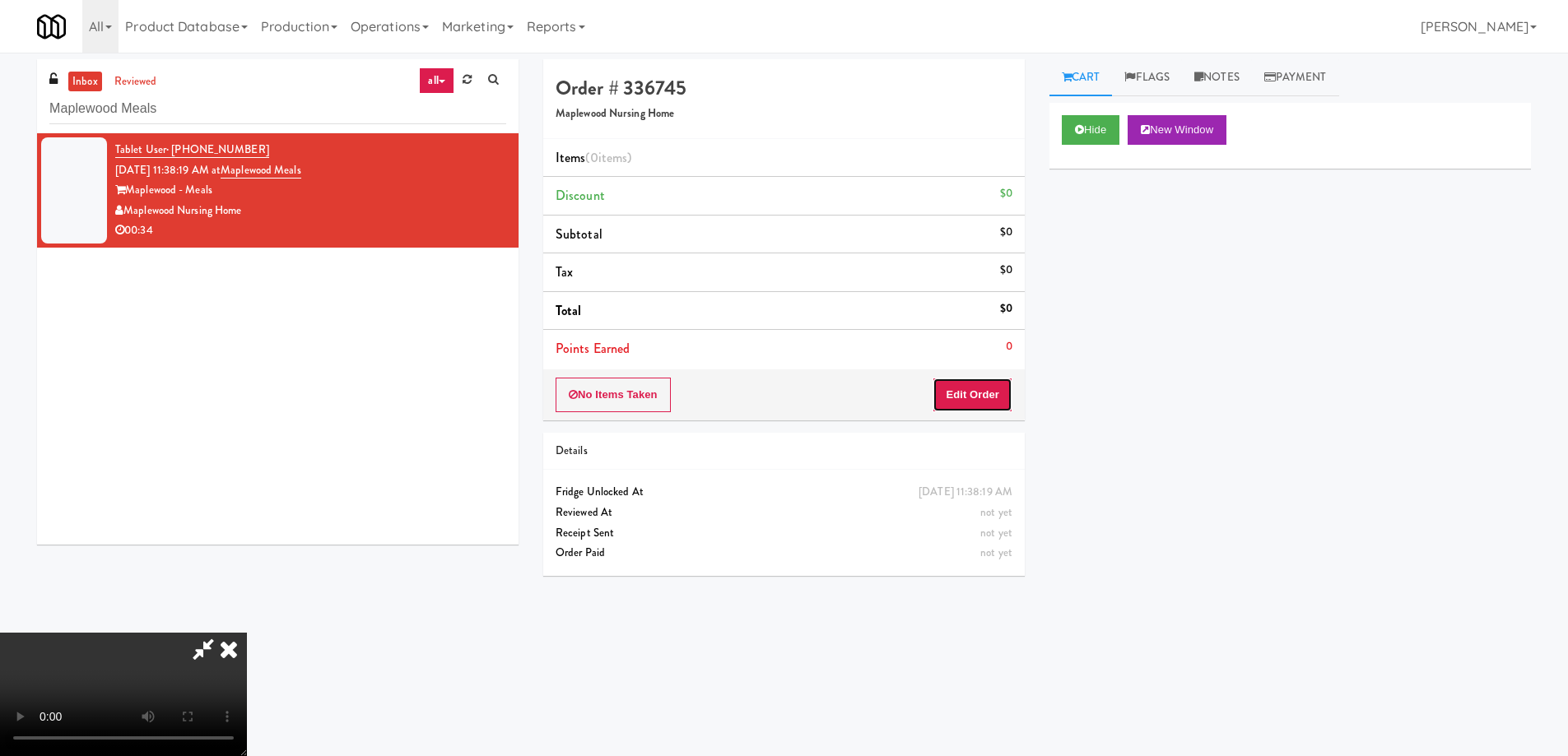
click at [977, 401] on button "Edit Order" at bounding box center [972, 395] width 80 height 34
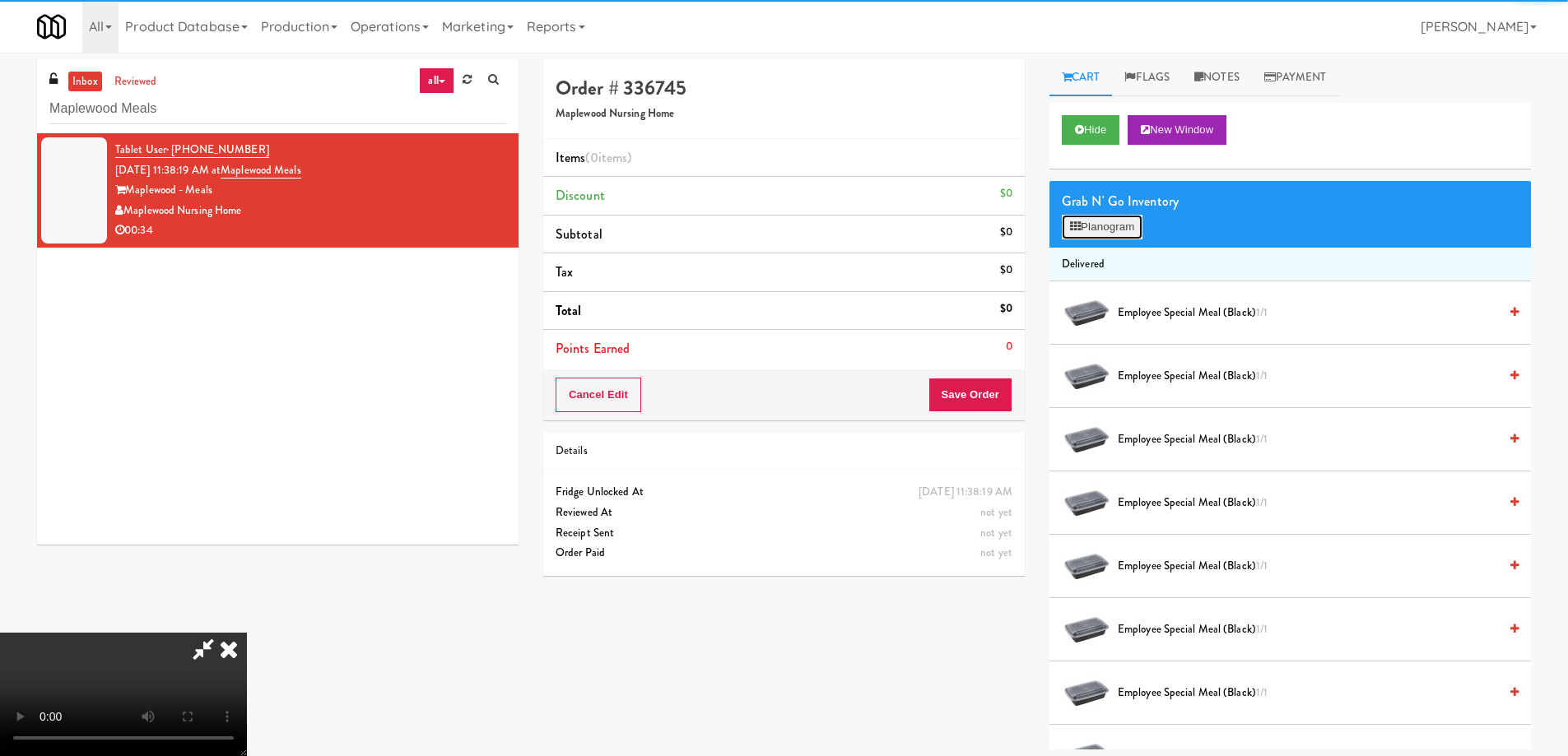
click at [1099, 224] on button "Planogram" at bounding box center [1102, 227] width 81 height 25
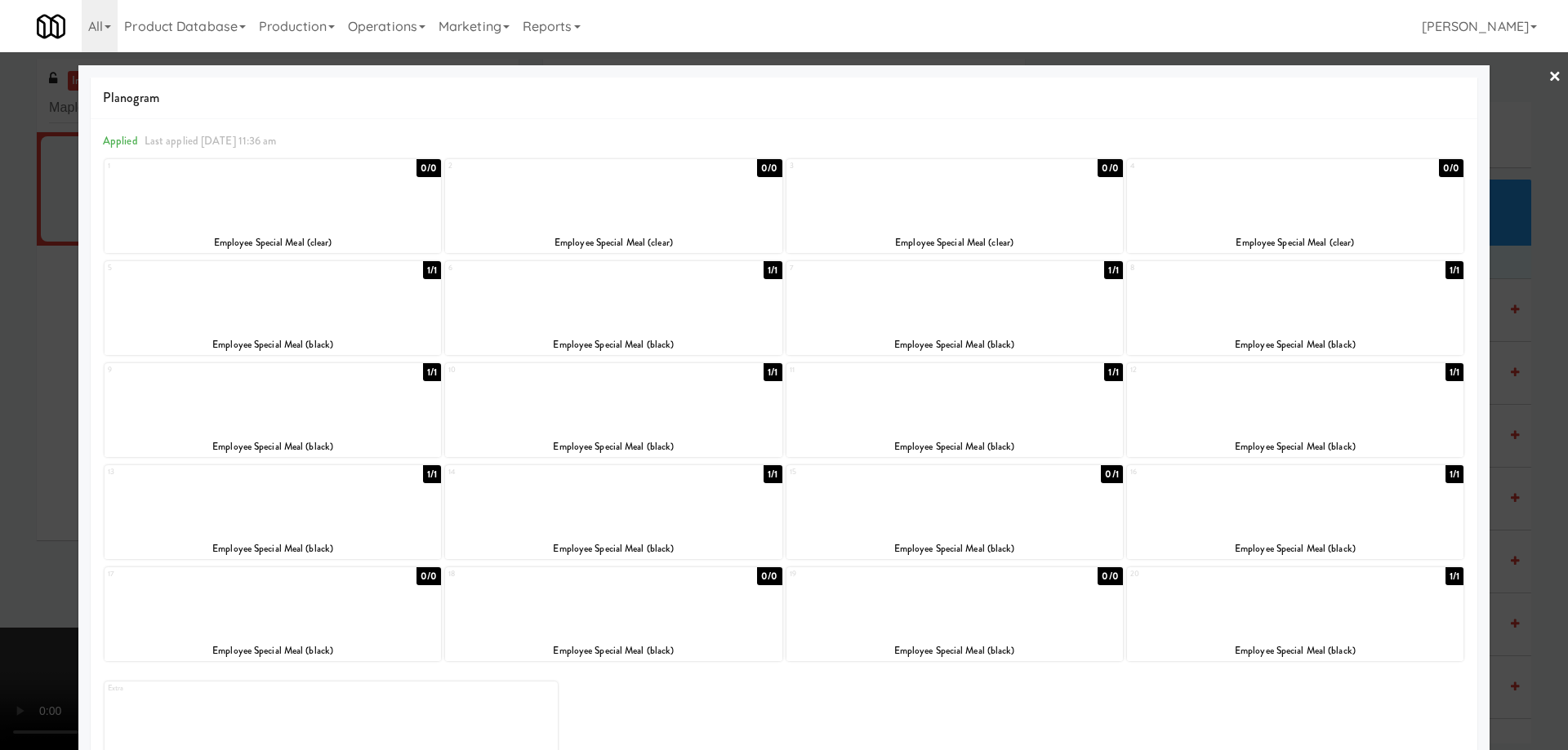
click at [1548, 77] on link "×" at bounding box center [1554, 77] width 13 height 50
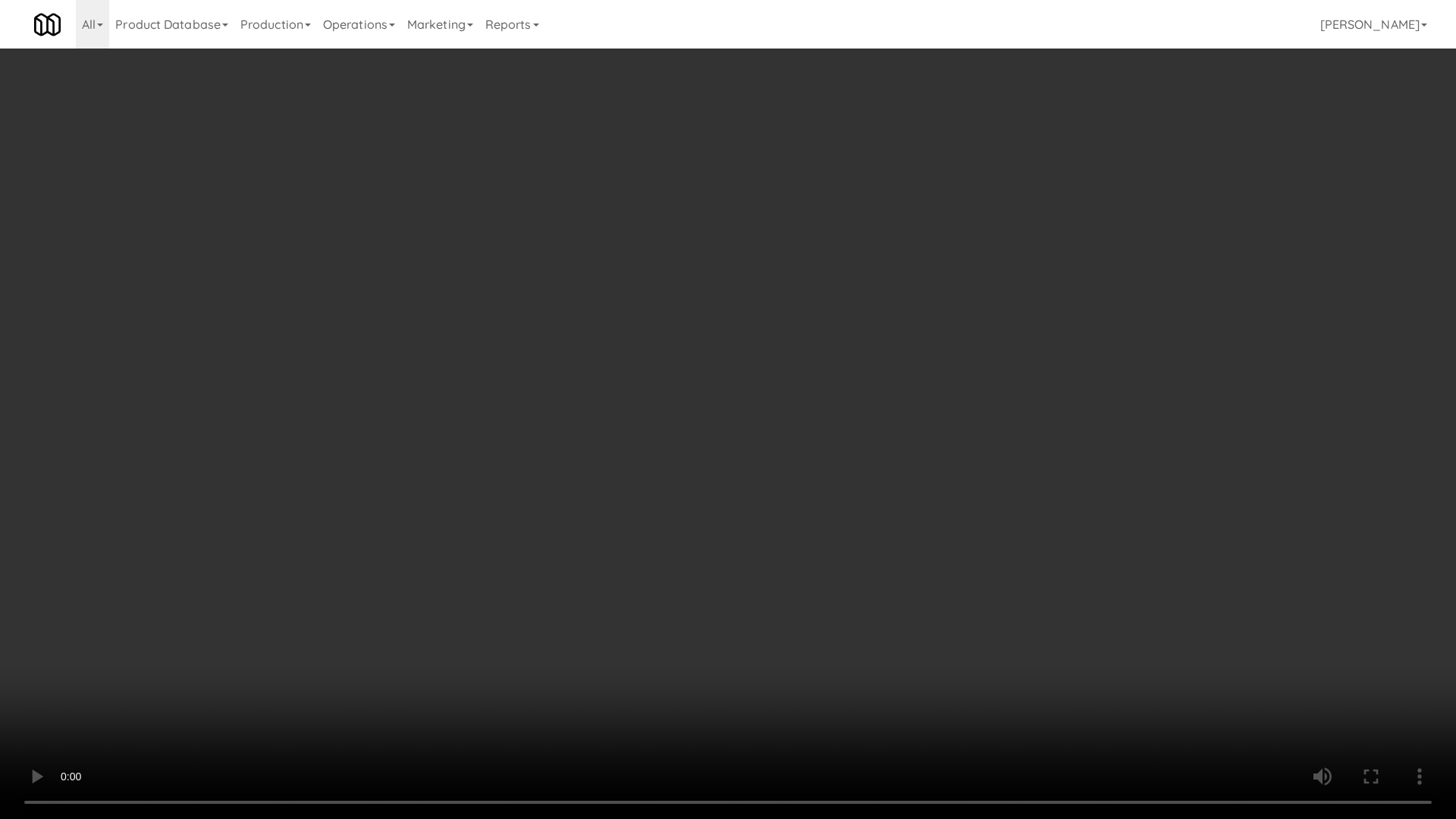
click at [925, 497] on video at bounding box center [728, 410] width 1456 height 819
click at [927, 400] on video at bounding box center [728, 410] width 1456 height 819
click at [847, 379] on video at bounding box center [728, 410] width 1456 height 819
click at [899, 299] on video at bounding box center [728, 410] width 1456 height 819
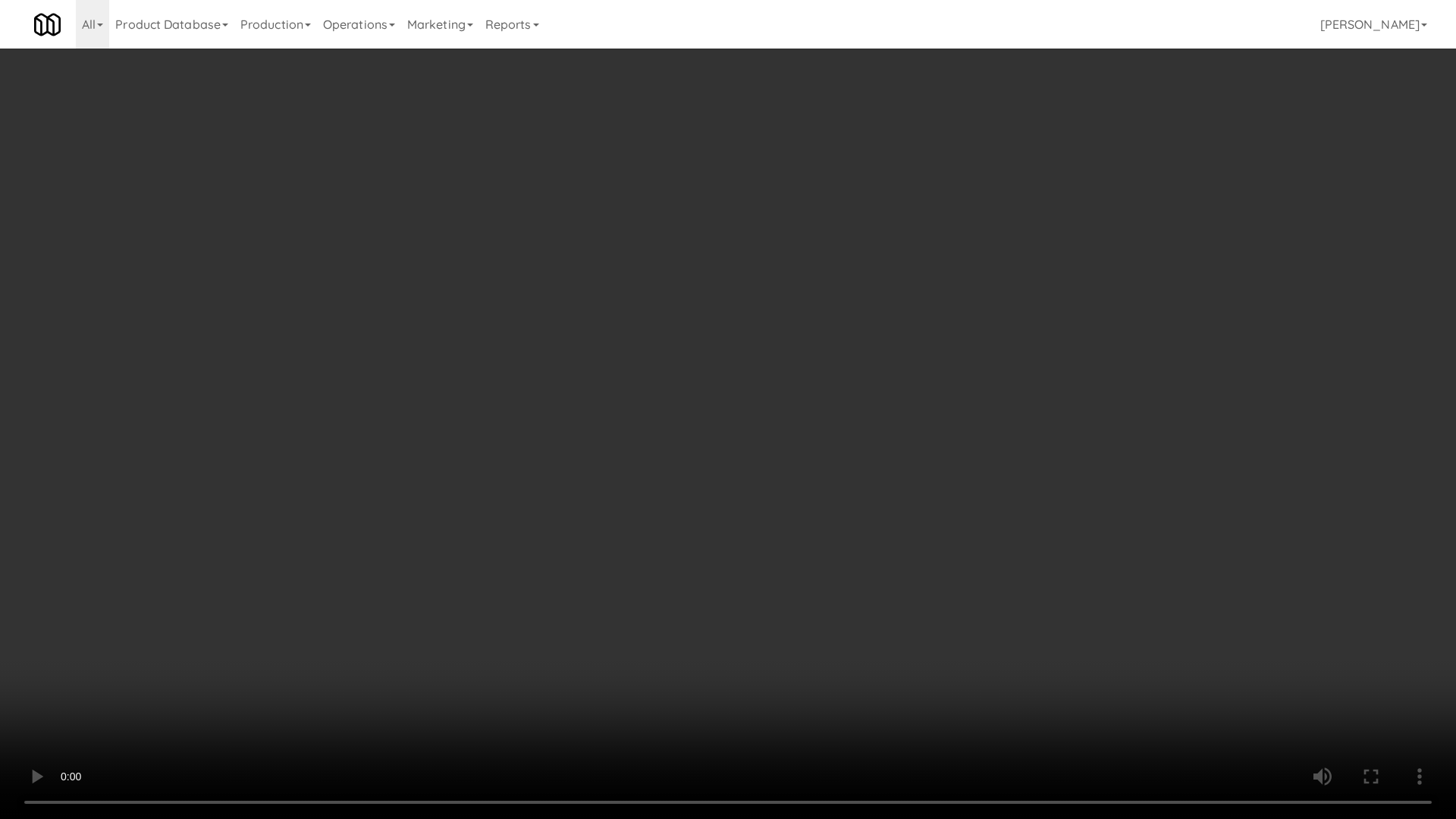
click at [899, 299] on video at bounding box center [728, 410] width 1456 height 819
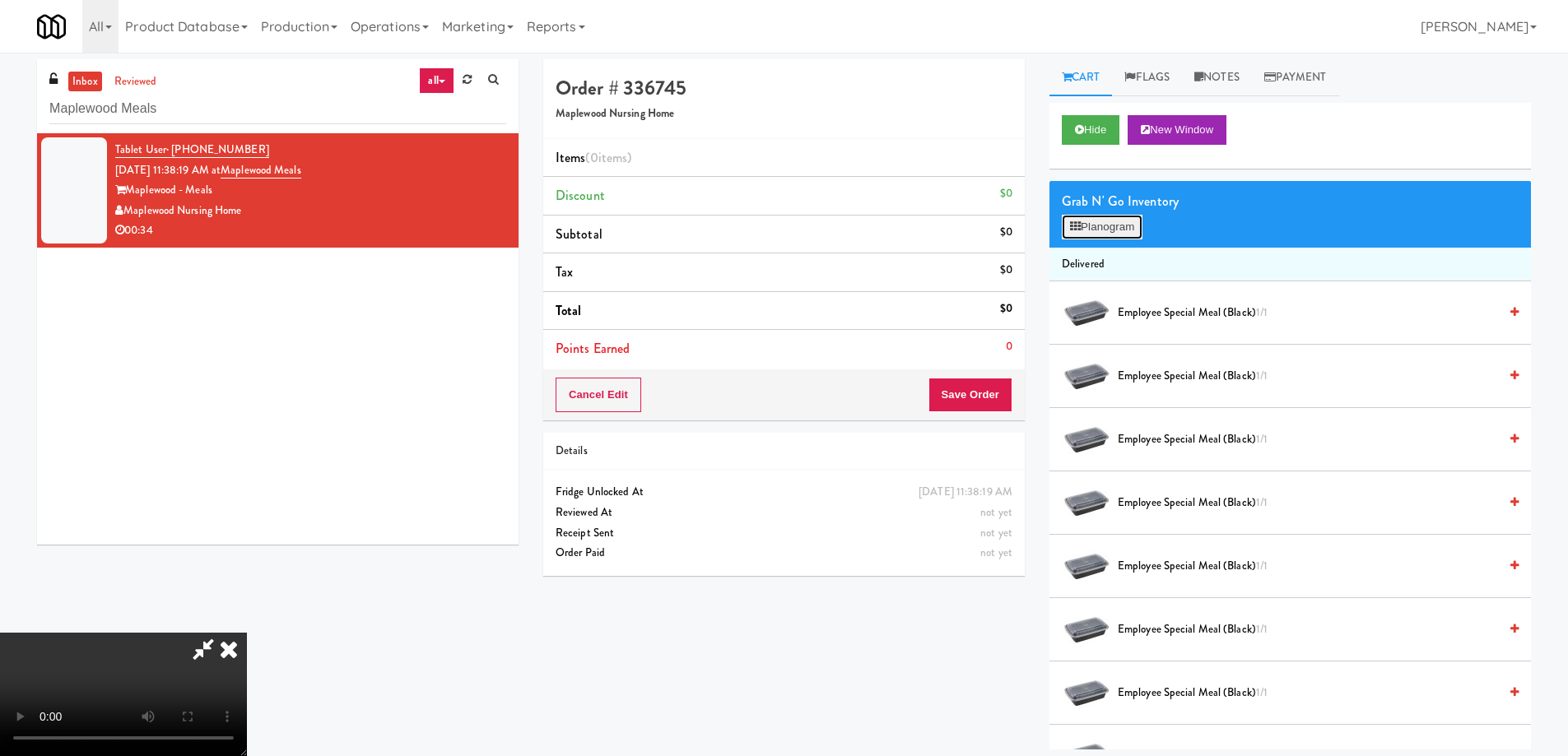
click at [1101, 221] on button "Planogram" at bounding box center [1102, 227] width 81 height 25
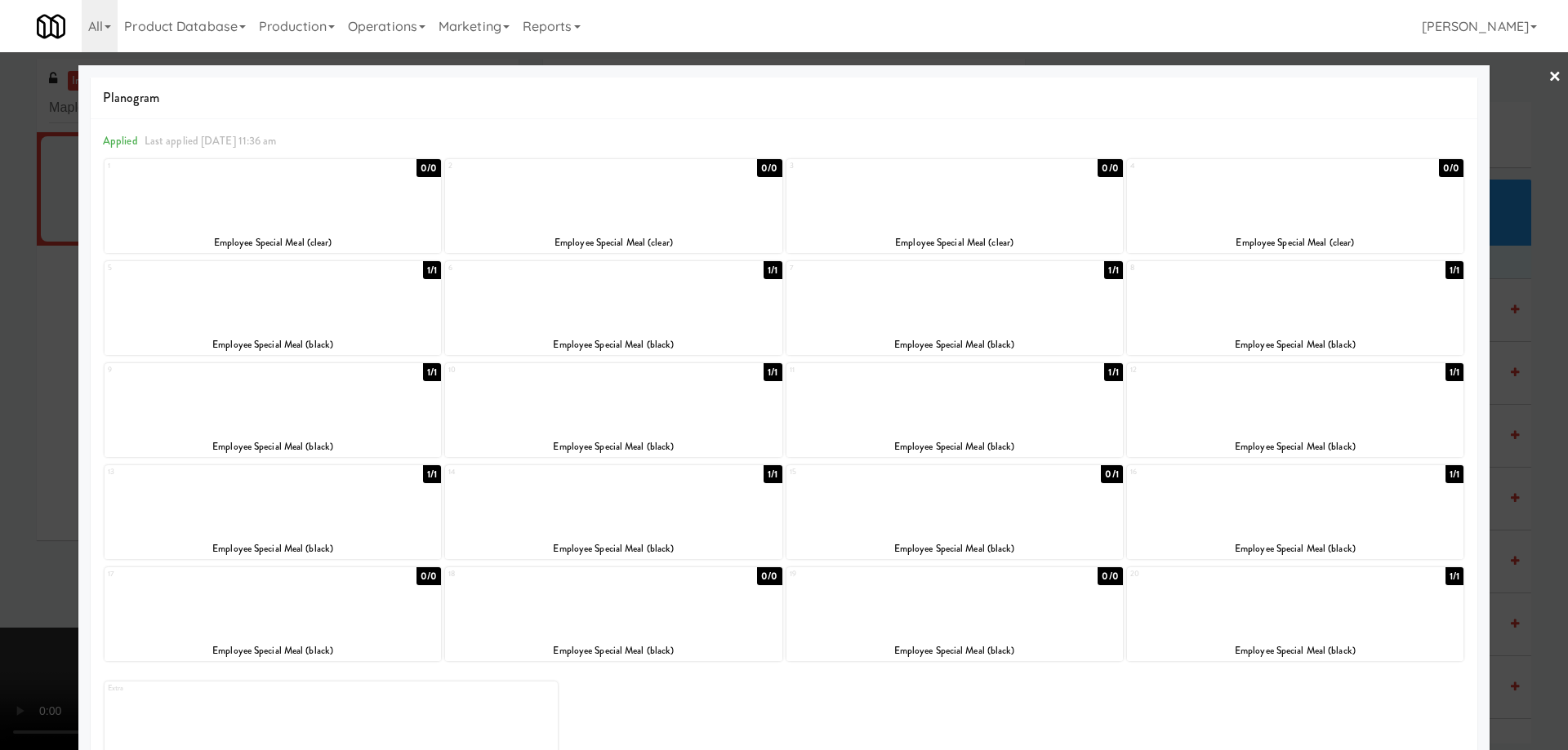
click at [983, 412] on div at bounding box center [954, 399] width 337 height 63
click at [1548, 76] on link "×" at bounding box center [1554, 77] width 13 height 50
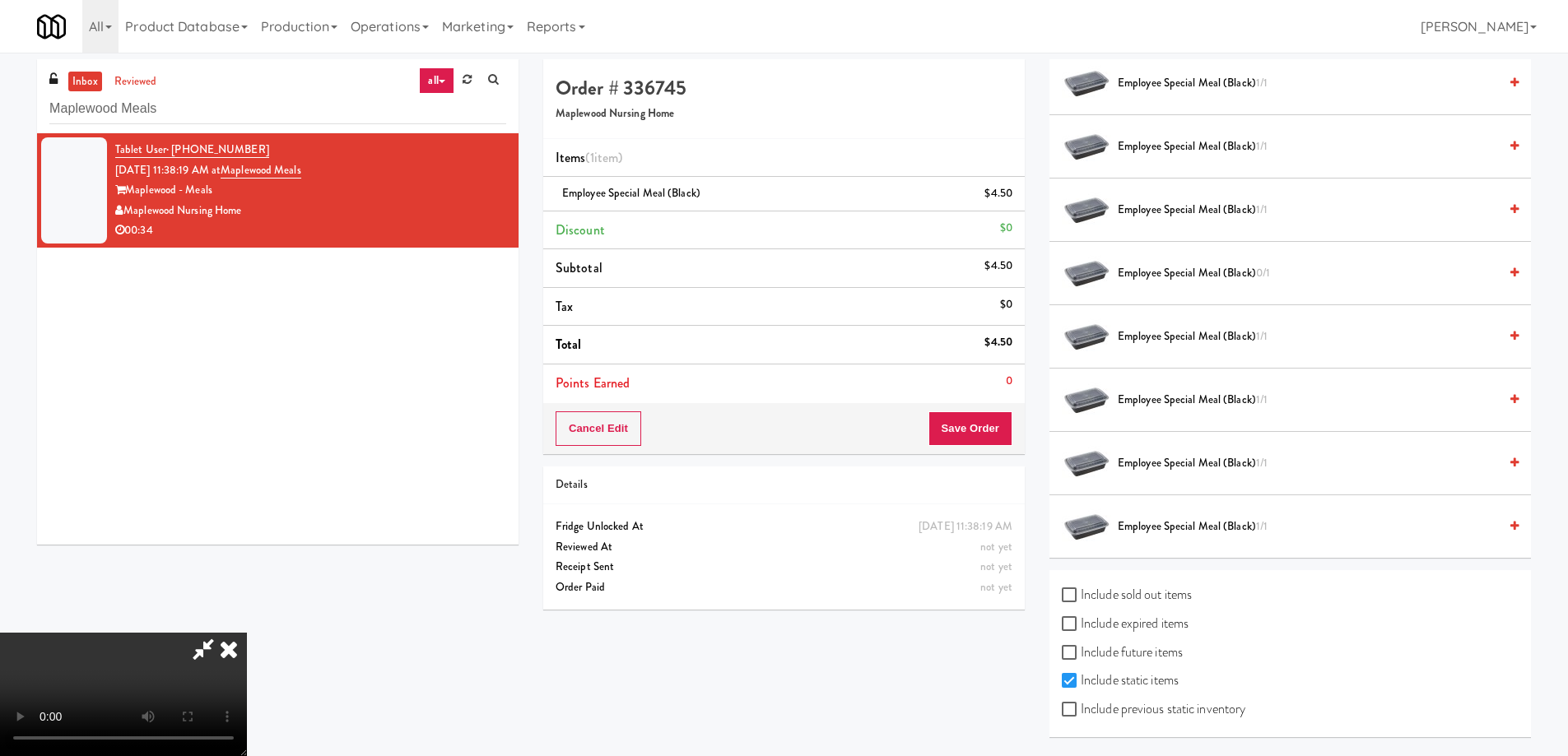
scroll to position [277, 0]
click at [1161, 631] on label "Include expired items" at bounding box center [1124, 623] width 126 height 25
click at [1081, 631] on input "Include expired items" at bounding box center [1071, 624] width 19 height 13
checkbox input "true"
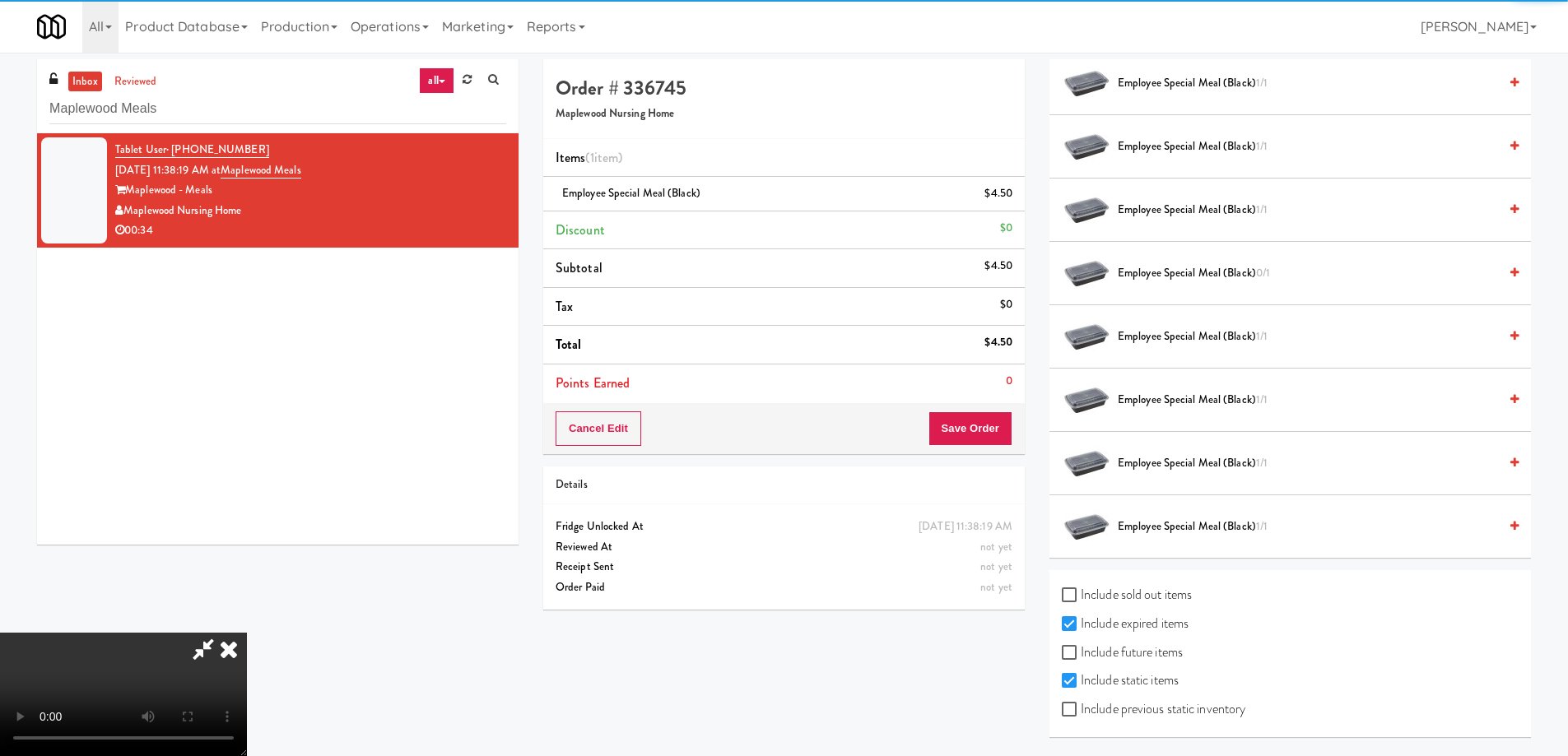
click at [1179, 712] on label "Include previous static inventory" at bounding box center [1154, 709] width 184 height 25
click at [1081, 712] on input "Include previous static inventory" at bounding box center [1071, 710] width 19 height 13
checkbox input "true"
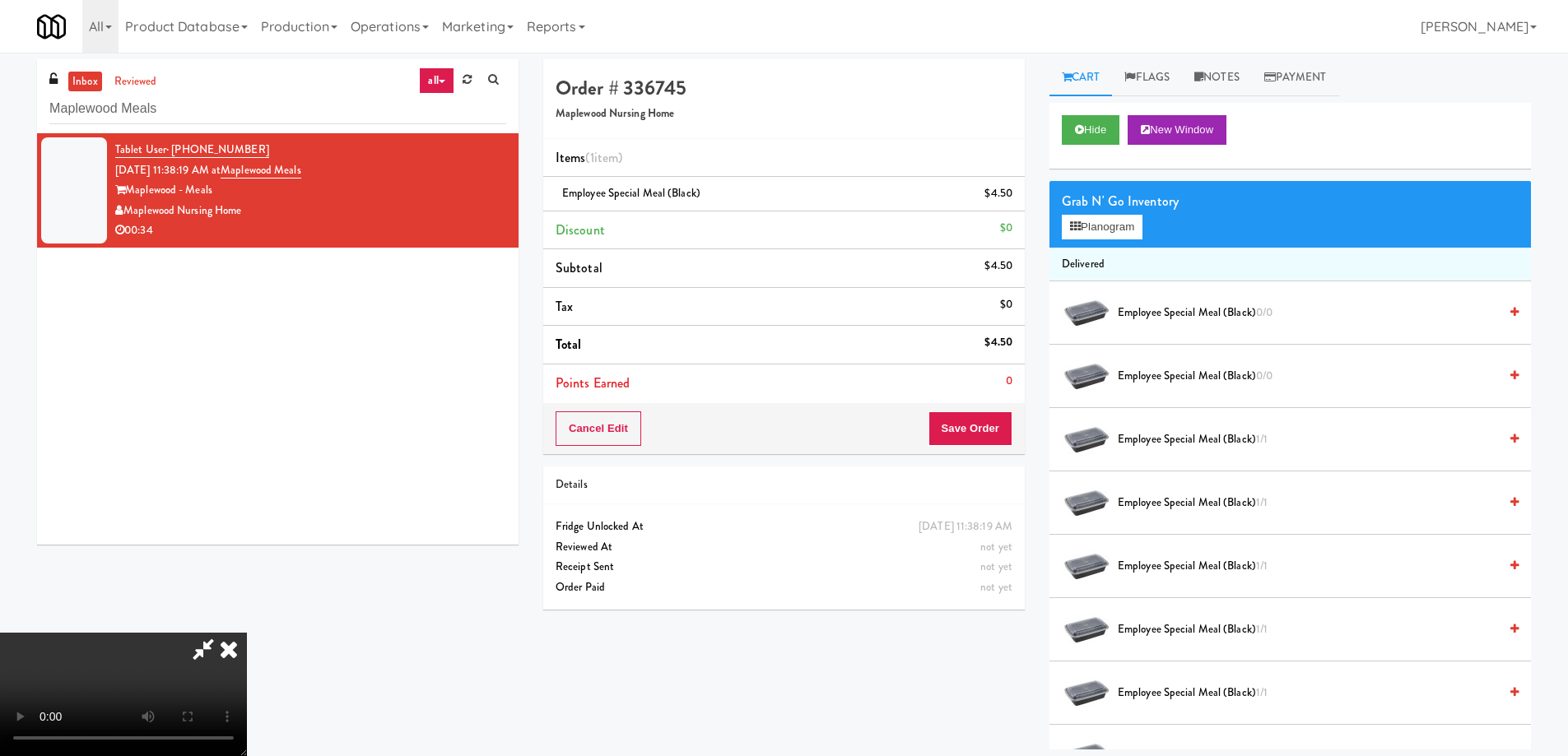
scroll to position [0, 0]
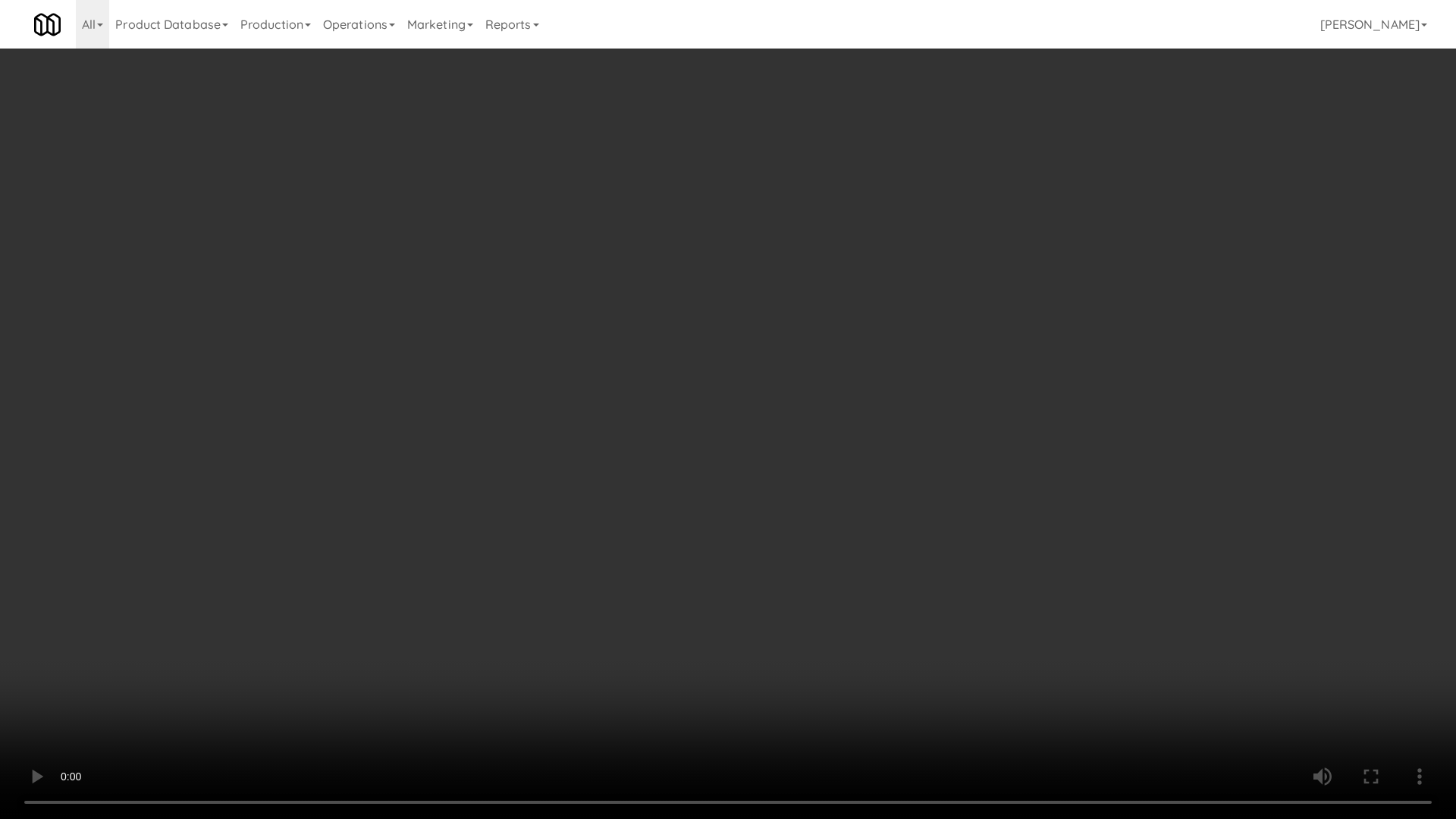
click at [892, 415] on video at bounding box center [728, 410] width 1456 height 819
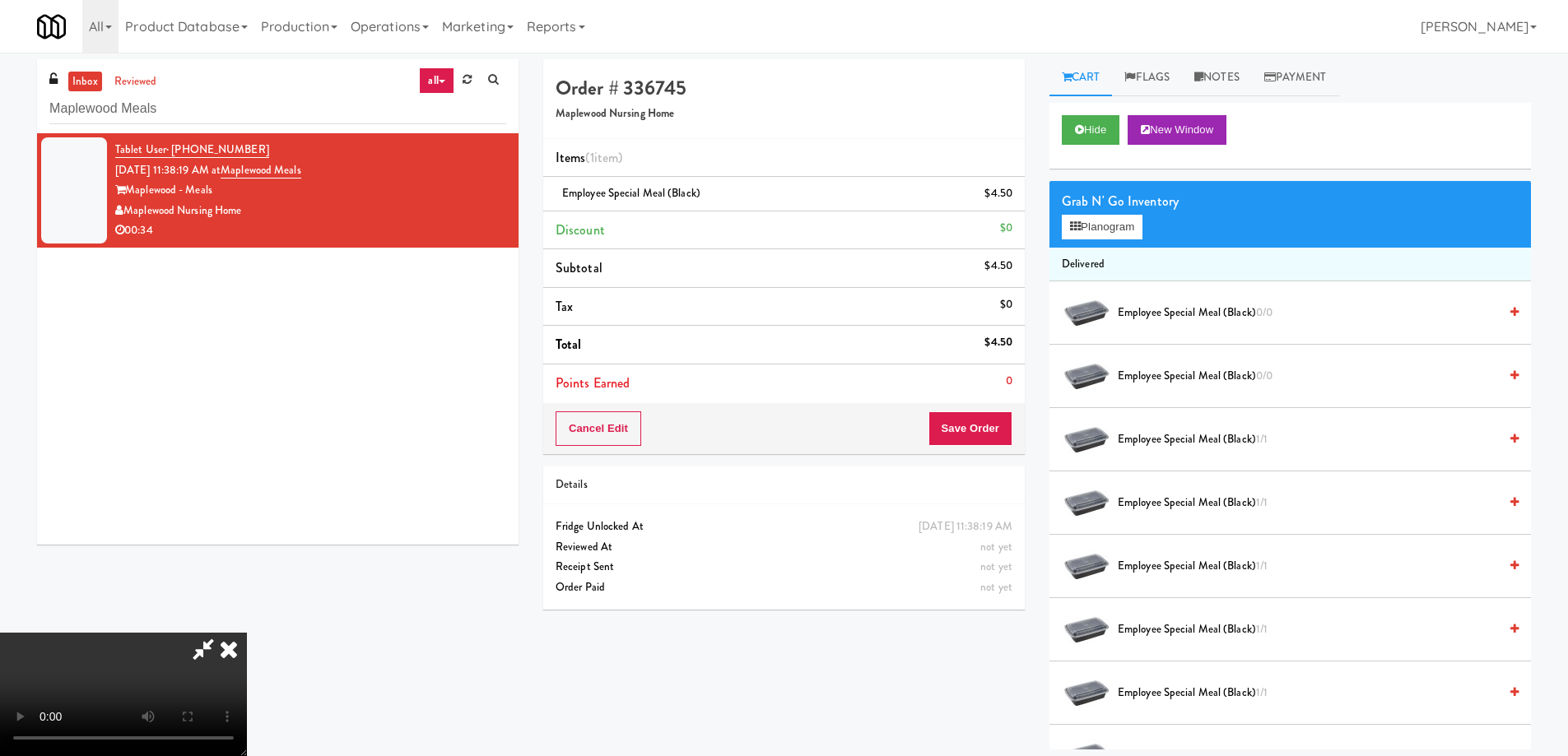
click at [247, 632] on icon at bounding box center [229, 649] width 36 height 33
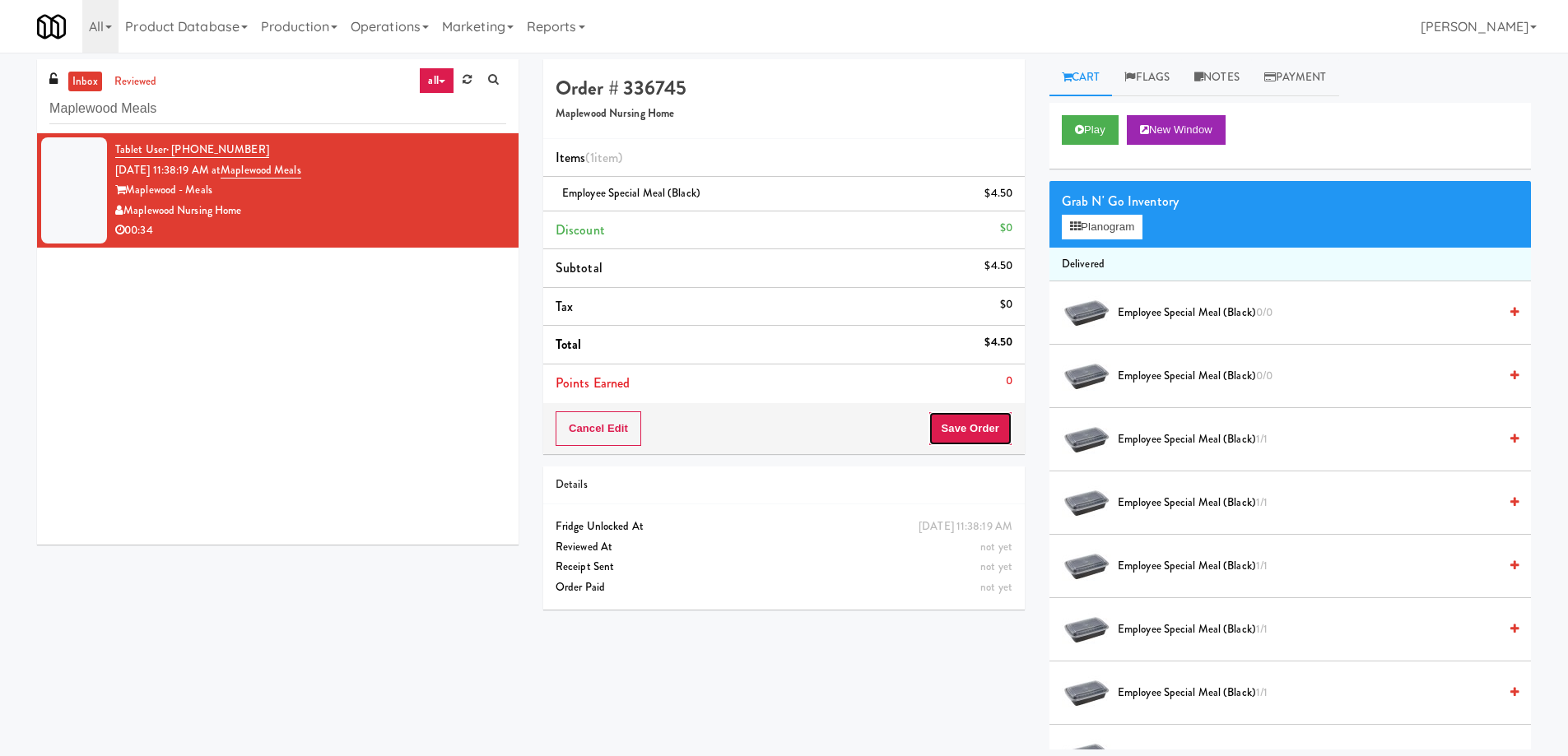
click at [960, 423] on button "Save Order" at bounding box center [971, 429] width 84 height 34
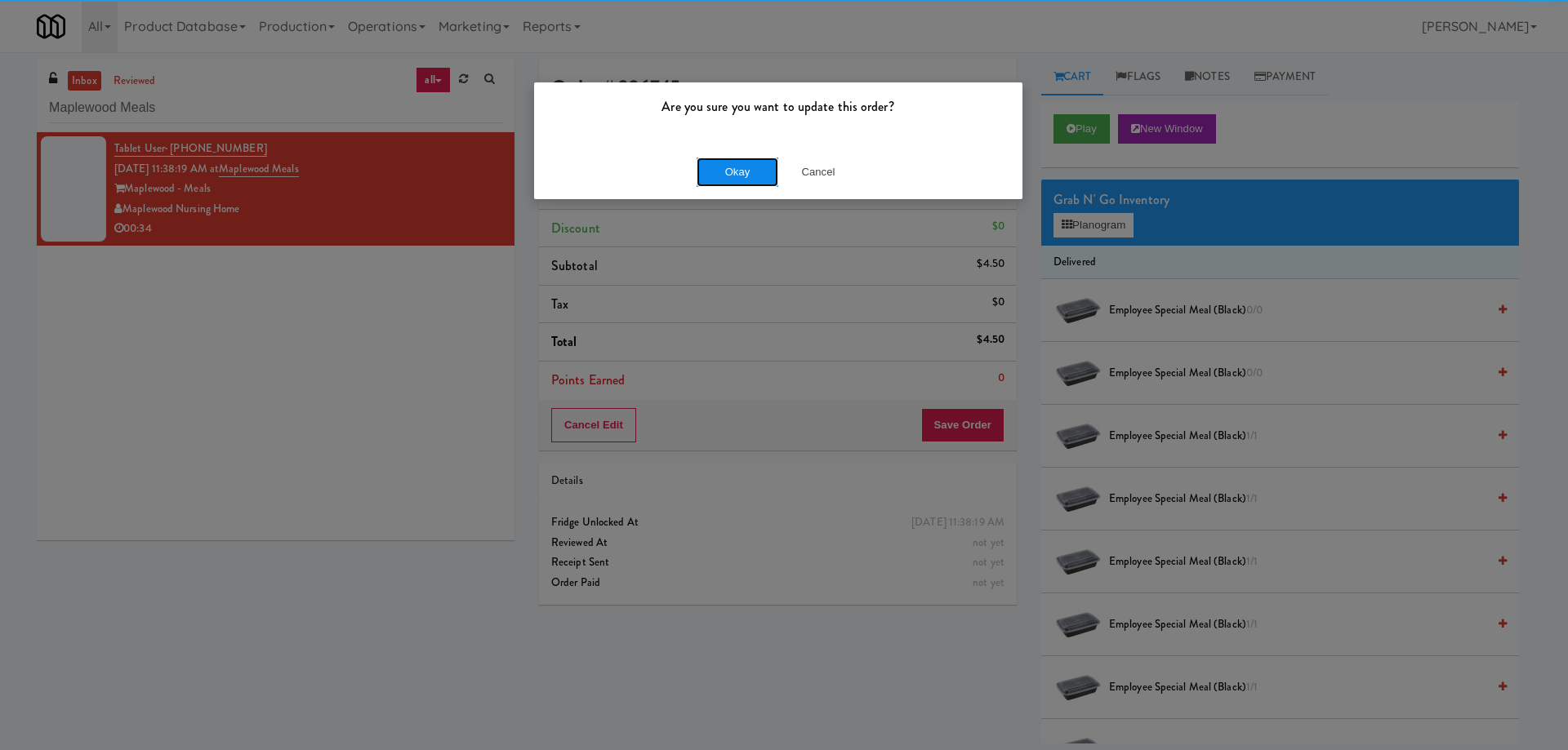
click at [755, 171] on button "Okay" at bounding box center [738, 172] width 82 height 29
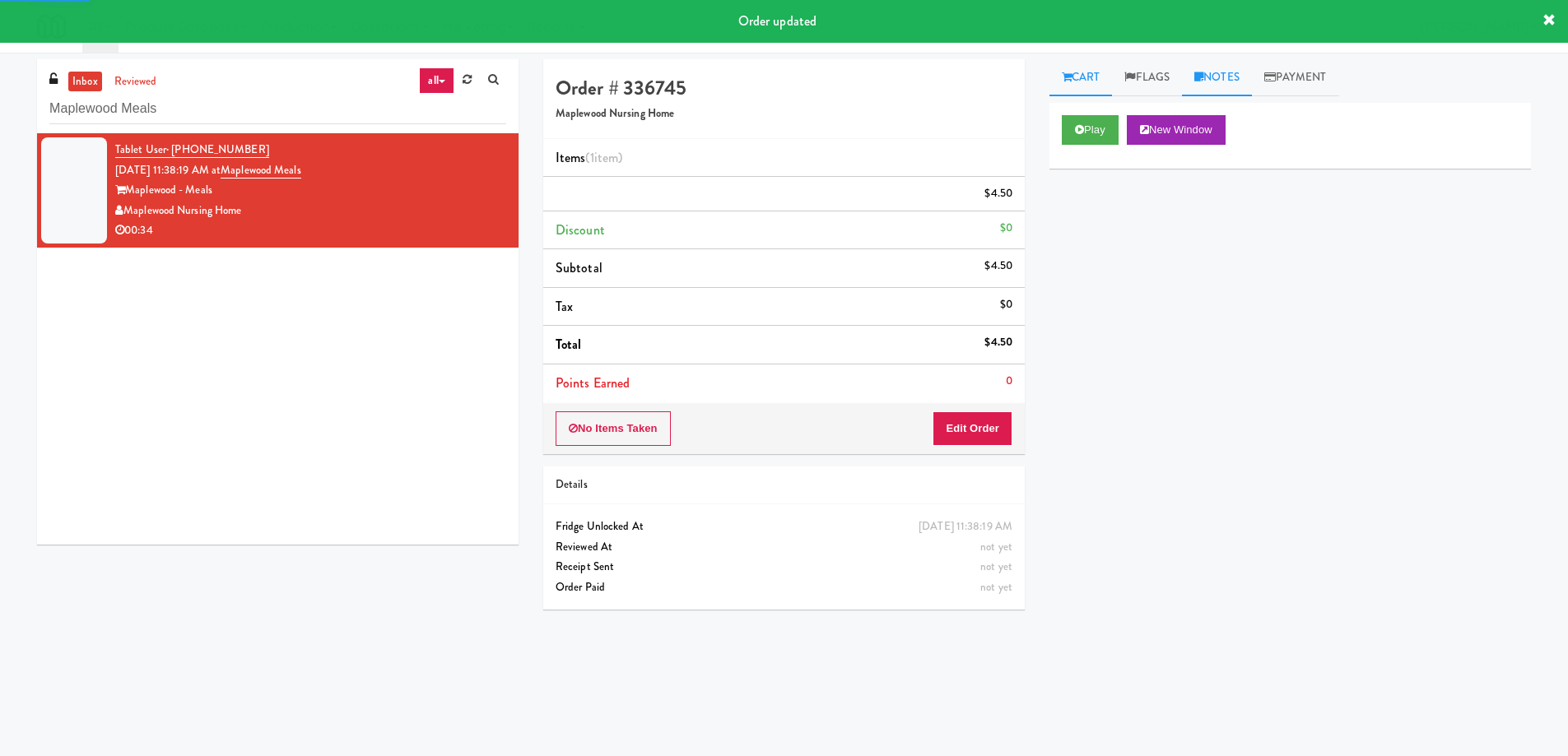
click at [1225, 76] on link "Notes" at bounding box center [1216, 77] width 70 height 37
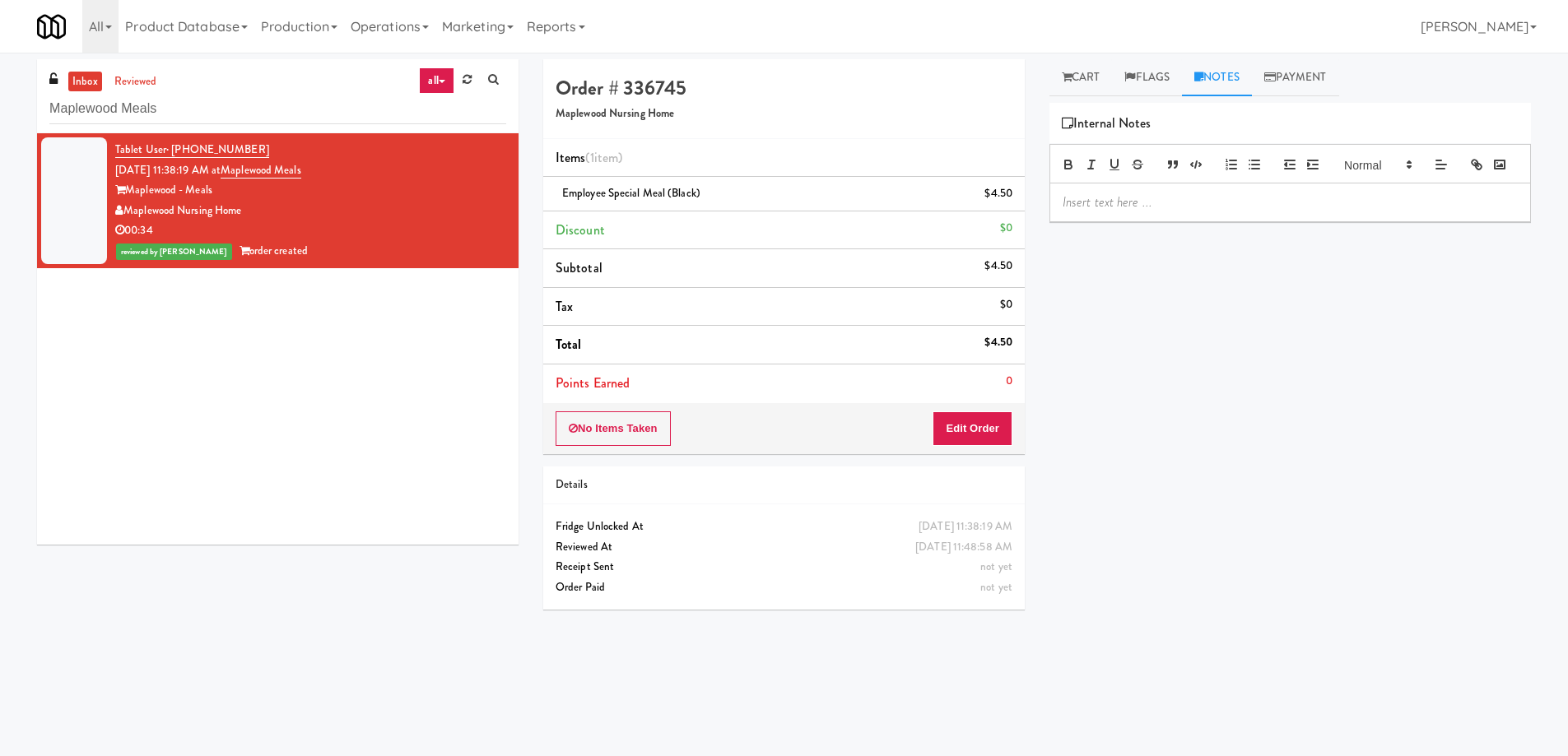
click at [1197, 211] on p at bounding box center [1290, 202] width 456 height 18
drag, startPoint x: 547, startPoint y: 191, endPoint x: 703, endPoint y: 193, distance: 156.0
click at [703, 193] on li "Employee Special Meal (black) $4.50" at bounding box center [784, 194] width 481 height 34
copy span "Employee Special Meal (black)"
click at [1278, 223] on p "Gladz: Planogram/inventory discrepancy, Wrong variant for JJ's Cherry Pie. Cust…" at bounding box center [1290, 211] width 456 height 37
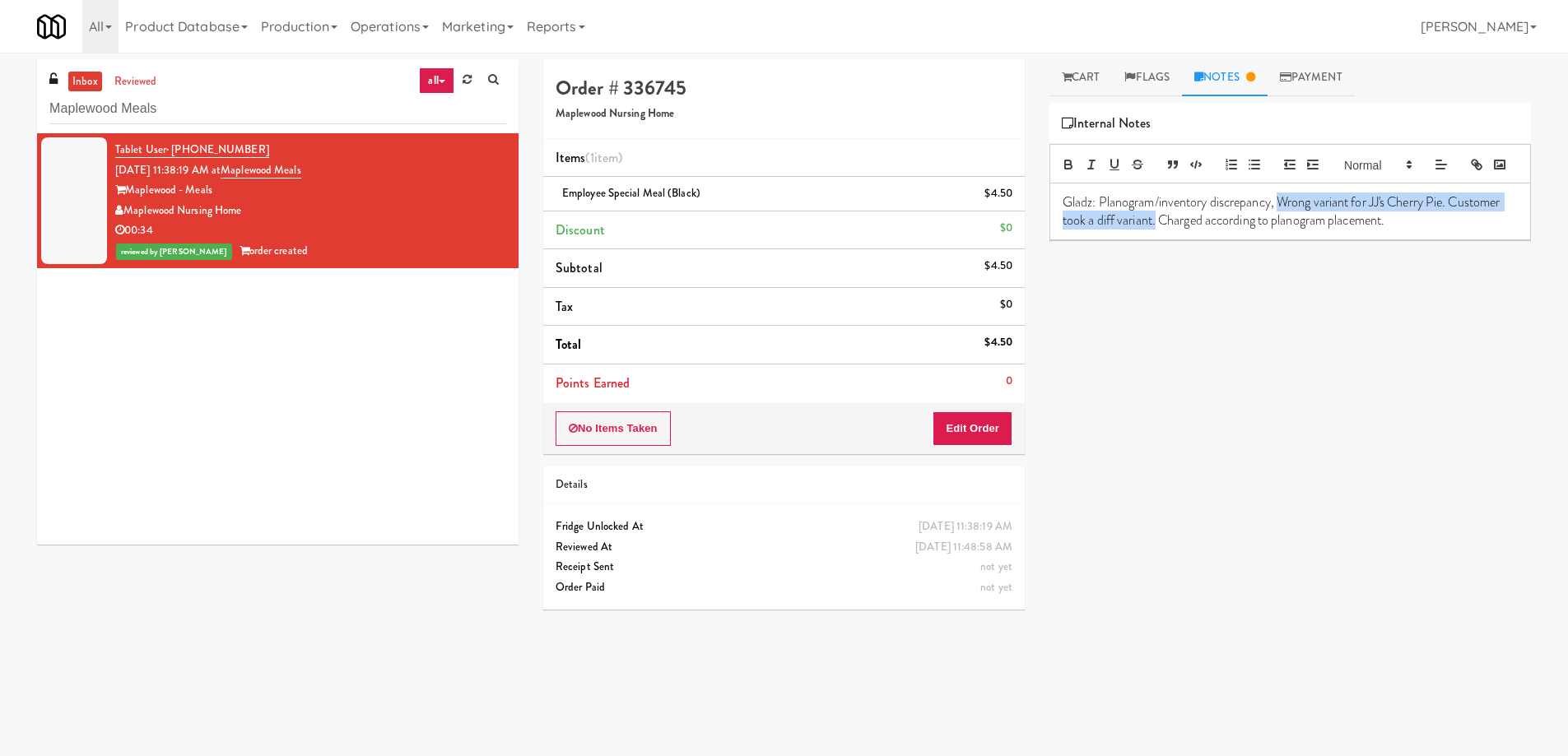
click at [1210, 230] on p "Gladz: Planogram/inventory discrepancy, Wrong variant for JJ's Cherry Pie. Cust…" at bounding box center [1290, 211] width 456 height 37
click at [1208, 230] on p "Gladz: Planogram/inventory discrepancy, Wrong variant for JJ's Cherry Pie. Cust…" at bounding box center [1290, 211] width 456 height 37
click at [1473, 230] on p "Gladz: Planogram/inventory discrepancy, No image in planogram. Unable to identi…" at bounding box center [1290, 211] width 456 height 37
click at [1447, 411] on div "Play New Window Primary Flag Clear Flag if unable to determine what was taken o…" at bounding box center [1290, 412] width 481 height 617
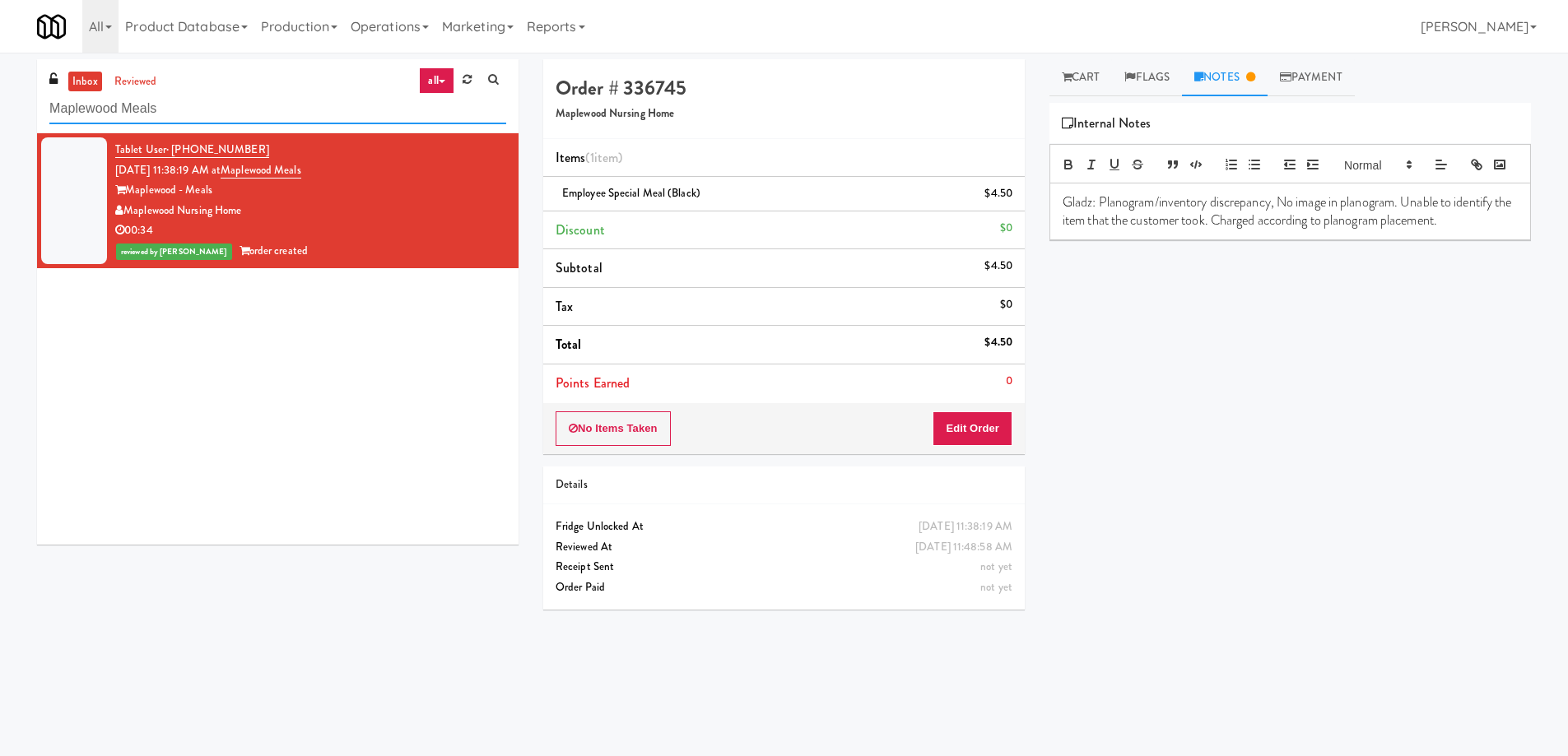
click at [280, 114] on input "Maplewood Meals" at bounding box center [277, 108] width 456 height 30
click at [280, 113] on input "Maplewood Meals" at bounding box center [277, 108] width 456 height 30
paste input "Gallerie Apartment"
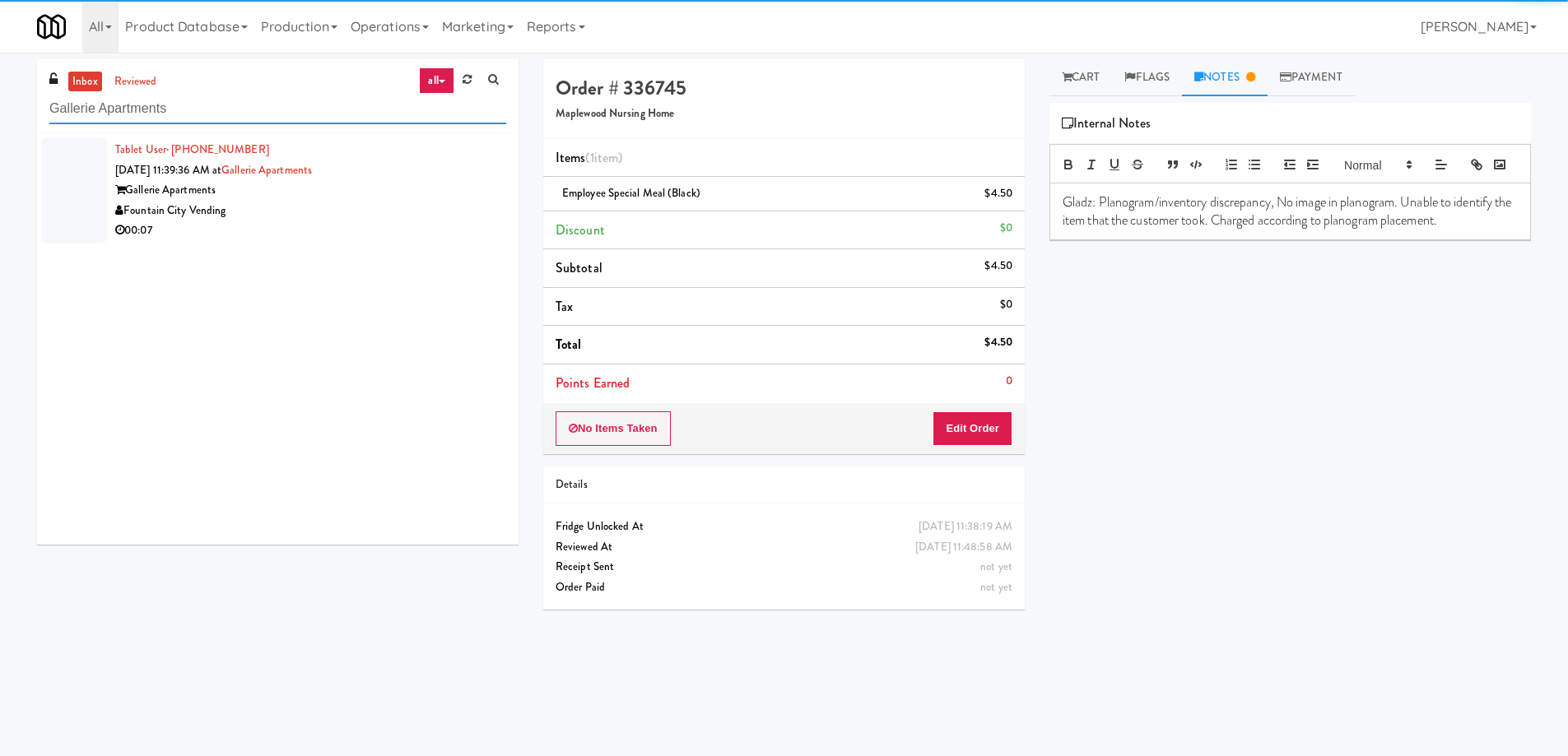
type input "Gallerie Apartments"
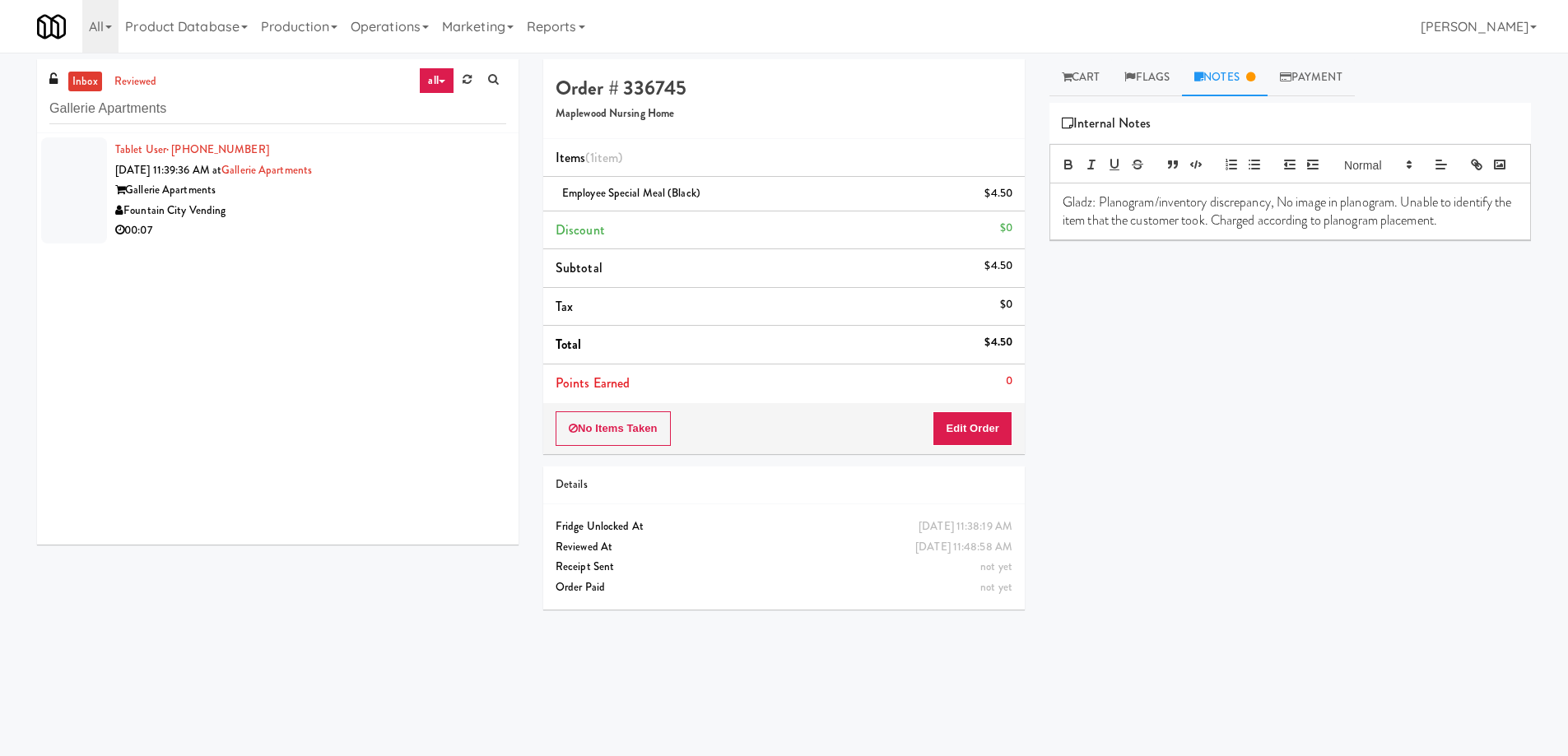
click at [399, 204] on div "Fountain City Vending" at bounding box center [310, 211] width 391 height 21
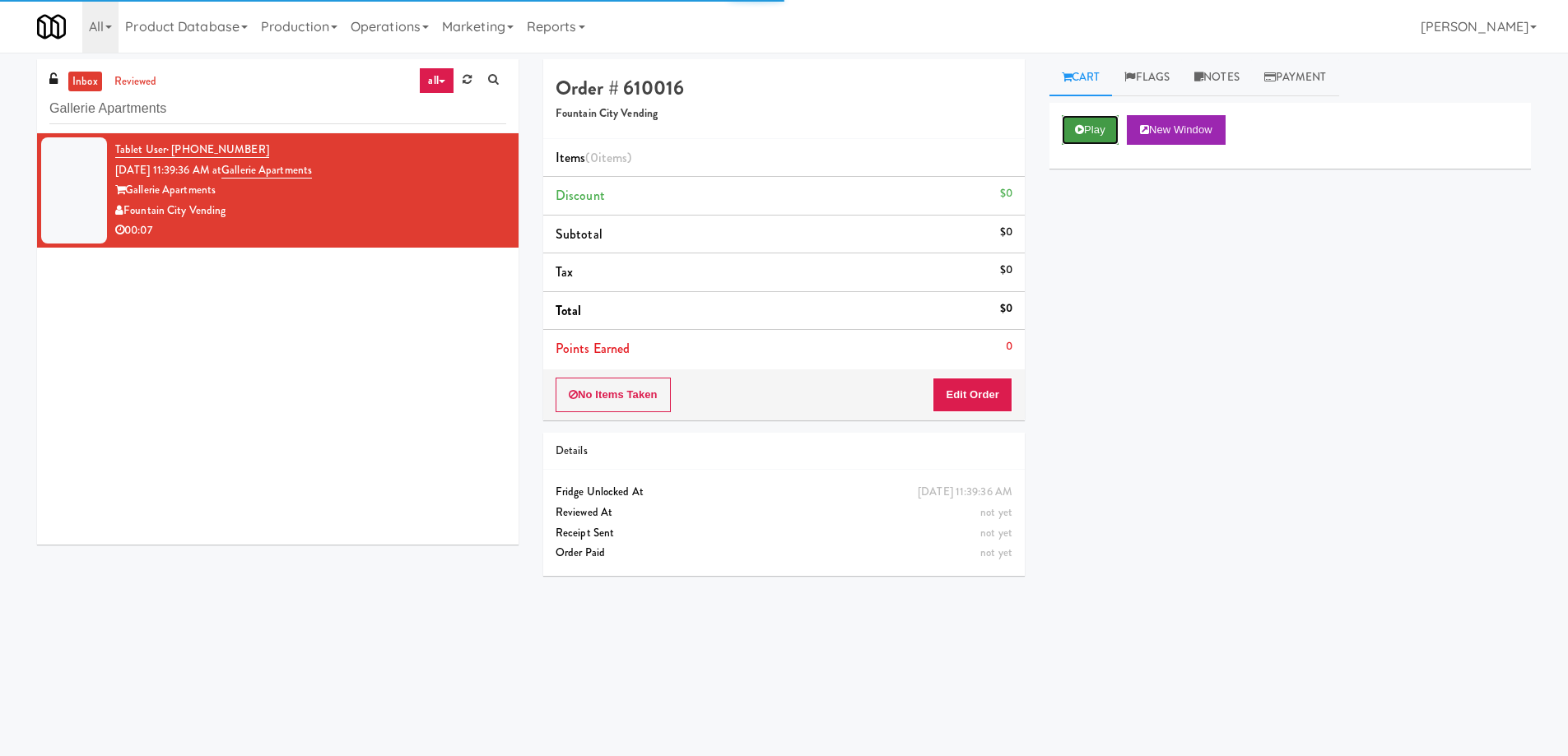
click at [1075, 127] on icon at bounding box center [1080, 130] width 9 height 10
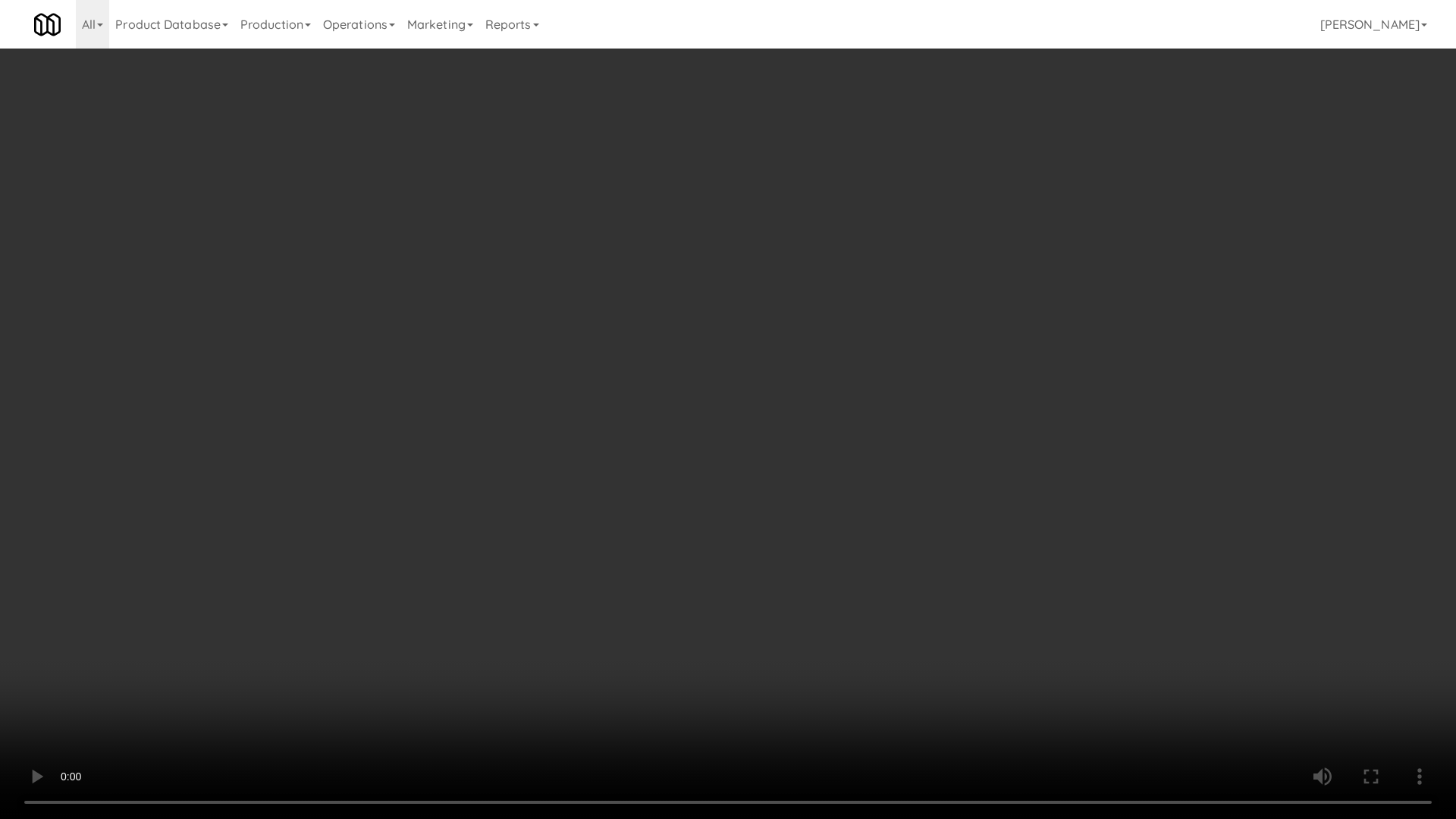
click at [692, 429] on video at bounding box center [728, 410] width 1456 height 819
click at [766, 413] on video at bounding box center [728, 410] width 1456 height 819
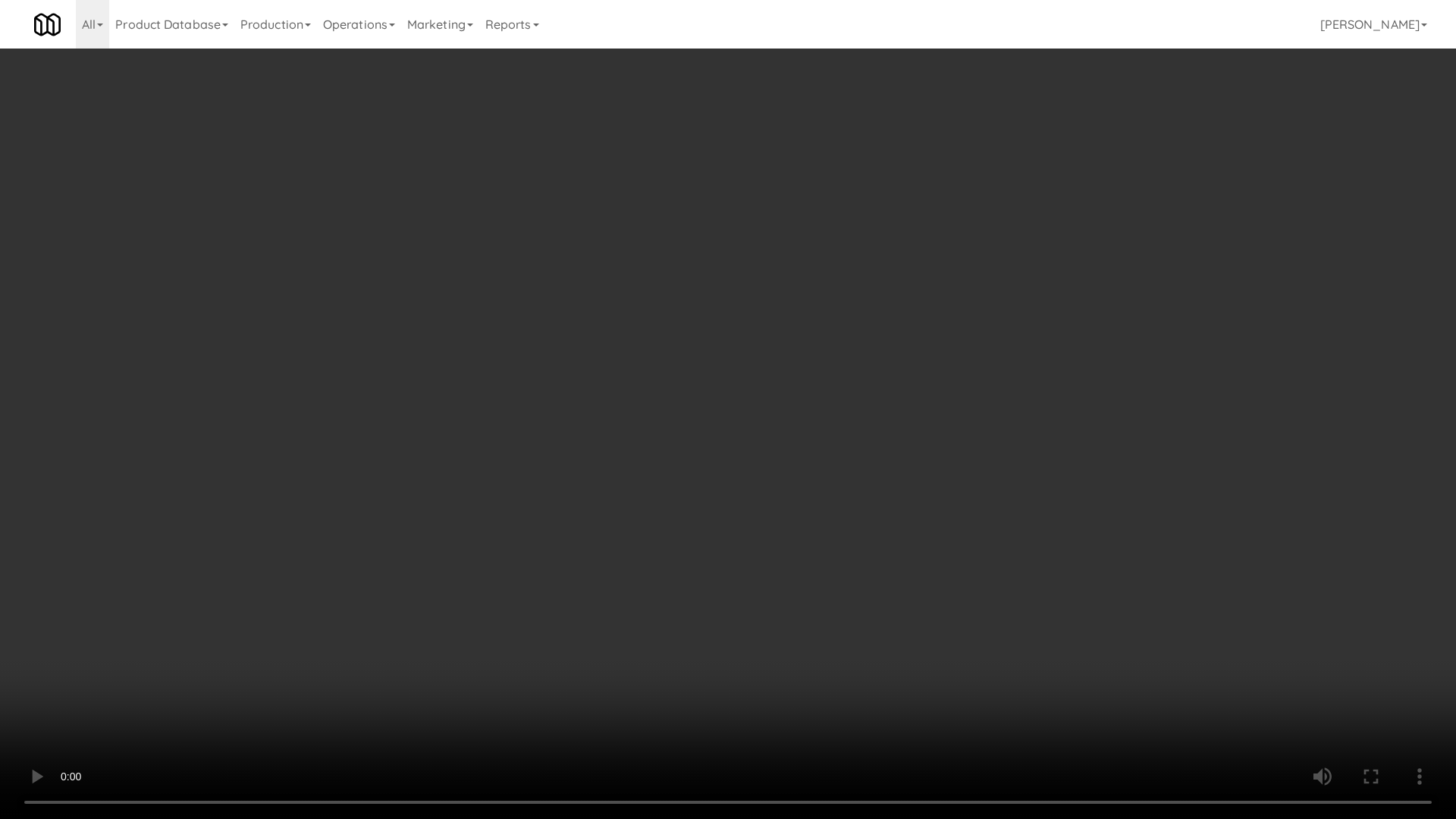
click at [766, 413] on video at bounding box center [728, 410] width 1456 height 819
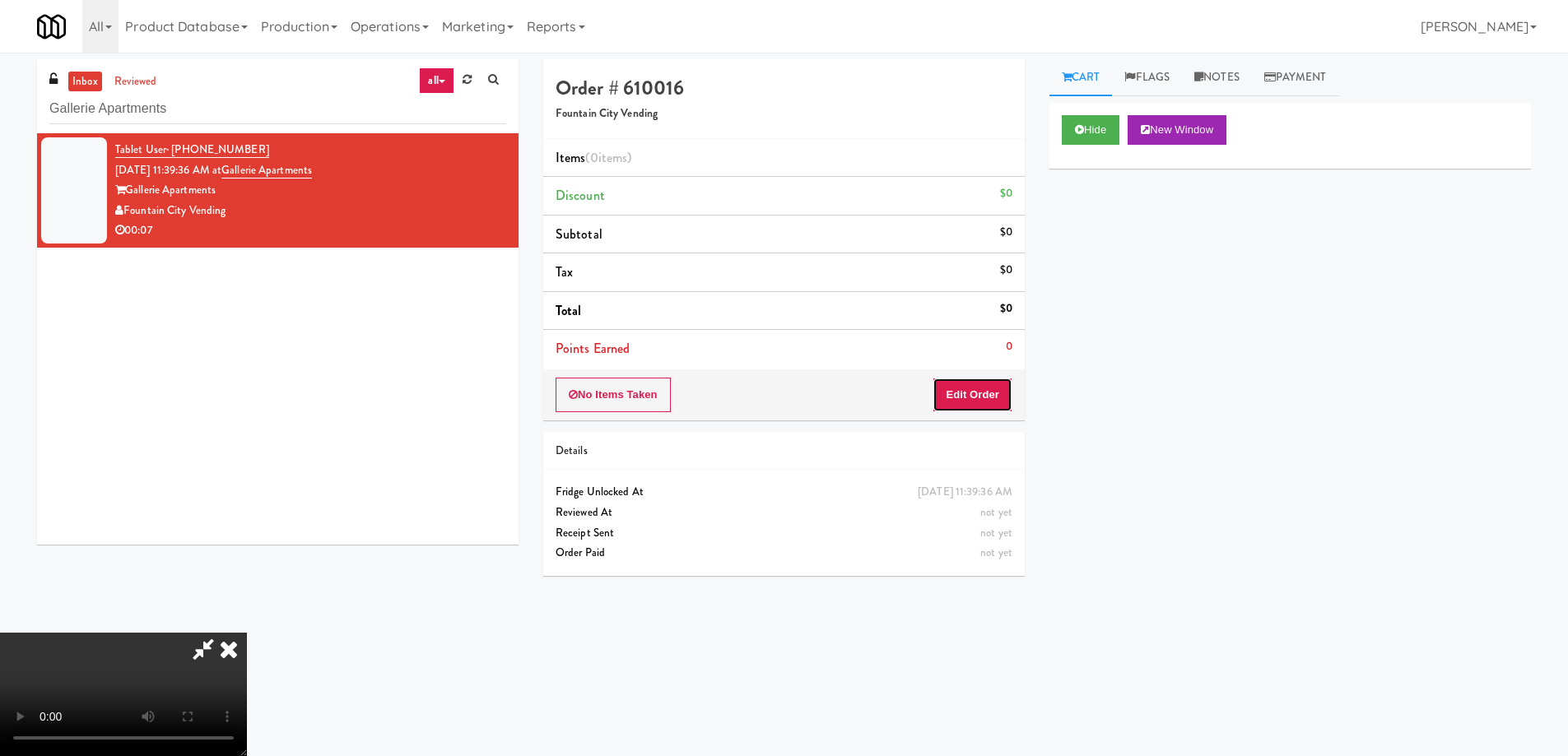
click at [961, 391] on button "Edit Order" at bounding box center [972, 395] width 80 height 34
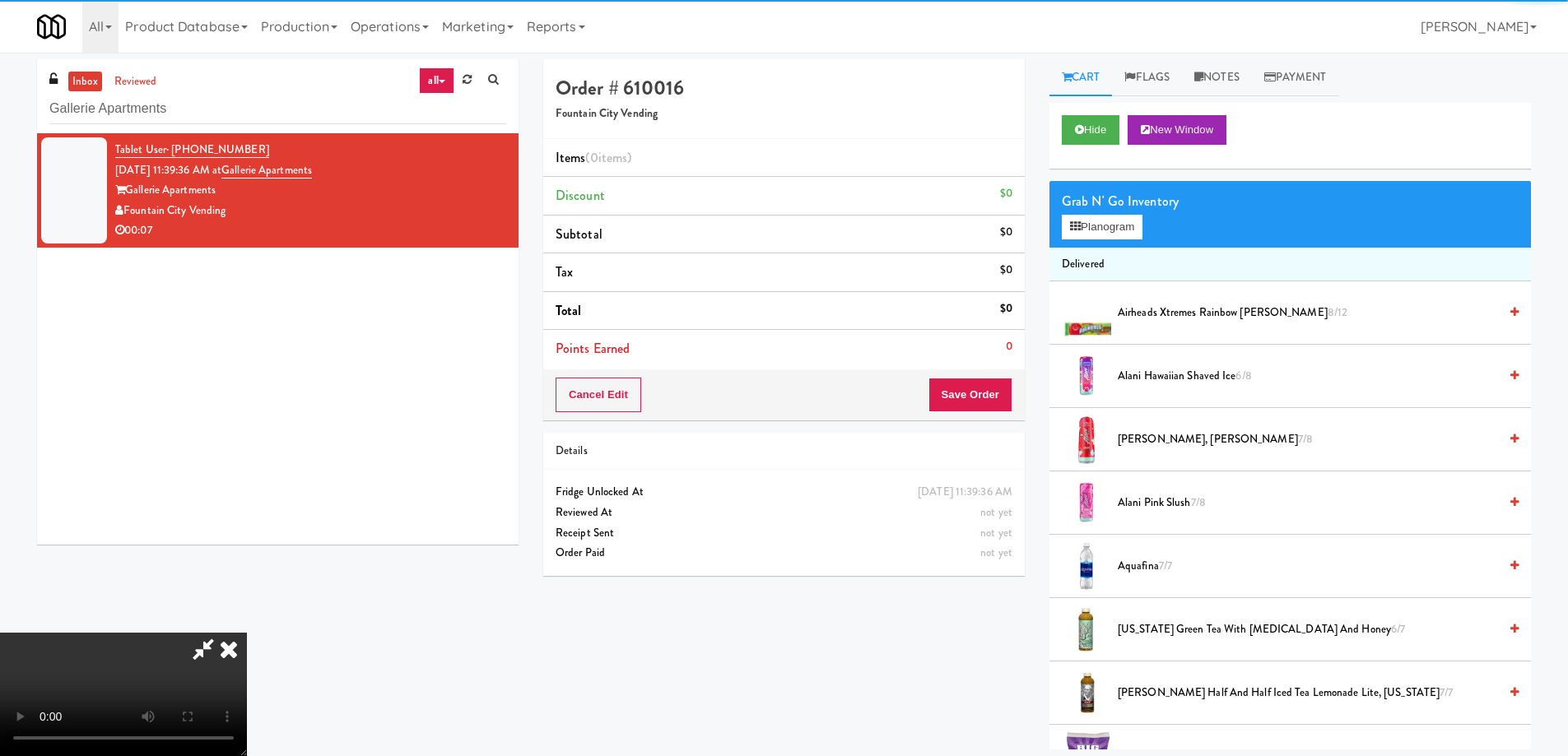
click at [1085, 207] on div "Grab N' Go Inventory" at bounding box center [1289, 201] width 456 height 25
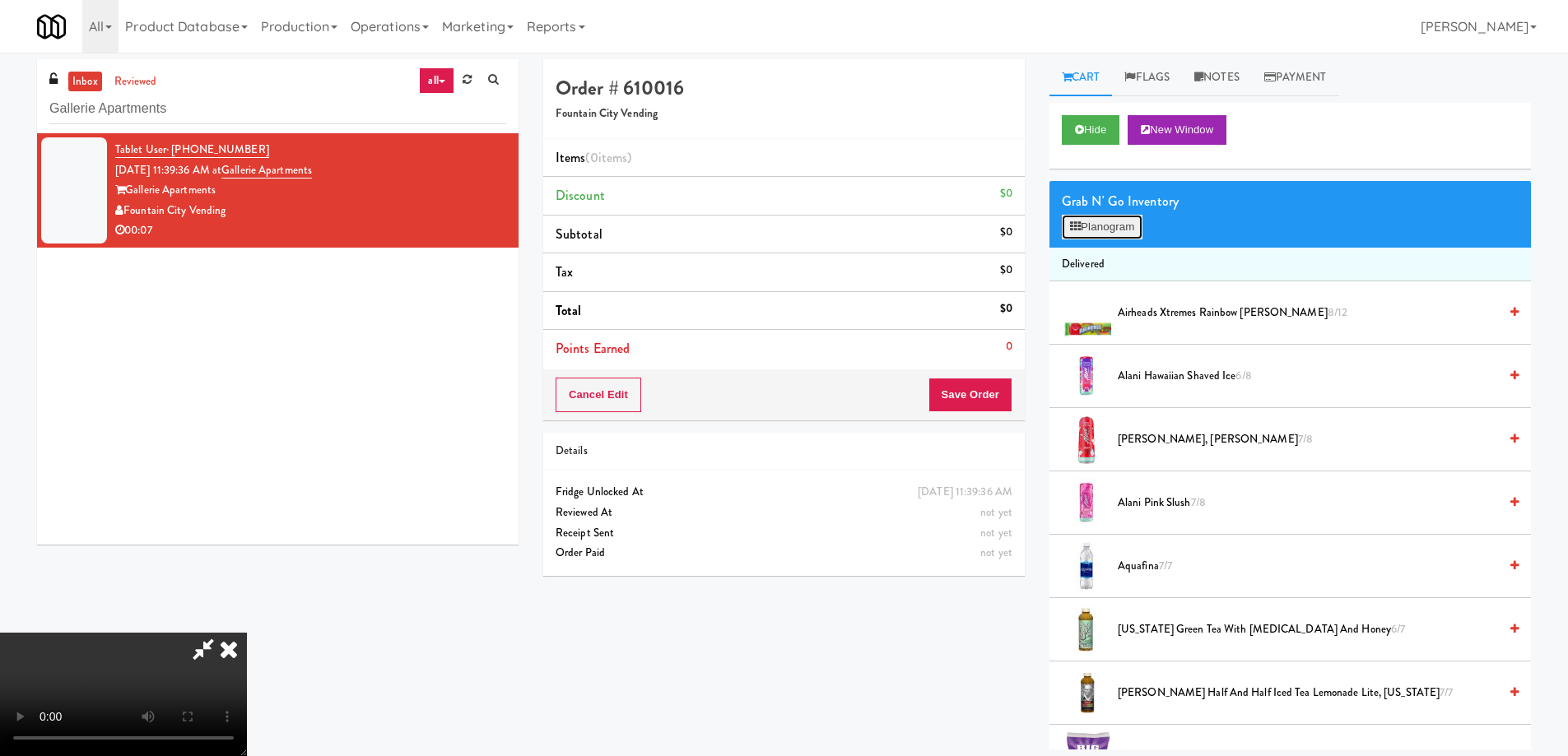
click at [1082, 223] on button "Planogram" at bounding box center [1102, 227] width 81 height 25
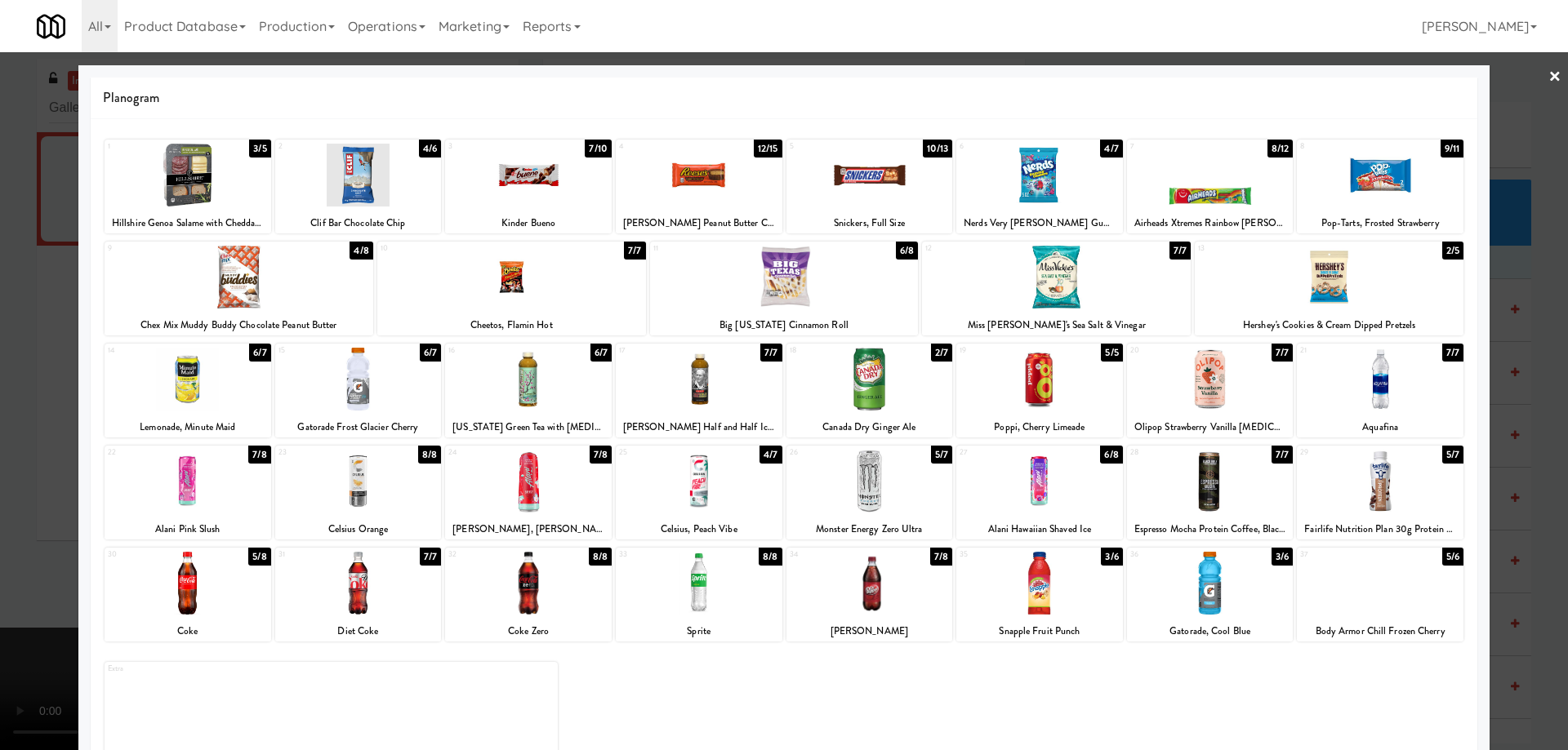
click at [887, 583] on div at bounding box center [869, 583] width 166 height 63
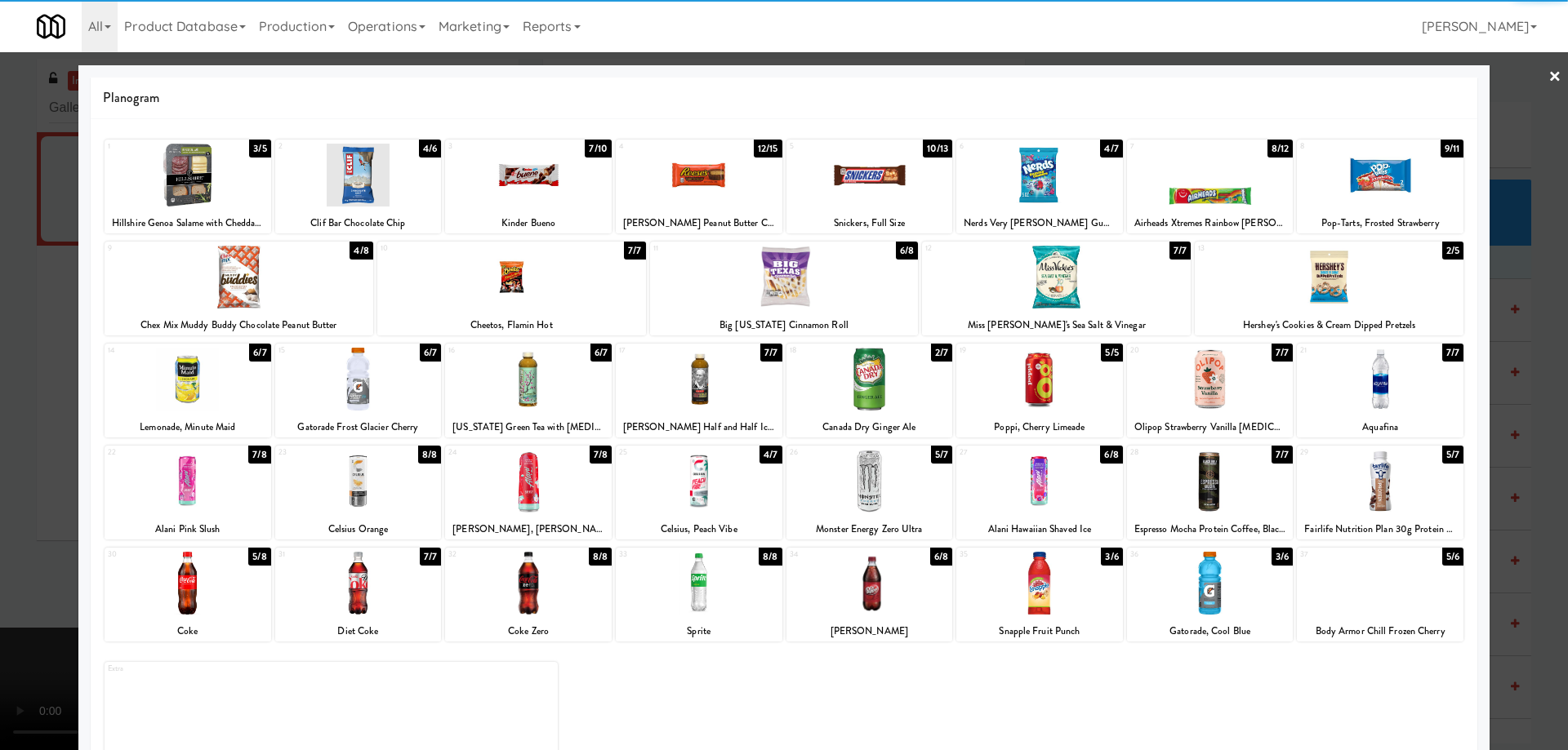
click at [1258, 581] on div at bounding box center [1209, 583] width 166 height 63
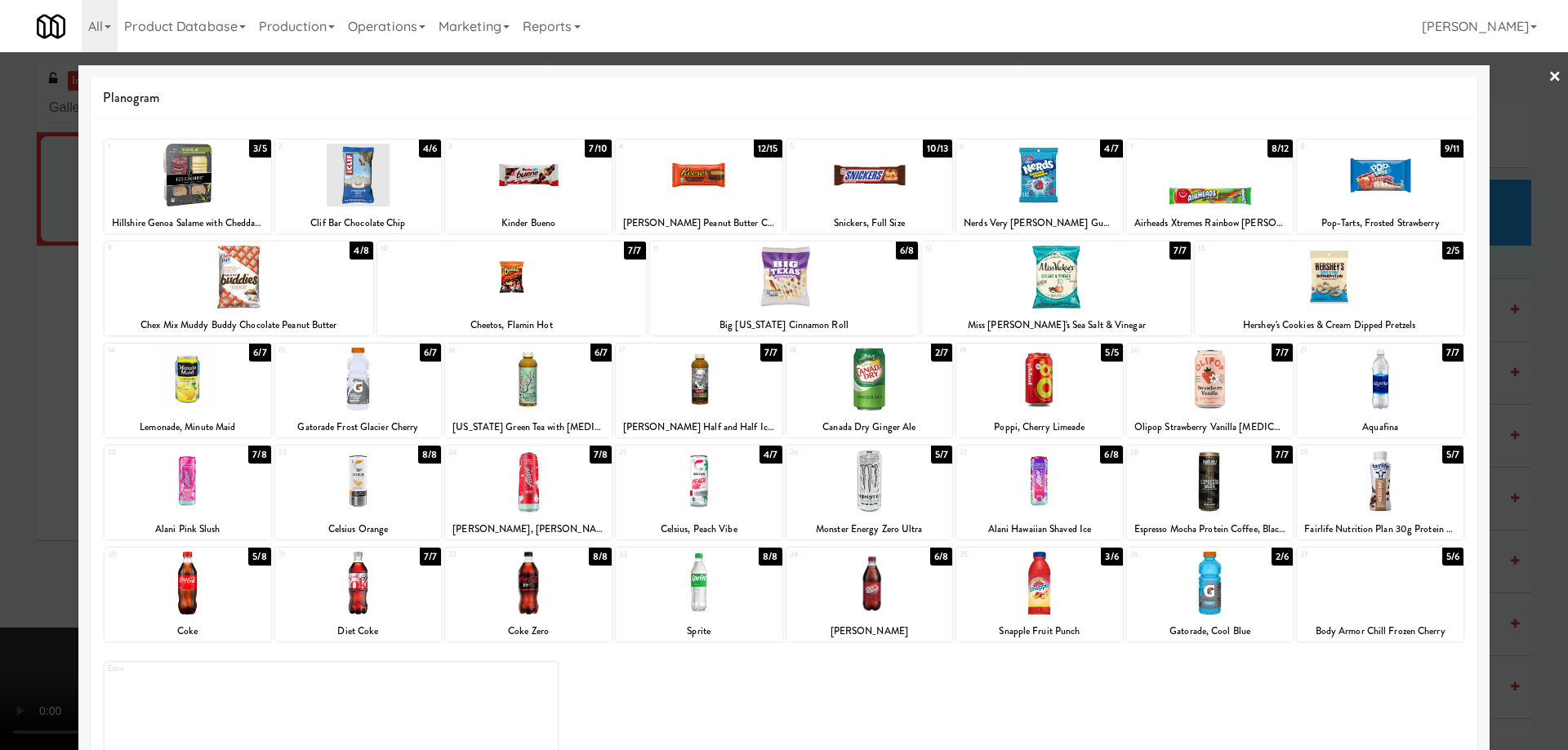
click at [1548, 79] on link "×" at bounding box center [1554, 77] width 13 height 50
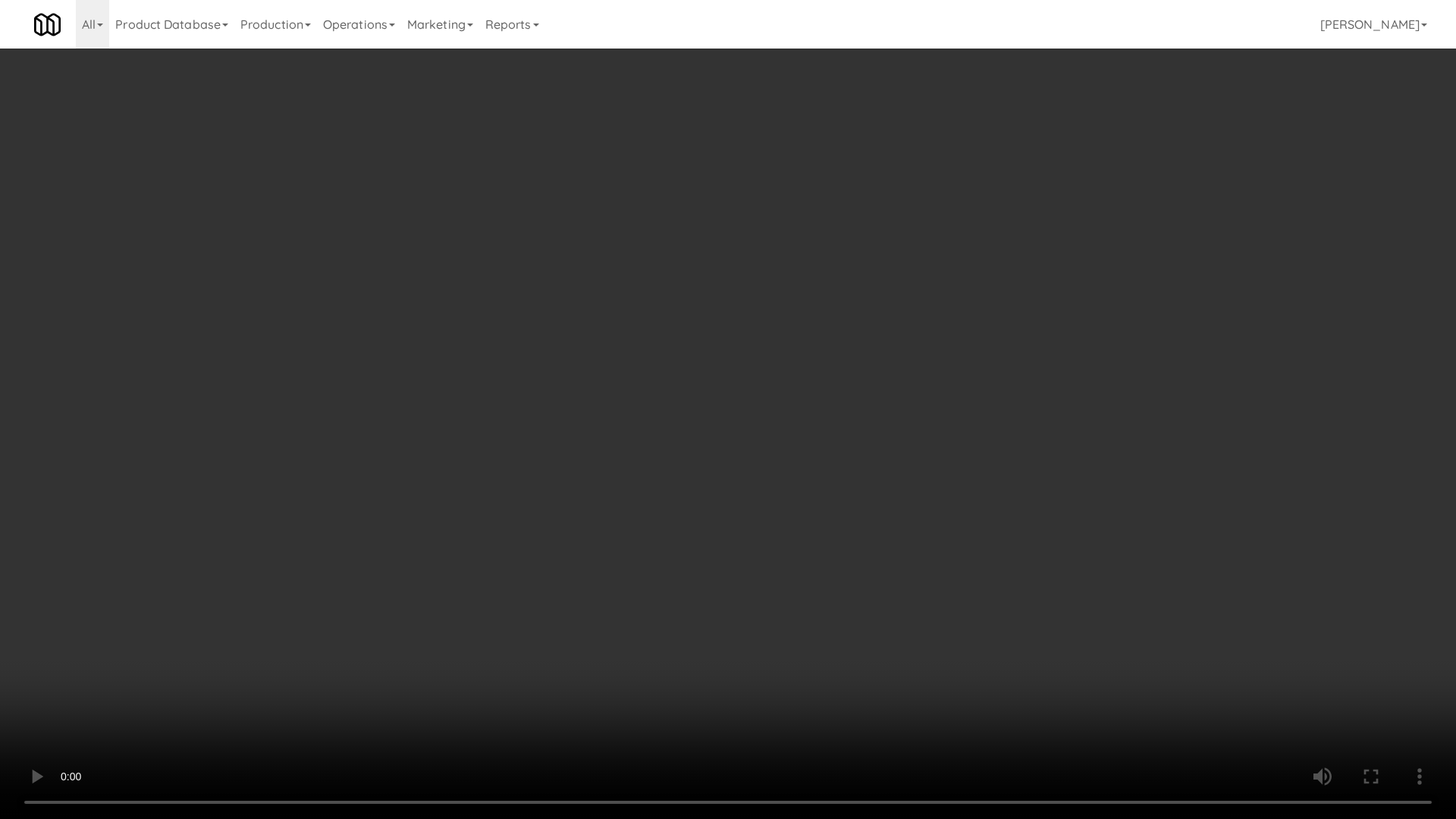
click at [731, 565] on video at bounding box center [728, 410] width 1456 height 819
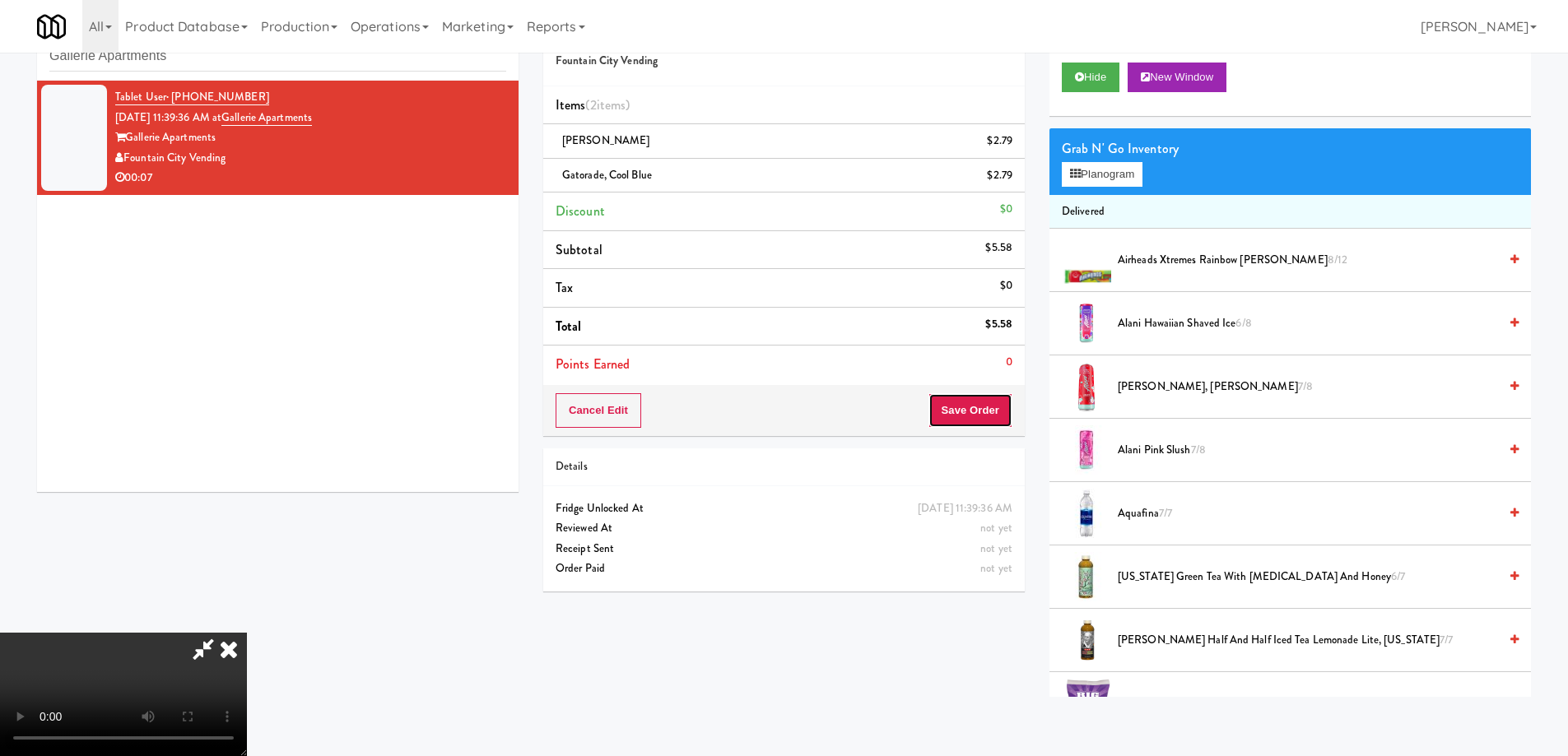
click at [989, 417] on button "Save Order" at bounding box center [971, 411] width 84 height 34
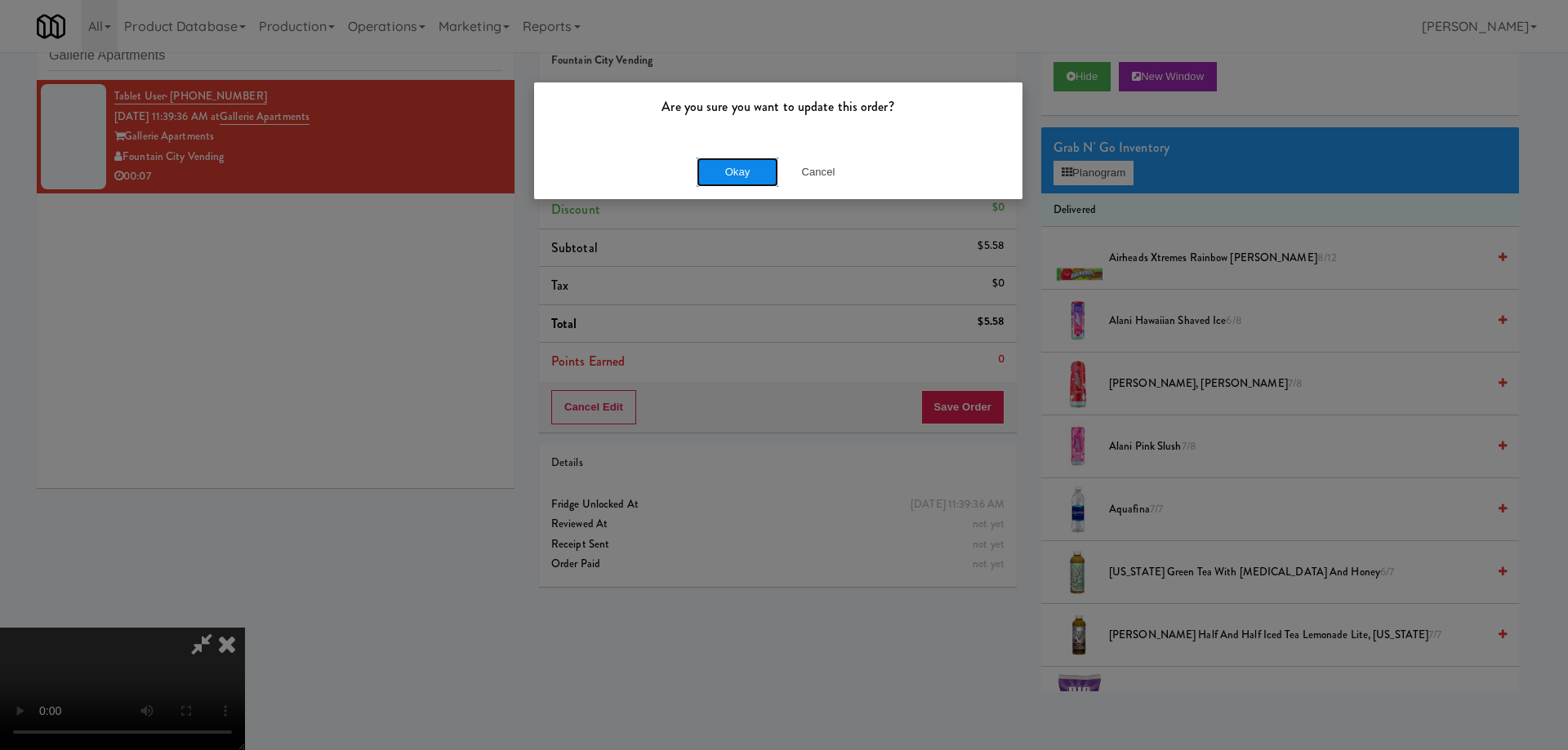
click at [723, 178] on button "Okay" at bounding box center [738, 172] width 82 height 29
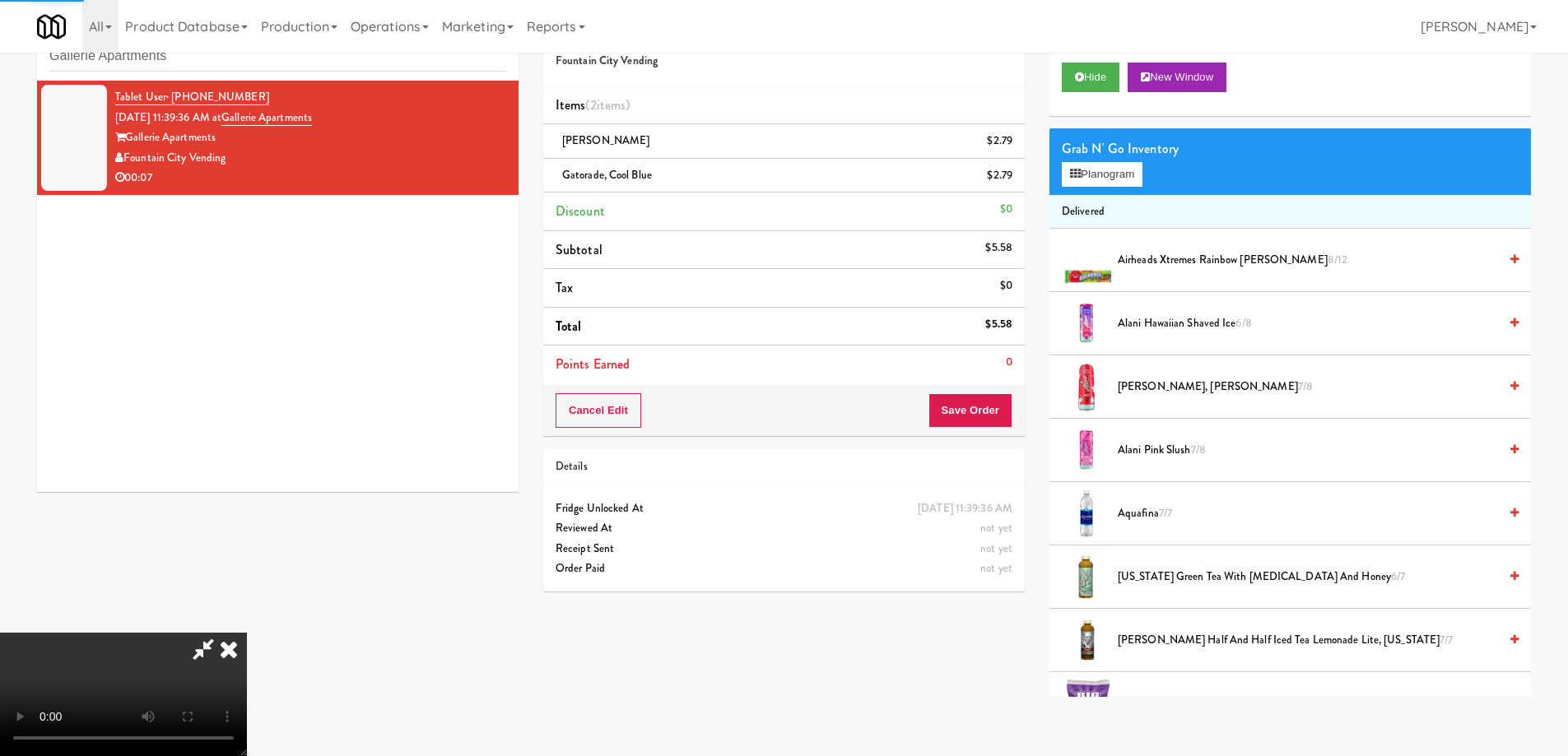
click at [247, 632] on icon at bounding box center [229, 649] width 36 height 33
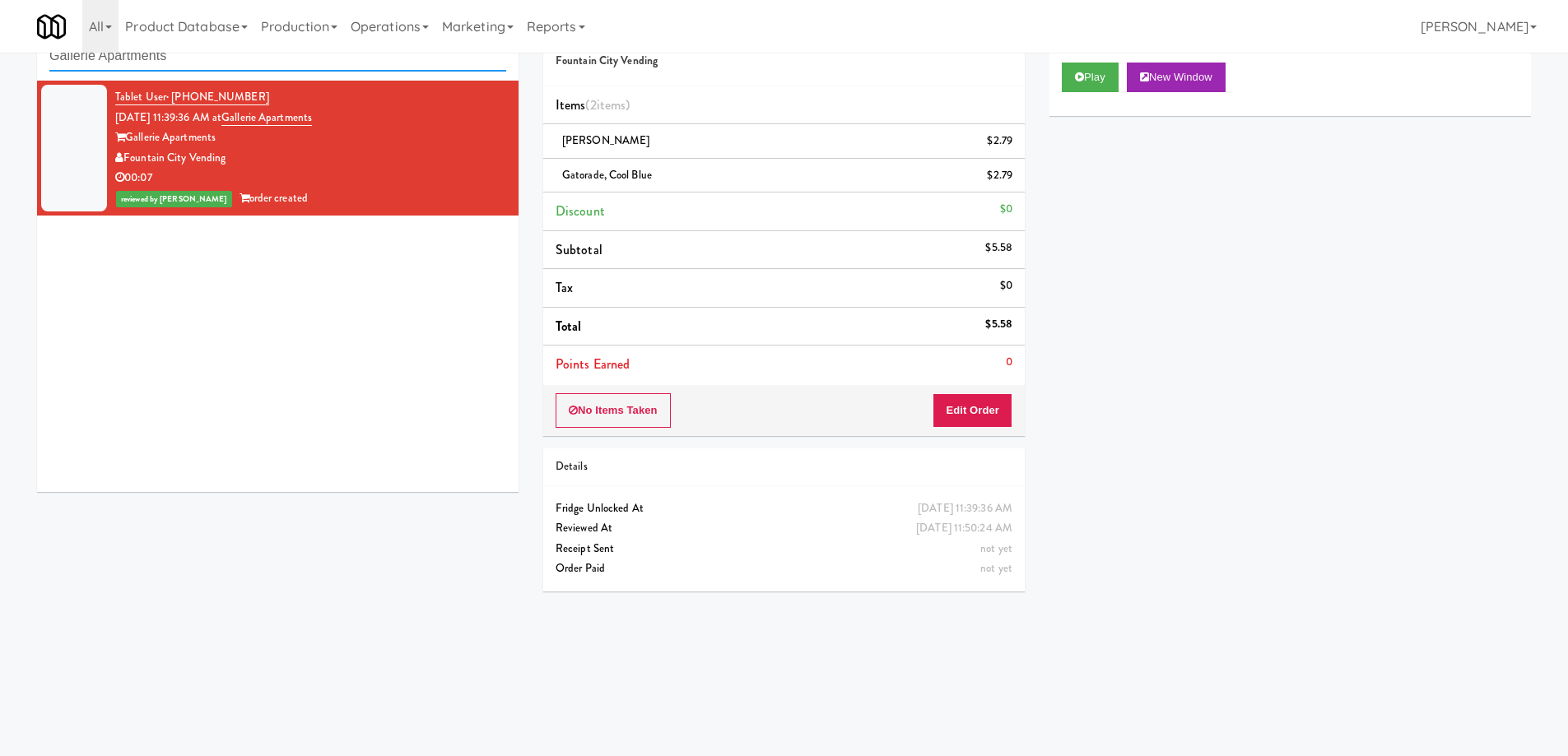
click at [296, 64] on input "Gallerie Apartments" at bounding box center [277, 56] width 456 height 30
paste input "Uptown 550 Cooler #2"
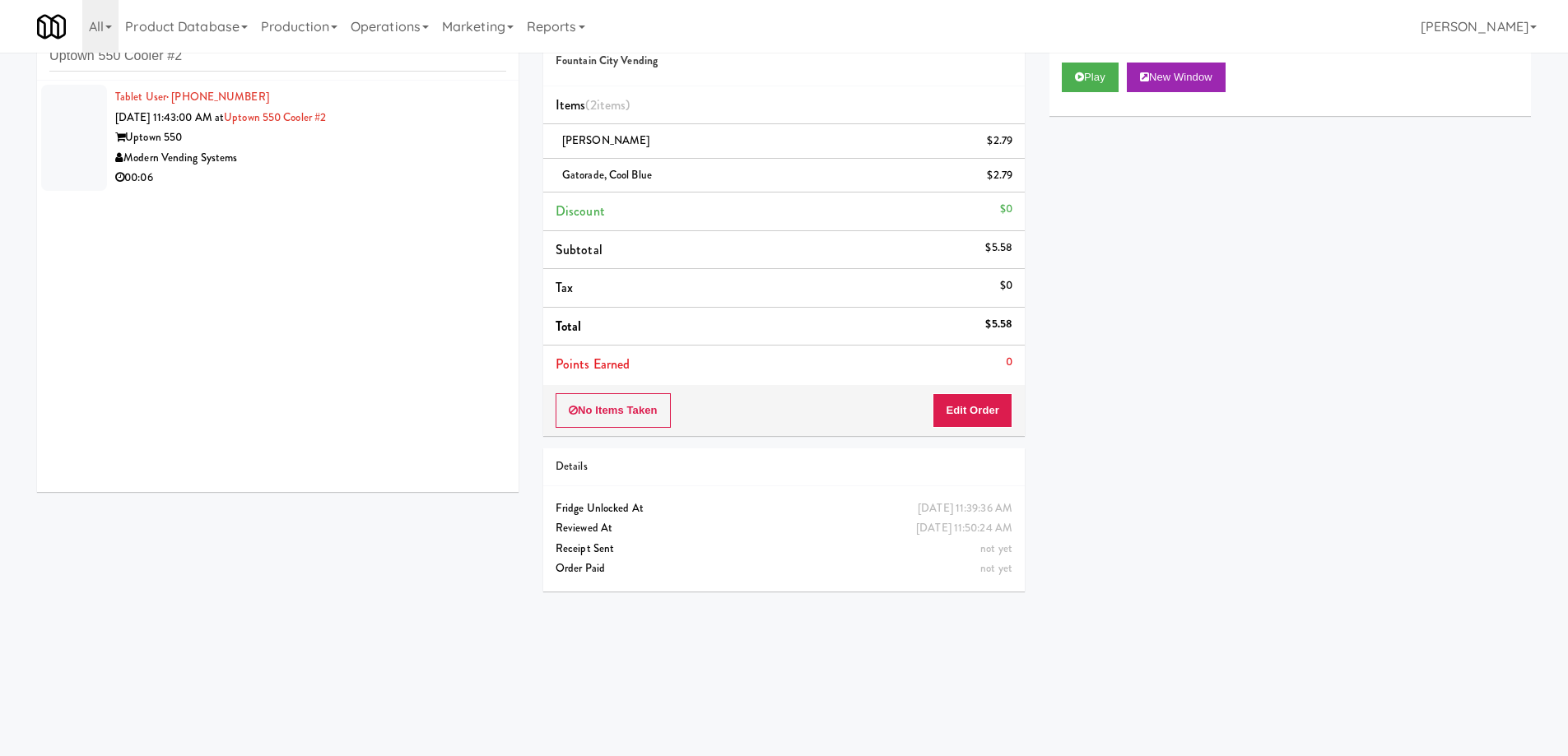
click at [439, 142] on div "Uptown 550" at bounding box center [310, 137] width 391 height 21
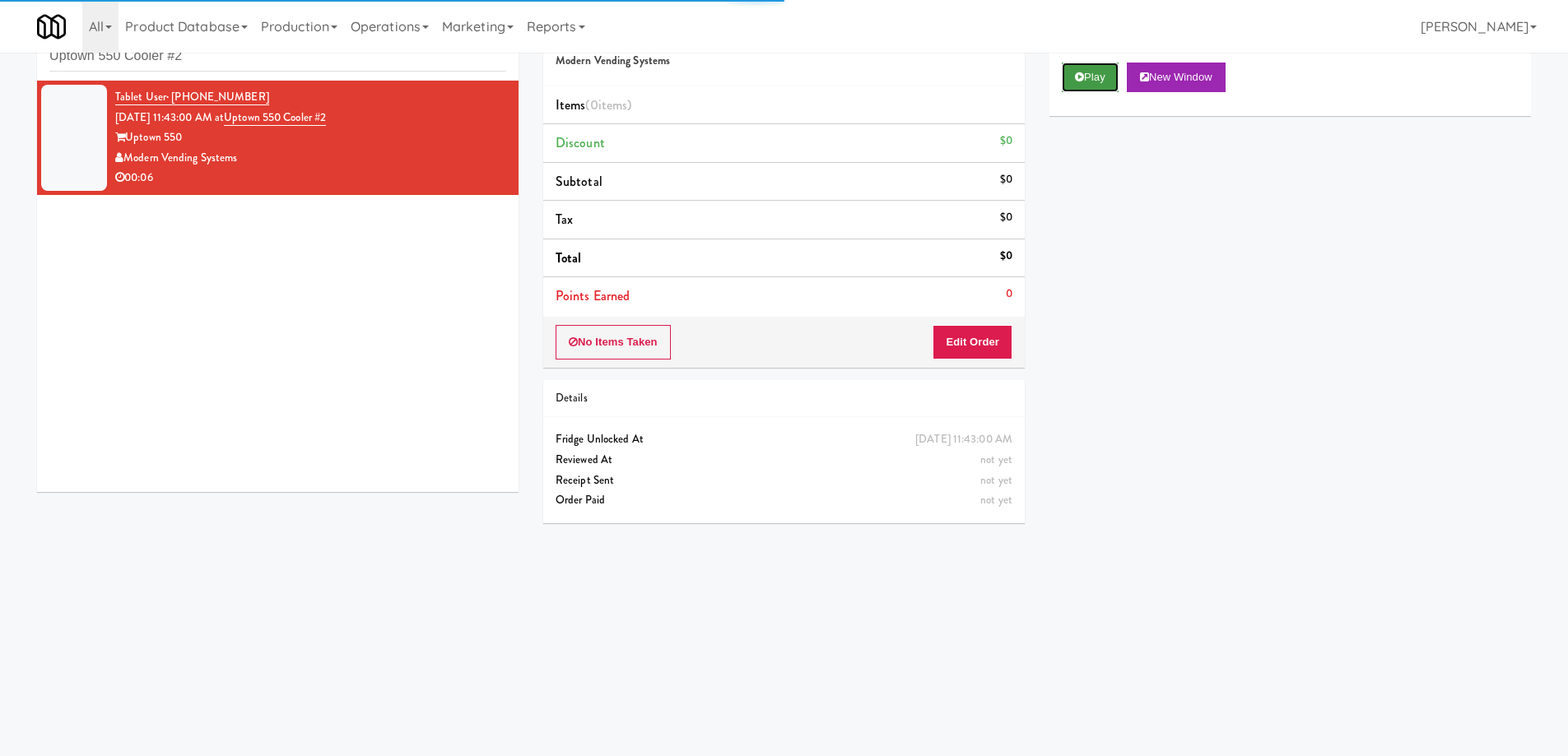
click at [1110, 82] on button "Play" at bounding box center [1090, 77] width 57 height 29
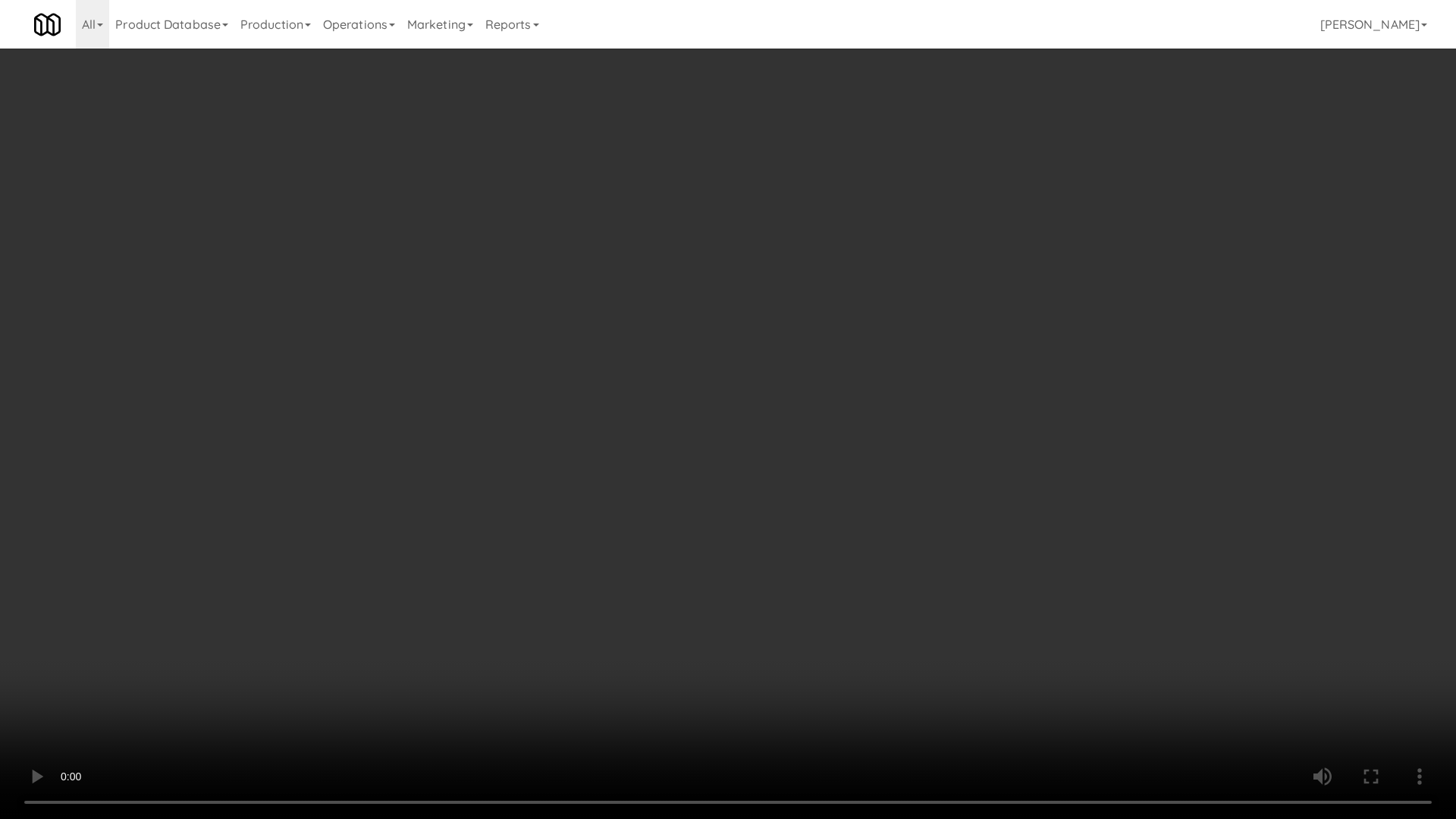
click at [814, 420] on video at bounding box center [728, 410] width 1456 height 819
click at [820, 420] on video at bounding box center [728, 410] width 1456 height 819
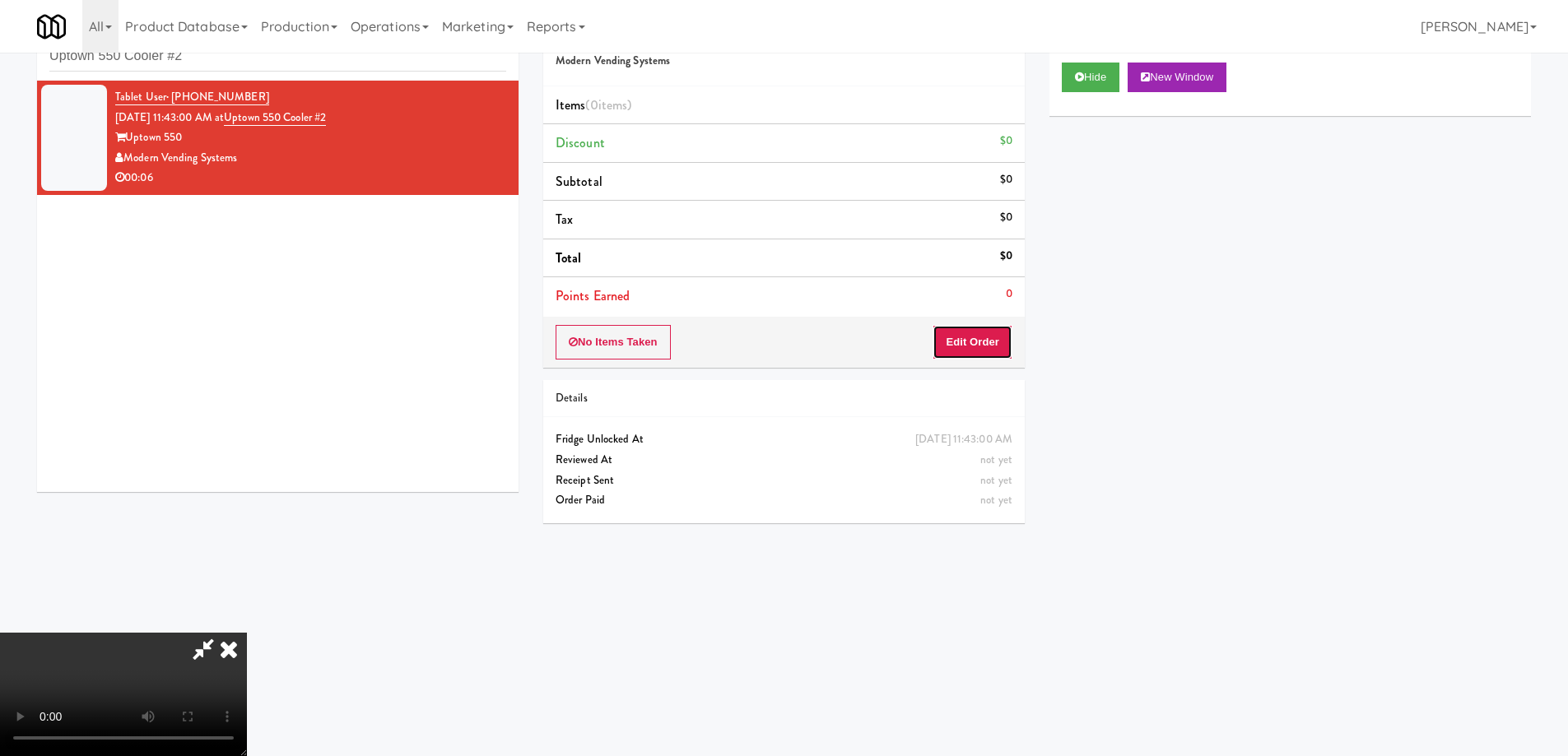
click at [977, 348] on button "Edit Order" at bounding box center [972, 342] width 80 height 34
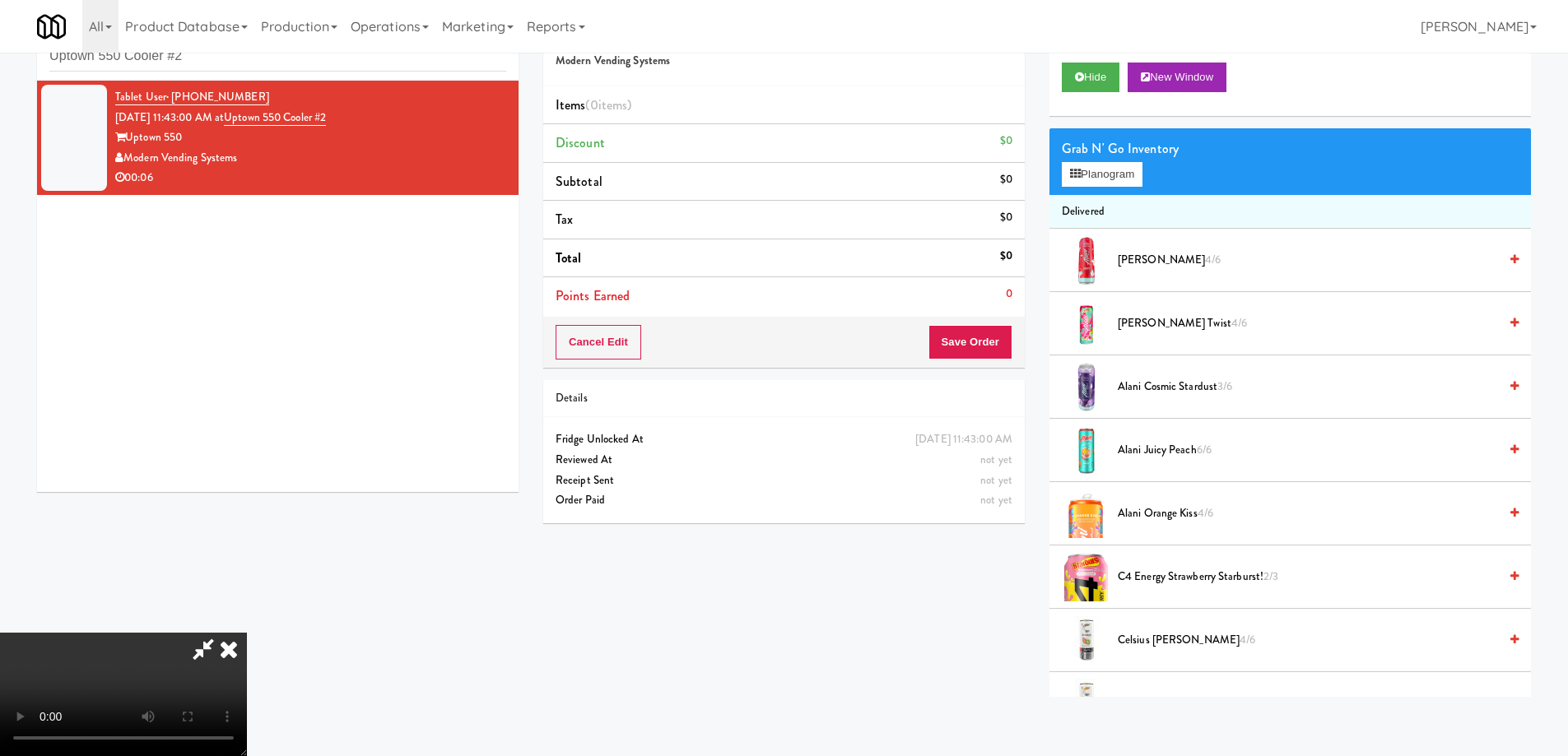
scroll to position [2063, 0]
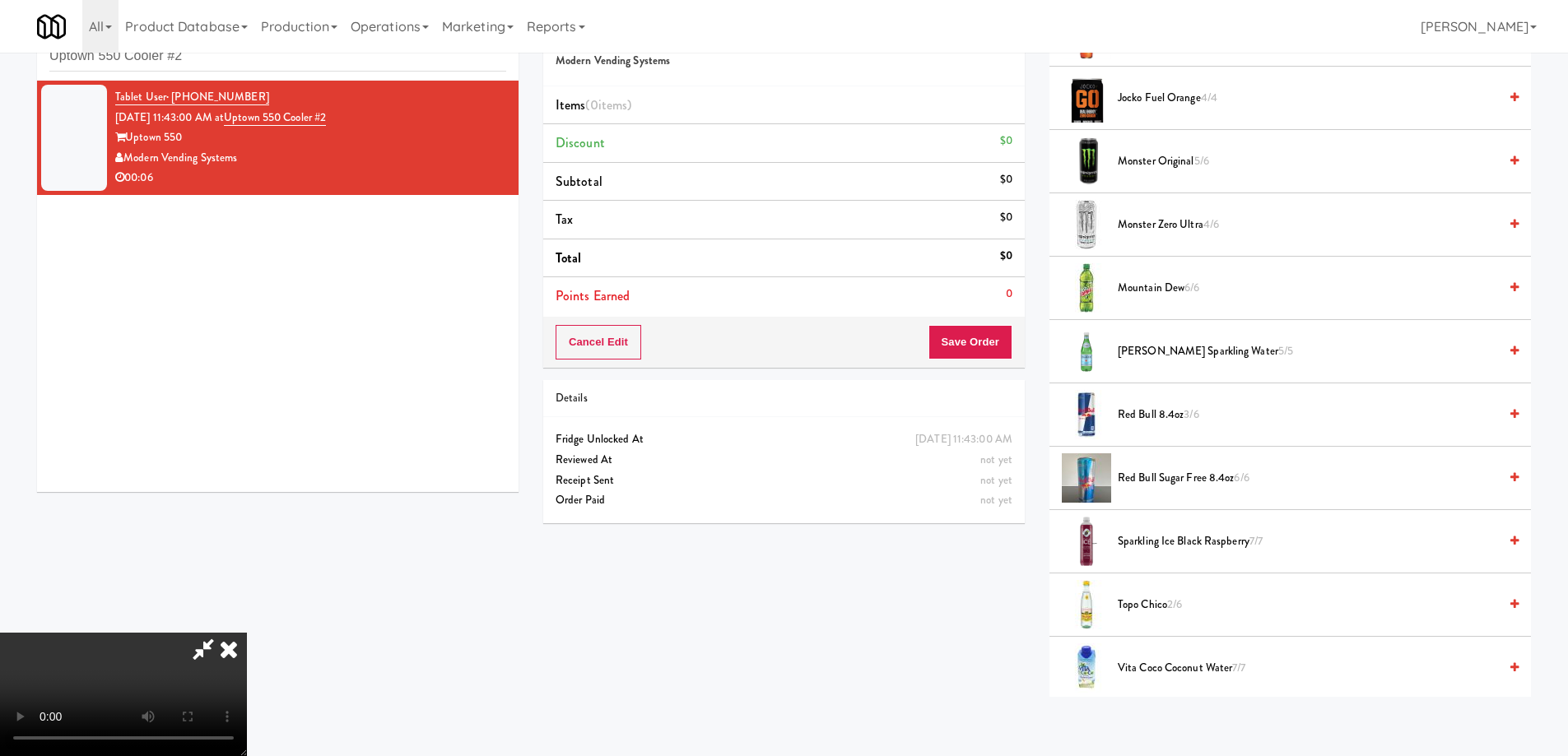
click at [1189, 352] on span "Pellegrino Sparkling Water 5/5" at bounding box center [1308, 351] width 380 height 21
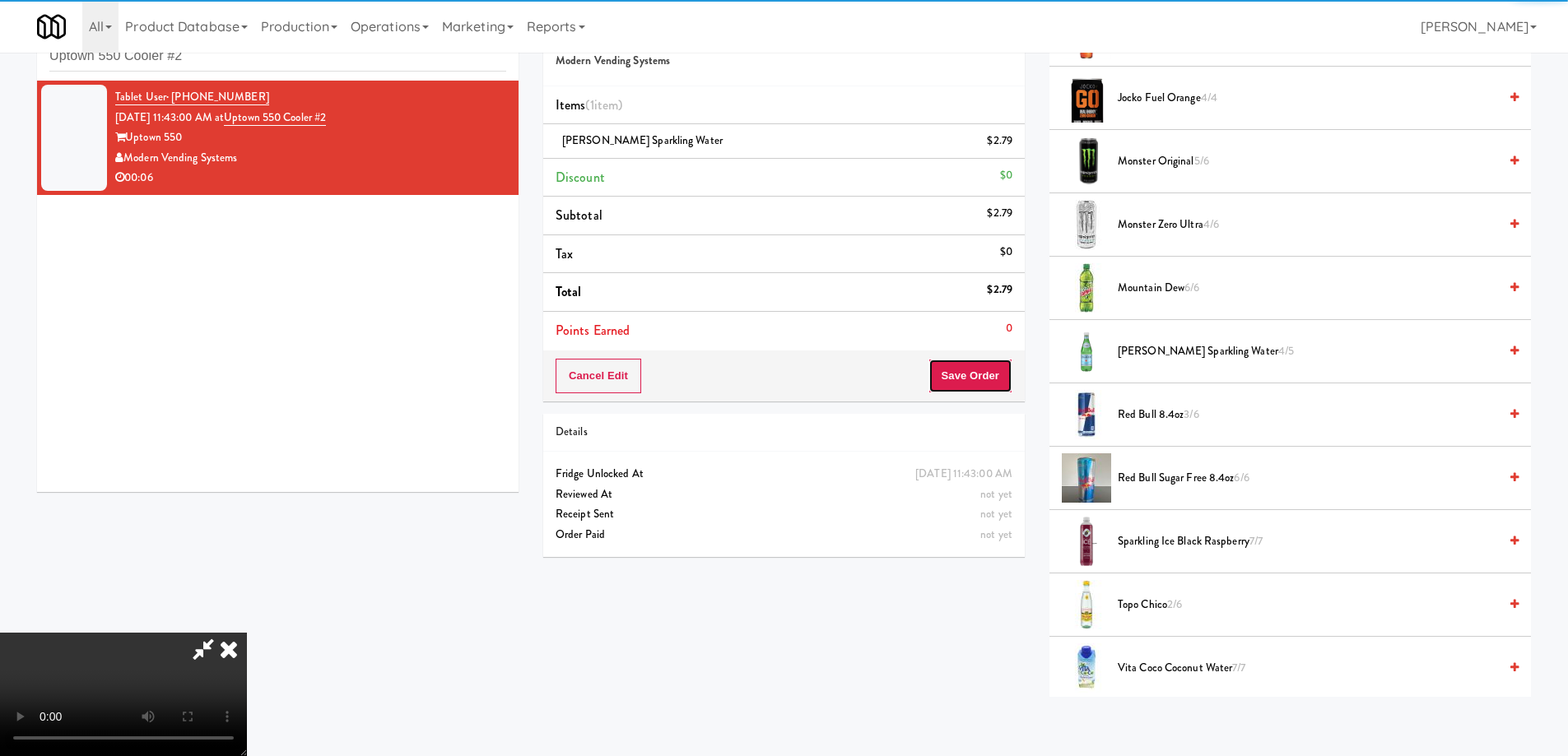
click at [988, 364] on button "Save Order" at bounding box center [971, 376] width 84 height 34
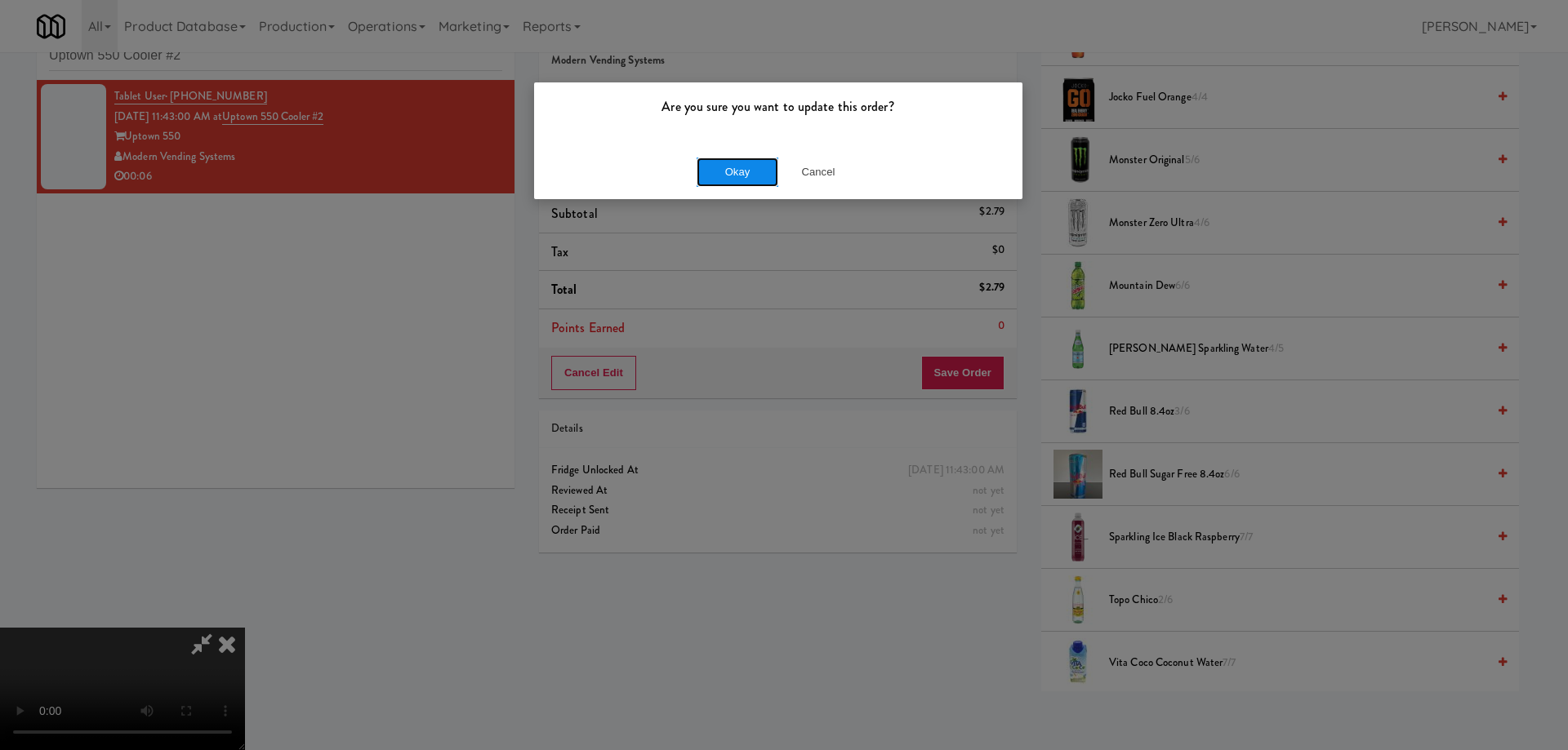
click at [746, 159] on button "Okay" at bounding box center [738, 172] width 82 height 29
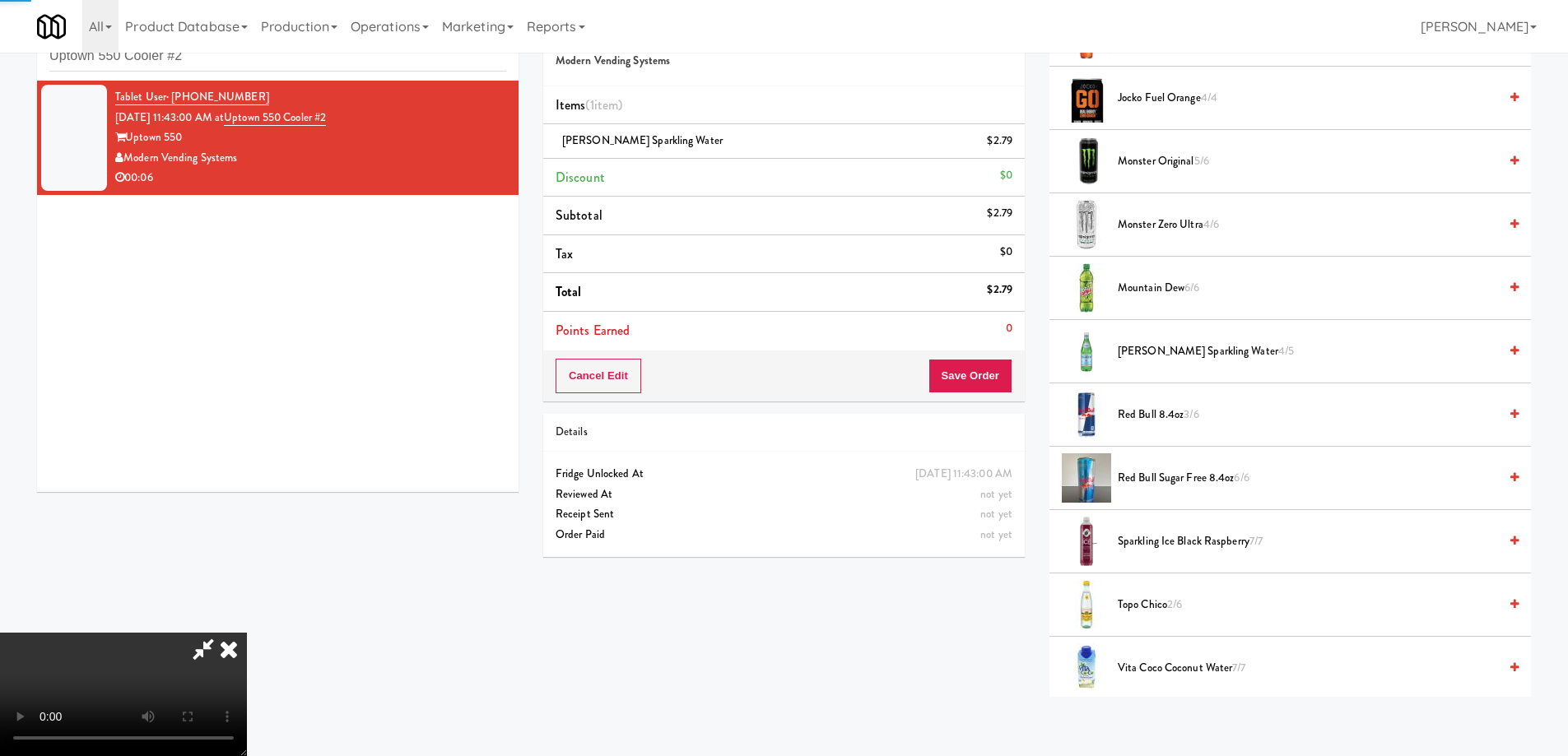
click at [247, 632] on icon at bounding box center [229, 649] width 36 height 33
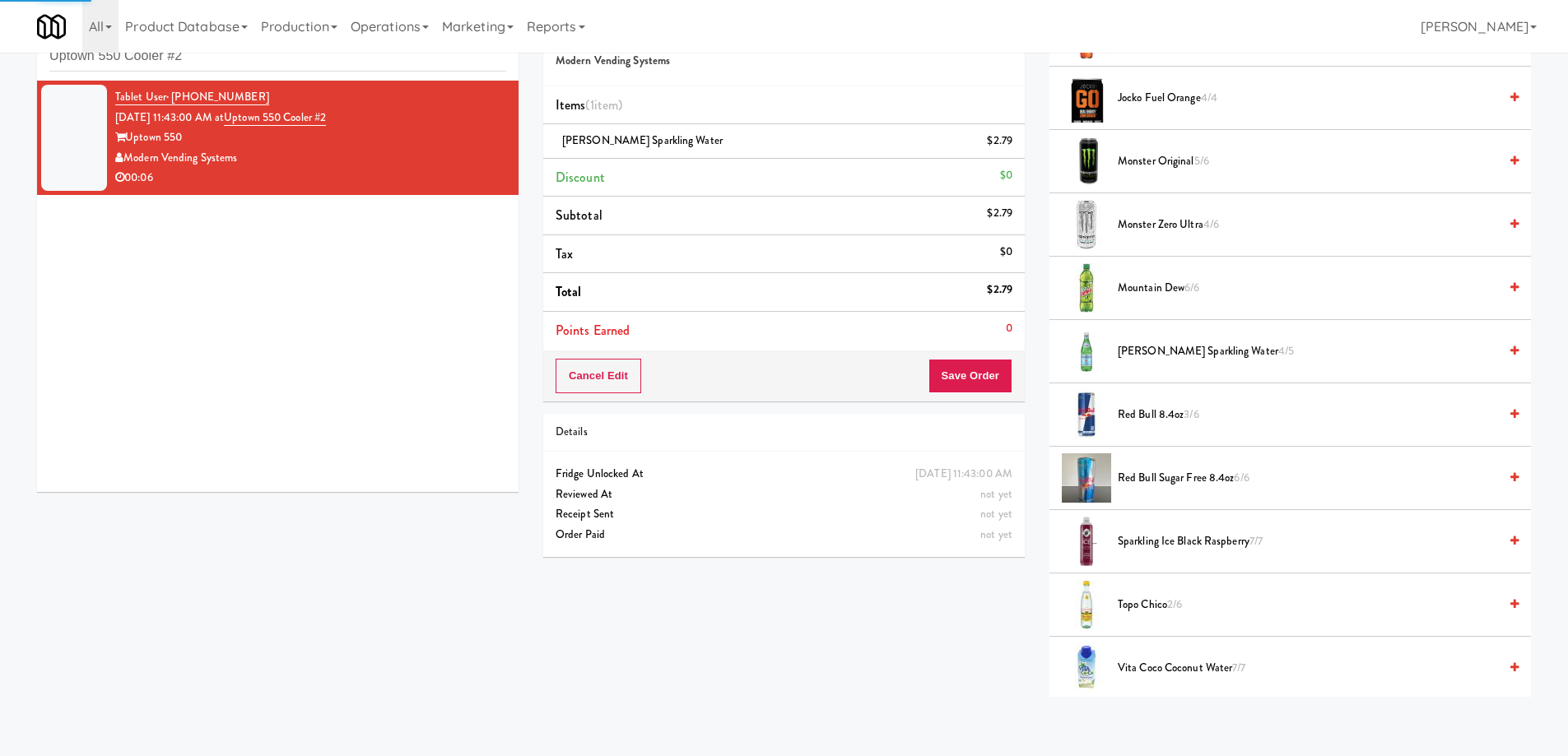
scroll to position [0, 0]
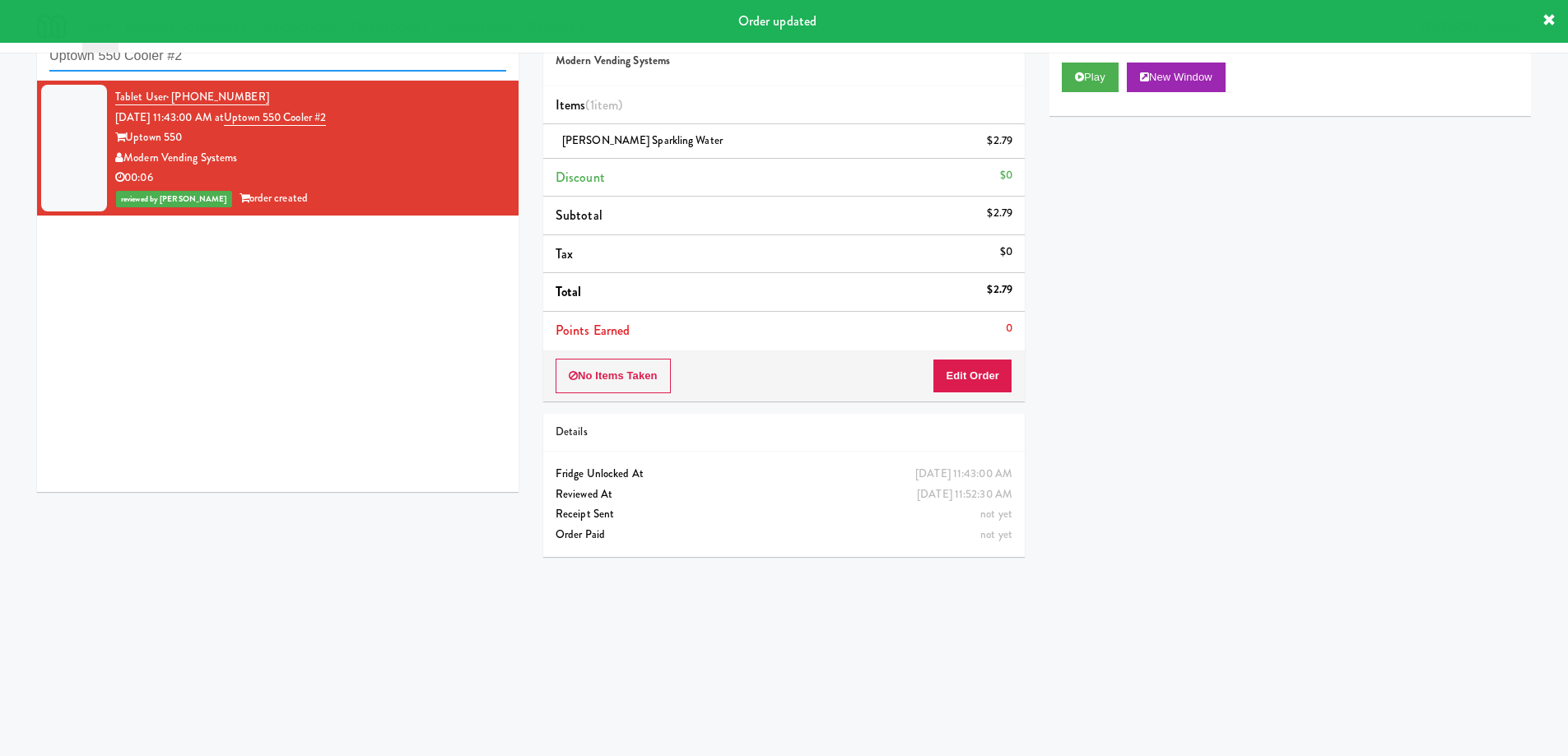
click at [315, 54] on input "Uptown 550 Cooler #2" at bounding box center [277, 56] width 456 height 30
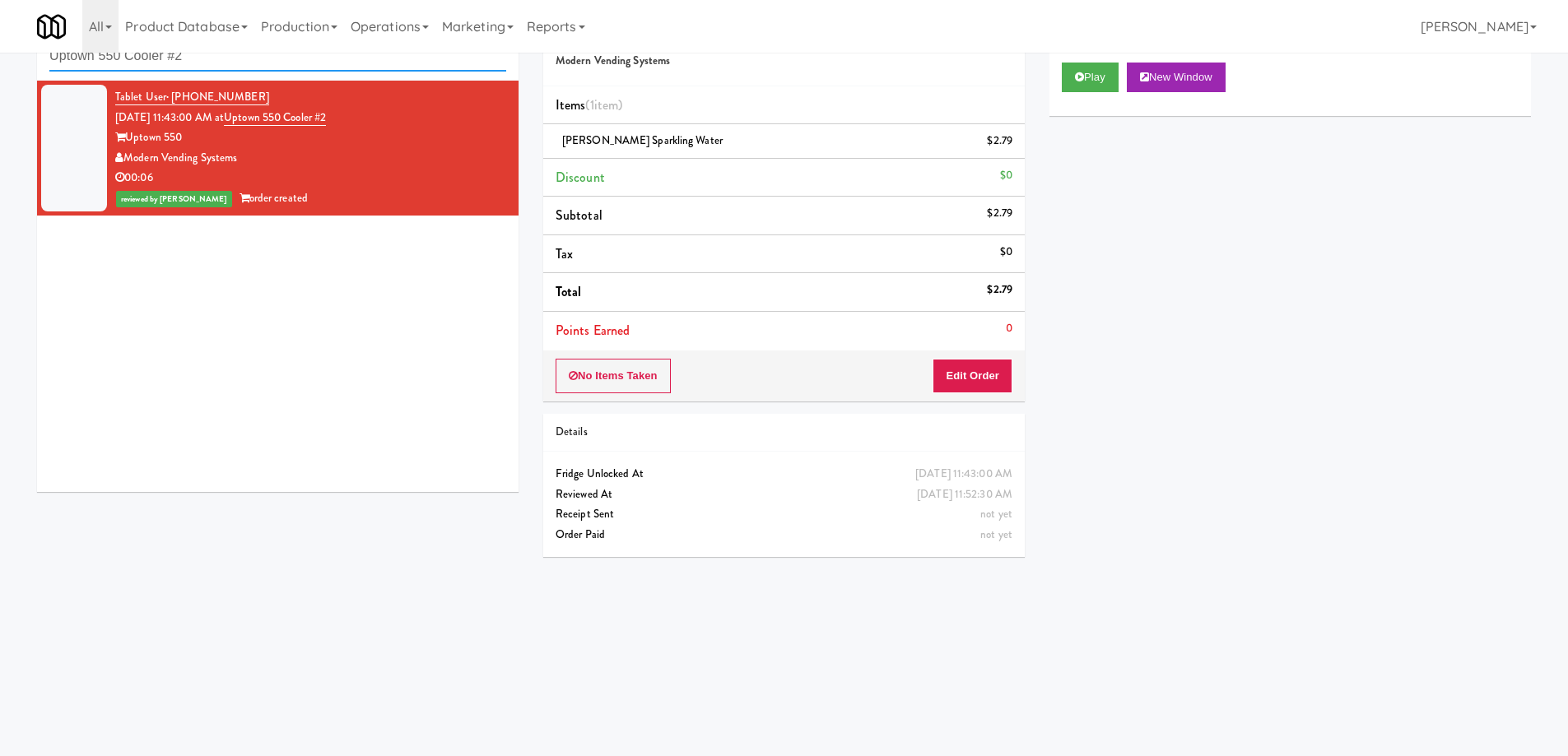
click at [315, 54] on input "Uptown 550 Cooler #2" at bounding box center [277, 56] width 456 height 30
paste input "Illume - Cooler - Left"
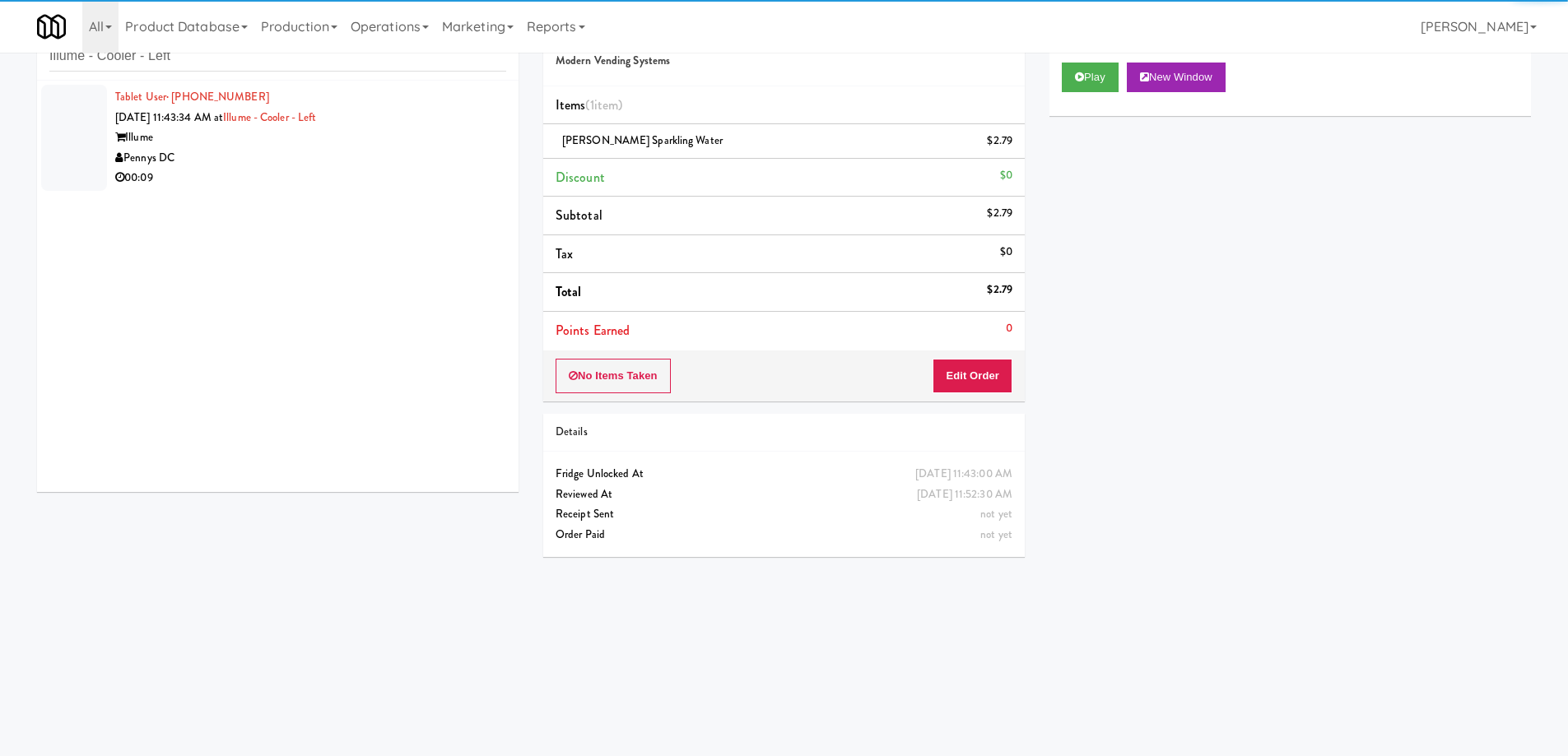
click at [390, 170] on div "00:09" at bounding box center [310, 178] width 391 height 21
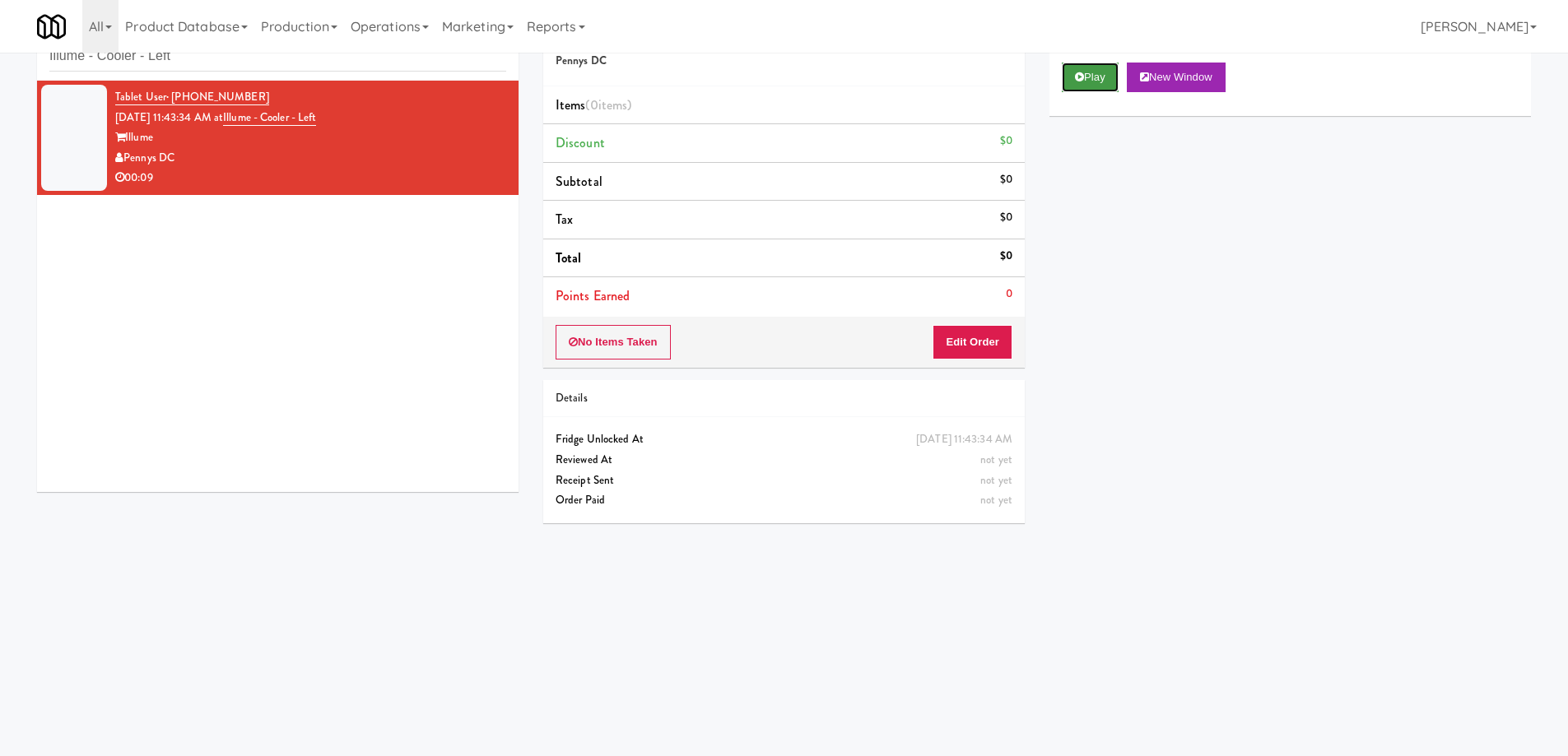
click at [1094, 88] on button "Play" at bounding box center [1090, 77] width 57 height 29
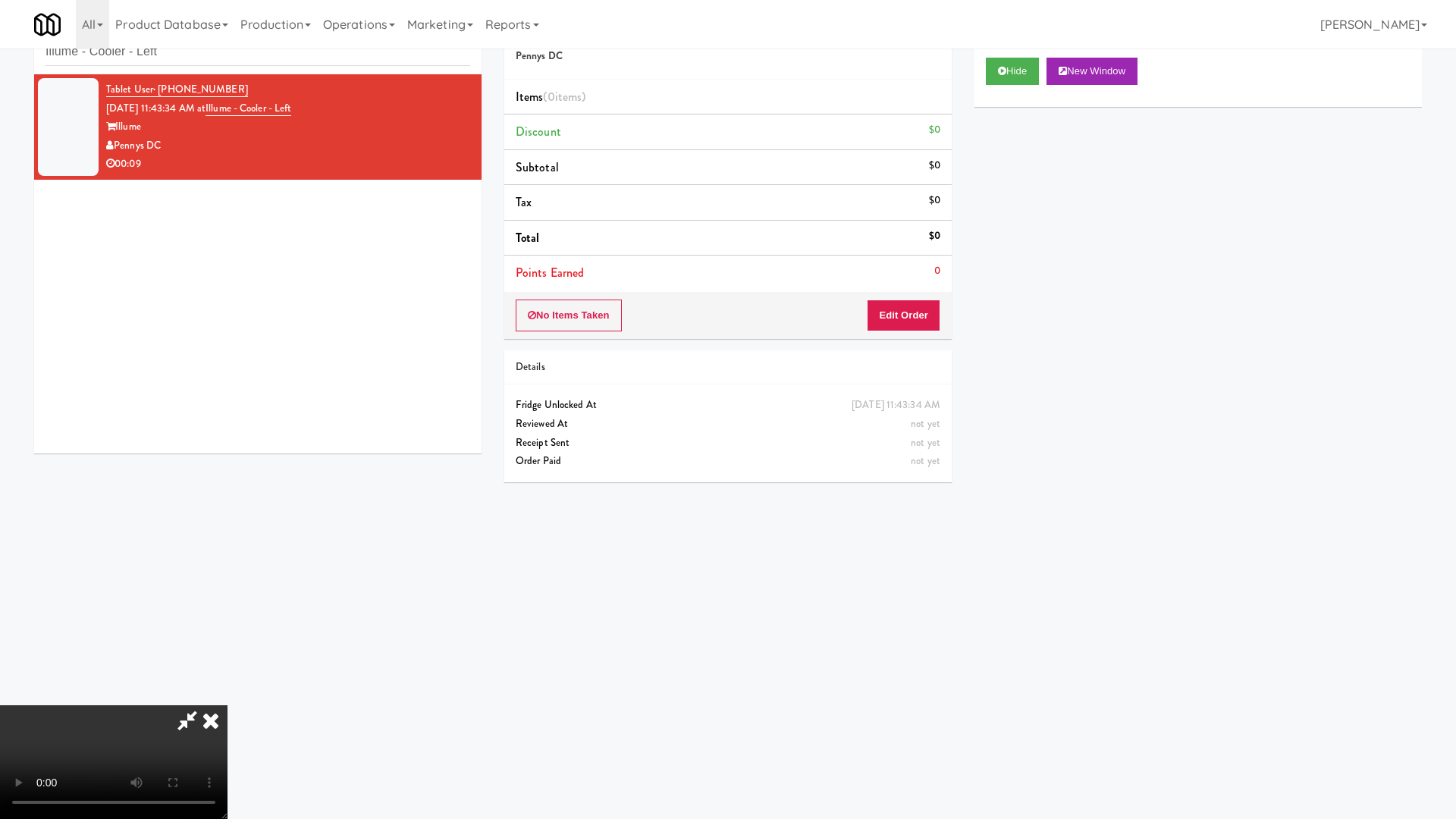
click at [227, 696] on video at bounding box center [113, 763] width 227 height 114
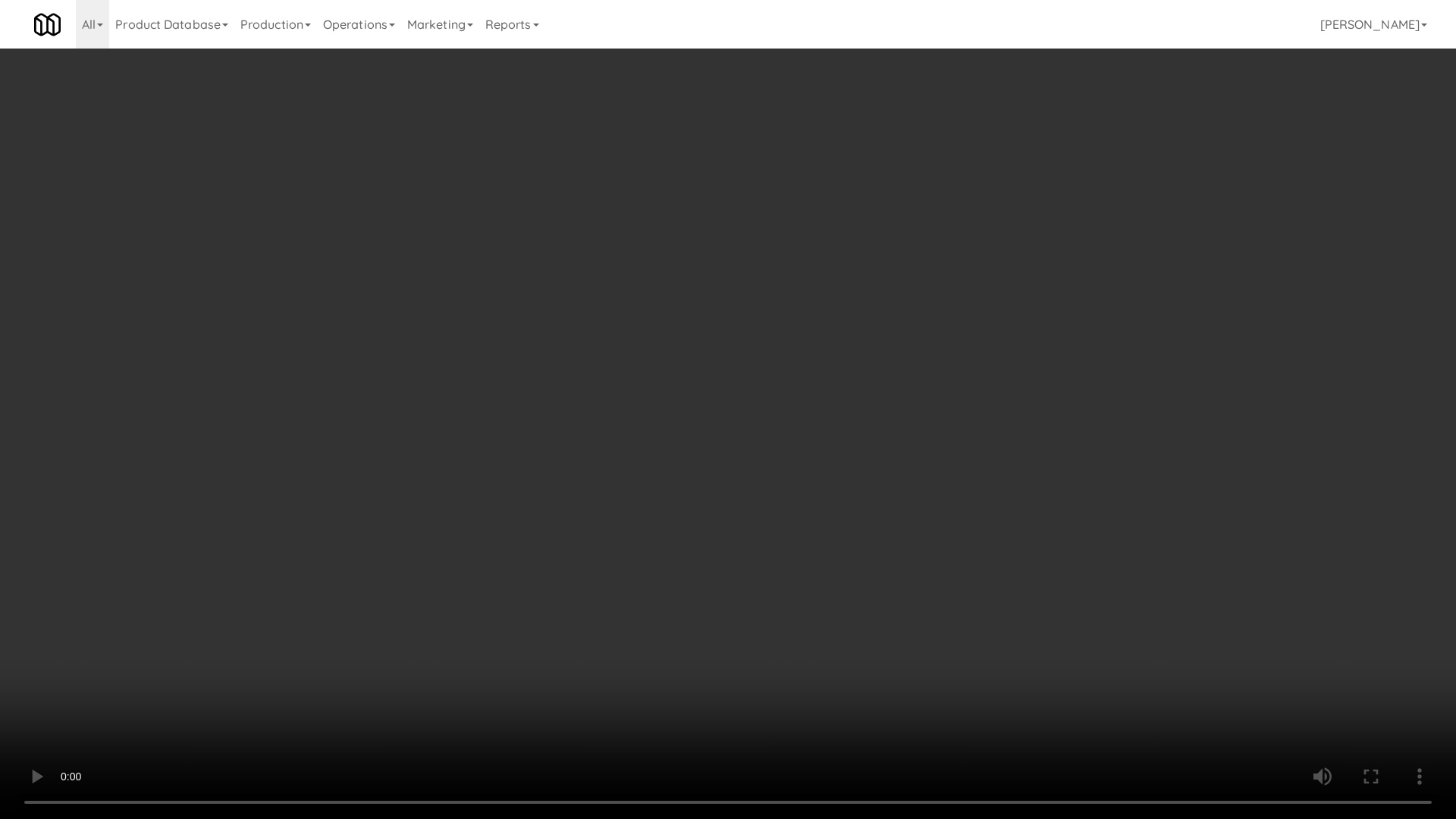
click at [775, 348] on video at bounding box center [728, 410] width 1456 height 819
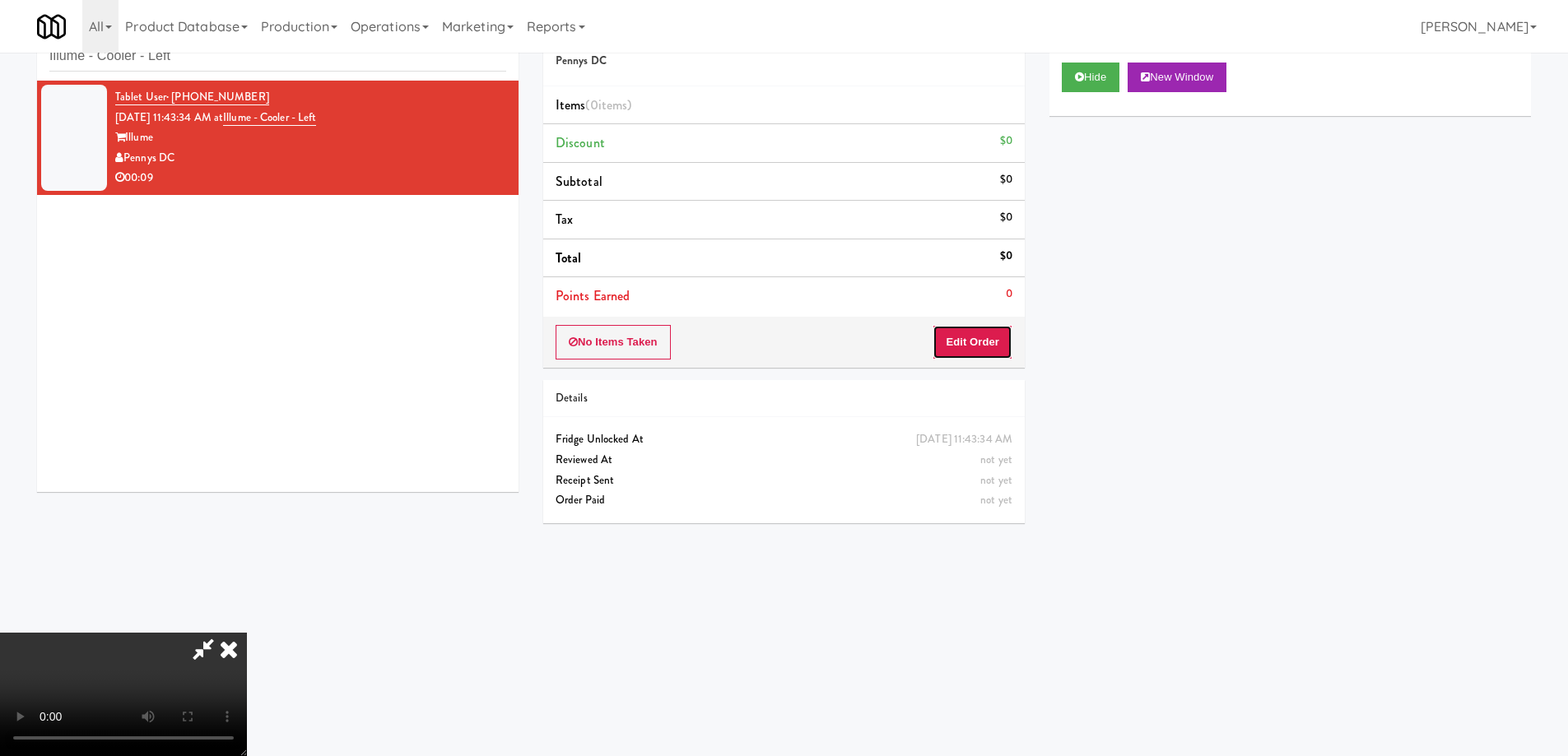
click at [978, 333] on button "Edit Order" at bounding box center [972, 342] width 80 height 34
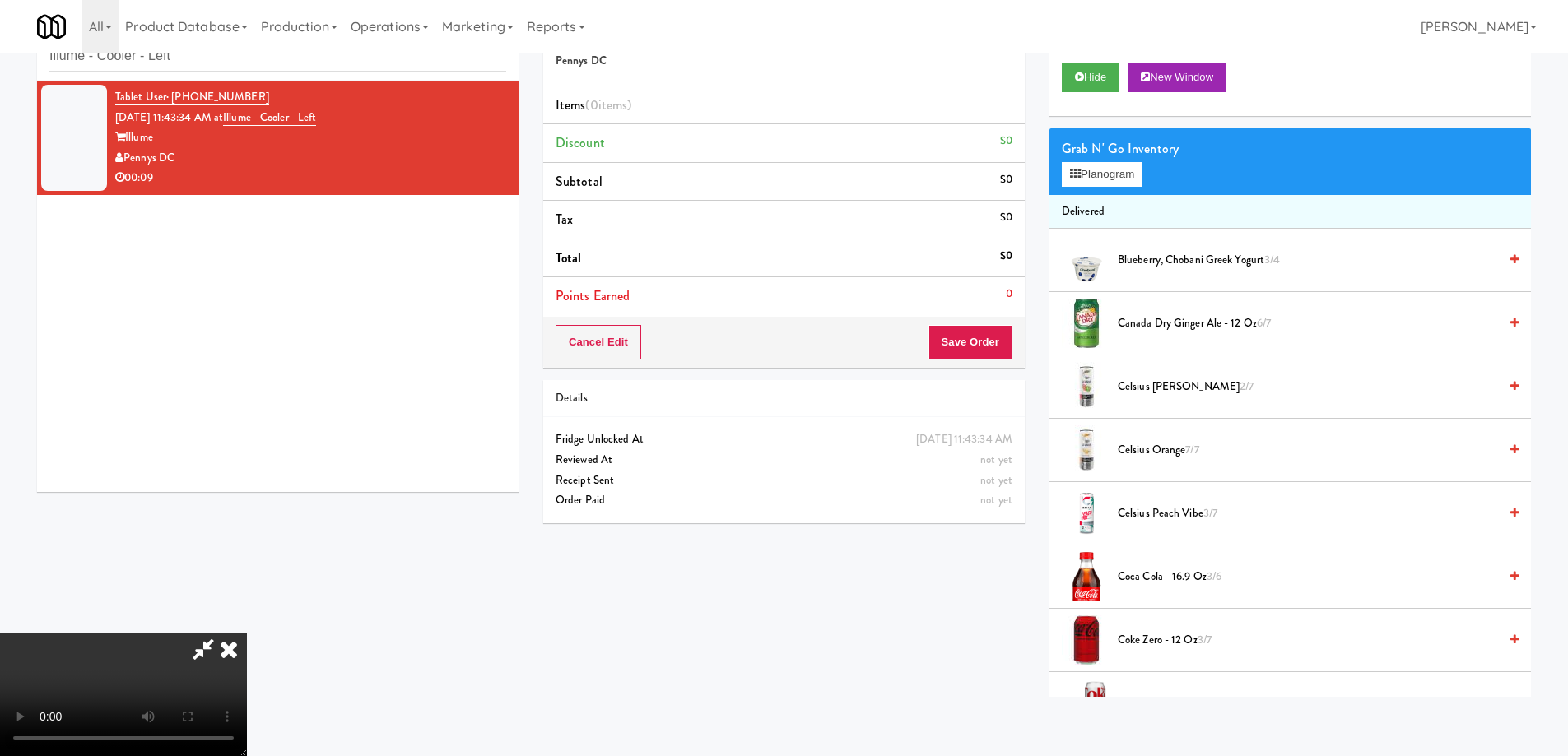
scroll to position [1682, 0]
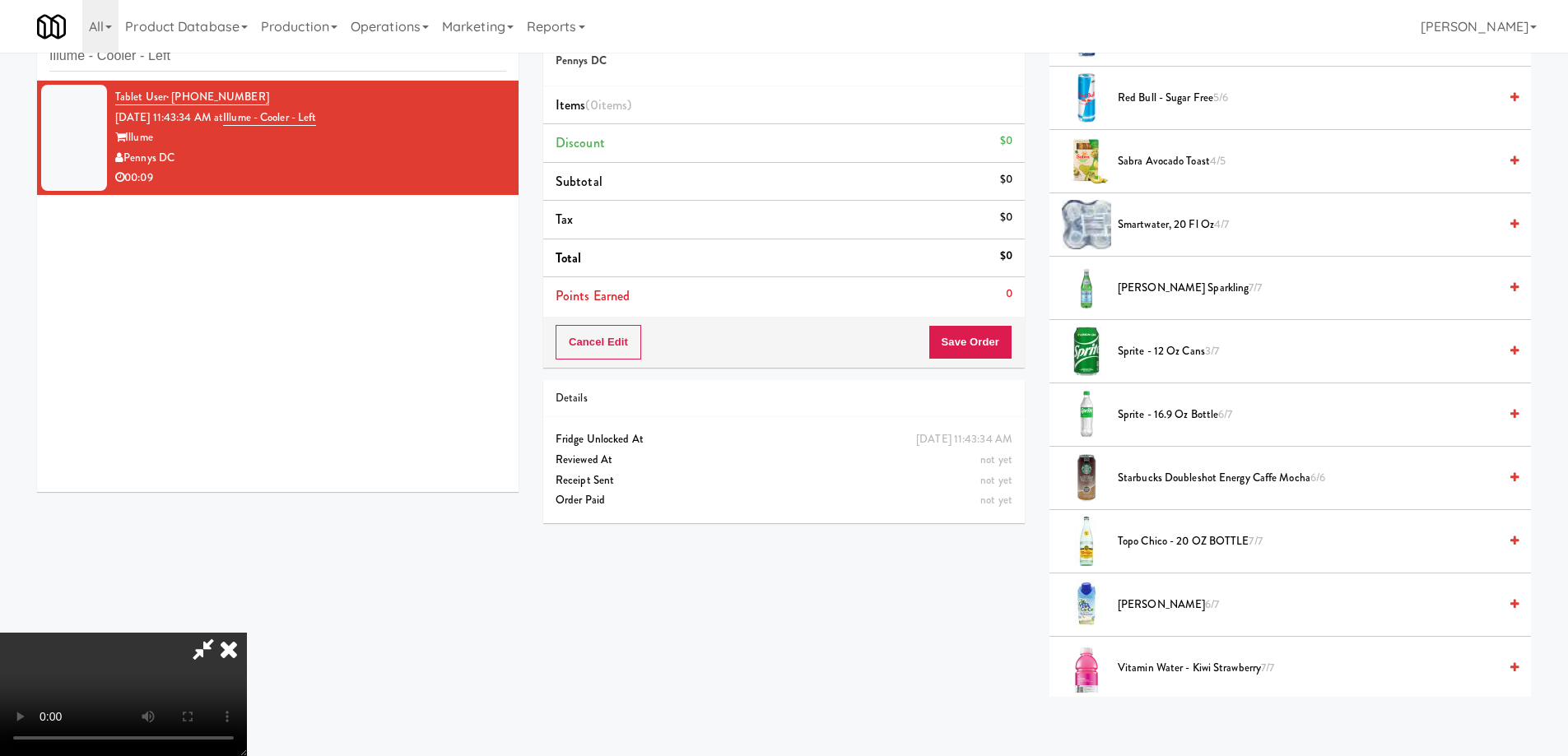
click at [1223, 417] on span "6/7" at bounding box center [1225, 414] width 14 height 15
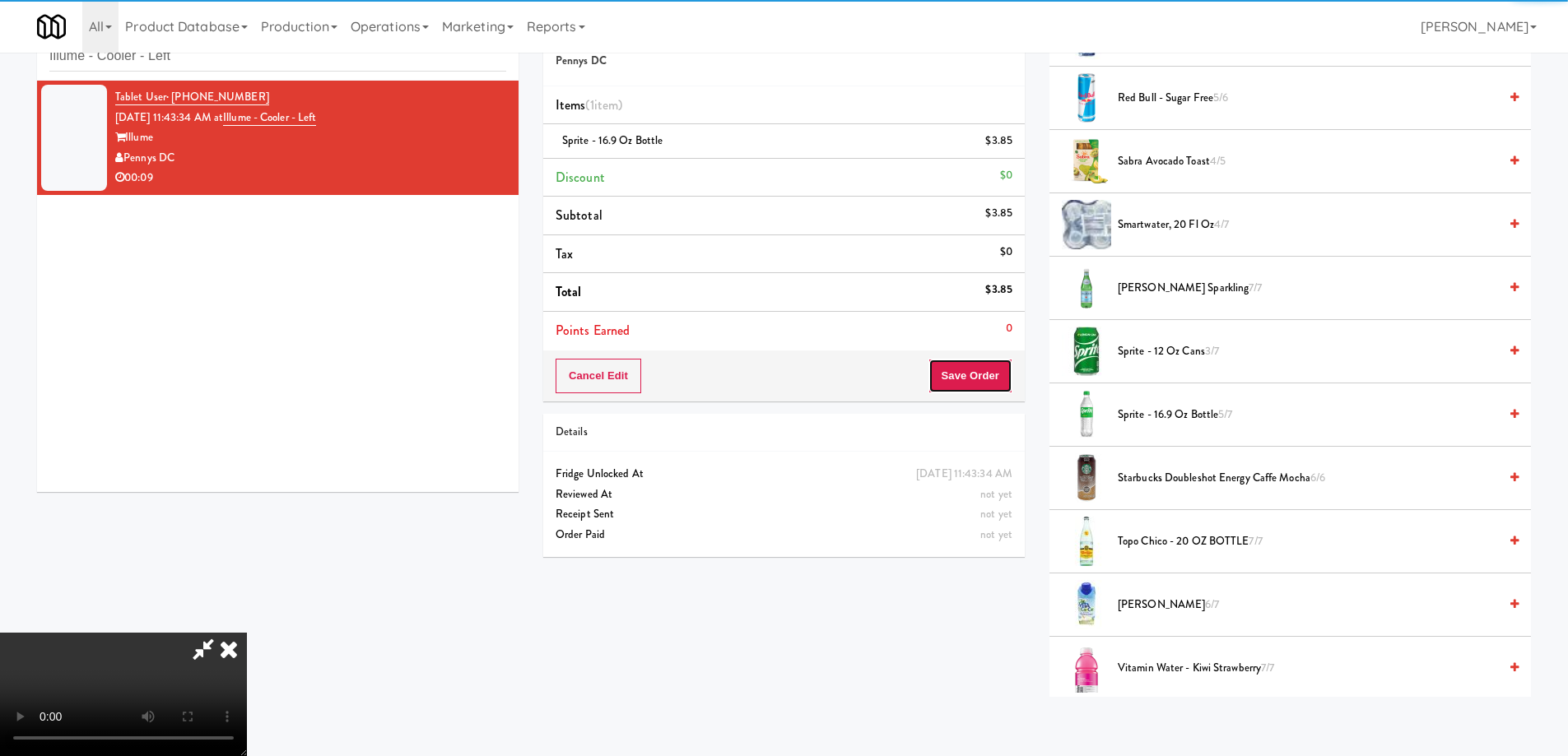
click at [976, 369] on button "Save Order" at bounding box center [971, 376] width 84 height 34
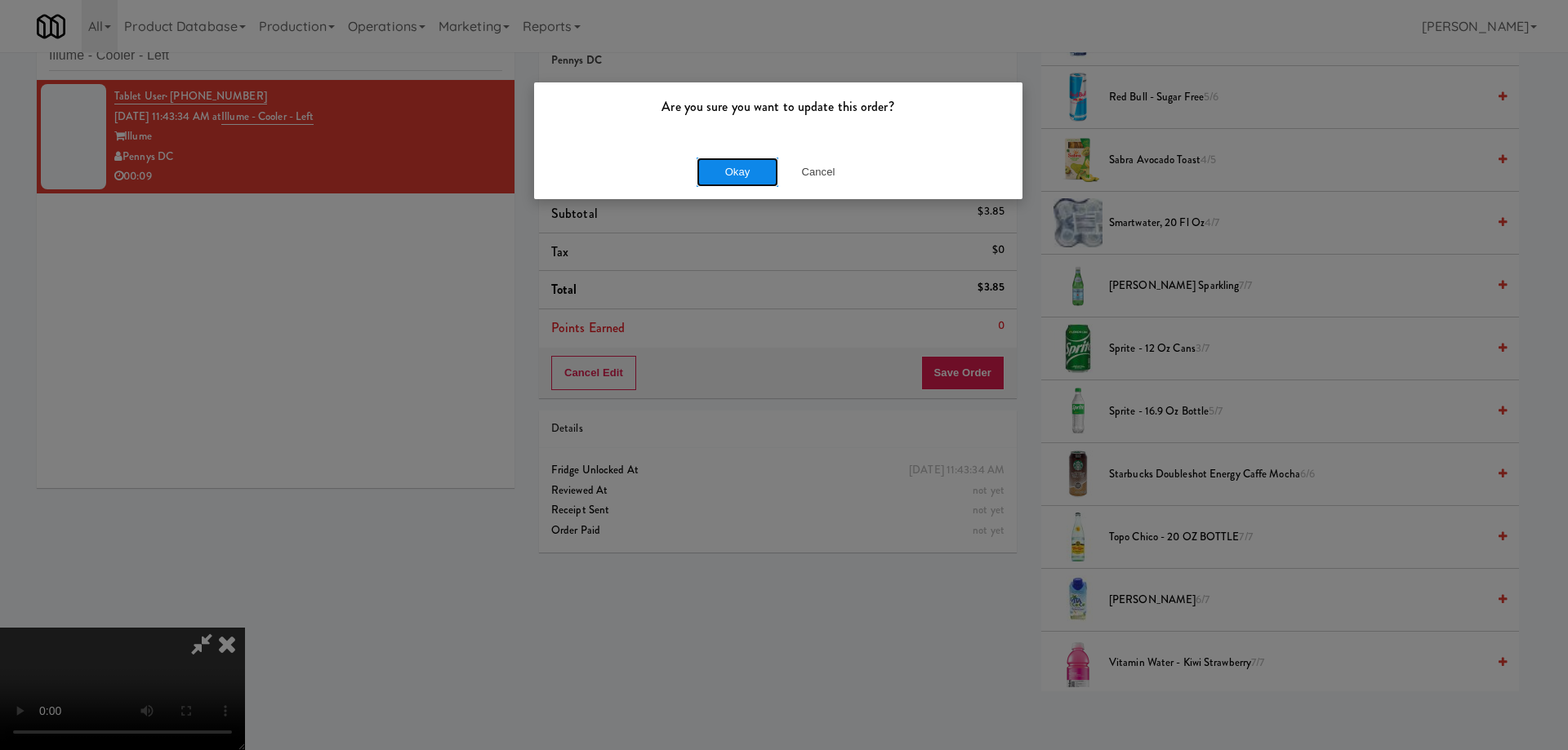
click at [719, 164] on button "Okay" at bounding box center [738, 172] width 82 height 29
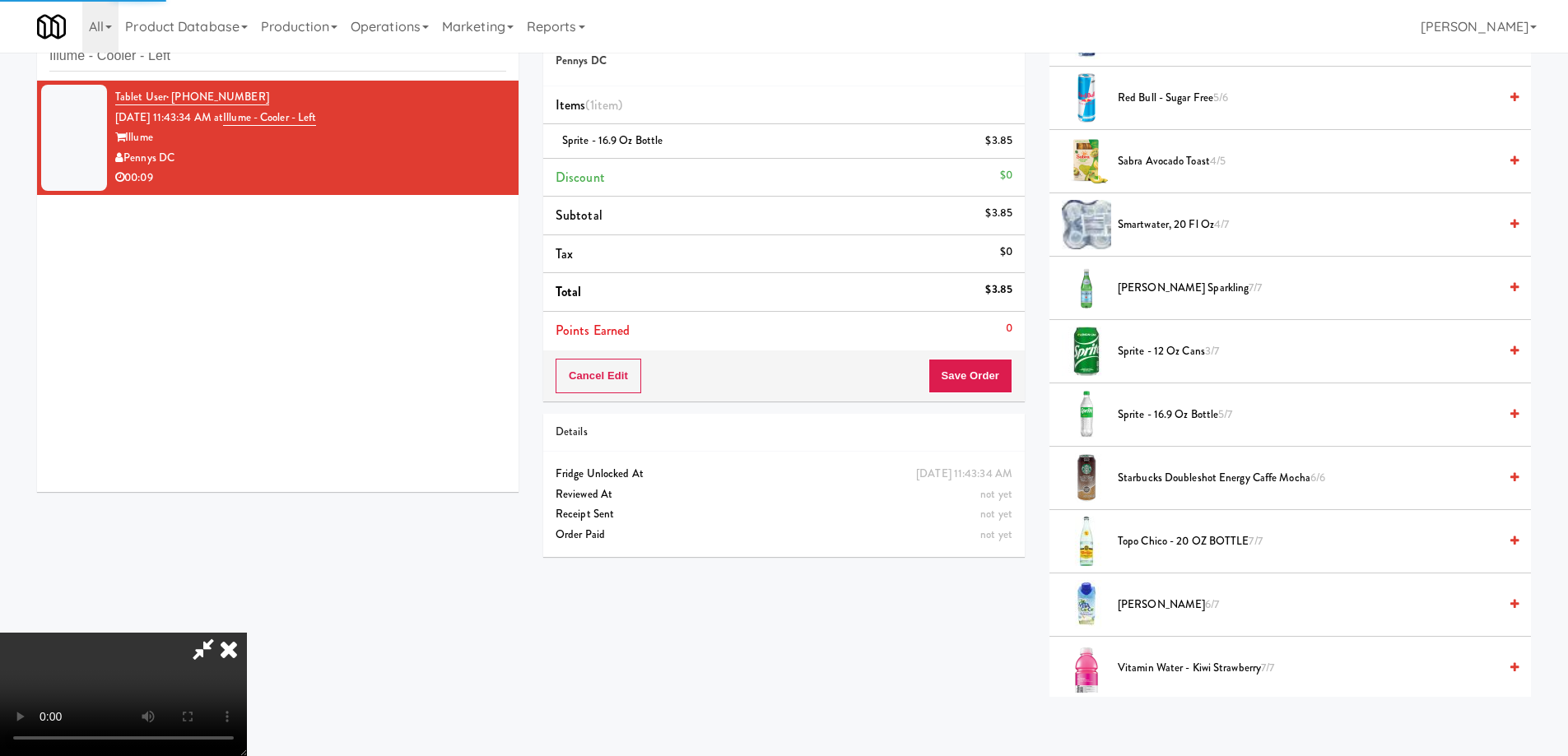
scroll to position [0, 0]
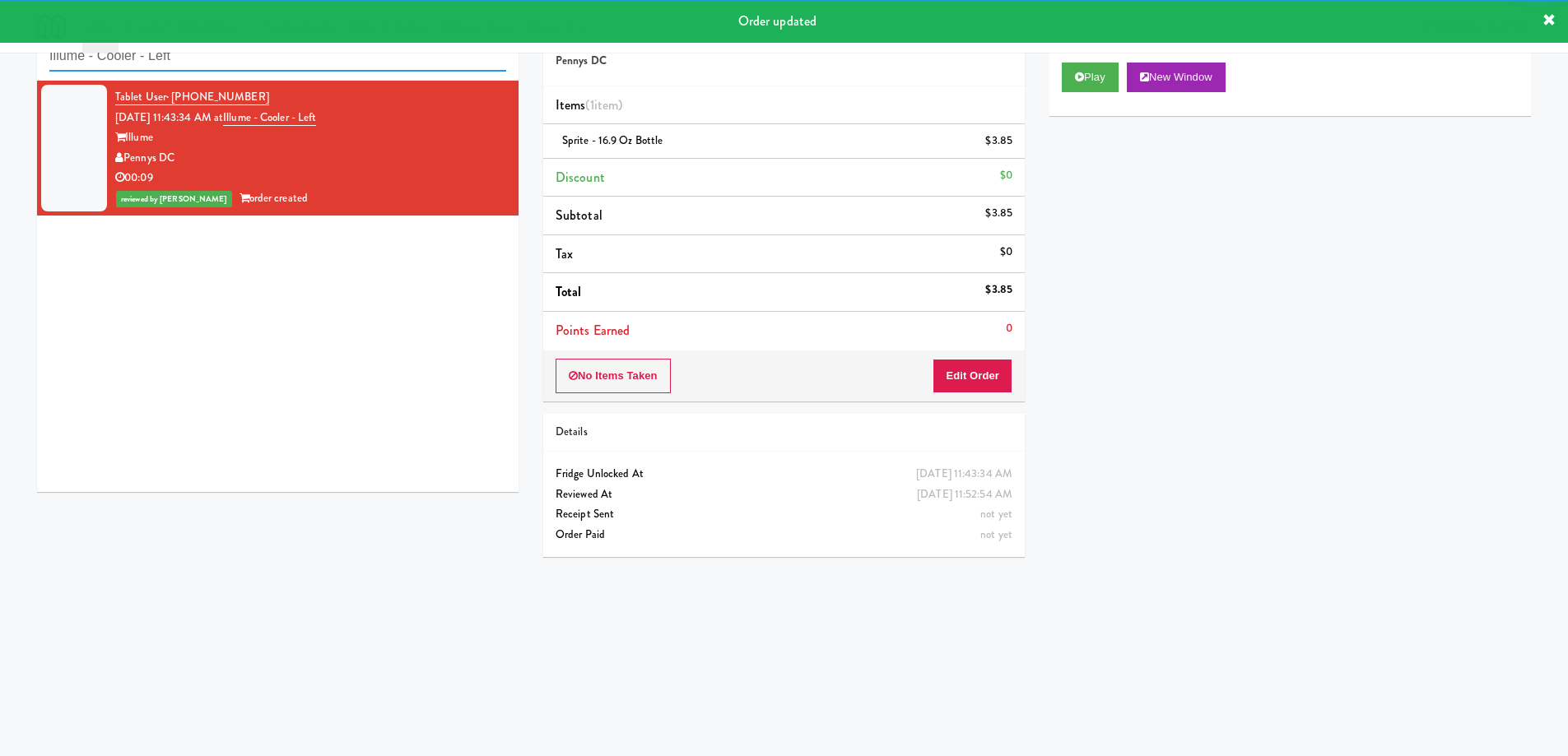
click at [274, 64] on input "Illume - Cooler - Left" at bounding box center [277, 56] width 456 height 30
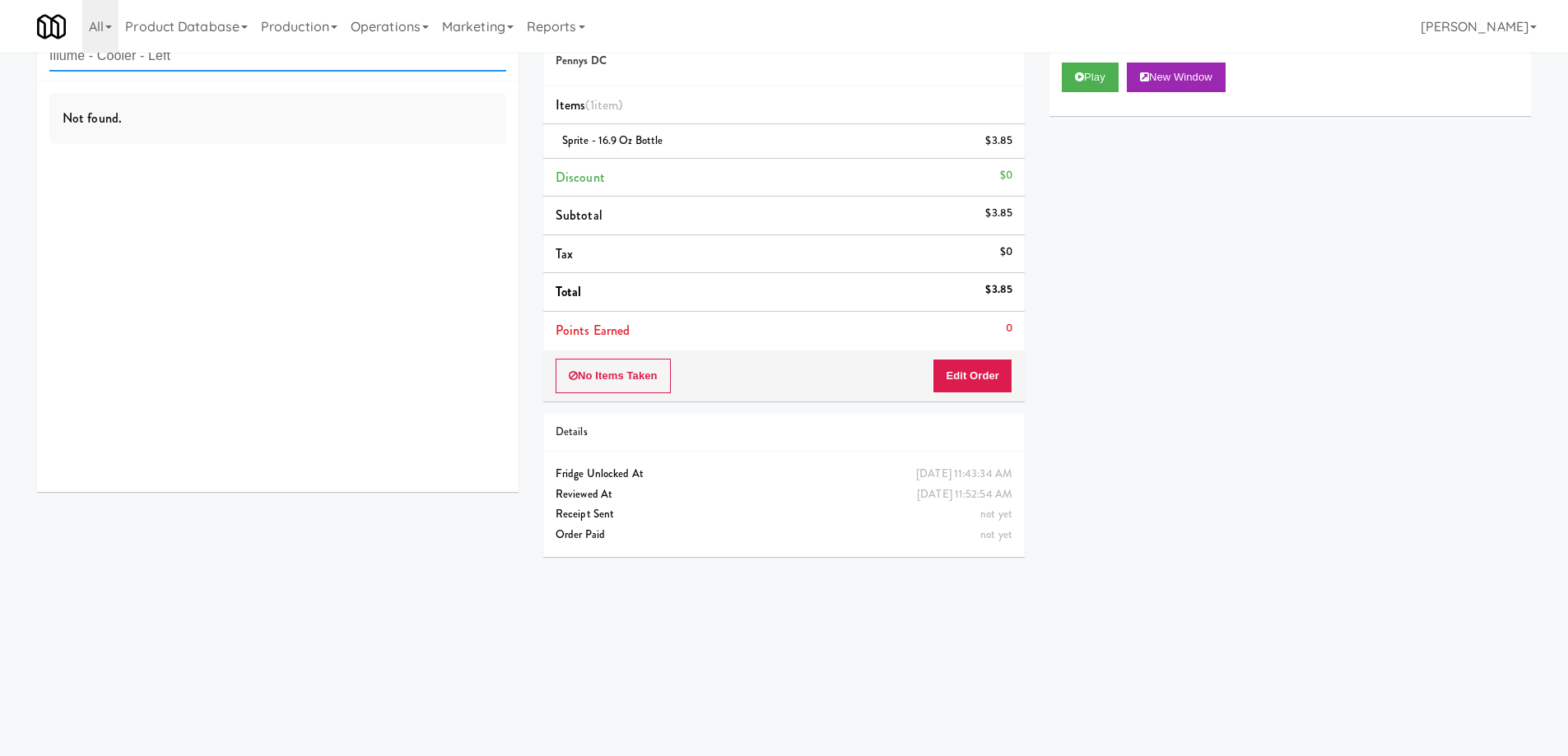
click at [328, 68] on input "Illume - Cooler - Left" at bounding box center [277, 56] width 456 height 30
paste input "Origin"
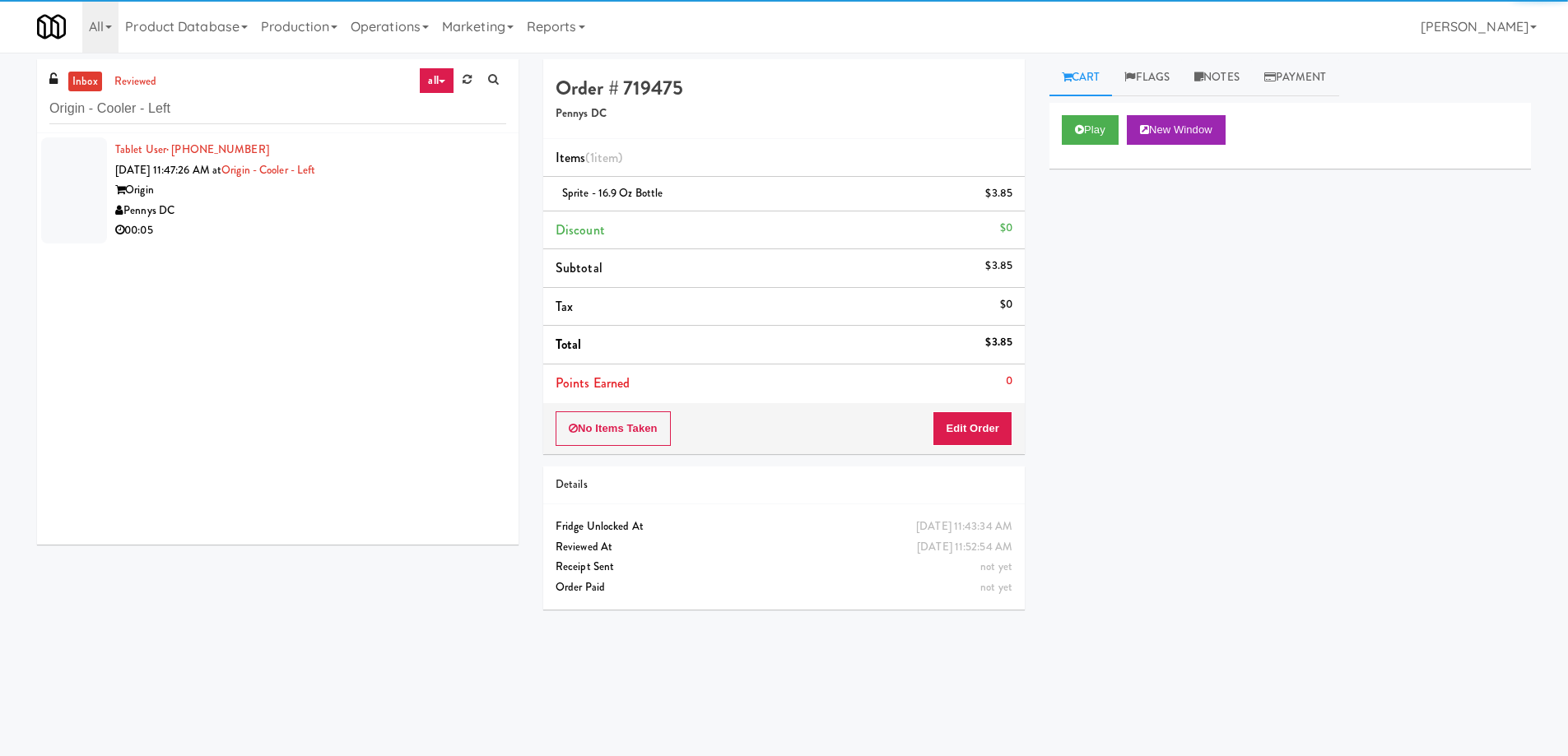
click at [418, 210] on div "Pennys DC" at bounding box center [310, 211] width 391 height 21
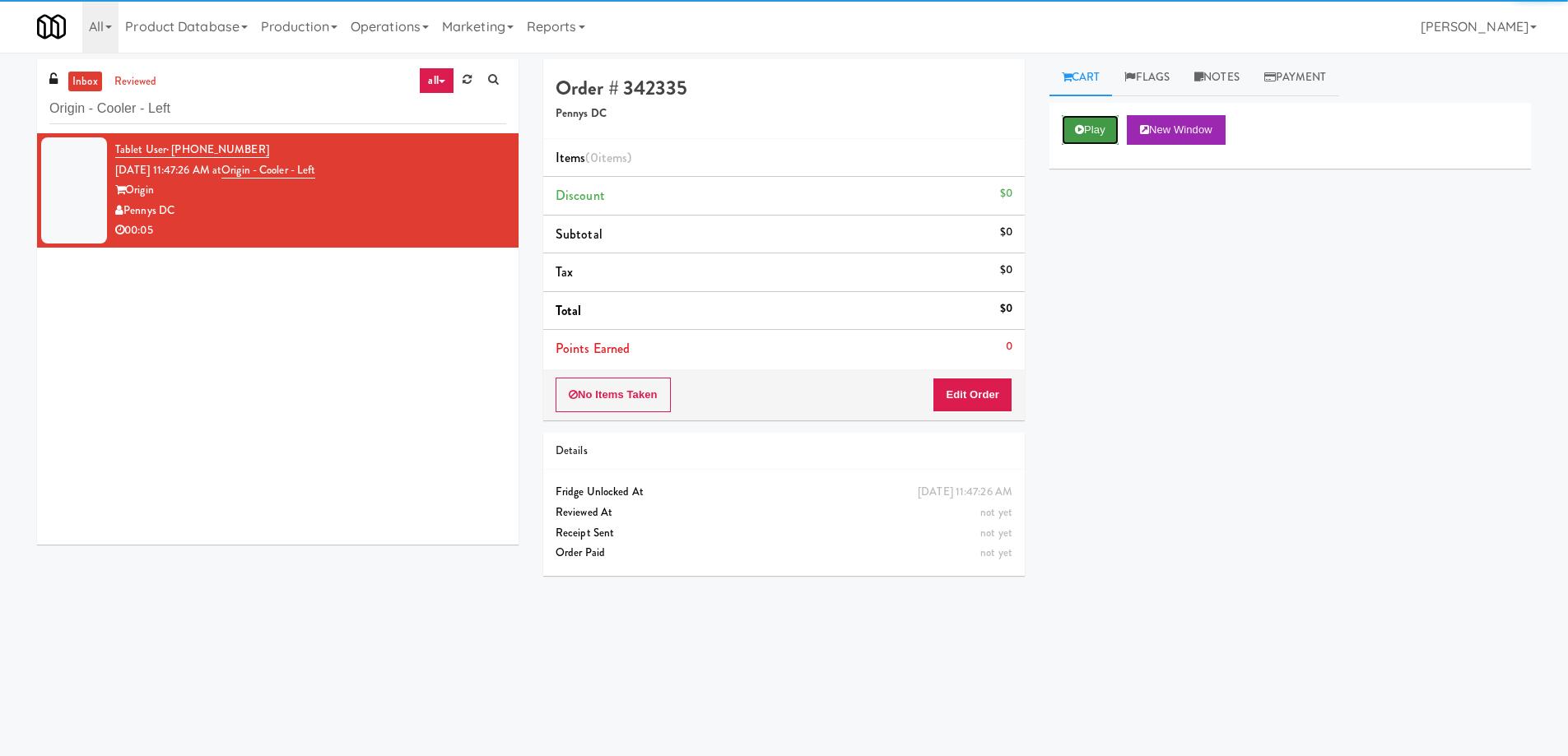
click at [1083, 126] on icon at bounding box center [1080, 130] width 9 height 10
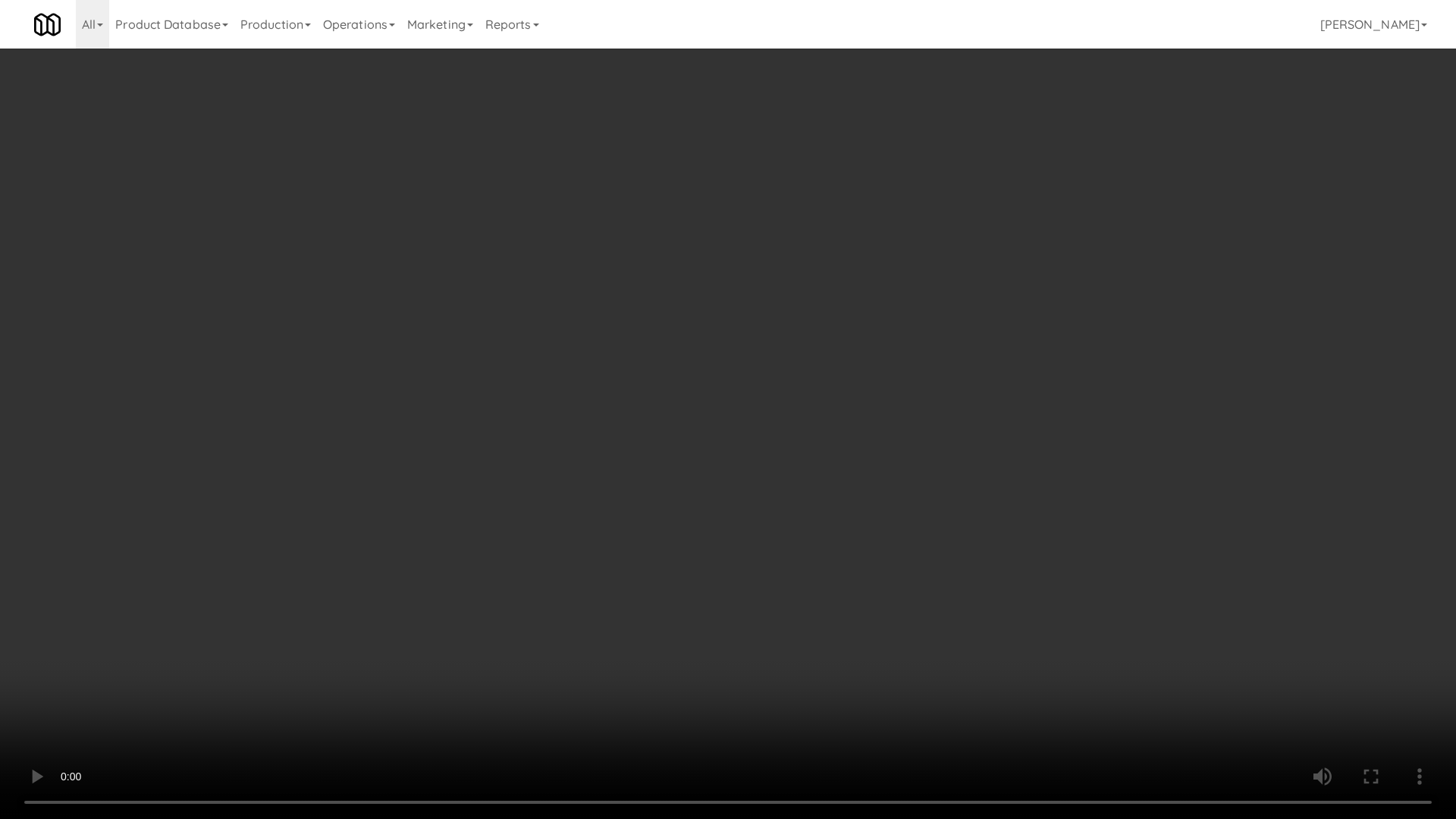
click at [781, 426] on video at bounding box center [728, 410] width 1456 height 819
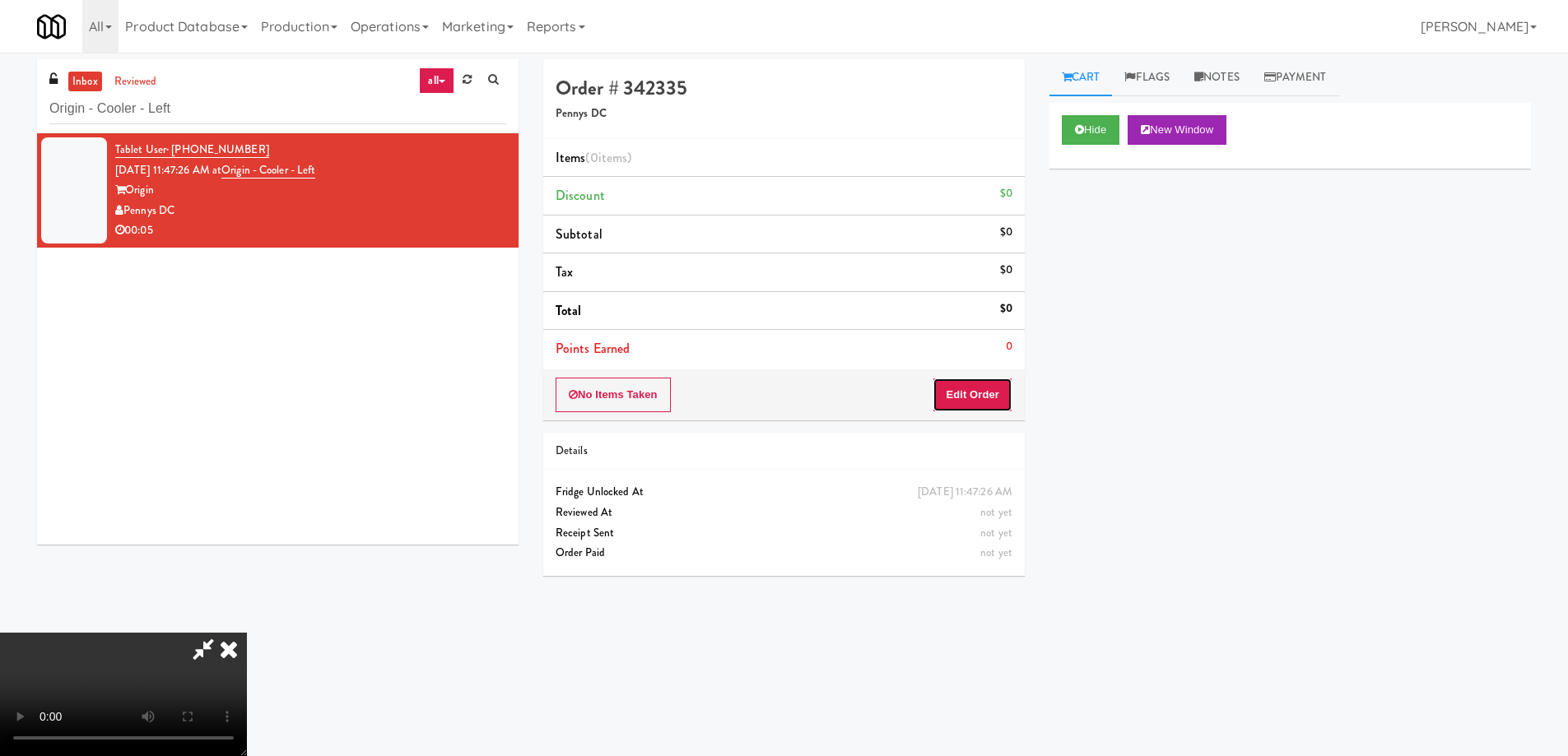
click at [978, 387] on button "Edit Order" at bounding box center [972, 395] width 80 height 34
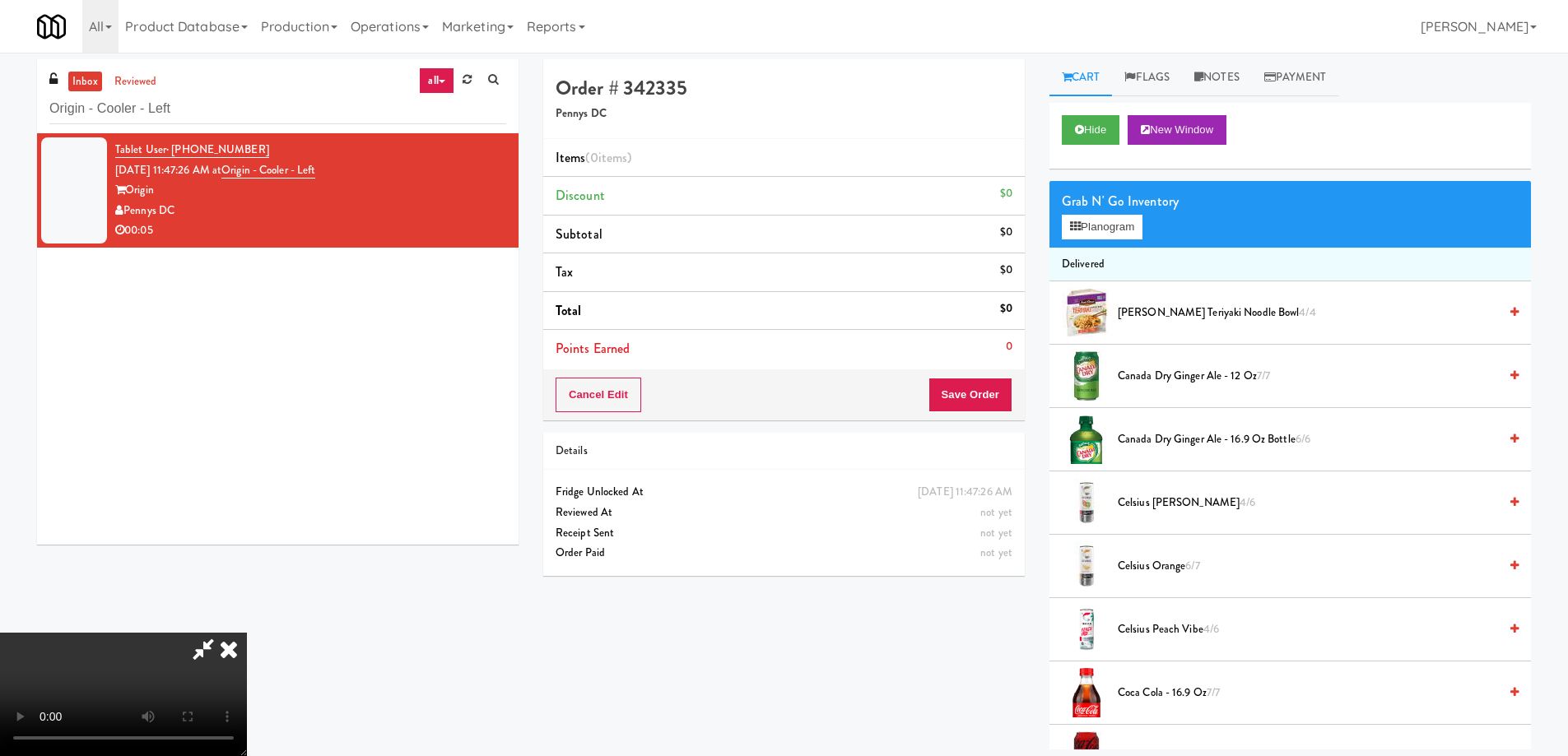
click at [1191, 382] on span "Canada Dry Ginger Ale - 12 oz 7/7" at bounding box center [1308, 376] width 380 height 21
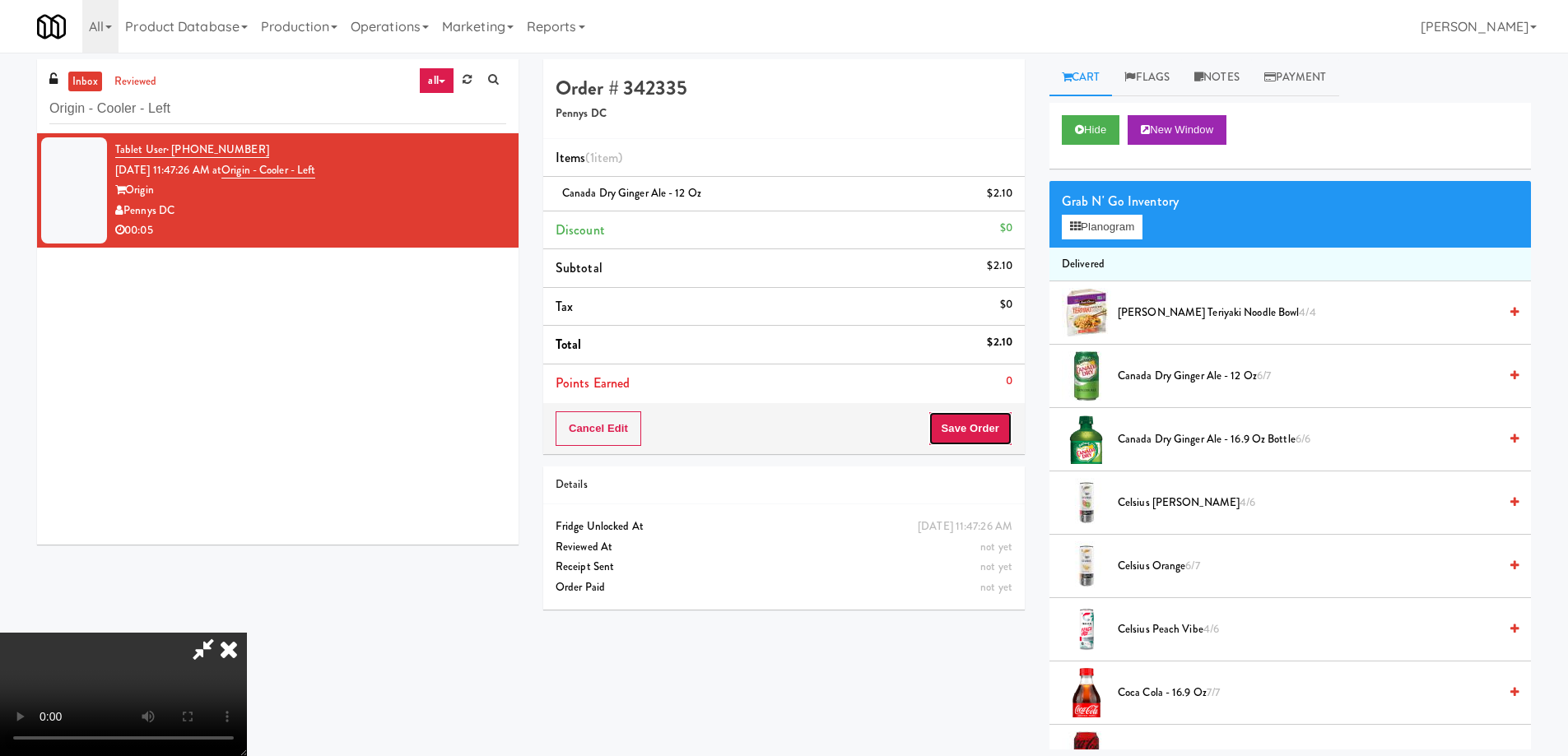
click at [983, 432] on button "Save Order" at bounding box center [971, 429] width 84 height 34
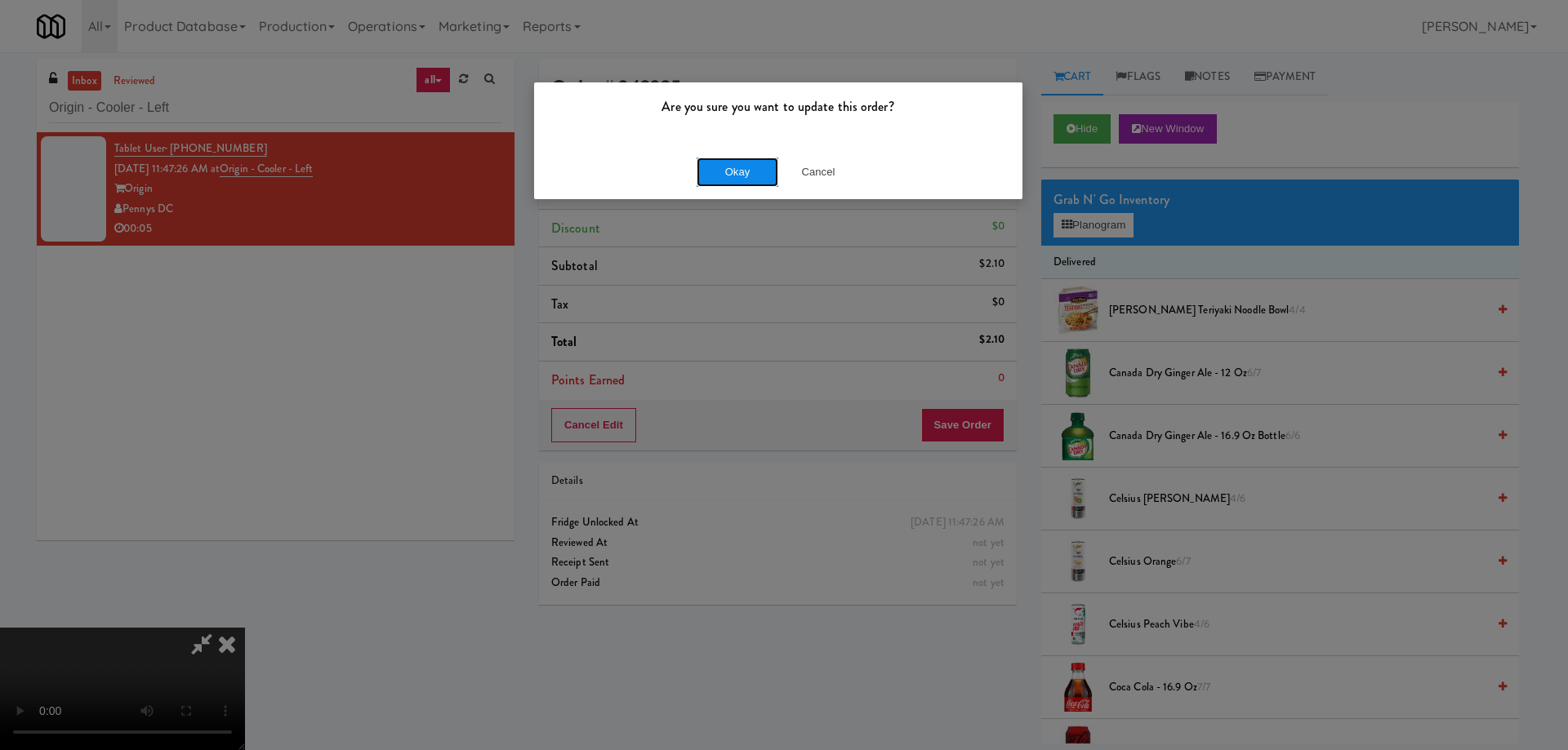
click at [753, 165] on button "Okay" at bounding box center [738, 172] width 82 height 29
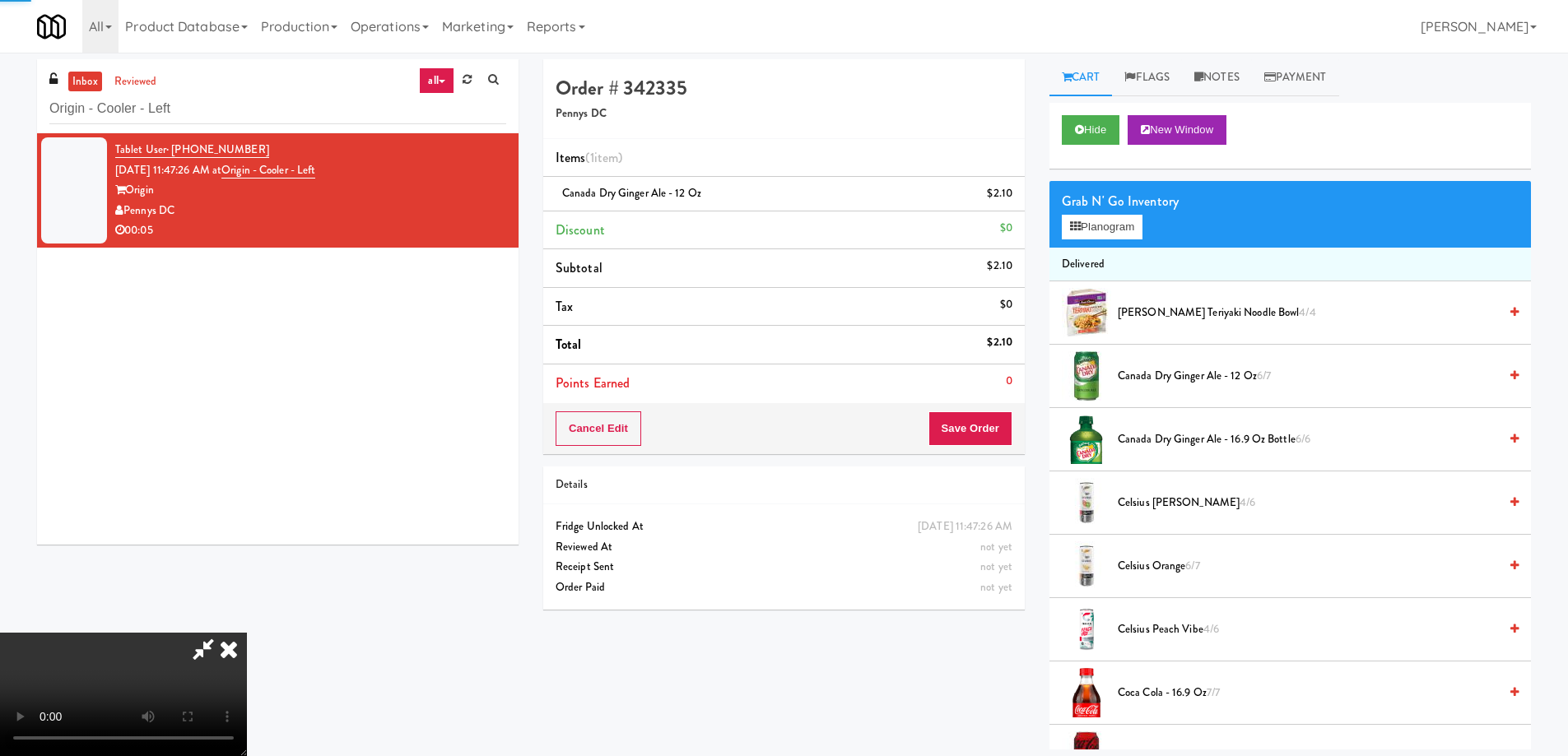
click at [247, 632] on icon at bounding box center [229, 649] width 36 height 33
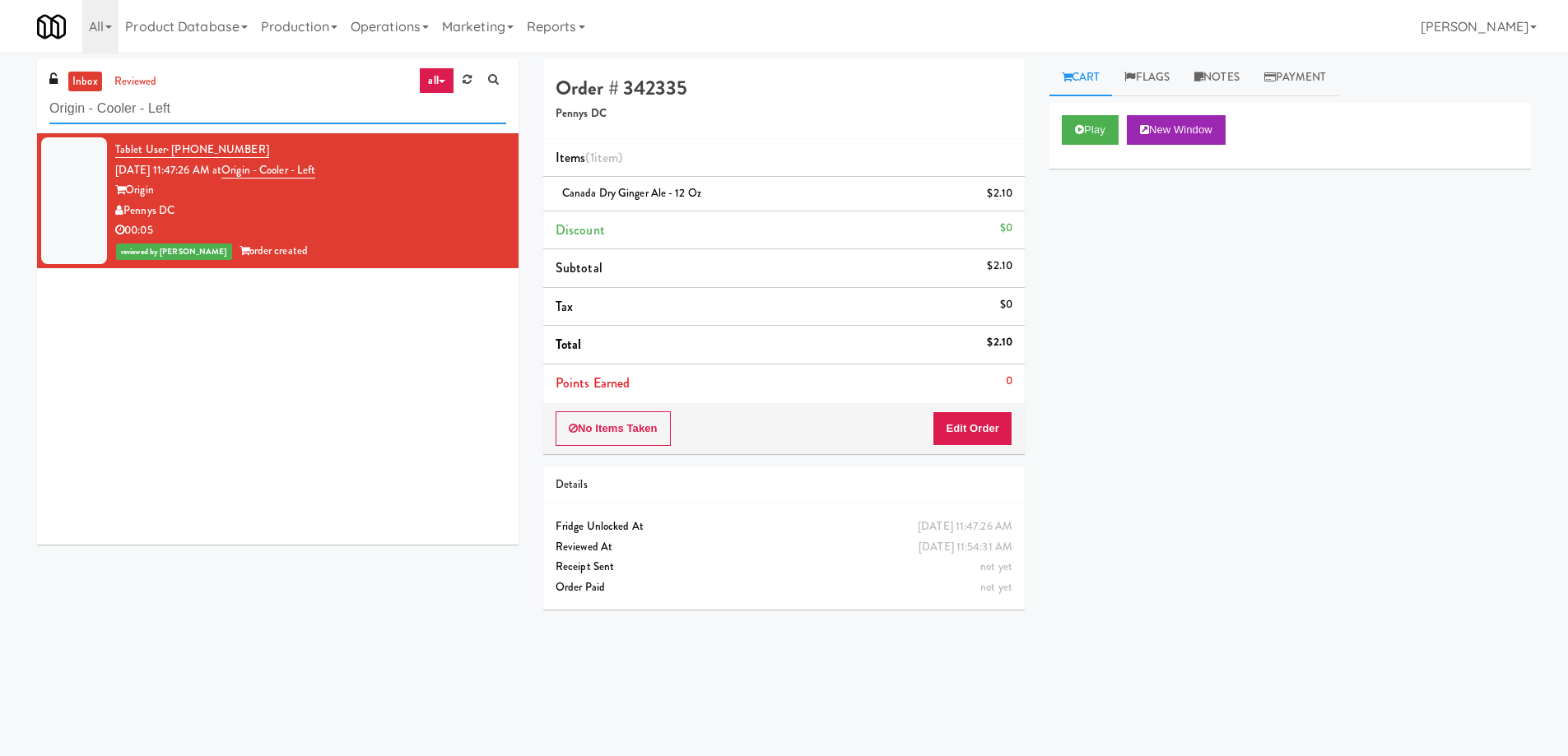
click at [311, 118] on input "Origin - Cooler - Left" at bounding box center [277, 108] width 456 height 30
paste input "111 W Wacker - Right - Ambien"
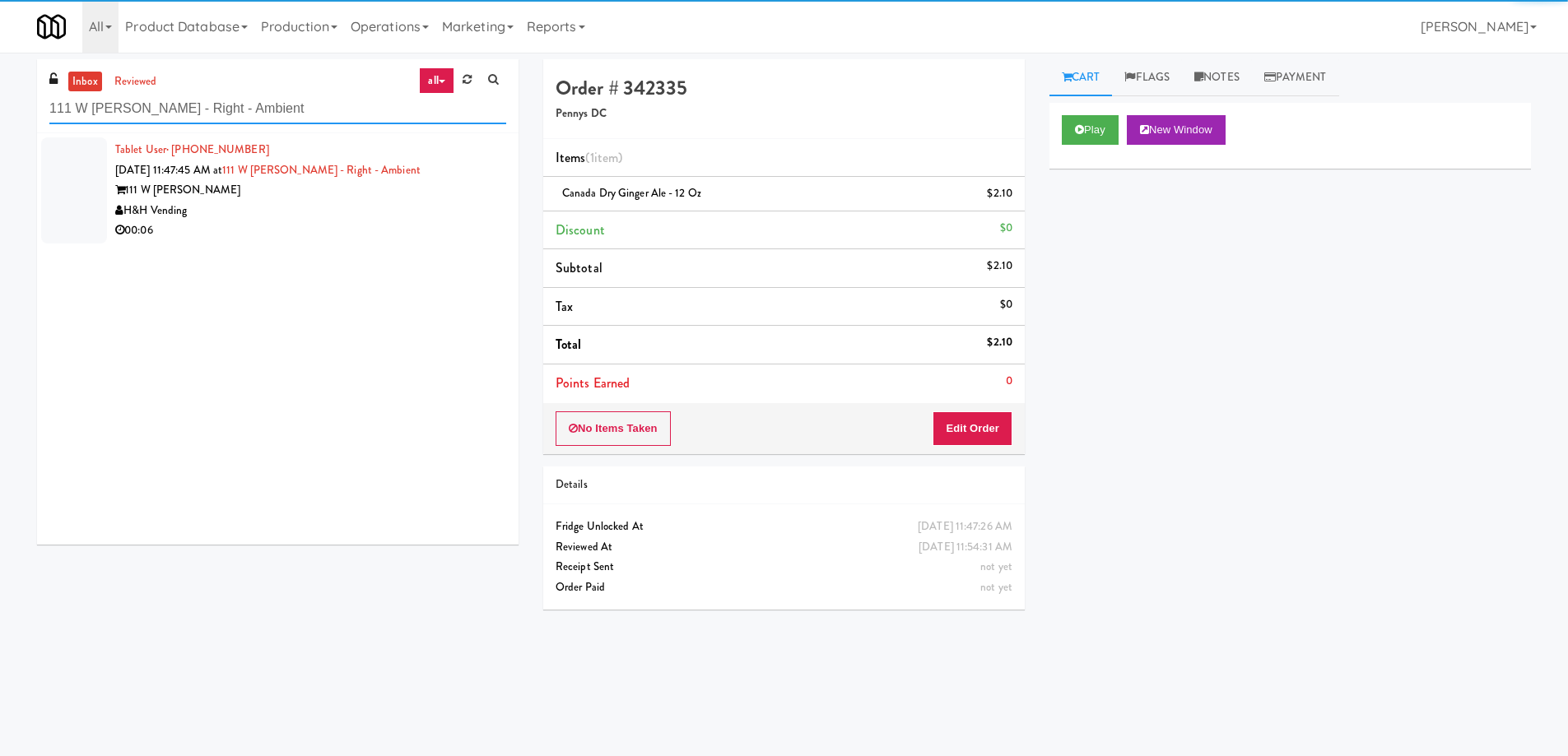
type input "111 W Wacker - Right - Ambient"
click at [440, 203] on div "H&H Vending" at bounding box center [310, 211] width 391 height 21
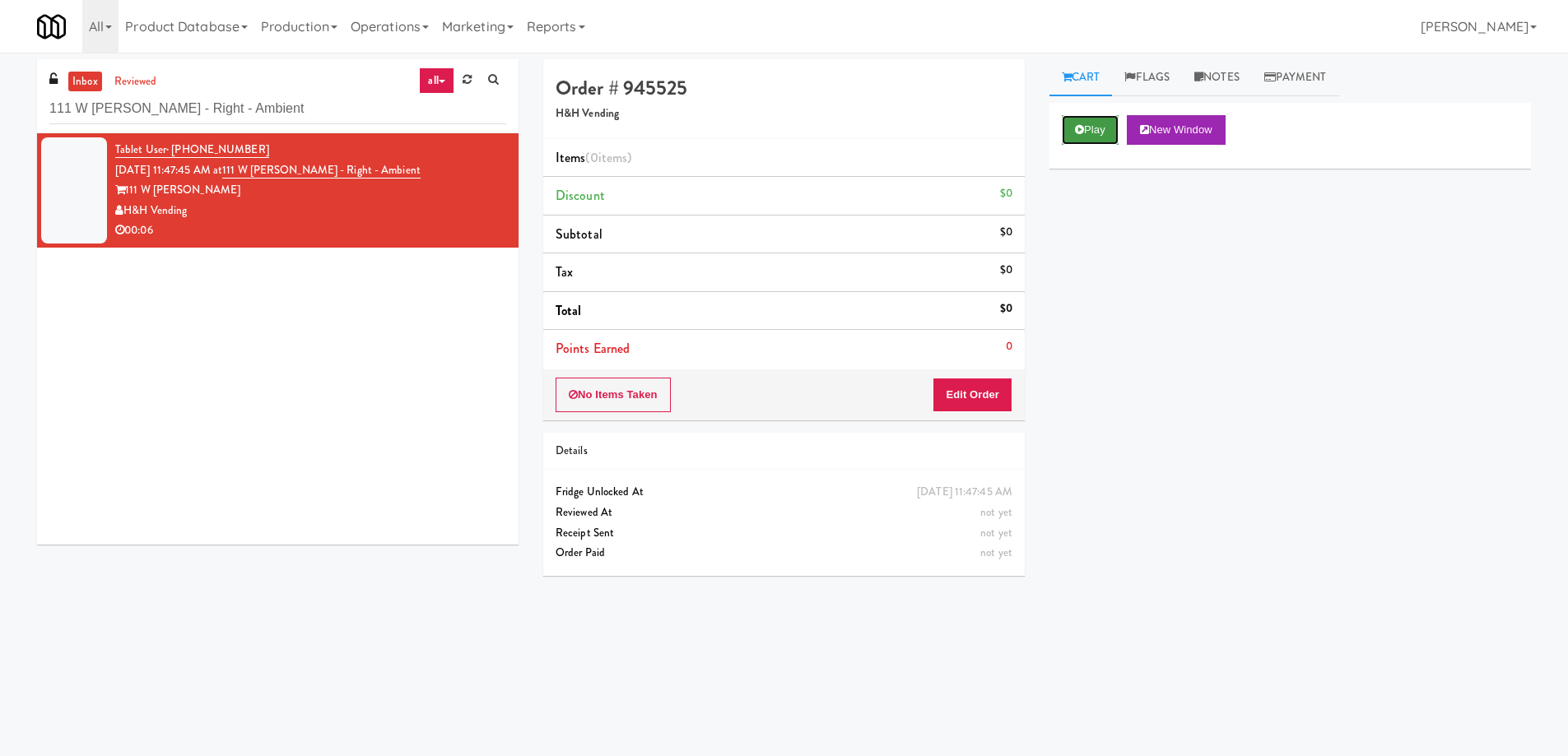
click at [1098, 129] on button "Play" at bounding box center [1090, 130] width 57 height 29
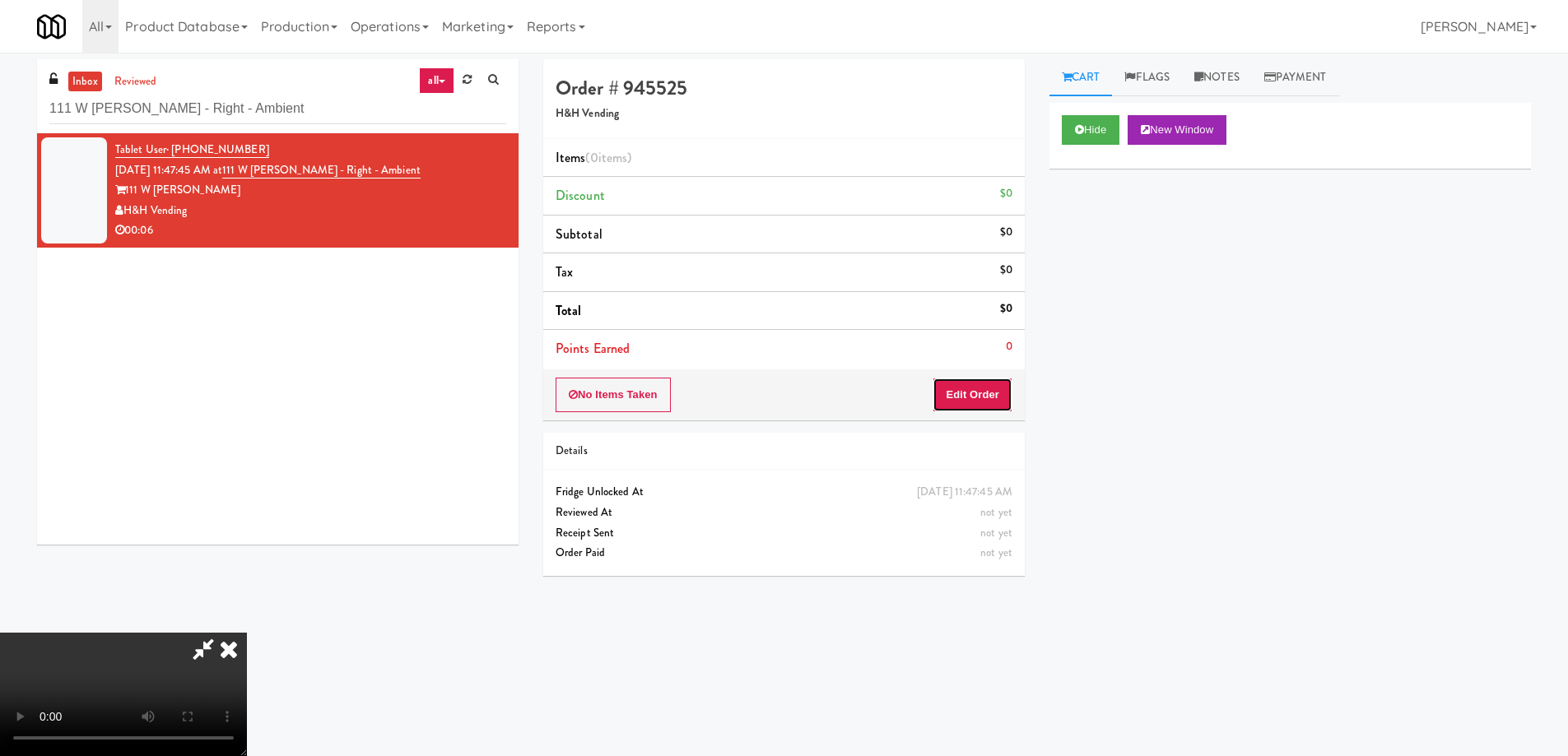
click at [989, 401] on button "Edit Order" at bounding box center [972, 395] width 80 height 34
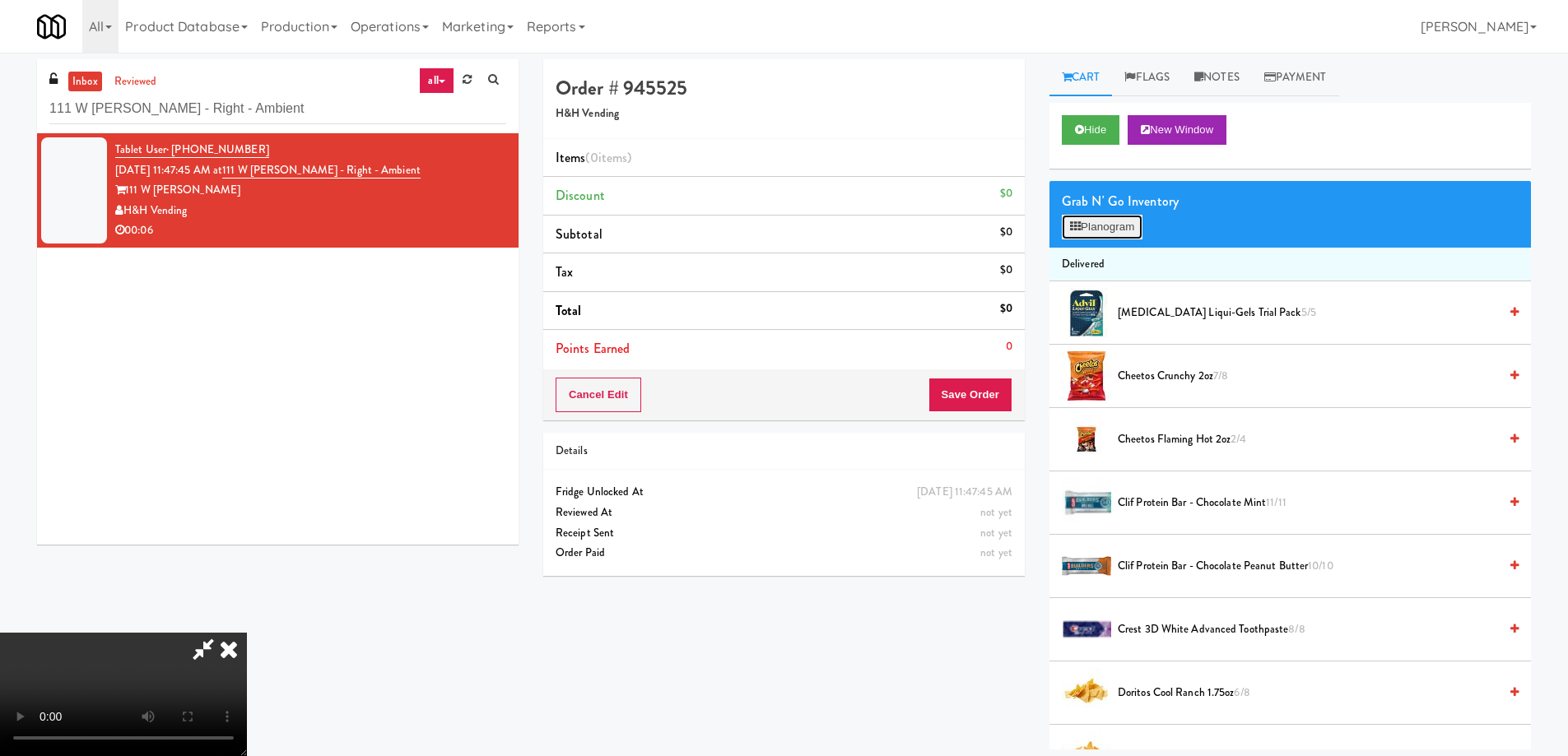
click at [1111, 225] on button "Planogram" at bounding box center [1102, 227] width 81 height 25
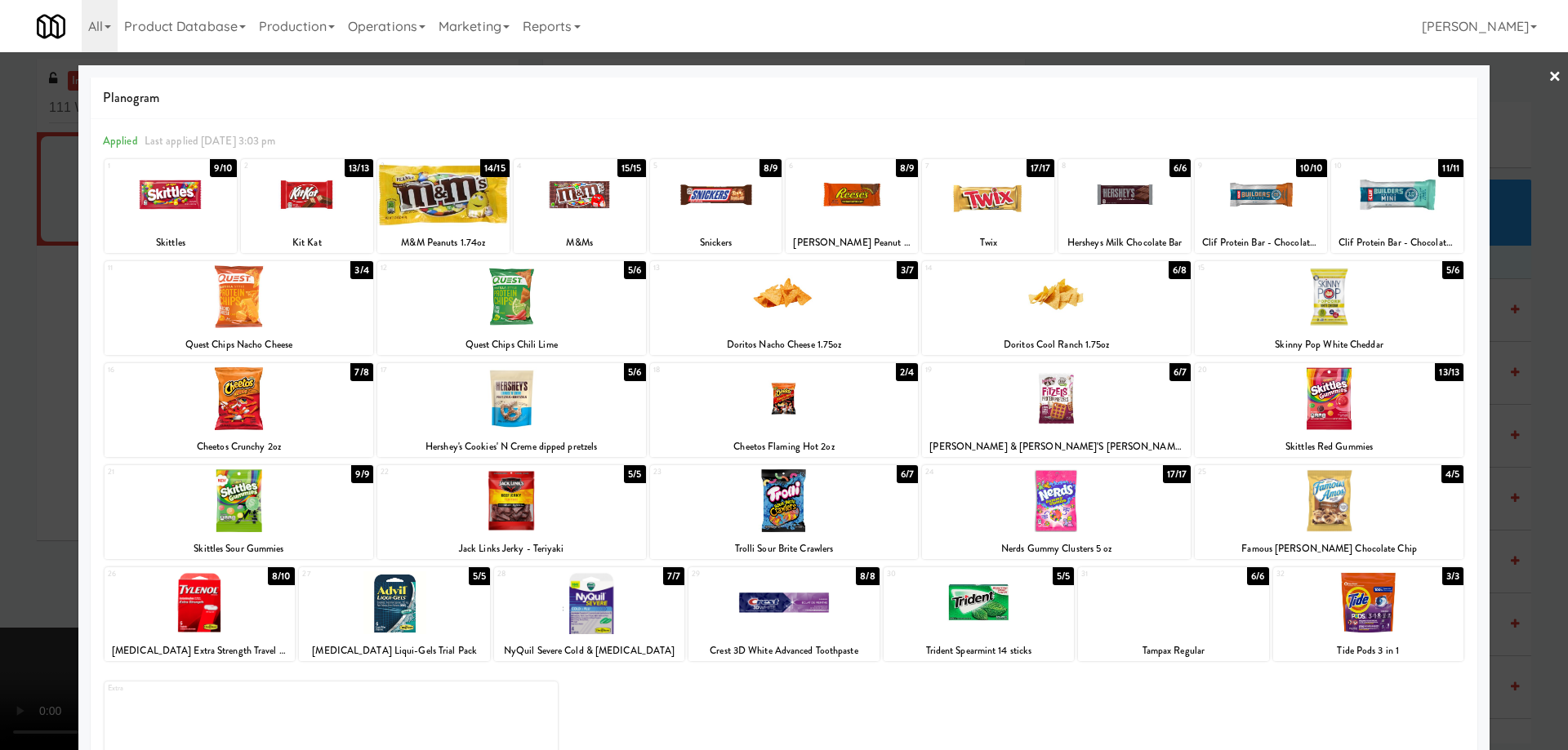
click at [414, 611] on div at bounding box center [393, 603] width 190 height 63
click at [1548, 72] on link "×" at bounding box center [1554, 77] width 13 height 50
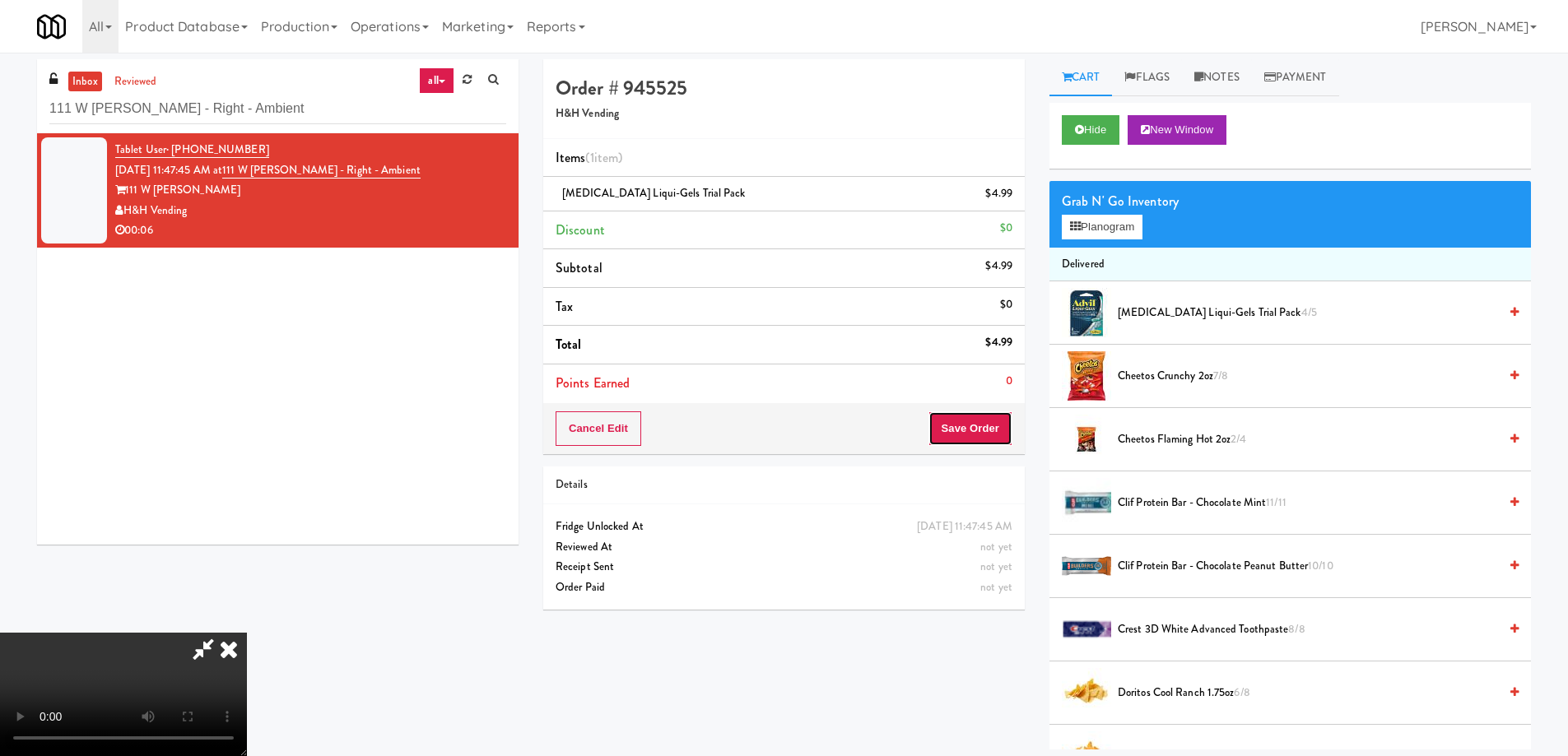
click at [979, 424] on button "Save Order" at bounding box center [971, 429] width 84 height 34
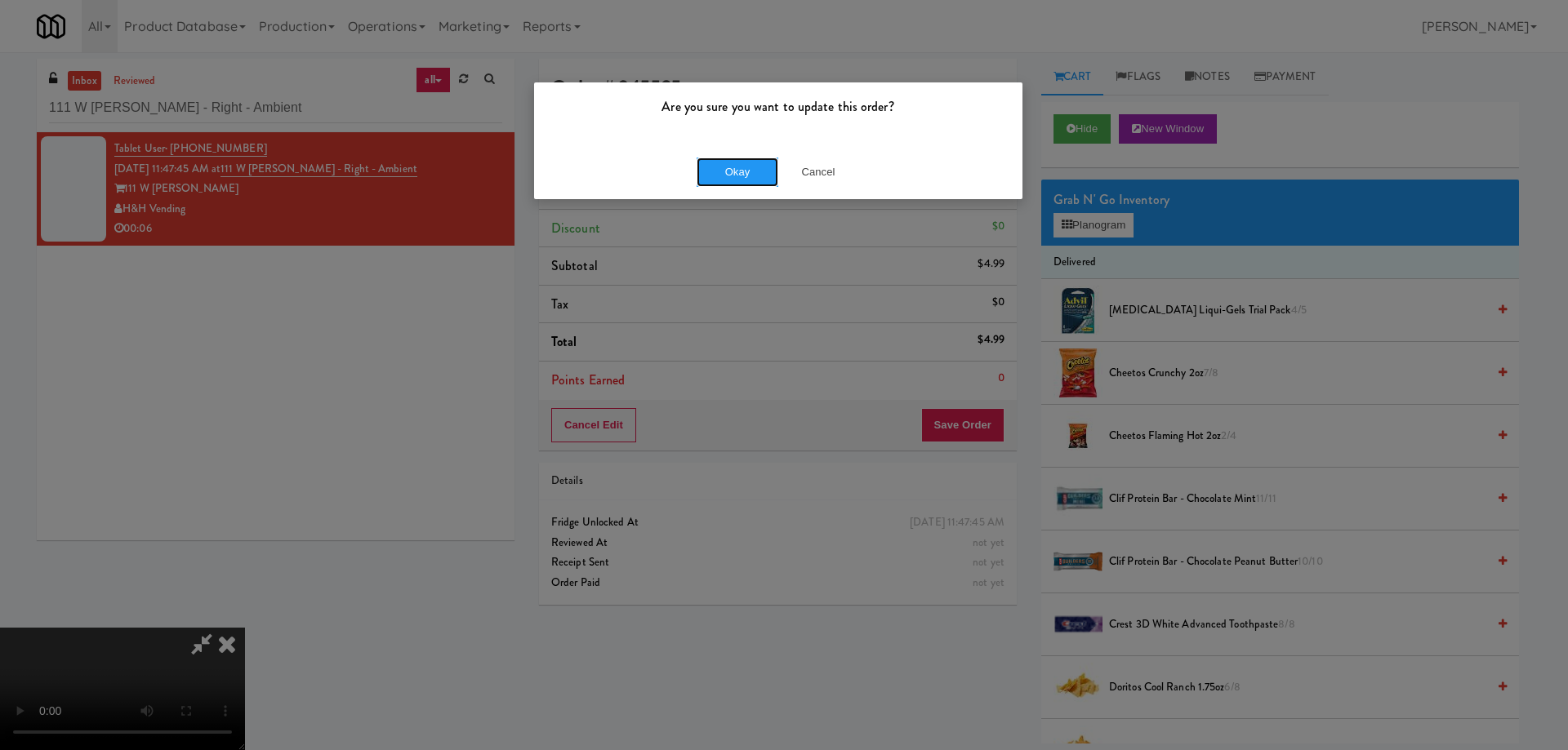
drag, startPoint x: 746, startPoint y: 179, endPoint x: 724, endPoint y: 234, distance: 59.2
click at [747, 179] on button "Okay" at bounding box center [738, 172] width 82 height 29
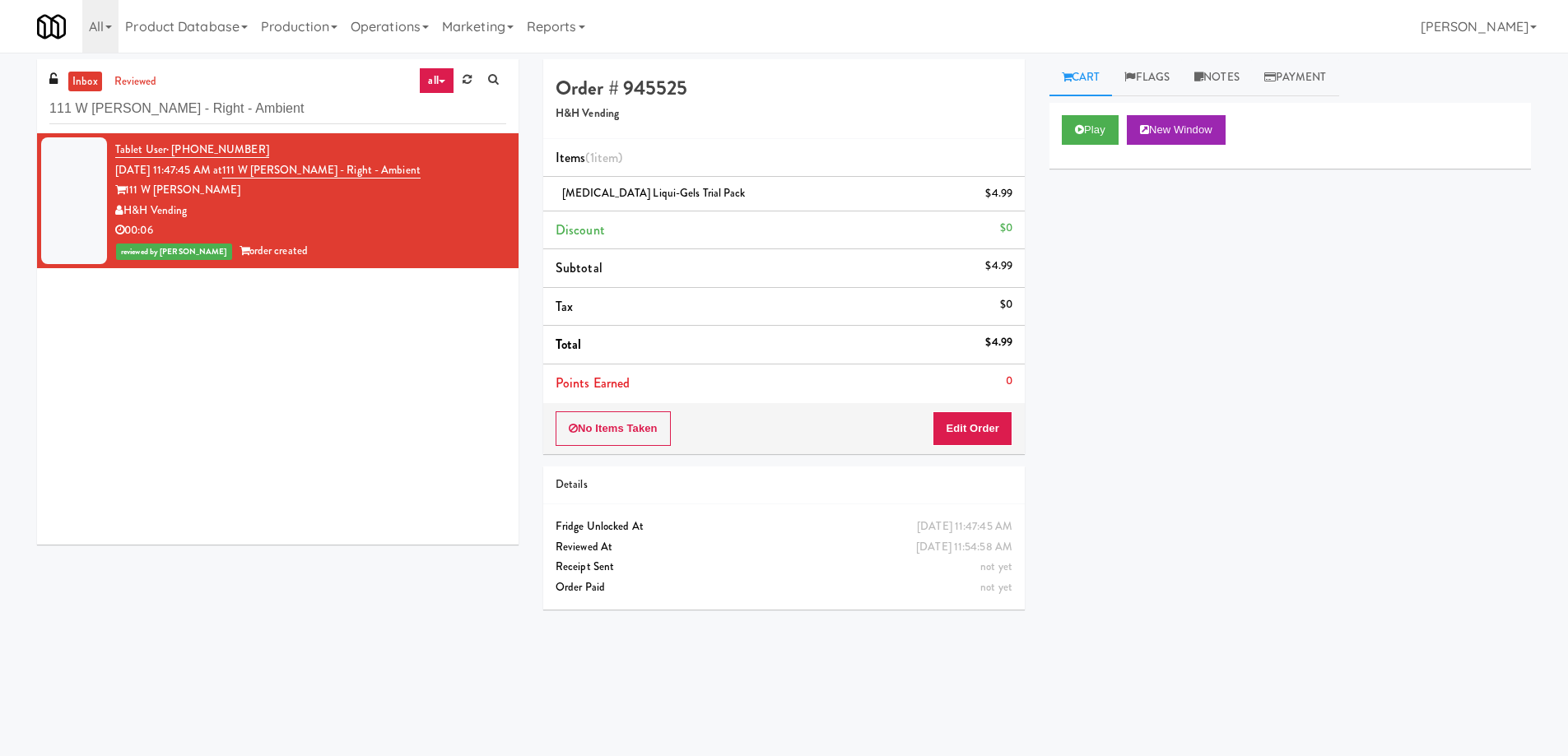
drag, startPoint x: 193, startPoint y: 210, endPoint x: 126, endPoint y: 209, distance: 67.0
click at [126, 209] on div "H&H Vending" at bounding box center [310, 211] width 391 height 21
copy div "H&H Vending"
click at [1222, 417] on div "Play New Window Primary Flag Clear Flag if unable to determine what was taken o…" at bounding box center [1290, 412] width 481 height 617
click at [364, 421] on div "Tablet User · (815) 342-8701 Aug 10, 2025 11:47:45 AM at 111 W Wacker - Right -…" at bounding box center [278, 338] width 481 height 412
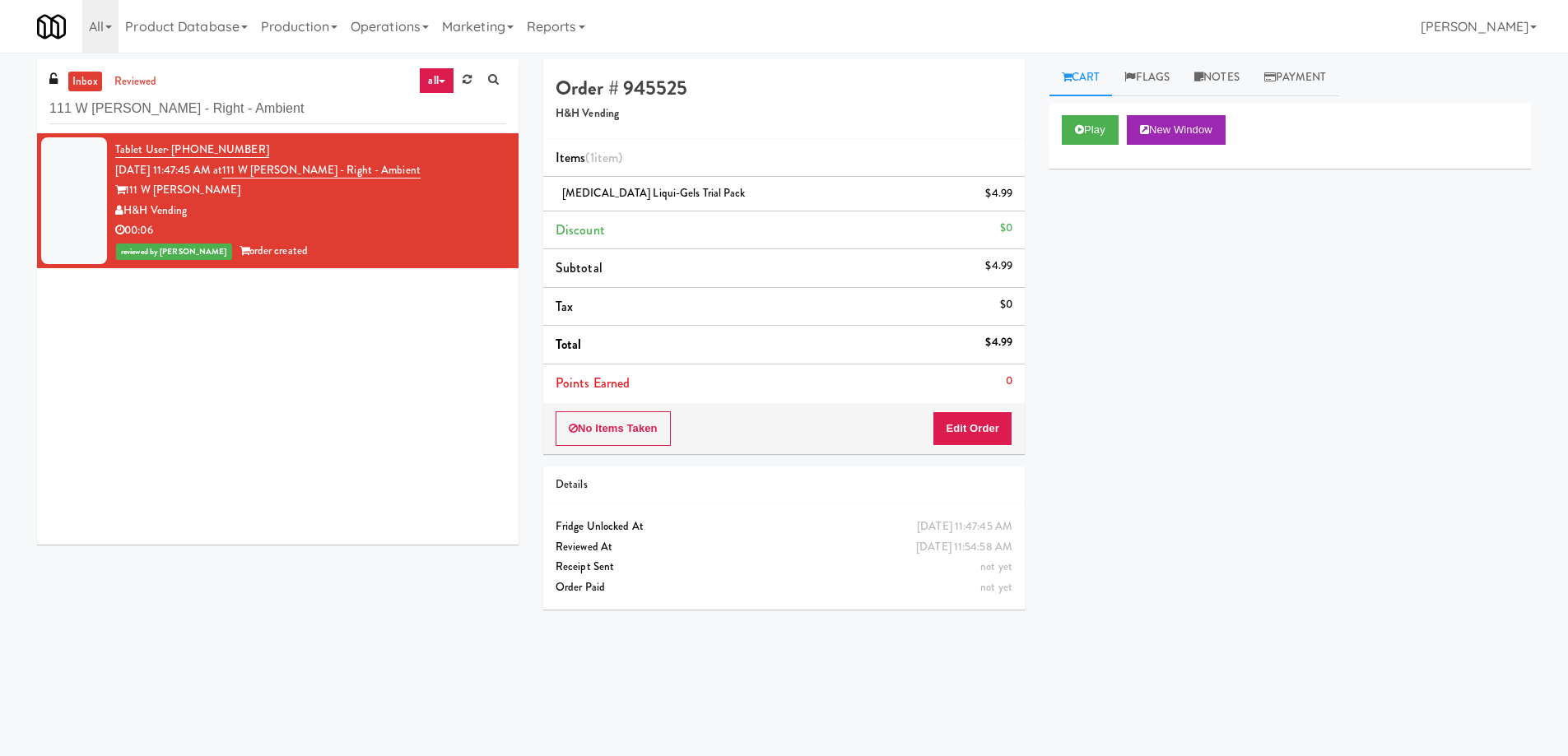
click at [274, 92] on div "111 W Wacker - Right - Ambient" at bounding box center [277, 107] width 456 height 32
click at [262, 116] on input "111 W Wacker - Right - Ambient" at bounding box center [277, 108] width 456 height 30
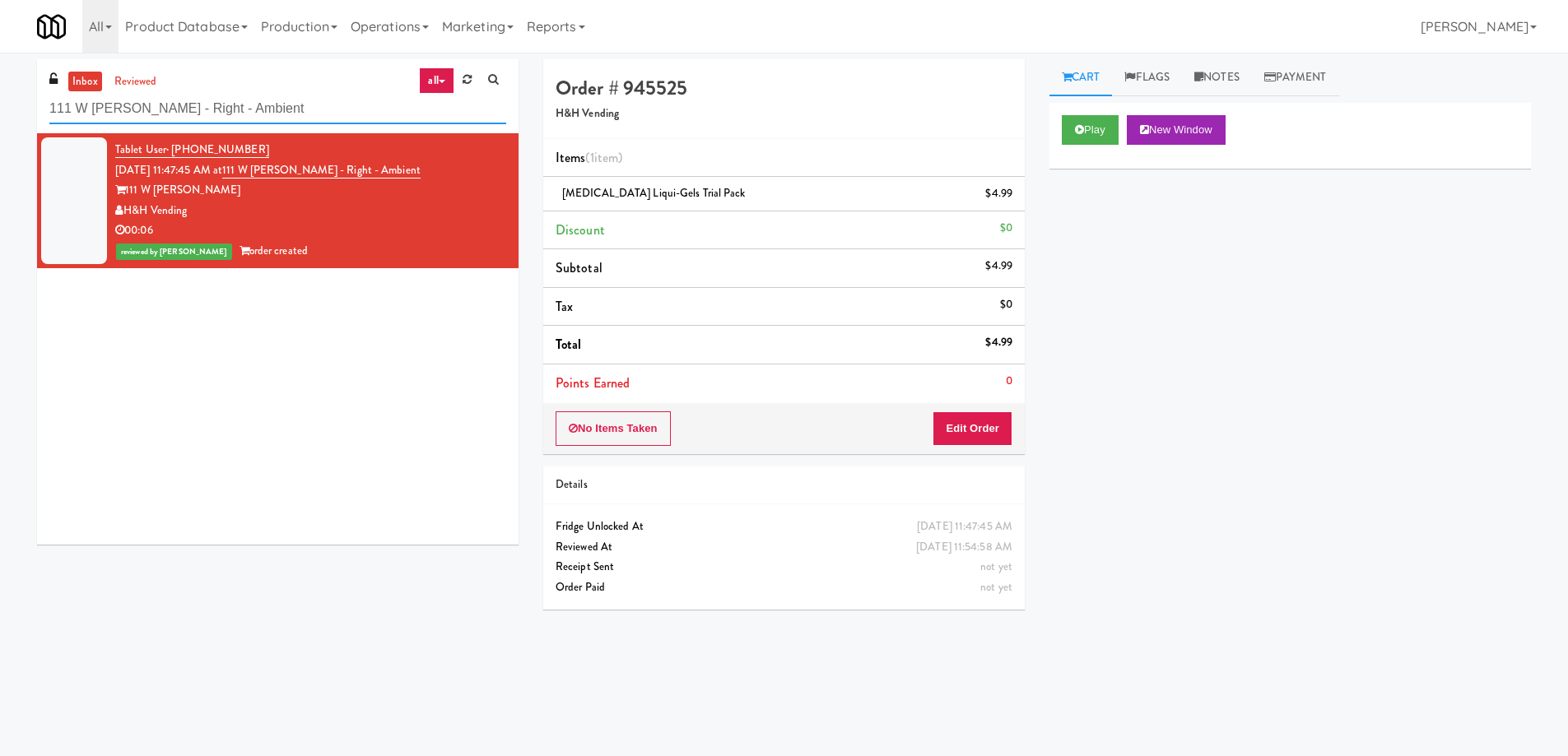
paste input "Crossing East - Cooler - Lef"
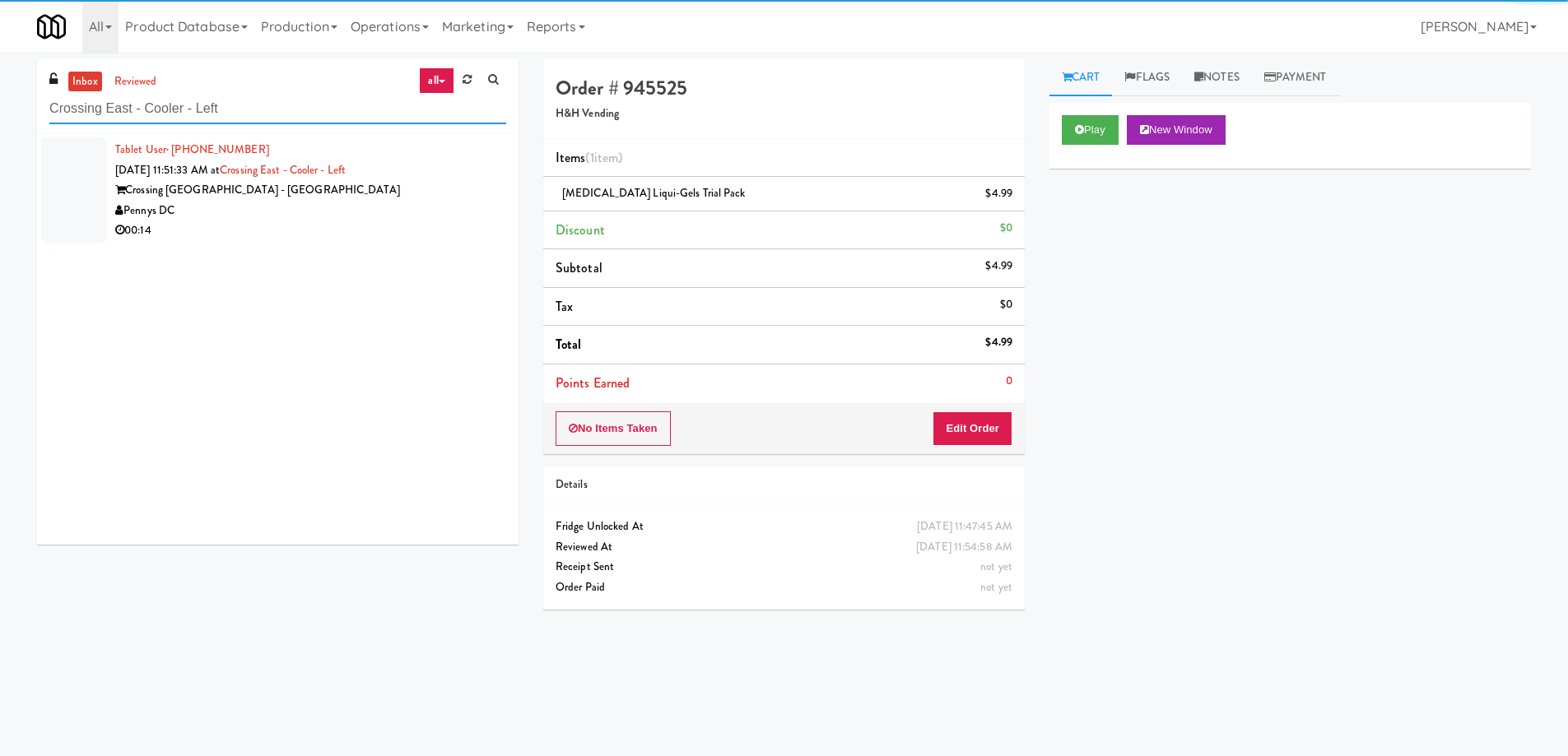
type input "Crossing East - Cooler - Left"
click at [407, 207] on div "Pennys DC" at bounding box center [310, 211] width 391 height 21
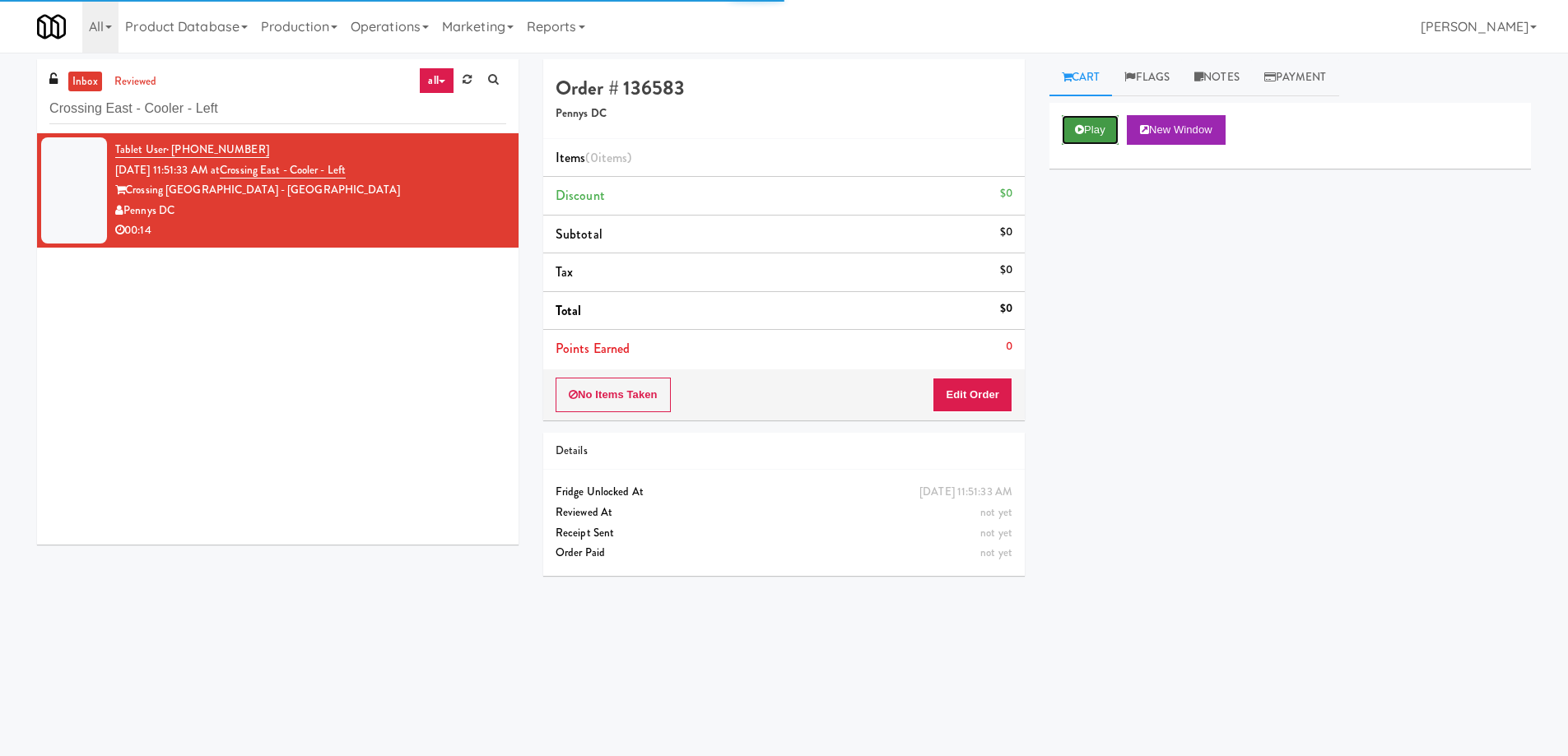
click at [1081, 141] on button "Play" at bounding box center [1090, 130] width 57 height 29
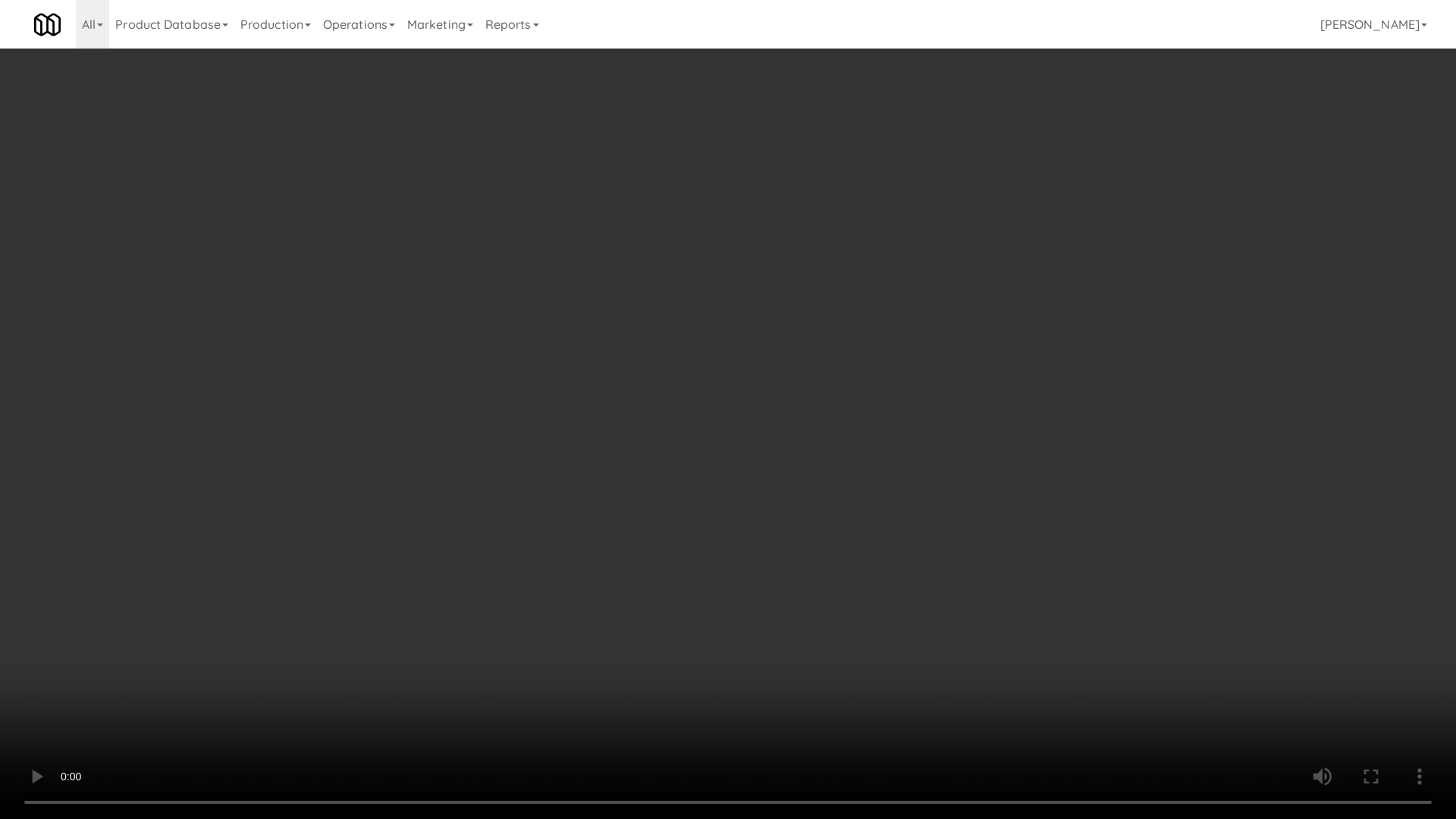
click at [730, 501] on video at bounding box center [728, 410] width 1456 height 819
click at [616, 494] on video at bounding box center [728, 410] width 1456 height 819
click at [855, 363] on video at bounding box center [728, 410] width 1456 height 819
click at [787, 402] on video at bounding box center [728, 410] width 1456 height 819
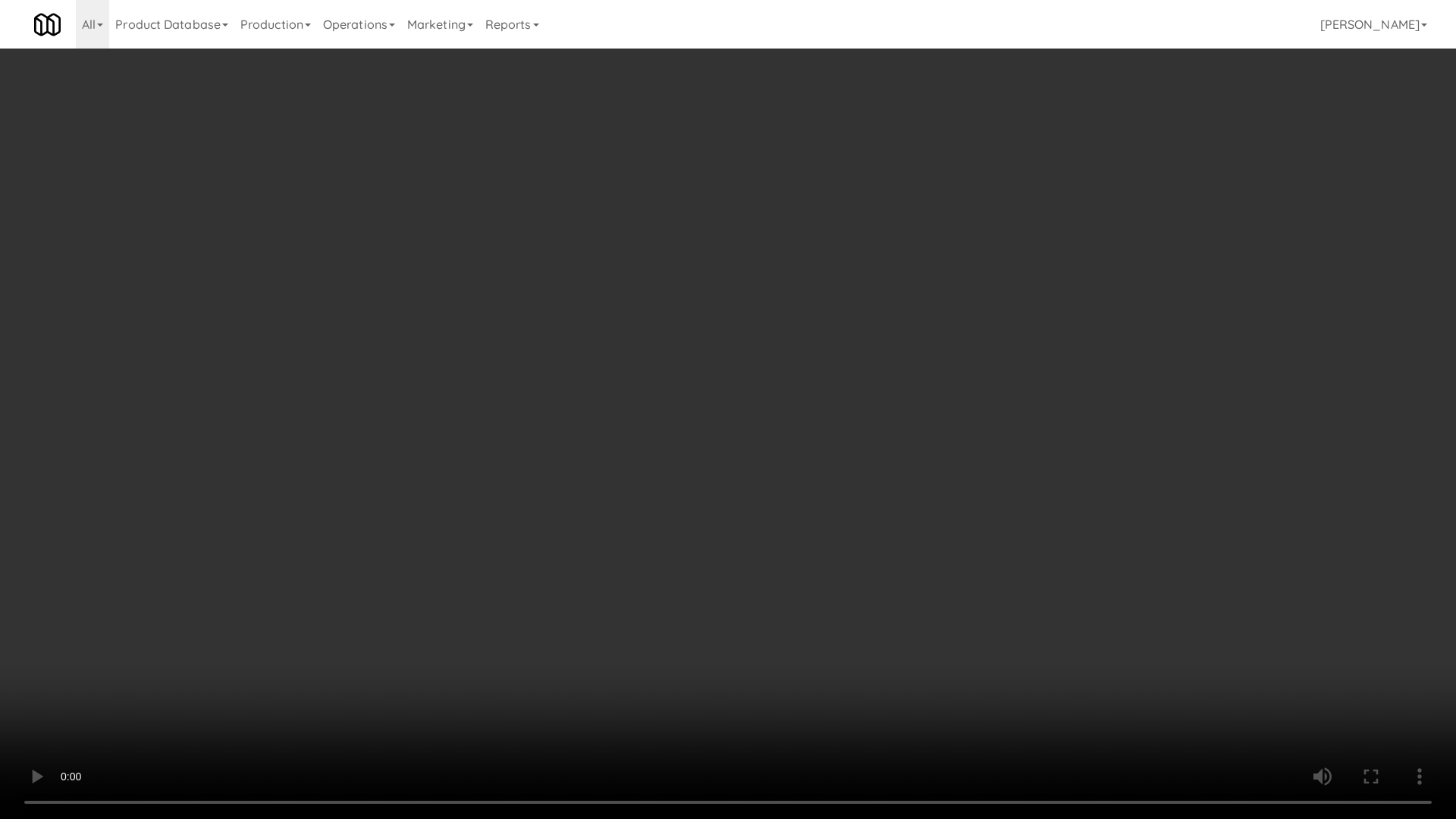
click at [792, 398] on video at bounding box center [728, 410] width 1456 height 819
click at [793, 398] on video at bounding box center [728, 410] width 1456 height 819
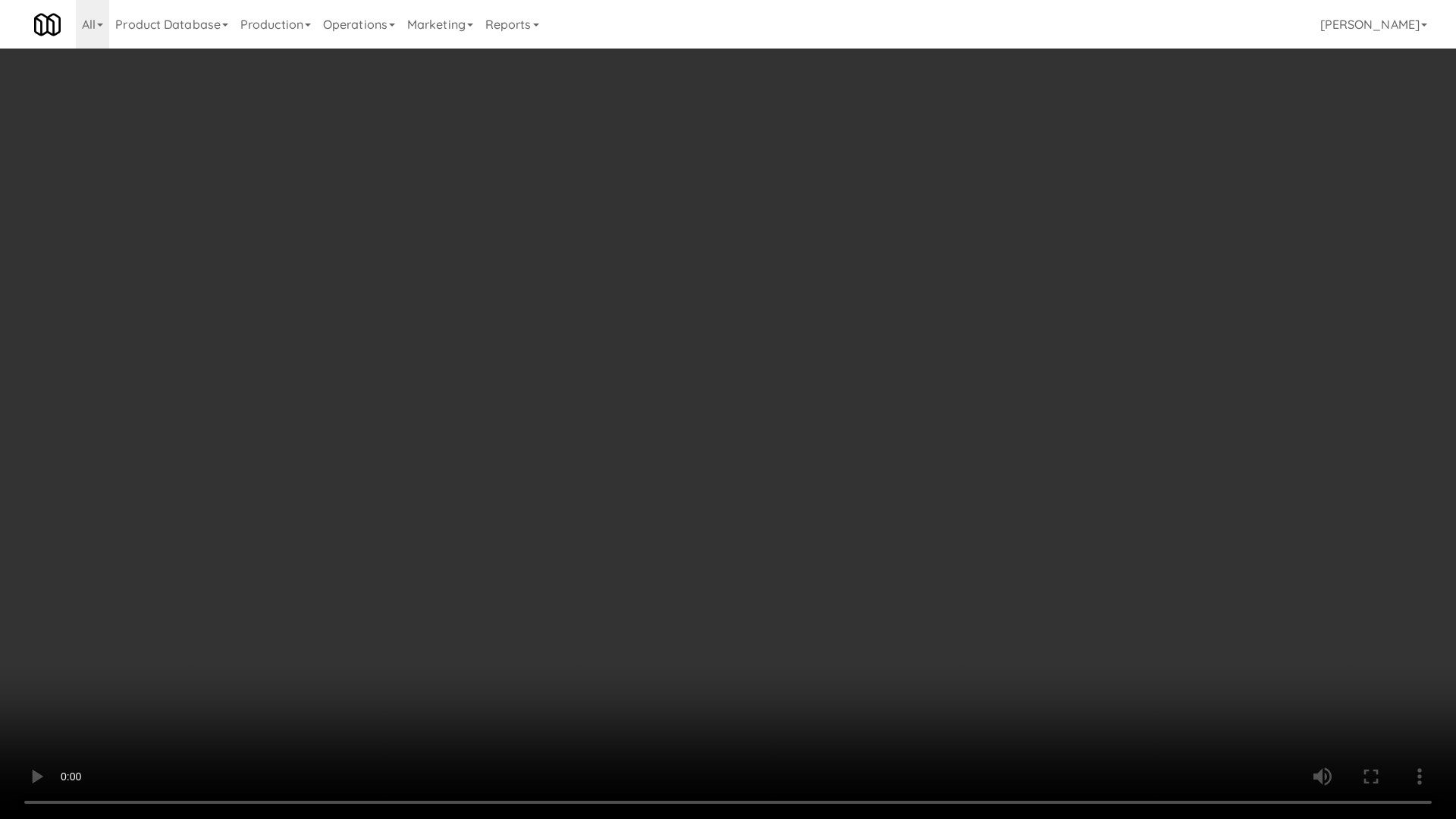
click at [793, 398] on video at bounding box center [728, 410] width 1456 height 819
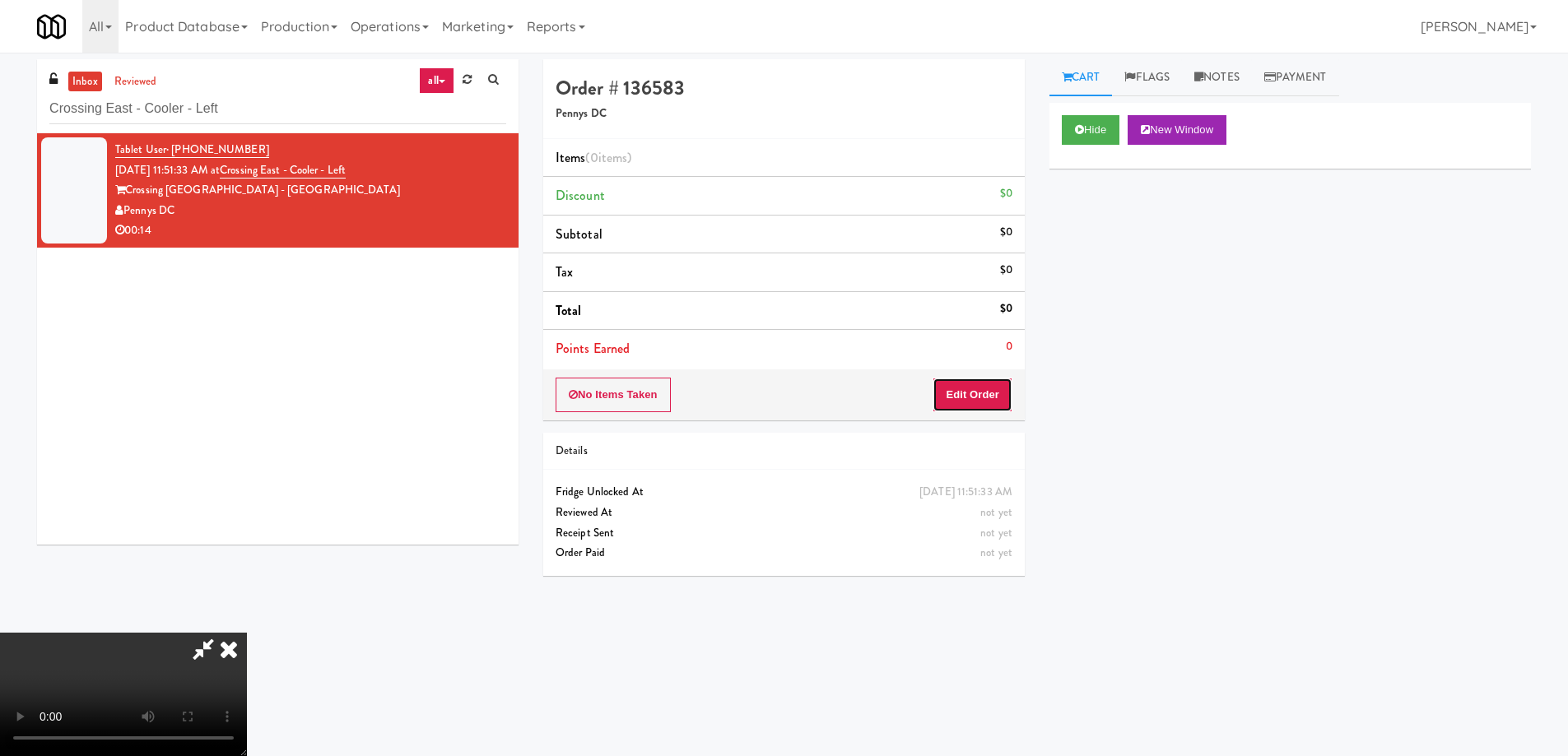
click at [982, 378] on button "Edit Order" at bounding box center [972, 395] width 80 height 34
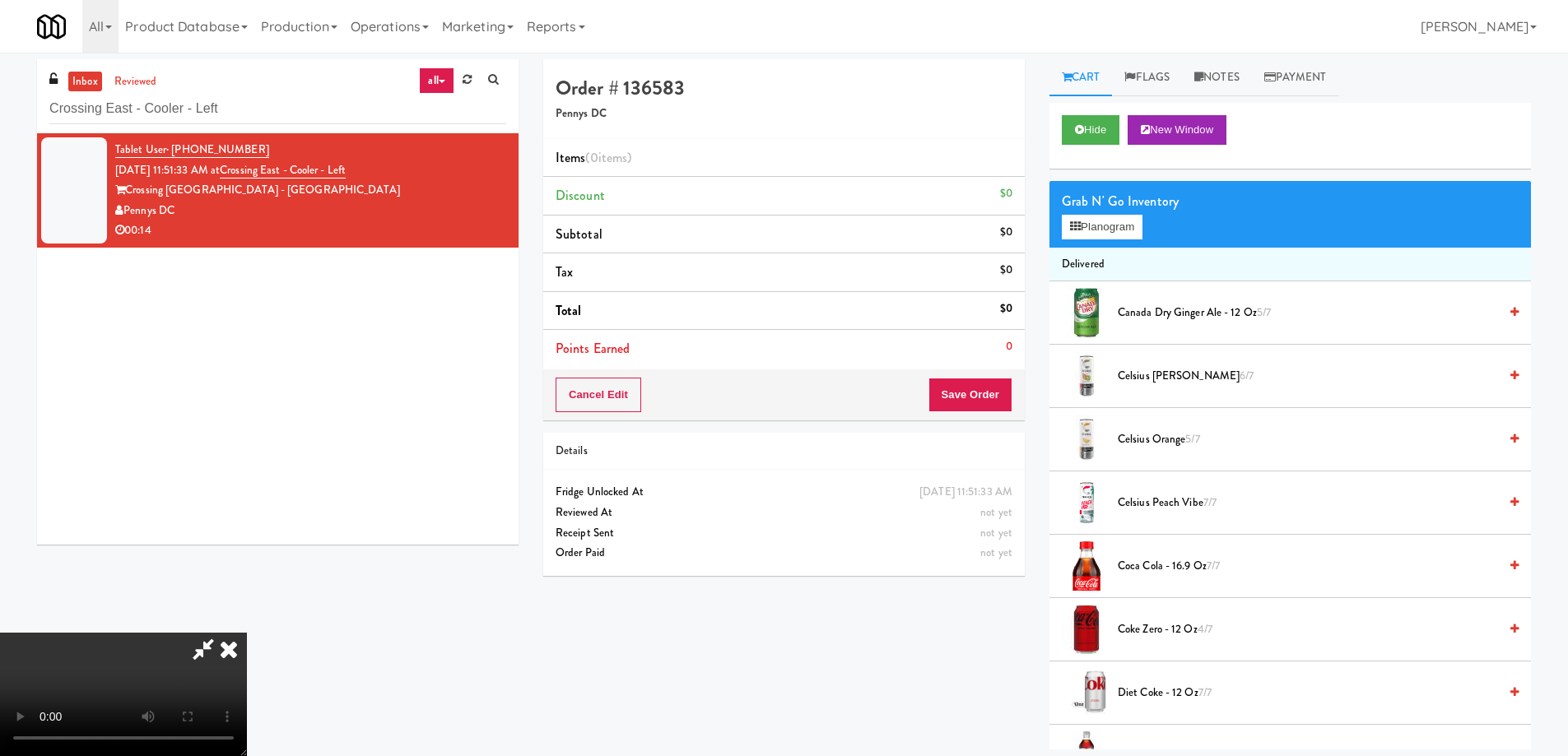
scroll to position [732, 0]
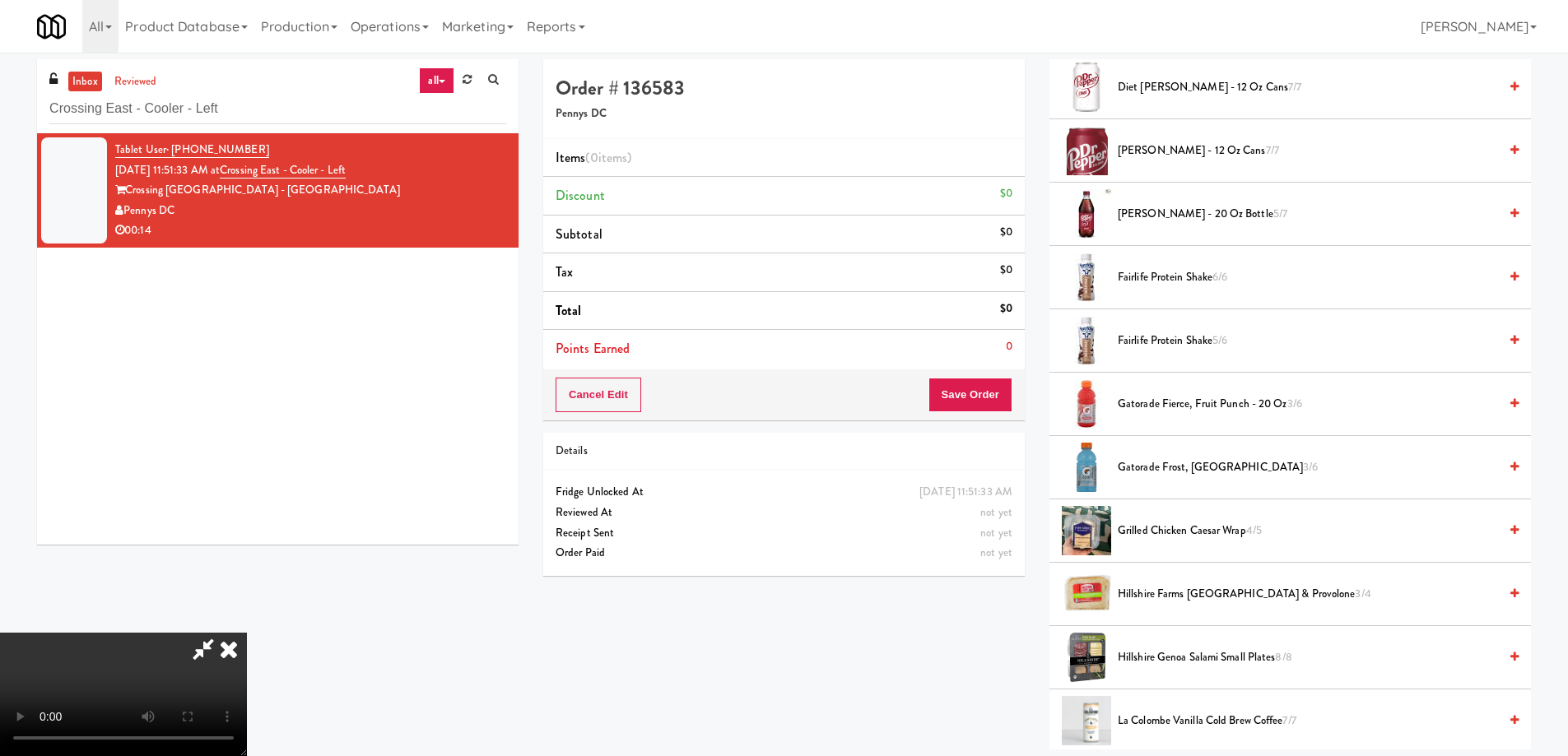
click at [1214, 402] on span "Gatorade Fierce, Fruit Punch - 20 oz 3/6" at bounding box center [1308, 405] width 380 height 21
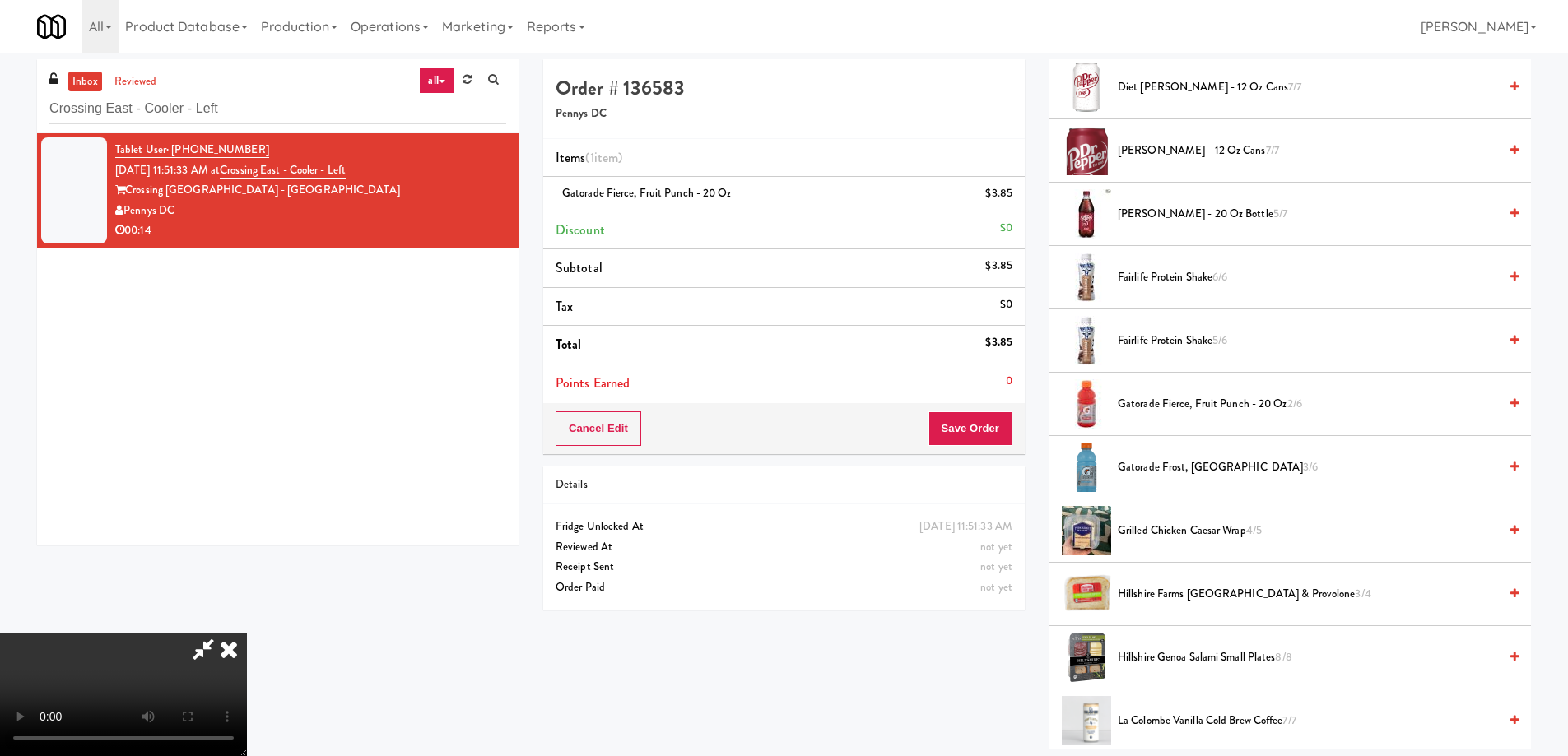
click at [1245, 715] on span "La Colombe Vanilla Cold Brew Coffee 7/7" at bounding box center [1308, 721] width 380 height 21
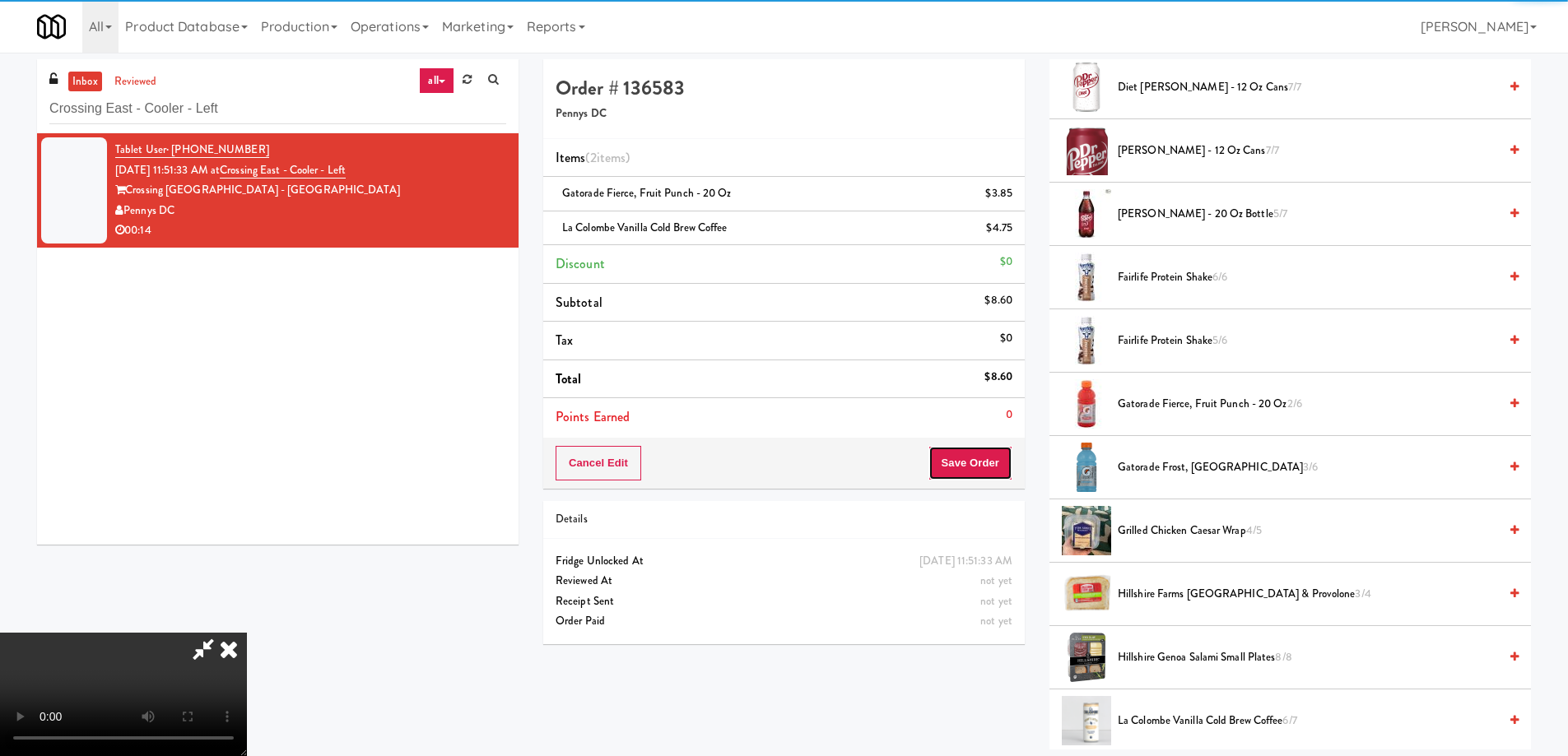
click at [976, 464] on button "Save Order" at bounding box center [971, 463] width 84 height 34
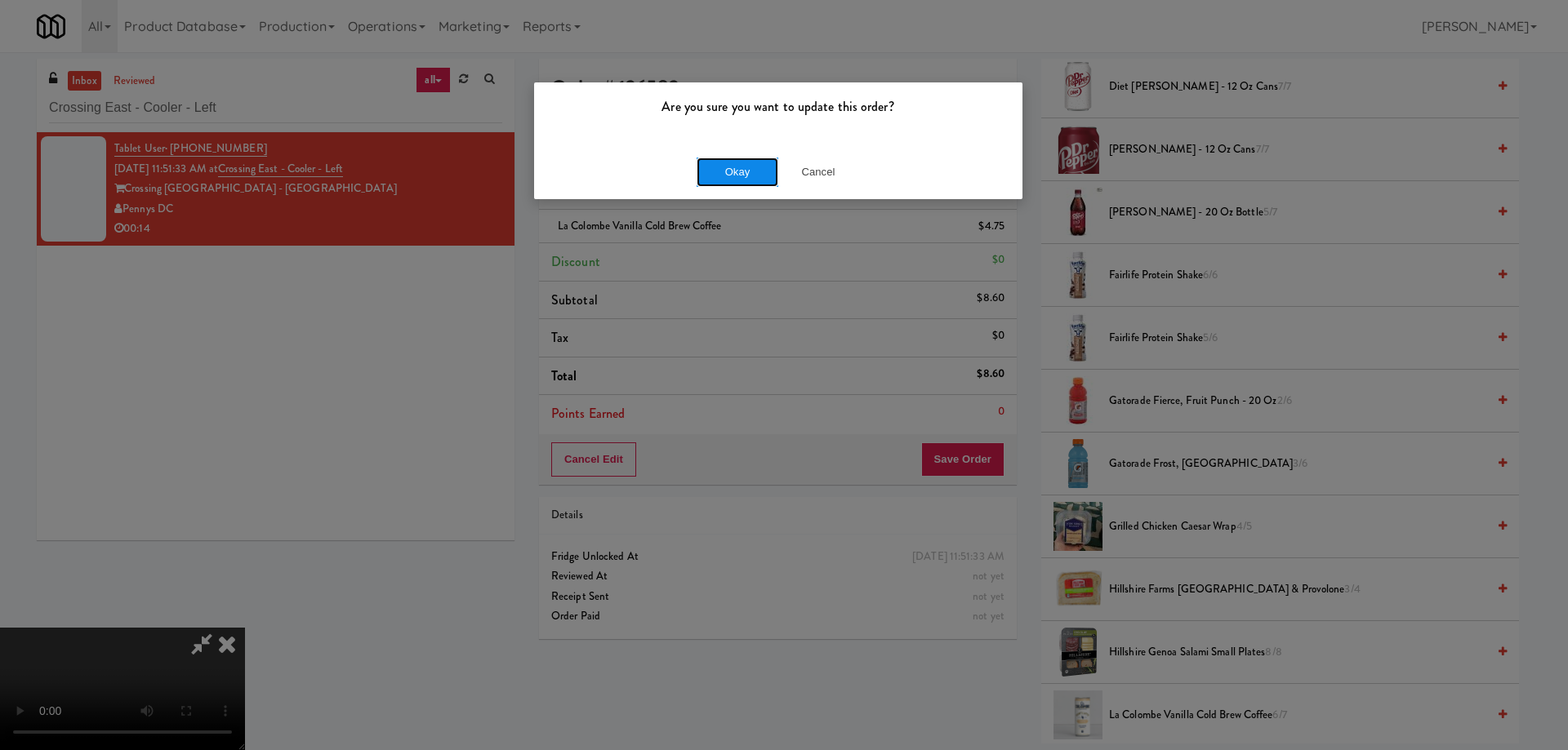
click at [718, 179] on button "Okay" at bounding box center [738, 172] width 82 height 29
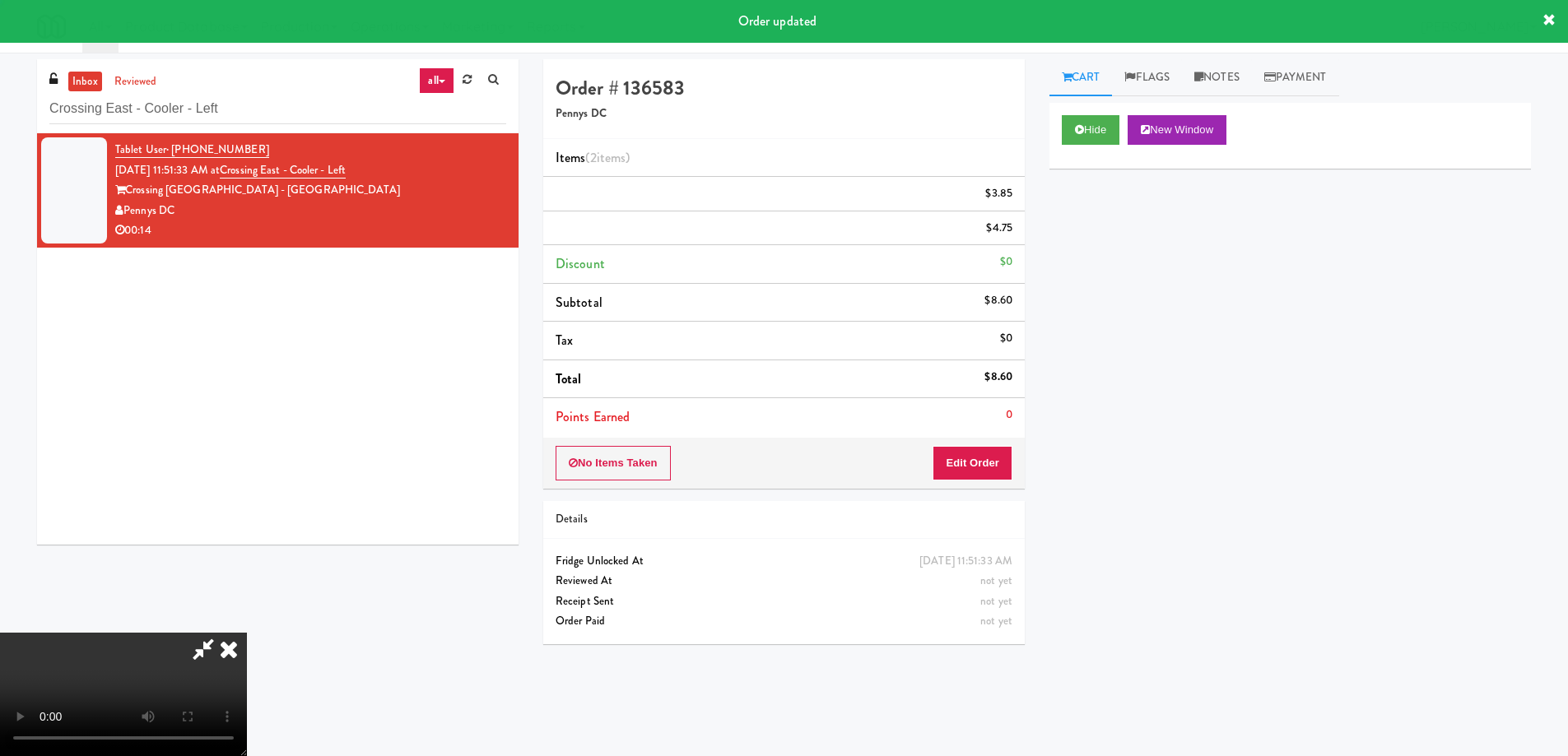
scroll to position [0, 0]
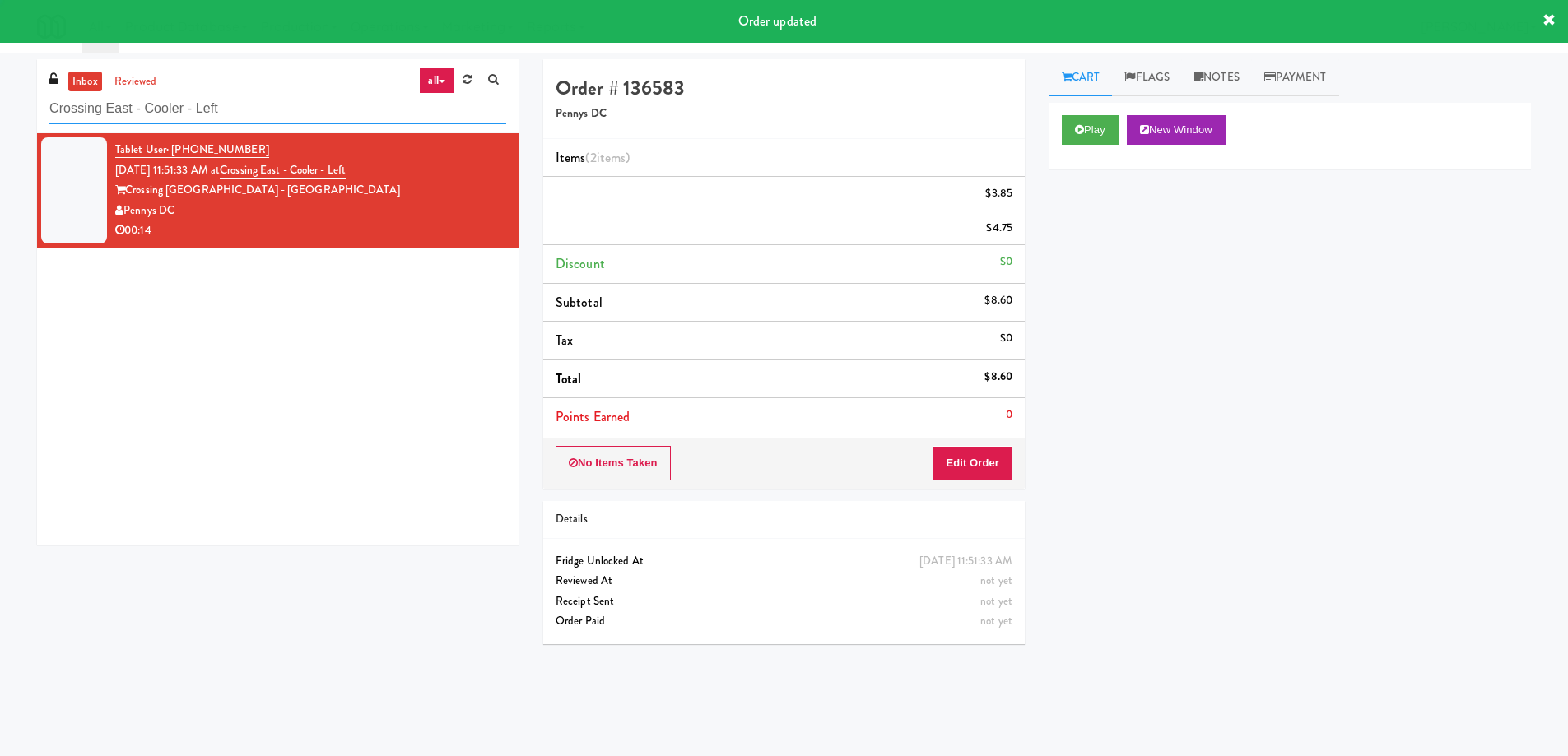
click at [276, 111] on input "Crossing East - Cooler - Left" at bounding box center [277, 108] width 456 height 30
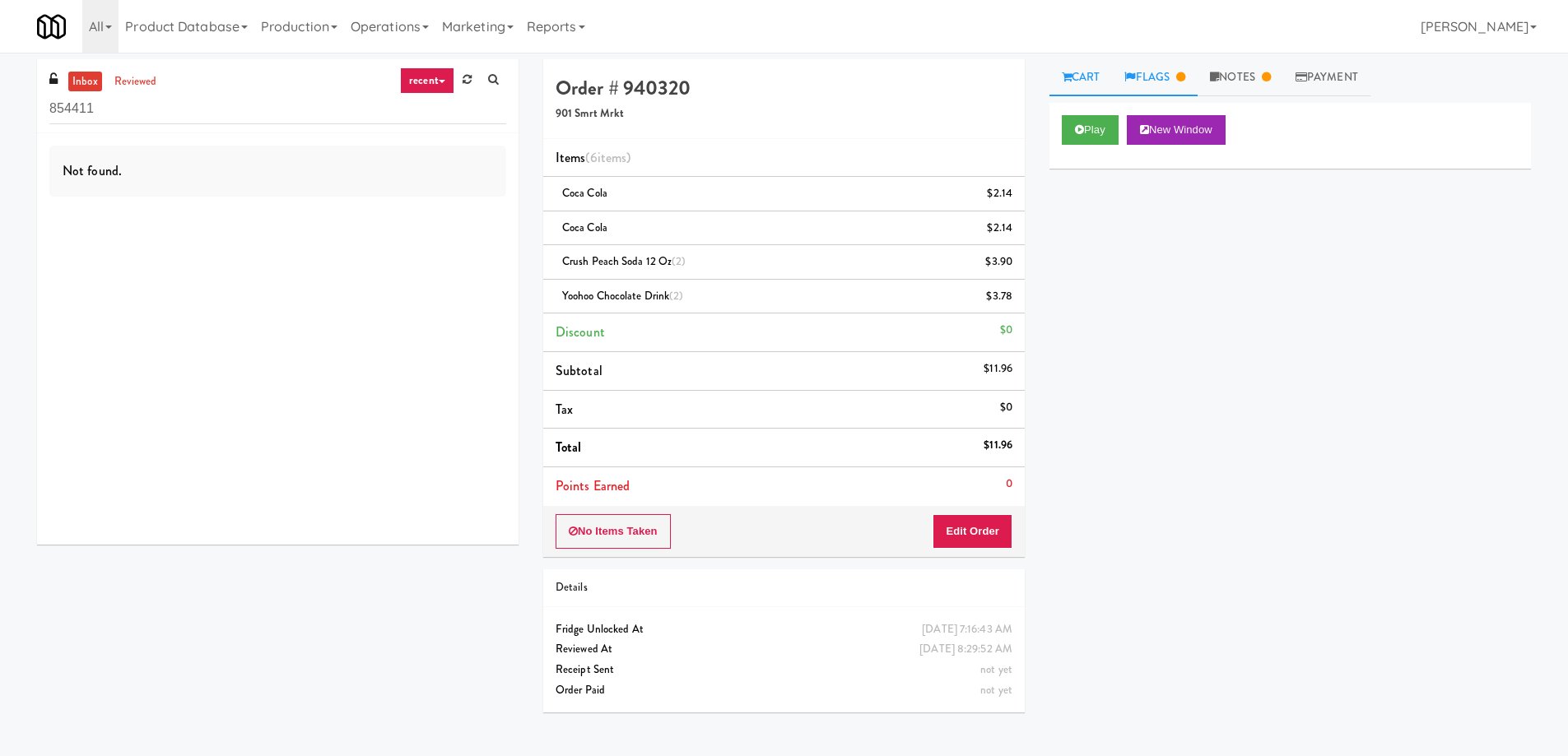
click at [1179, 77] on link "Flags" at bounding box center [1155, 77] width 86 height 37
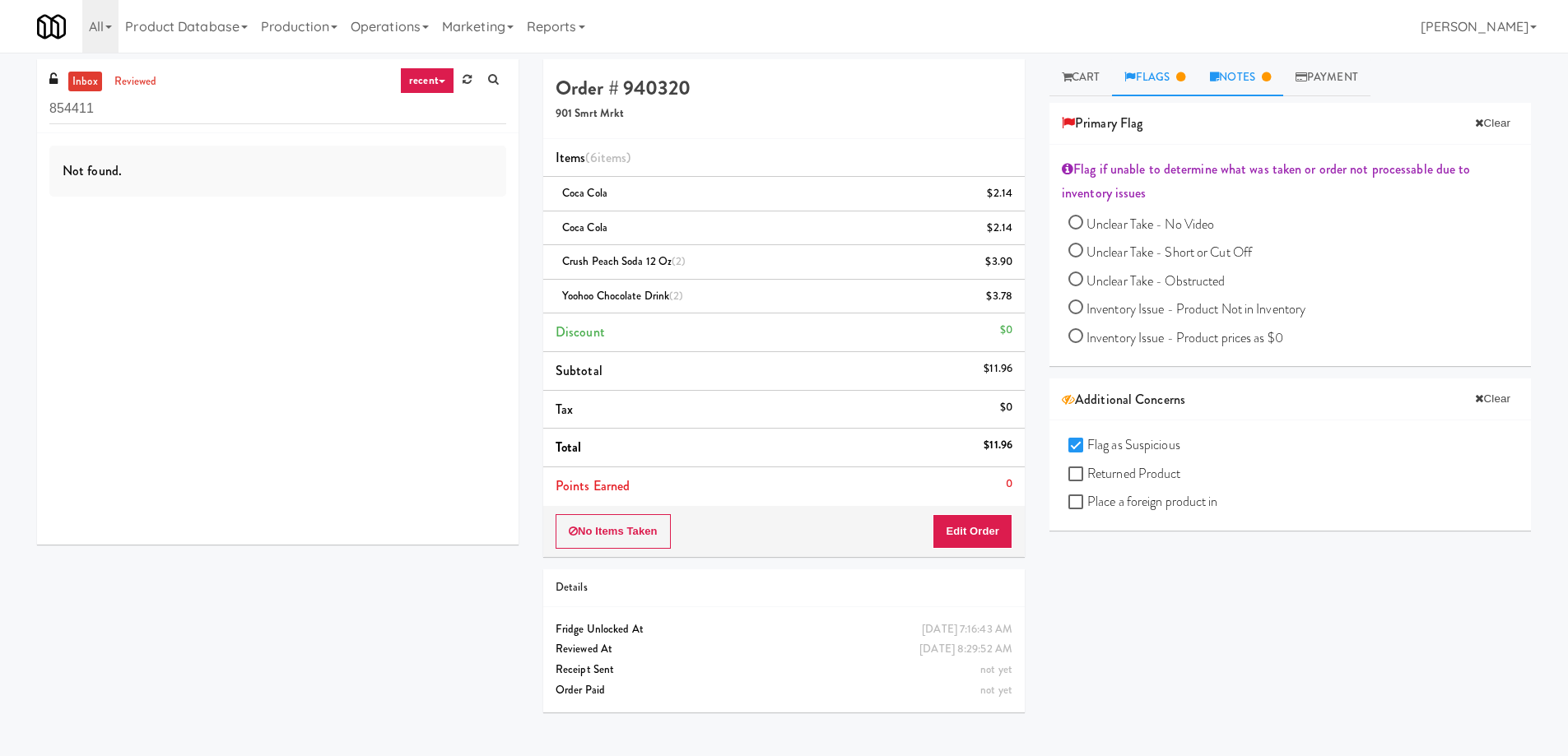
click at [1254, 71] on link "Notes" at bounding box center [1240, 77] width 86 height 37
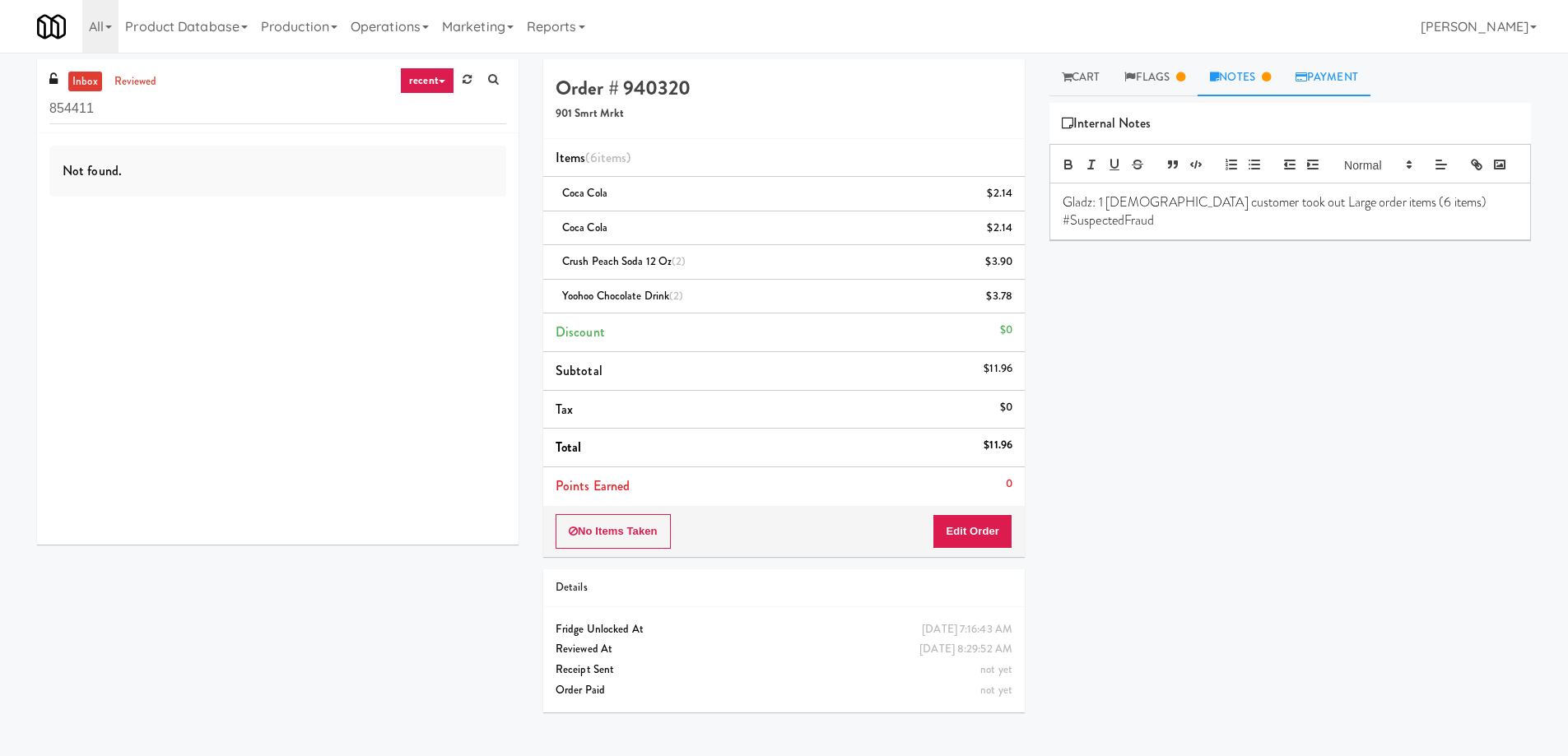
click at [1332, 75] on link "Payment" at bounding box center [1327, 77] width 88 height 37
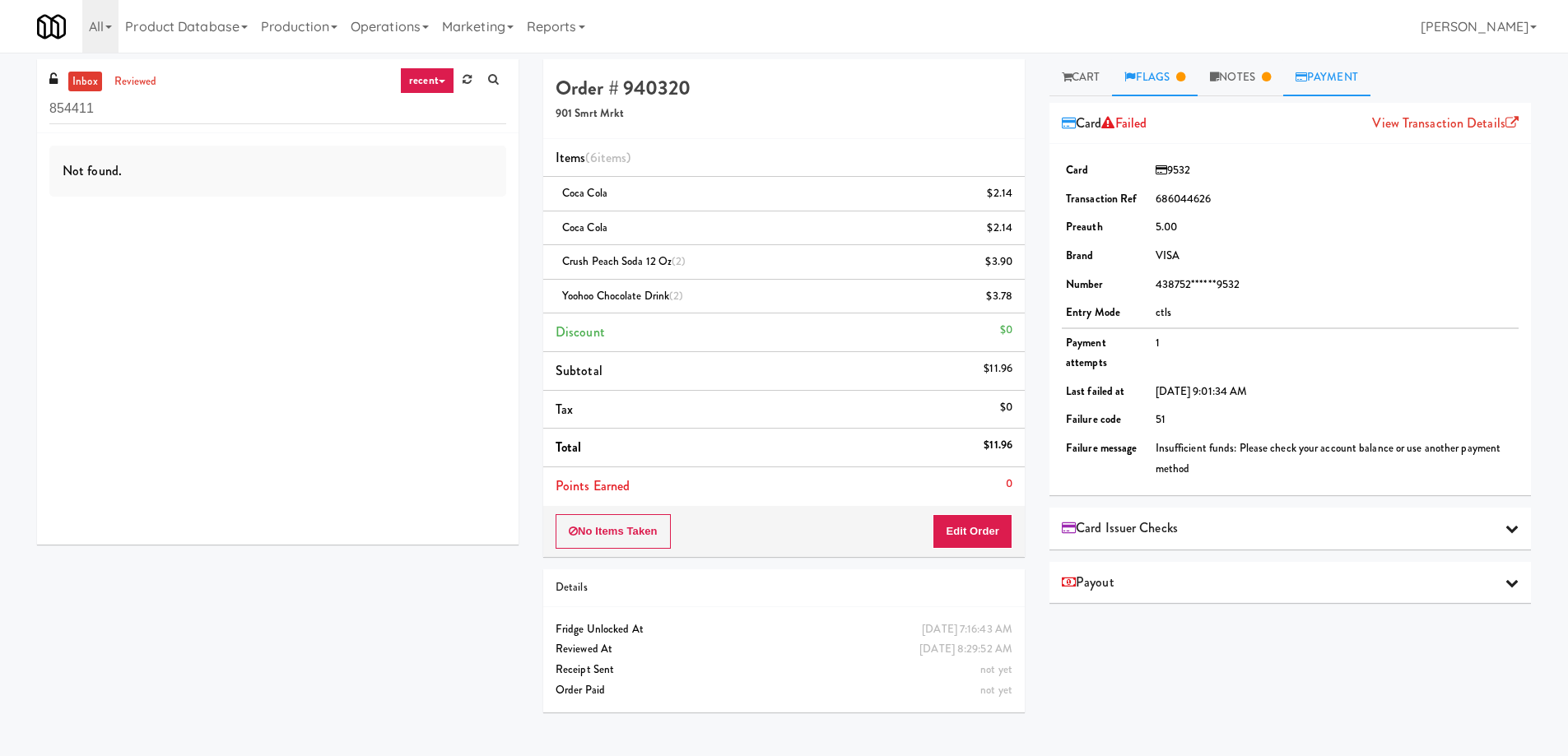
click at [1174, 75] on link "Flags" at bounding box center [1155, 77] width 86 height 37
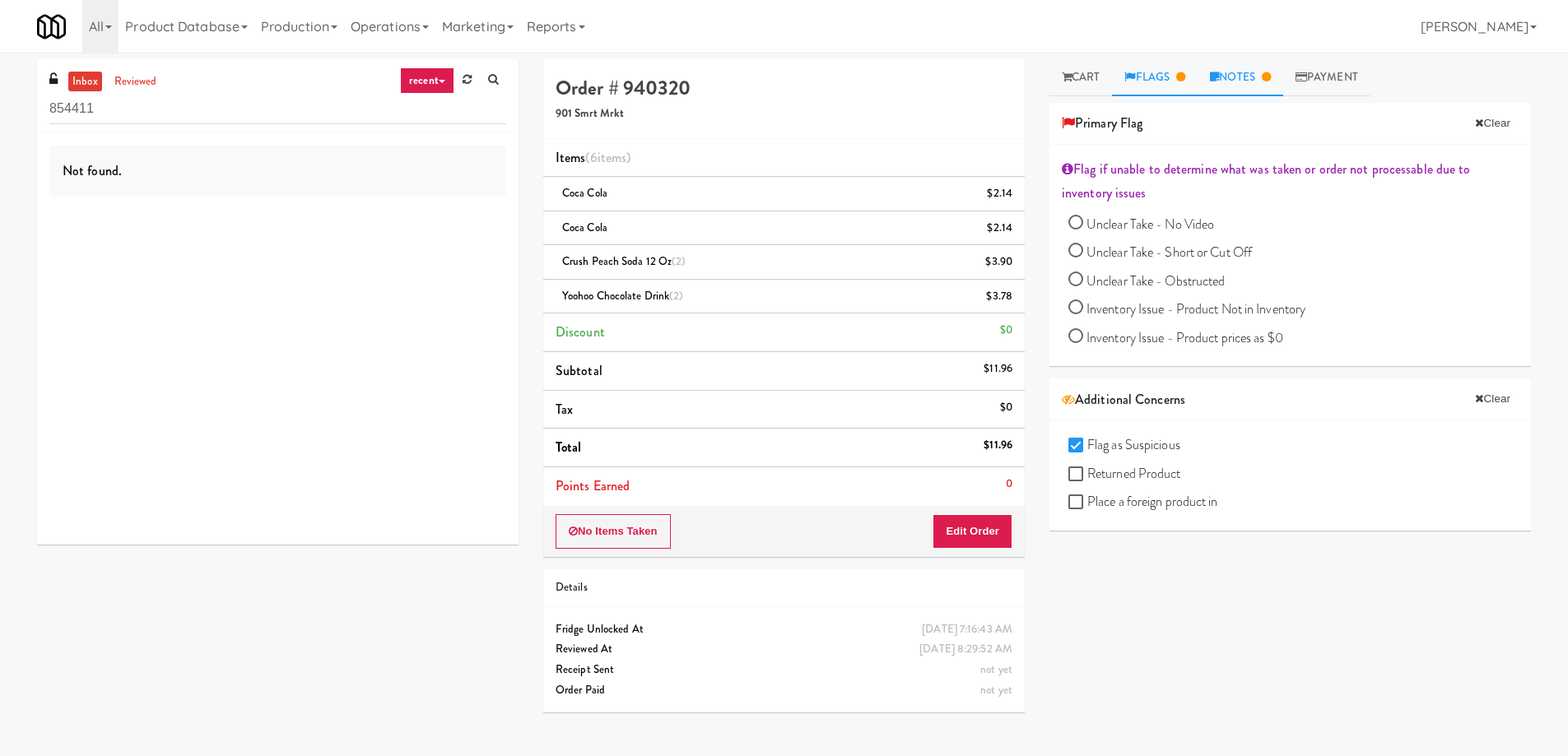
click at [1228, 77] on link "Notes" at bounding box center [1240, 77] width 86 height 37
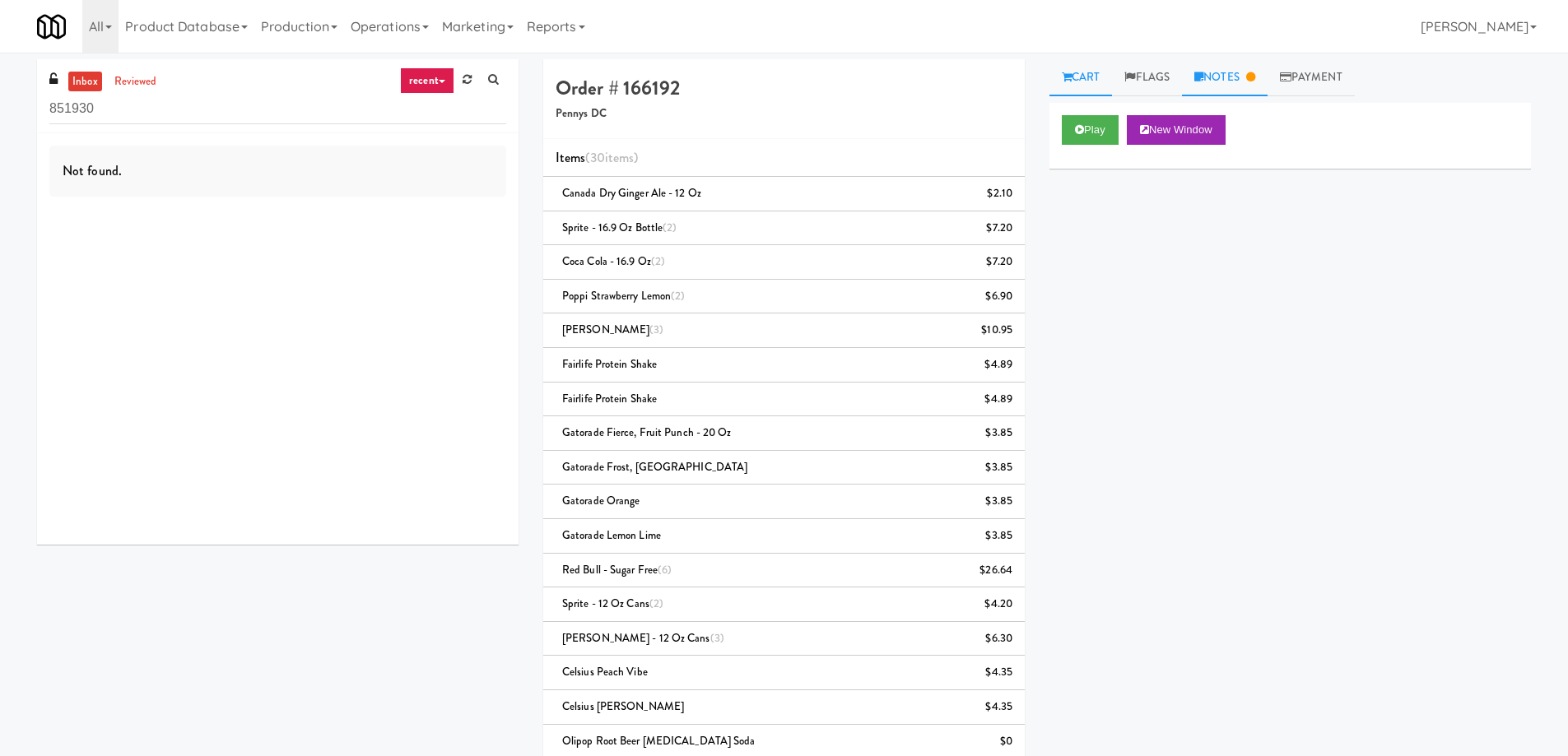
click at [1246, 77] on link "Notes" at bounding box center [1225, 77] width 86 height 37
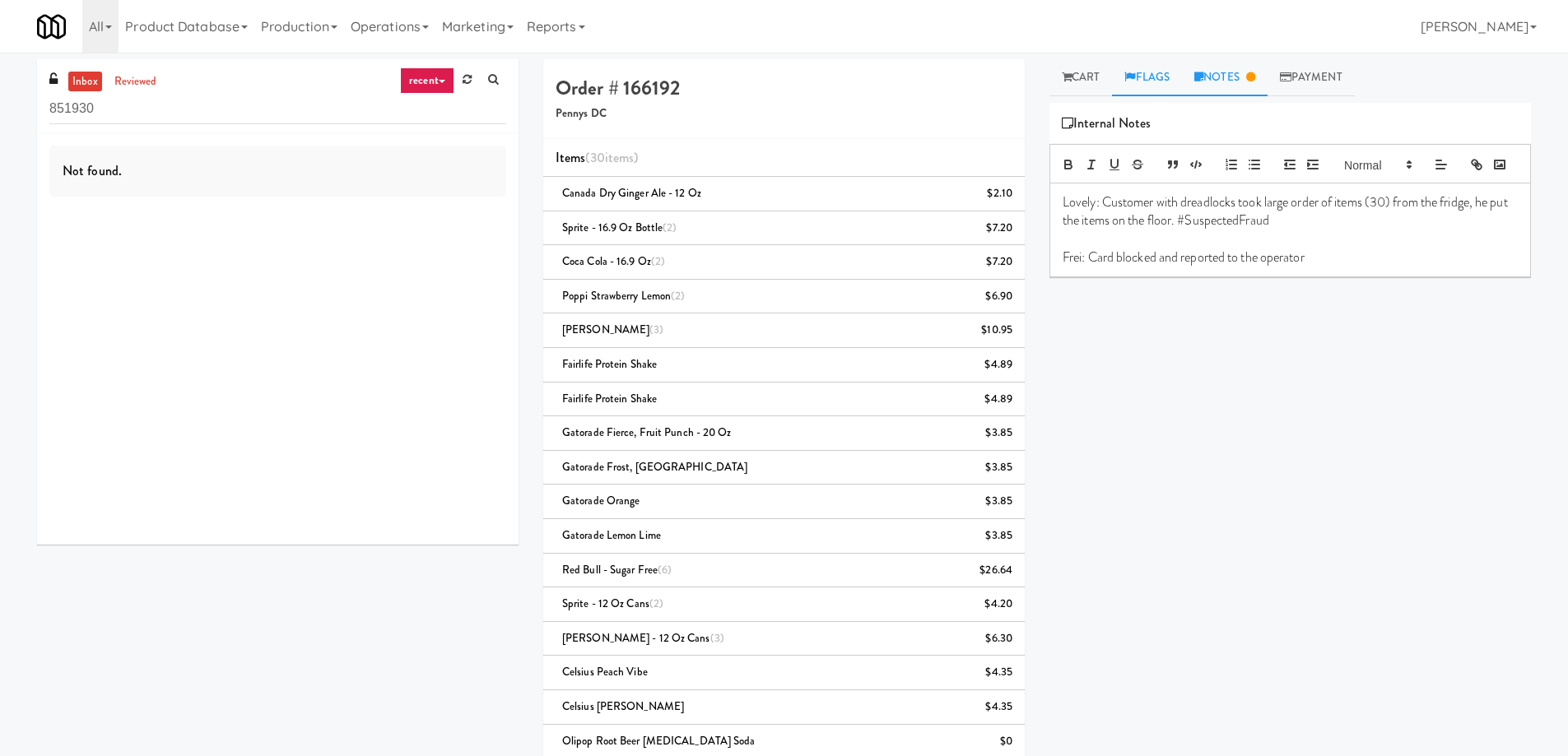
click at [1161, 71] on link "Flags" at bounding box center [1147, 77] width 70 height 37
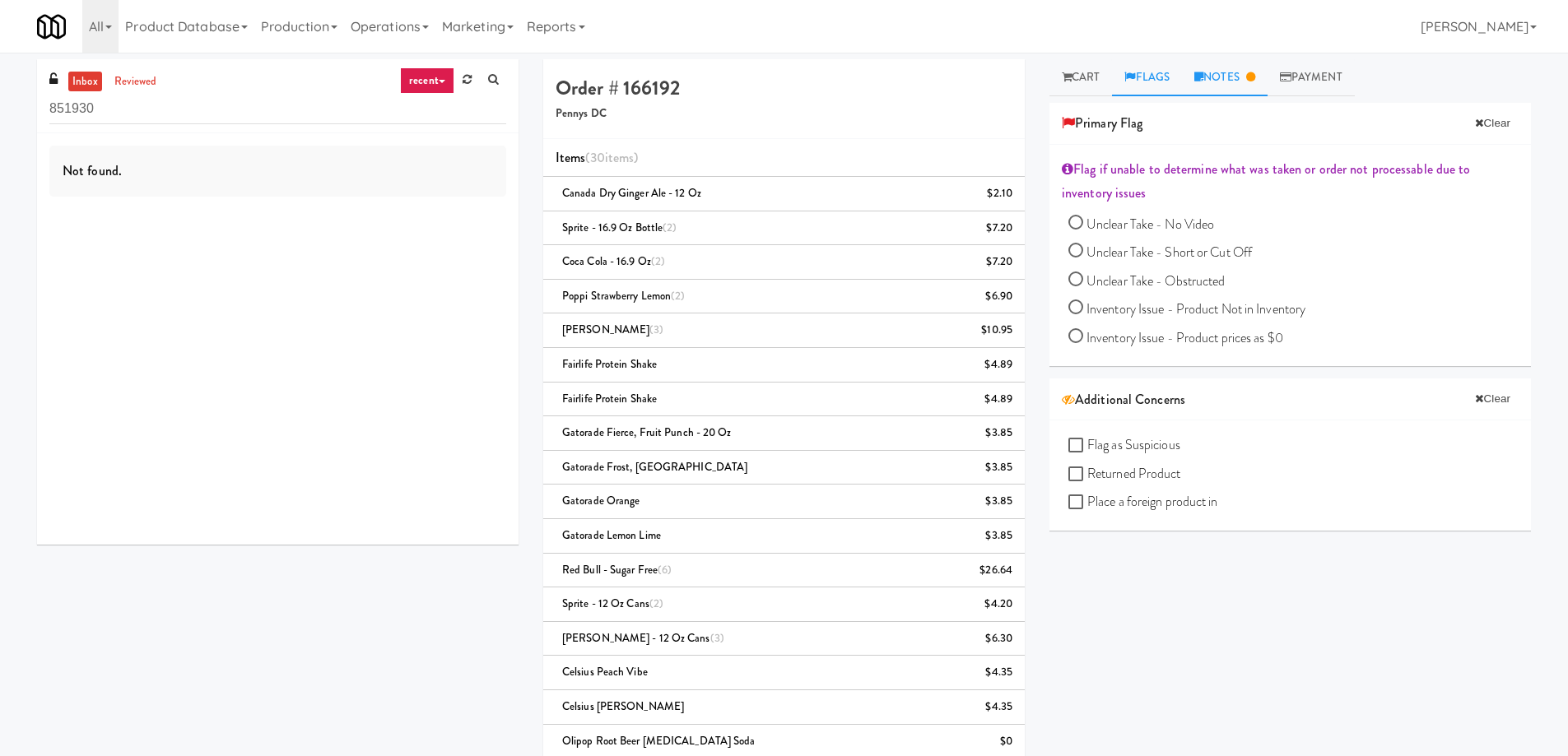
click at [1230, 70] on link "Notes" at bounding box center [1225, 77] width 86 height 37
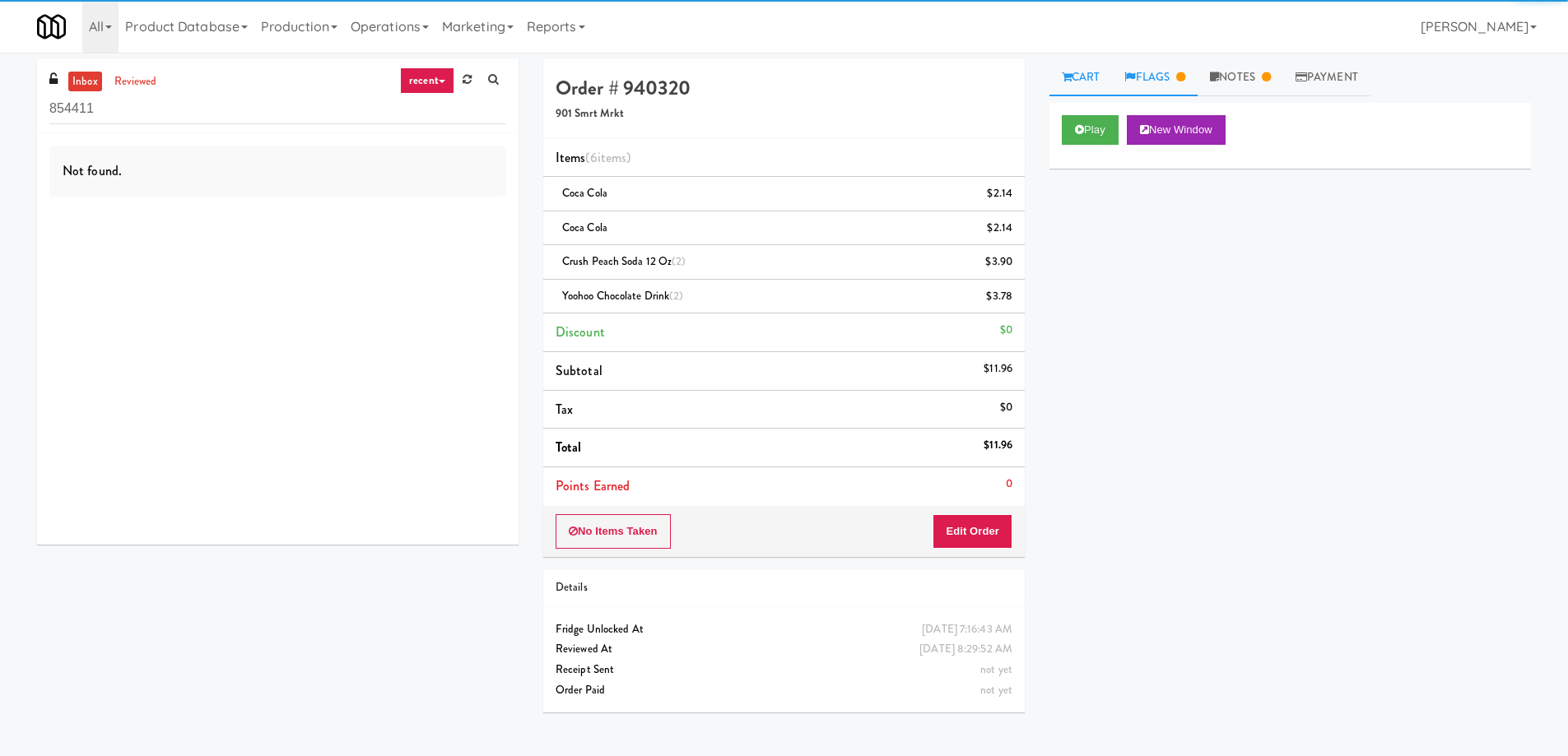
click at [1174, 84] on link "Flags" at bounding box center [1155, 77] width 86 height 37
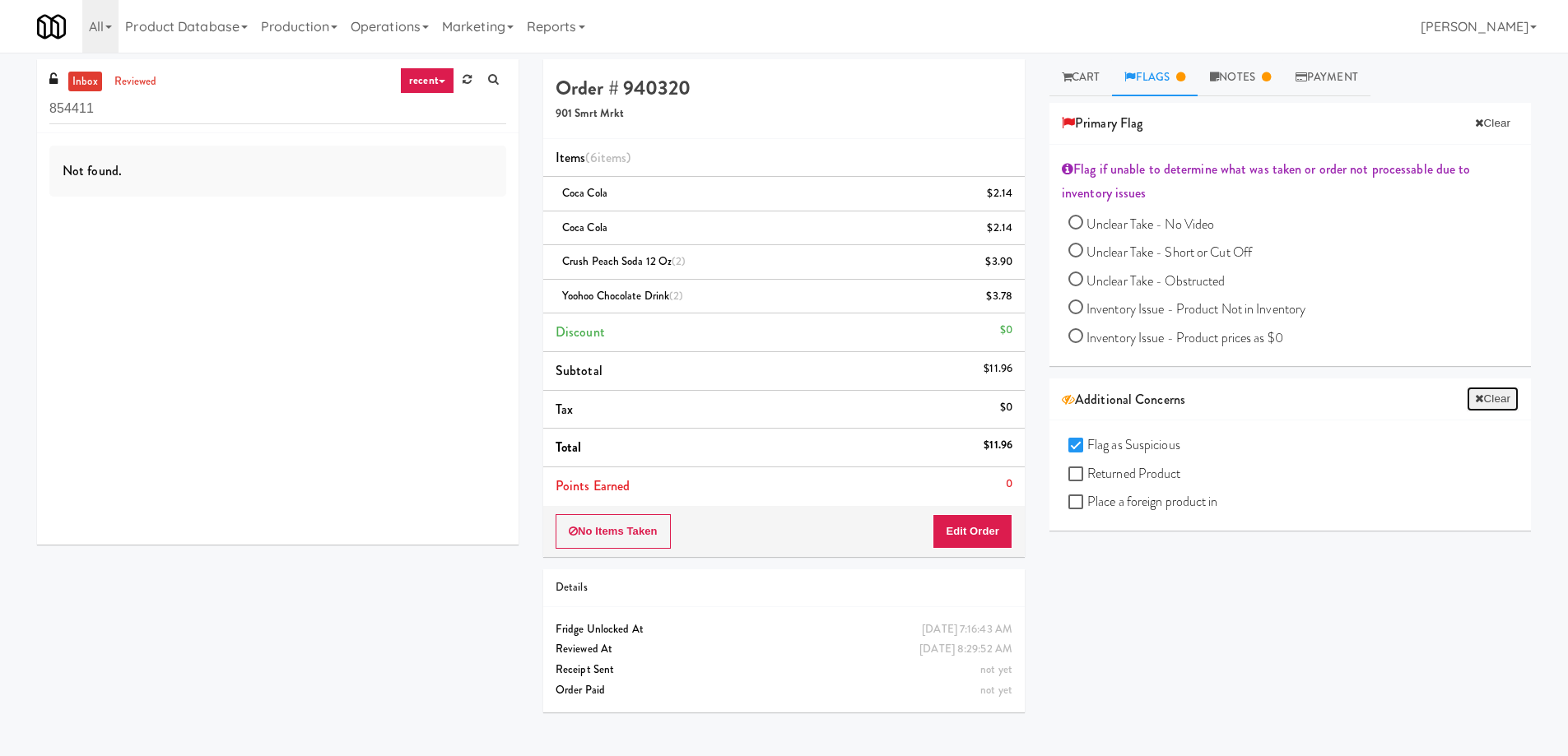
click at [1488, 399] on button "Clear" at bounding box center [1491, 399] width 51 height 25
checkbox input "false"
click at [943, 85] on h4 "Order # 940320" at bounding box center [783, 88] width 456 height 21
click at [126, 88] on link "reviewed" at bounding box center [135, 82] width 51 height 21
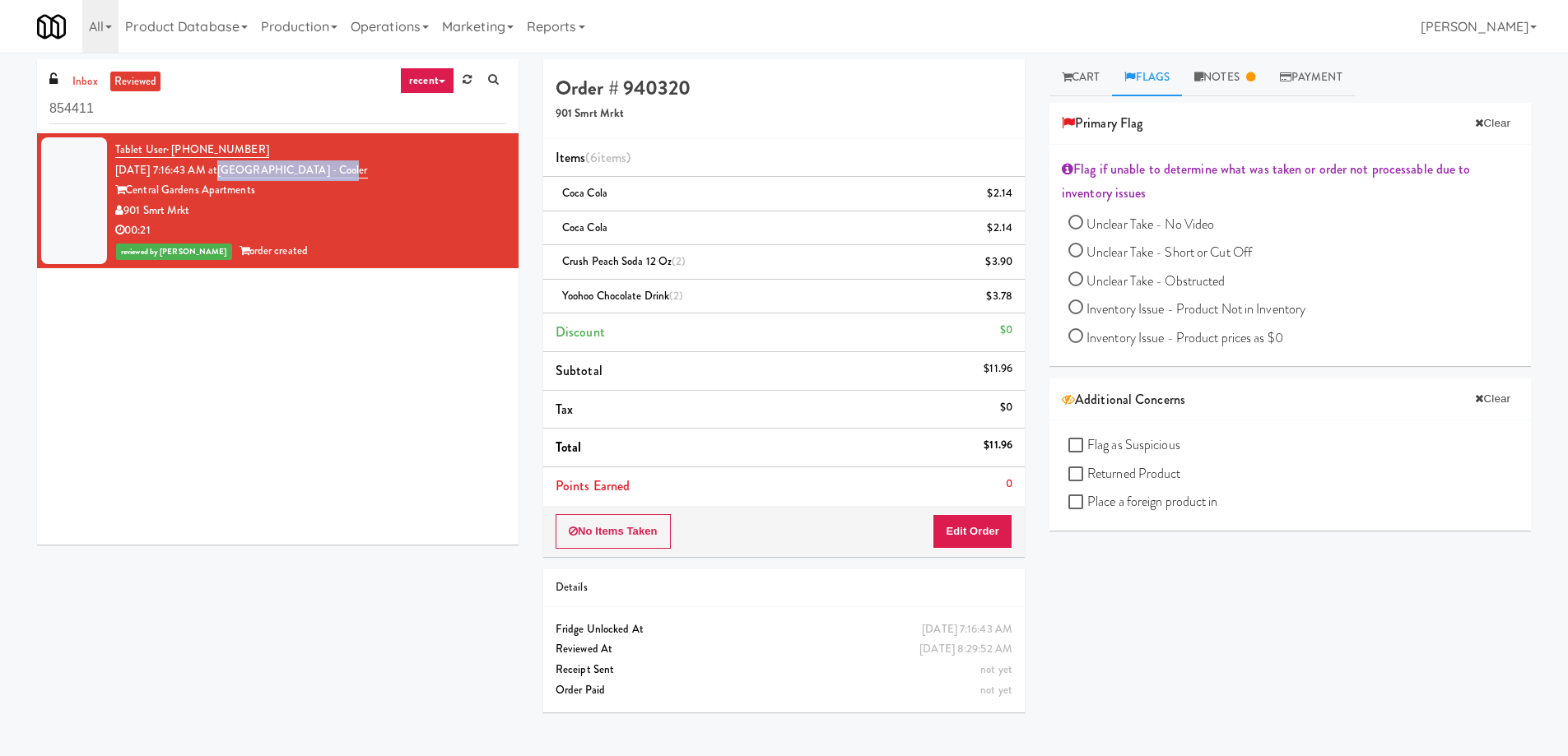
drag, startPoint x: 361, startPoint y: 167, endPoint x: 242, endPoint y: 162, distance: 119.1
click at [242, 162] on div "Tablet User · (901) 733-5555 [DATE] 7:16:43 AM at [GEOGRAPHIC_DATA] - [GEOGRAPH…" at bounding box center [310, 201] width 391 height 122
copy link "[GEOGRAPHIC_DATA] - Cooler"
click at [1140, 75] on link "Flags" at bounding box center [1147, 77] width 70 height 37
click at [1083, 68] on link "Cart" at bounding box center [1081, 77] width 64 height 37
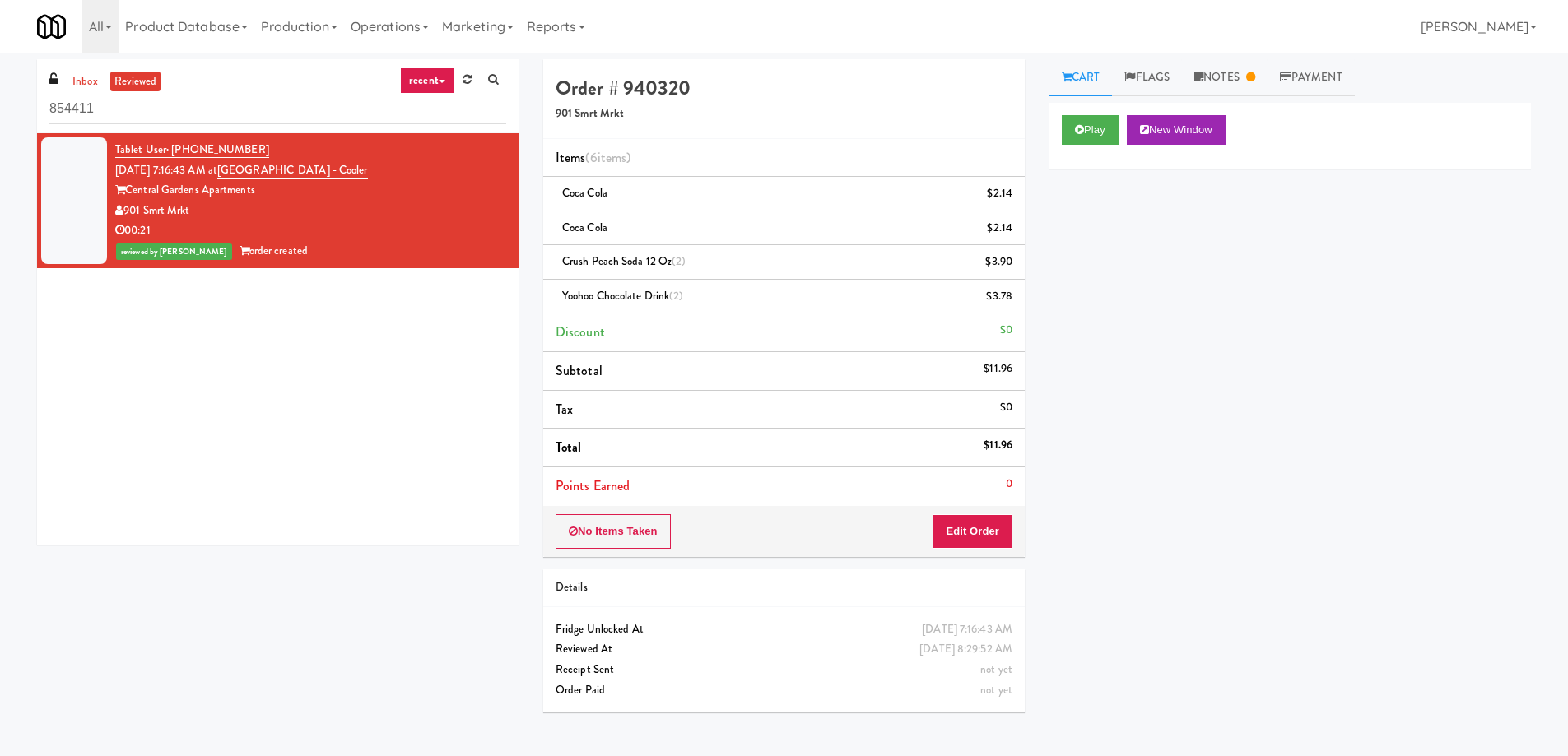
drag, startPoint x: 982, startPoint y: 448, endPoint x: 1015, endPoint y: 447, distance: 33.0
click at [1015, 447] on li "Total $11.96" at bounding box center [784, 448] width 481 height 39
click at [995, 440] on div "$11.96" at bounding box center [998, 446] width 29 height 21
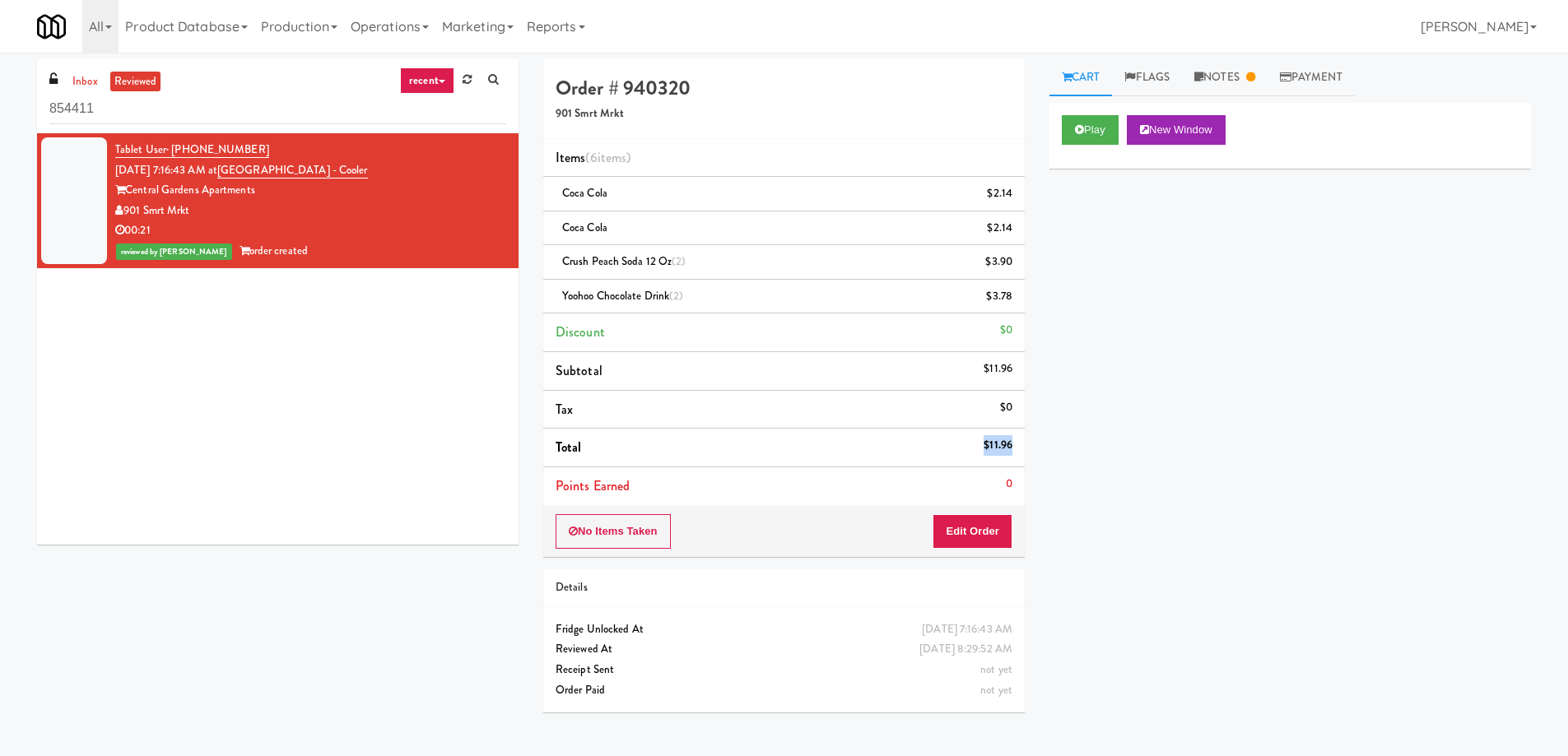
copy div "$11.96"
drag, startPoint x: 206, startPoint y: 211, endPoint x: 126, endPoint y: 209, distance: 80.0
click at [126, 209] on div "901 Smrt Mrkt" at bounding box center [310, 211] width 391 height 21
copy div "901 Smrt Mrkt"
click at [1274, 406] on div "Play New Window Primary Flag Clear Flag if unable to determine what was taken o…" at bounding box center [1290, 412] width 481 height 617
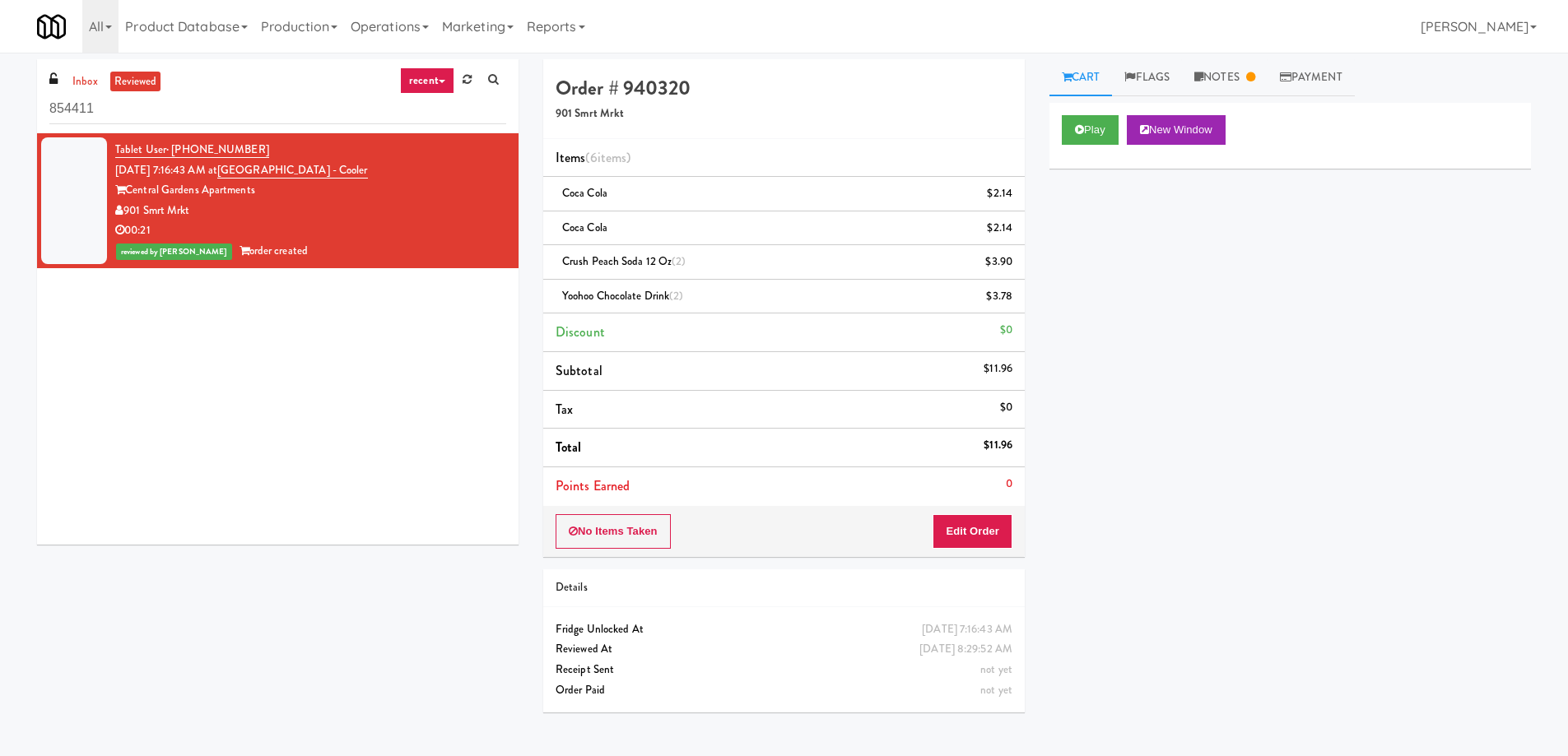
click at [1240, 321] on div "Play New Window Primary Flag Clear Flag if unable to determine what was taken o…" at bounding box center [1290, 412] width 481 height 617
